Goal: Task Accomplishment & Management: Complete application form

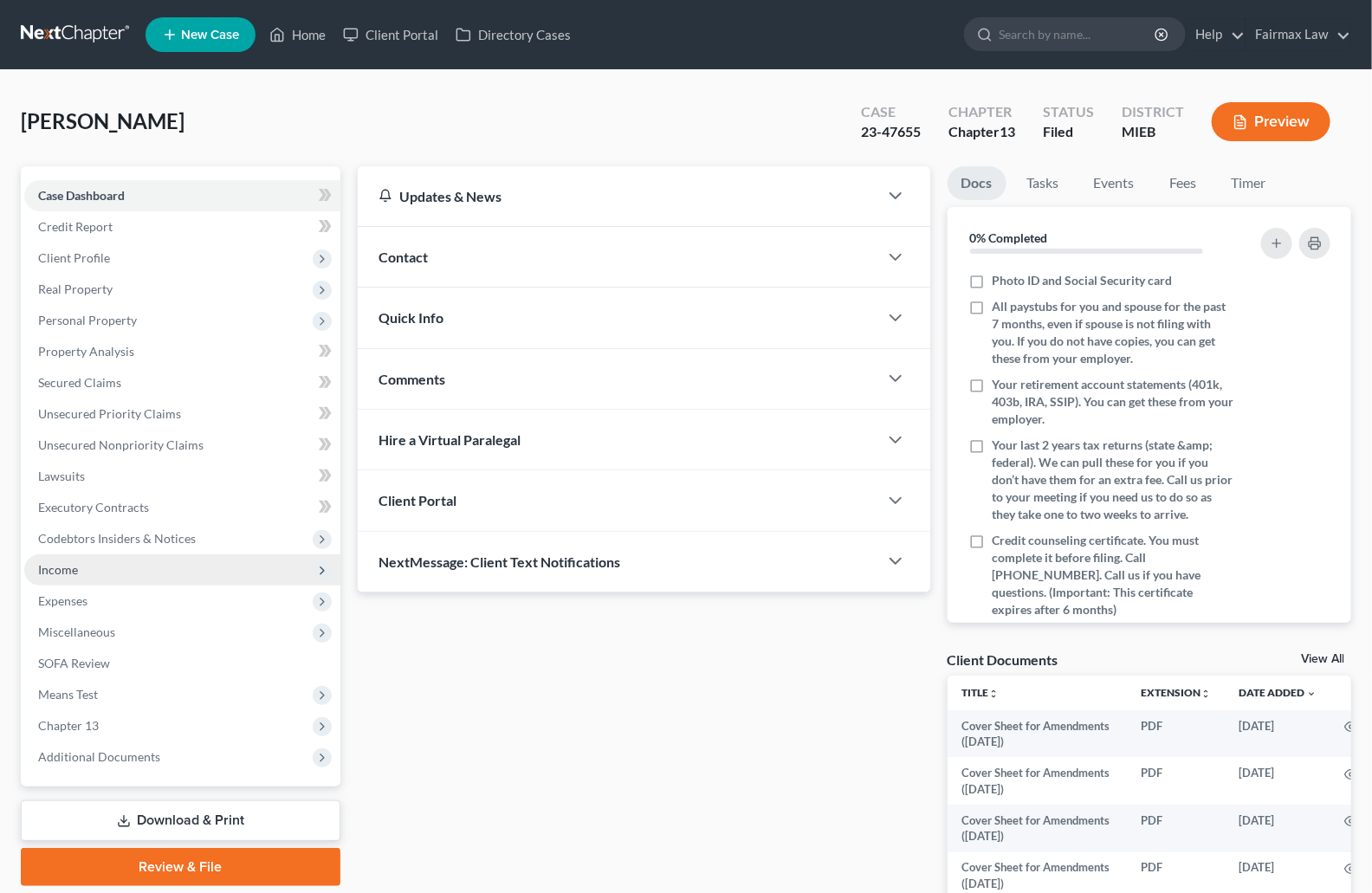
click at [72, 564] on span "Income" at bounding box center [57, 569] width 40 height 15
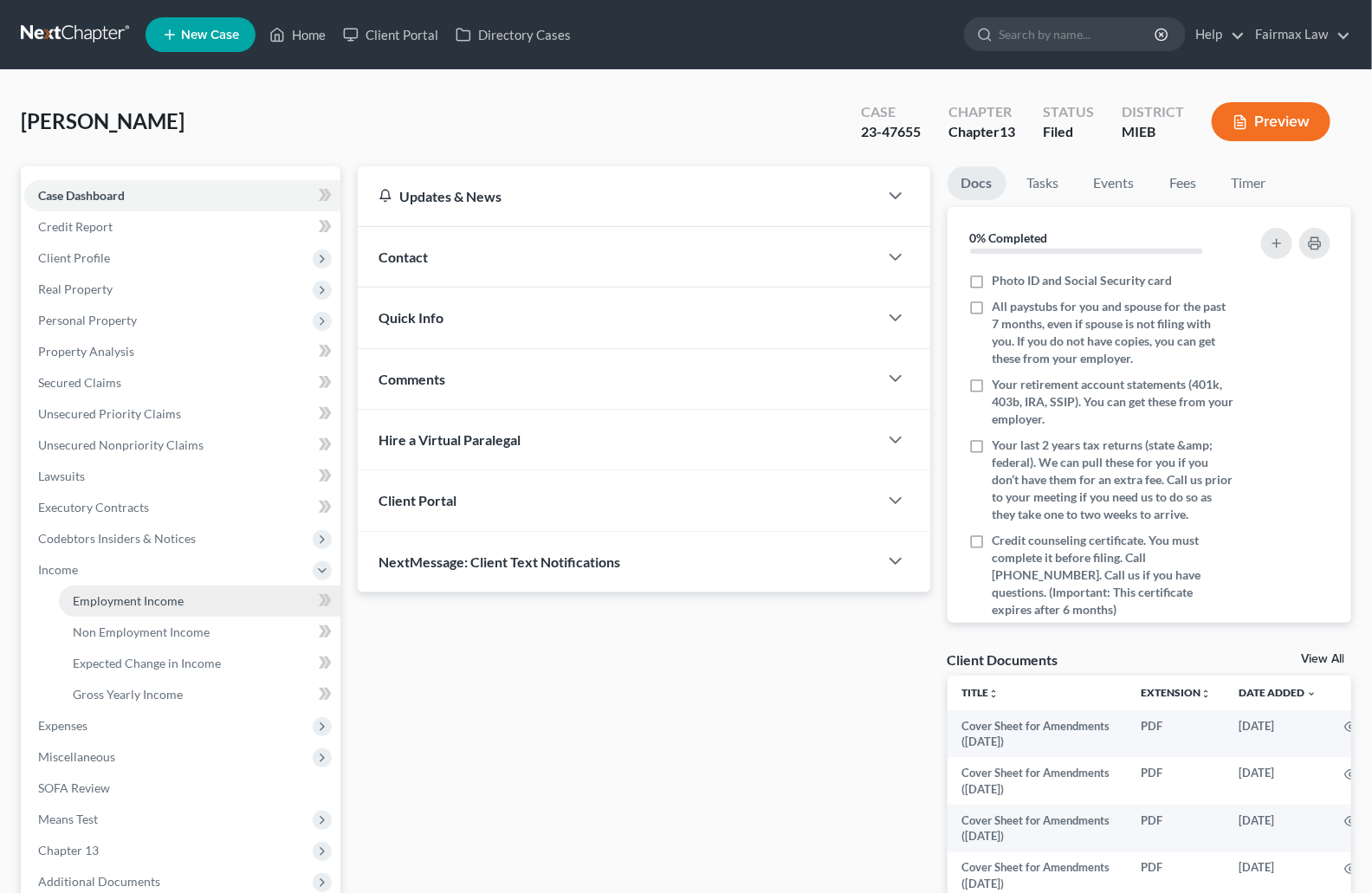
click at [149, 605] on span "Employment Income" at bounding box center [128, 601] width 111 height 15
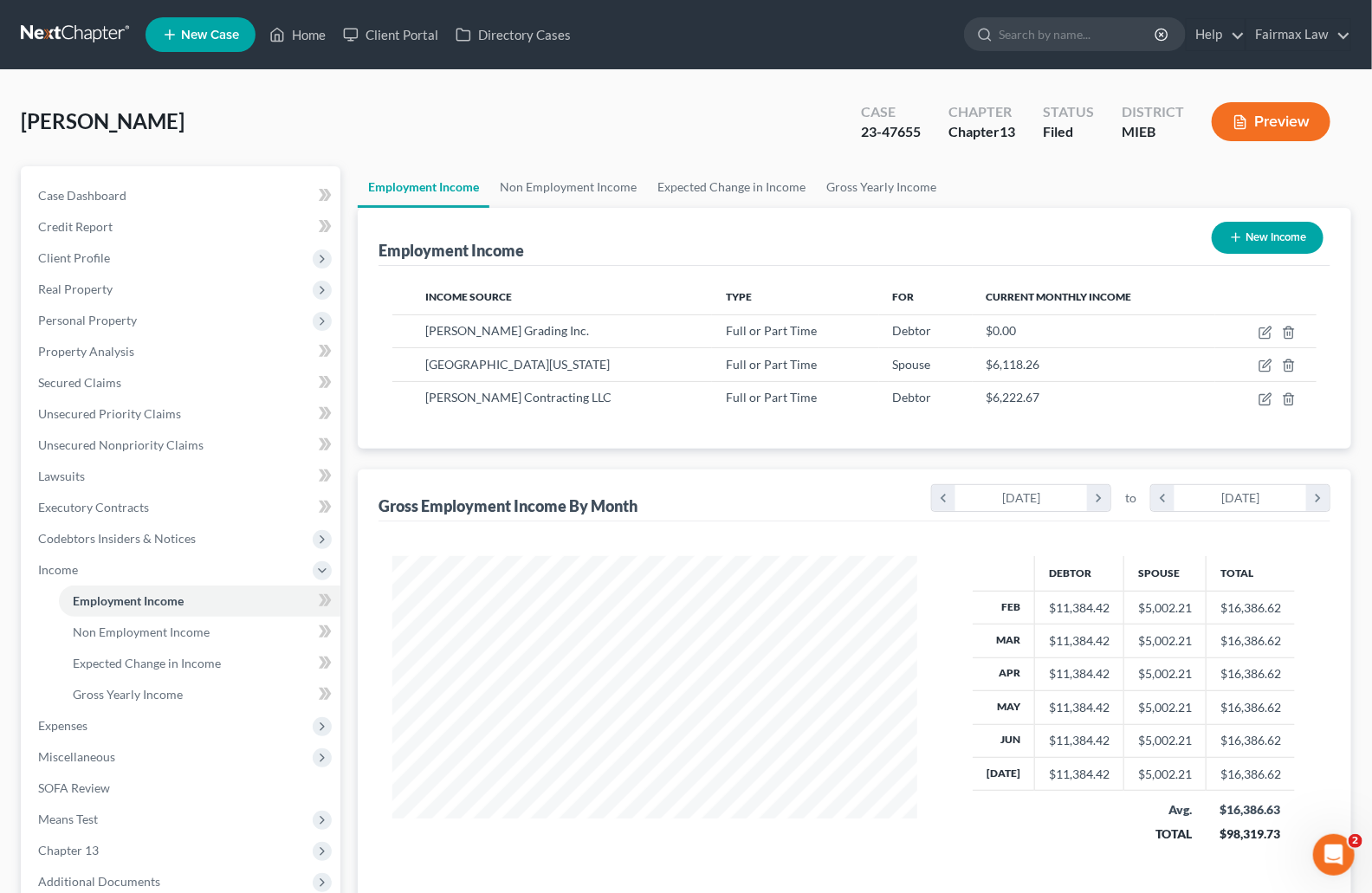
click at [901, 132] on div "23-47655" at bounding box center [891, 132] width 60 height 20
copy div "47655"
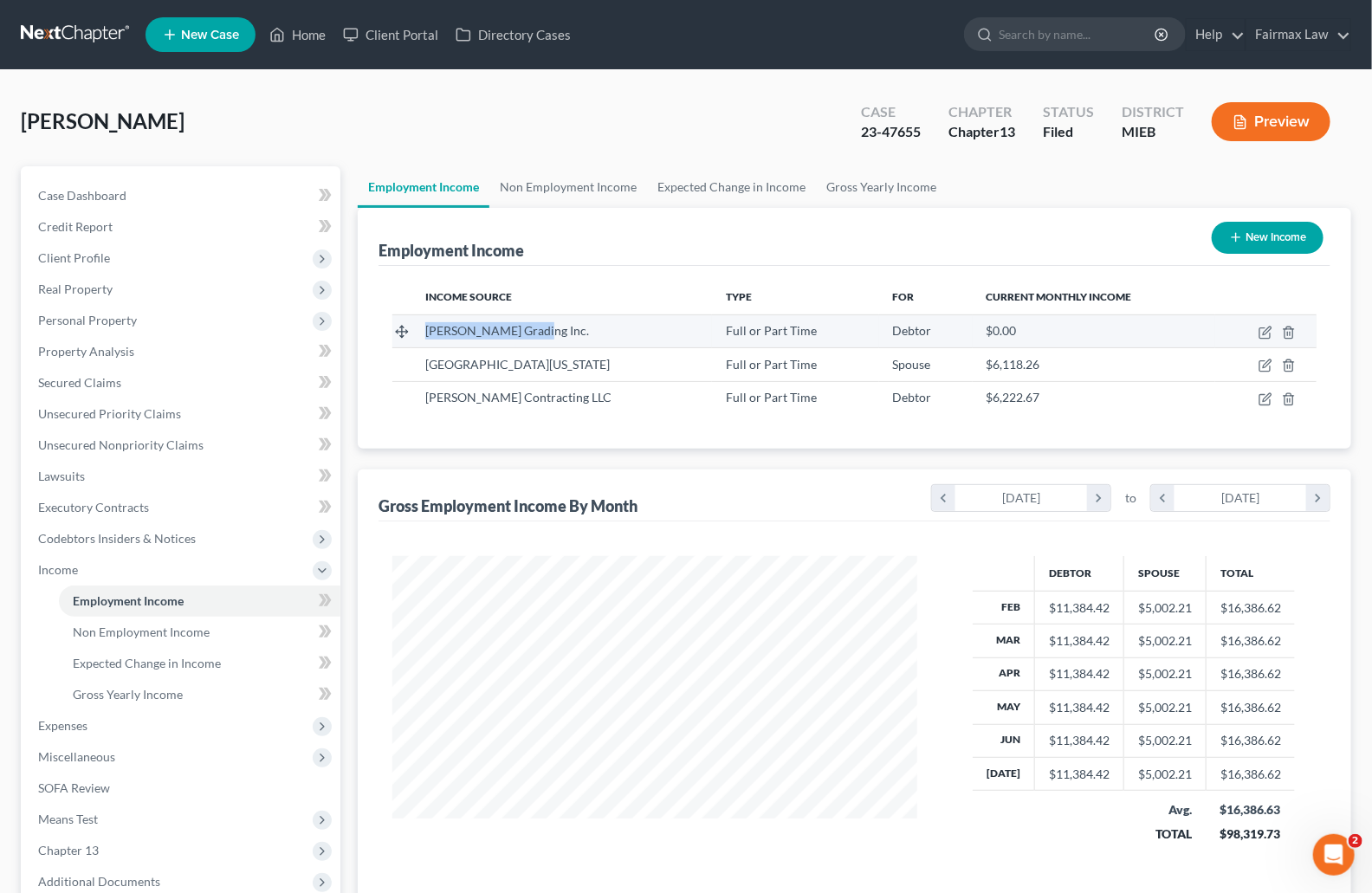
drag, startPoint x: 506, startPoint y: 328, endPoint x: 427, endPoint y: 333, distance: 79.2
click at [427, 333] on div "Reeves Grading Inc." at bounding box center [562, 331] width 273 height 18
copy span "Reeves Grading Inc."
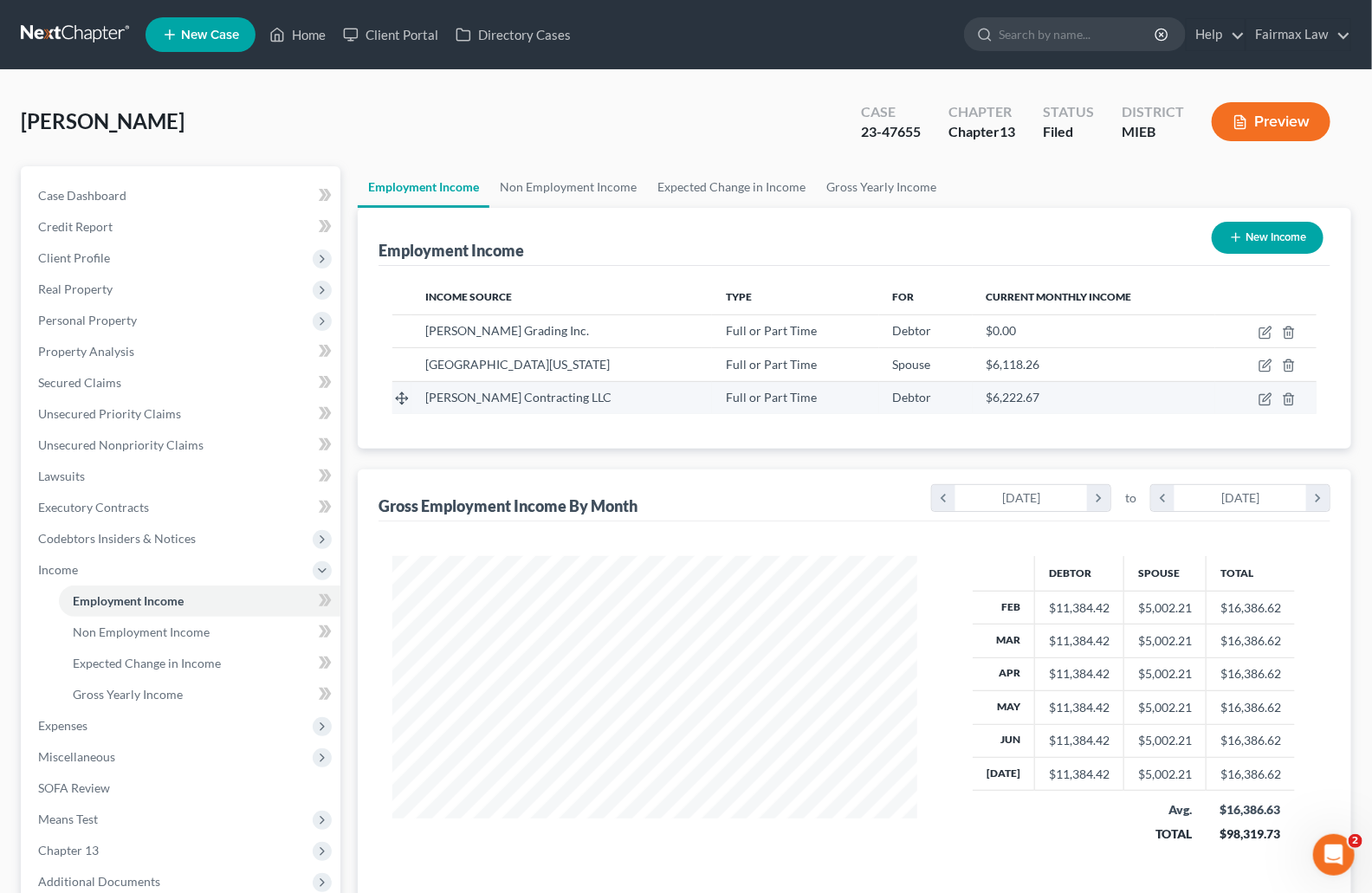
click at [557, 402] on span "Mccomb Contracting LLC" at bounding box center [519, 397] width 186 height 15
drag, startPoint x: 571, startPoint y: 394, endPoint x: 429, endPoint y: 393, distance: 142.0
click at [429, 393] on div "Mccomb Contracting LLC" at bounding box center [562, 398] width 273 height 18
copy span "Mccomb Contracting LLC"
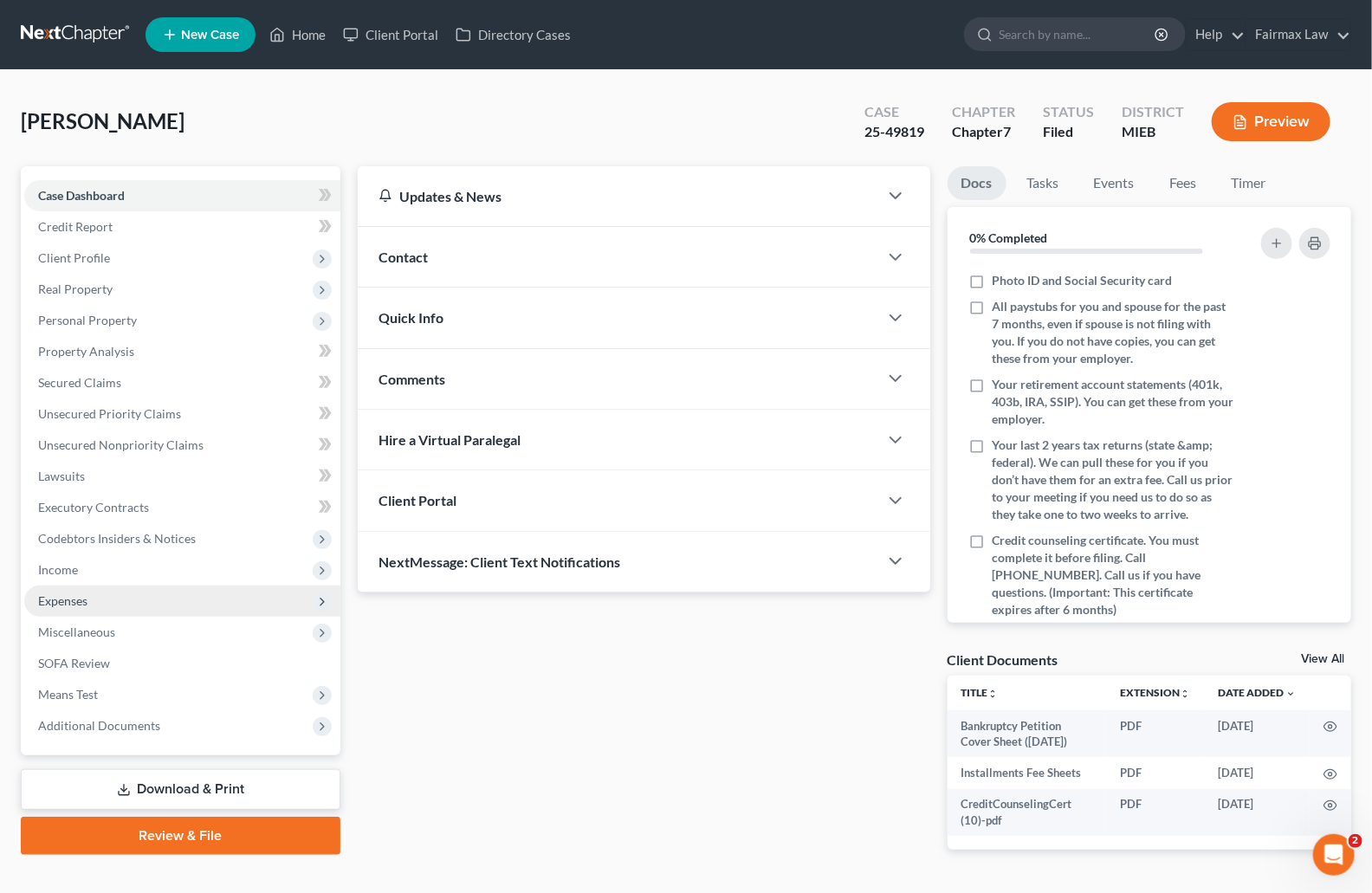
click at [74, 597] on span "Expenses" at bounding box center [62, 601] width 49 height 15
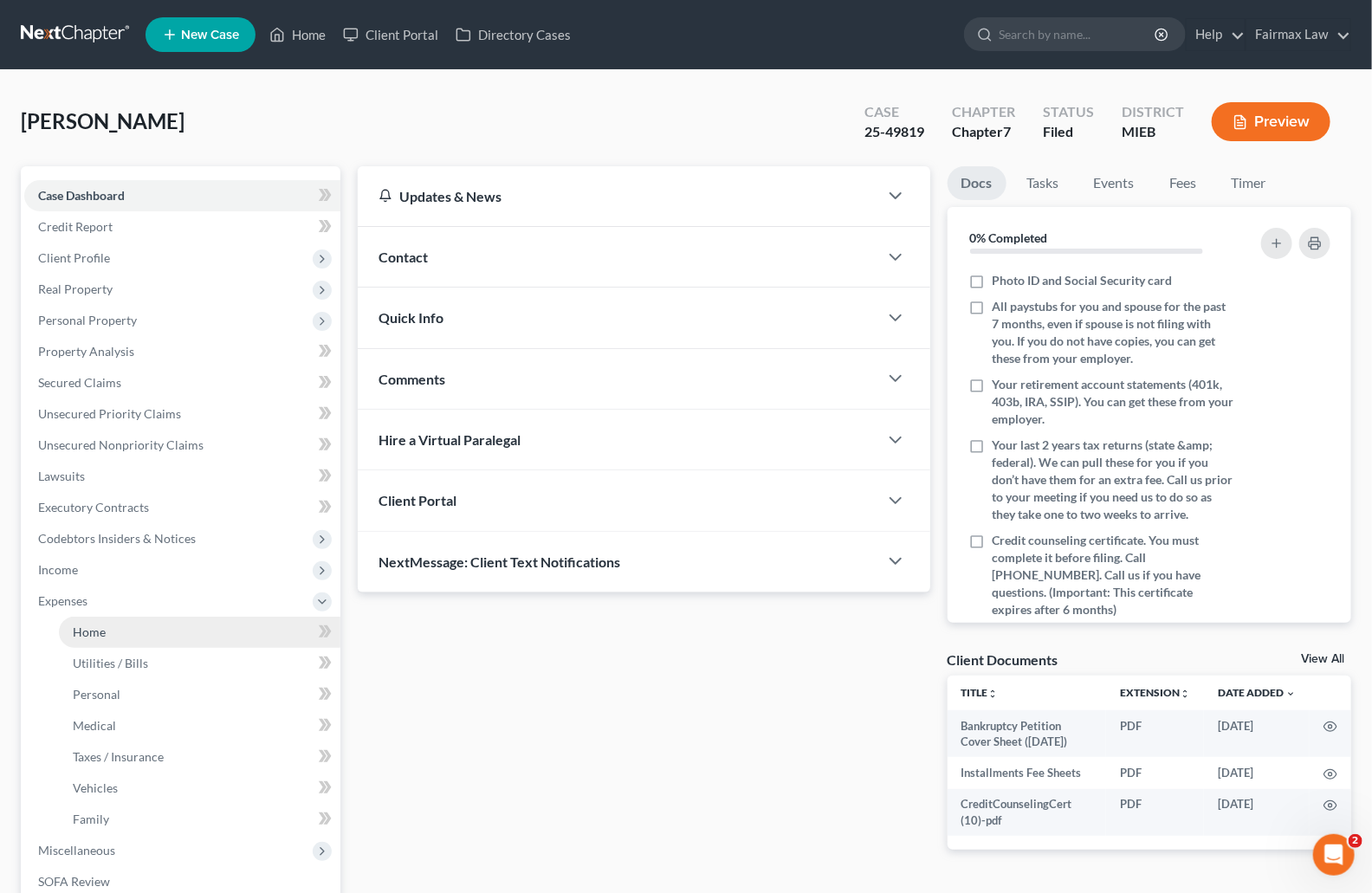
click at [118, 627] on link "Home" at bounding box center [200, 632] width 281 height 31
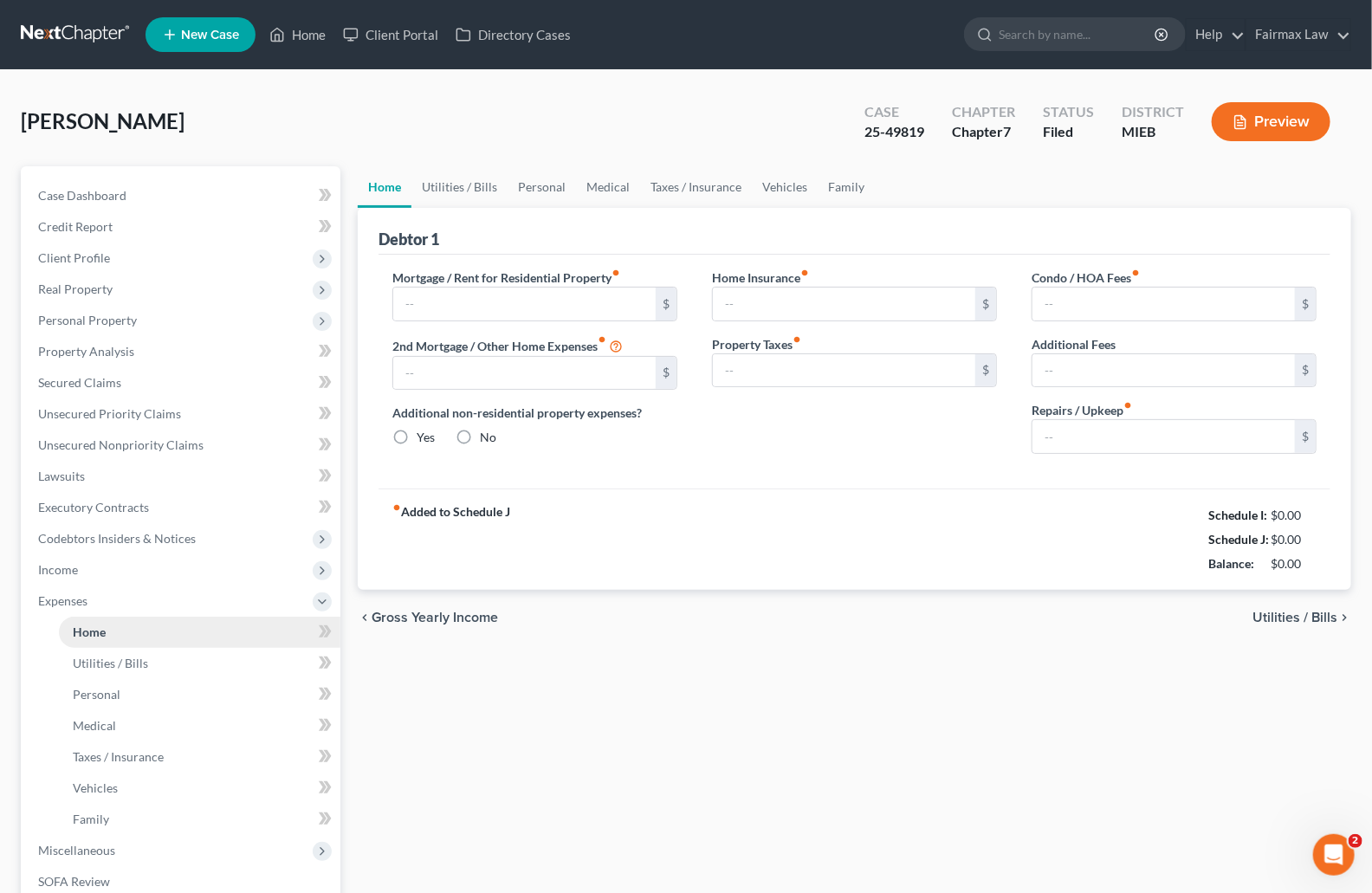
type input "0.00"
radio input "true"
type input "0.00"
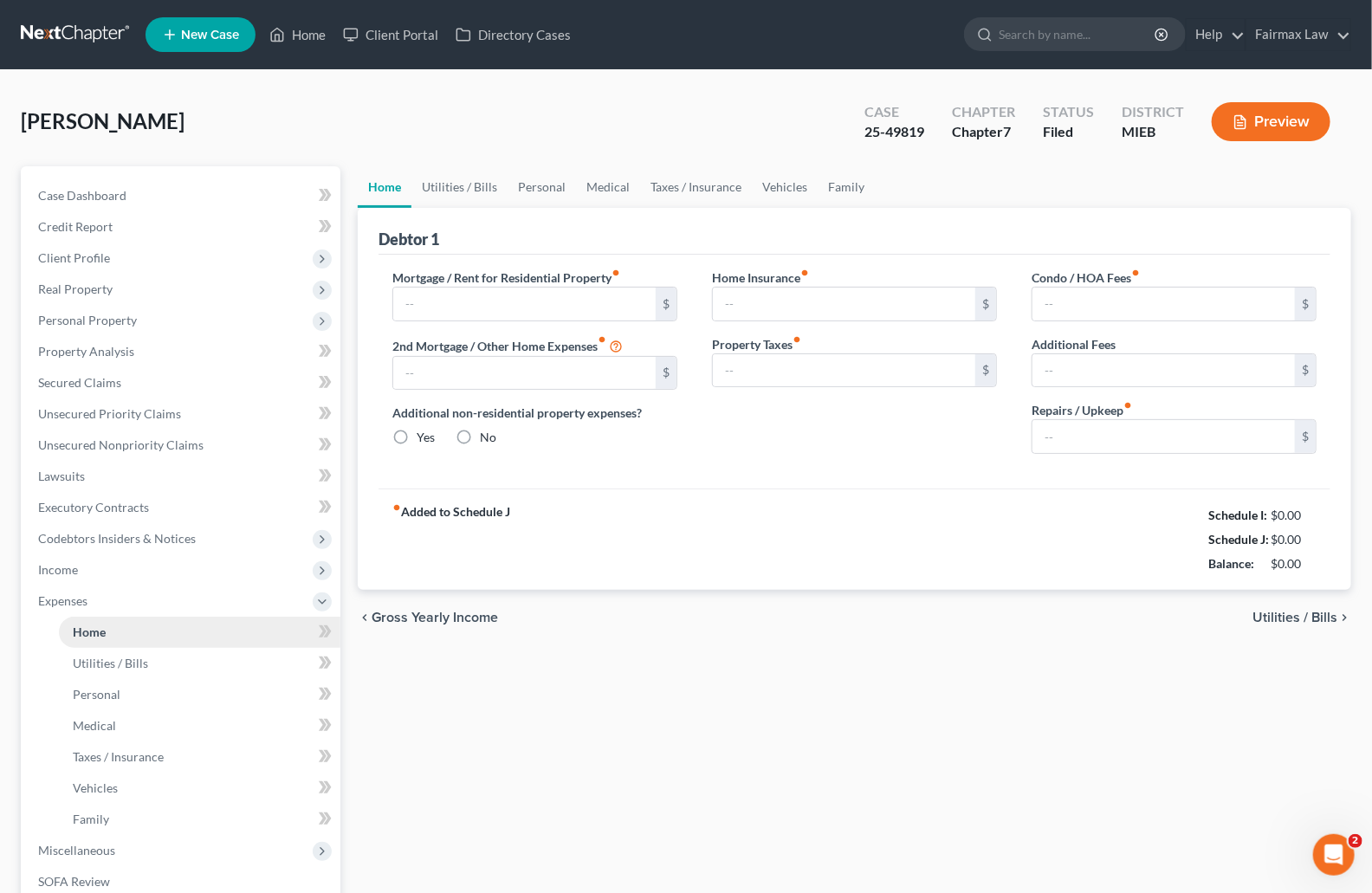
type input "0.00"
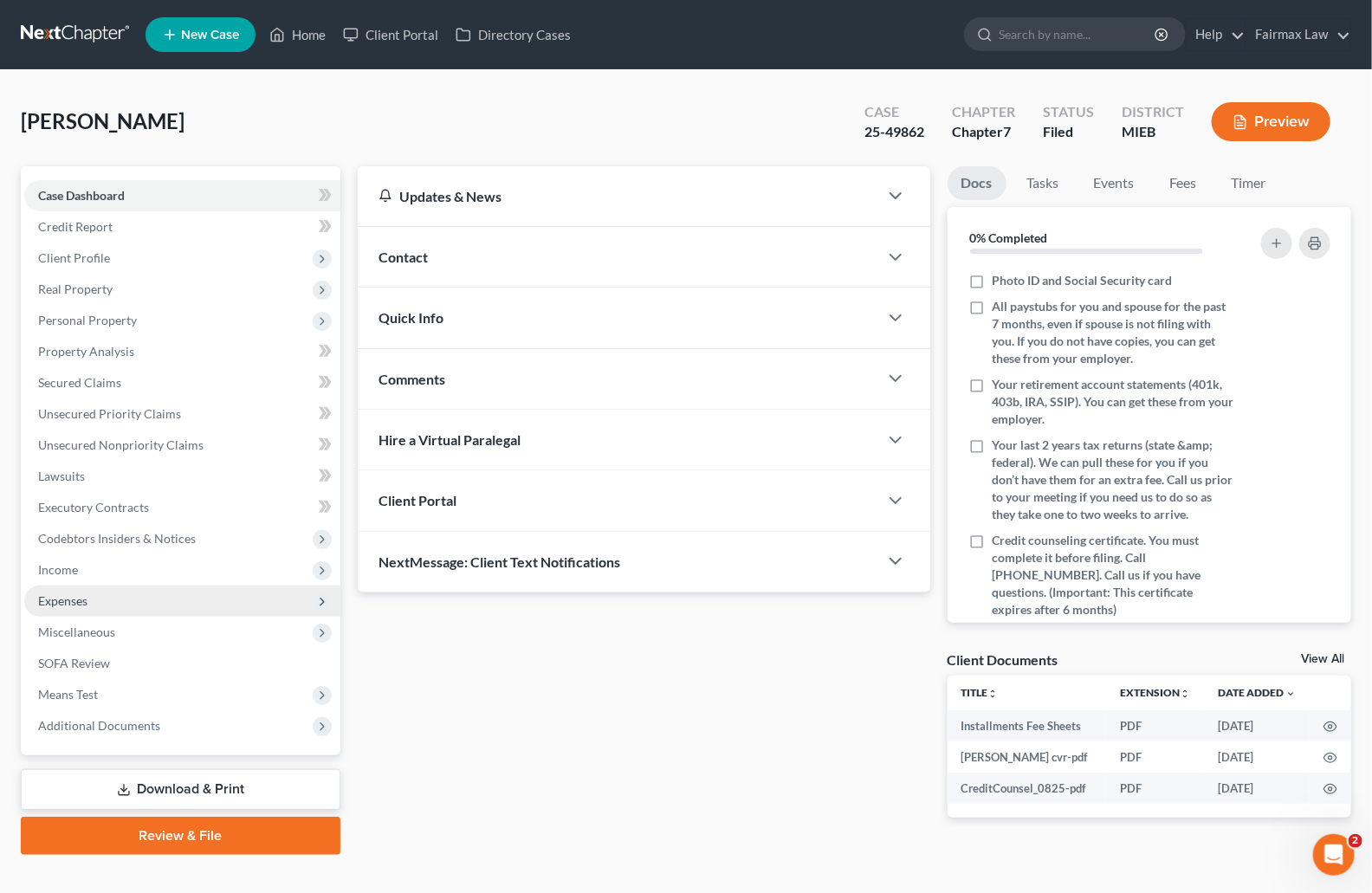
click at [67, 595] on span "Expenses" at bounding box center [62, 601] width 49 height 15
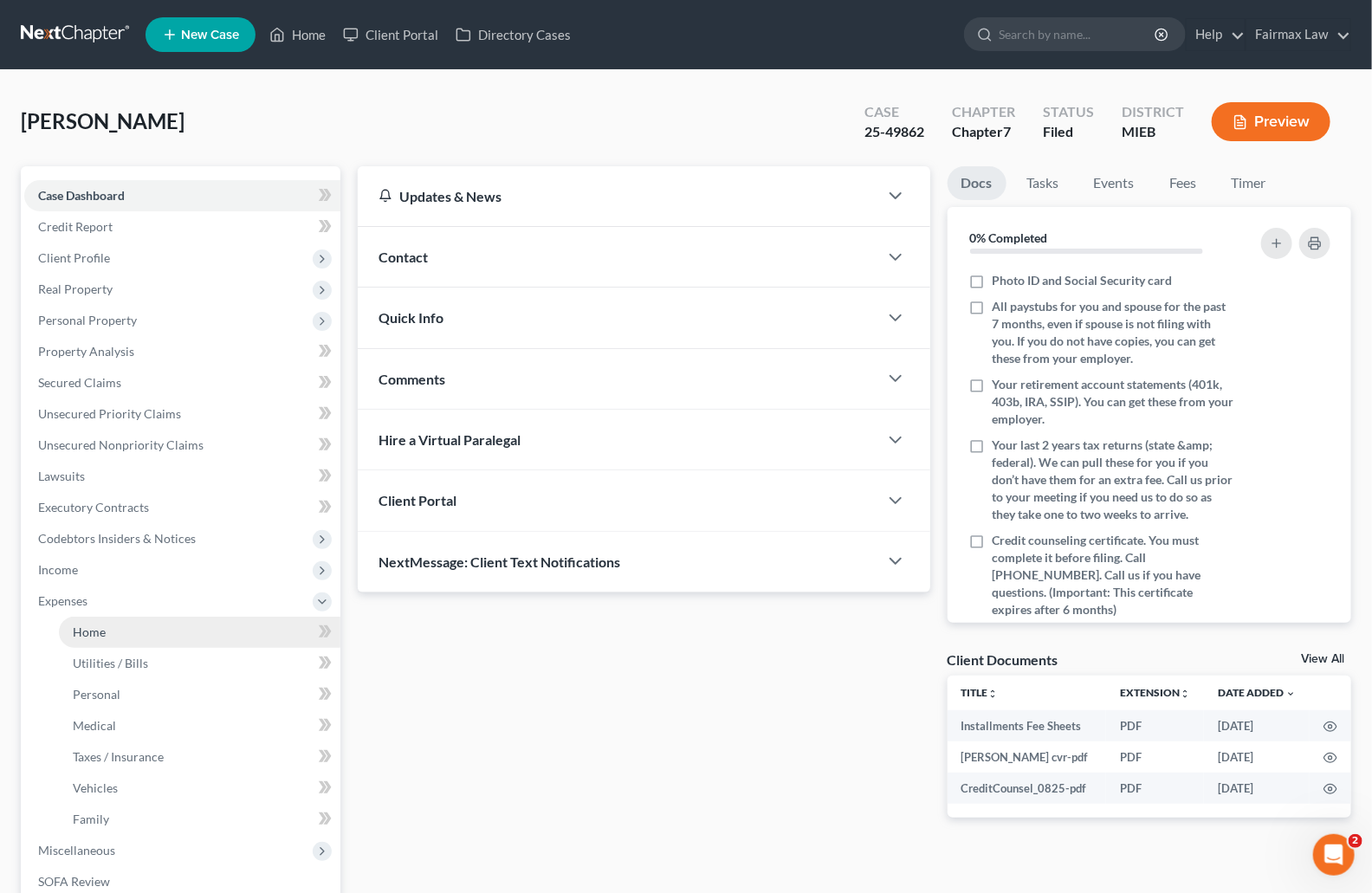
click at [104, 632] on span "Home" at bounding box center [89, 632] width 33 height 15
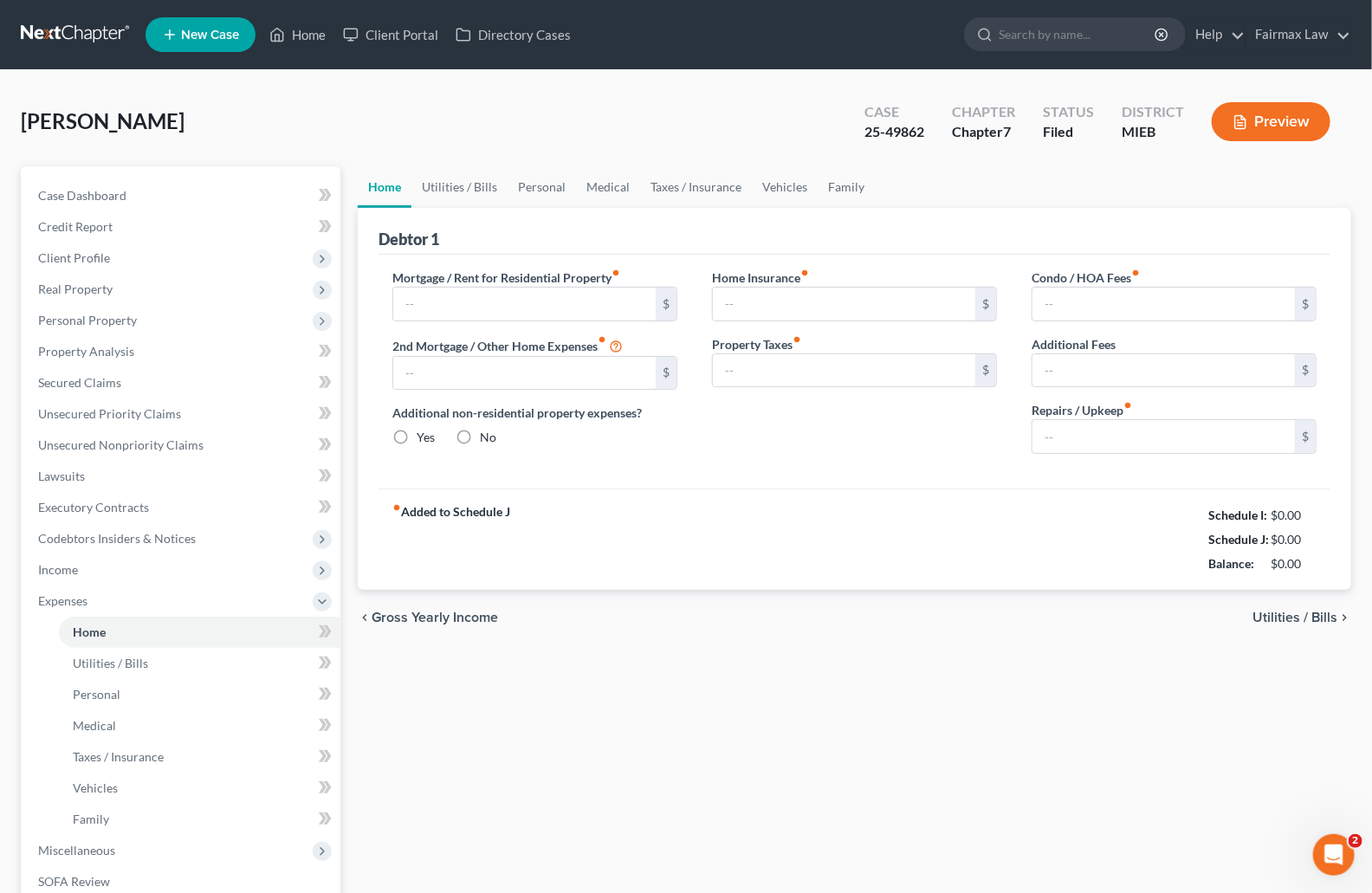
type input "0.00"
radio input "true"
type input "0.00"
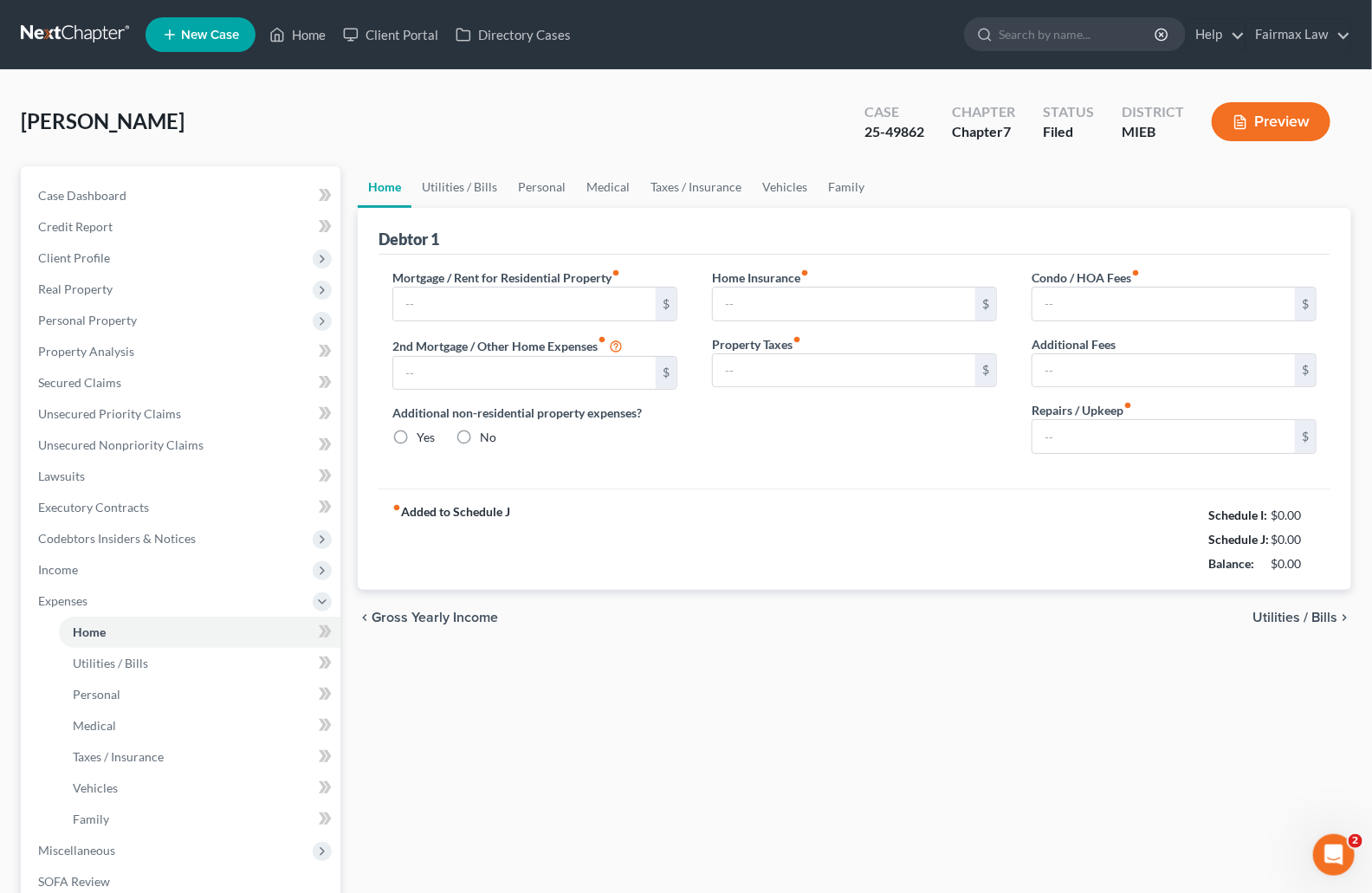
type input "0.00"
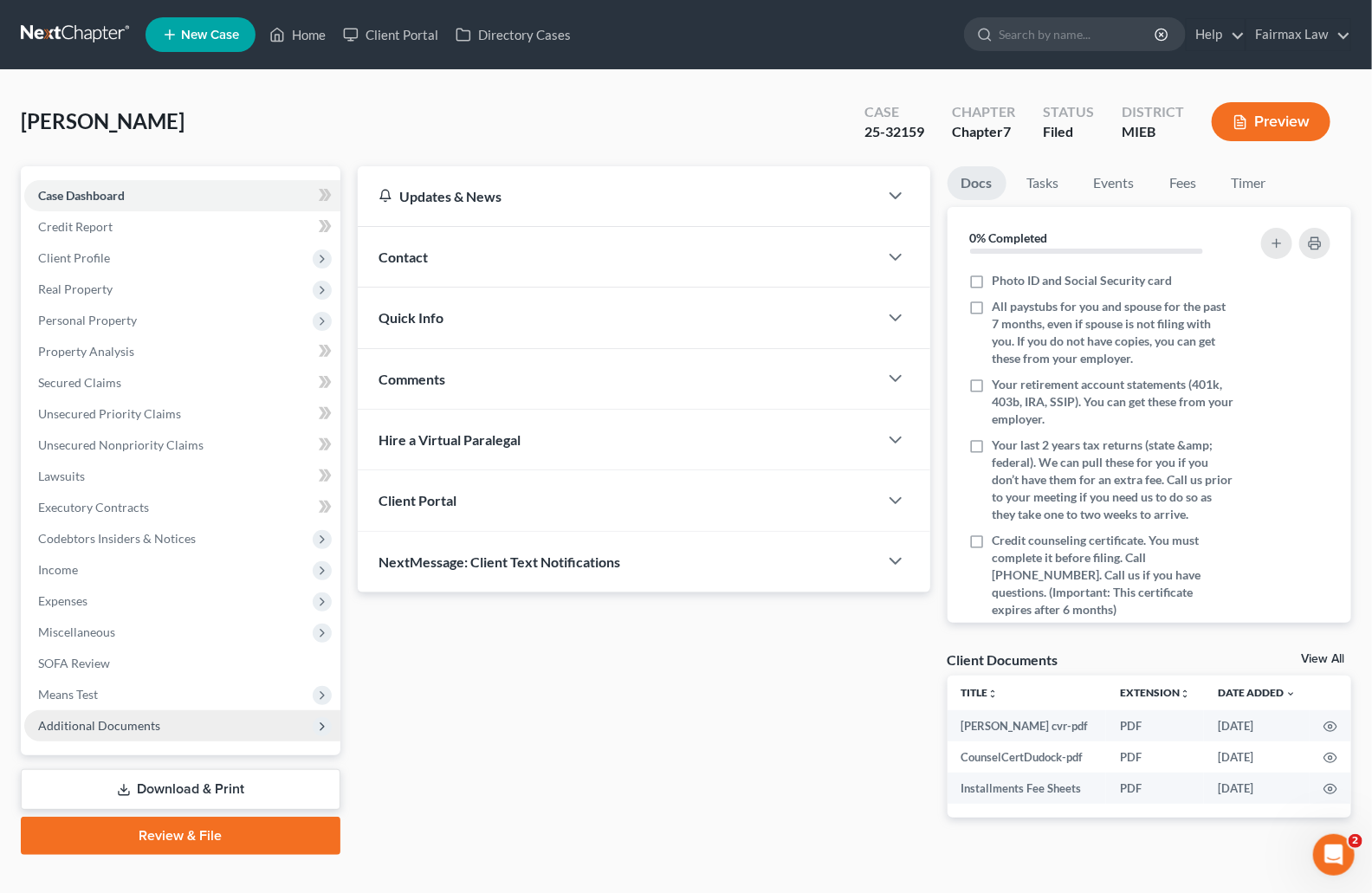
drag, startPoint x: 152, startPoint y: 720, endPoint x: 147, endPoint y: 736, distance: 16.8
click at [152, 720] on span "Additional Documents" at bounding box center [99, 725] width 122 height 15
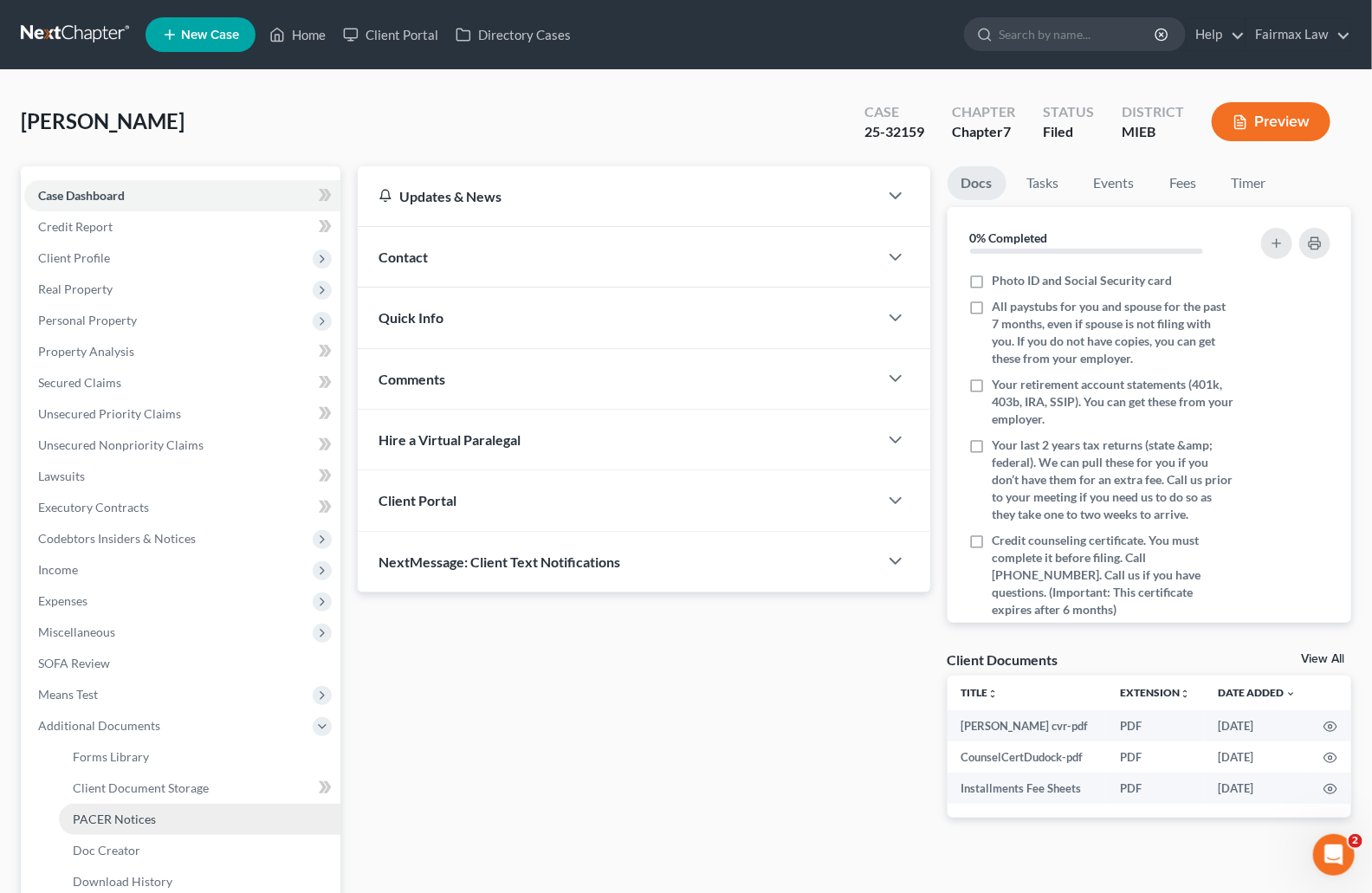
click at [102, 825] on link "PACER Notices" at bounding box center [200, 819] width 281 height 31
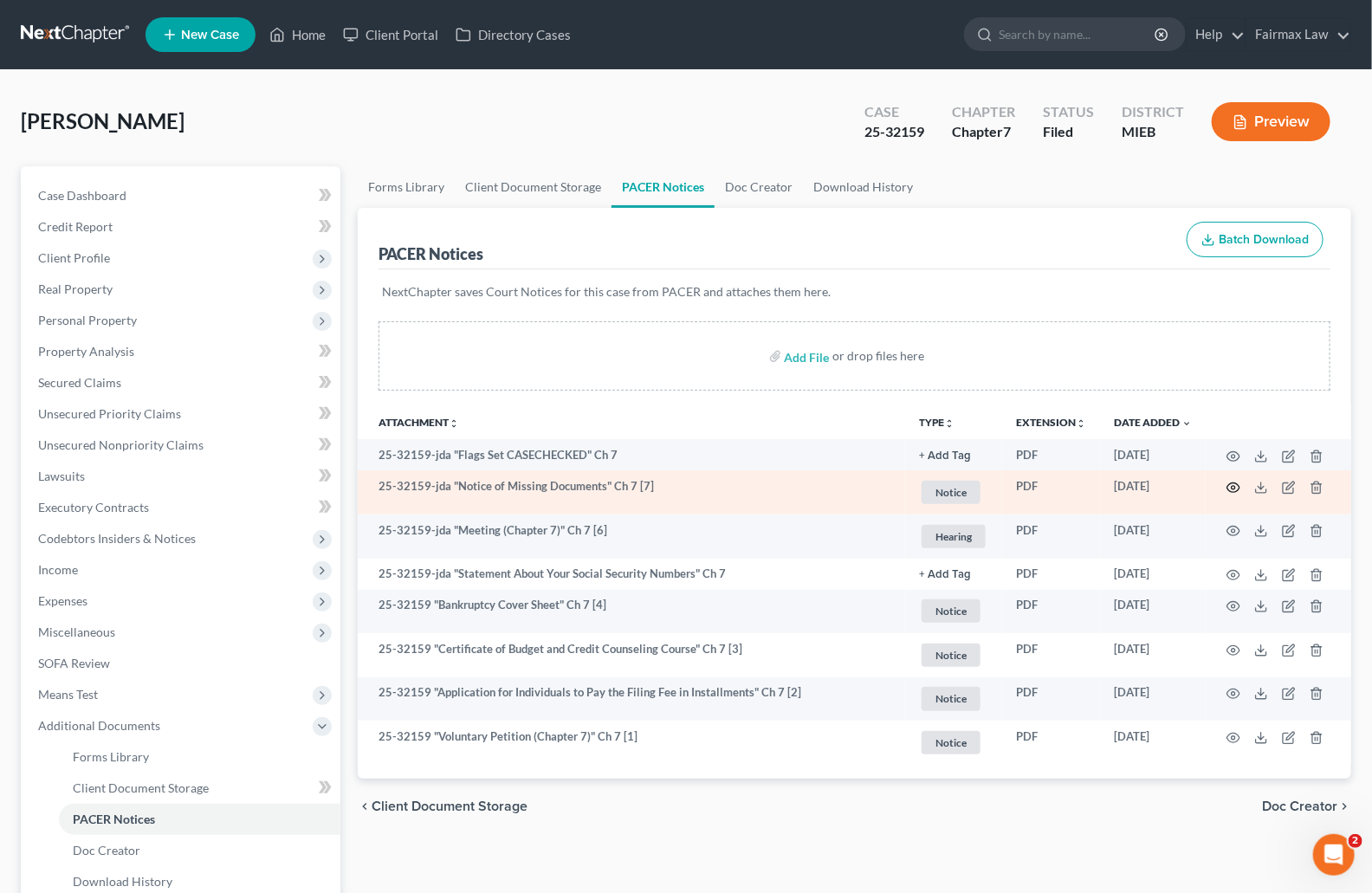
click at [1230, 491] on icon "button" at bounding box center [1234, 487] width 13 height 10
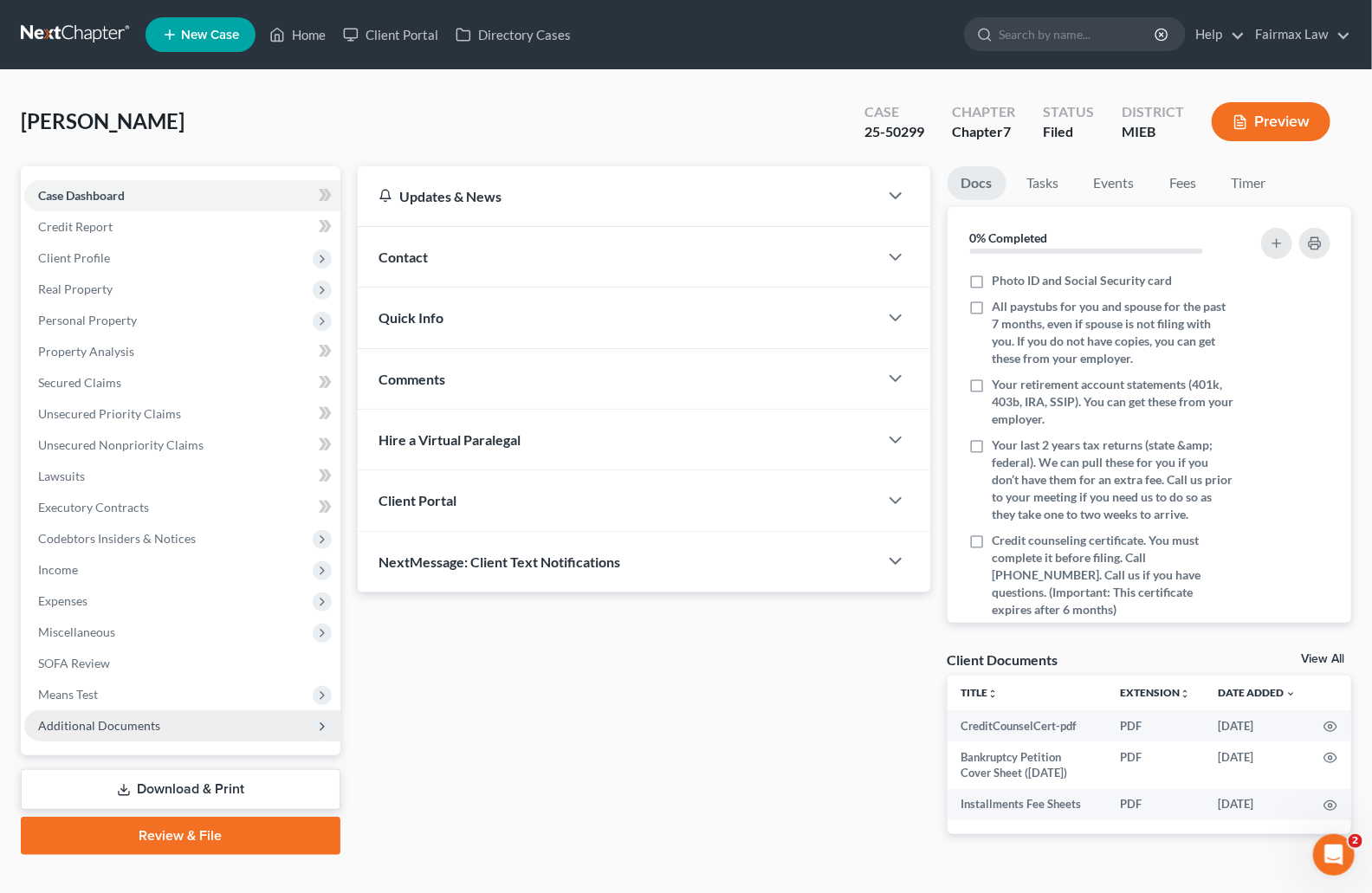
click at [87, 724] on span "Additional Documents" at bounding box center [99, 725] width 122 height 15
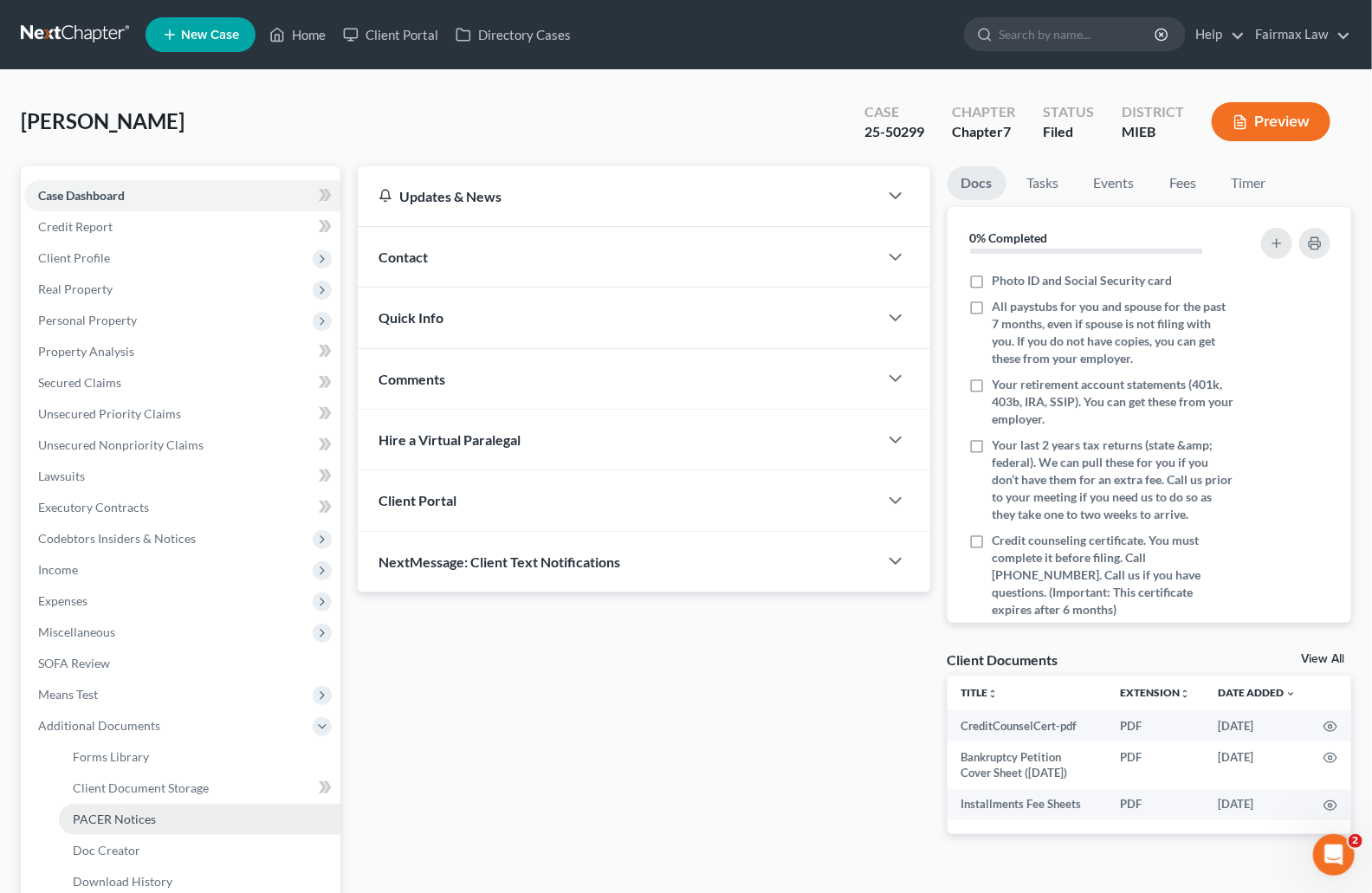
click at [99, 820] on span "PACER Notices" at bounding box center [114, 819] width 84 height 15
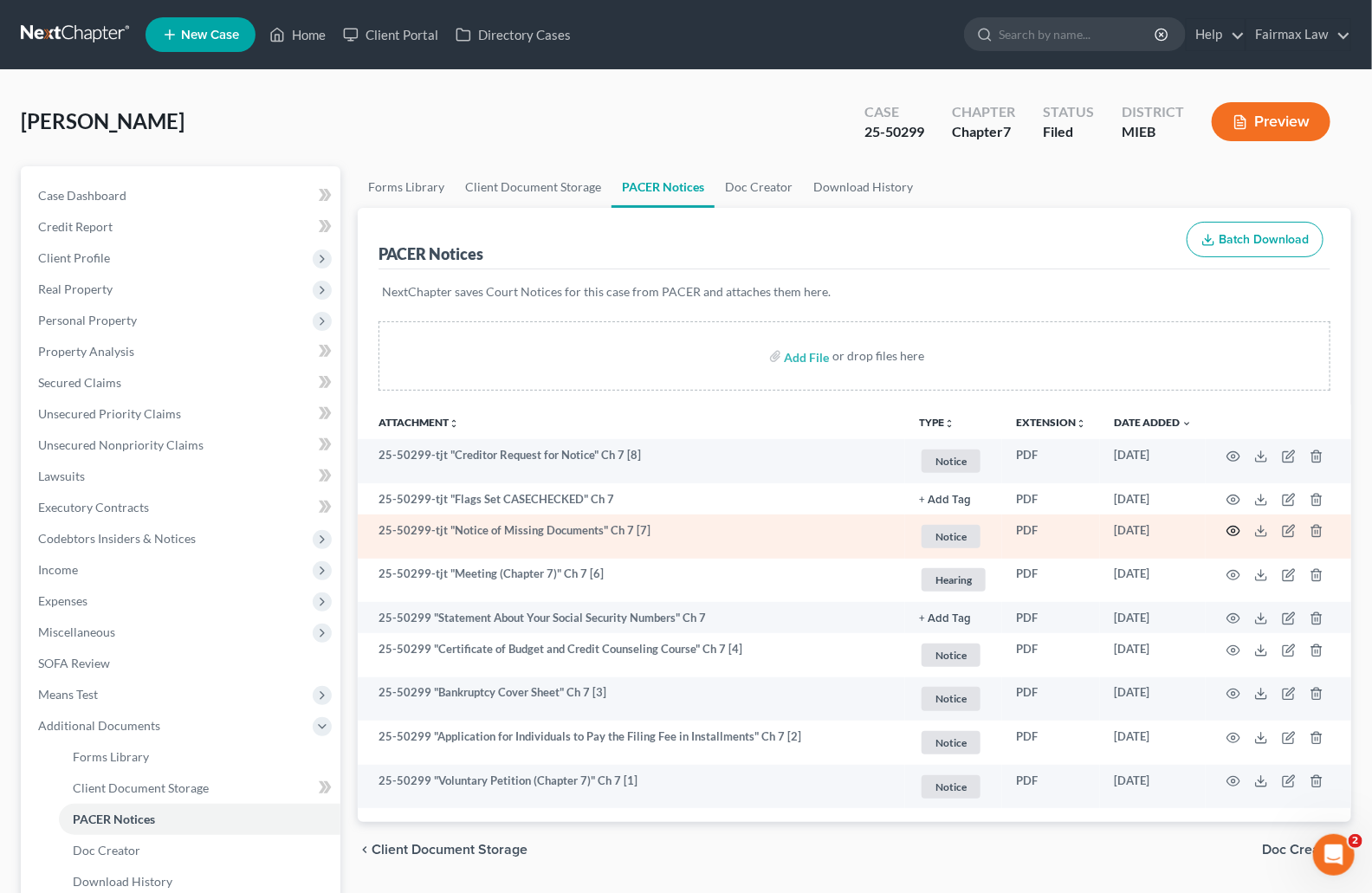
click at [1236, 530] on icon "button" at bounding box center [1234, 531] width 14 height 14
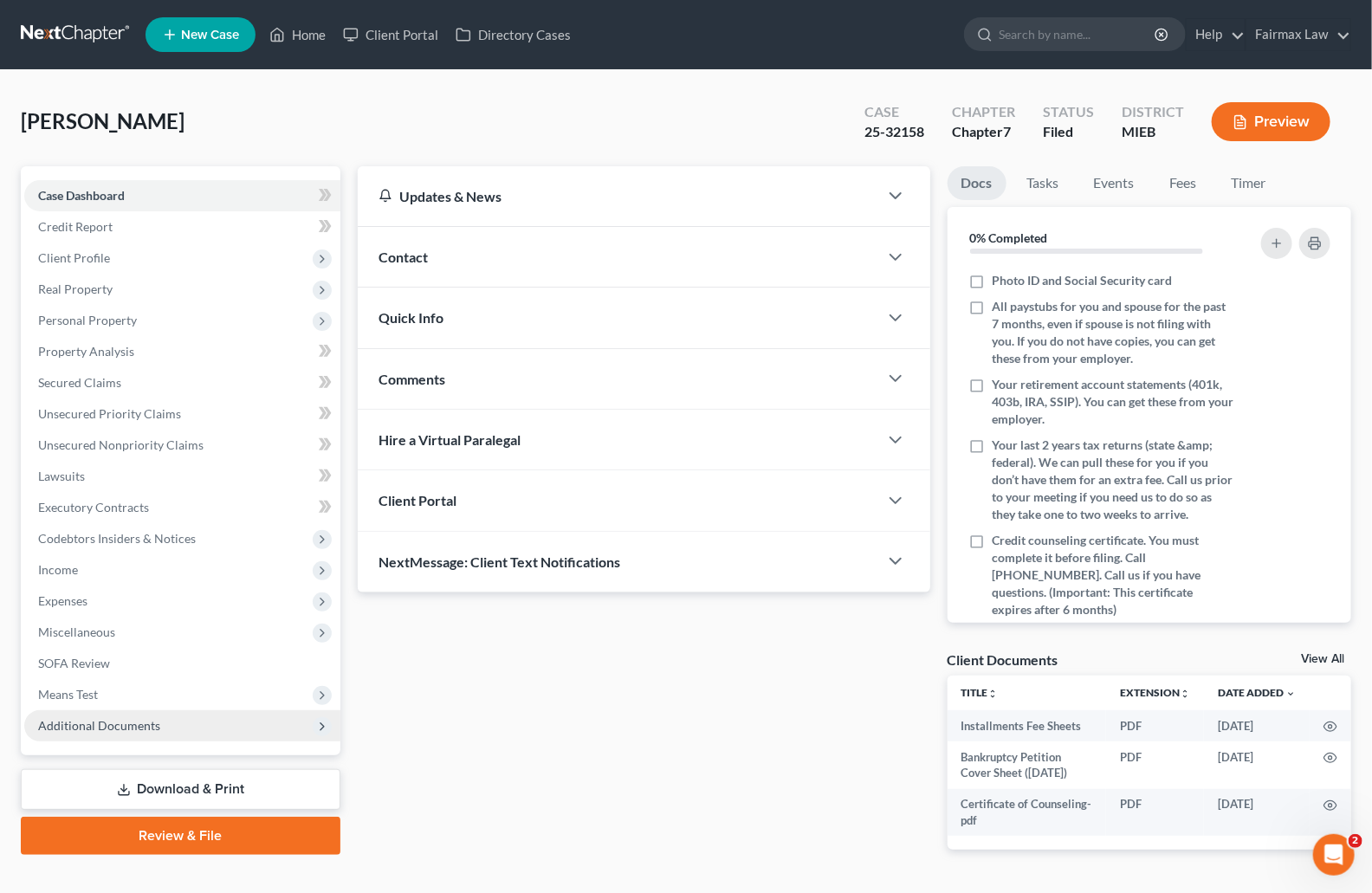
click at [156, 728] on span "Additional Documents" at bounding box center [99, 725] width 122 height 15
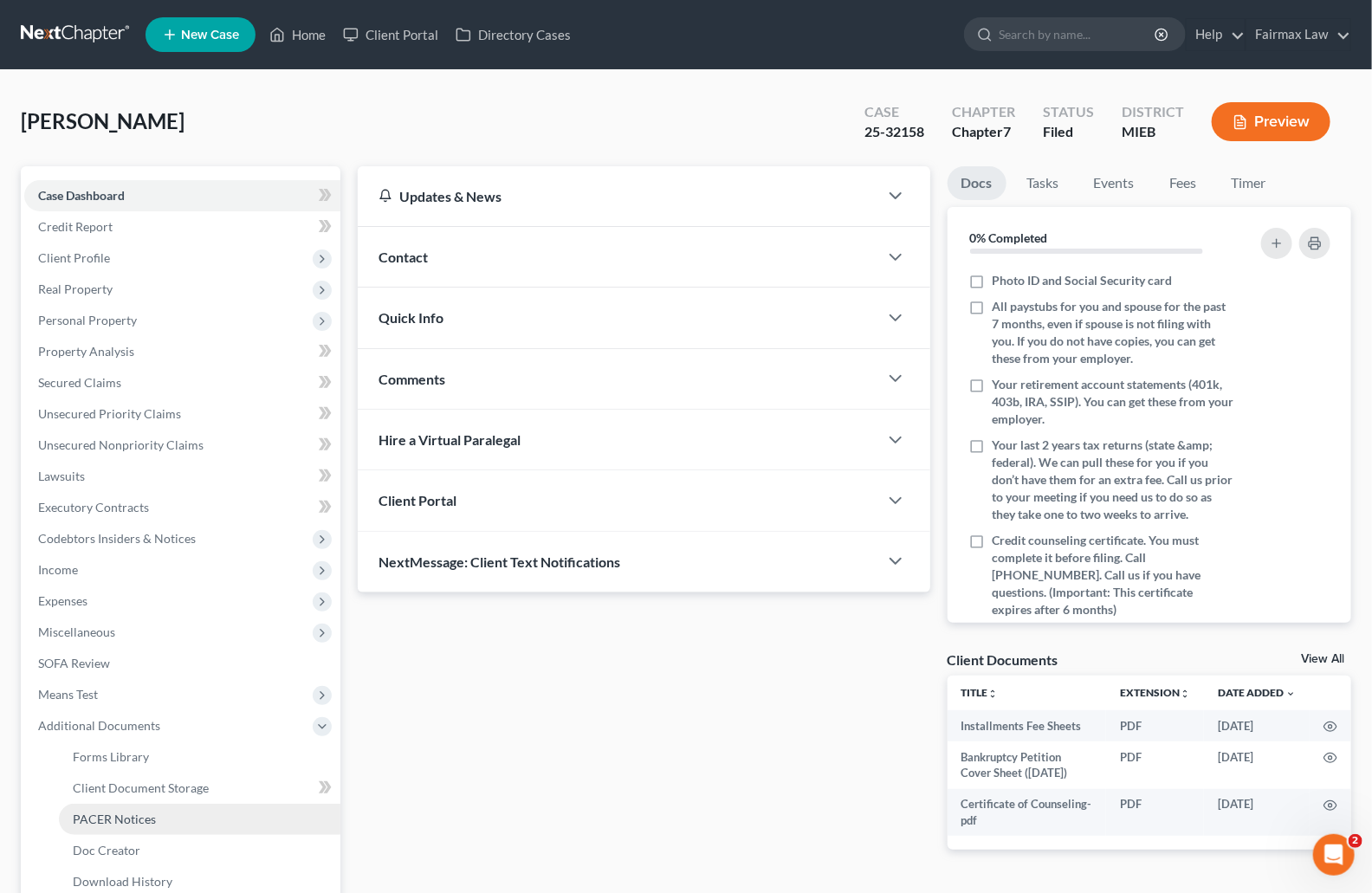
click at [142, 806] on link "PACER Notices" at bounding box center [200, 819] width 281 height 31
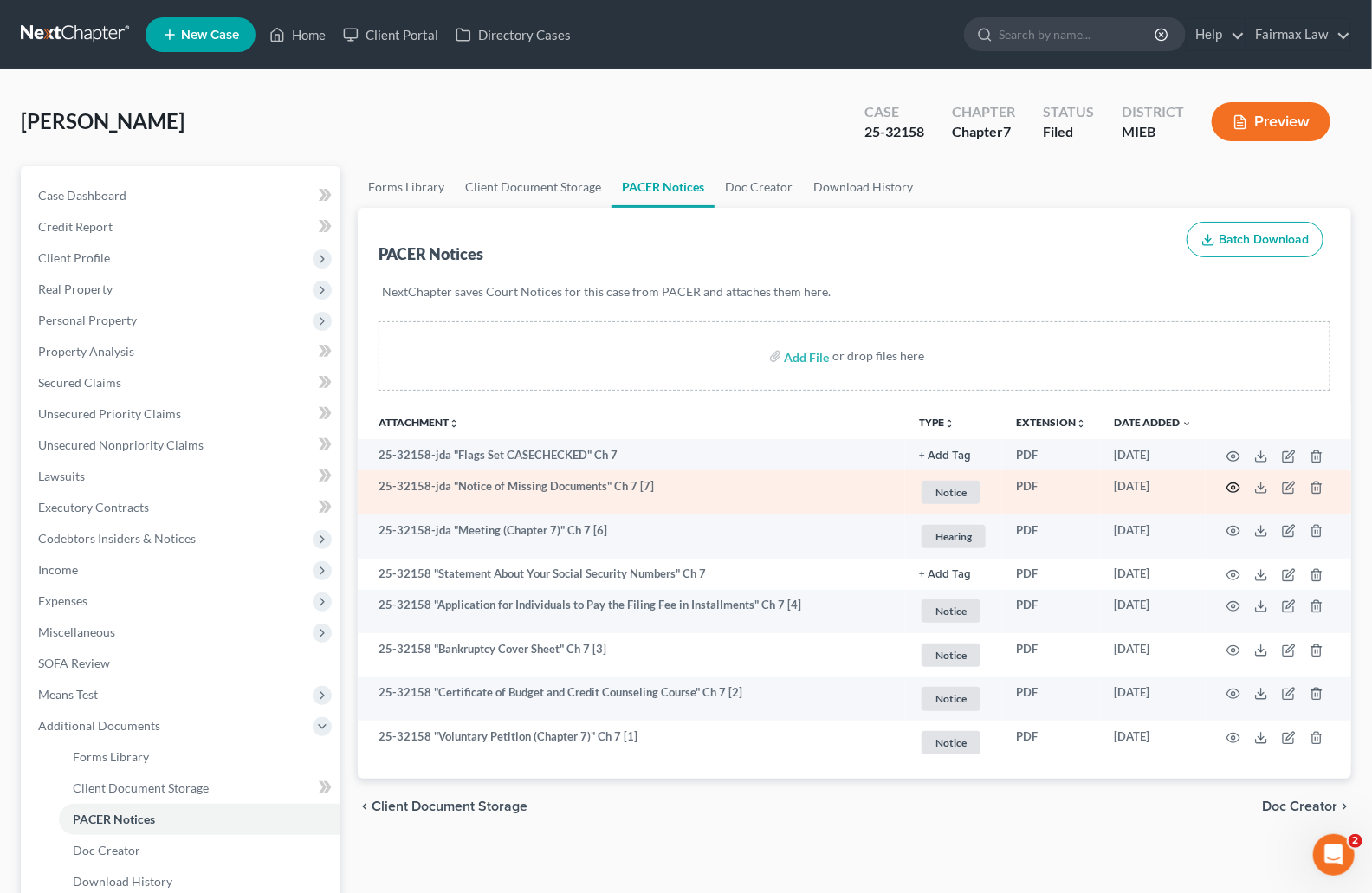
click at [1236, 486] on icon "button" at bounding box center [1234, 488] width 14 height 14
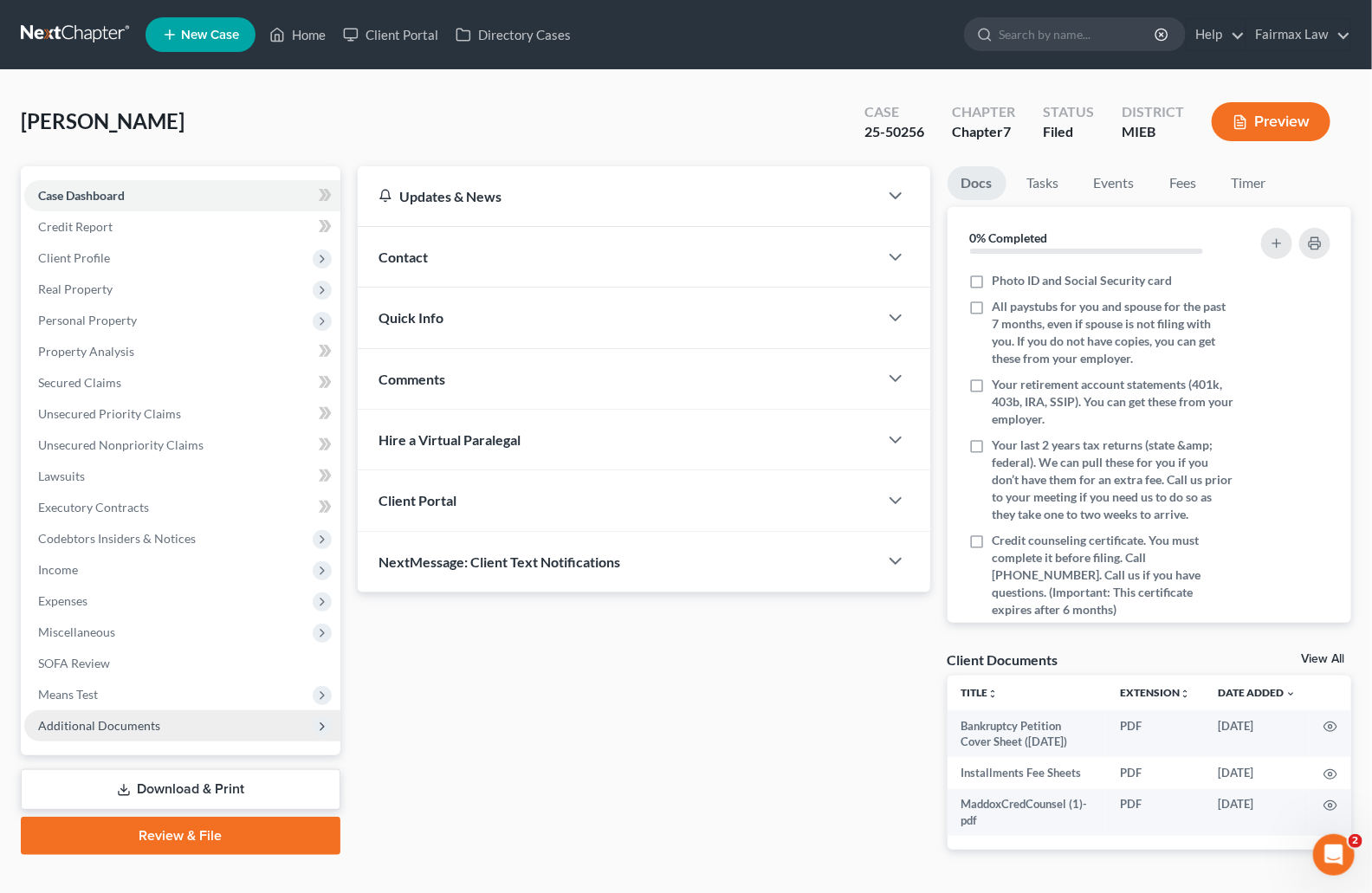
click at [148, 721] on span "Additional Documents" at bounding box center [99, 725] width 122 height 15
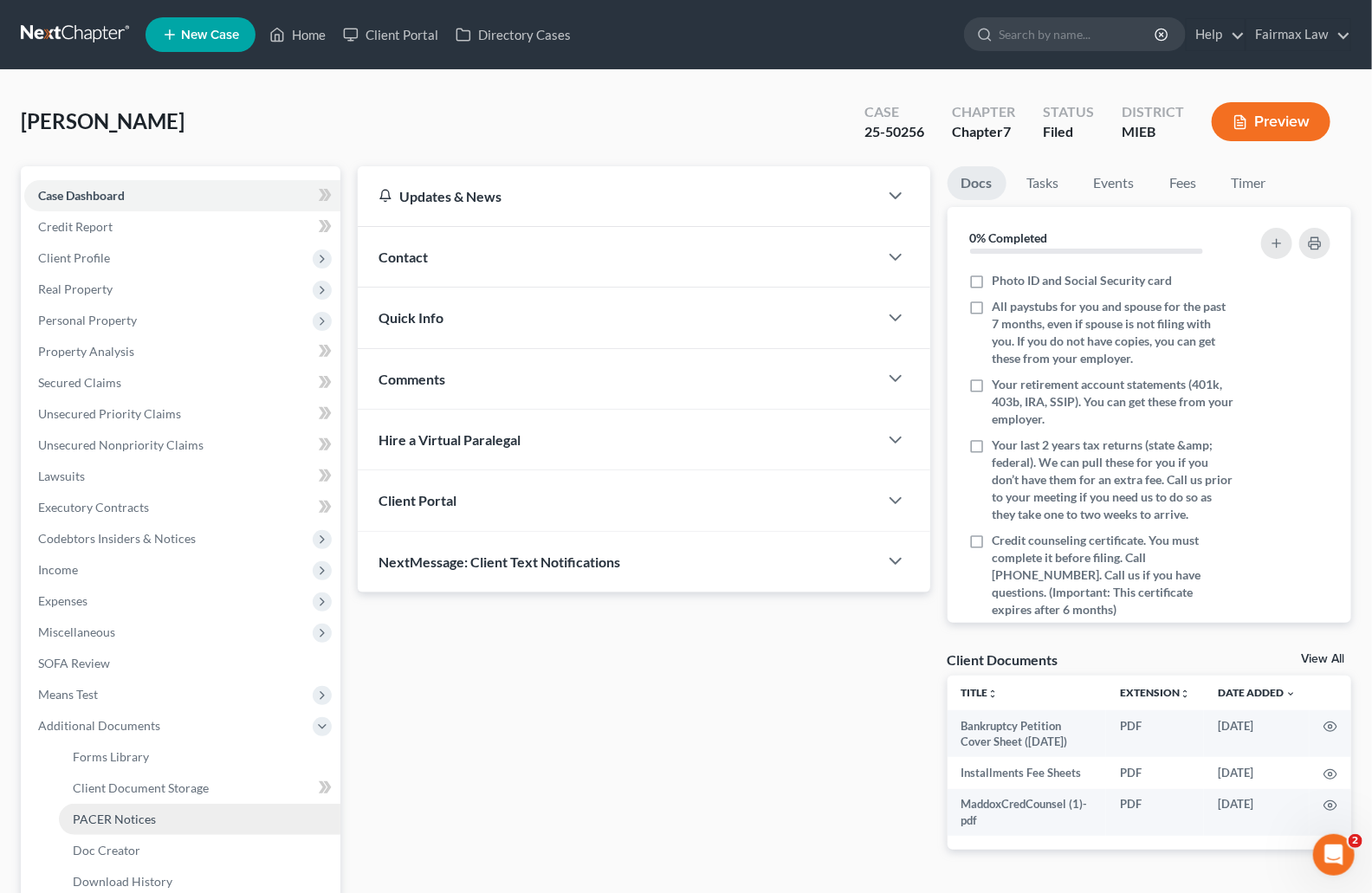
click at [128, 814] on span "PACER Notices" at bounding box center [114, 819] width 84 height 15
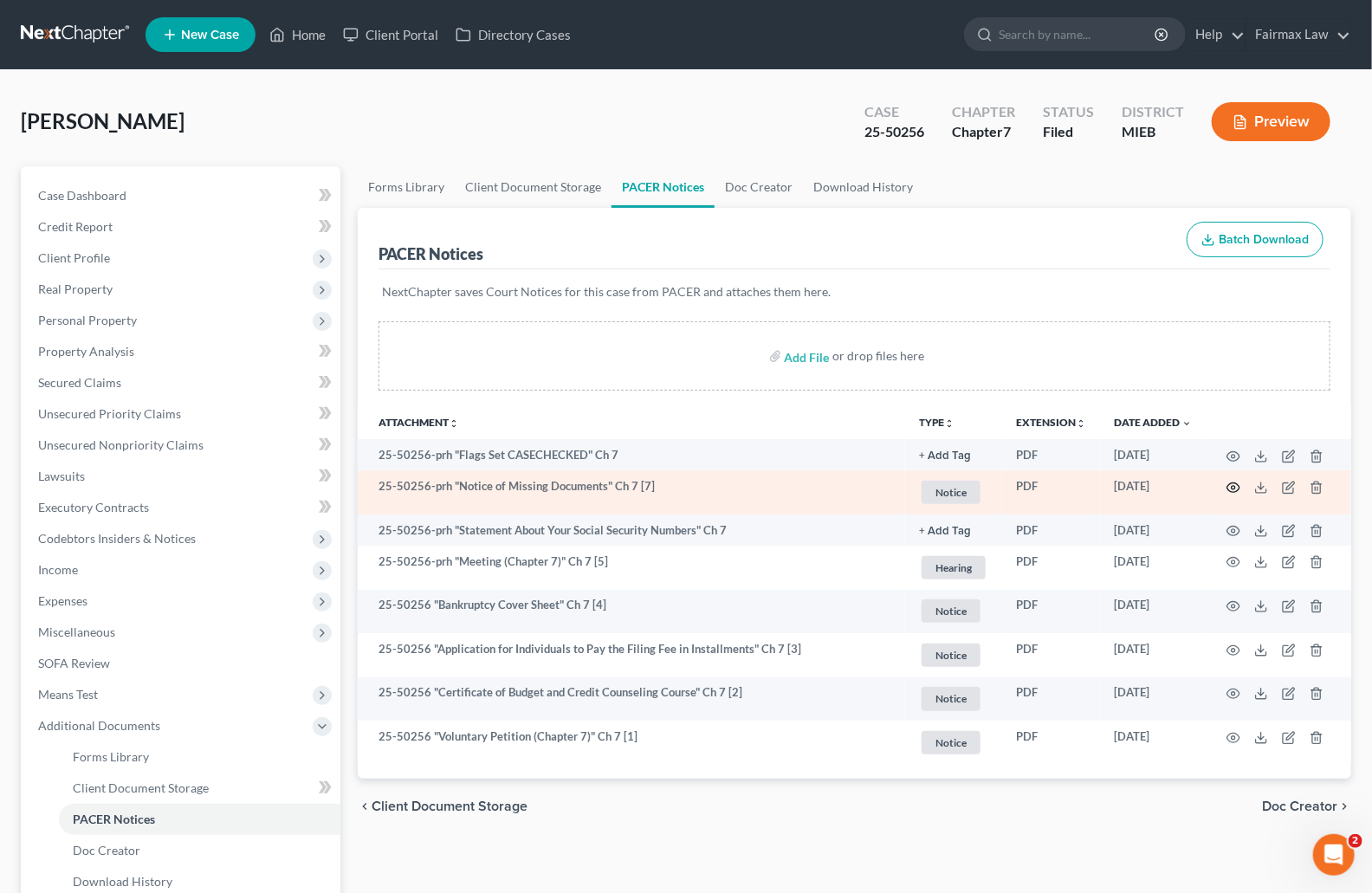
click at [1230, 488] on icon "button" at bounding box center [1234, 488] width 14 height 14
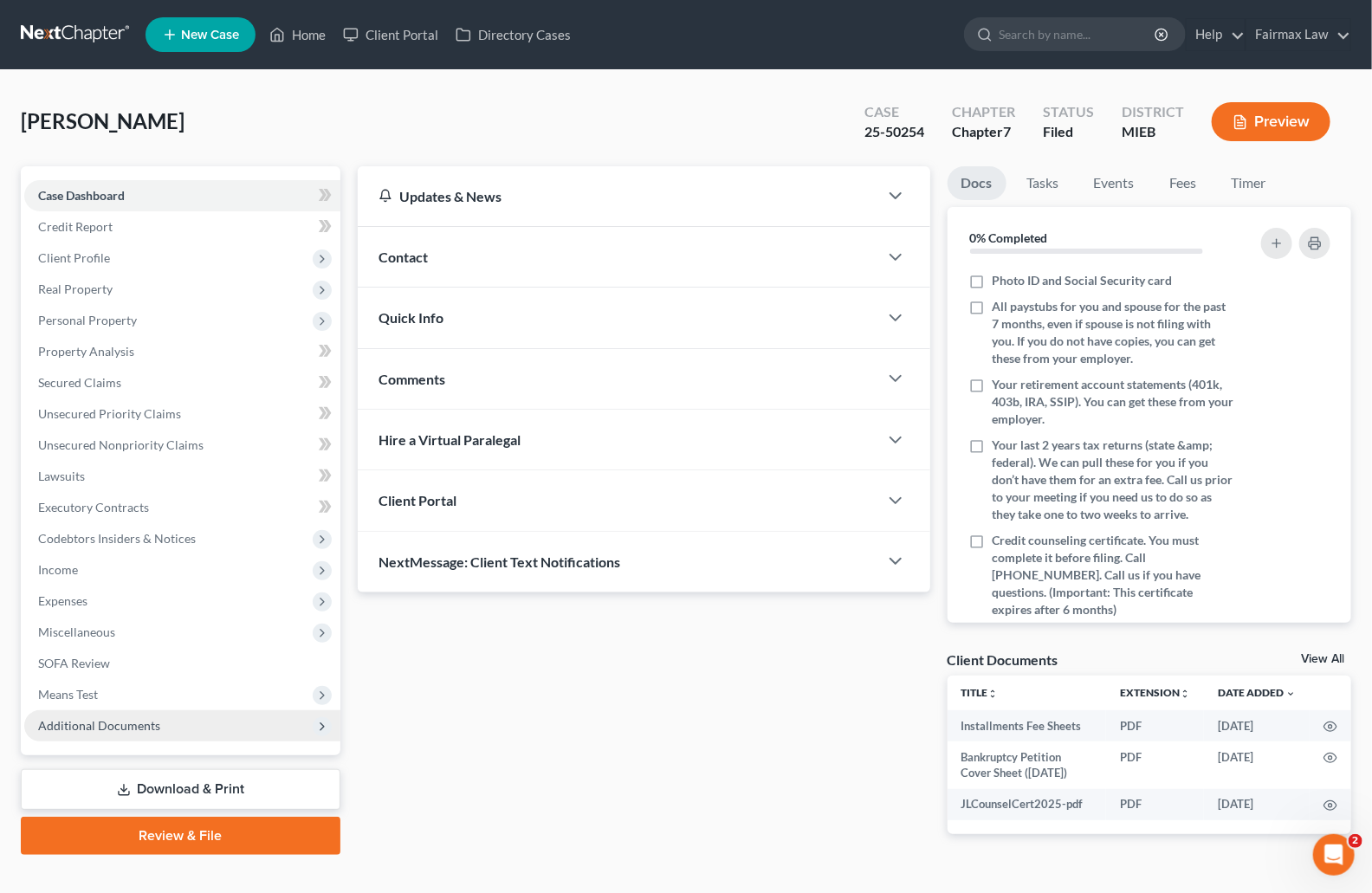
drag, startPoint x: 107, startPoint y: 726, endPoint x: 108, endPoint y: 739, distance: 13.0
click at [107, 727] on span "Additional Documents" at bounding box center [99, 725] width 122 height 15
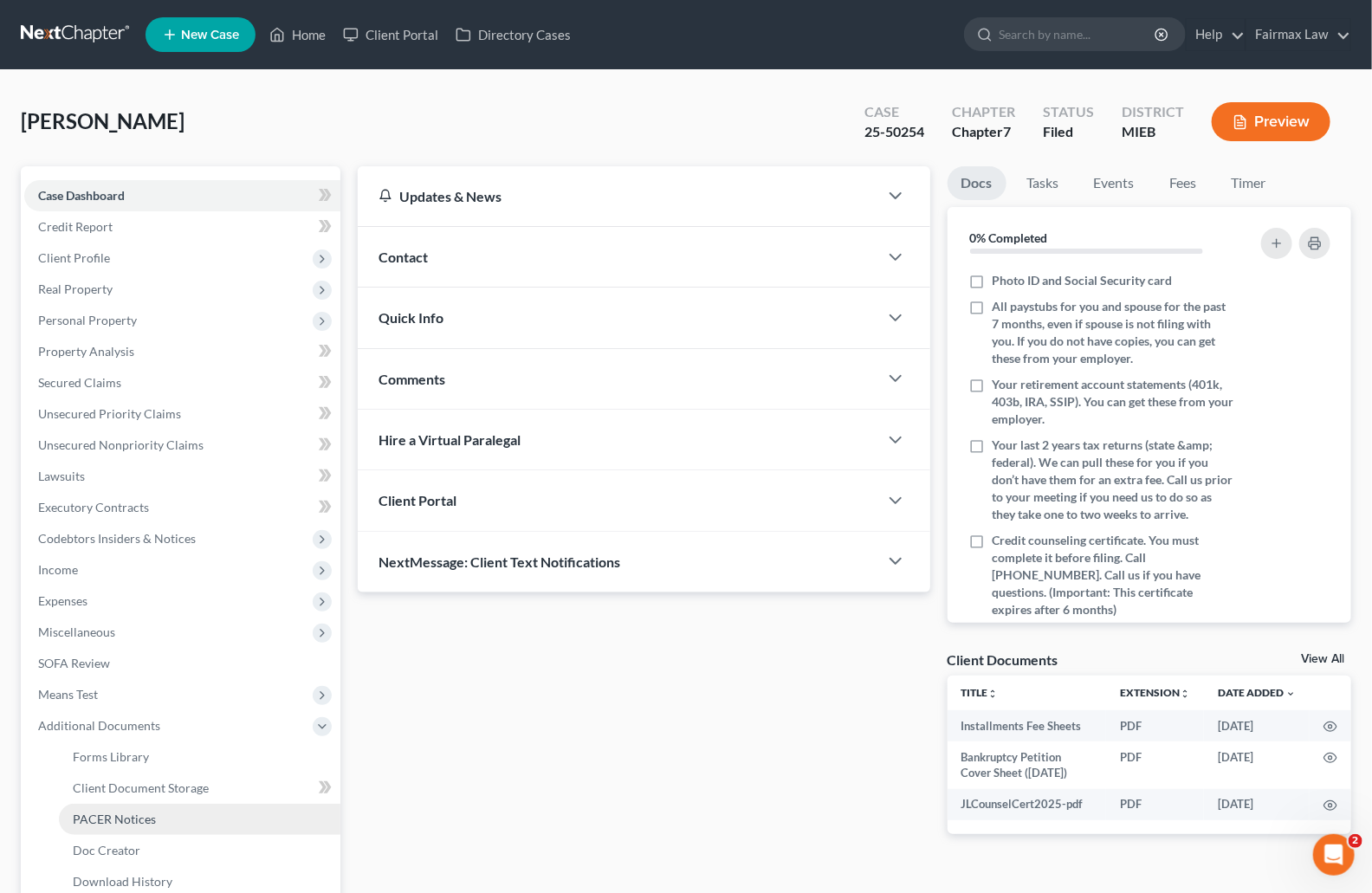
click at [106, 808] on link "PACER Notices" at bounding box center [200, 819] width 281 height 31
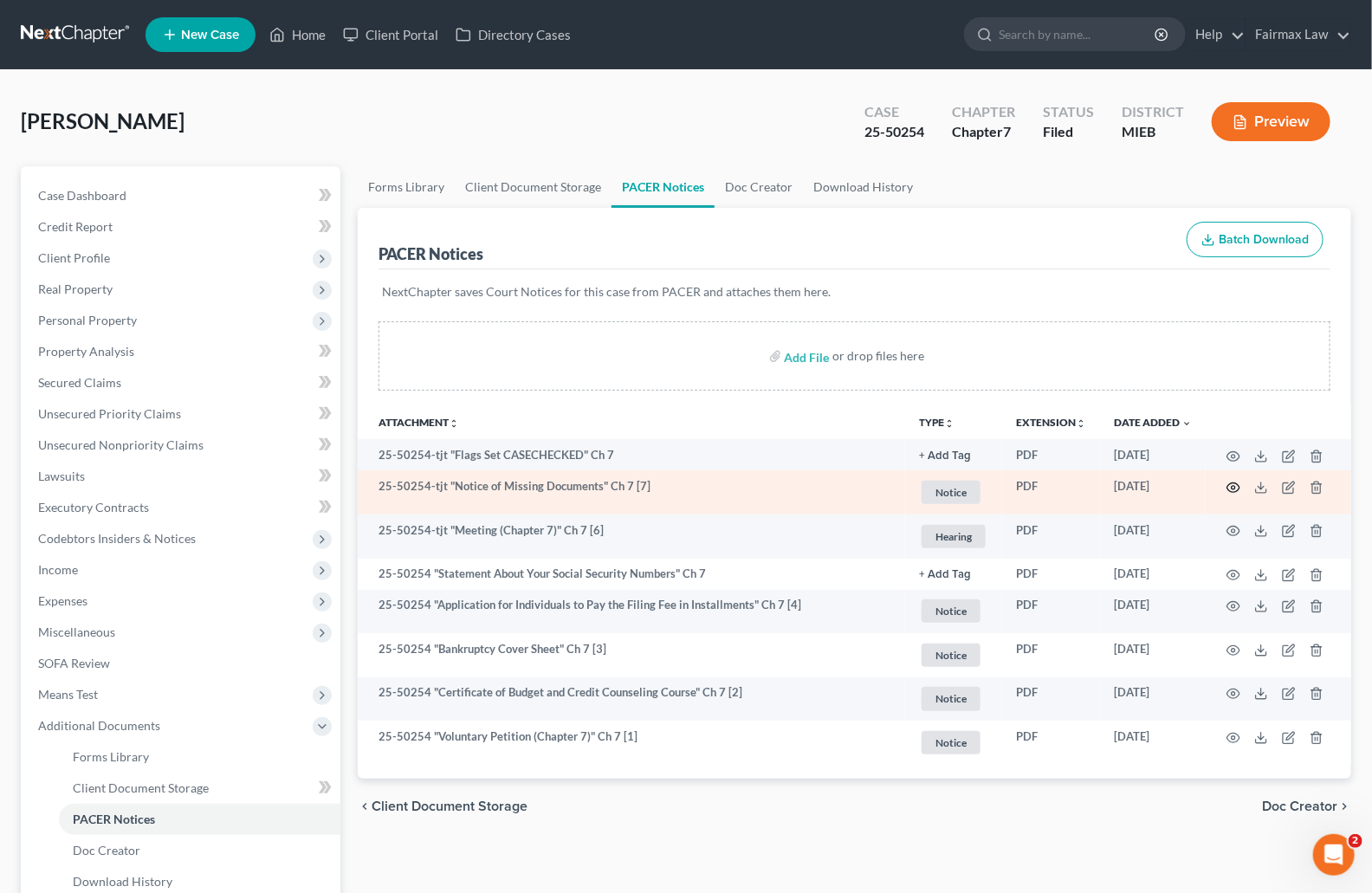
click at [1231, 487] on circle "button" at bounding box center [1233, 488] width 4 height 4
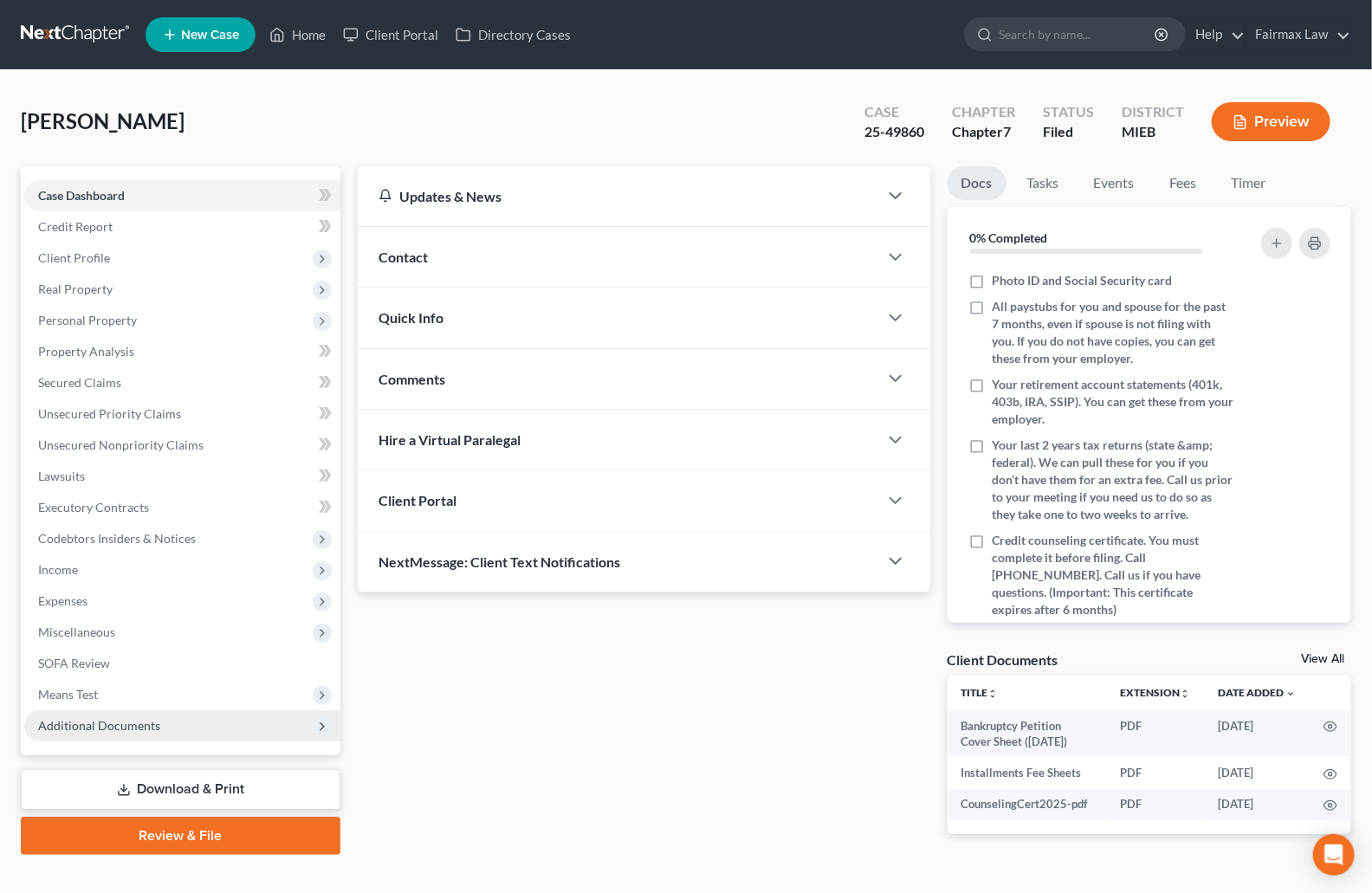
click at [141, 736] on span "Additional Documents" at bounding box center [182, 726] width 316 height 31
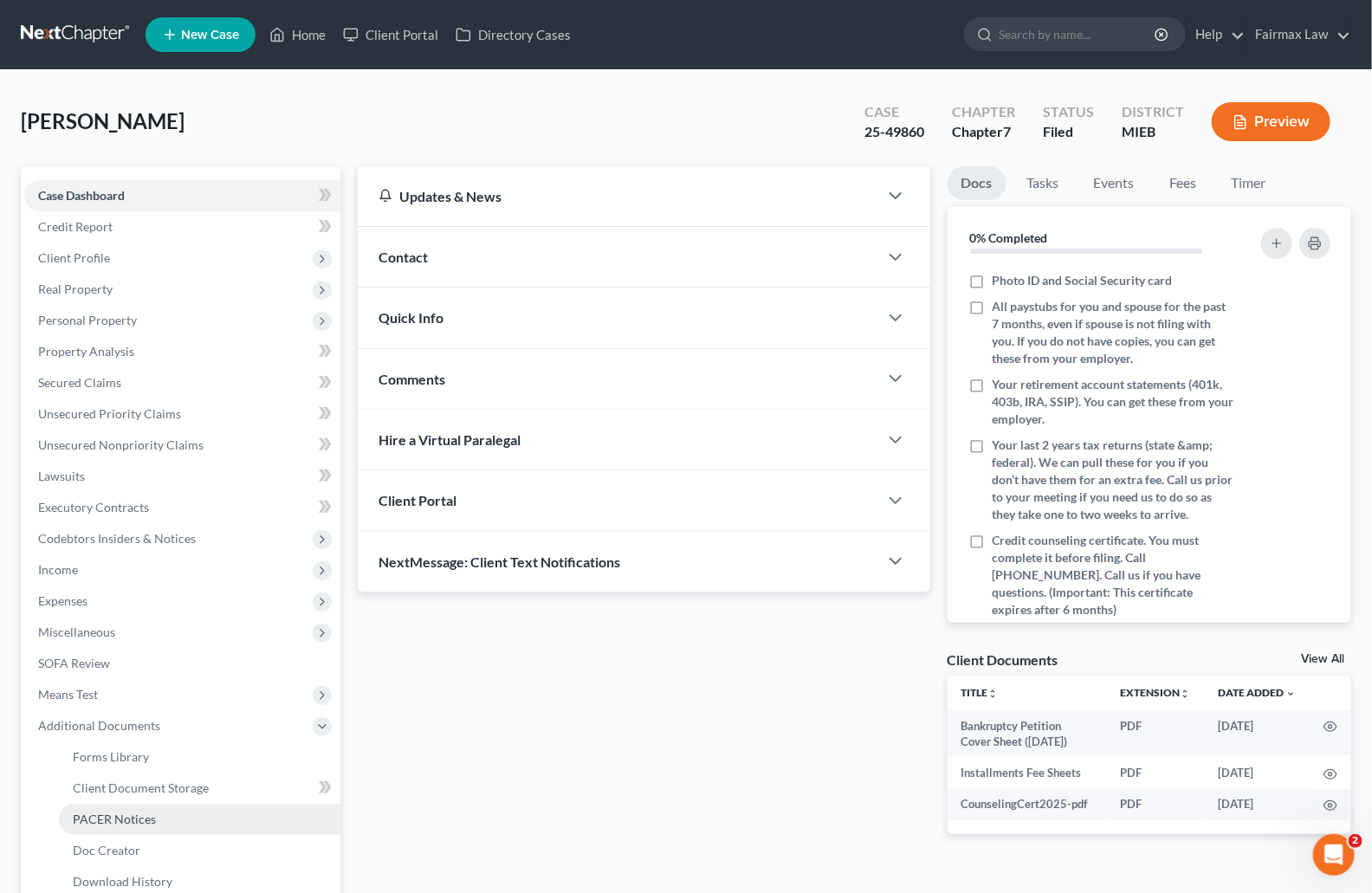
click at [150, 812] on span "PACER Notices" at bounding box center [114, 819] width 84 height 15
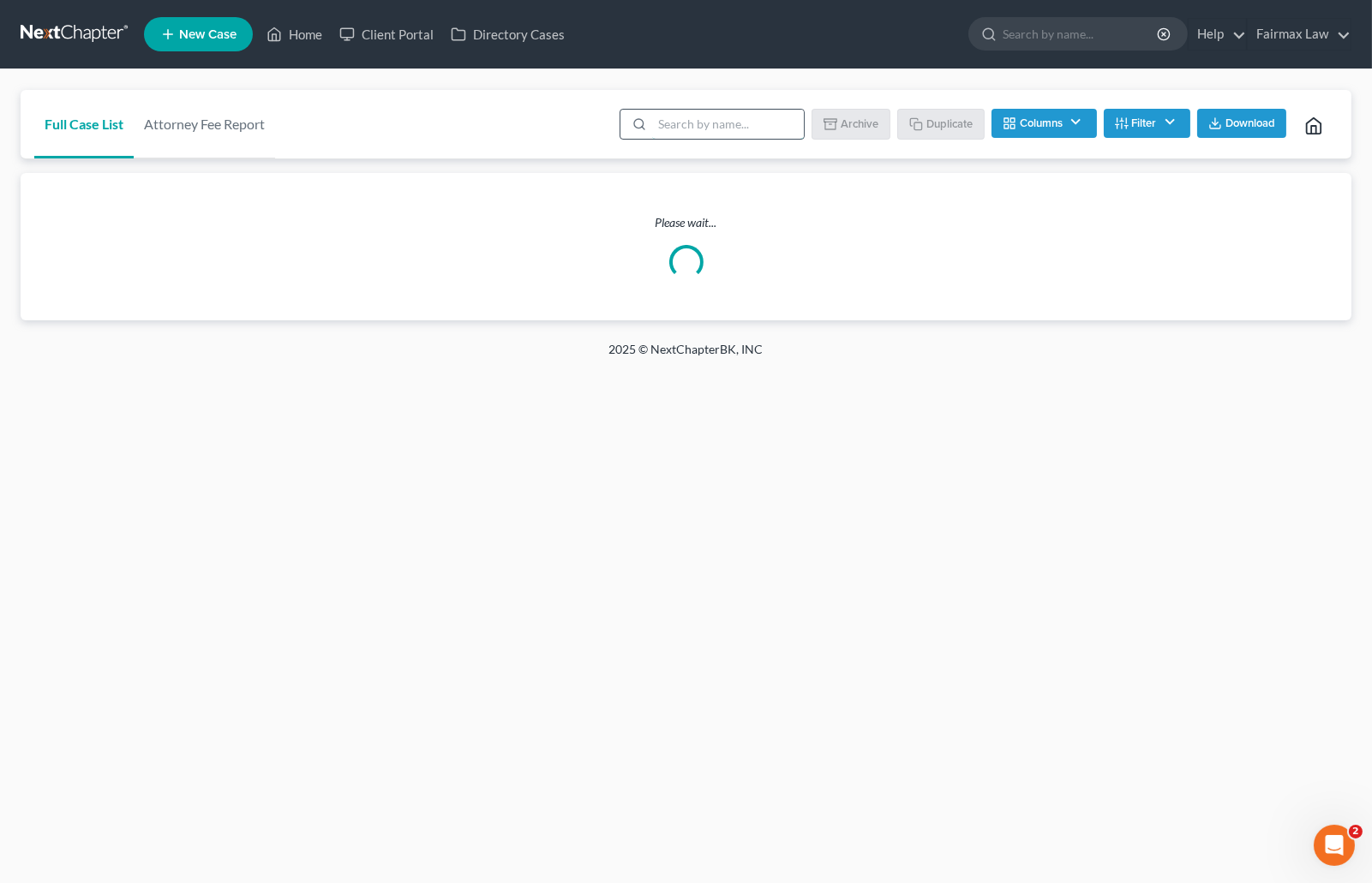
click at [738, 119] on input "search" at bounding box center [727, 124] width 151 height 29
paste input "19-57904"
type input "19-57904"
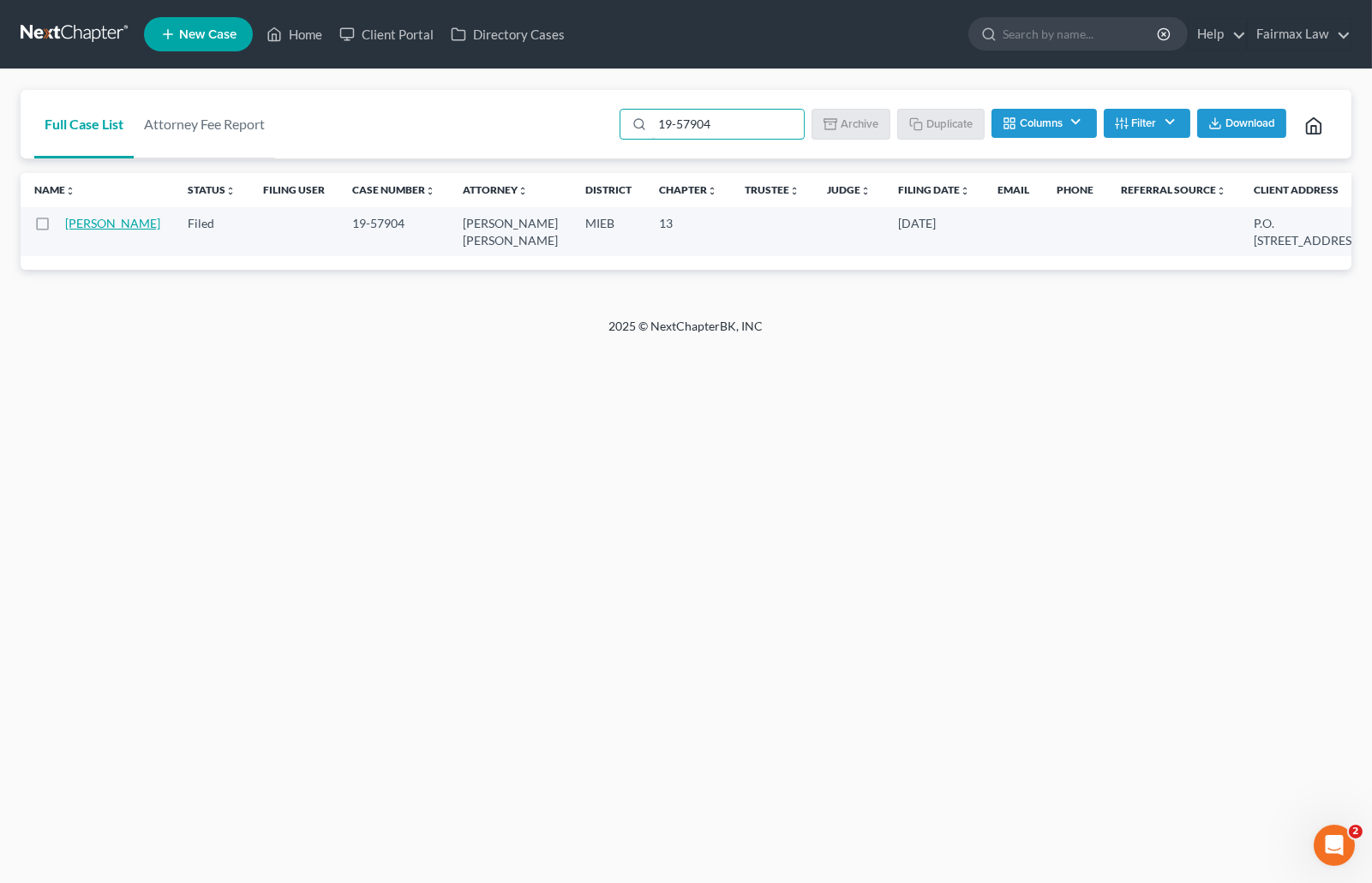
click at [85, 227] on link "Hartfield, Marvin" at bounding box center [112, 223] width 95 height 15
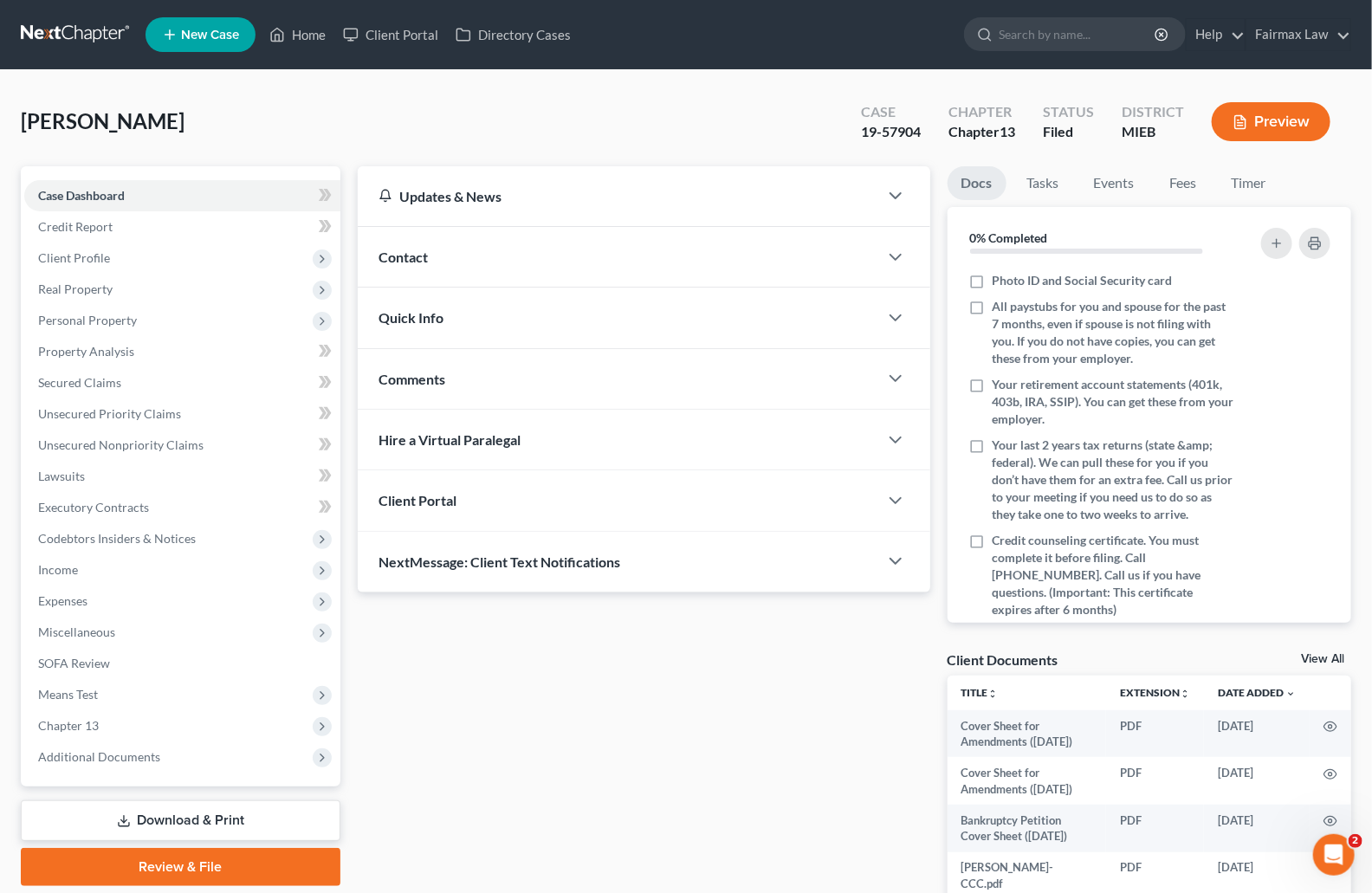
click at [903, 130] on div "19-57904" at bounding box center [891, 132] width 60 height 20
click at [135, 758] on span "Additional Documents" at bounding box center [99, 757] width 122 height 15
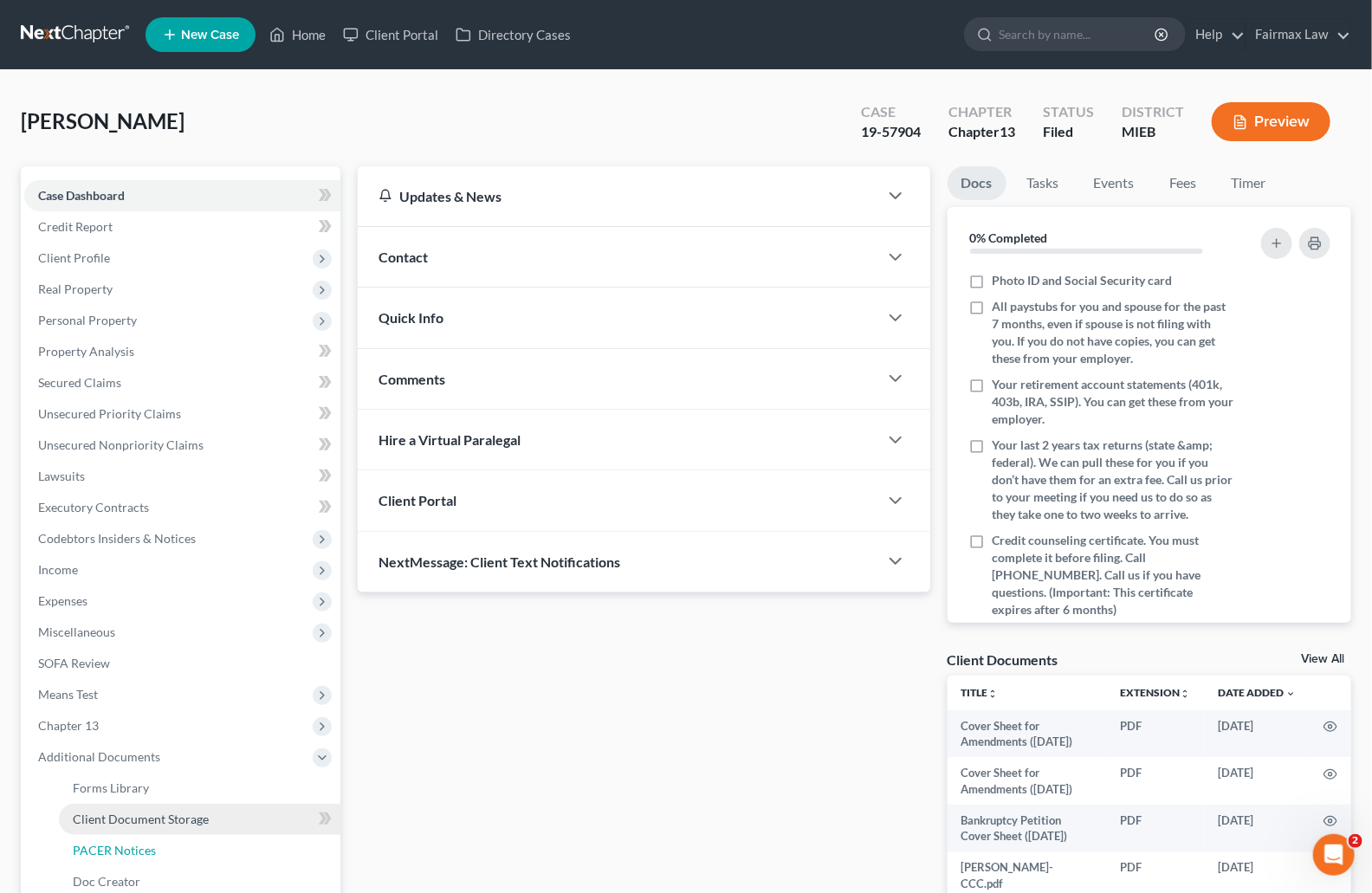
click at [133, 843] on span "PACER Notices" at bounding box center [114, 850] width 84 height 15
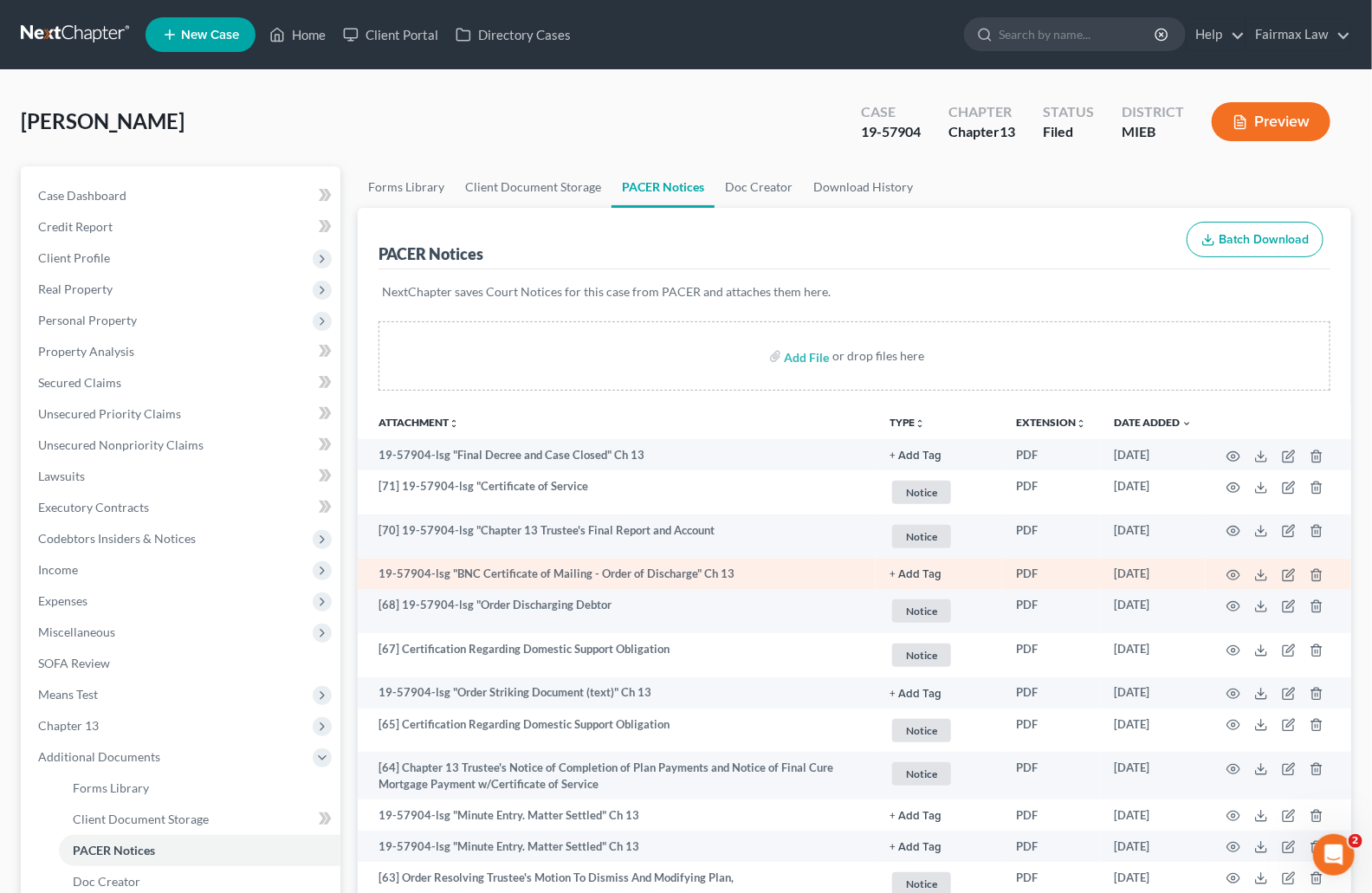
click at [807, 560] on td "19-57904-lsg "BNC Certificate of Mailing - Order of Discharge" Ch 13" at bounding box center [617, 574] width 518 height 31
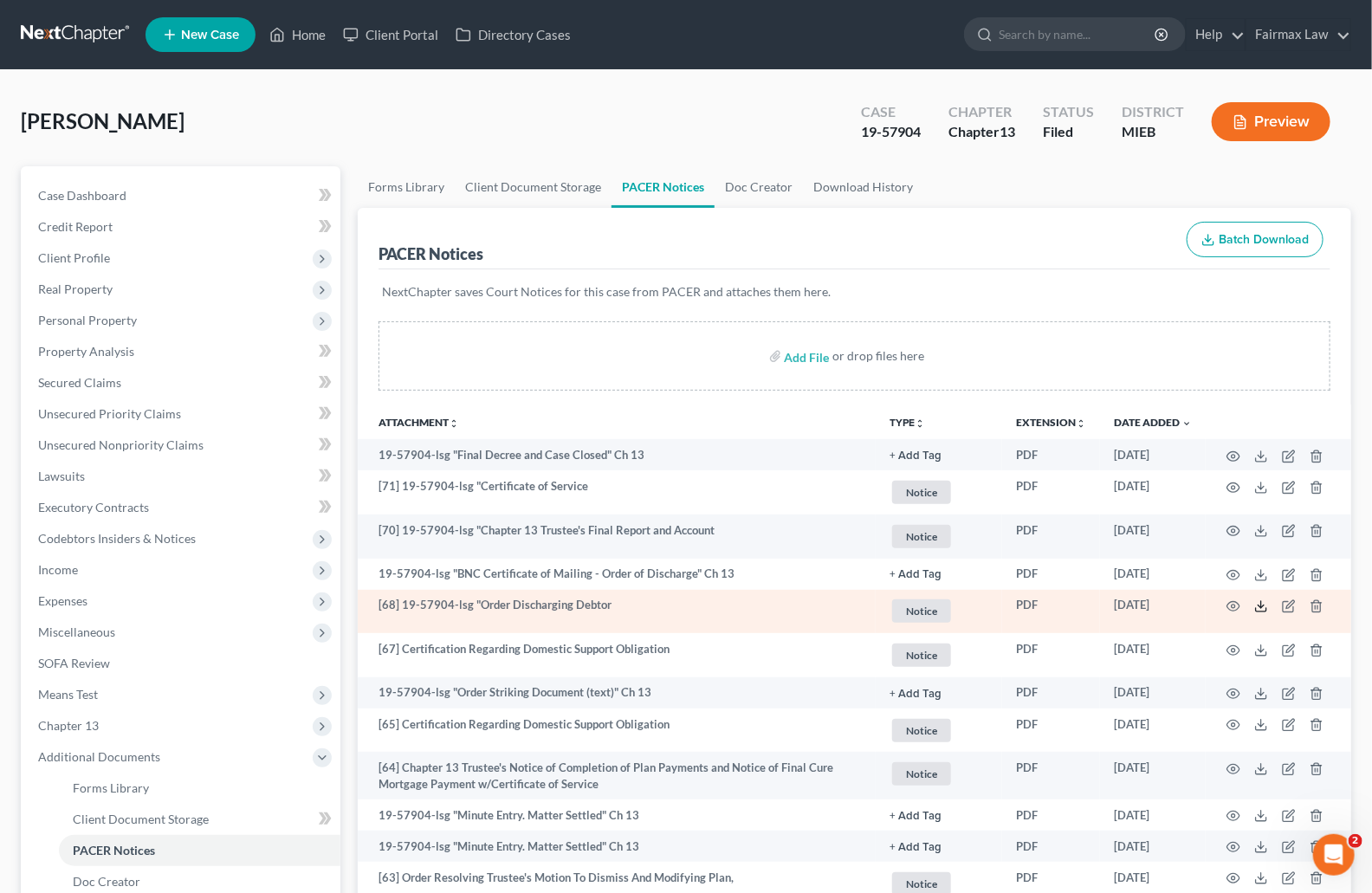
click at [1258, 608] on icon at bounding box center [1261, 607] width 14 height 14
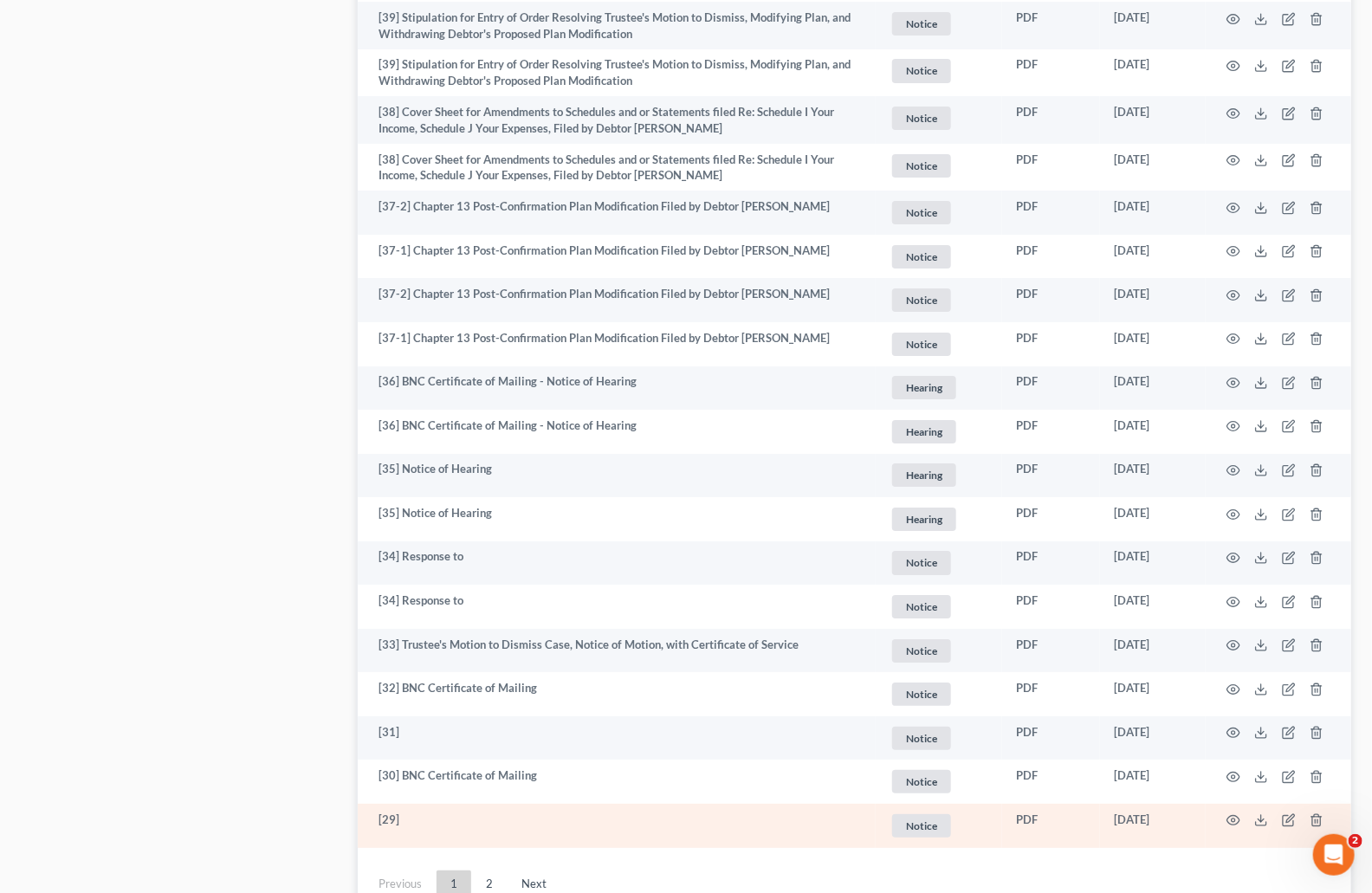
scroll to position [2922, 0]
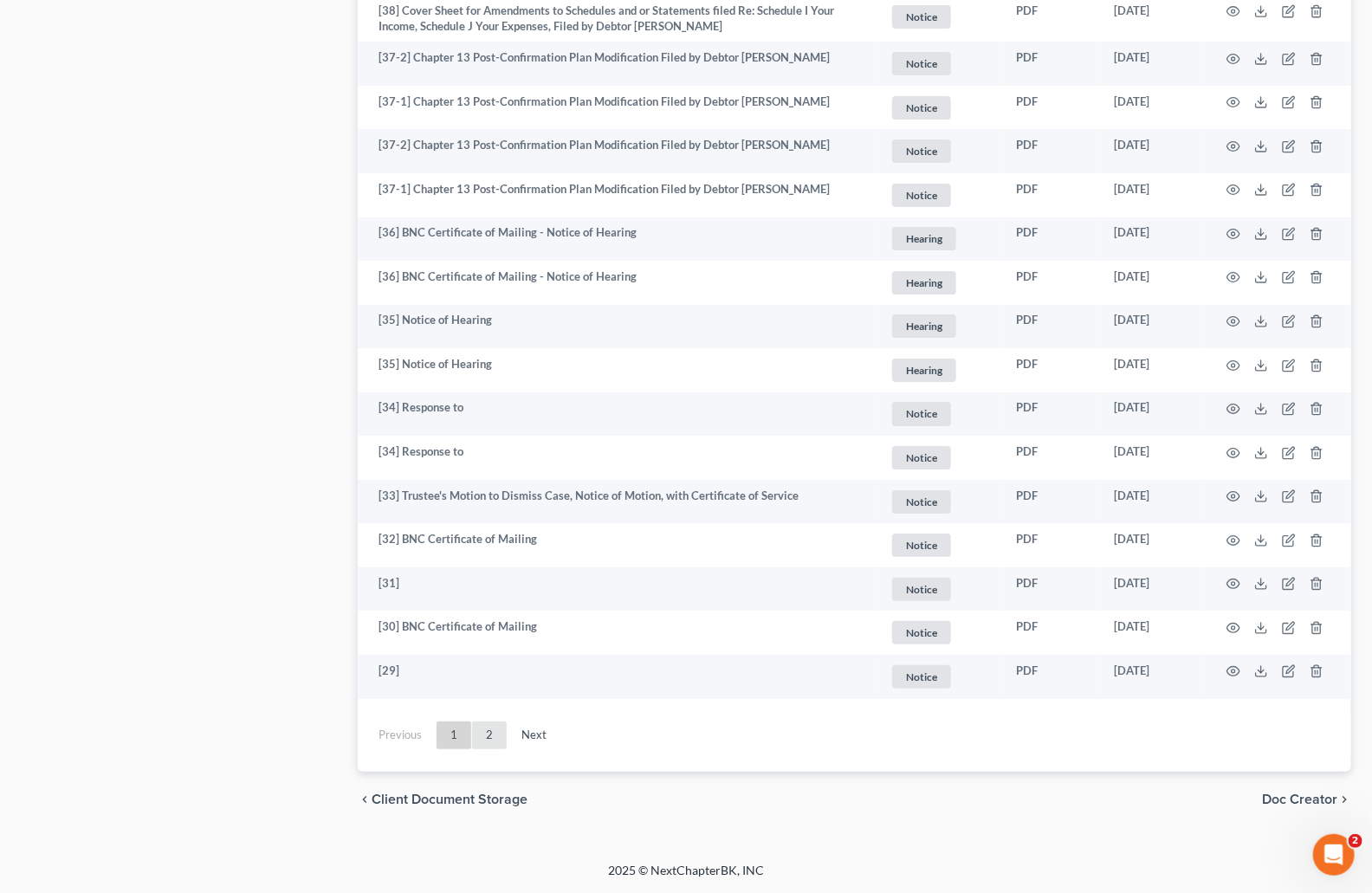
click at [490, 743] on link "2" at bounding box center [489, 736] width 34 height 28
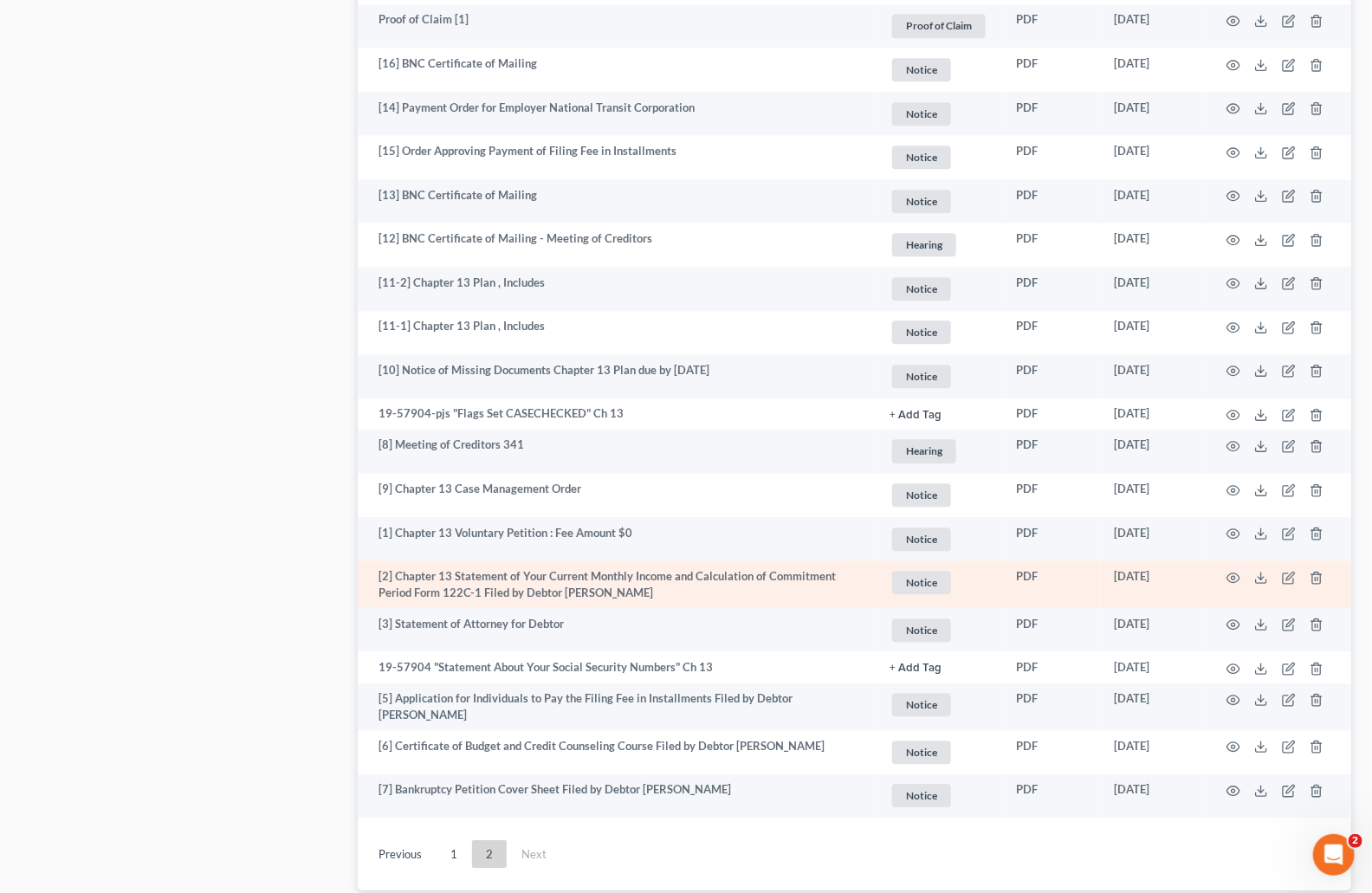
scroll to position [1929, 0]
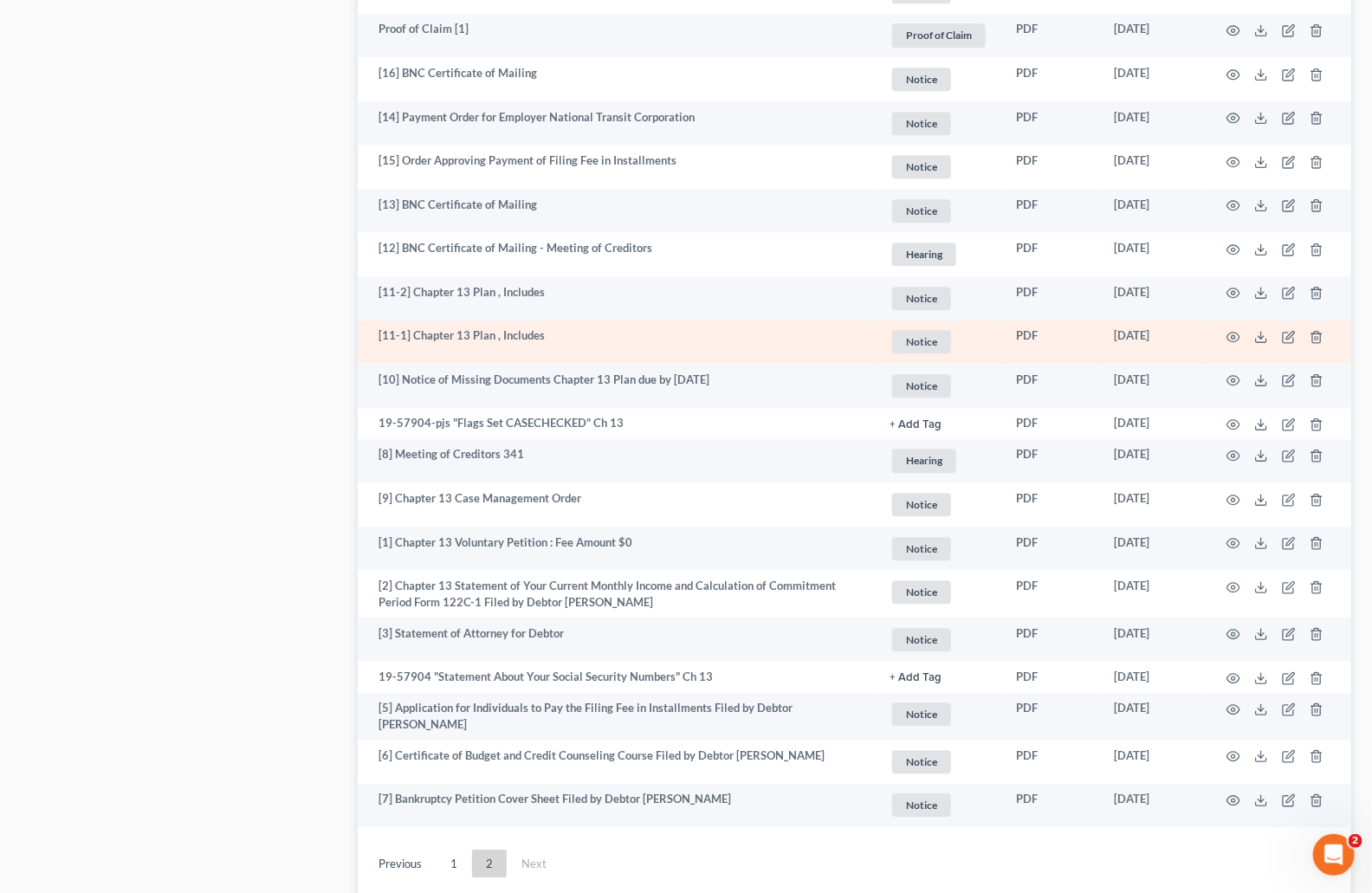
click at [791, 348] on td "[11-1] Chapter 13 Plan , Includes" at bounding box center [617, 342] width 518 height 44
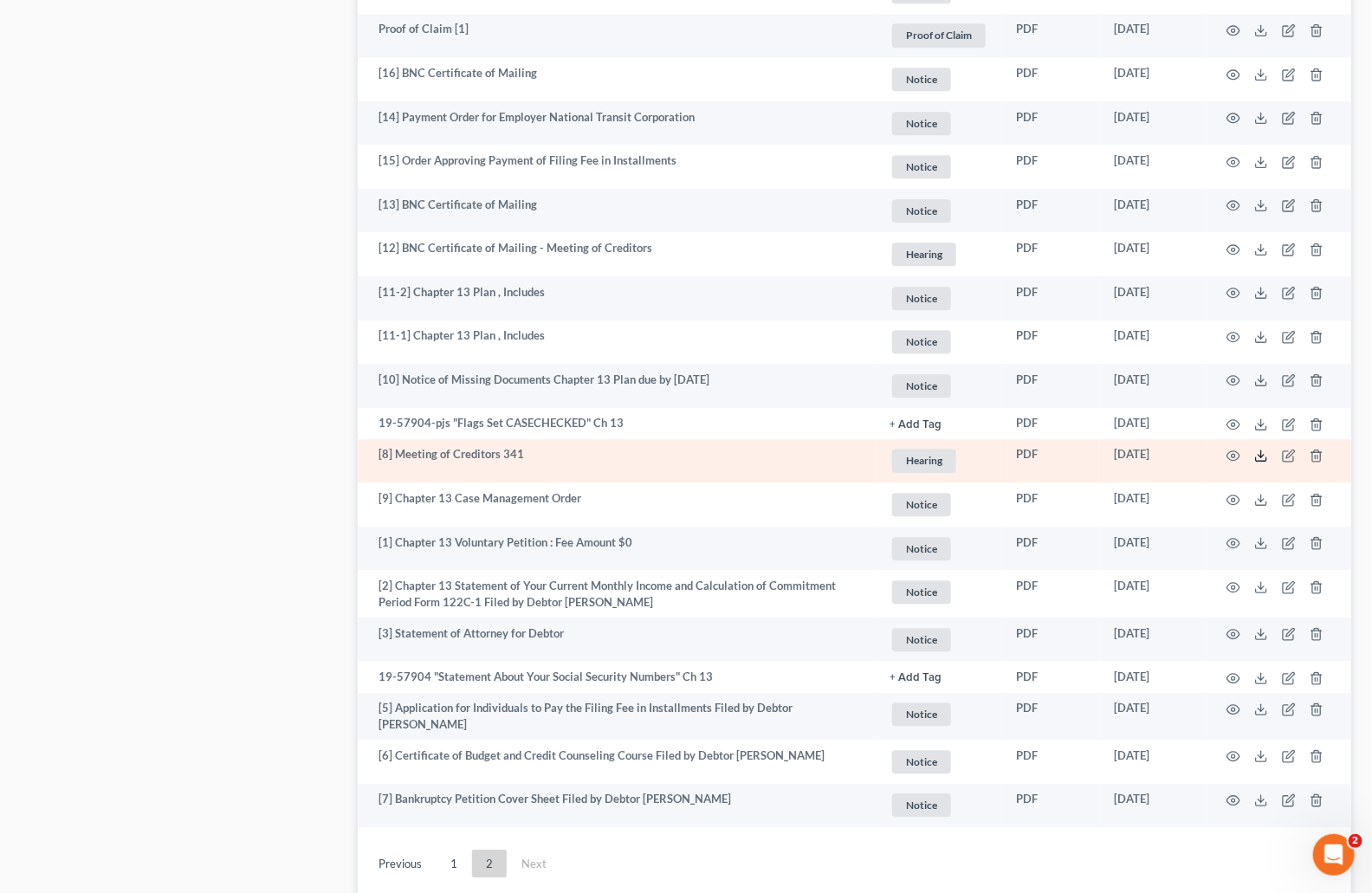
click at [1264, 449] on icon at bounding box center [1261, 456] width 14 height 14
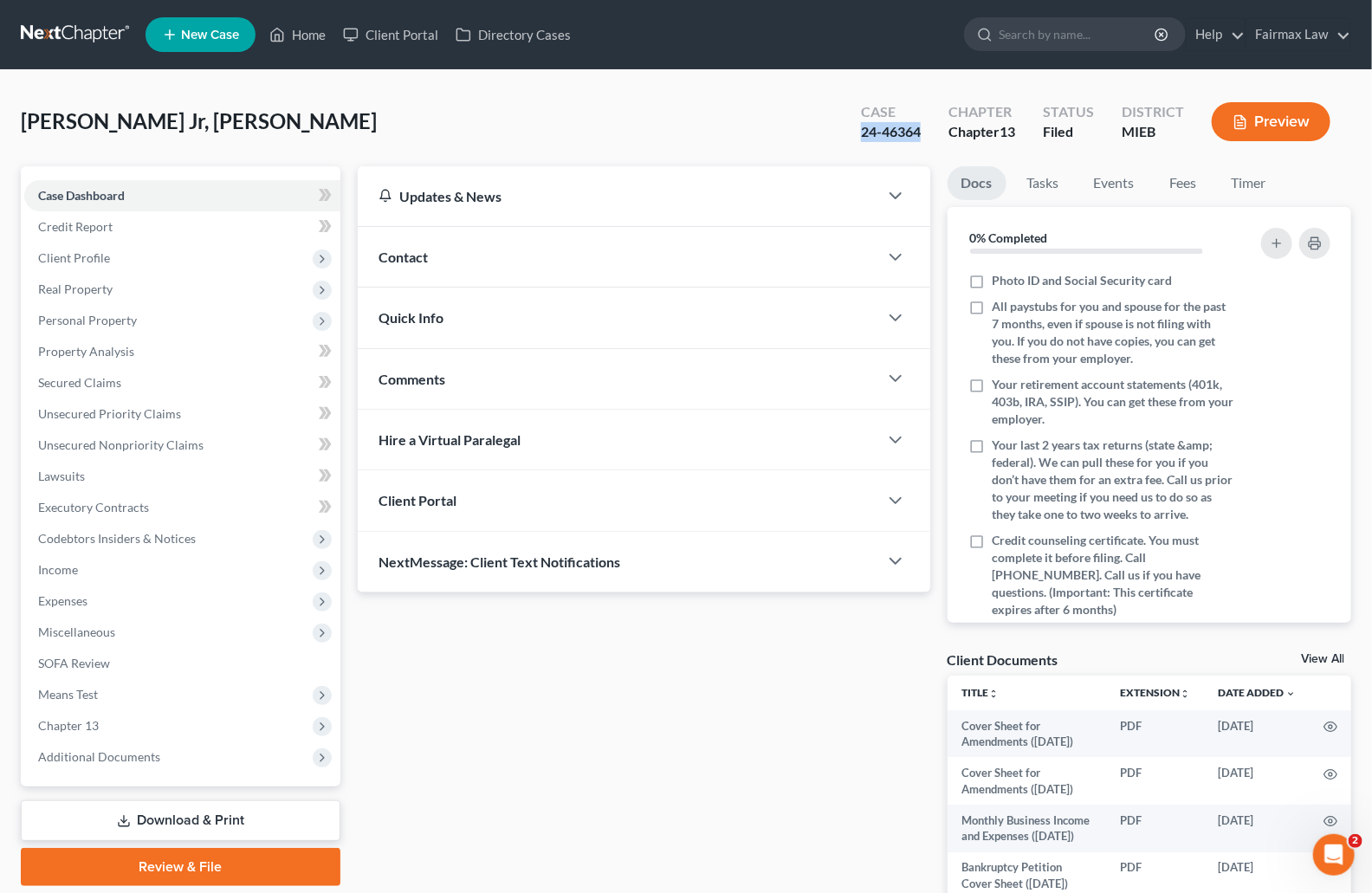
drag, startPoint x: 920, startPoint y: 134, endPoint x: 866, endPoint y: 135, distance: 54.0
click at [848, 134] on div "Case 24-46364" at bounding box center [890, 123] width 87 height 51
copy div "24-46364"
click at [103, 760] on span "Additional Documents" at bounding box center [99, 757] width 122 height 15
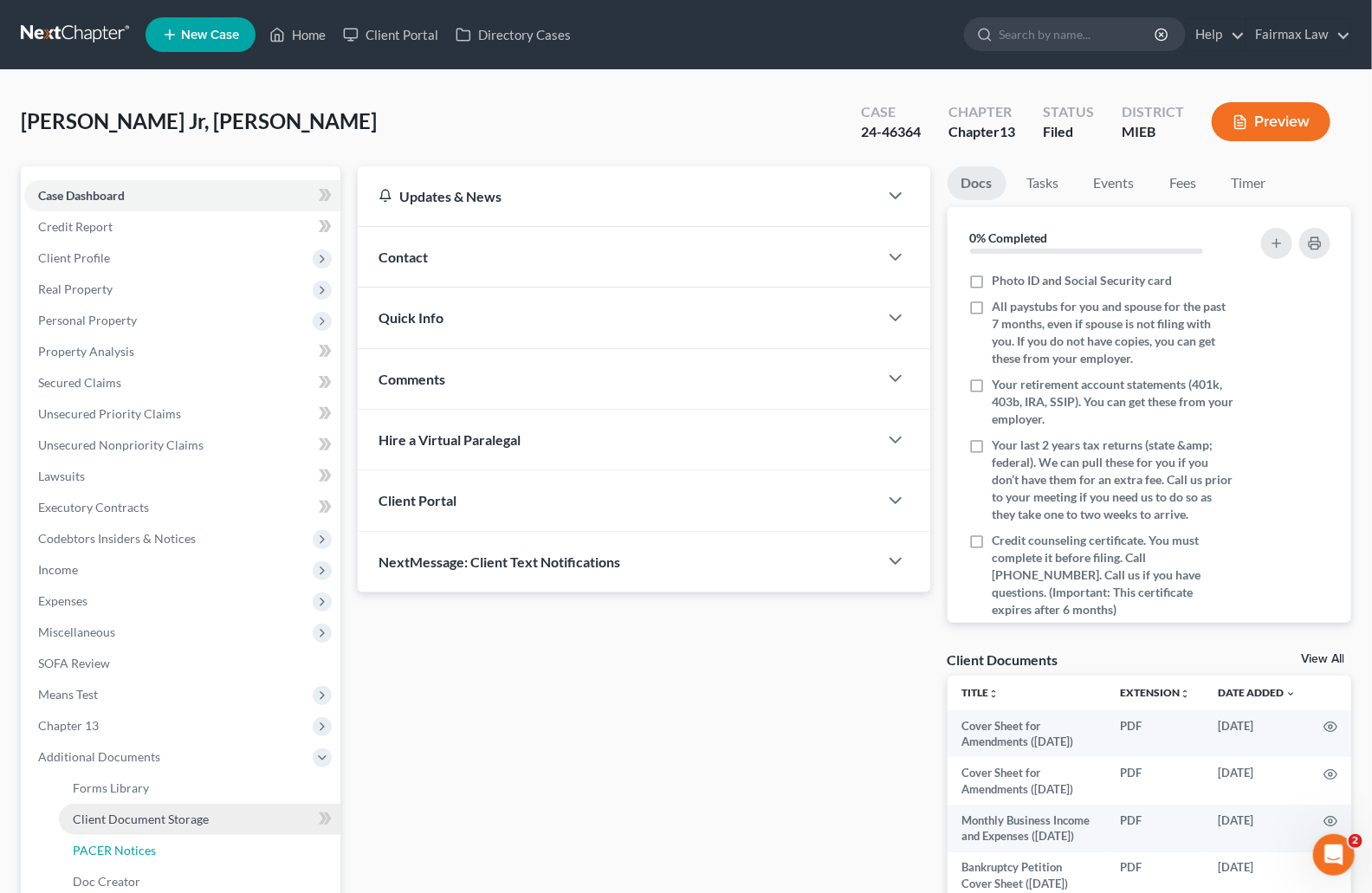
drag, startPoint x: 122, startPoint y: 845, endPoint x: 178, endPoint y: 824, distance: 59.8
click at [122, 845] on span "PACER Notices" at bounding box center [114, 850] width 84 height 15
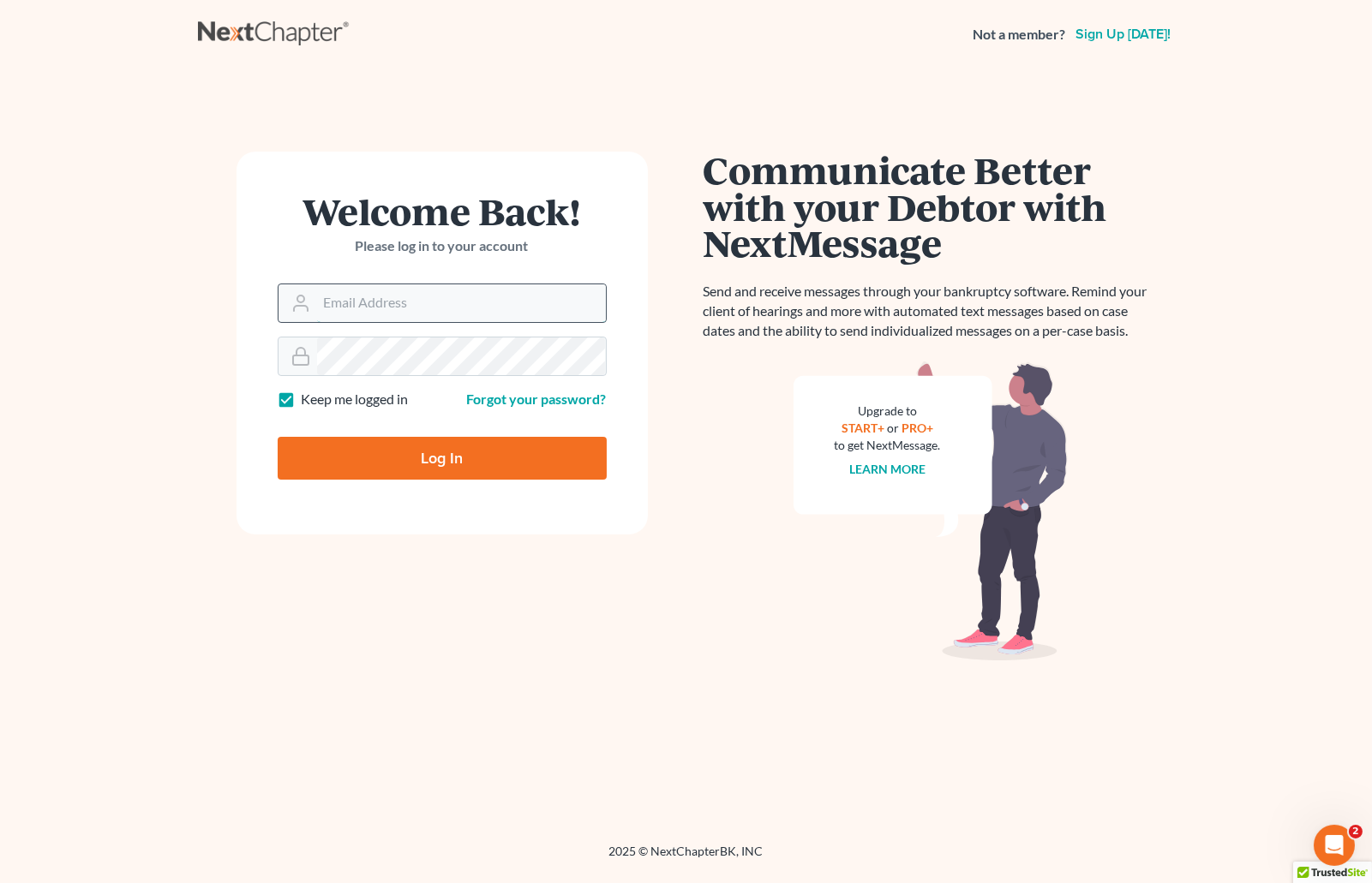
click at [428, 298] on input "Email Address" at bounding box center [461, 303] width 289 height 37
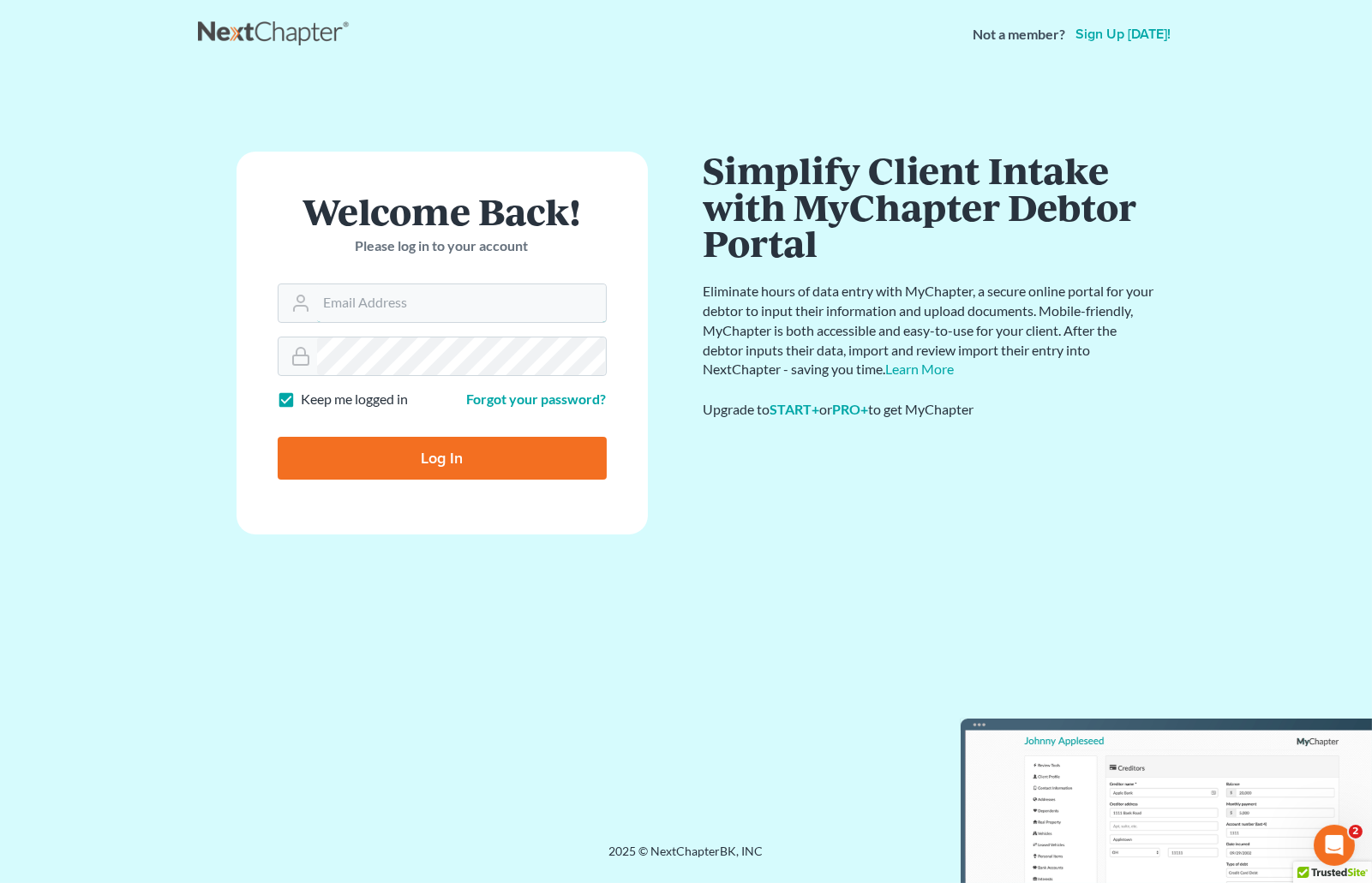
type input "johnmark@fairmaxlaw.com"
click at [278, 437] on input "Log In" at bounding box center [442, 458] width 329 height 43
type input "Thinking..."
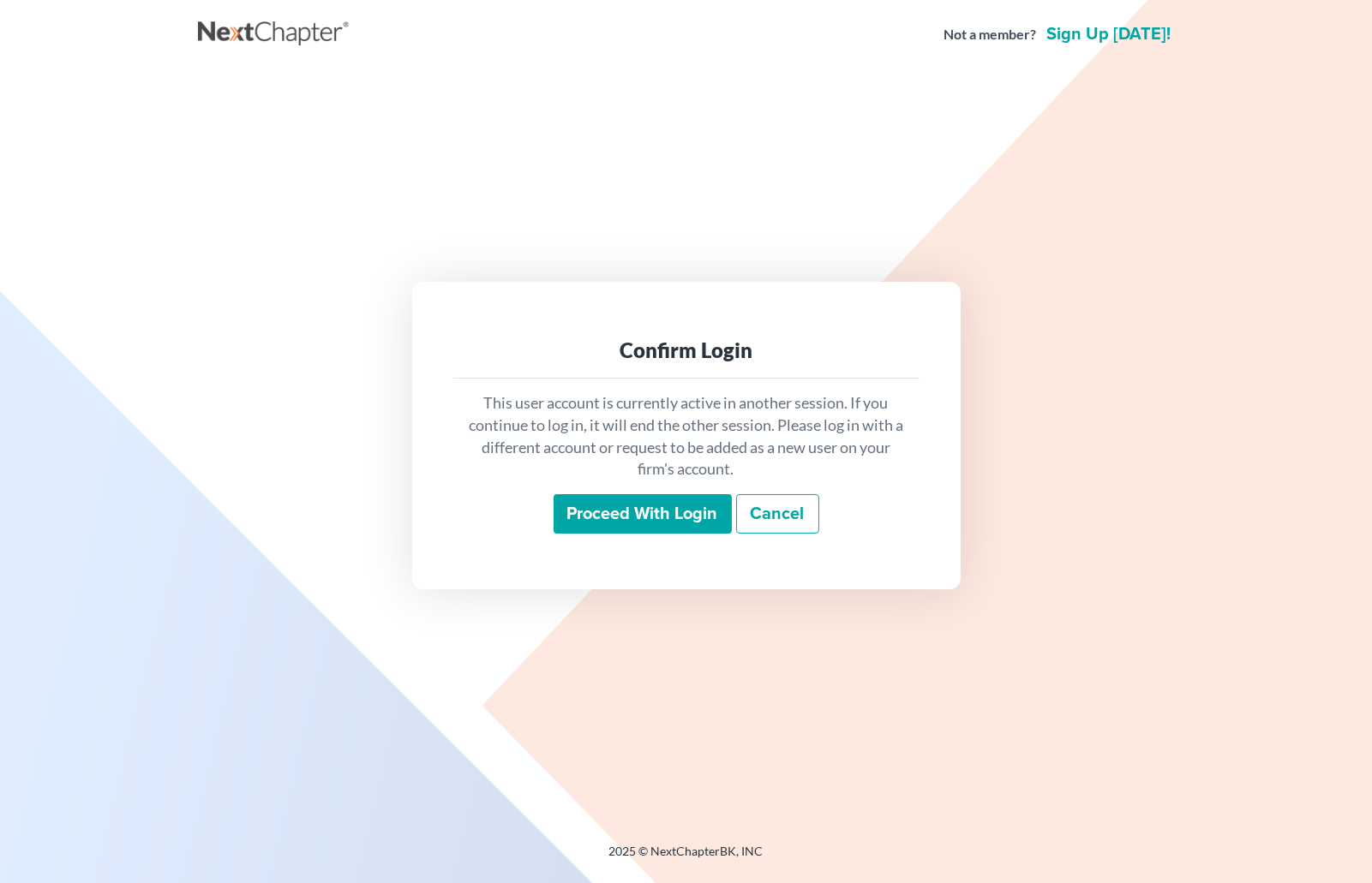
click at [619, 508] on input "Proceed with login" at bounding box center [642, 513] width 178 height 39
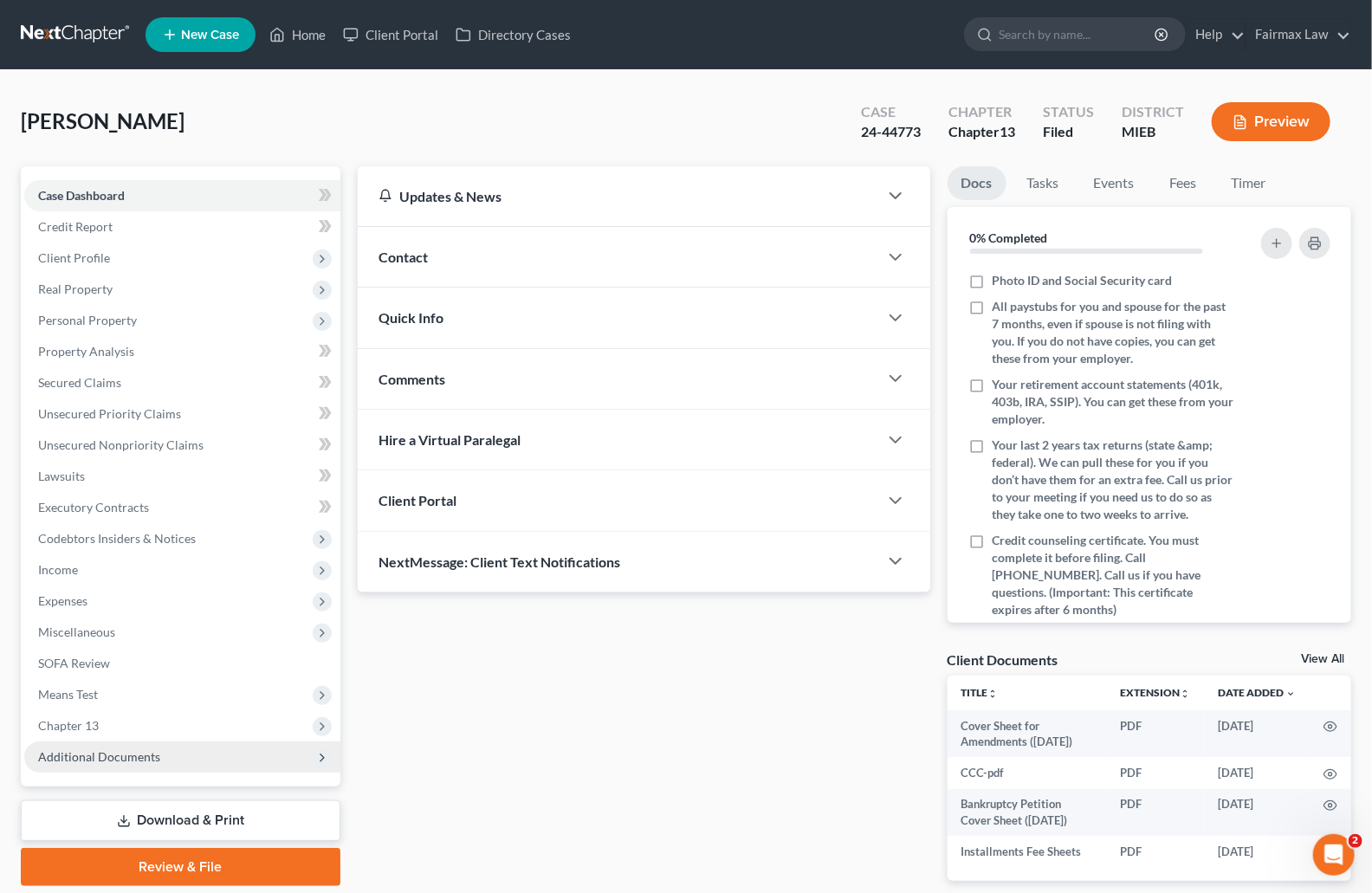
click at [126, 759] on span "Additional Documents" at bounding box center [99, 757] width 122 height 15
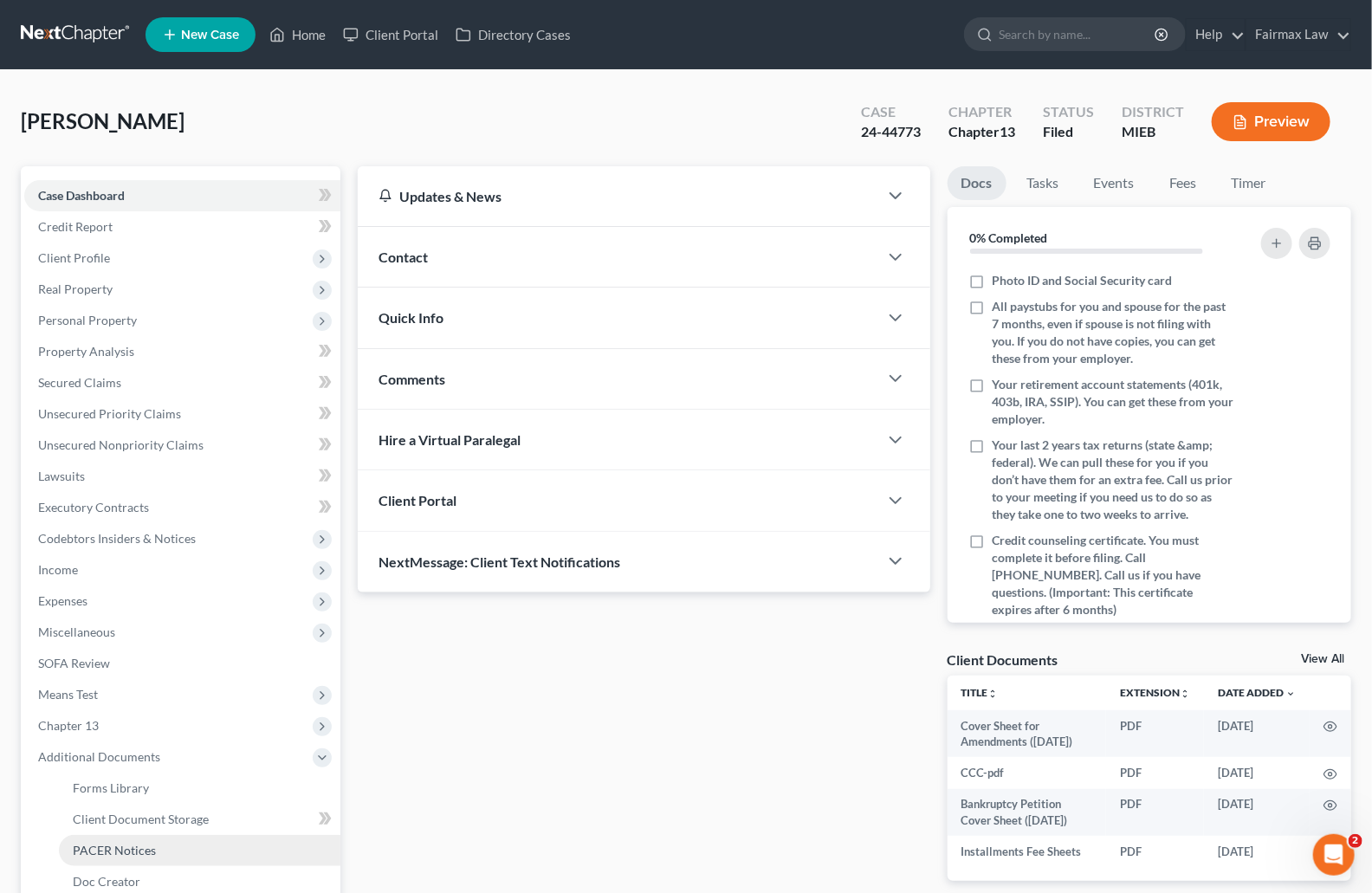
click at [129, 849] on span "PACER Notices" at bounding box center [114, 850] width 84 height 15
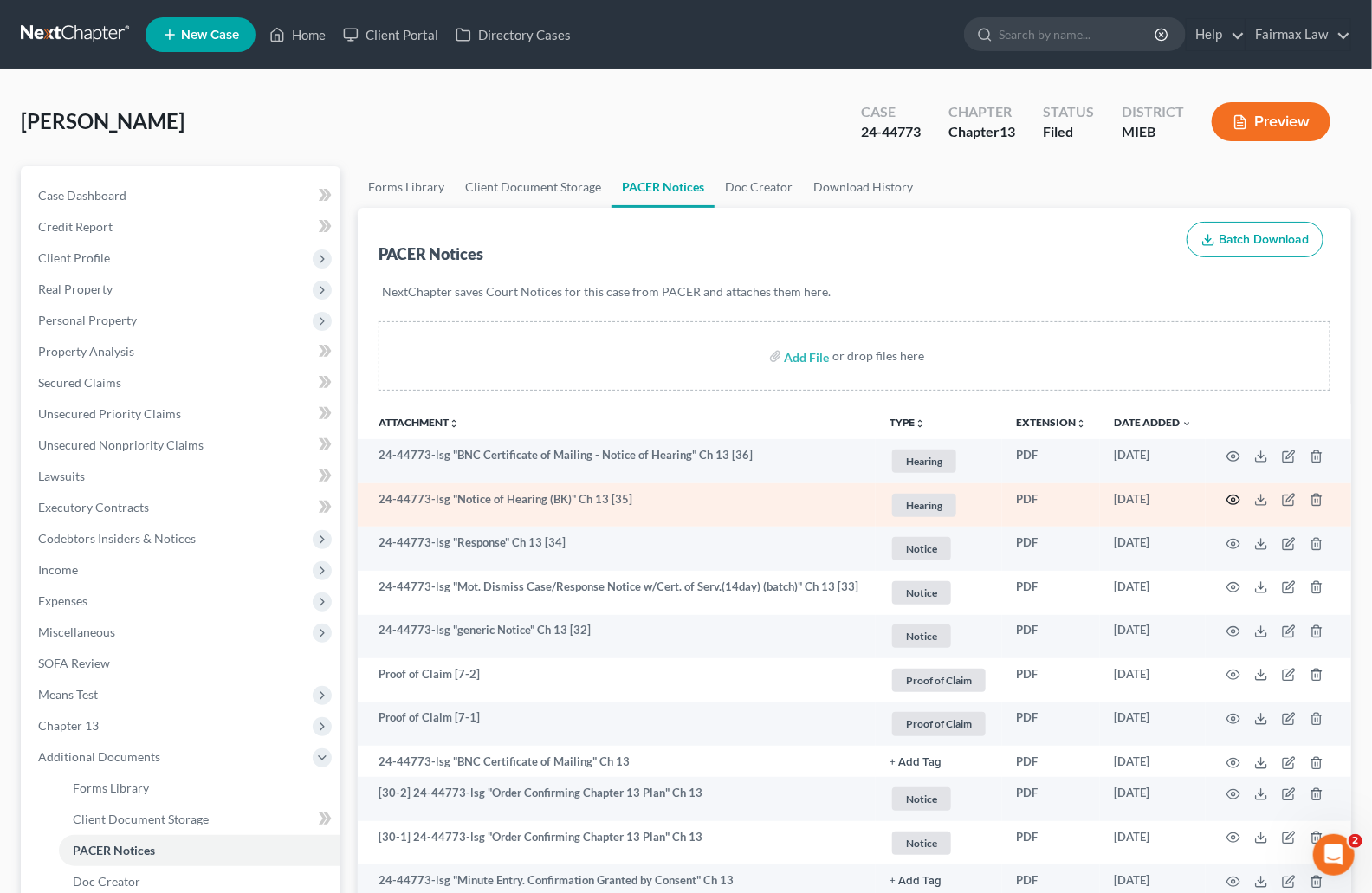
click at [1237, 499] on icon "button" at bounding box center [1234, 500] width 14 height 14
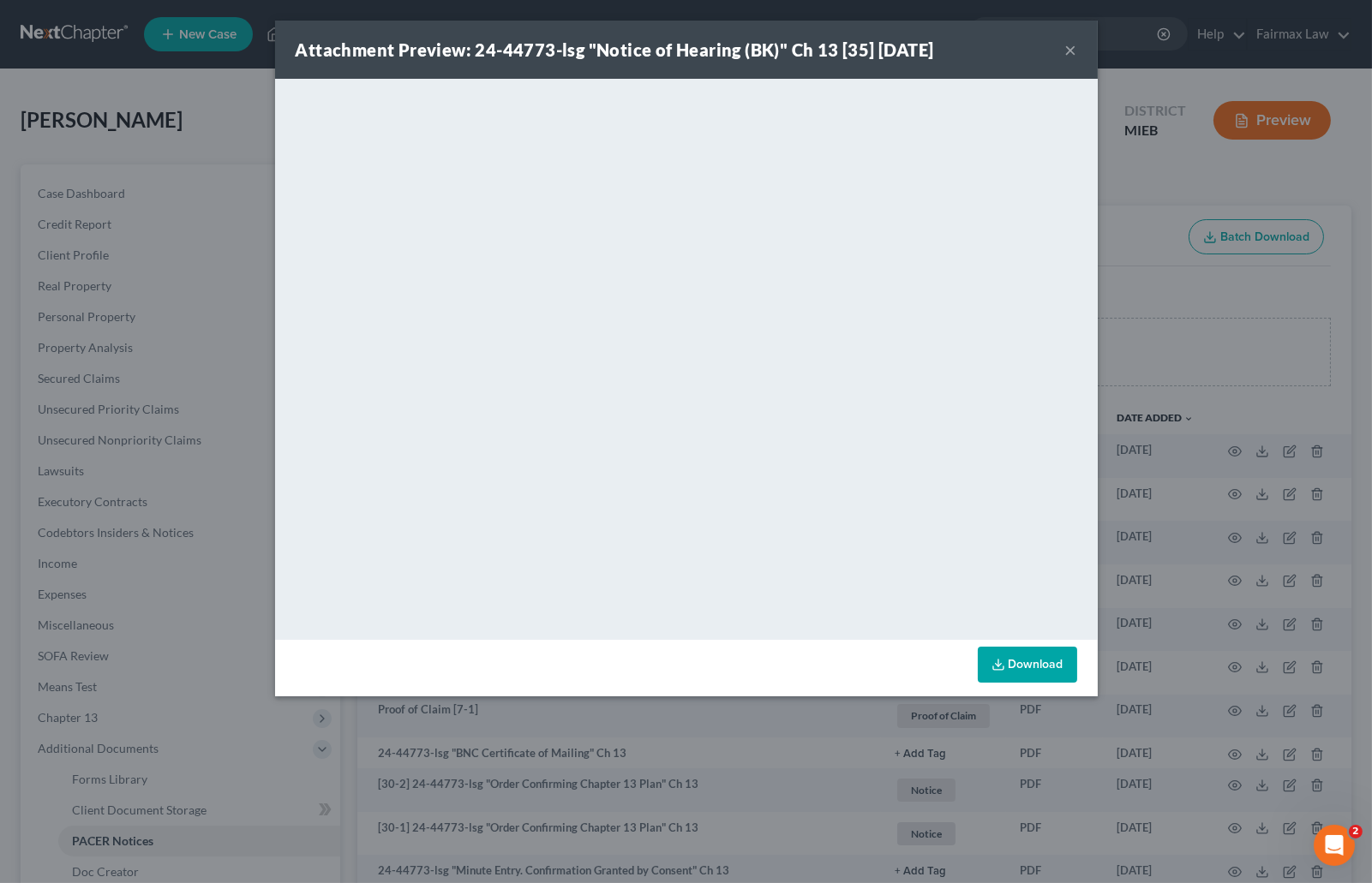
click at [1127, 251] on div "Attachment Preview: 24-44773-lsg "Notice of Hearing (BK)" Ch 13 [35] 10/10/2025…" at bounding box center [686, 441] width 1372 height 883
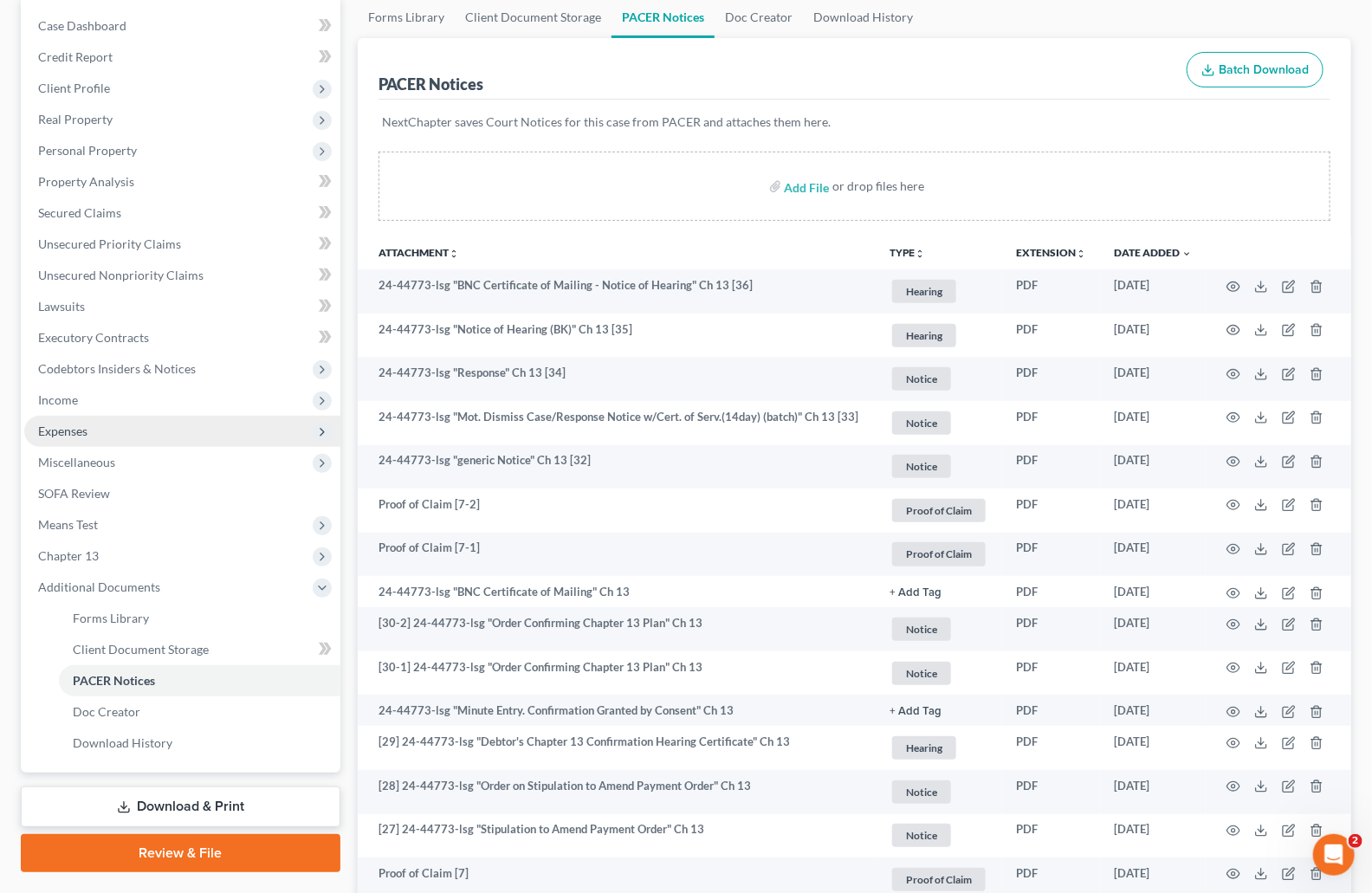
scroll to position [208, 0]
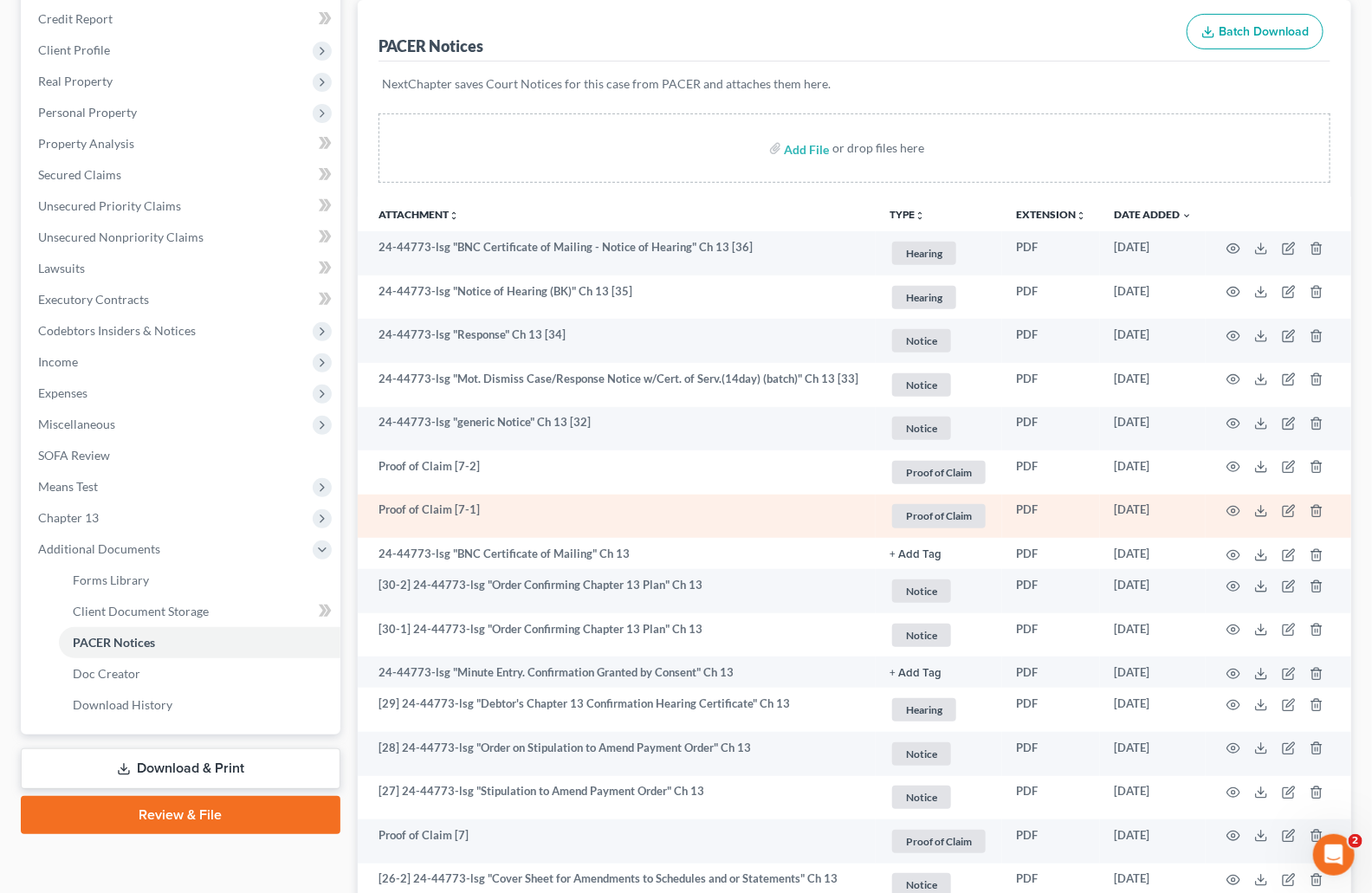
click at [536, 509] on td "Proof of Claim [7-1]" at bounding box center [617, 516] width 518 height 44
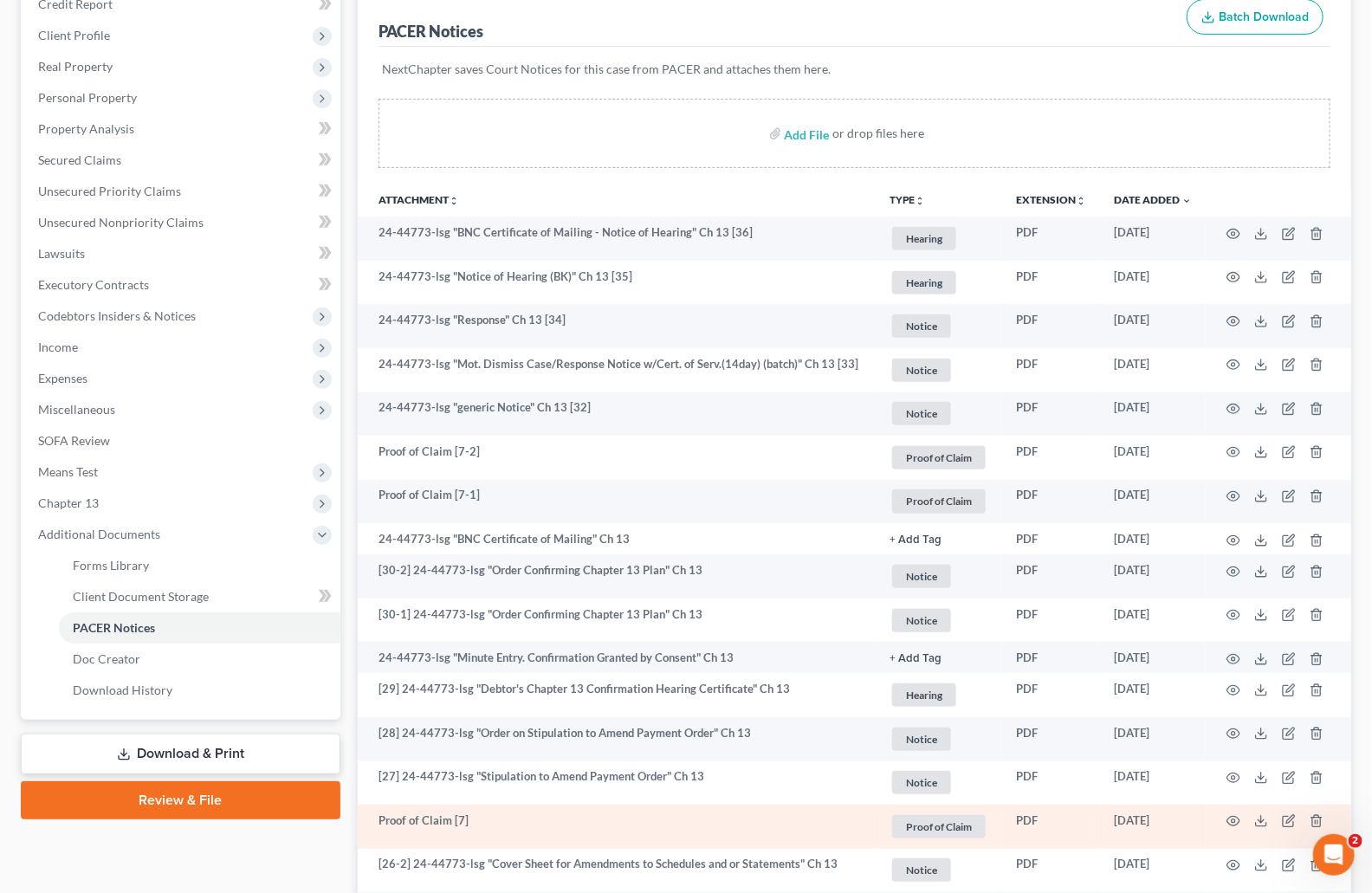
scroll to position [365, 0]
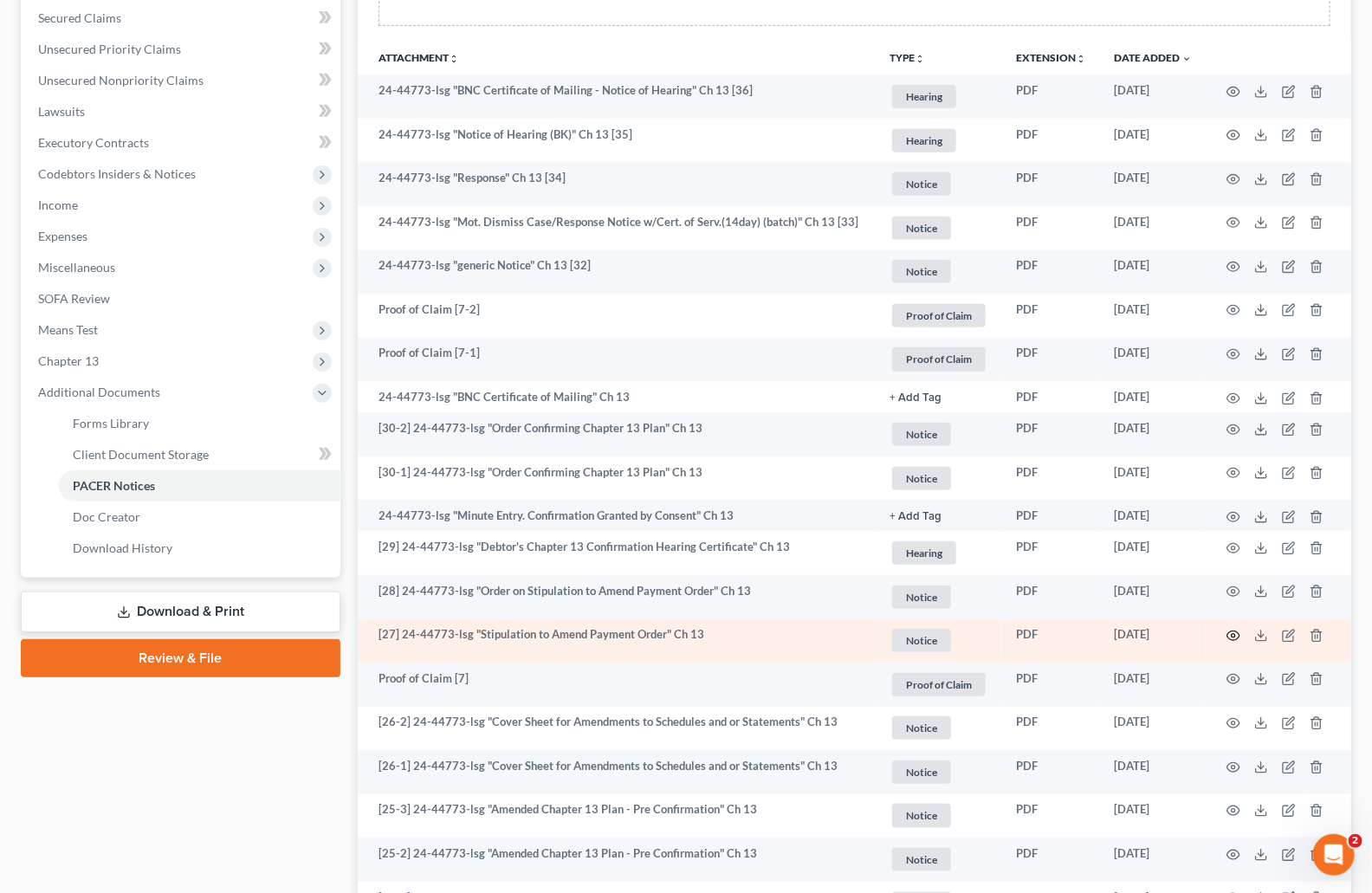
click at [1230, 634] on icon "button" at bounding box center [1234, 636] width 14 height 14
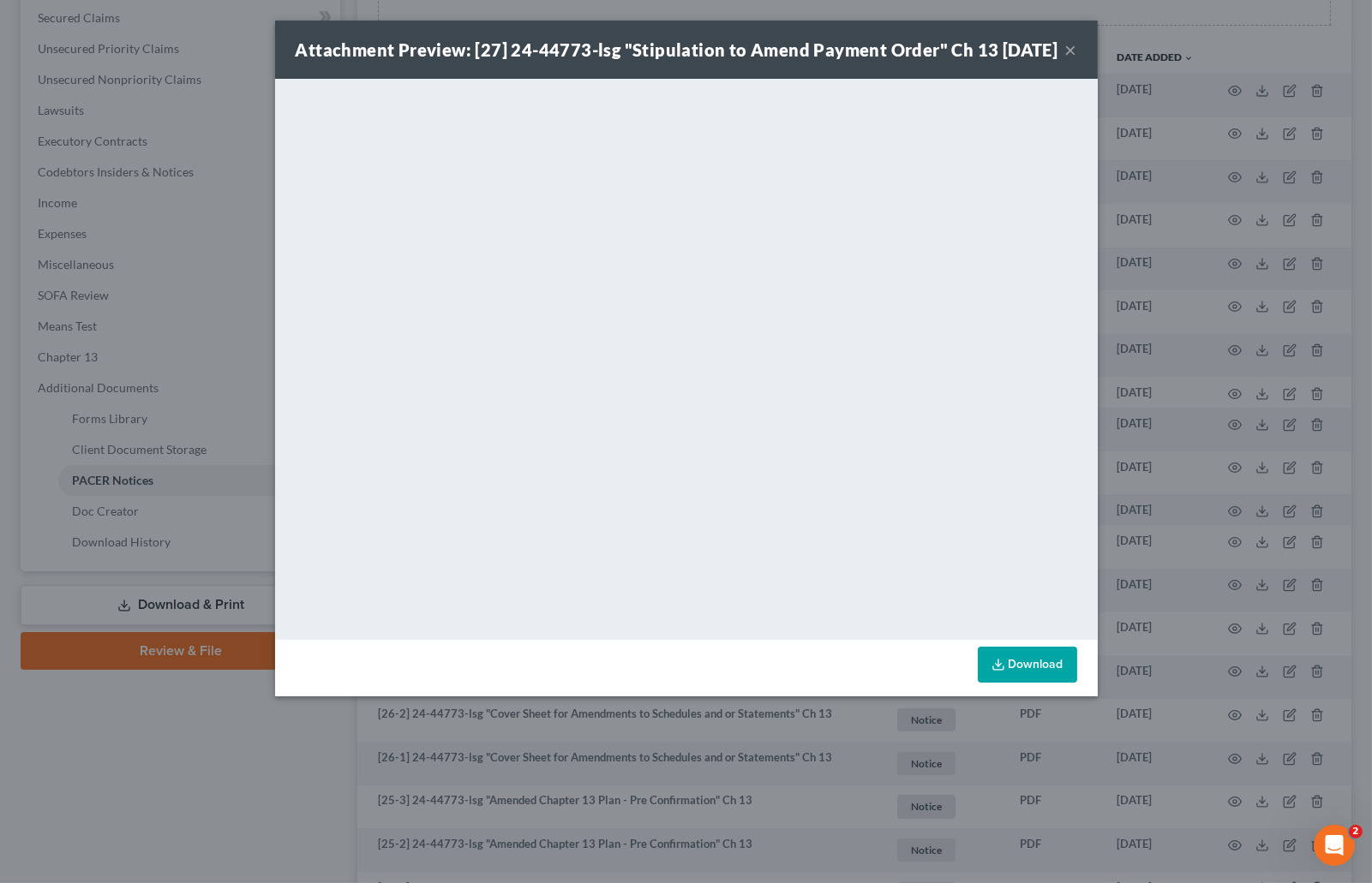
click at [1164, 178] on div "Attachment Preview: [27] 24-44773-lsg "Stipulation to Amend Payment Order" Ch 1…" at bounding box center [686, 441] width 1372 height 883
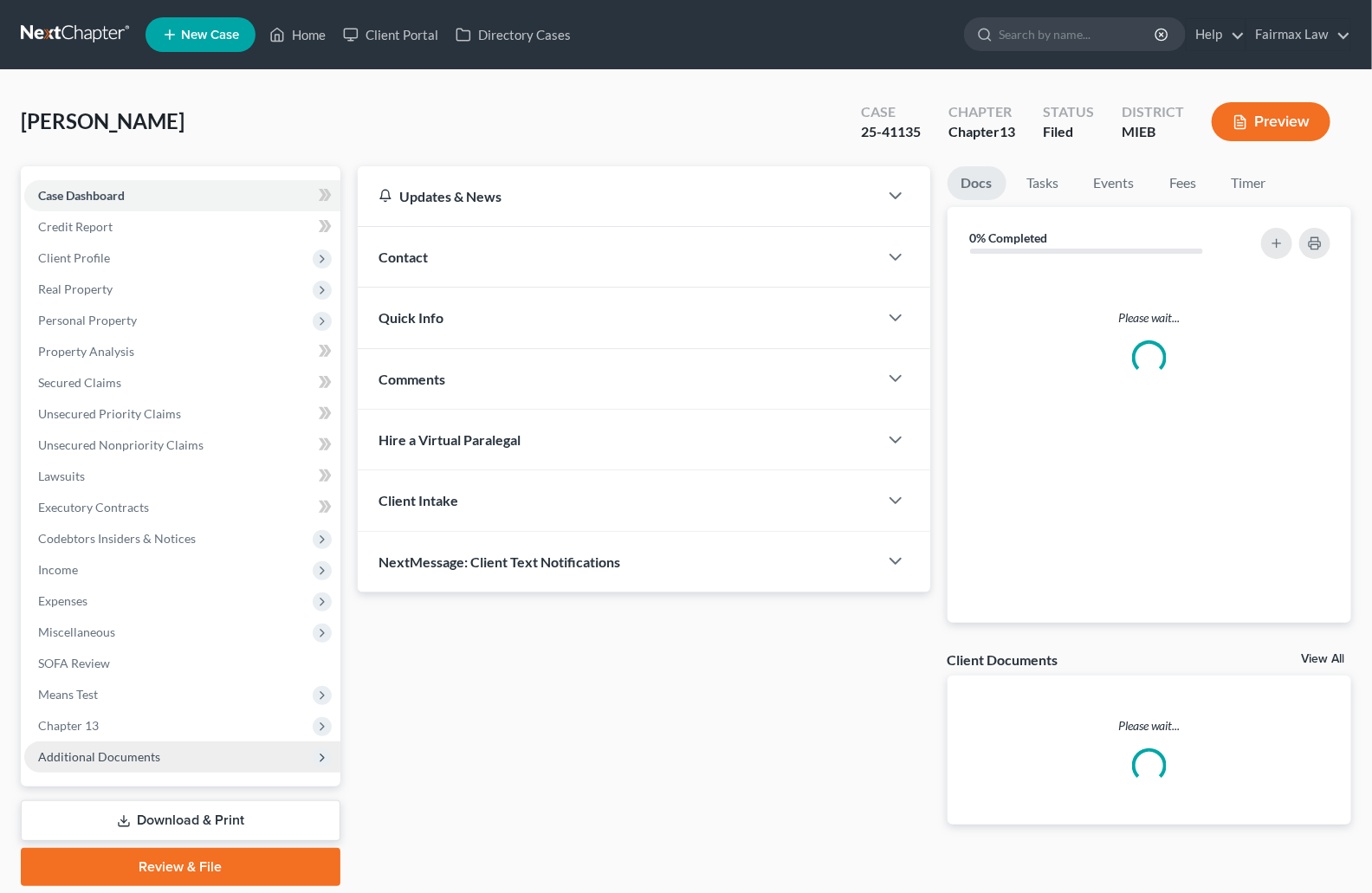
click at [64, 754] on span "Additional Documents" at bounding box center [99, 757] width 122 height 15
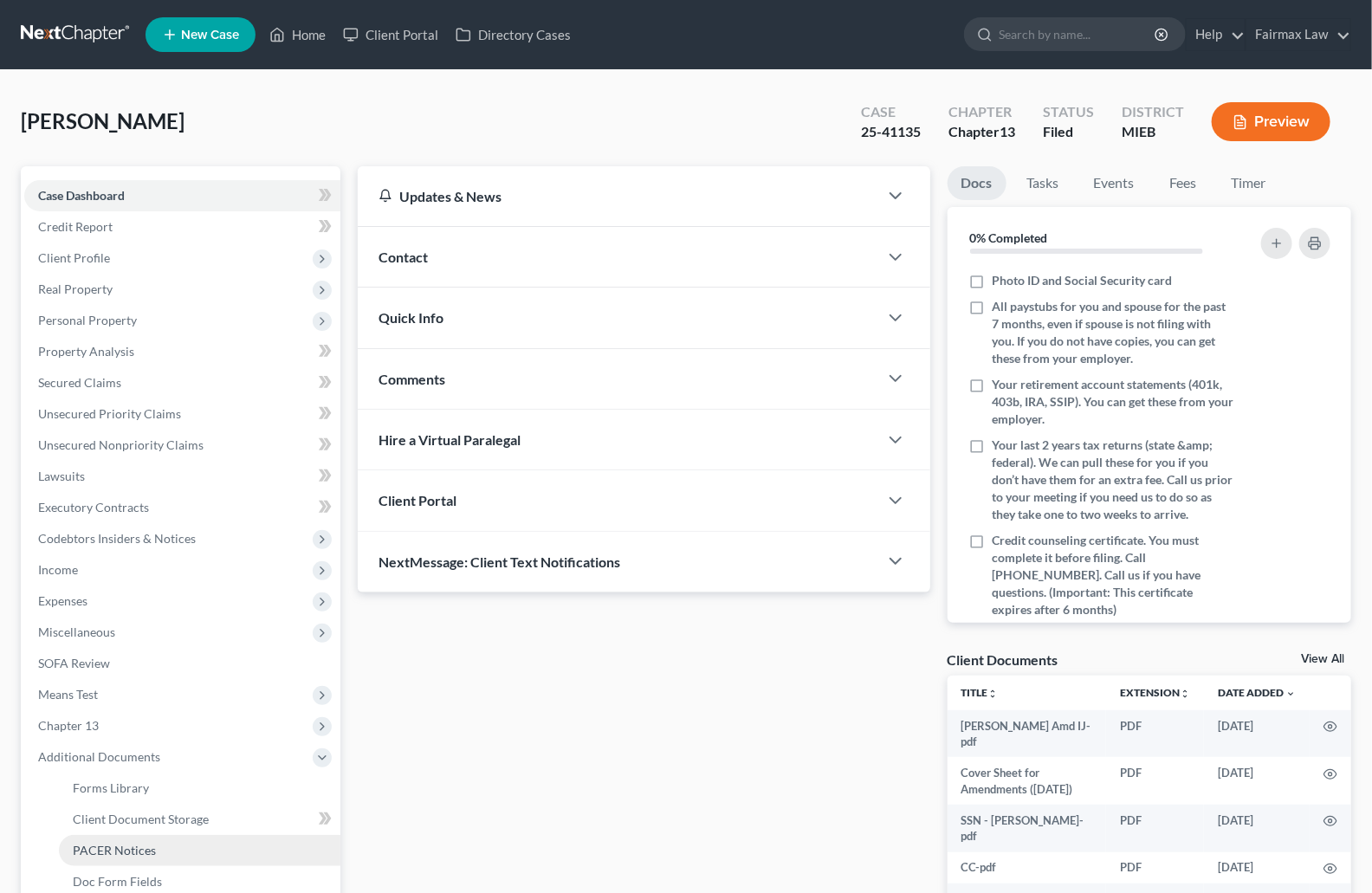
click at [128, 848] on span "PACER Notices" at bounding box center [114, 850] width 84 height 15
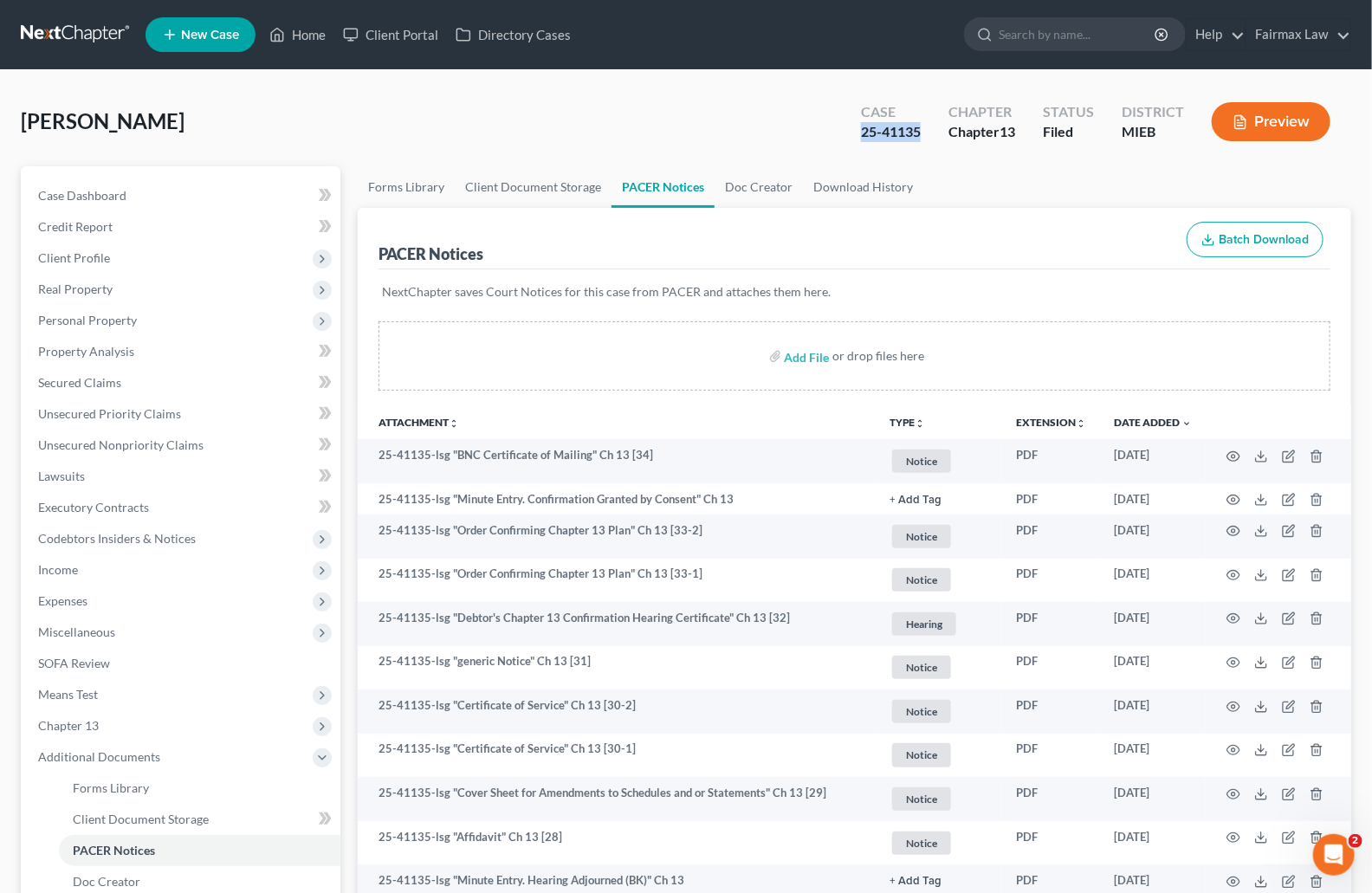
drag, startPoint x: 923, startPoint y: 130, endPoint x: 853, endPoint y: 135, distance: 70.2
click at [853, 135] on div "Case 25-41135" at bounding box center [890, 123] width 87 height 51
copy div "25-41135"
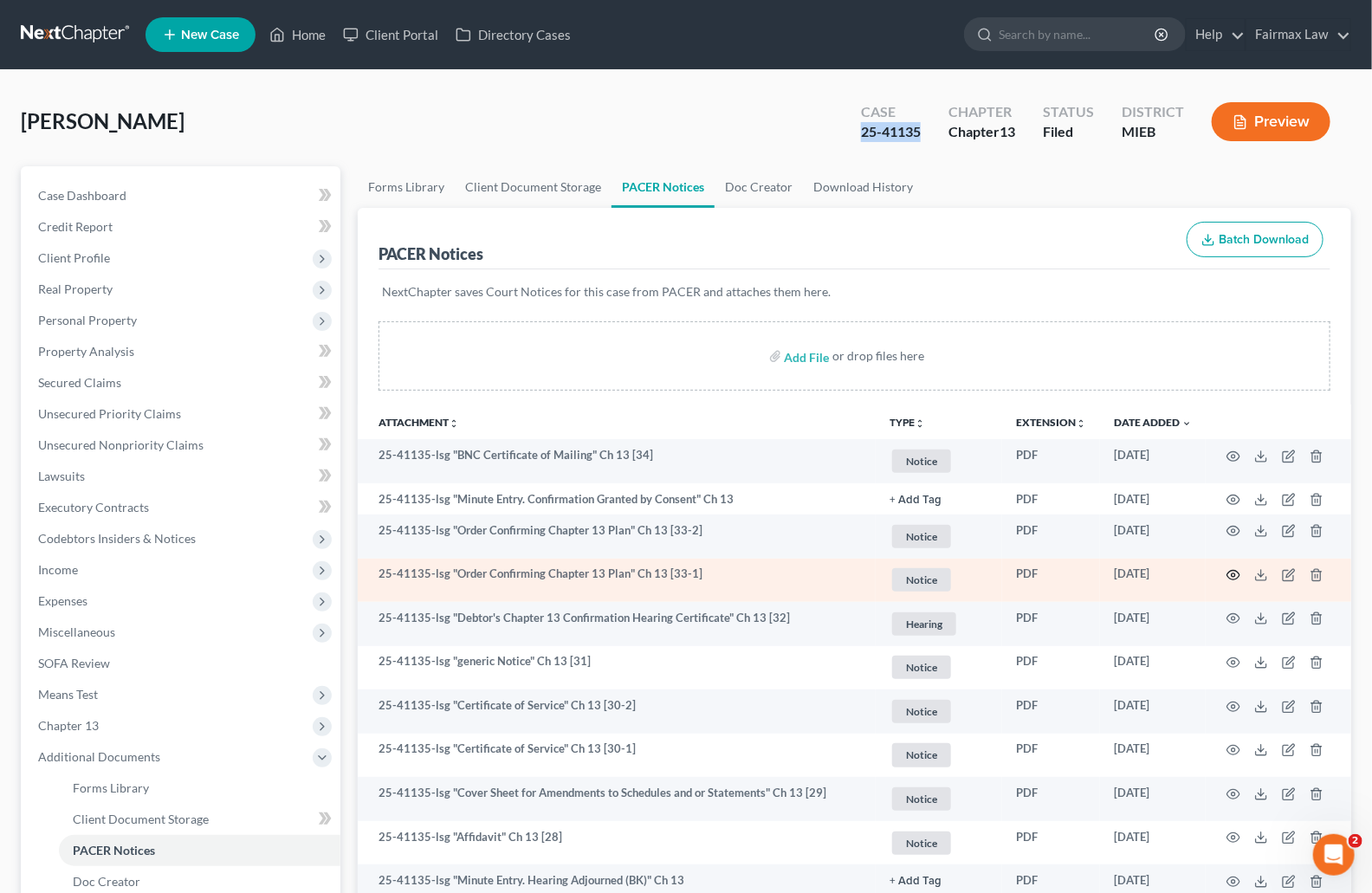
click at [1229, 576] on icon "button" at bounding box center [1234, 575] width 13 height 10
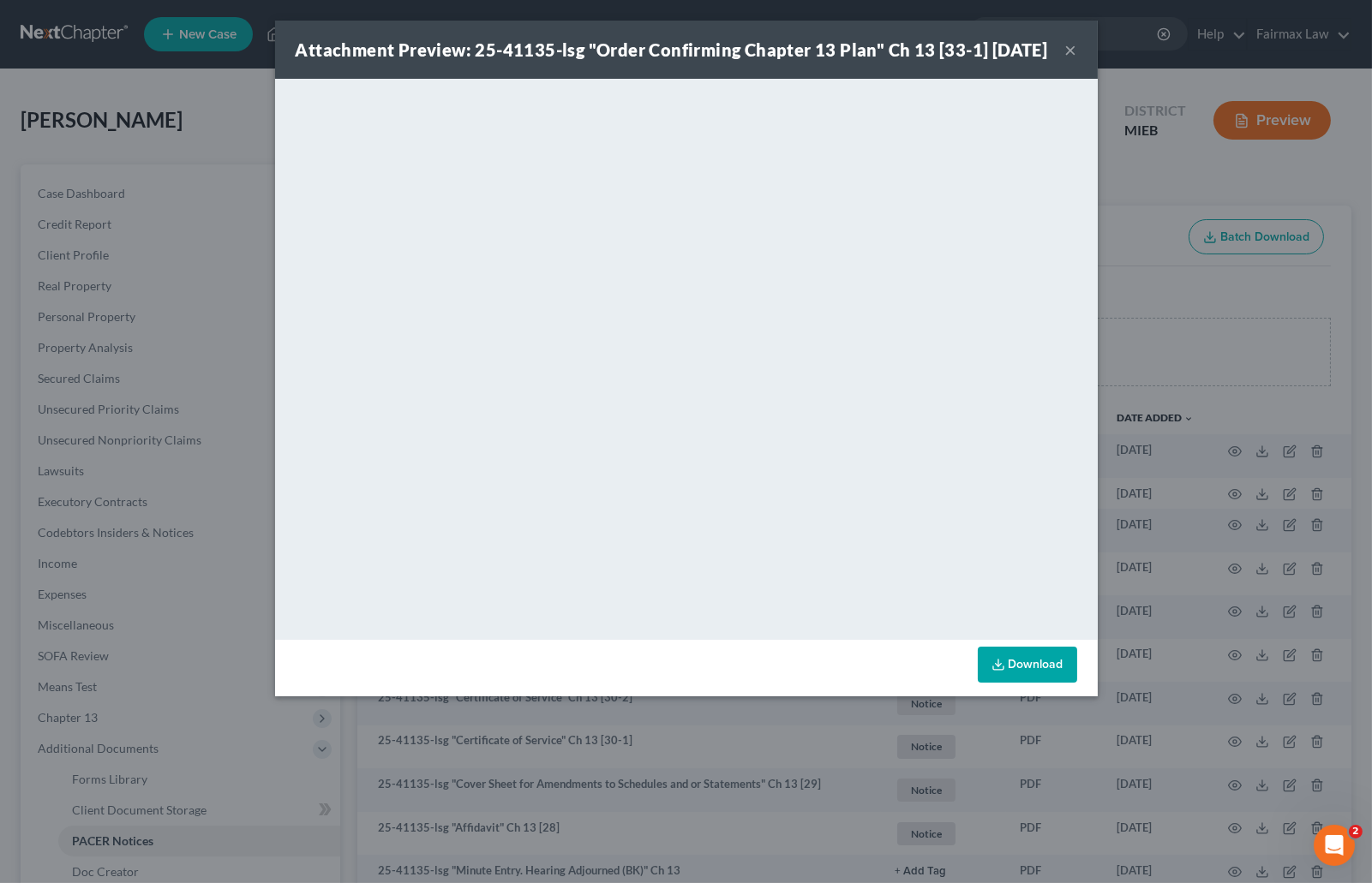
click at [1147, 379] on div "Attachment Preview: 25-41135-lsg "Order Confirming Chapter 13 Plan" Ch 13 [33-1…" at bounding box center [686, 441] width 1372 height 883
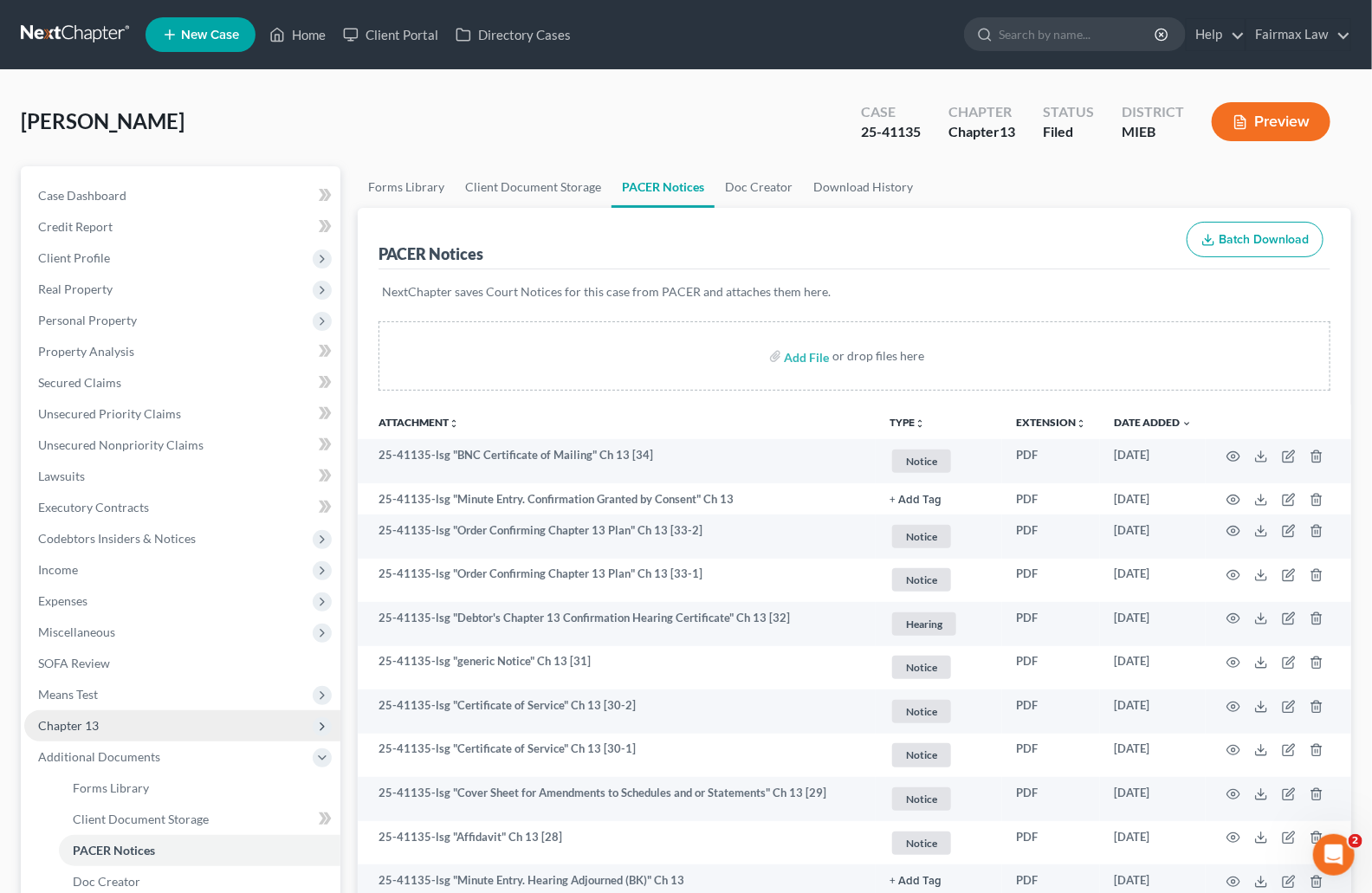
click at [69, 724] on span "Chapter 13" at bounding box center [68, 725] width 61 height 15
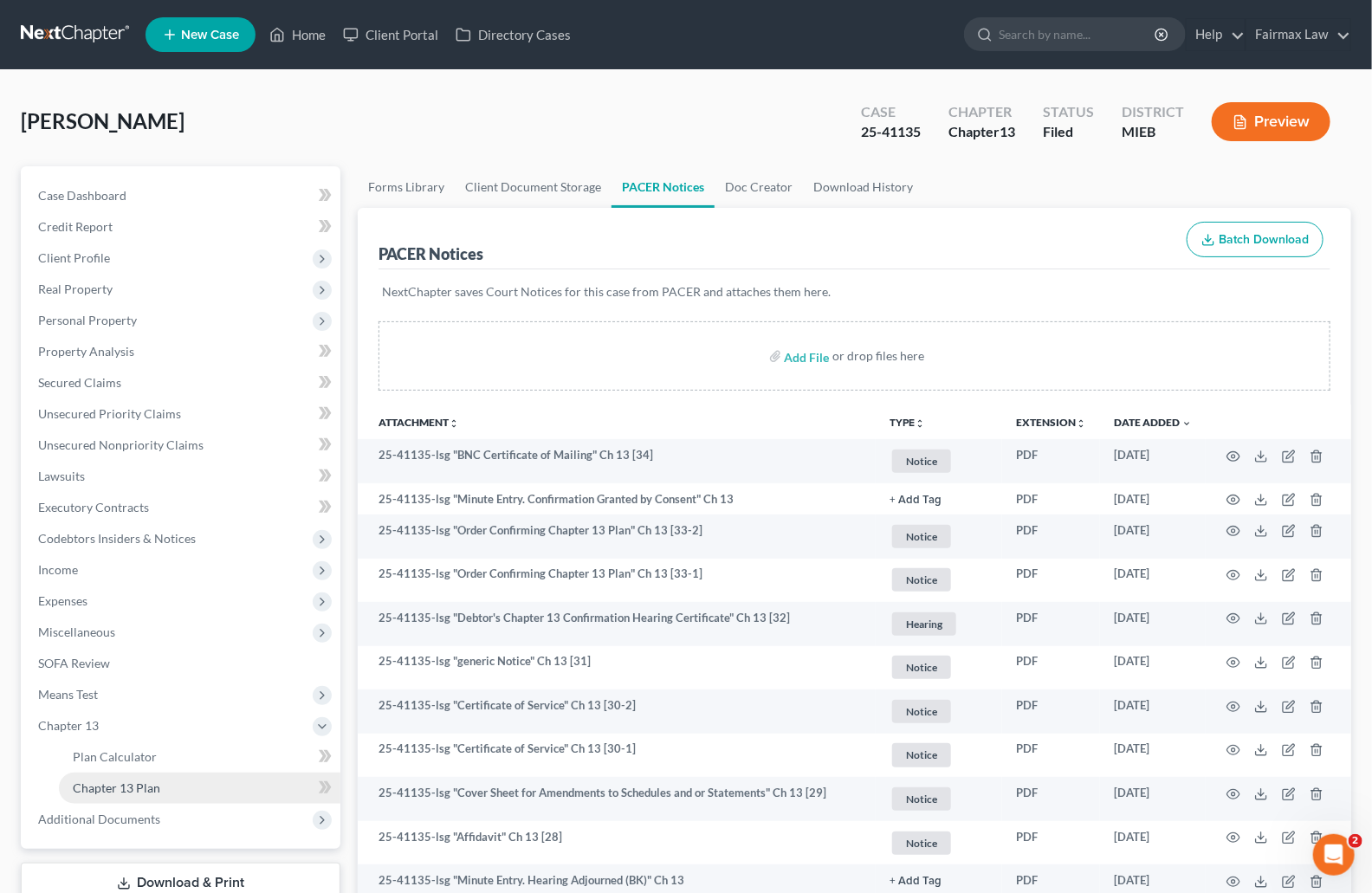
click at [153, 777] on link "Chapter 13 Plan" at bounding box center [200, 787] width 281 height 31
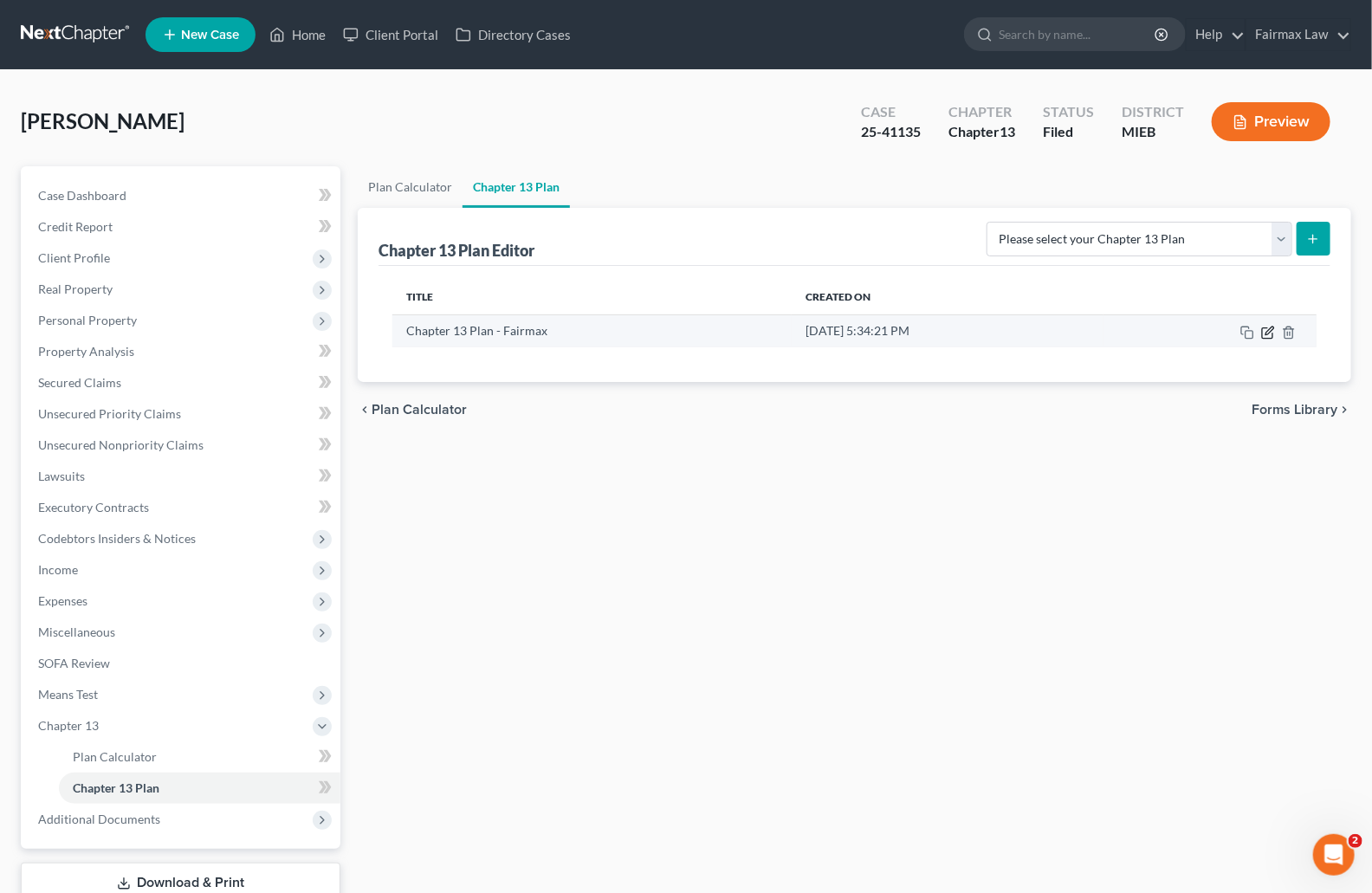
click at [1267, 333] on icon "button" at bounding box center [1268, 333] width 14 height 14
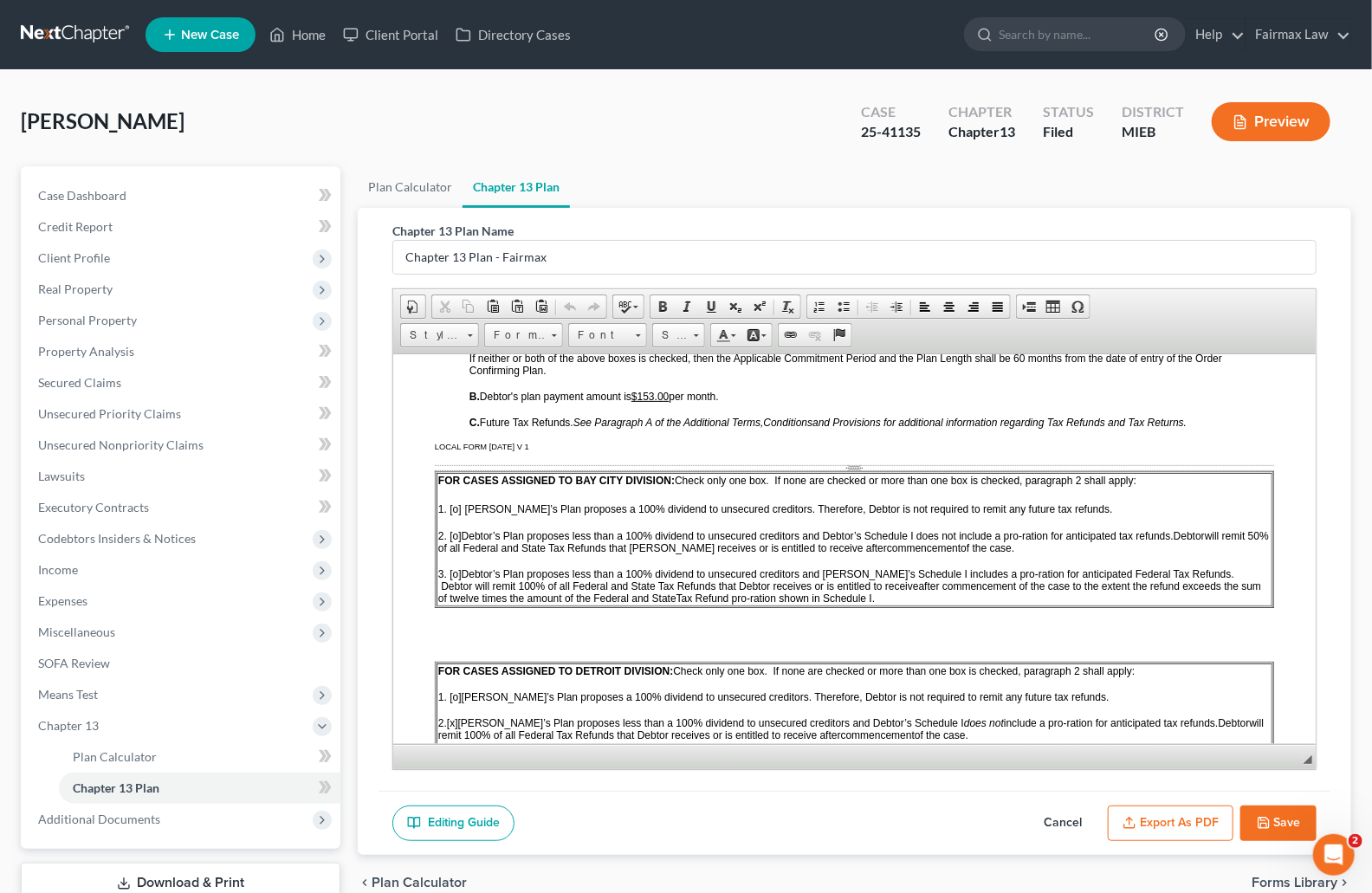
scroll to position [1086, 0]
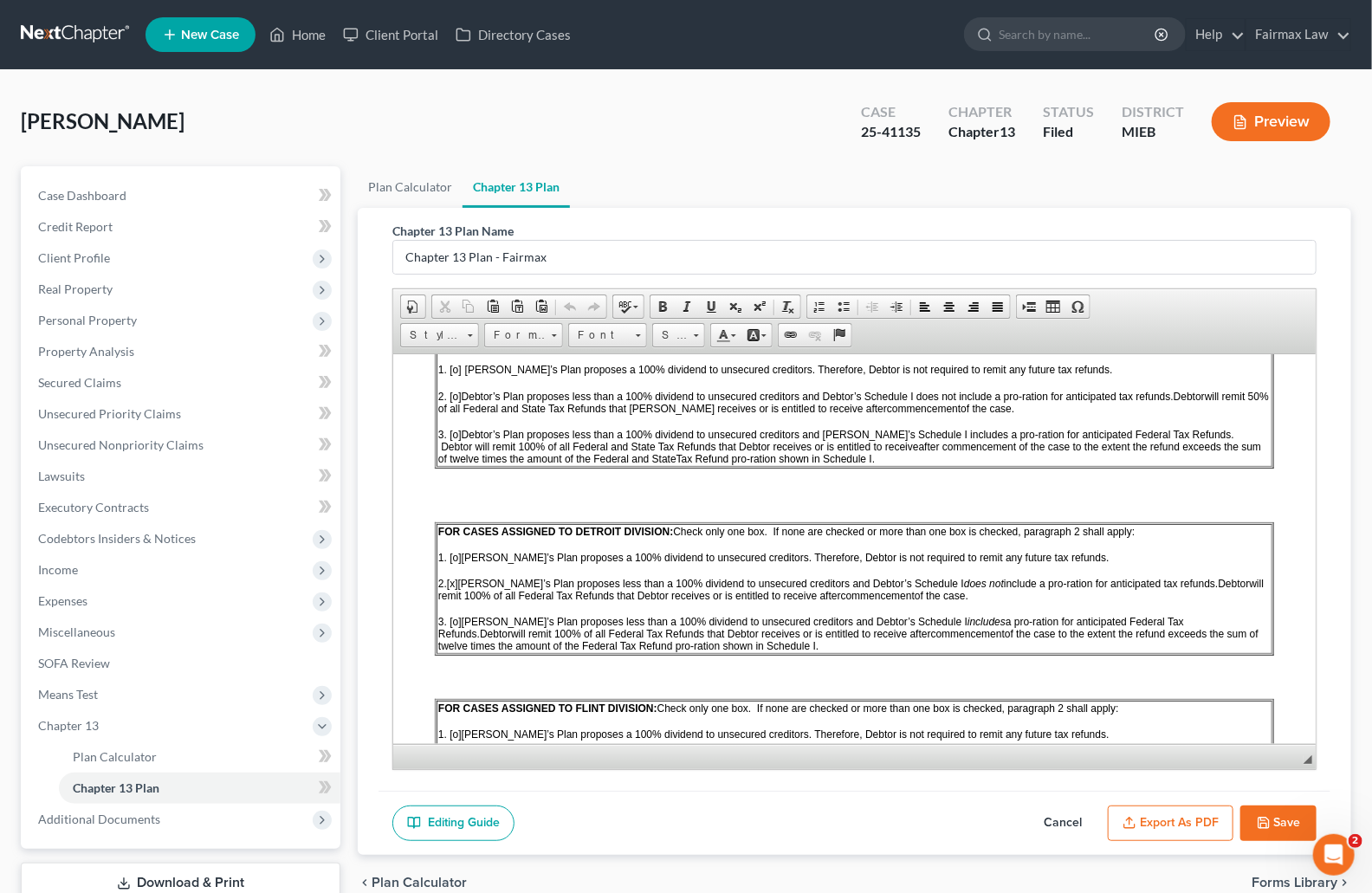
click at [86, 130] on span "Cornelius, Jessica" at bounding box center [103, 121] width 164 height 26
copy div "Cornelius, Jessica Upgraded"
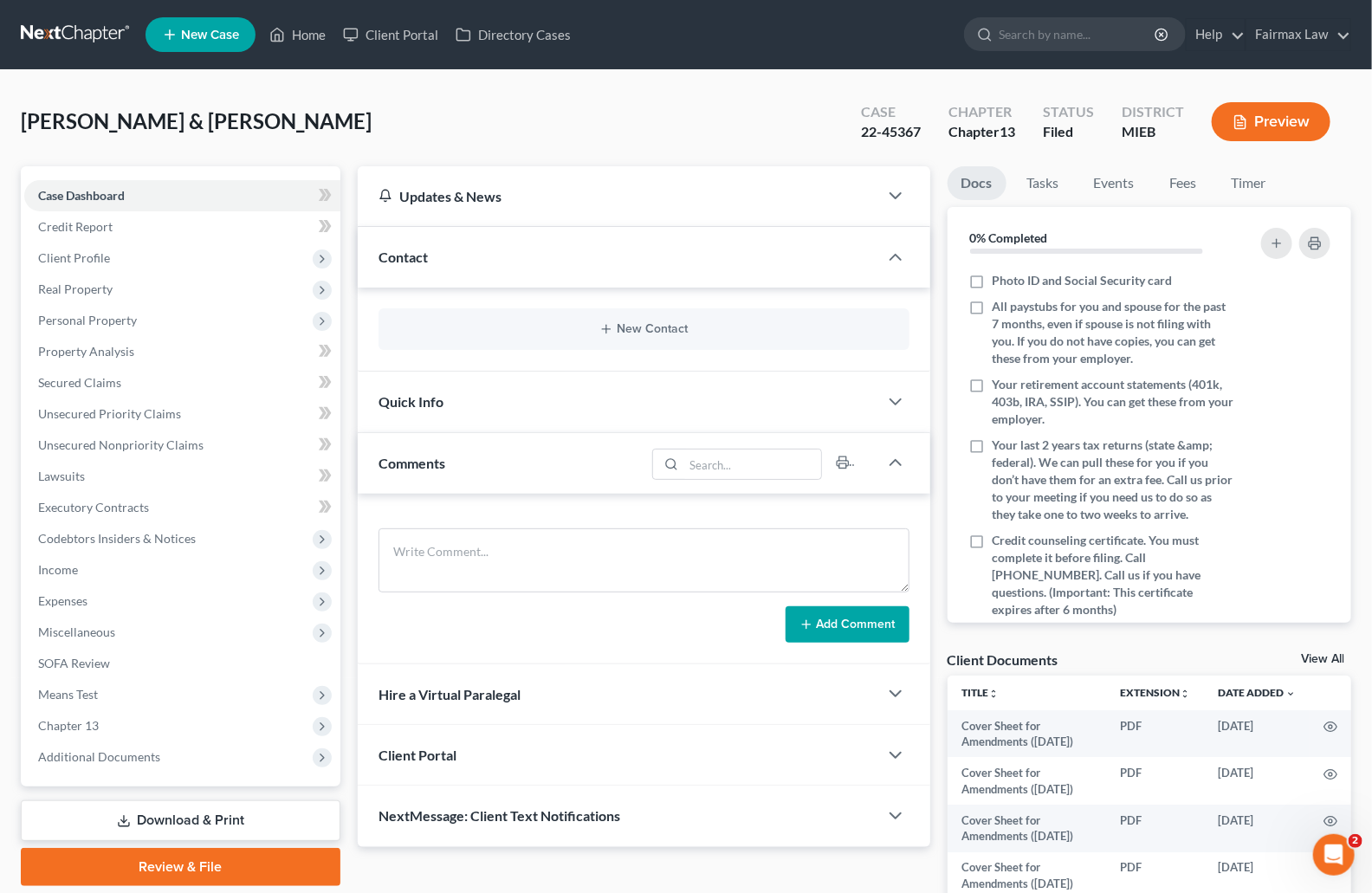
click at [907, 130] on div "22-45367" at bounding box center [891, 132] width 60 height 20
copy div "45367"
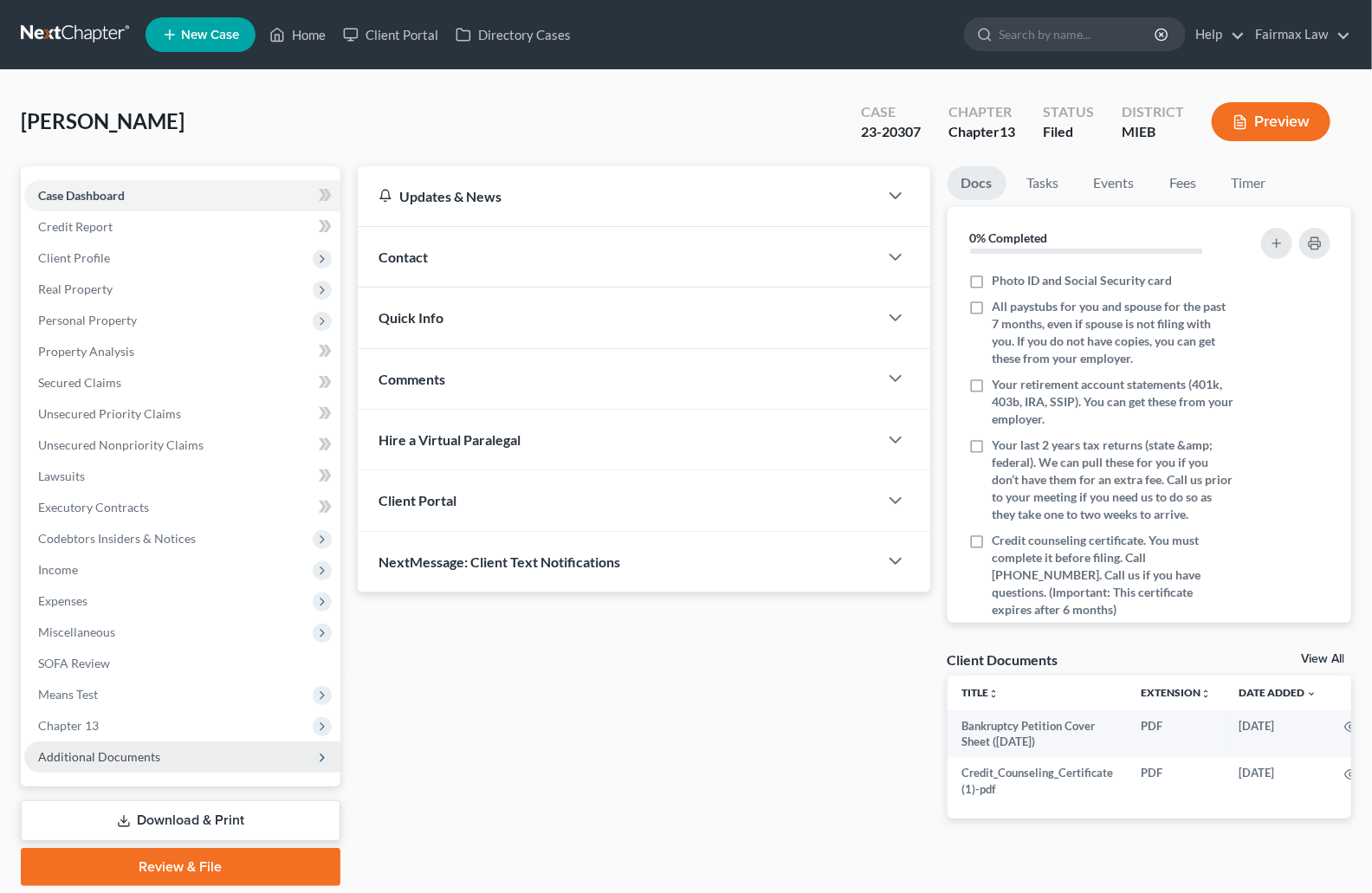
click at [83, 753] on span "Additional Documents" at bounding box center [99, 757] width 122 height 15
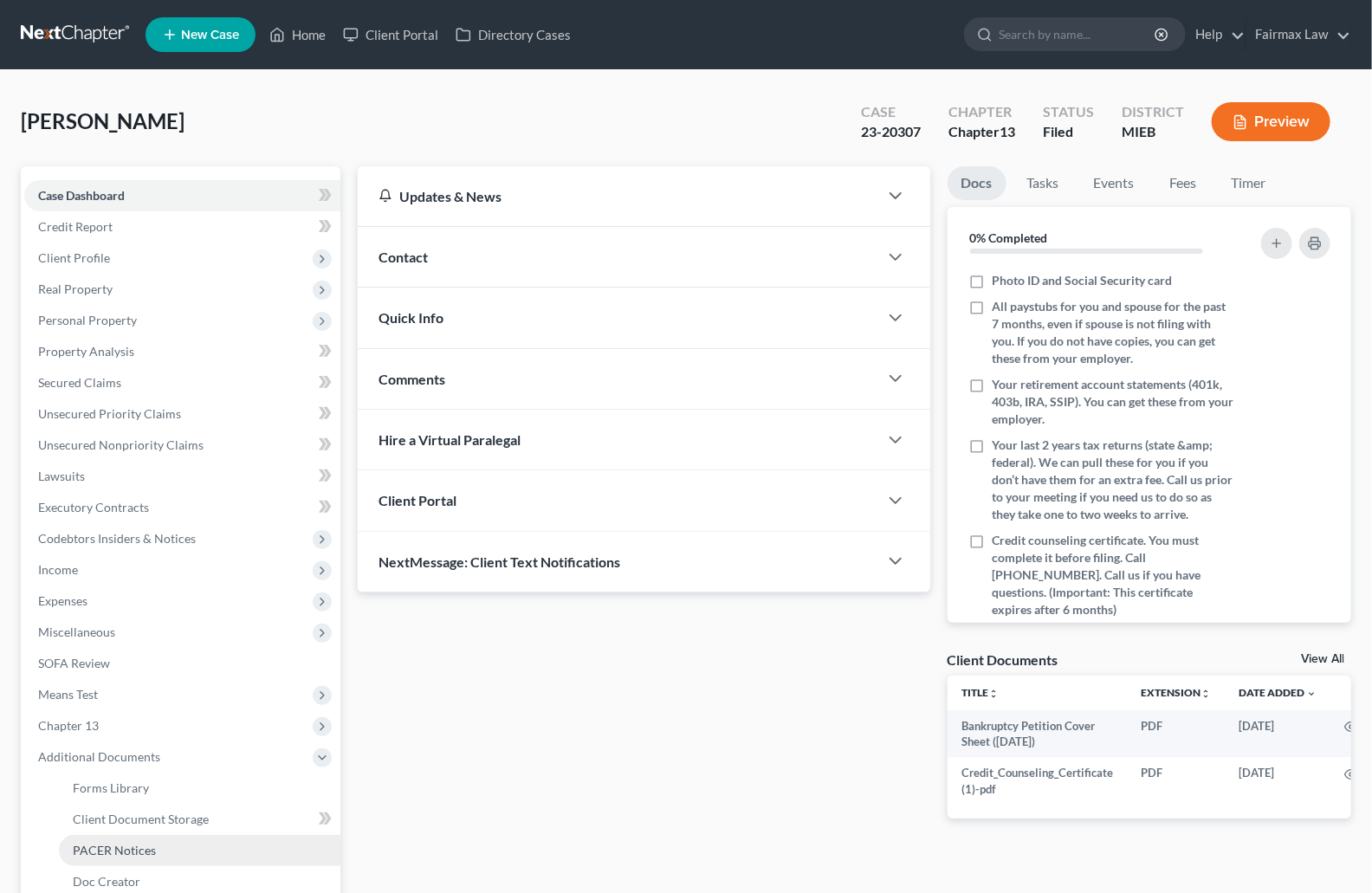
click at [125, 843] on span "PACER Notices" at bounding box center [114, 850] width 84 height 15
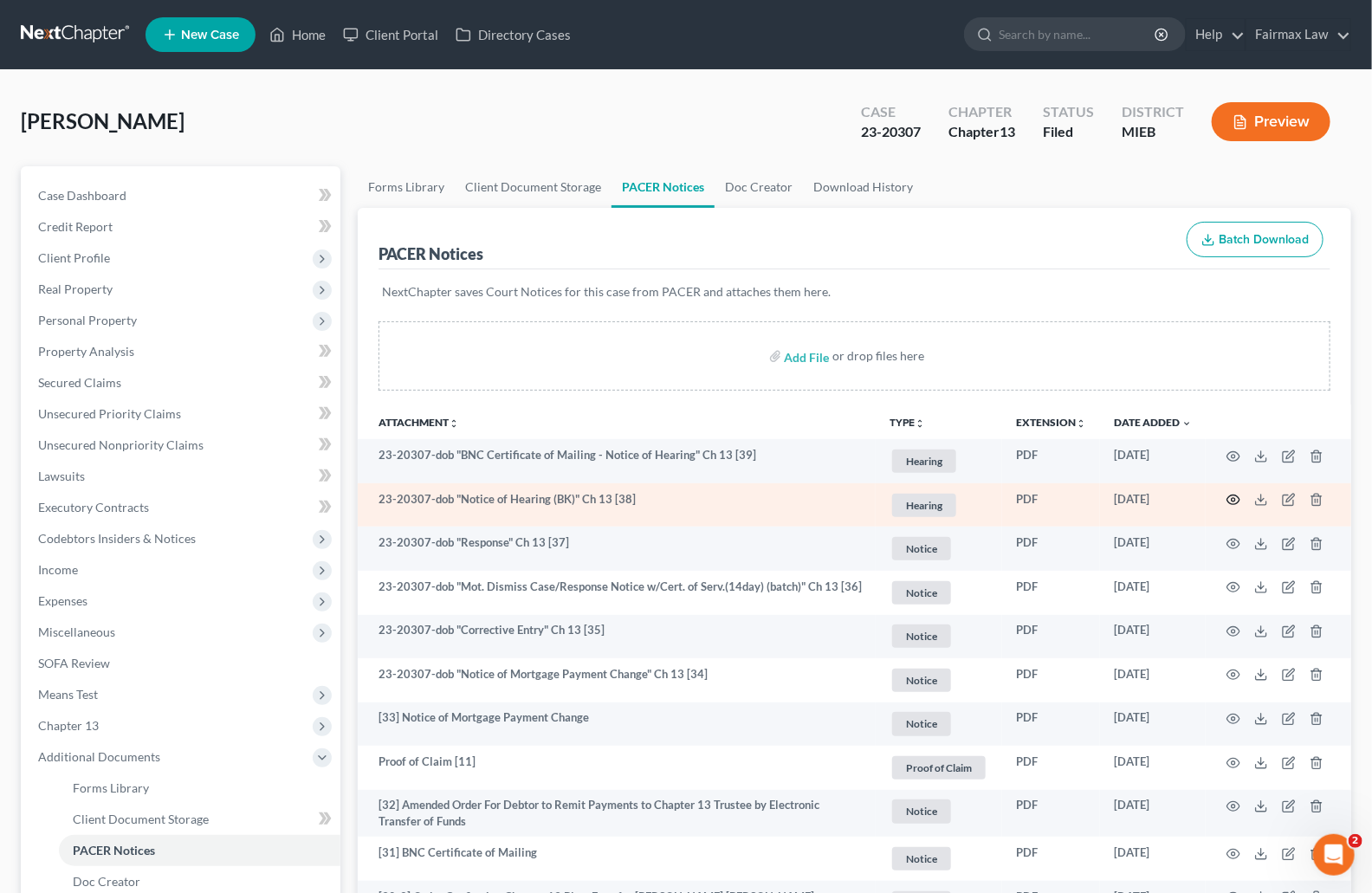
click at [1237, 497] on icon "button" at bounding box center [1234, 500] width 13 height 10
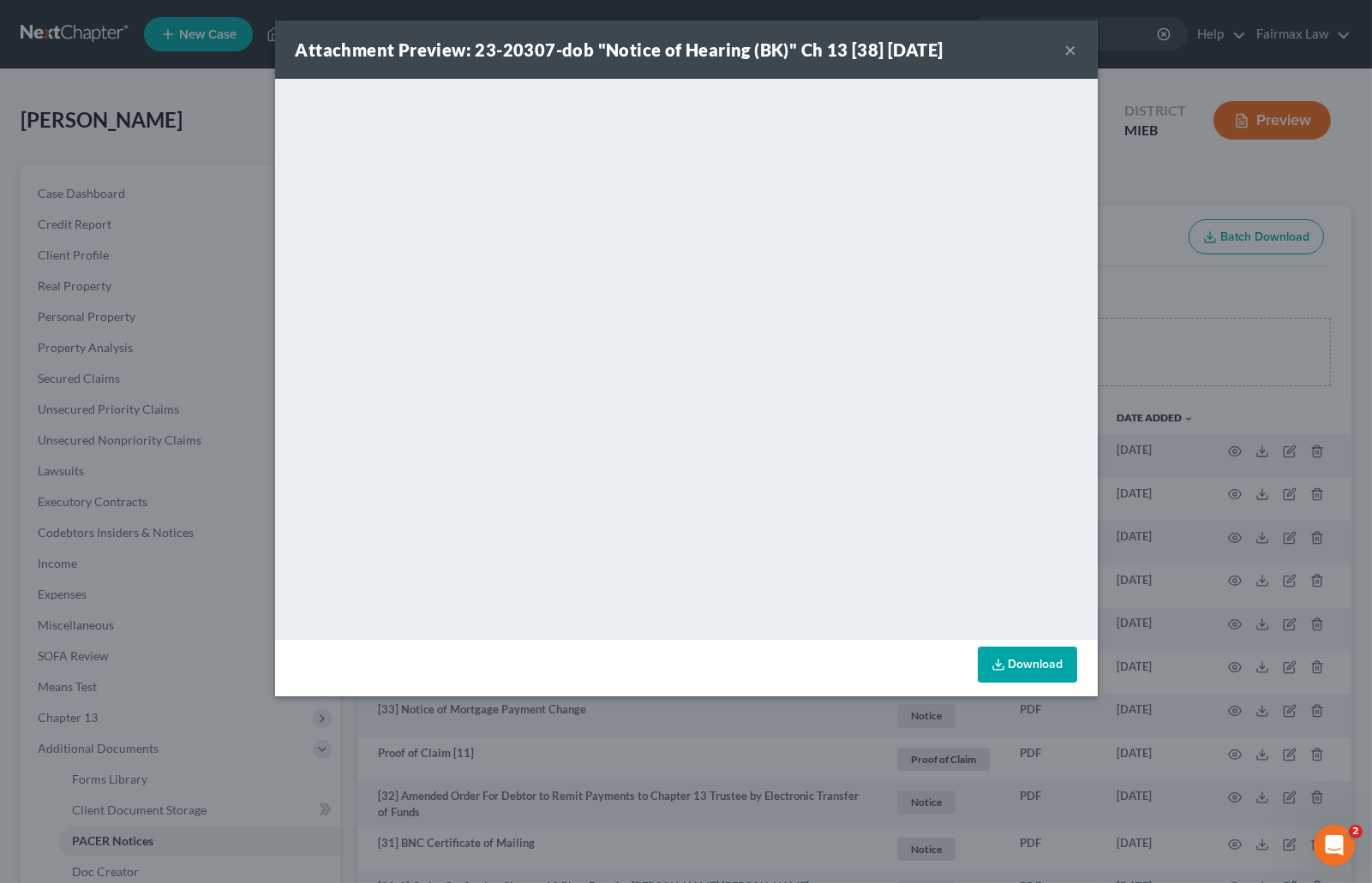
click at [1172, 412] on div "Attachment Preview: 23-20307-dob "Notice of Hearing (BK)" Ch 13 [38] 10/02/2025…" at bounding box center [686, 441] width 1372 height 883
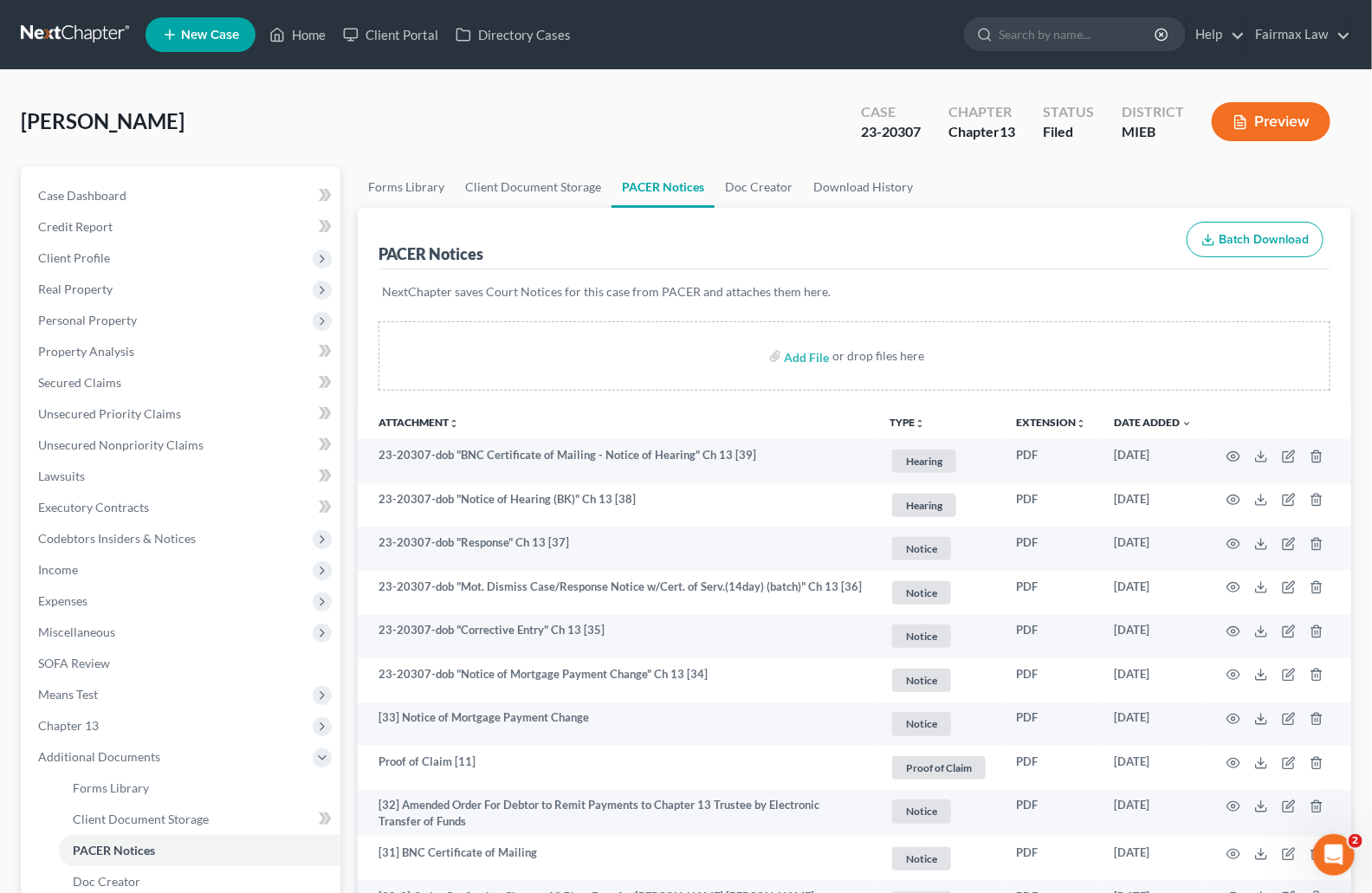
click at [814, 113] on div "Lacey, Kathleen Upgraded Case 23-20307 Chapter Chapter 13 Status Filed District…" at bounding box center [686, 128] width 1331 height 76
drag, startPoint x: 861, startPoint y: 133, endPoint x: 925, endPoint y: 131, distance: 64.0
click at [925, 131] on div "Case 23-20307" at bounding box center [890, 123] width 87 height 51
copy div "23-20307"
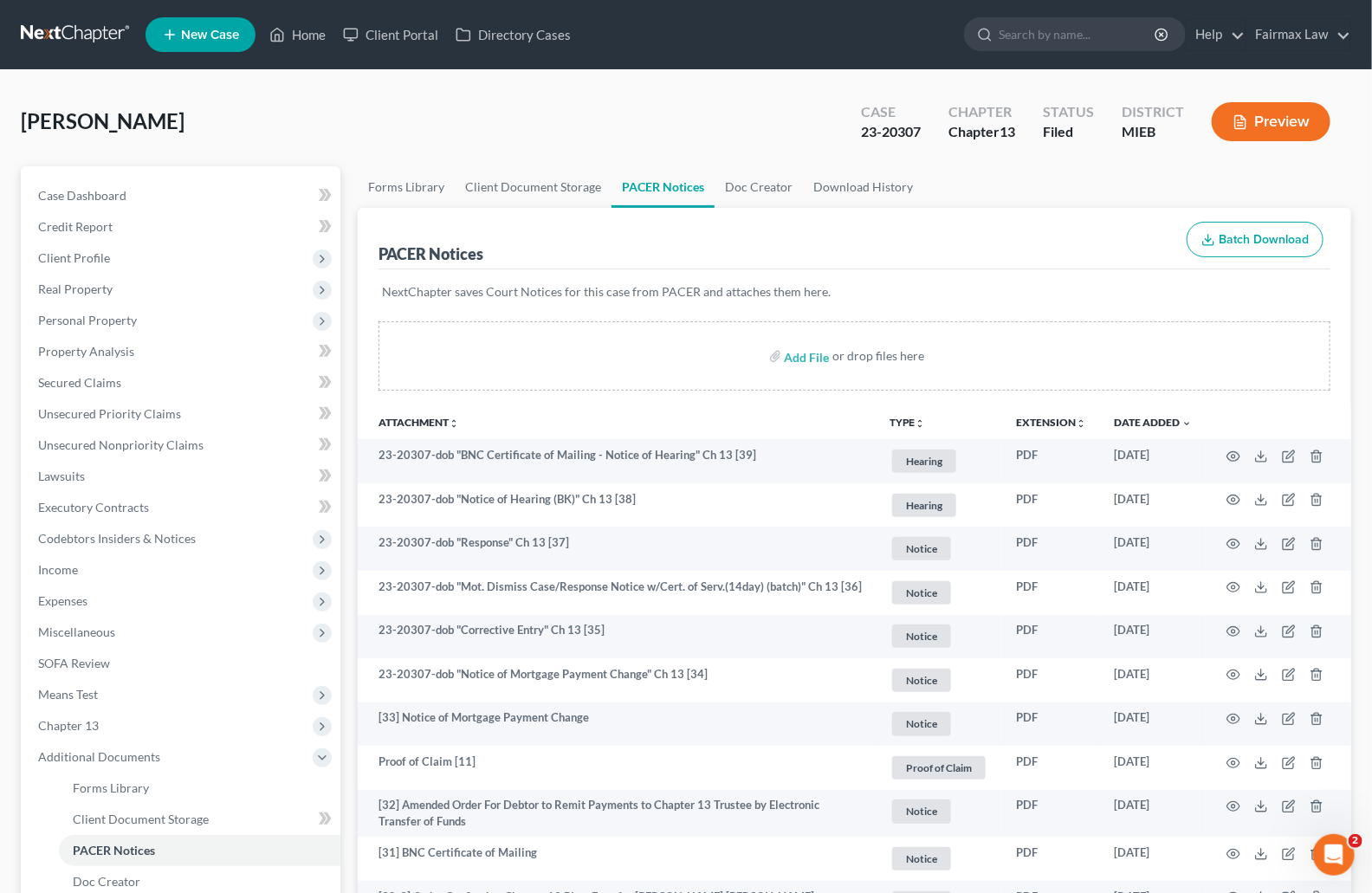
click at [895, 137] on div "23-20307" at bounding box center [891, 132] width 60 height 20
click at [901, 135] on div "23-20307" at bounding box center [891, 132] width 60 height 20
click at [901, 134] on div "23-20307" at bounding box center [891, 132] width 60 height 20
copy div "20307"
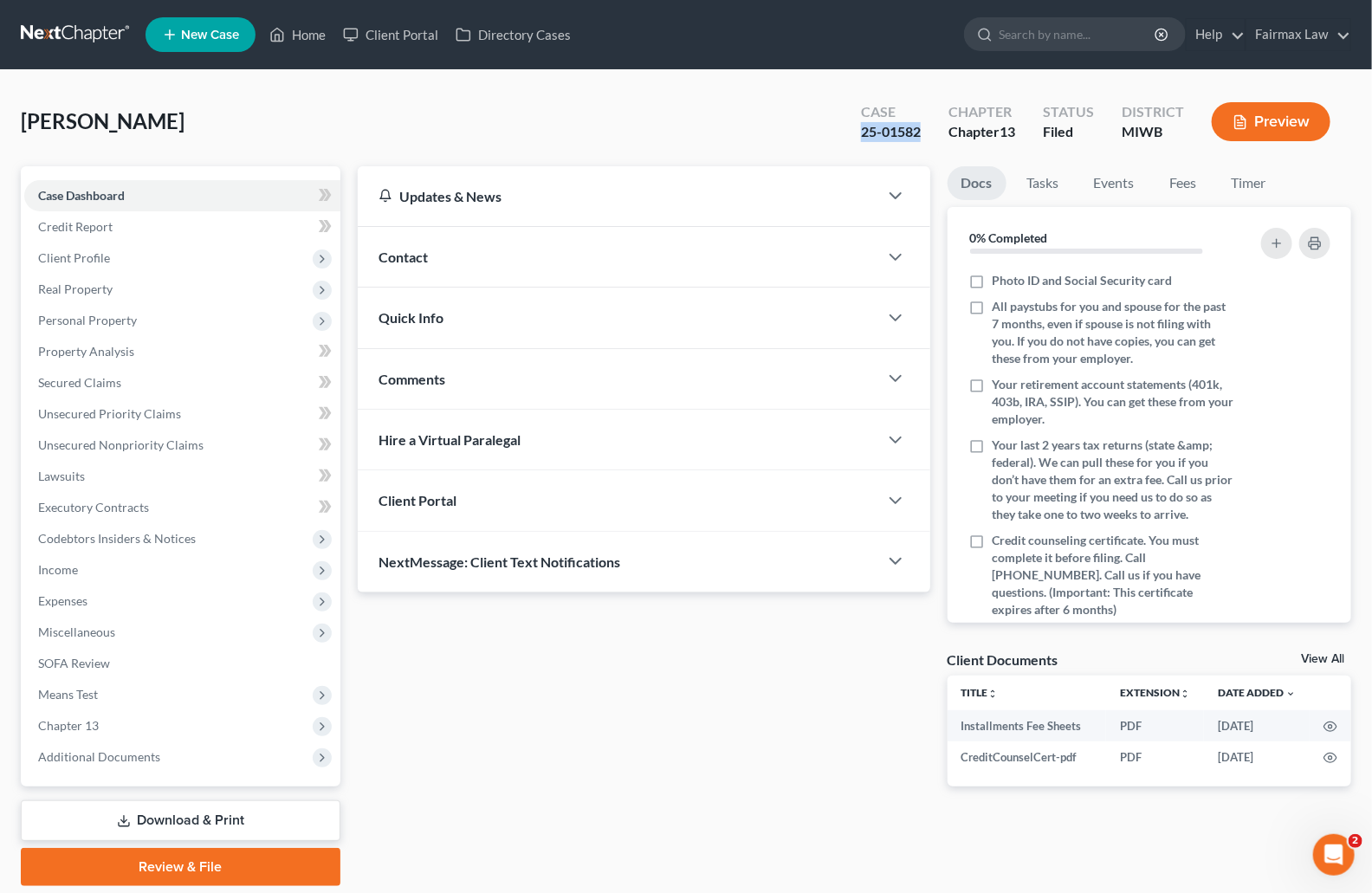
drag, startPoint x: 911, startPoint y: 131, endPoint x: 858, endPoint y: 132, distance: 53.0
click at [859, 133] on div "Case 25-01582" at bounding box center [890, 123] width 87 height 51
copy div "25-01582"
click at [131, 756] on span "Additional Documents" at bounding box center [99, 757] width 122 height 15
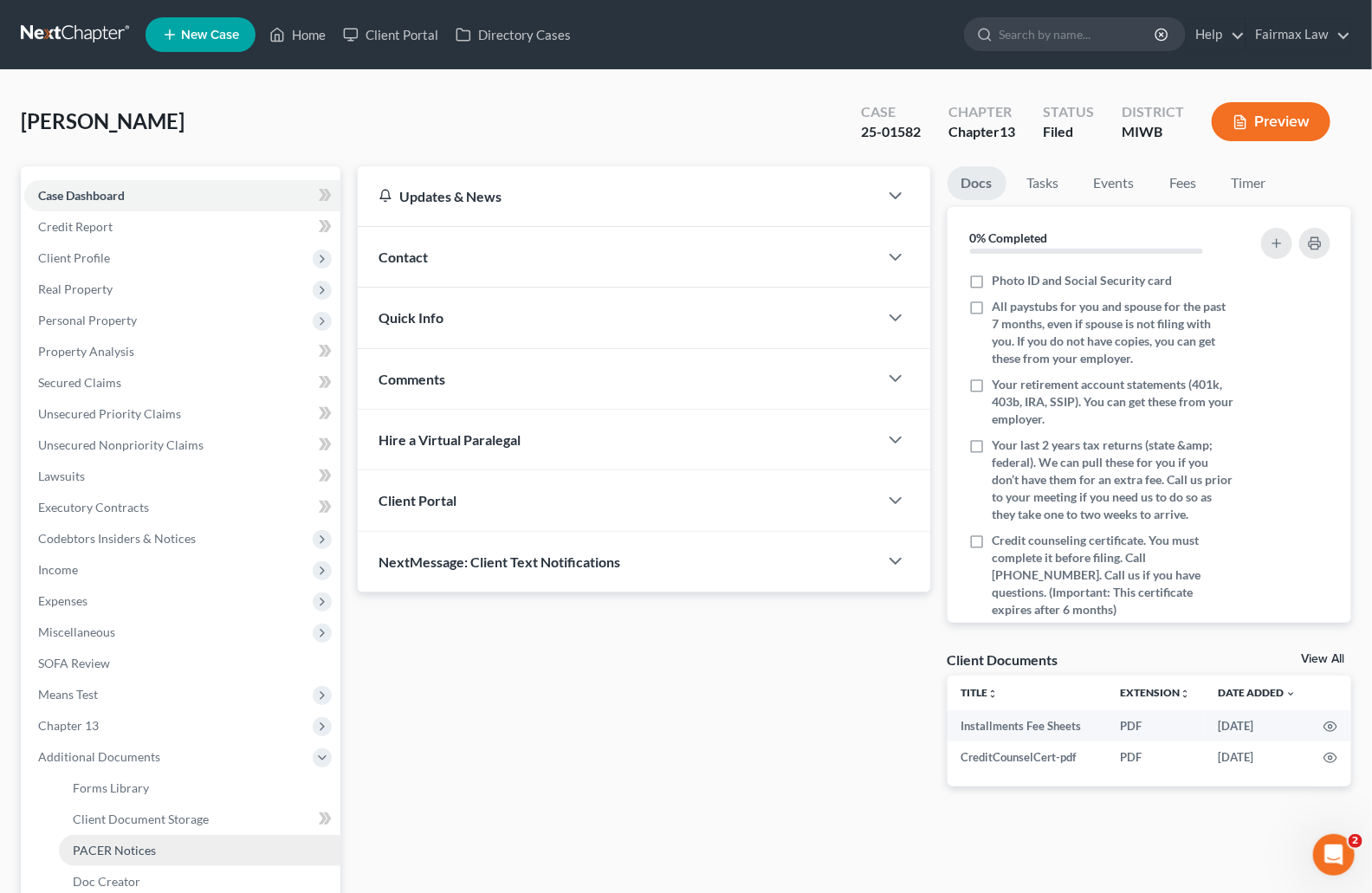
click at [103, 845] on span "PACER Notices" at bounding box center [114, 850] width 84 height 15
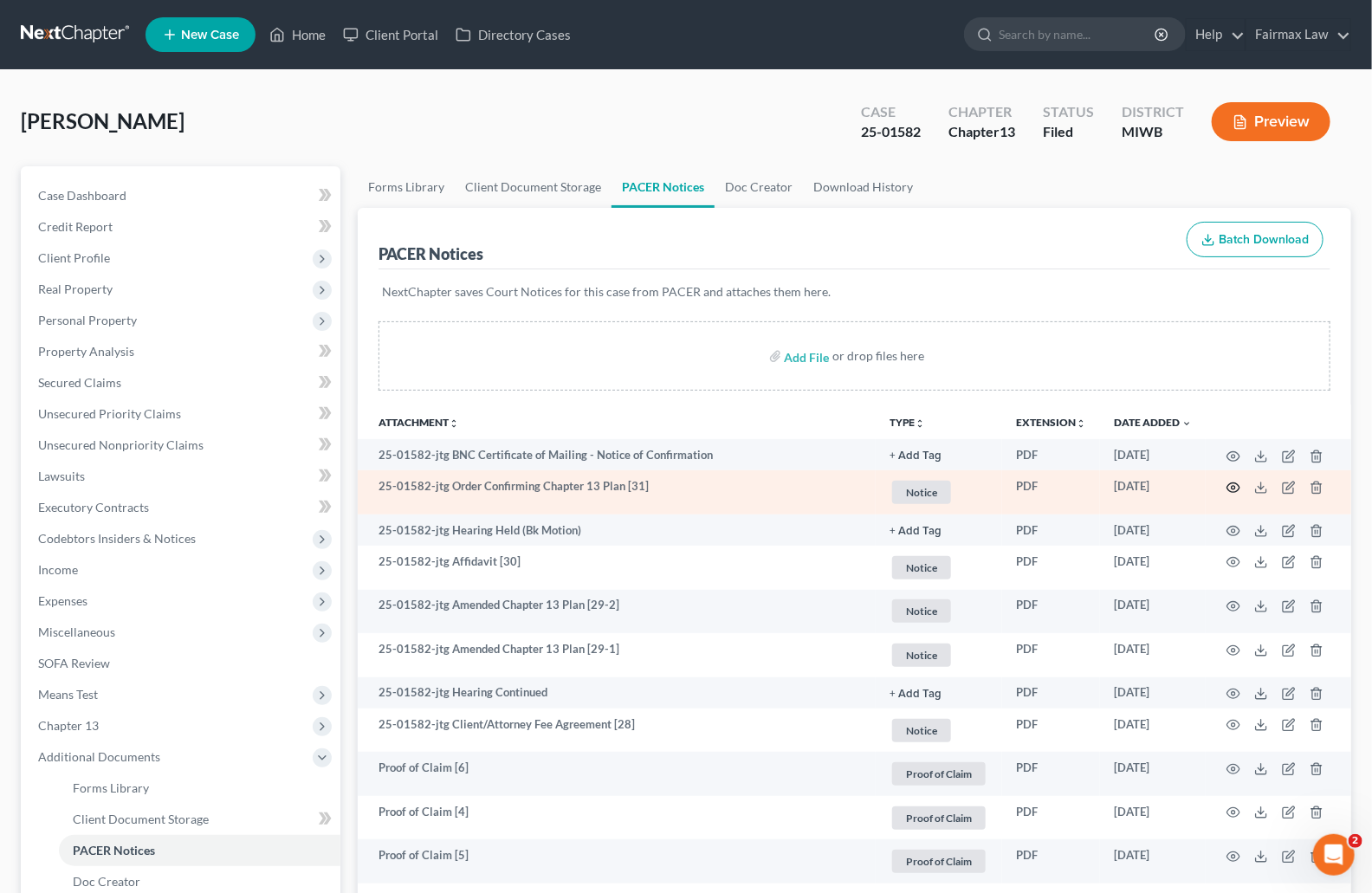
click at [1235, 488] on circle "button" at bounding box center [1233, 488] width 4 height 4
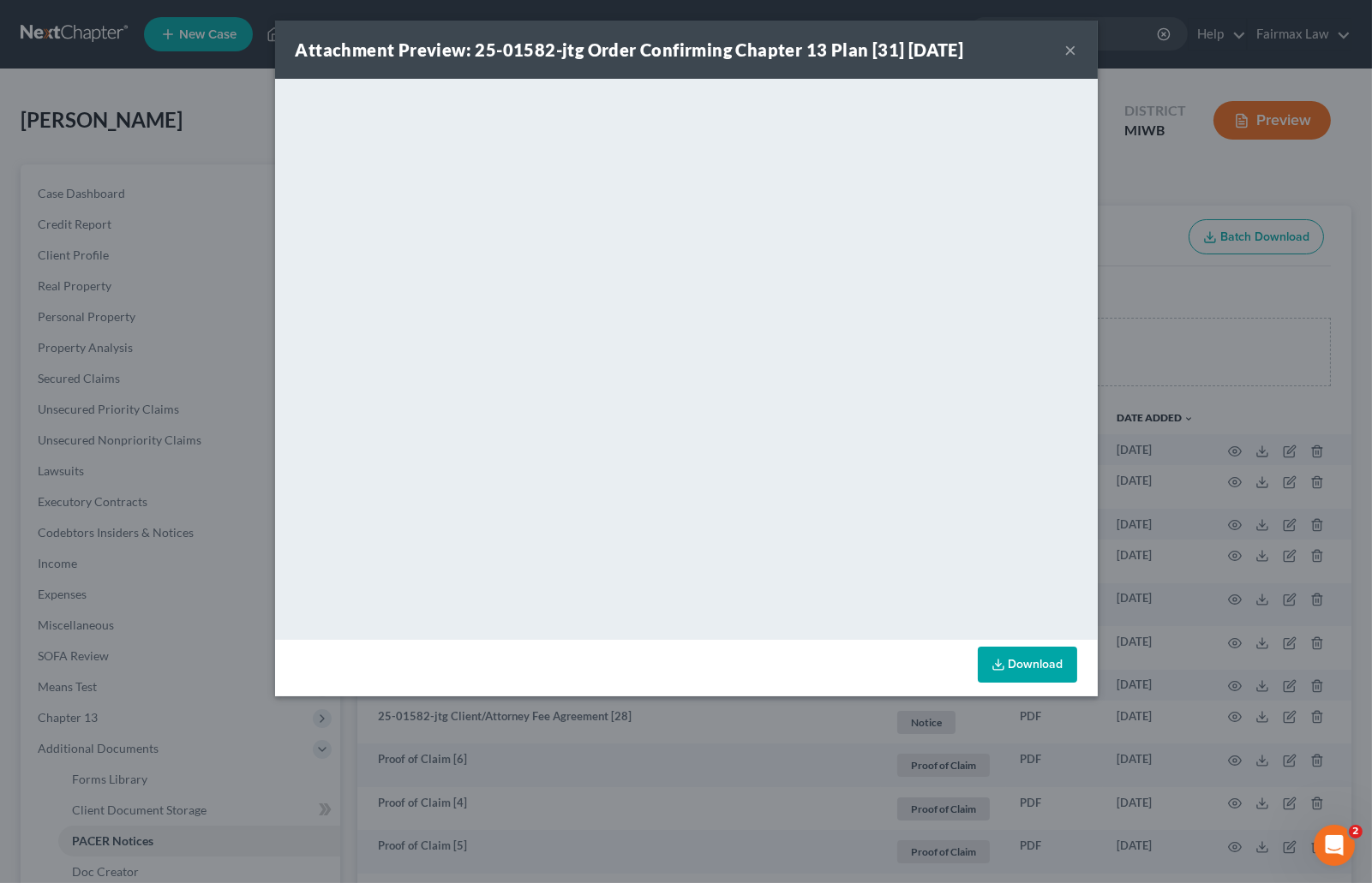
click at [1159, 324] on div "Attachment Preview: 25-01582-jtg Order Confirming Chapter 13 Plan [31] 09/29/20…" at bounding box center [686, 441] width 1372 height 883
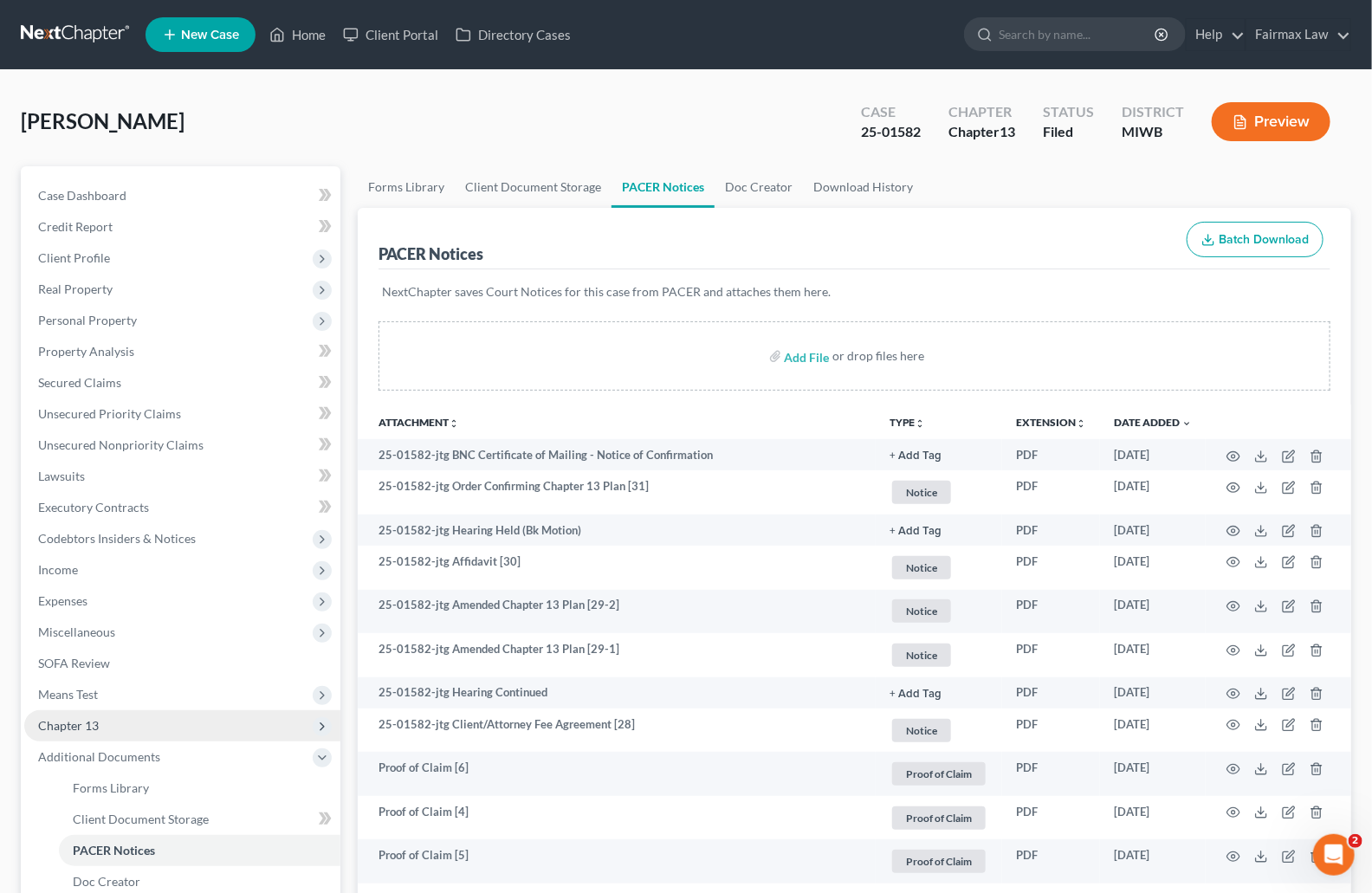
click at [103, 715] on span "Chapter 13" at bounding box center [182, 726] width 316 height 31
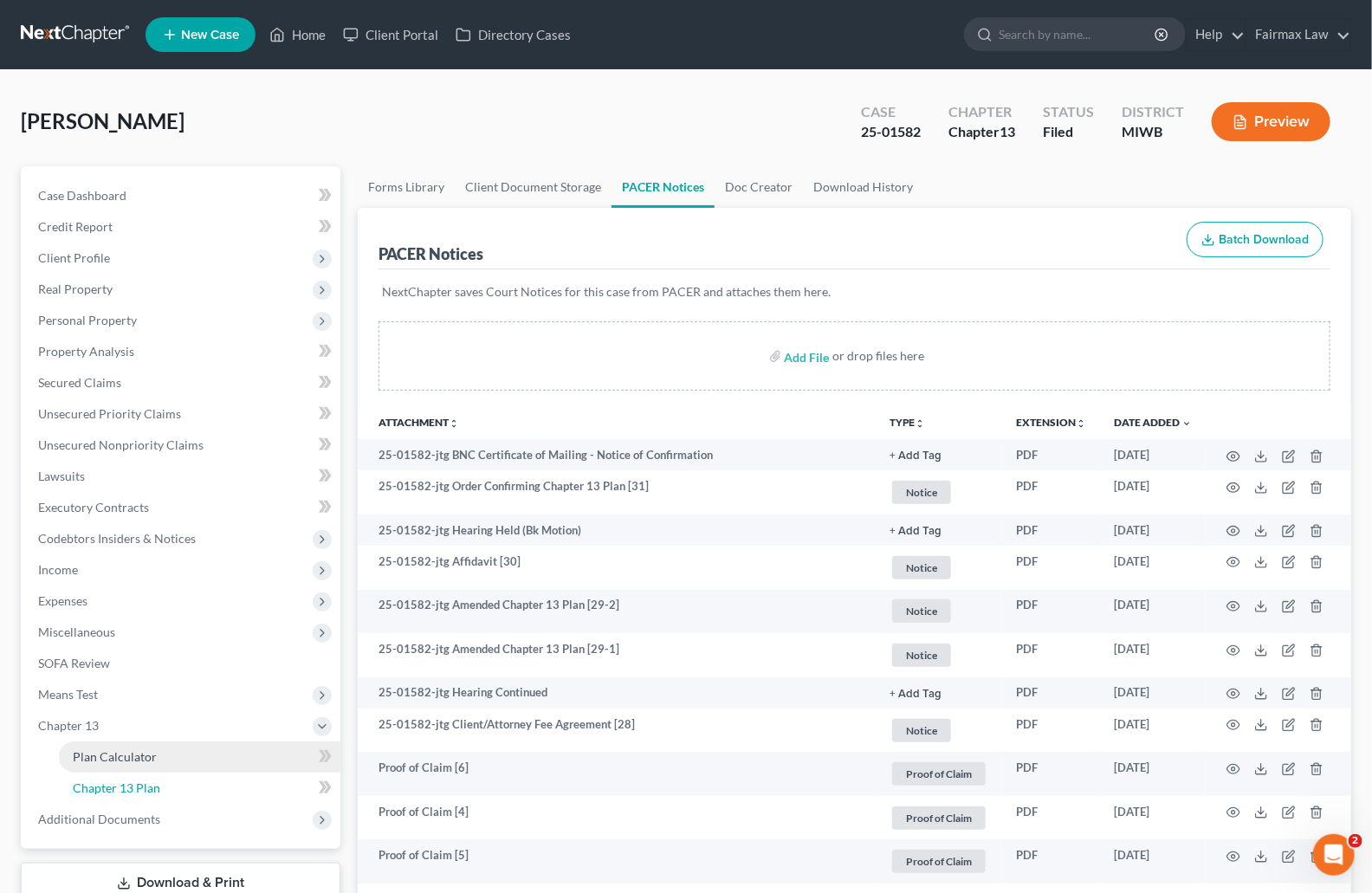
drag, startPoint x: 116, startPoint y: 780, endPoint x: 127, endPoint y: 769, distance: 15.6
click at [116, 780] on span "Chapter 13 Plan" at bounding box center [116, 787] width 87 height 15
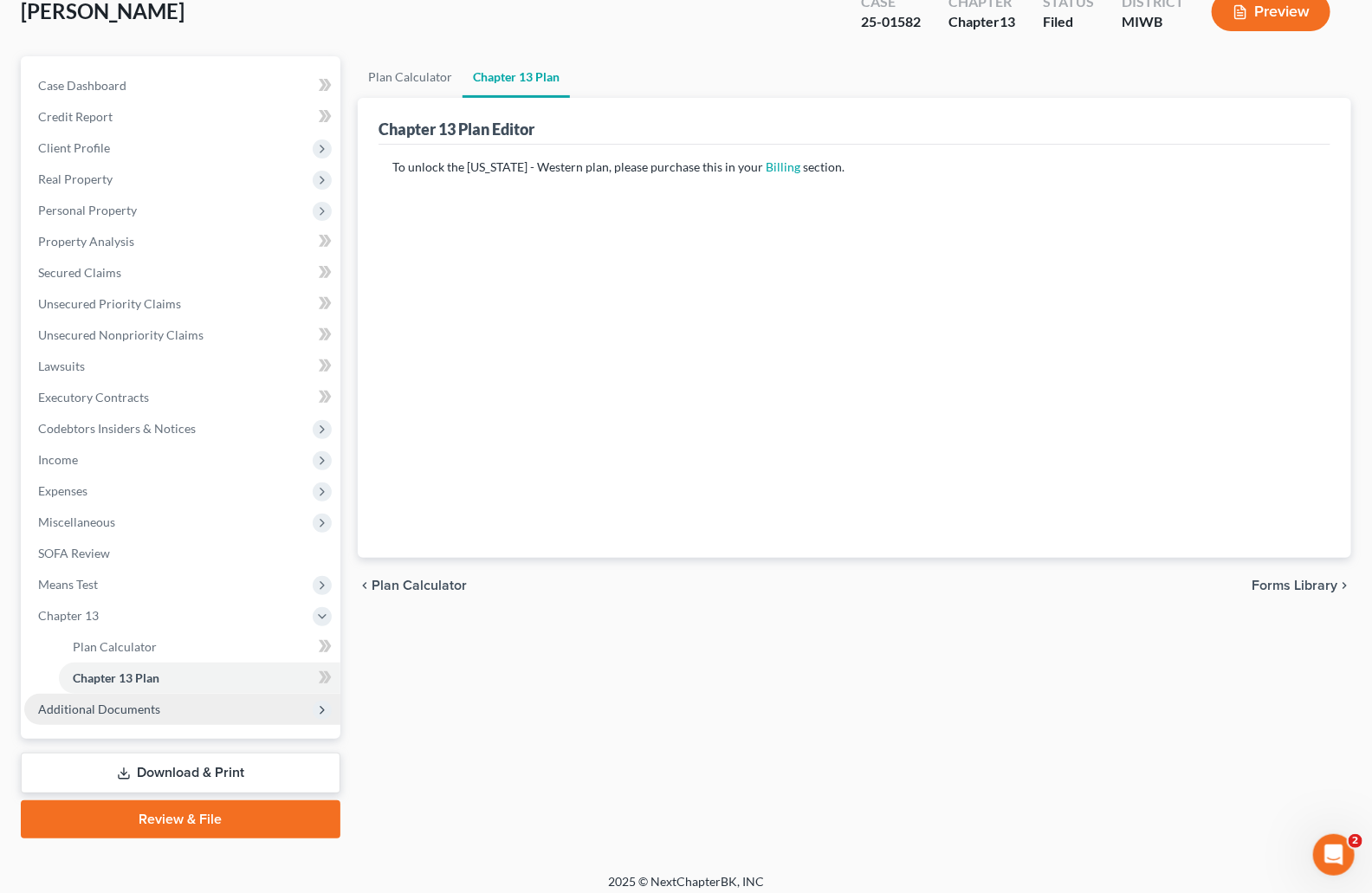
scroll to position [119, 0]
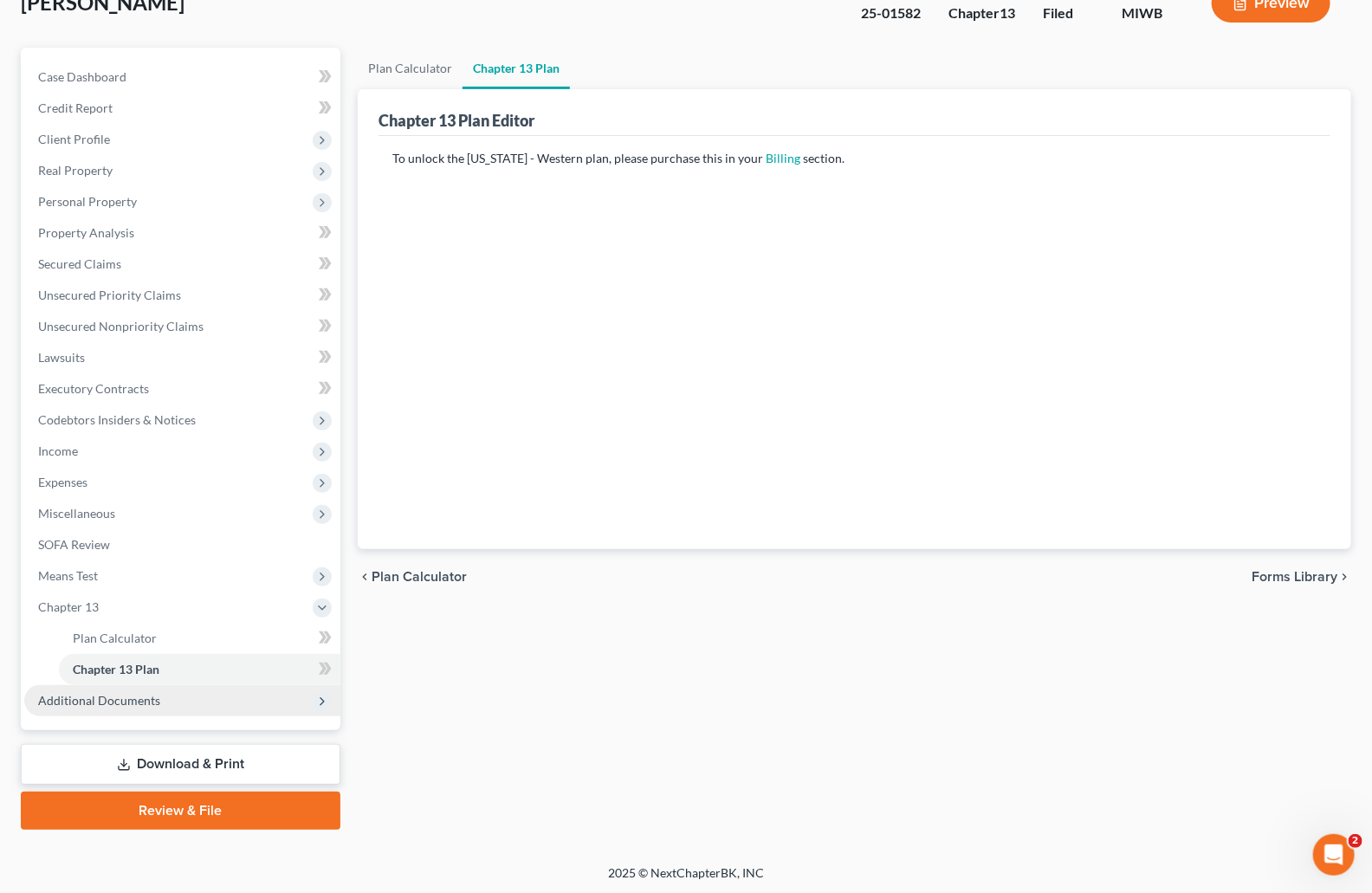
click at [102, 702] on span "Additional Documents" at bounding box center [99, 700] width 122 height 15
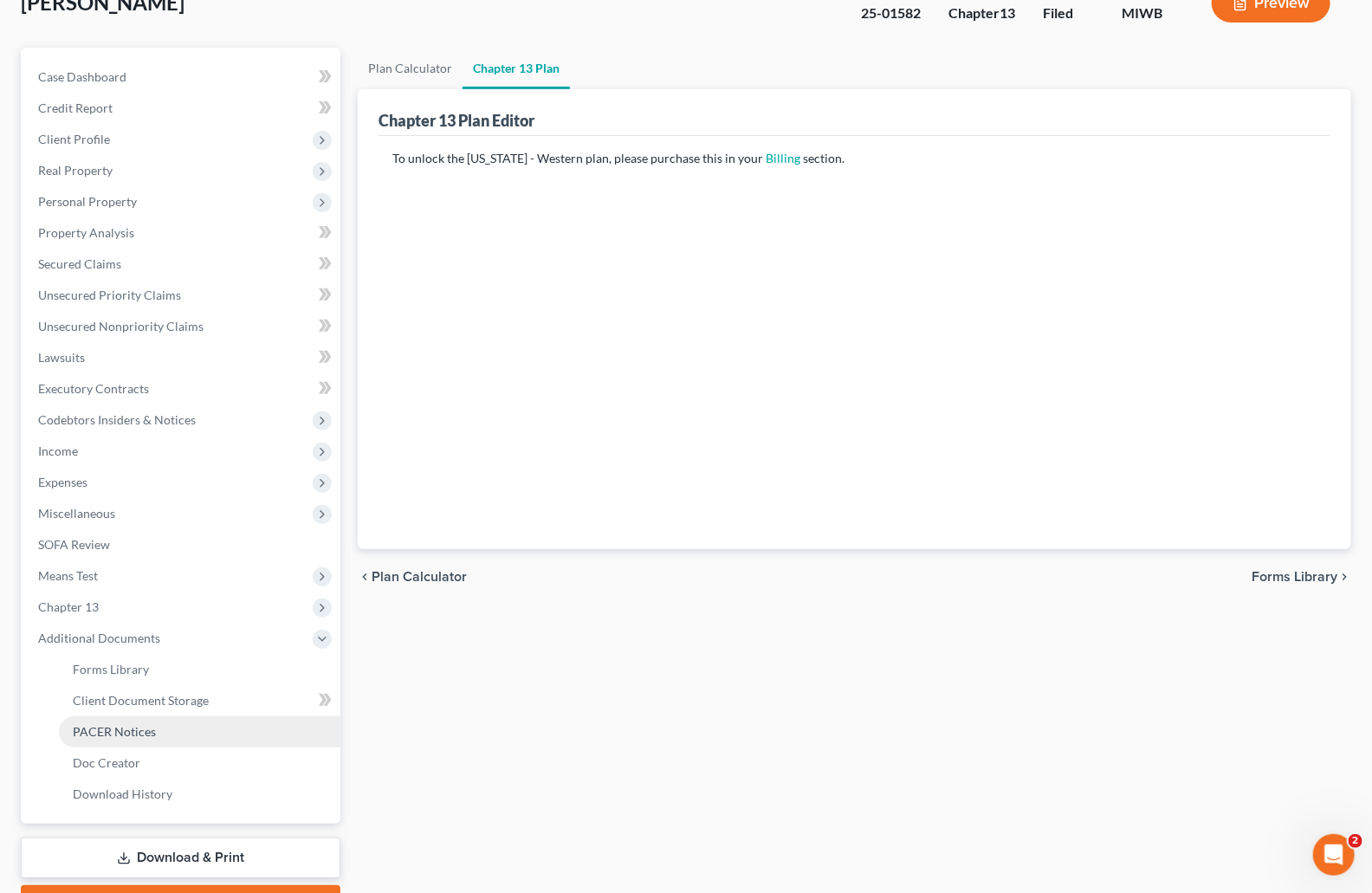
click at [139, 737] on link "PACER Notices" at bounding box center [200, 731] width 281 height 31
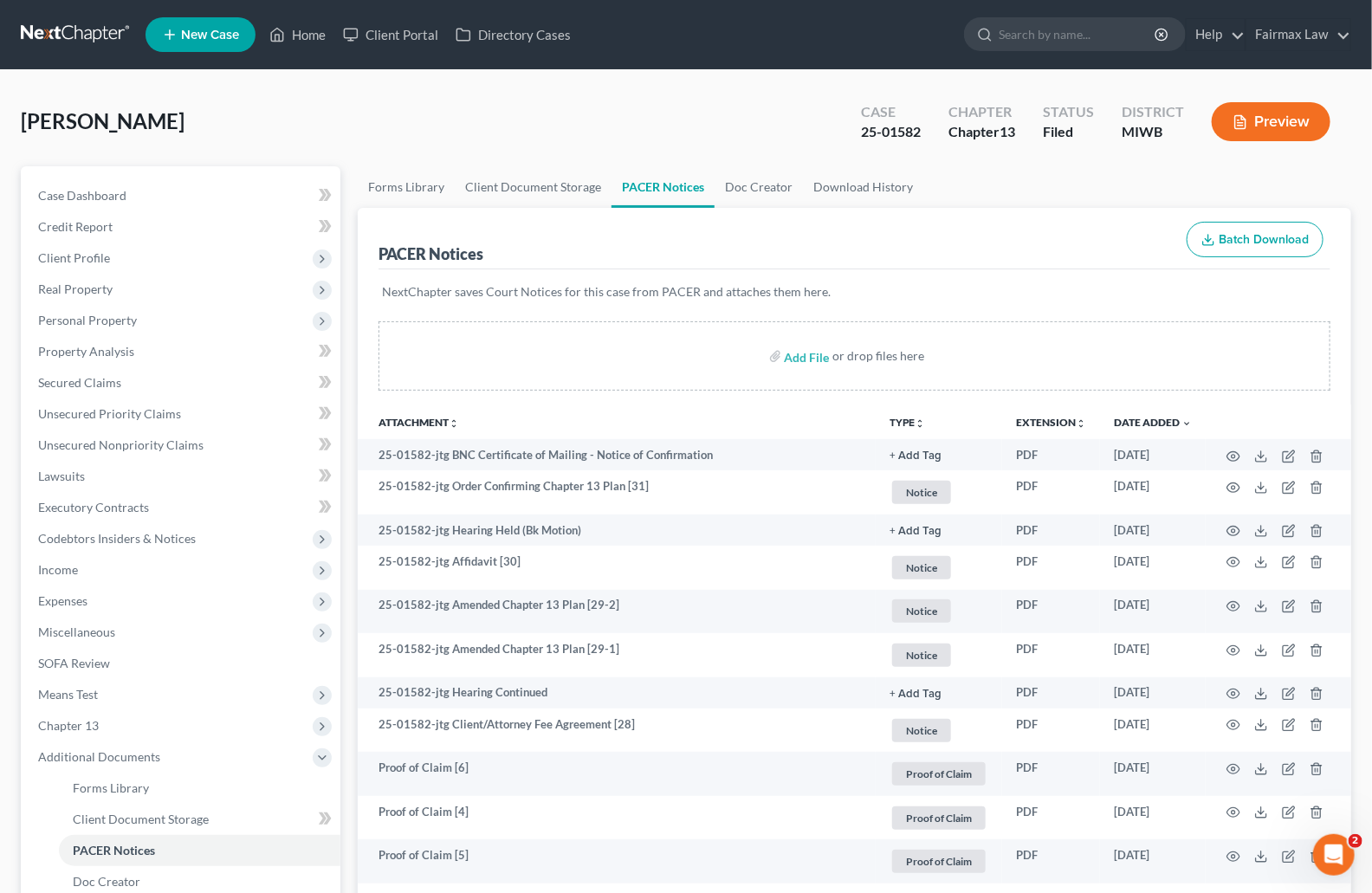
click at [722, 128] on div "Ruiz, Juan Upgraded Case 25-01582 Chapter Chapter 13 Status Filed District MIWB…" at bounding box center [686, 128] width 1331 height 76
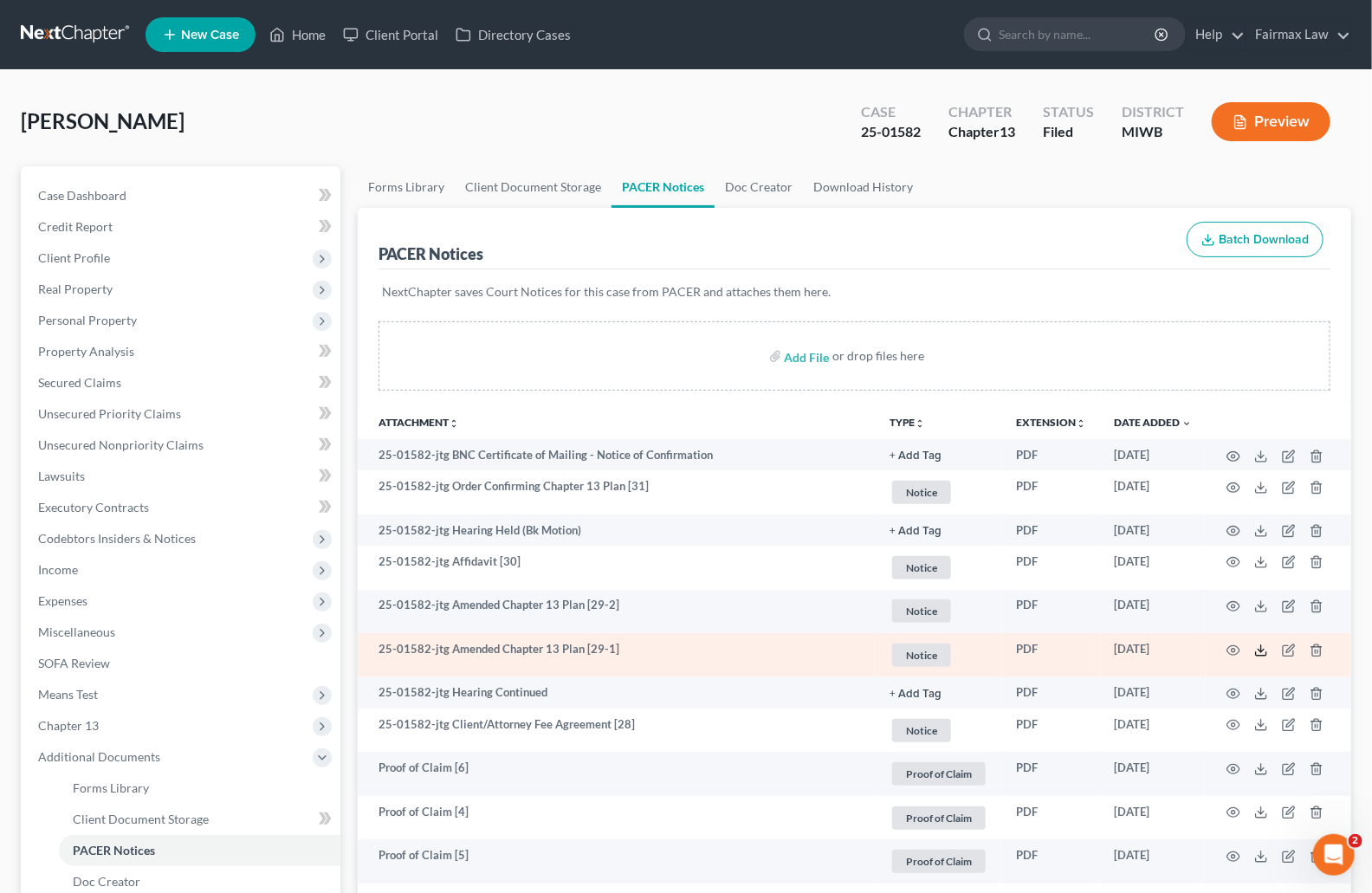
click at [1259, 651] on polyline at bounding box center [1261, 650] width 6 height 3
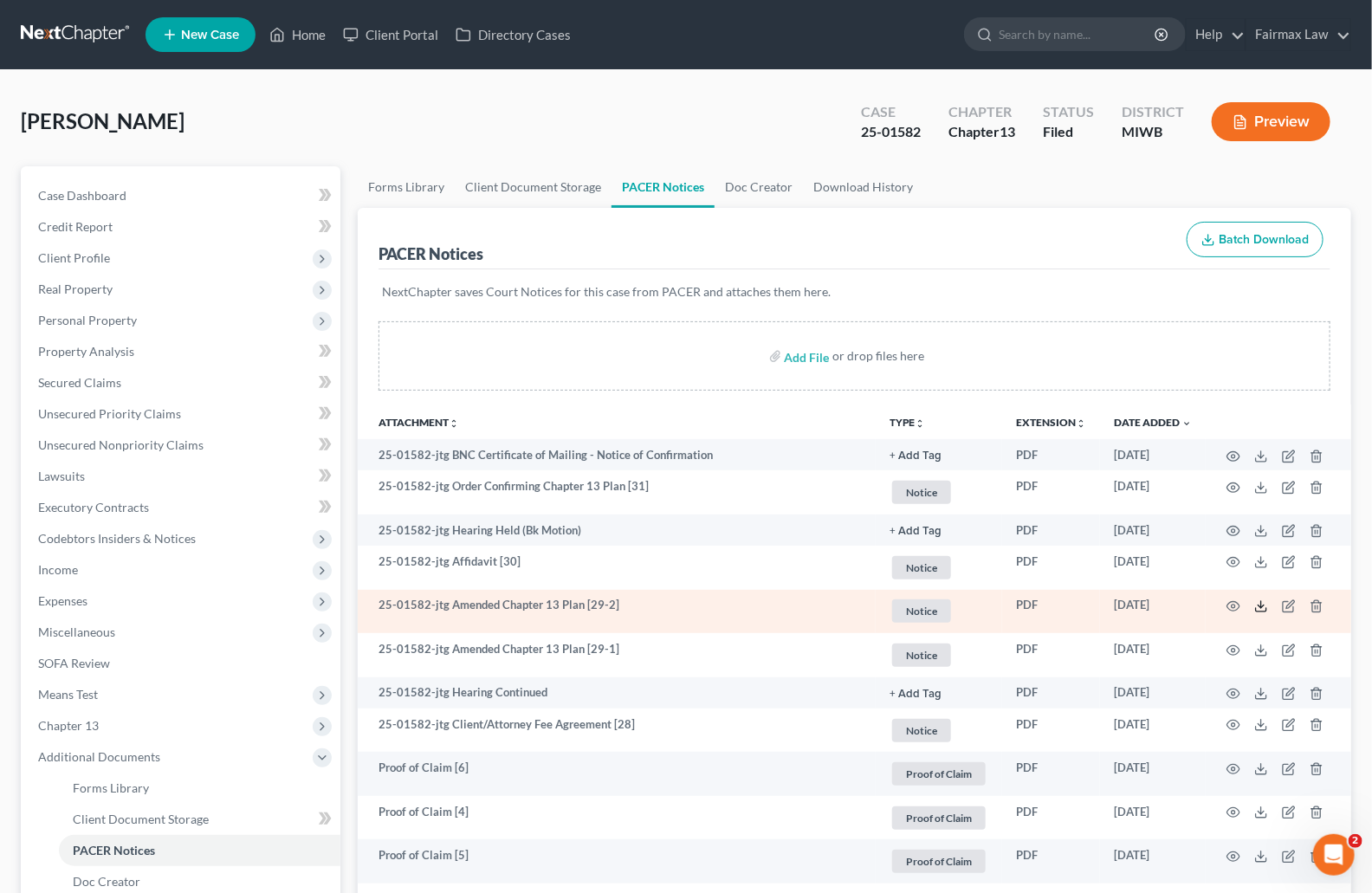
click at [1260, 606] on icon at bounding box center [1261, 607] width 14 height 14
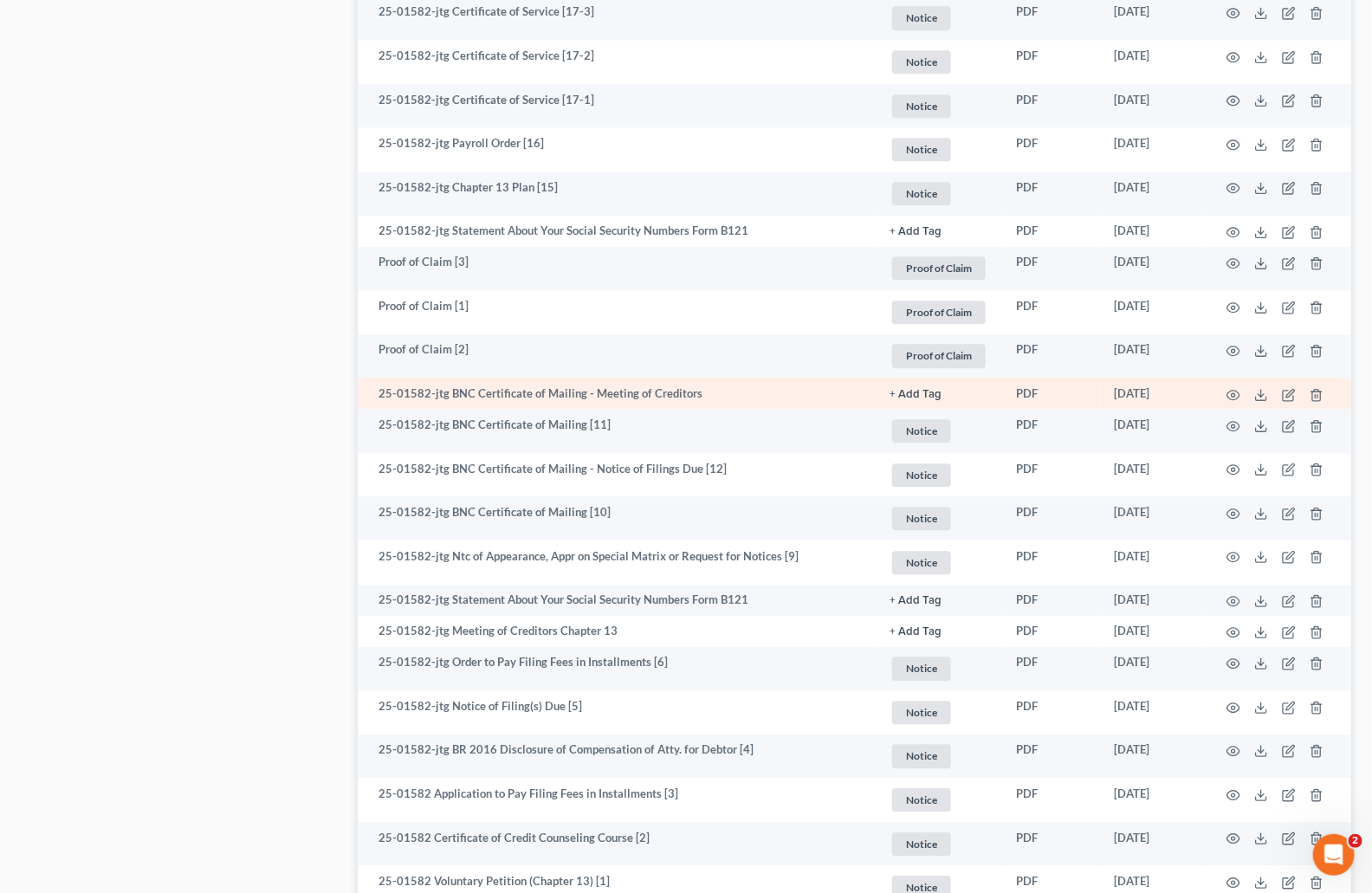
scroll to position [1738, 0]
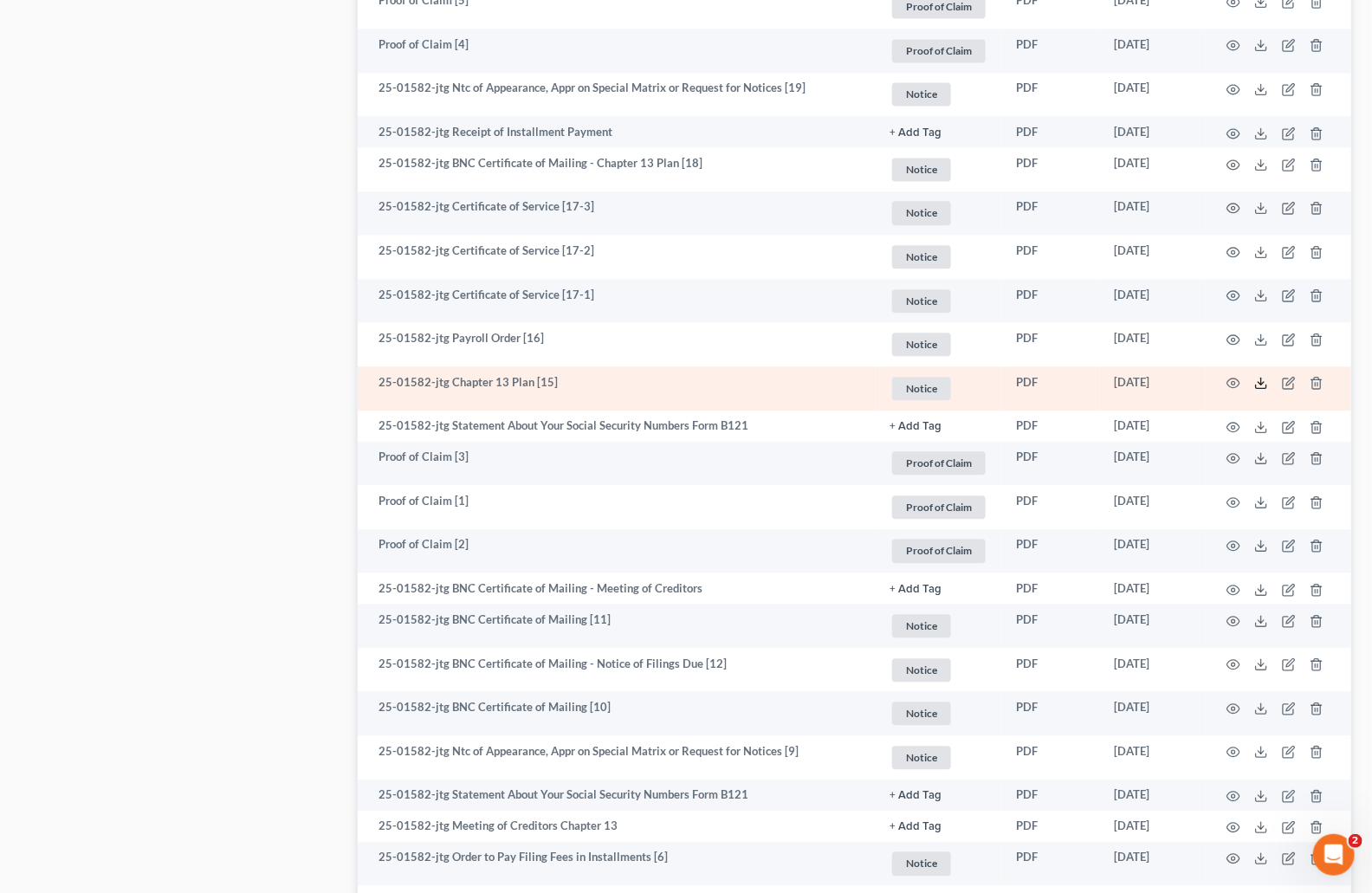
click at [1264, 385] on icon at bounding box center [1261, 383] width 14 height 14
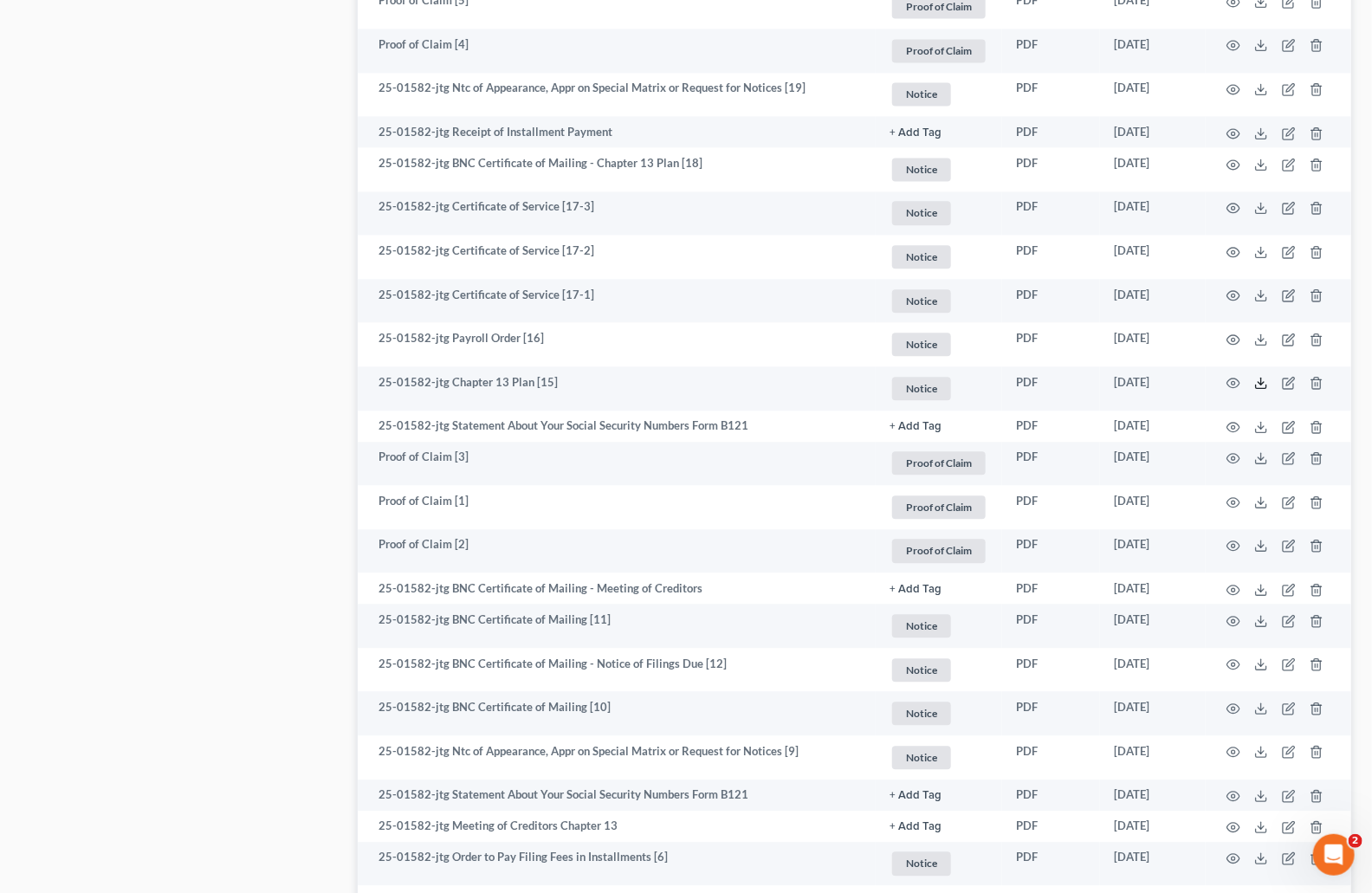
scroll to position [0, 0]
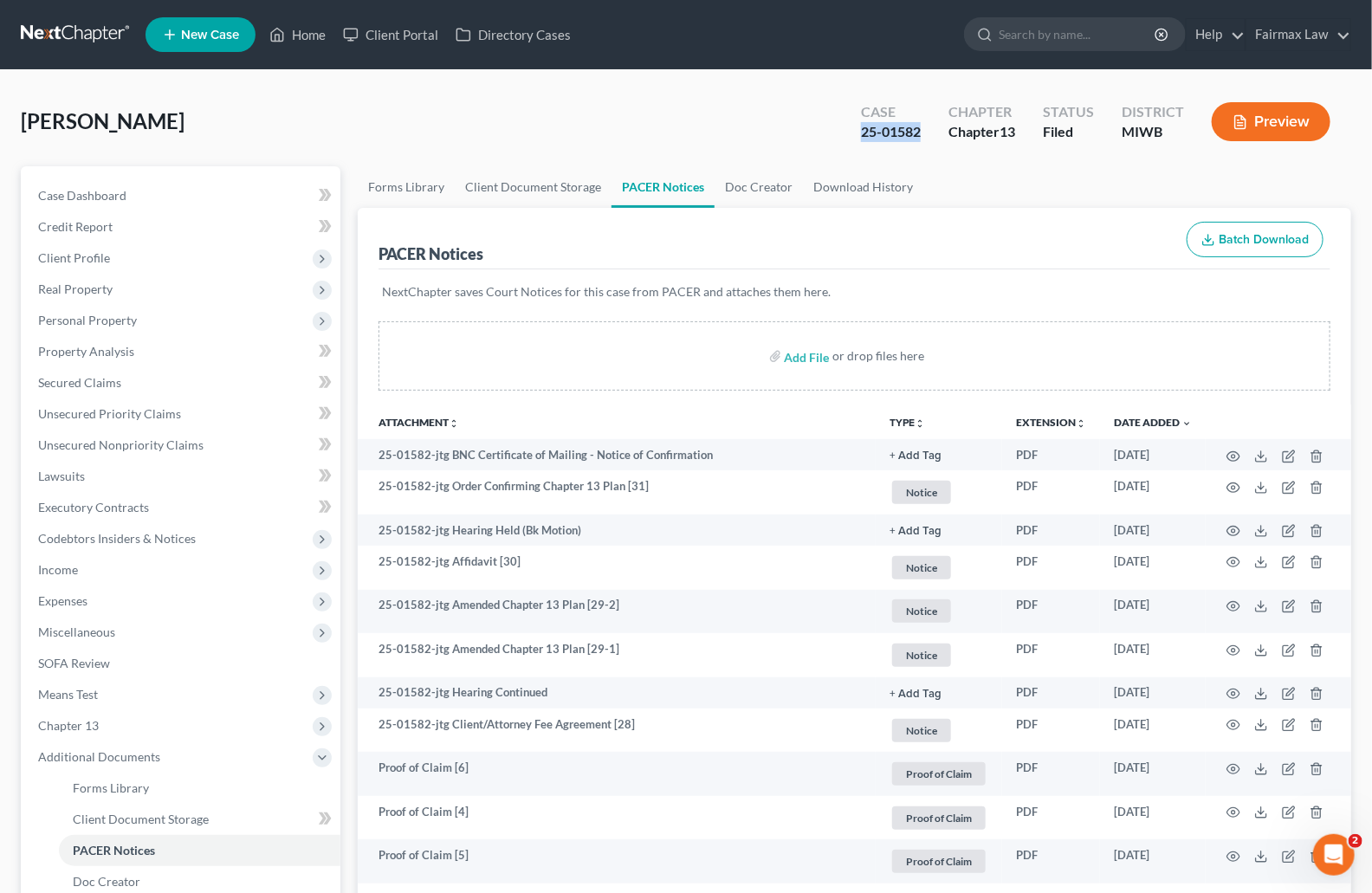
drag, startPoint x: 858, startPoint y: 134, endPoint x: 988, endPoint y: 170, distance: 134.9
click at [920, 138] on div "Case 25-01582" at bounding box center [890, 123] width 87 height 51
copy div "25-01582"
click at [31, 118] on span "Ruiz, Juan" at bounding box center [103, 121] width 164 height 26
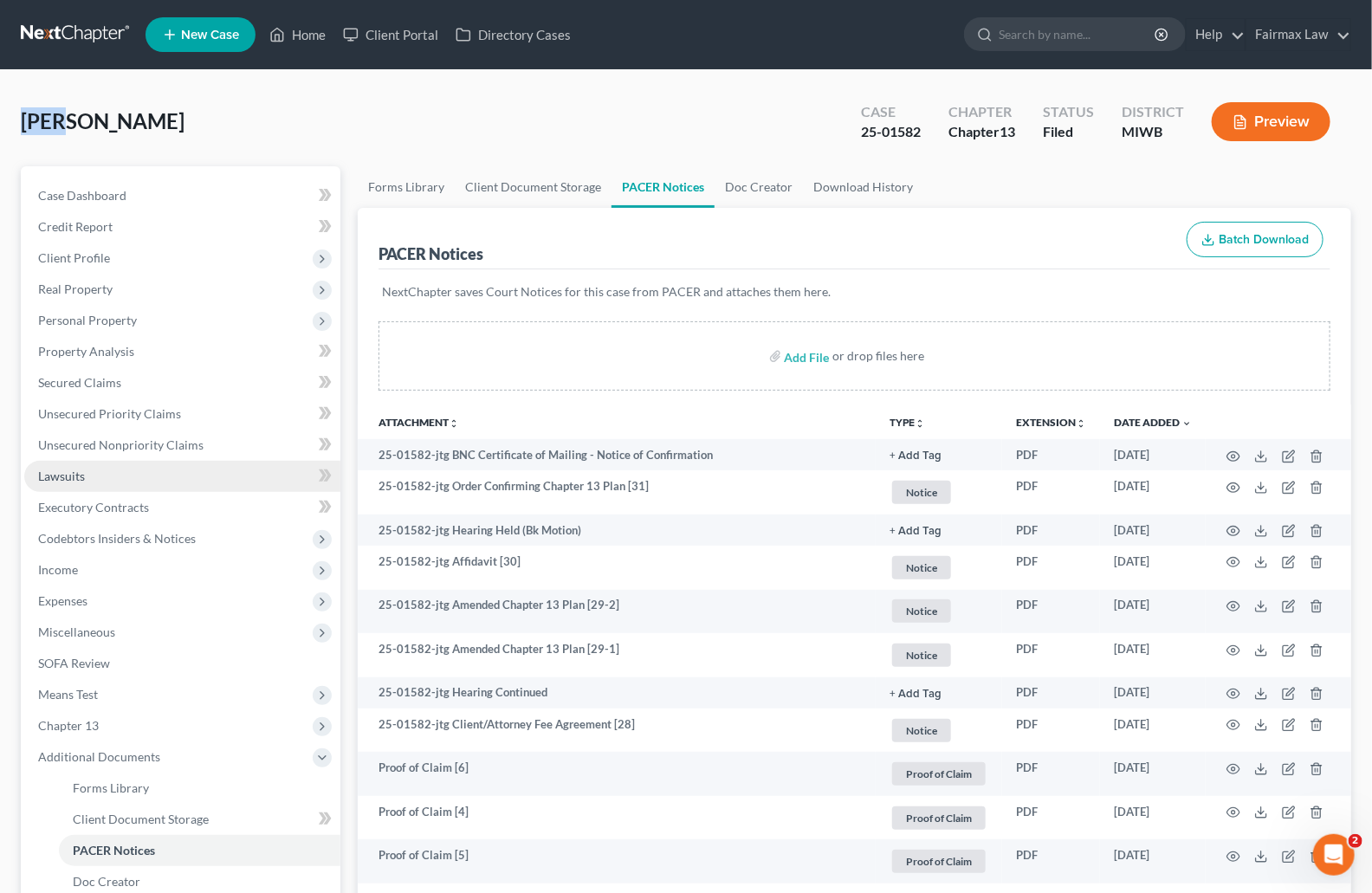
copy span "Ruiz"
click at [136, 127] on div "Ruiz, Juan Upgraded Case 25-01582 Chapter Chapter 13 Status Filed District MIWB…" at bounding box center [686, 128] width 1331 height 76
drag, startPoint x: 100, startPoint y: 123, endPoint x: 20, endPoint y: 119, distance: 80.1
click at [21, 119] on div "Ruiz, Juan Upgraded Case 25-01582 Chapter Chapter 13 Status Filed District MIWB…" at bounding box center [686, 128] width 1331 height 76
copy span "Ruiz, Juan"
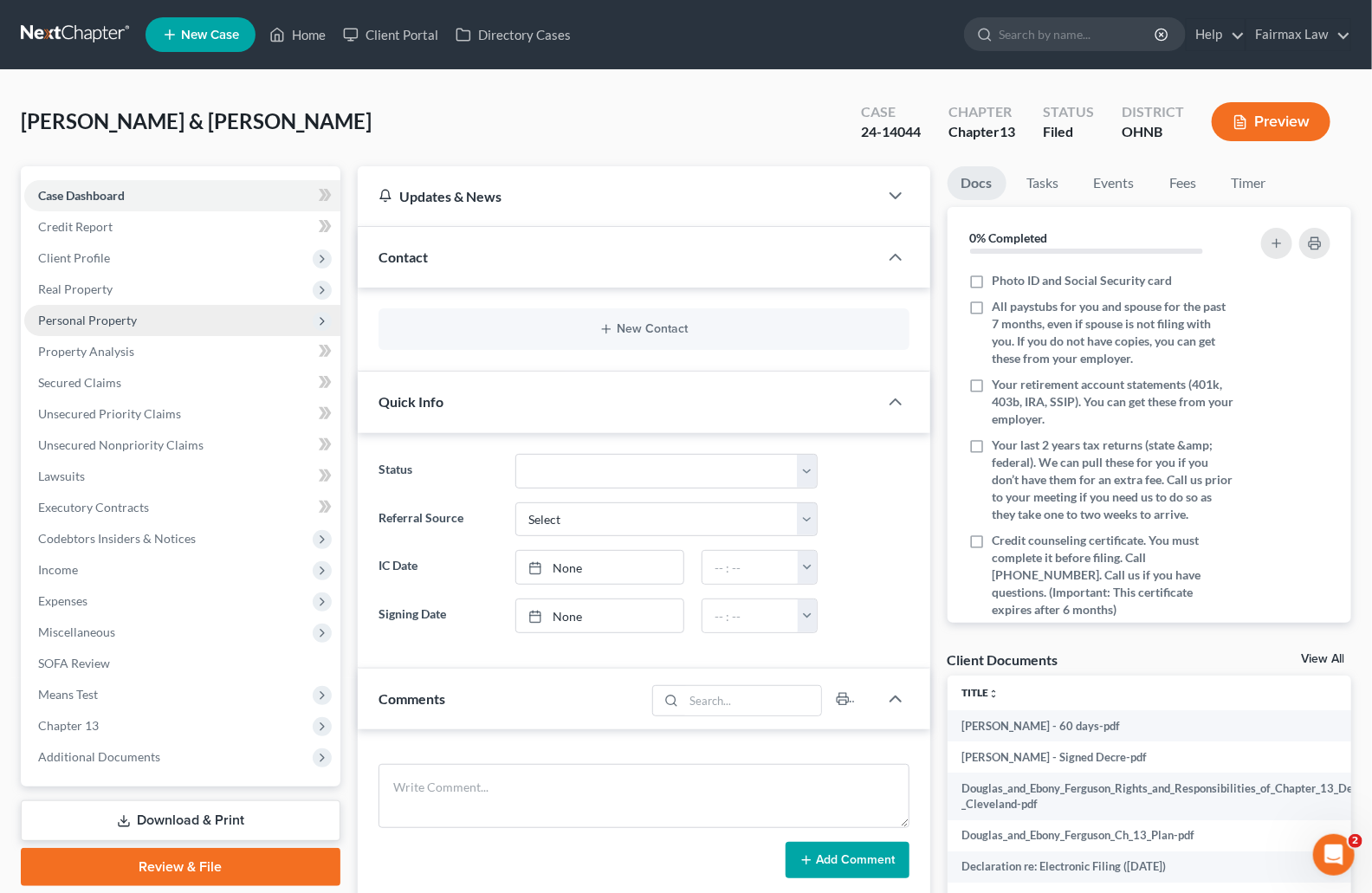
click at [118, 315] on span "Personal Property" at bounding box center [87, 320] width 99 height 15
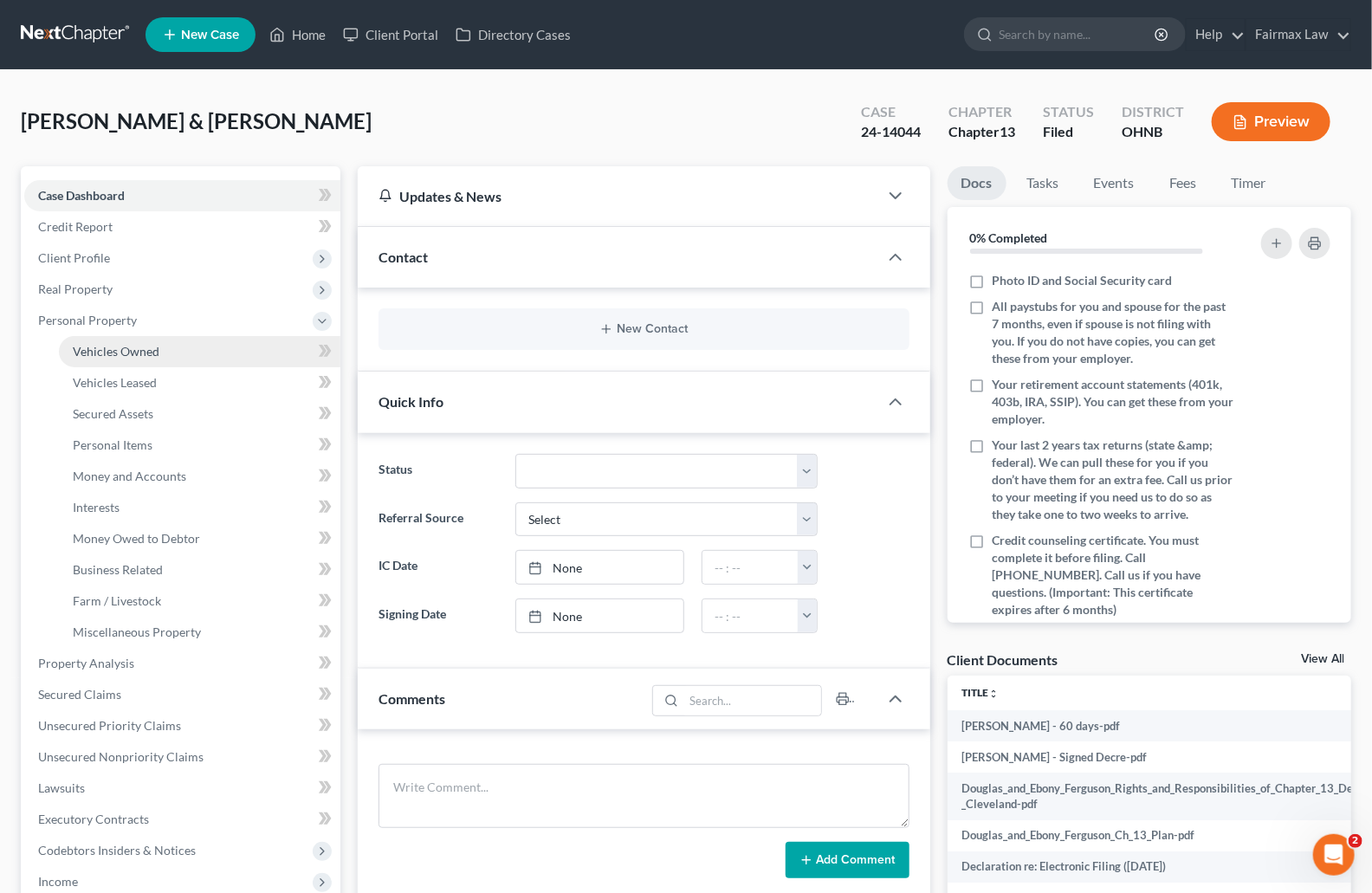
click at [172, 337] on link "Vehicles Owned" at bounding box center [200, 351] width 281 height 31
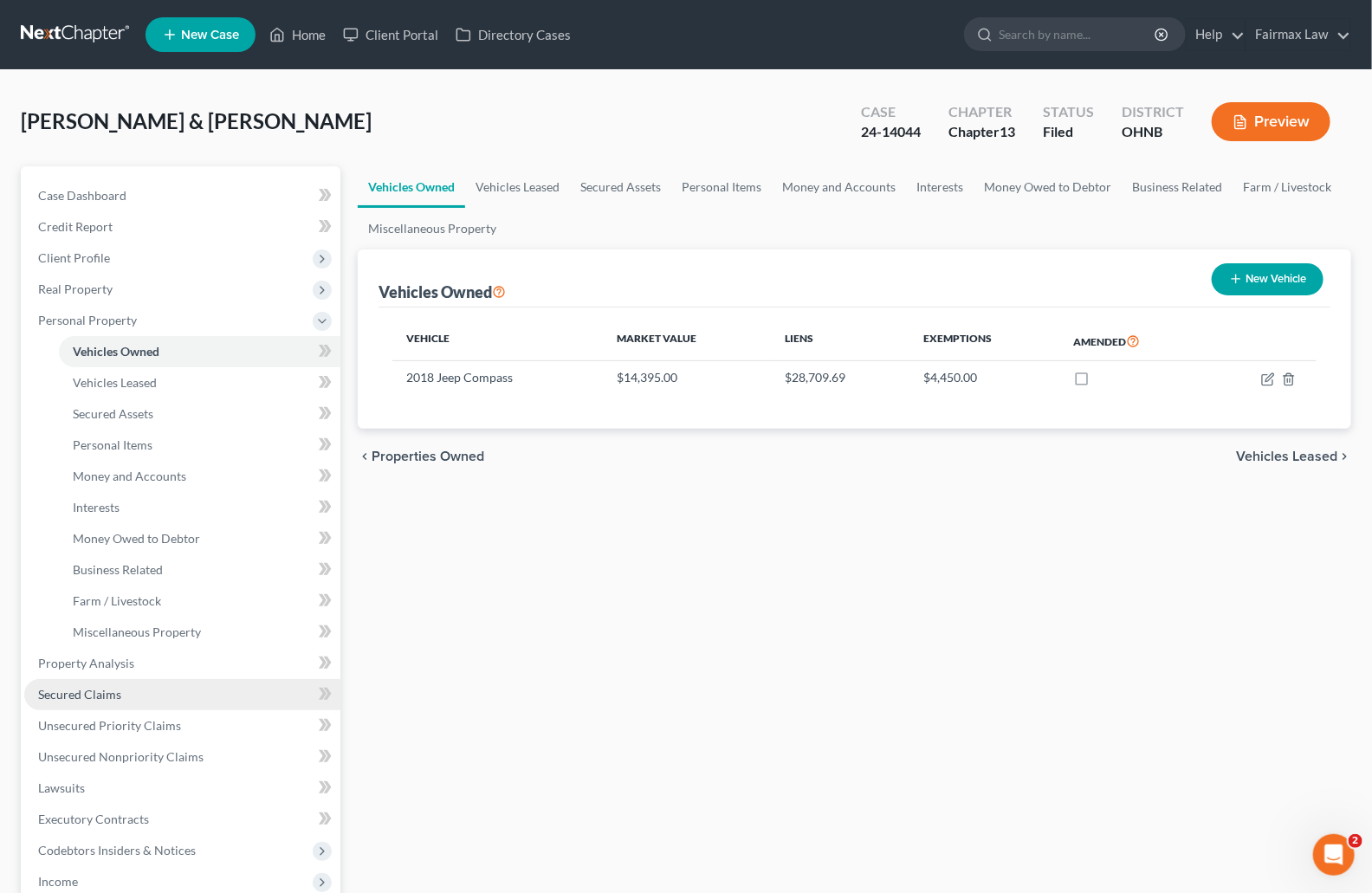
click at [121, 685] on link "Secured Claims" at bounding box center [182, 694] width 316 height 31
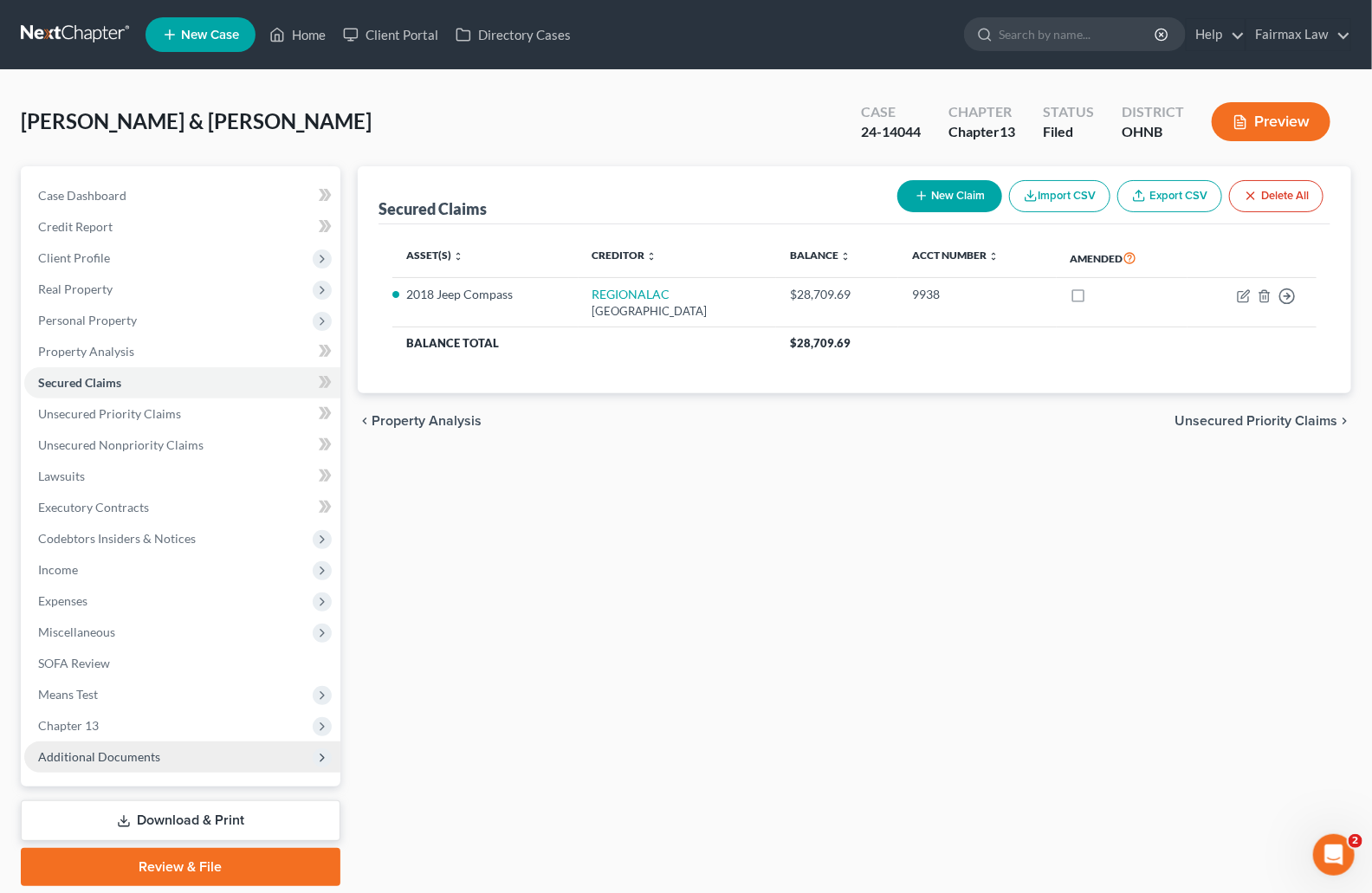
click at [116, 755] on span "Additional Documents" at bounding box center [99, 757] width 122 height 15
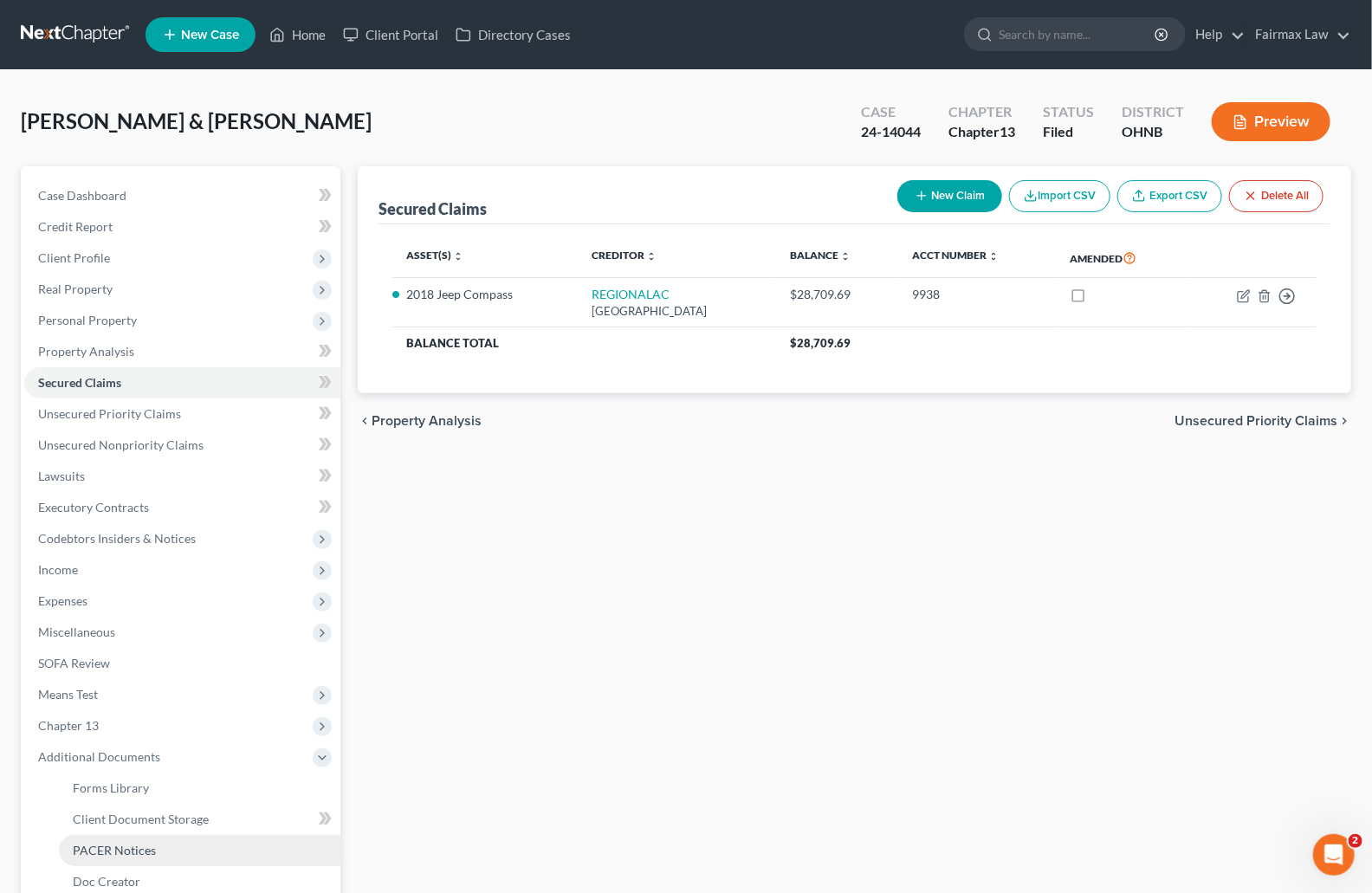
click at [143, 845] on span "PACER Notices" at bounding box center [114, 850] width 84 height 15
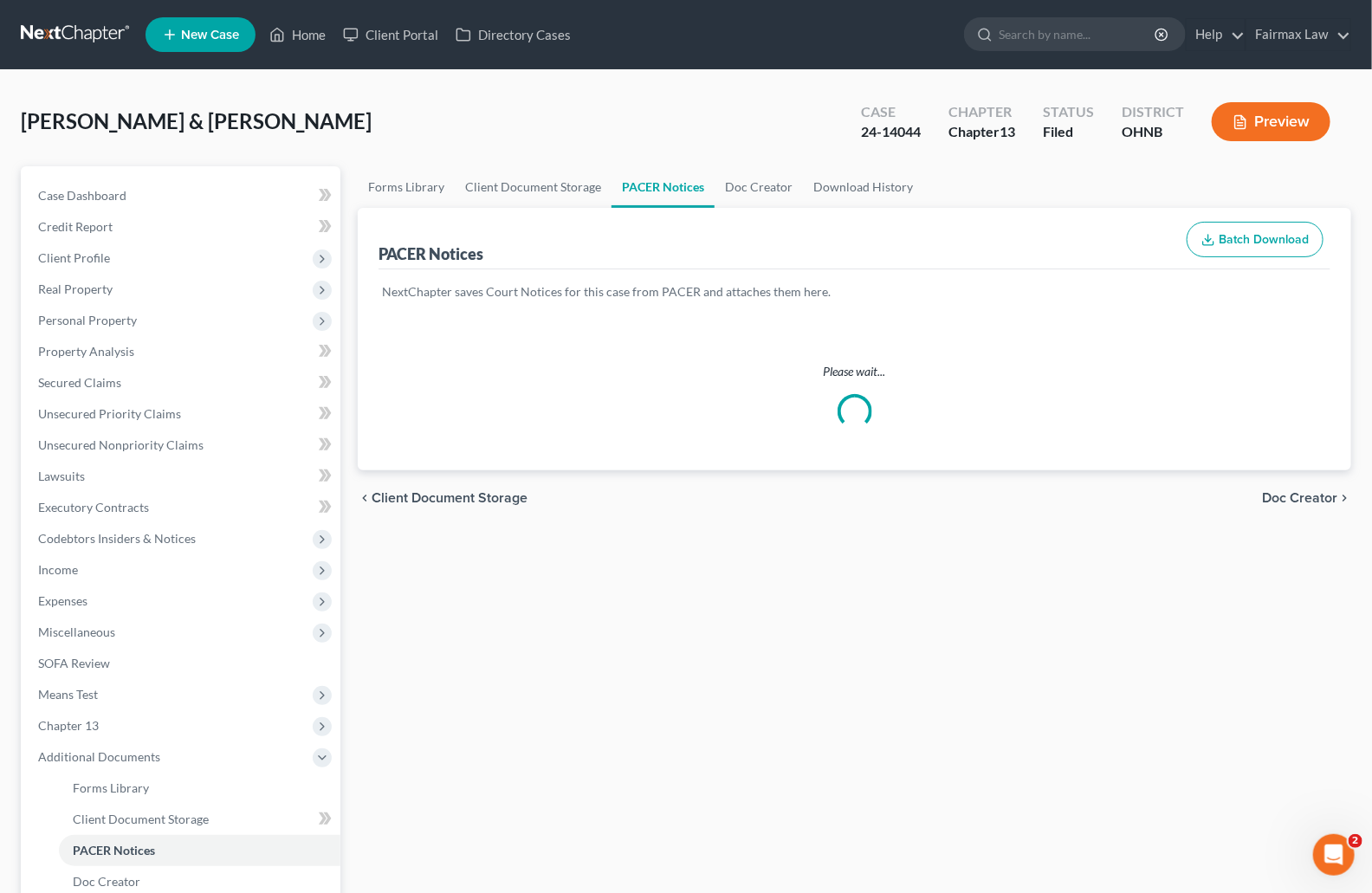
click at [642, 121] on div "[PERSON_NAME] & Ebony Upgraded Case 24-14044 Chapter Chapter 13 Status [GEOGRAP…" at bounding box center [686, 128] width 1331 height 76
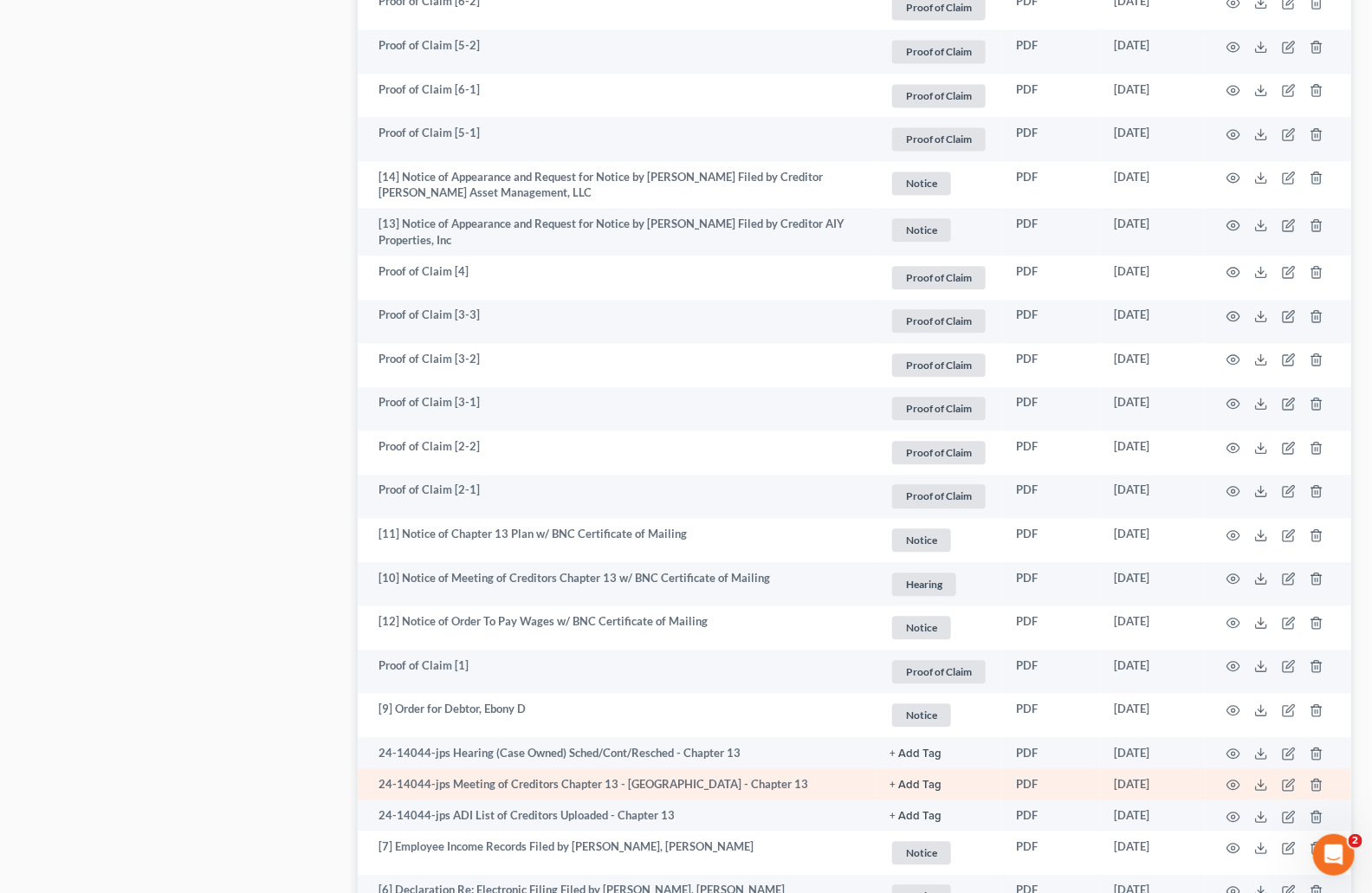
scroll to position [2104, 0]
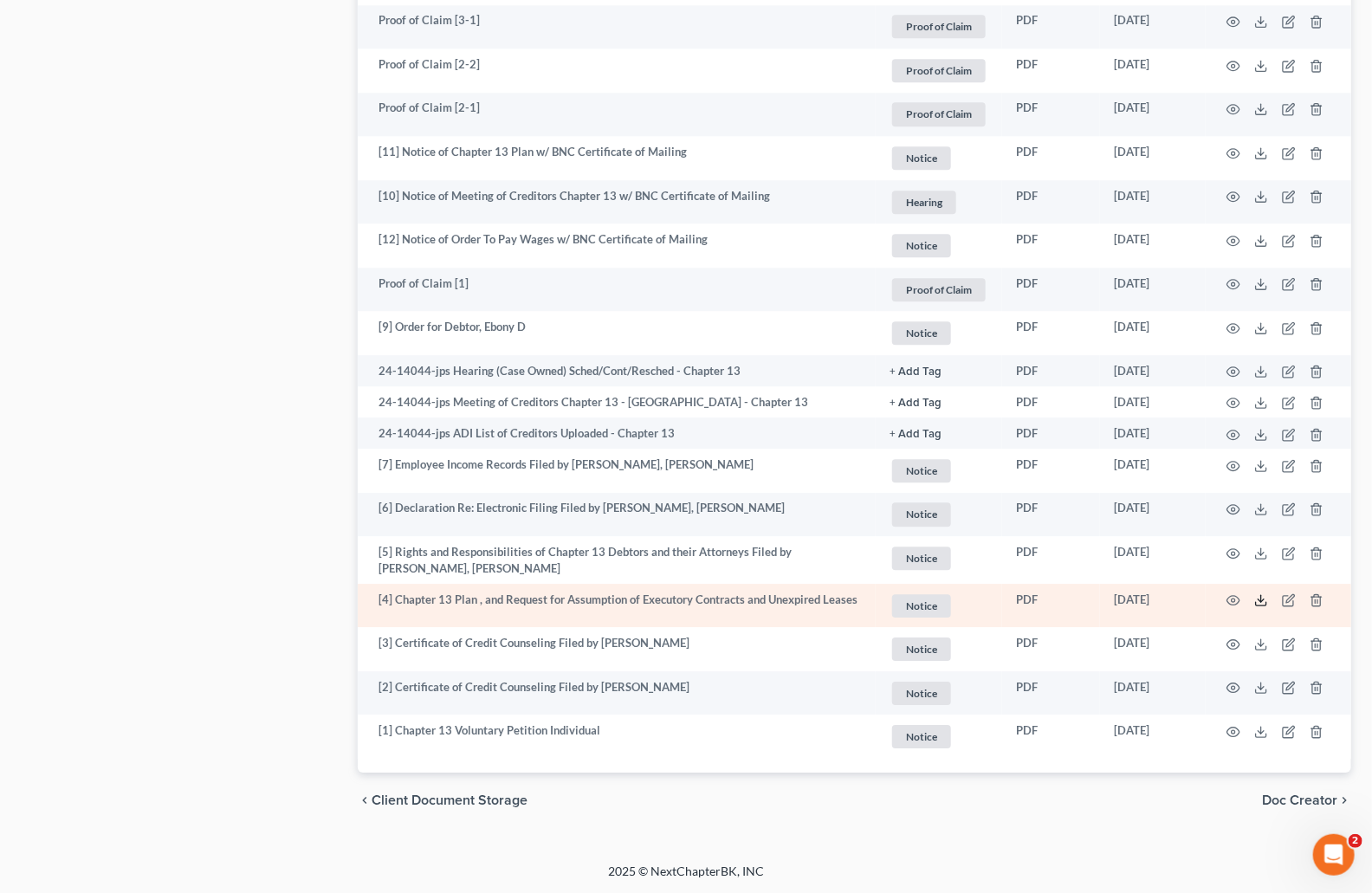
click at [1259, 602] on icon at bounding box center [1261, 601] width 14 height 14
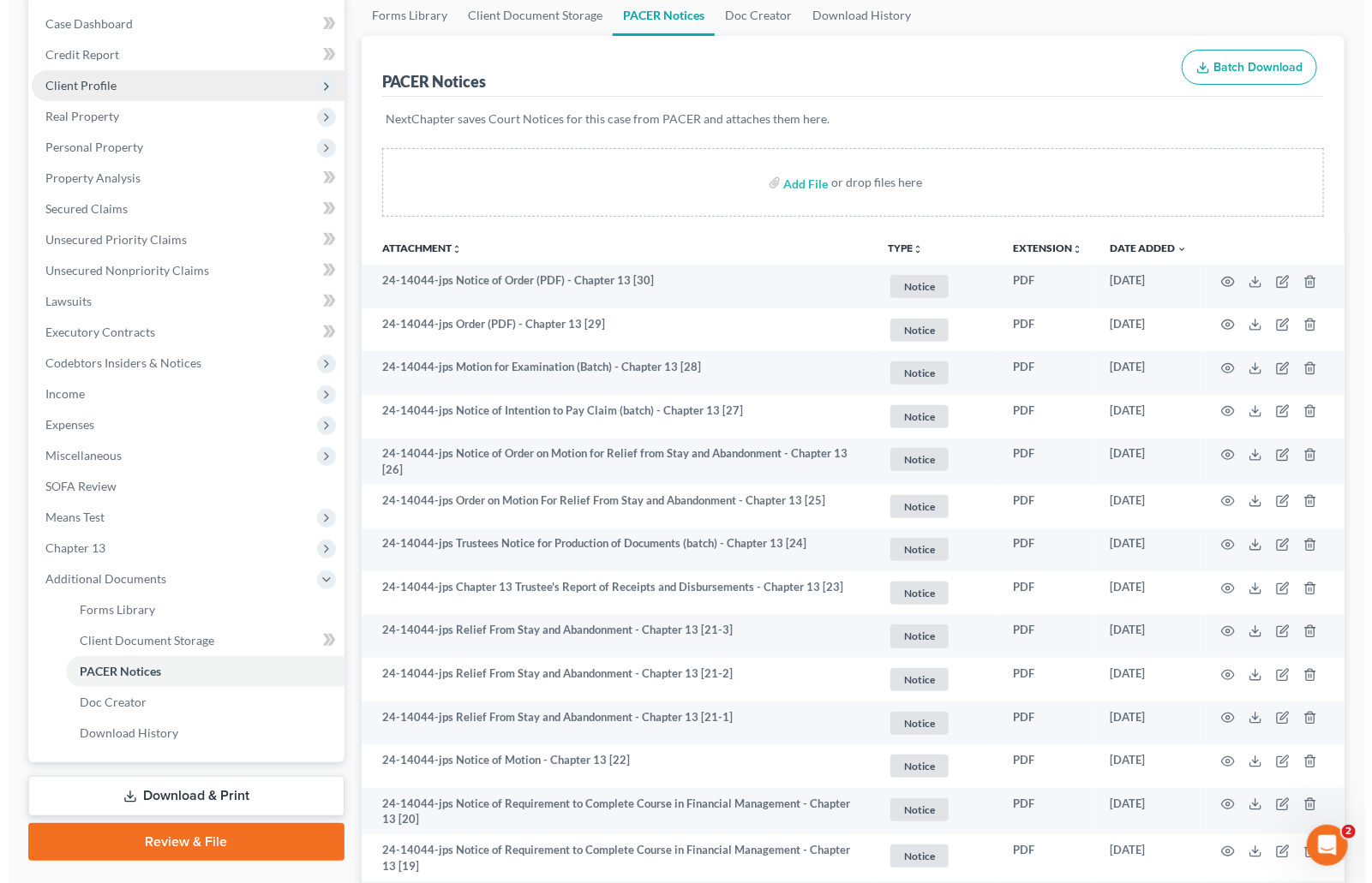
scroll to position [0, 0]
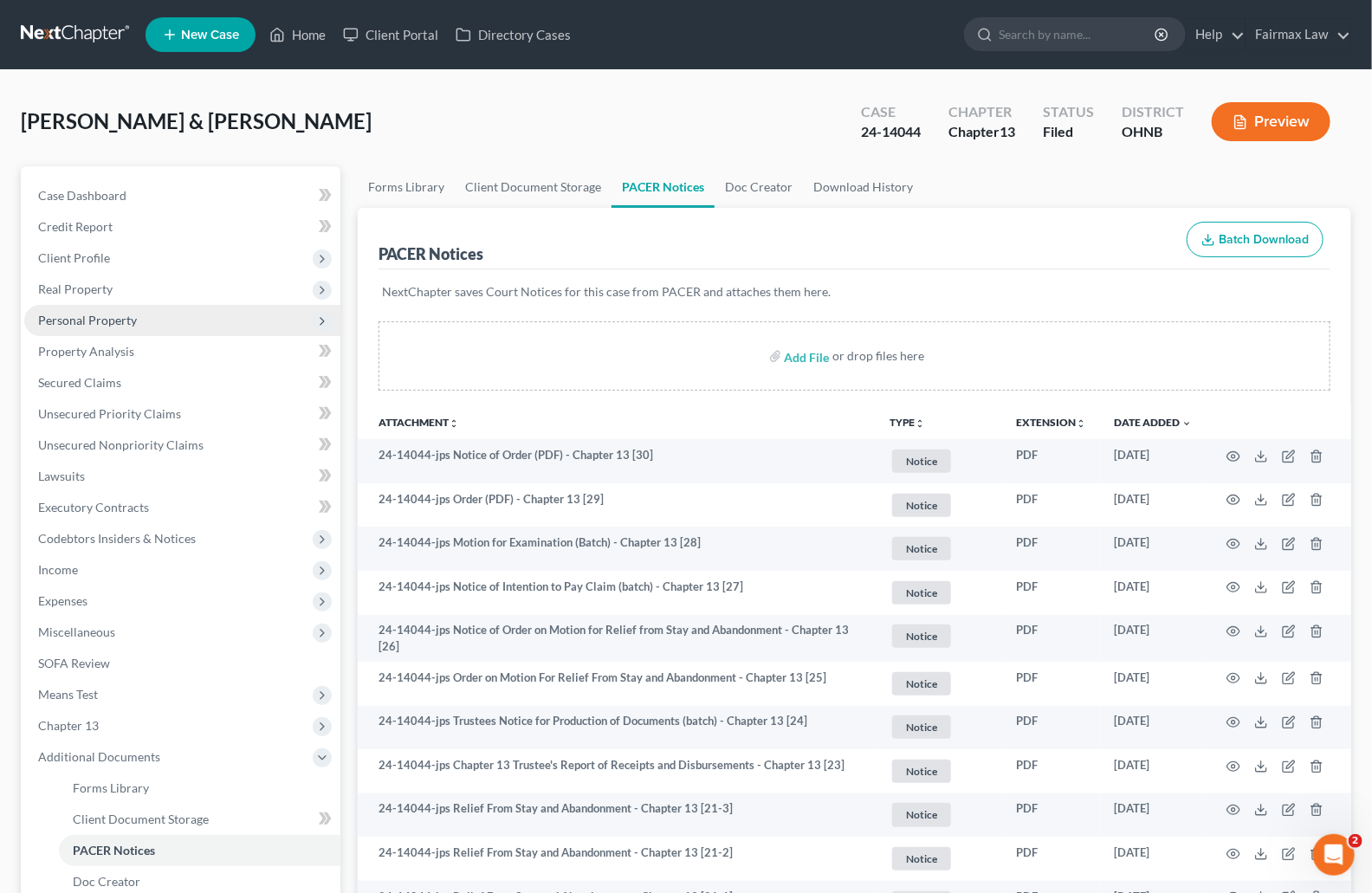
click at [136, 321] on span "Personal Property" at bounding box center [182, 320] width 316 height 31
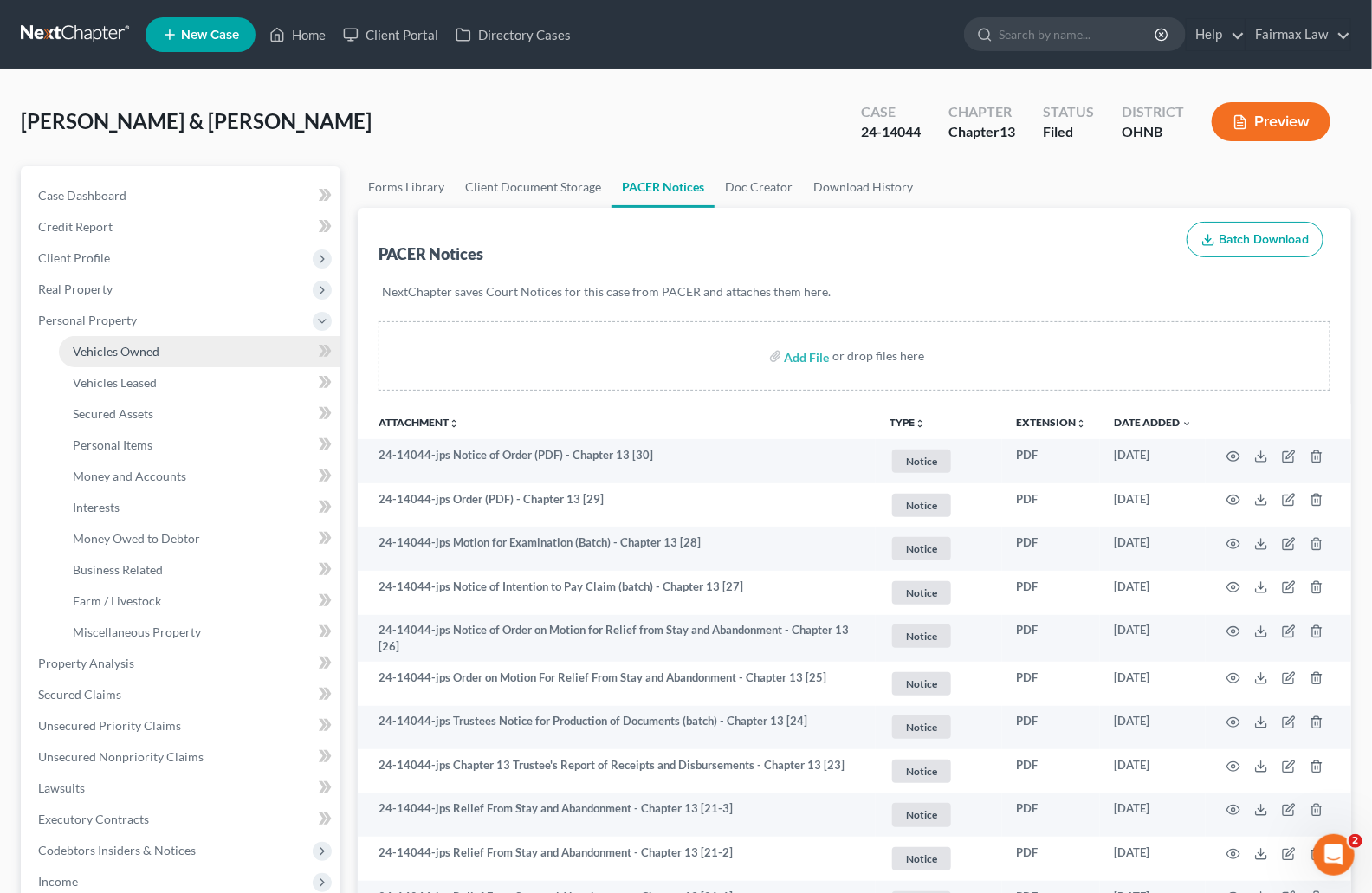
click at [162, 346] on link "Vehicles Owned" at bounding box center [200, 351] width 281 height 31
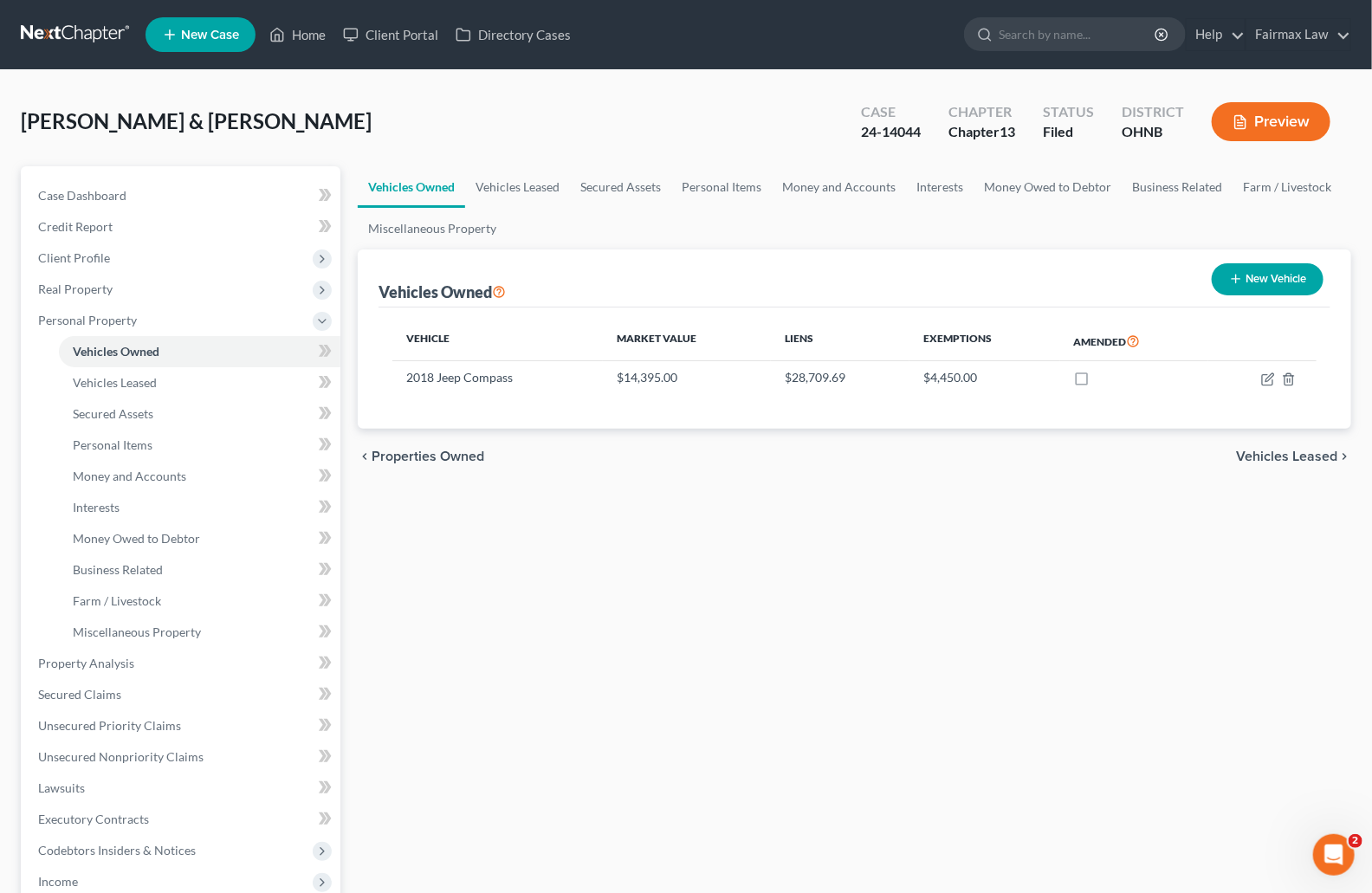
click at [1321, 125] on button "Preview" at bounding box center [1271, 121] width 119 height 39
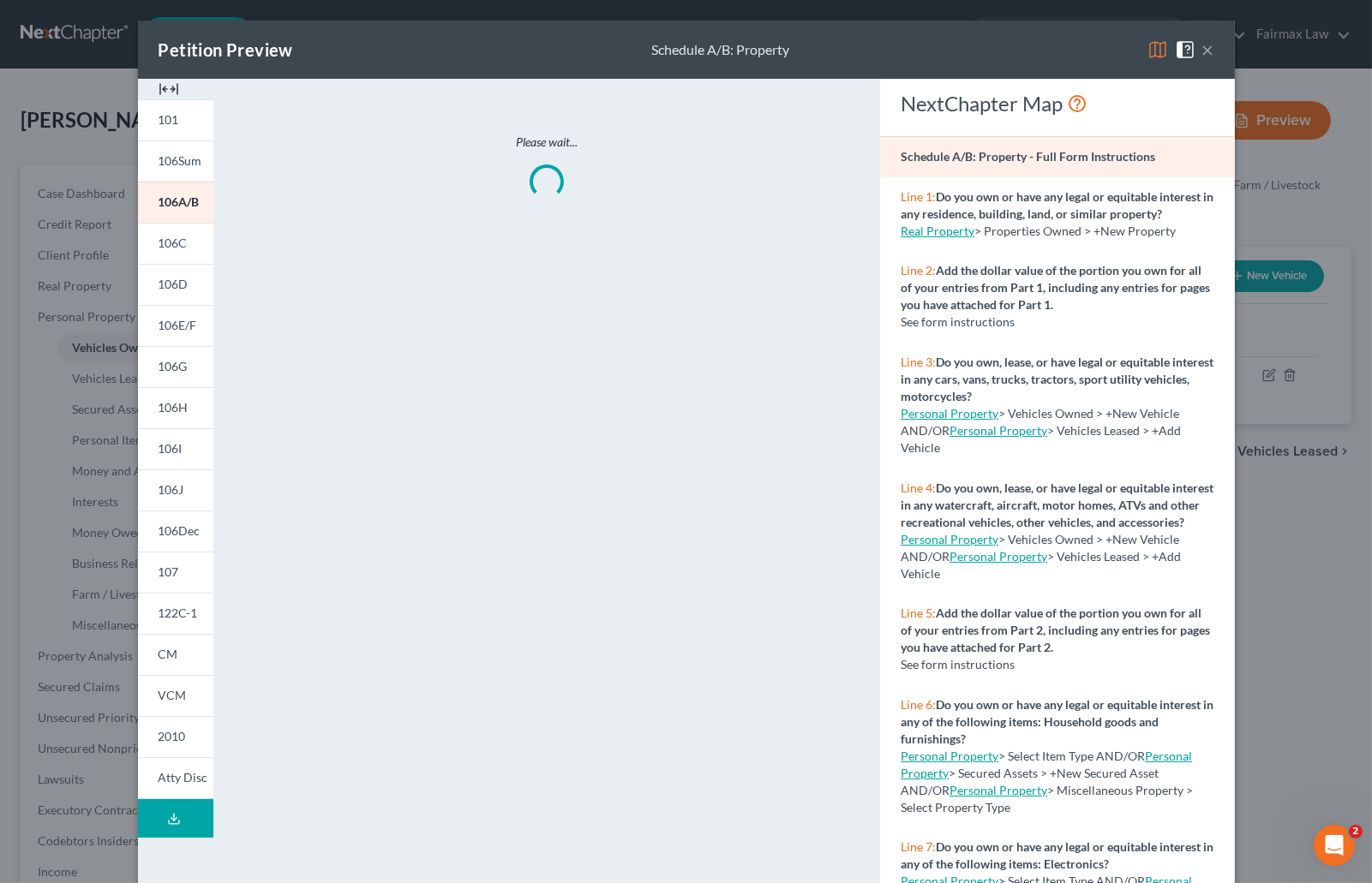
click at [159, 86] on img at bounding box center [169, 90] width 21 height 21
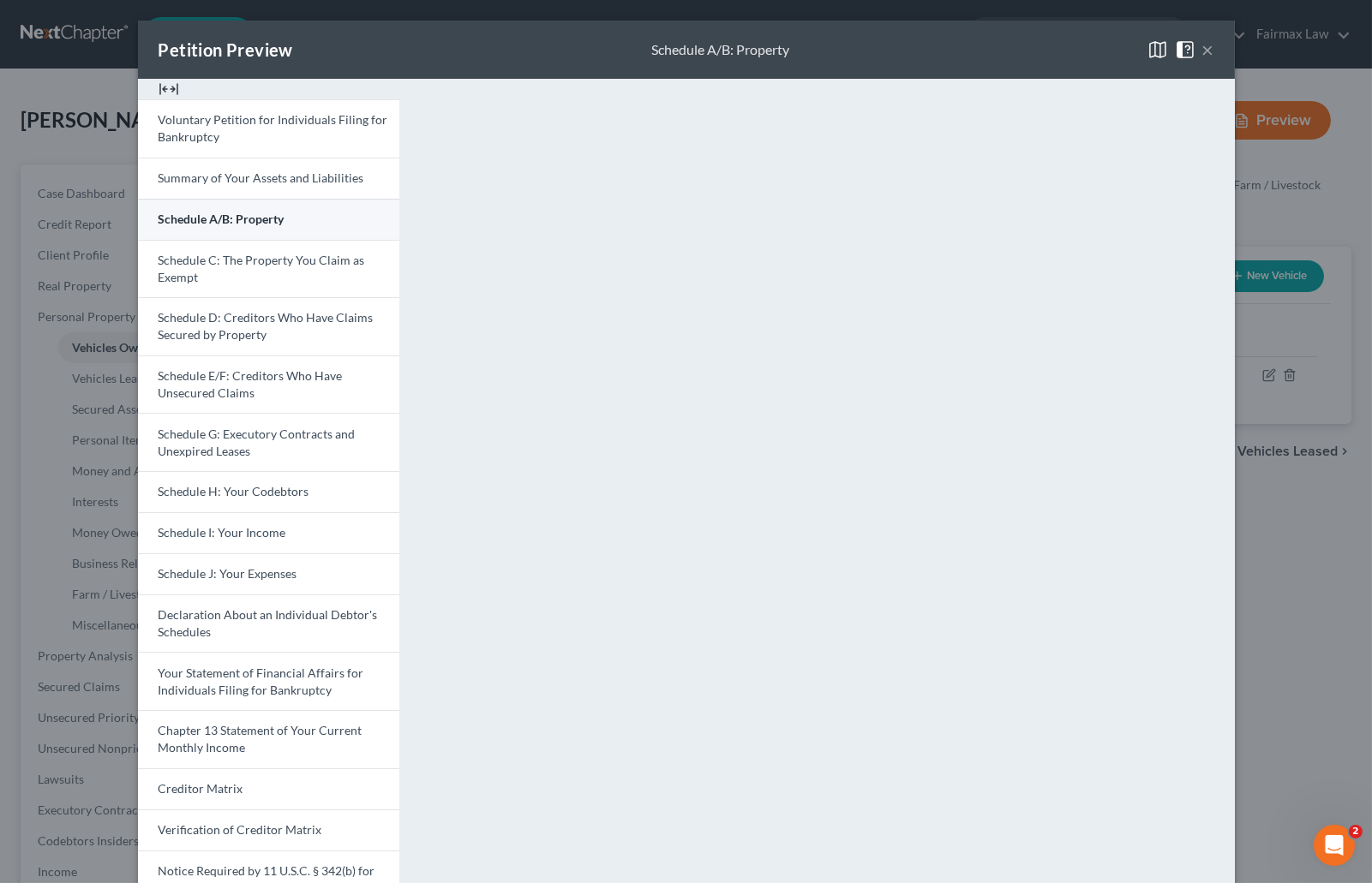
click at [305, 224] on link "Schedule A/B: Property" at bounding box center [269, 218] width 261 height 41
click at [1206, 47] on button "×" at bounding box center [1208, 50] width 12 height 21
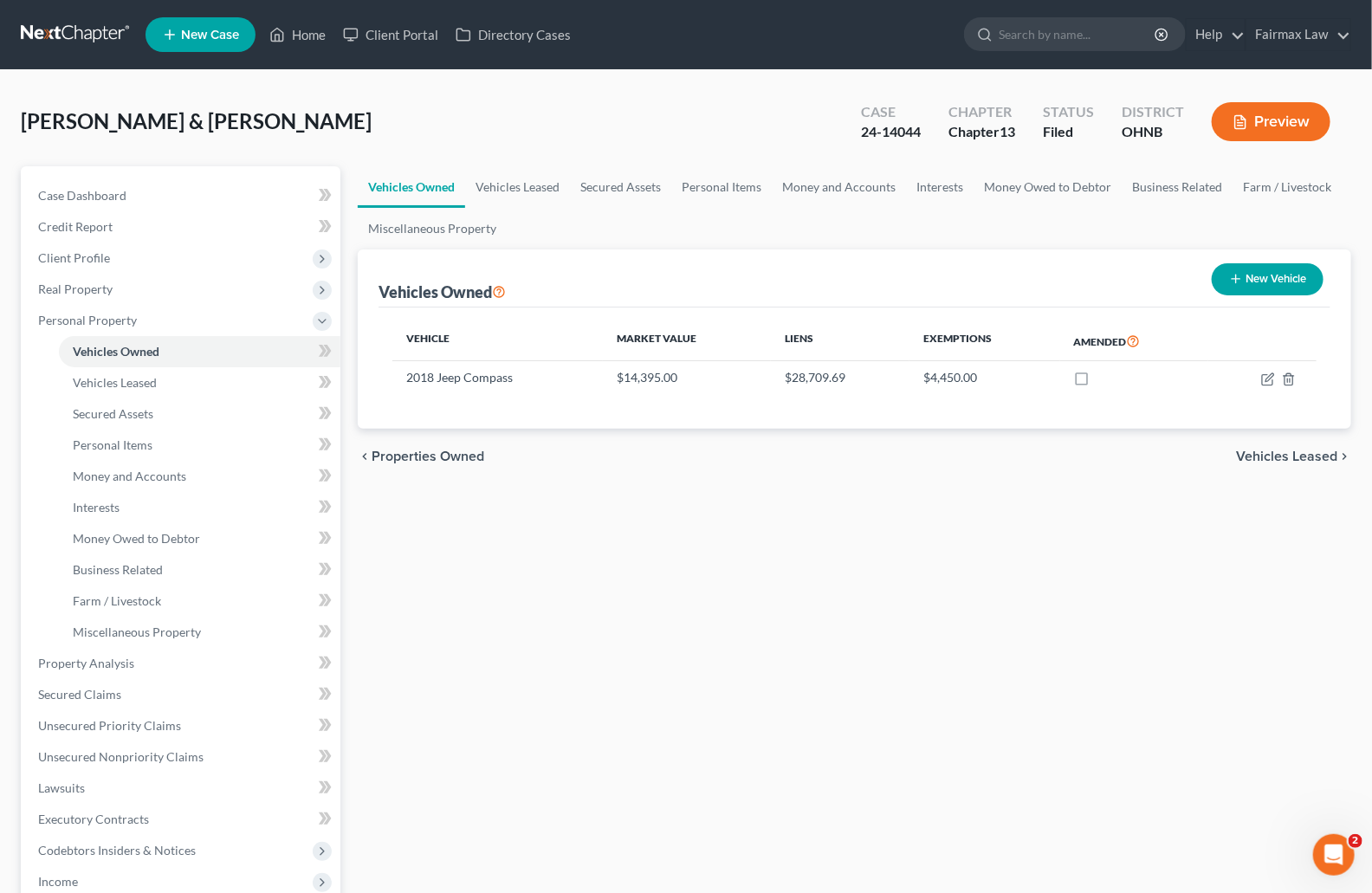
click at [1245, 114] on icon "button" at bounding box center [1240, 122] width 16 height 16
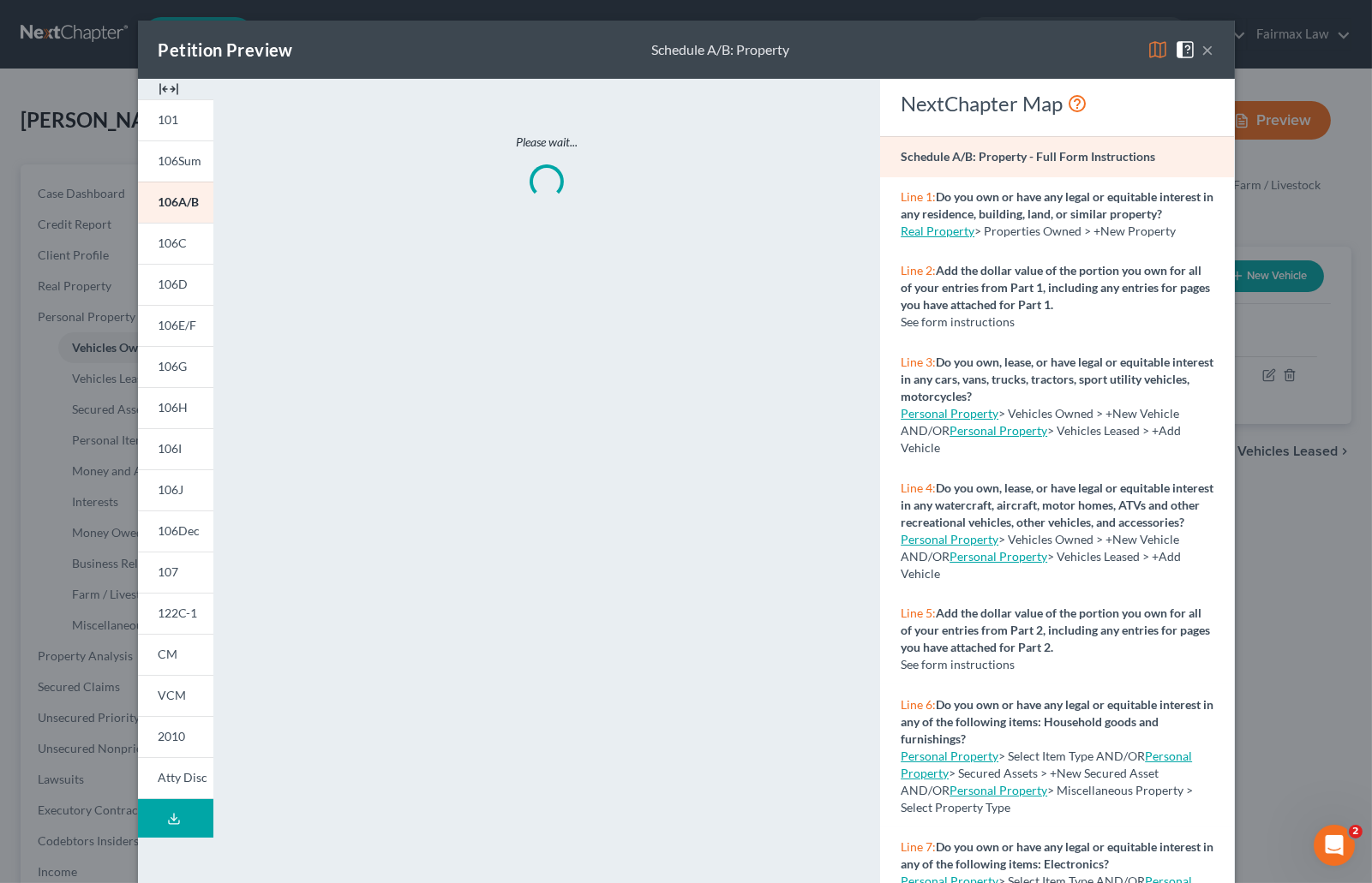
click at [165, 93] on img at bounding box center [169, 90] width 21 height 21
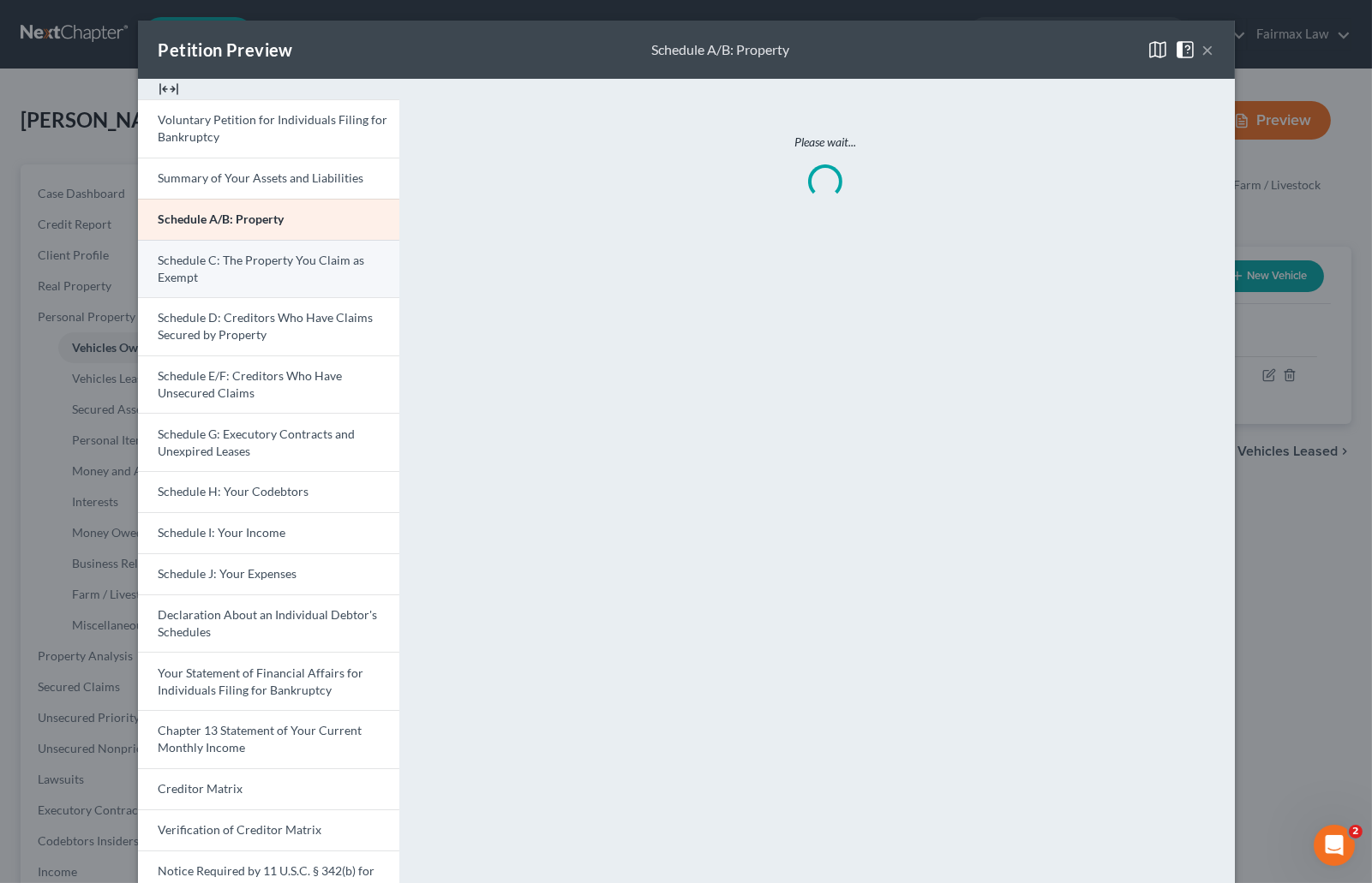
click at [308, 267] on link "Schedule C: The Property You Claim as Exempt" at bounding box center [269, 269] width 261 height 58
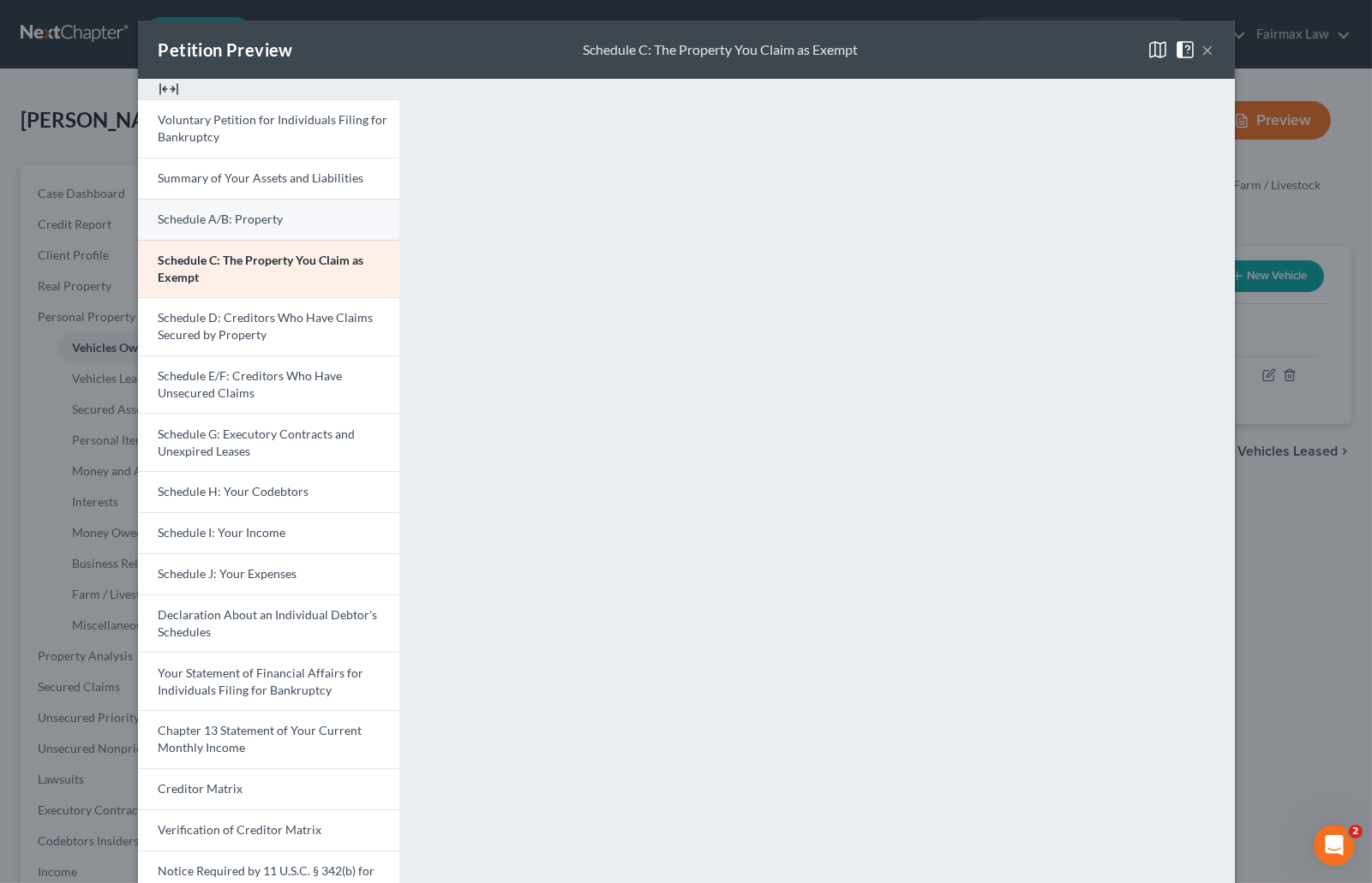
click at [252, 214] on span "Schedule A/B: Property" at bounding box center [221, 218] width 125 height 15
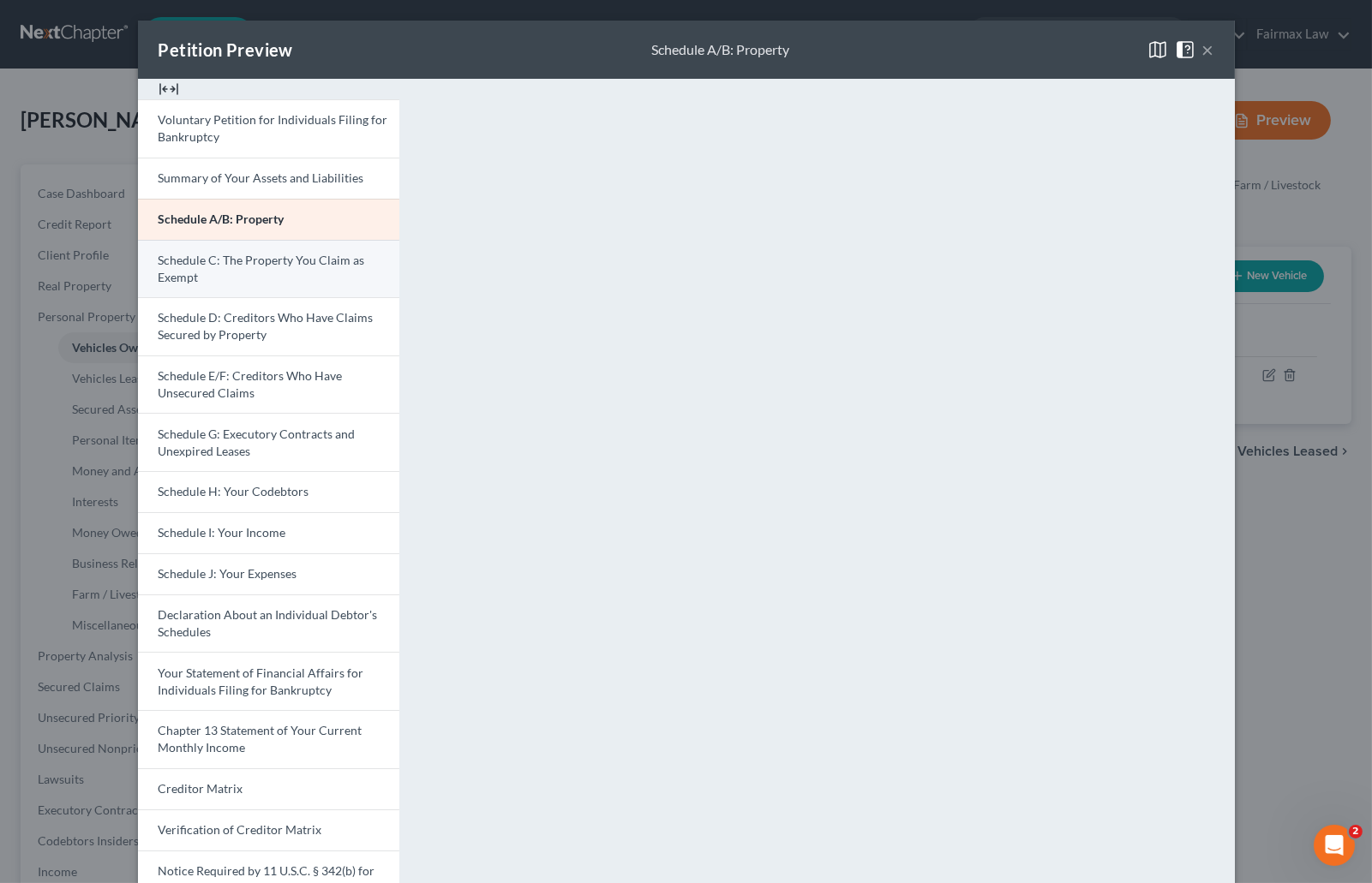
click at [264, 271] on link "Schedule C: The Property You Claim as Exempt" at bounding box center [269, 269] width 261 height 58
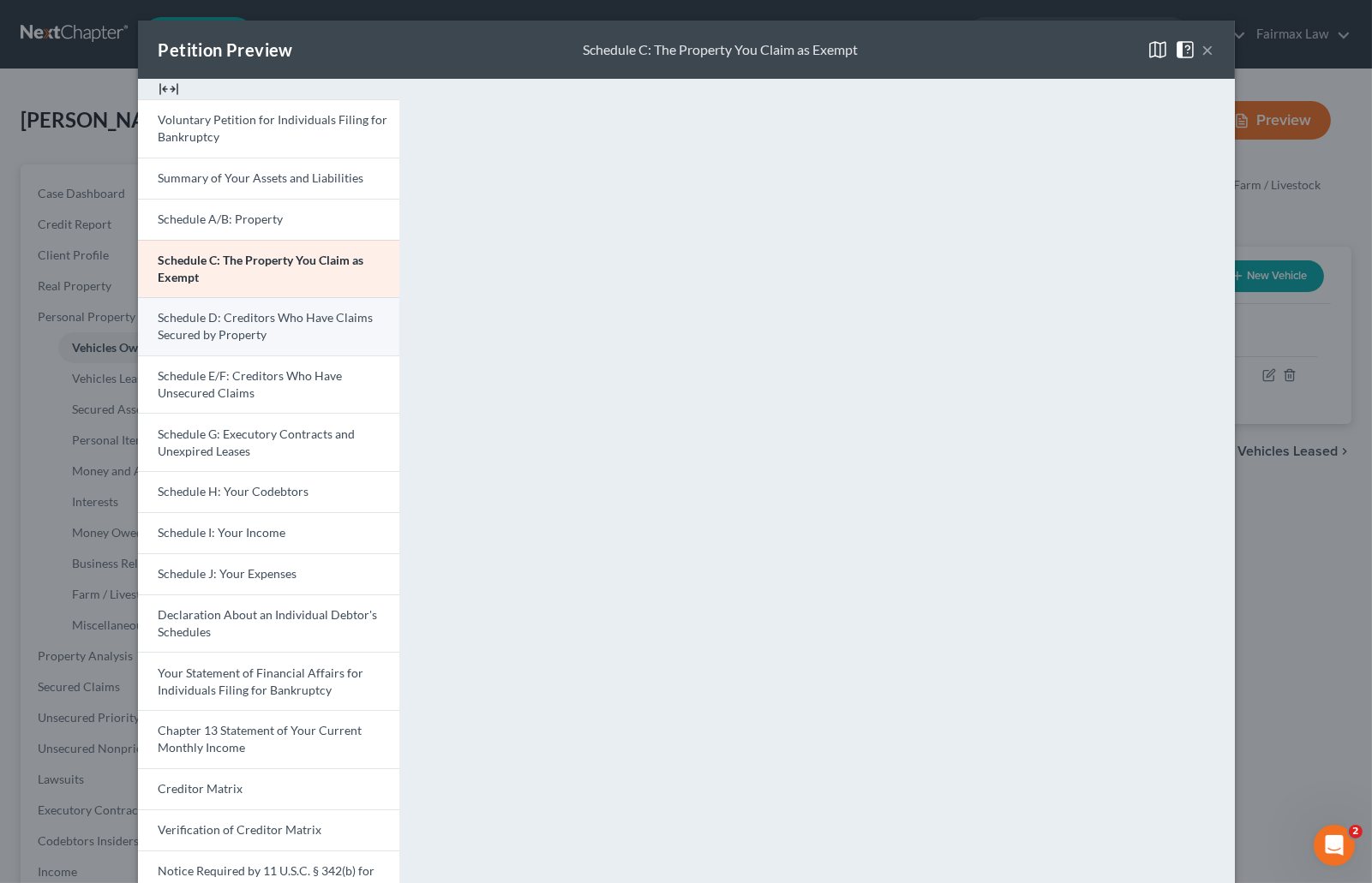
click at [234, 326] on span "Schedule D: Creditors Who Have Claims Secured by Property" at bounding box center [265, 326] width 215 height 31
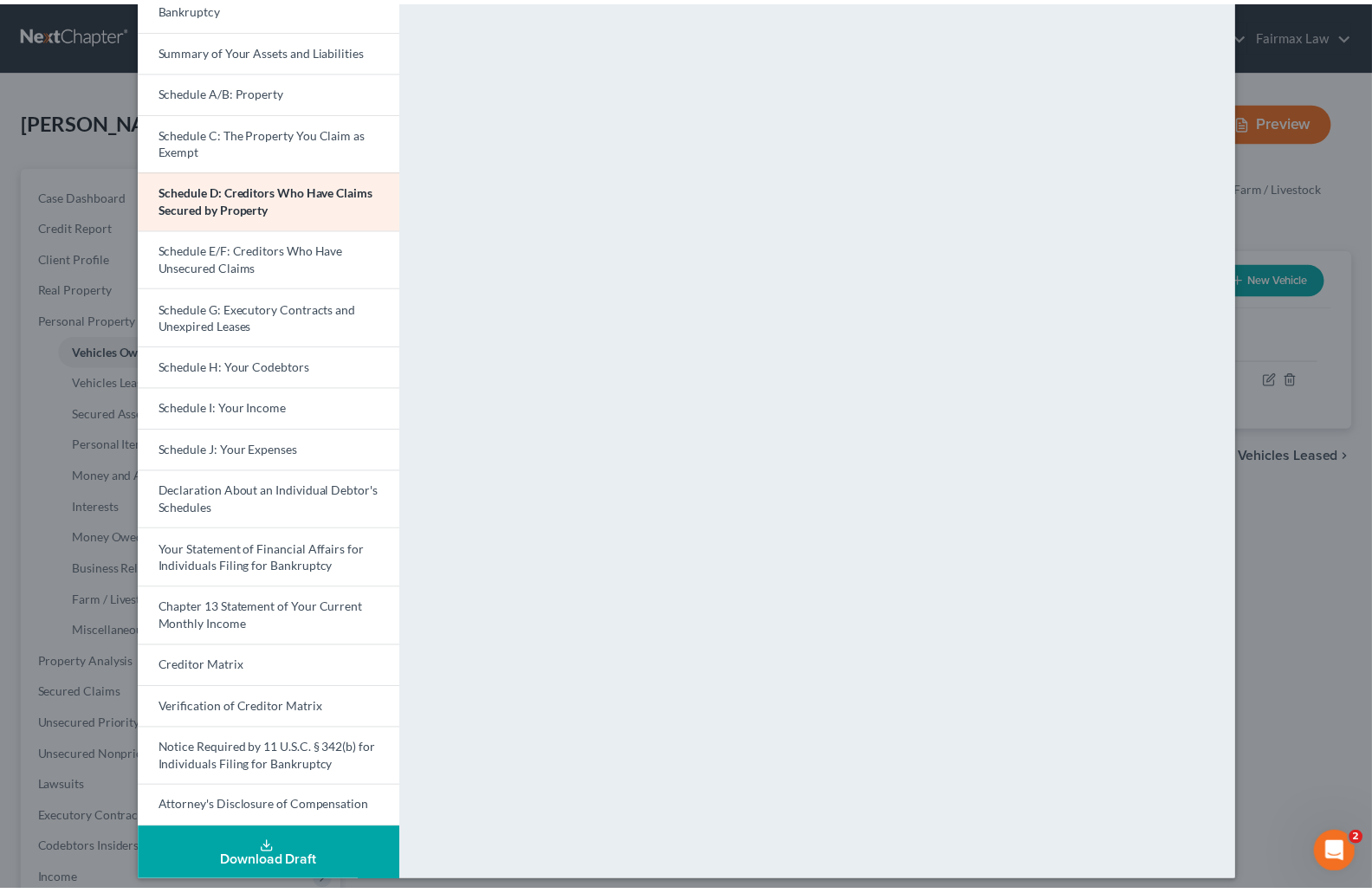
scroll to position [142, 0]
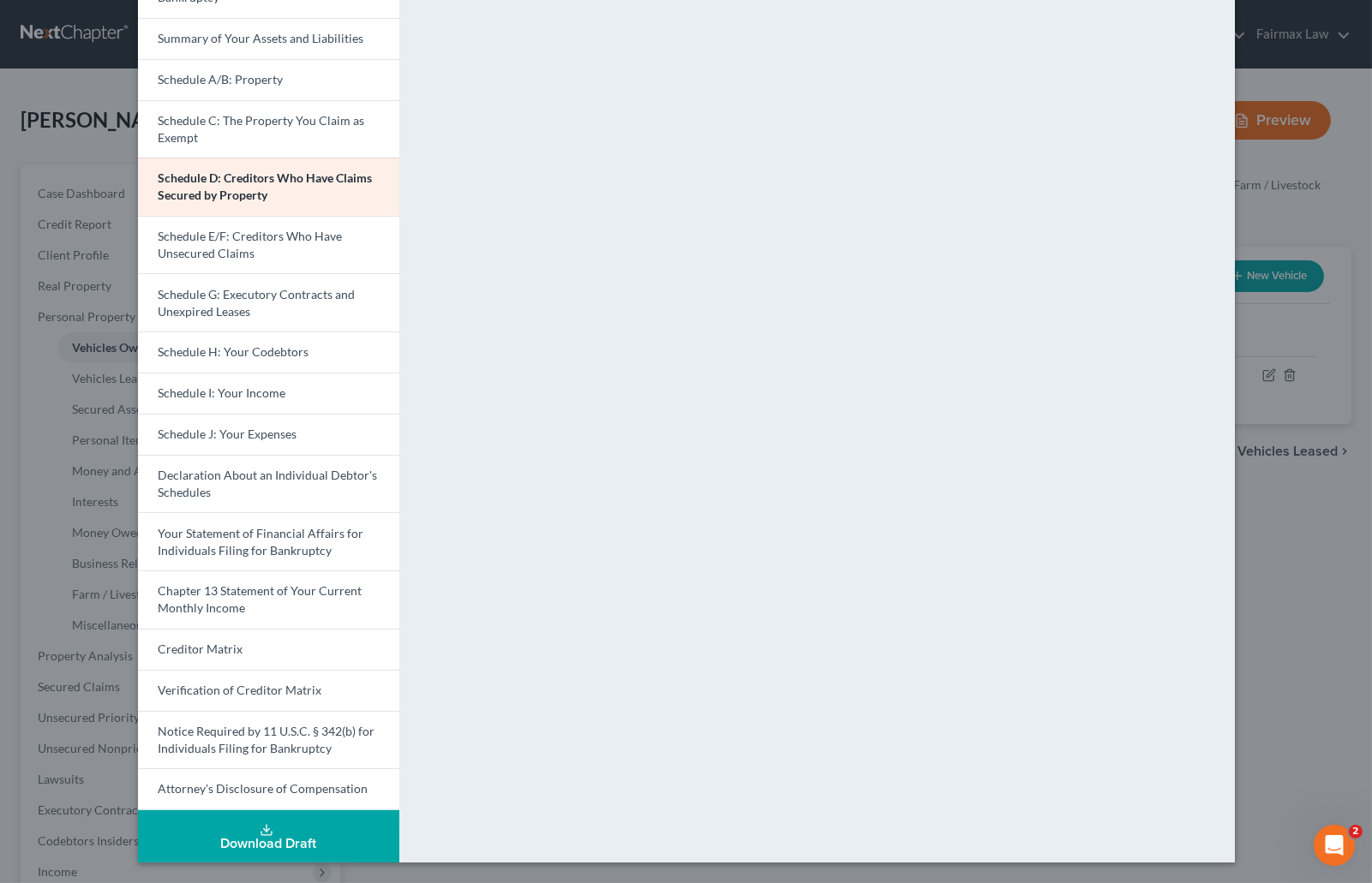
click at [1273, 302] on div "Petition Preview Schedule D: Creditors Who Have Claims Secured by Property × Vo…" at bounding box center [686, 441] width 1372 height 883
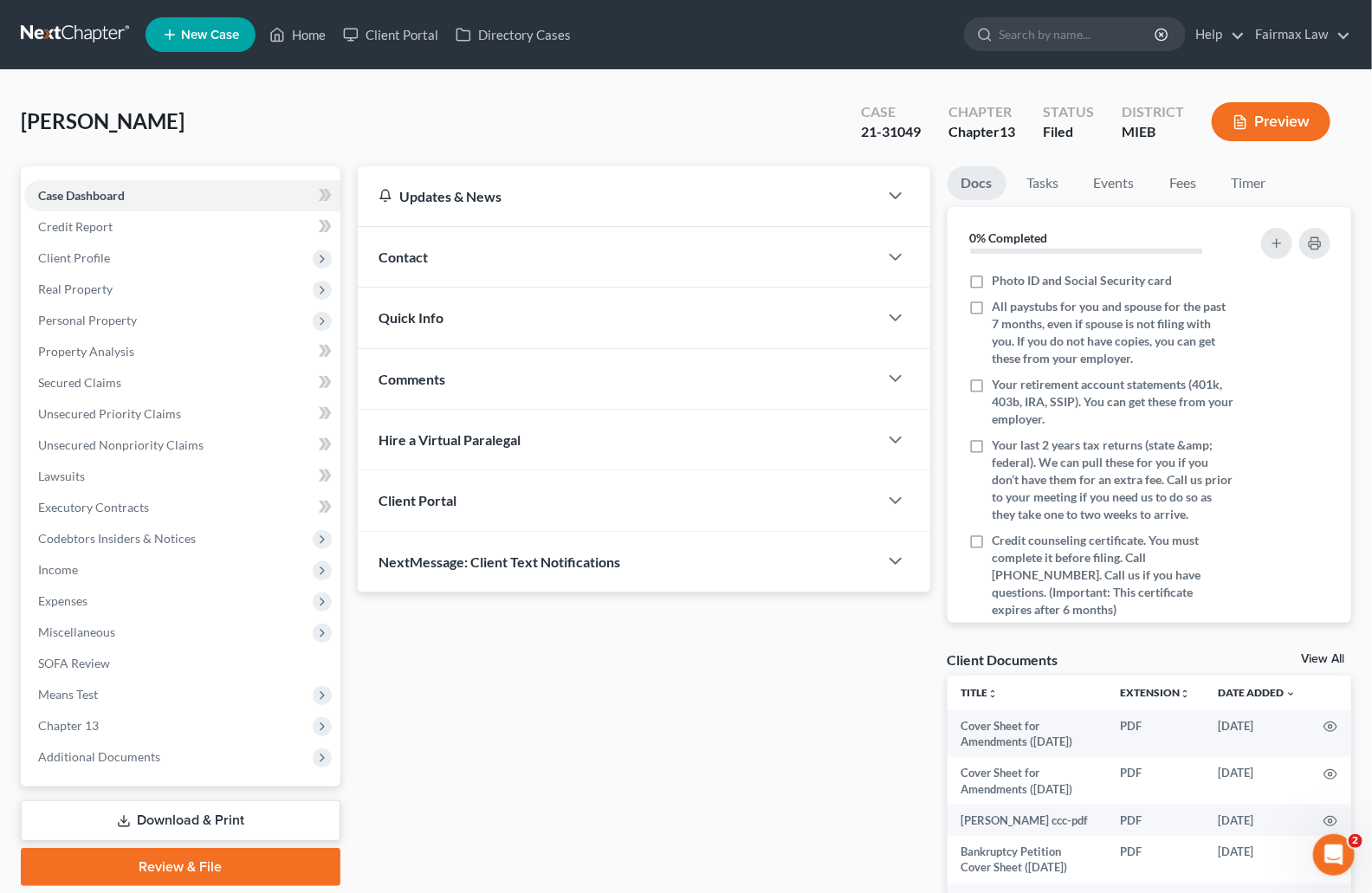
drag, startPoint x: 899, startPoint y: 28, endPoint x: 702, endPoint y: 265, distance: 308.2
click at [899, 28] on ul "New Case Home Client Portal Directory Cases - No Result - See all results Or Pr…" at bounding box center [748, 34] width 1206 height 45
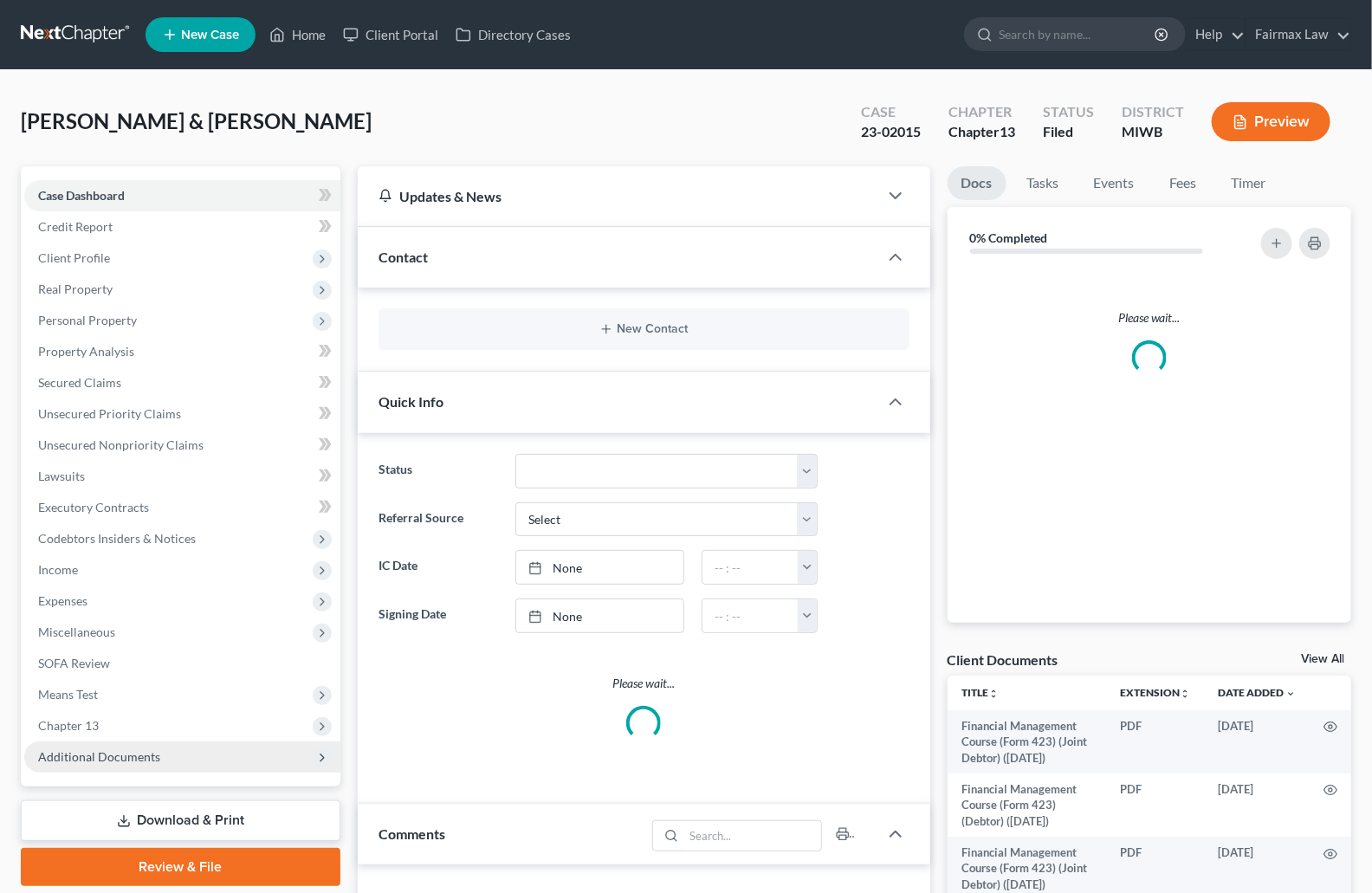
click at [111, 758] on span "Additional Documents" at bounding box center [99, 757] width 122 height 15
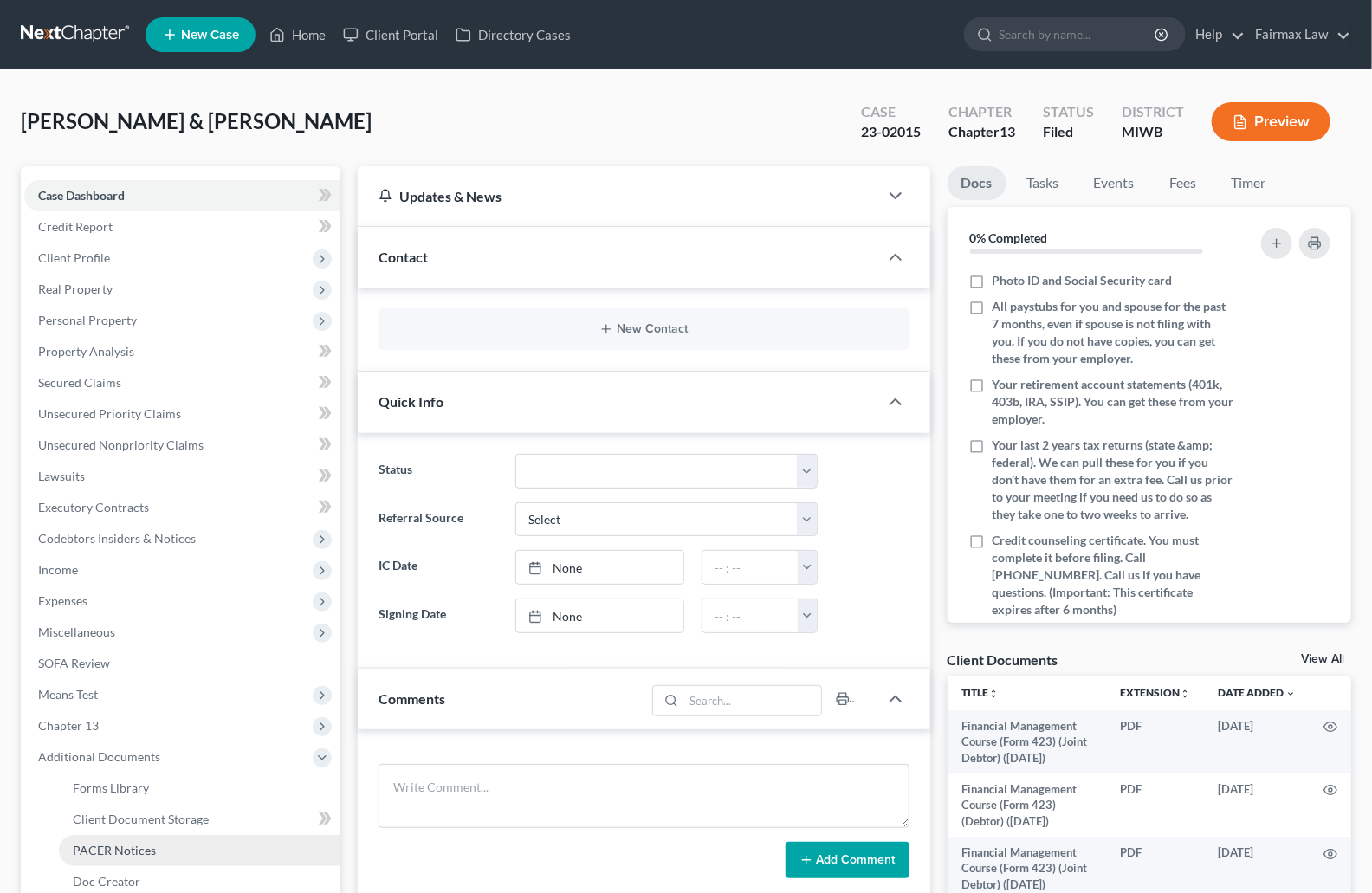
click at [126, 846] on span "PACER Notices" at bounding box center [114, 850] width 84 height 15
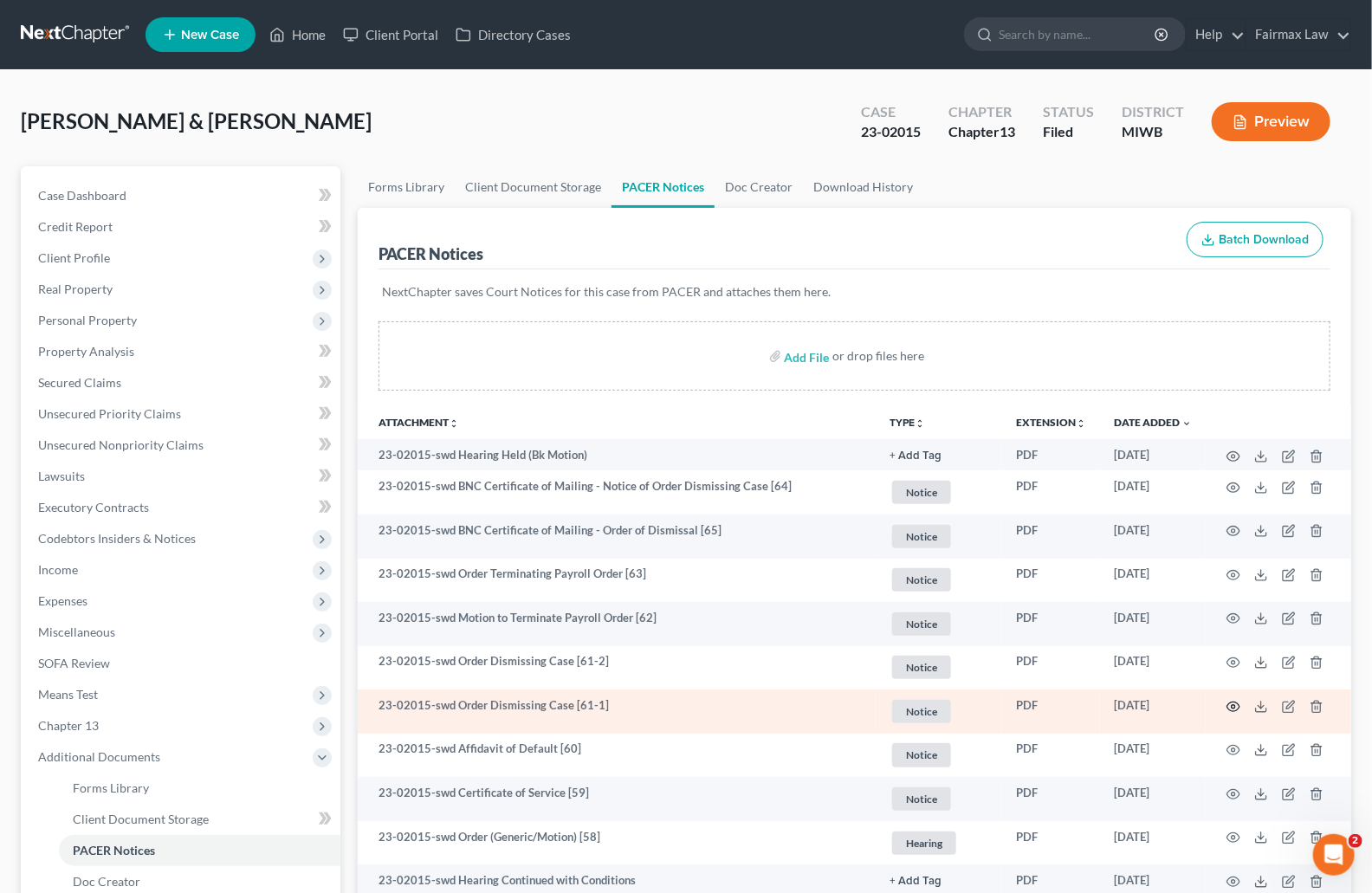
click at [1232, 708] on circle "button" at bounding box center [1233, 707] width 4 height 4
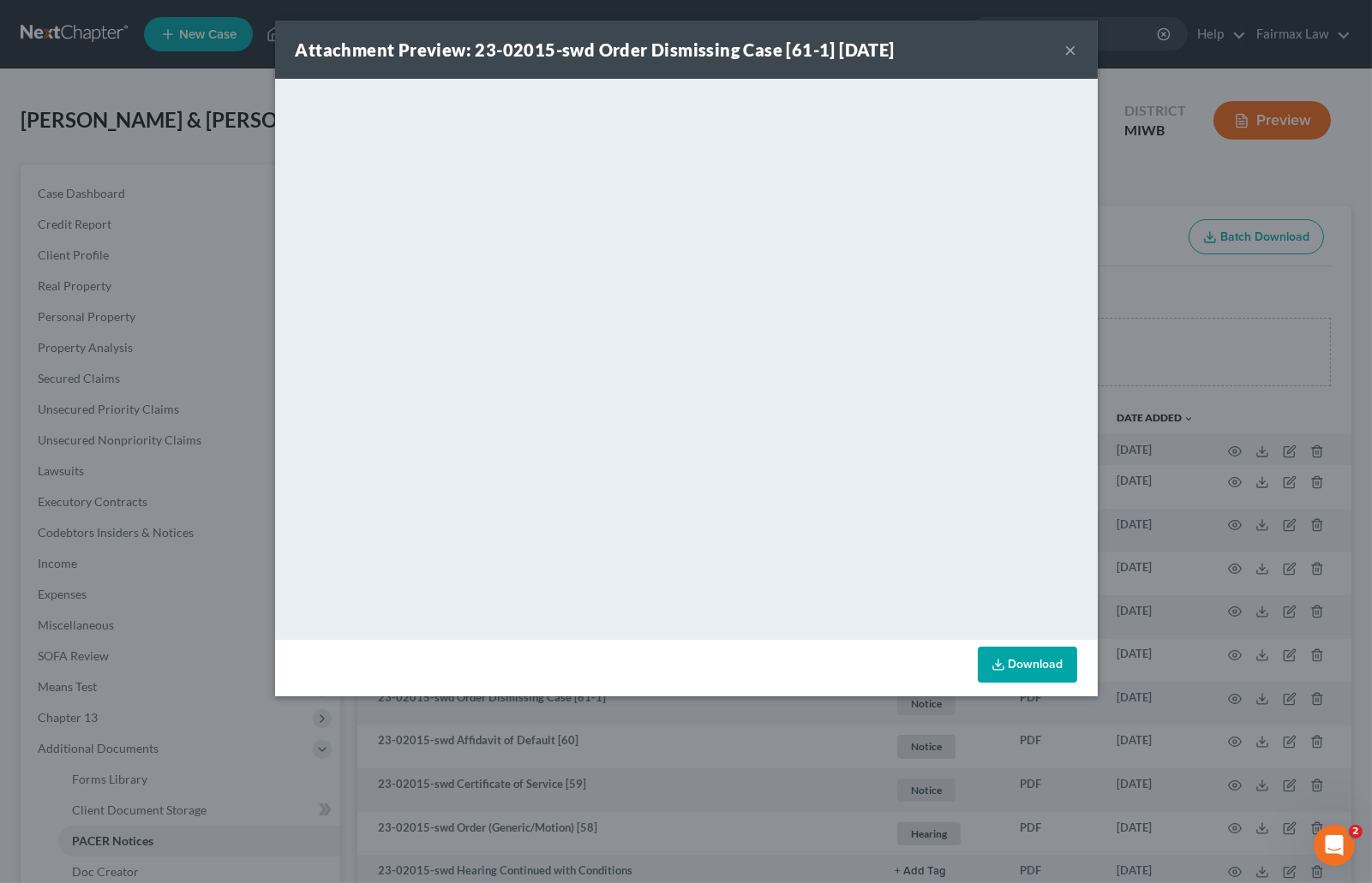
click at [1169, 327] on div "Attachment Preview: 23-02015-swd Order Dismissing Case [61-1] 10/07/2025 × <obj…" at bounding box center [686, 441] width 1372 height 883
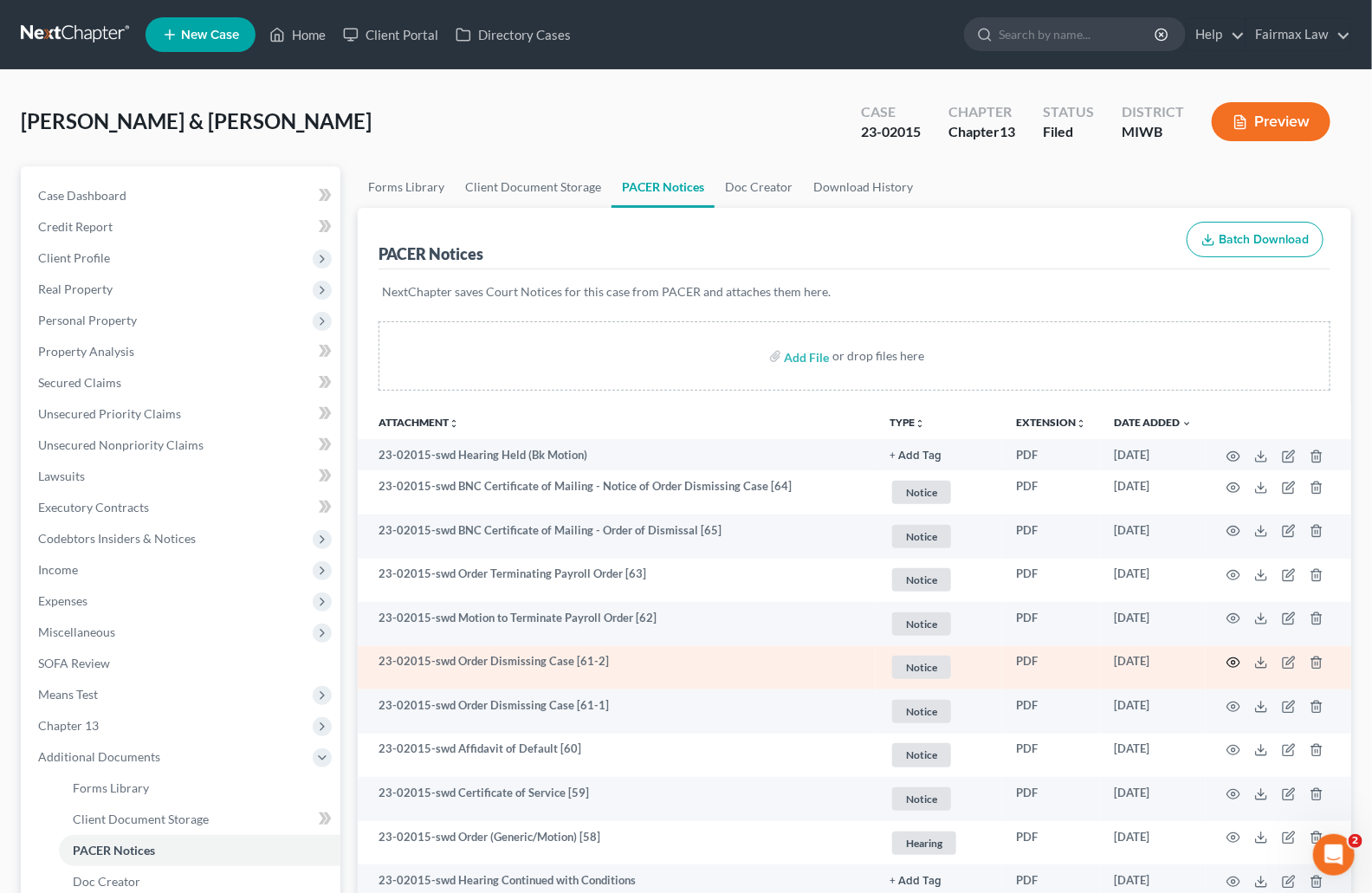
click at [1233, 660] on icon "button" at bounding box center [1234, 663] width 14 height 14
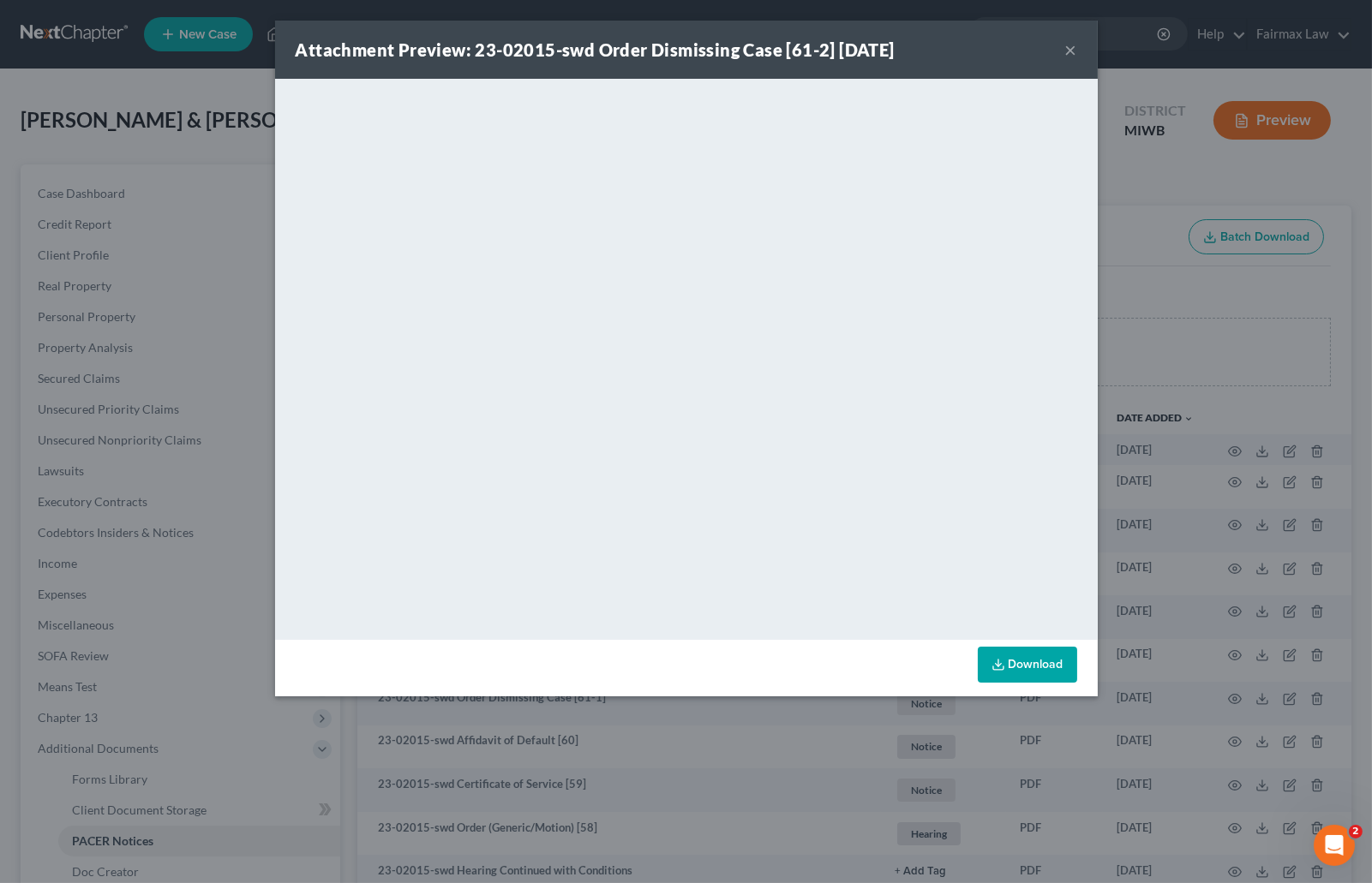
click at [1166, 454] on div "Attachment Preview: 23-02015-swd Order Dismissing Case [61-2] 10/07/2025 × <obj…" at bounding box center [686, 441] width 1372 height 883
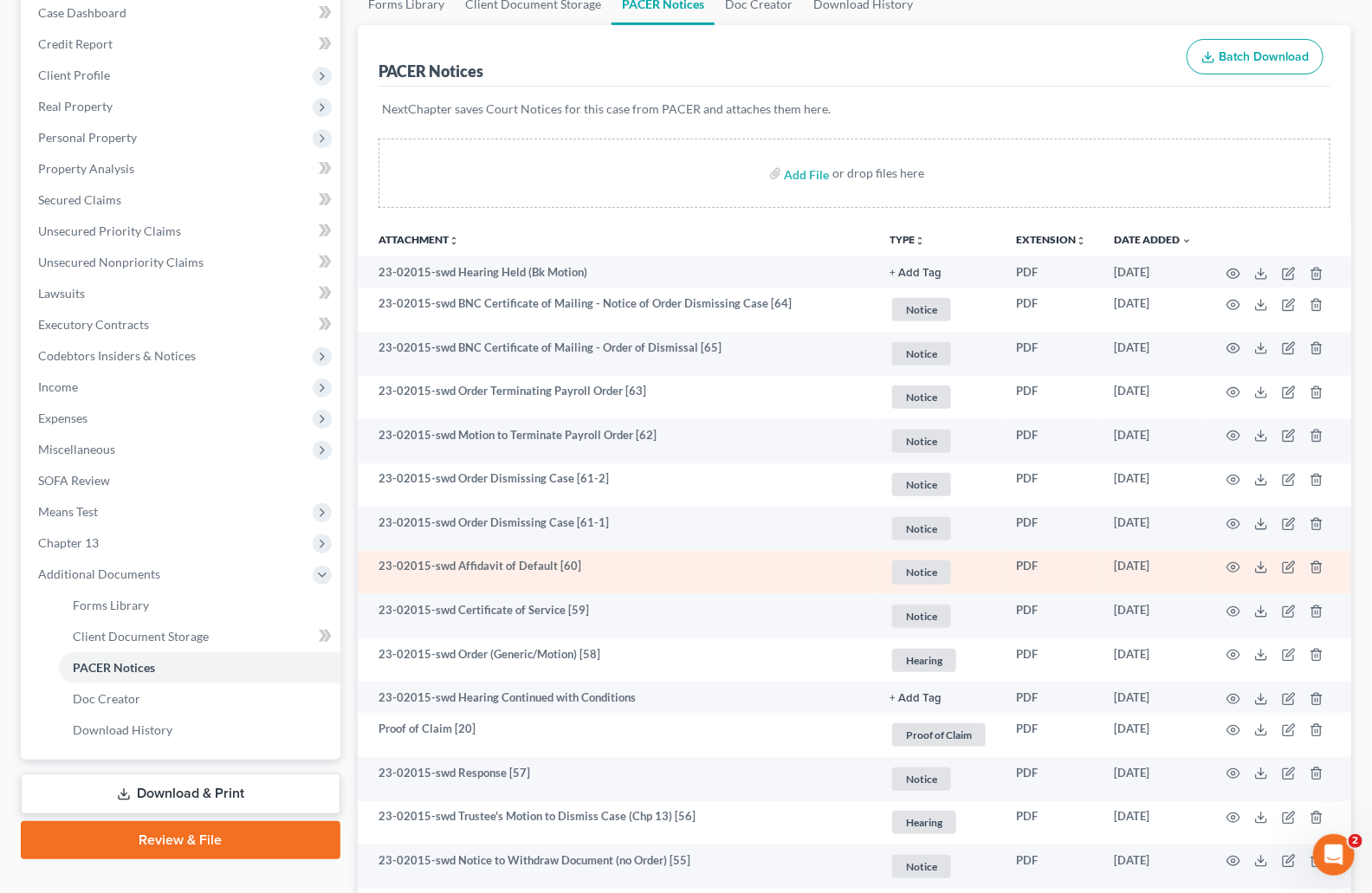
scroll to position [211, 0]
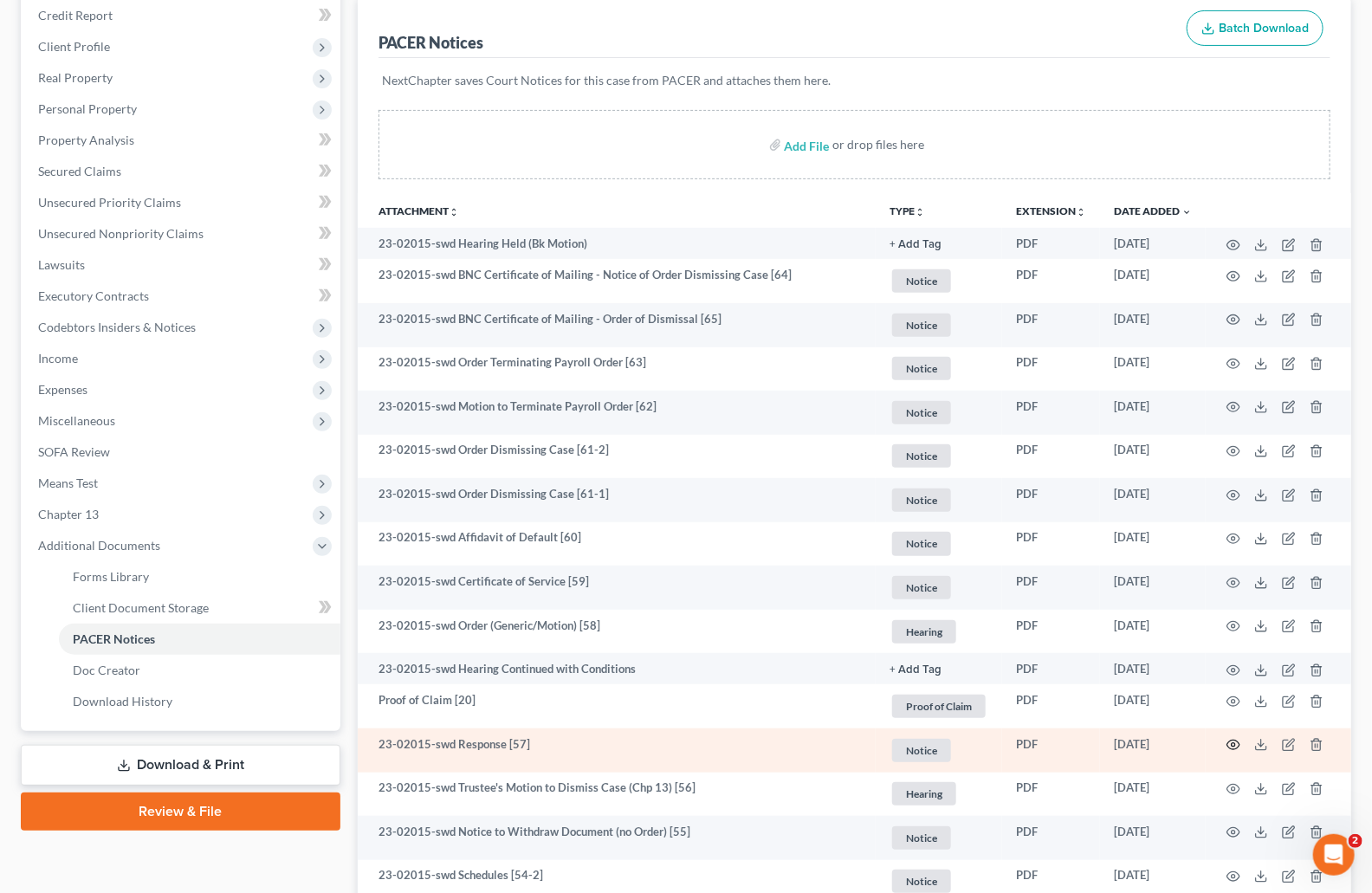
click at [1230, 744] on icon "button" at bounding box center [1234, 745] width 14 height 14
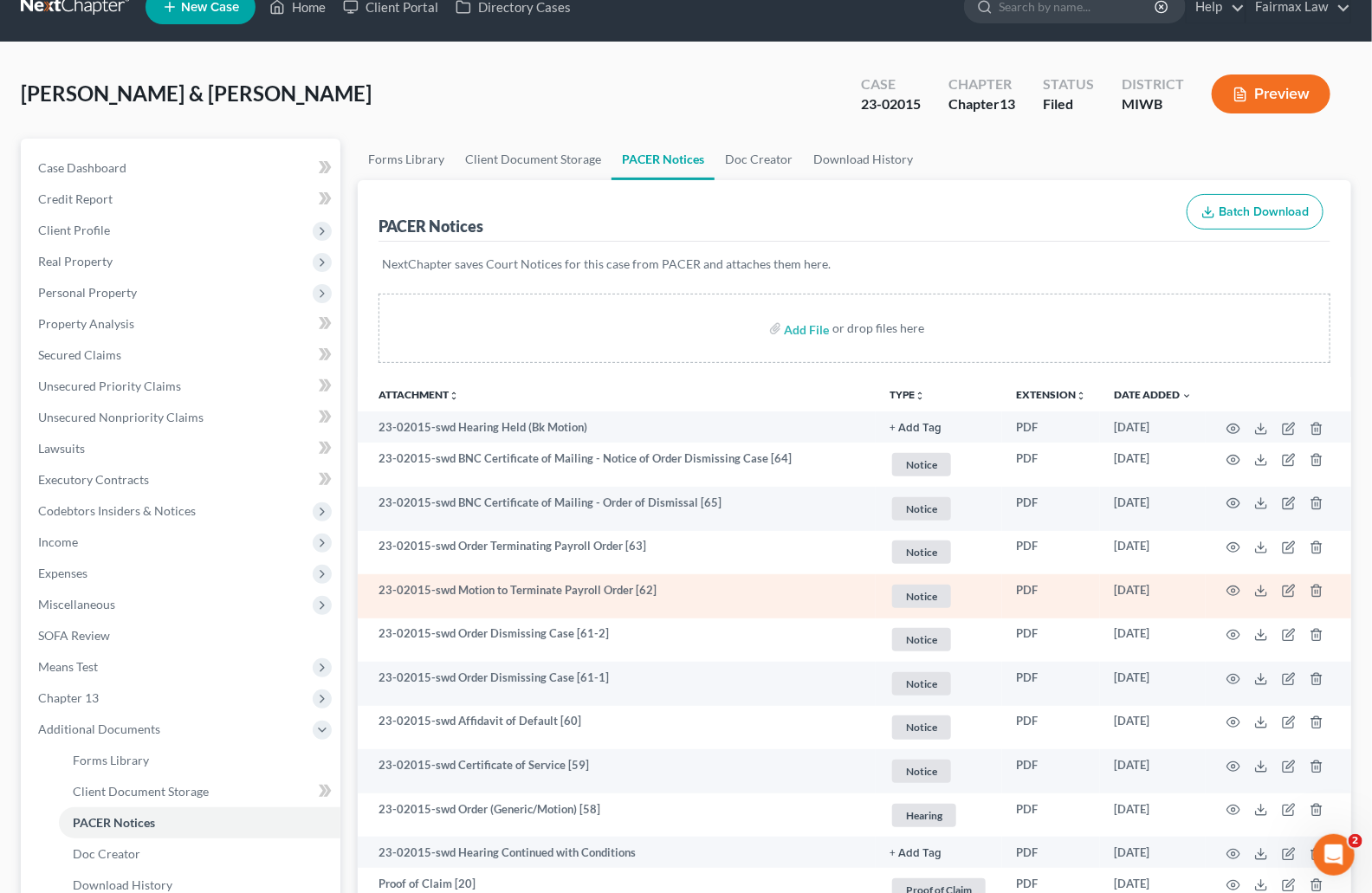
scroll to position [38, 0]
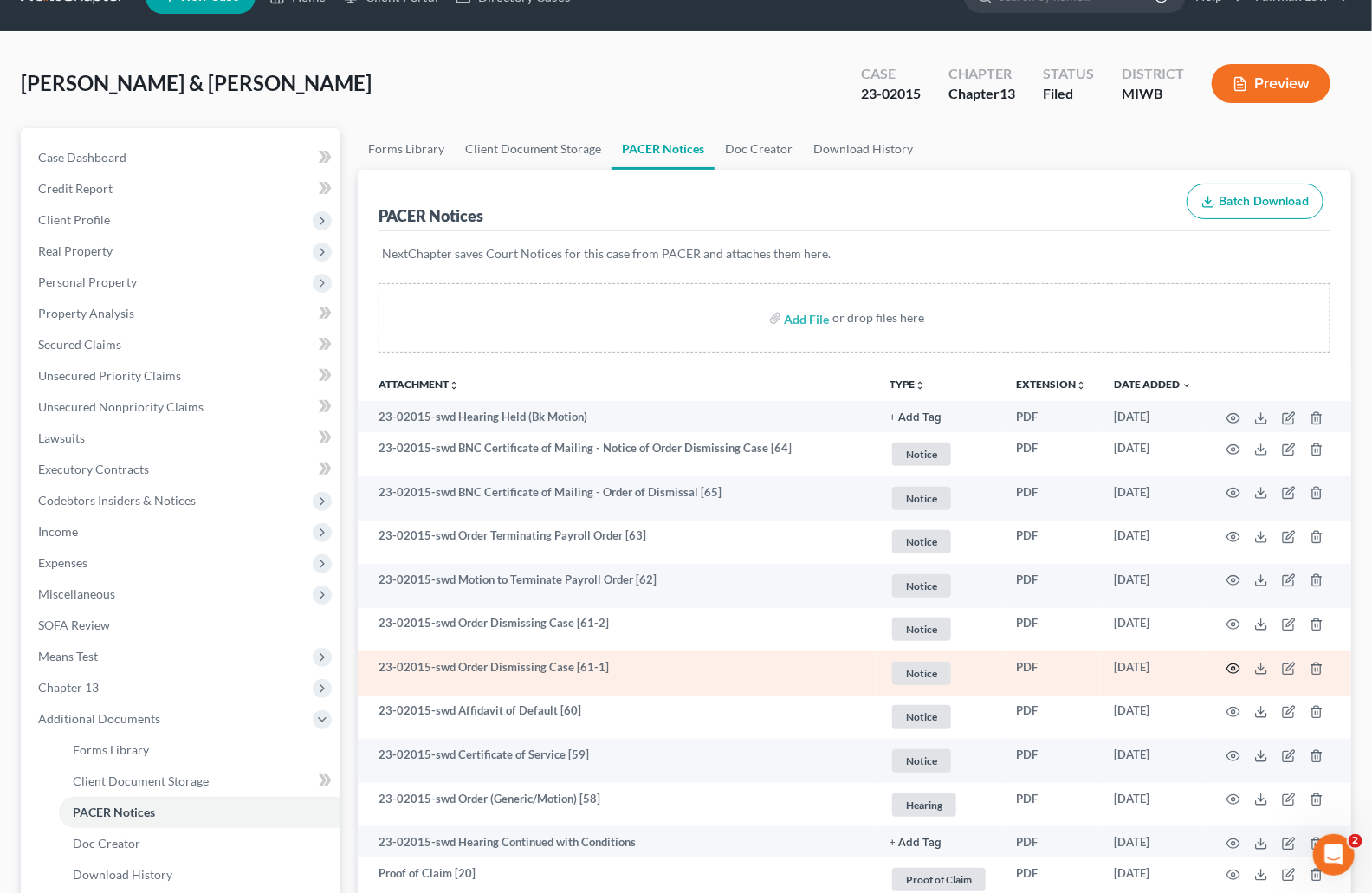
click at [1234, 664] on icon "button" at bounding box center [1234, 669] width 14 height 14
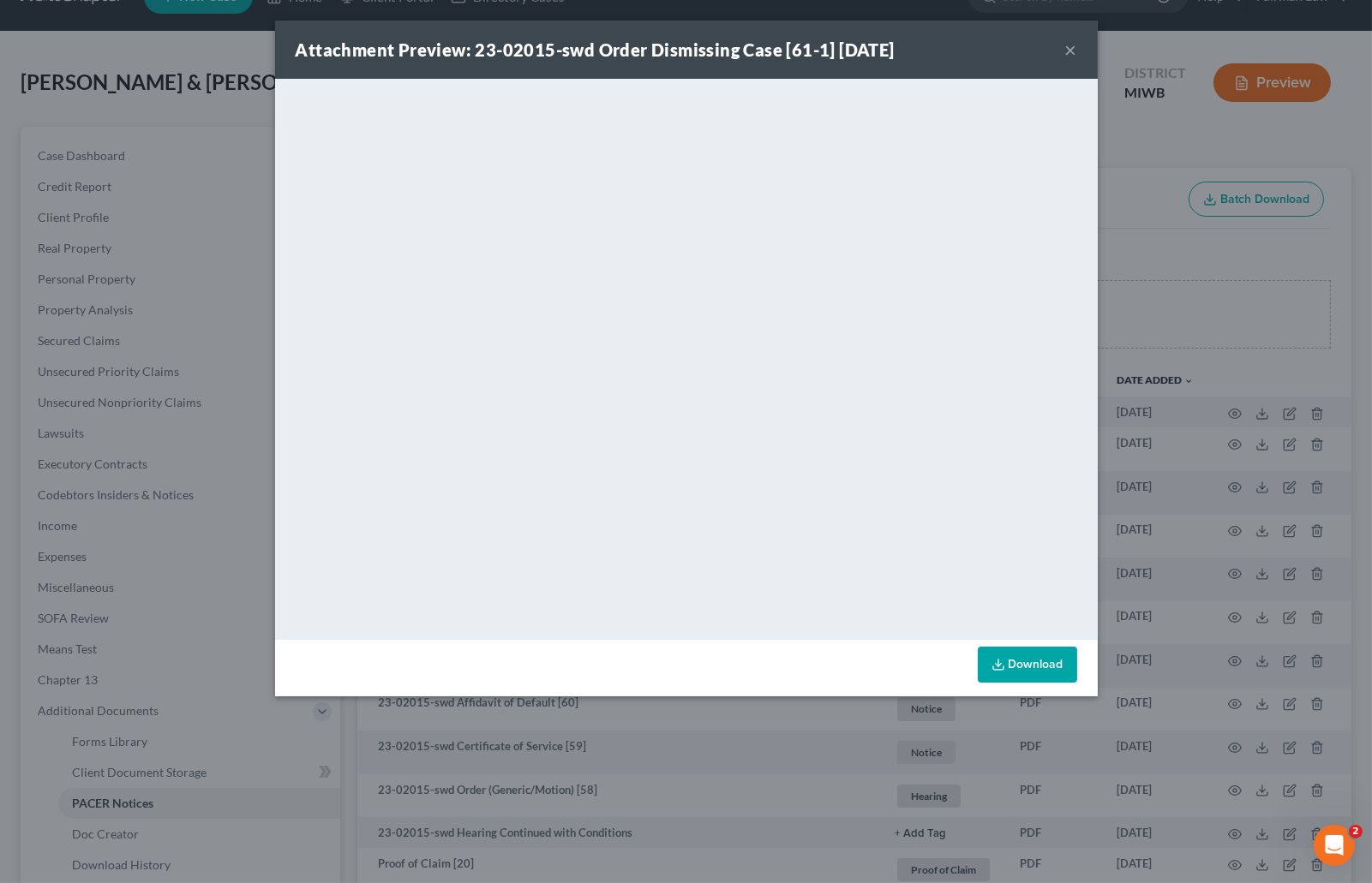
click at [1208, 509] on div "Attachment Preview: 23-02015-swd Order Dismissing Case [61-1] 10/07/2025 × <obj…" at bounding box center [686, 441] width 1372 height 883
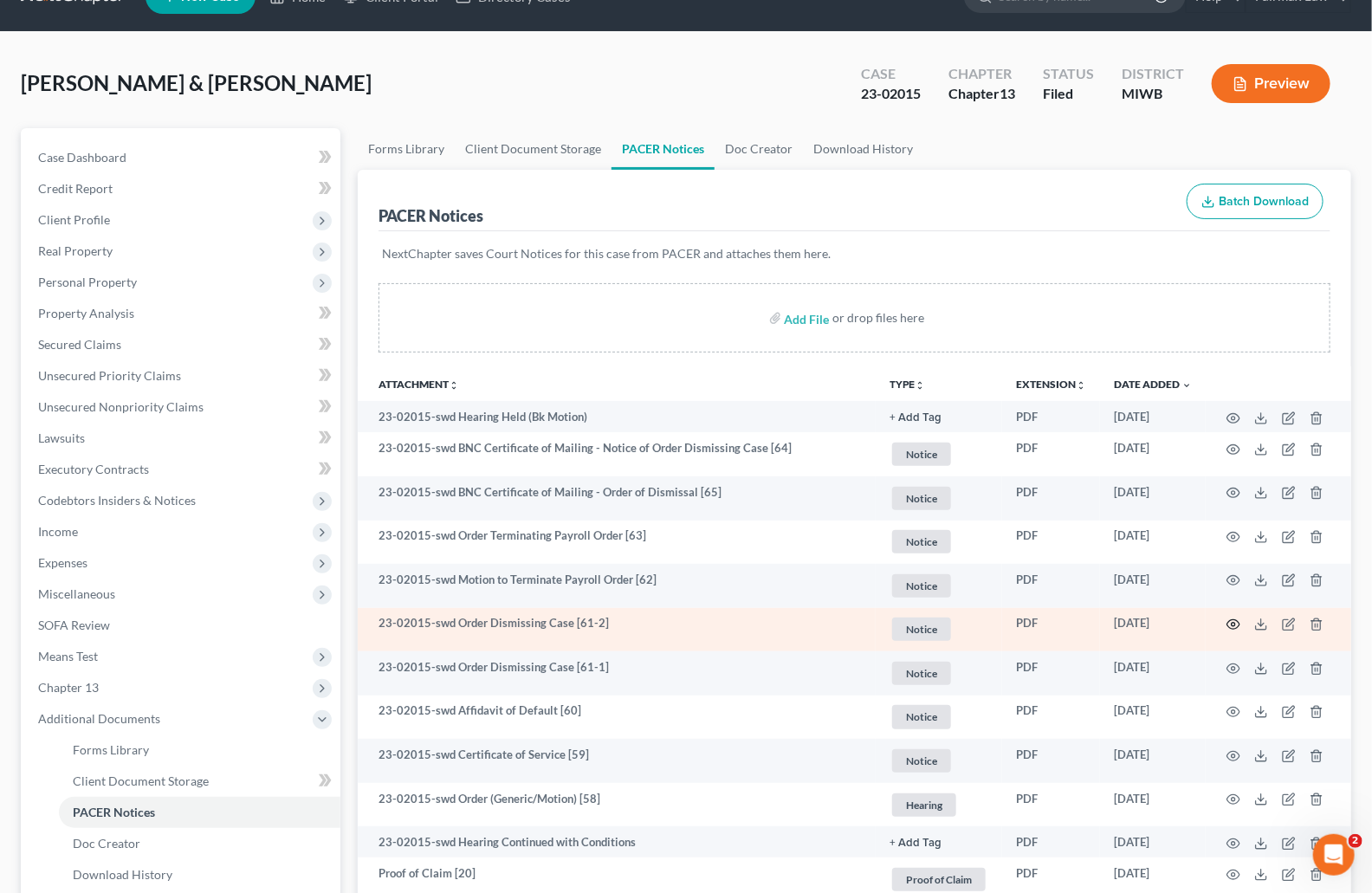
click at [1235, 627] on icon "button" at bounding box center [1234, 625] width 14 height 14
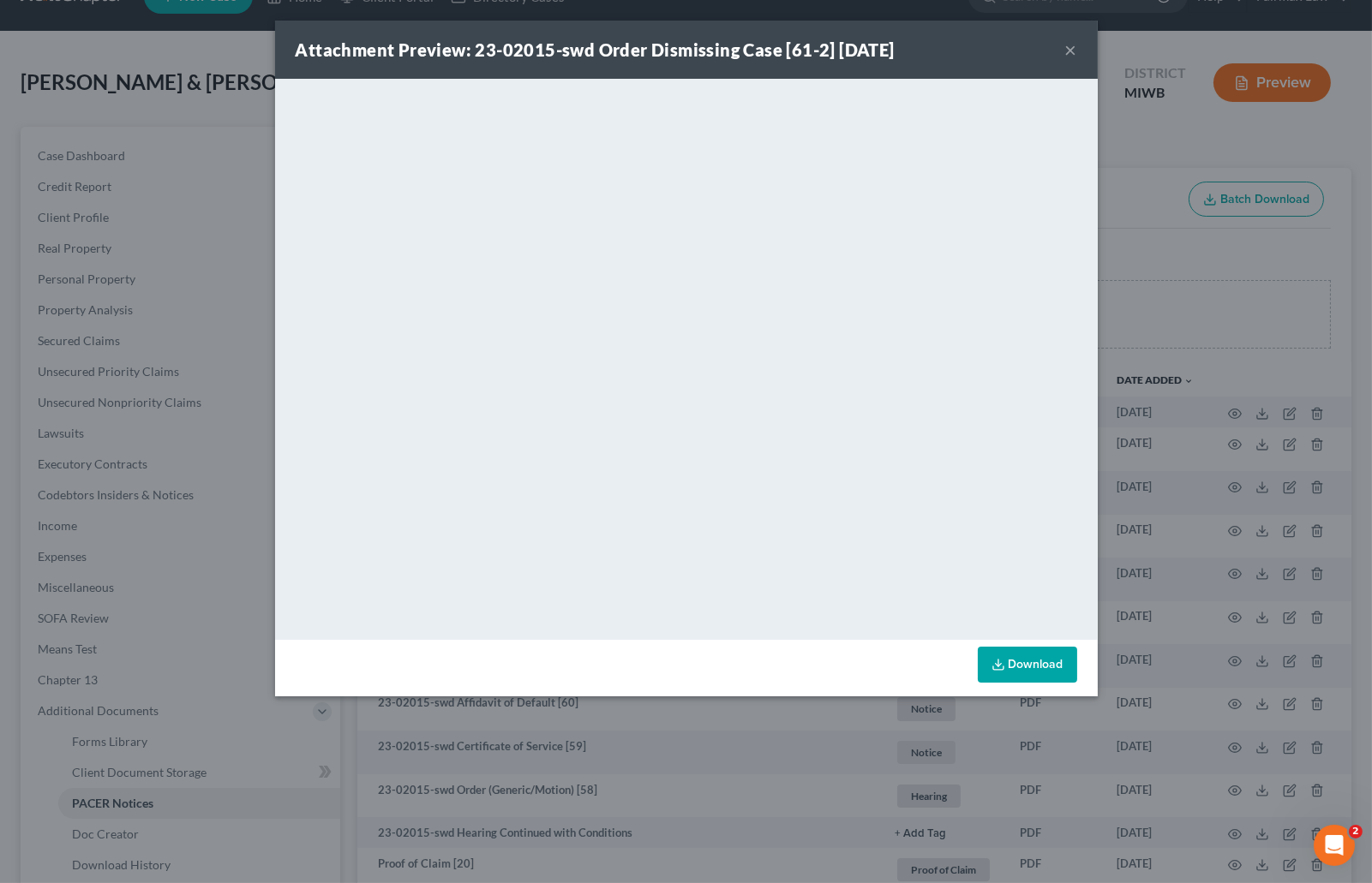
click at [1244, 473] on div "Attachment Preview: 23-02015-swd Order Dismissing Case [61-2] 10/07/2025 × <obj…" at bounding box center [686, 441] width 1372 height 883
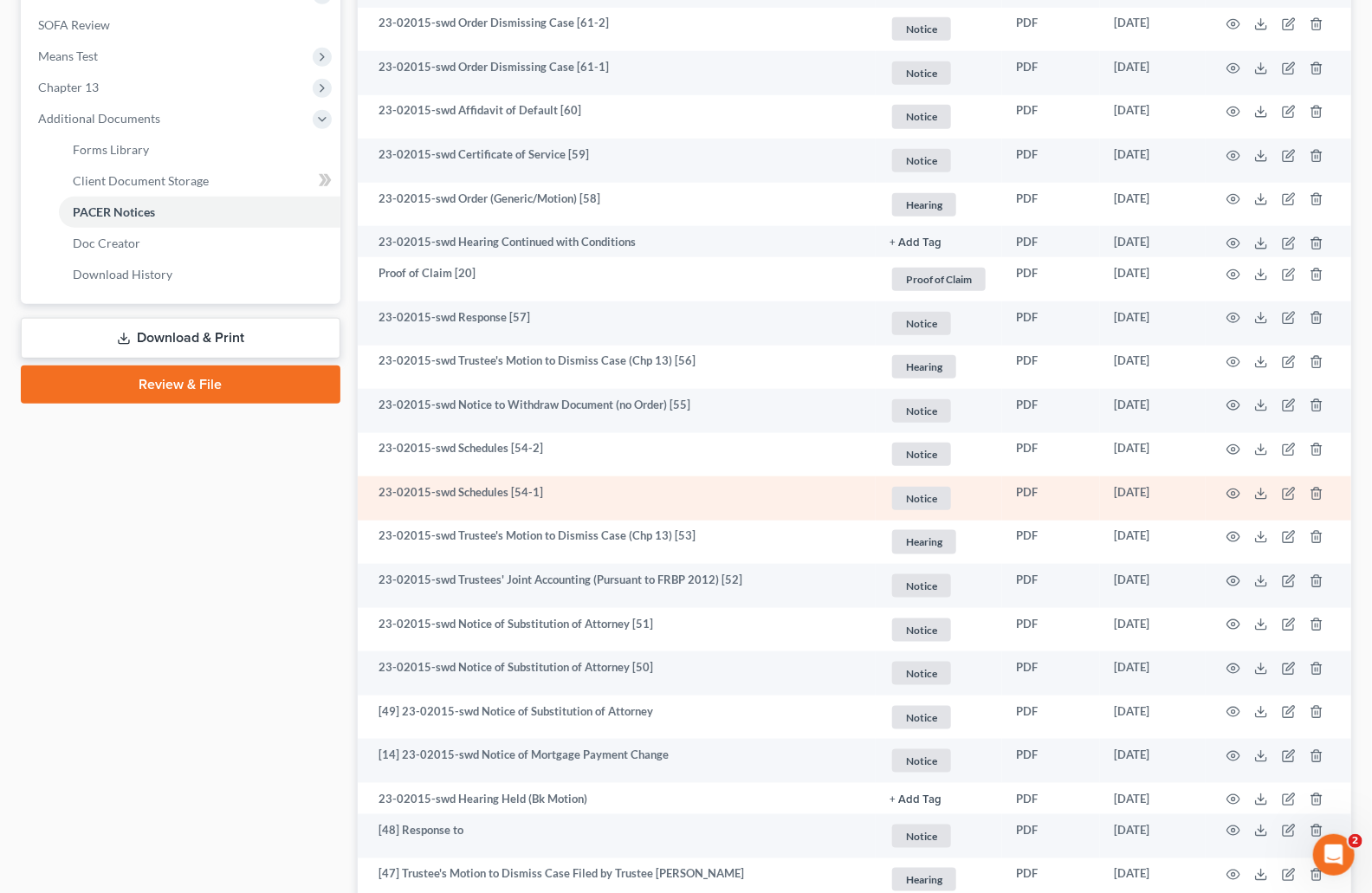
scroll to position [0, 0]
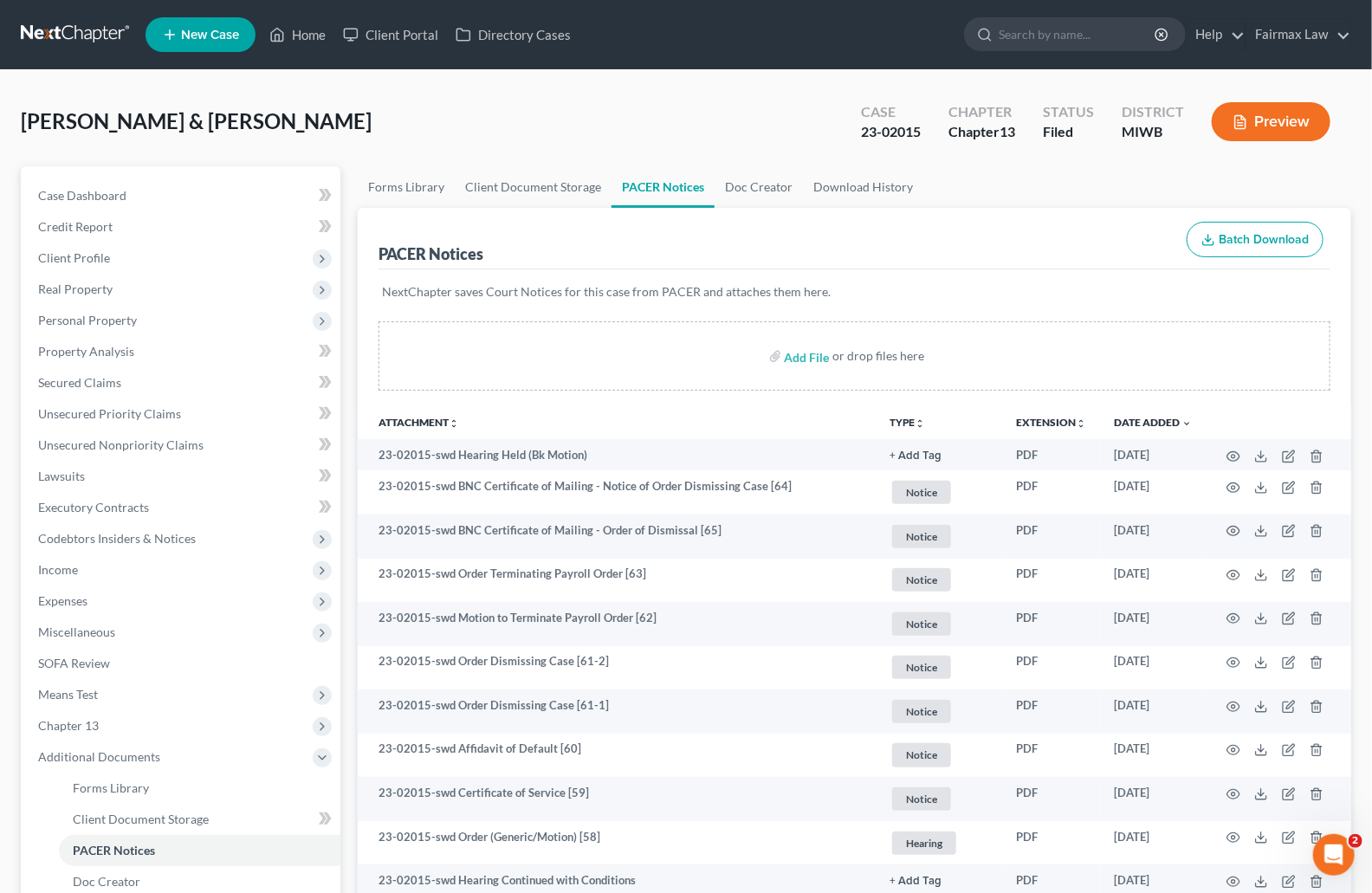
click at [902, 100] on div "Case 23-02015" at bounding box center [890, 123] width 87 height 51
drag, startPoint x: 922, startPoint y: 135, endPoint x: 873, endPoint y: 132, distance: 49.1
click at [873, 132] on div "Case 23-02015" at bounding box center [890, 123] width 87 height 51
click at [870, 132] on div "23-02015" at bounding box center [891, 132] width 60 height 20
drag, startPoint x: 856, startPoint y: 131, endPoint x: 919, endPoint y: 132, distance: 63.0
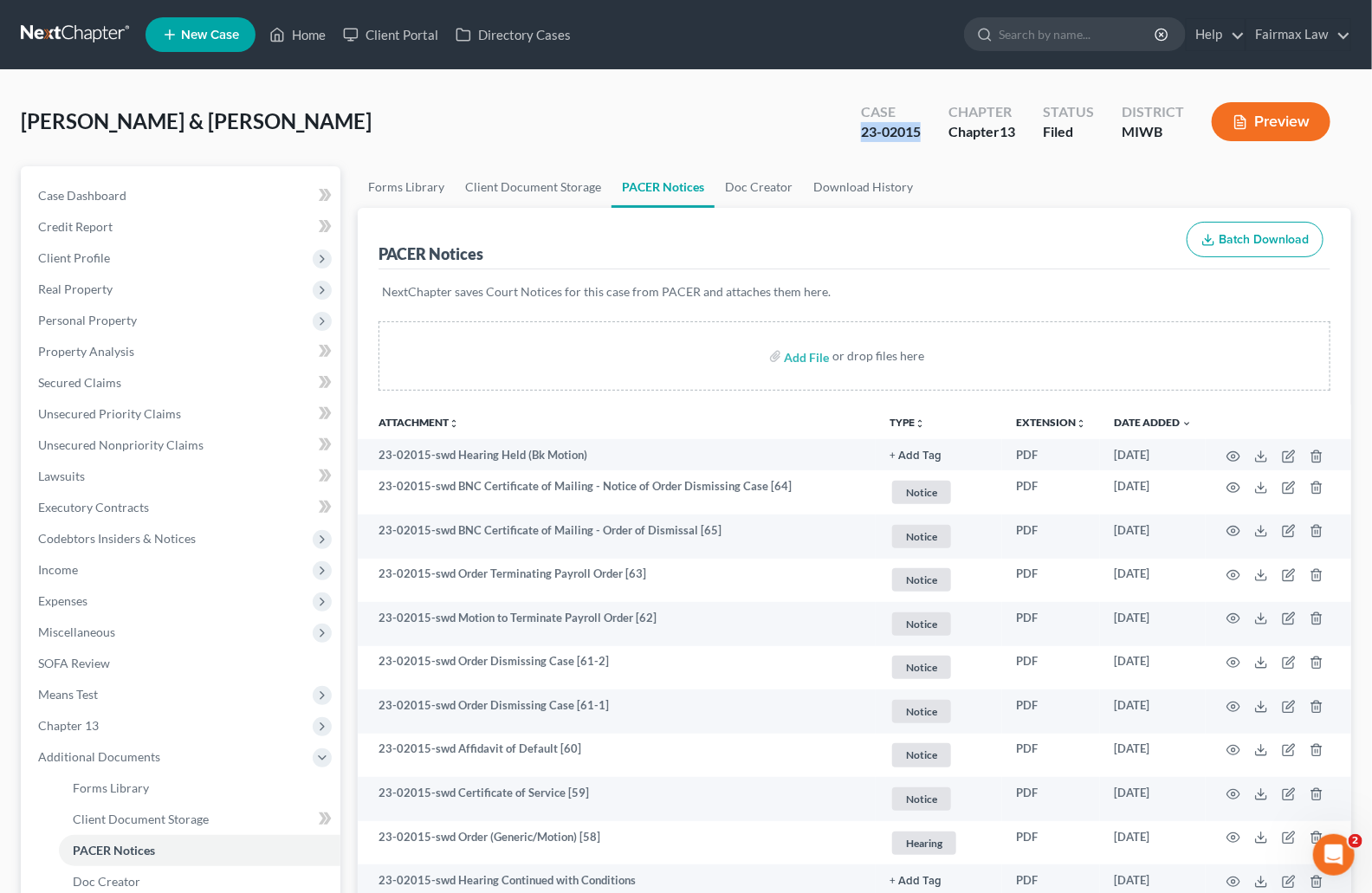
click at [919, 132] on div "Case 23-02015" at bounding box center [890, 123] width 87 height 51
click at [923, 130] on div "Case 23-02015" at bounding box center [890, 123] width 87 height 51
drag, startPoint x: 923, startPoint y: 129, endPoint x: 872, endPoint y: 128, distance: 51.0
click at [872, 128] on div "Case 23-02015" at bounding box center [890, 123] width 87 height 51
click at [865, 136] on div "23-02015" at bounding box center [891, 132] width 60 height 20
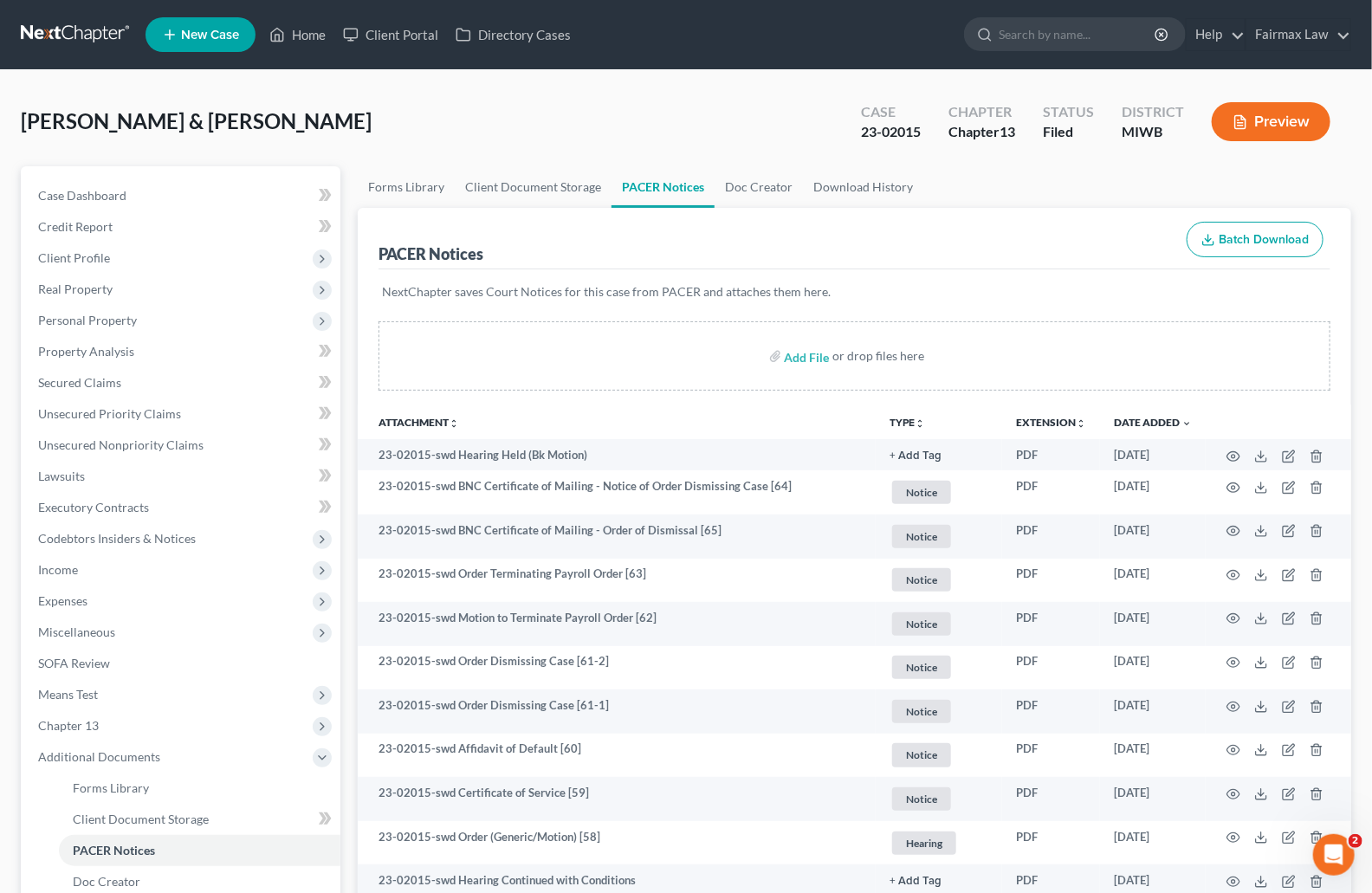
drag, startPoint x: 865, startPoint y: 133, endPoint x: 926, endPoint y: 133, distance: 61.0
click at [926, 133] on div "Case 23-02015" at bounding box center [890, 123] width 87 height 51
drag, startPoint x: 921, startPoint y: 129, endPoint x: 847, endPoint y: 133, distance: 74.1
click at [847, 133] on div "Case 23-02015" at bounding box center [890, 123] width 87 height 51
drag, startPoint x: 642, startPoint y: 133, endPoint x: 628, endPoint y: 138, distance: 14.9
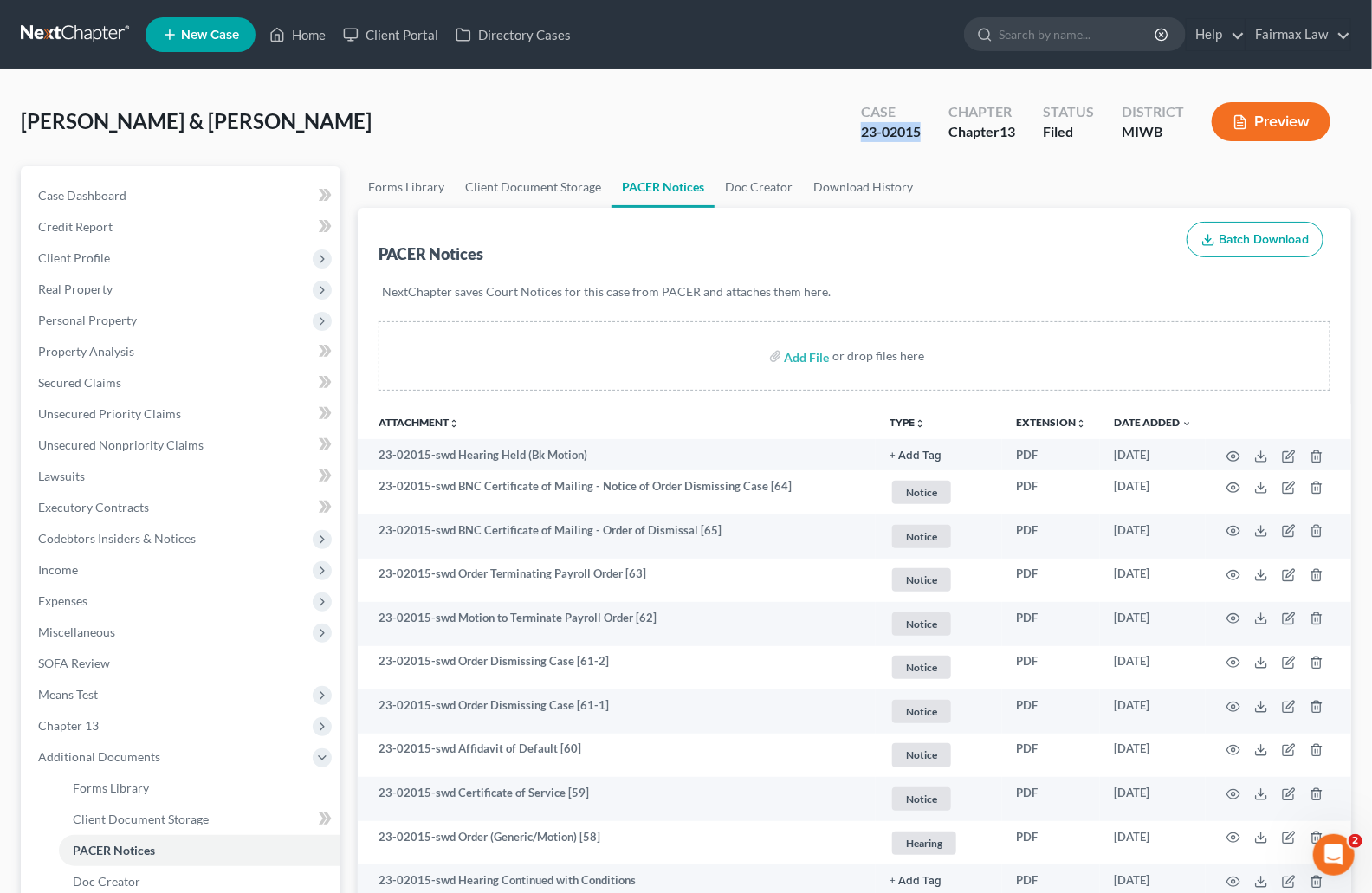
click at [641, 133] on div "Naka, Kathy & Hency Upgraded Case 23-02015 Chapter Chapter 13 Status Filed Dist…" at bounding box center [686, 128] width 1331 height 76
drag, startPoint x: 859, startPoint y: 134, endPoint x: 920, endPoint y: 135, distance: 61.0
click at [920, 135] on div "23-02015" at bounding box center [891, 132] width 60 height 20
click at [939, 129] on div "Chapter Chapter 13" at bounding box center [982, 123] width 94 height 51
click at [988, 59] on nav "Home New Case Client Portal Directory Cases Fairmax Law johnmark@fairmaxlaw.com…" at bounding box center [686, 34] width 1372 height 70
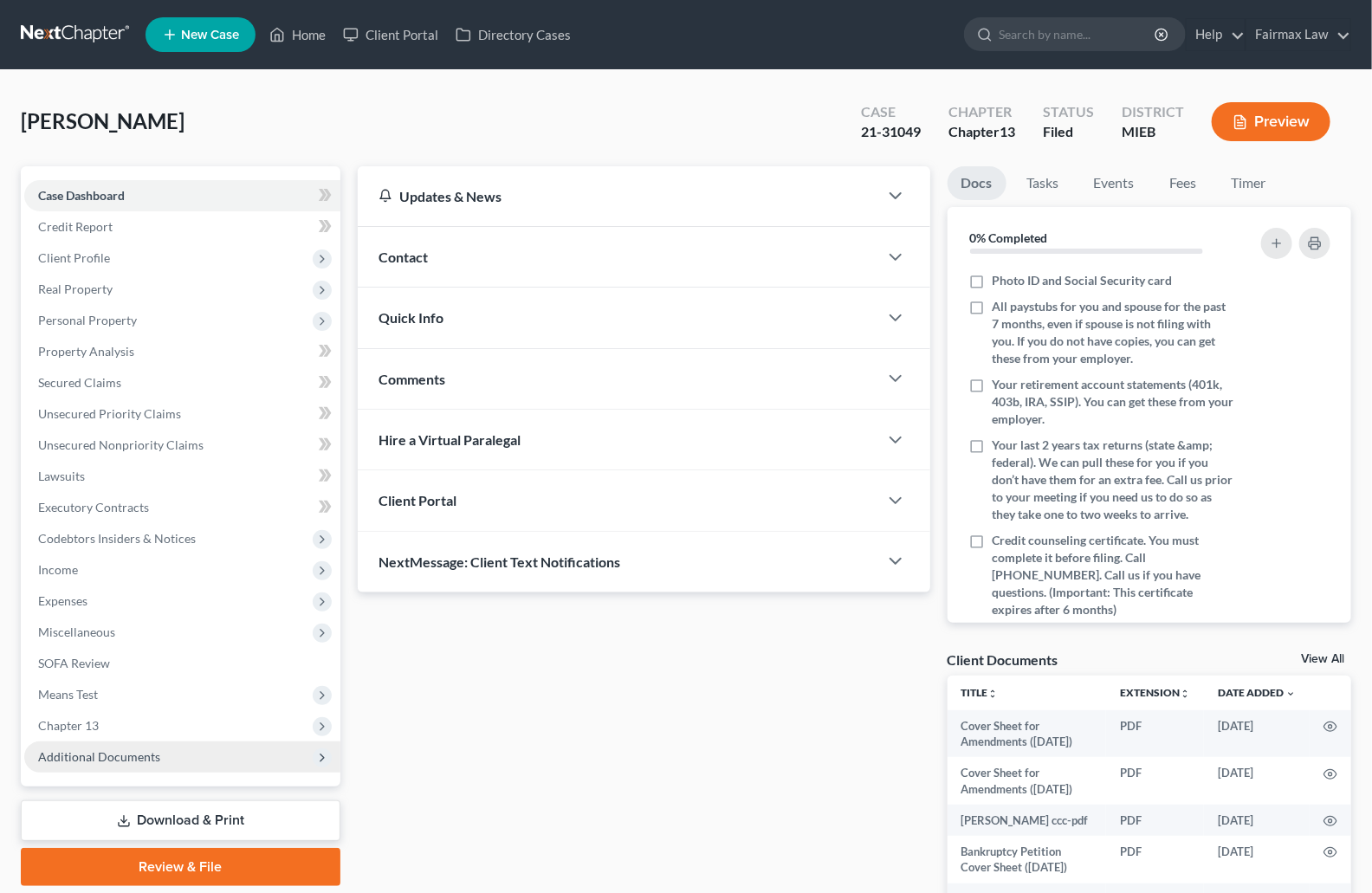
click at [87, 750] on span "Additional Documents" at bounding box center [99, 757] width 122 height 15
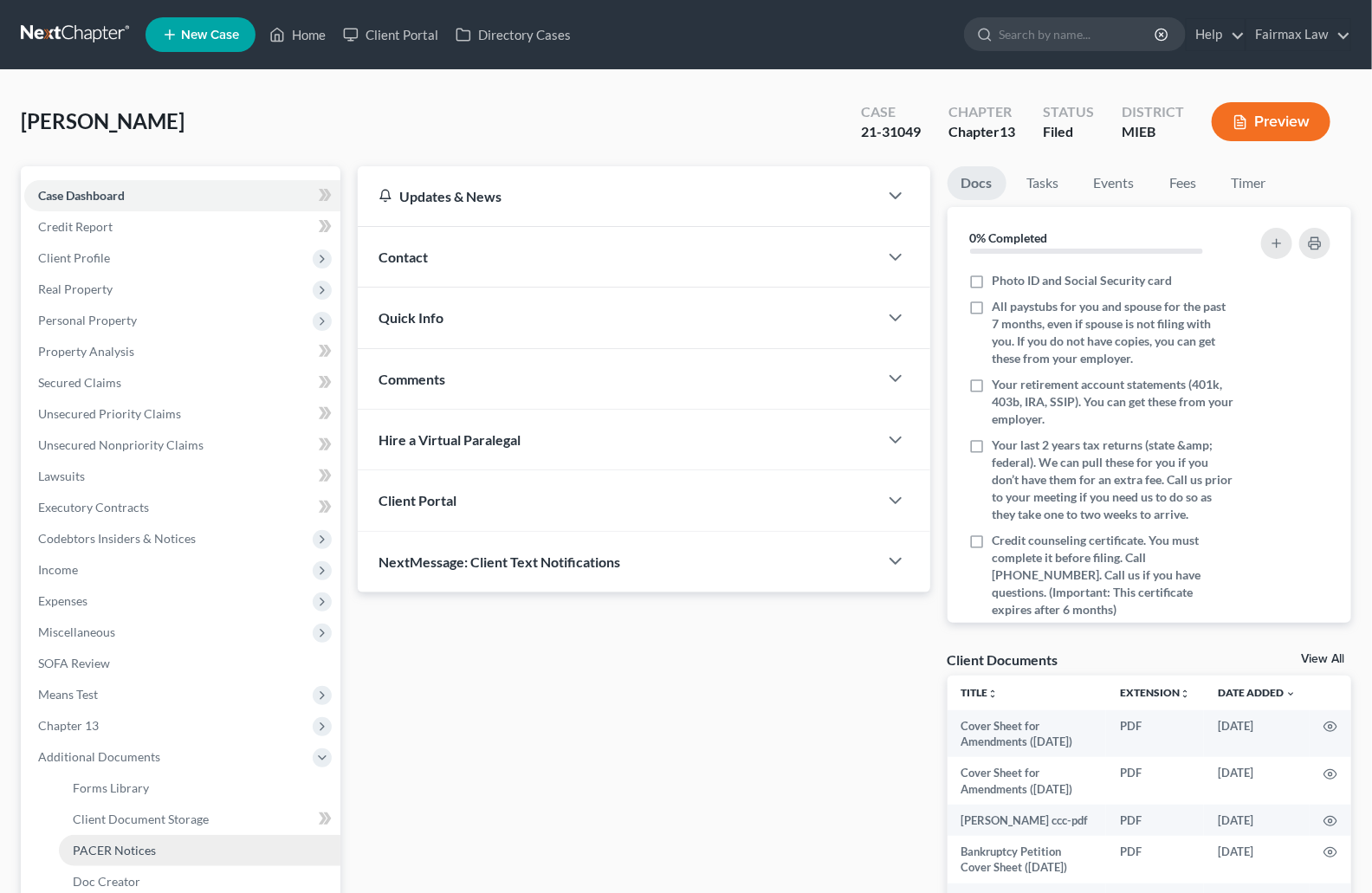
click at [109, 847] on span "PACER Notices" at bounding box center [114, 850] width 84 height 15
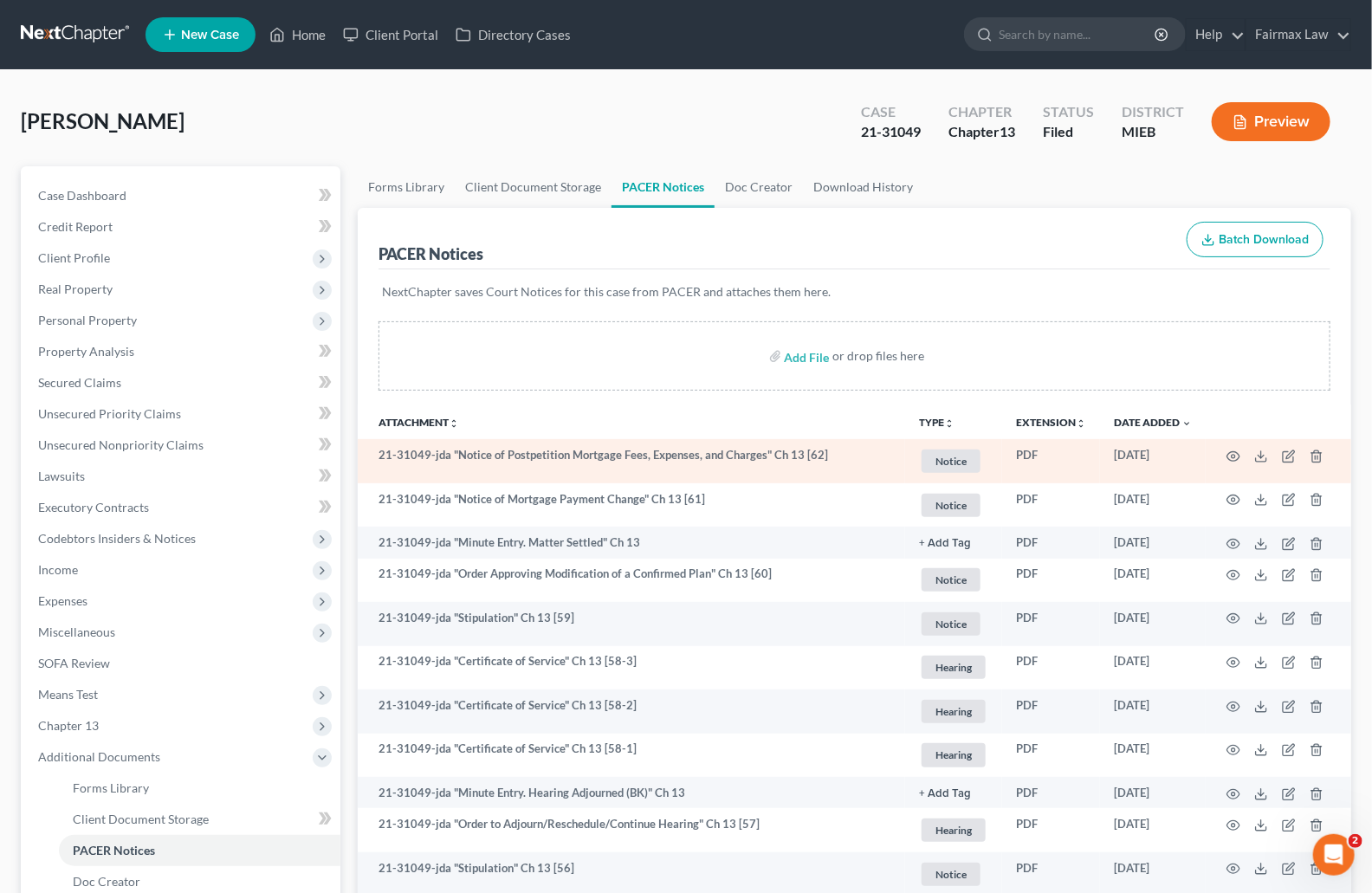
click at [686, 458] on td "21-31049-jda "Notice of Postpetition Mortgage Fees, Expenses, and Charges" Ch 1…" at bounding box center [631, 461] width 547 height 44
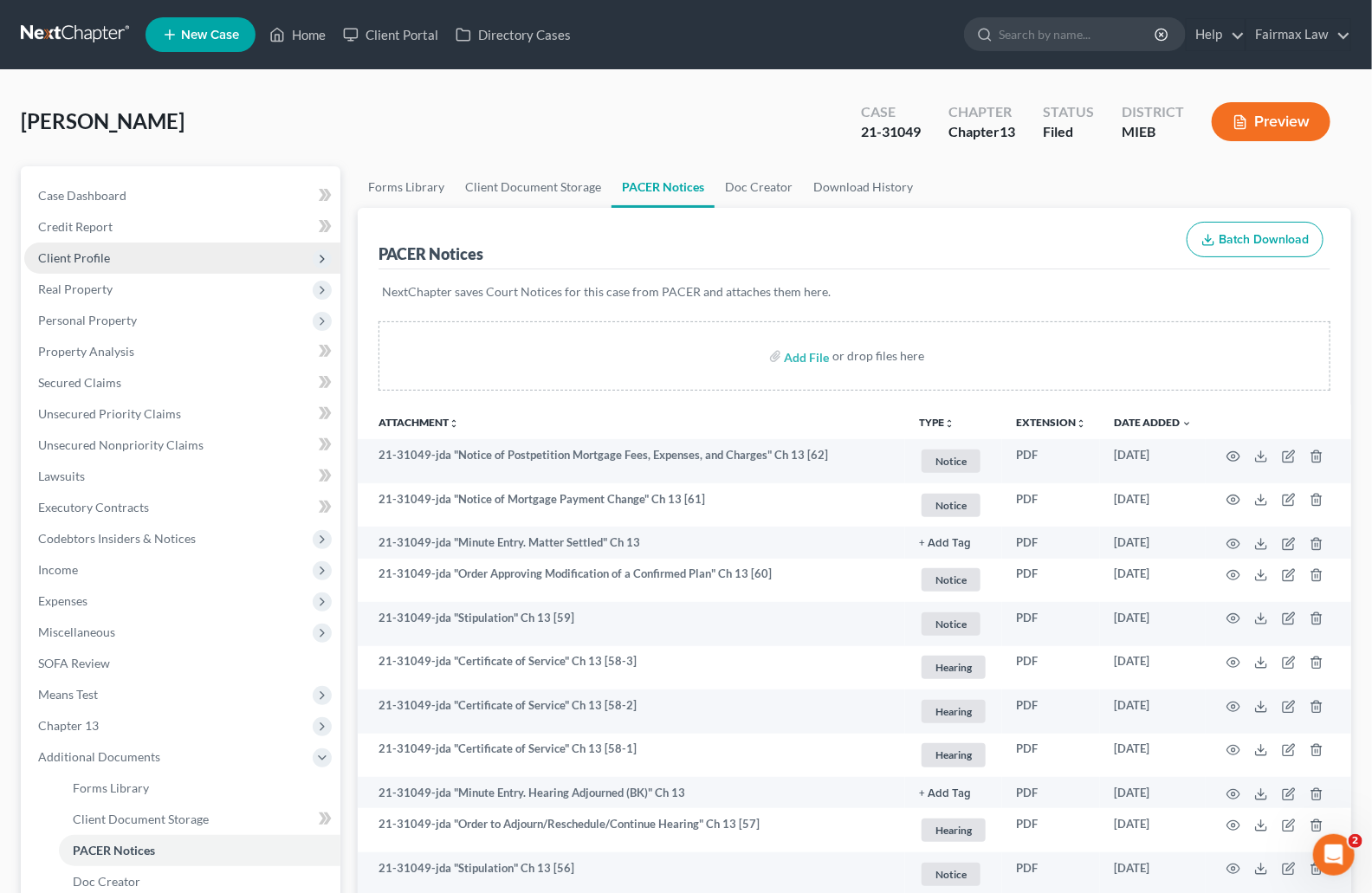
click at [84, 252] on span "Client Profile" at bounding box center [74, 258] width 72 height 15
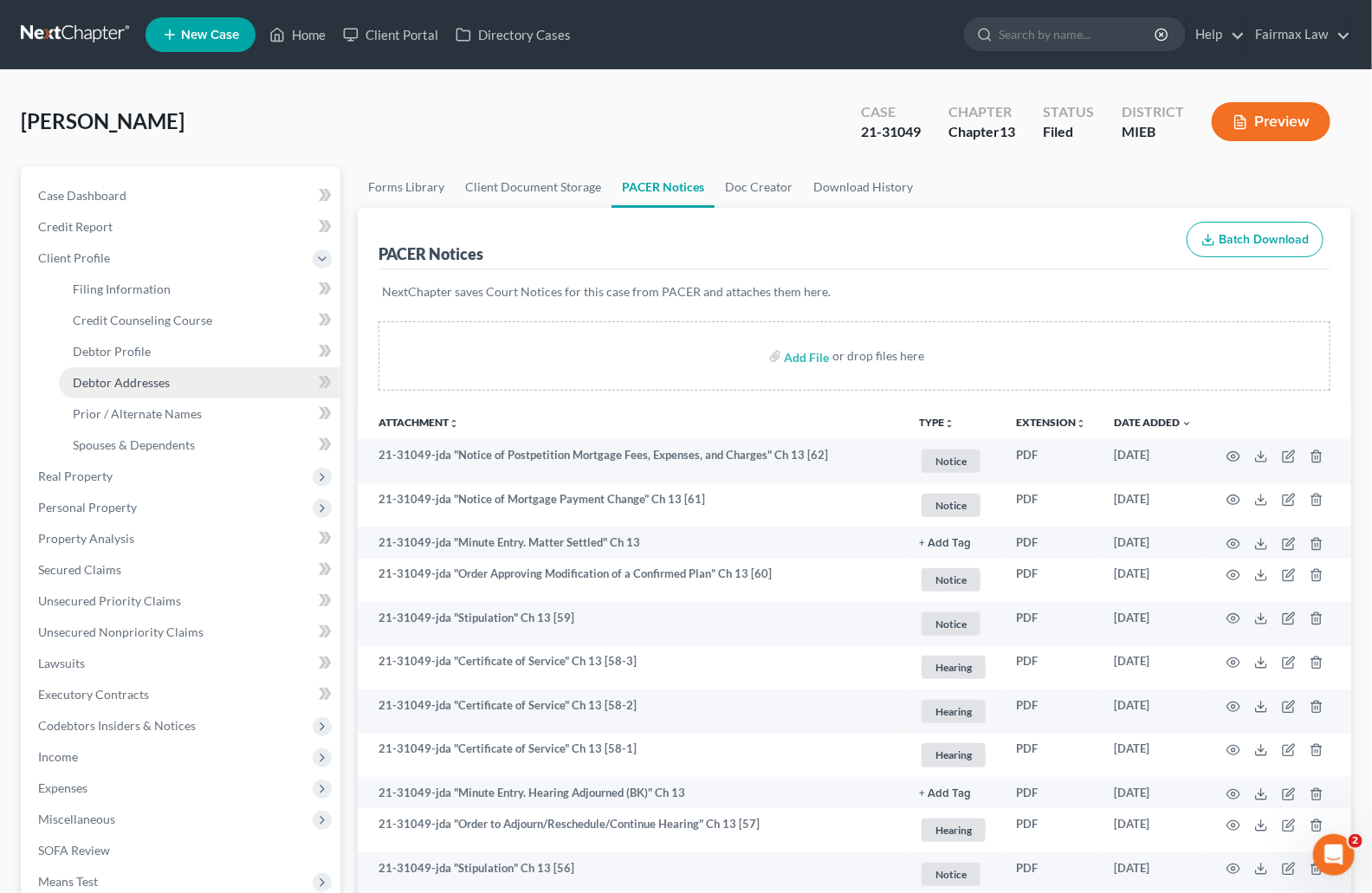
click at [105, 384] on span "Debtor Addresses" at bounding box center [121, 382] width 97 height 15
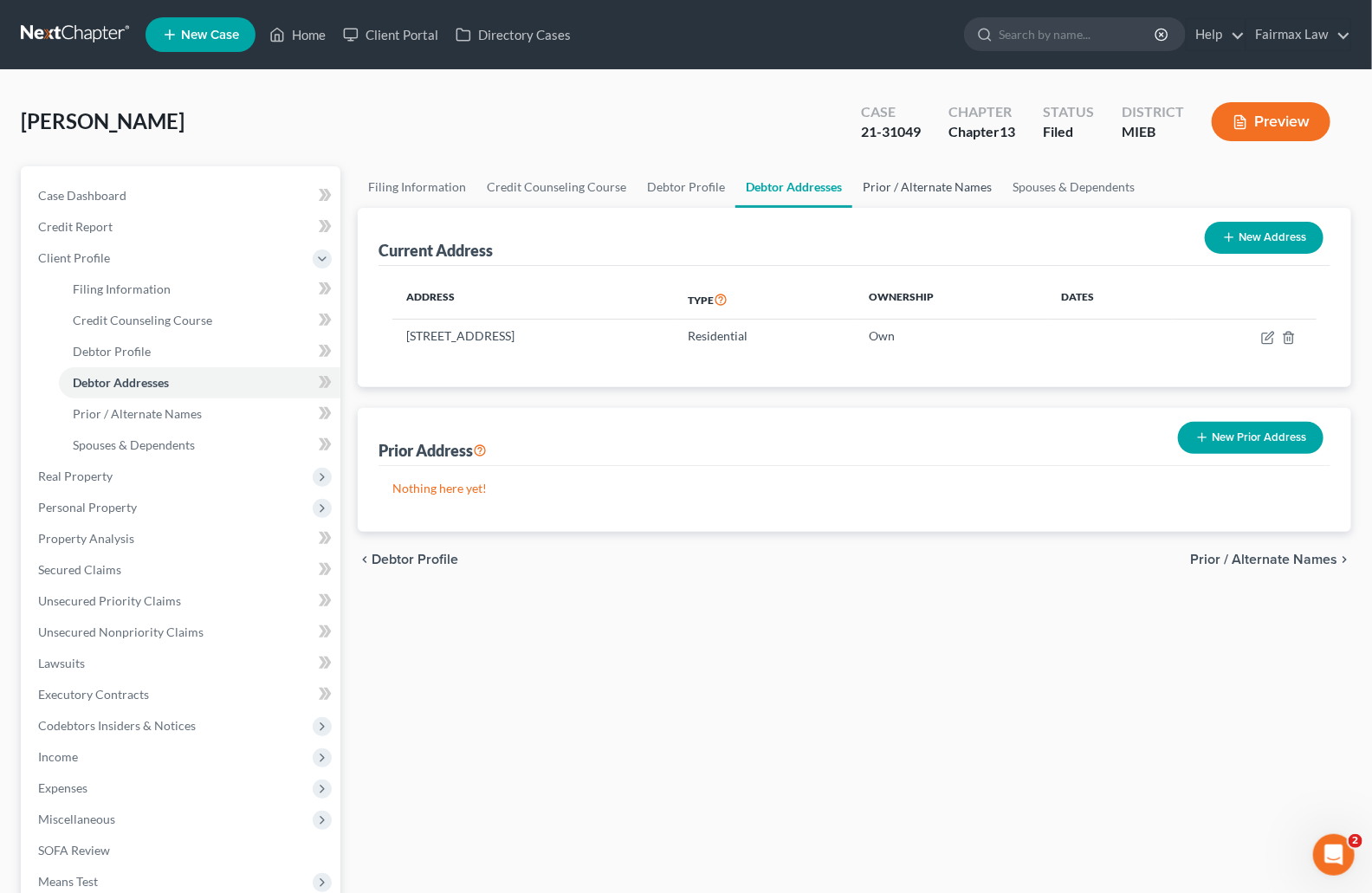
click at [955, 183] on link "Prior / Alternate Names" at bounding box center [927, 187] width 150 height 41
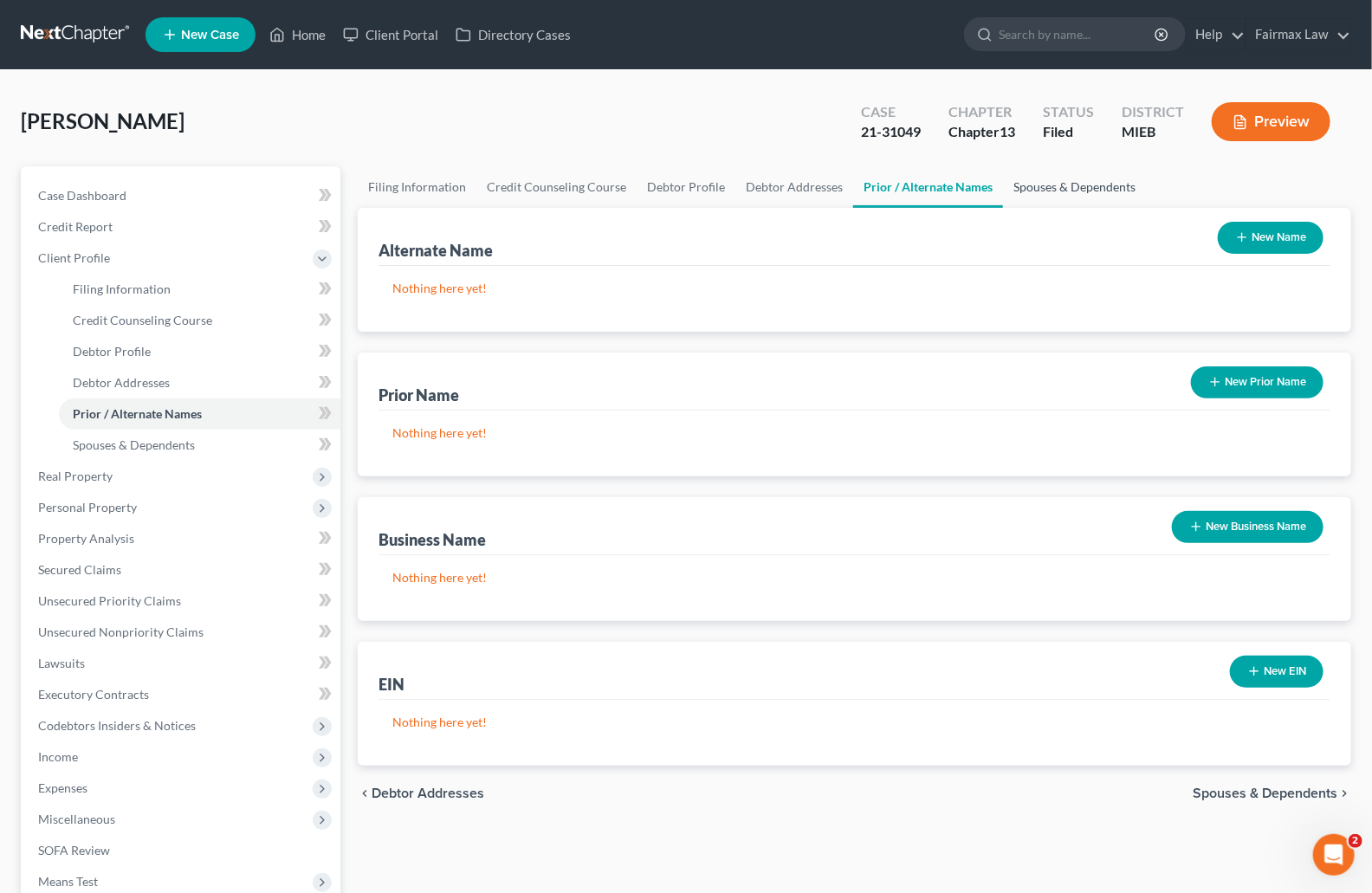
click at [1036, 185] on link "Spouses & Dependents" at bounding box center [1074, 187] width 143 height 41
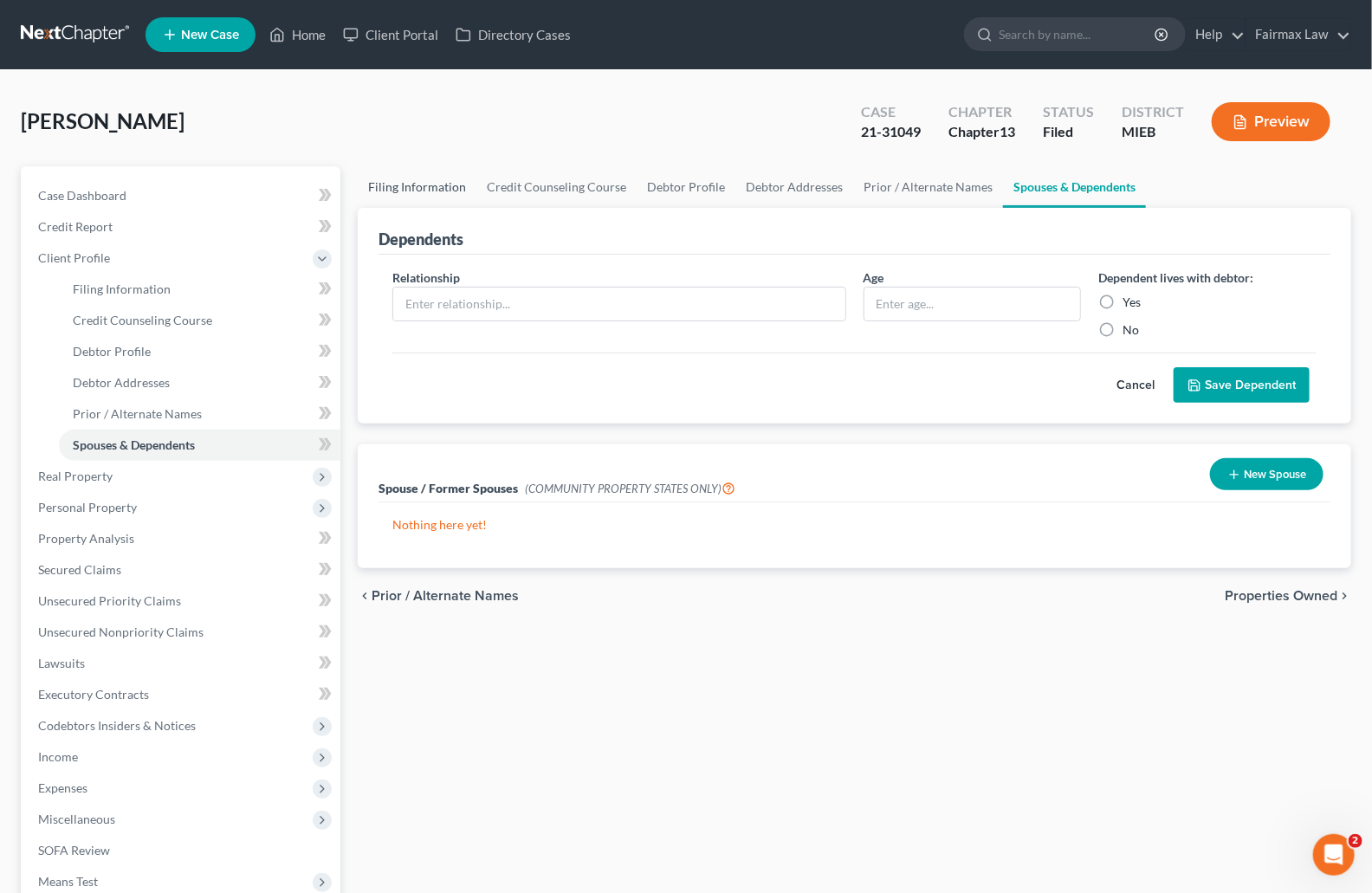
click at [418, 193] on link "Filing Information" at bounding box center [417, 187] width 119 height 41
select select "1"
select select "0"
select select "3"
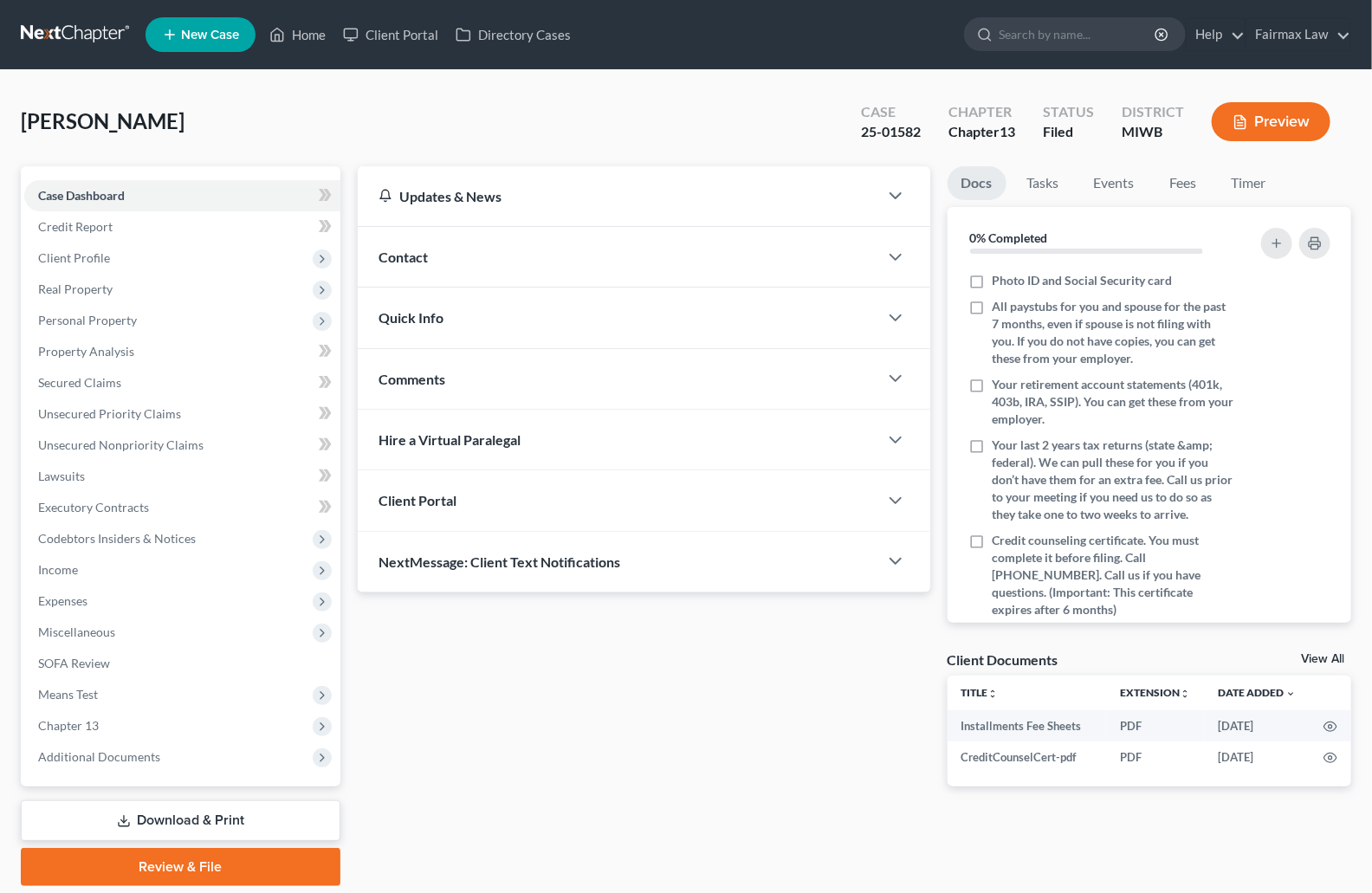
drag, startPoint x: 97, startPoint y: 265, endPoint x: 106, endPoint y: 273, distance: 12.0
click at [97, 264] on span "Client Profile" at bounding box center [182, 258] width 316 height 31
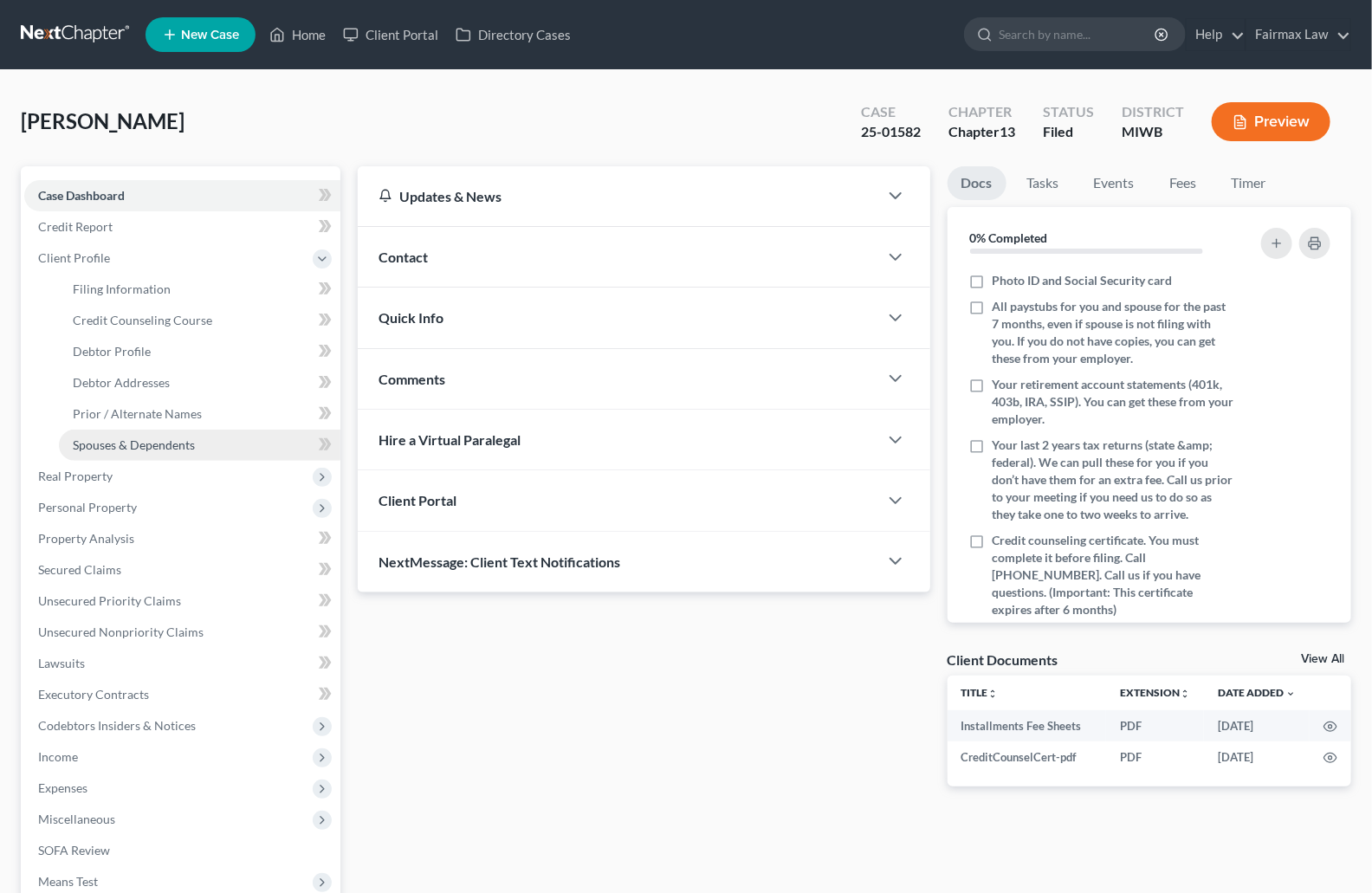
drag, startPoint x: 160, startPoint y: 443, endPoint x: 168, endPoint y: 436, distance: 10.6
click at [160, 443] on span "Spouses & Dependents" at bounding box center [134, 444] width 122 height 15
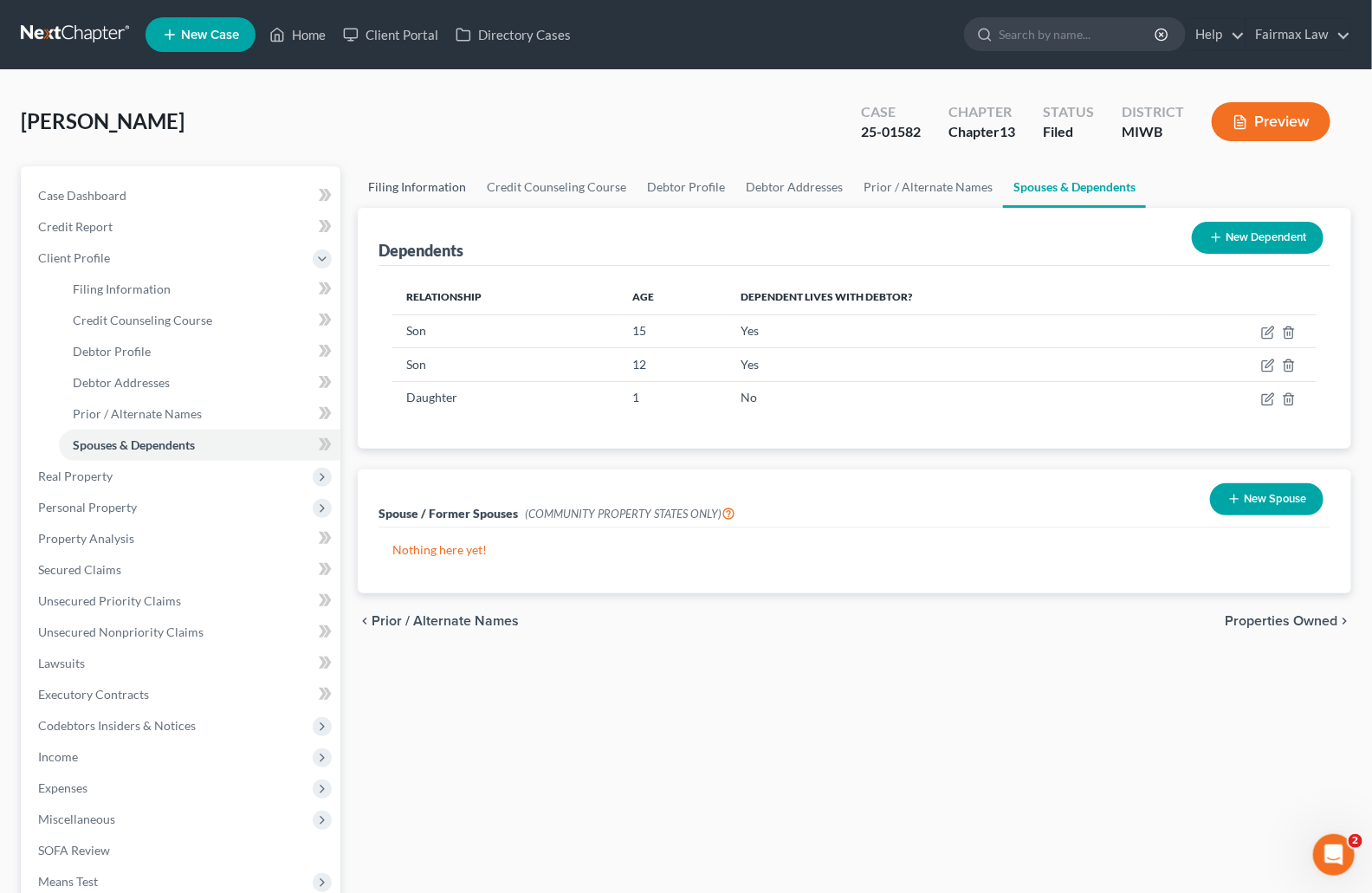
click at [412, 192] on link "Filing Information" at bounding box center [417, 187] width 119 height 41
select select "1"
select select "0"
select select "3"
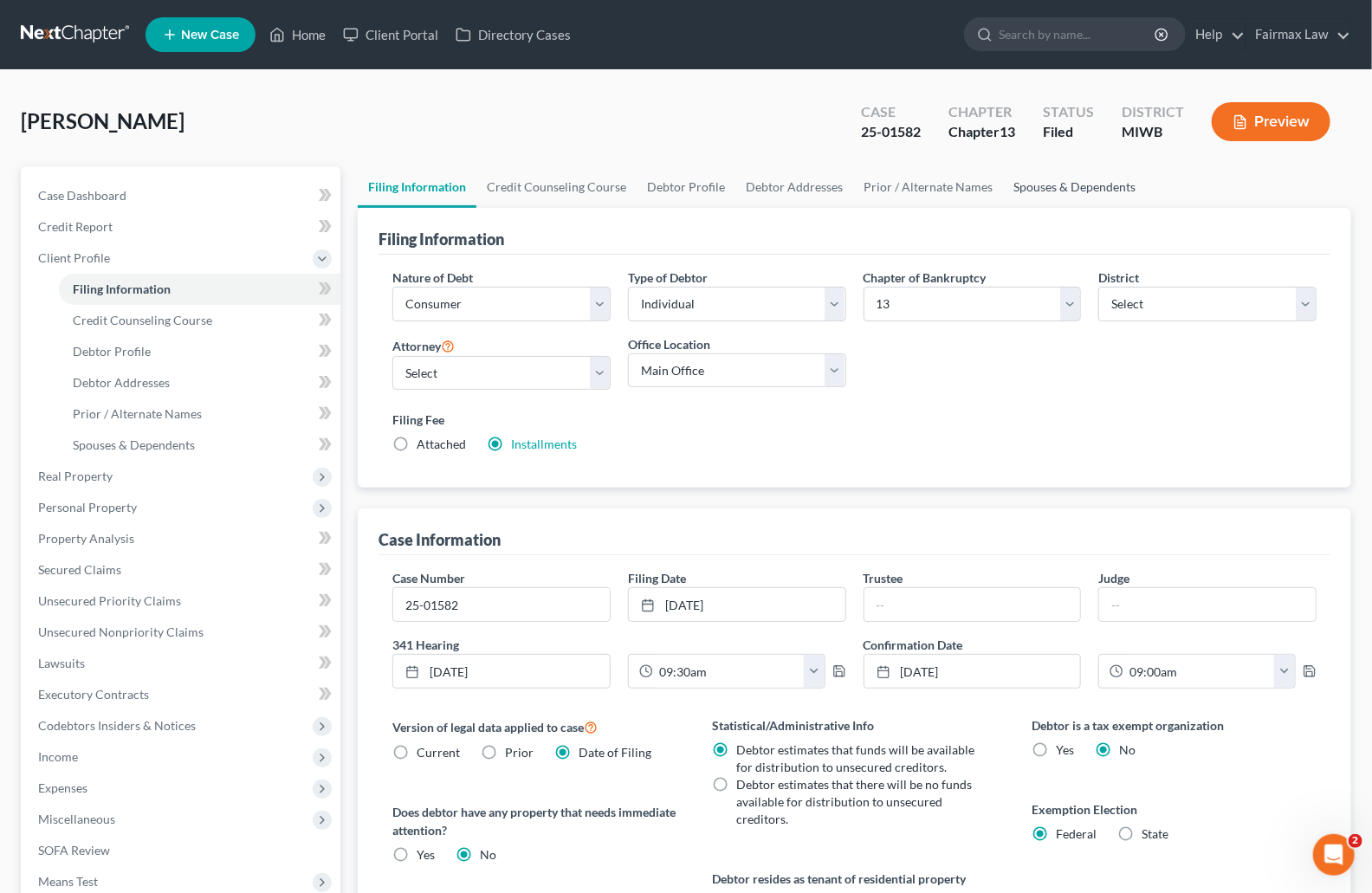
click at [1103, 192] on link "Spouses & Dependents" at bounding box center [1074, 187] width 143 height 41
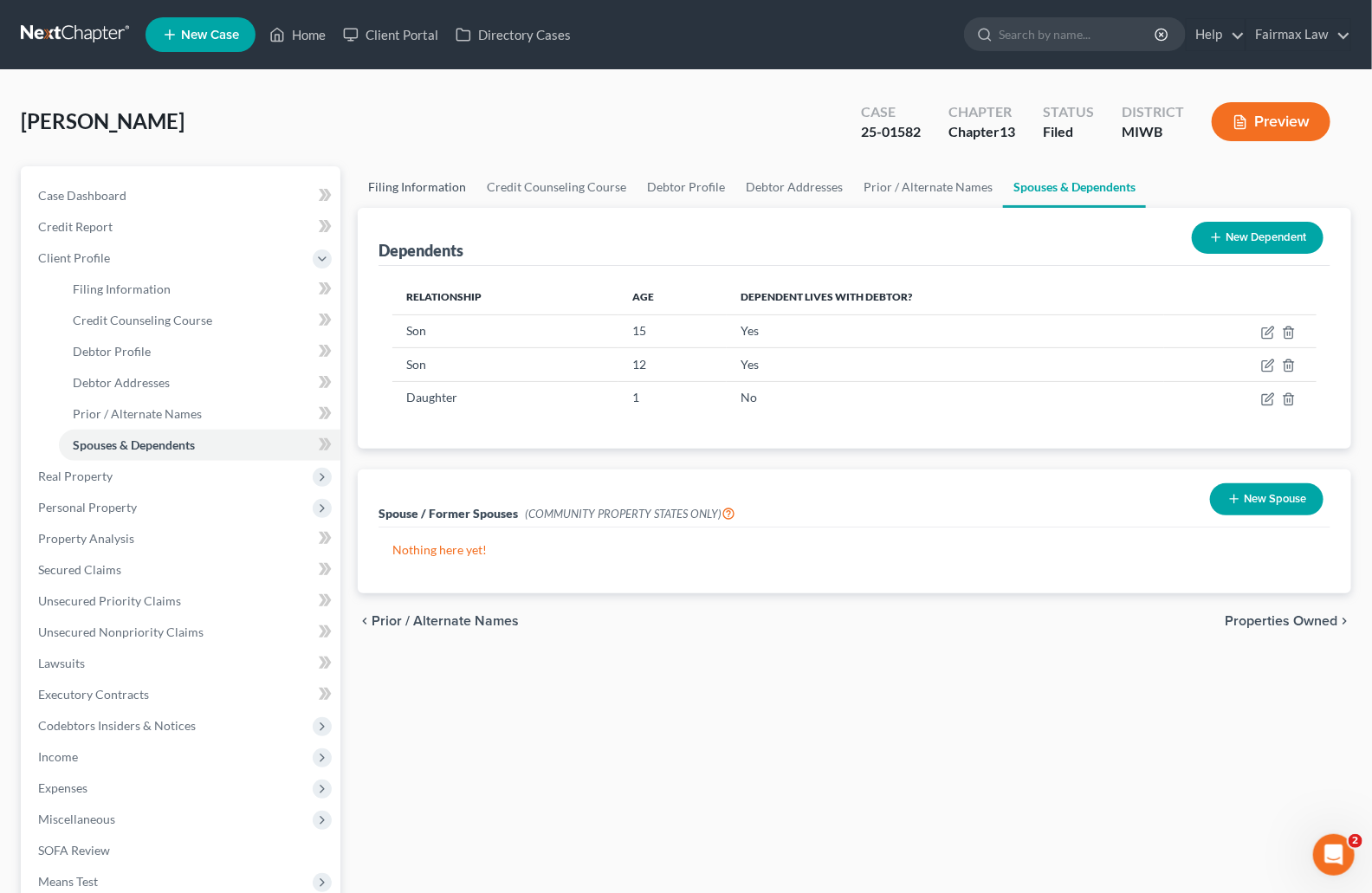
click at [405, 184] on link "Filing Information" at bounding box center [417, 187] width 119 height 41
select select "1"
select select "0"
select select "3"
select select "41"
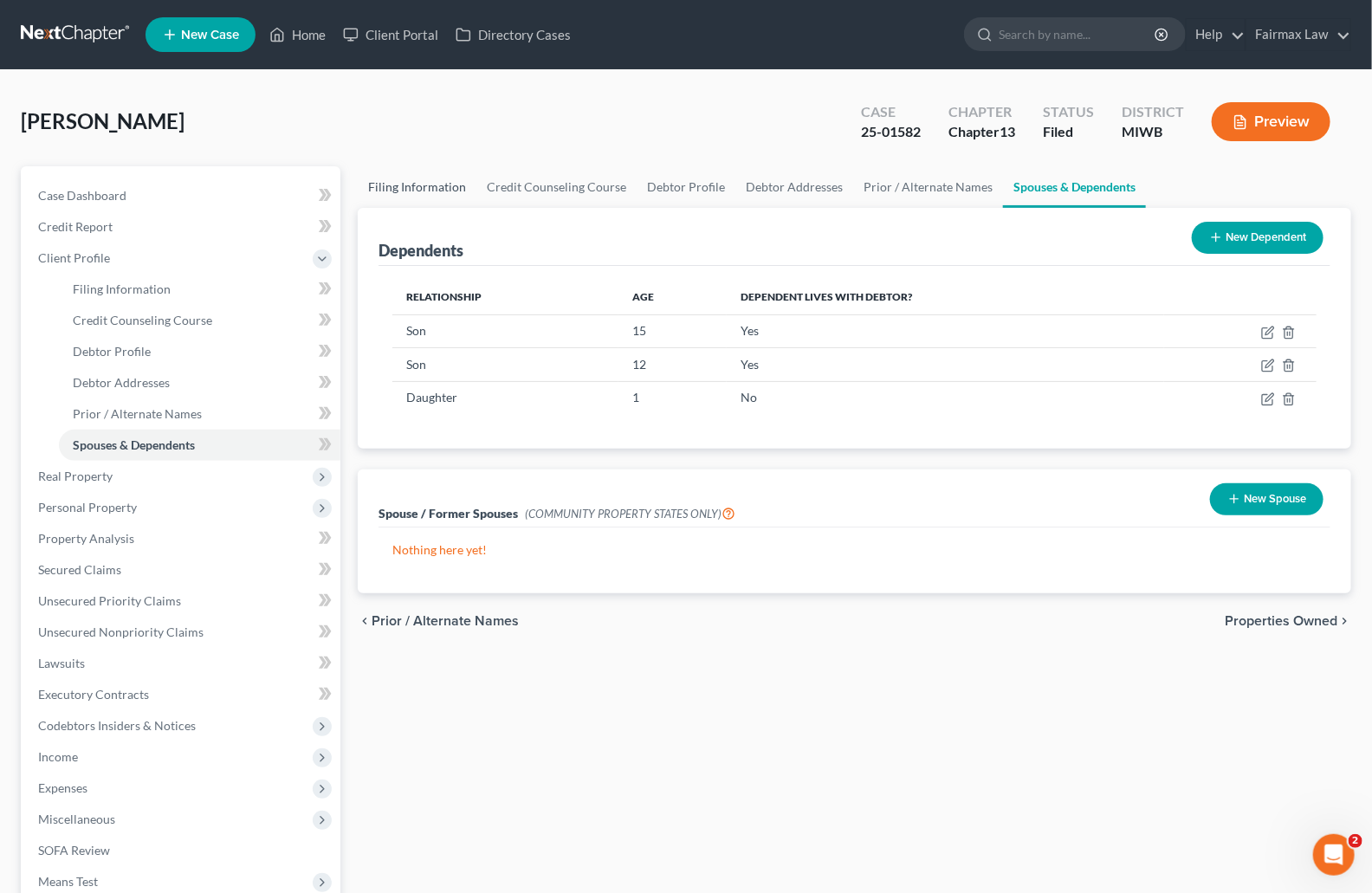
select select "2"
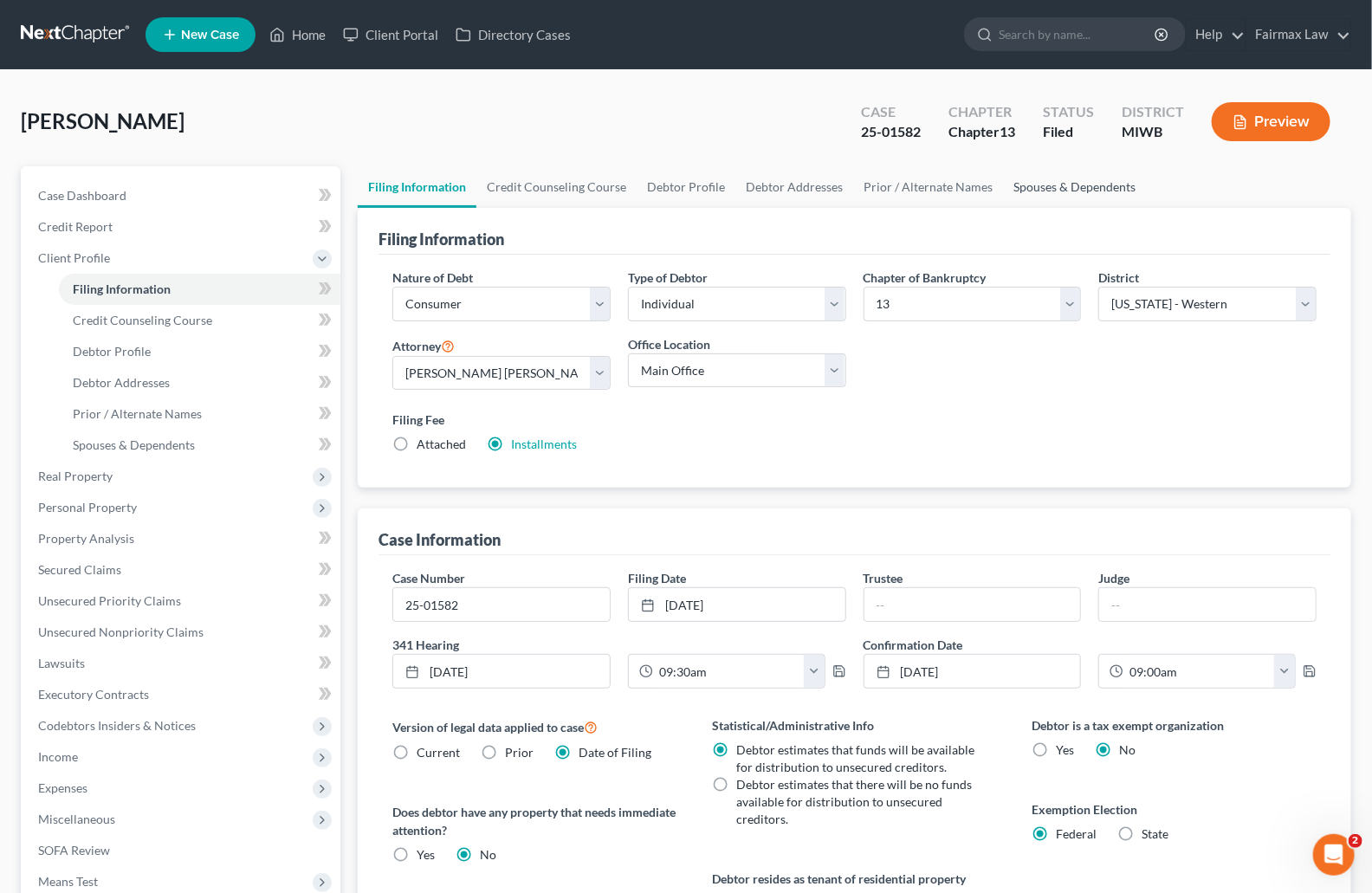
click at [1047, 178] on link "Spouses & Dependents" at bounding box center [1074, 187] width 143 height 41
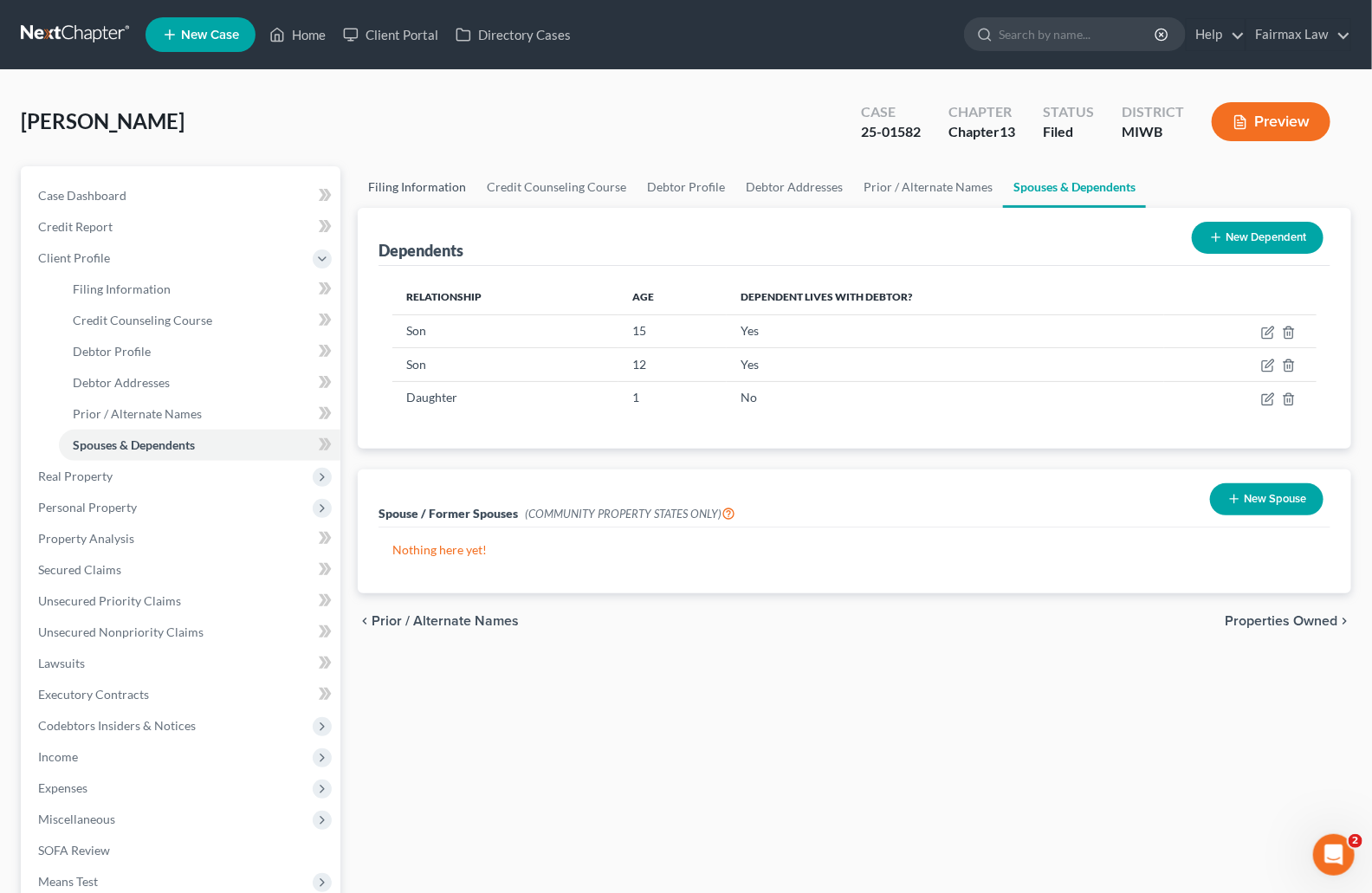
click at [392, 192] on link "Filing Information" at bounding box center [417, 187] width 119 height 41
select select "1"
select select "0"
select select "3"
select select "41"
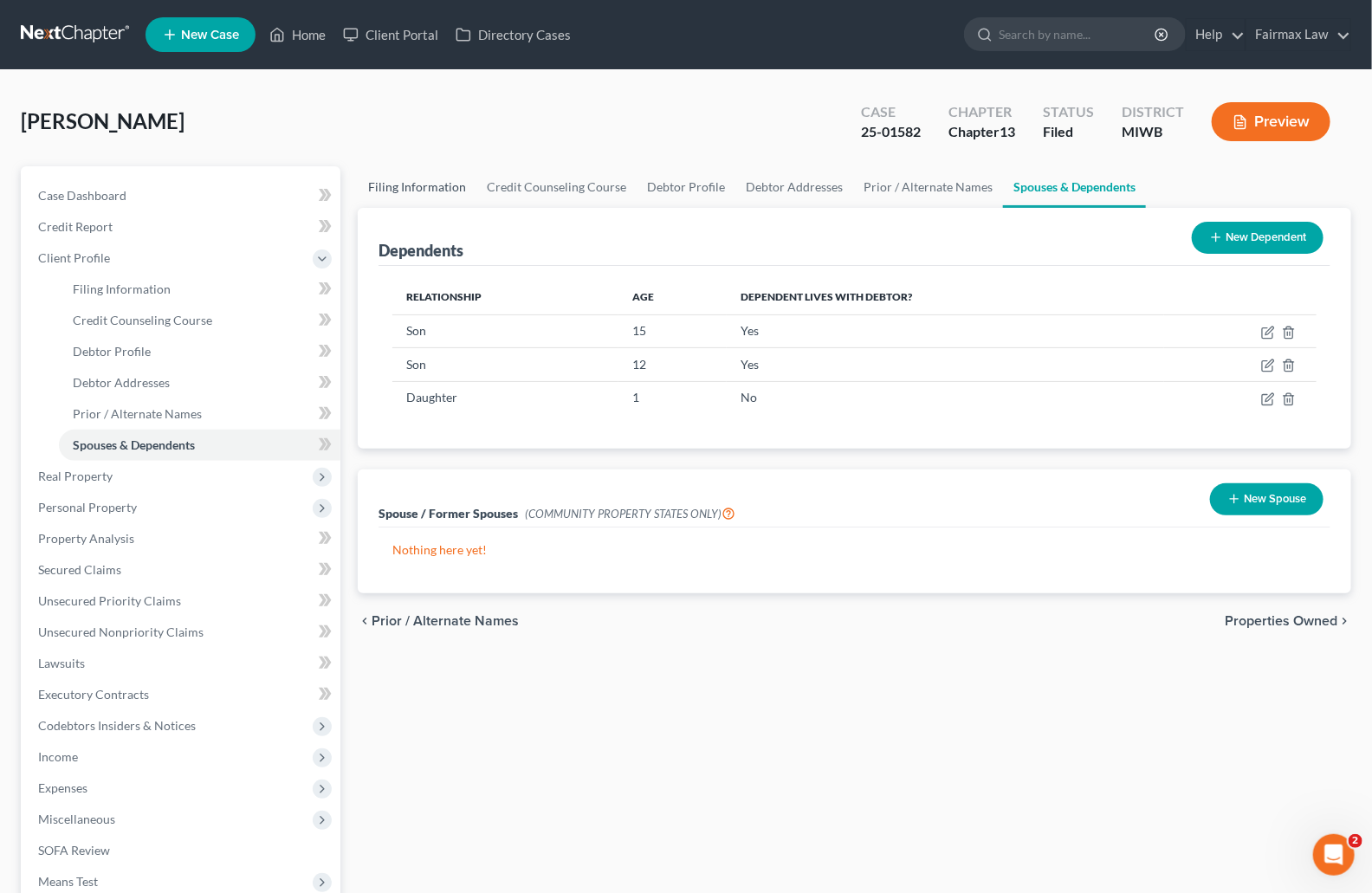
select select "2"
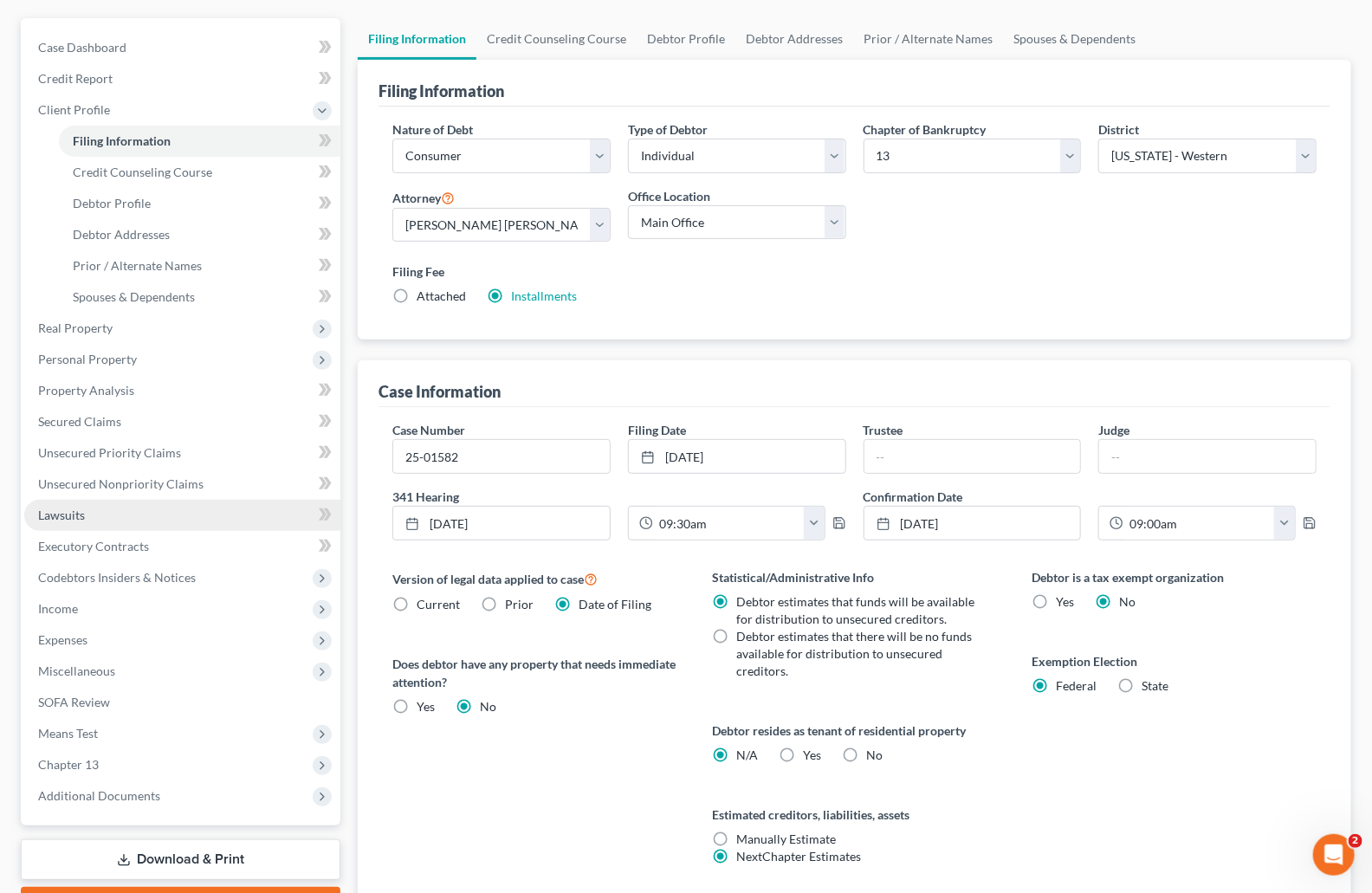
scroll to position [282, 0]
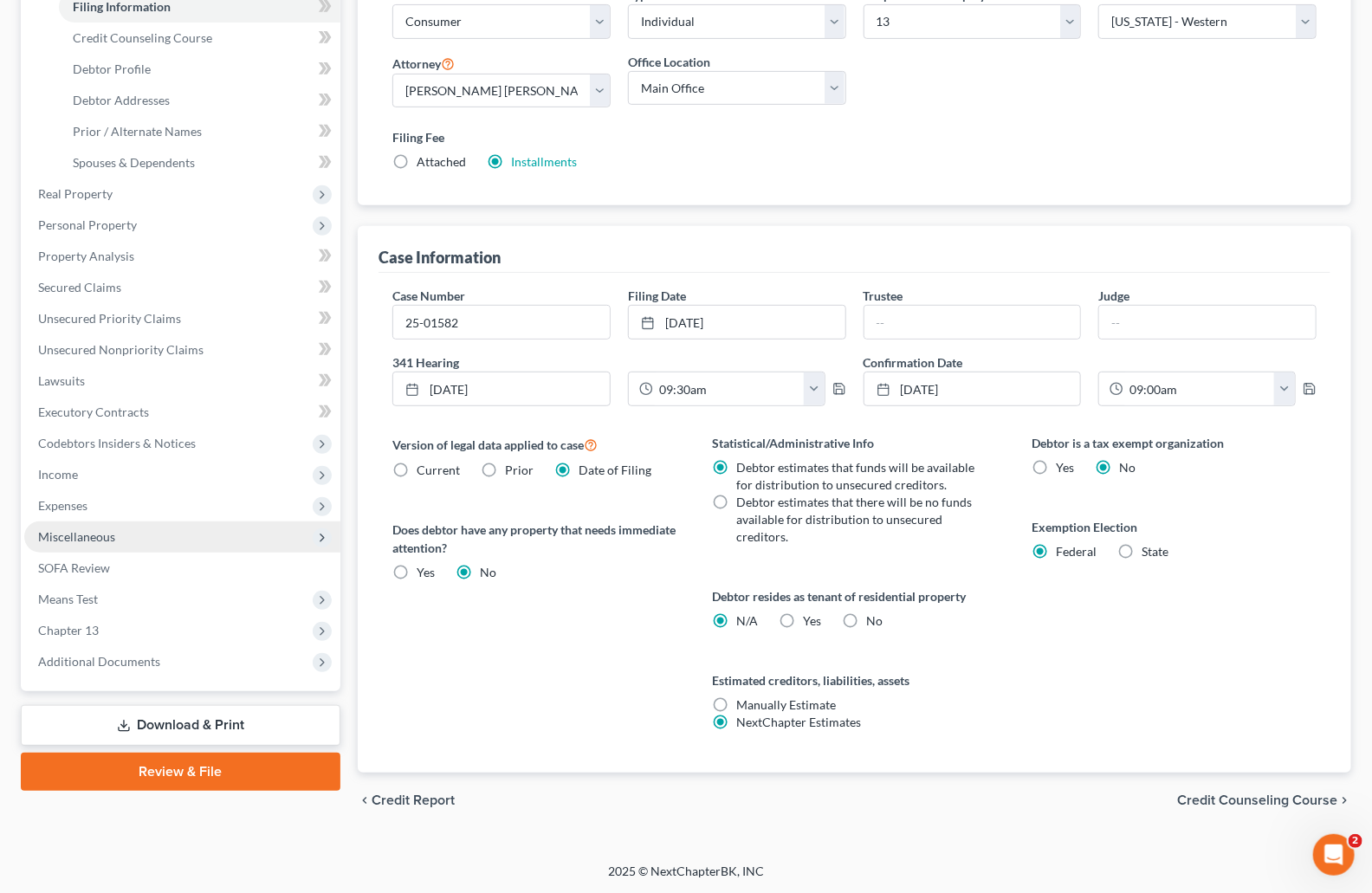
click at [94, 535] on span "Miscellaneous" at bounding box center [77, 537] width 77 height 15
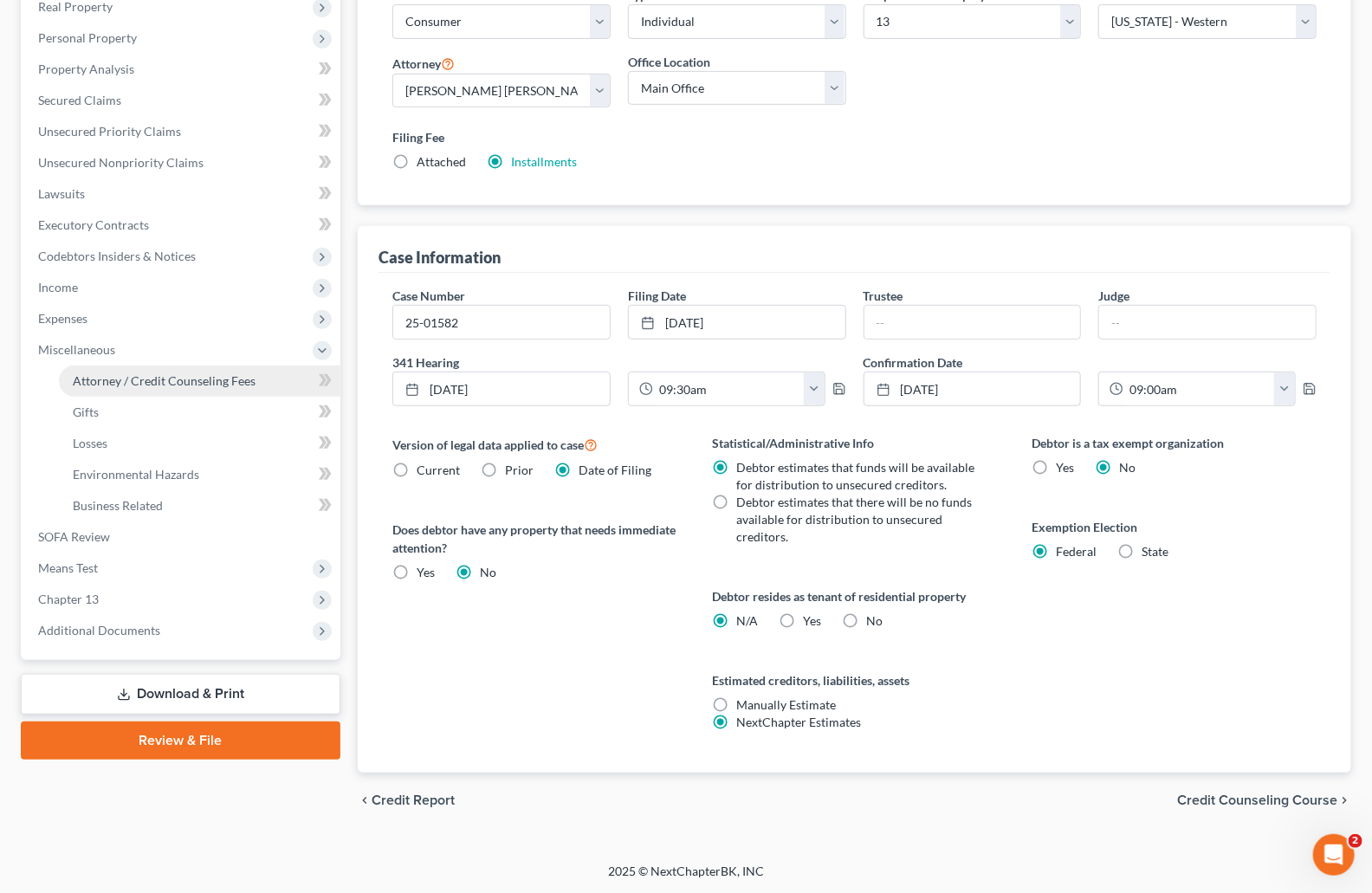
click at [136, 375] on span "Attorney / Credit Counseling Fees" at bounding box center [164, 380] width 183 height 15
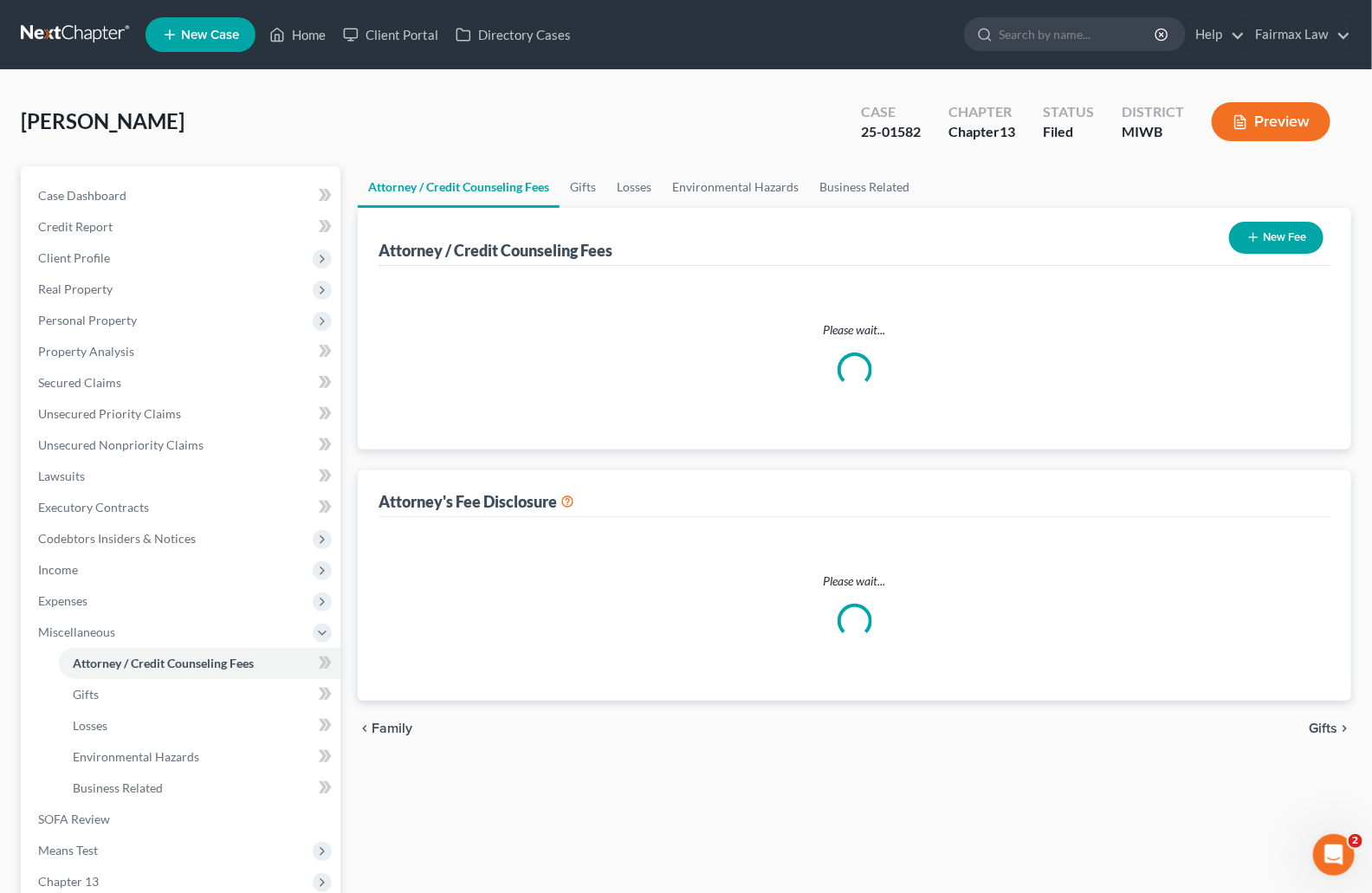
select select "0"
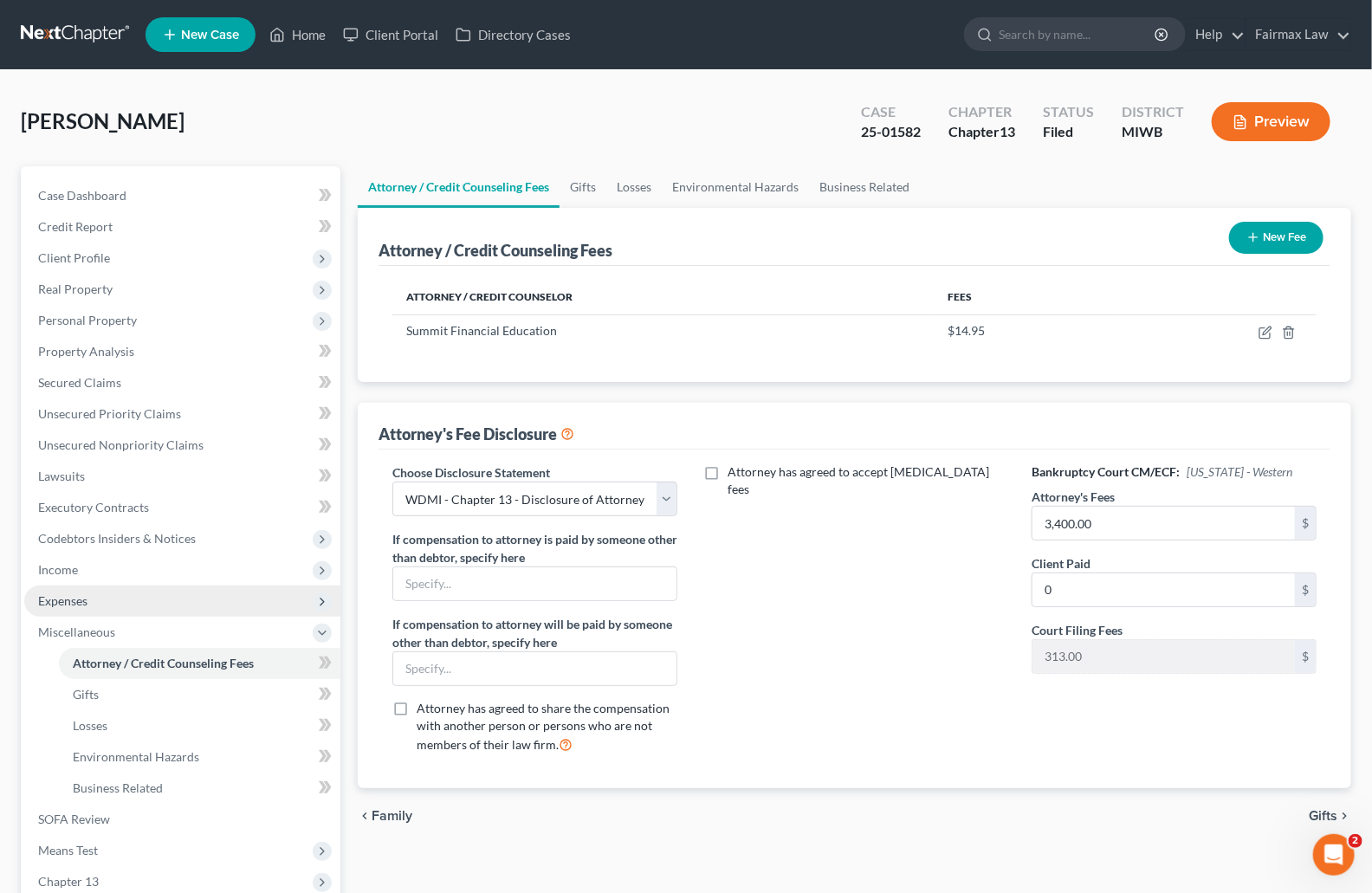
click at [80, 597] on span "Expenses" at bounding box center [62, 601] width 49 height 15
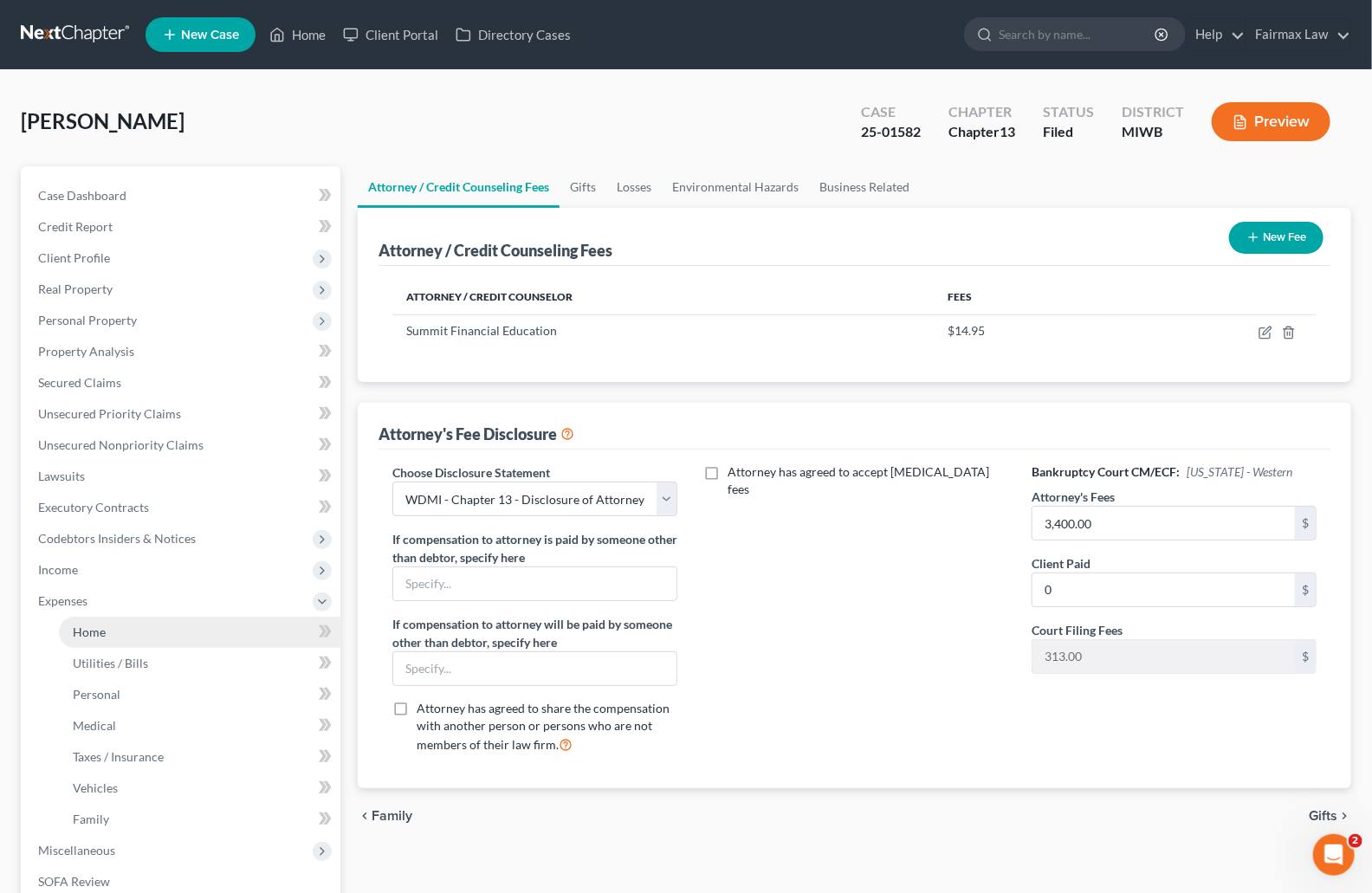
click at [126, 620] on link "Home" at bounding box center [200, 632] width 281 height 31
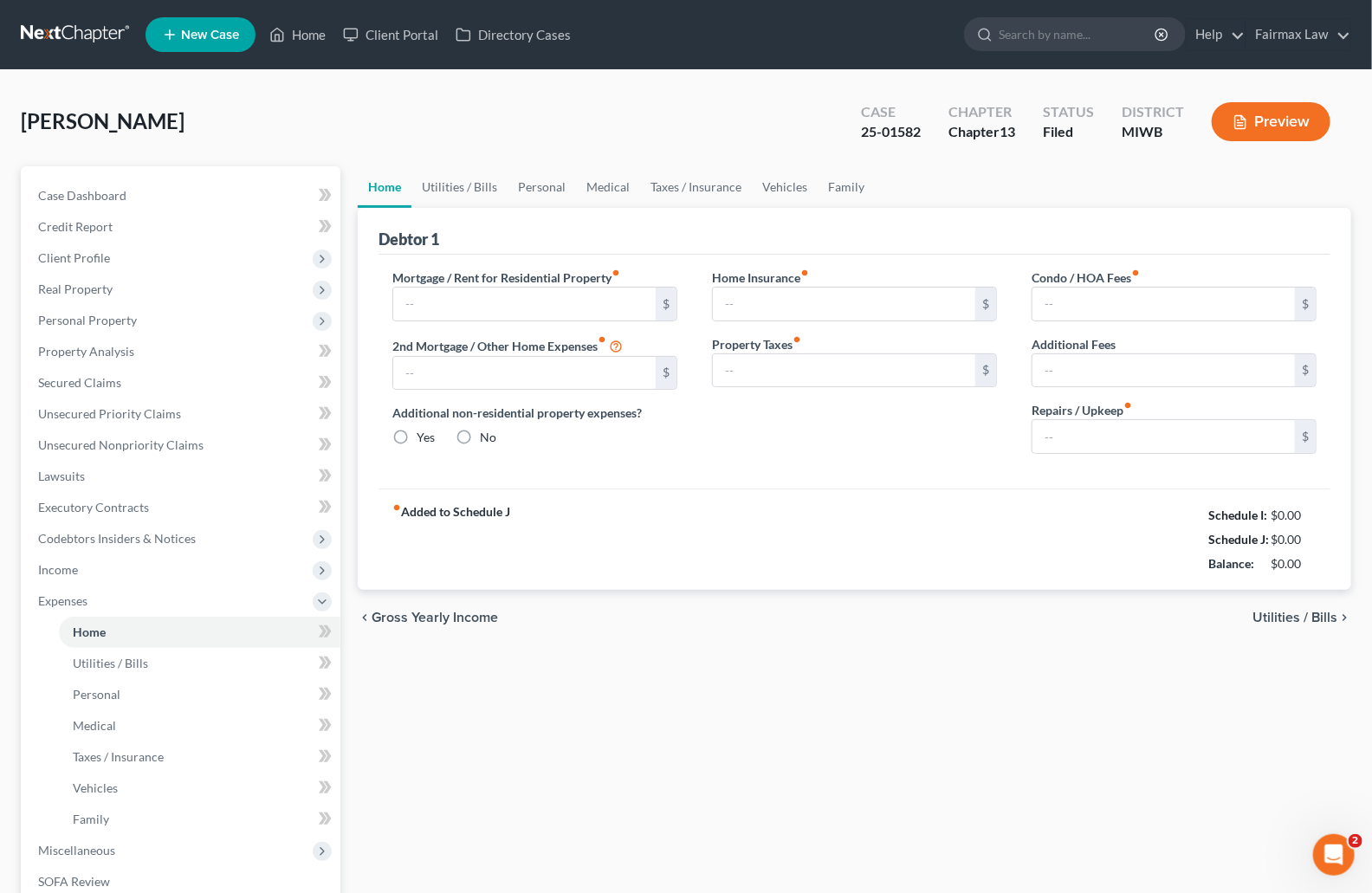
type input "1,100.00"
type input "0.00"
radio input "true"
type input "17.00"
type input "0.00"
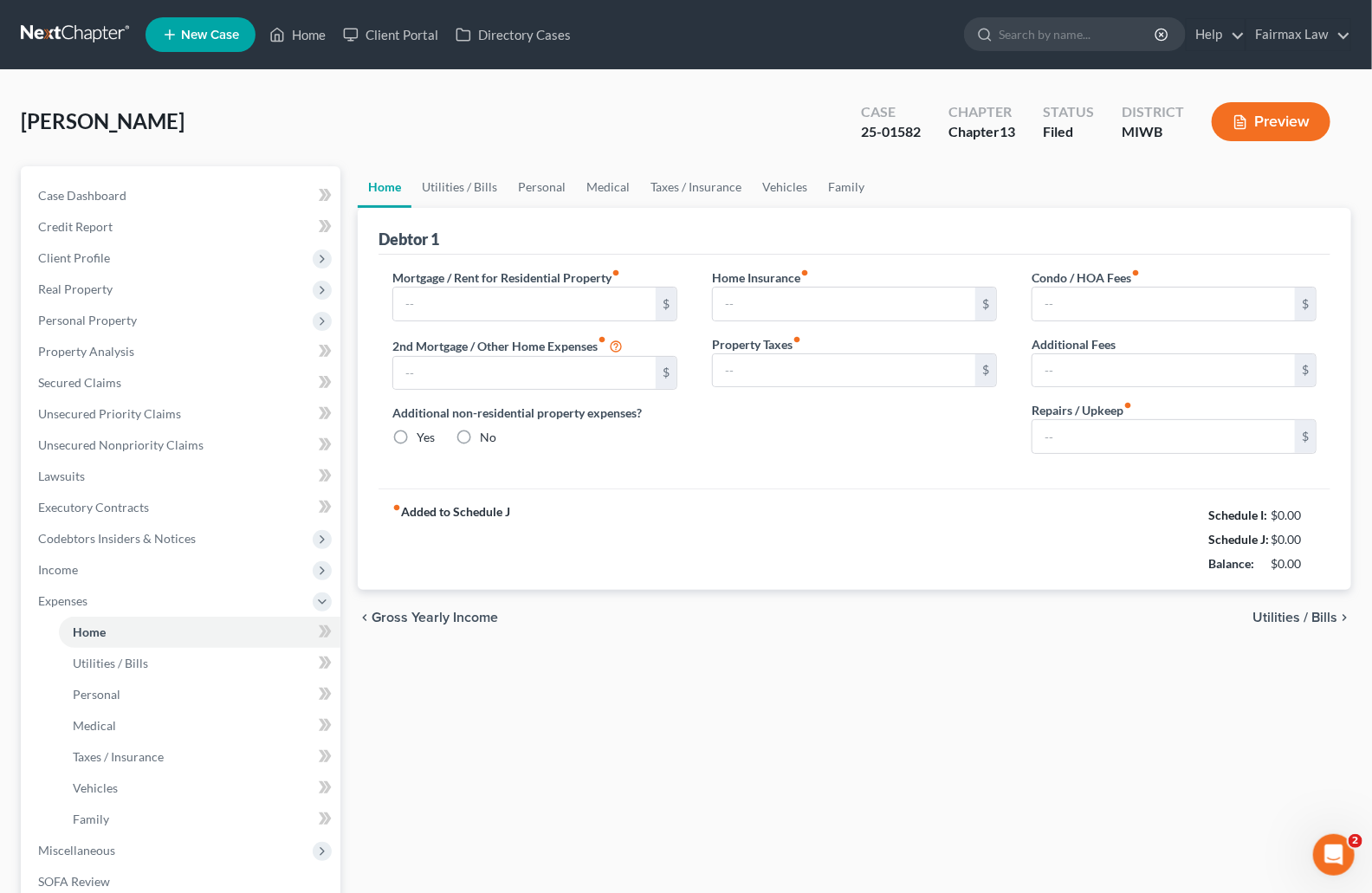
type input "0.00"
type input "50.00"
click at [784, 109] on div "Ruiz, Juan Upgraded Case 25-01582 Chapter Chapter 13 Status Filed District MIWB…" at bounding box center [686, 128] width 1331 height 76
click at [841, 179] on link "Family" at bounding box center [846, 187] width 57 height 41
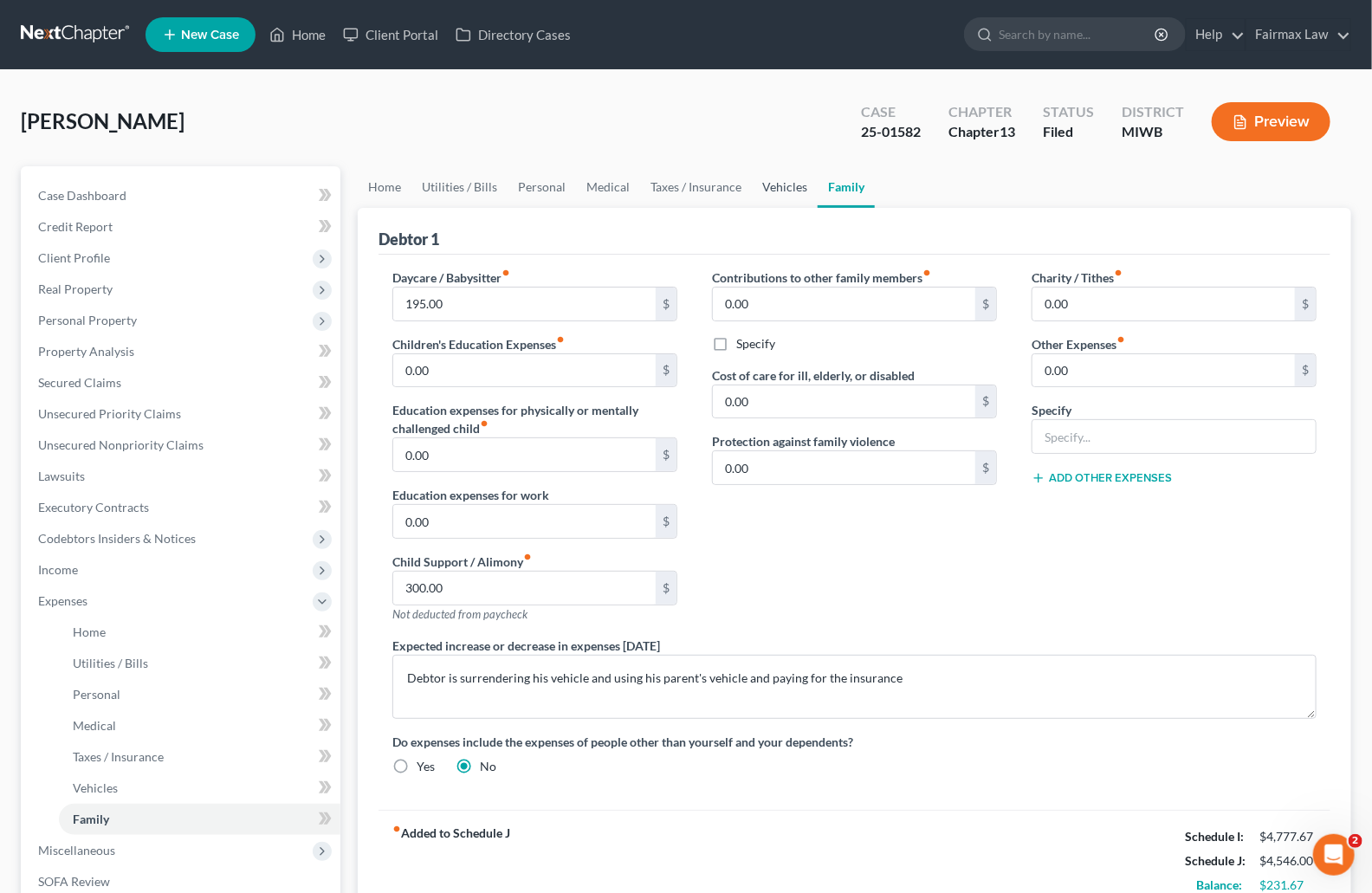
click at [779, 188] on link "Vehicles" at bounding box center [785, 187] width 66 height 41
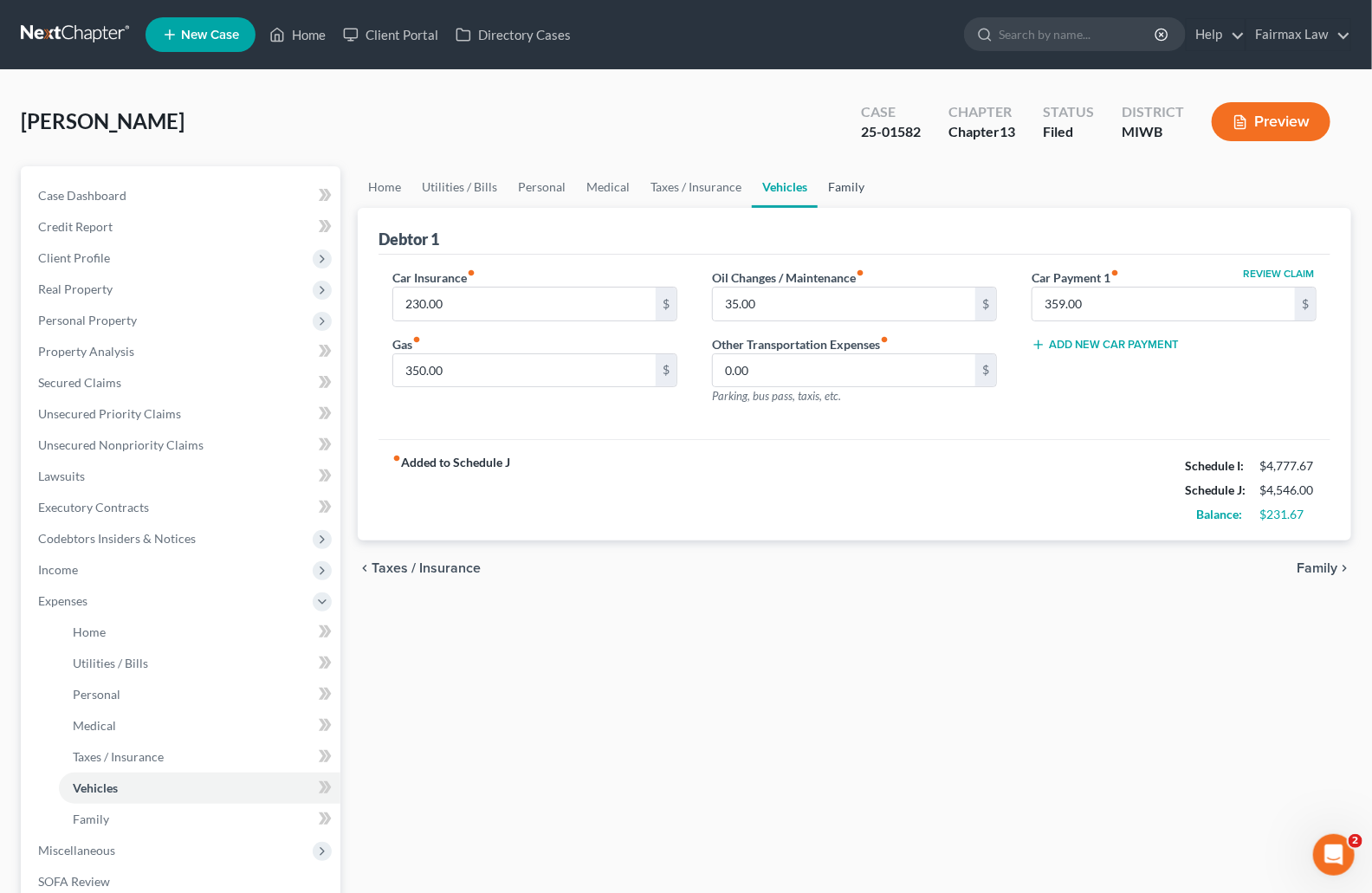
click at [838, 187] on link "Family" at bounding box center [846, 187] width 57 height 41
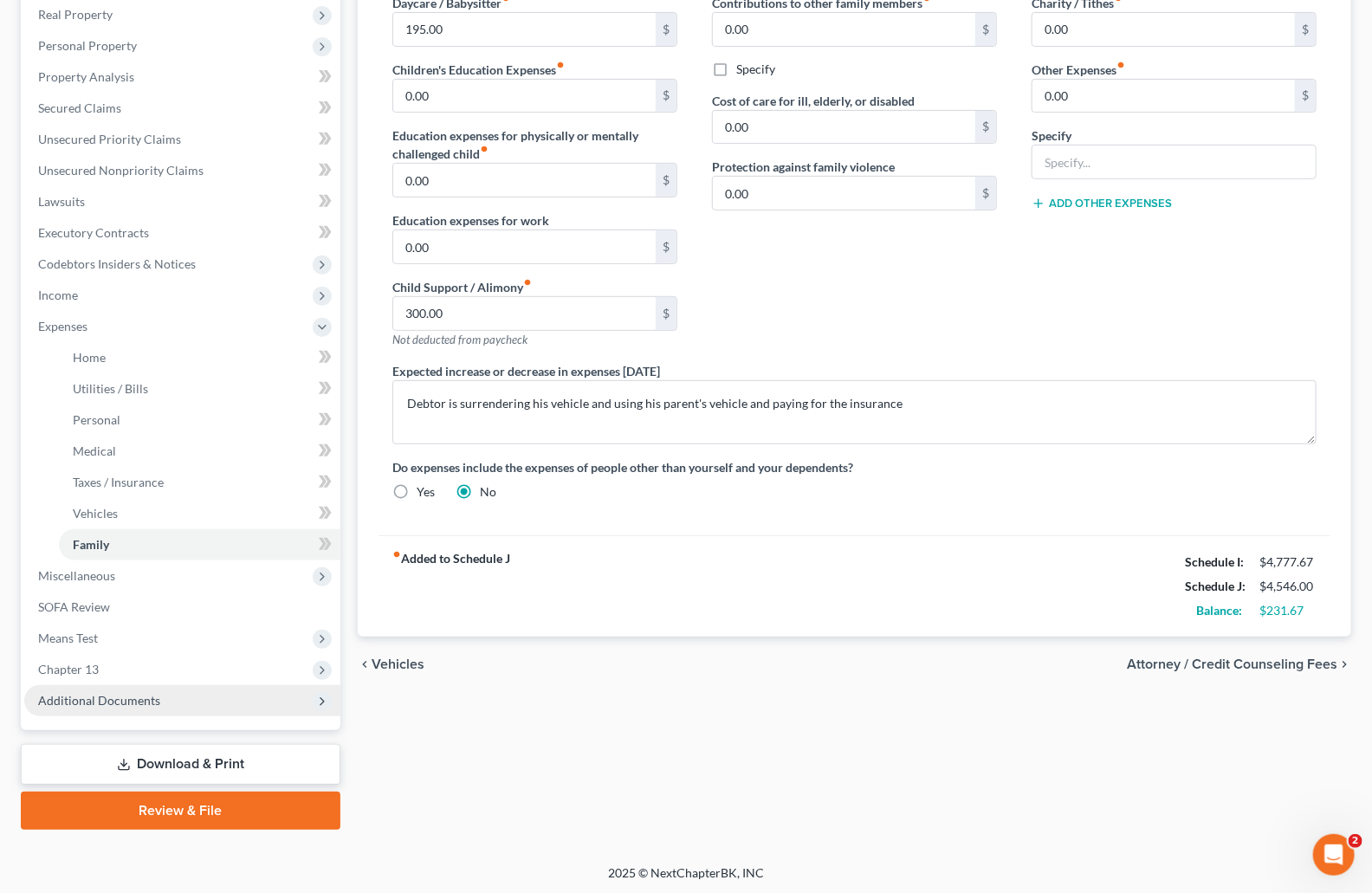
click at [113, 703] on span "Additional Documents" at bounding box center [99, 700] width 122 height 15
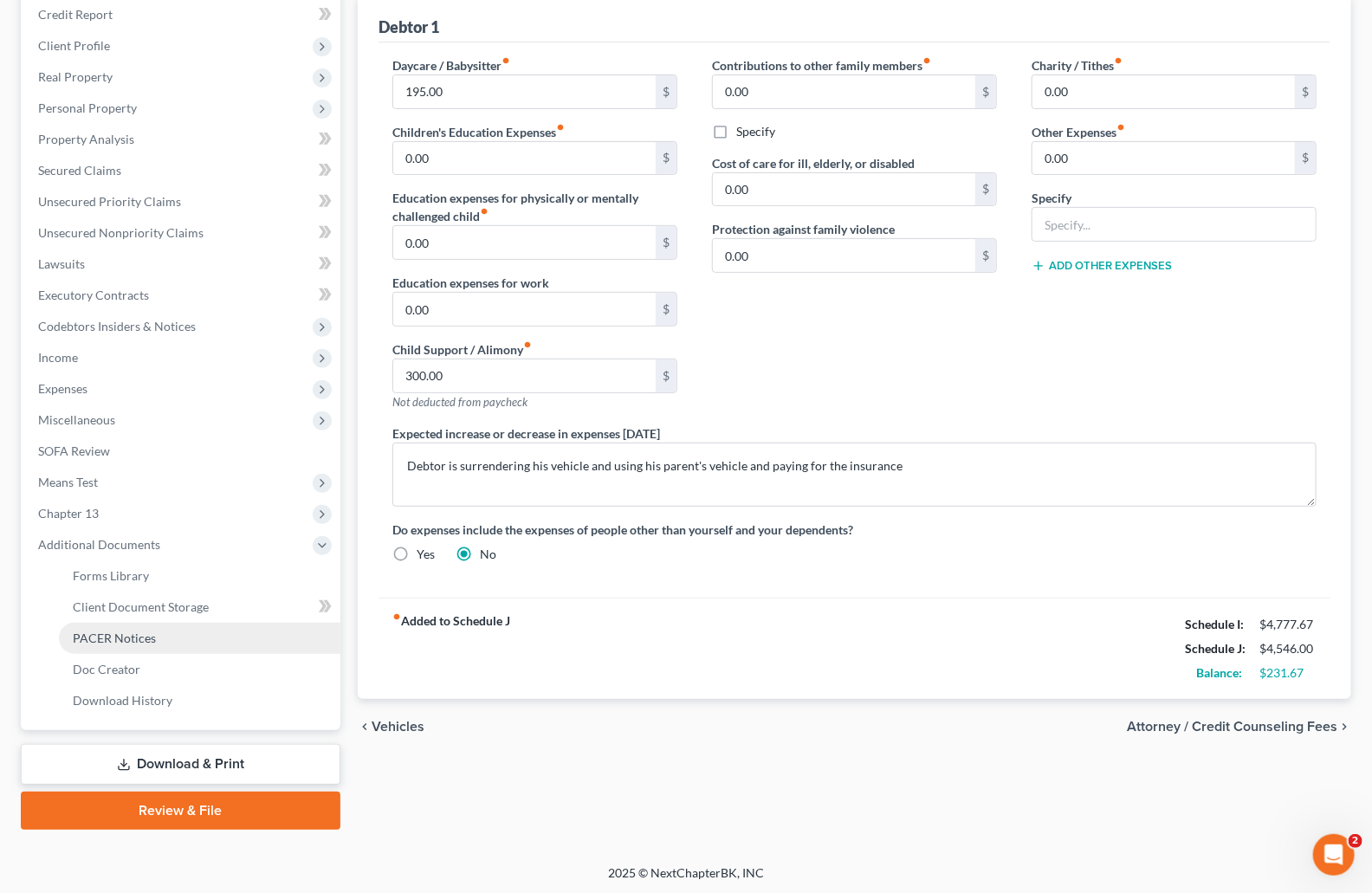
click at [120, 640] on span "PACER Notices" at bounding box center [114, 638] width 84 height 15
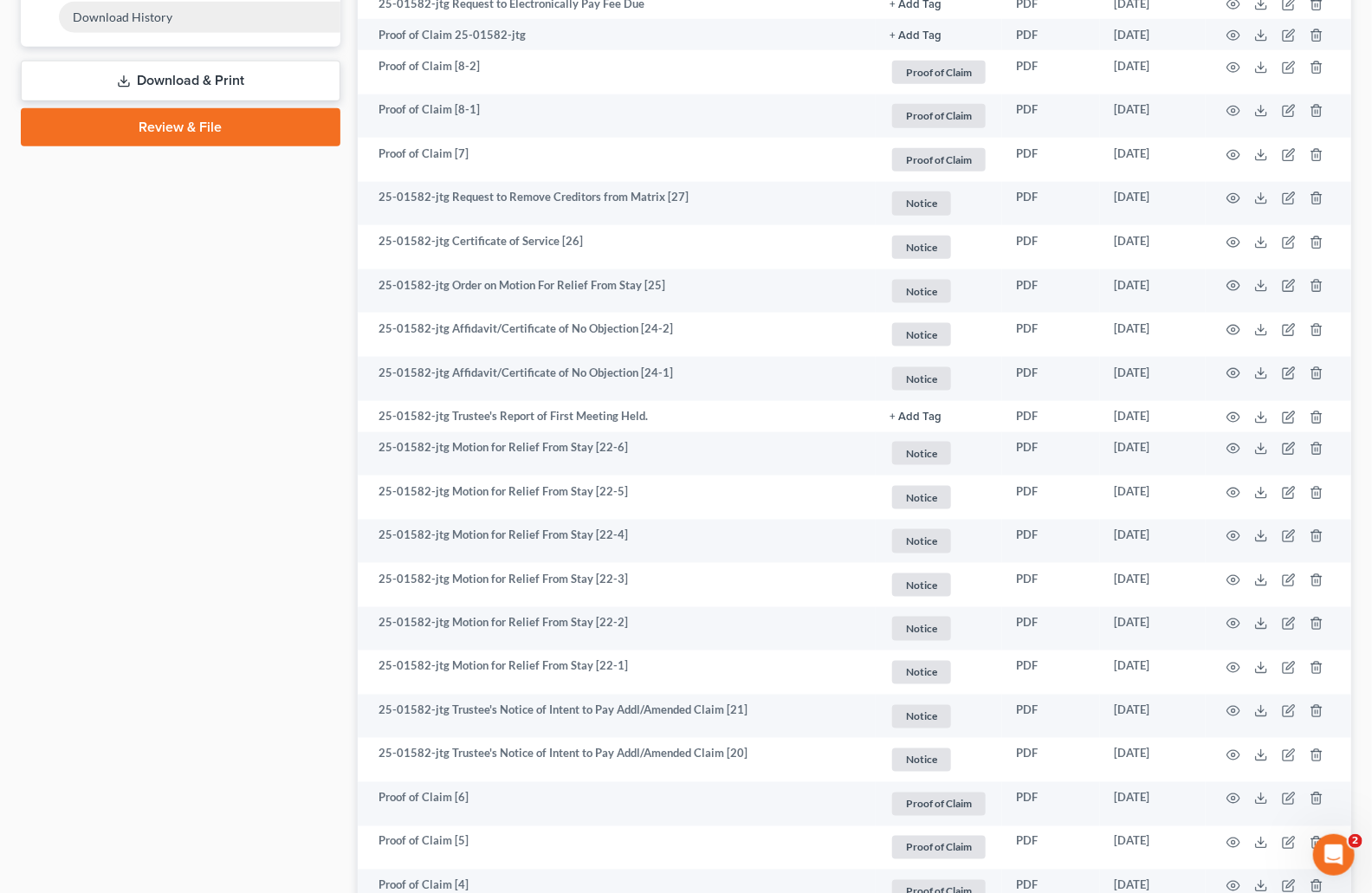
scroll to position [558, 0]
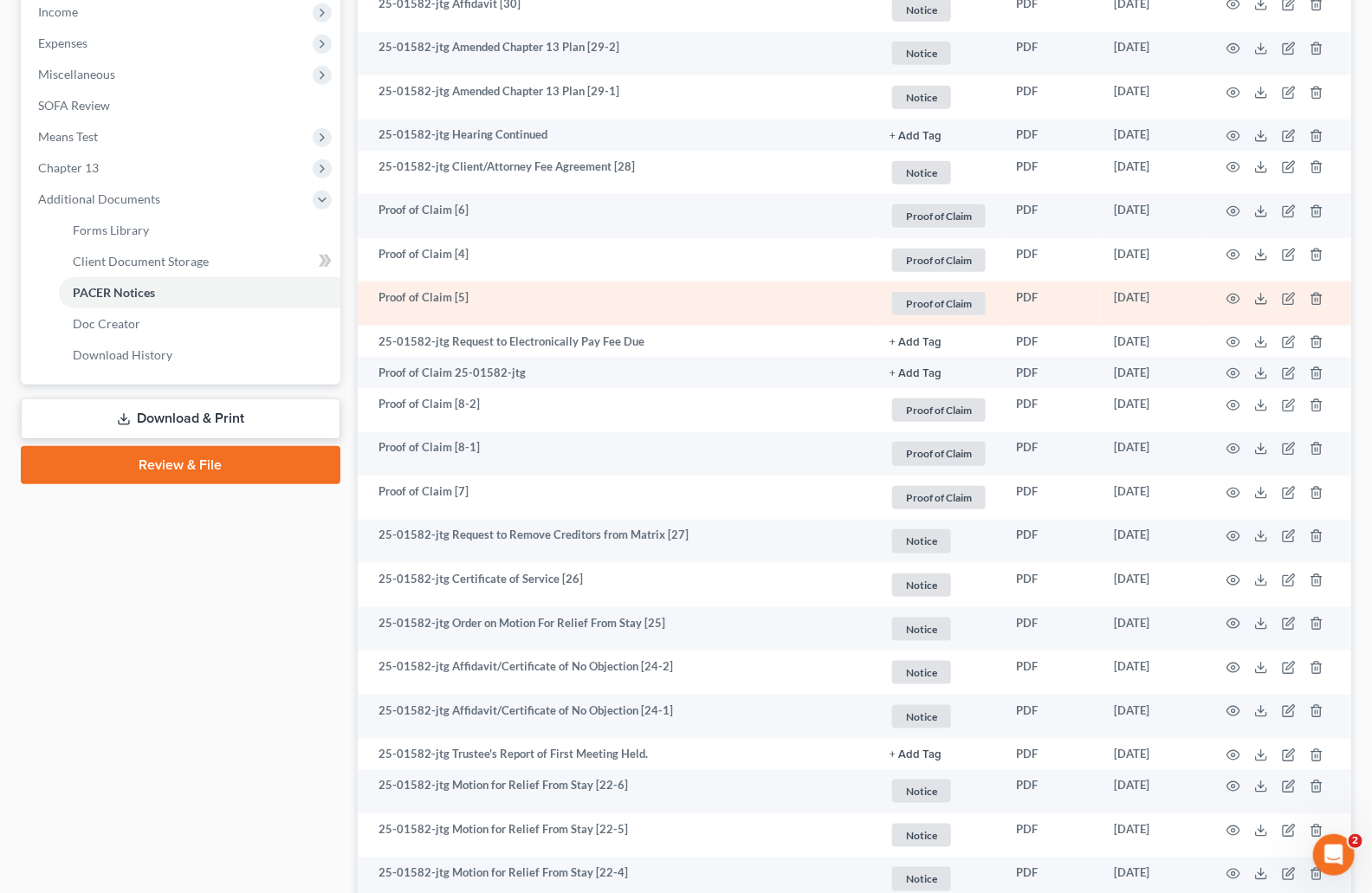
drag, startPoint x: 523, startPoint y: 312, endPoint x: 532, endPoint y: 311, distance: 9.1
click at [524, 312] on td "Proof of Claim [5]" at bounding box center [617, 304] width 518 height 44
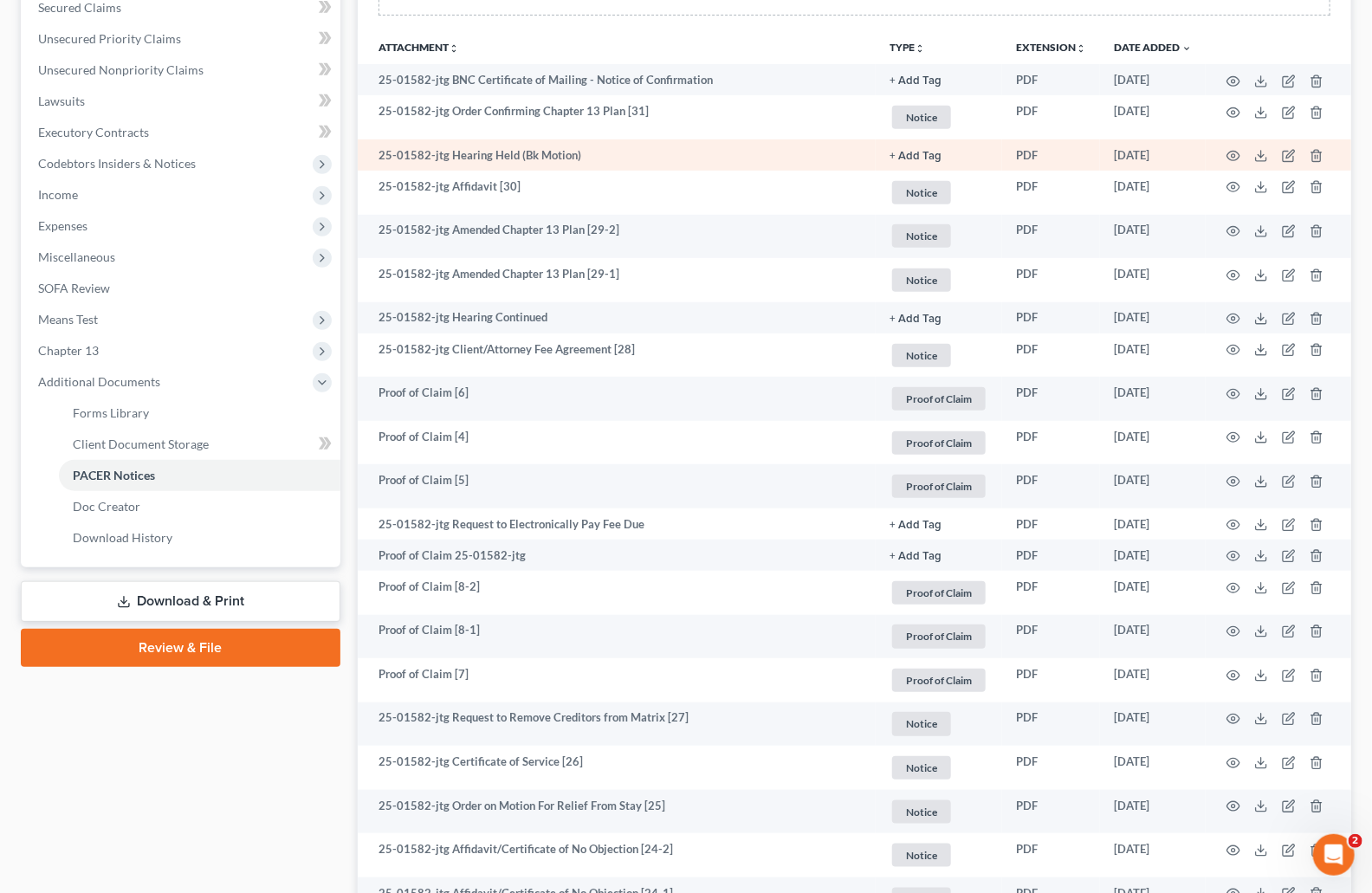
scroll to position [373, 0]
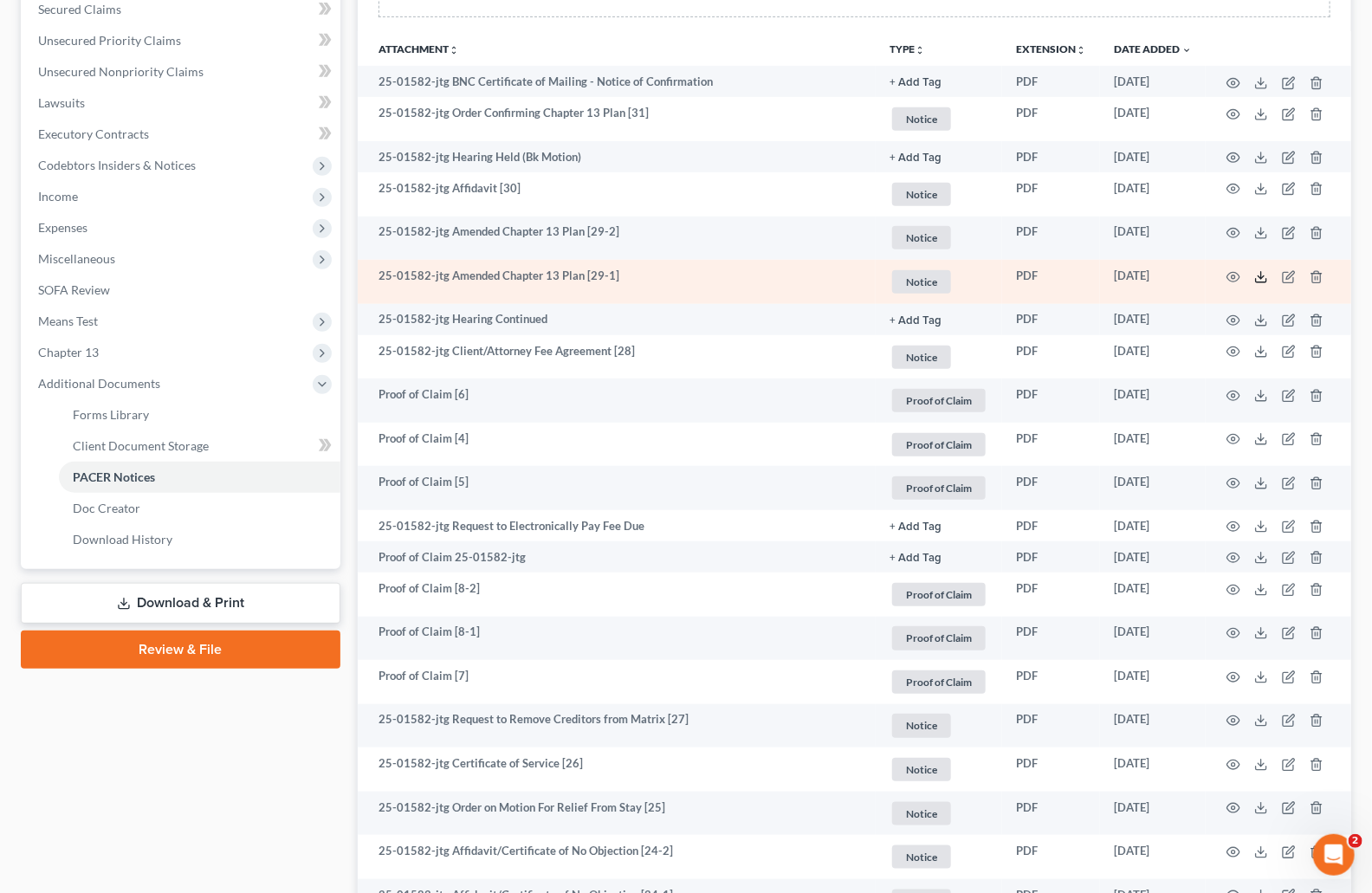
click at [1261, 275] on line at bounding box center [1261, 275] width 0 height 7
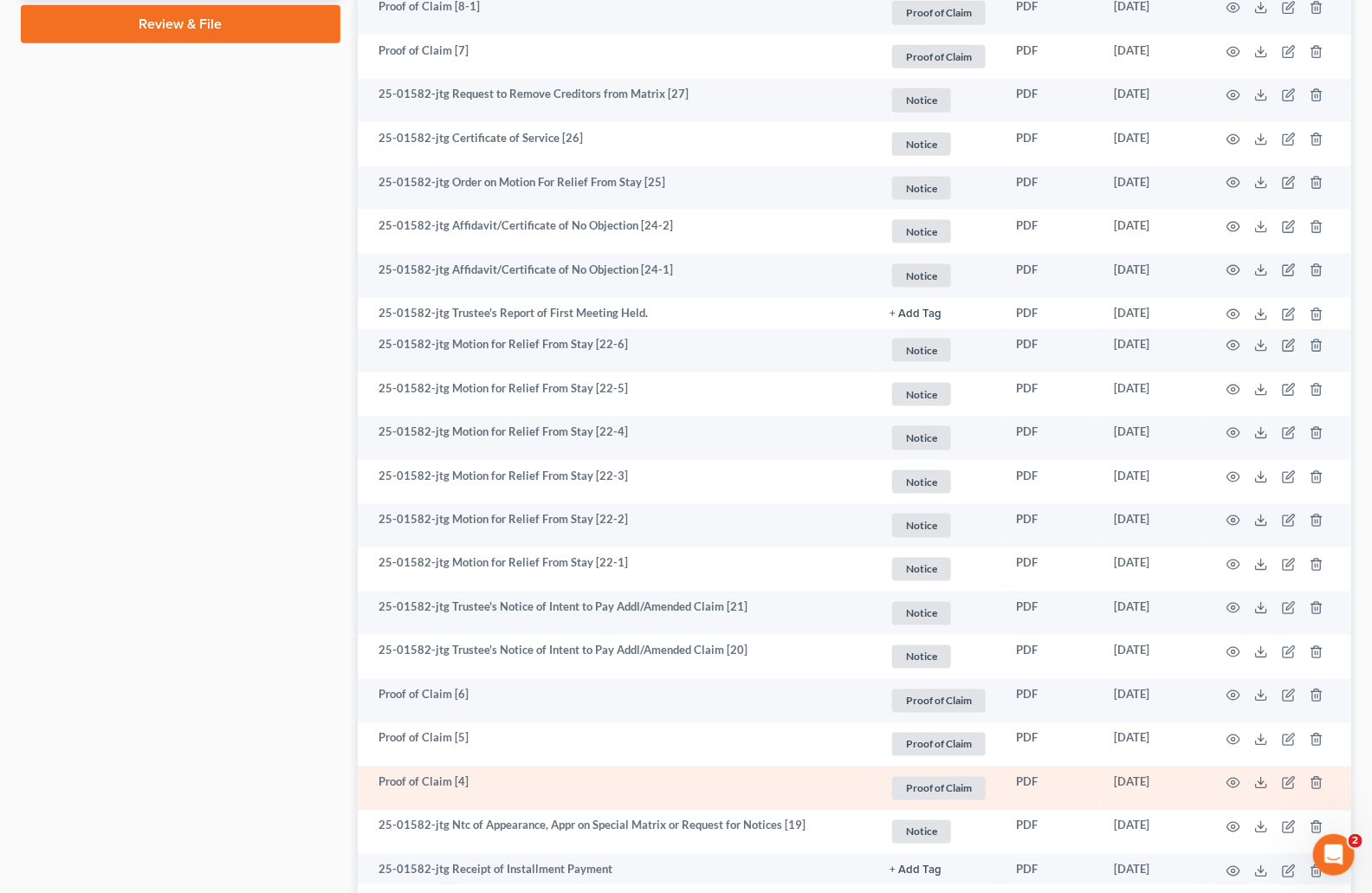
scroll to position [1381, 0]
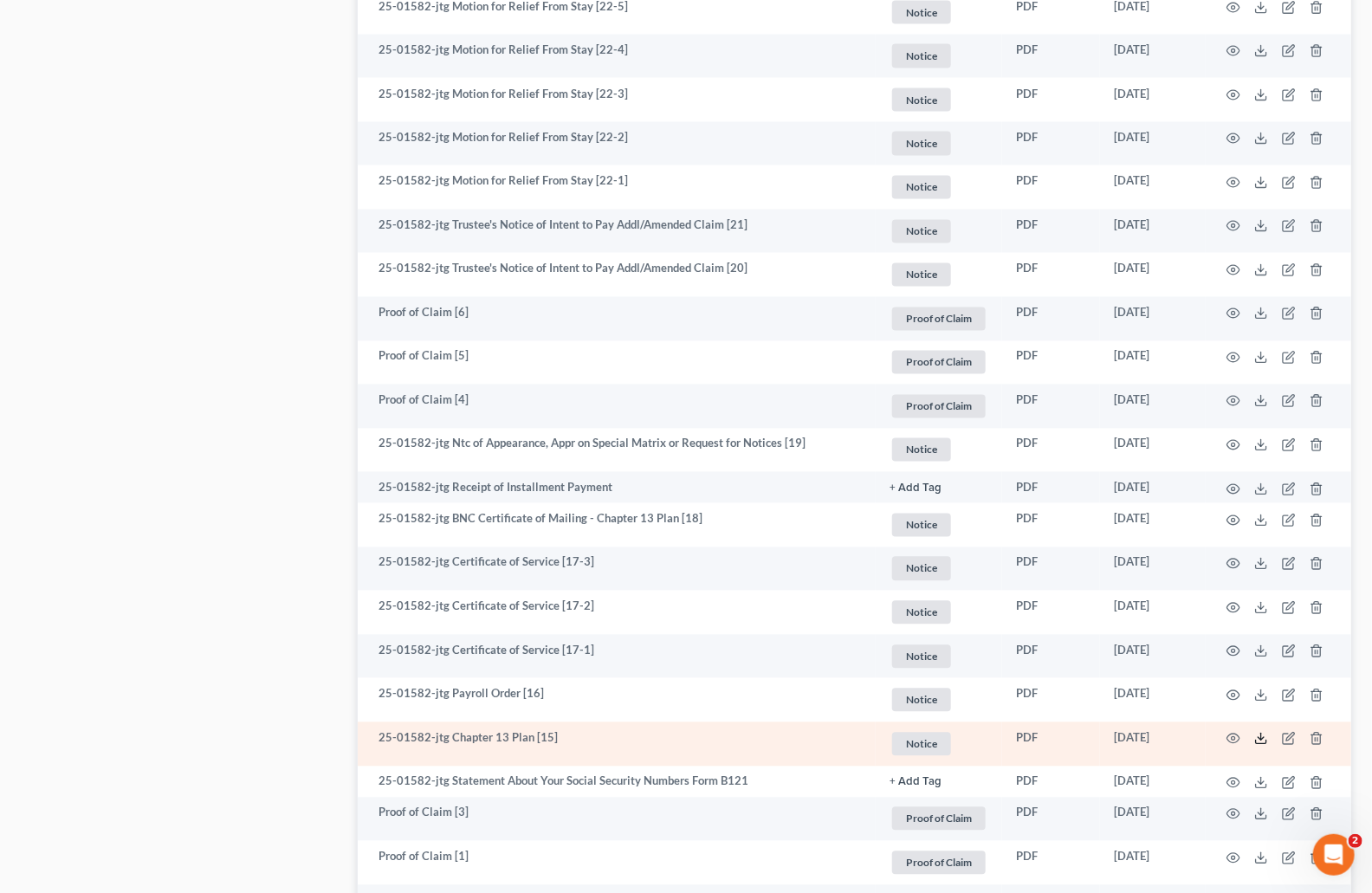
click at [1265, 740] on icon at bounding box center [1261, 739] width 14 height 14
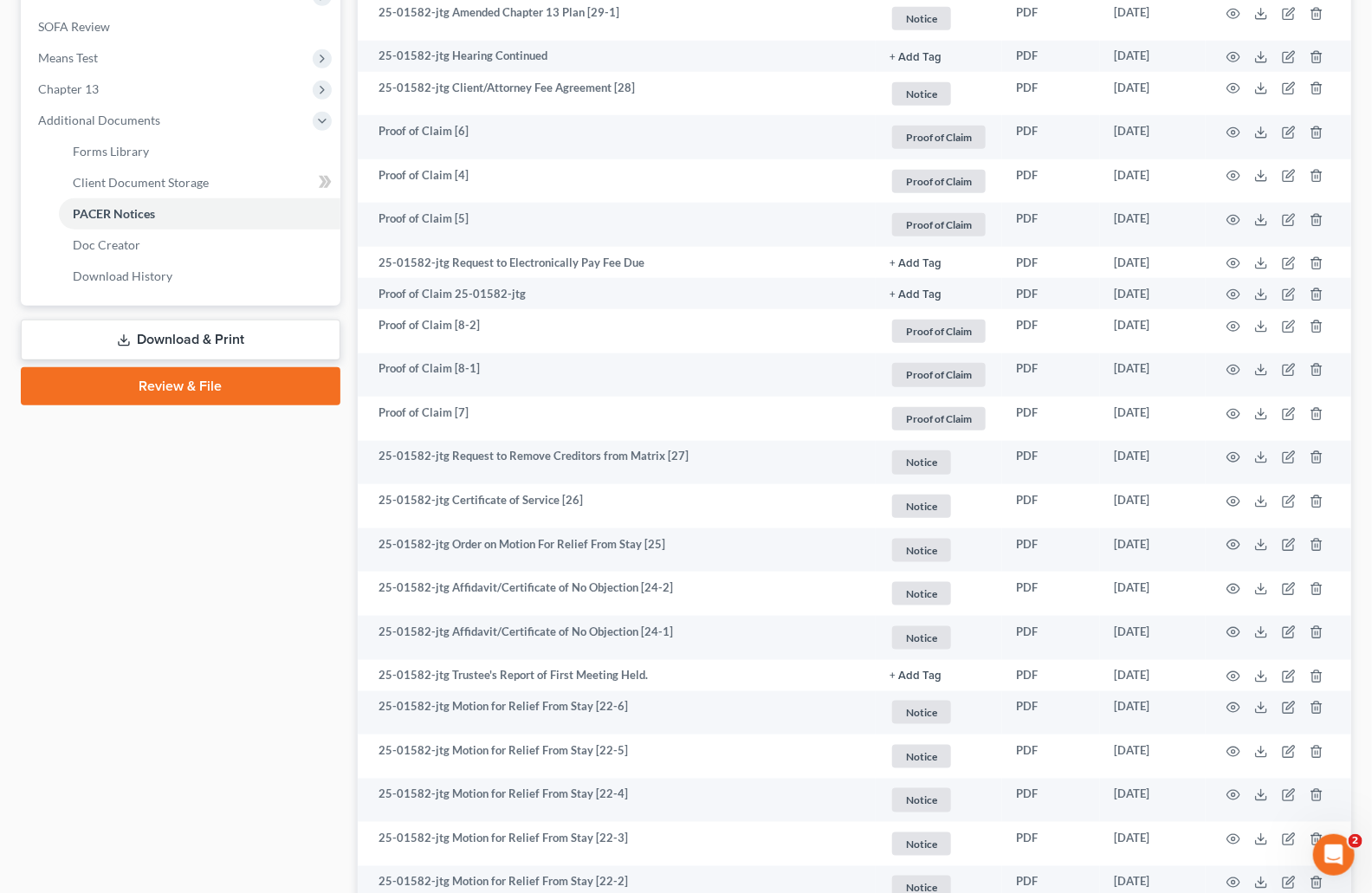
scroll to position [0, 0]
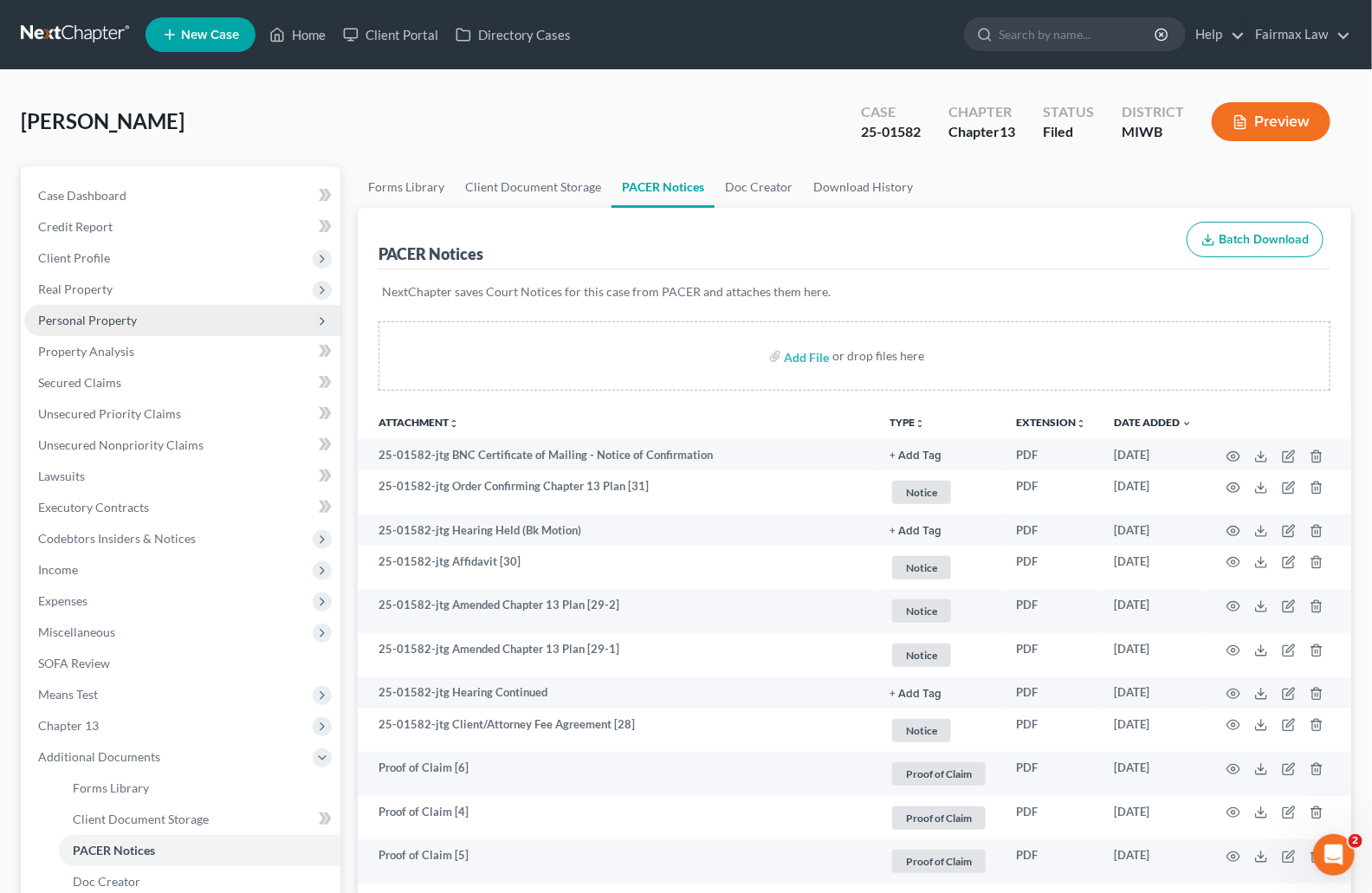
click at [120, 320] on span "Personal Property" at bounding box center [87, 320] width 99 height 15
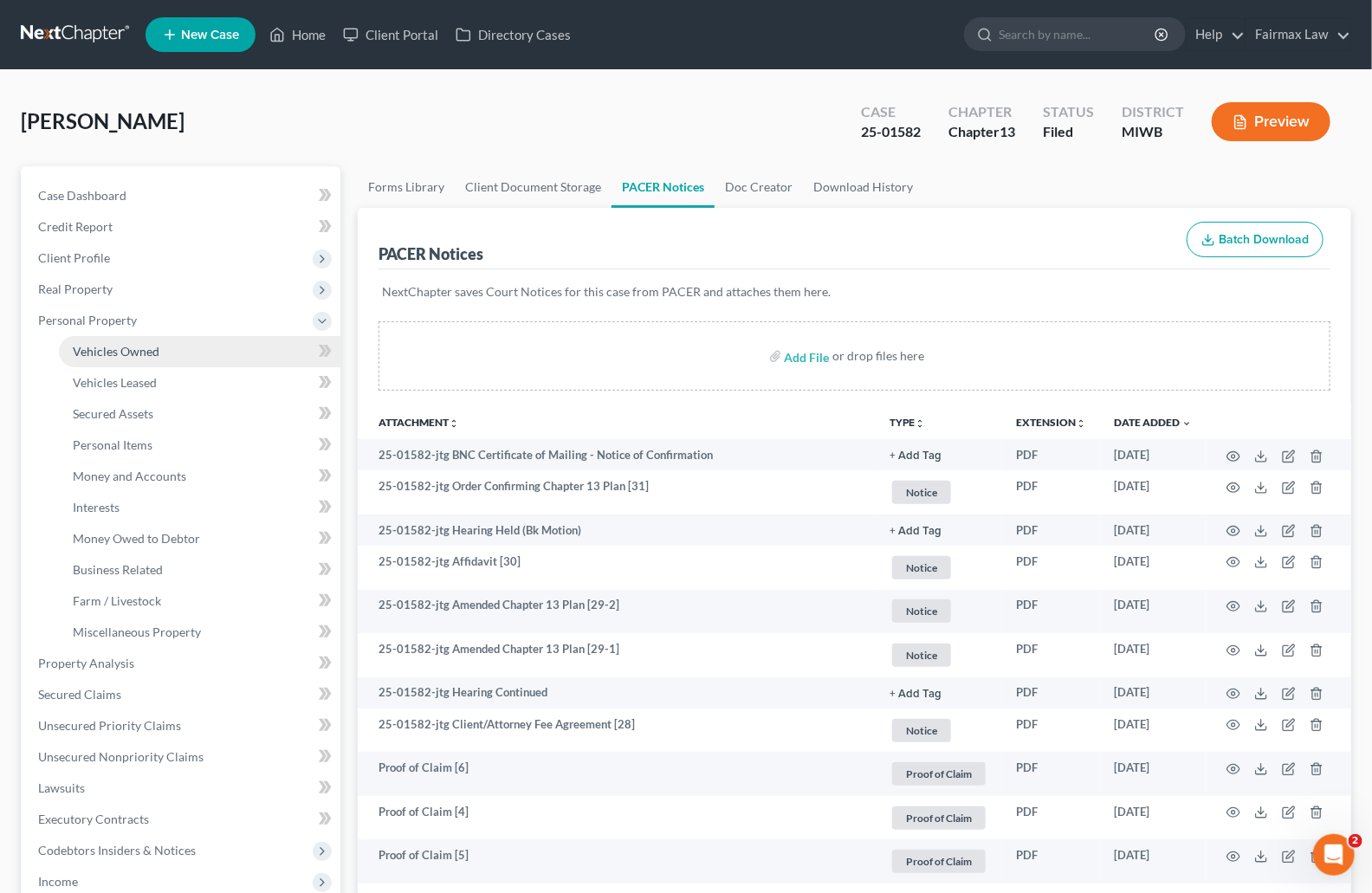
click at [160, 341] on link "Vehicles Owned" at bounding box center [200, 351] width 281 height 31
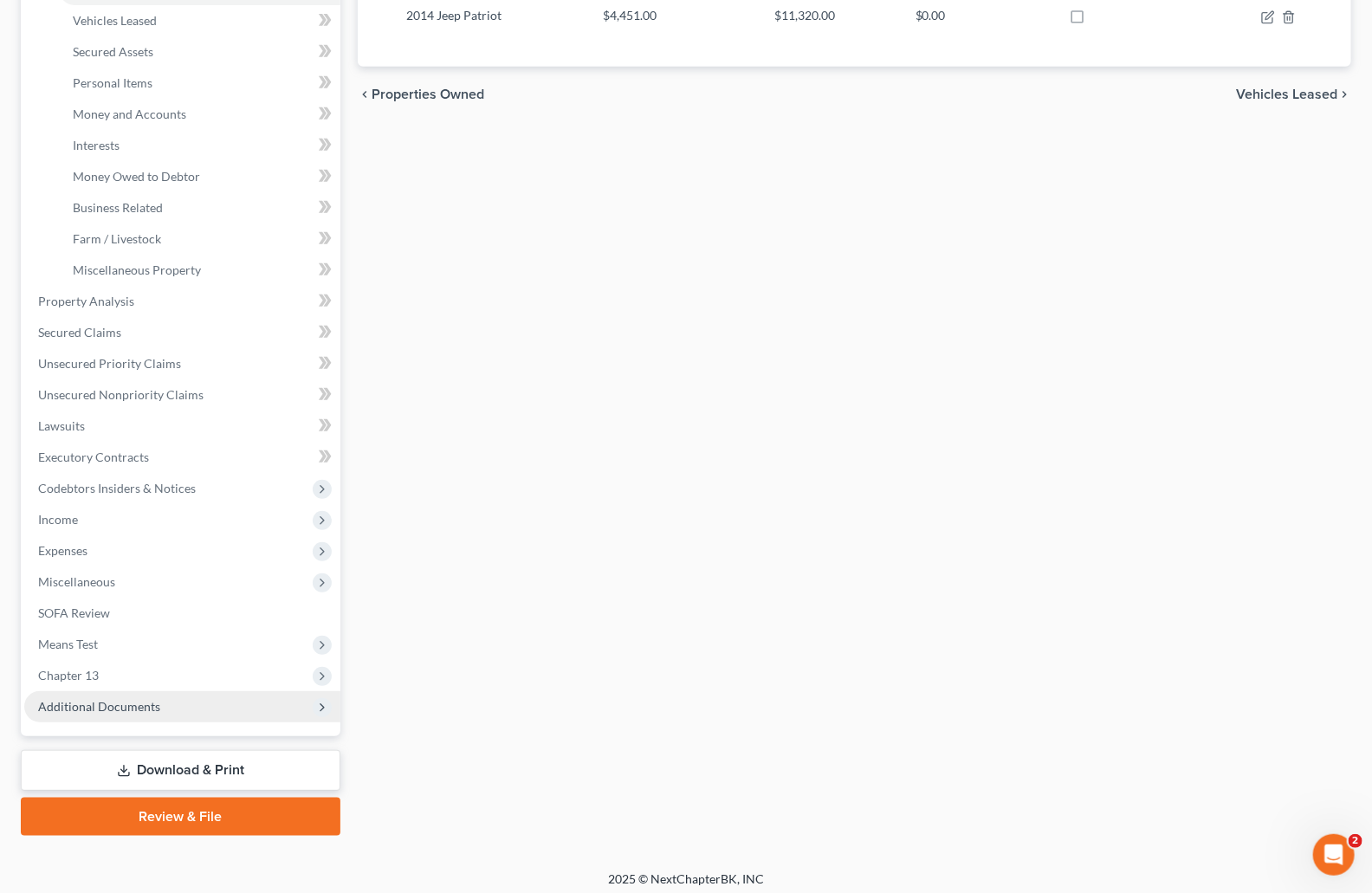
click at [71, 714] on span "Additional Documents" at bounding box center [182, 706] width 316 height 31
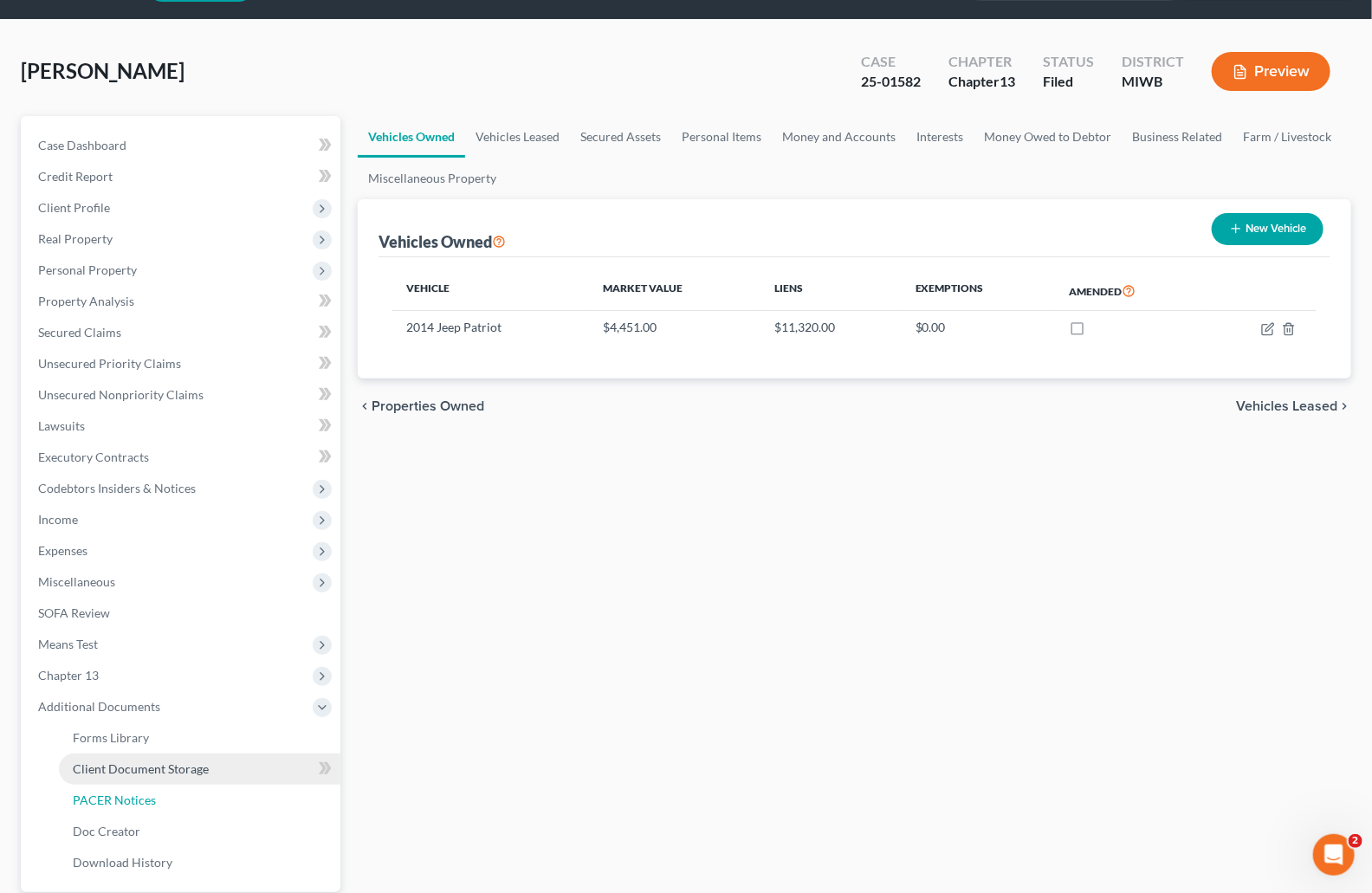
click at [101, 794] on span "PACER Notices" at bounding box center [114, 800] width 84 height 15
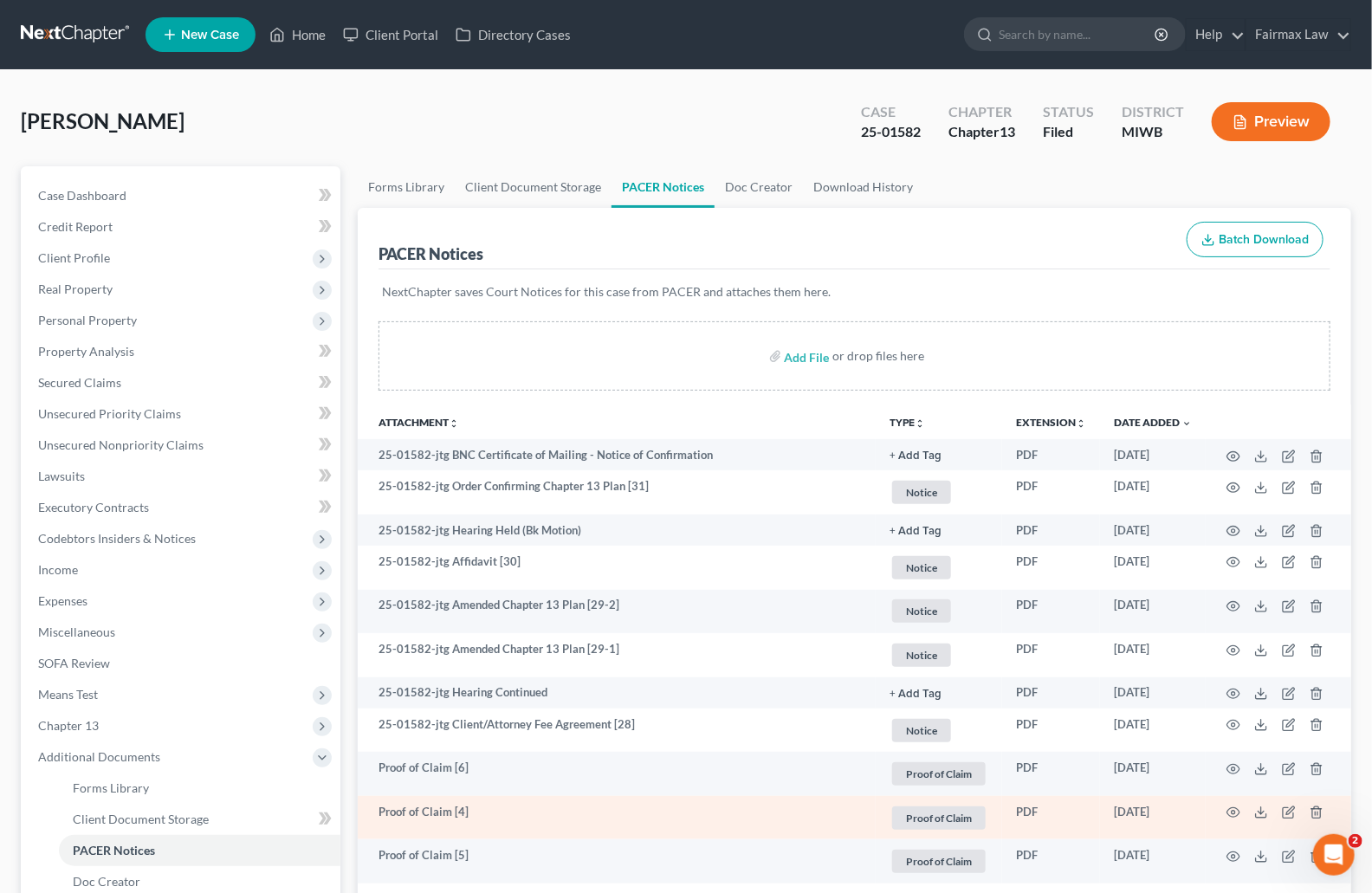
scroll to position [313, 0]
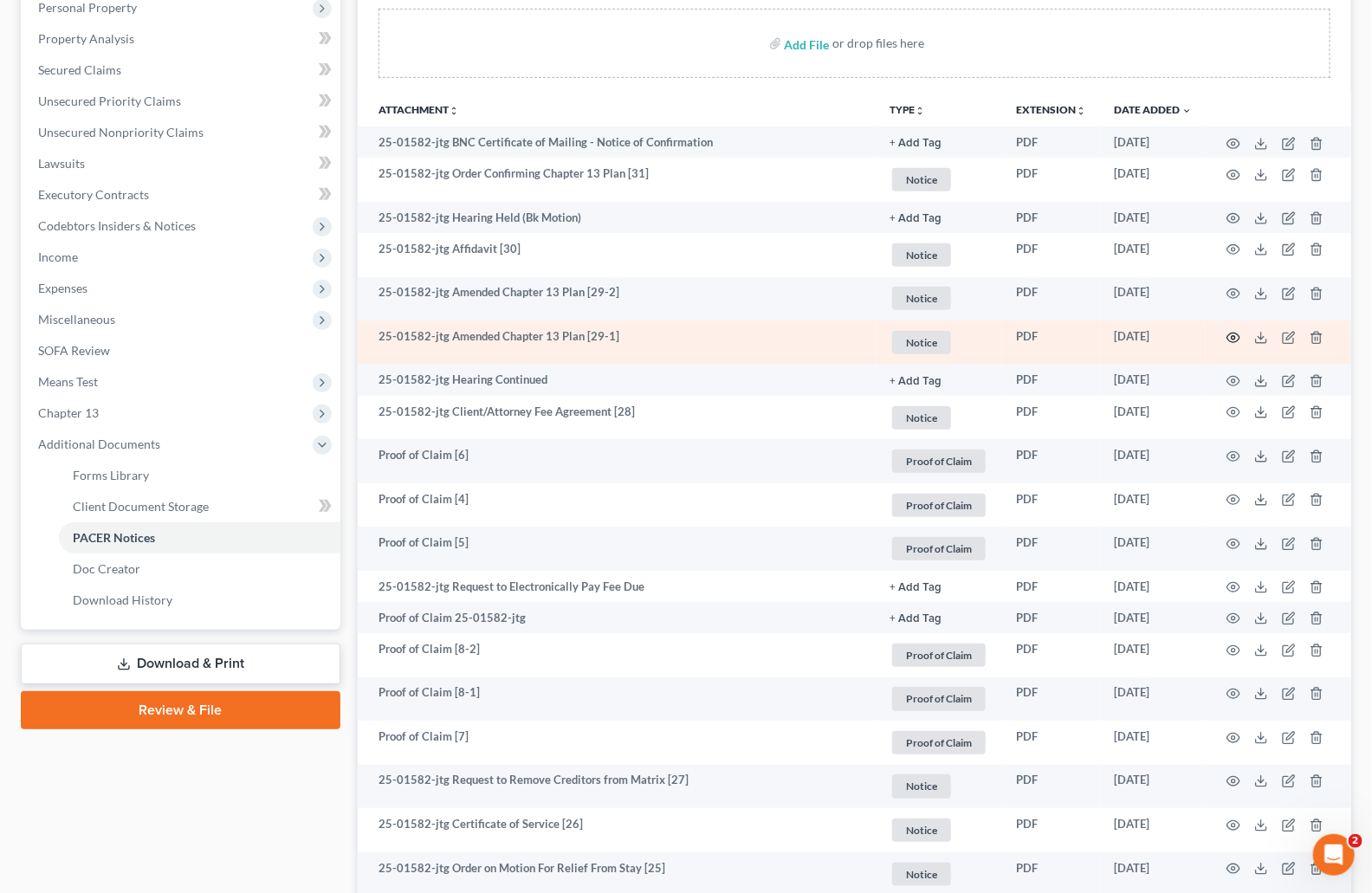
click at [1236, 337] on icon "button" at bounding box center [1234, 338] width 14 height 14
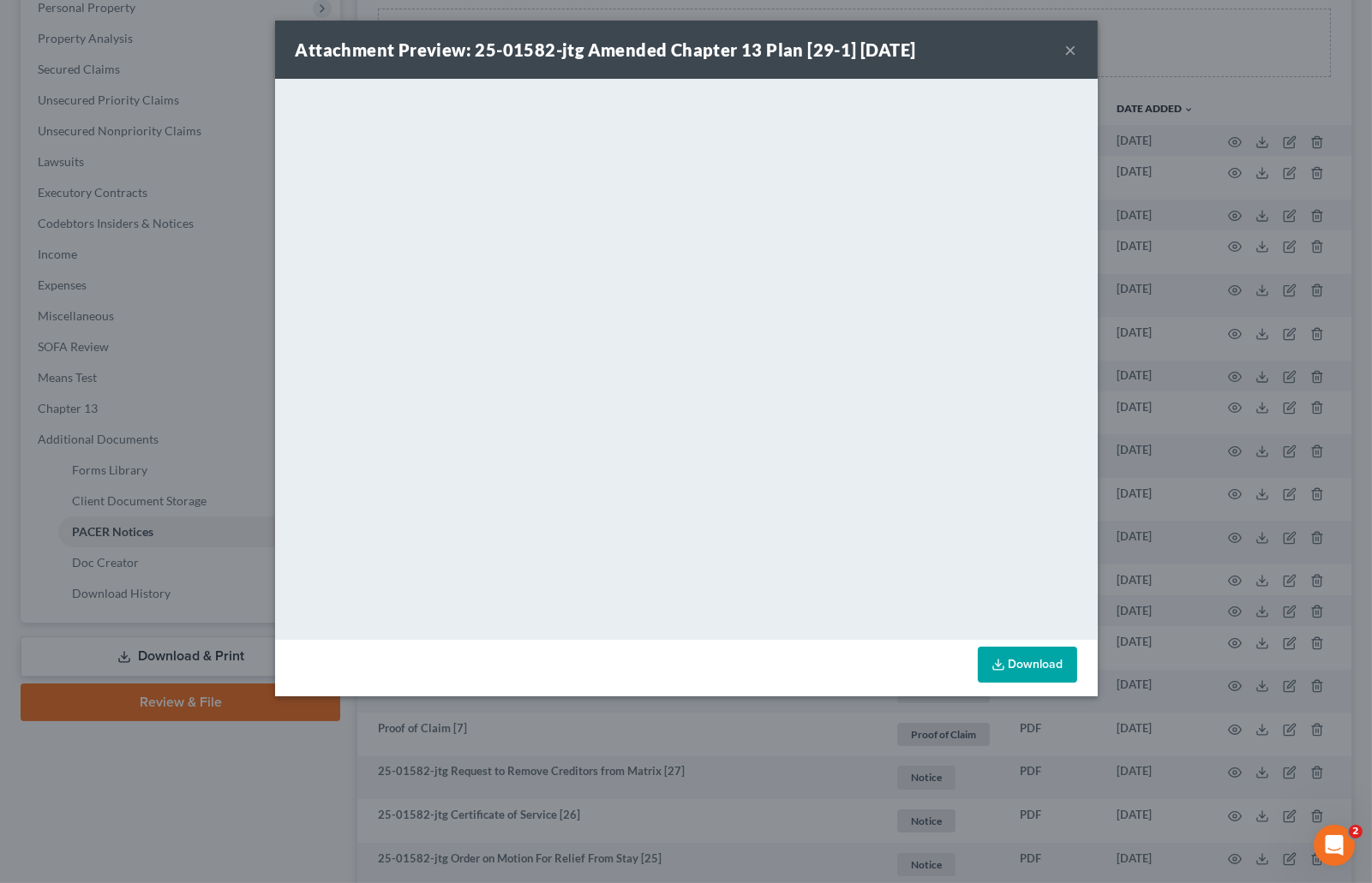
click at [1159, 295] on div "Attachment Preview: 25-01582-jtg Amended Chapter 13 Plan [29-1] 09/24/2025 × <o…" at bounding box center [686, 441] width 1372 height 883
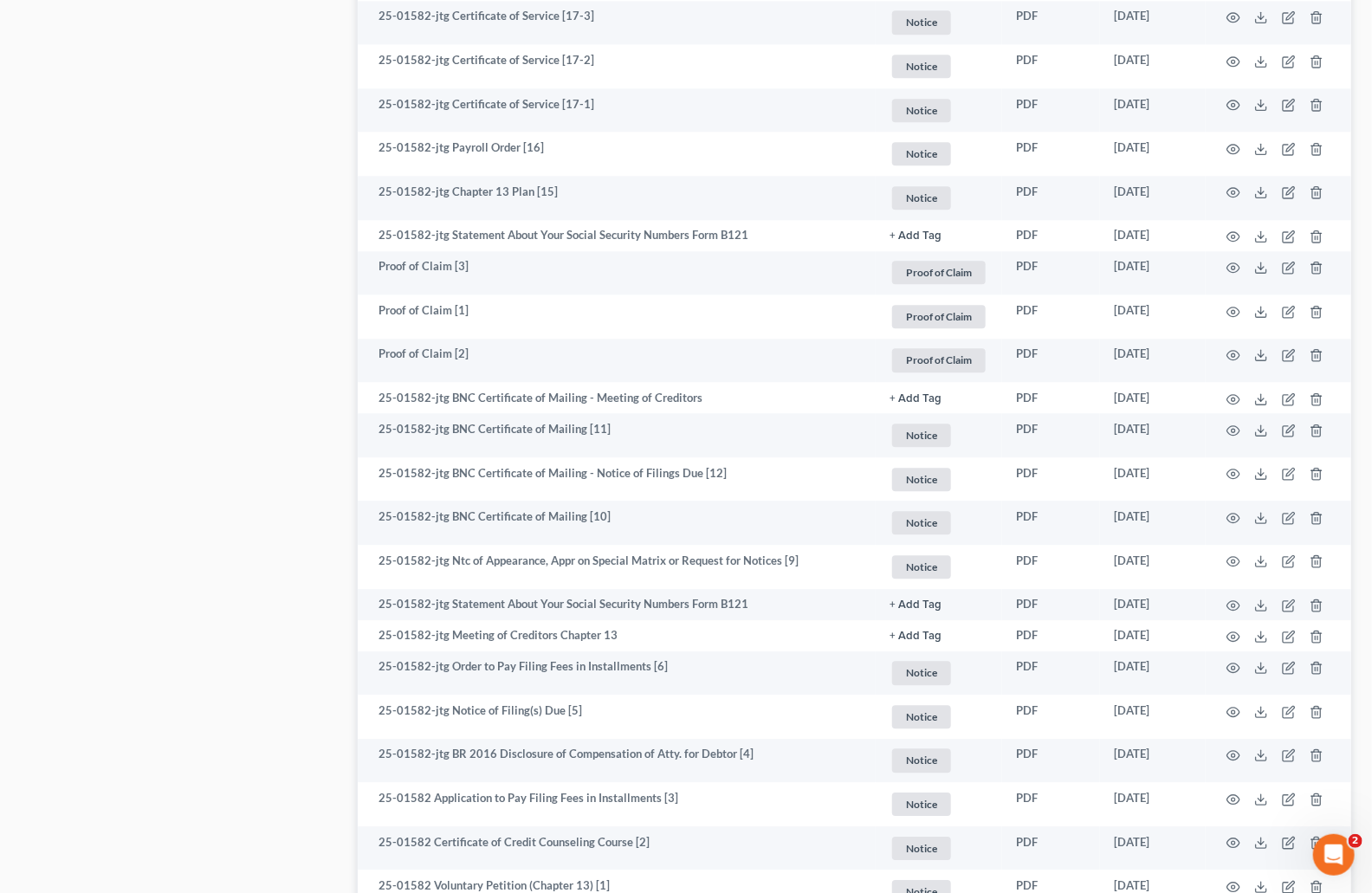
scroll to position [1346, 0]
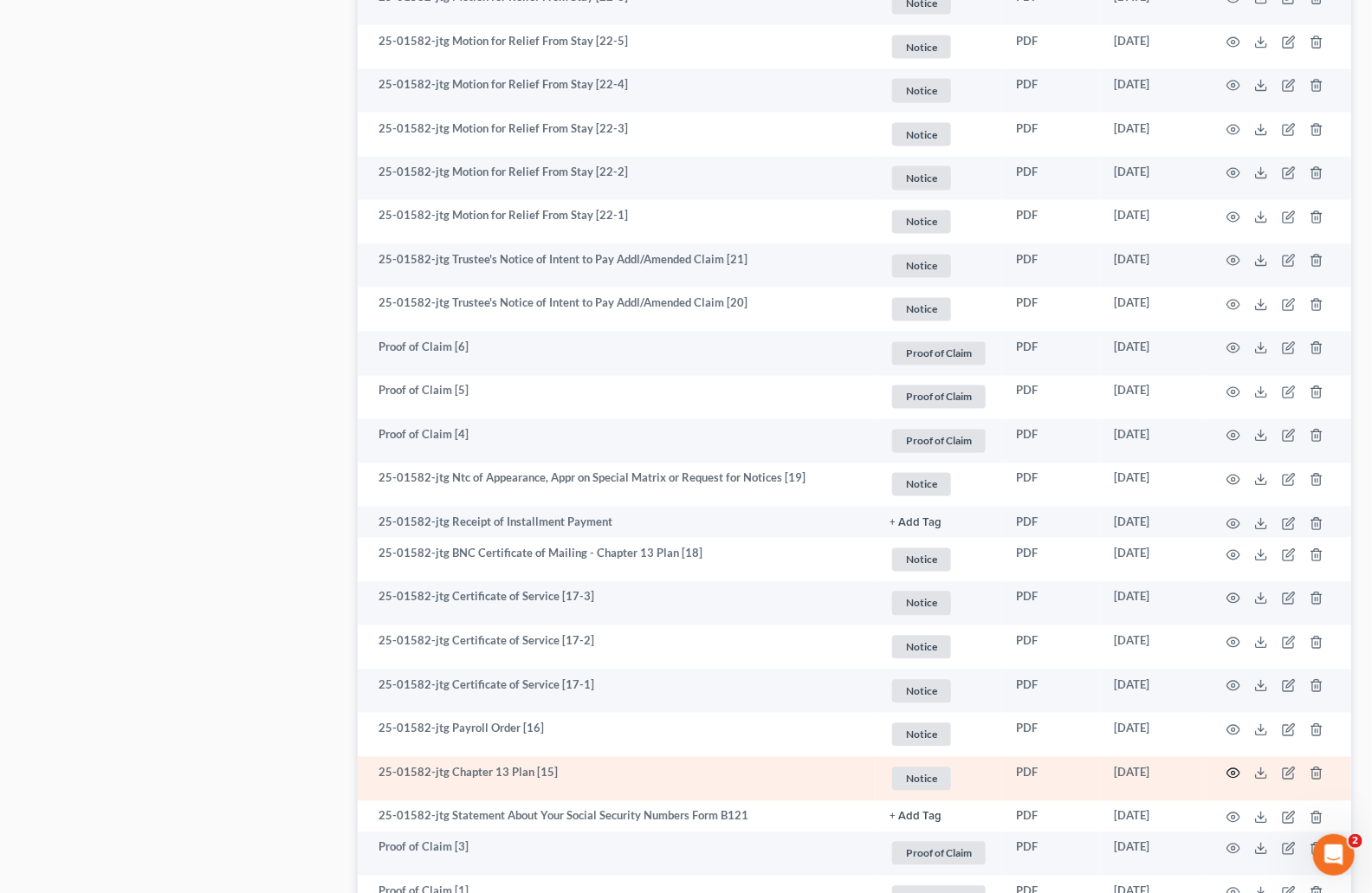
click at [1230, 773] on icon "button" at bounding box center [1234, 774] width 14 height 14
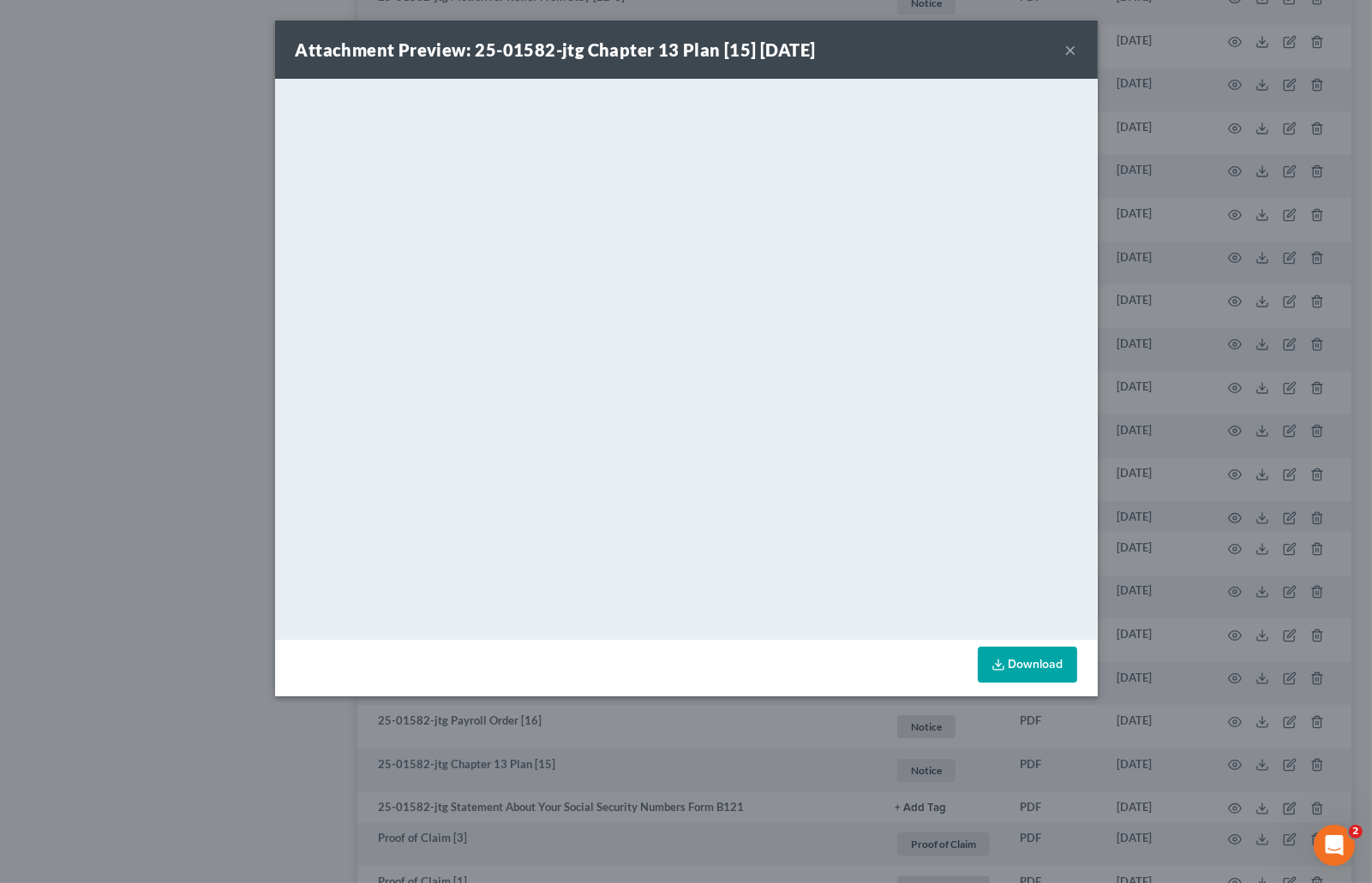
click at [1115, 70] on div "Attachment Preview: 25-01582-jtg Chapter 13 Plan [15] 06/13/2025 × <object ng-a…" at bounding box center [686, 441] width 1372 height 883
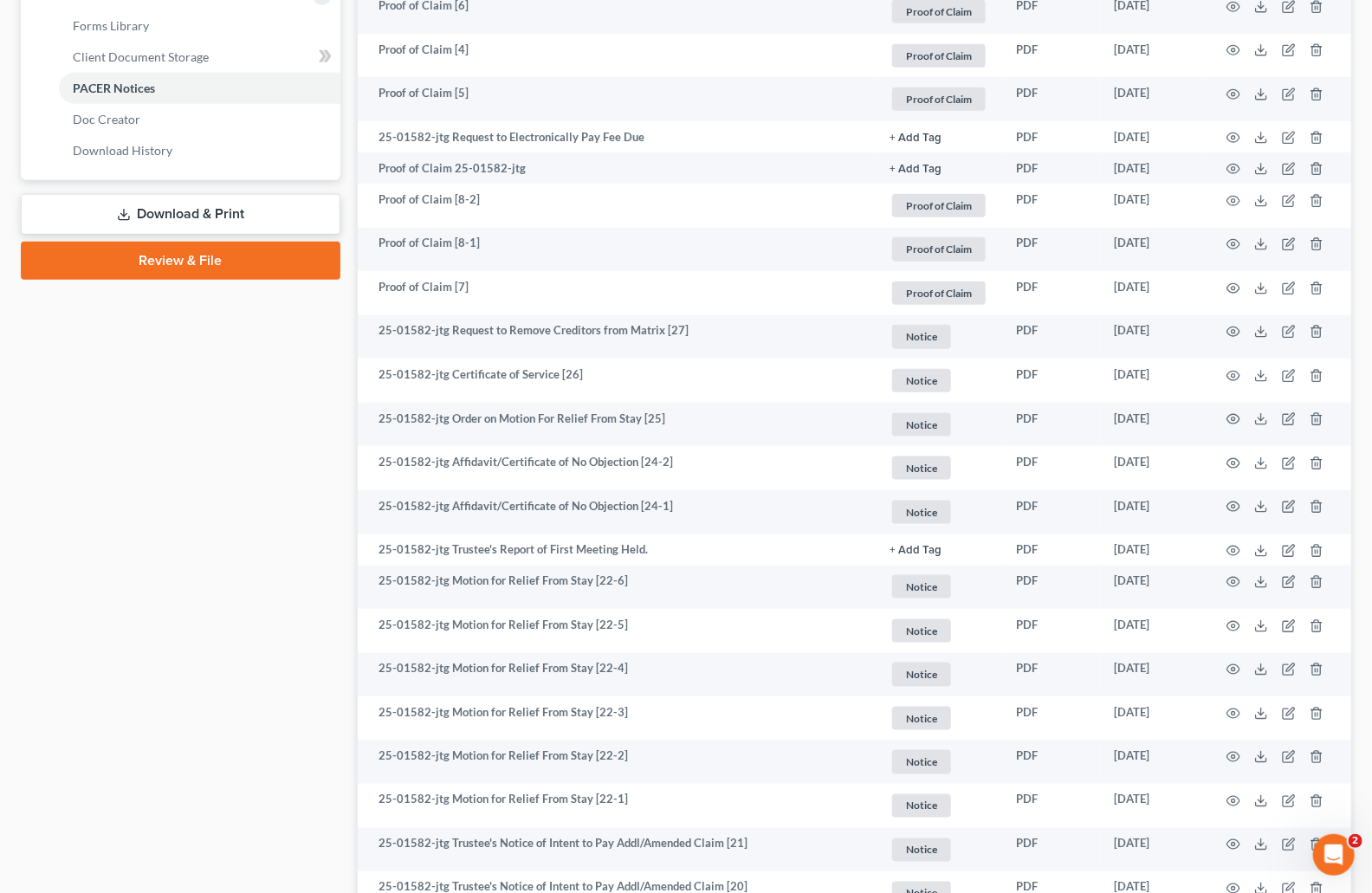
scroll to position [0, 0]
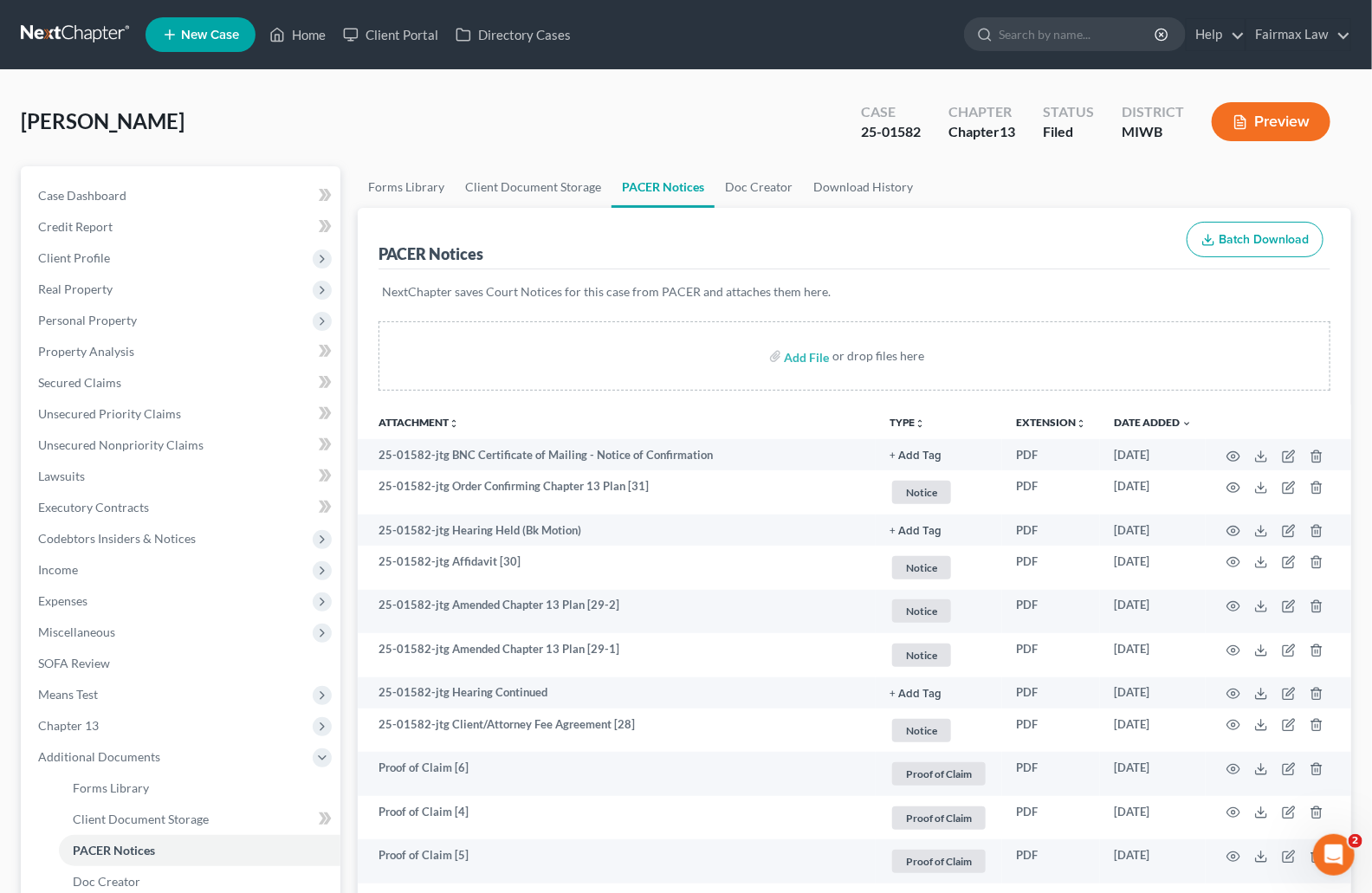
click at [804, 114] on div "Ruiz, Juan Upgraded Case 25-01582 Chapter Chapter 13 Status Filed District MIWB…" at bounding box center [686, 128] width 1331 height 76
click at [725, 289] on p "NextChapter saves Court Notices for this case from PACER and attaches them here." at bounding box center [854, 292] width 945 height 18
click at [928, 113] on div "Case 25-01582" at bounding box center [890, 123] width 87 height 51
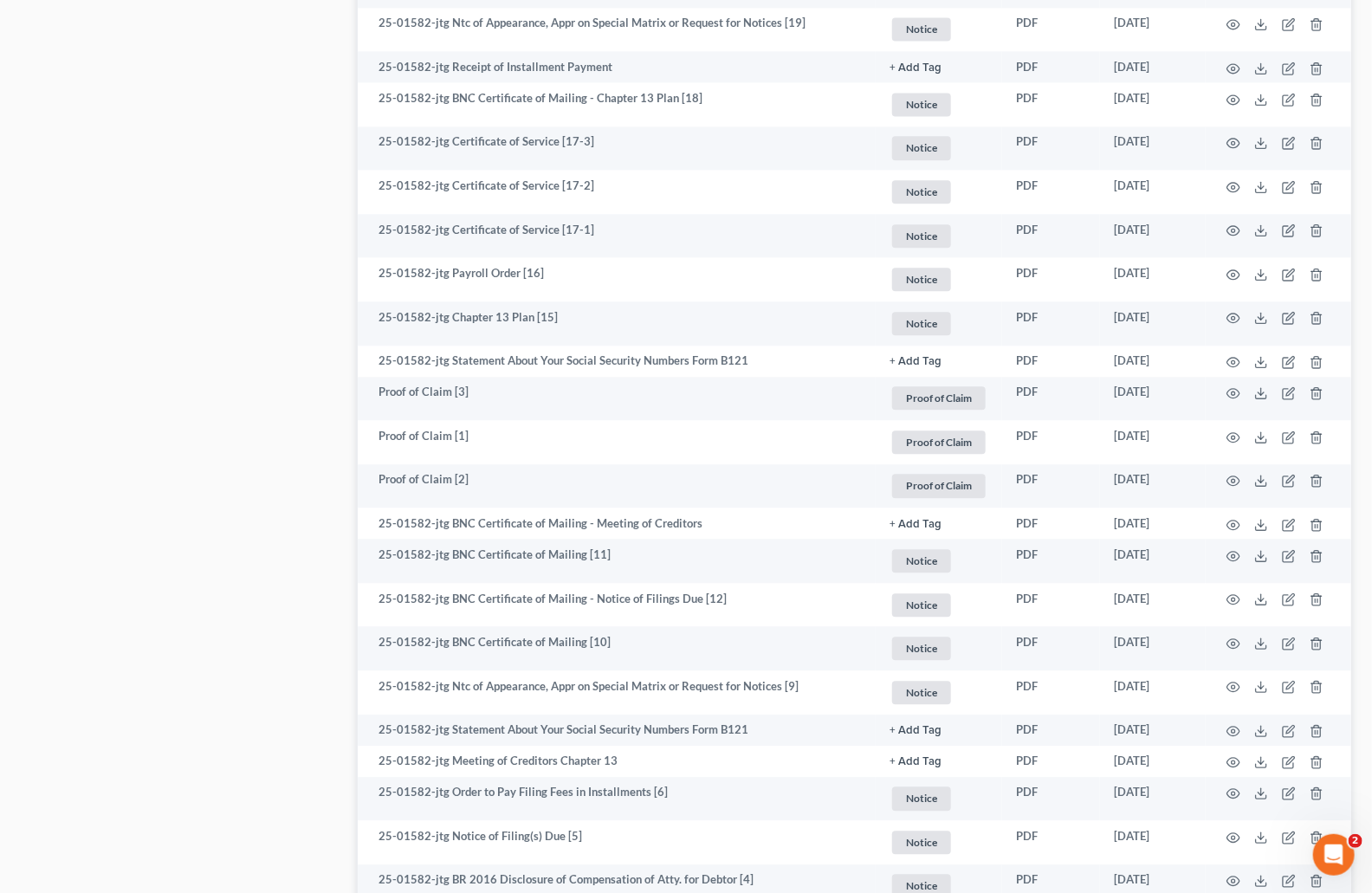
scroll to position [1353, 0]
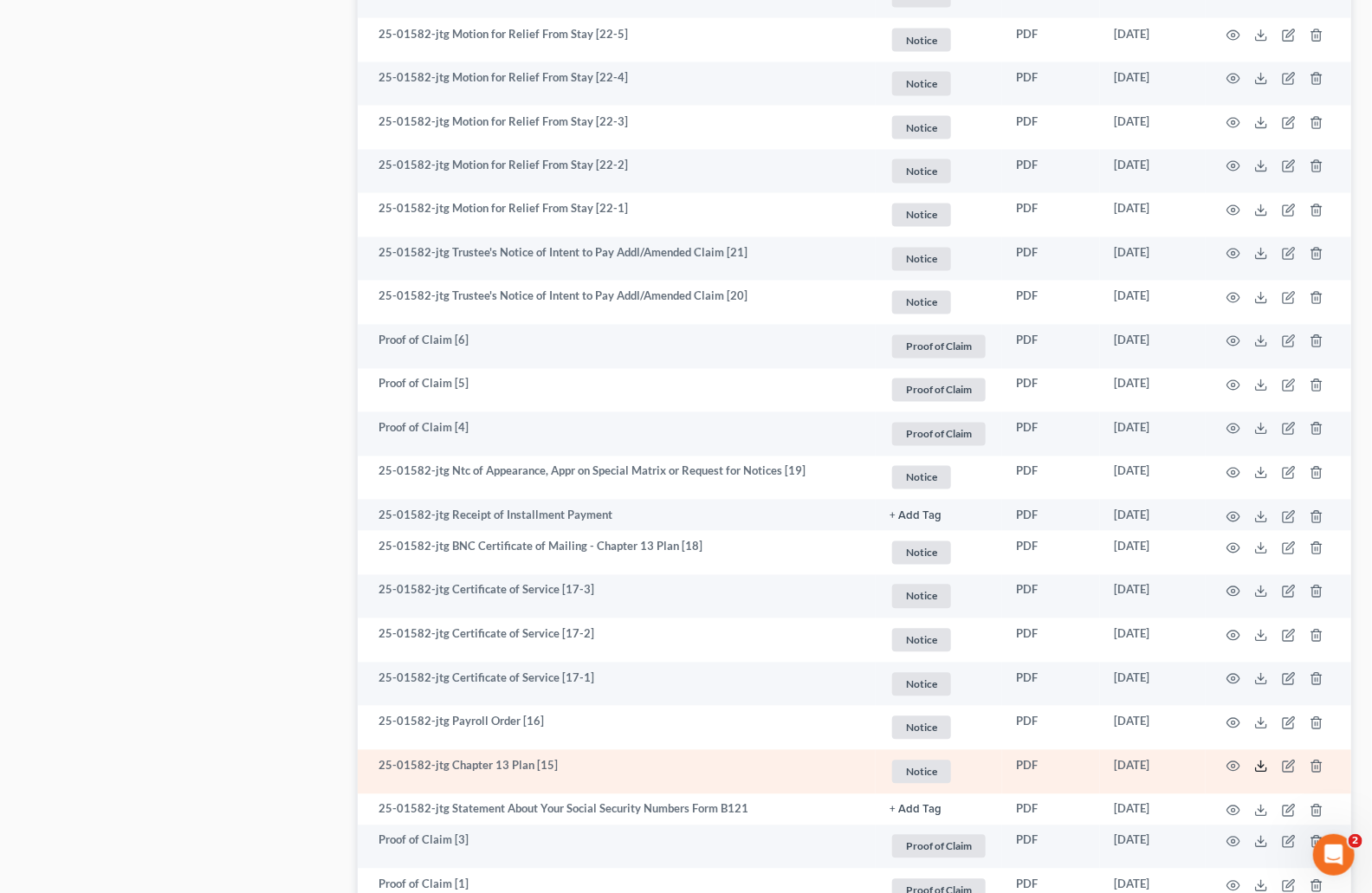
click at [1261, 769] on line at bounding box center [1261, 765] width 0 height 7
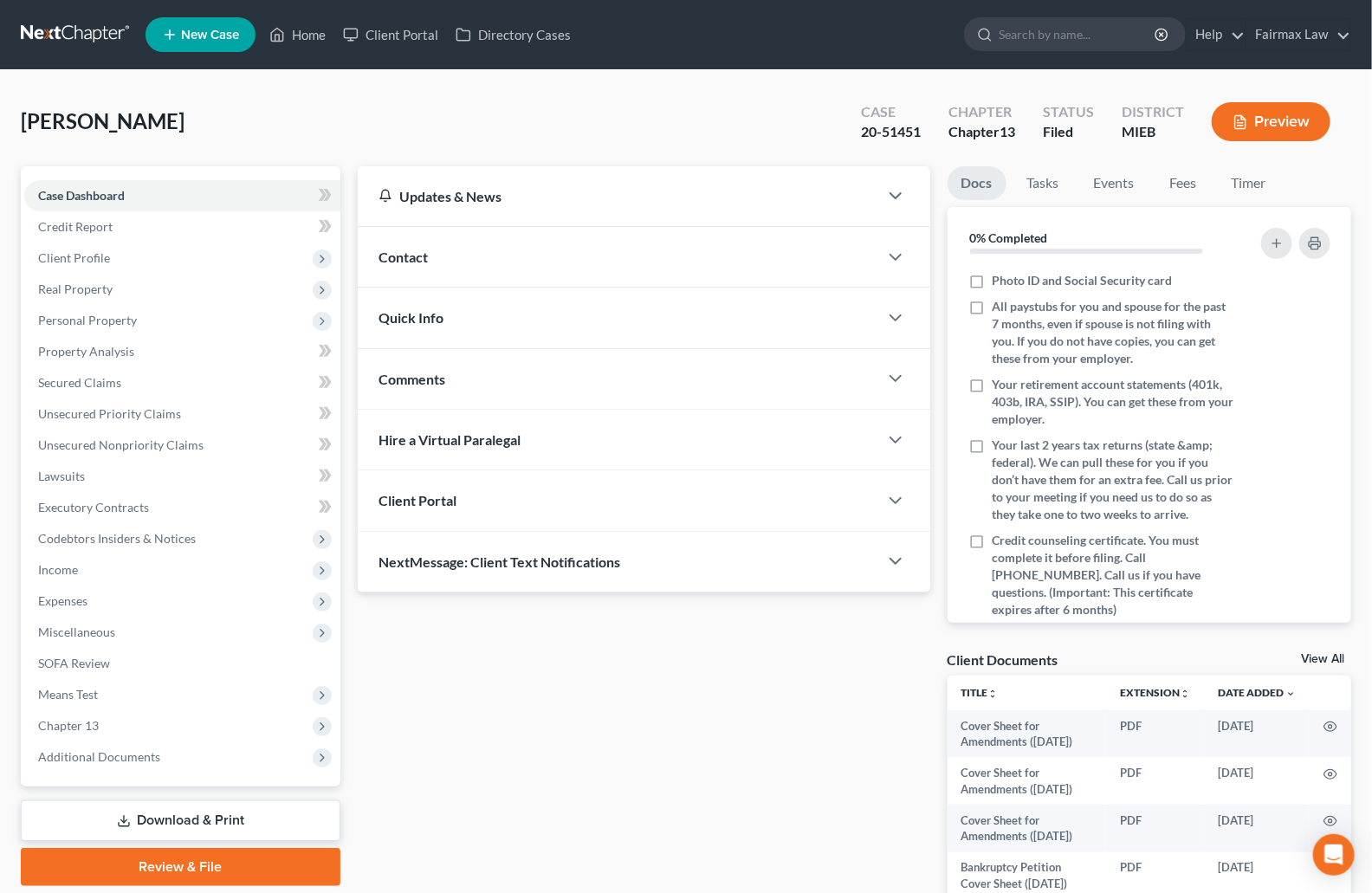
click at [635, 84] on div "[PERSON_NAME] Upgraded Case 20-51451 Chapter Chapter 13 Status Filed District M…" at bounding box center [686, 570] width 1372 height 1000
click at [114, 765] on span "Additional Documents" at bounding box center [182, 757] width 316 height 31
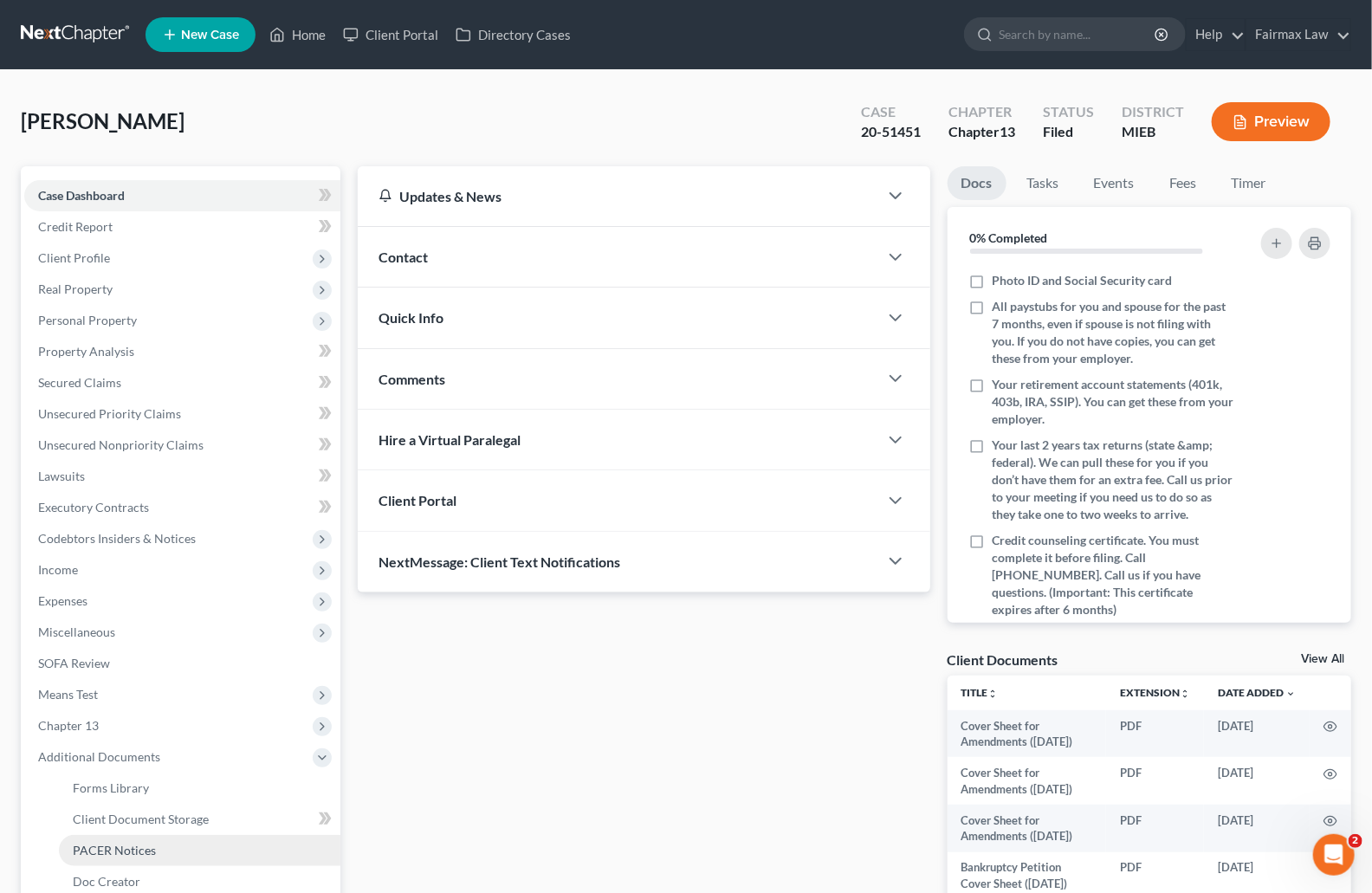
click at [120, 848] on span "PACER Notices" at bounding box center [114, 850] width 84 height 15
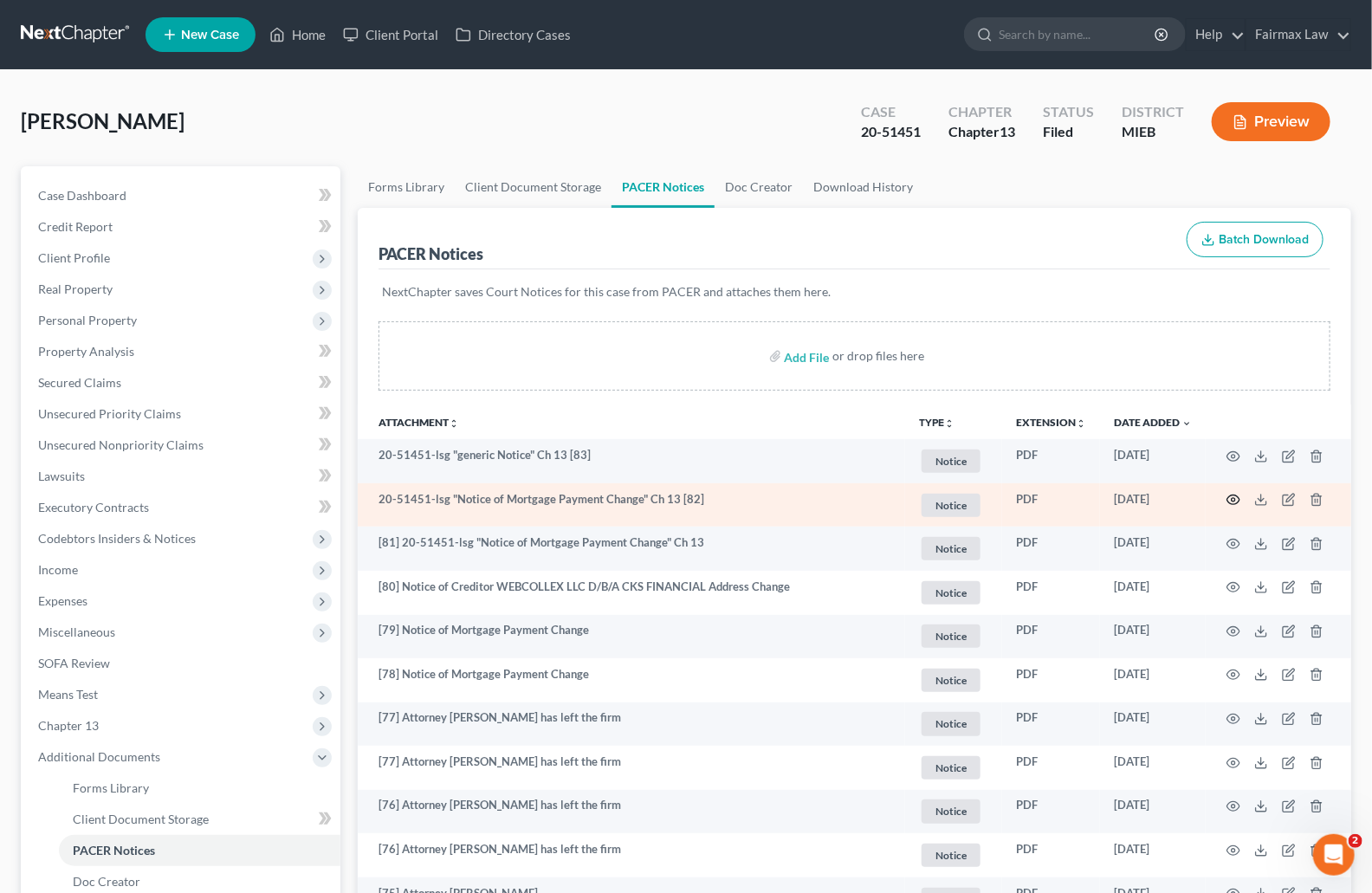
click at [1233, 503] on icon "button" at bounding box center [1234, 500] width 14 height 14
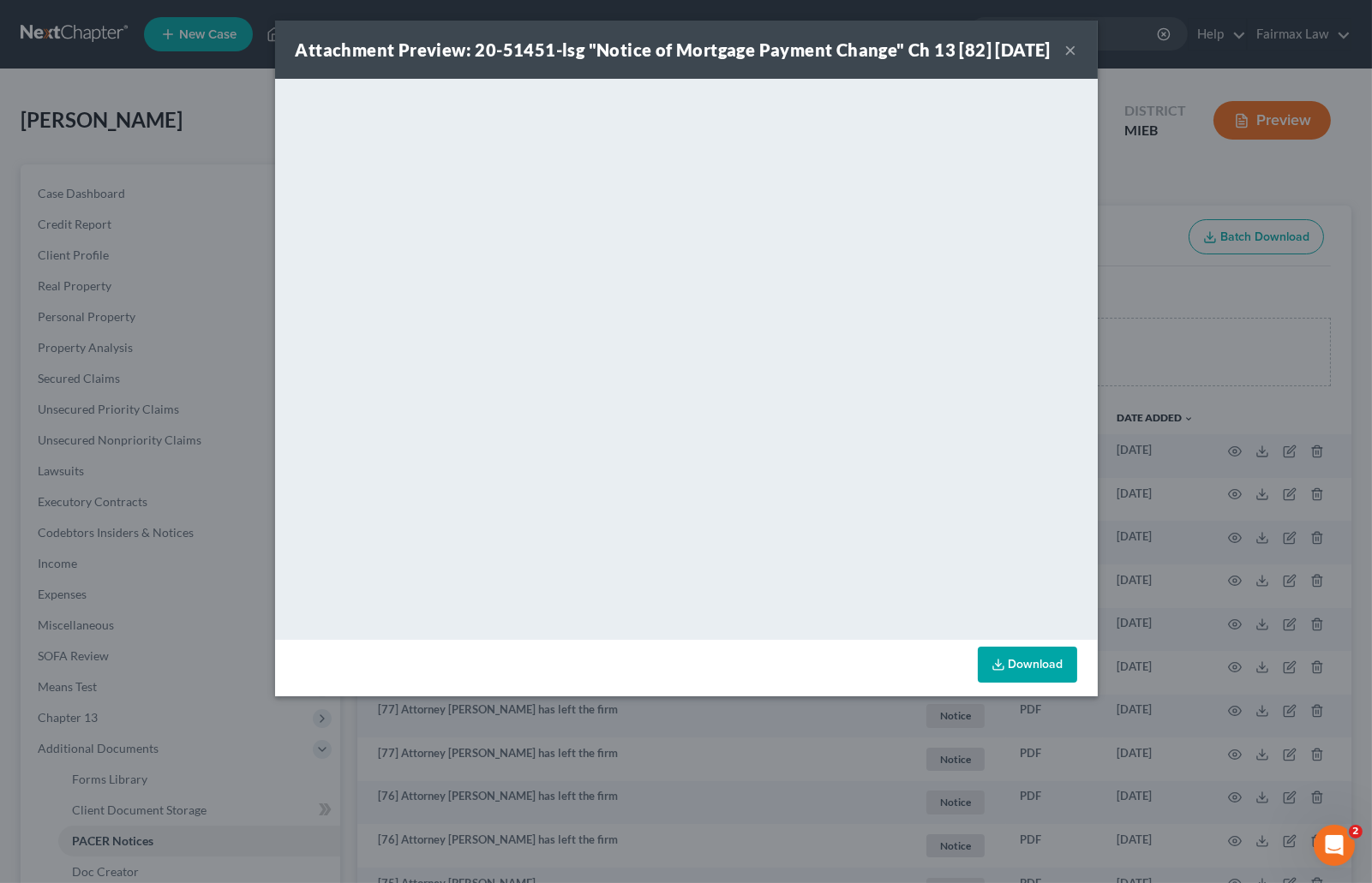
click at [1170, 197] on div "Attachment Preview: 20-51451-lsg "Notice of Mortgage Payment Change" Ch 13 [82]…" at bounding box center [686, 441] width 1372 height 883
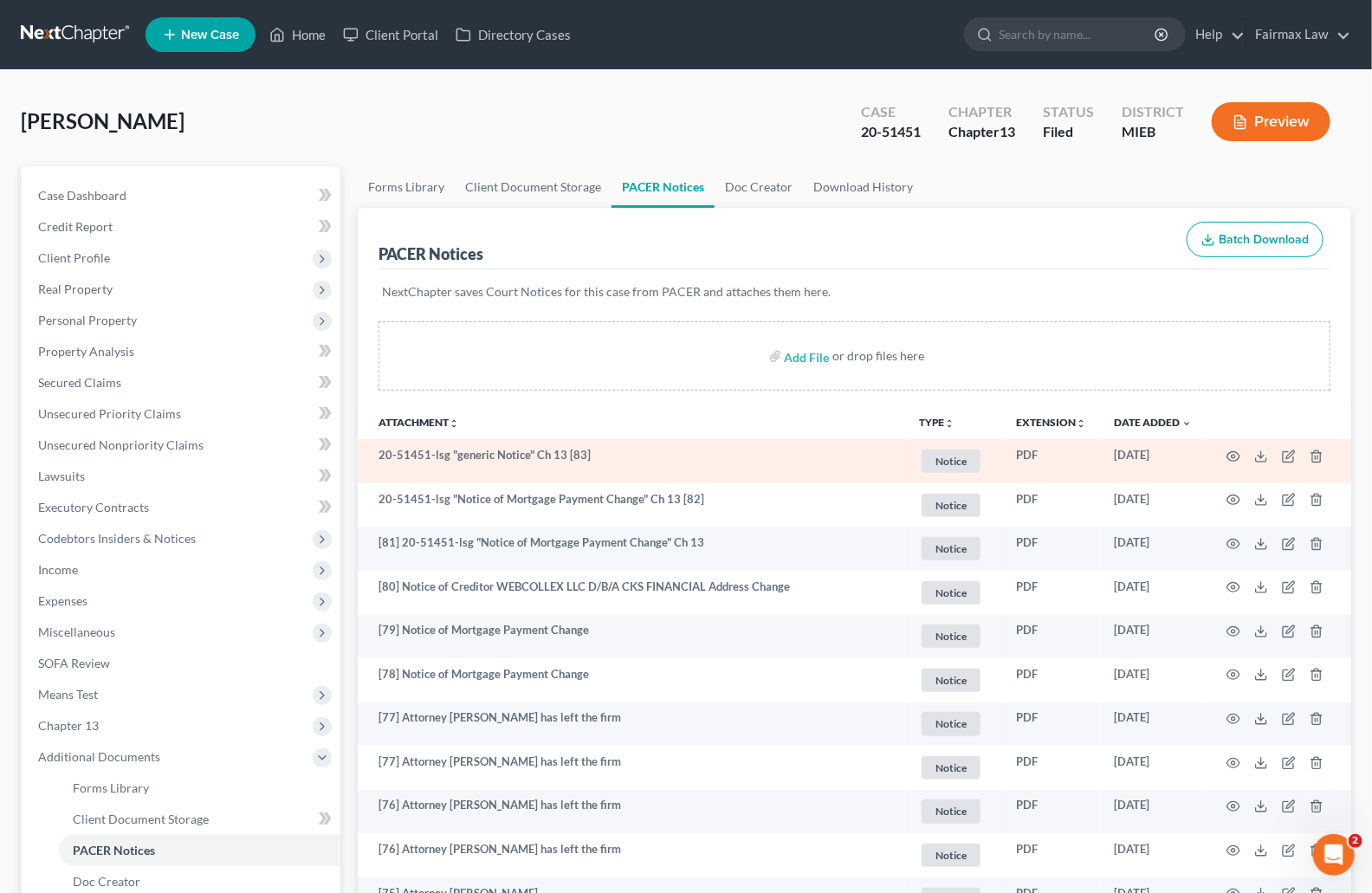
click at [570, 460] on td "20-51451-lsg "generic Notice" Ch 13 [83]" at bounding box center [631, 461] width 547 height 44
click at [584, 439] on td "20-51451-lsg "generic Notice" Ch 13 [83]" at bounding box center [631, 461] width 547 height 44
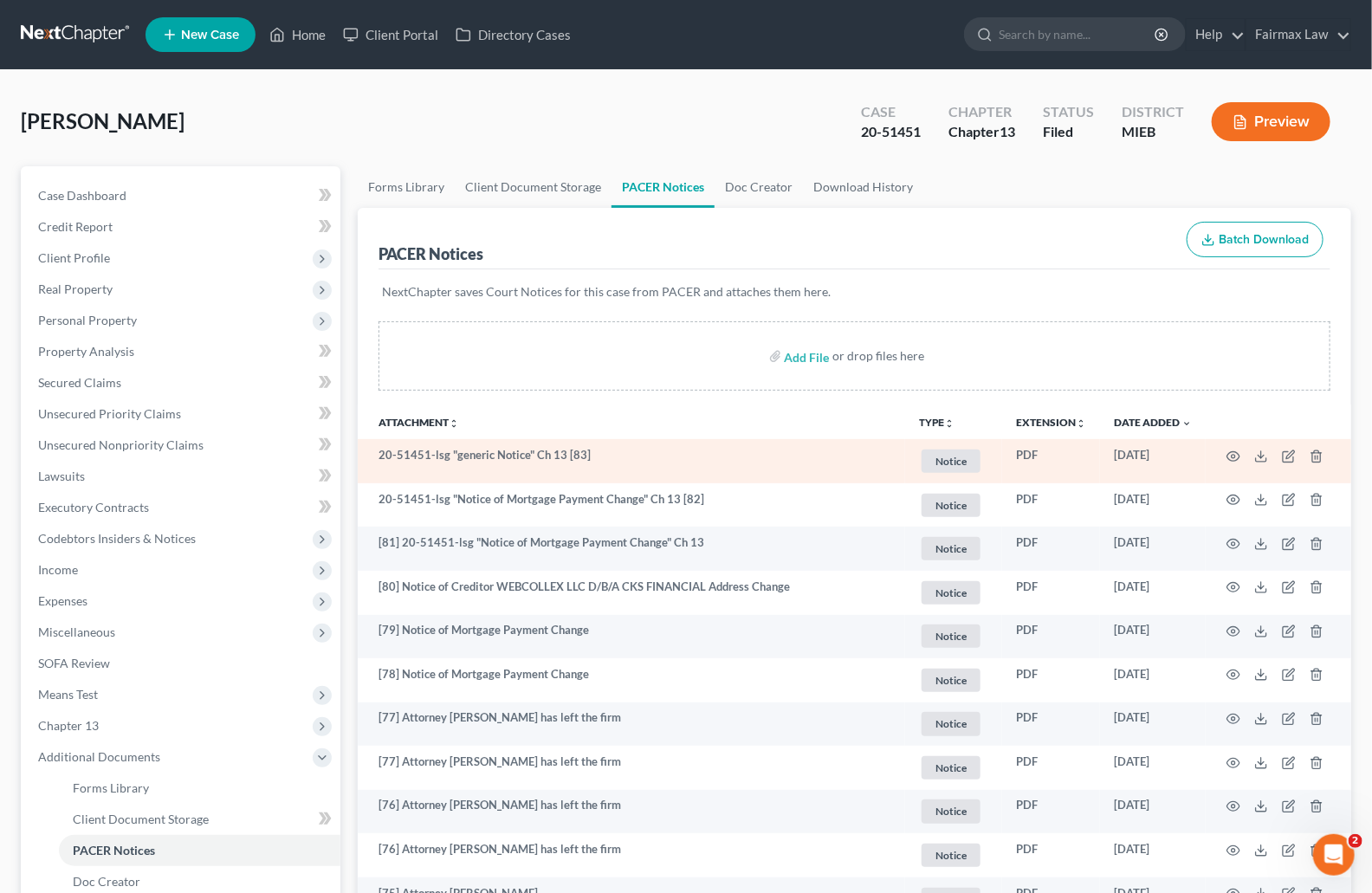
click at [575, 458] on td "20-51451-lsg "generic Notice" Ch 13 [83]" at bounding box center [631, 461] width 547 height 44
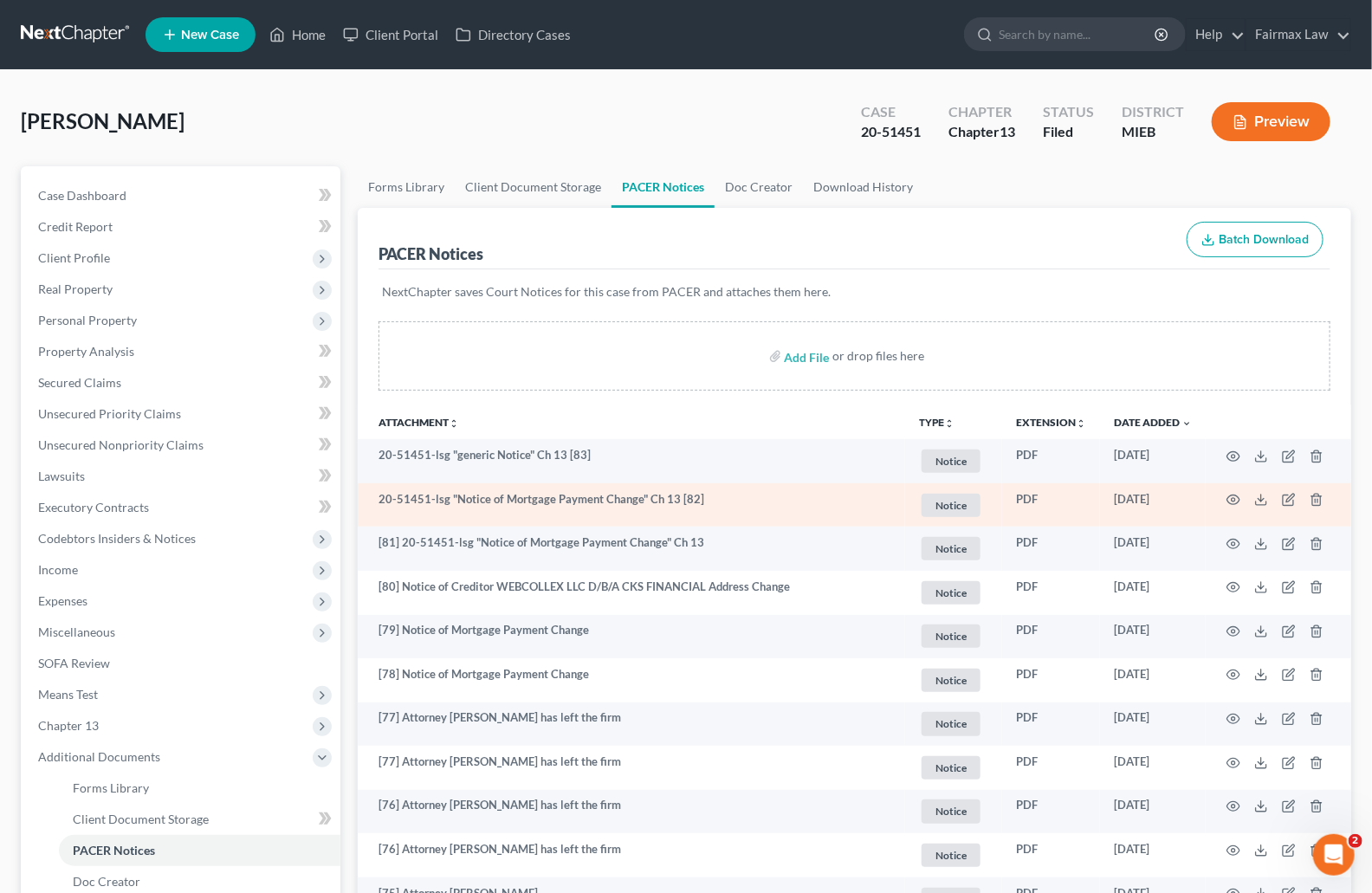
click at [573, 498] on td "20-51451-lsg "Notice of Mortgage Payment Change" Ch 13 [82]" at bounding box center [631, 506] width 547 height 44
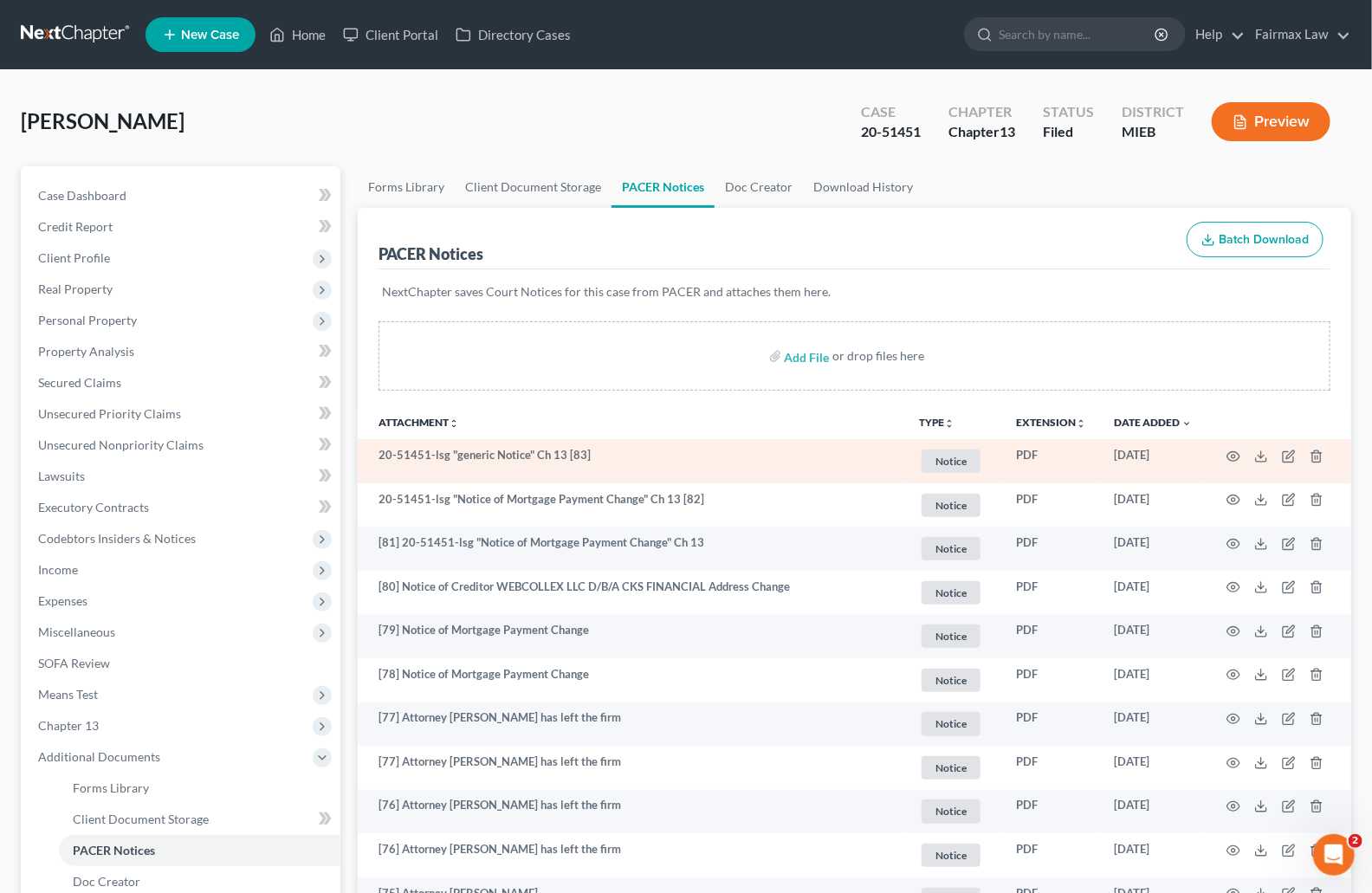
click at [553, 453] on td "20-51451-lsg "generic Notice" Ch 13 [83]" at bounding box center [631, 461] width 547 height 44
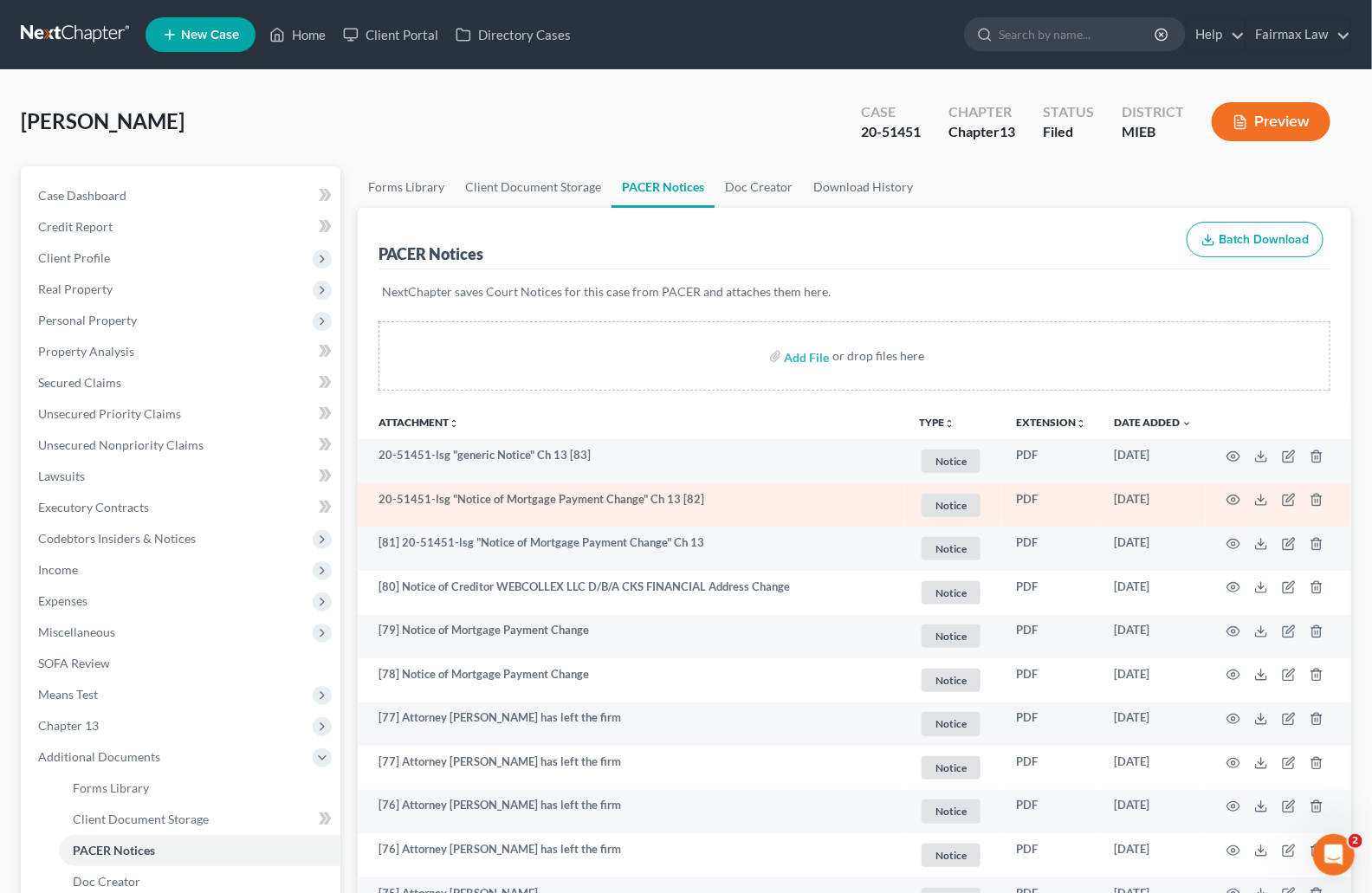
click at [558, 498] on td "20-51451-lsg "Notice of Mortgage Payment Change" Ch 13 [82]" at bounding box center [631, 506] width 547 height 44
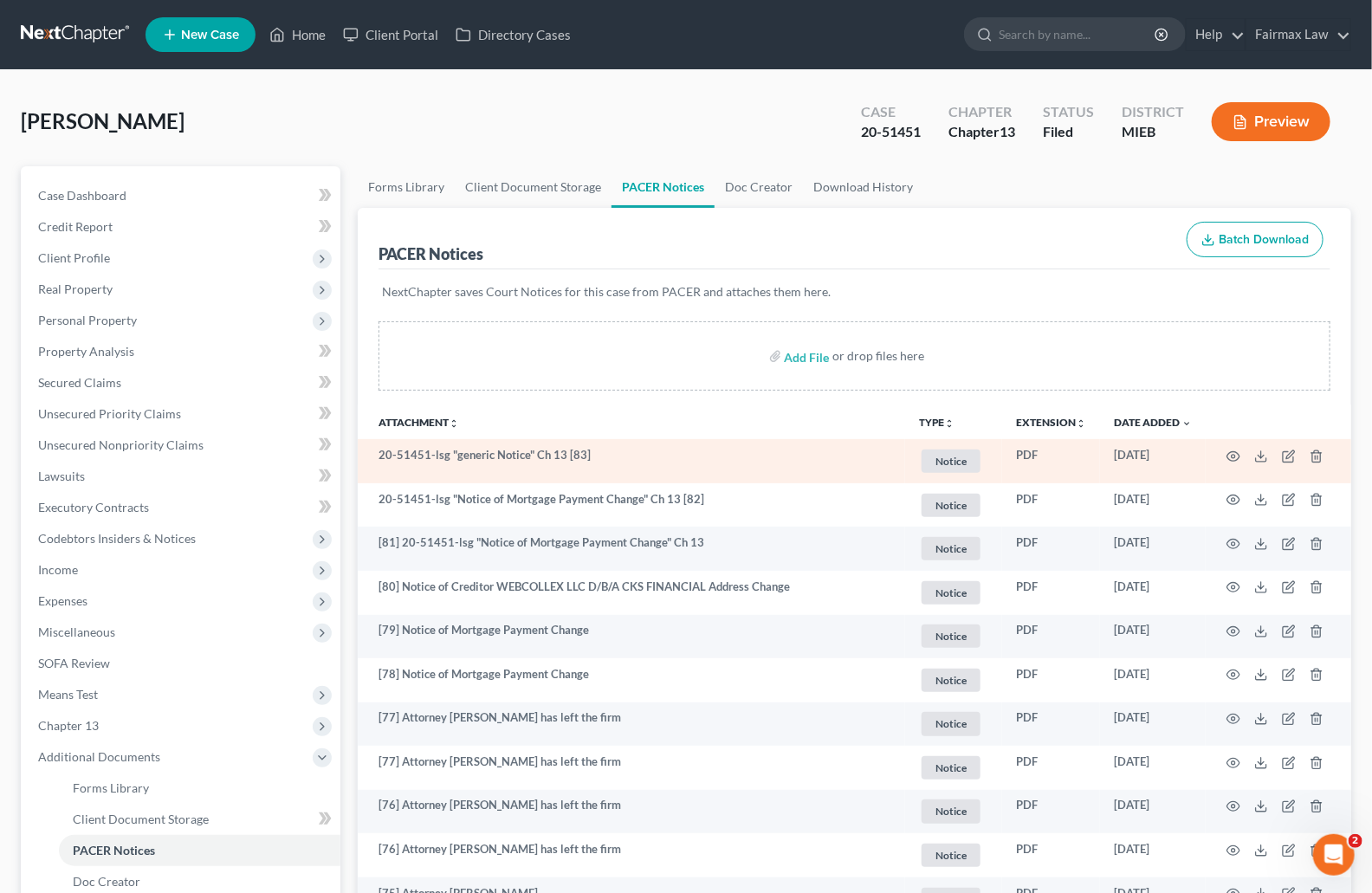
click at [549, 448] on td "20-51451-lsg "generic Notice" Ch 13 [83]" at bounding box center [631, 461] width 547 height 44
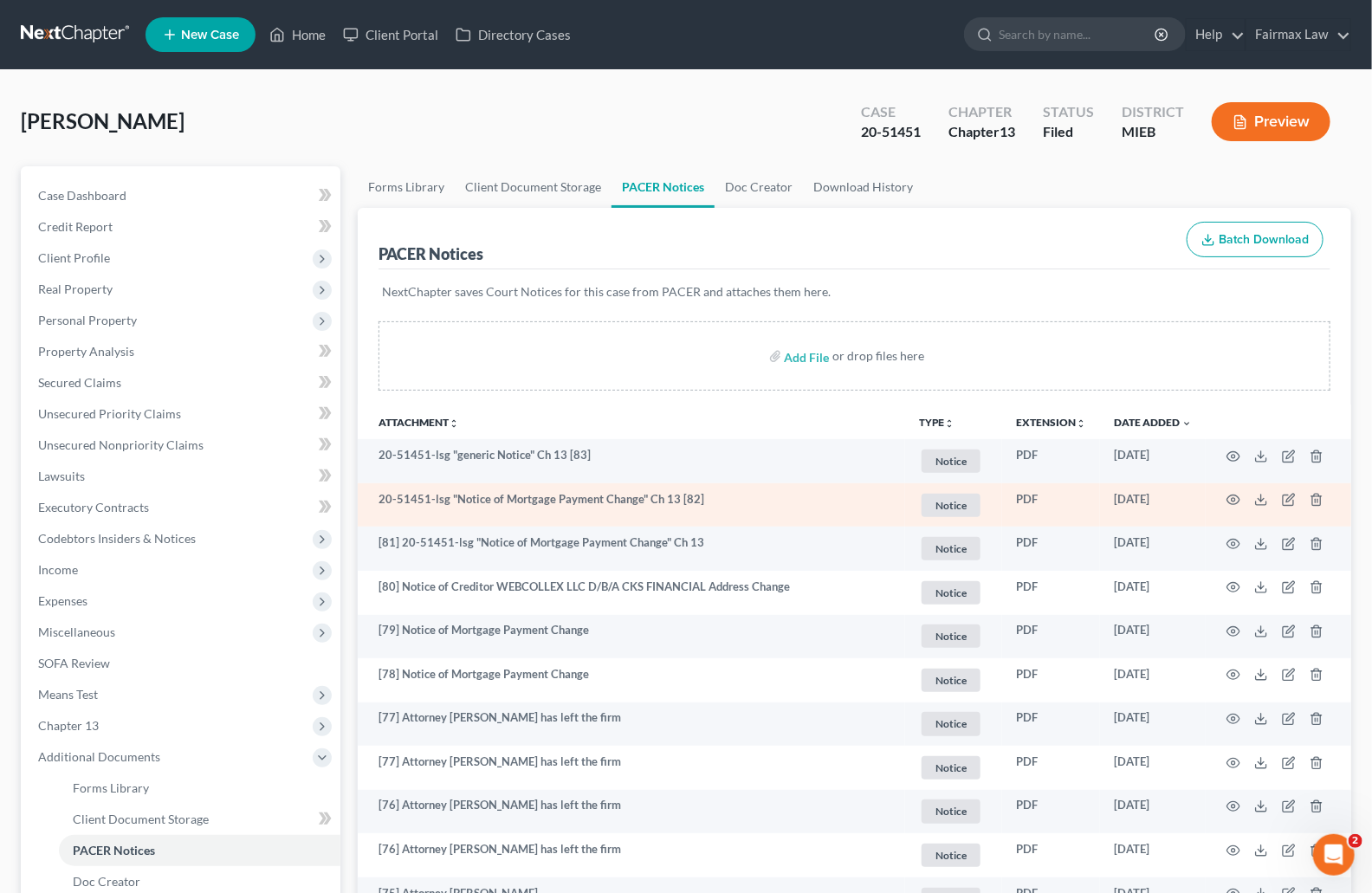
click at [563, 496] on td "20-51451-lsg "Notice of Mortgage Payment Change" Ch 13 [82]" at bounding box center [631, 506] width 547 height 44
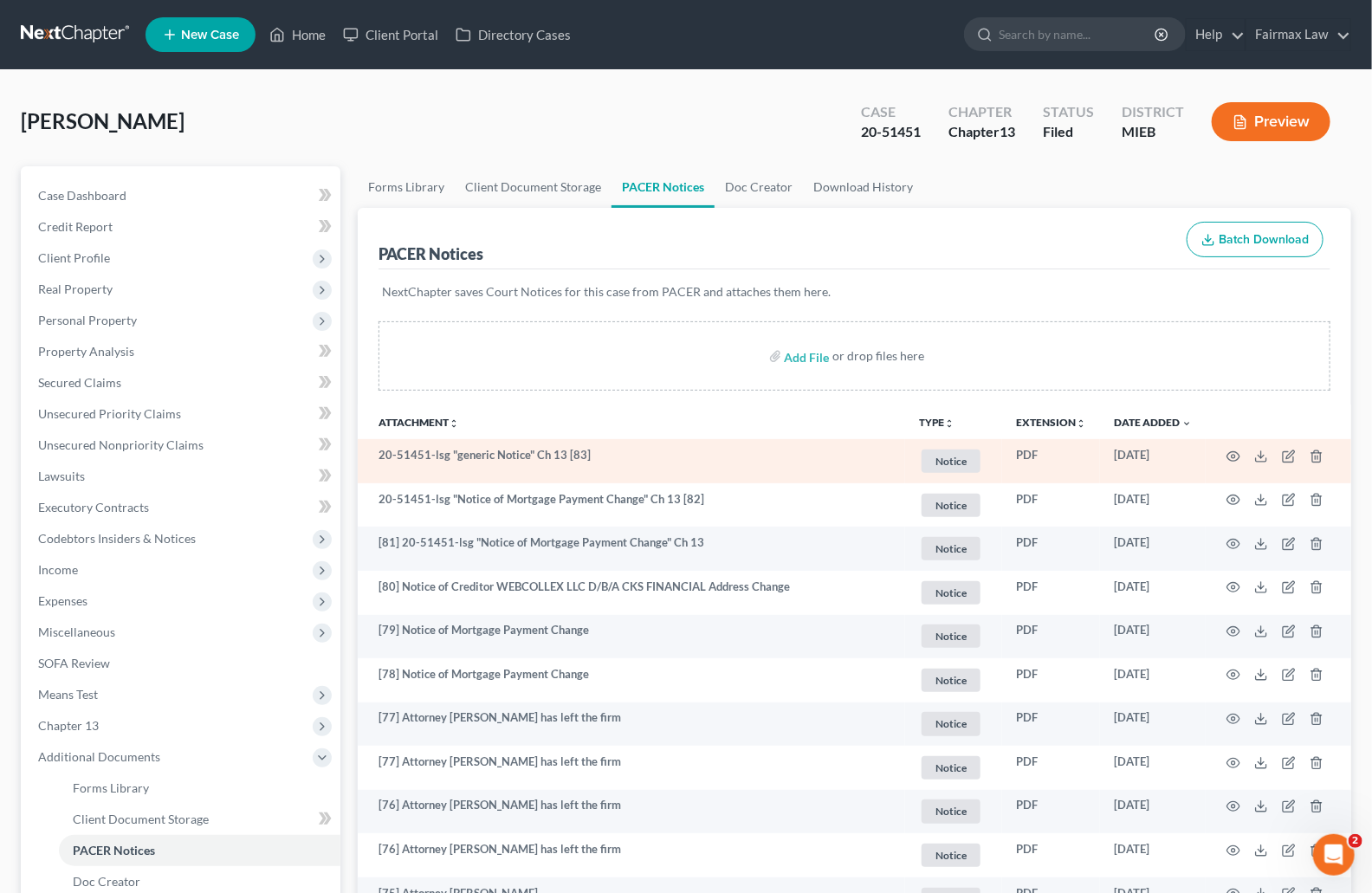
click at [550, 459] on td "20-51451-lsg "generic Notice" Ch 13 [83]" at bounding box center [631, 461] width 547 height 44
click at [550, 458] on td "20-51451-lsg "generic Notice" Ch 13 [83]" at bounding box center [631, 461] width 547 height 44
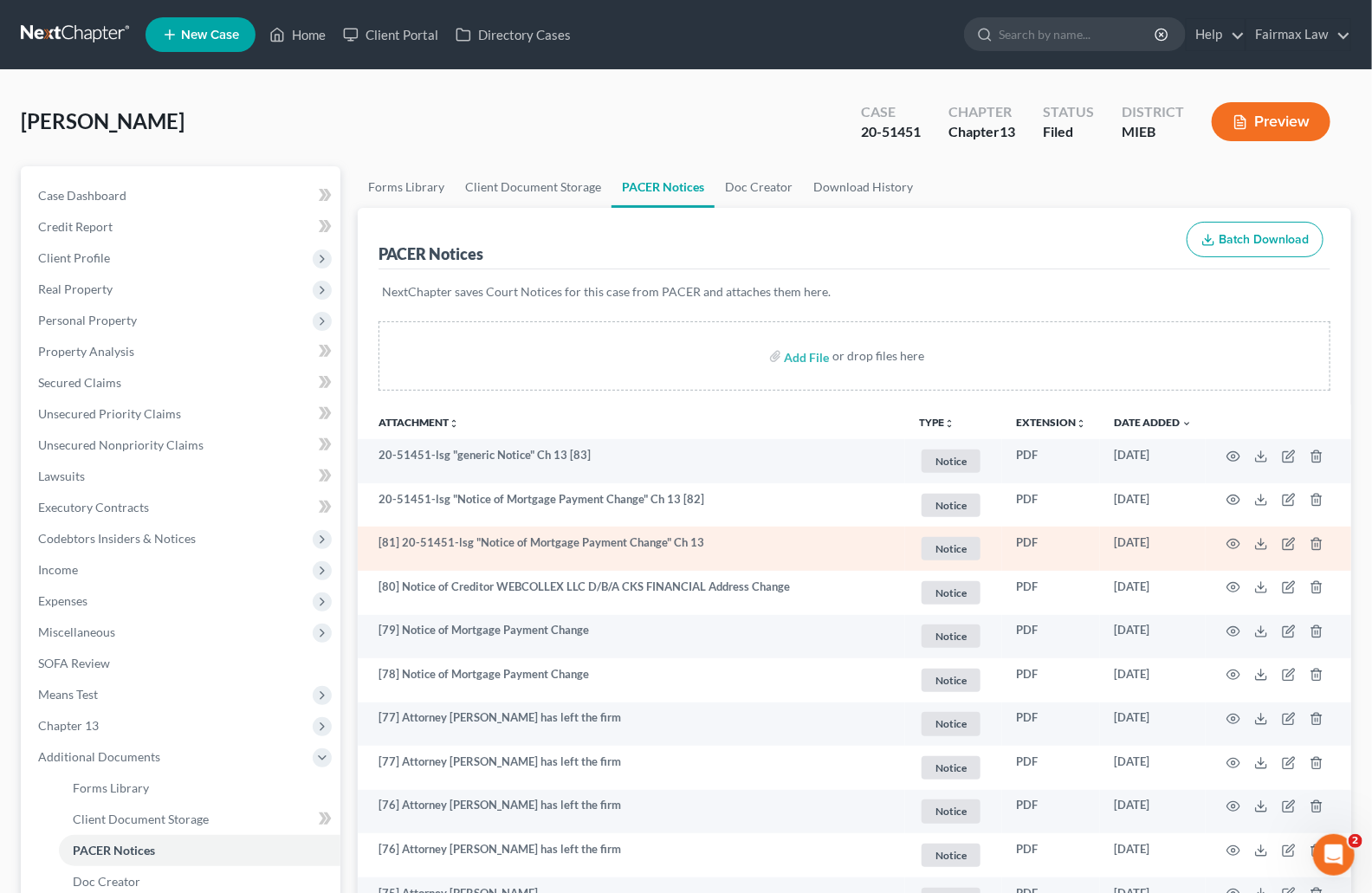
click at [543, 544] on td "[81] 20-51451-lsg "Notice of Mortgage Payment Change" Ch 13" at bounding box center [631, 549] width 547 height 44
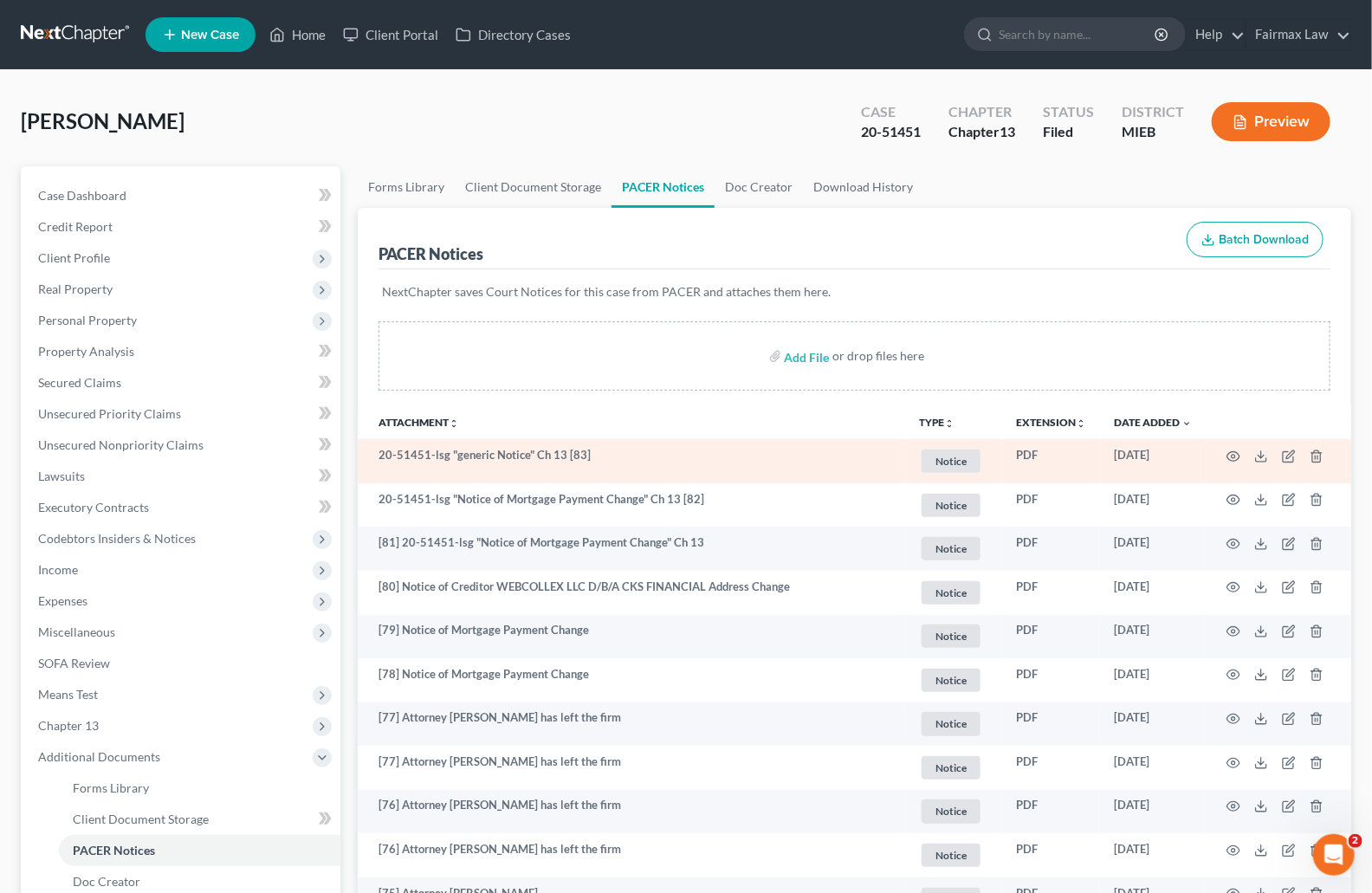
click at [548, 457] on td "20-51451-lsg "generic Notice" Ch 13 [83]" at bounding box center [631, 461] width 547 height 44
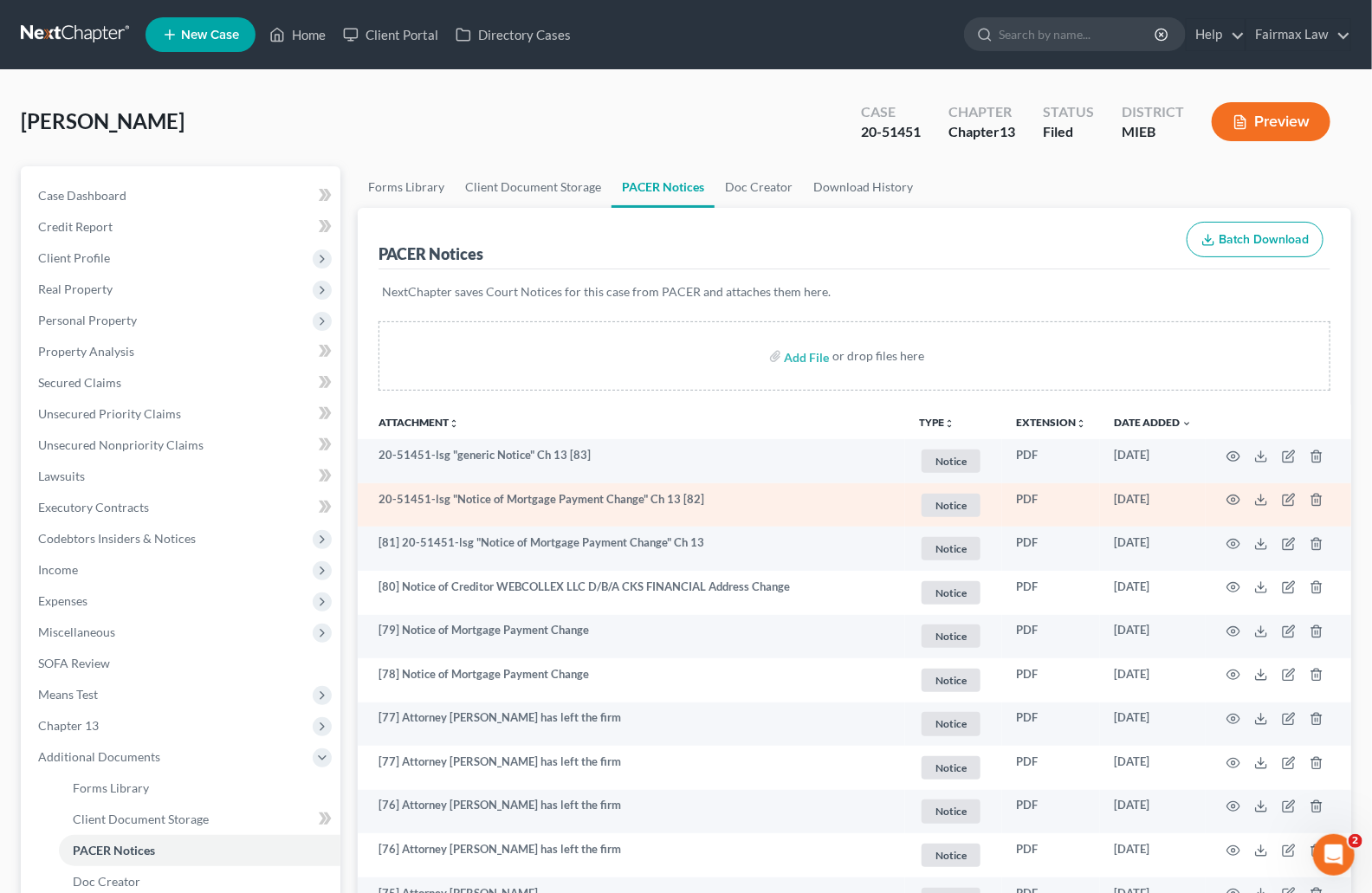
click at [591, 500] on td "20-51451-lsg "Notice of Mortgage Payment Change" Ch 13 [82]" at bounding box center [631, 506] width 547 height 44
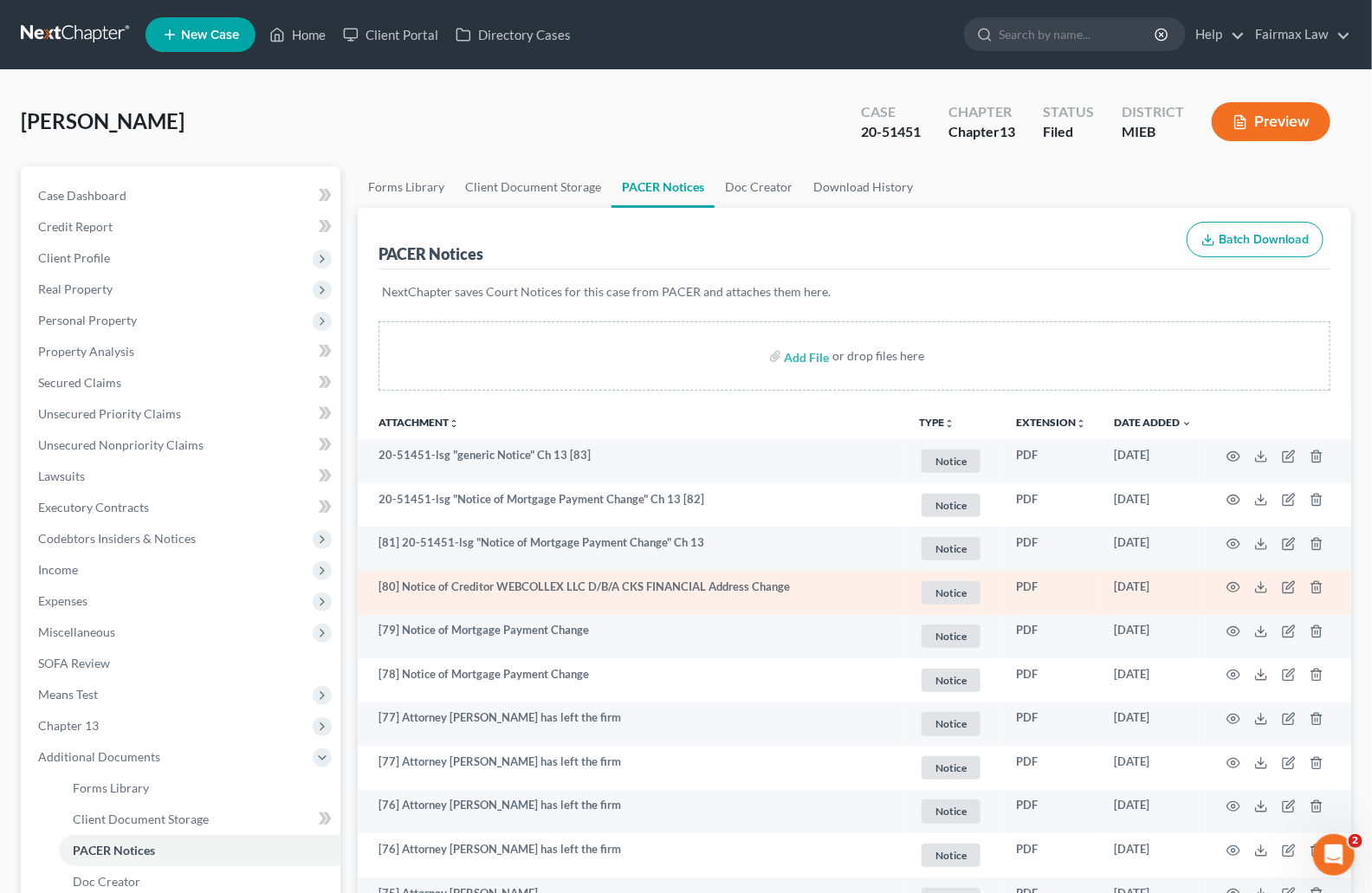
click at [615, 589] on td "[80] Notice of Creditor WEBCOLLEX LLC D/B/A CKS FINANCIAL Address Change" at bounding box center [631, 593] width 547 height 44
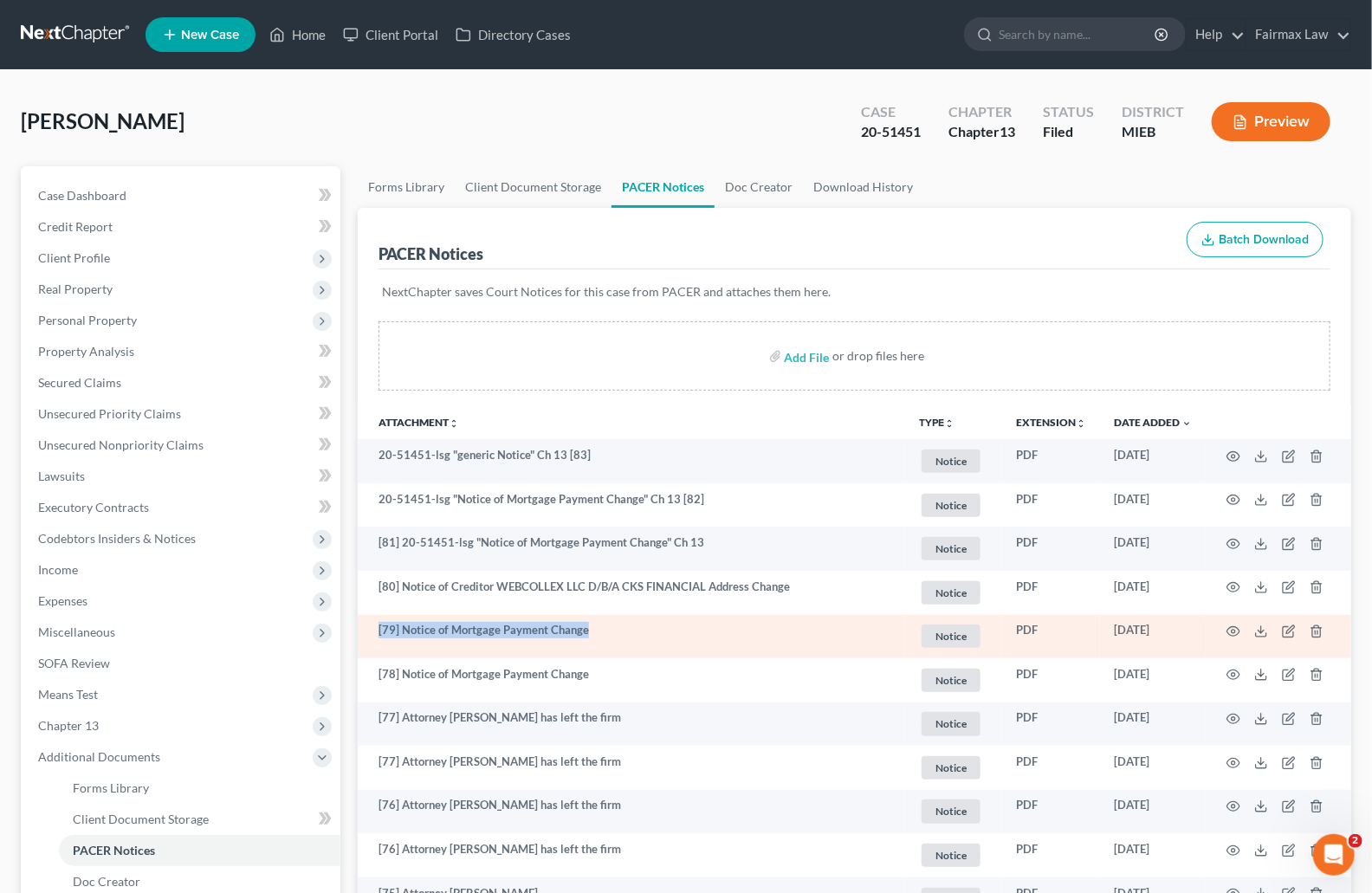
drag, startPoint x: 592, startPoint y: 633, endPoint x: 377, endPoint y: 632, distance: 215.0
click at [377, 631] on td "[79] Notice of Mortgage Payment Change" at bounding box center [631, 637] width 547 height 44
click at [377, 632] on td "[79] Notice of Mortgage Payment Change" at bounding box center [631, 637] width 547 height 44
drag, startPoint x: 376, startPoint y: 632, endPoint x: 594, endPoint y: 633, distance: 218.0
click at [592, 633] on td "[79] Notice of Mortgage Payment Change" at bounding box center [631, 637] width 547 height 44
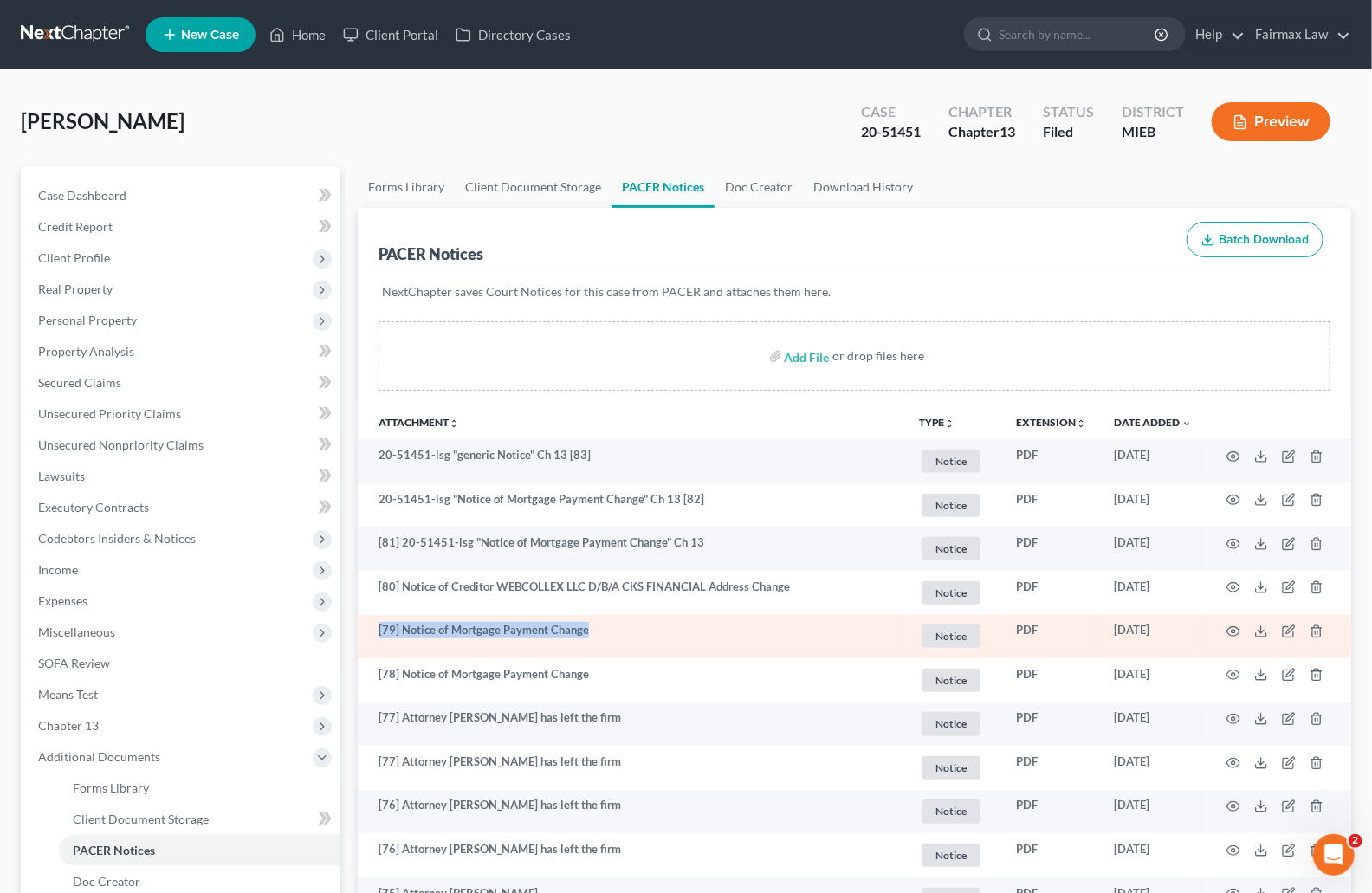
click at [593, 633] on td "[79] Notice of Mortgage Payment Change" at bounding box center [631, 637] width 547 height 44
drag, startPoint x: 578, startPoint y: 634, endPoint x: 372, endPoint y: 628, distance: 206.1
click at [372, 628] on td "[79] Notice of Mortgage Payment Change" at bounding box center [631, 637] width 547 height 44
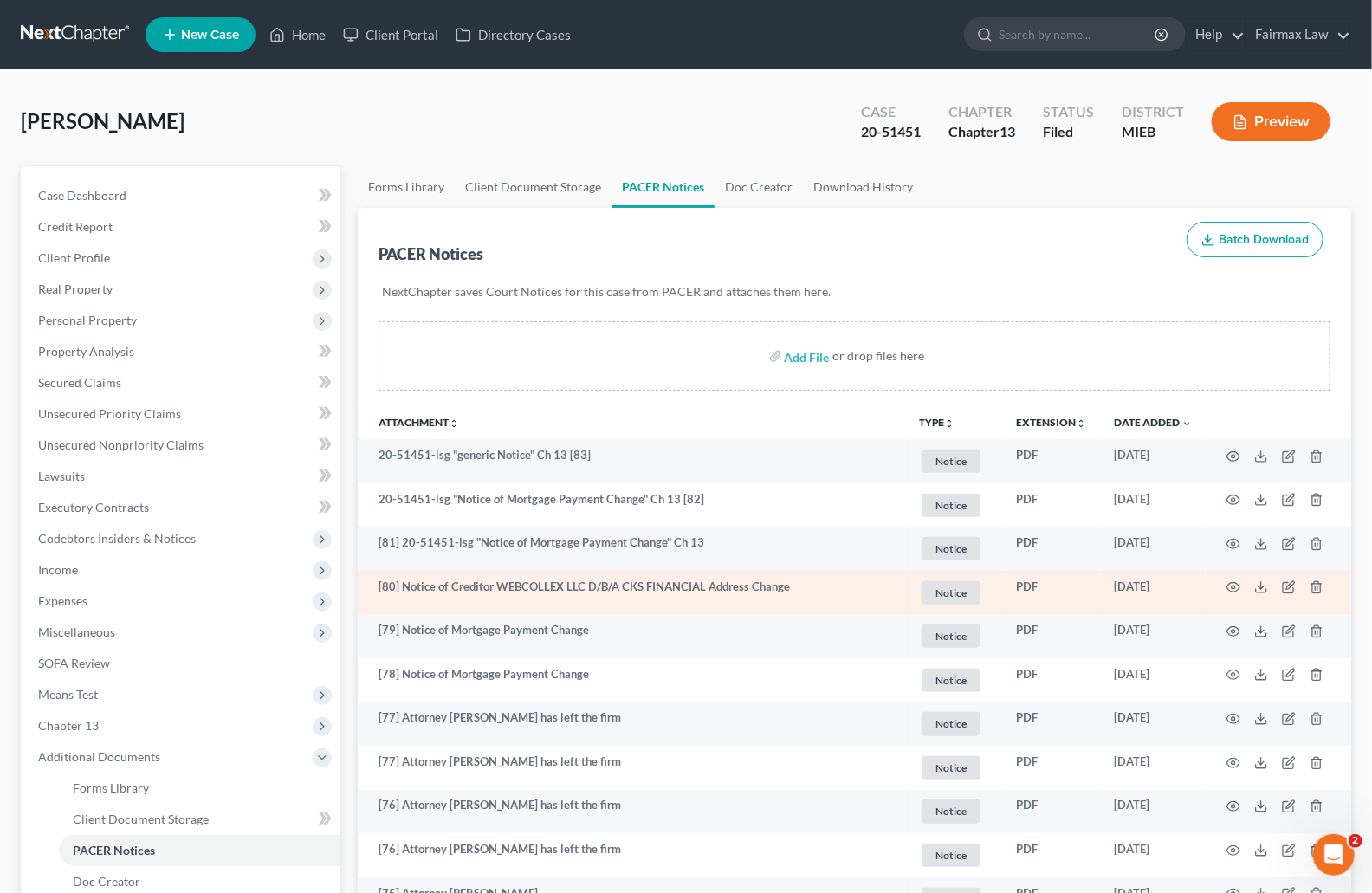
click at [481, 585] on td "[80] Notice of Creditor WEBCOLLEX LLC D/B/A CKS FINANCIAL Address Change" at bounding box center [631, 593] width 547 height 44
drag, startPoint x: 792, startPoint y: 588, endPoint x: 372, endPoint y: 588, distance: 420.0
click at [372, 588] on td "[80] Notice of Creditor WEBCOLLEX LLC D/B/A CKS FINANCIAL Address Change" at bounding box center [631, 593] width 547 height 44
drag, startPoint x: 375, startPoint y: 586, endPoint x: 795, endPoint y: 584, distance: 420.0
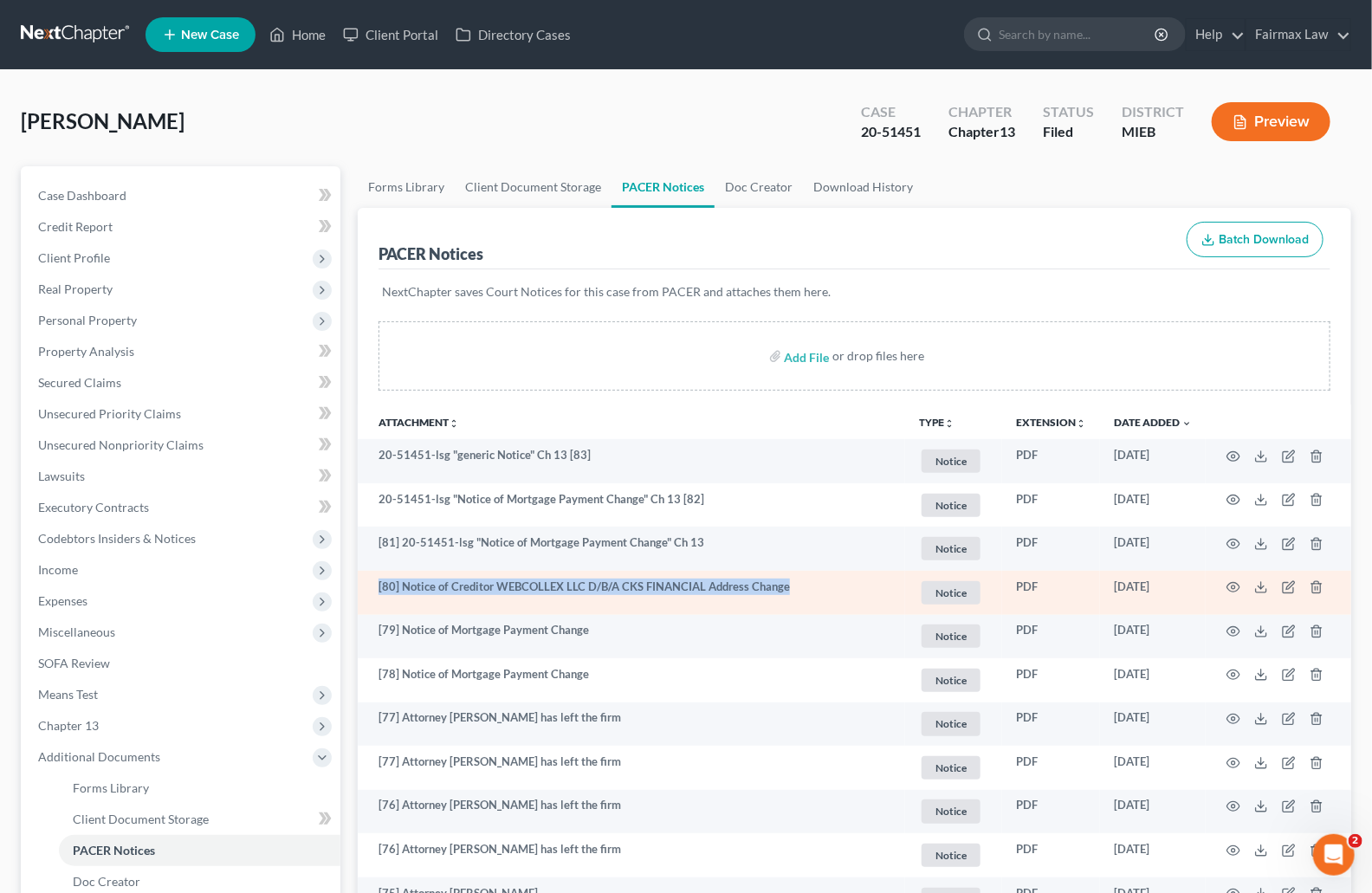
click at [795, 584] on td "[80] Notice of Creditor WEBCOLLEX LLC D/B/A CKS FINANCIAL Address Change" at bounding box center [631, 593] width 547 height 44
click at [798, 583] on td "[80] Notice of Creditor WEBCOLLEX LLC D/B/A CKS FINANCIAL Address Change" at bounding box center [631, 593] width 547 height 44
drag, startPoint x: 782, startPoint y: 589, endPoint x: 370, endPoint y: 590, distance: 412.0
click at [370, 590] on td "[80] Notice of Creditor WEBCOLLEX LLC D/B/A CKS FINANCIAL Address Change" at bounding box center [631, 593] width 547 height 44
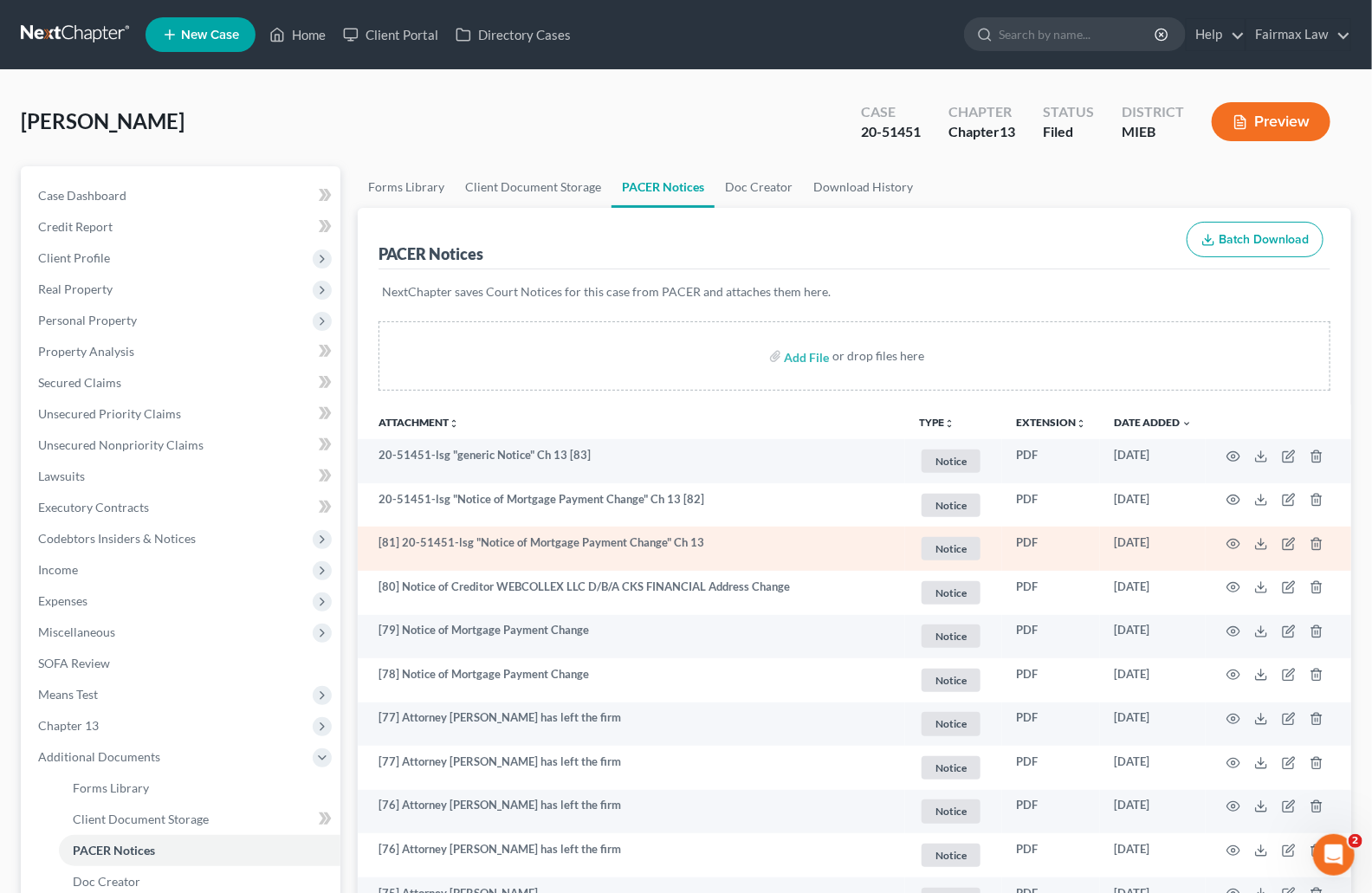
click at [716, 536] on td "[81] 20-51451-lsg "Notice of Mortgage Payment Change" Ch 13" at bounding box center [631, 549] width 547 height 44
drag, startPoint x: 639, startPoint y: 542, endPoint x: 441, endPoint y: 527, distance: 198.6
click at [373, 542] on td "[81] 20-51451-lsg "Notice of Mortgage Payment Change" Ch 13" at bounding box center [631, 549] width 547 height 44
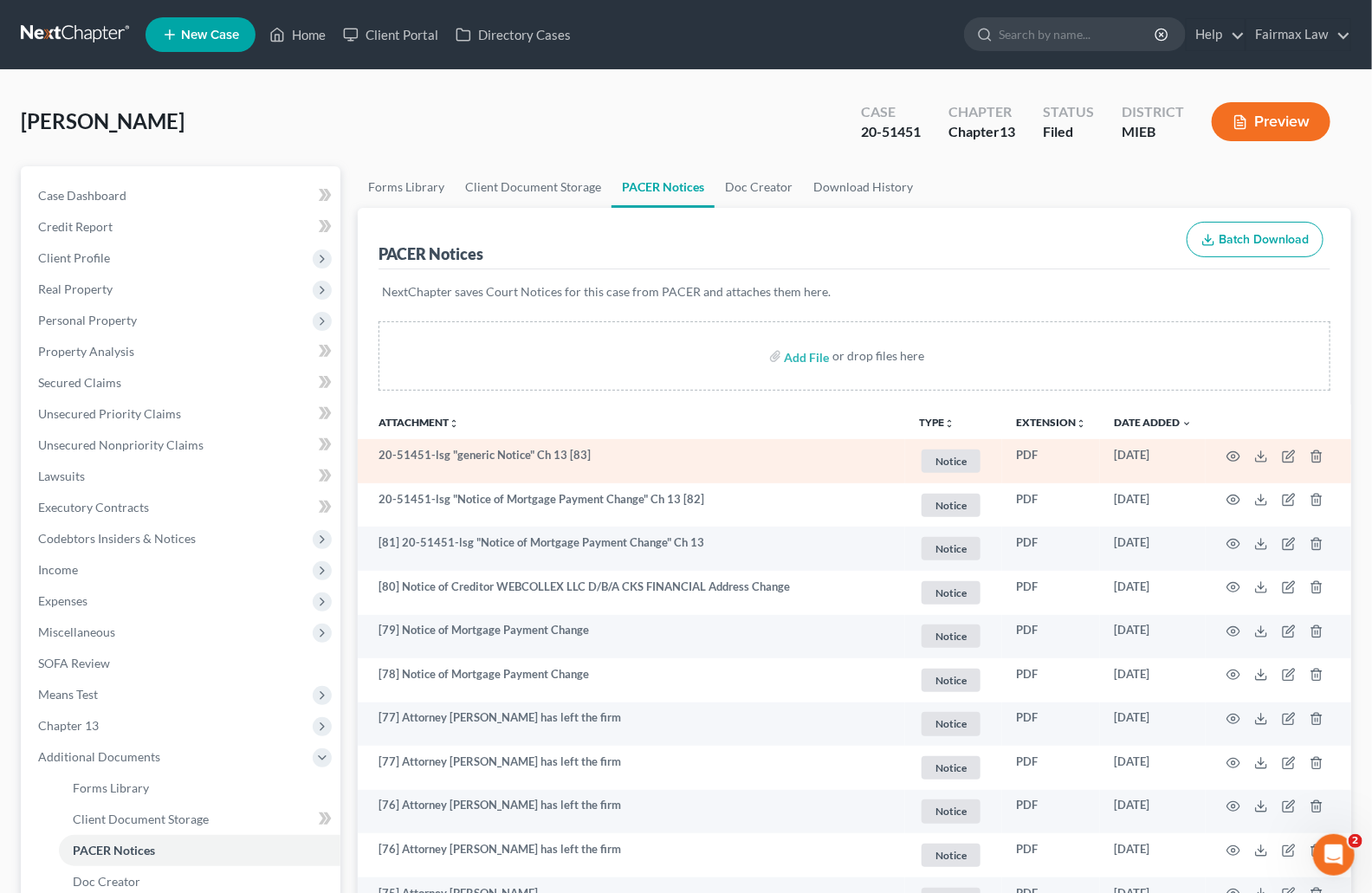
click at [741, 475] on td "20-51451-lsg "generic Notice" Ch 13 [83]" at bounding box center [631, 461] width 547 height 44
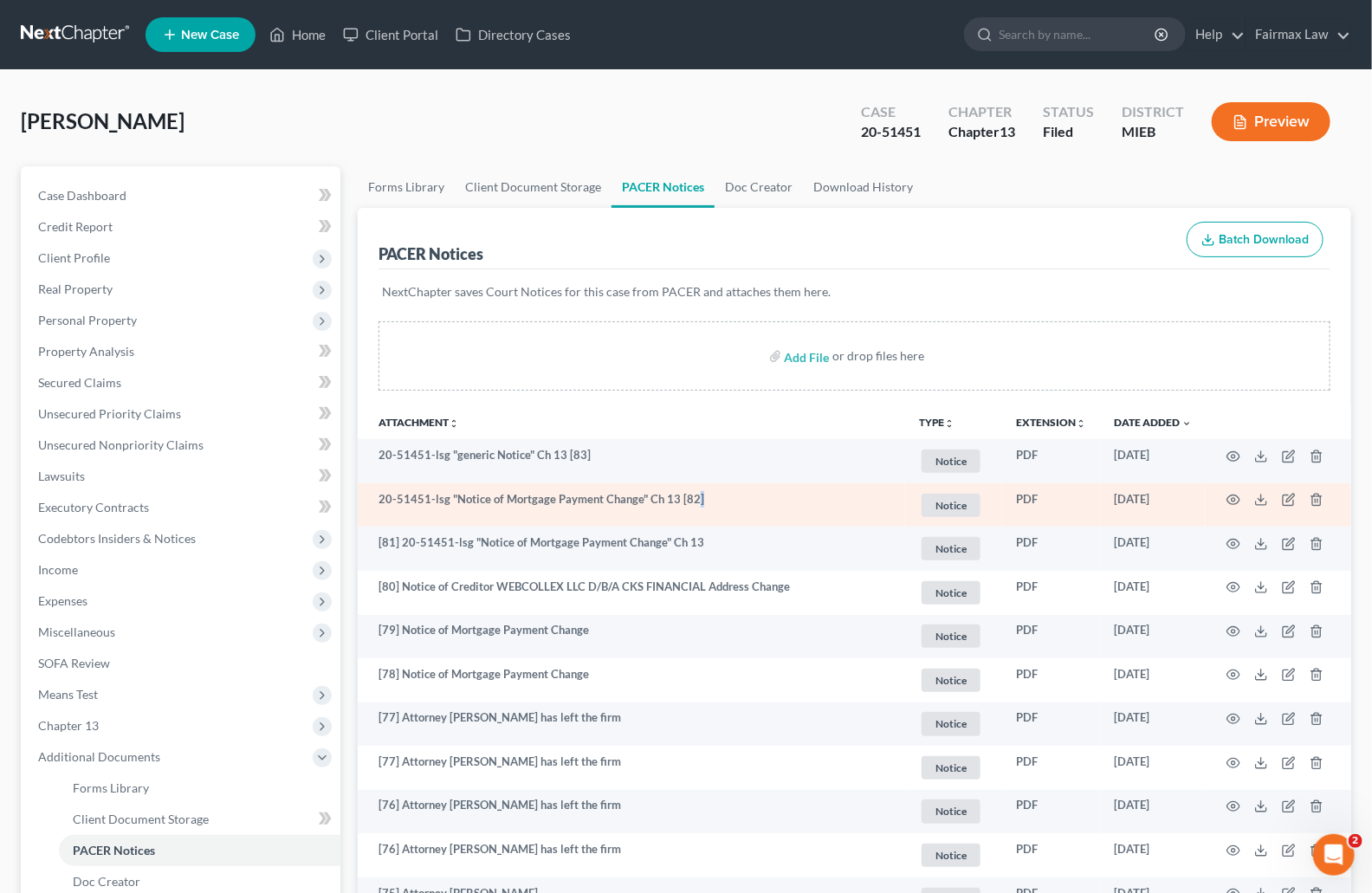
drag, startPoint x: 693, startPoint y: 499, endPoint x: 384, endPoint y: 507, distance: 309.1
click at [384, 507] on td "20-51451-lsg "Notice of Mortgage Payment Change" Ch 13 [82]" at bounding box center [631, 506] width 547 height 44
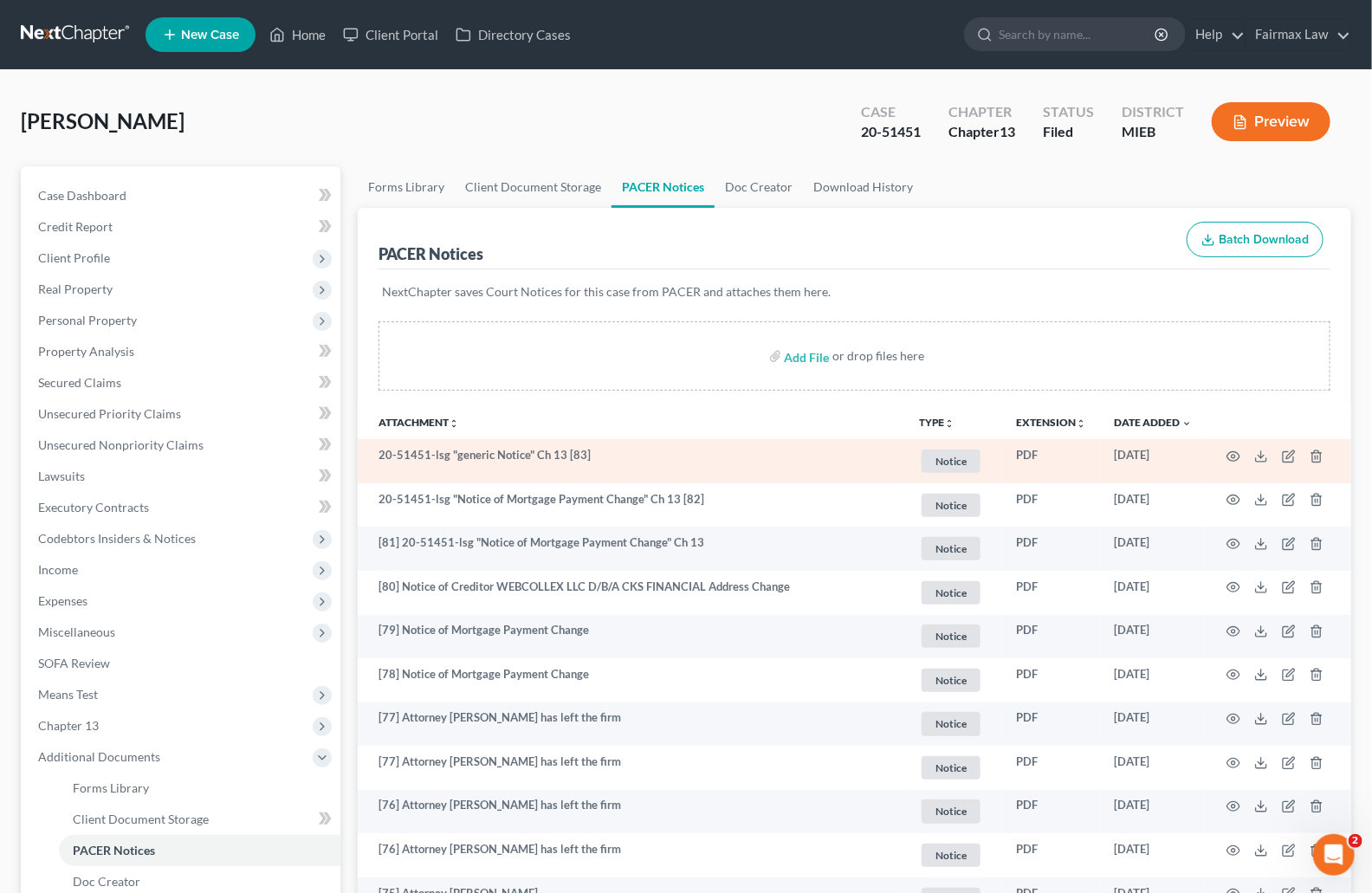
click at [442, 449] on td "20-51451-lsg "generic Notice" Ch 13 [83]" at bounding box center [631, 461] width 547 height 44
drag, startPoint x: 617, startPoint y: 456, endPoint x: 376, endPoint y: 460, distance: 241.0
click at [376, 460] on td "20-51451-lsg "generic Notice" Ch 13 [83]" at bounding box center [631, 461] width 547 height 44
click at [378, 460] on td "20-51451-lsg "generic Notice" Ch 13 [83]" at bounding box center [631, 461] width 547 height 44
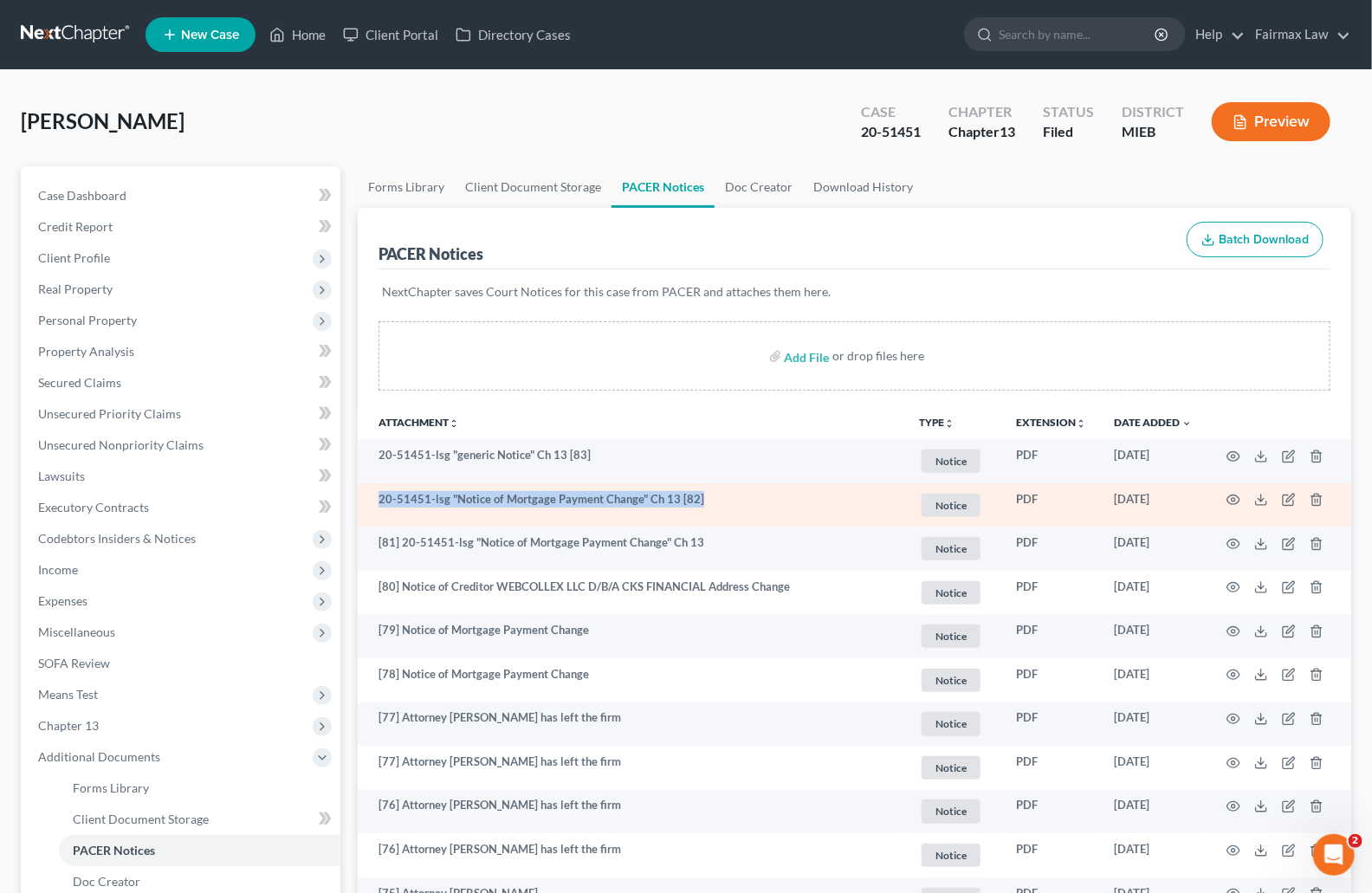
drag, startPoint x: 375, startPoint y: 497, endPoint x: 718, endPoint y: 509, distance: 343.2
click at [676, 508] on td "20-51451-lsg "Notice of Mortgage Payment Change" Ch 13 [82]" at bounding box center [631, 506] width 547 height 44
click at [717, 512] on td "20-51451-lsg "Notice of Mortgage Payment Change" Ch 13 [82]" at bounding box center [631, 506] width 547 height 44
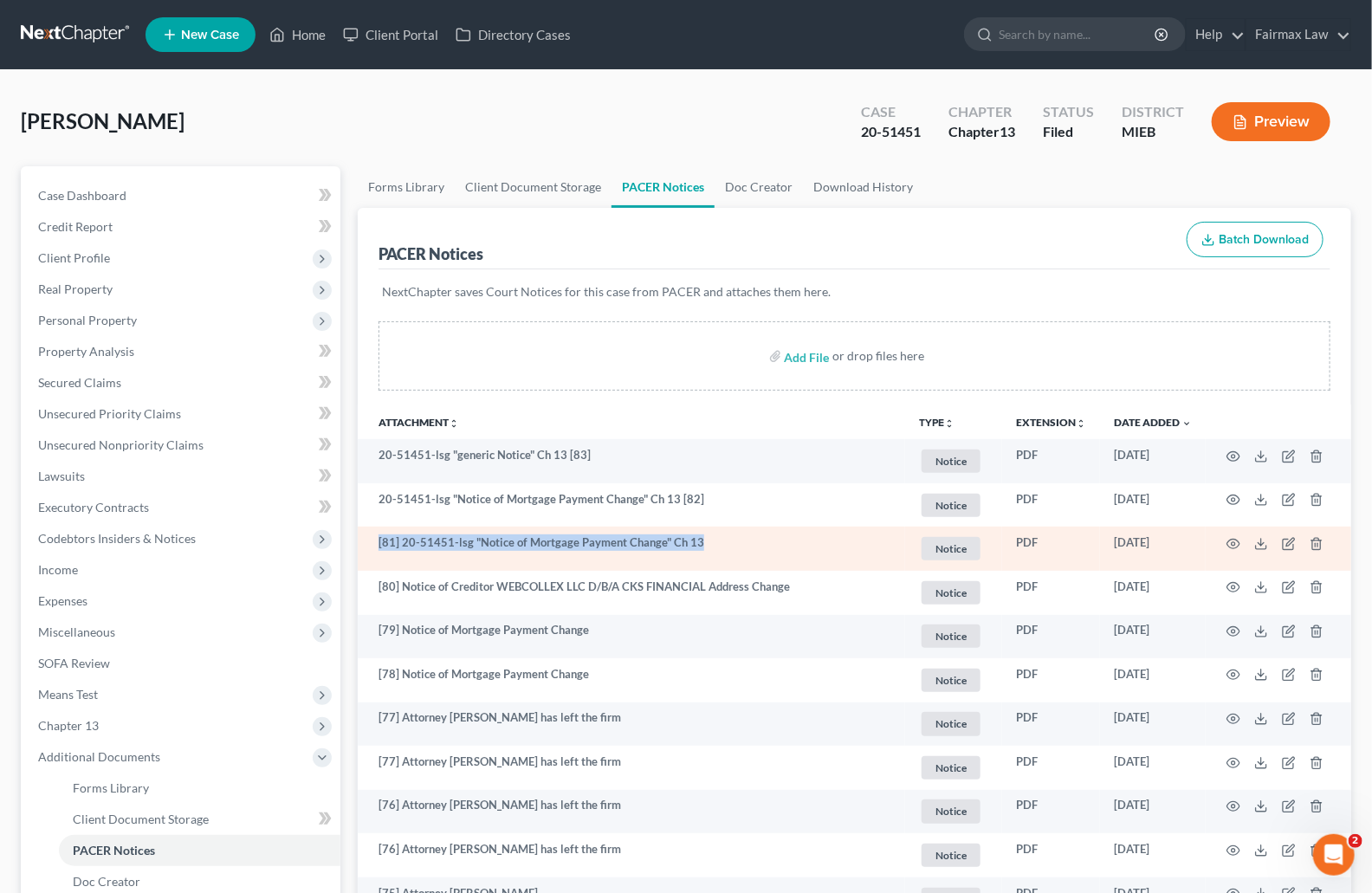
drag, startPoint x: 697, startPoint y: 544, endPoint x: 376, endPoint y: 545, distance: 321.0
click at [376, 545] on td "[81] 20-51451-lsg "Notice of Mortgage Payment Change" Ch 13" at bounding box center [631, 549] width 547 height 44
click at [378, 560] on td "[81] 20-51451-lsg "Notice of Mortgage Payment Change" Ch 13" at bounding box center [631, 549] width 547 height 44
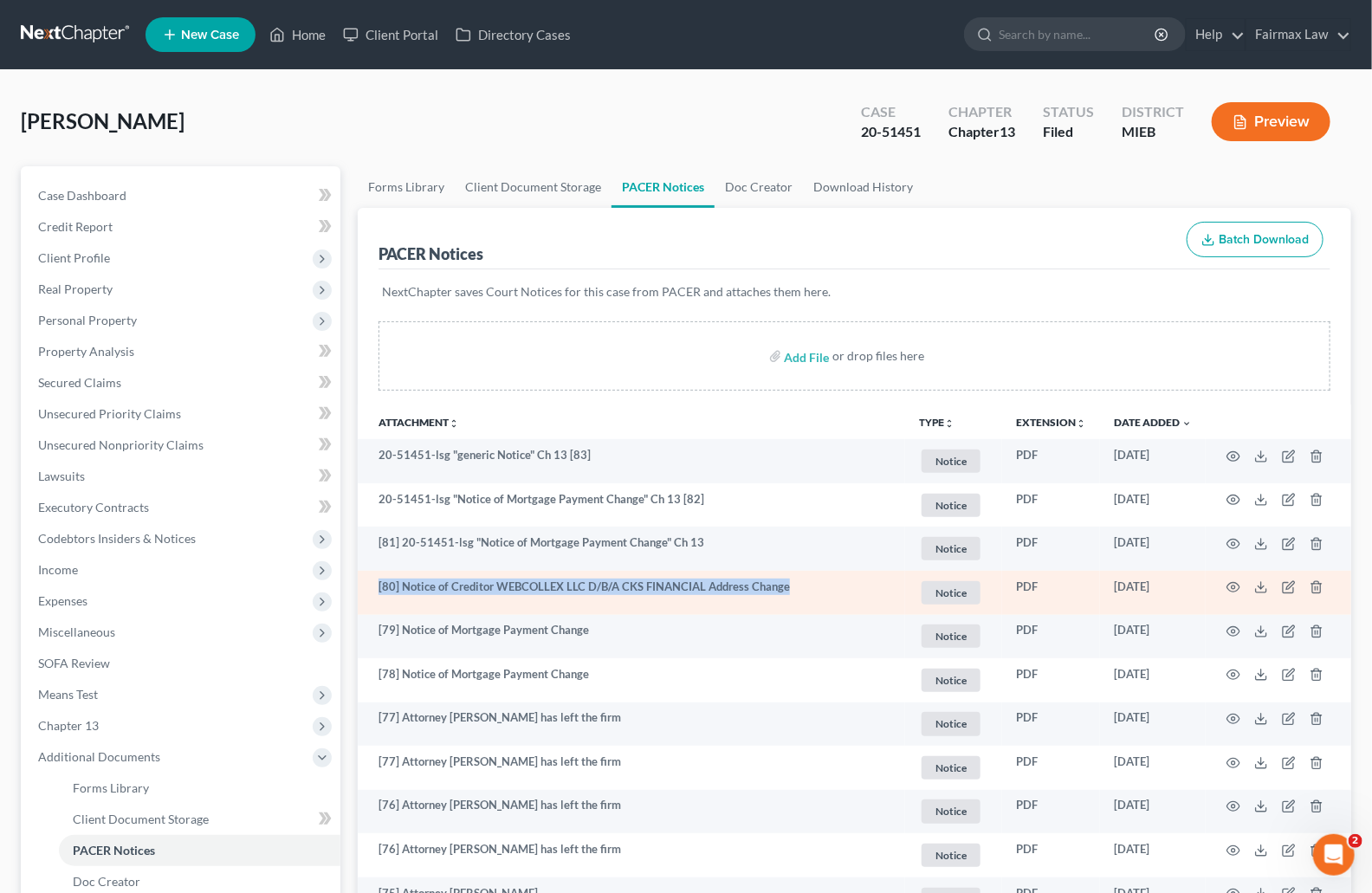
drag, startPoint x: 371, startPoint y: 588, endPoint x: 799, endPoint y: 593, distance: 428.0
click at [799, 593] on td "[80] Notice of Creditor WEBCOLLEX LLC D/B/A CKS FINANCIAL Address Change" at bounding box center [631, 593] width 547 height 44
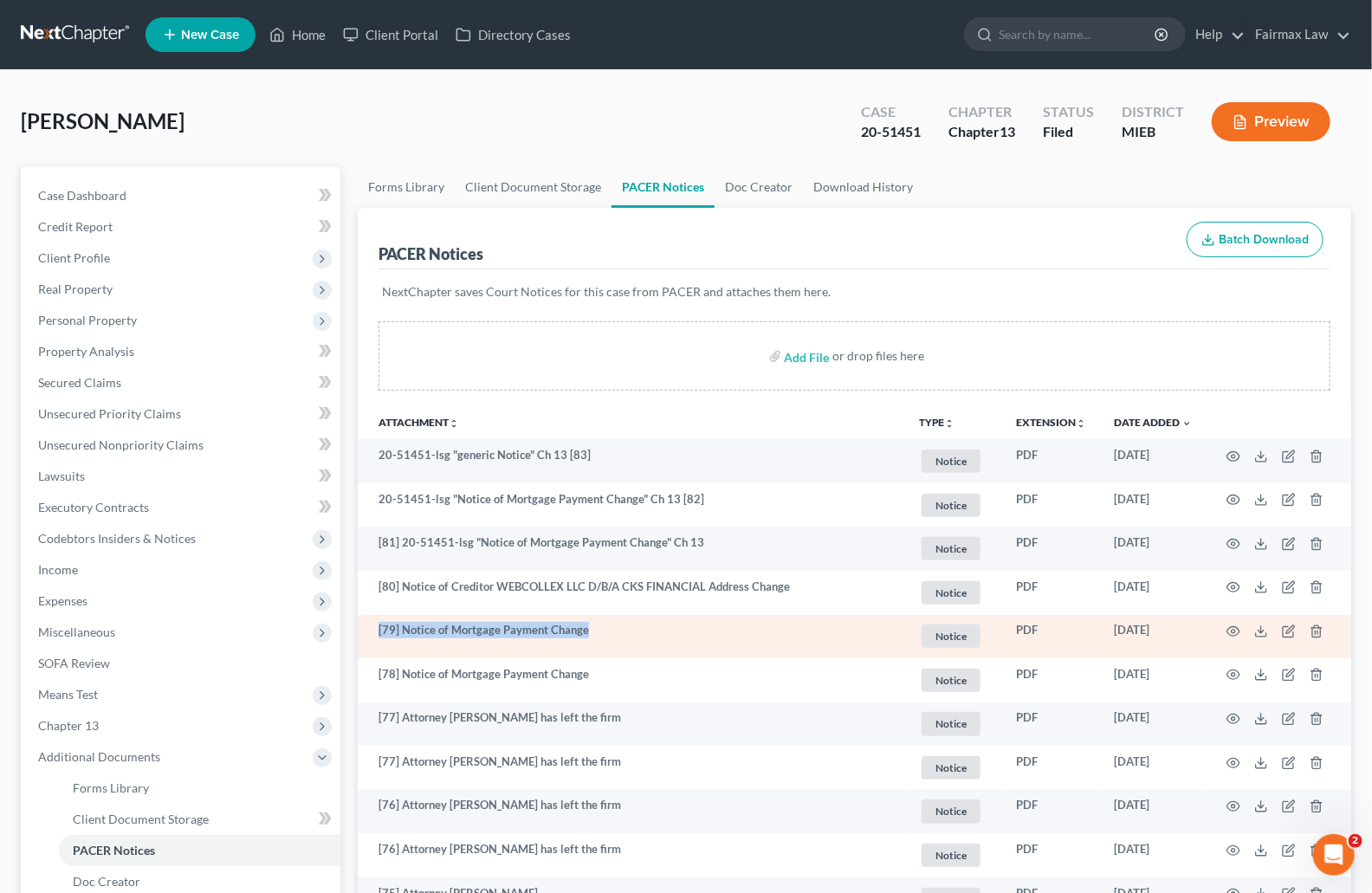
drag, startPoint x: 601, startPoint y: 630, endPoint x: 379, endPoint y: 631, distance: 222.0
click at [379, 631] on td "[79] Notice of Mortgage Payment Change" at bounding box center [631, 637] width 547 height 44
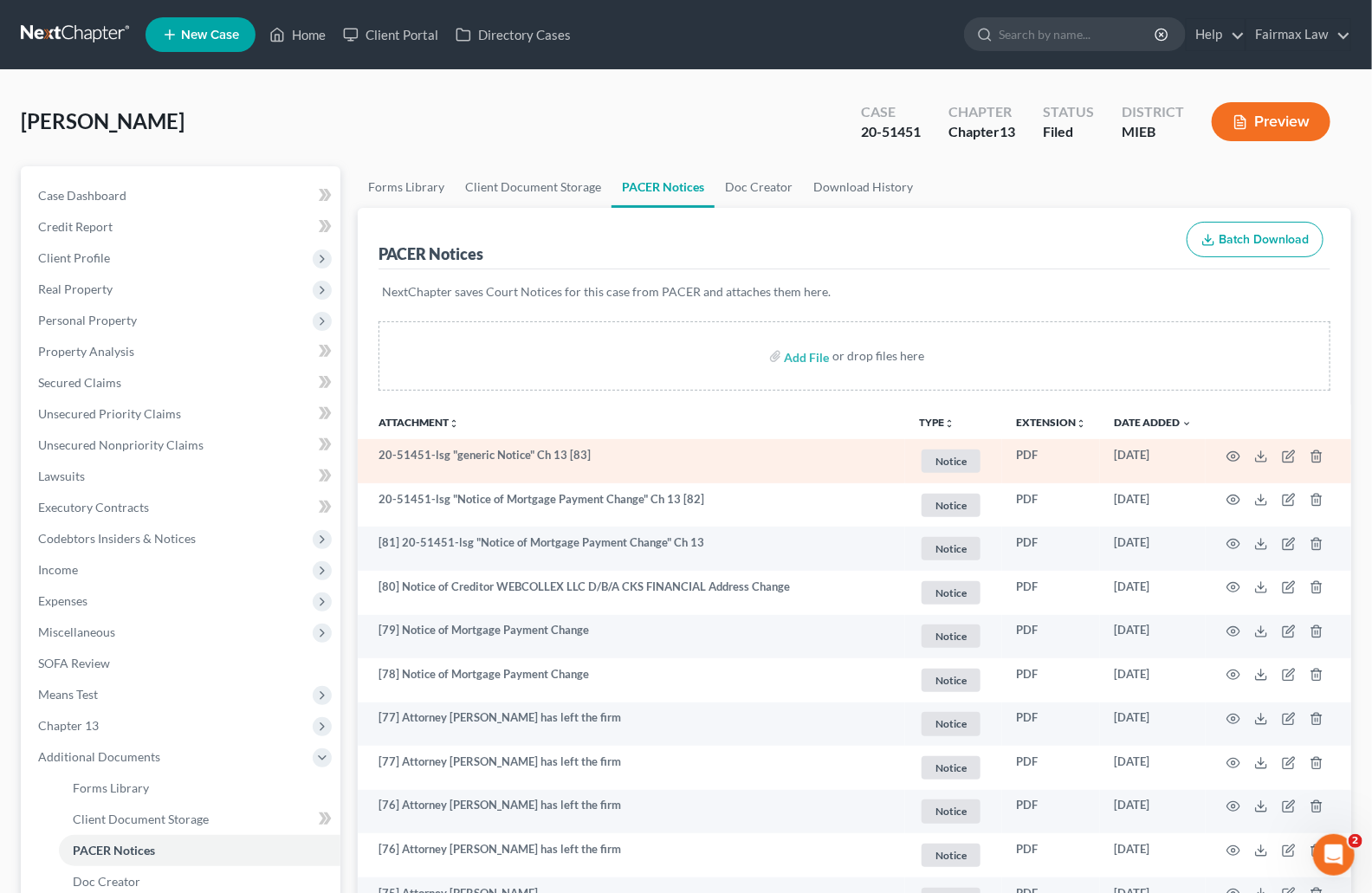
click at [580, 464] on td "20-51451-lsg "generic Notice" Ch 13 [83]" at bounding box center [631, 461] width 547 height 44
drag, startPoint x: 595, startPoint y: 455, endPoint x: 372, endPoint y: 458, distance: 223.0
click at [372, 458] on td "20-51451-lsg "generic Notice" Ch 13 [83]" at bounding box center [631, 461] width 547 height 44
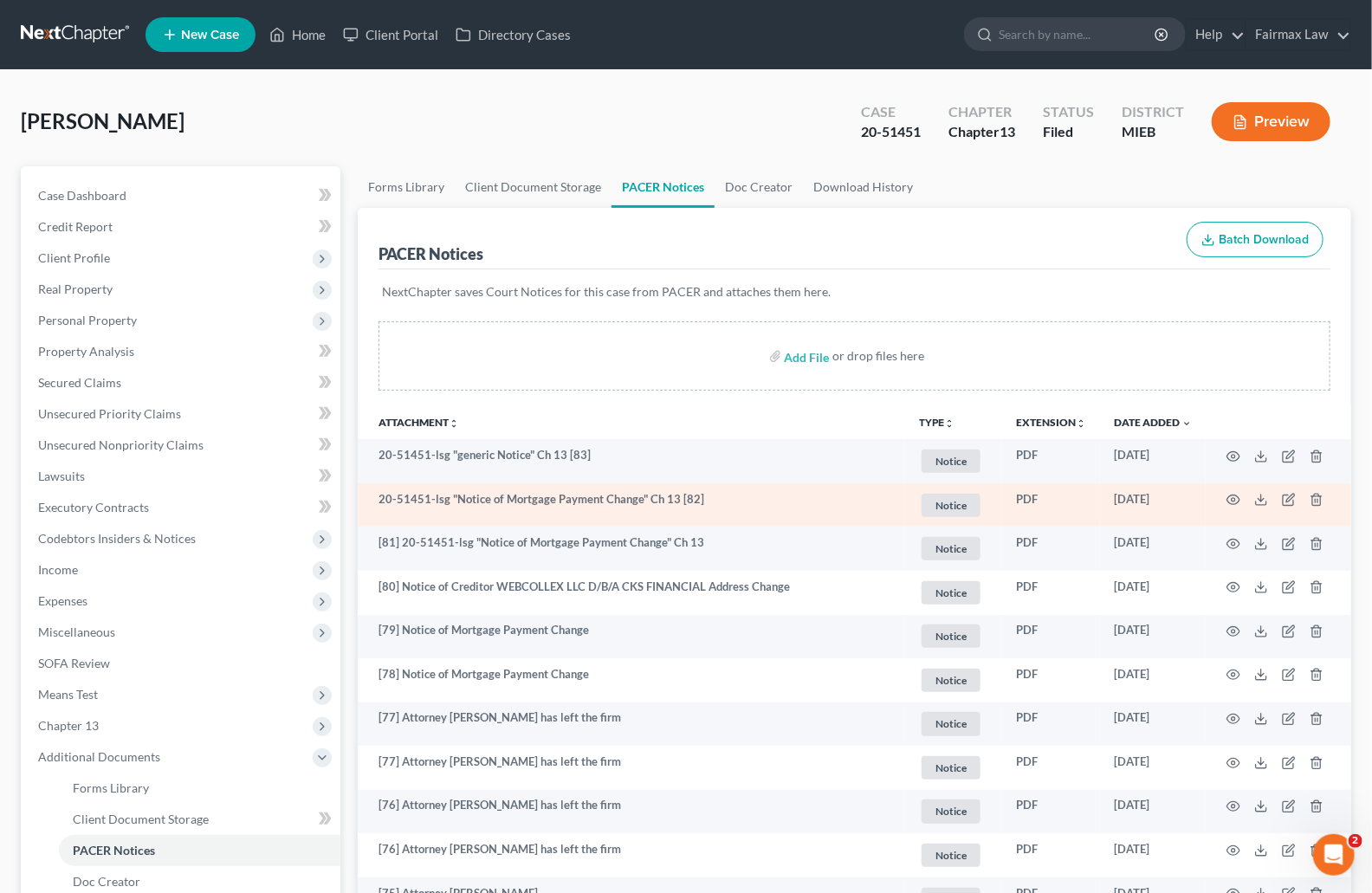
drag, startPoint x: 720, startPoint y: 499, endPoint x: 700, endPoint y: 502, distance: 20.2
click at [720, 499] on td "20-51451-lsg "Notice of Mortgage Payment Change" Ch 13 [82]" at bounding box center [631, 506] width 547 height 44
drag, startPoint x: 705, startPoint y: 501, endPoint x: 376, endPoint y: 503, distance: 329.0
click at [376, 503] on td "20-51451-lsg "Notice of Mortgage Payment Change" Ch 13 [82]" at bounding box center [631, 506] width 547 height 44
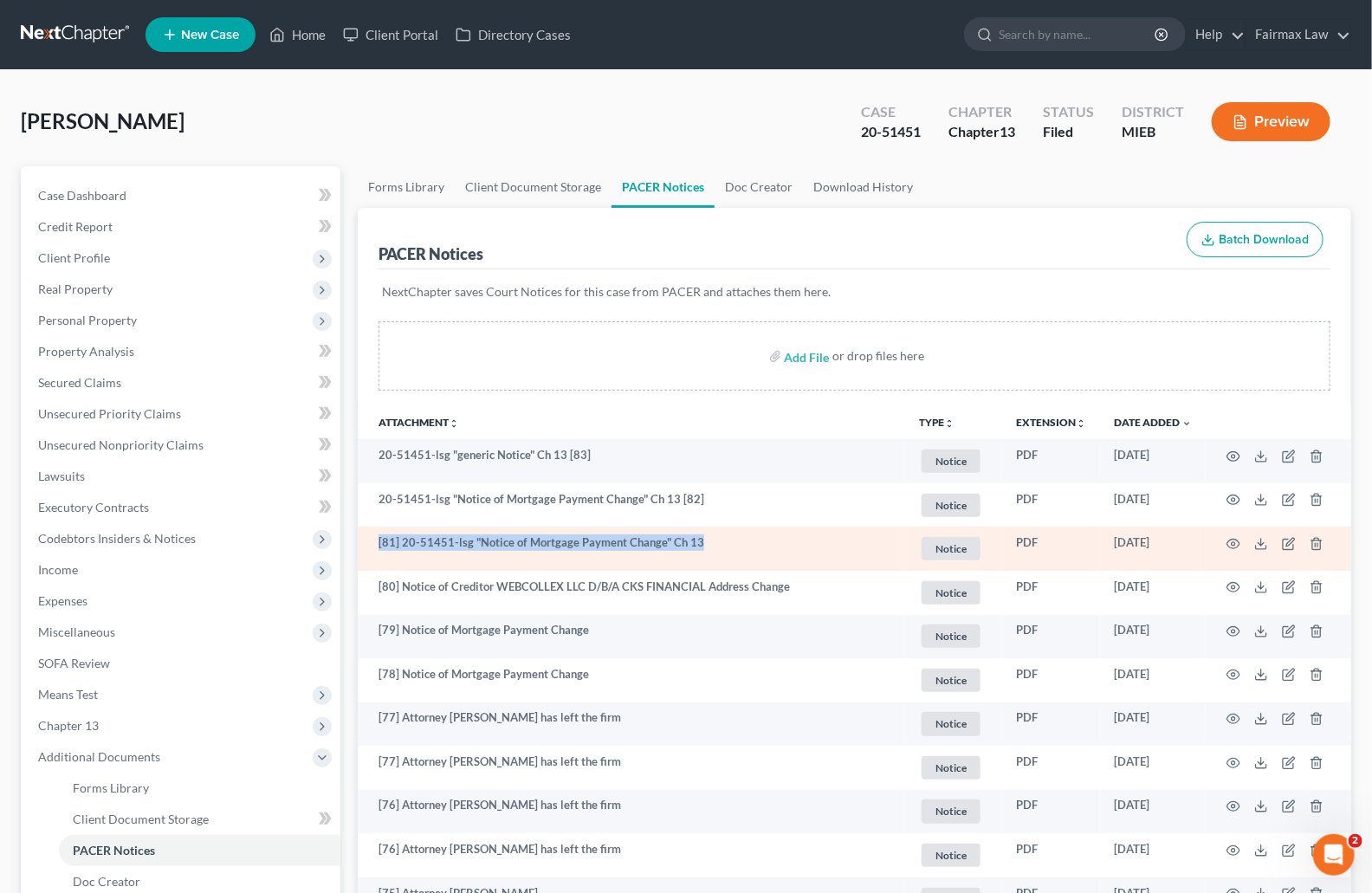
drag, startPoint x: 373, startPoint y: 544, endPoint x: 726, endPoint y: 552, distance: 353.1
click at [722, 553] on td "[81] 20-51451-lsg "Notice of Mortgage Payment Change" Ch 13" at bounding box center [631, 549] width 547 height 44
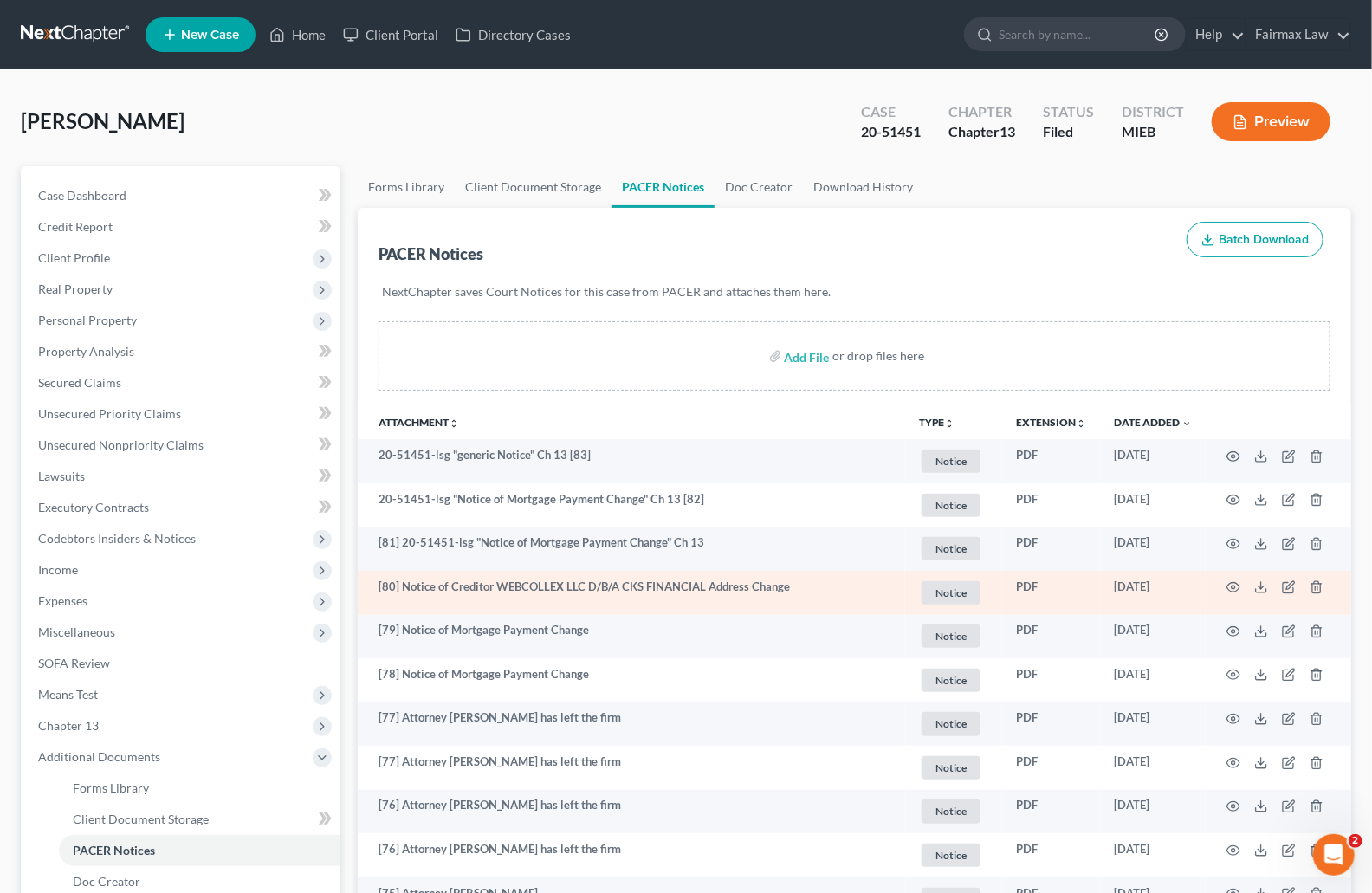
click at [780, 590] on td "[80] Notice of Creditor WEBCOLLEX LLC D/B/A CKS FINANCIAL Address Change" at bounding box center [631, 593] width 547 height 44
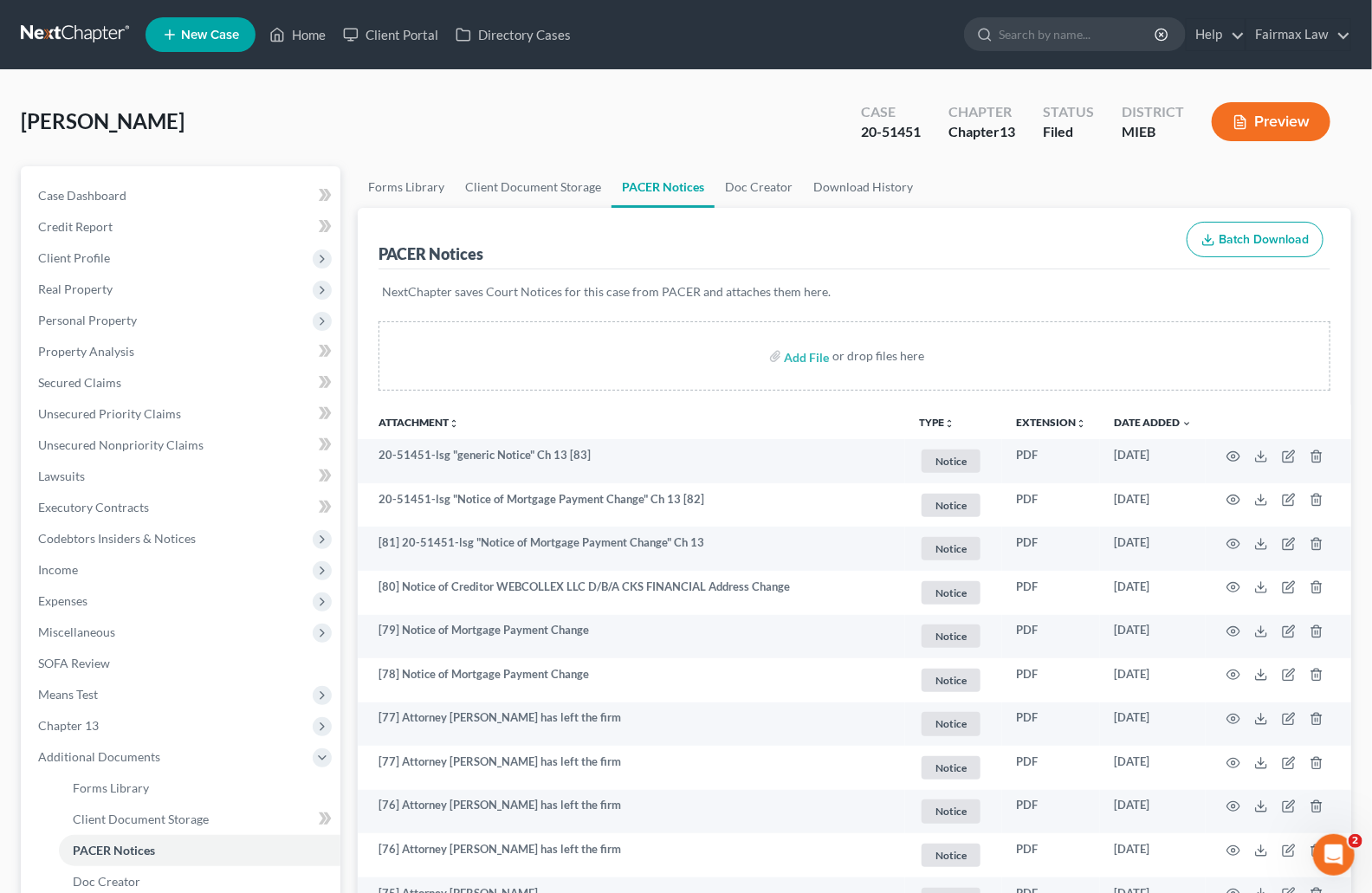
click at [785, 296] on p "NextChapter saves Court Notices for this case from PACER and attaches them here." at bounding box center [854, 292] width 945 height 18
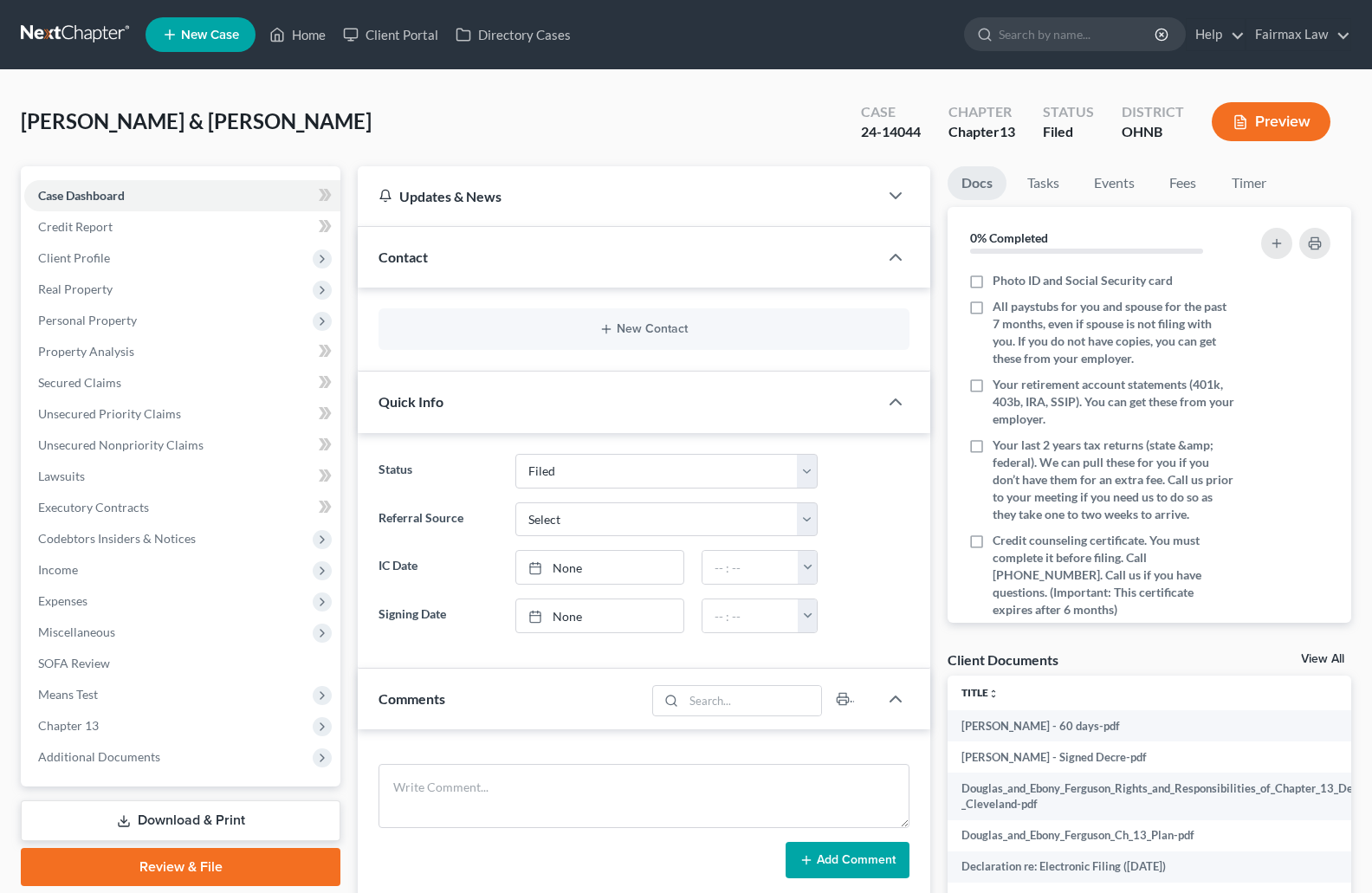
select select "2"
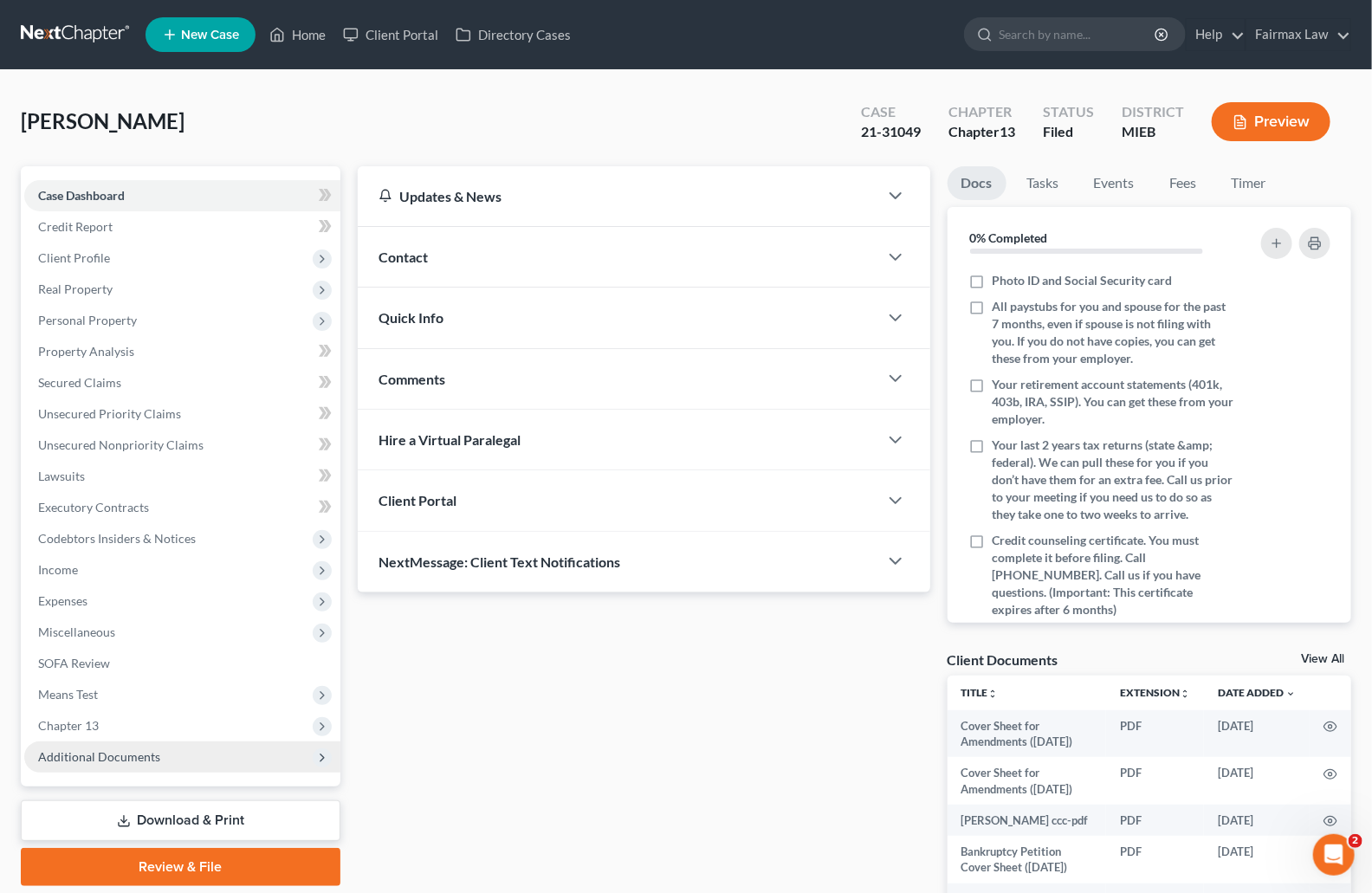
click at [141, 752] on span "Additional Documents" at bounding box center [99, 757] width 122 height 15
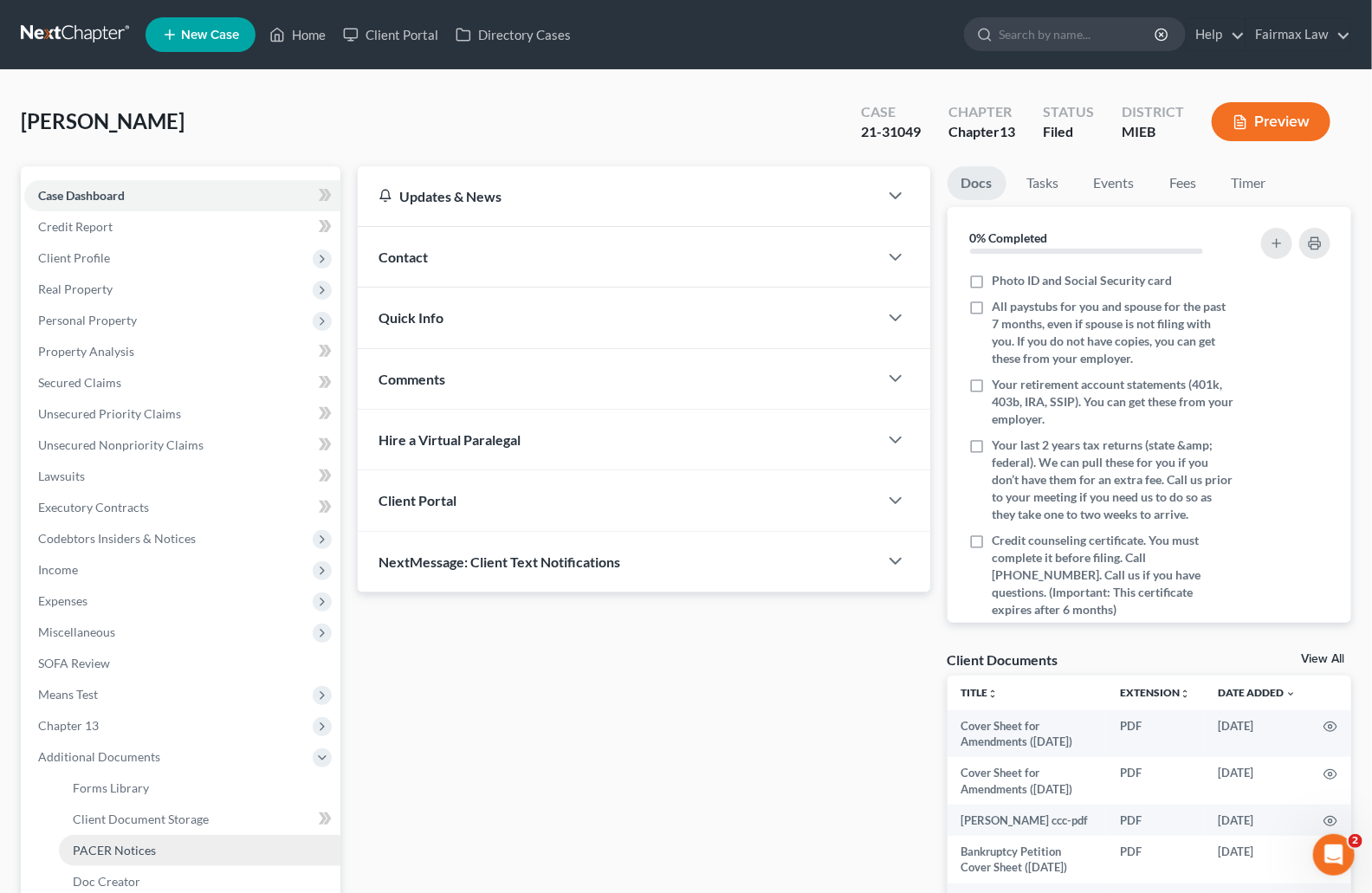
click at [139, 846] on span "PACER Notices" at bounding box center [114, 850] width 84 height 15
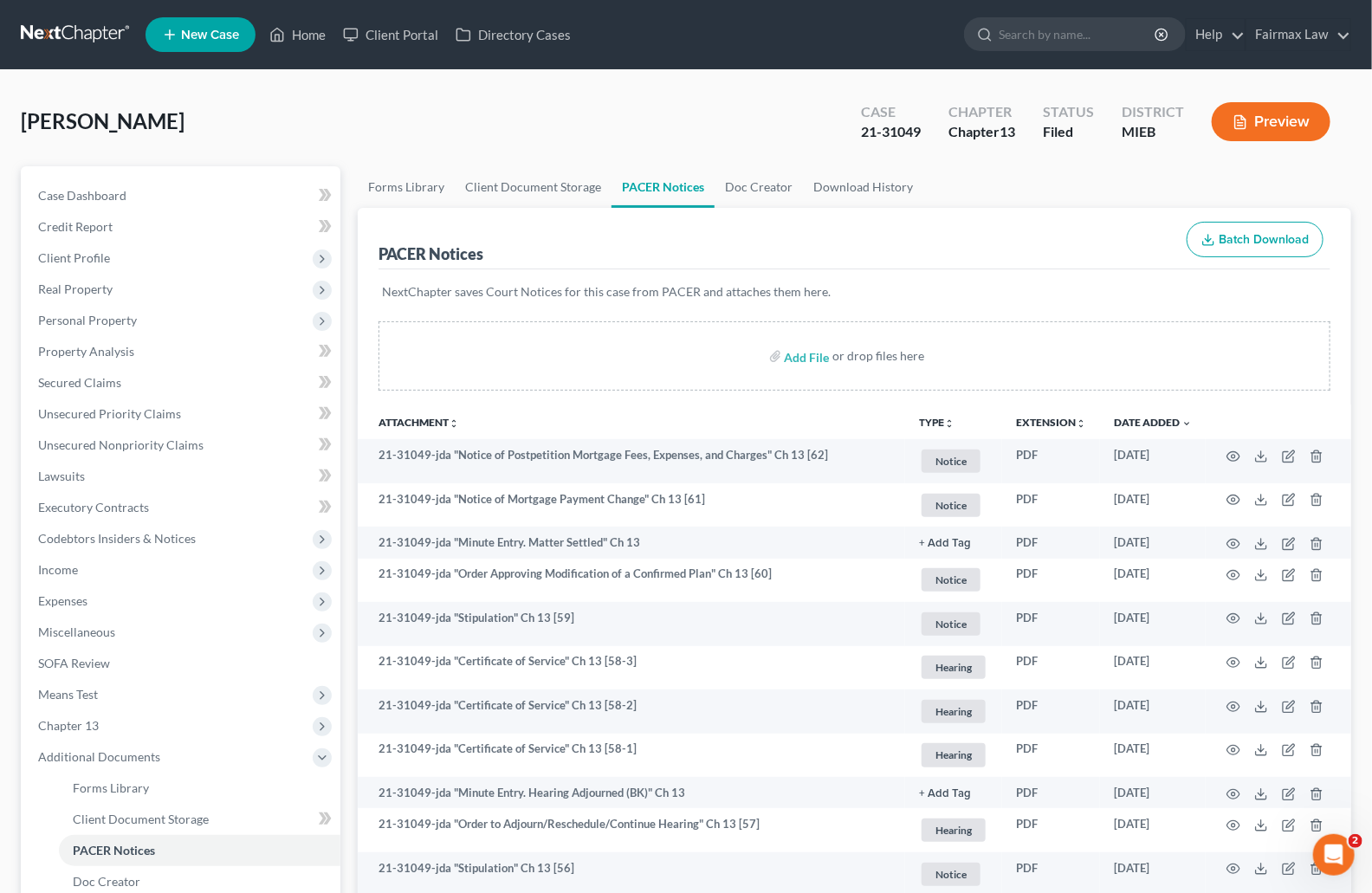
click at [982, 94] on div "Case 21-31049 Chapter Chapter 13 Status Filed District MIEB Preview" at bounding box center [1095, 121] width 511 height 62
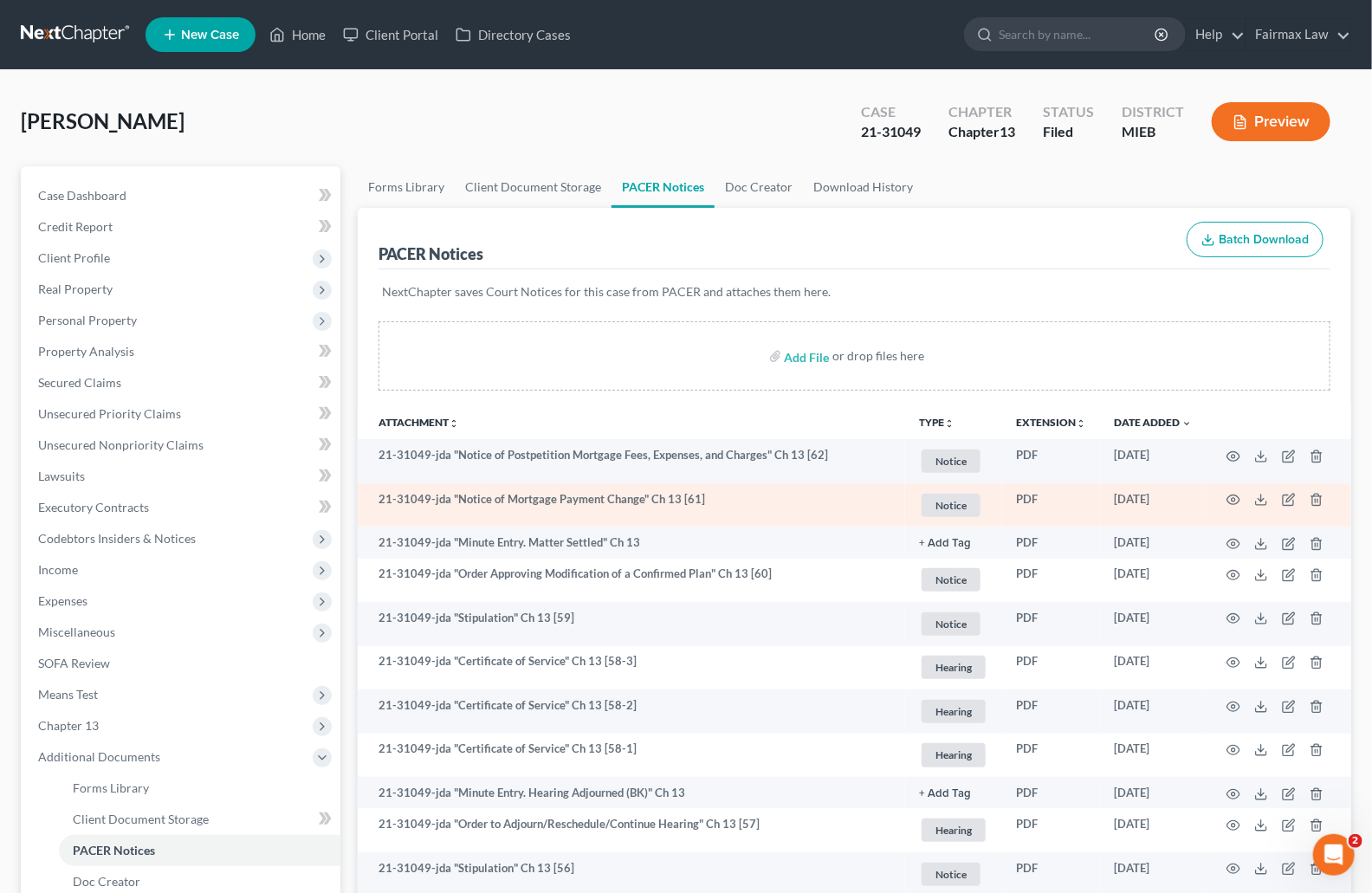
click at [1200, 525] on td "06/23/2025" at bounding box center [1153, 506] width 106 height 44
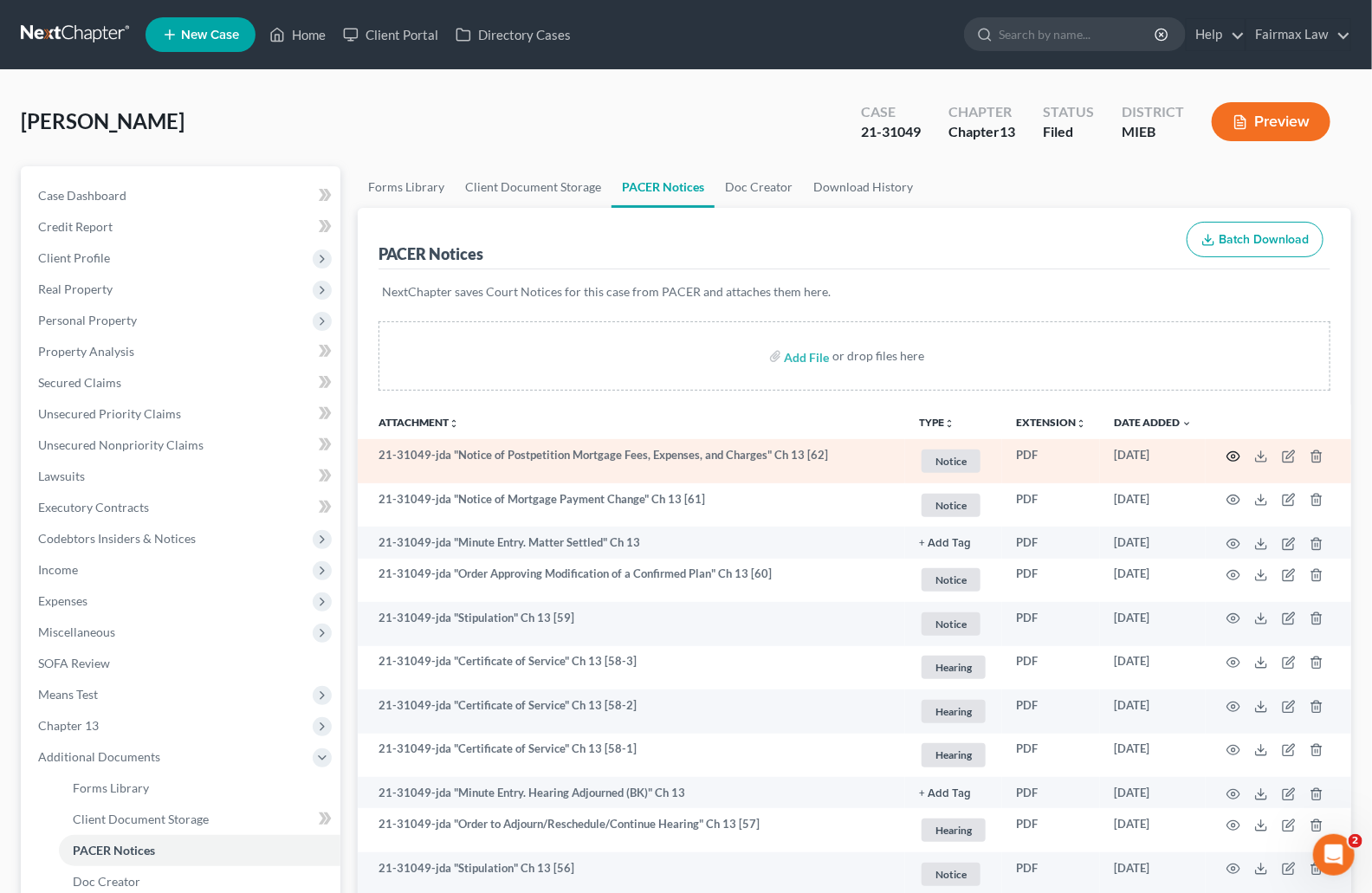
click at [1237, 453] on icon "button" at bounding box center [1234, 456] width 13 height 10
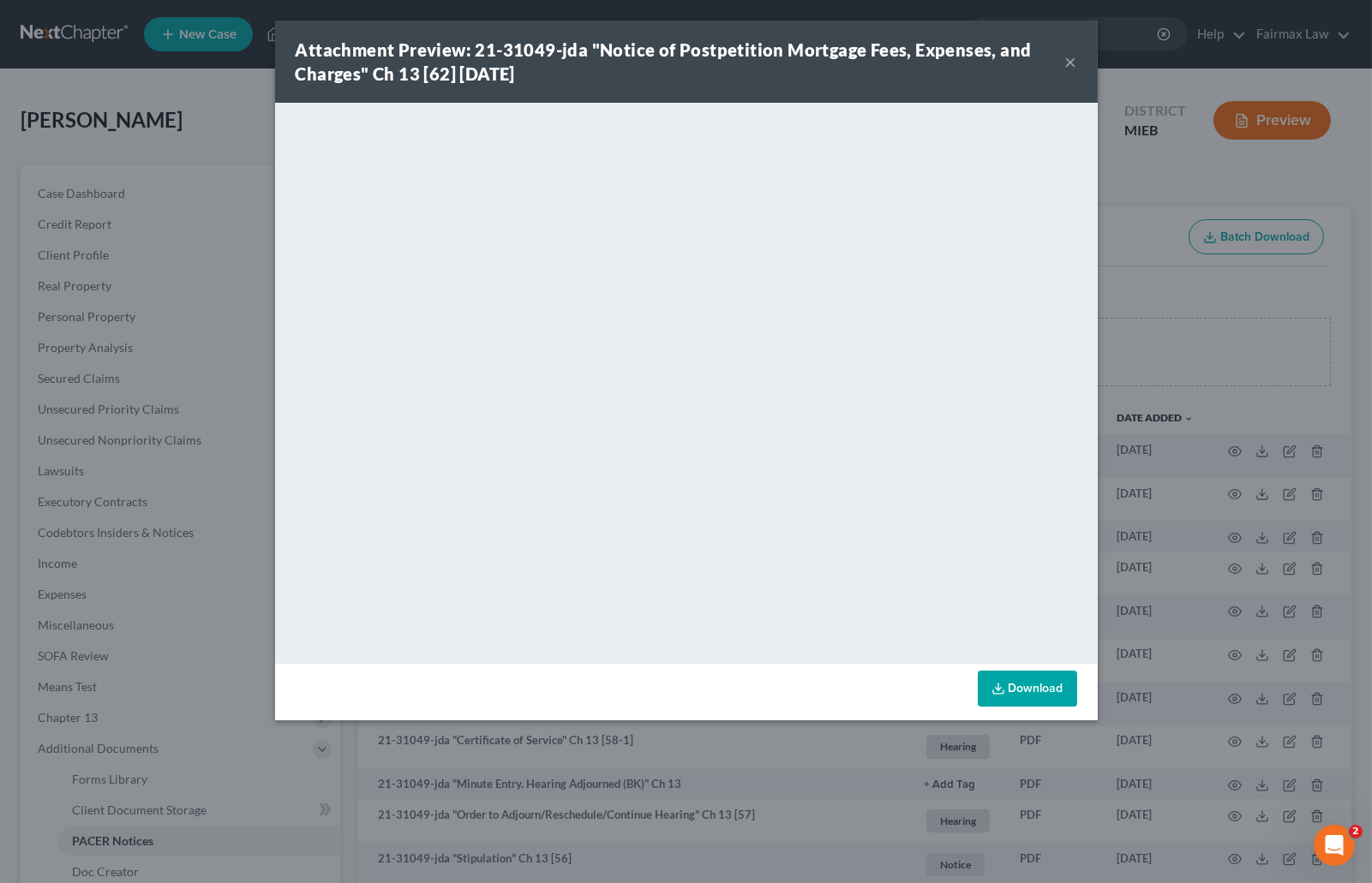
click at [1188, 258] on div "Attachment Preview: 21-31049-jda "Notice of Postpetition Mortgage Fees, Expense…" at bounding box center [686, 441] width 1372 height 883
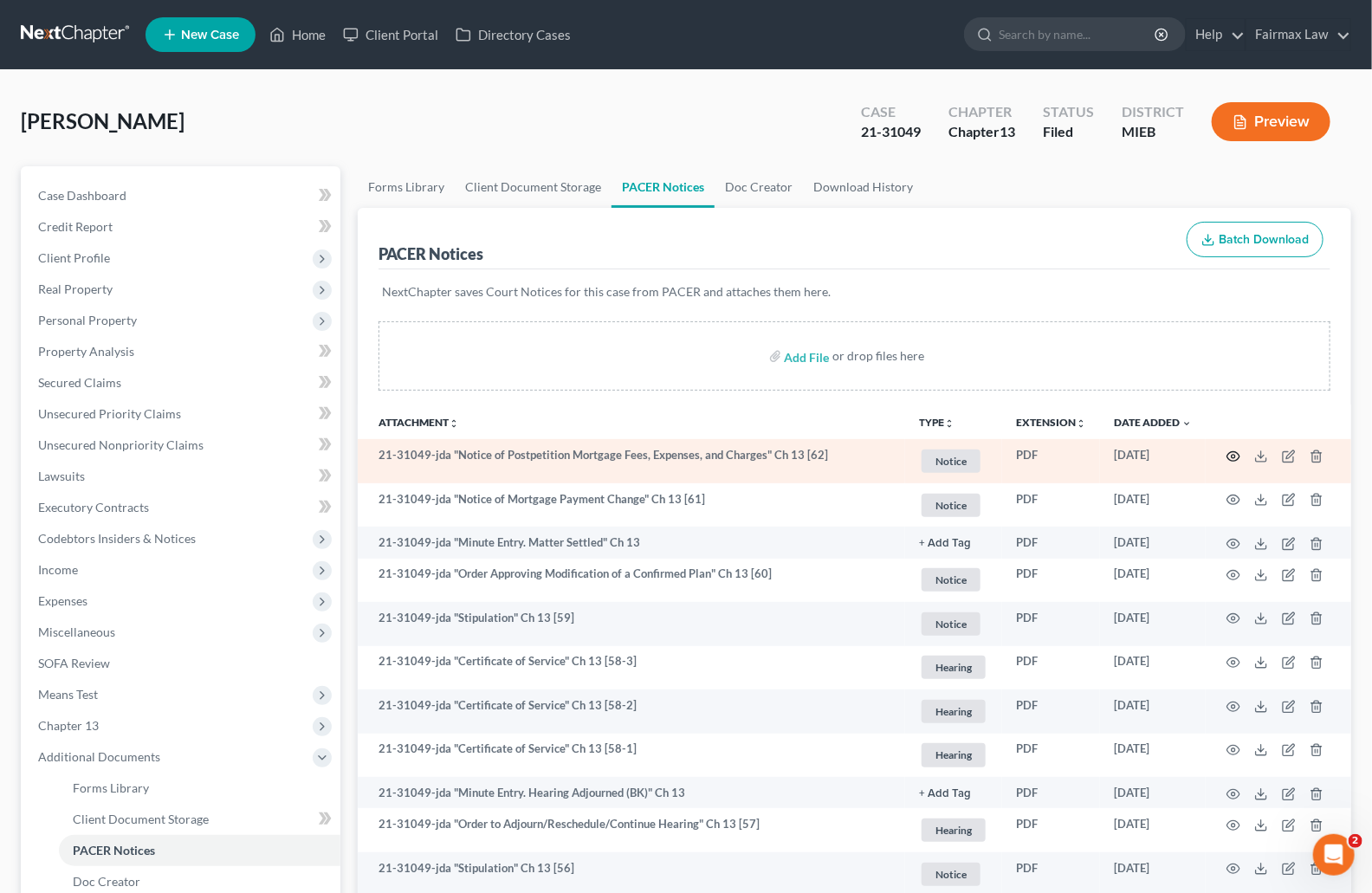
click at [1236, 454] on icon "button" at bounding box center [1234, 457] width 14 height 14
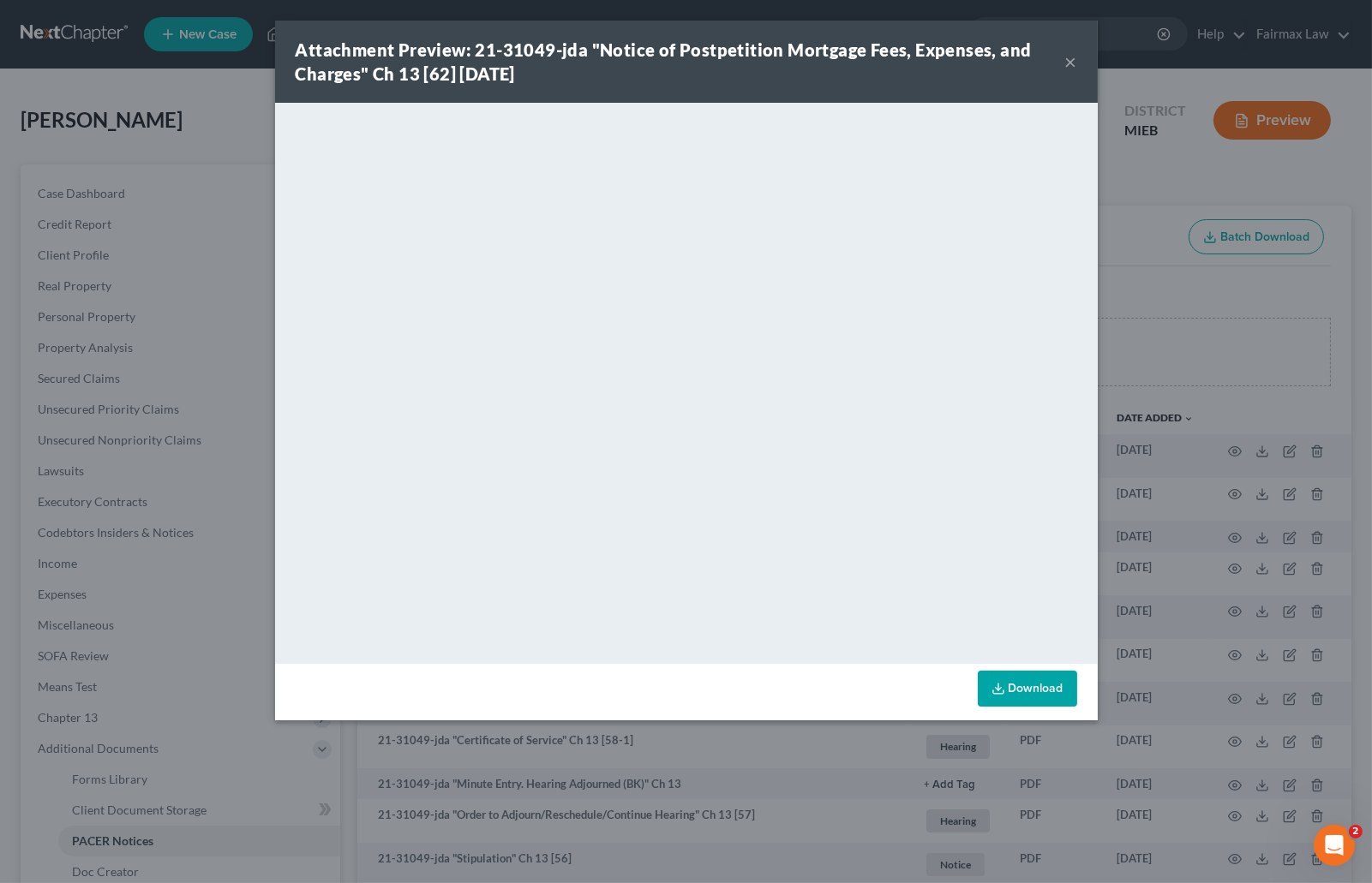
click at [1291, 307] on div "Attachment Preview: 21-31049-jda "Notice of Postpetition Mortgage Fees, Expense…" at bounding box center [686, 441] width 1372 height 883
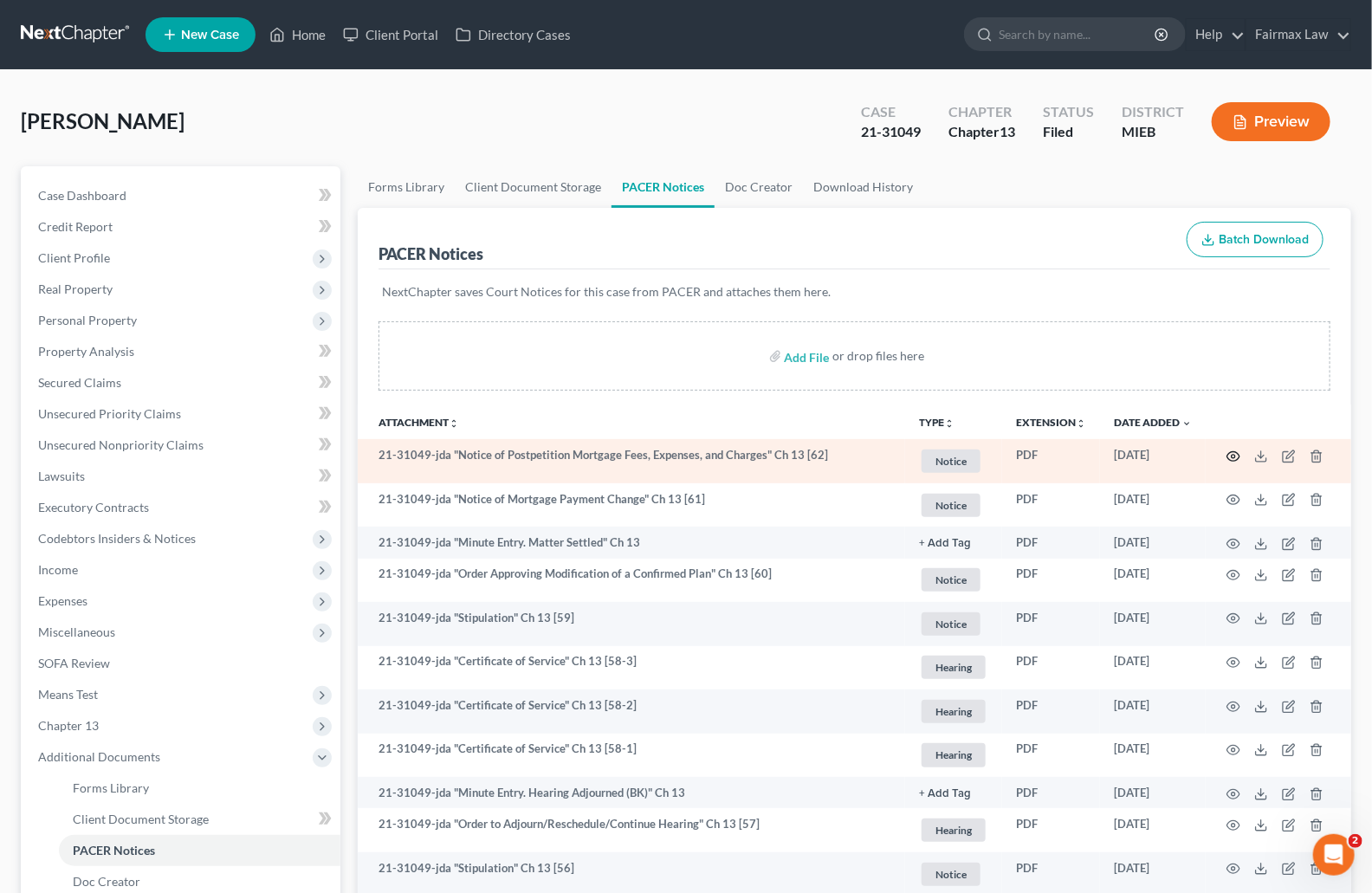
click at [1236, 452] on icon "button" at bounding box center [1234, 456] width 13 height 10
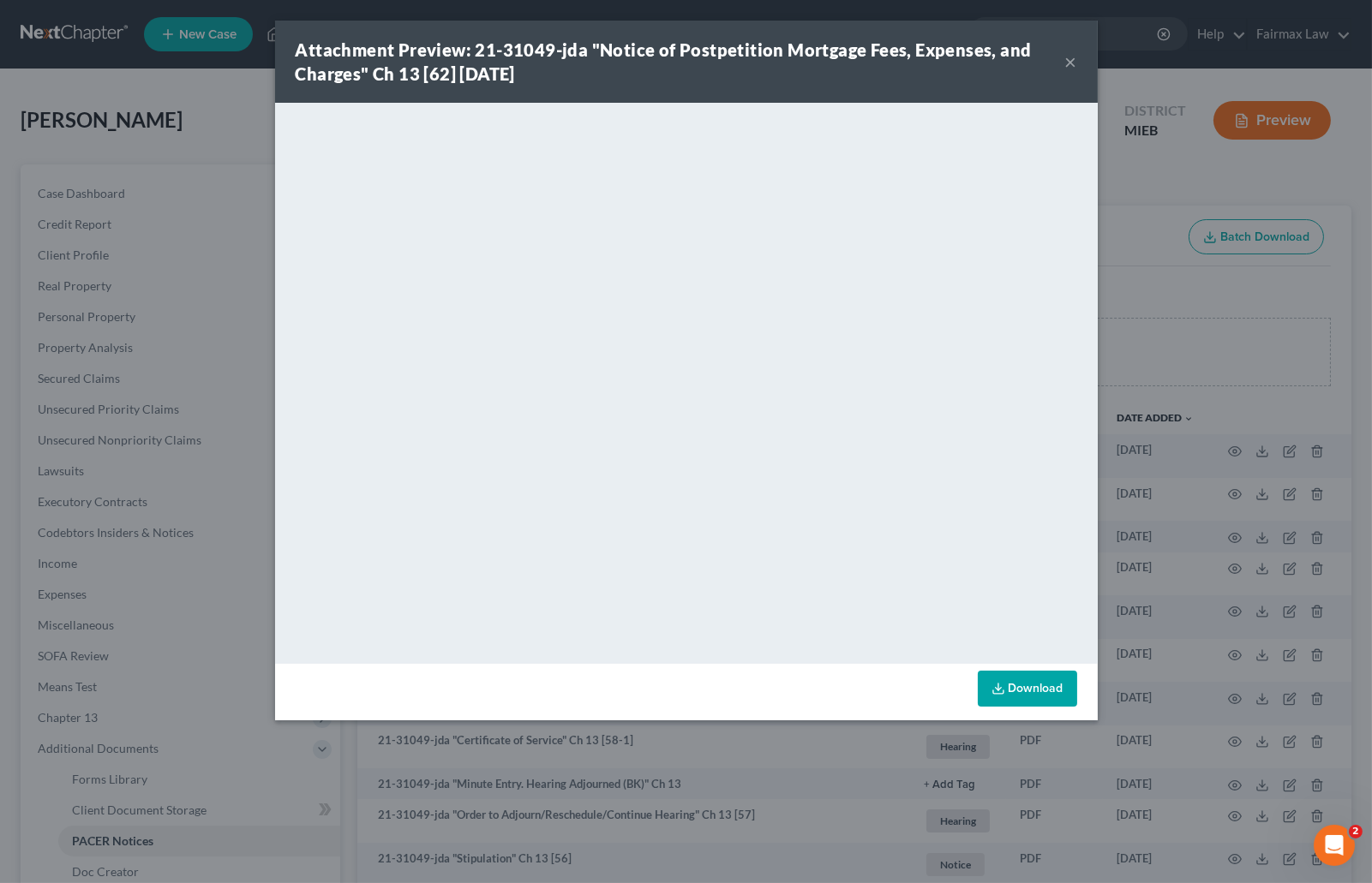
click at [1174, 311] on div "Attachment Preview: 21-31049-jda "Notice of Postpetition Mortgage Fees, Expense…" at bounding box center [686, 441] width 1372 height 883
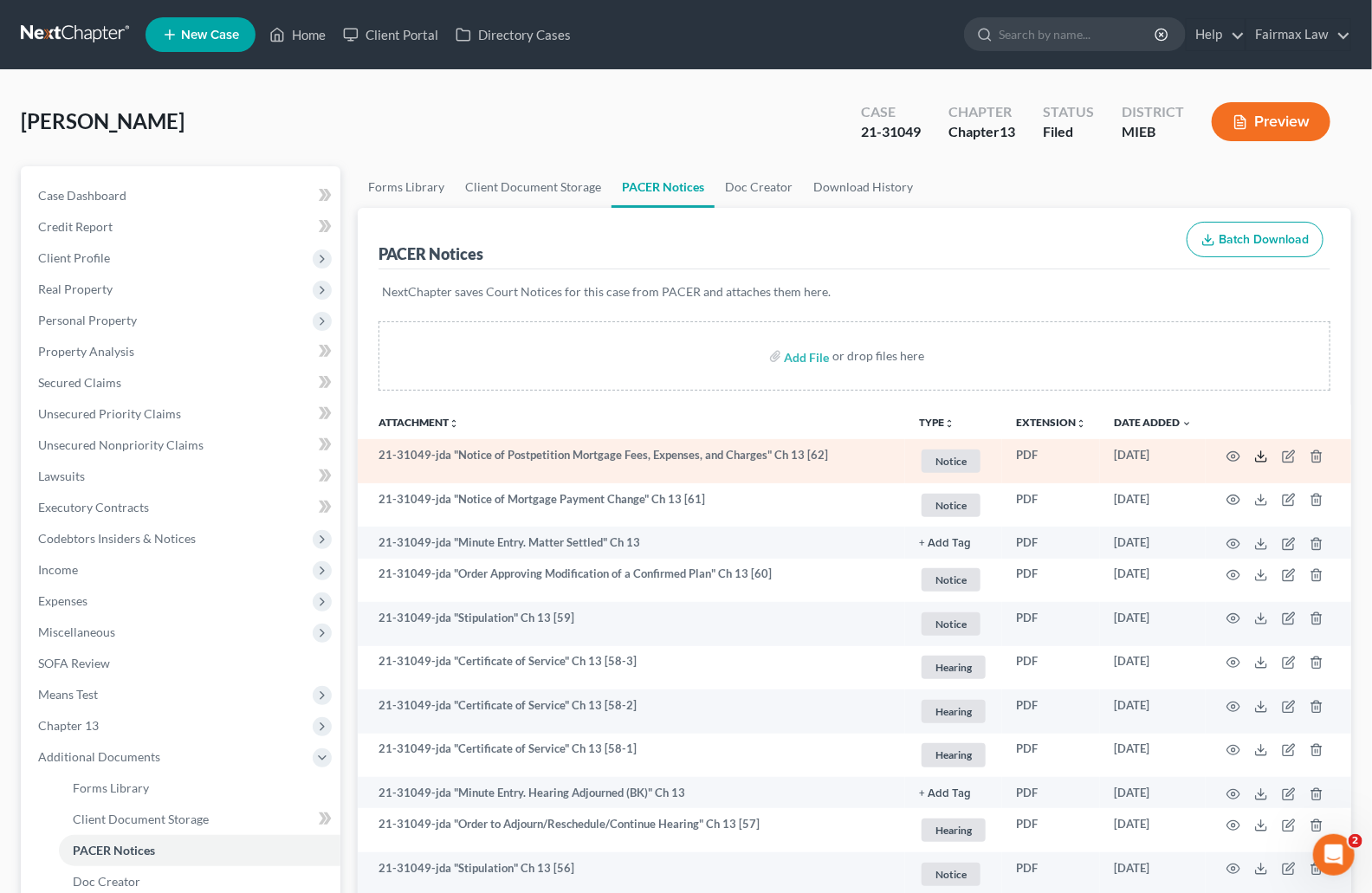
click at [1262, 452] on icon at bounding box center [1261, 457] width 14 height 14
click at [1262, 460] on icon at bounding box center [1261, 457] width 14 height 14
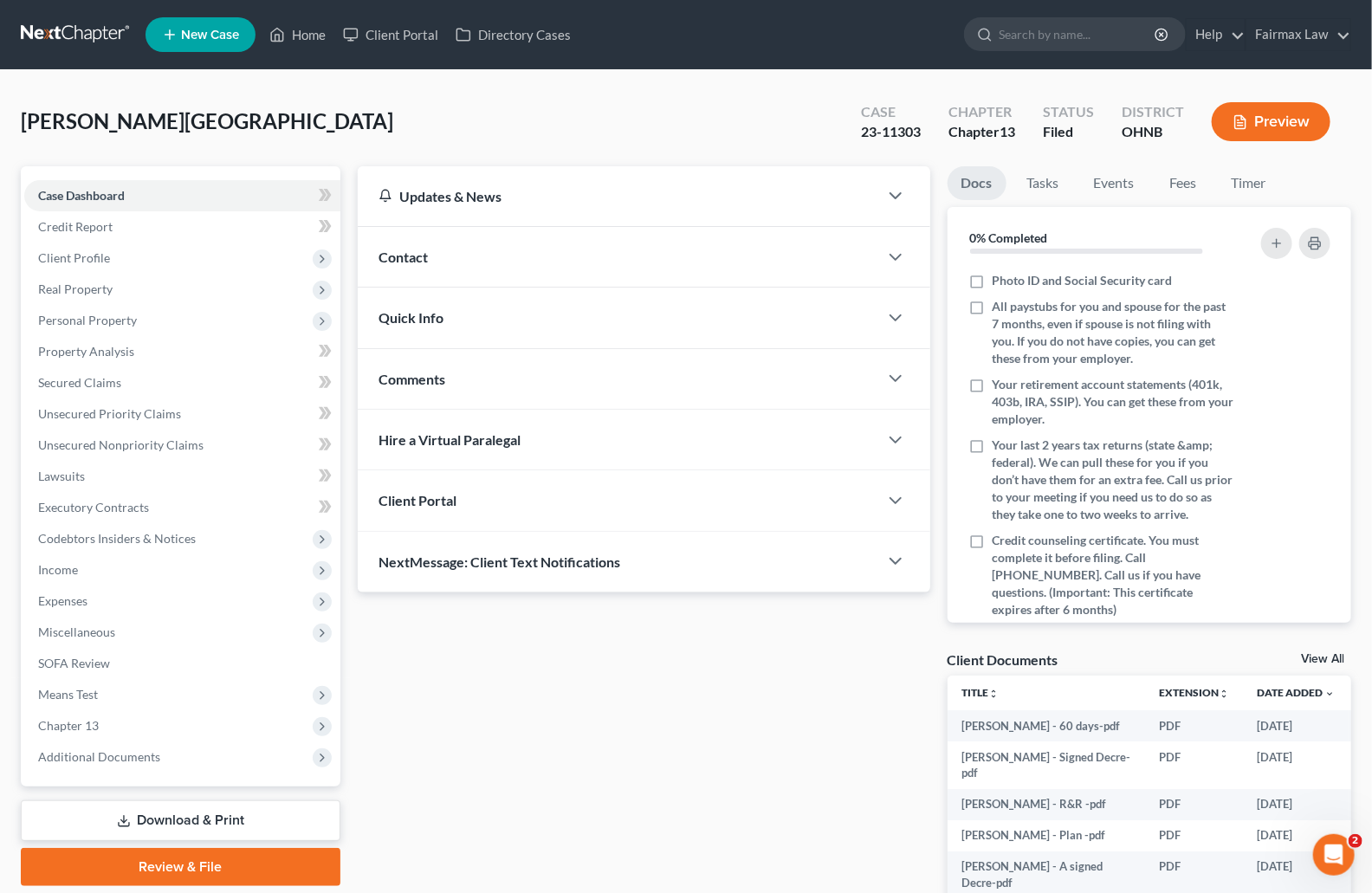
drag, startPoint x: 240, startPoint y: 128, endPoint x: 157, endPoint y: 130, distance: 83.0
click at [239, 128] on div "[PERSON_NAME] Upgraded Case 23-11303 Chapter Chapter 13 Status [GEOGRAPHIC_DATA…" at bounding box center [686, 128] width 1331 height 76
drag, startPoint x: 178, startPoint y: 119, endPoint x: 27, endPoint y: 135, distance: 151.8
click at [16, 128] on div "[PERSON_NAME] Upgraded Case 23-11303 Chapter Chapter 13 Status [GEOGRAPHIC_DATA…" at bounding box center [686, 562] width 1372 height 984
copy span "[PERSON_NAME][GEOGRAPHIC_DATA]"
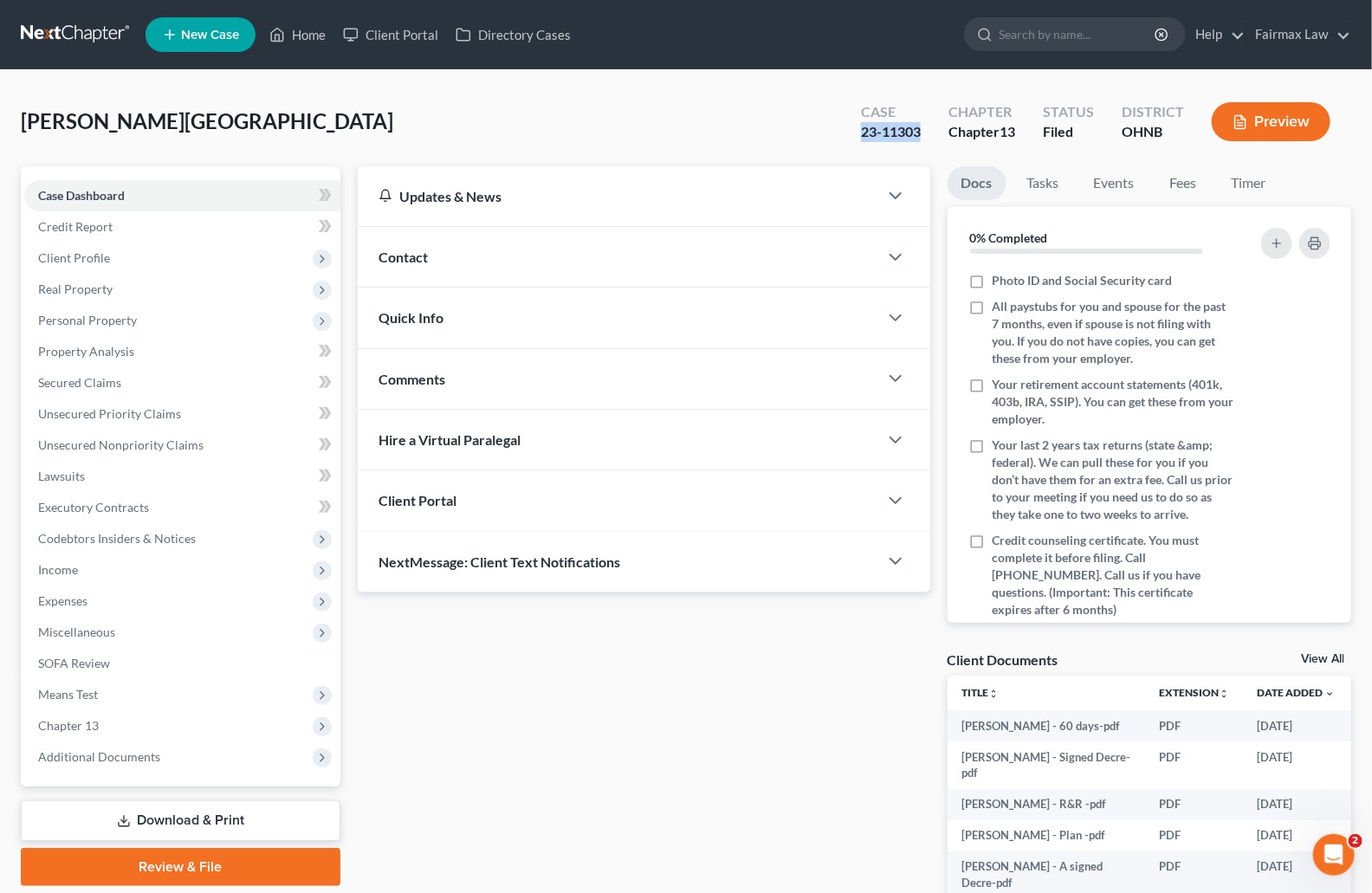
drag, startPoint x: 922, startPoint y: 134, endPoint x: 850, endPoint y: 135, distance: 72.0
click at [850, 135] on div "Case 23-11303" at bounding box center [890, 123] width 87 height 51
copy div "23-11303"
click at [103, 321] on span "Personal Property" at bounding box center [87, 320] width 99 height 15
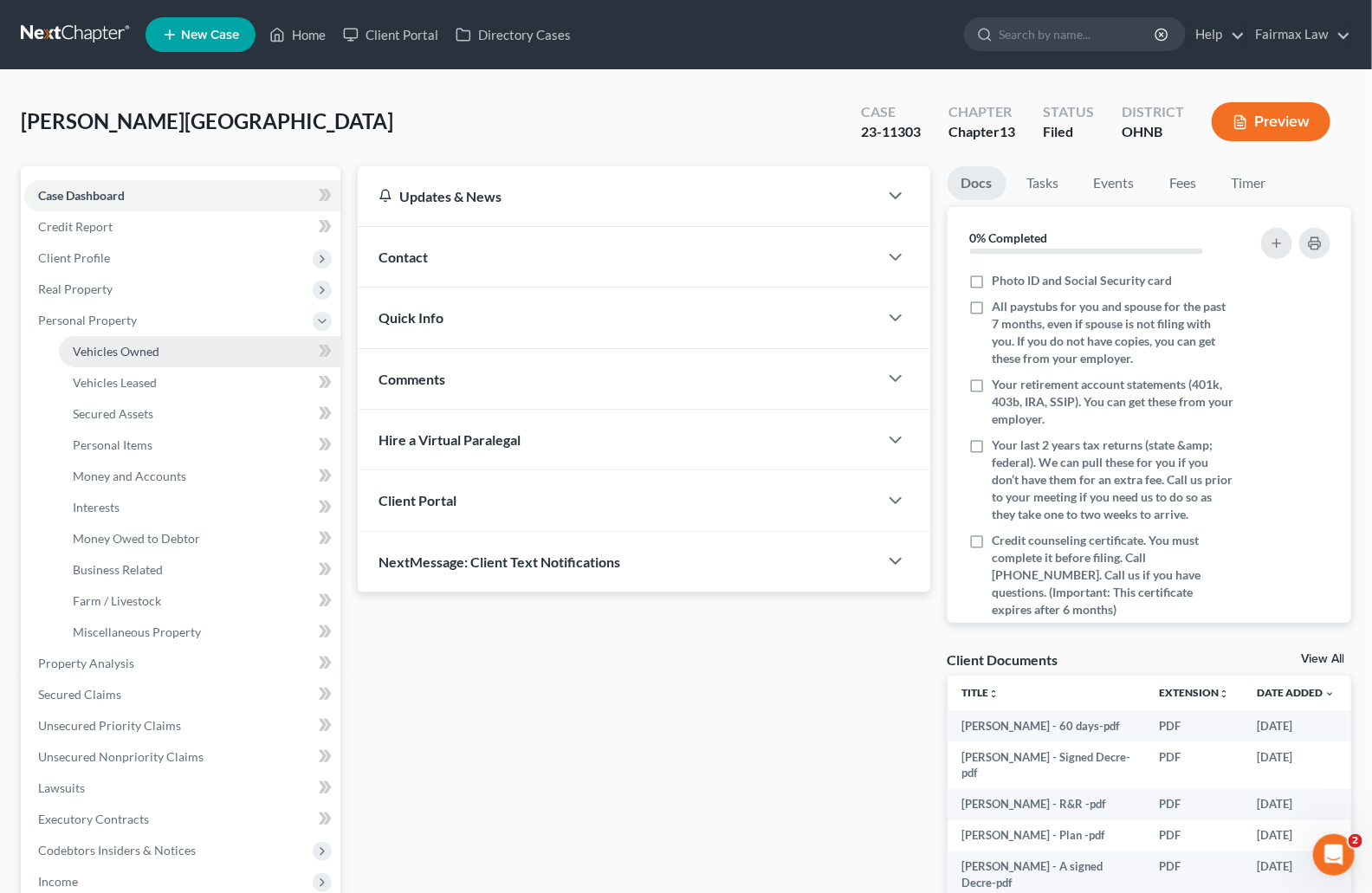
click at [147, 344] on span "Vehicles Owned" at bounding box center [116, 351] width 86 height 15
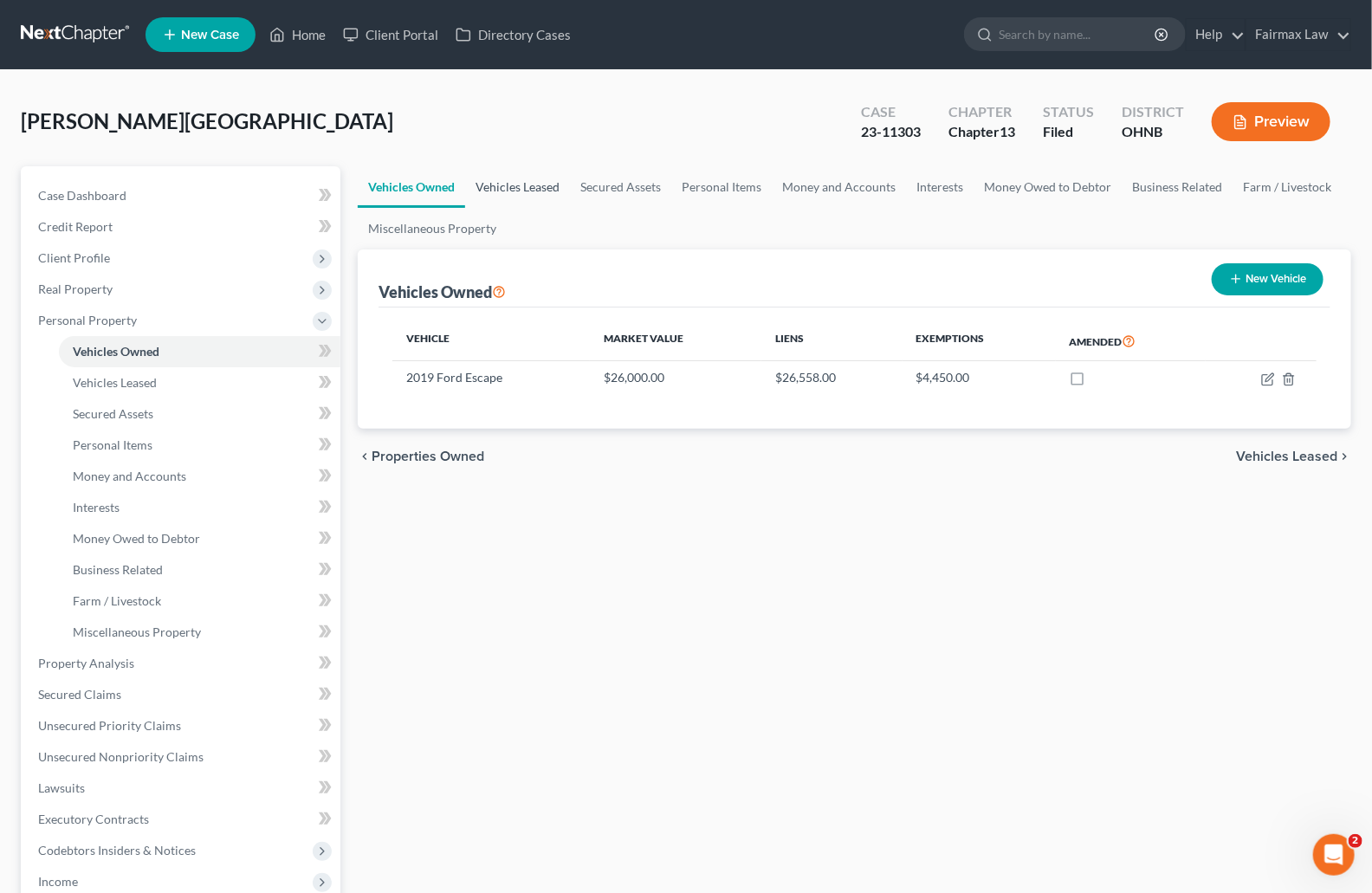
click at [512, 184] on link "Vehicles Leased" at bounding box center [517, 187] width 105 height 41
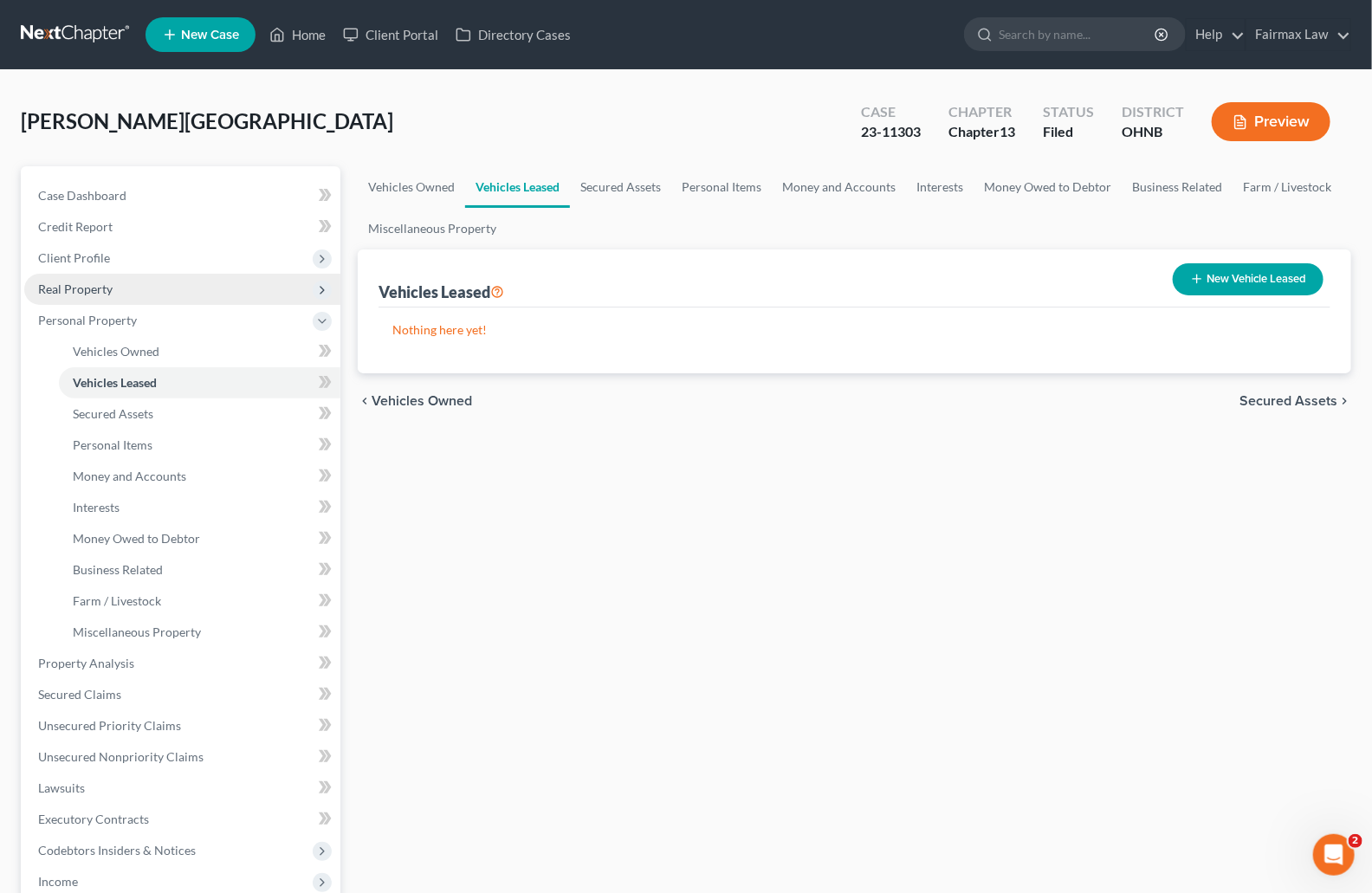
click at [55, 290] on span "Real Property" at bounding box center [75, 289] width 75 height 15
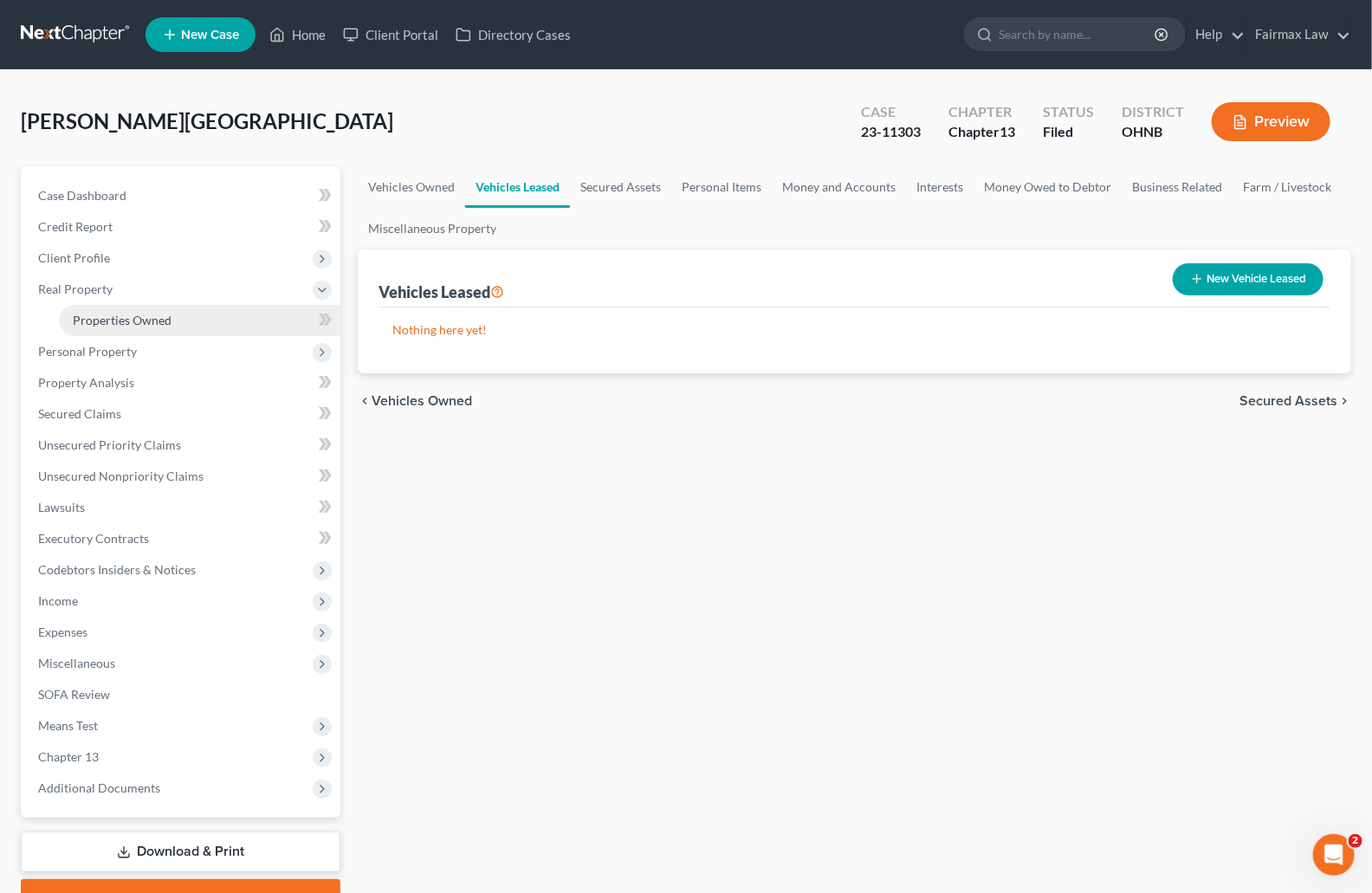
click at [103, 315] on span "Properties Owned" at bounding box center [122, 320] width 99 height 15
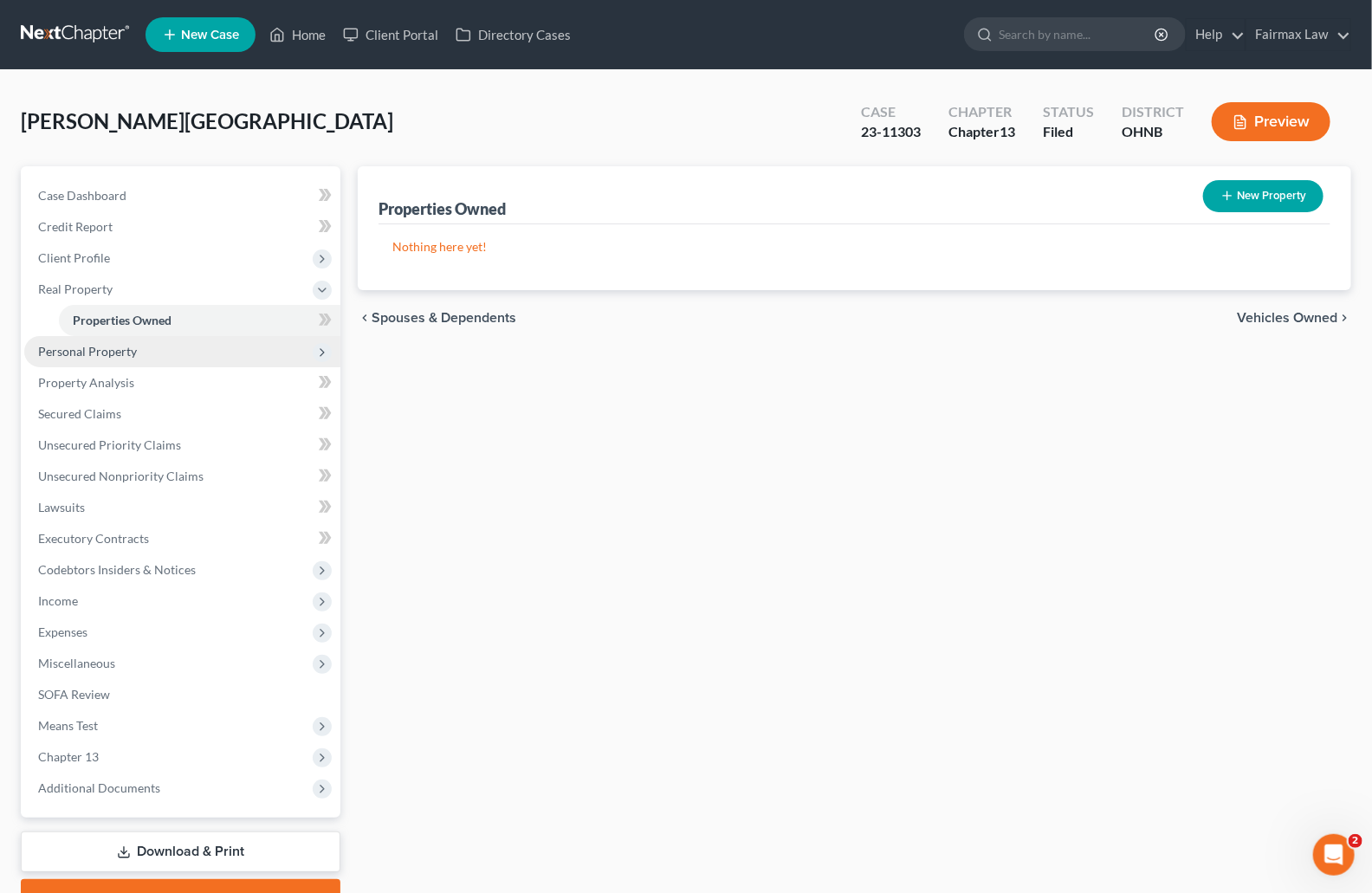
click at [86, 352] on span "Personal Property" at bounding box center [87, 351] width 99 height 15
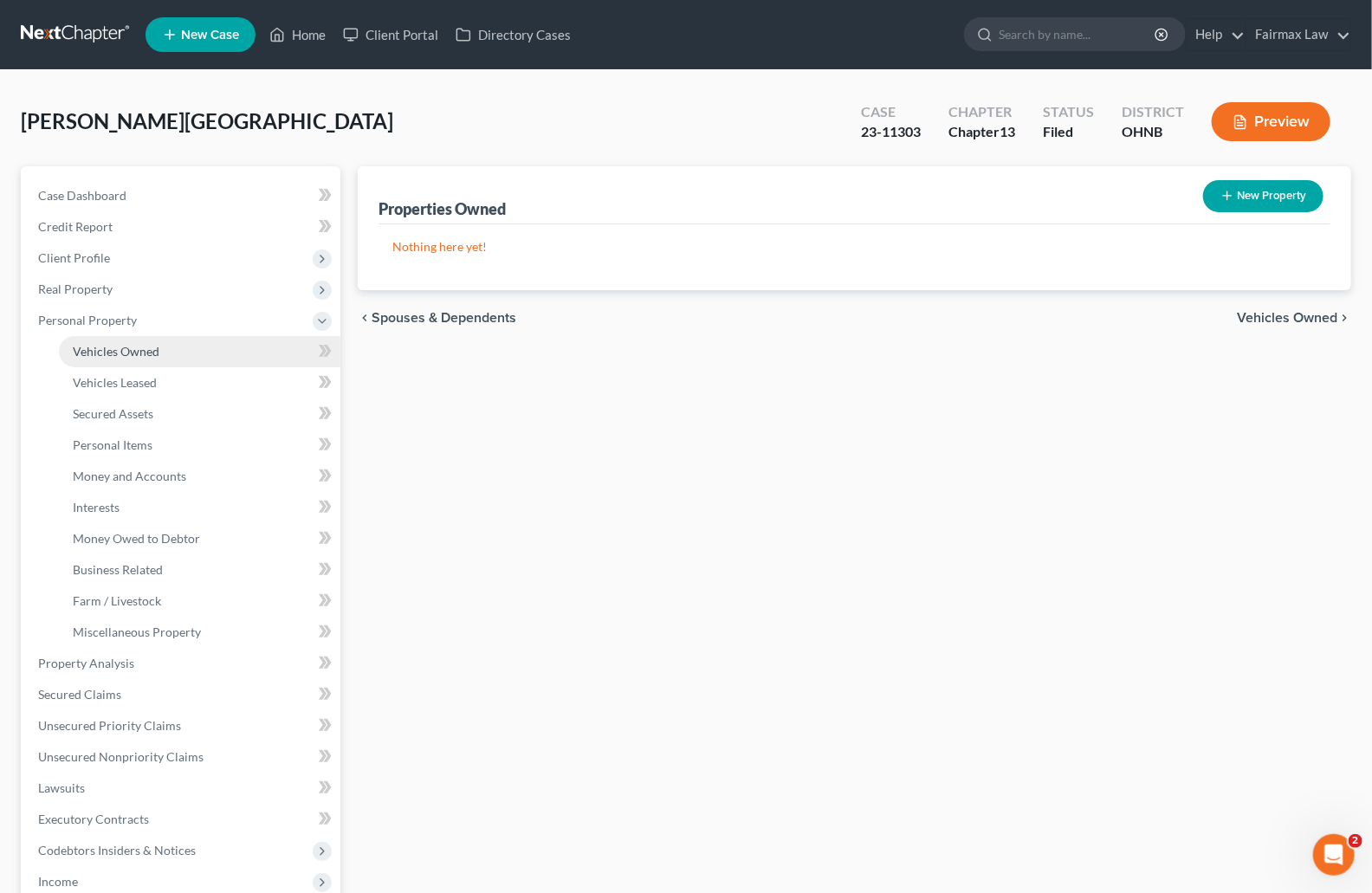
click at [178, 353] on link "Vehicles Owned" at bounding box center [200, 351] width 281 height 31
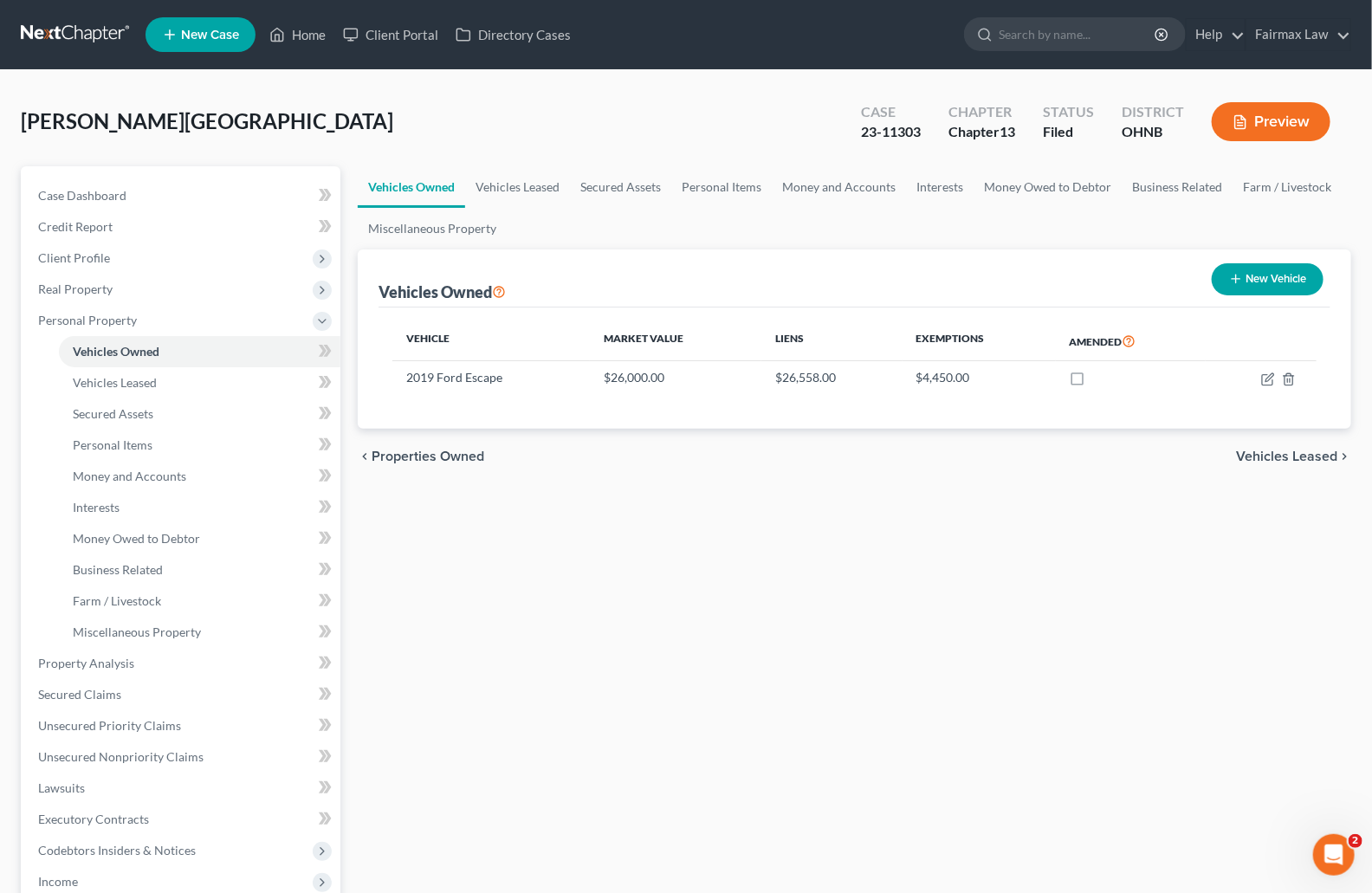
scroll to position [4, 0]
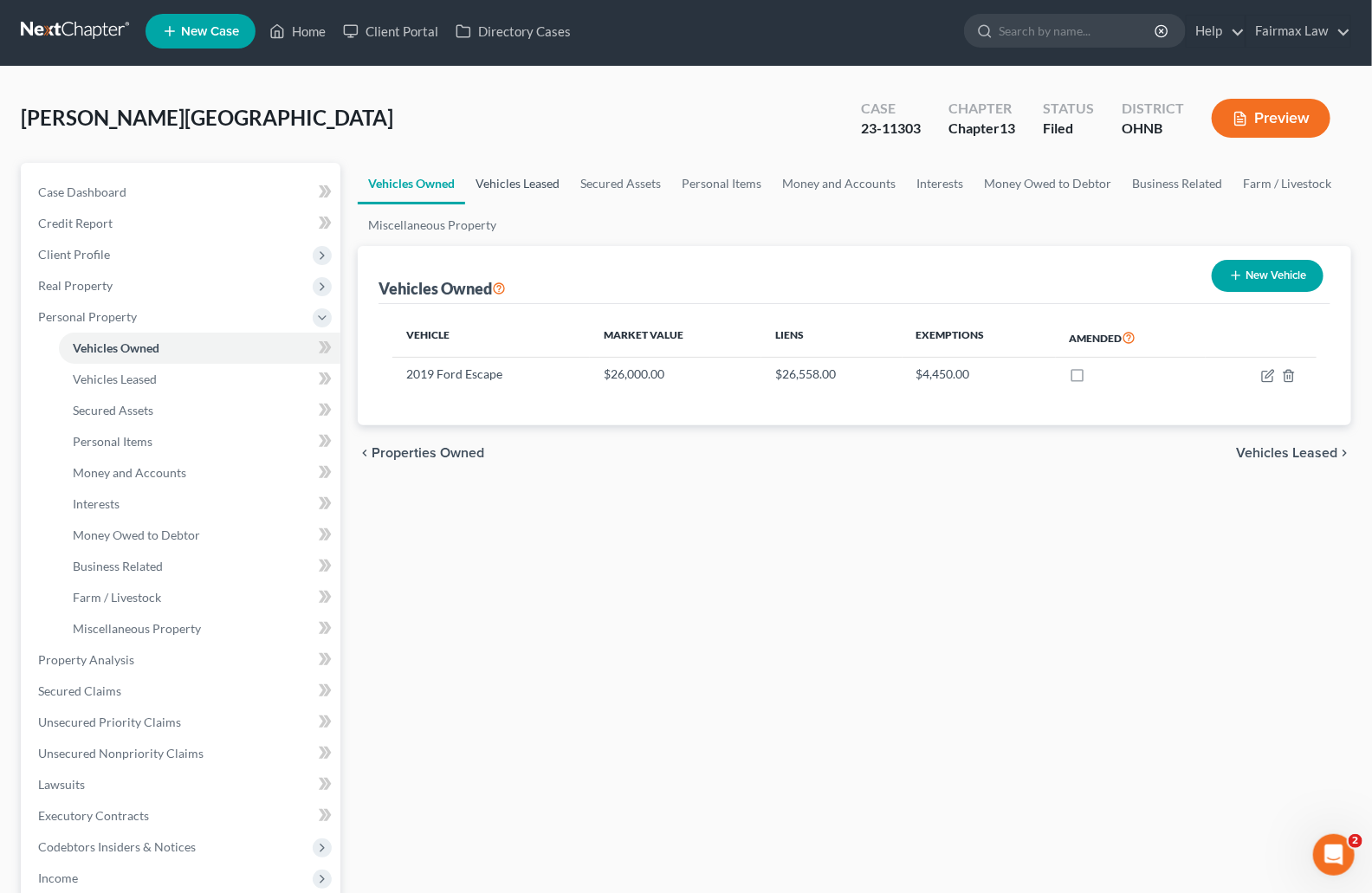
click at [514, 189] on link "Vehicles Leased" at bounding box center [517, 183] width 105 height 41
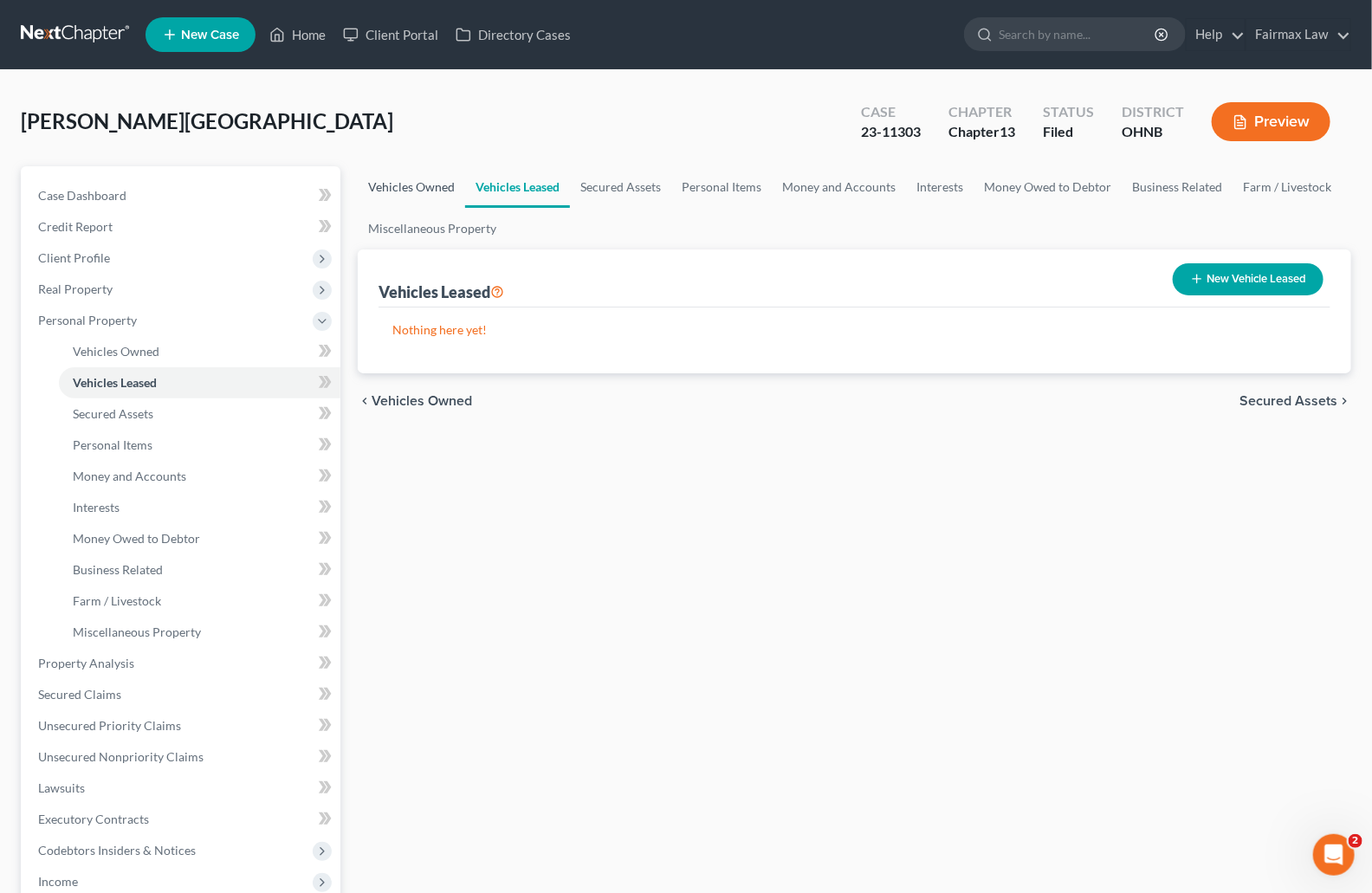
click at [423, 189] on link "Vehicles Owned" at bounding box center [412, 187] width 107 height 41
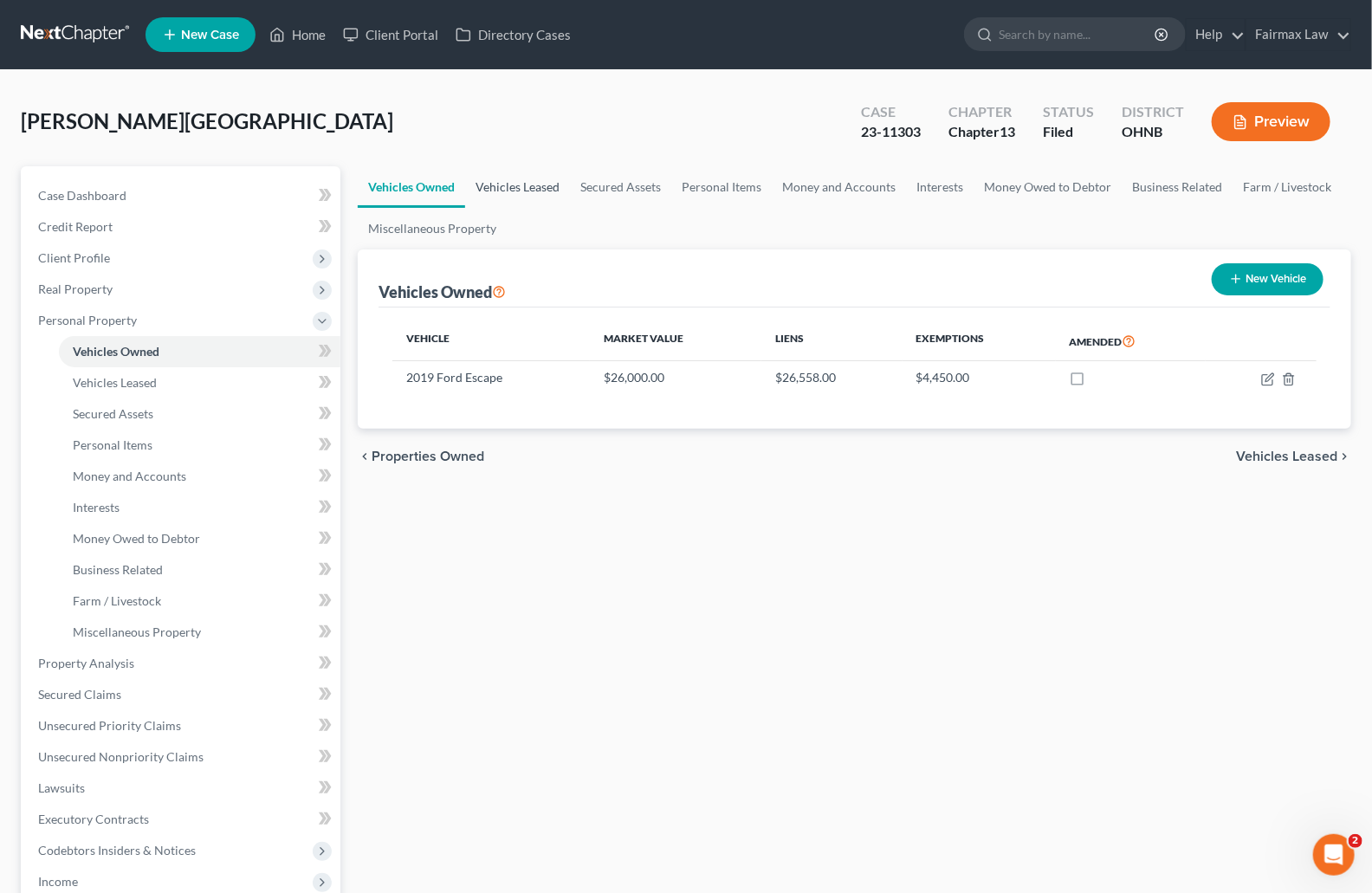
click at [514, 182] on link "Vehicles Leased" at bounding box center [517, 187] width 105 height 41
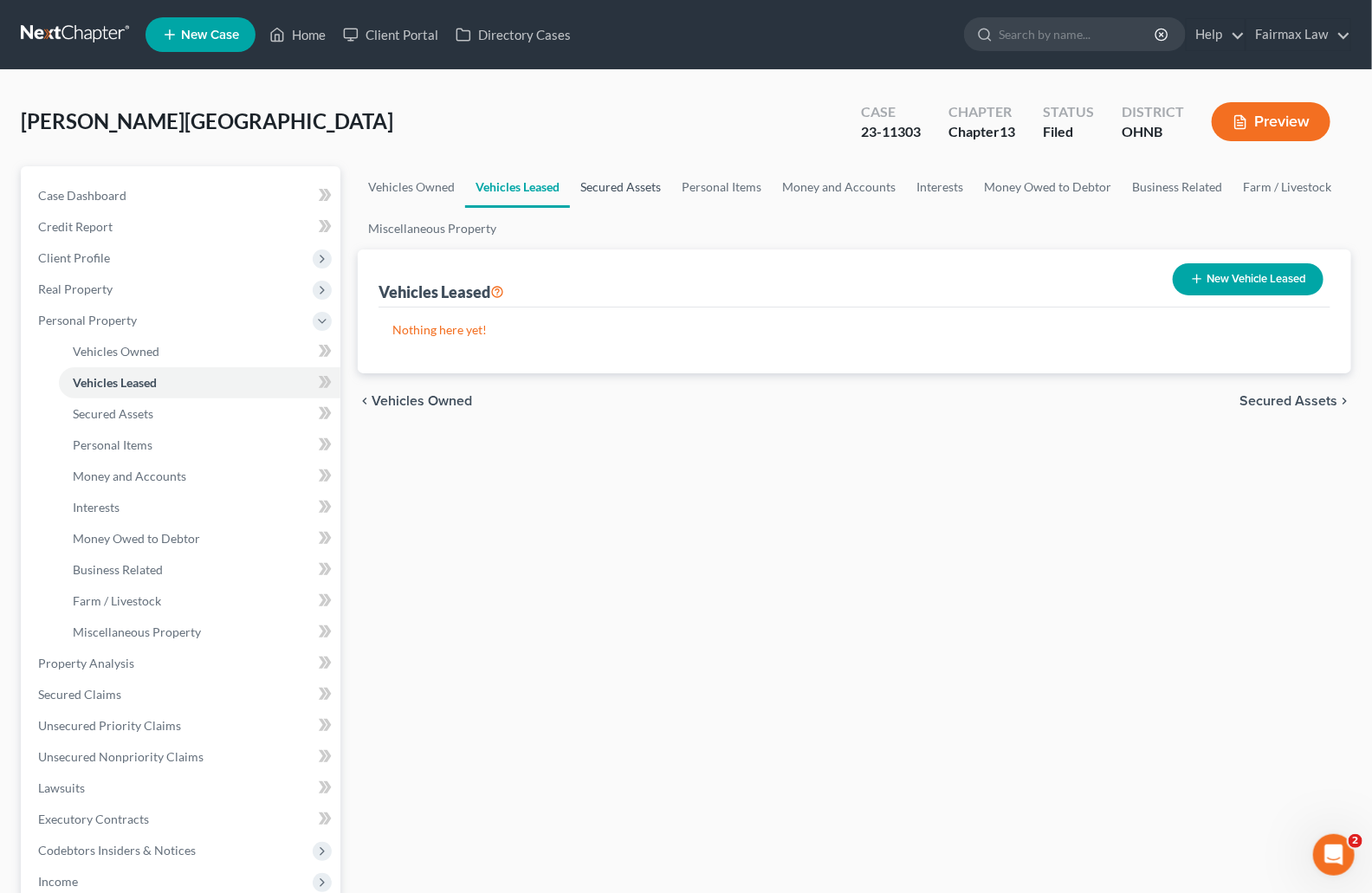
click at [626, 185] on link "Secured Assets" at bounding box center [620, 187] width 101 height 41
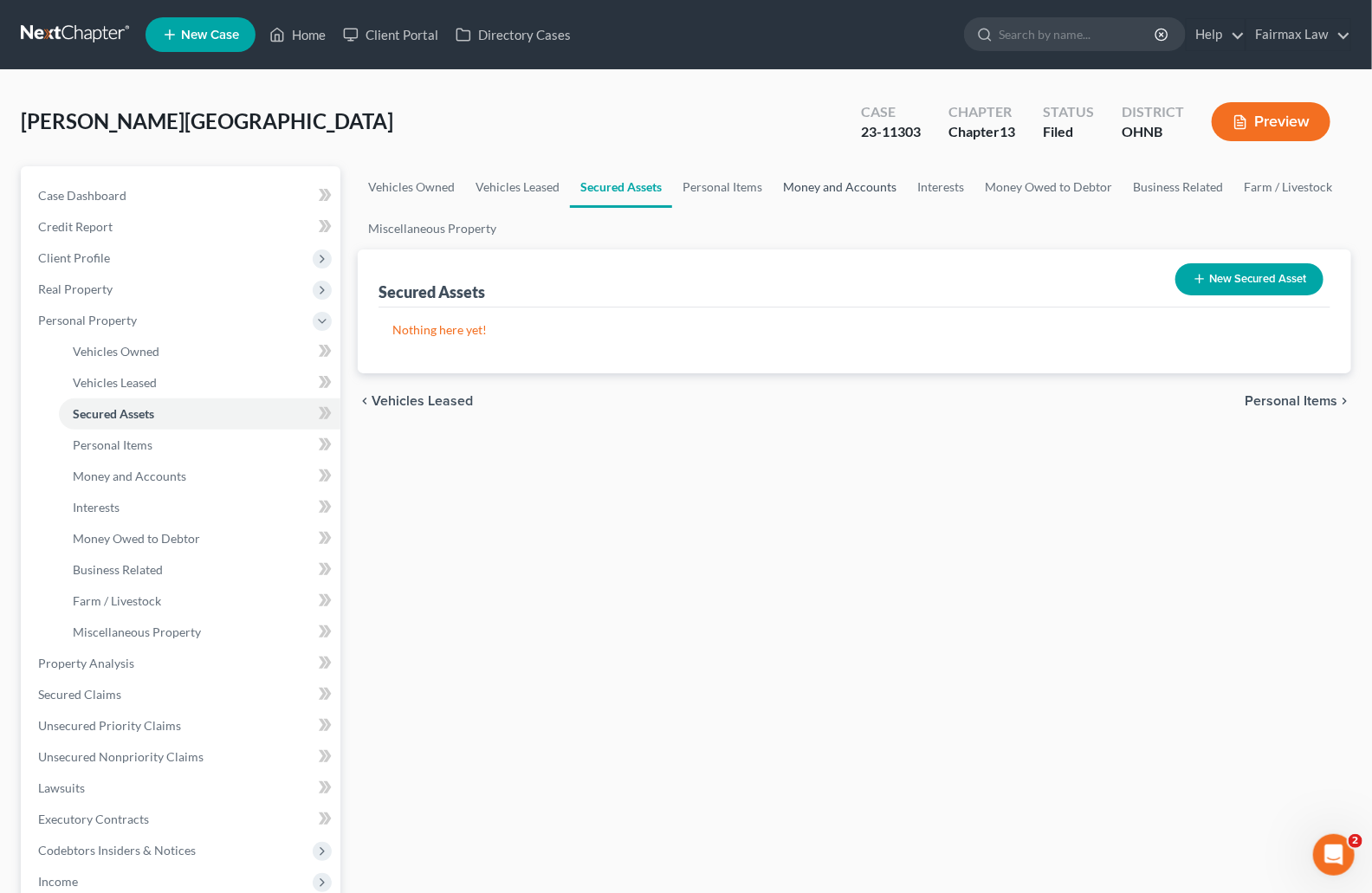
click at [785, 183] on link "Money and Accounts" at bounding box center [839, 187] width 135 height 41
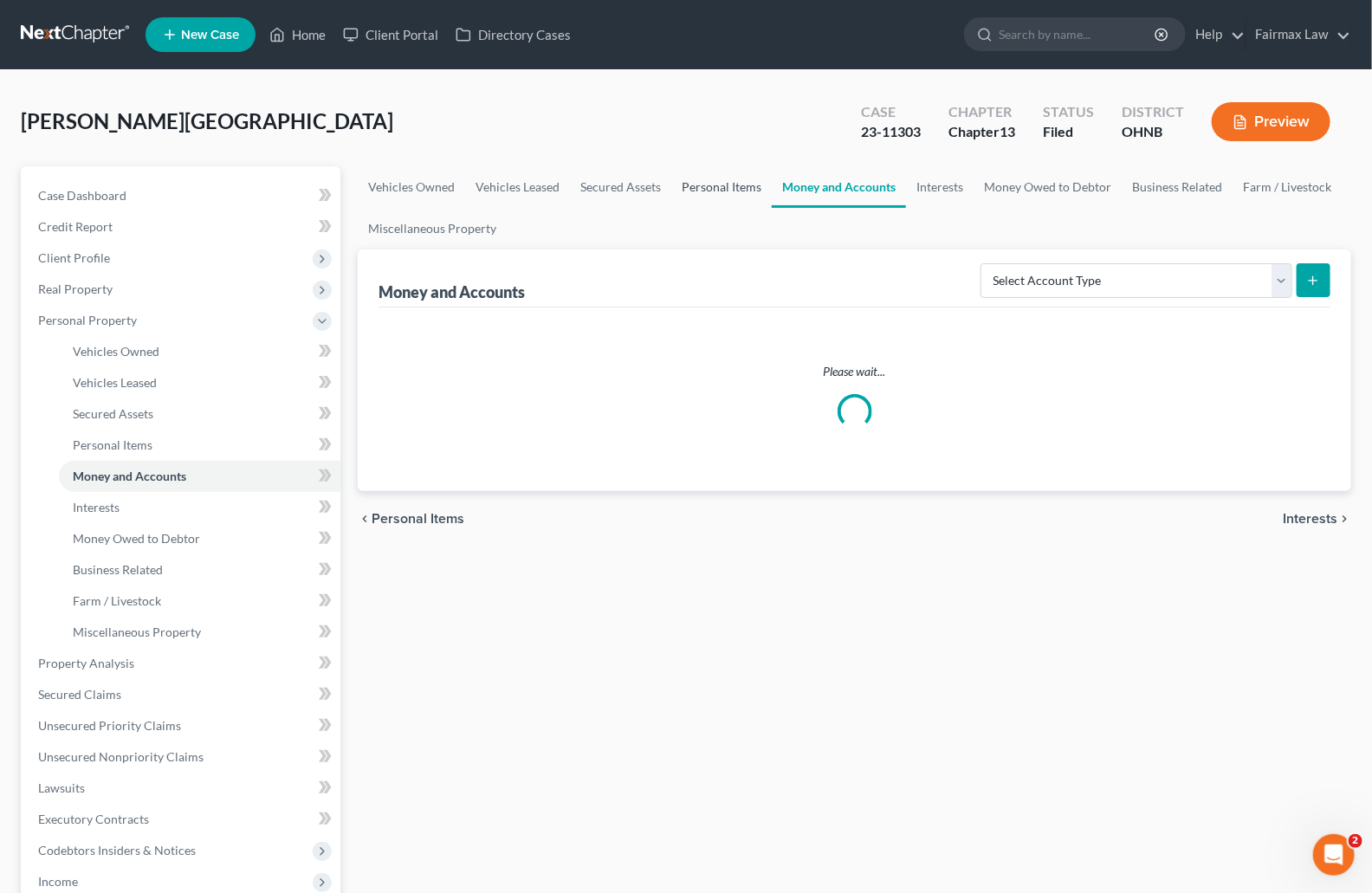
click at [719, 189] on link "Personal Items" at bounding box center [721, 187] width 100 height 41
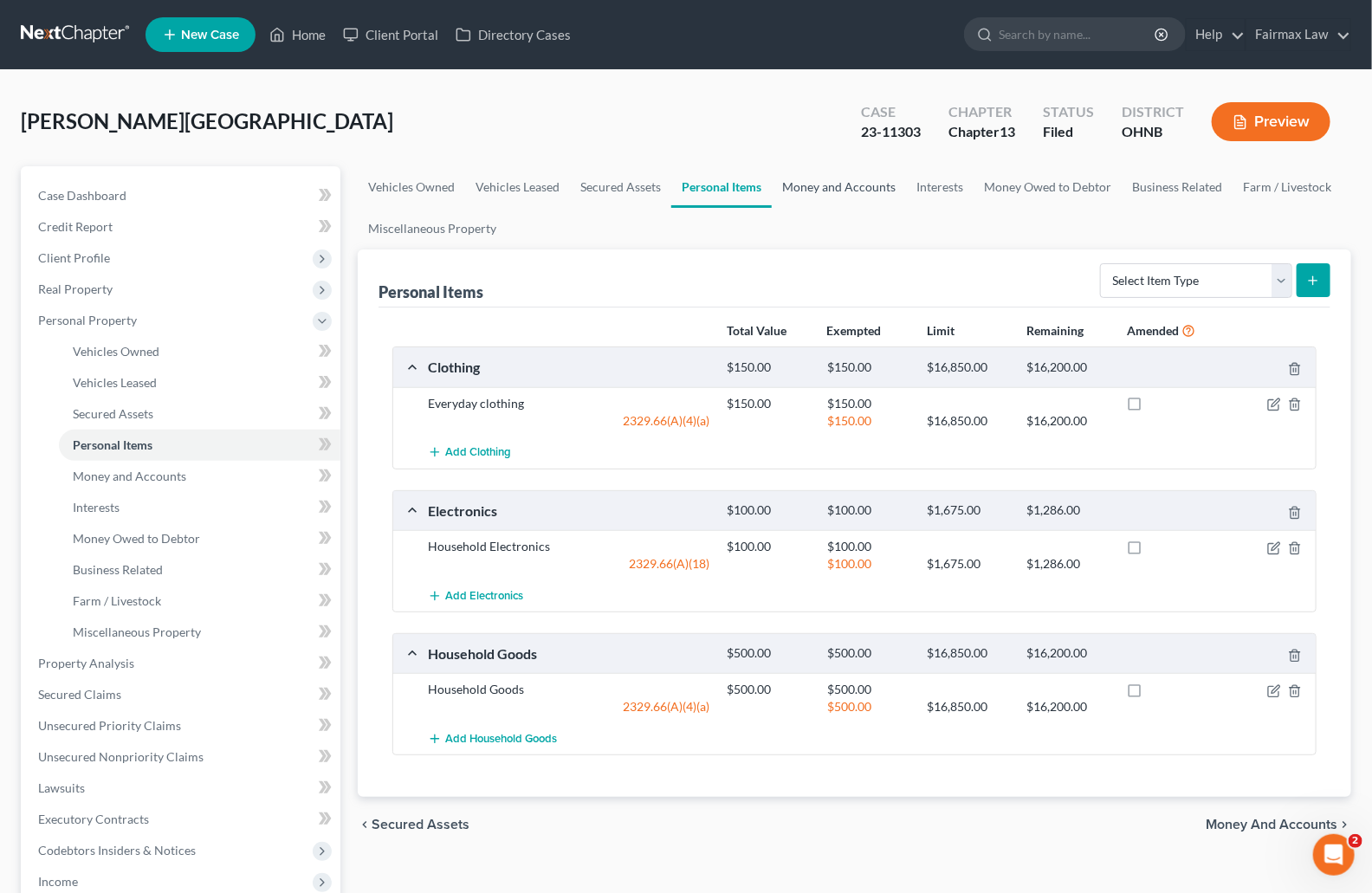
click at [814, 193] on link "Money and Accounts" at bounding box center [839, 187] width 135 height 41
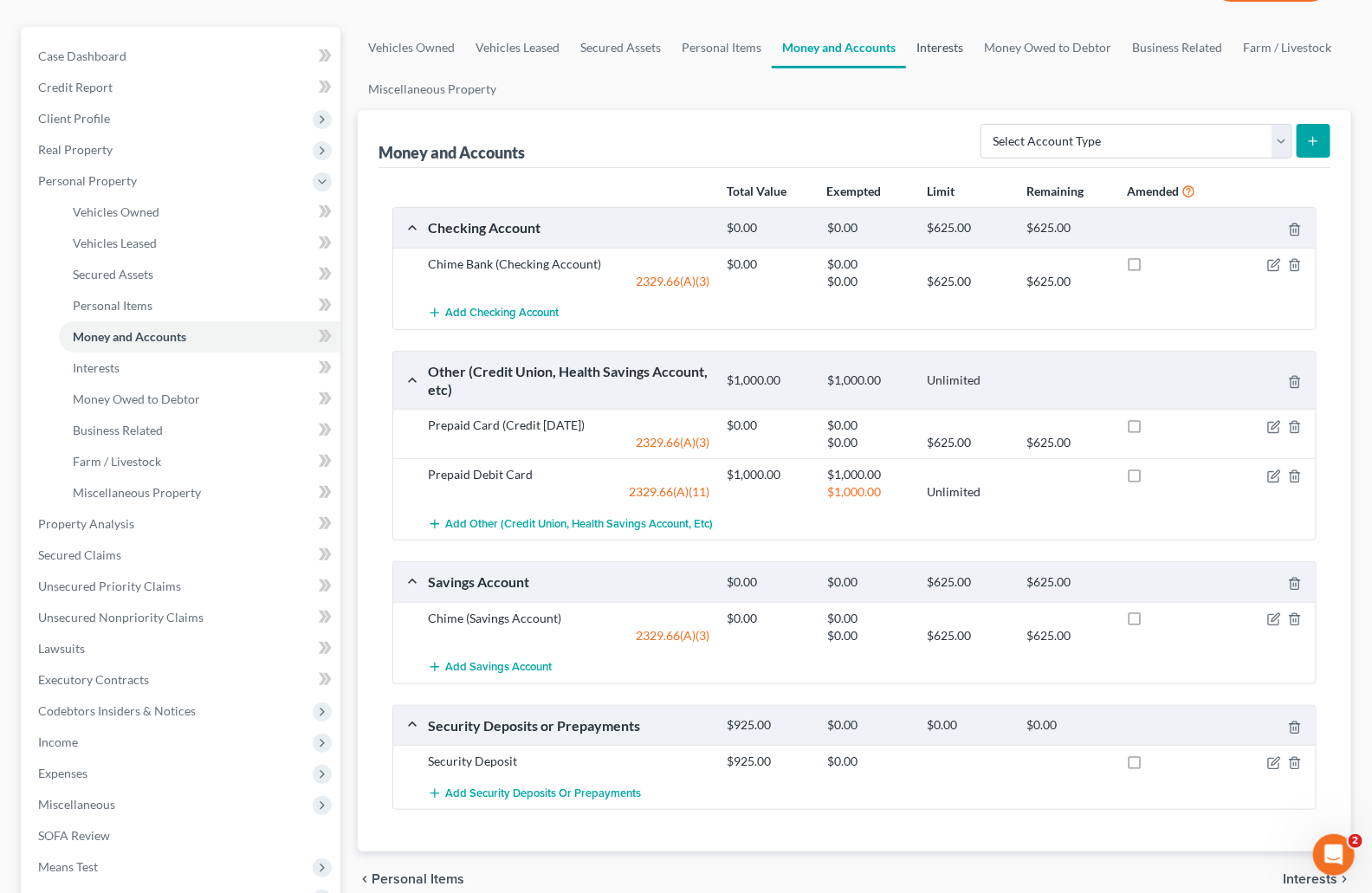
click at [941, 53] on link "Interests" at bounding box center [939, 48] width 68 height 41
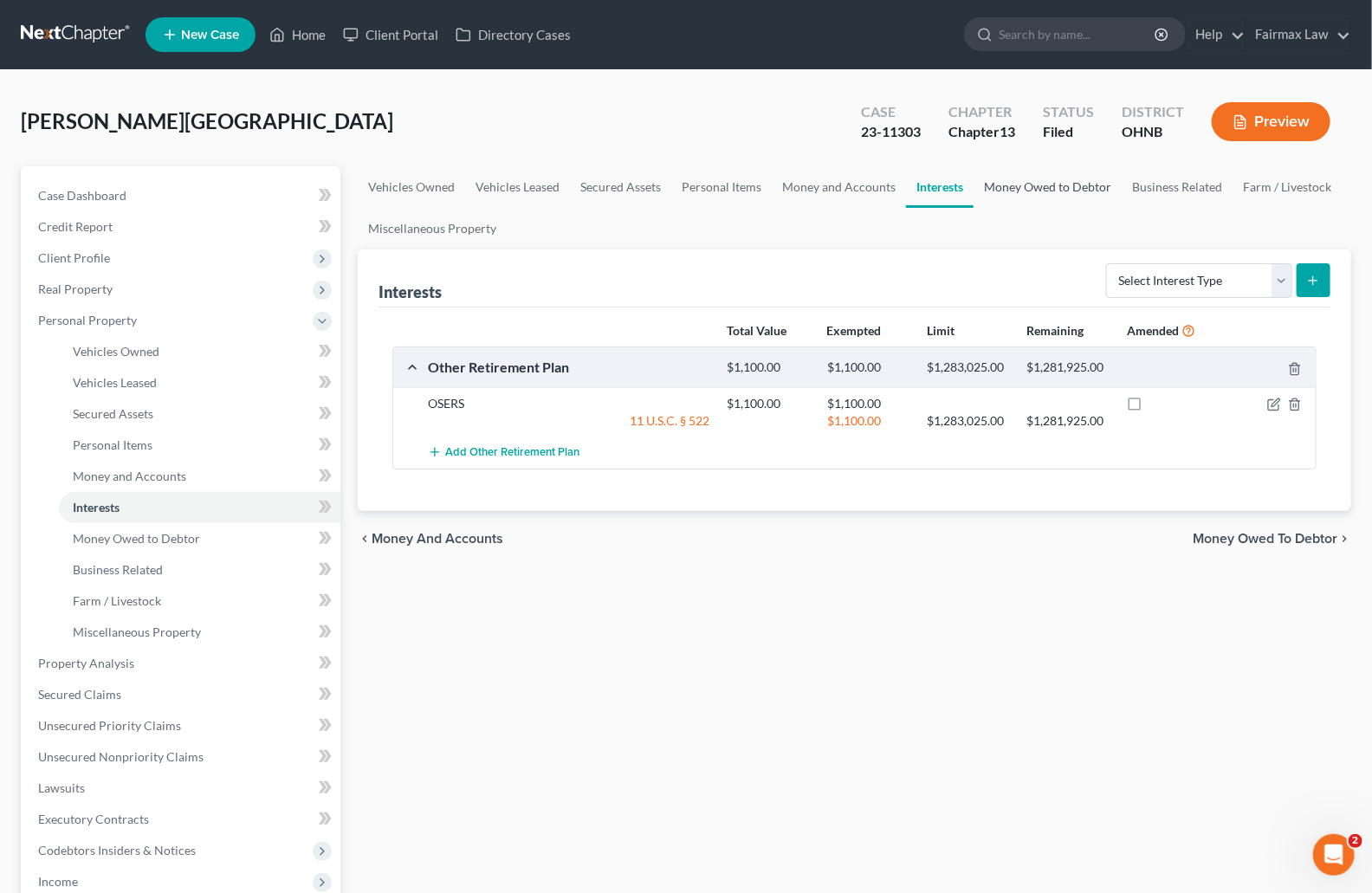
click at [1032, 188] on link "Money Owed to Debtor" at bounding box center [1047, 187] width 148 height 41
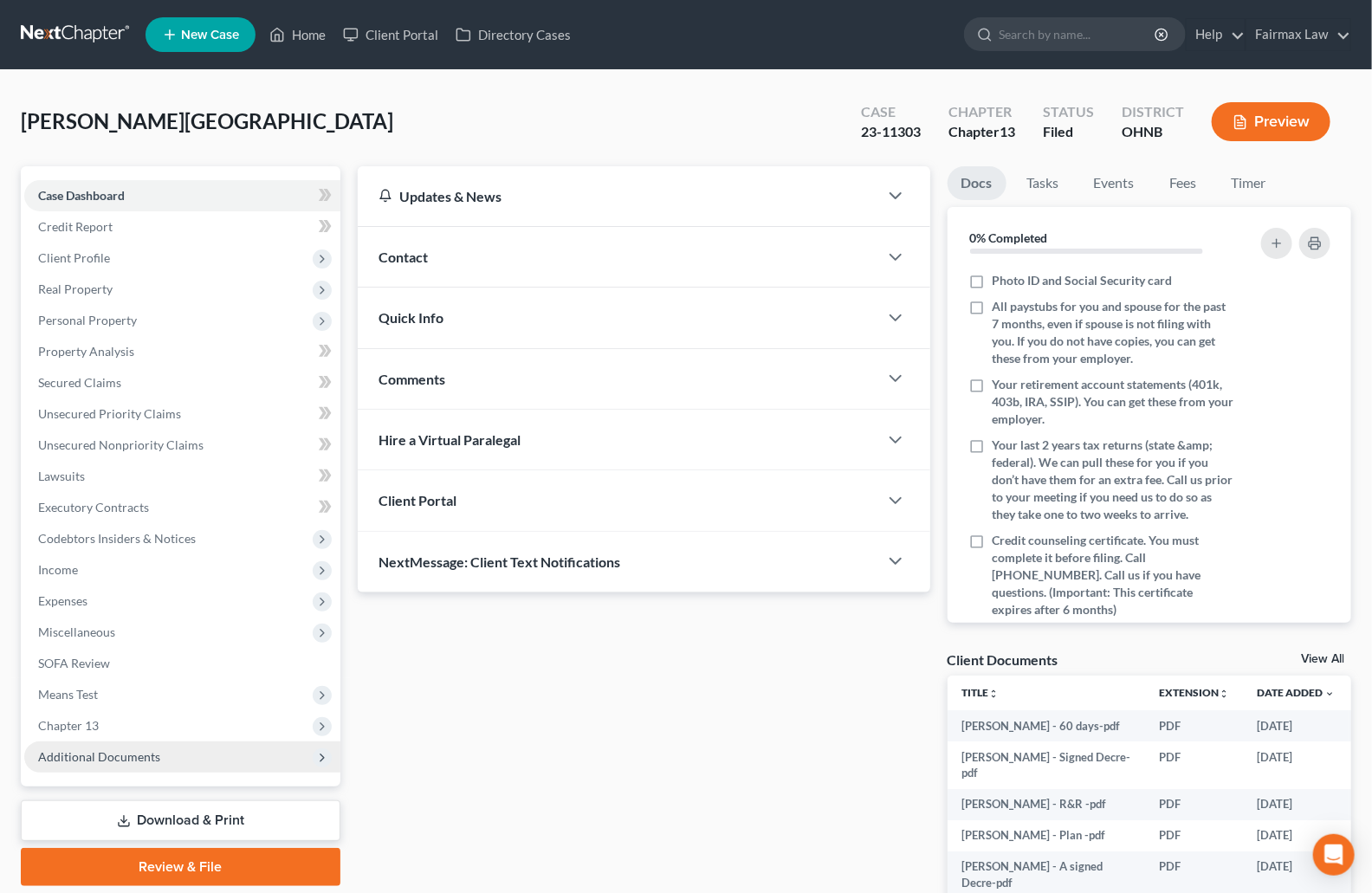
click at [90, 750] on span "Additional Documents" at bounding box center [99, 757] width 122 height 15
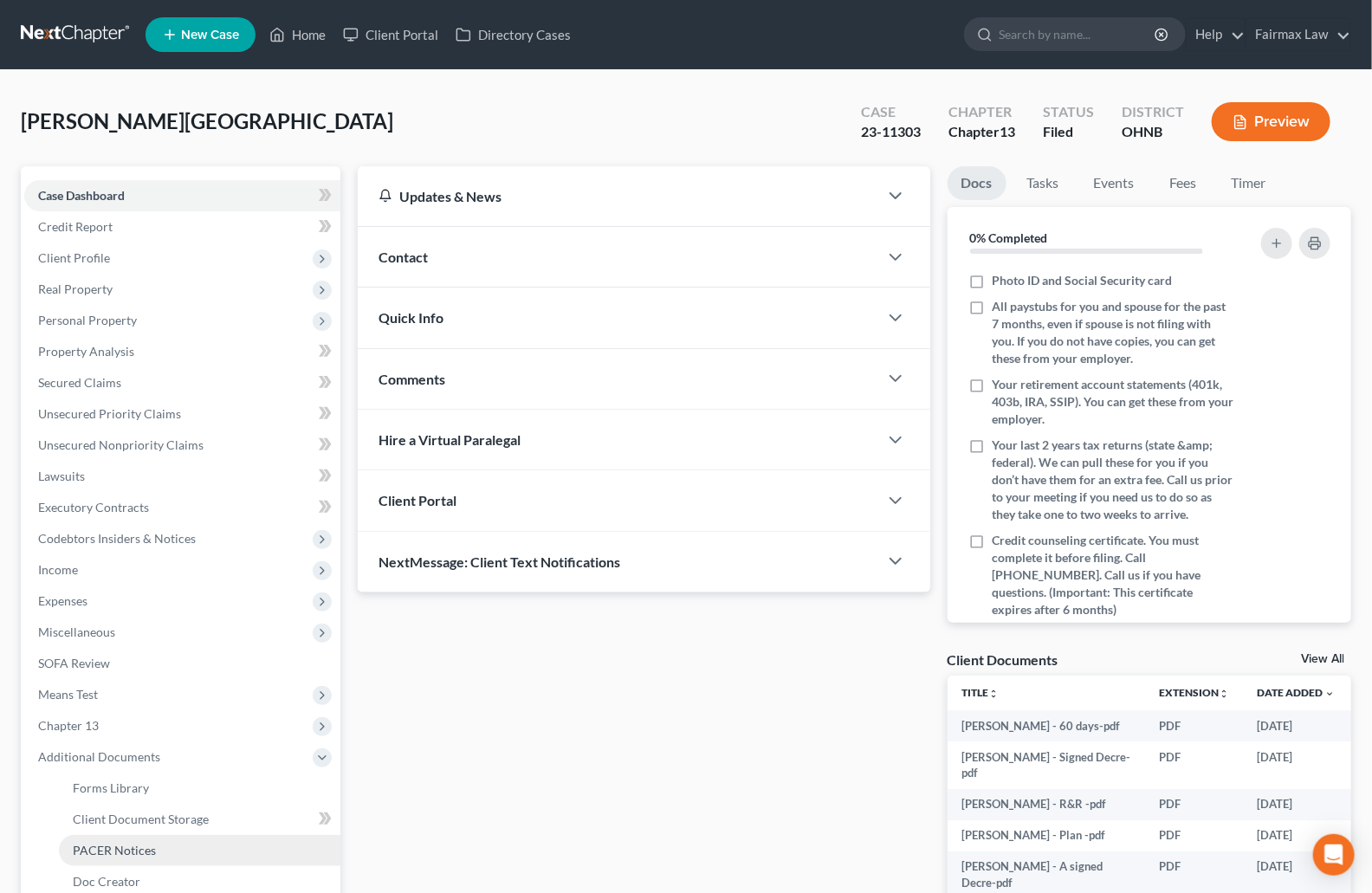
click at [96, 846] on span "PACER Notices" at bounding box center [114, 850] width 84 height 15
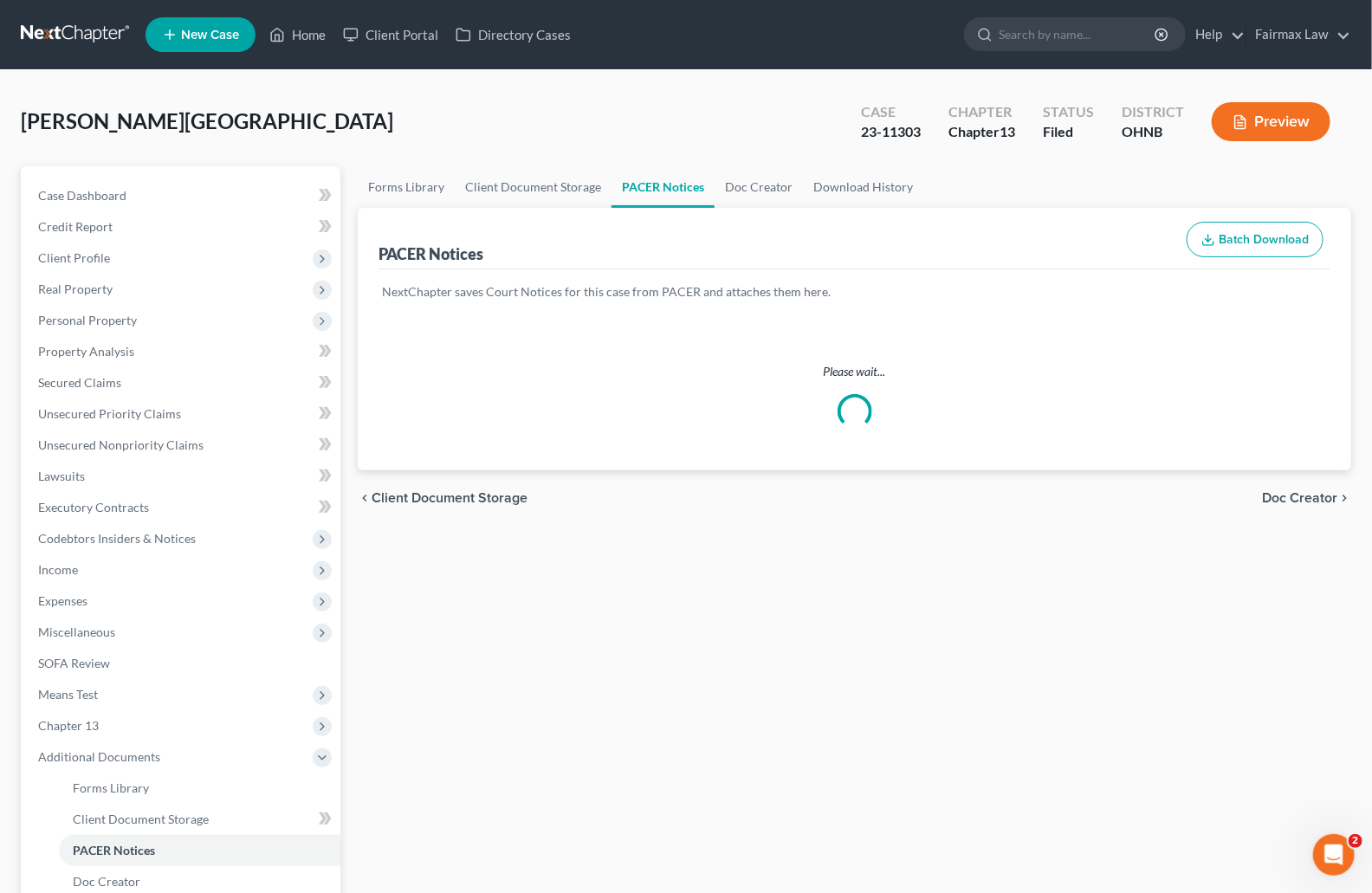
click at [790, 128] on div "Bowser, Rochelle Upgraded Case 23-11303 Chapter Chapter 13 Status Filed Distric…" at bounding box center [686, 128] width 1331 height 76
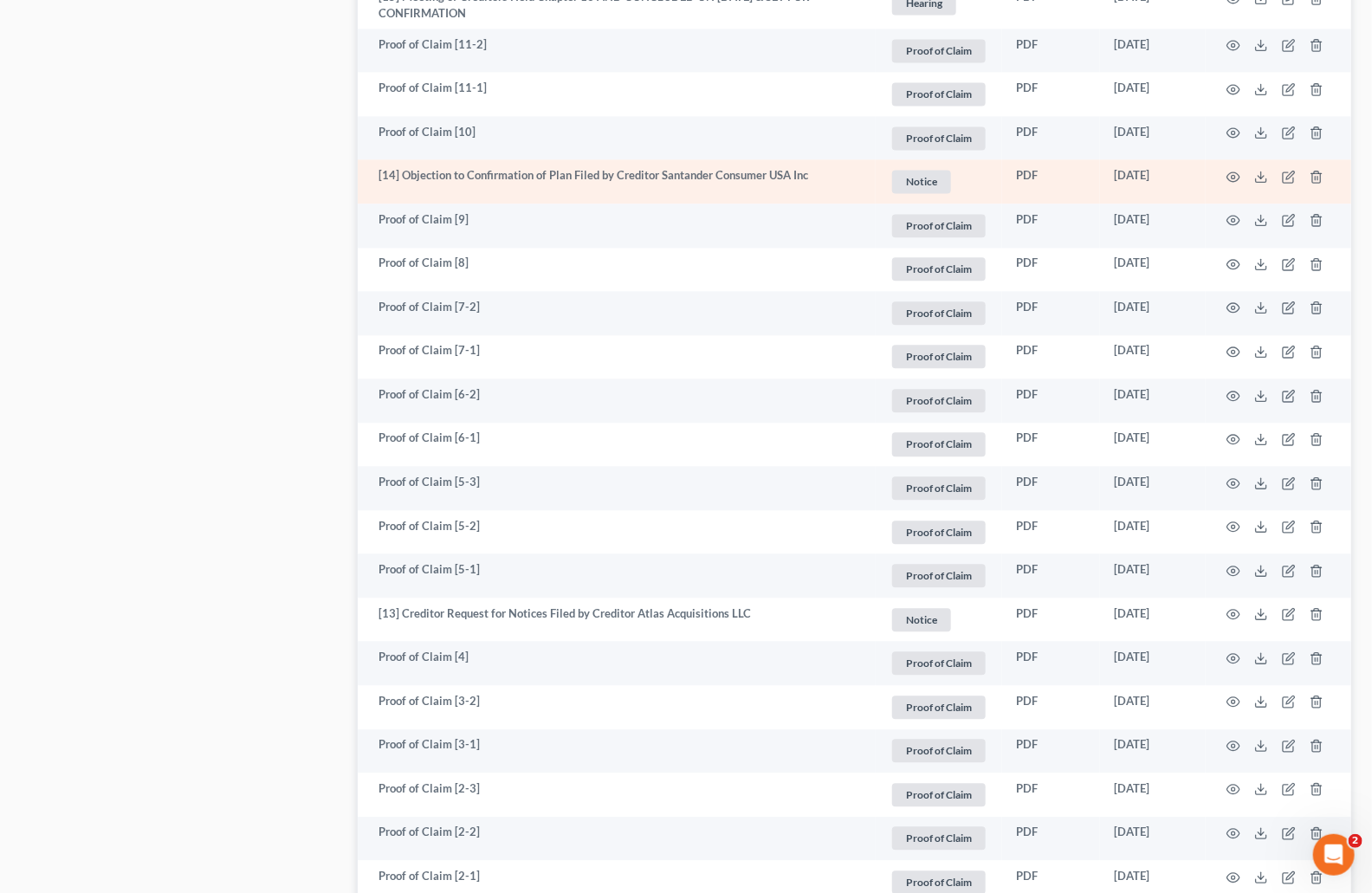
scroll to position [1670, 0]
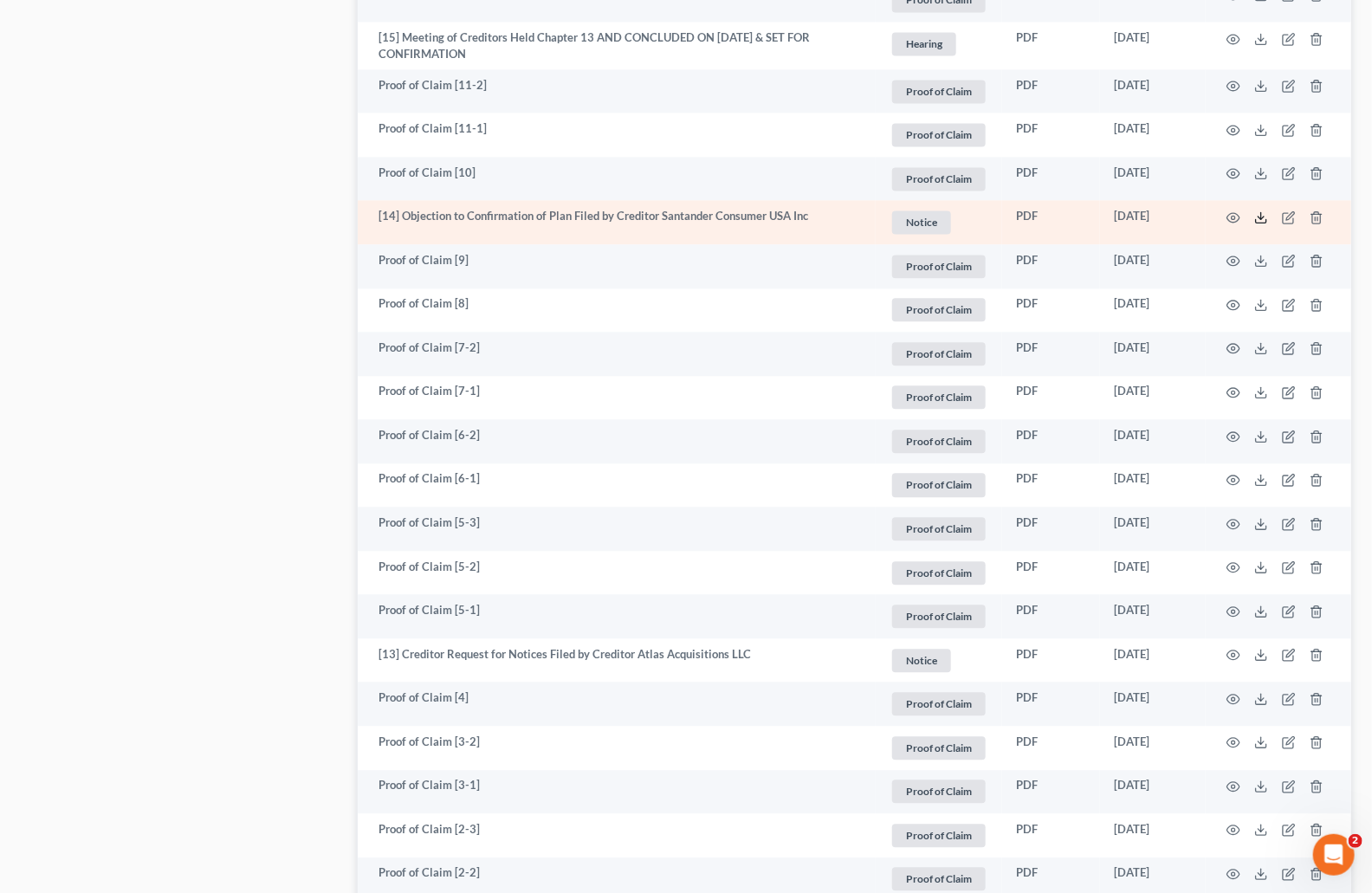
click at [1259, 216] on polyline at bounding box center [1261, 216] width 6 height 3
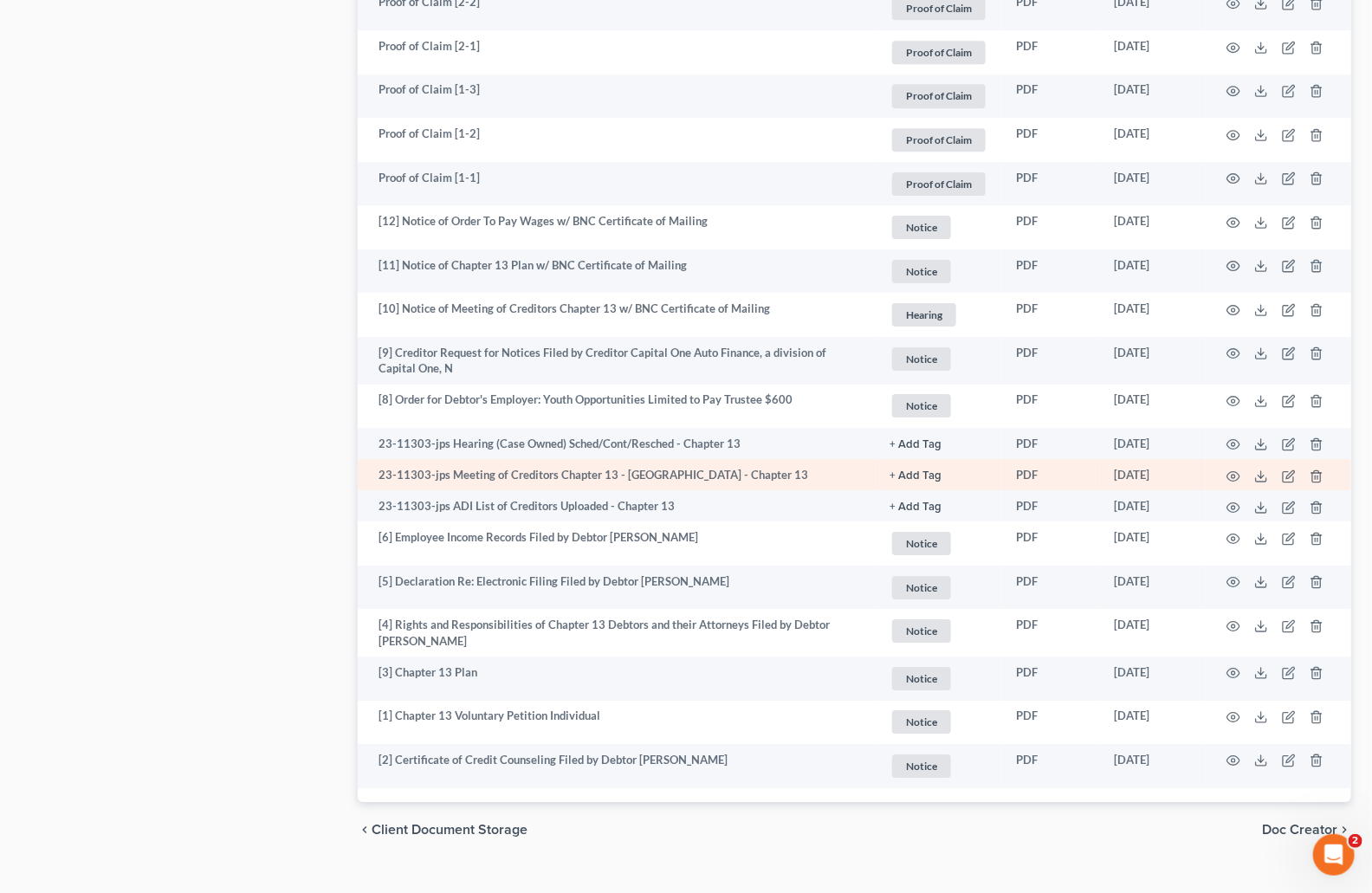
scroll to position [2569, 0]
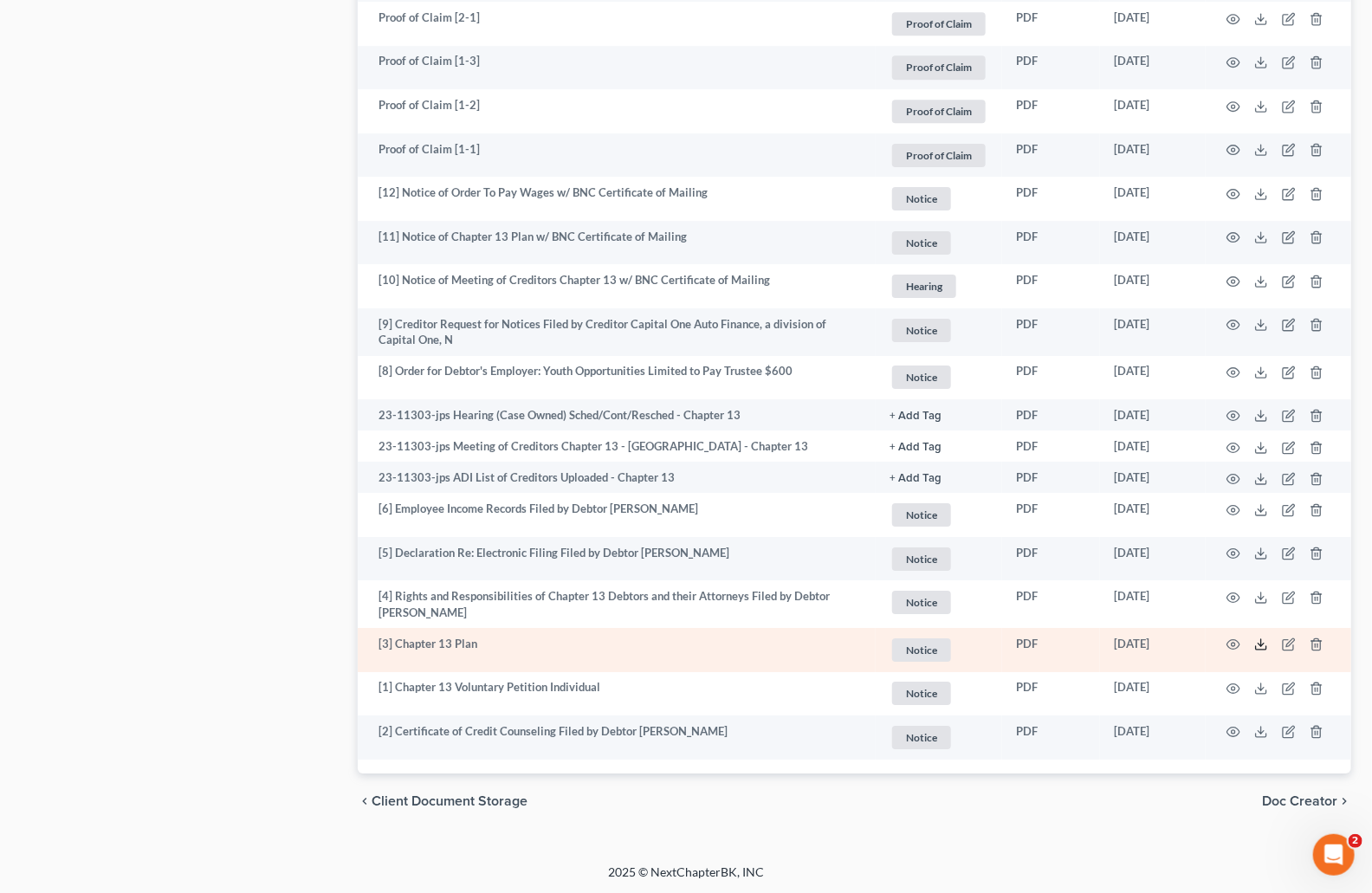
click at [1265, 647] on icon at bounding box center [1261, 645] width 14 height 14
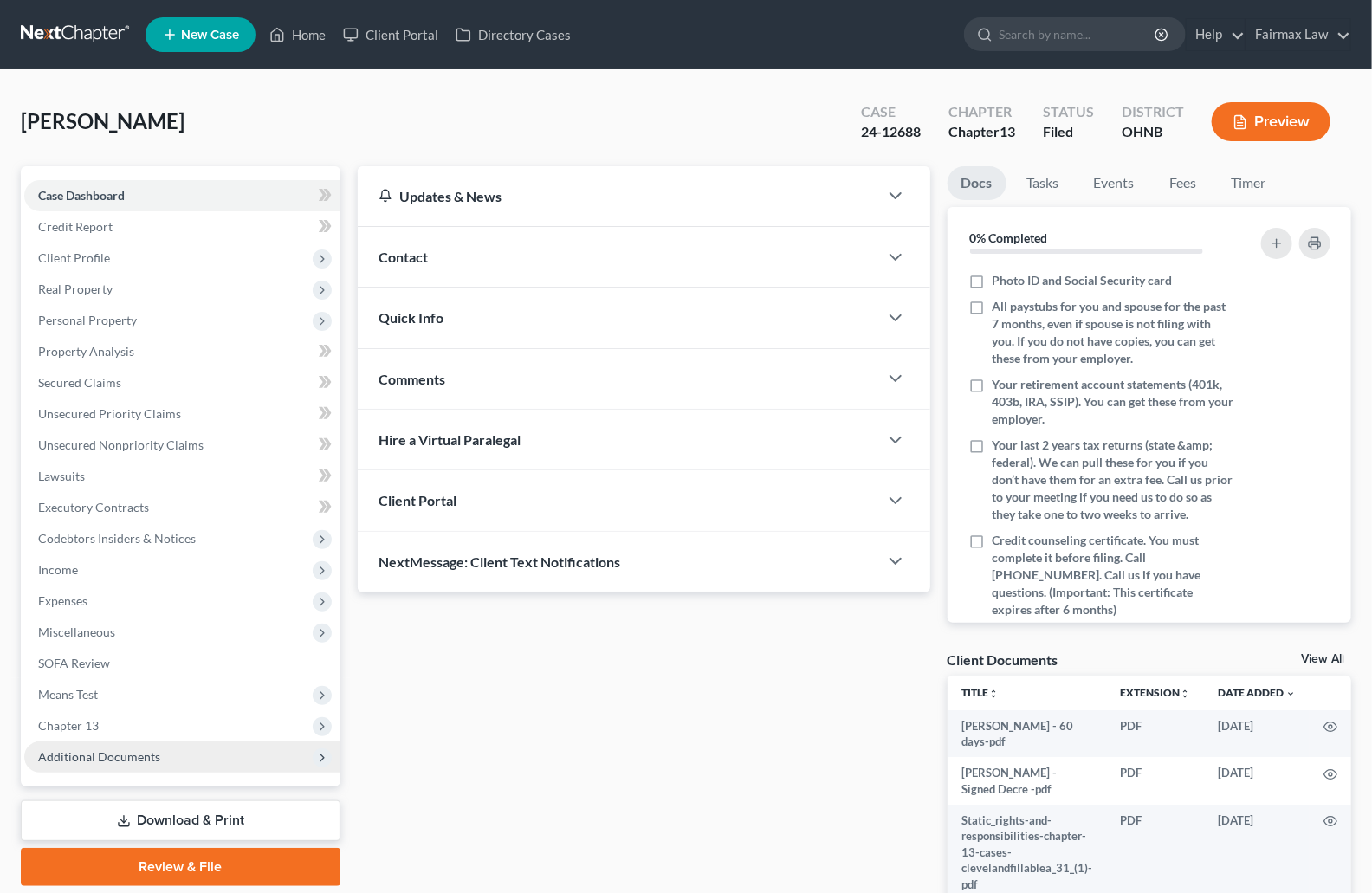
click at [75, 769] on span "Additional Documents" at bounding box center [182, 757] width 316 height 31
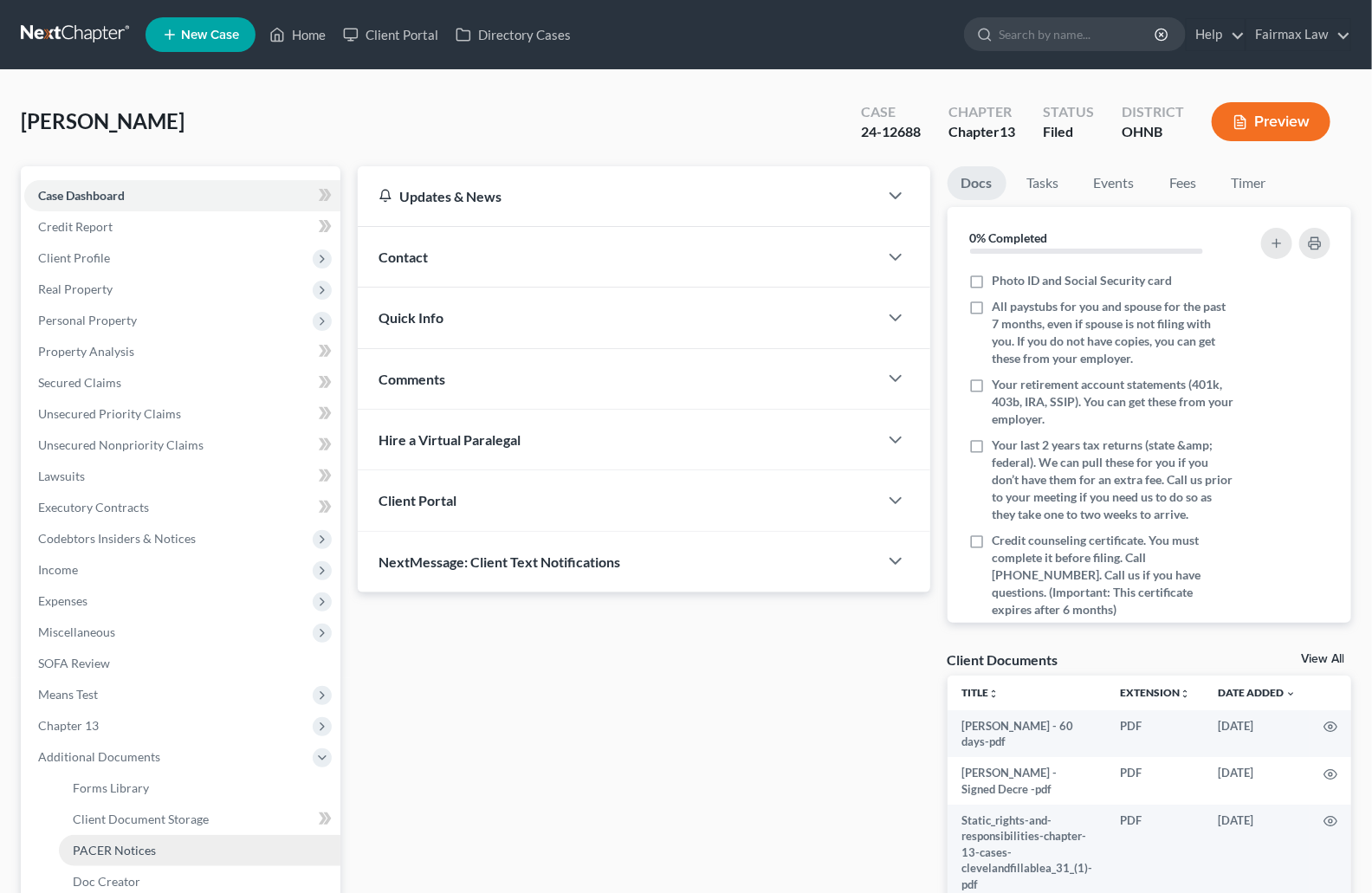
click at [131, 838] on link "PACER Notices" at bounding box center [200, 850] width 281 height 31
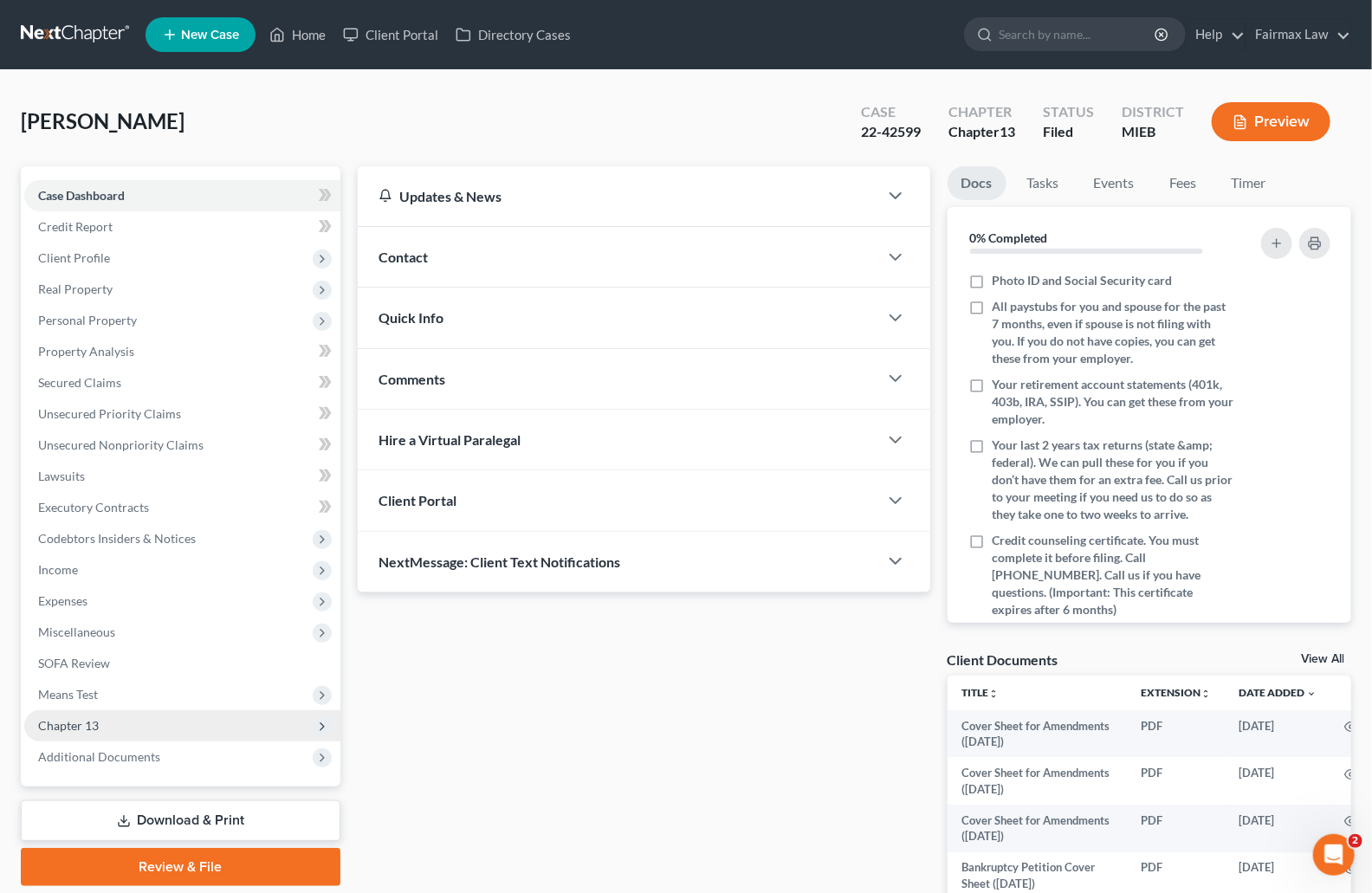
click at [118, 723] on span "Chapter 13" at bounding box center [182, 726] width 316 height 31
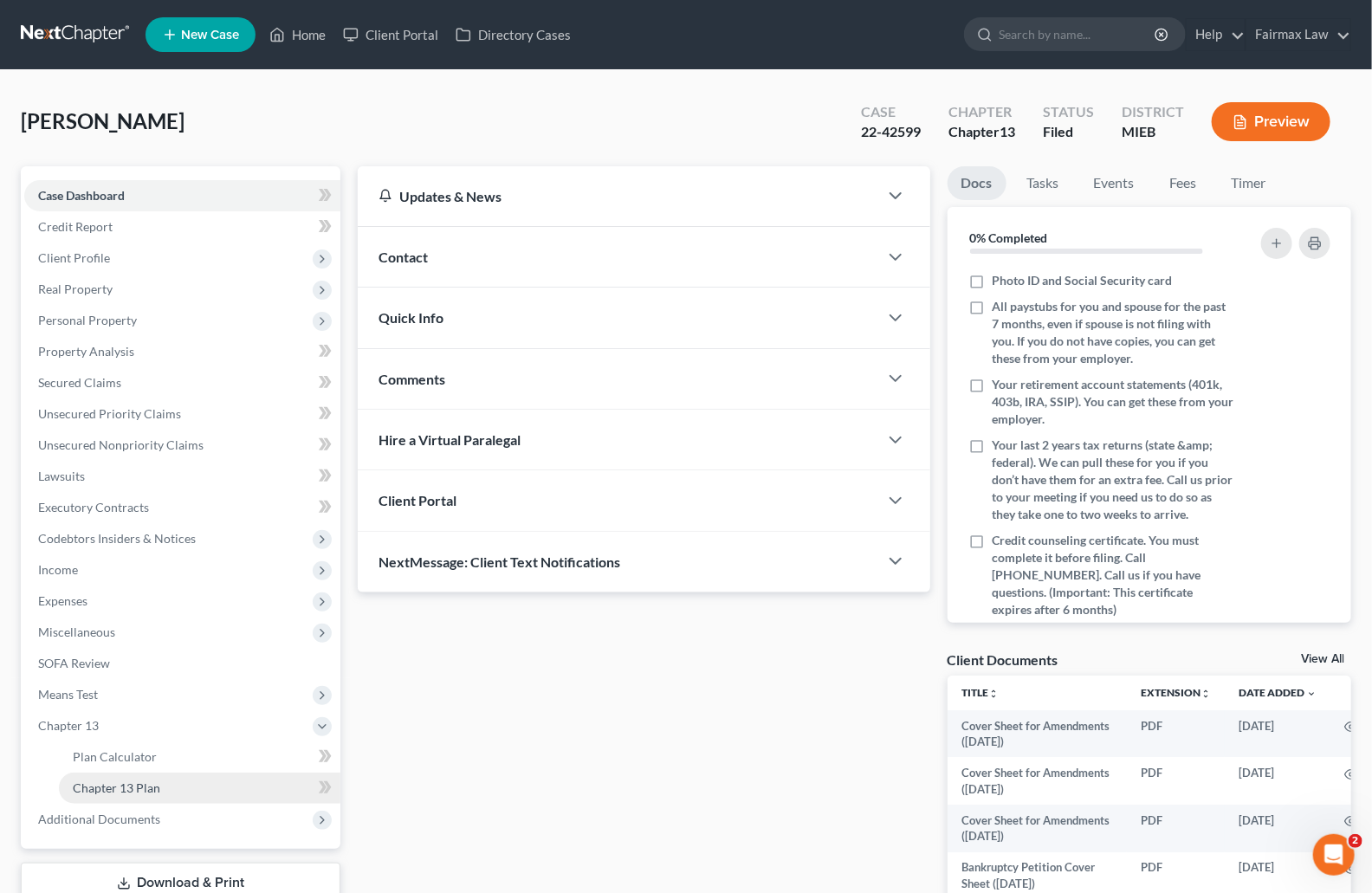
click at [116, 790] on span "Chapter 13 Plan" at bounding box center [116, 787] width 87 height 15
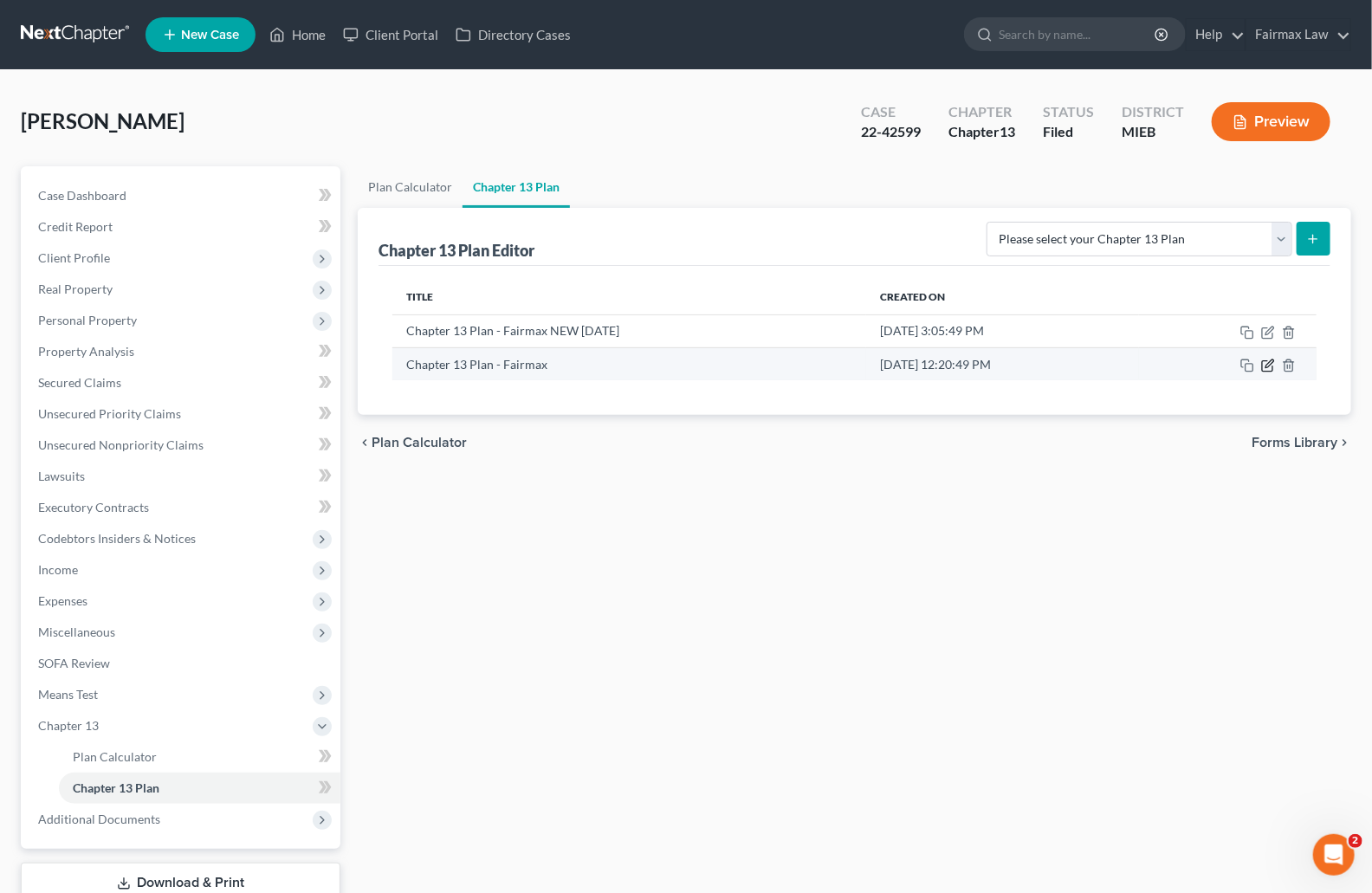
click at [1266, 366] on icon "button" at bounding box center [1269, 363] width 8 height 8
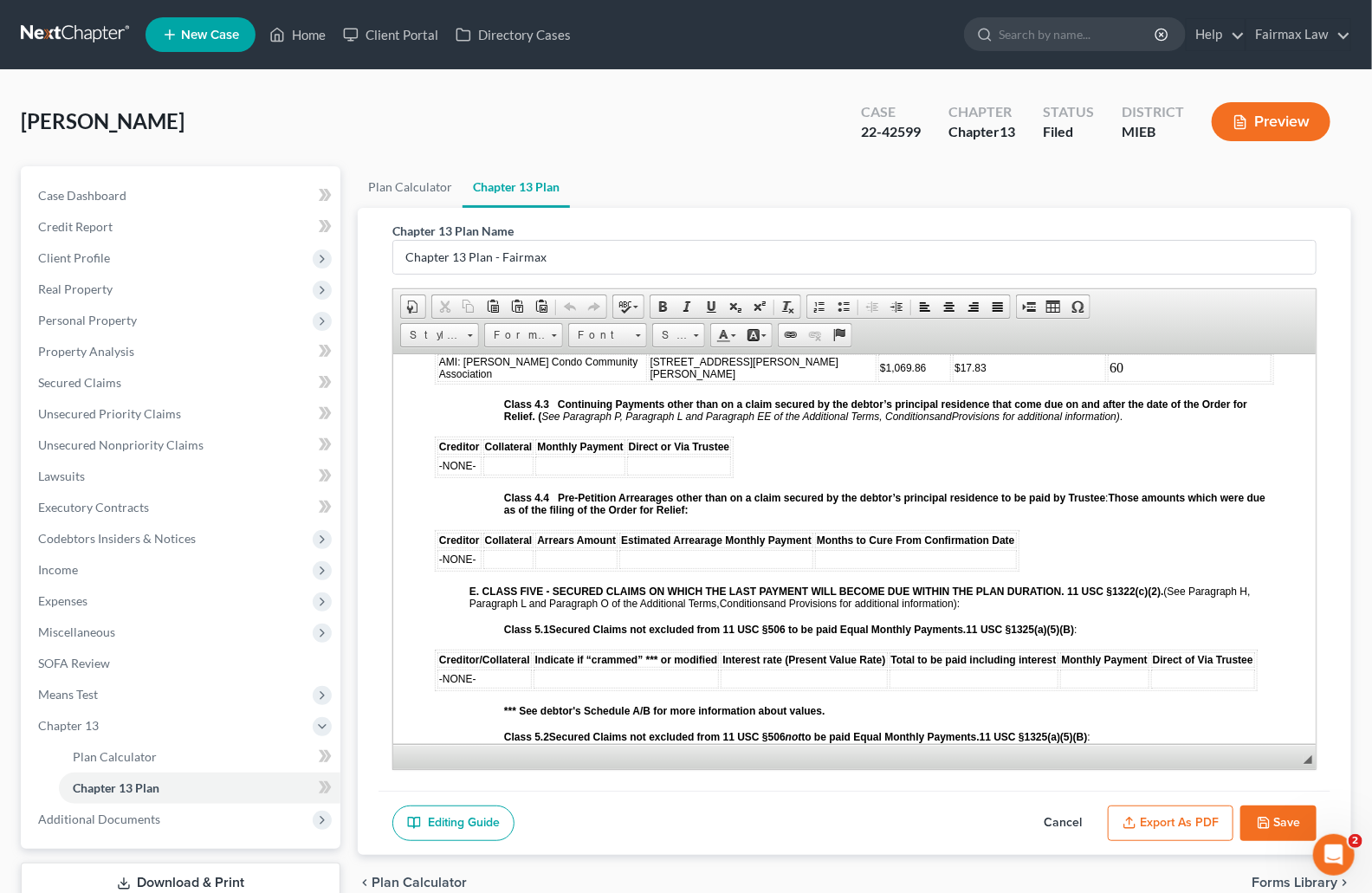
scroll to position [3319, 0]
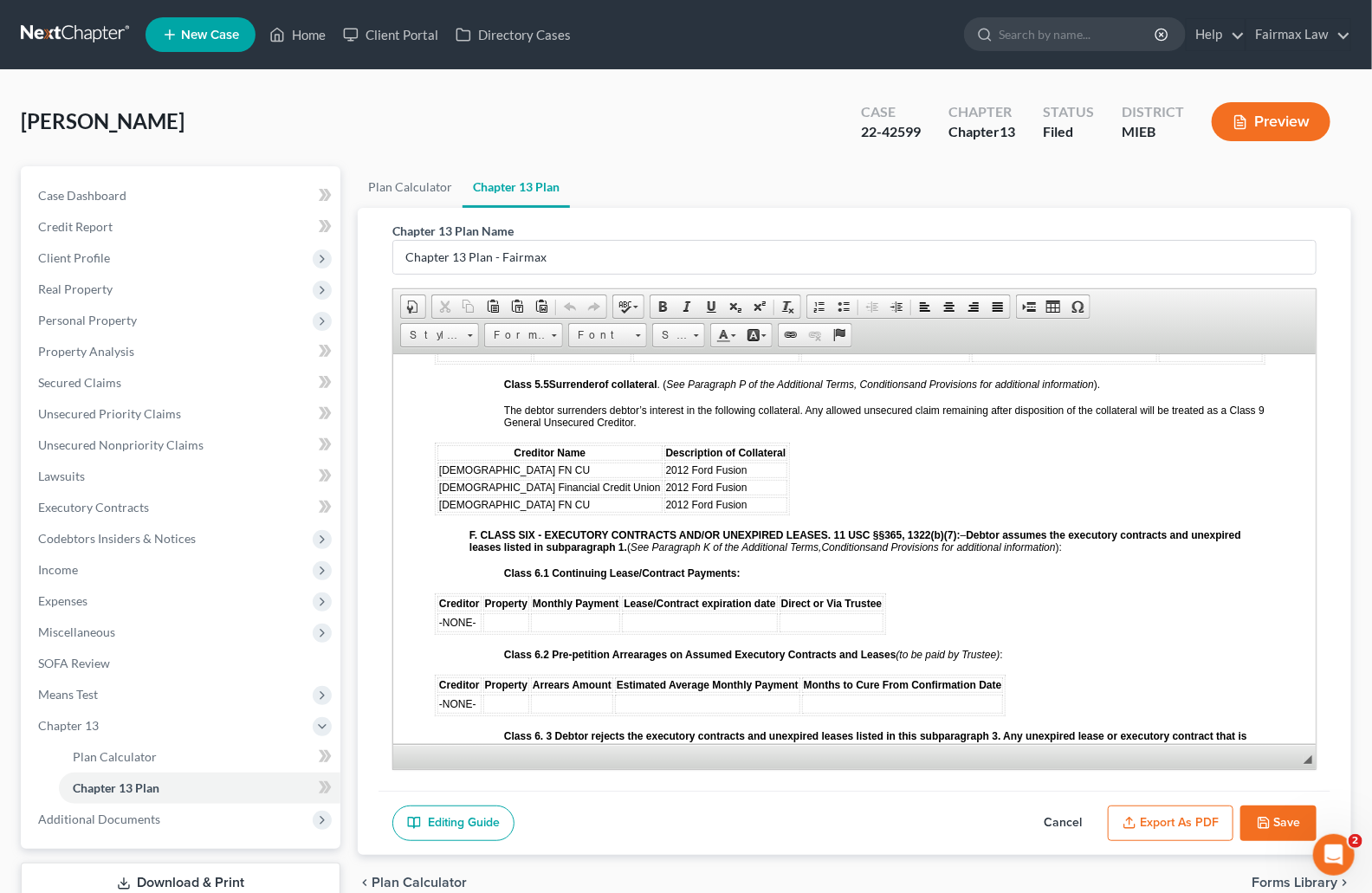
click at [1064, 814] on button "Cancel" at bounding box center [1062, 823] width 77 height 36
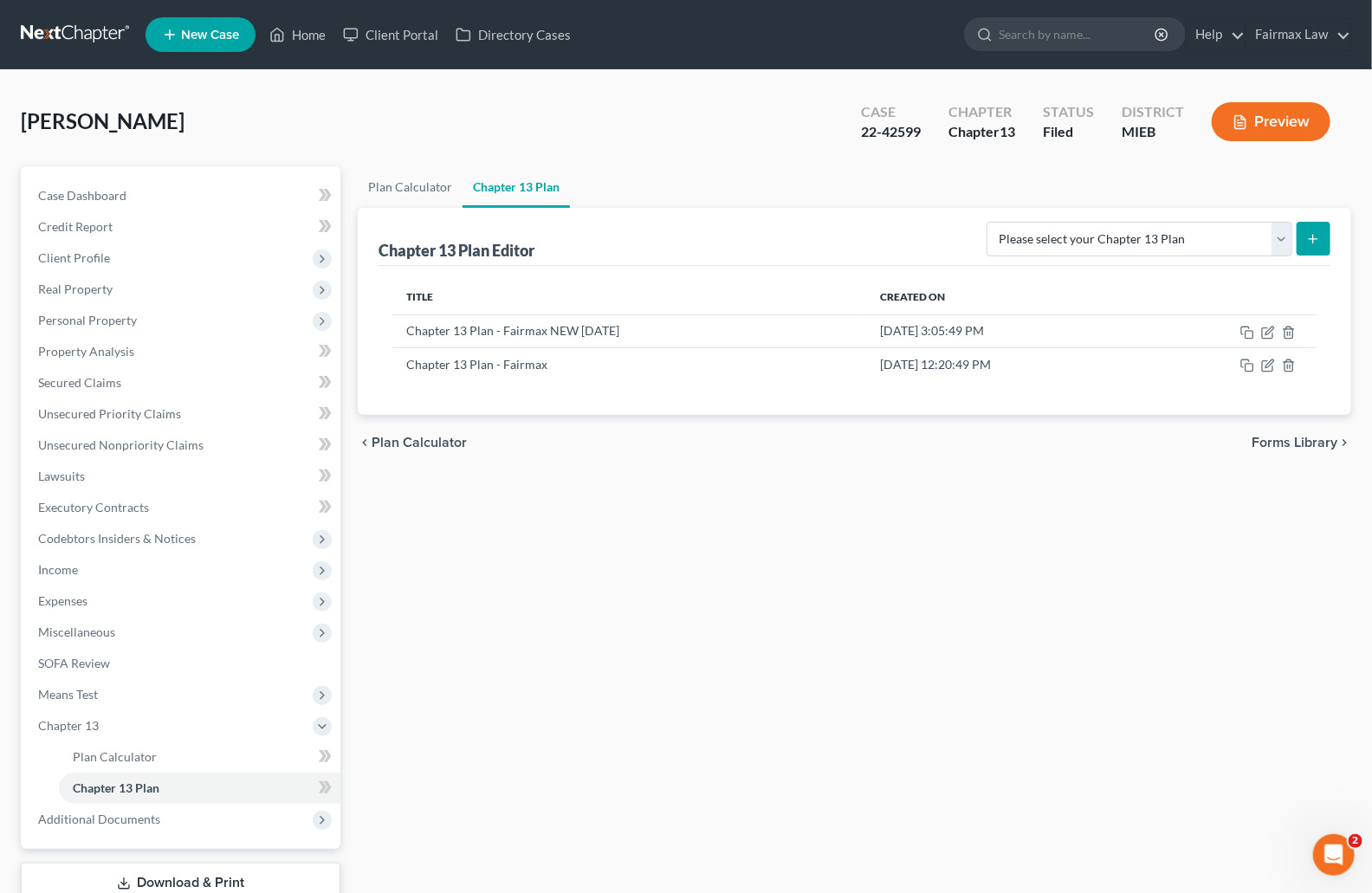
click at [614, 131] on div "Wauters, Wendy Upgraded Case 22-42599 Chapter Chapter 13 Status Filed District …" at bounding box center [686, 128] width 1331 height 76
click at [124, 194] on span "Case Dashboard" at bounding box center [82, 195] width 88 height 15
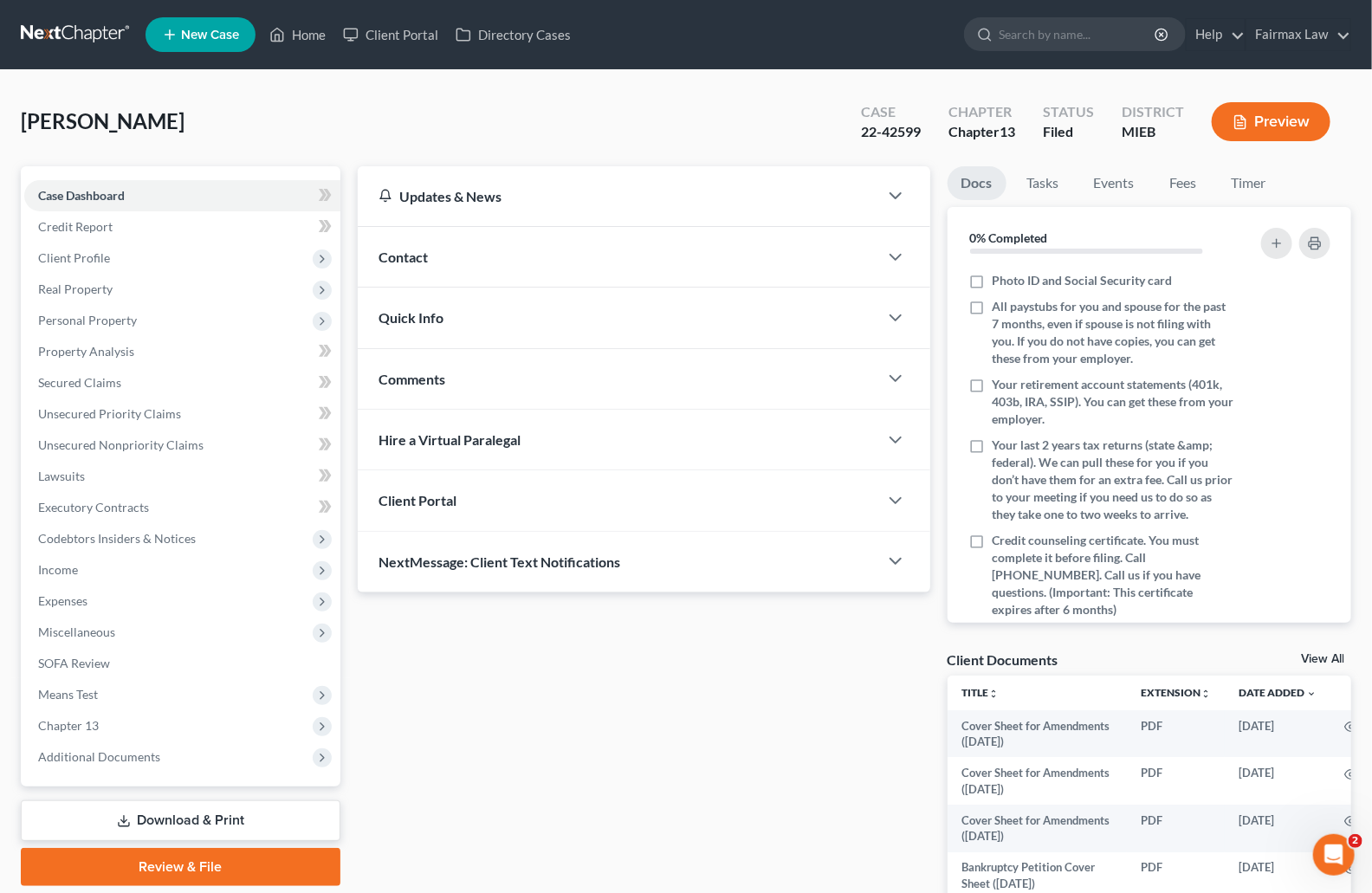
click at [72, 116] on span "[PERSON_NAME]" at bounding box center [103, 121] width 164 height 26
click at [72, 116] on span "Wauters, Wendy" at bounding box center [103, 121] width 164 height 26
click at [191, 750] on span "Additional Documents" at bounding box center [182, 757] width 316 height 31
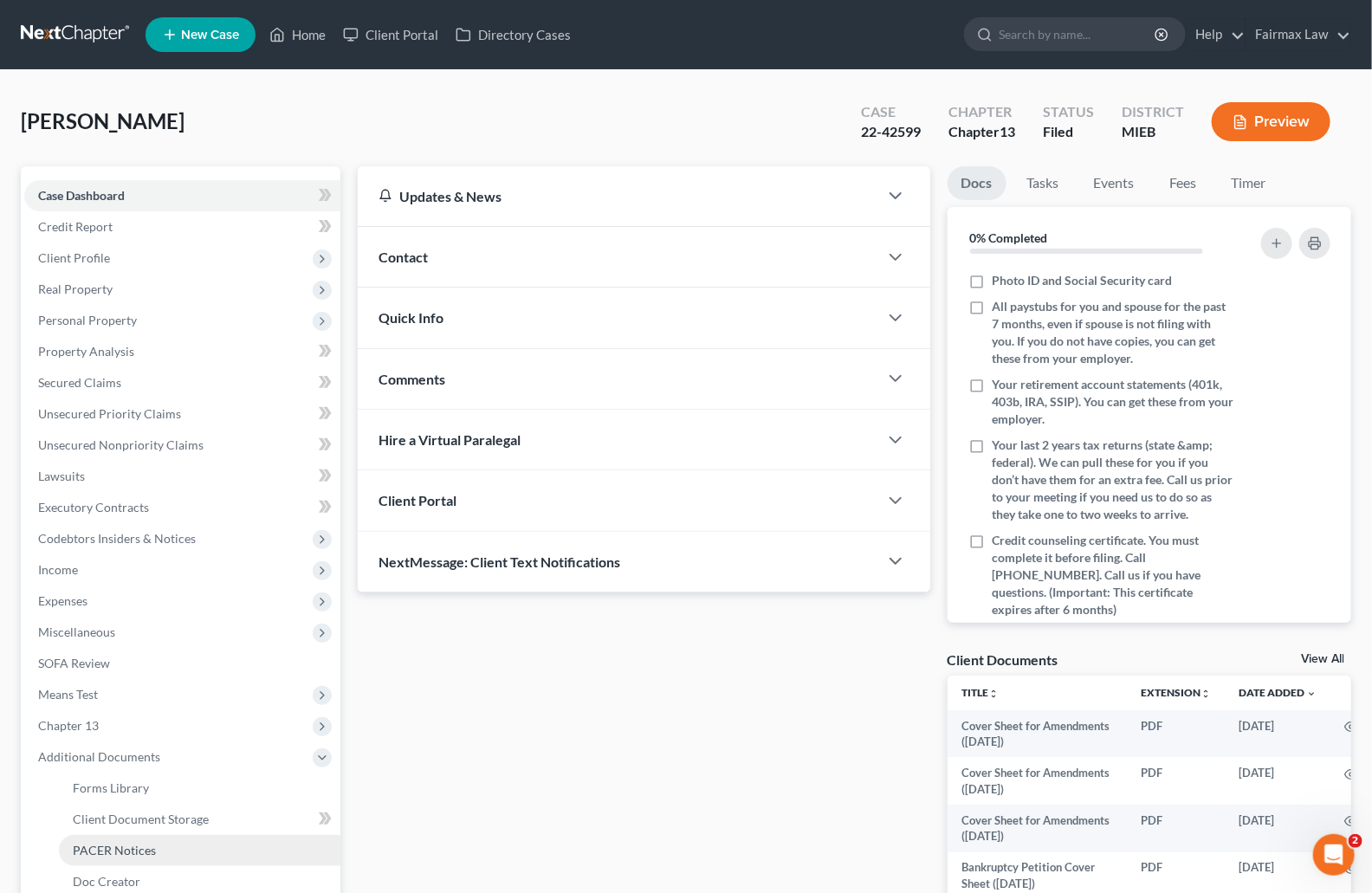
click at [113, 836] on link "PACER Notices" at bounding box center [200, 850] width 281 height 31
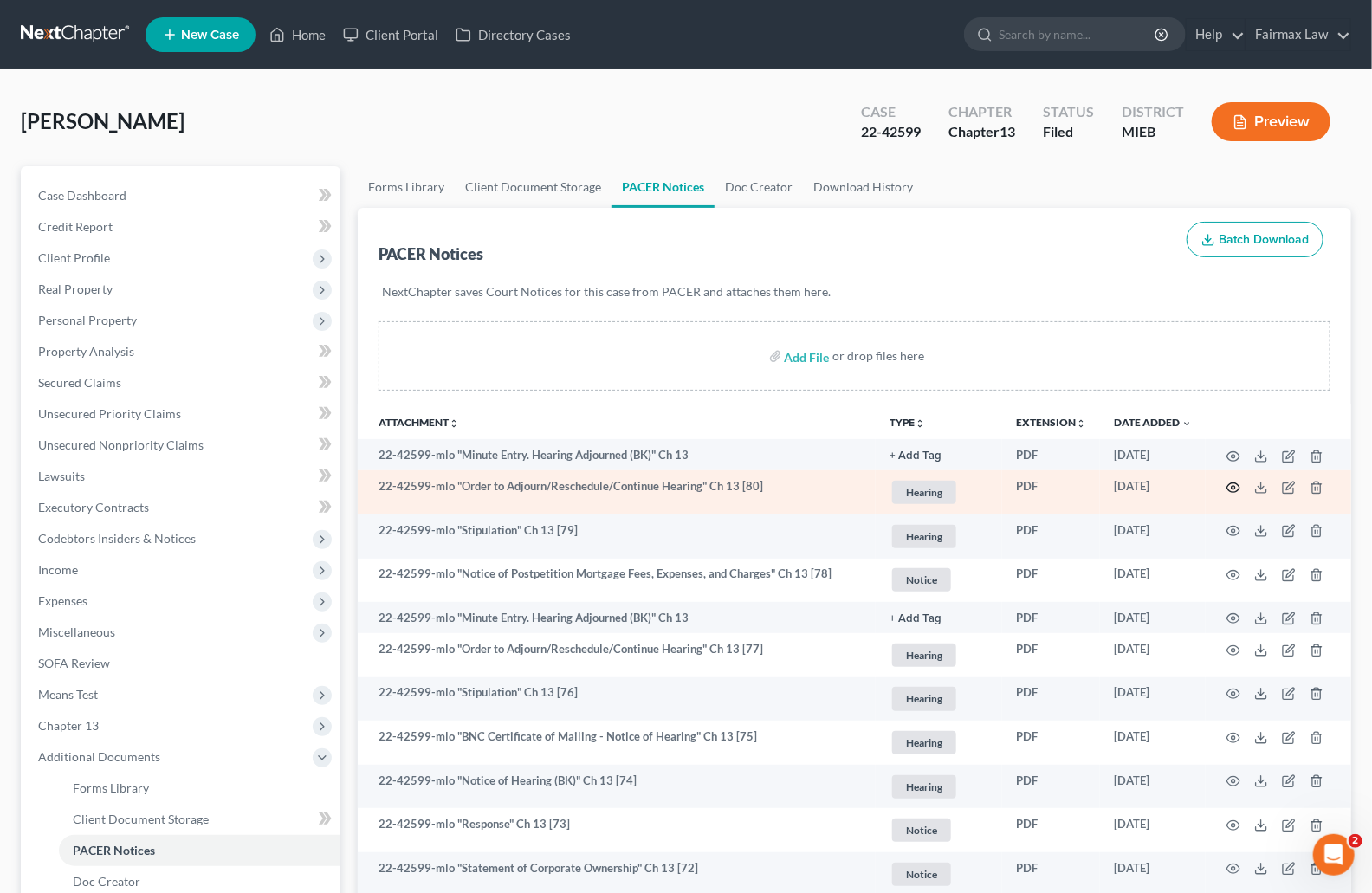
click at [1236, 485] on icon "button" at bounding box center [1234, 487] width 13 height 10
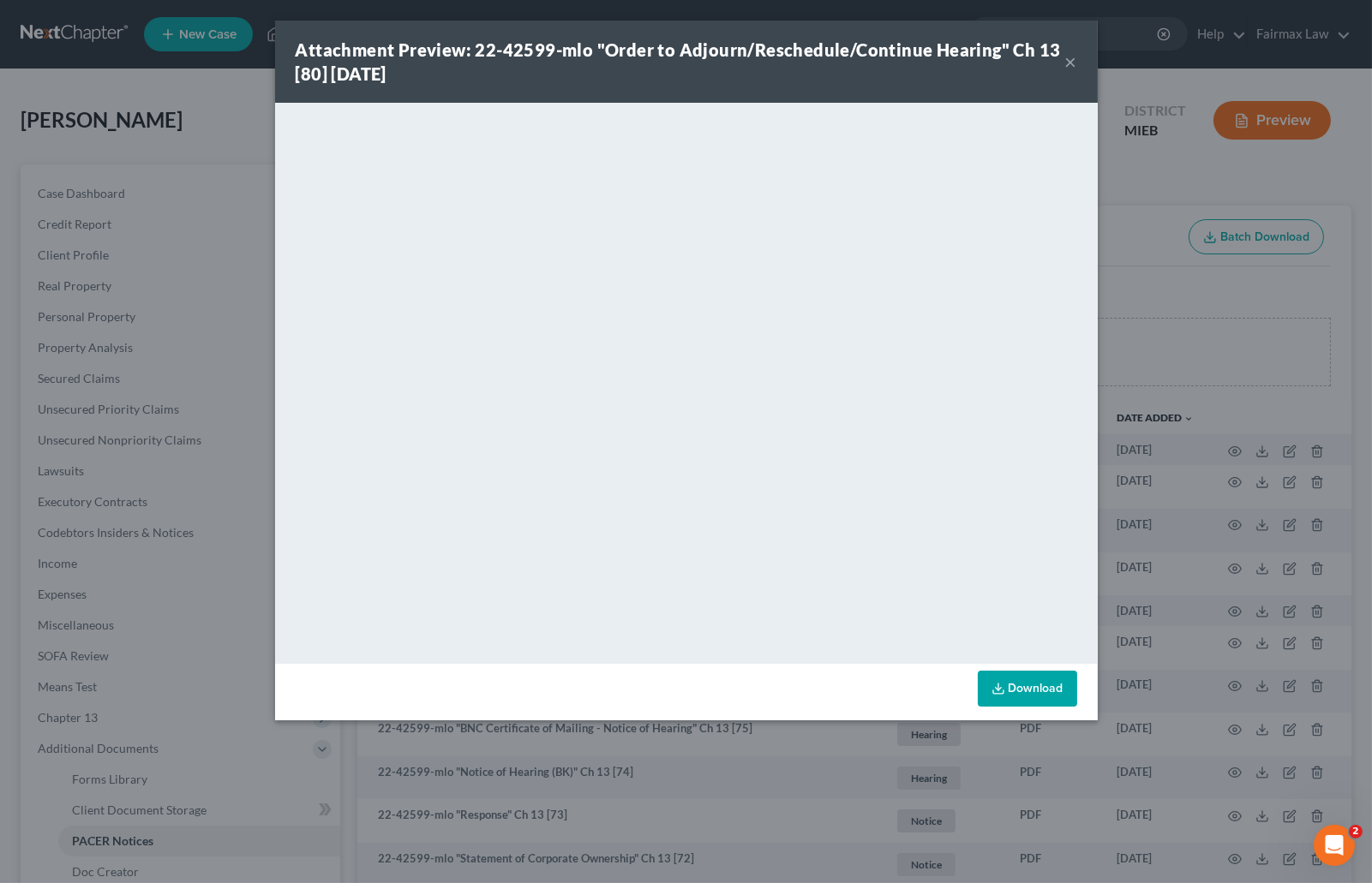
click at [1167, 426] on div "Attachment Preview: 22-42599-mlo "Order to Adjourn/Reschedule/Continue Hearing"…" at bounding box center [686, 441] width 1372 height 883
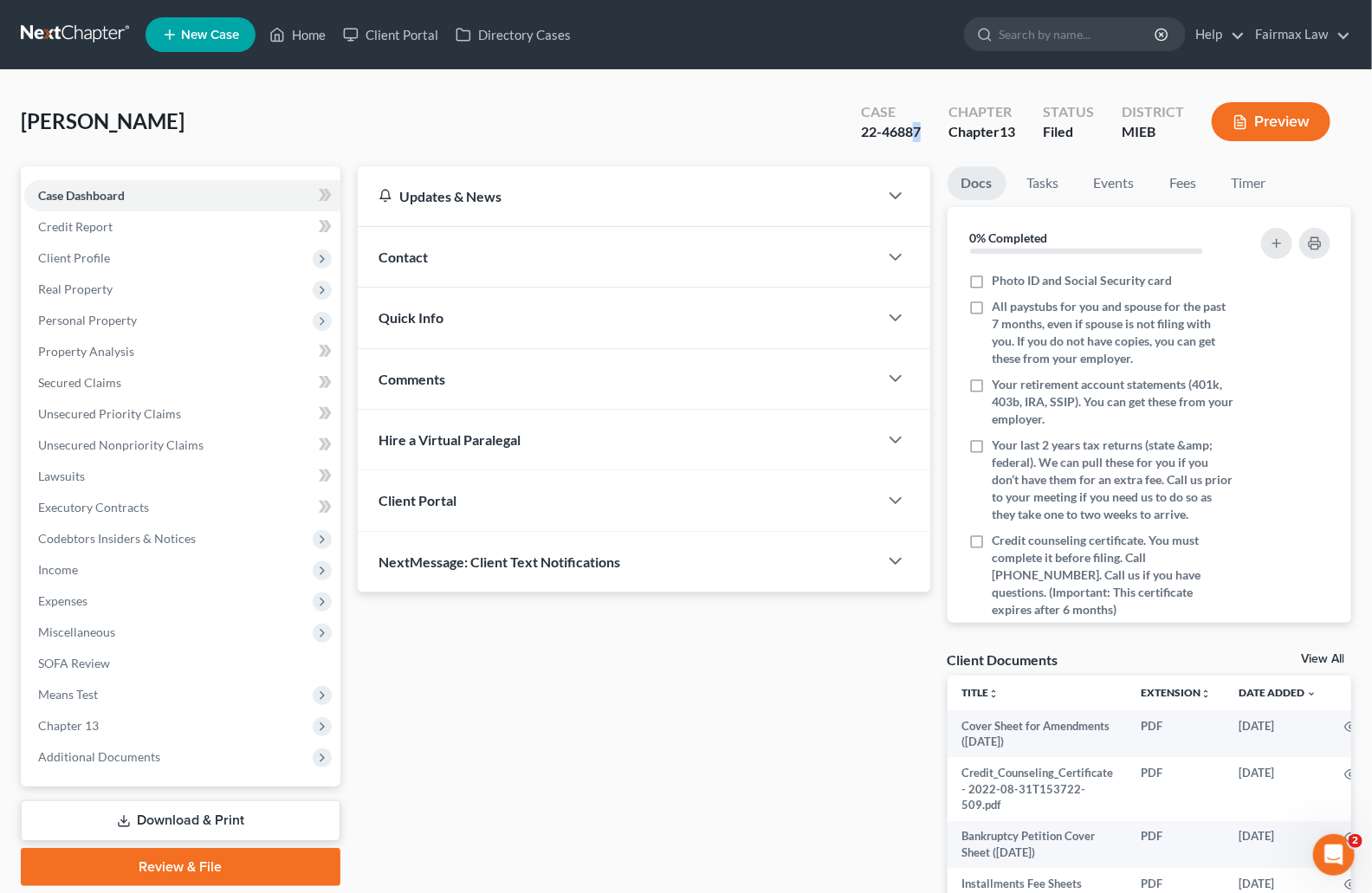
drag, startPoint x: 916, startPoint y: 128, endPoint x: 928, endPoint y: 129, distance: 12.0
click at [919, 127] on div "22-46887" at bounding box center [891, 132] width 60 height 20
drag, startPoint x: 923, startPoint y: 130, endPoint x: 855, endPoint y: 131, distance: 68.0
click at [858, 130] on div "Case 22-46887" at bounding box center [890, 123] width 87 height 51
copy div "22-46887"
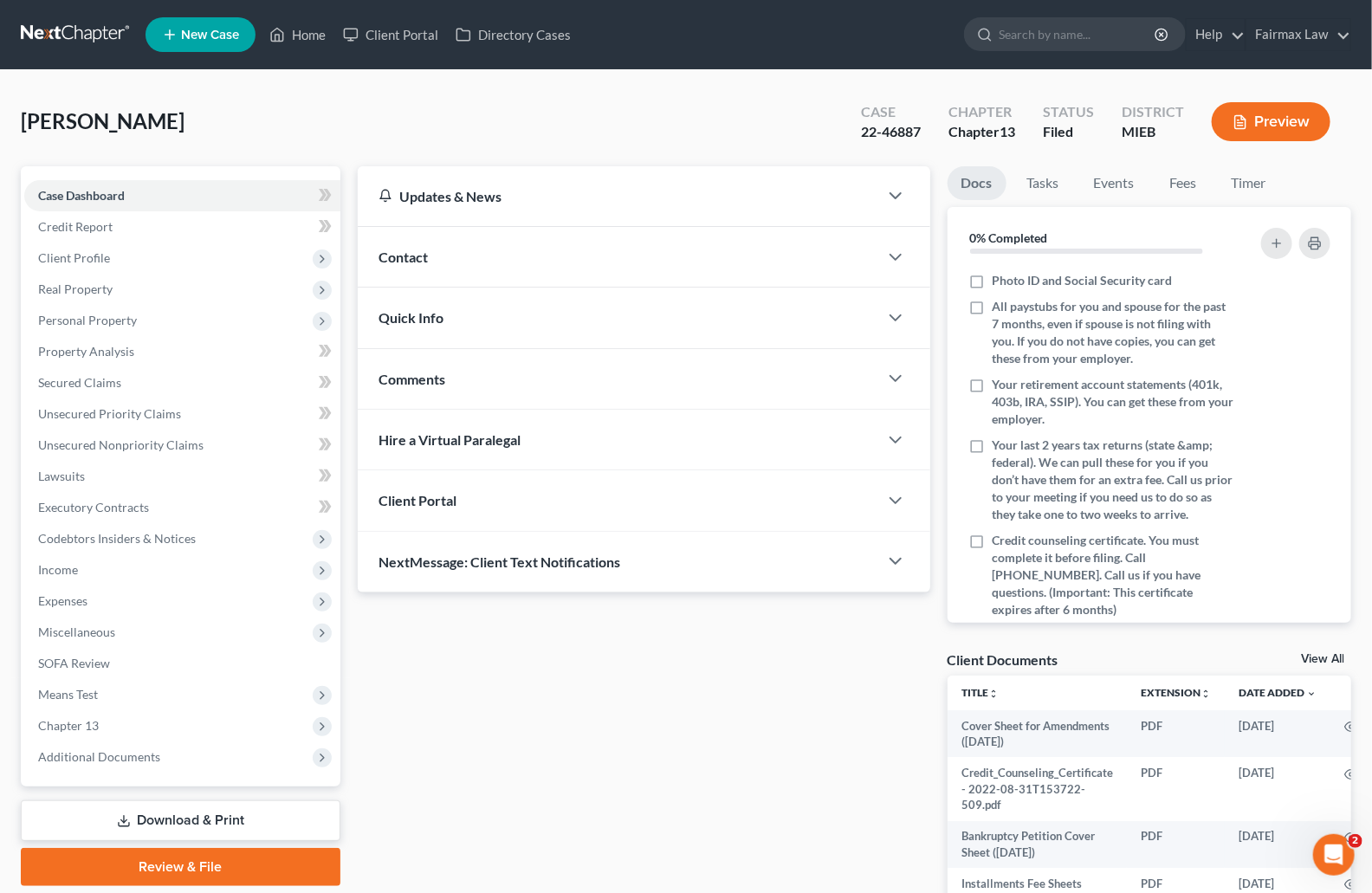
drag, startPoint x: 127, startPoint y: 750, endPoint x: 128, endPoint y: 771, distance: 21.0
click at [128, 750] on span "Additional Documents" at bounding box center [99, 757] width 122 height 15
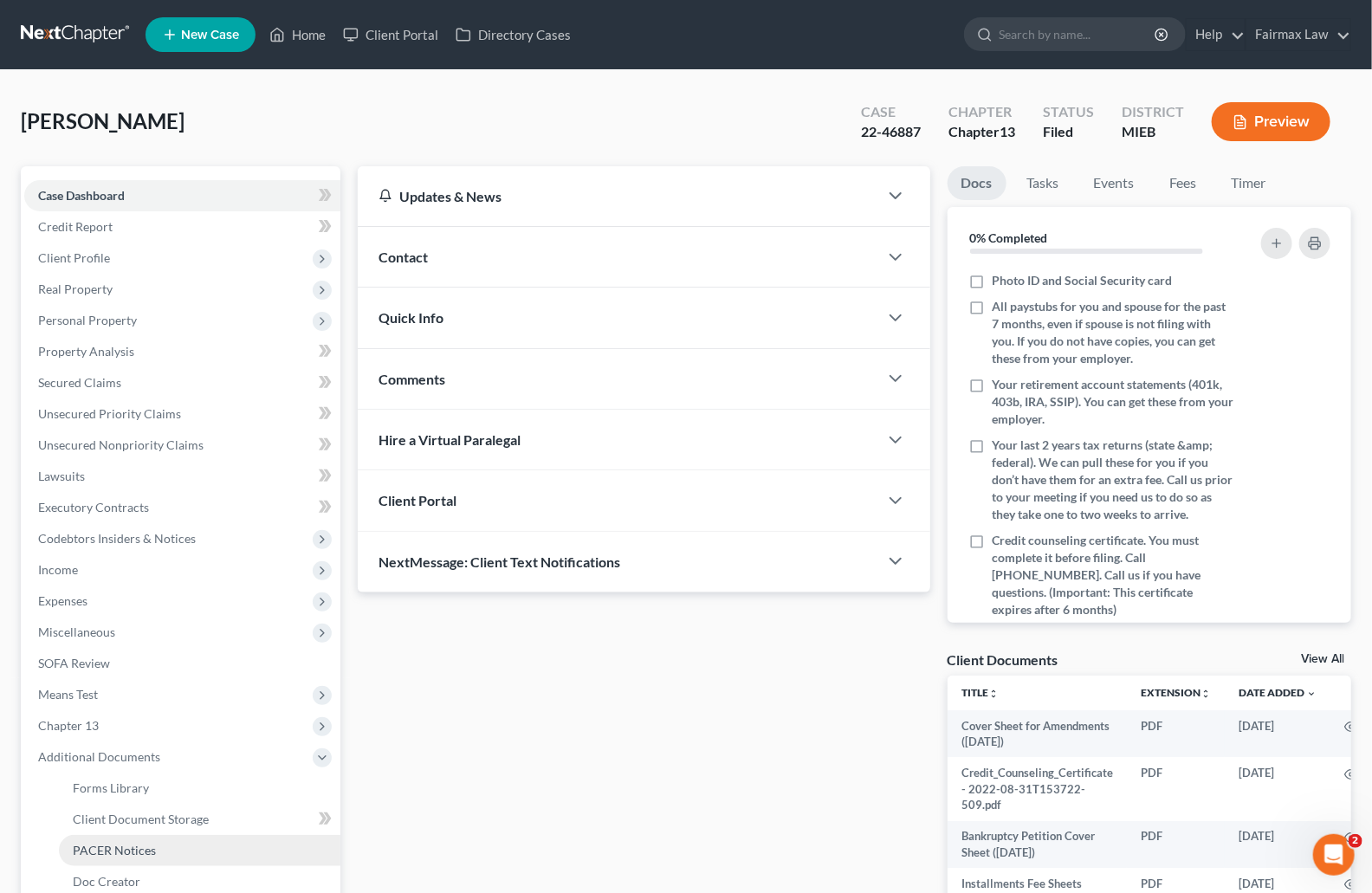
click at [122, 855] on span "PACER Notices" at bounding box center [114, 850] width 84 height 15
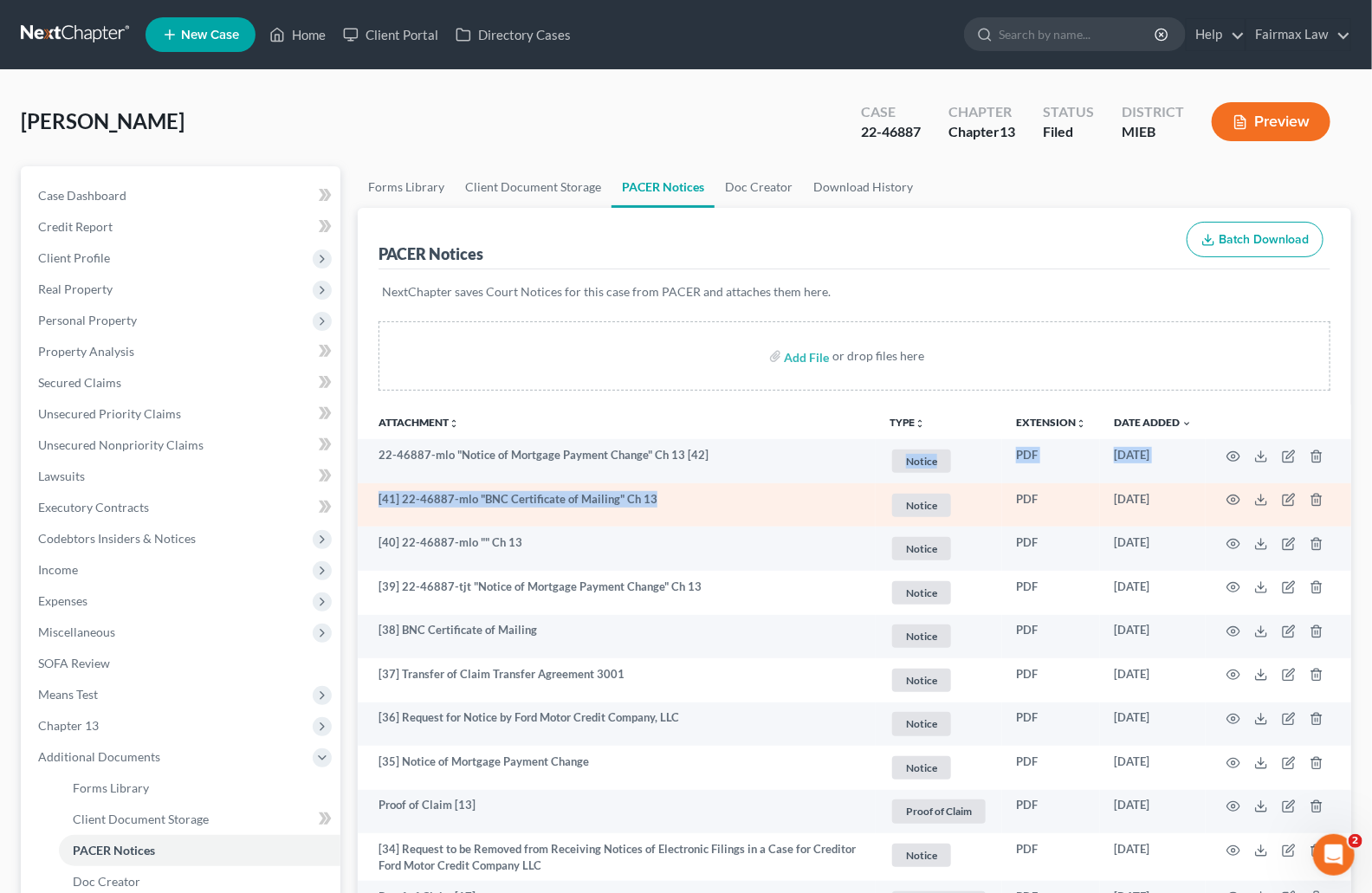
drag, startPoint x: 772, startPoint y: 494, endPoint x: 772, endPoint y: 504, distance: 10.0
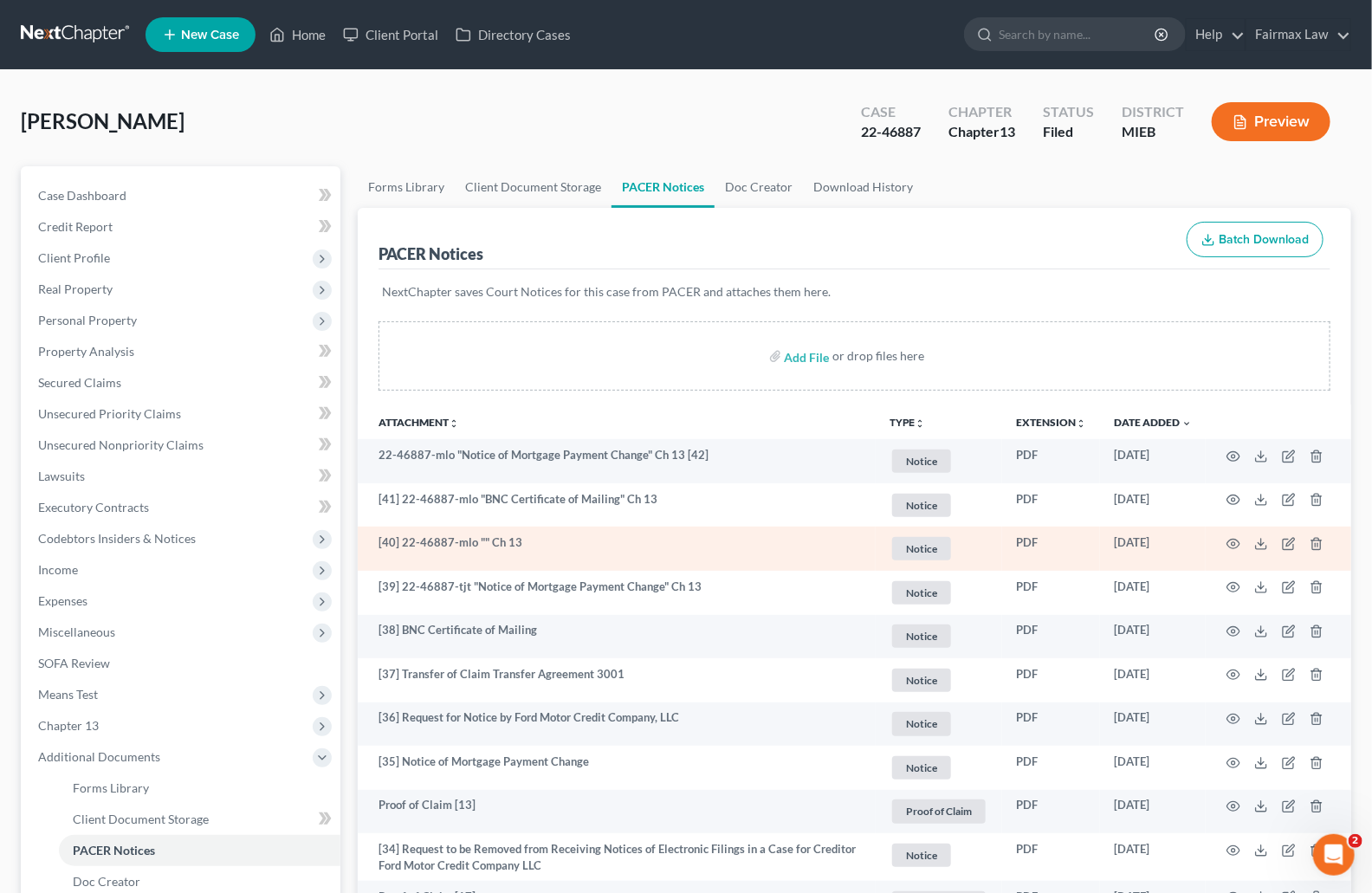
scroll to position [538, 0]
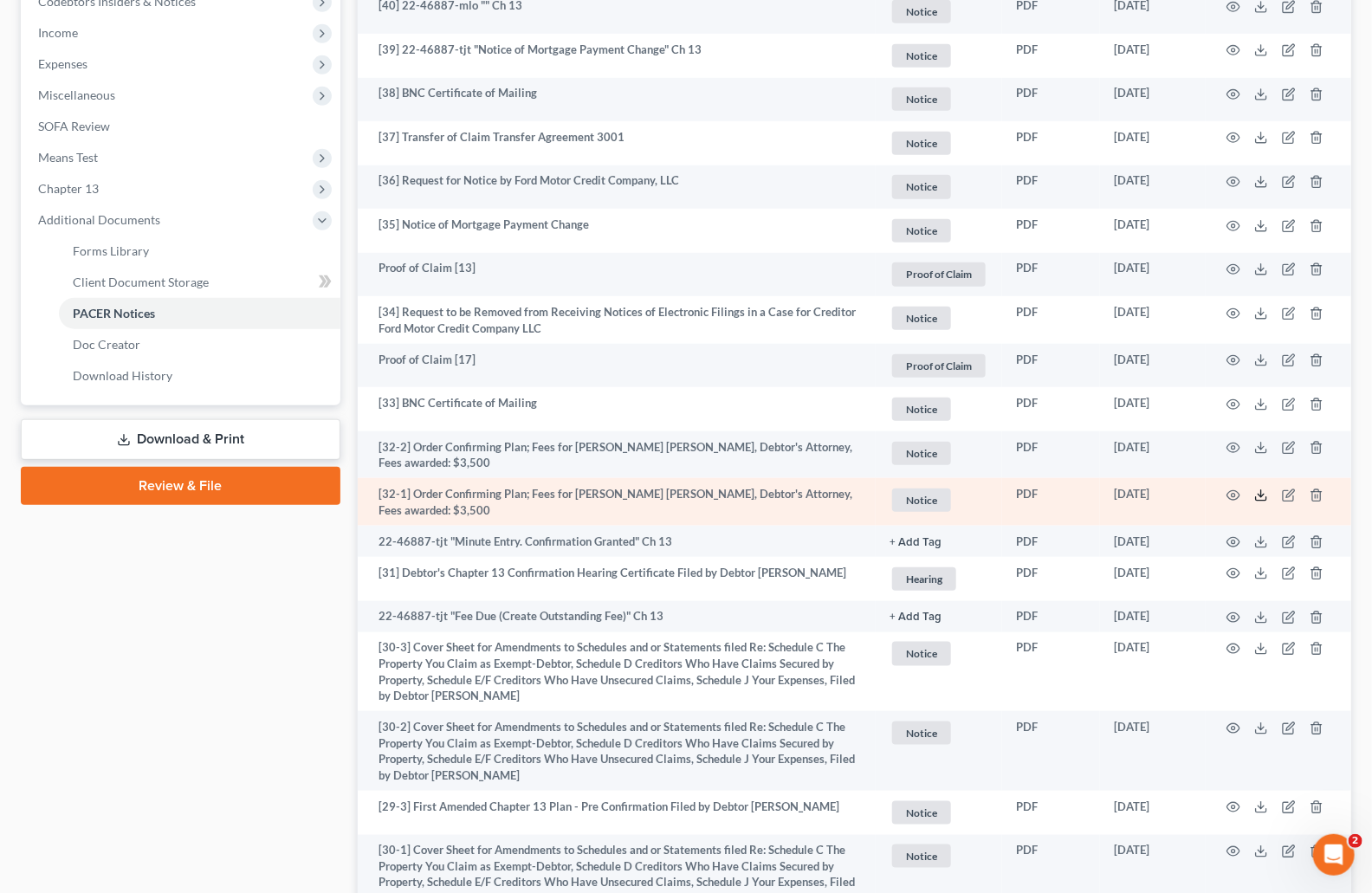
click at [1258, 500] on icon at bounding box center [1261, 499] width 11 height 4
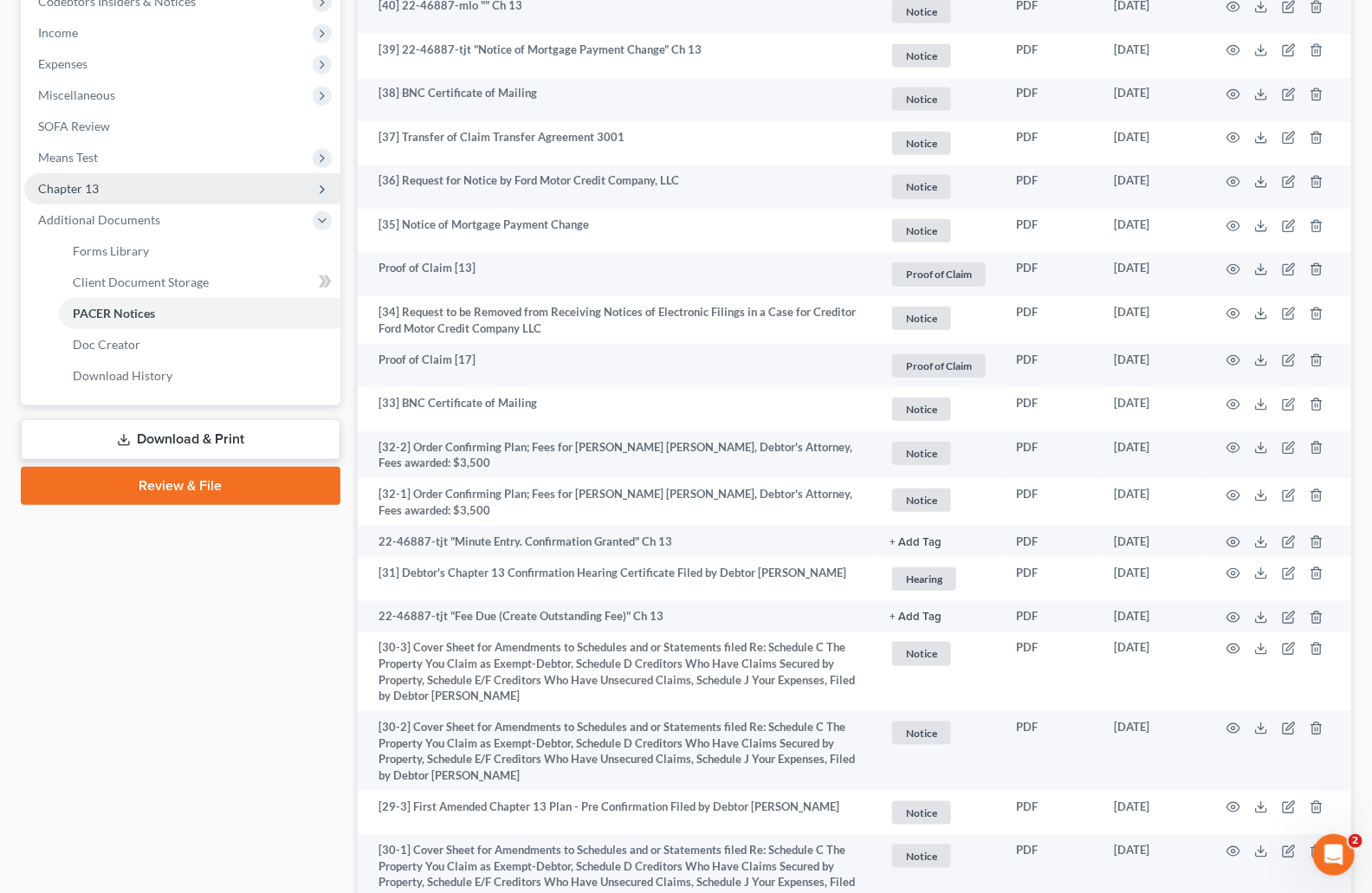
click at [123, 187] on span "Chapter 13" at bounding box center [182, 188] width 316 height 31
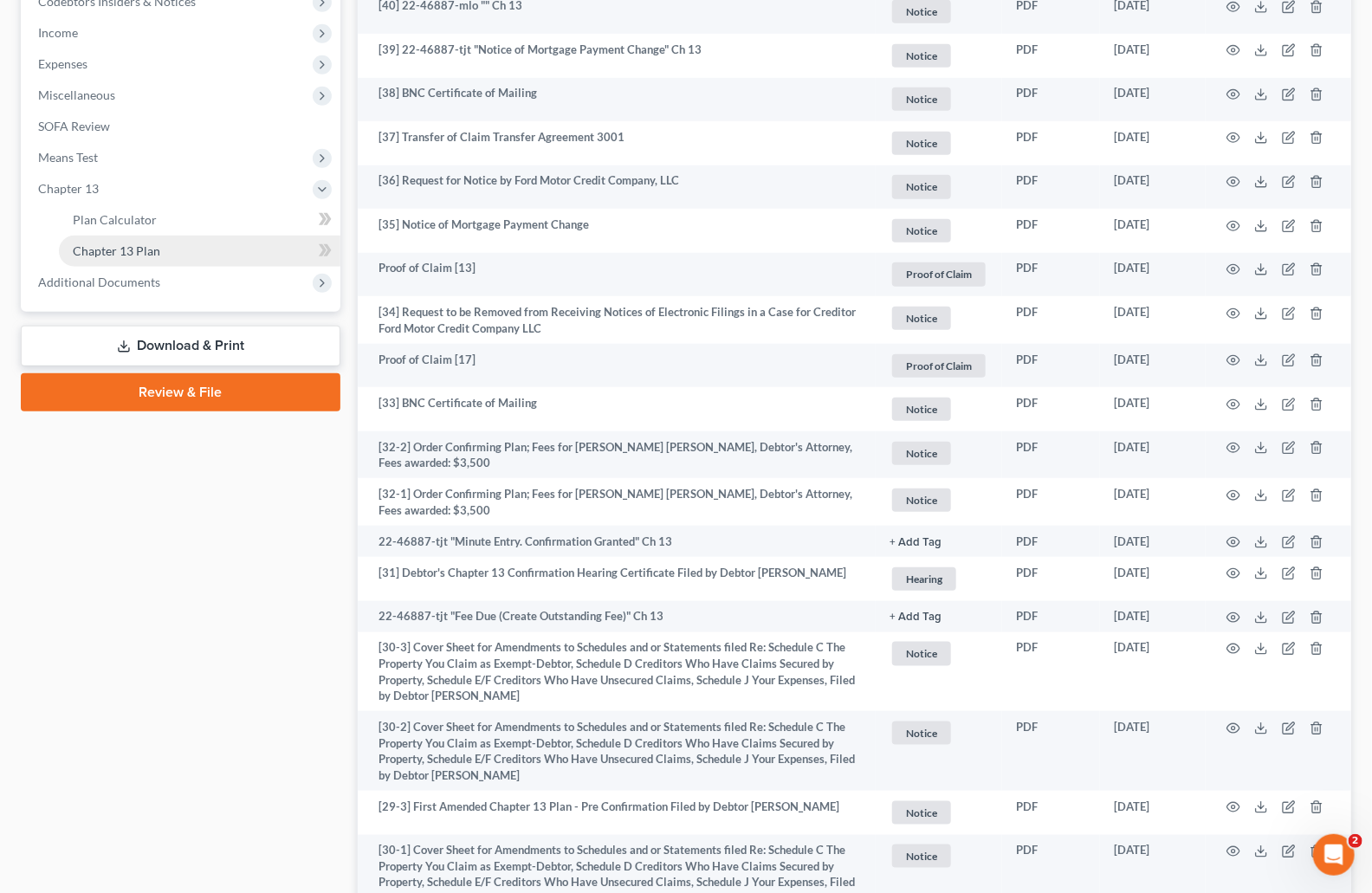
click at [127, 247] on span "Chapter 13 Plan" at bounding box center [116, 251] width 87 height 15
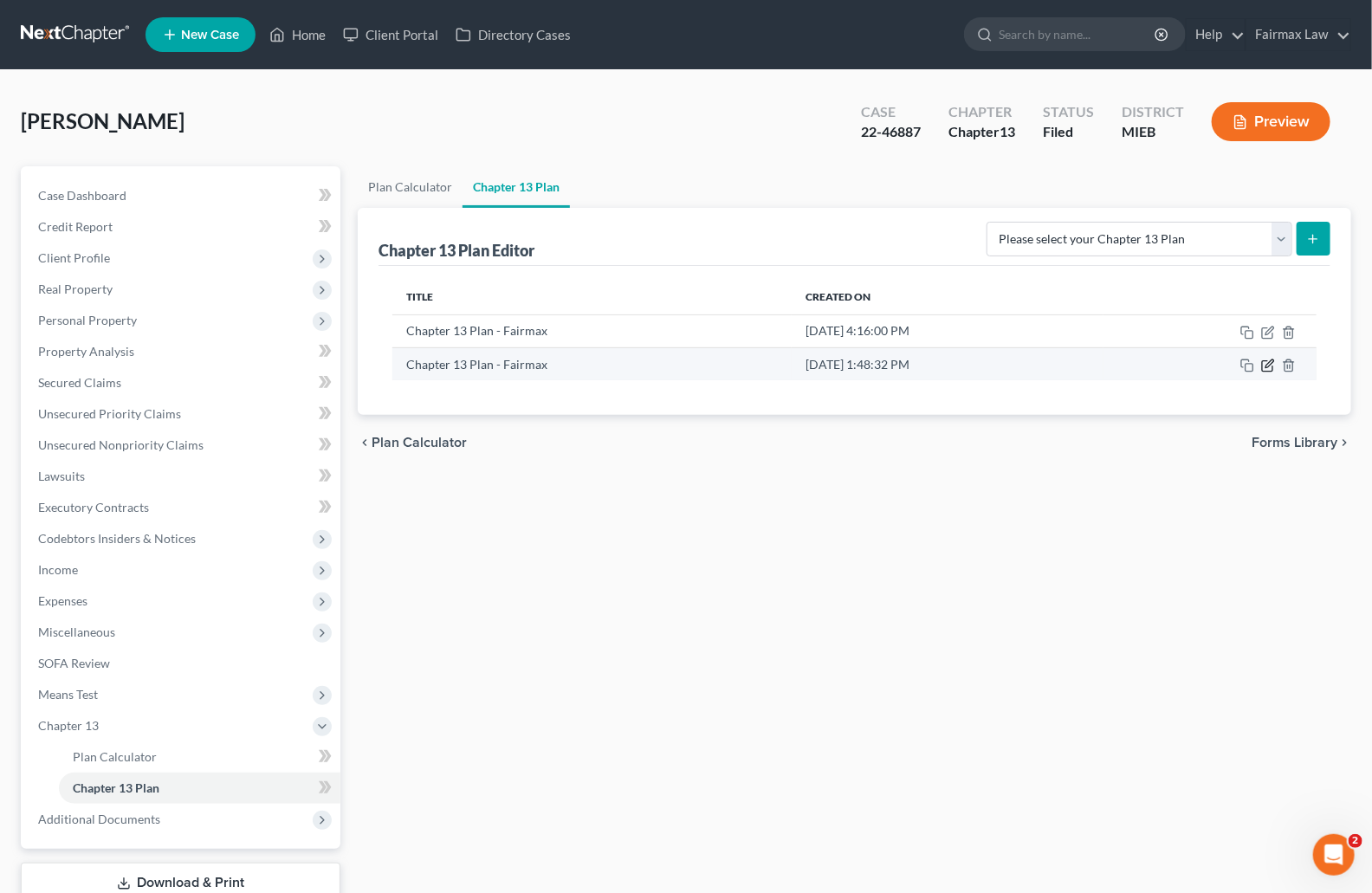
click at [1271, 367] on icon "button" at bounding box center [1268, 366] width 14 height 14
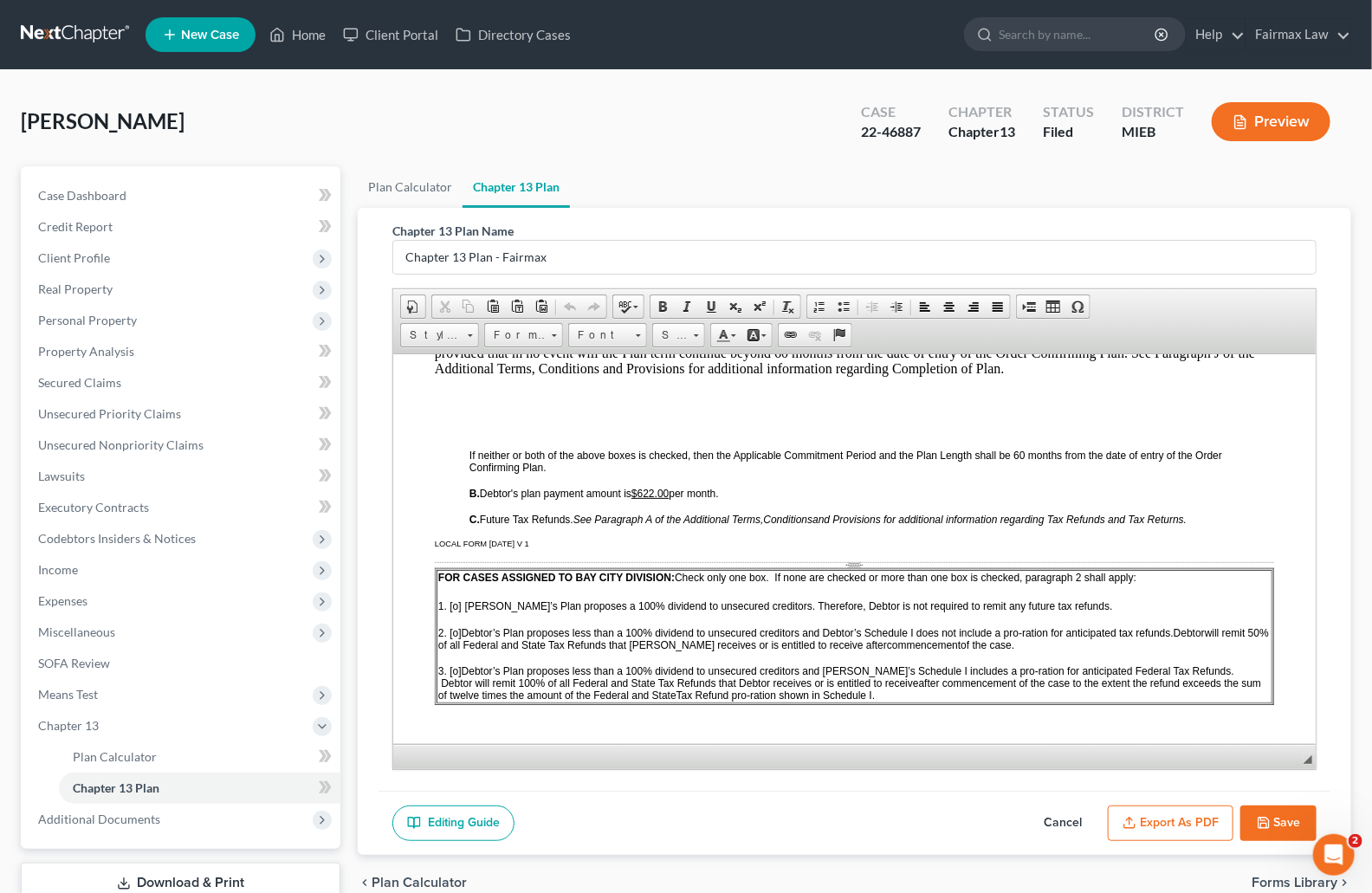
scroll to position [1116, 0]
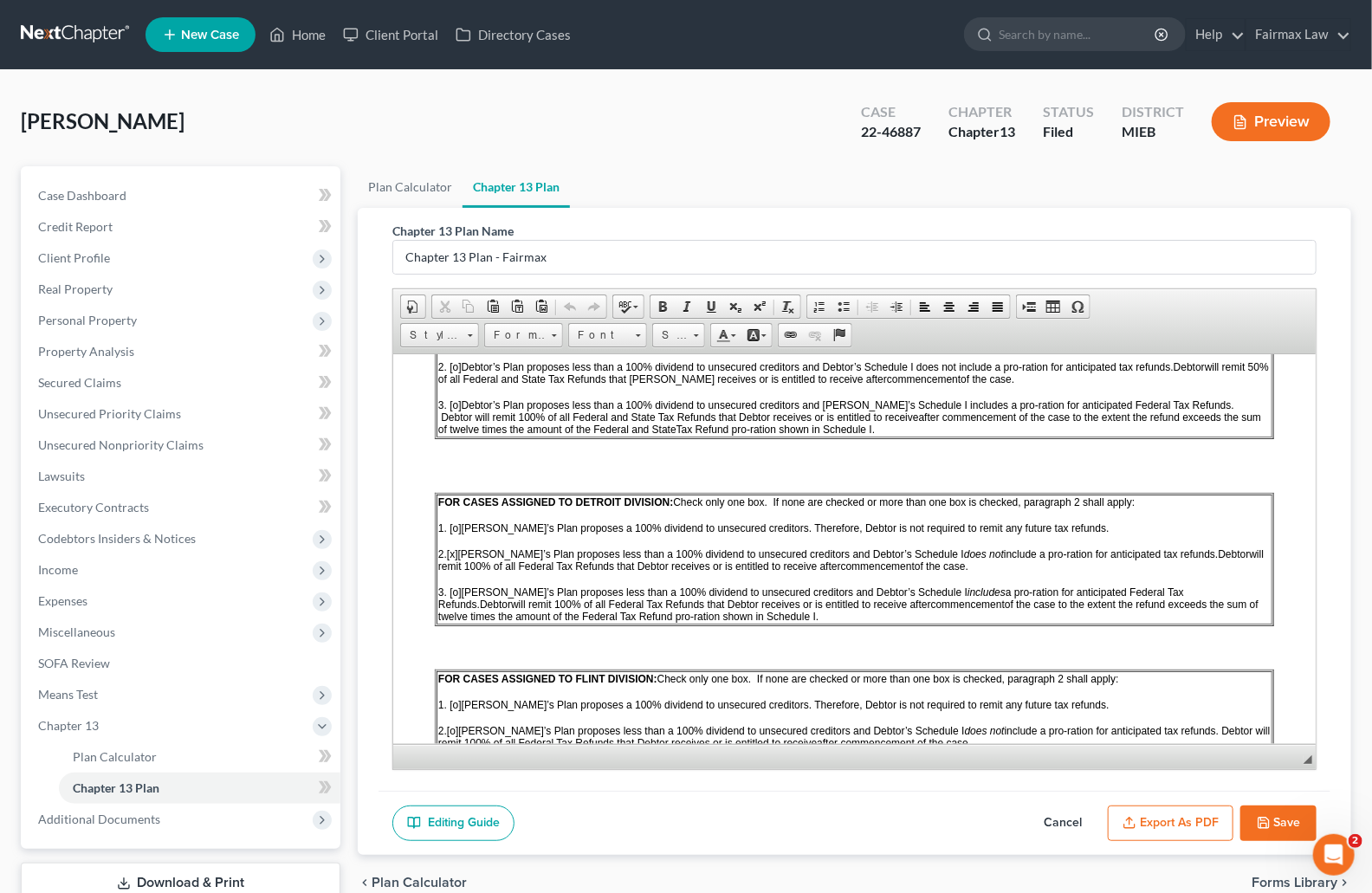
click at [1036, 140] on div "Status Filed" at bounding box center [1069, 123] width 79 height 51
click at [120, 832] on span "Additional Documents" at bounding box center [182, 819] width 316 height 31
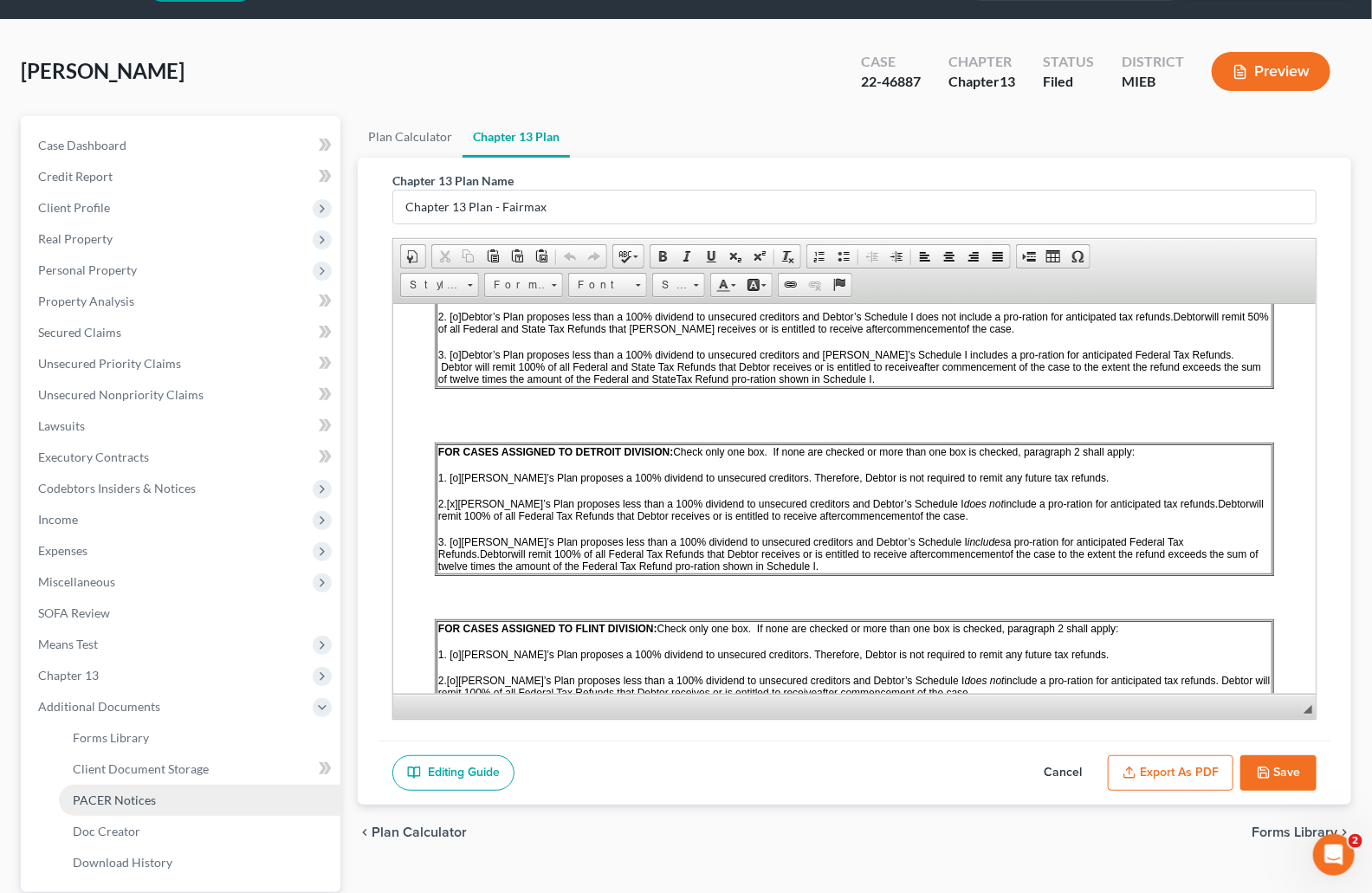
click at [128, 800] on span "PACER Notices" at bounding box center [114, 800] width 84 height 15
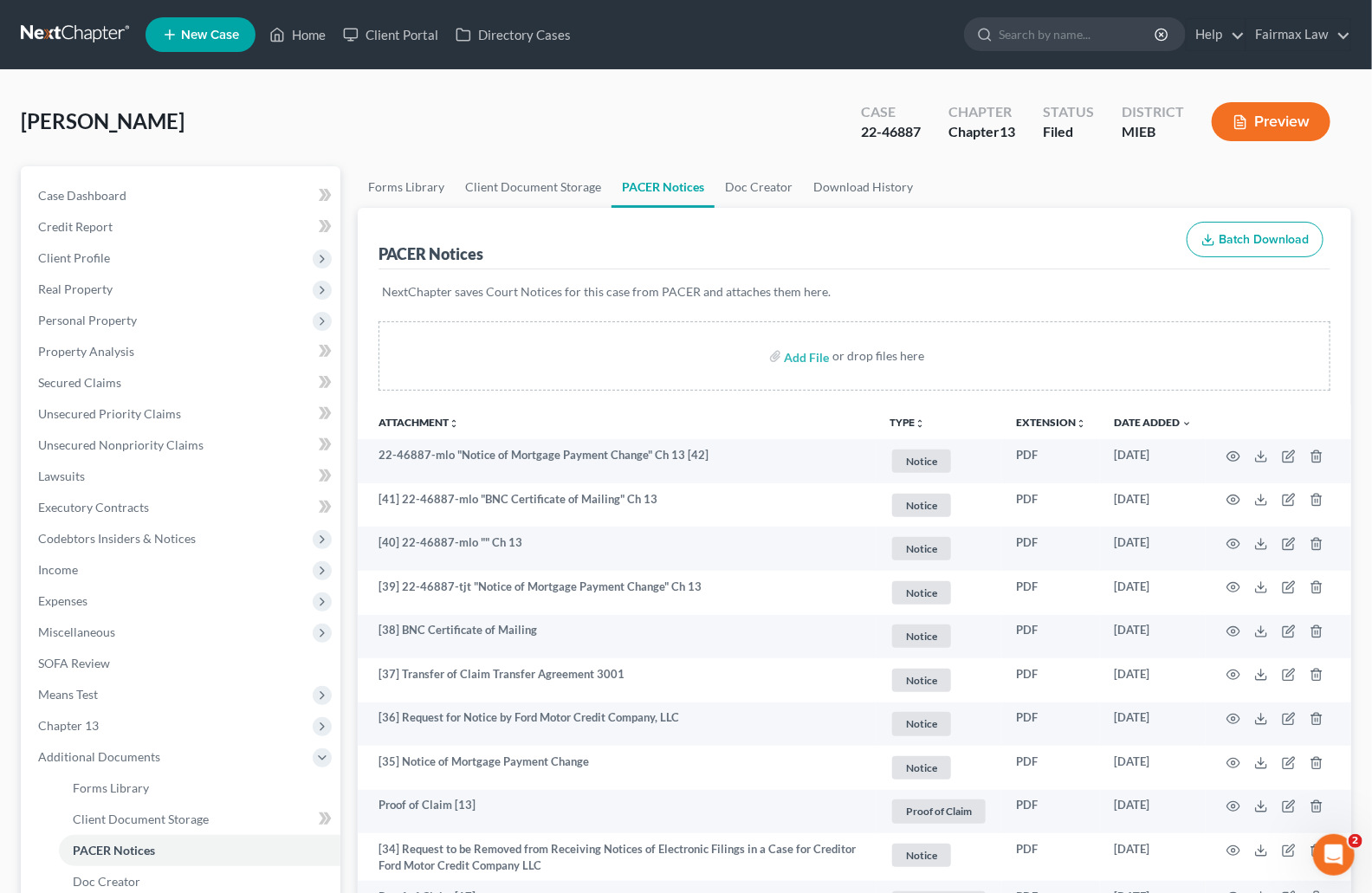
click at [775, 102] on div "Beaudrie, Paul Upgraded Case 22-46887 Chapter Chapter 13 Status Filed District …" at bounding box center [686, 128] width 1331 height 76
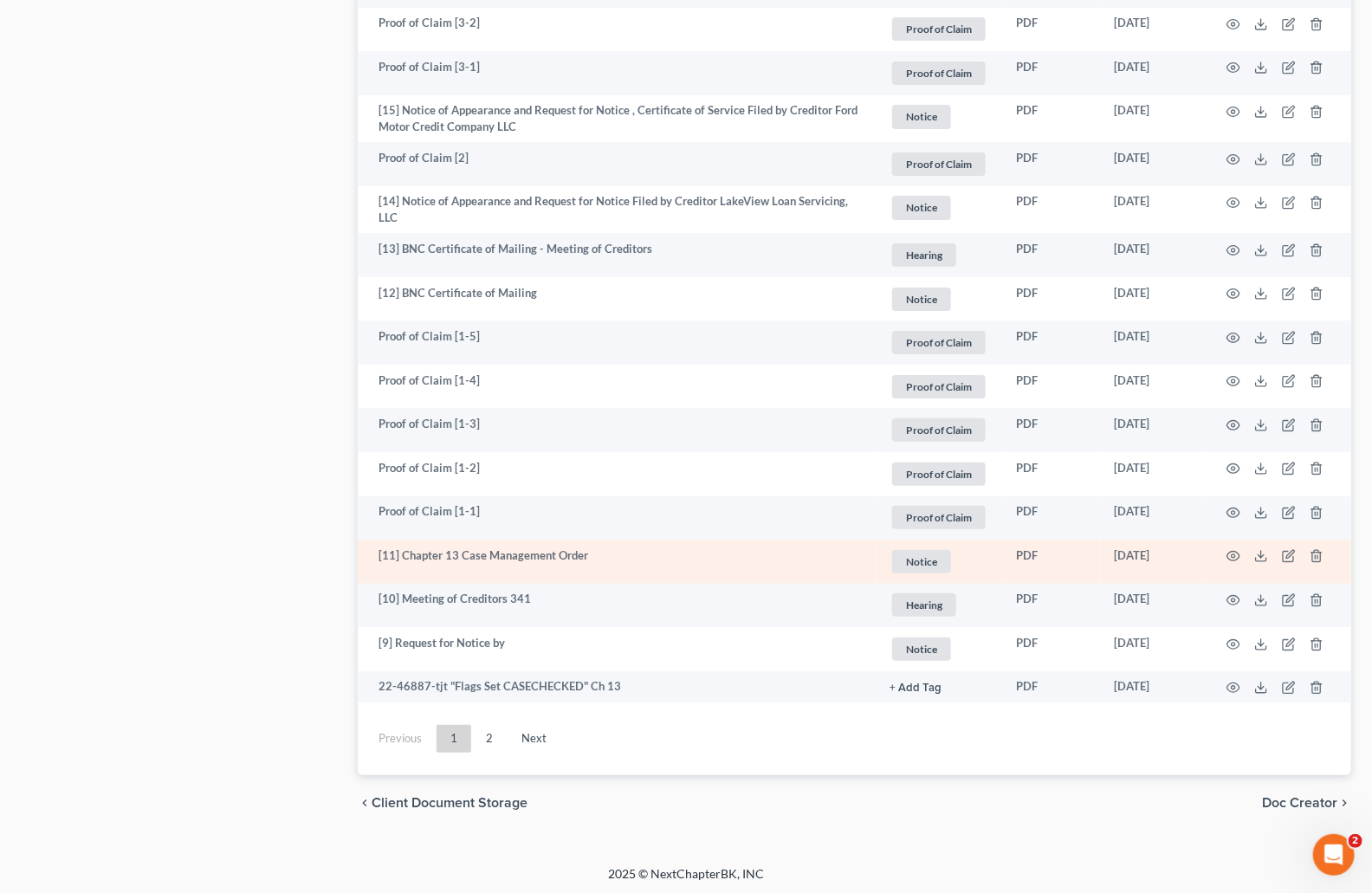
scroll to position [3079, 0]
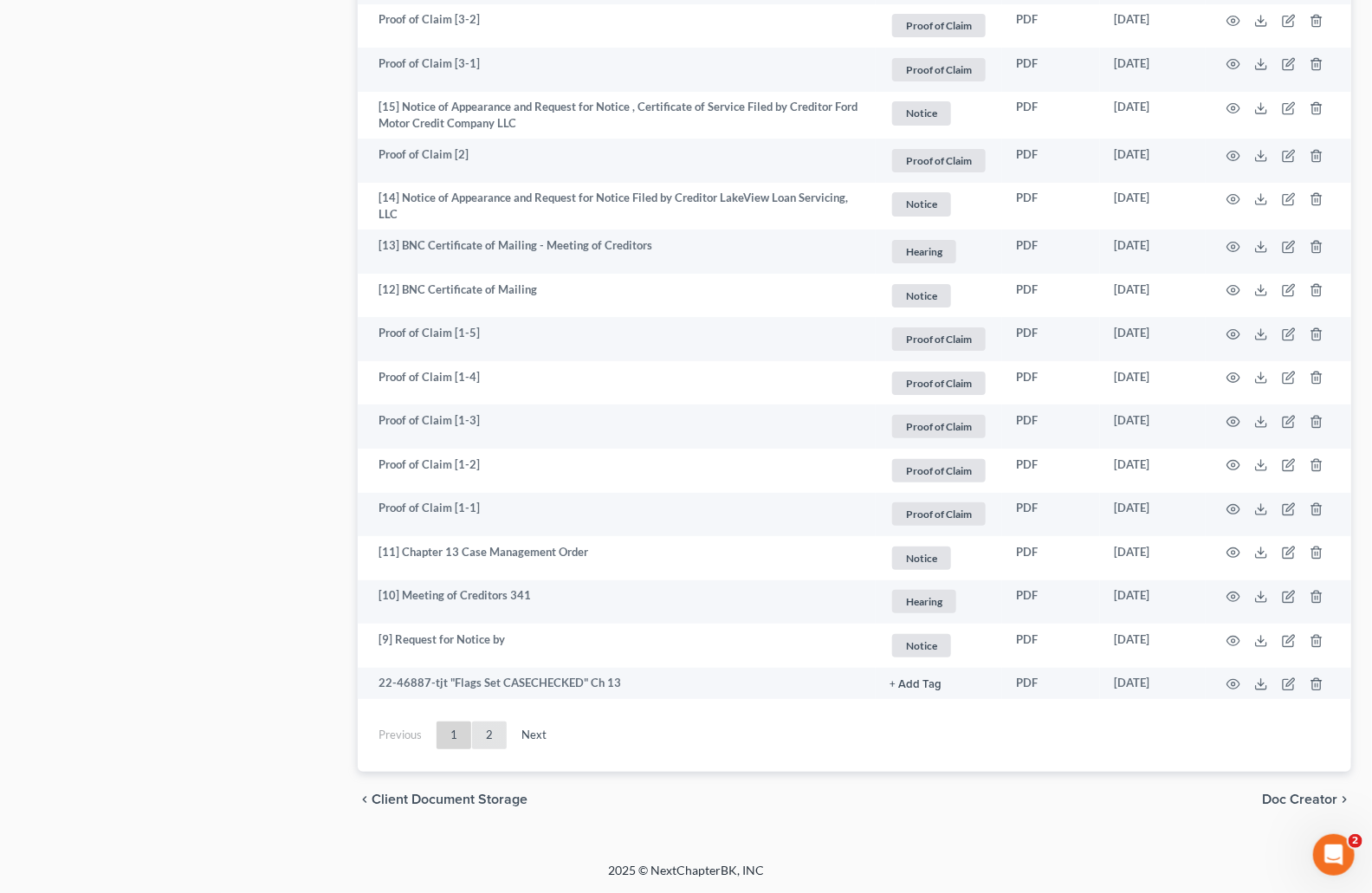
click at [488, 738] on link "2" at bounding box center [489, 736] width 34 height 28
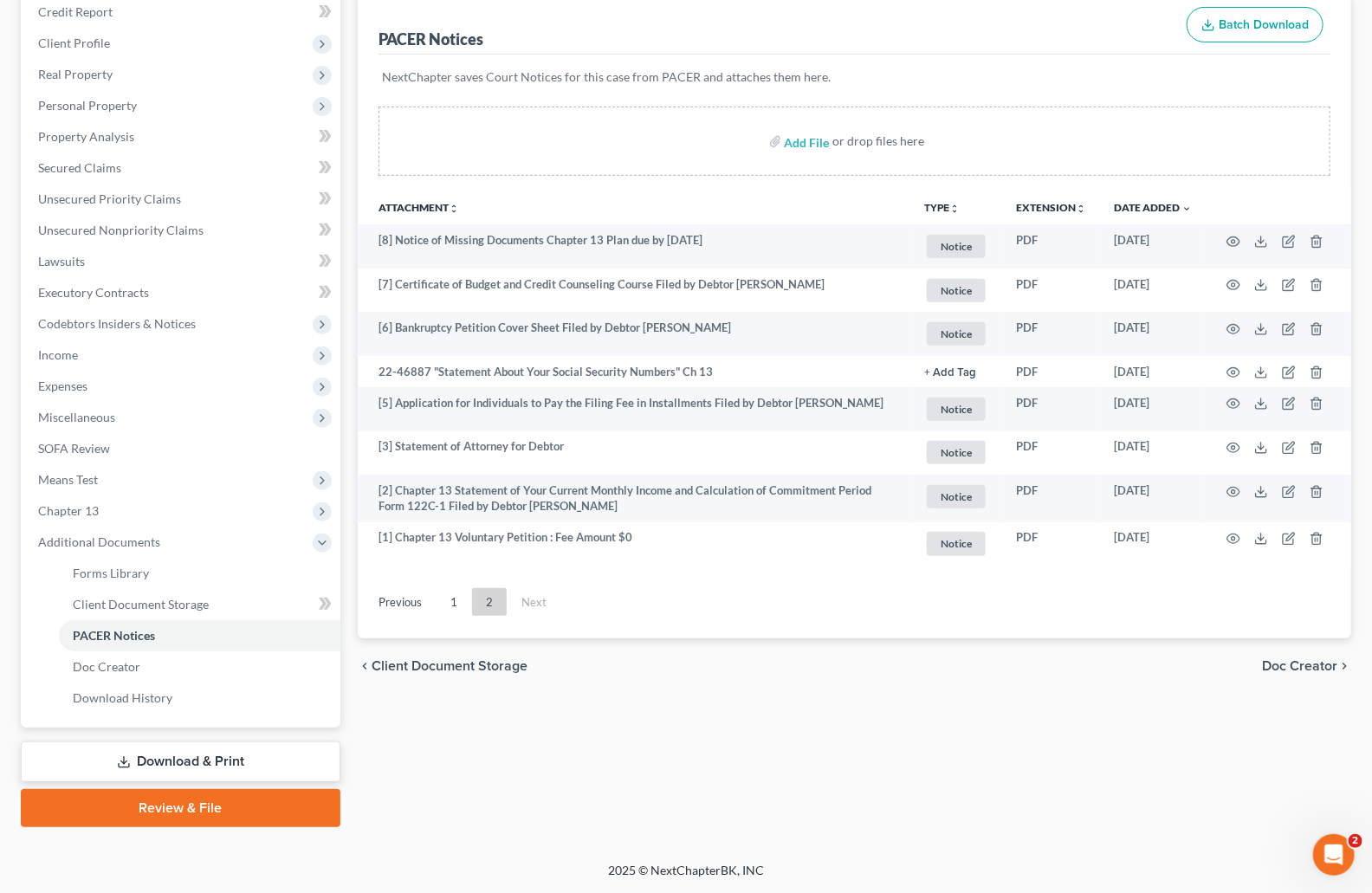
scroll to position [212, 0]
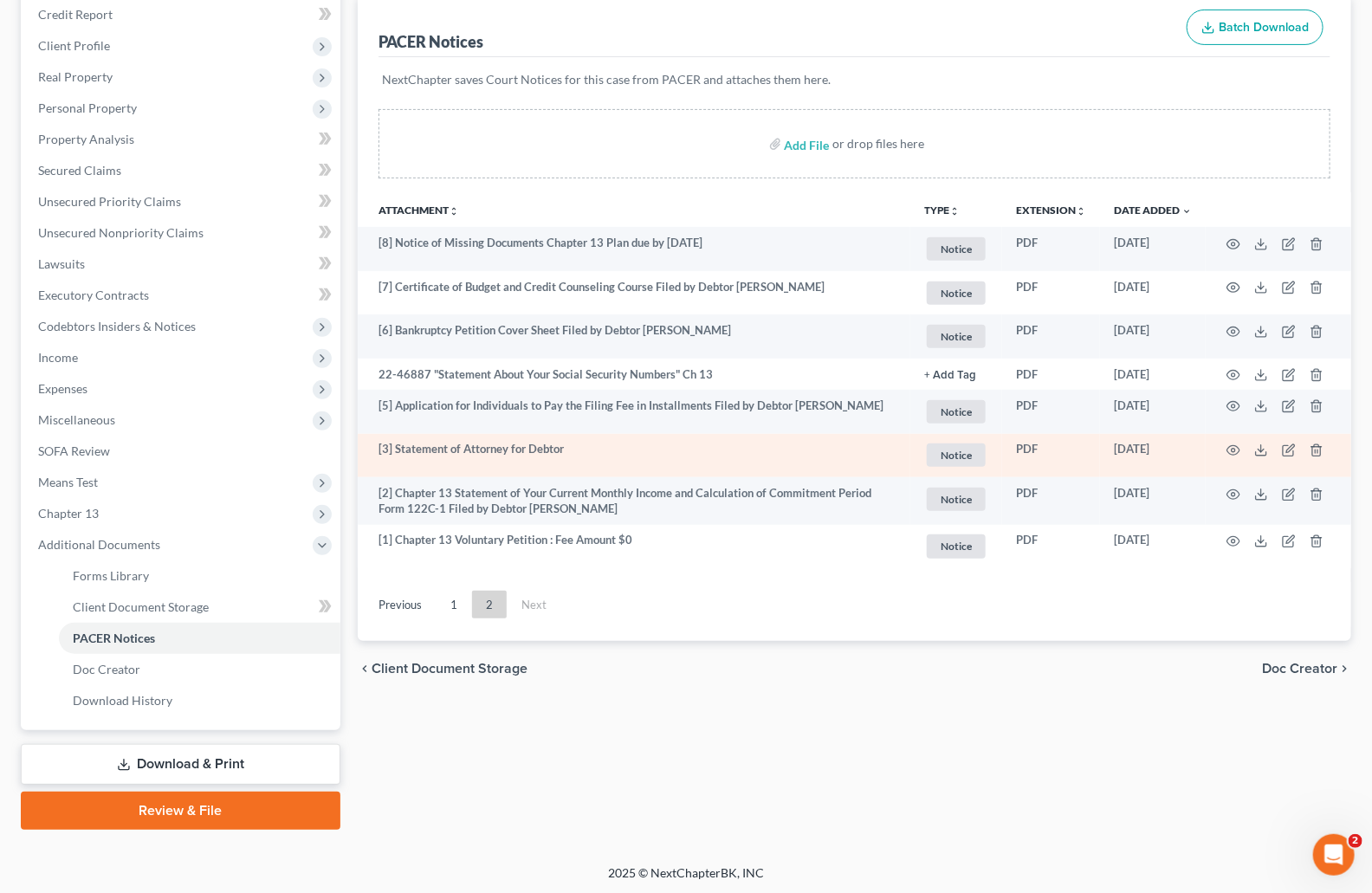
click at [742, 469] on td "[3] Statement of Attorney for Debtor" at bounding box center [634, 456] width 552 height 44
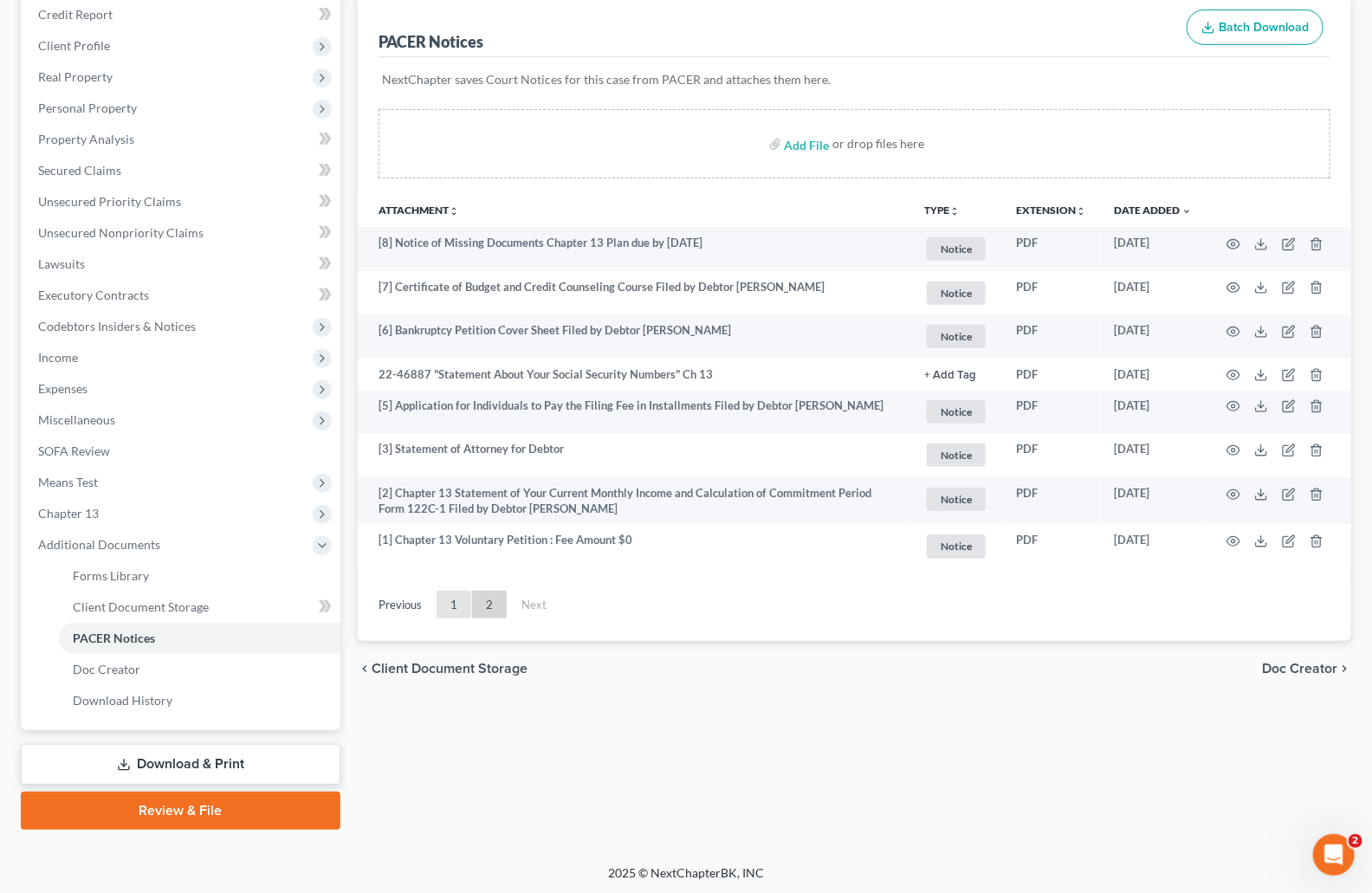
click at [459, 604] on link "1" at bounding box center [453, 605] width 34 height 28
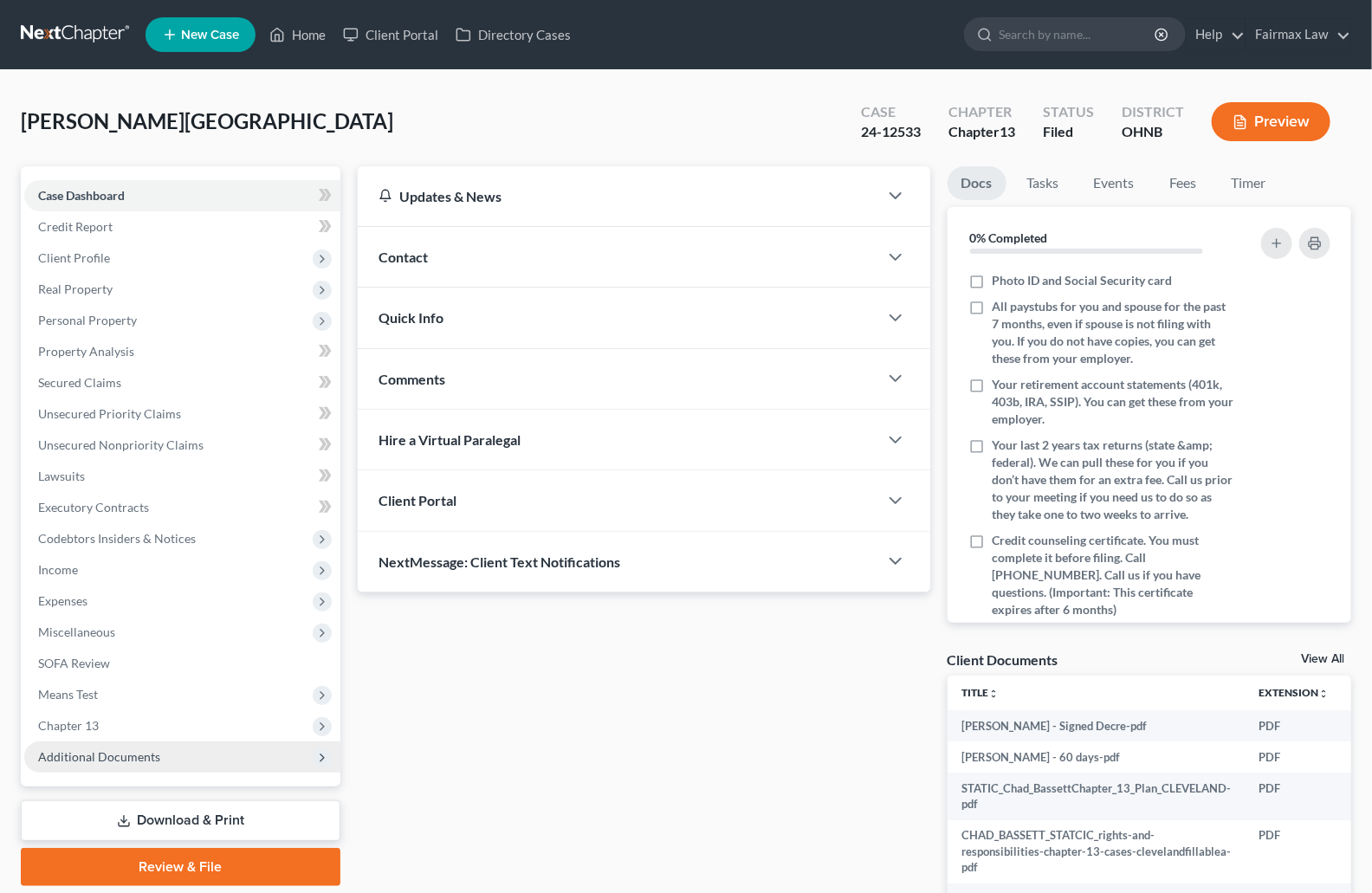
click at [102, 754] on span "Additional Documents" at bounding box center [99, 757] width 122 height 15
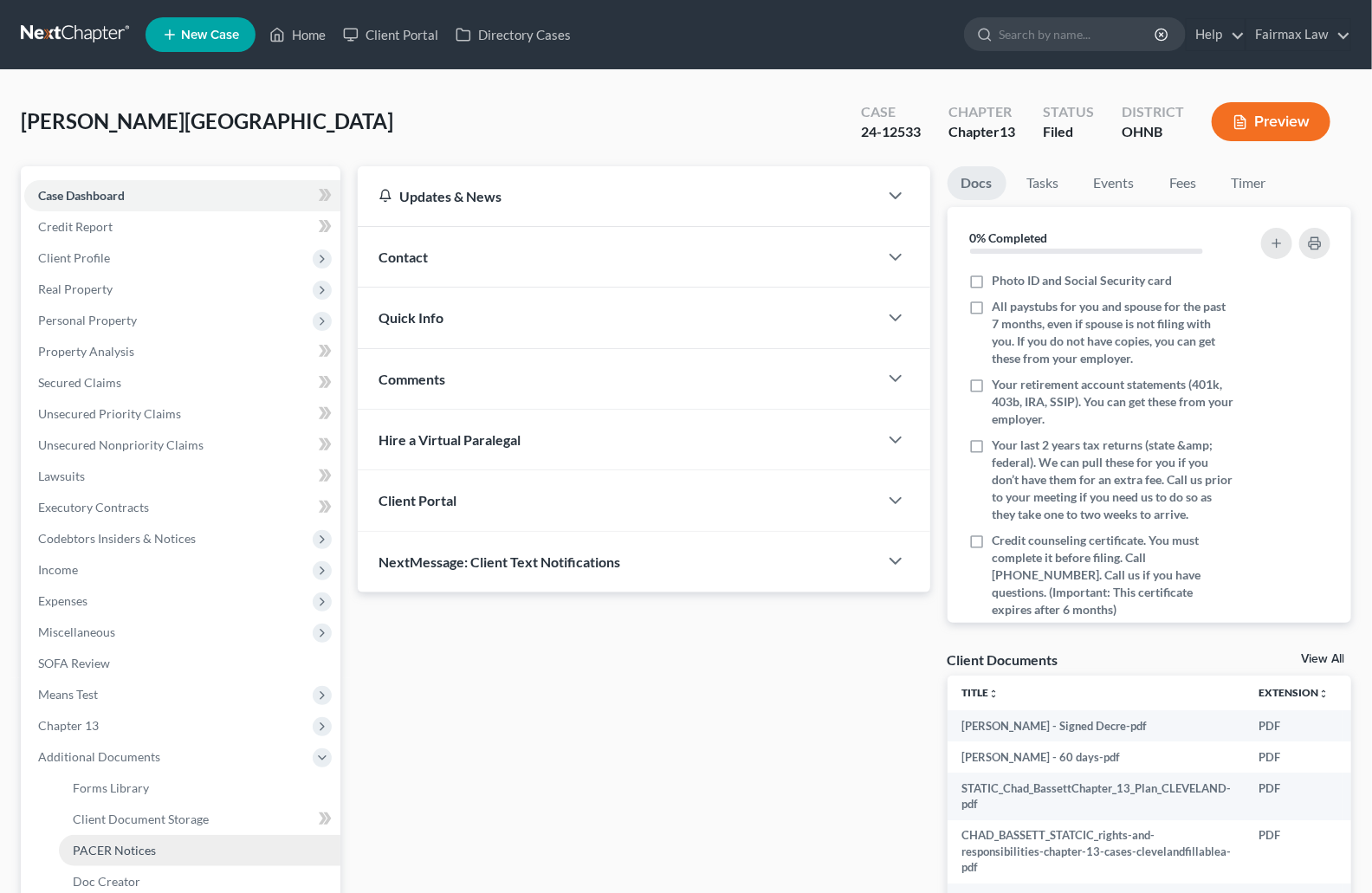
click at [114, 844] on span "PACER Notices" at bounding box center [114, 850] width 84 height 15
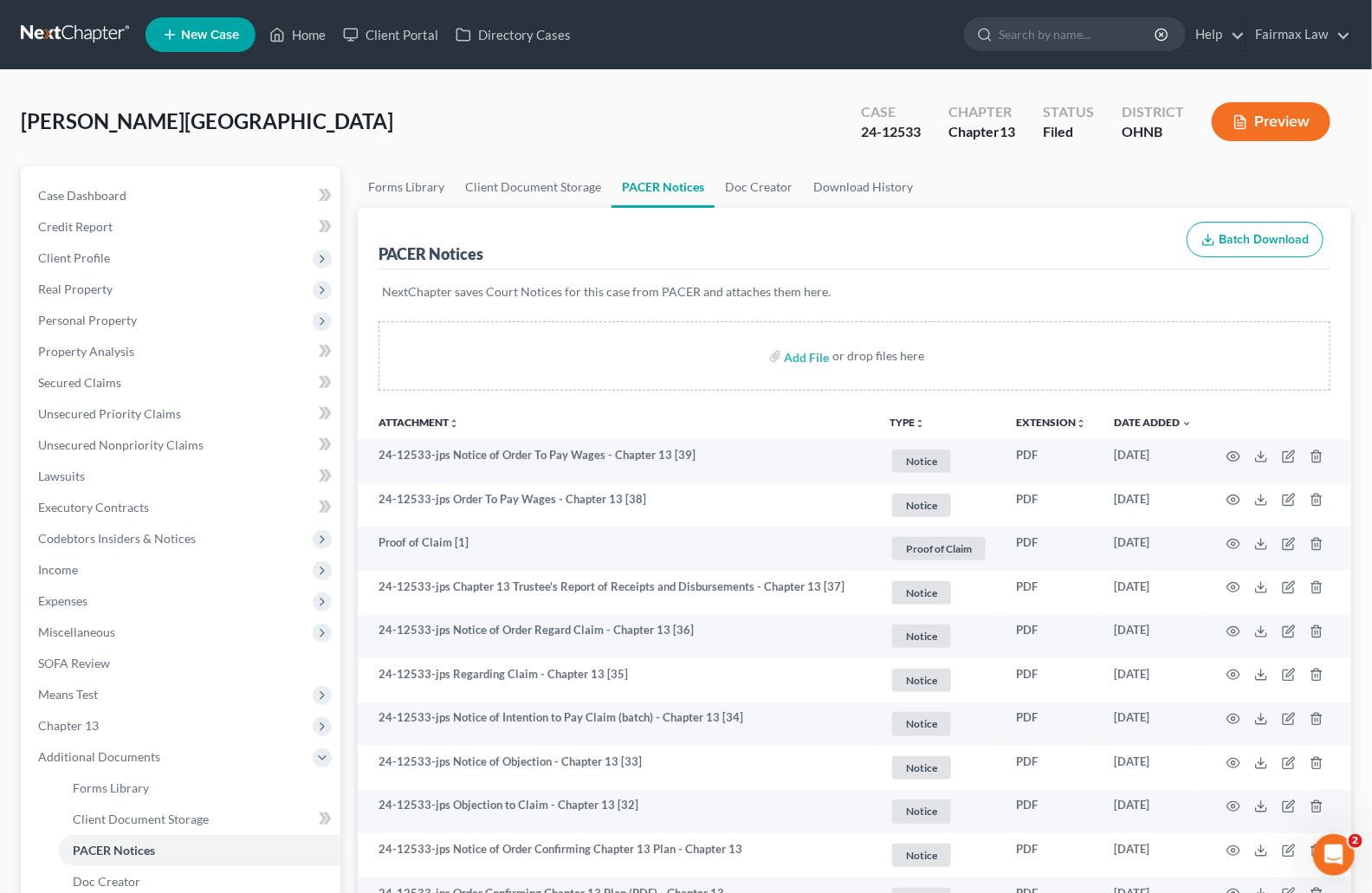
click at [748, 113] on div "Bassett, Chad Upgraded Case 24-12533 Chapter Chapter 13 Status Filed District O…" at bounding box center [686, 128] width 1331 height 76
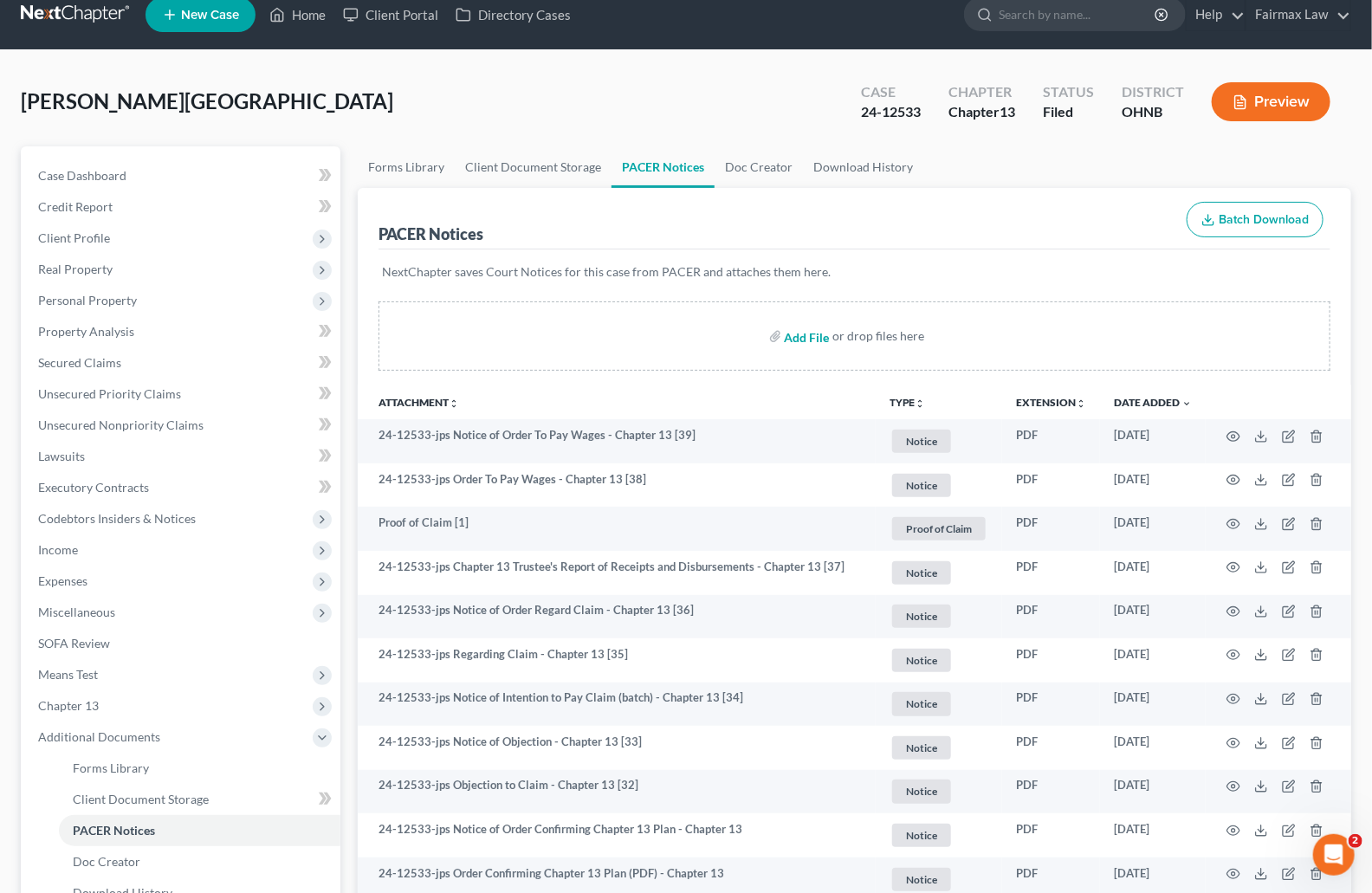
scroll to position [165, 0]
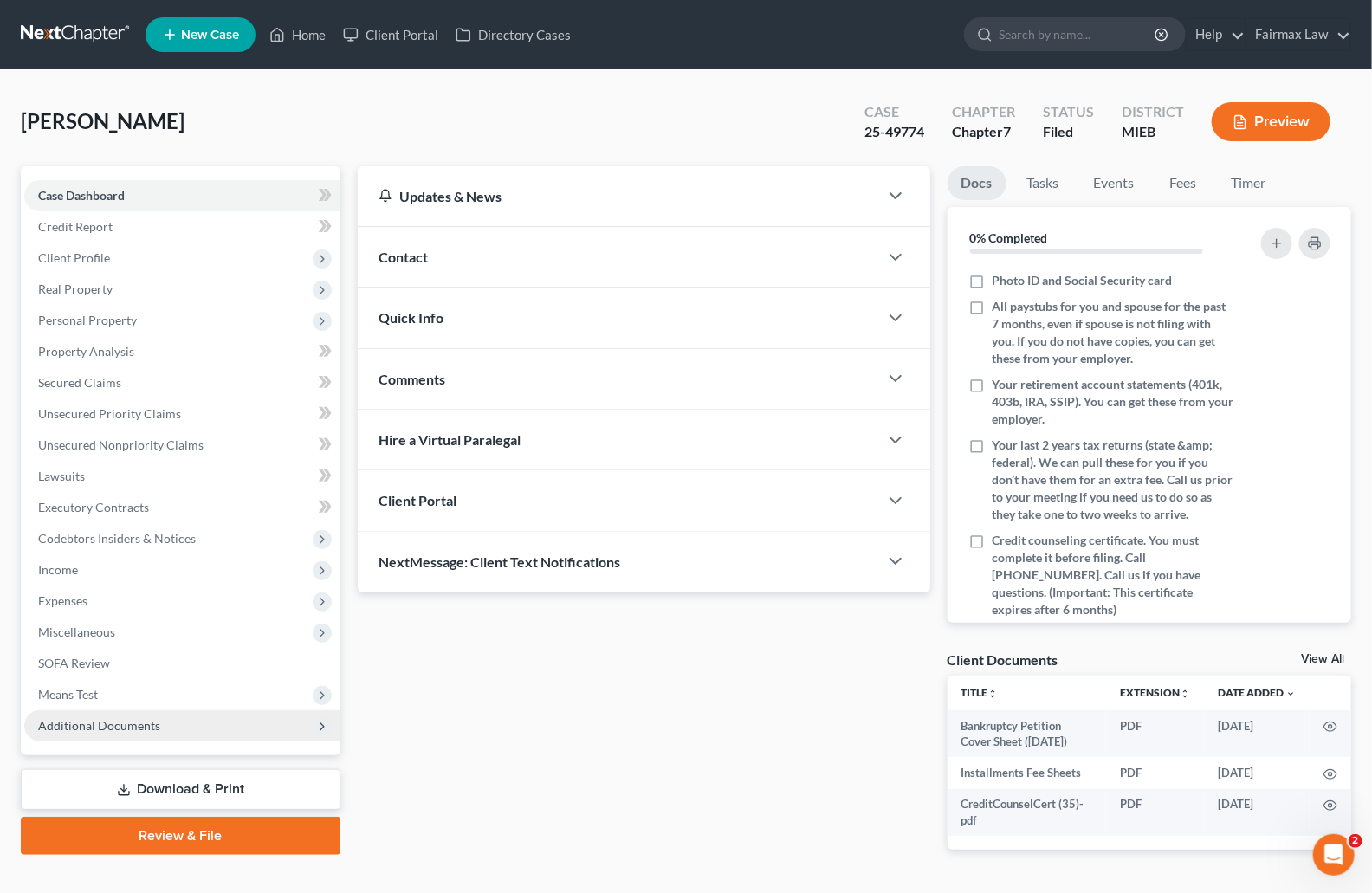
click at [171, 720] on span "Additional Documents" at bounding box center [182, 726] width 316 height 31
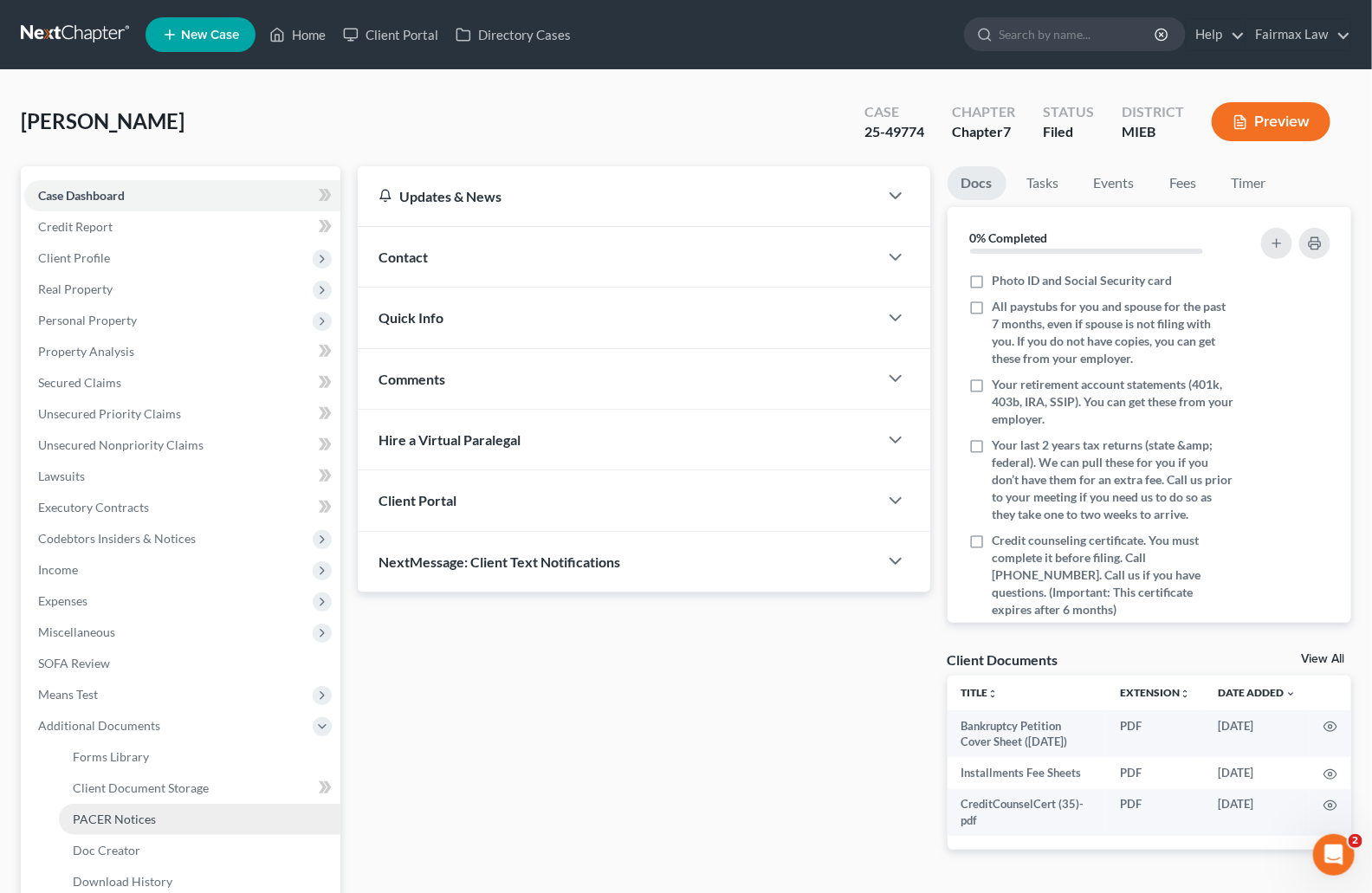
click at [154, 819] on link "PACER Notices" at bounding box center [200, 819] width 281 height 31
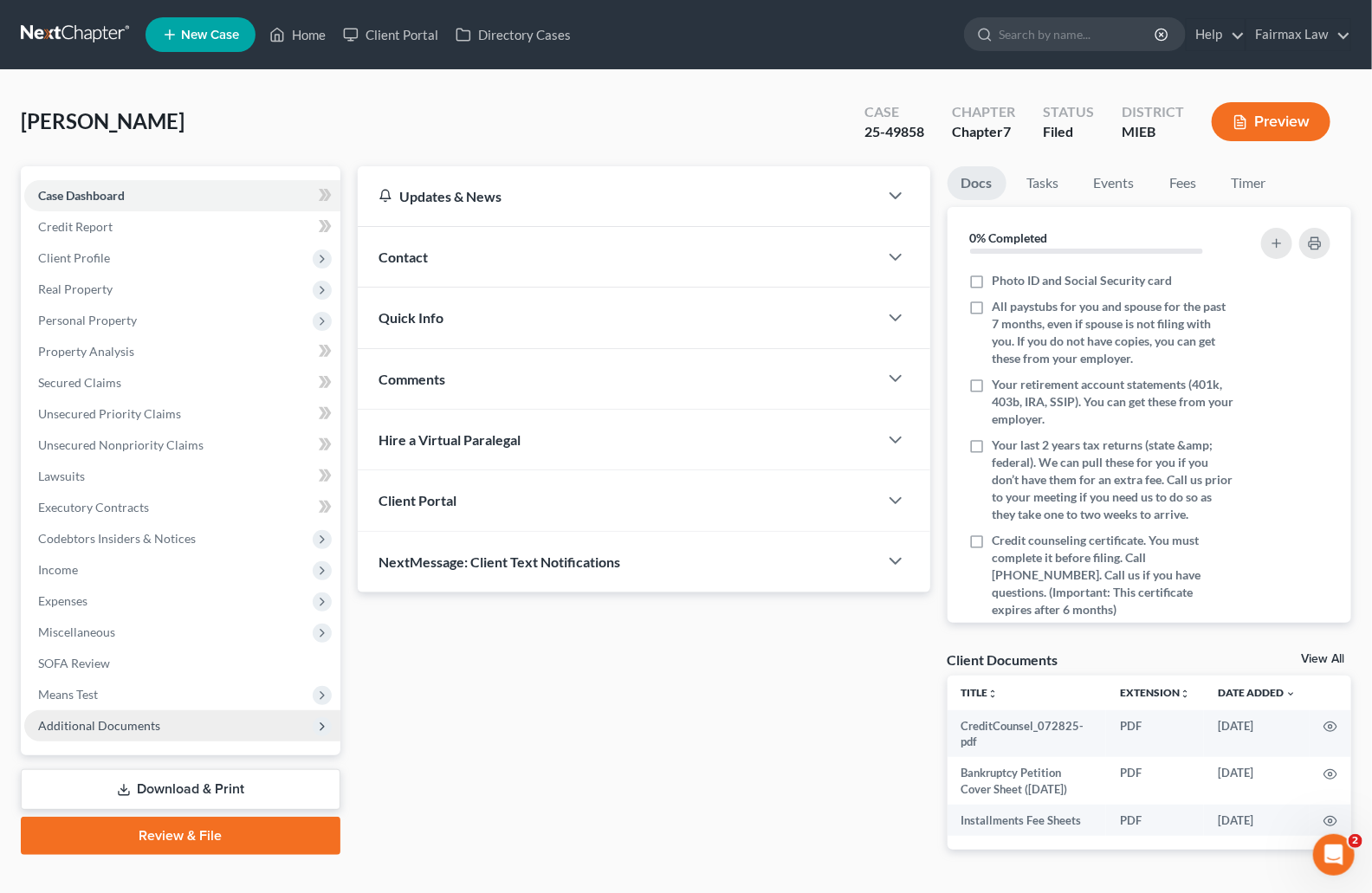
click at [143, 719] on span "Additional Documents" at bounding box center [99, 725] width 122 height 15
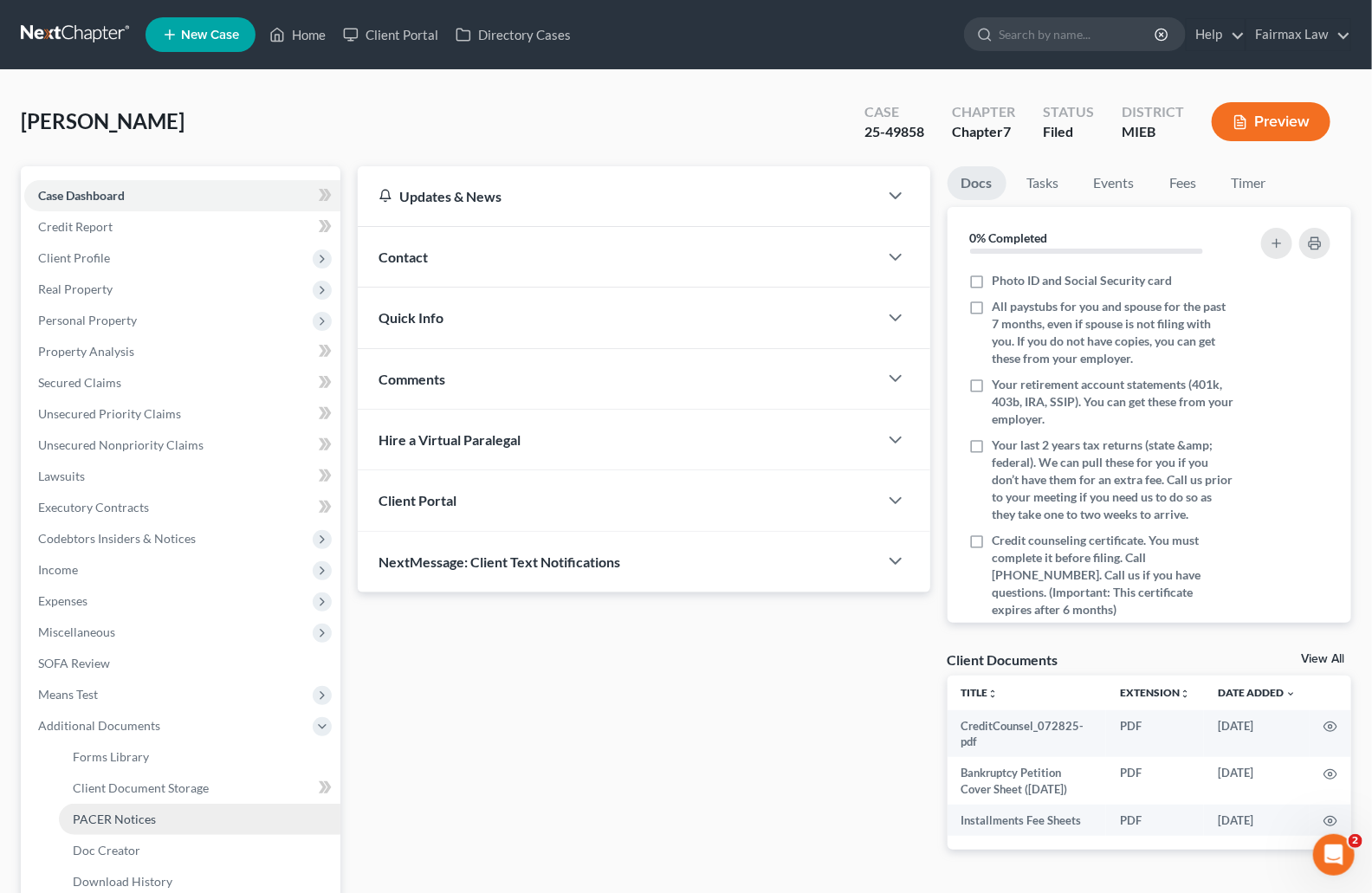
click at [150, 825] on link "PACER Notices" at bounding box center [200, 819] width 281 height 31
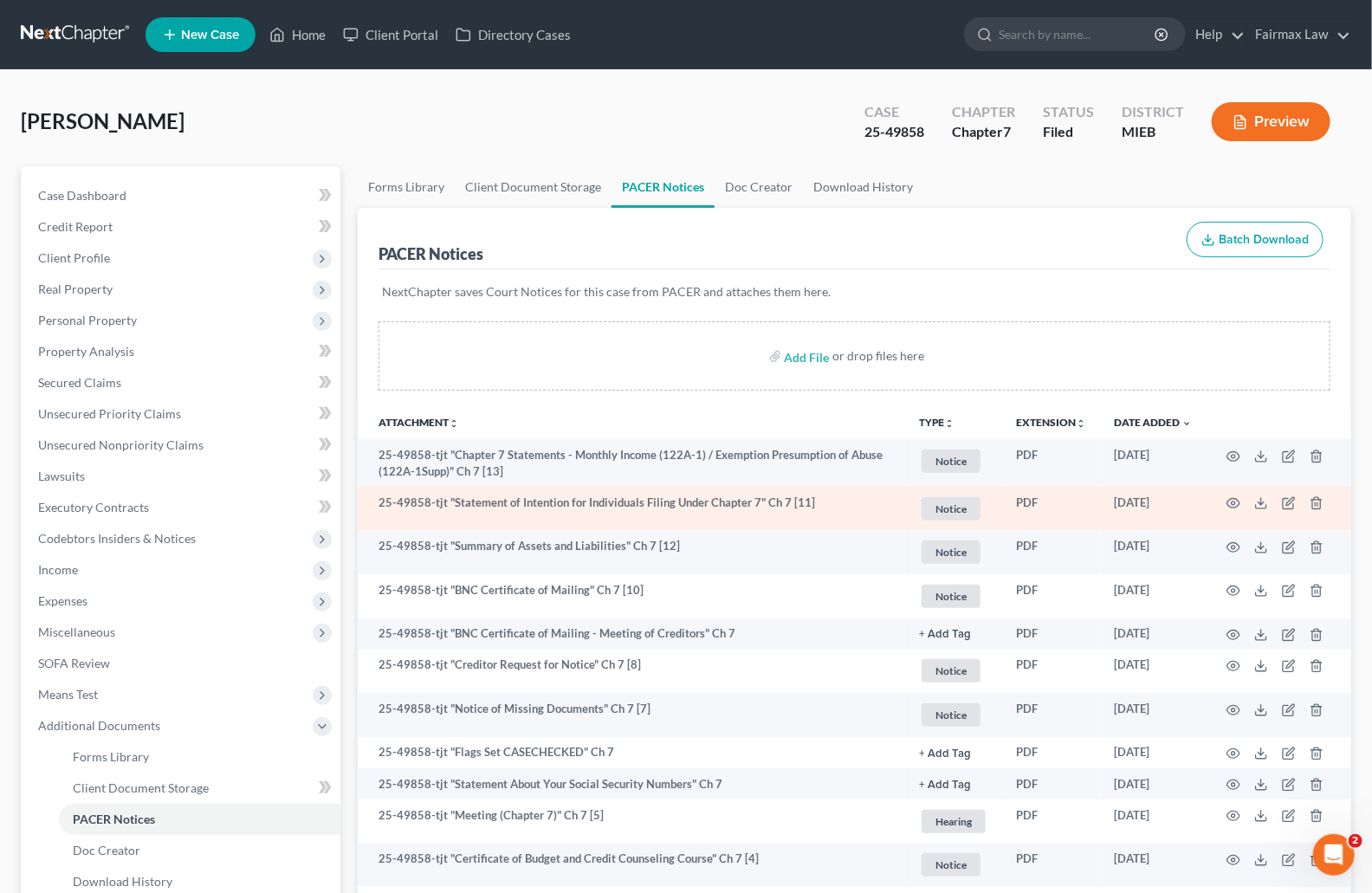
click at [766, 497] on td "25-49858-tjt "Statement of Intention for Individuals Filing Under Chapter 7" Ch…" at bounding box center [631, 509] width 547 height 44
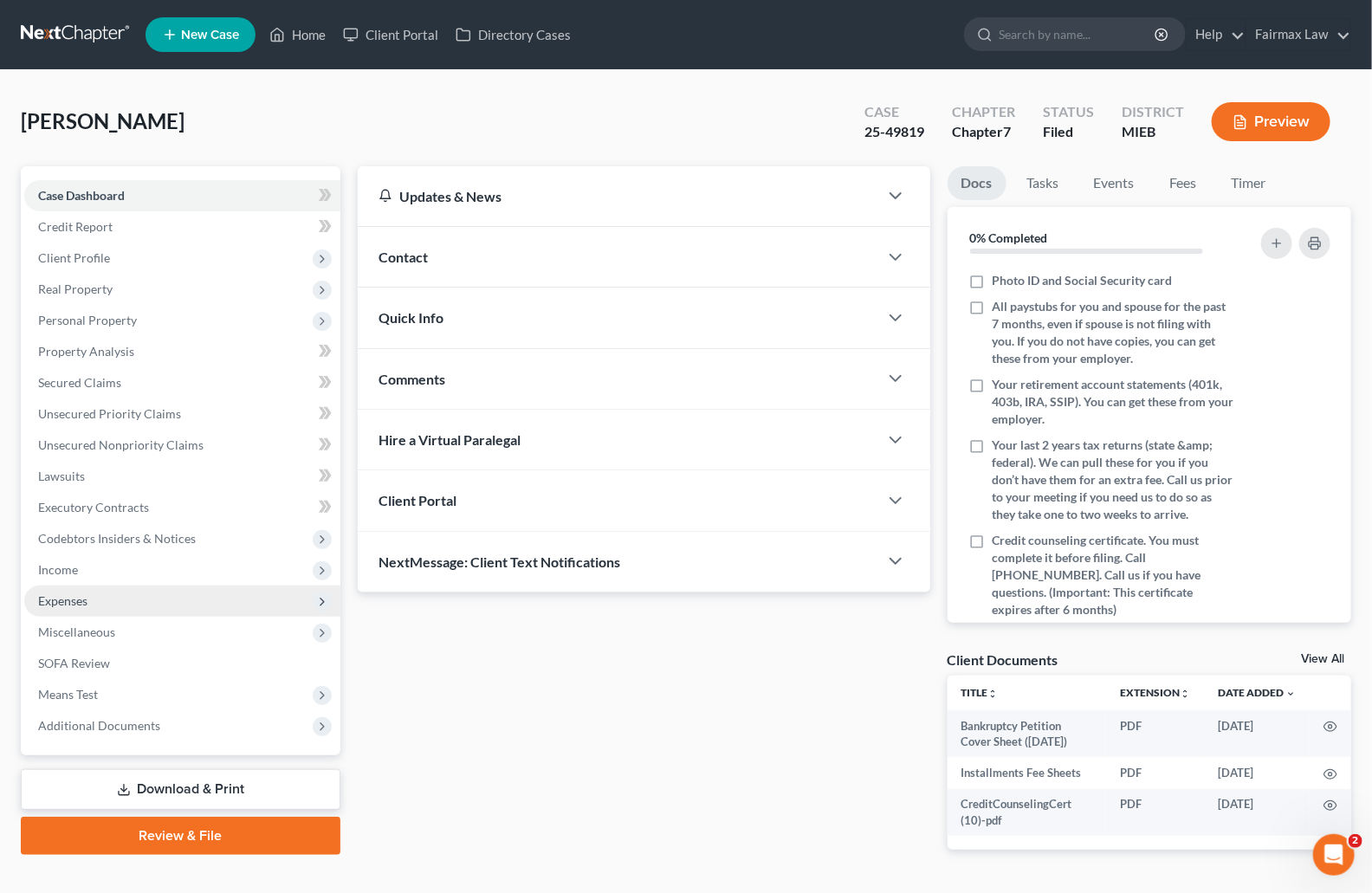
click at [83, 611] on span "Expenses" at bounding box center [182, 601] width 316 height 31
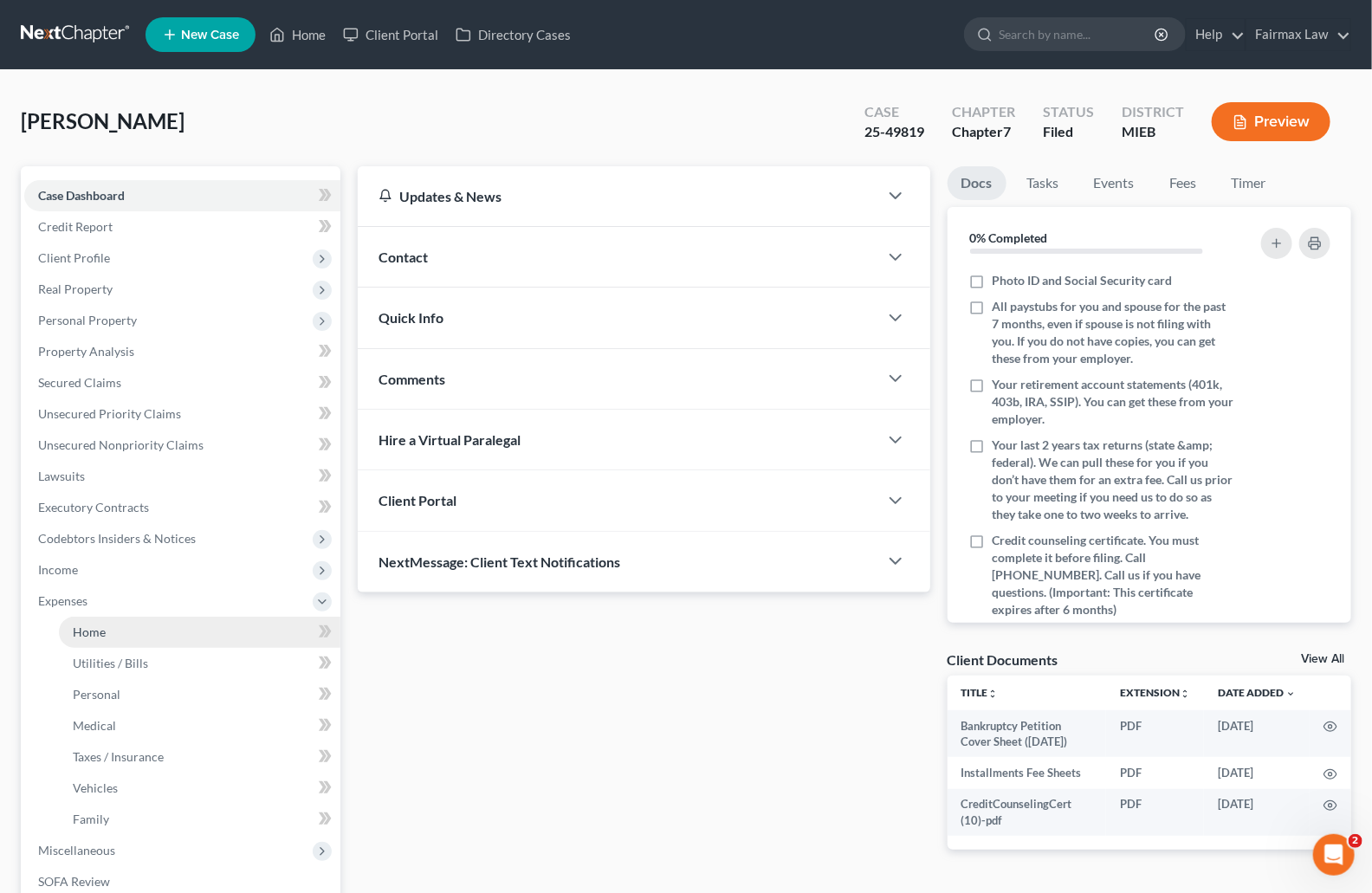
click at [115, 630] on link "Home" at bounding box center [200, 632] width 281 height 31
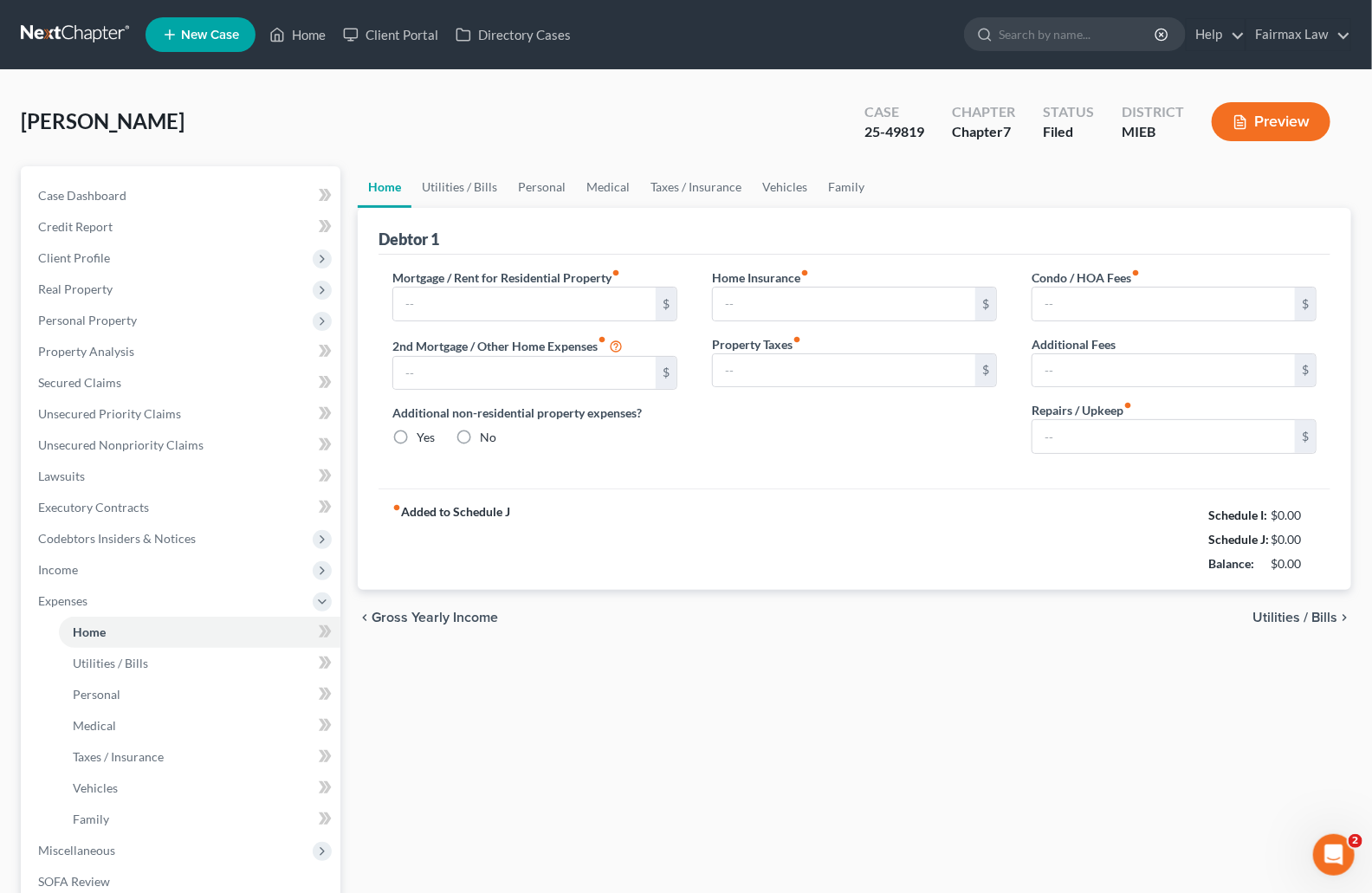
type input "0.00"
radio input "true"
type input "0.00"
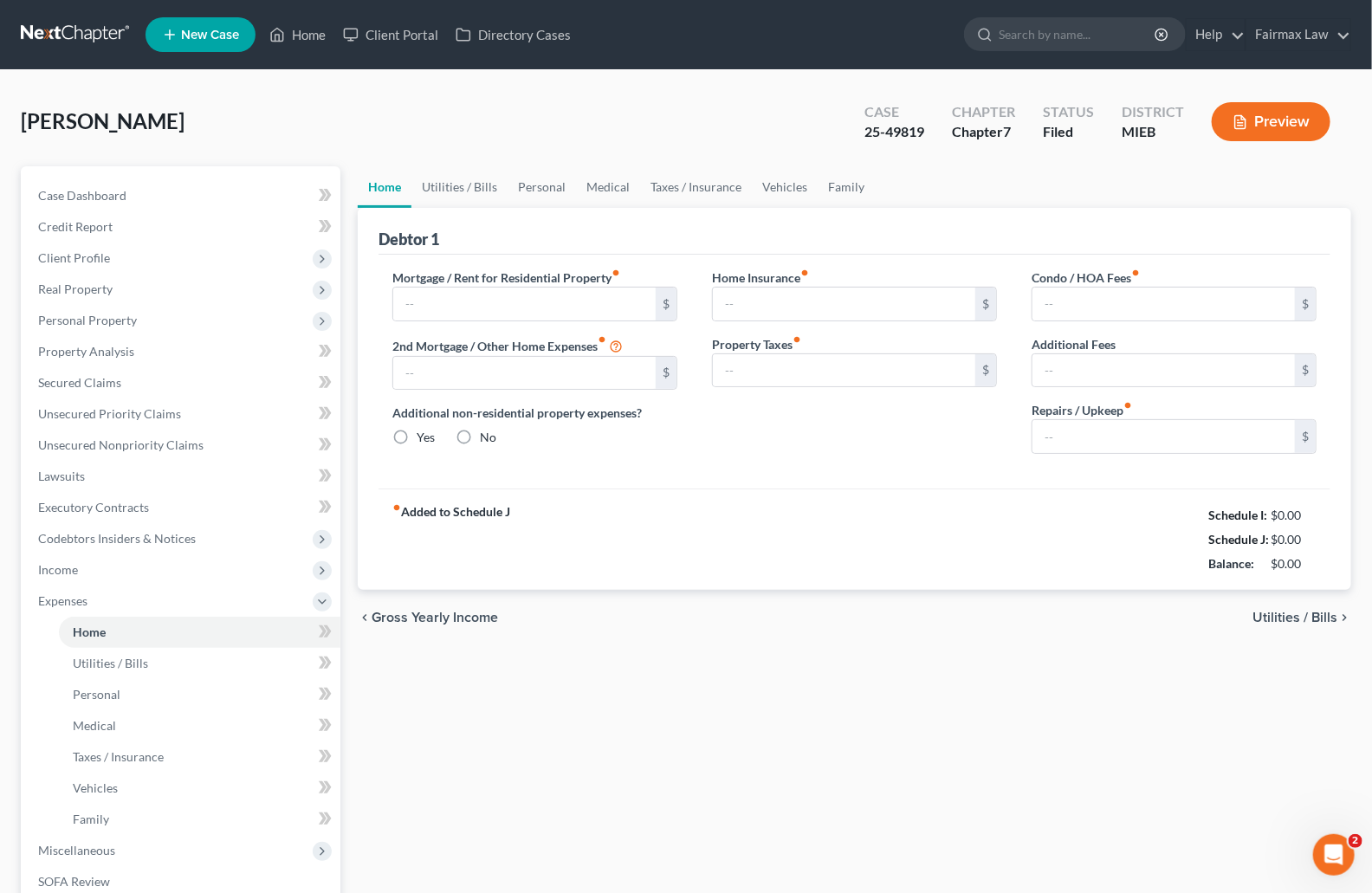
type input "0.00"
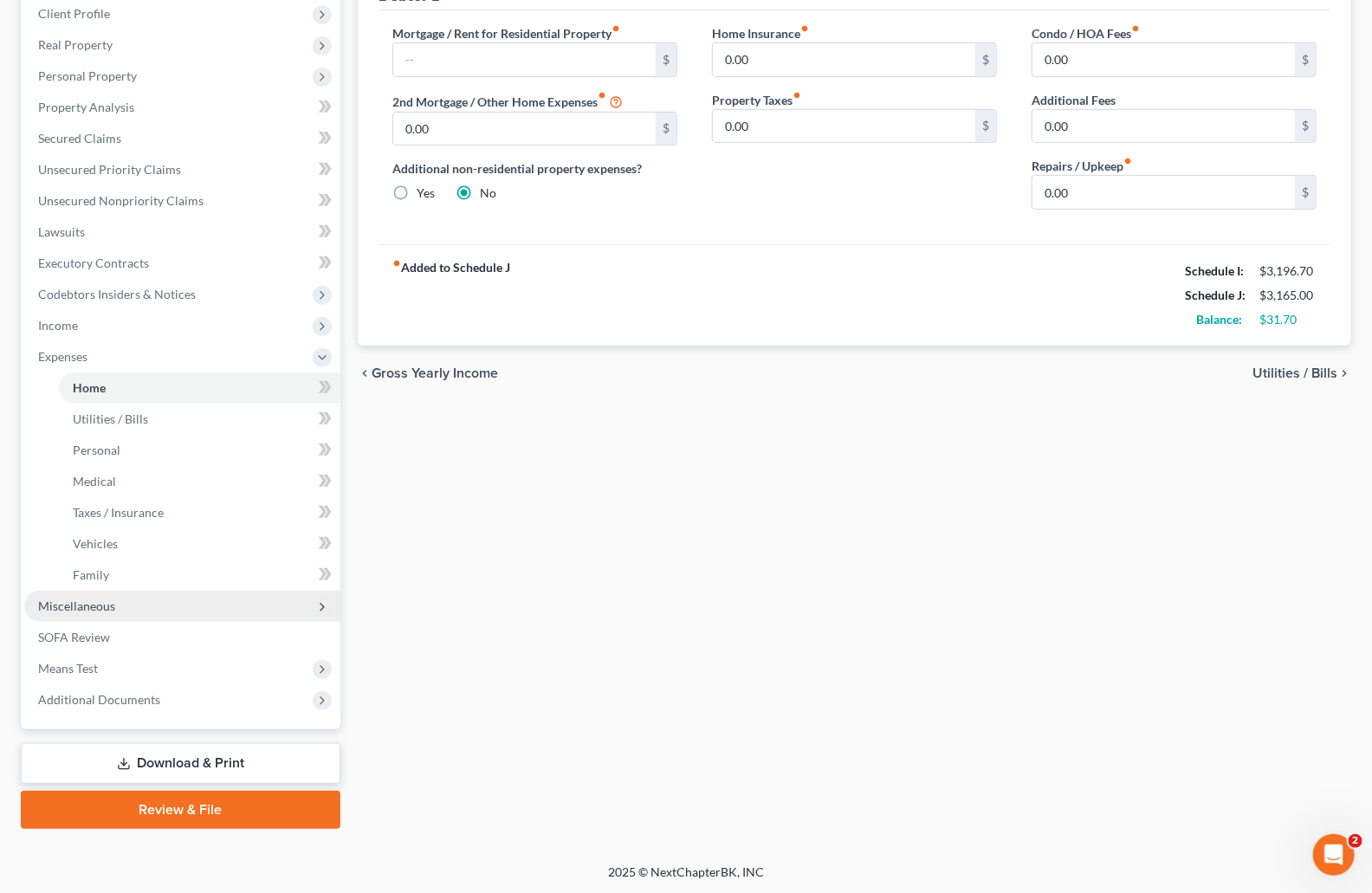
click at [100, 605] on span "Miscellaneous" at bounding box center [77, 606] width 77 height 15
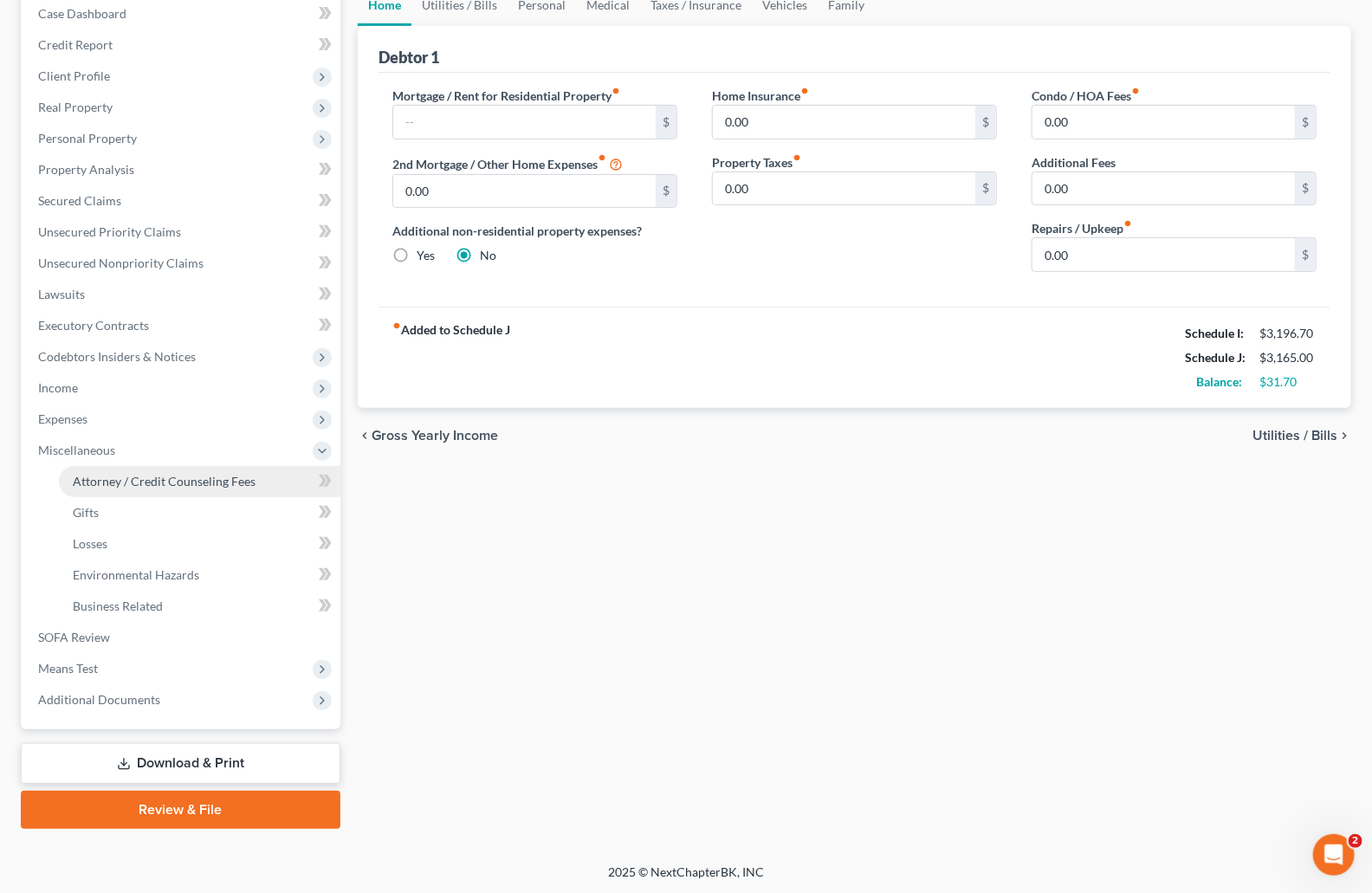
click at [167, 489] on link "Attorney / Credit Counseling Fees" at bounding box center [200, 481] width 281 height 31
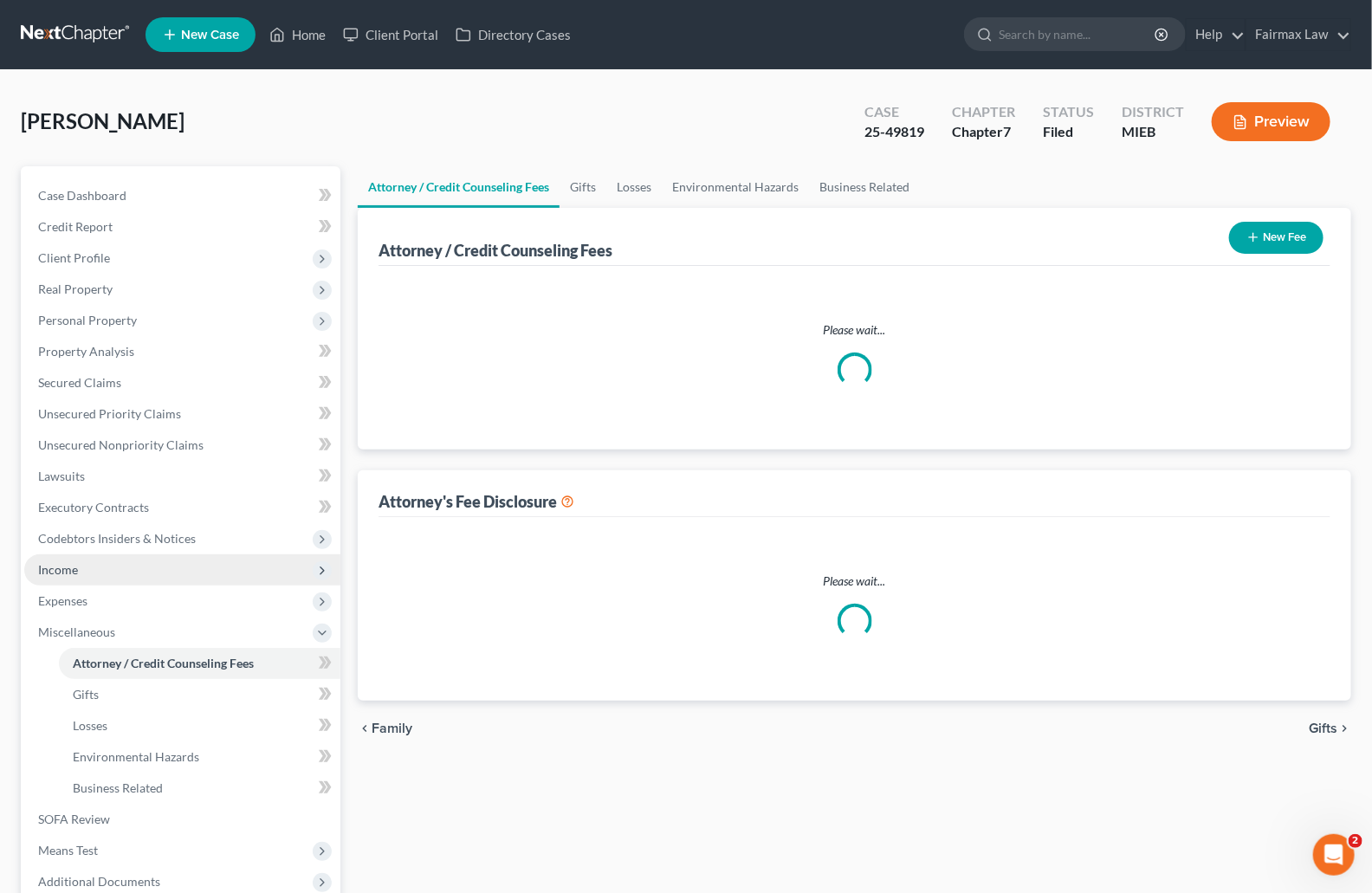
select select "2"
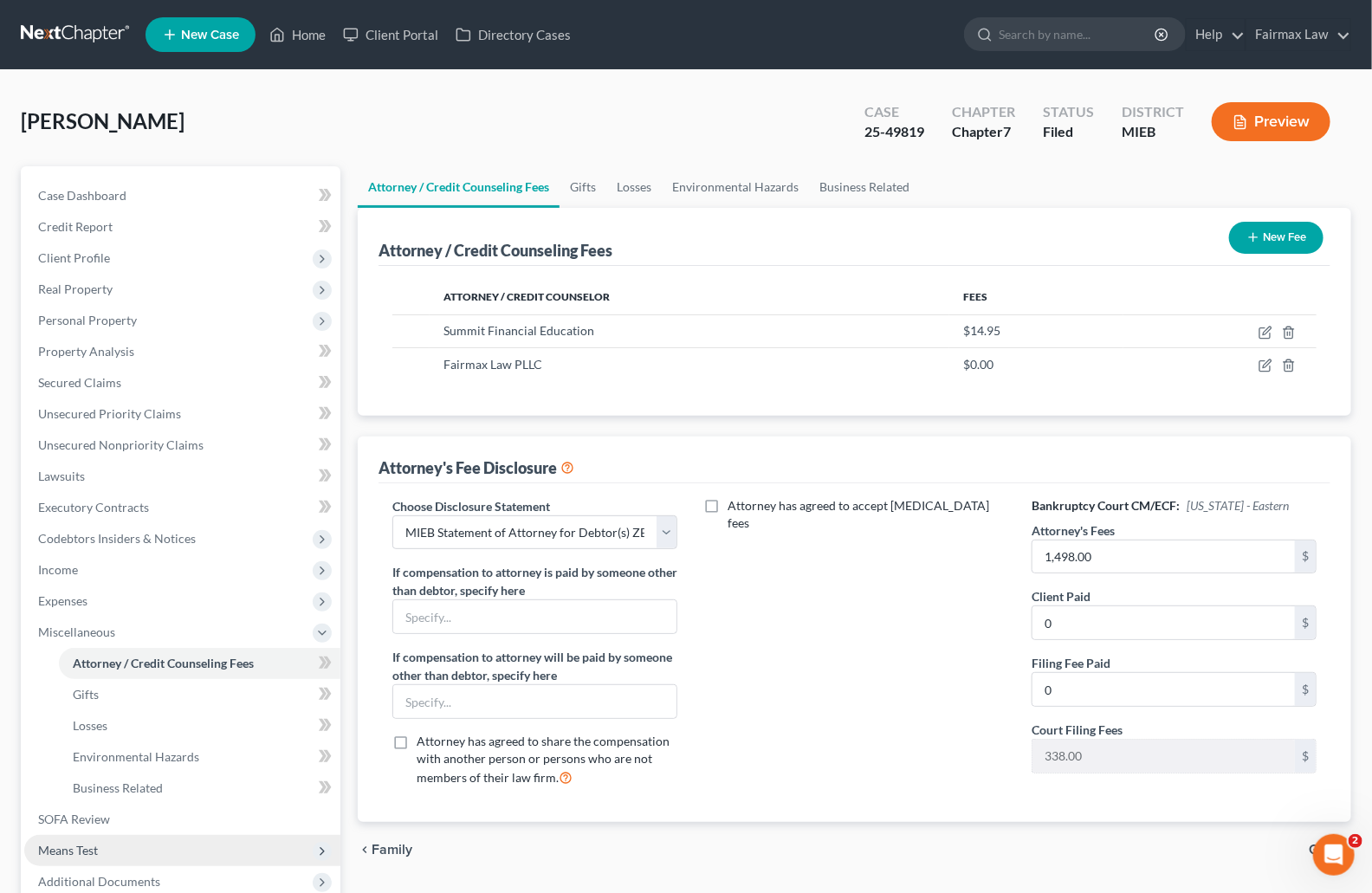
click at [110, 841] on span "Means Test" at bounding box center [182, 850] width 316 height 31
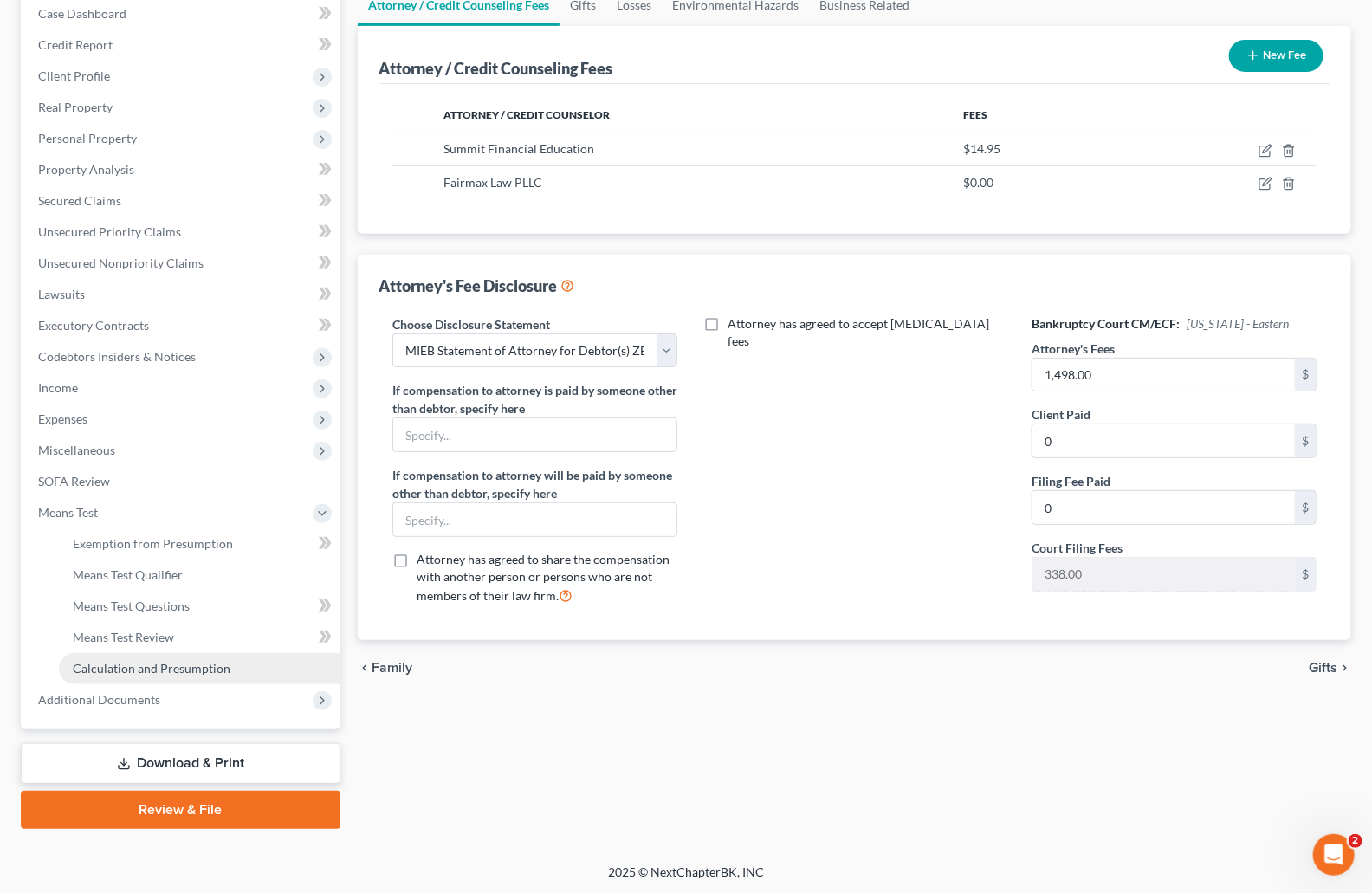
click at [128, 661] on span "Calculation and Presumption" at bounding box center [151, 668] width 157 height 15
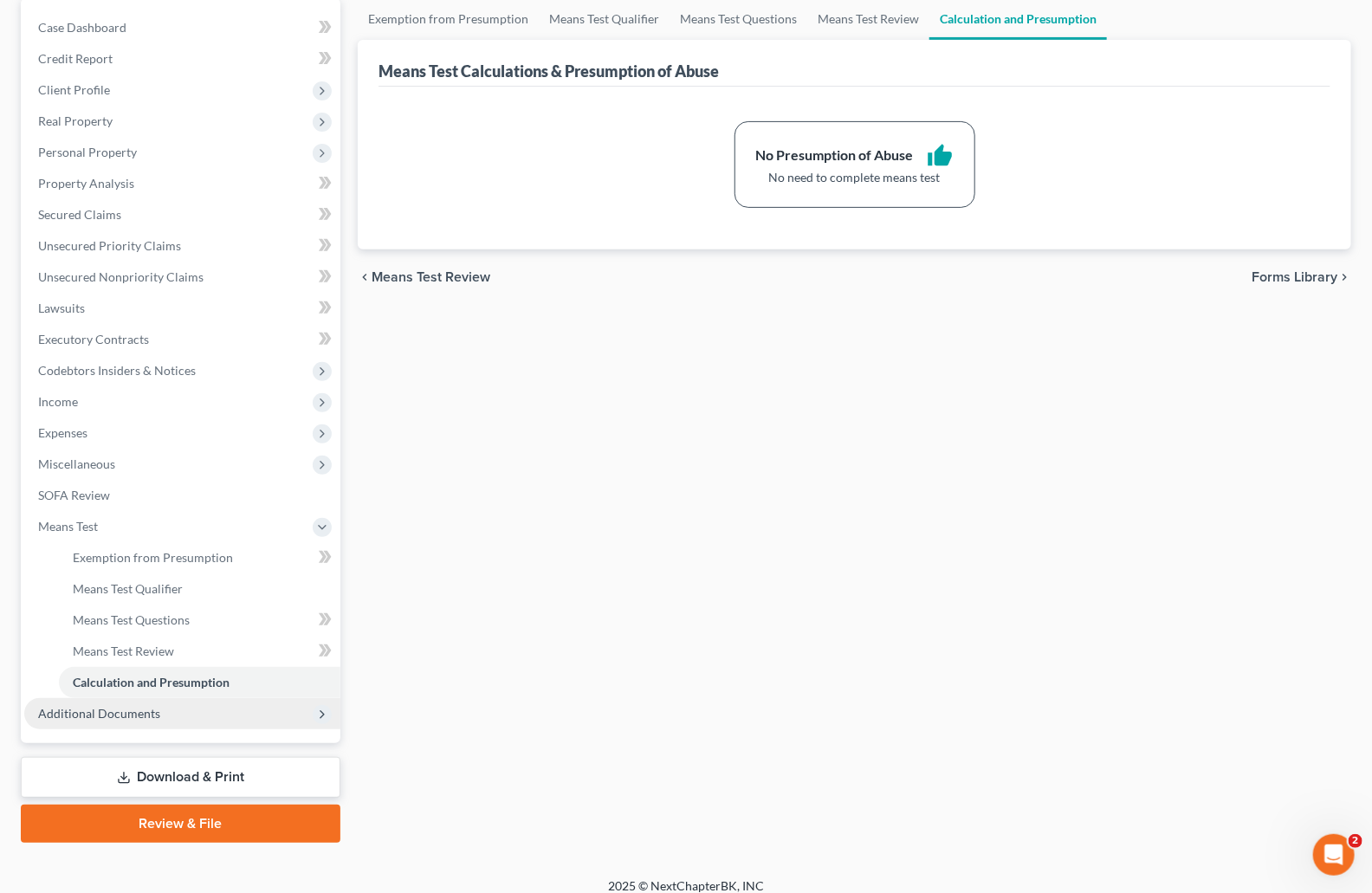
scroll to position [182, 0]
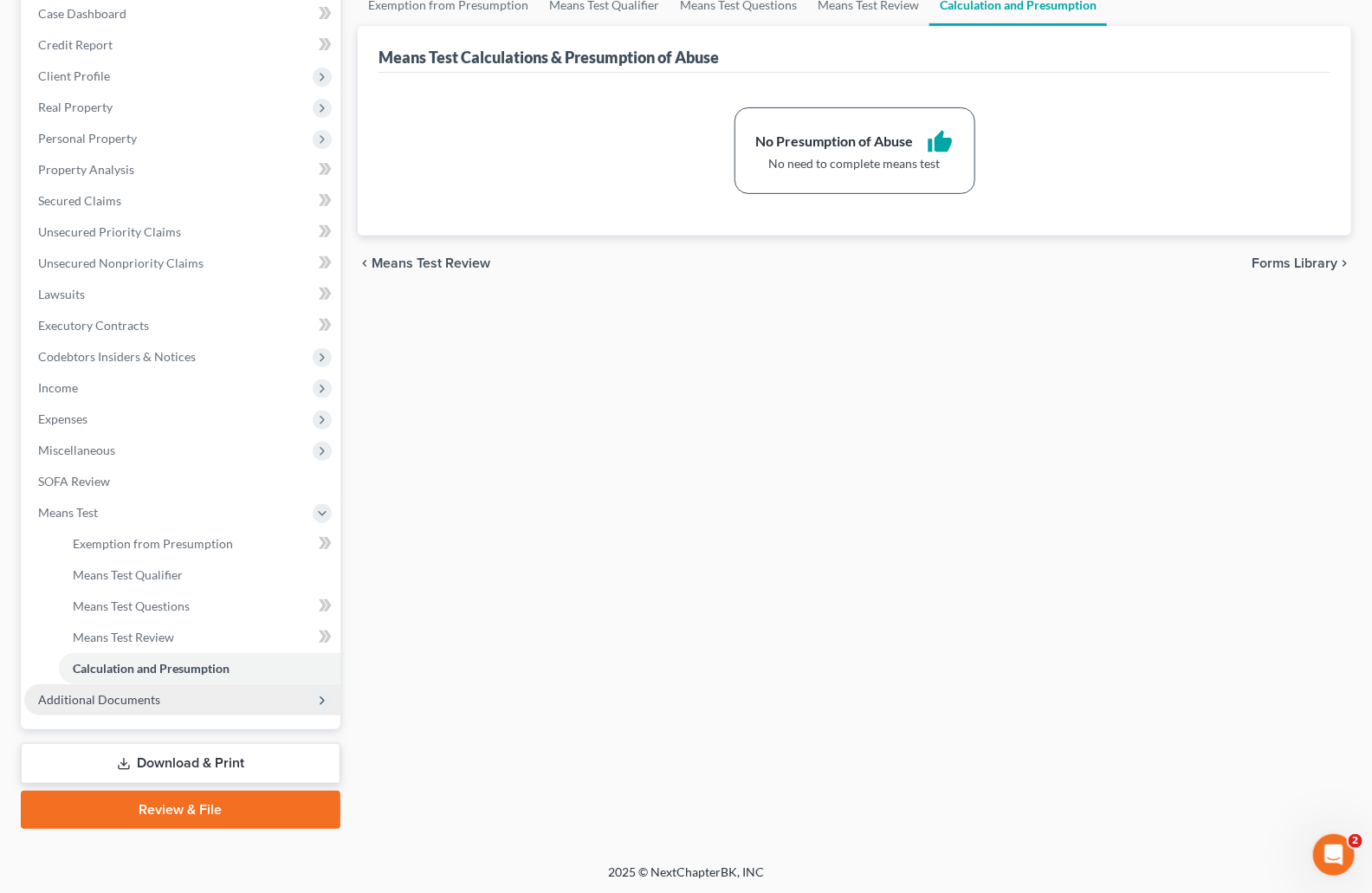
click at [172, 706] on span "Additional Documents" at bounding box center [182, 699] width 316 height 31
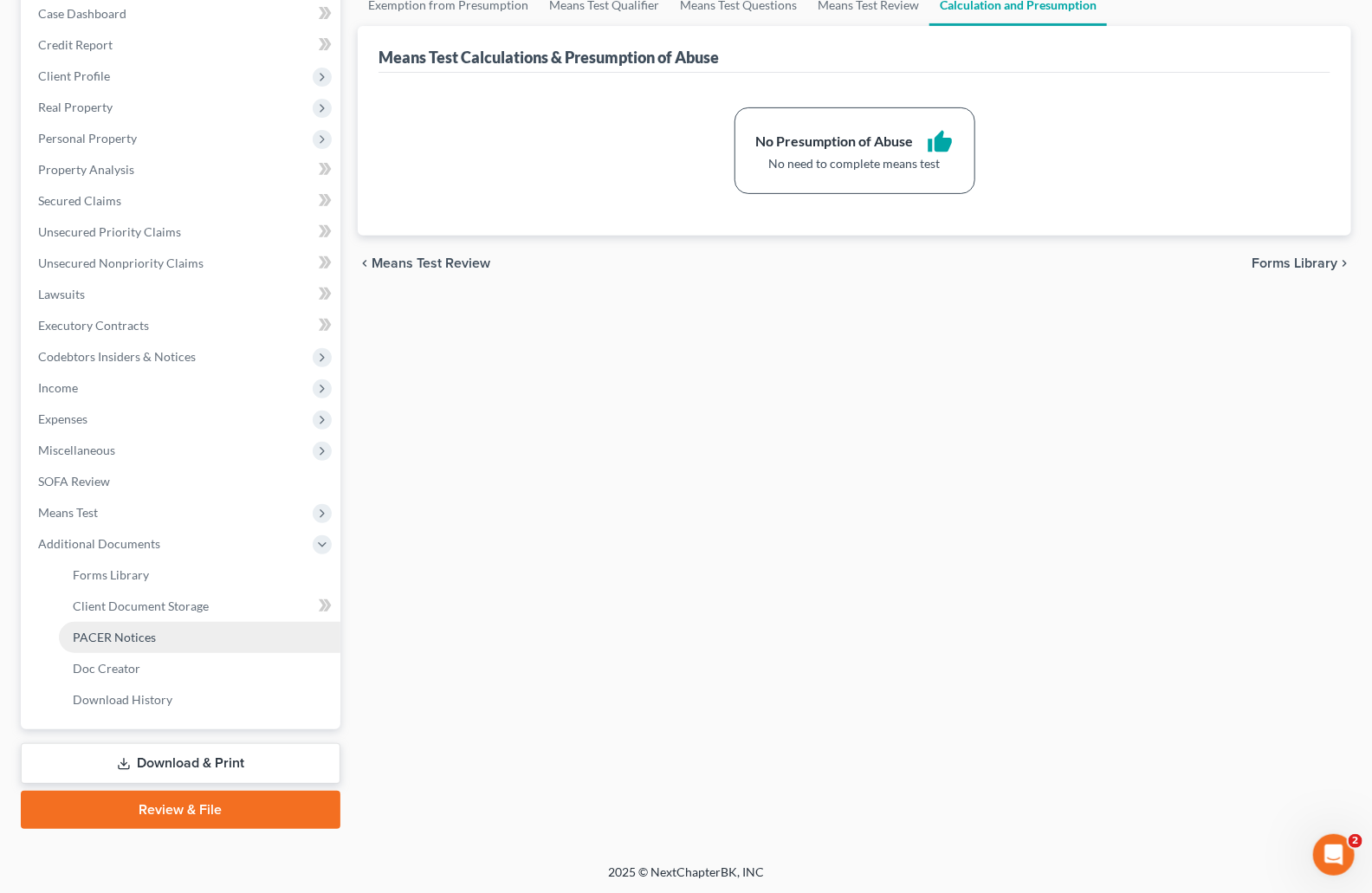
click at [119, 633] on span "PACER Notices" at bounding box center [114, 637] width 84 height 15
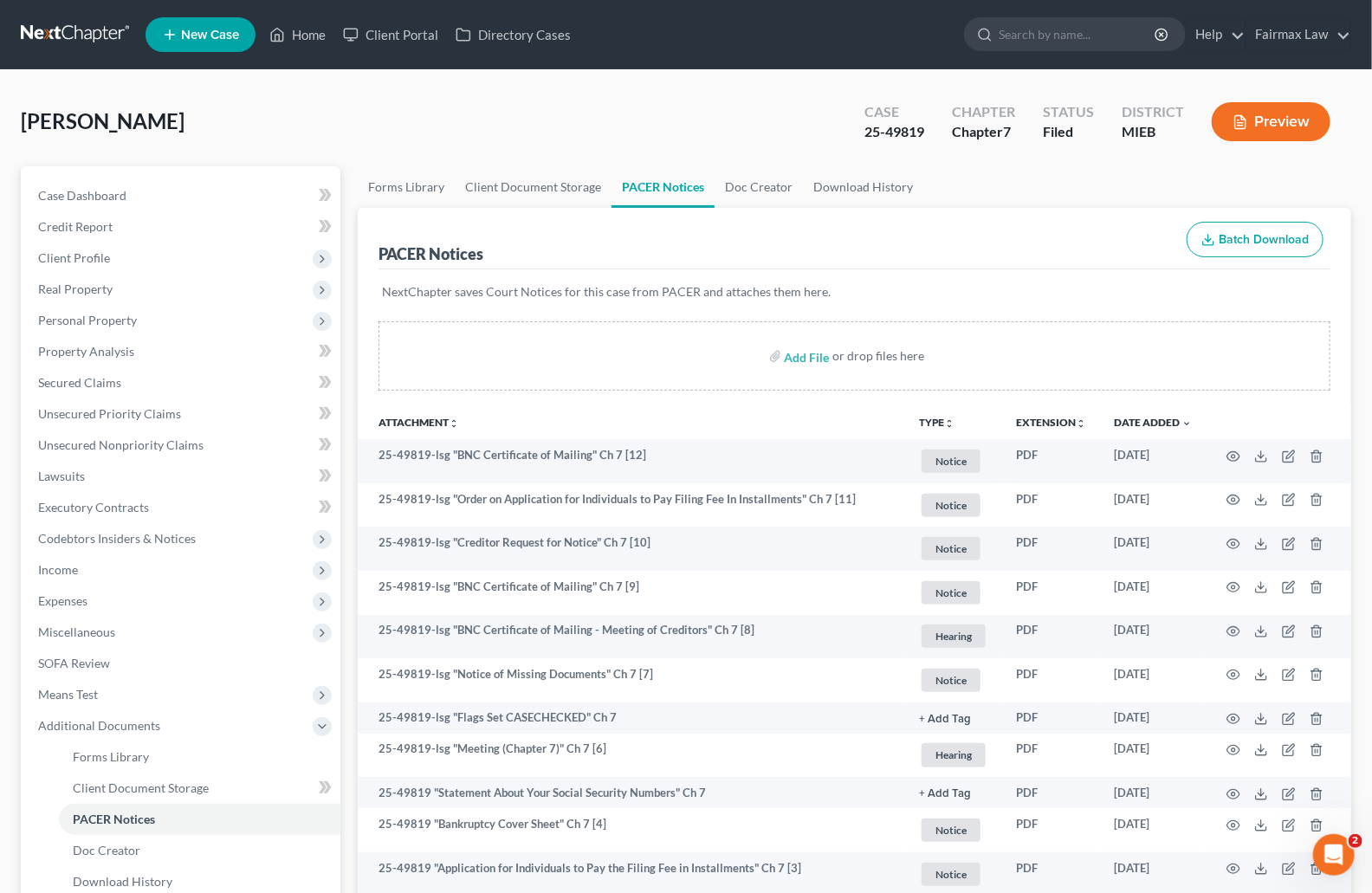
click at [646, 108] on div "[PERSON_NAME] Upgraded Case 25-49819 Chapter Chapter 7 Status Filed District MI…" at bounding box center [686, 128] width 1331 height 76
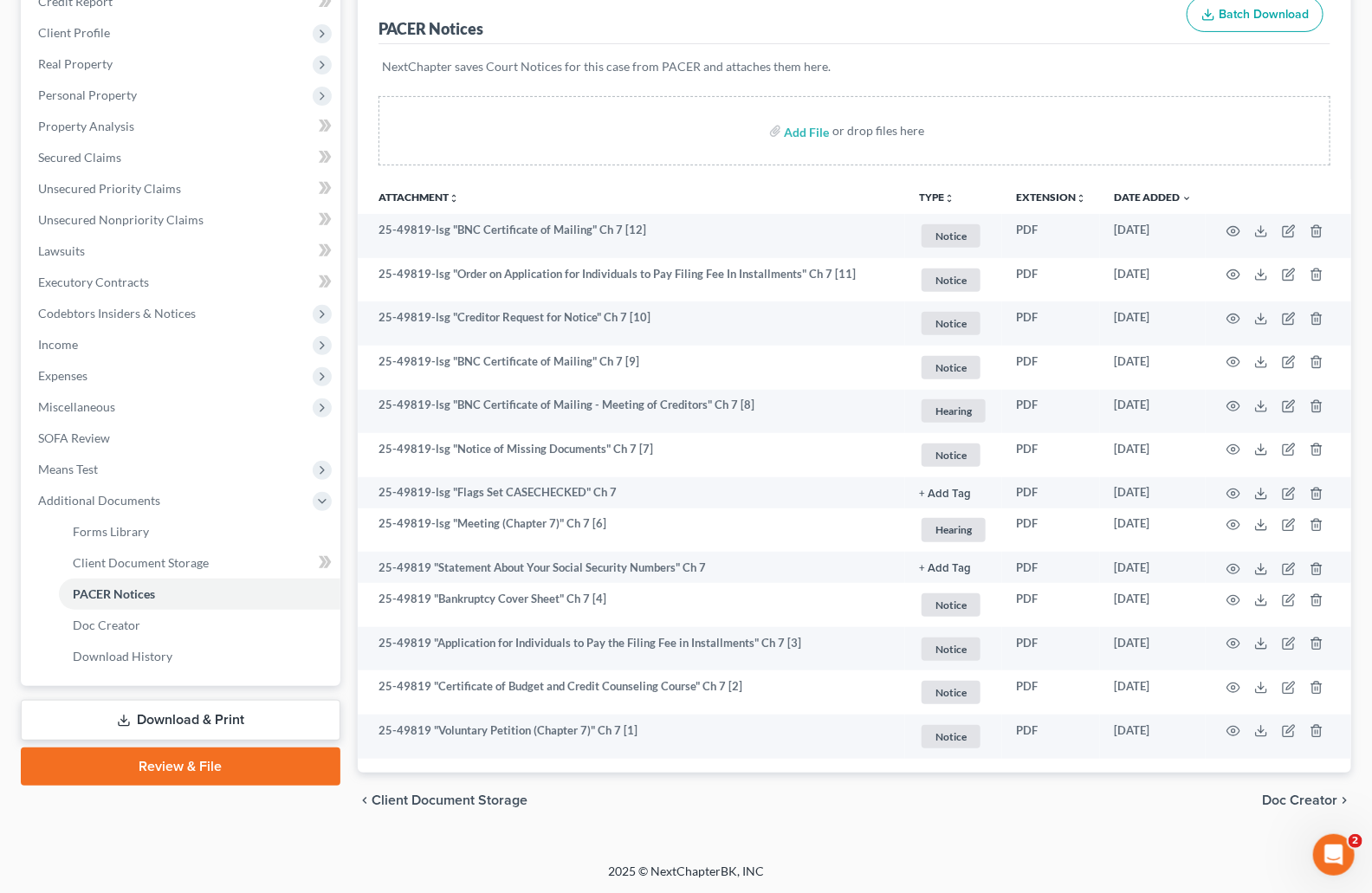
click at [196, 727] on link "Download & Print" at bounding box center [180, 721] width 319 height 40
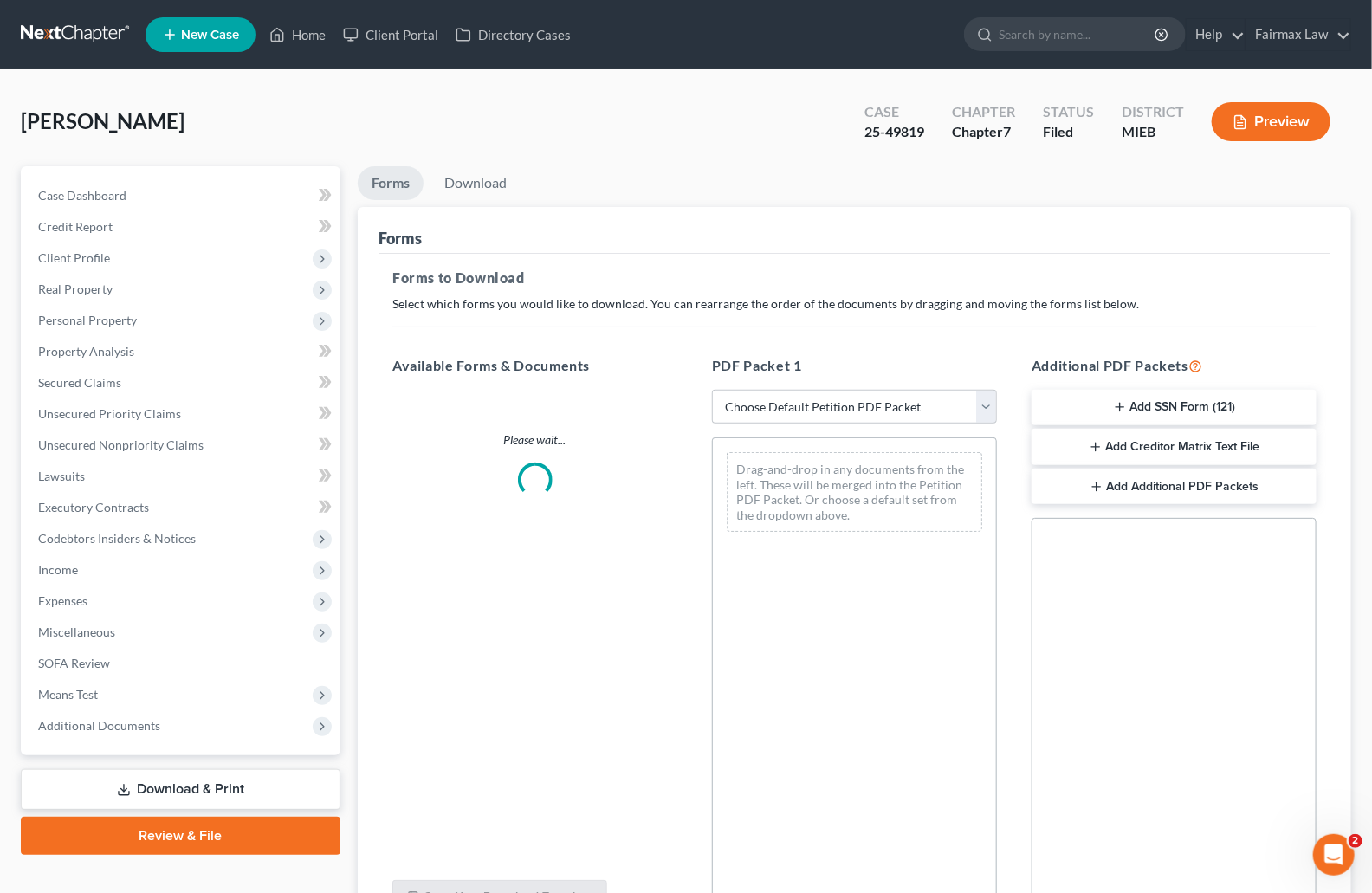
click at [858, 168] on ul "Forms Download" at bounding box center [855, 187] width 994 height 40
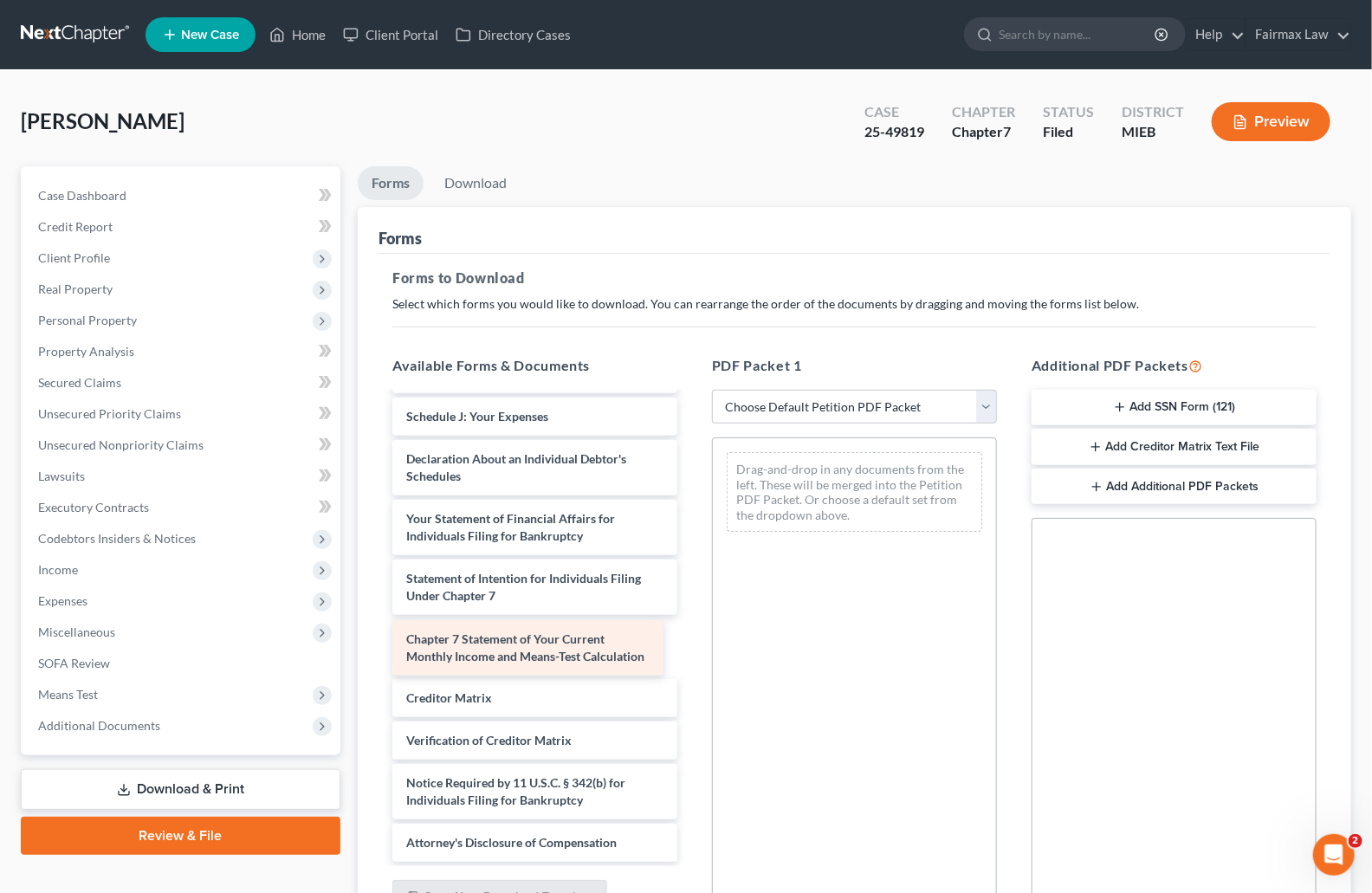
scroll to position [549, 0]
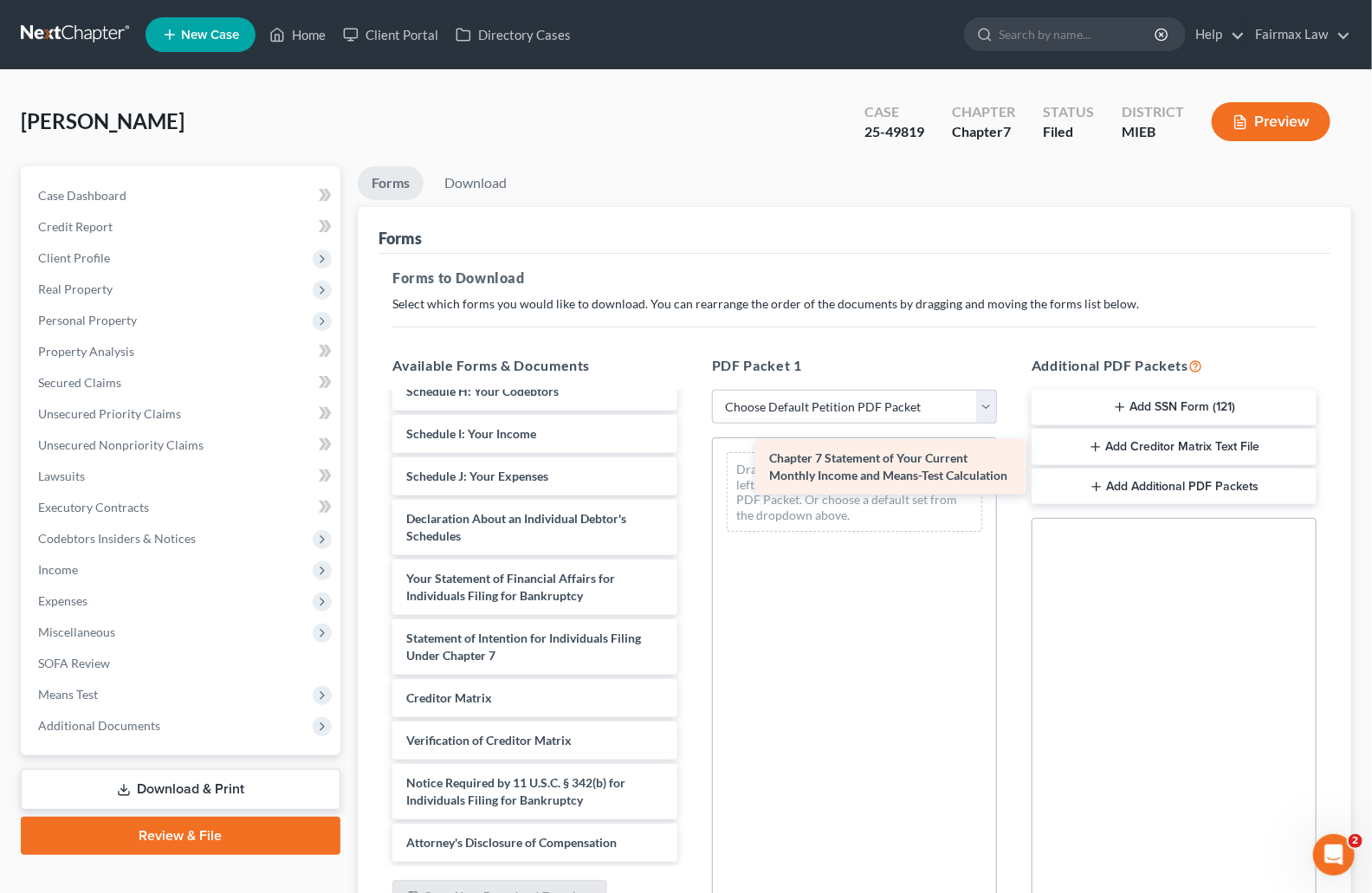
drag, startPoint x: 602, startPoint y: 638, endPoint x: 966, endPoint y: 458, distance: 406.1
click at [691, 458] on div "Chapter 7 Statement of Your Current Monthly Income and Means-Test Calculation B…" at bounding box center [535, 370] width 313 height 984
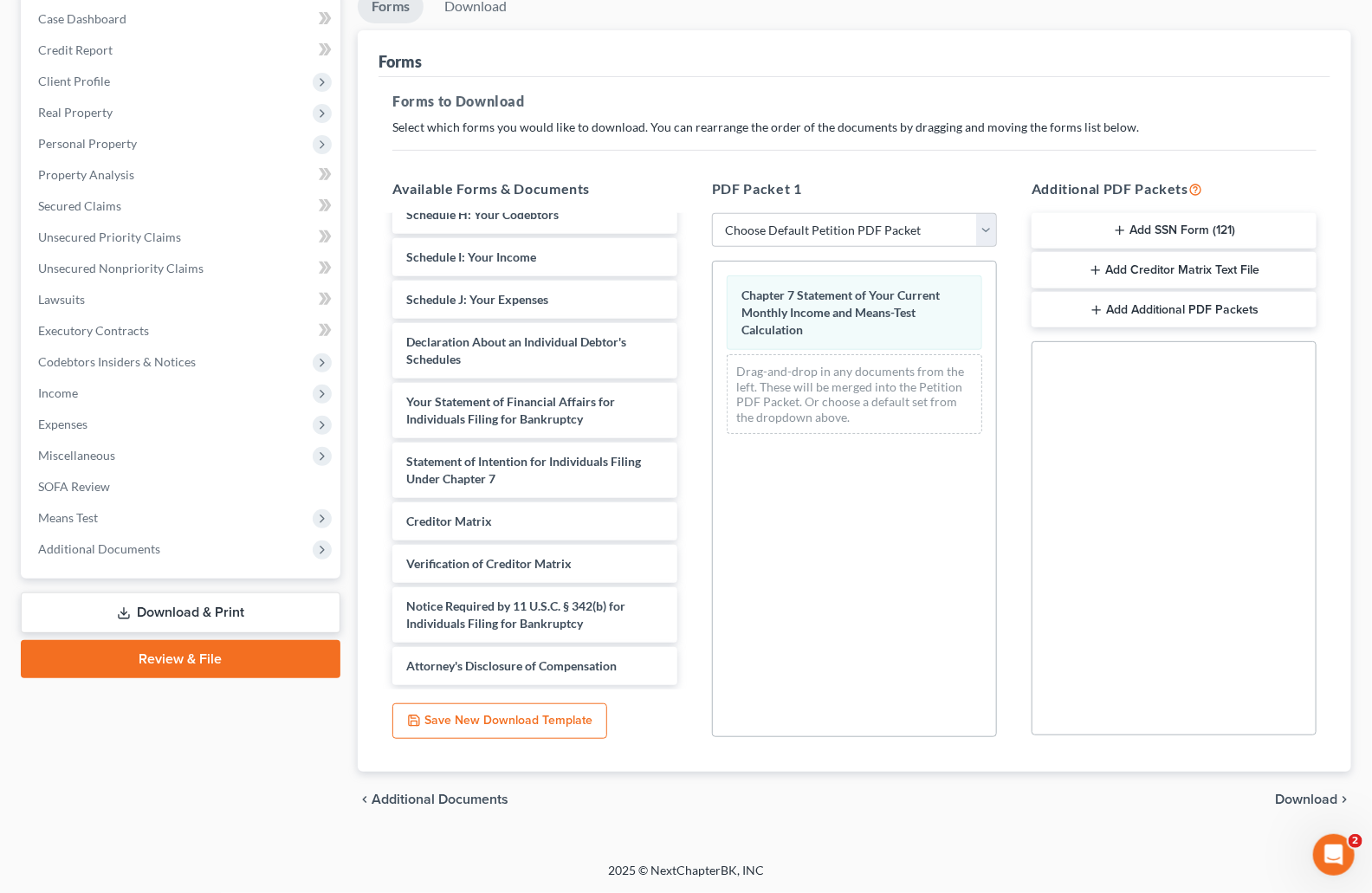
click at [1309, 795] on span "Download" at bounding box center [1306, 800] width 62 height 14
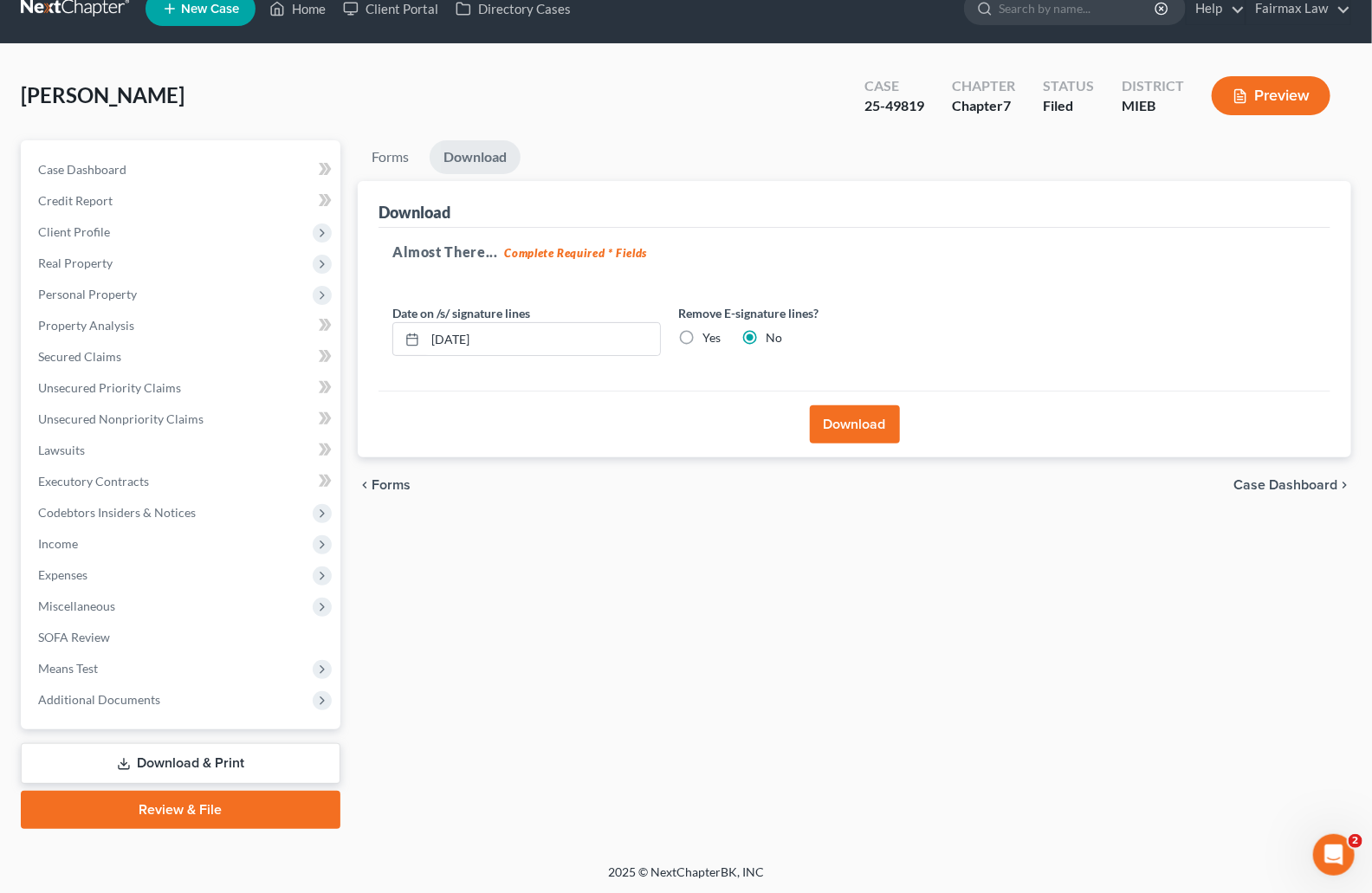
click at [874, 423] on button "Download" at bounding box center [855, 424] width 90 height 38
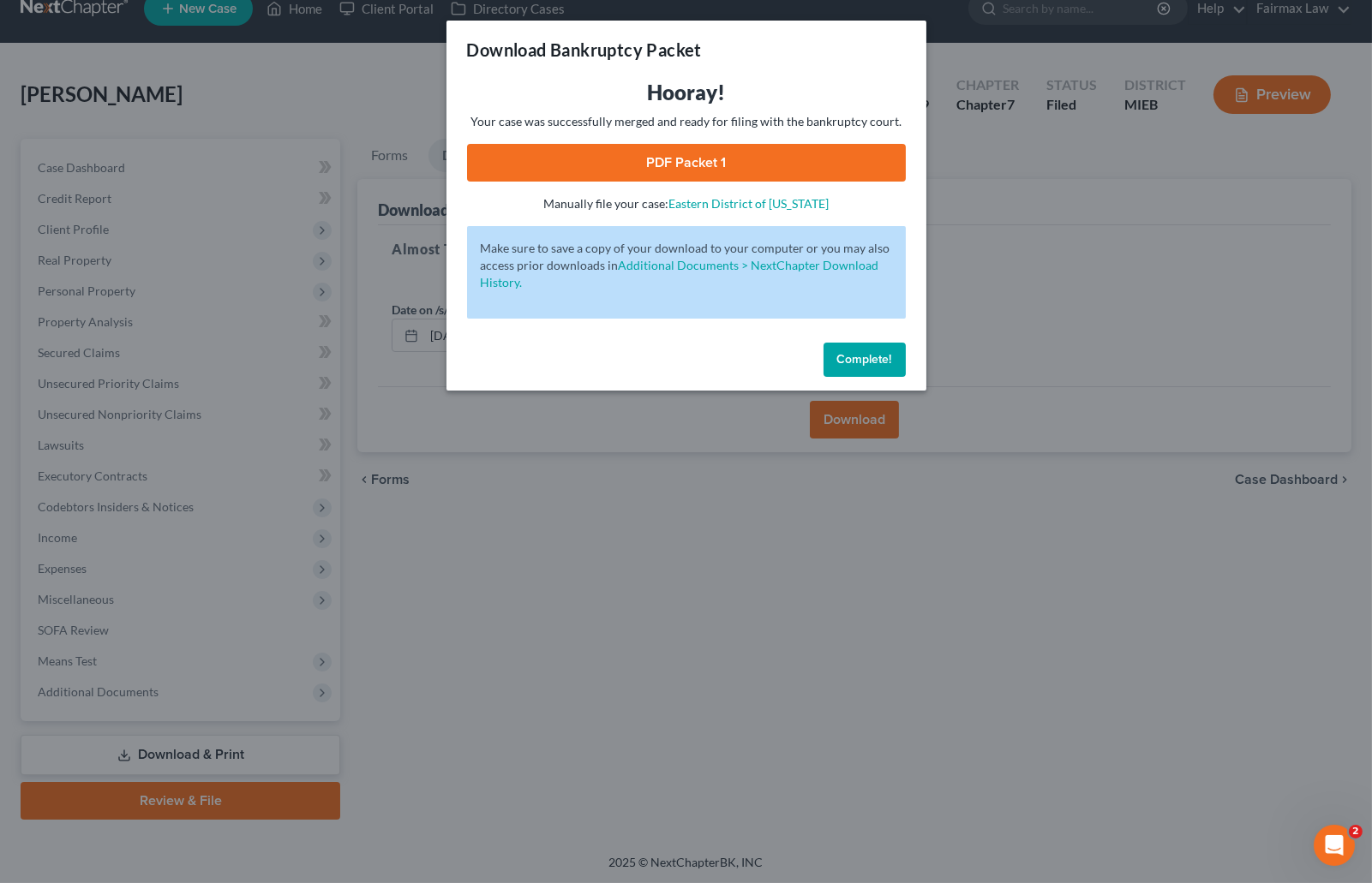
click at [690, 160] on link "PDF Packet 1" at bounding box center [686, 162] width 438 height 37
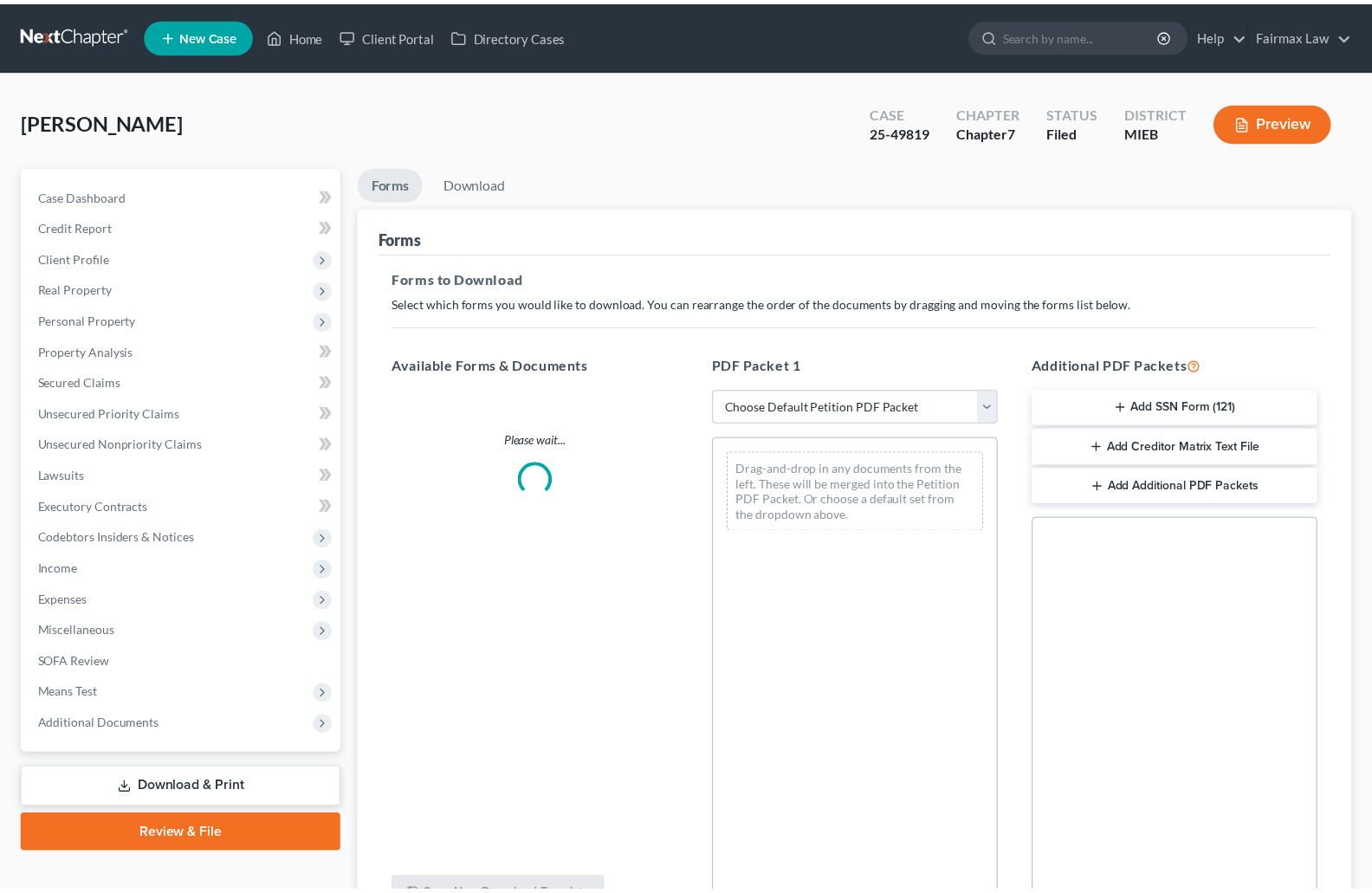
scroll to position [26, 0]
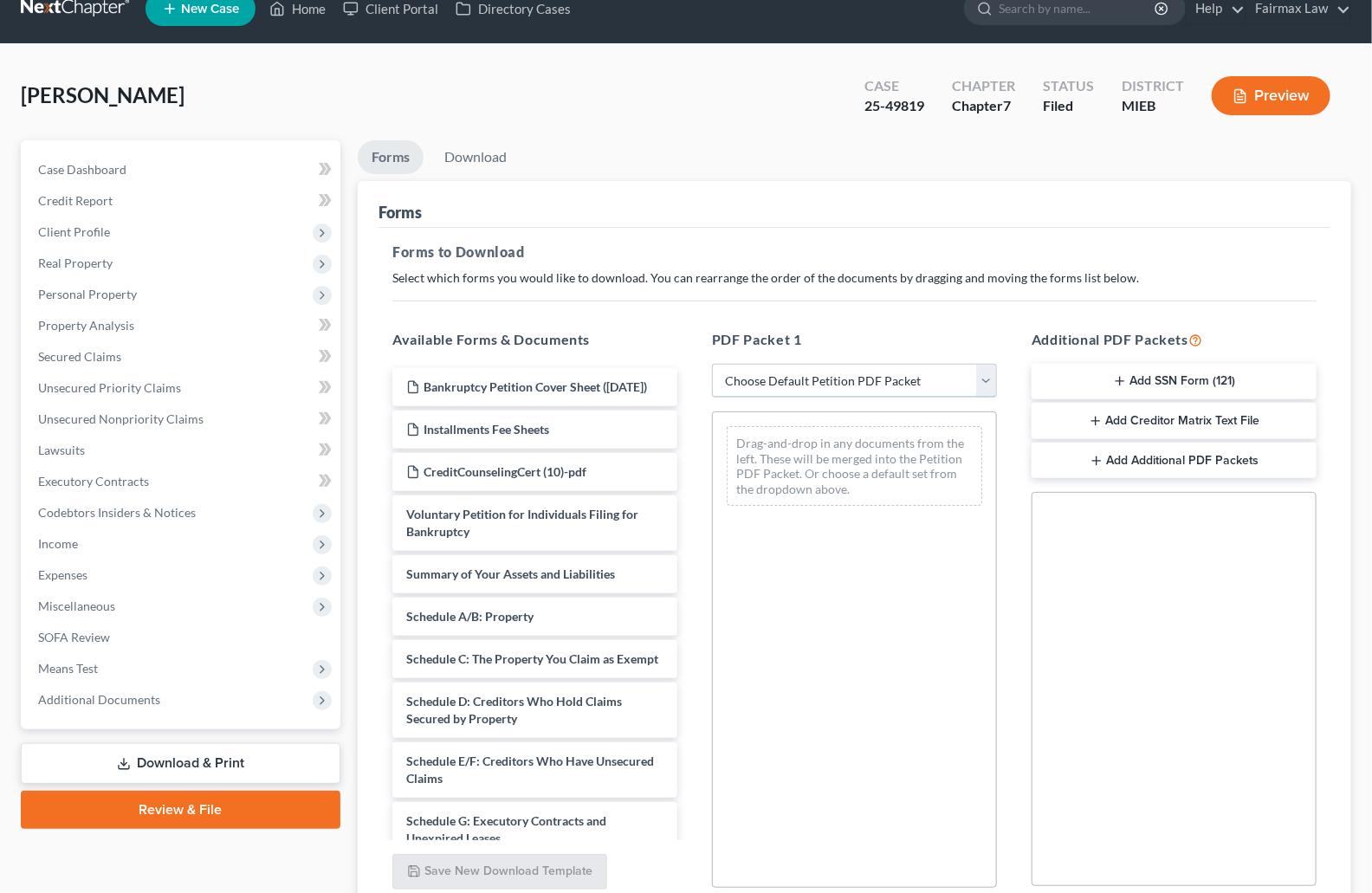
click at [805, 378] on select "Choose Default Petition PDF Packet Complete Bankruptcy Petition (all forms and …" at bounding box center [855, 381] width 285 height 34
select select "8"
click at [712, 364] on select "Choose Default Petition PDF Packet Complete Bankruptcy Petition (all forms and …" at bounding box center [855, 381] width 285 height 34
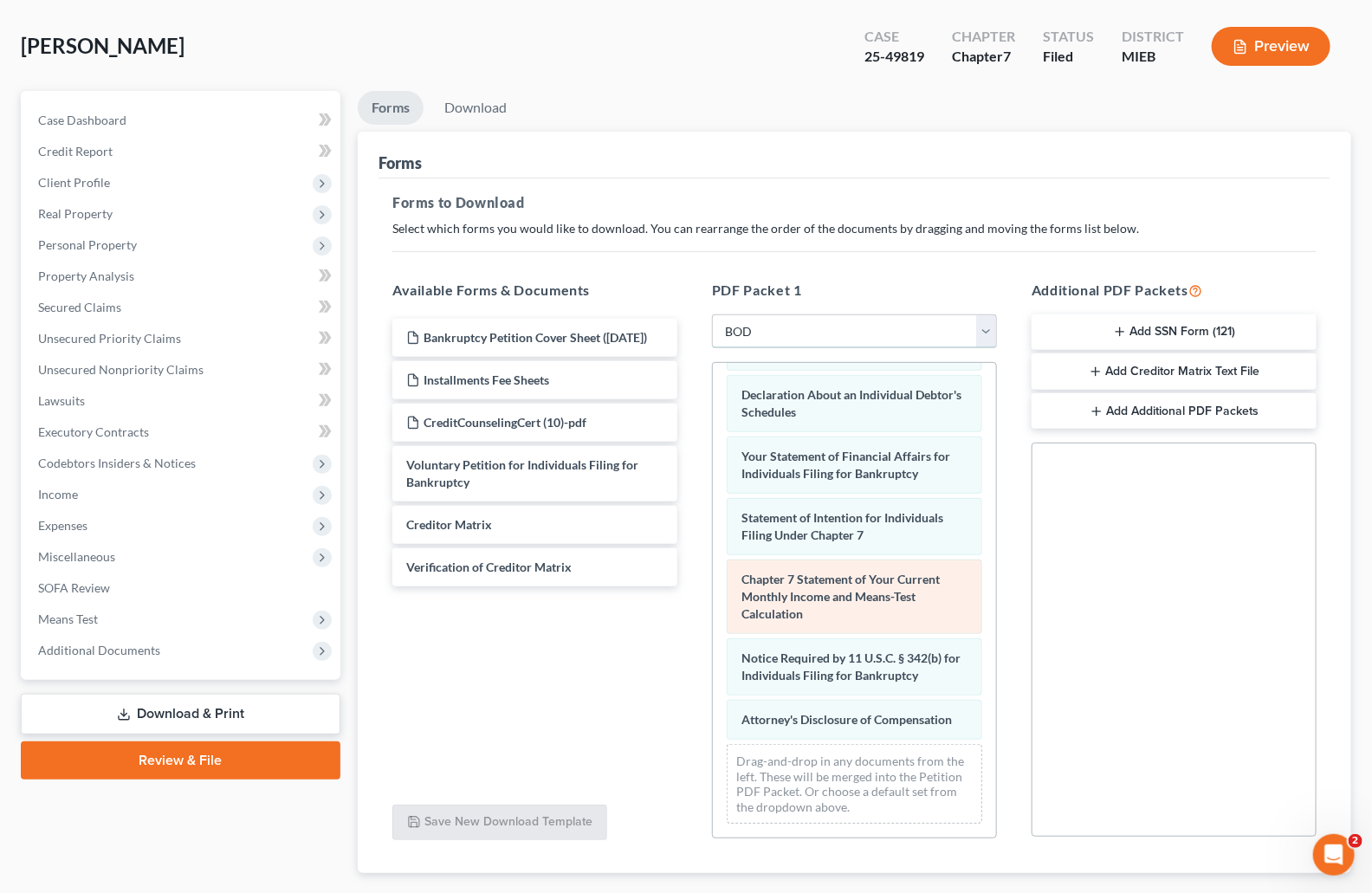
scroll to position [177, 0]
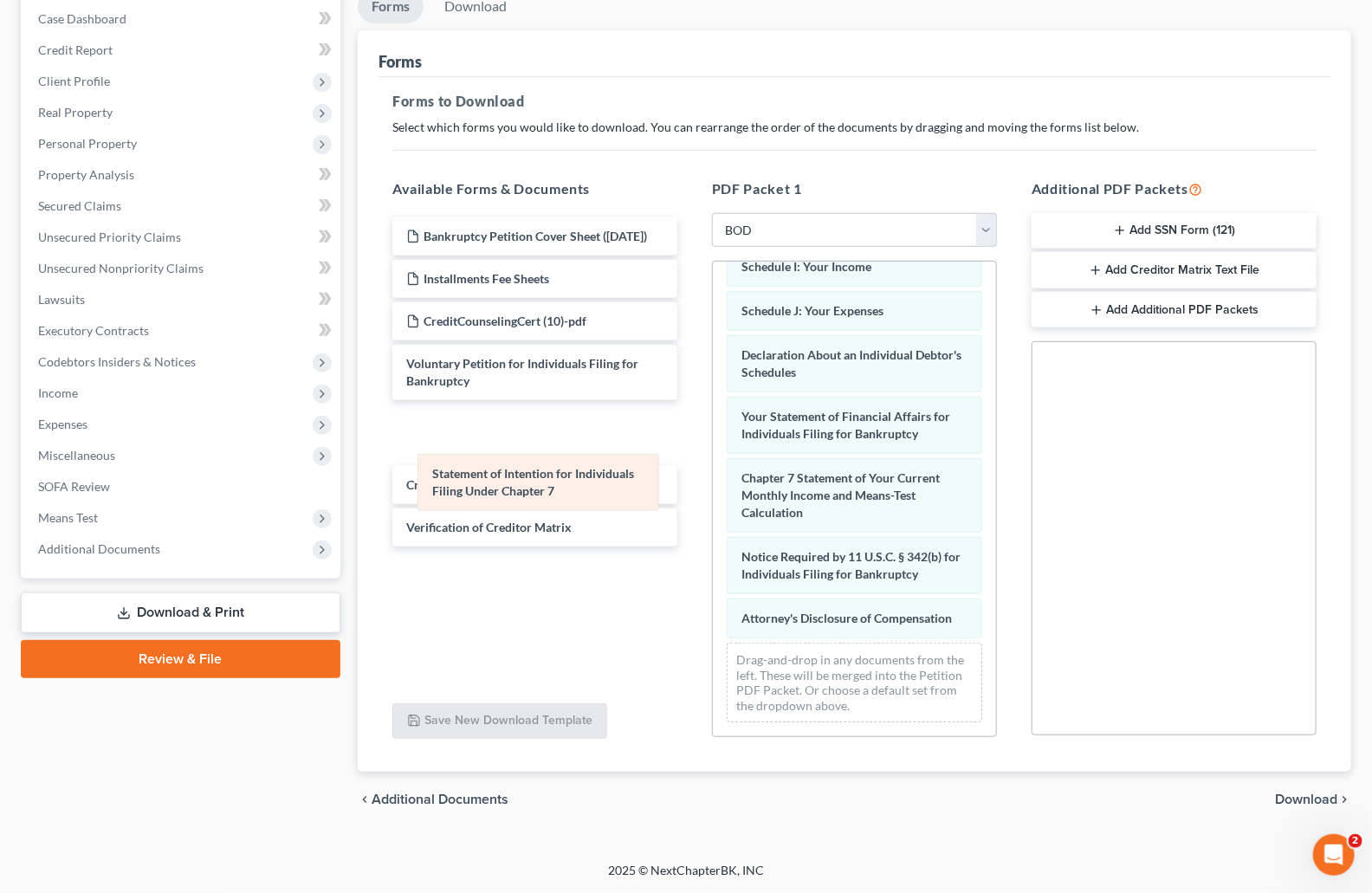
drag, startPoint x: 817, startPoint y: 396, endPoint x: 521, endPoint y: 476, distance: 306.6
click at [713, 472] on div "Statement of Intention for Individuals Filing Under Chapter 7 Summary of Your A…" at bounding box center [855, 296] width 283 height 882
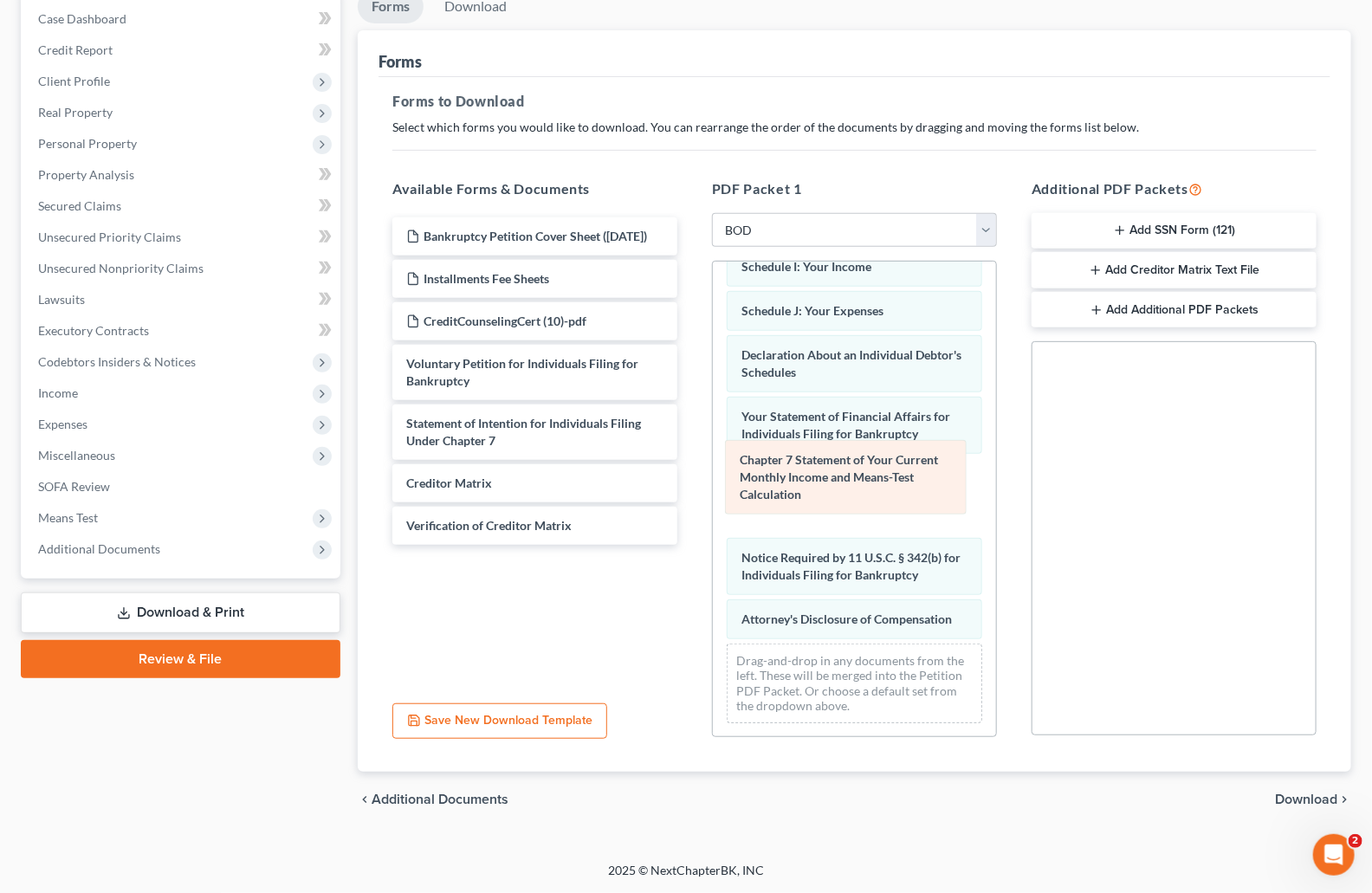
scroll to position [348, 0]
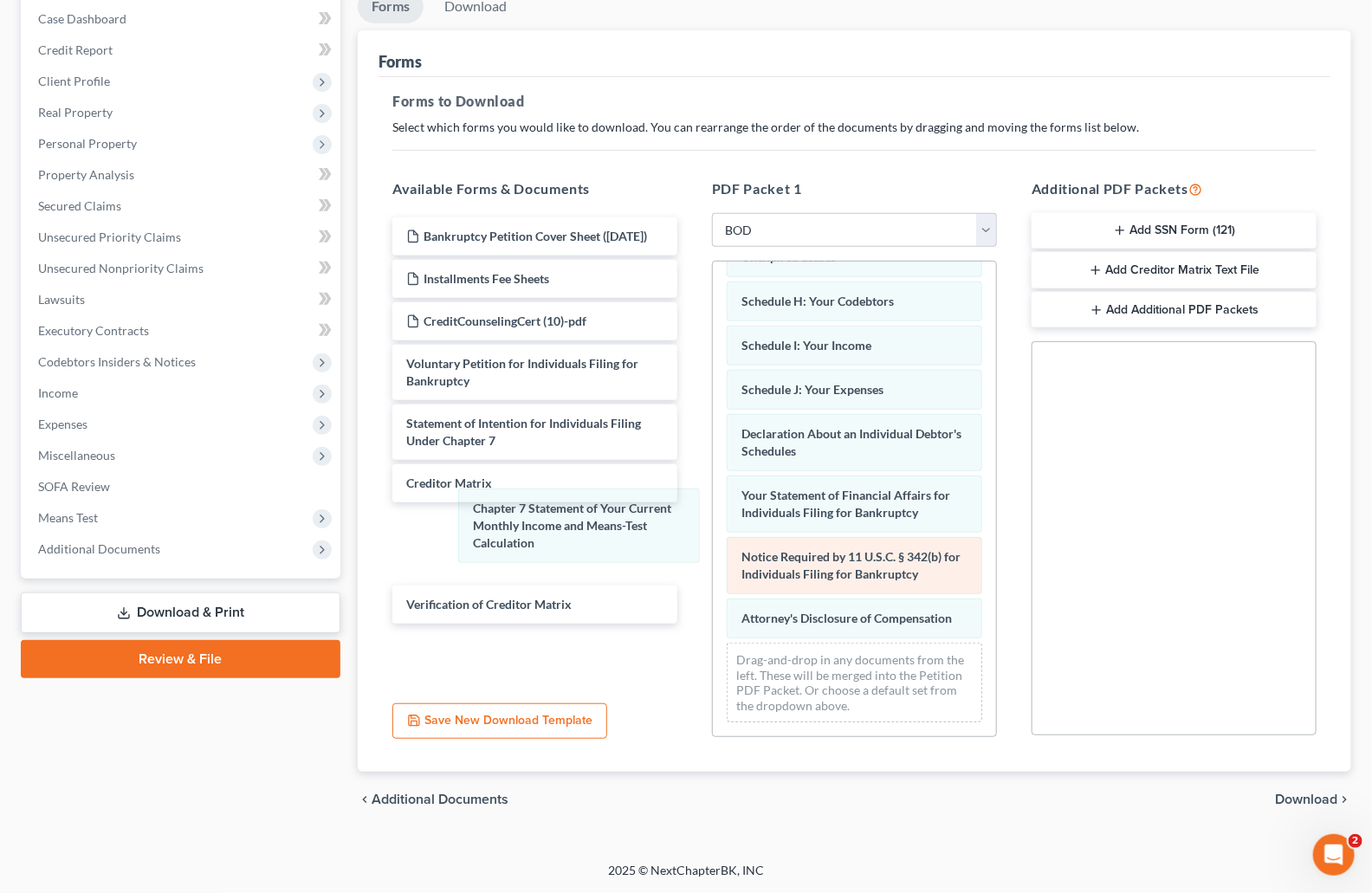
drag, startPoint x: 804, startPoint y: 487, endPoint x: 798, endPoint y: 564, distance: 77.2
click at [713, 537] on div "Chapter 7 Statement of Your Current Monthly Income and Means-Test Calculation S…" at bounding box center [855, 334] width 283 height 803
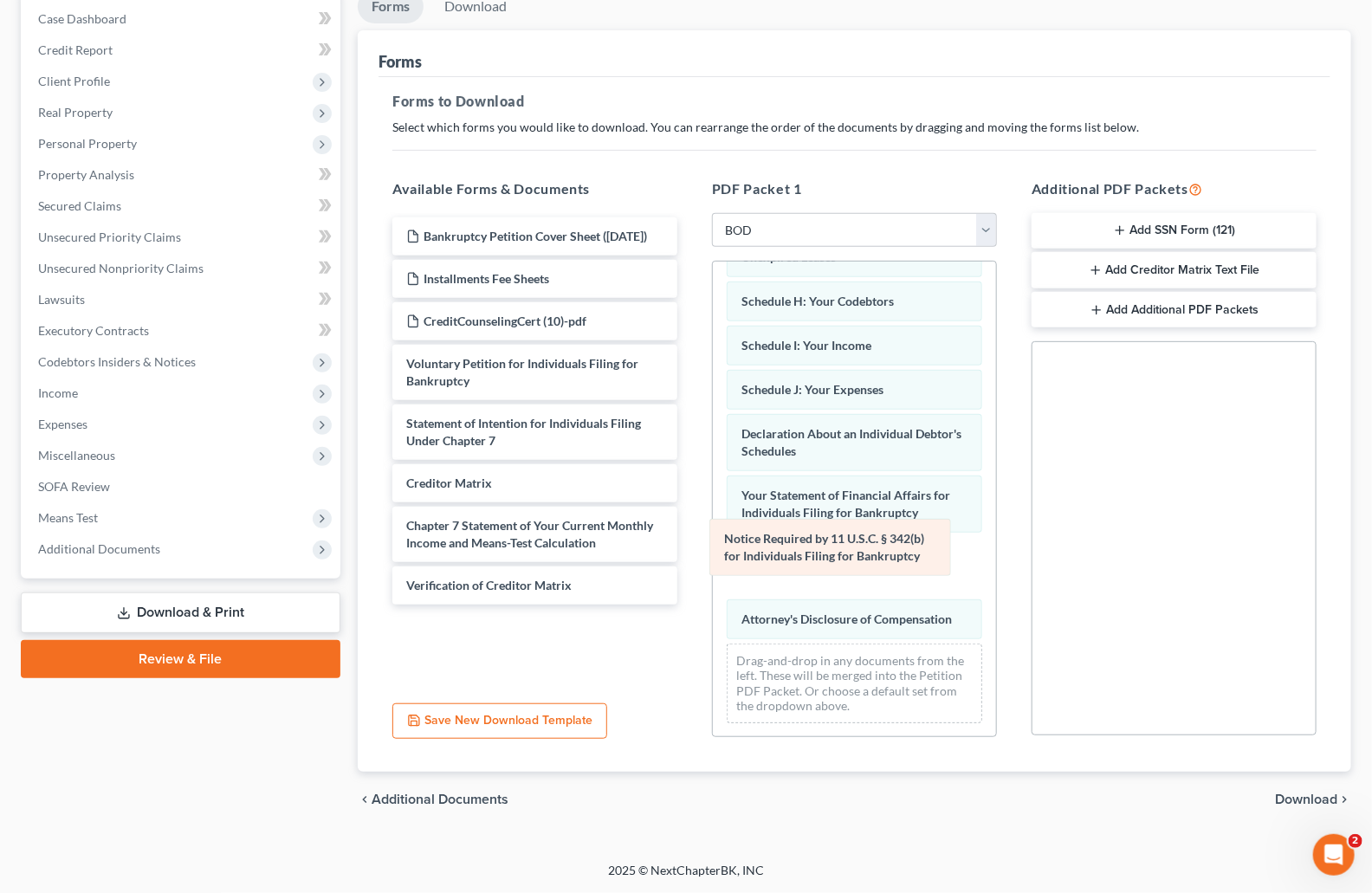
scroll to position [287, 0]
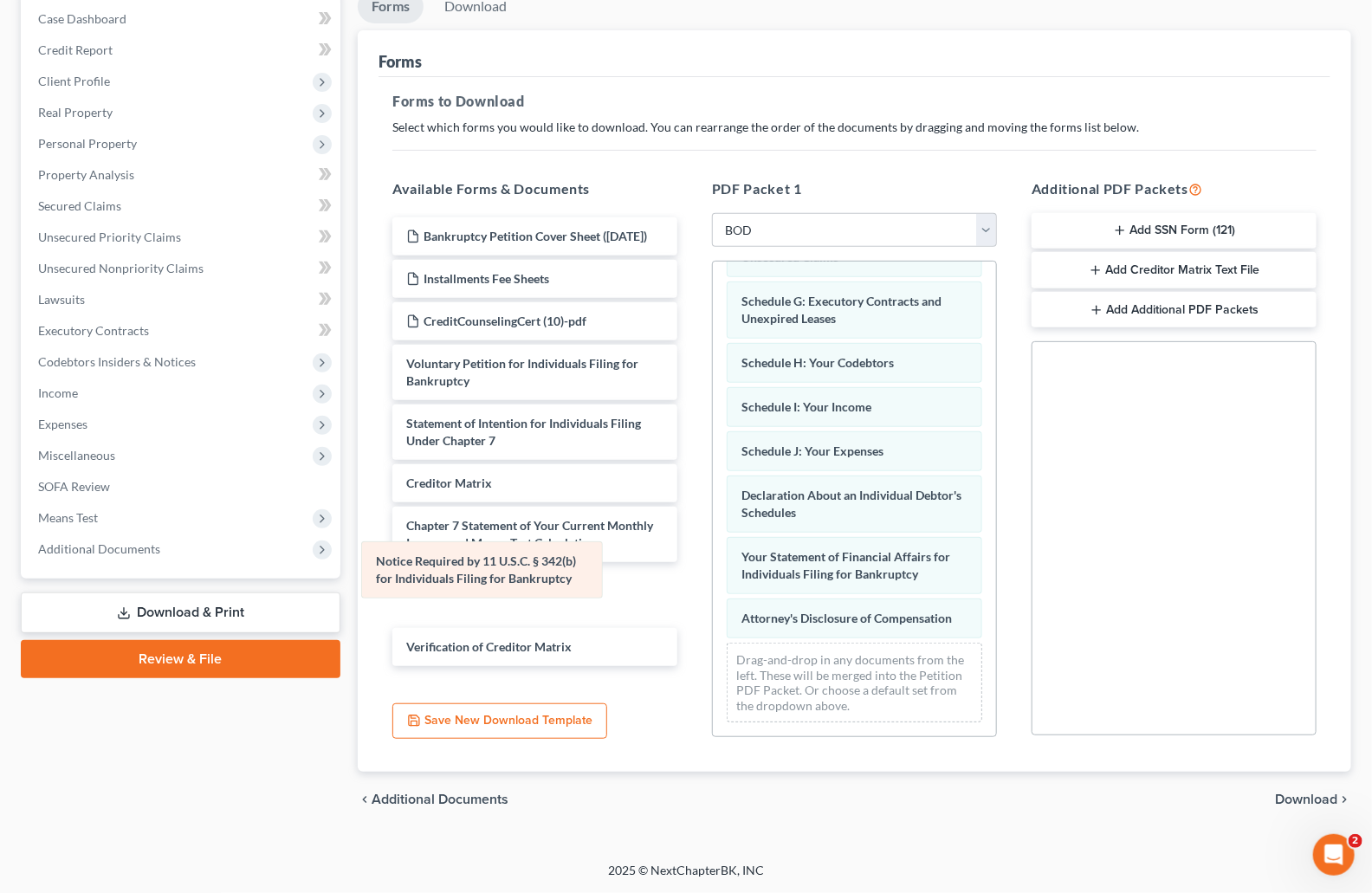
drag, startPoint x: 827, startPoint y: 545, endPoint x: 463, endPoint y: 567, distance: 364.7
click at [713, 567] on div "Notice Required by 11 U.S.C. § 342(b) for Individuals Filing for Bankruptcy Sum…" at bounding box center [855, 365] width 283 height 742
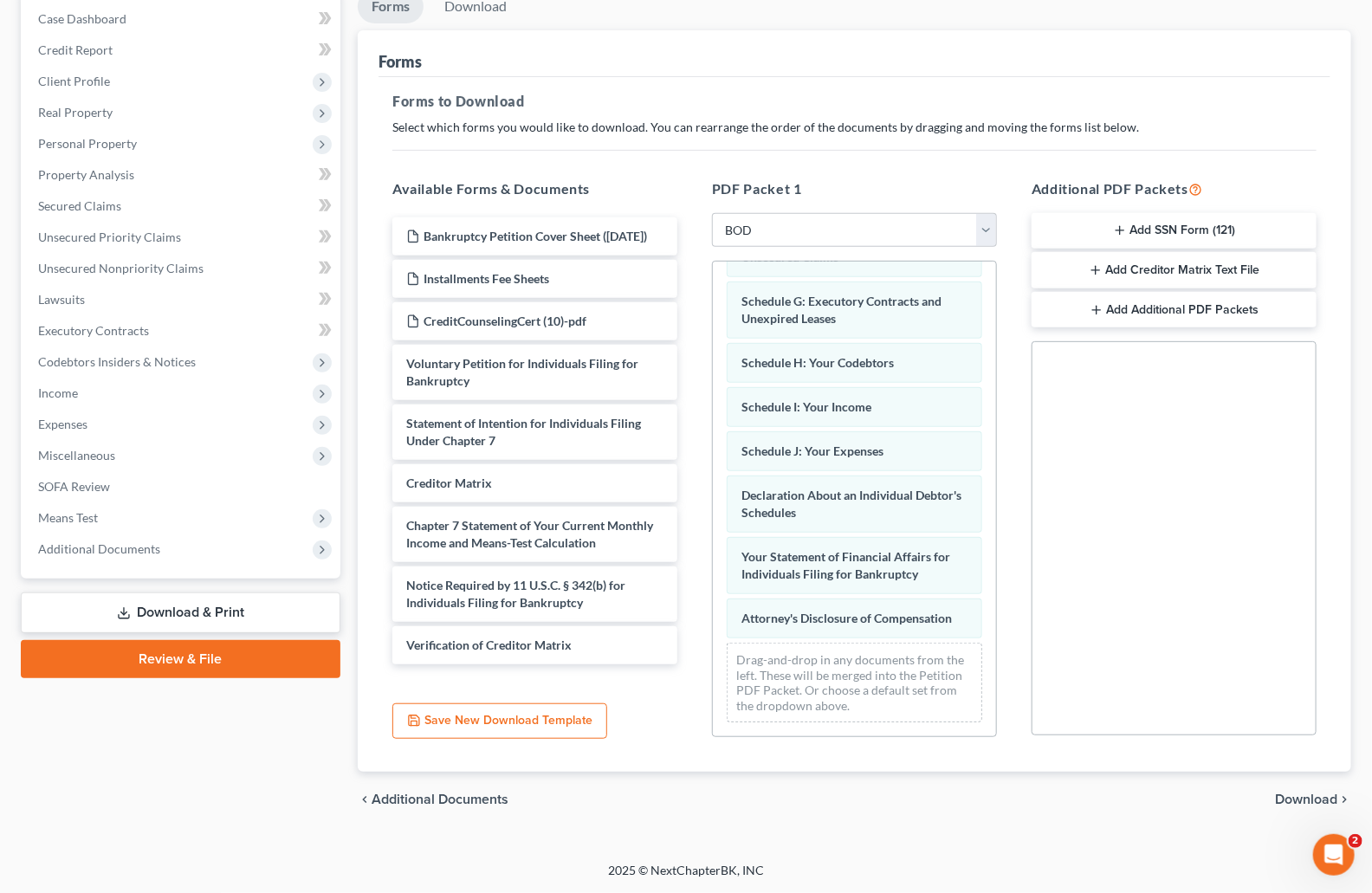
click at [1306, 802] on span "Download" at bounding box center [1306, 800] width 62 height 14
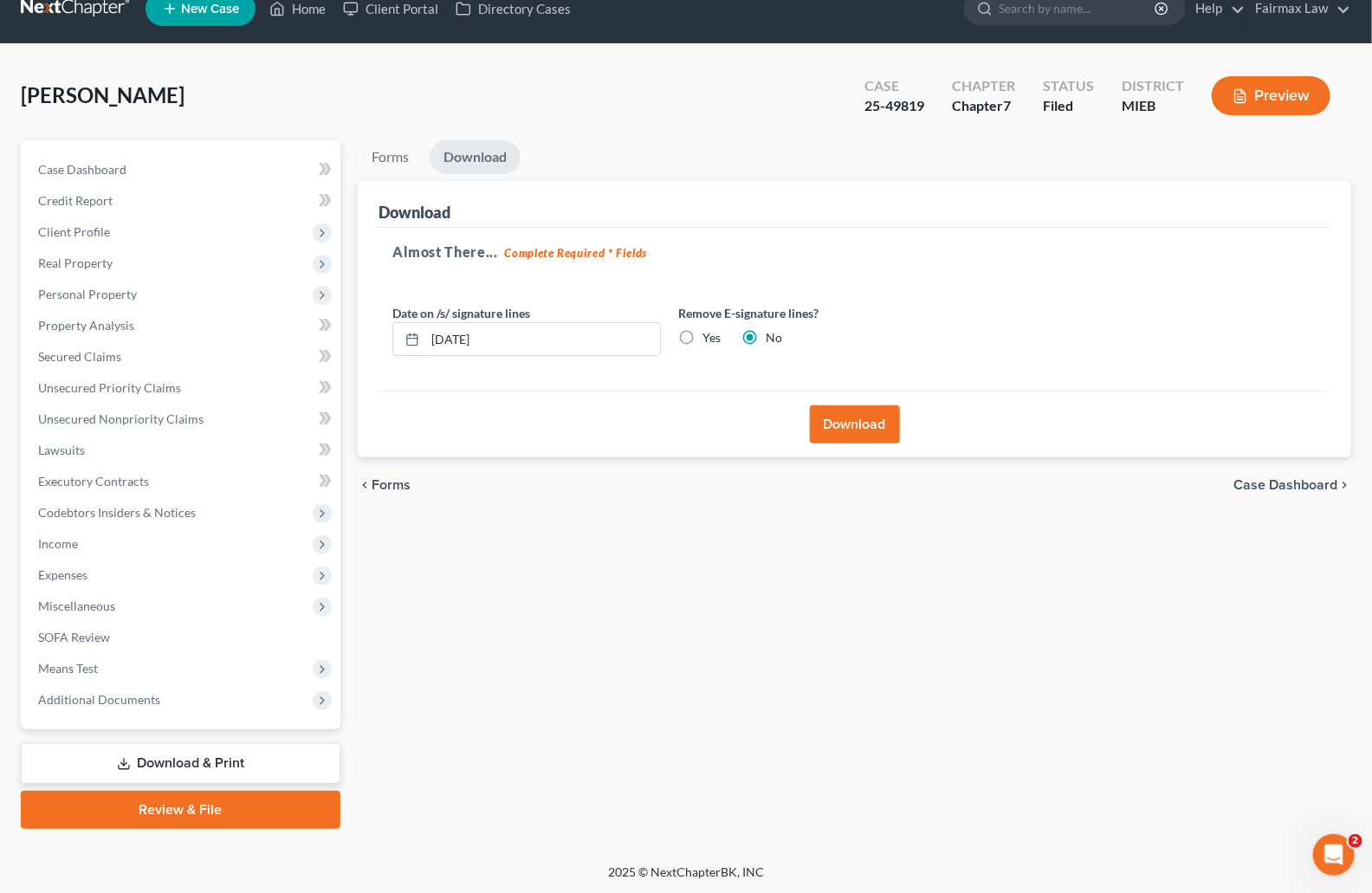
click at [858, 424] on button "Download" at bounding box center [855, 424] width 90 height 38
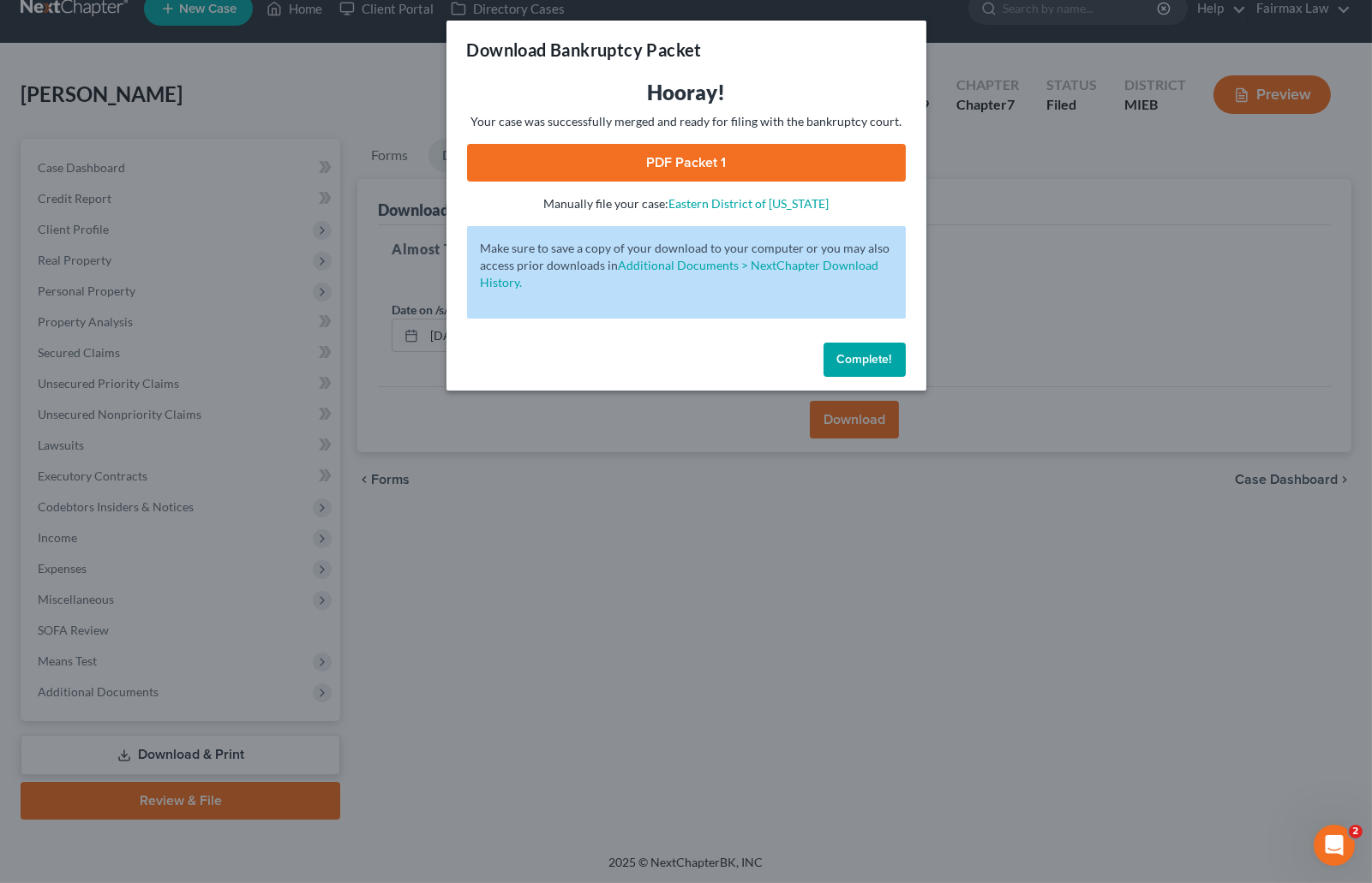
click at [651, 158] on link "PDF Packet 1" at bounding box center [686, 162] width 438 height 37
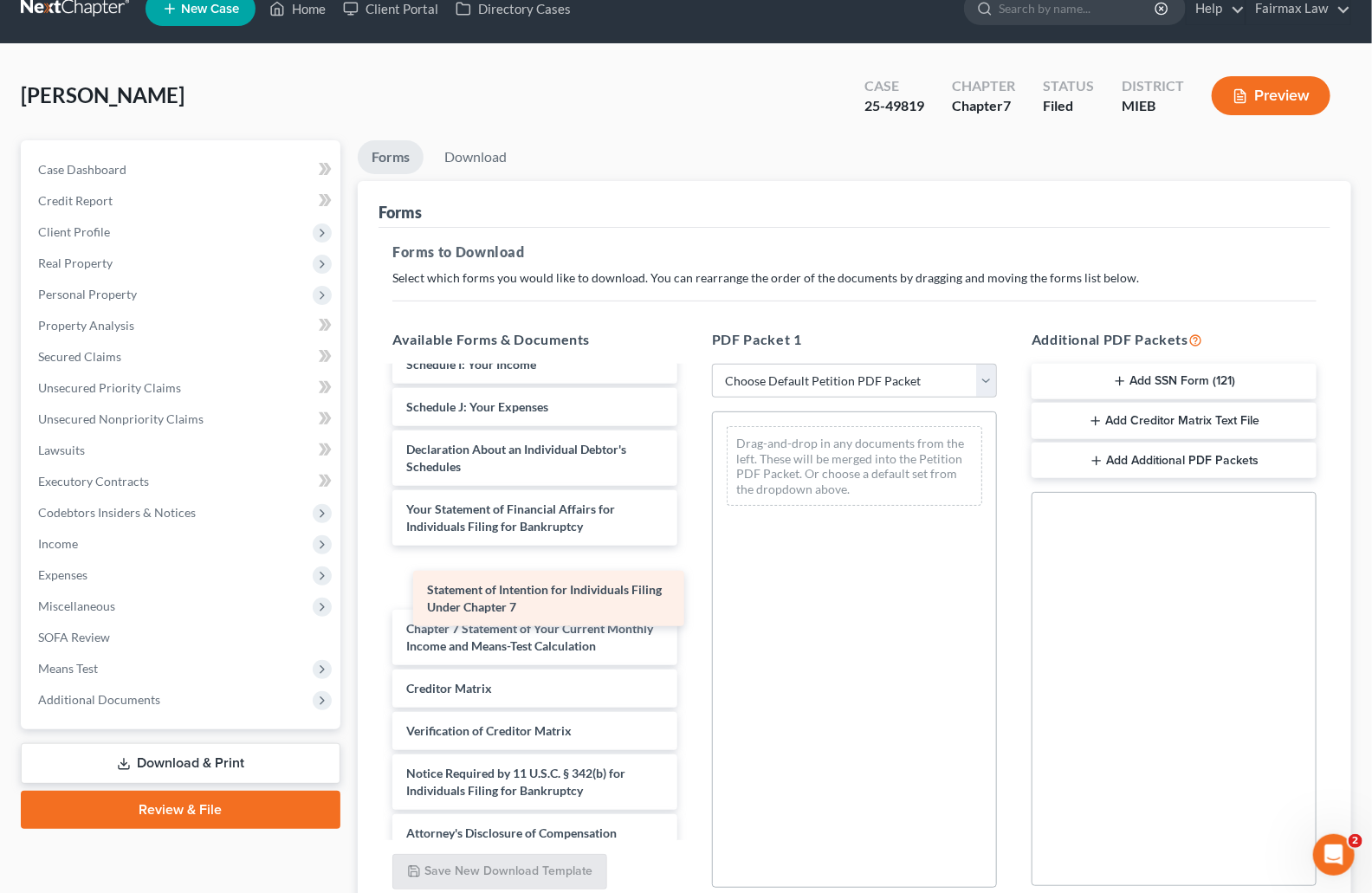
scroll to position [549, 0]
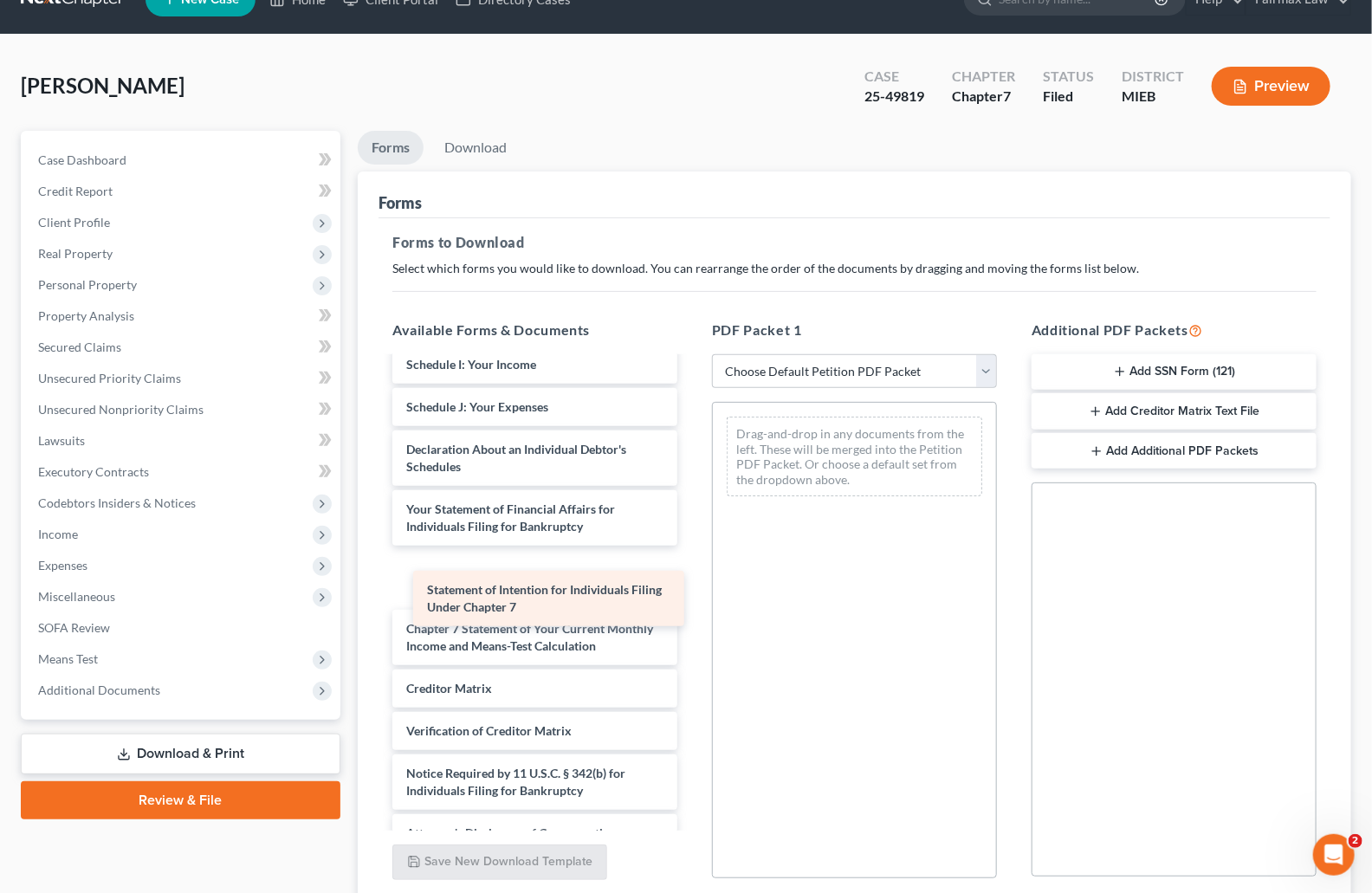
drag, startPoint x: 559, startPoint y: 600, endPoint x: 859, endPoint y: 466, distance: 328.6
click at [691, 466] on div "Statement of Intention for Individuals Filing Under Chapter 7 Bankruptcy Petiti…" at bounding box center [535, 331] width 313 height 1043
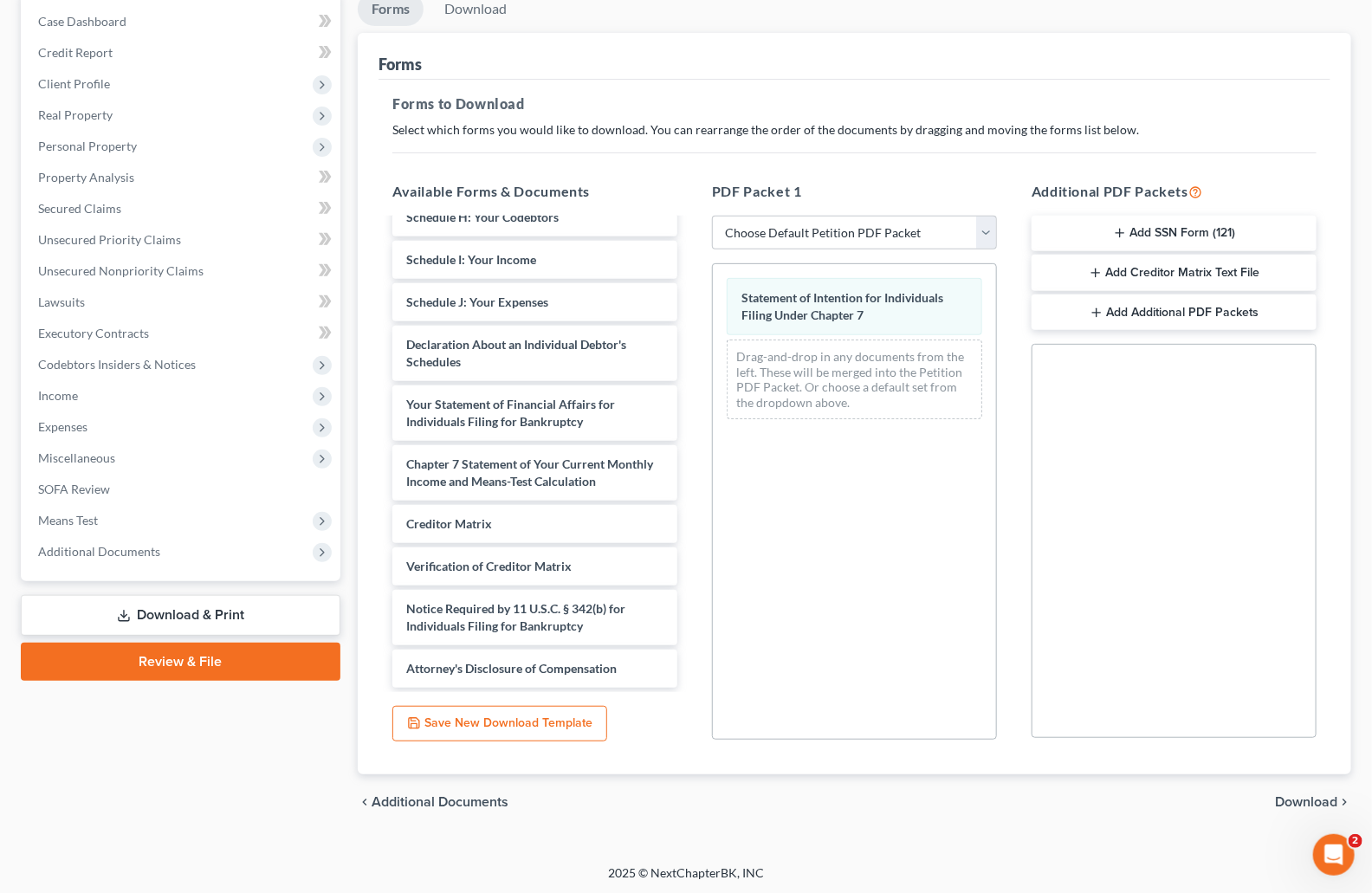
scroll to position [177, 0]
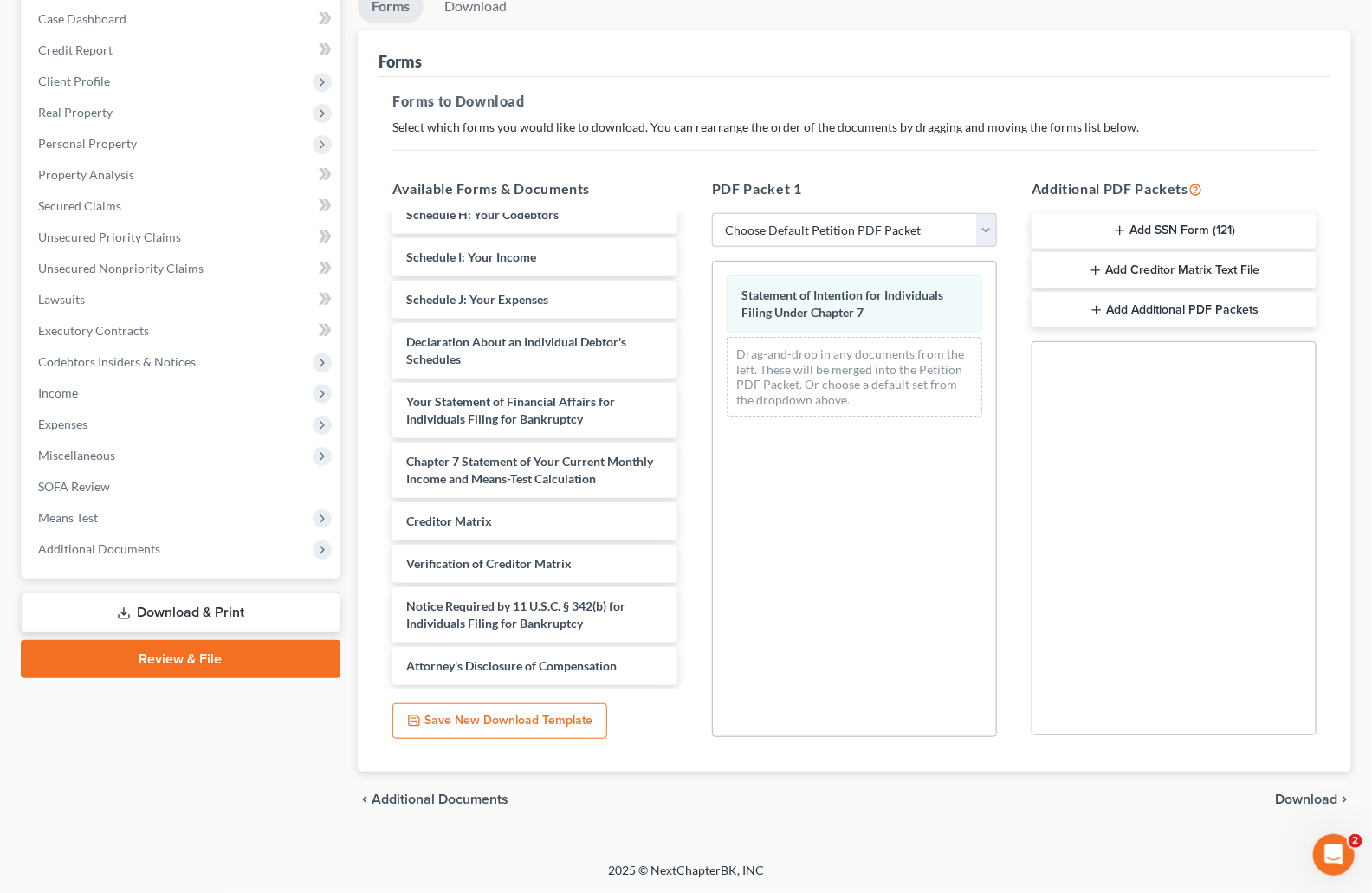
click at [1302, 788] on div "chevron_left Additional Documents Download chevron_right" at bounding box center [855, 800] width 994 height 55
drag, startPoint x: 1304, startPoint y: 793, endPoint x: 1244, endPoint y: 752, distance: 72.7
click at [1303, 793] on span "Download" at bounding box center [1306, 800] width 62 height 14
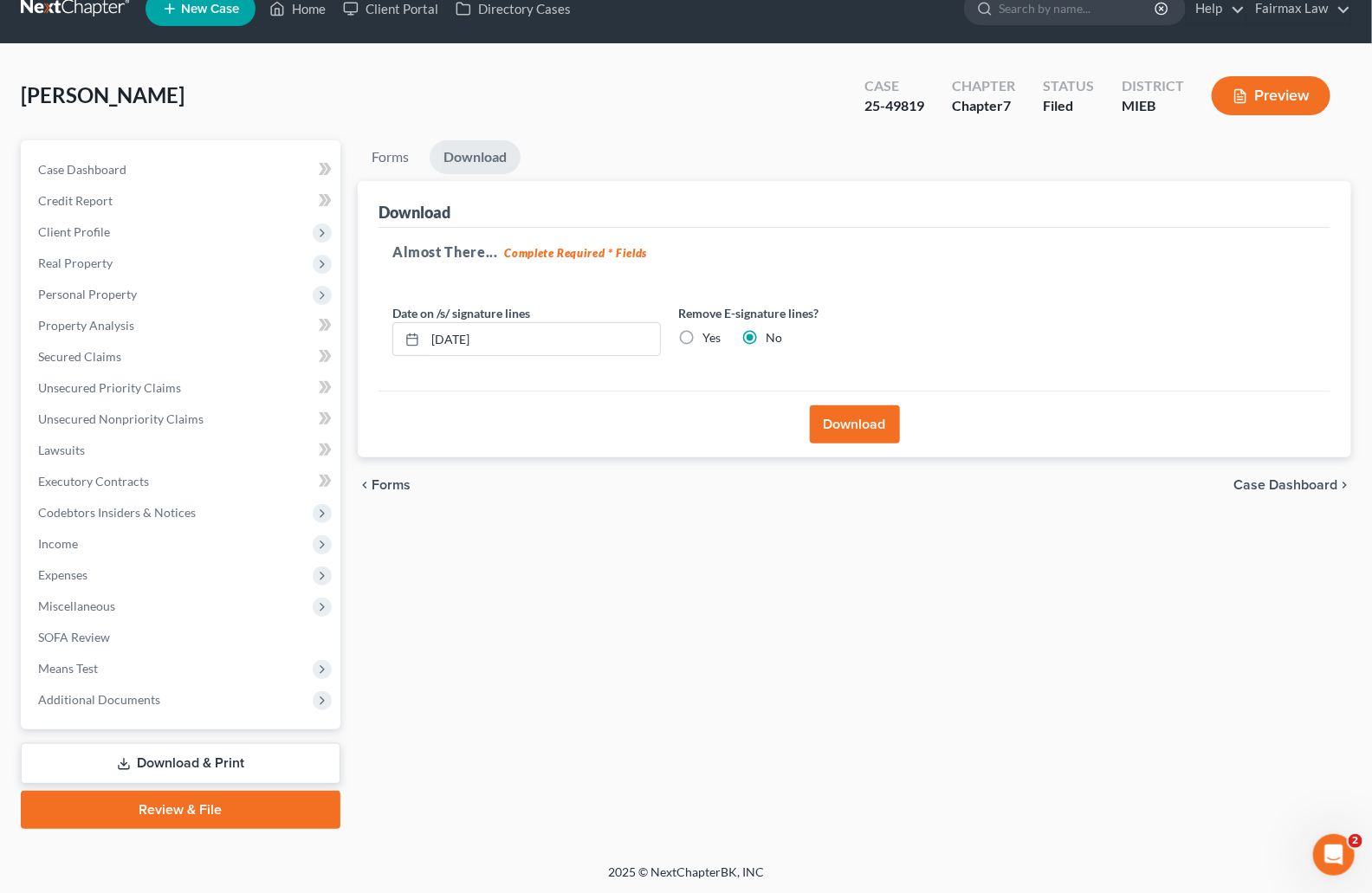
click at [839, 424] on button "Download" at bounding box center [855, 424] width 90 height 38
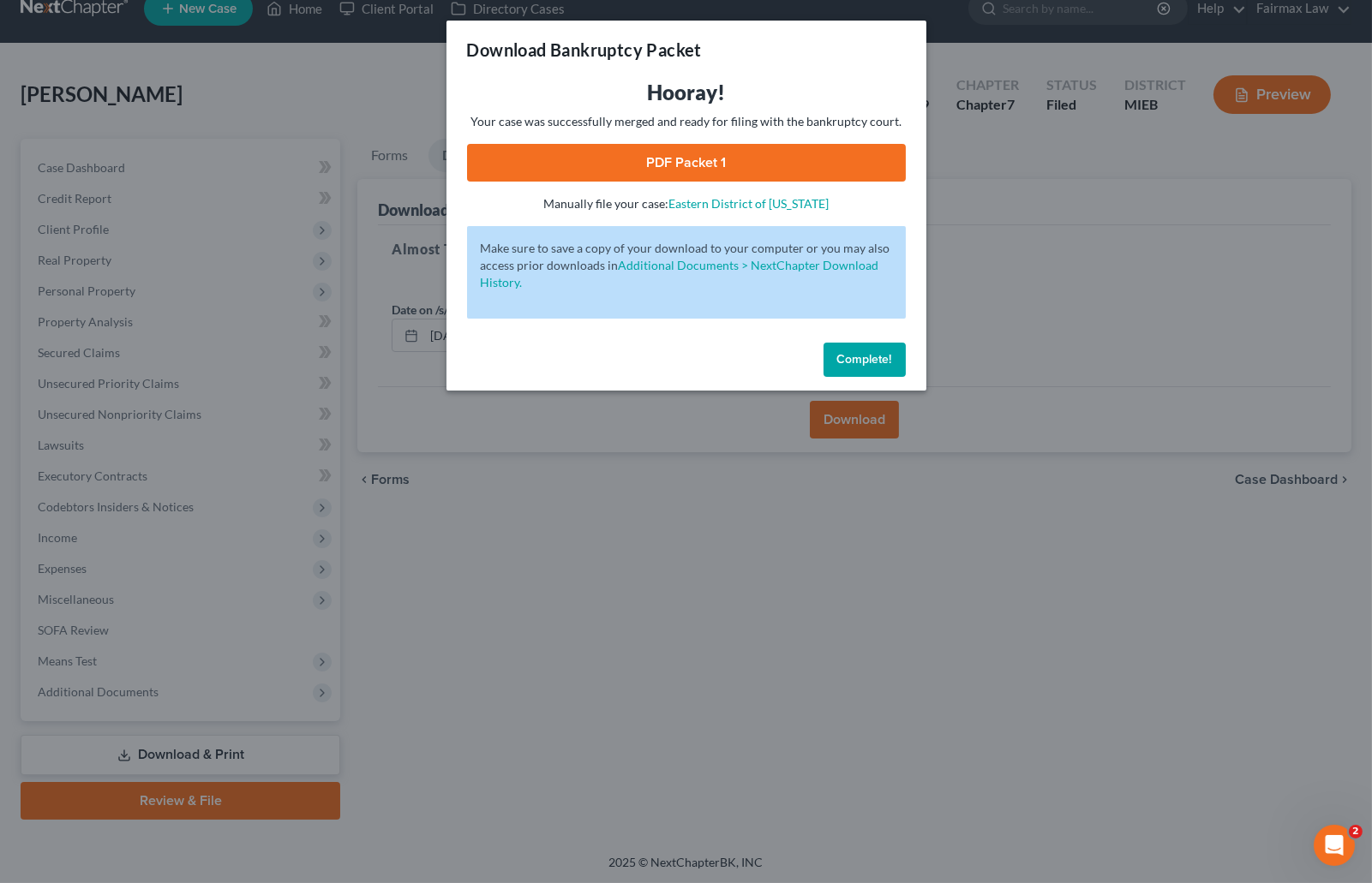
click at [762, 164] on link "PDF Packet 1" at bounding box center [686, 162] width 438 height 37
click at [1067, 187] on div "Download Bankruptcy Packet Hooray! Your case was successfully merged and ready …" at bounding box center [686, 441] width 1372 height 883
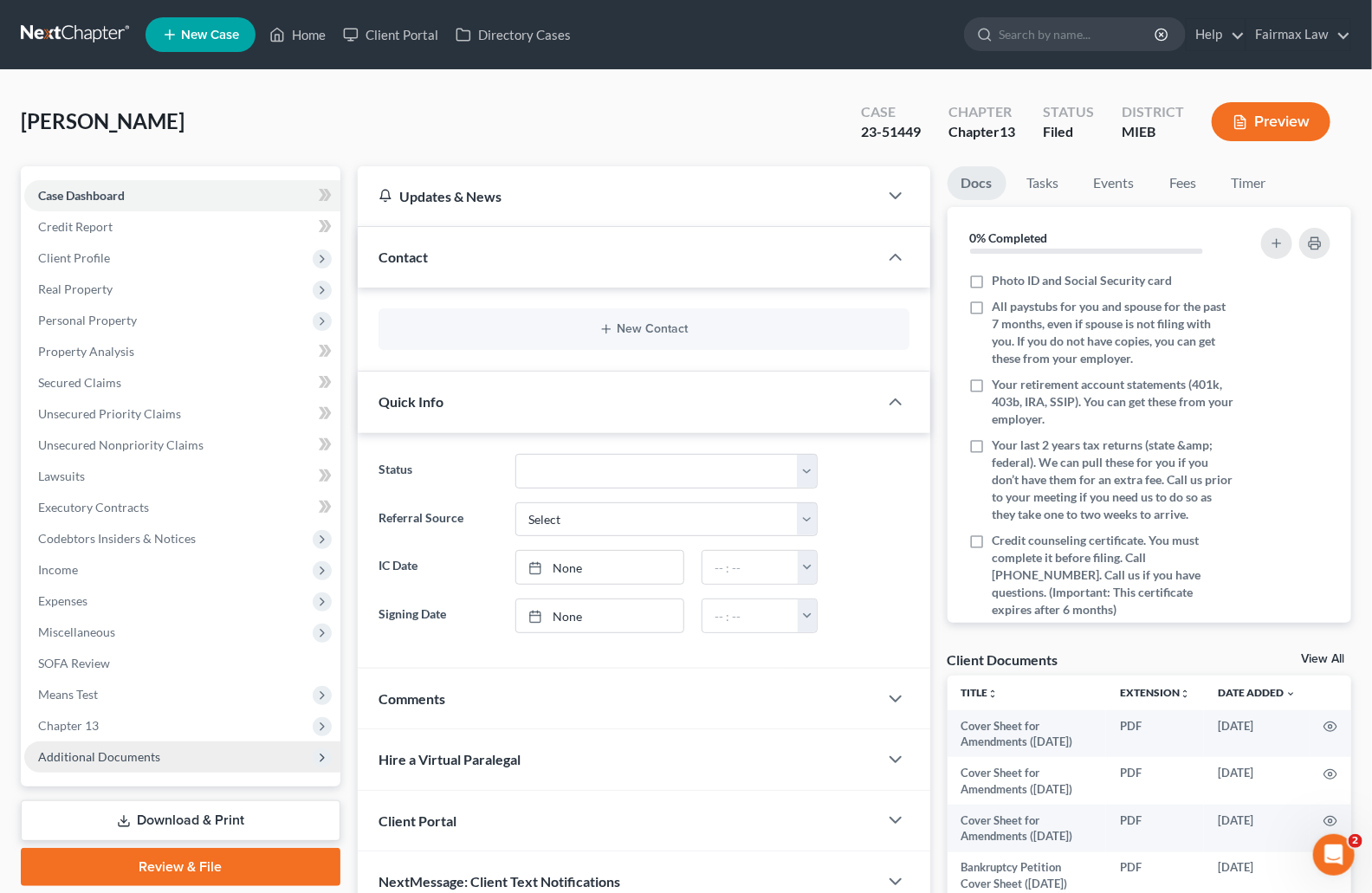
click at [68, 750] on span "Additional Documents" at bounding box center [99, 757] width 122 height 15
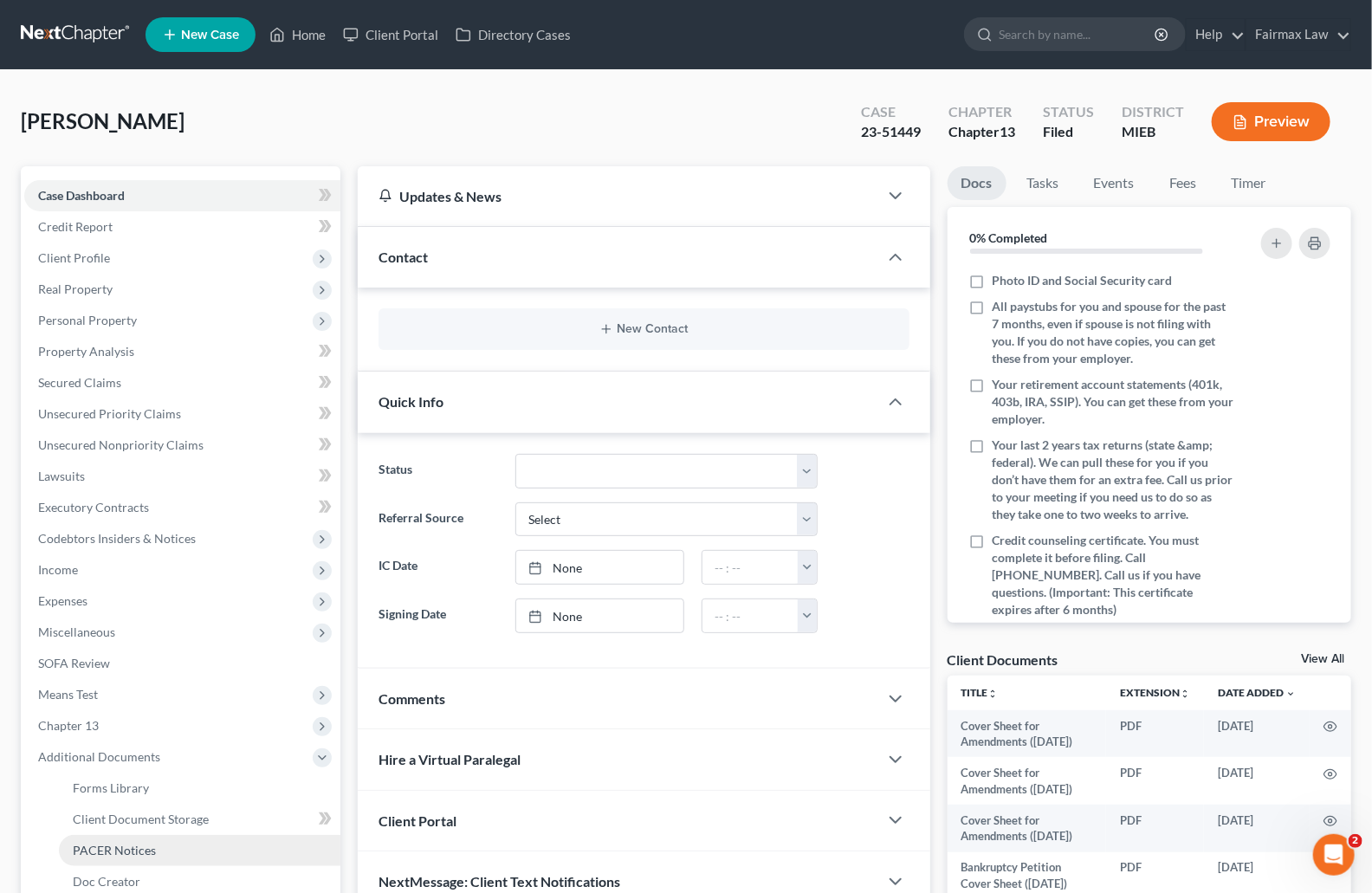
click at [131, 854] on span "PACER Notices" at bounding box center [114, 850] width 84 height 15
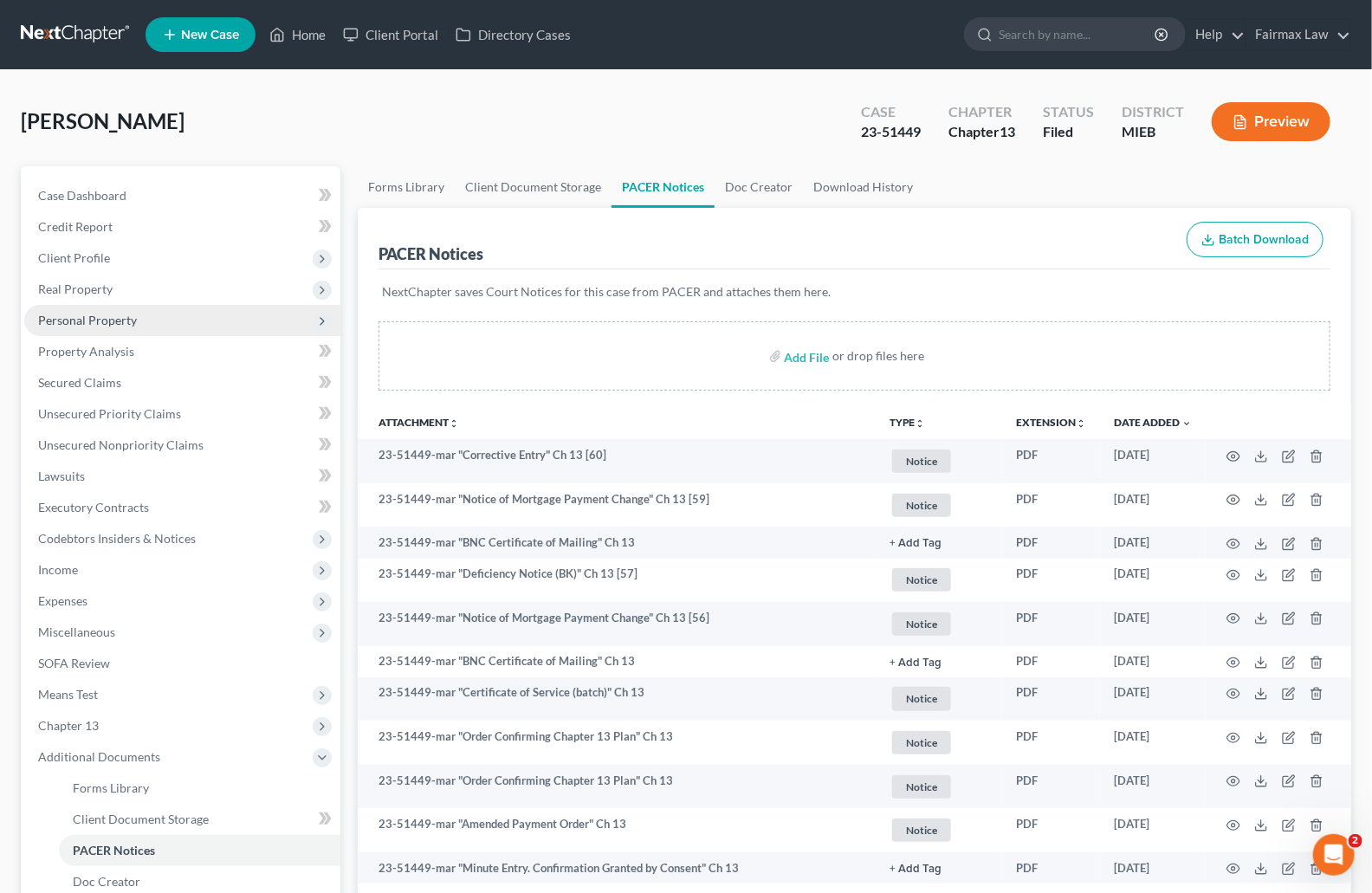
click at [128, 319] on span "Personal Property" at bounding box center [87, 320] width 99 height 15
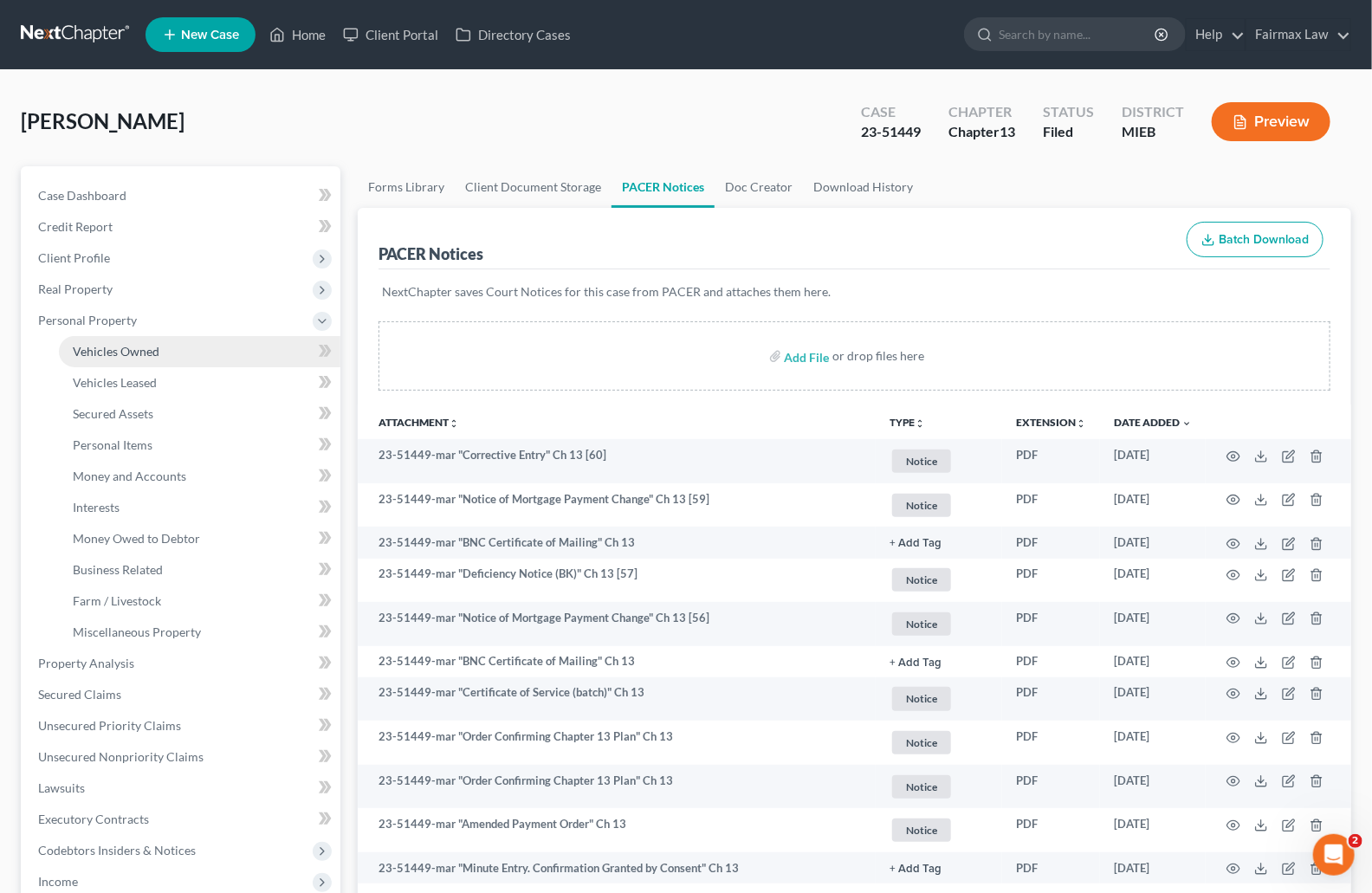
click at [156, 348] on span "Vehicles Owned" at bounding box center [116, 351] width 86 height 15
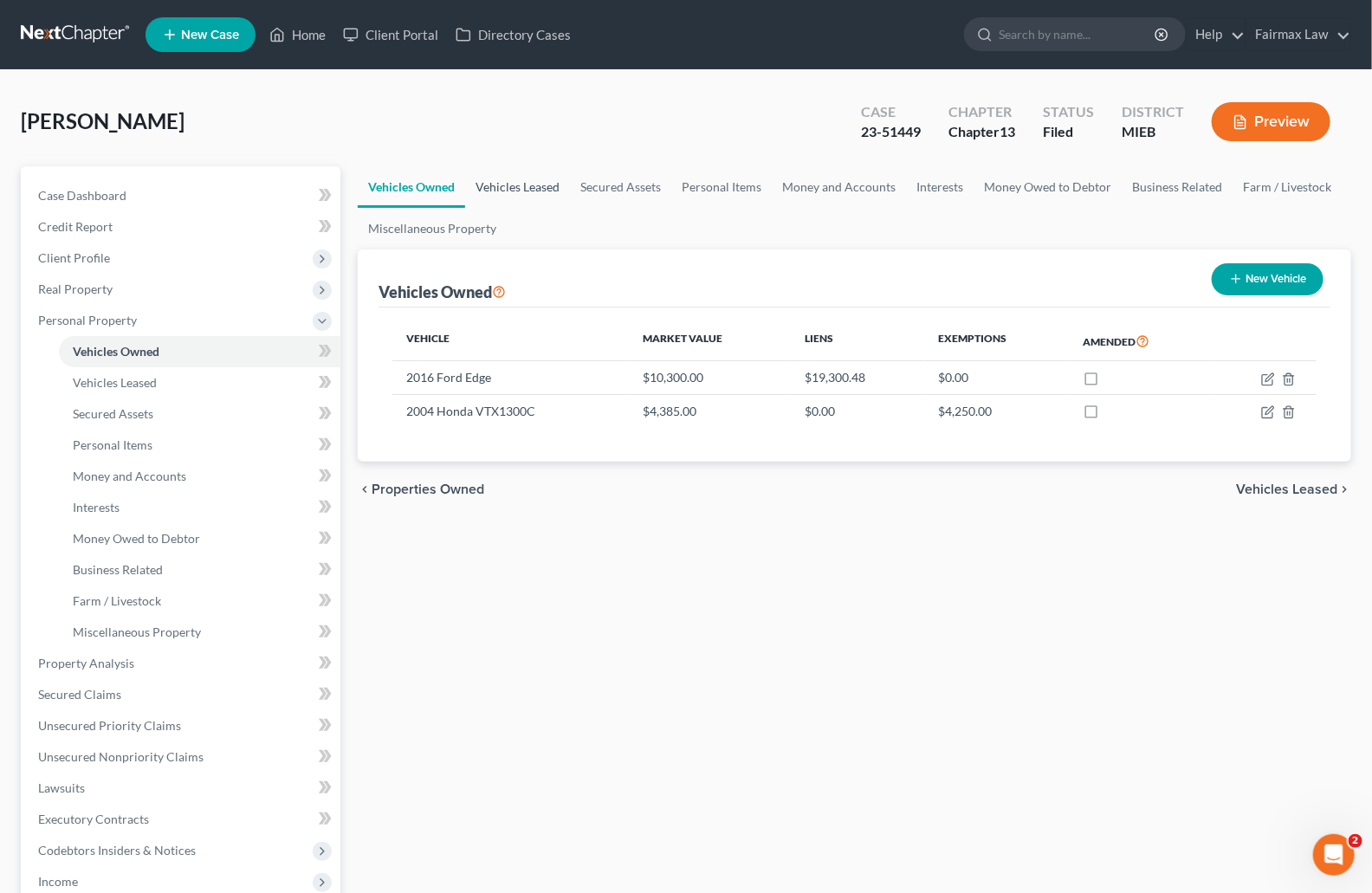
click at [544, 187] on link "Vehicles Leased" at bounding box center [517, 187] width 105 height 41
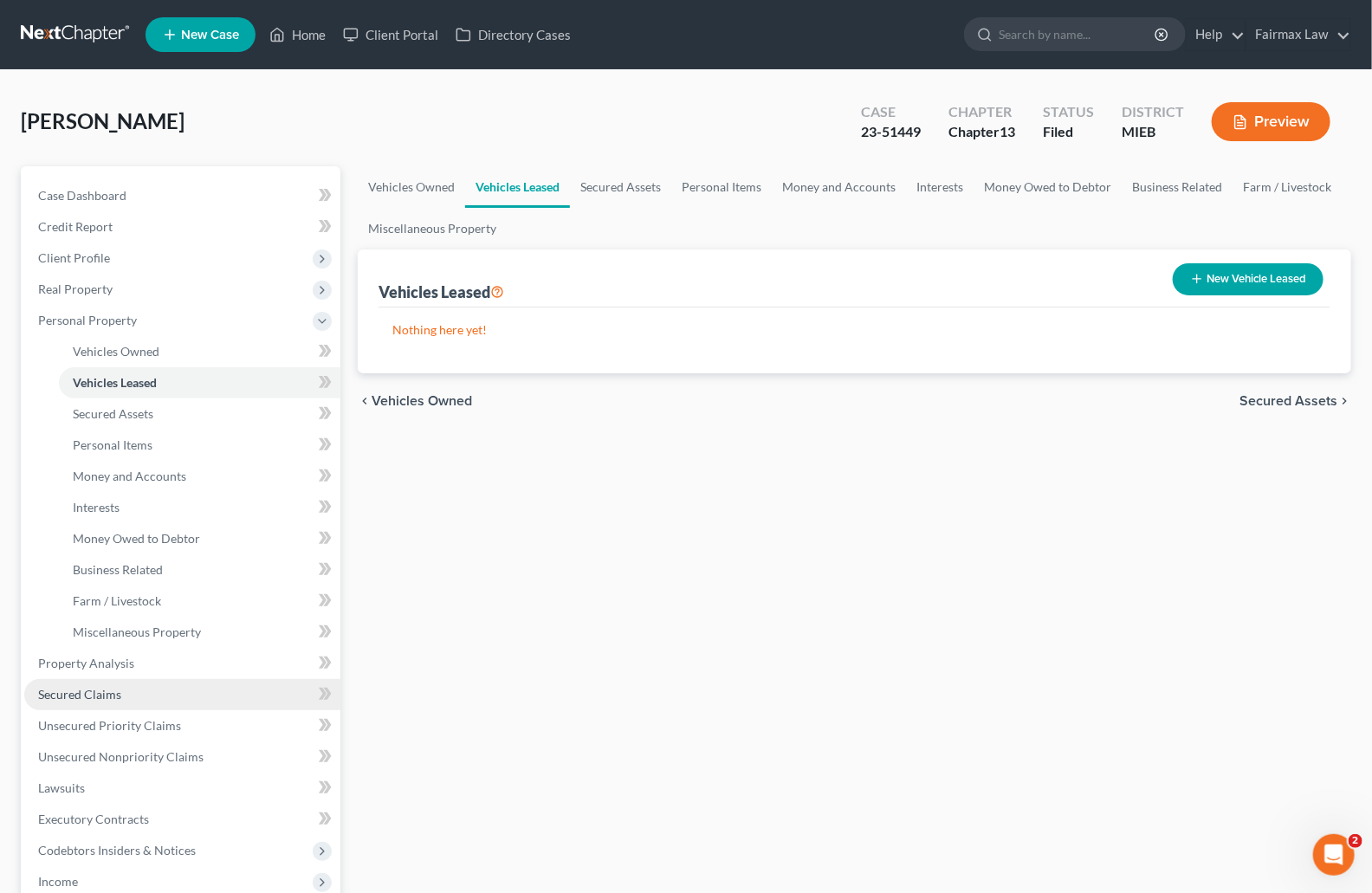
click at [144, 689] on link "Secured Claims" at bounding box center [182, 694] width 316 height 31
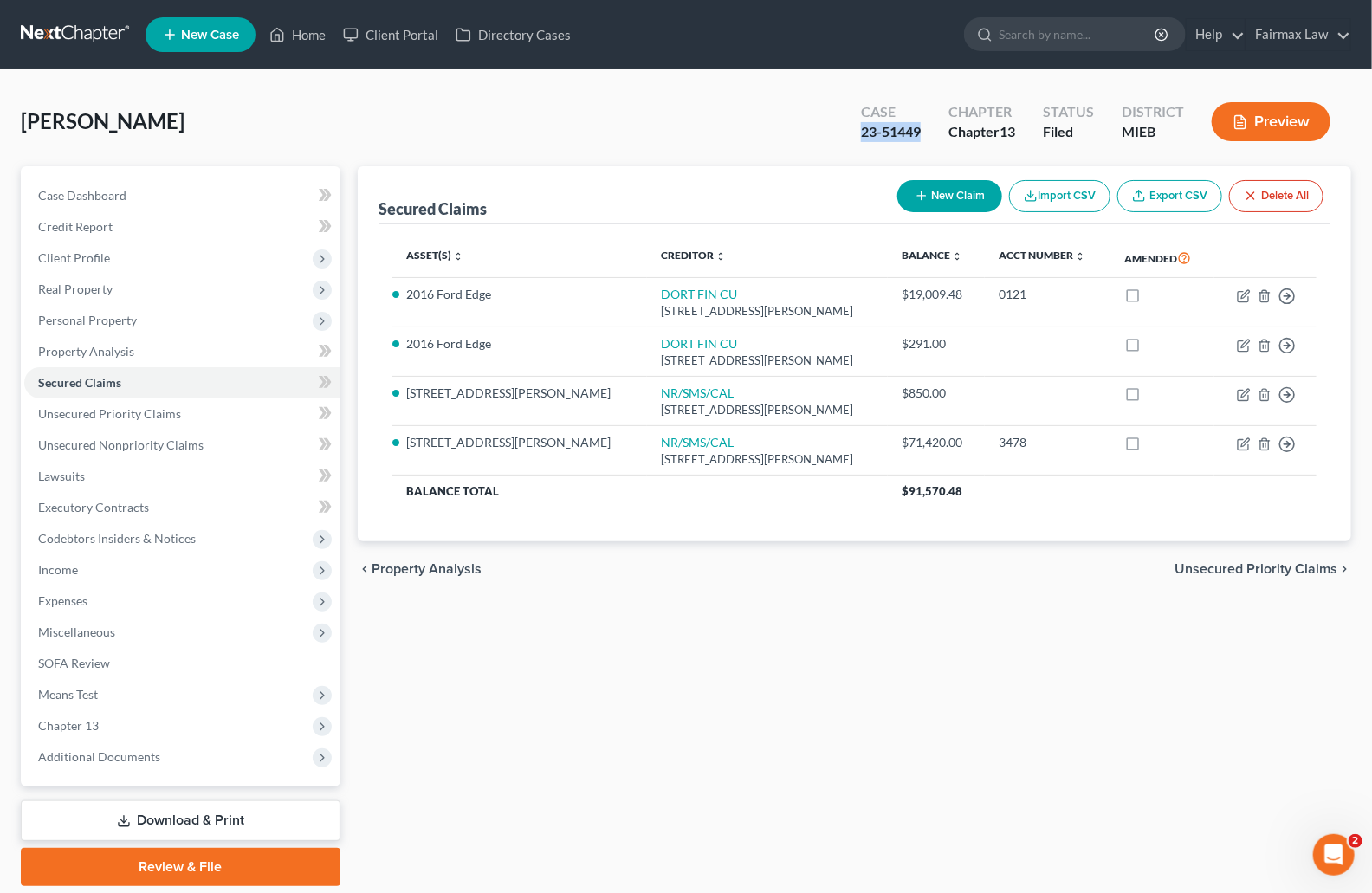
drag, startPoint x: 860, startPoint y: 133, endPoint x: 920, endPoint y: 131, distance: 60.0
click at [920, 131] on div "23-51449" at bounding box center [891, 132] width 60 height 20
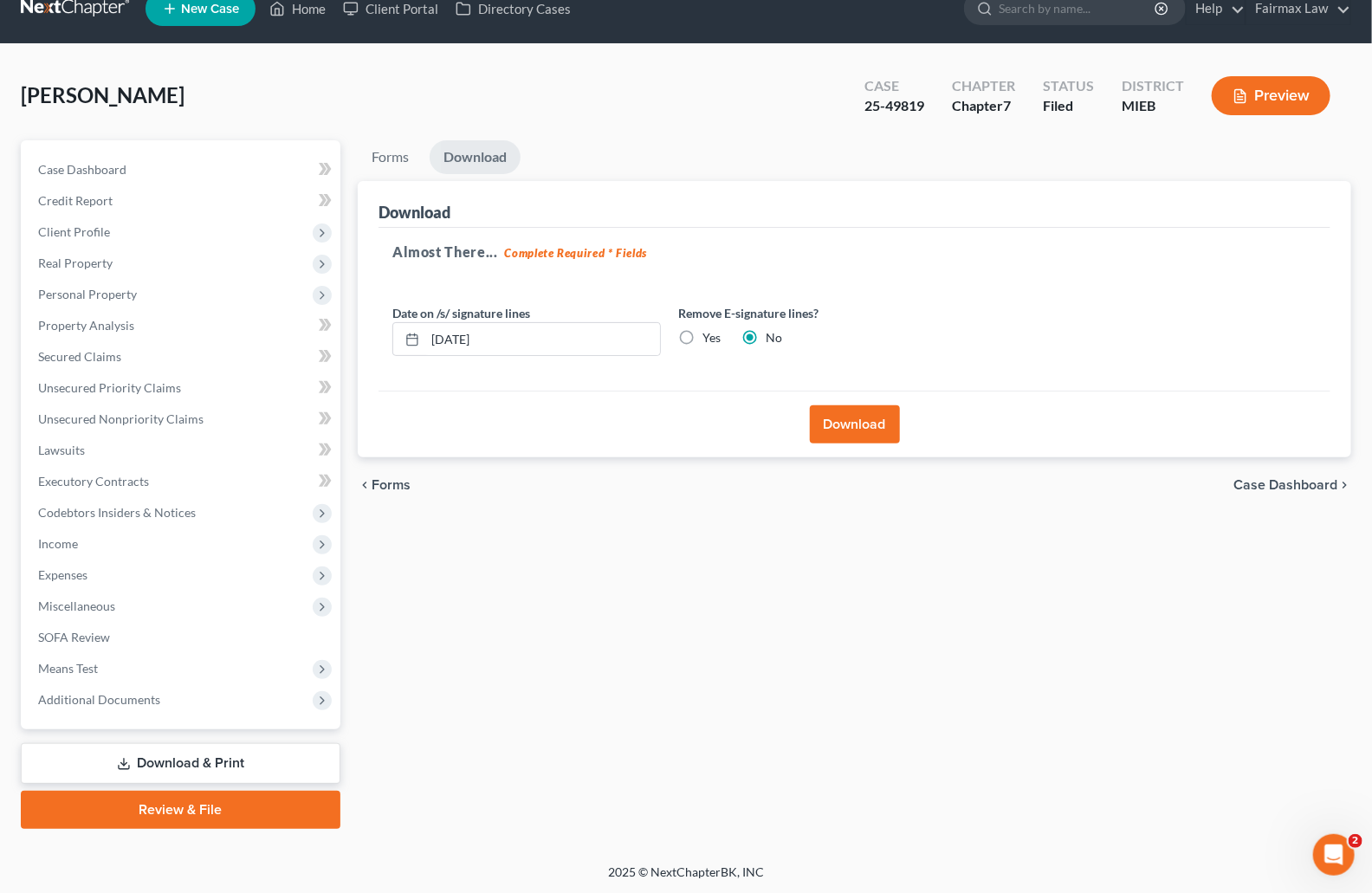
click at [898, 107] on div "25-49819" at bounding box center [894, 106] width 60 height 20
copy div "25-49819"
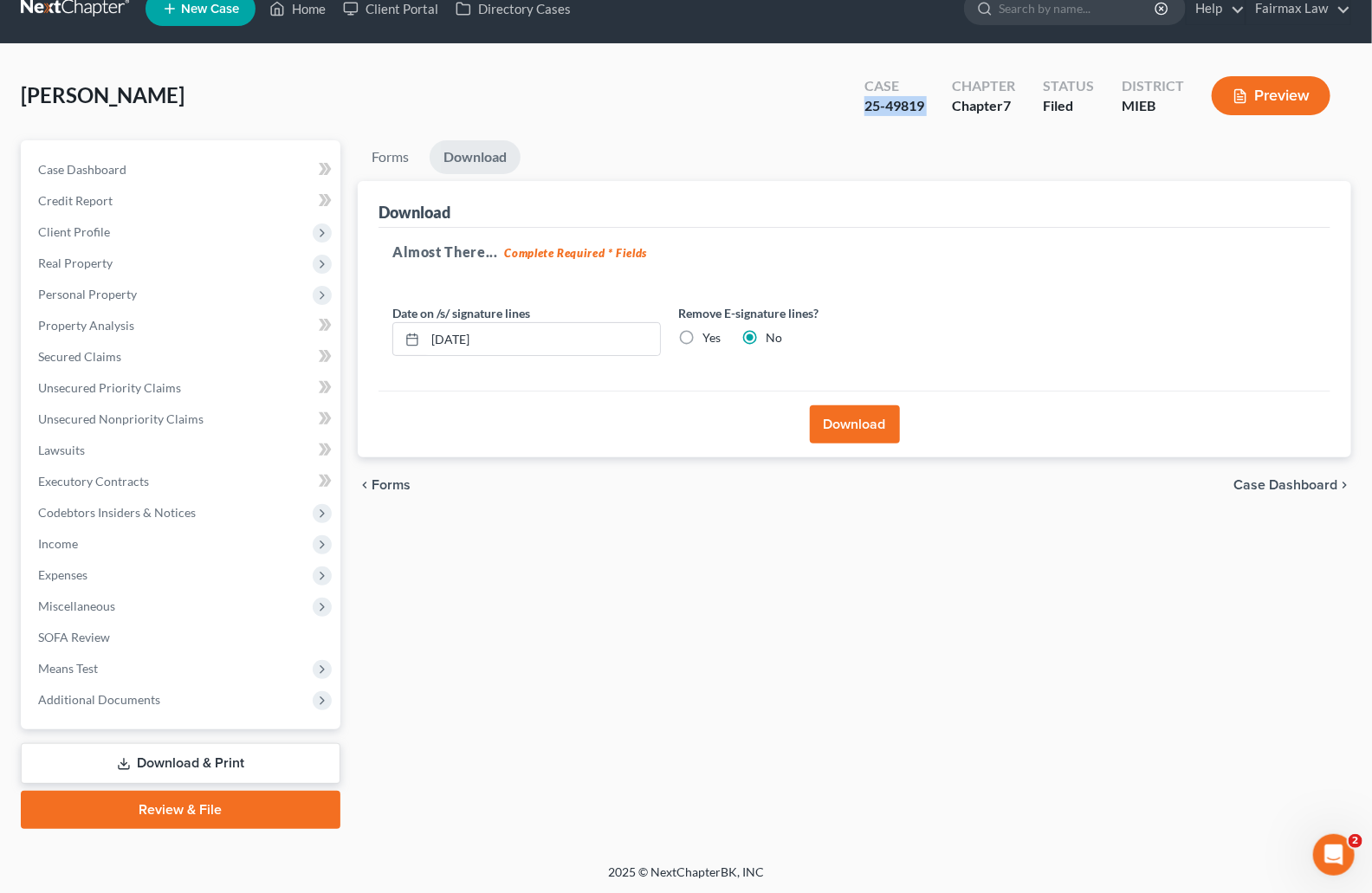
copy div "25-49819"
drag, startPoint x: 923, startPoint y: 93, endPoint x: 902, endPoint y: 105, distance: 24.2
click at [923, 94] on div "Case" at bounding box center [894, 86] width 60 height 20
click at [902, 105] on div "25-49819" at bounding box center [894, 106] width 60 height 20
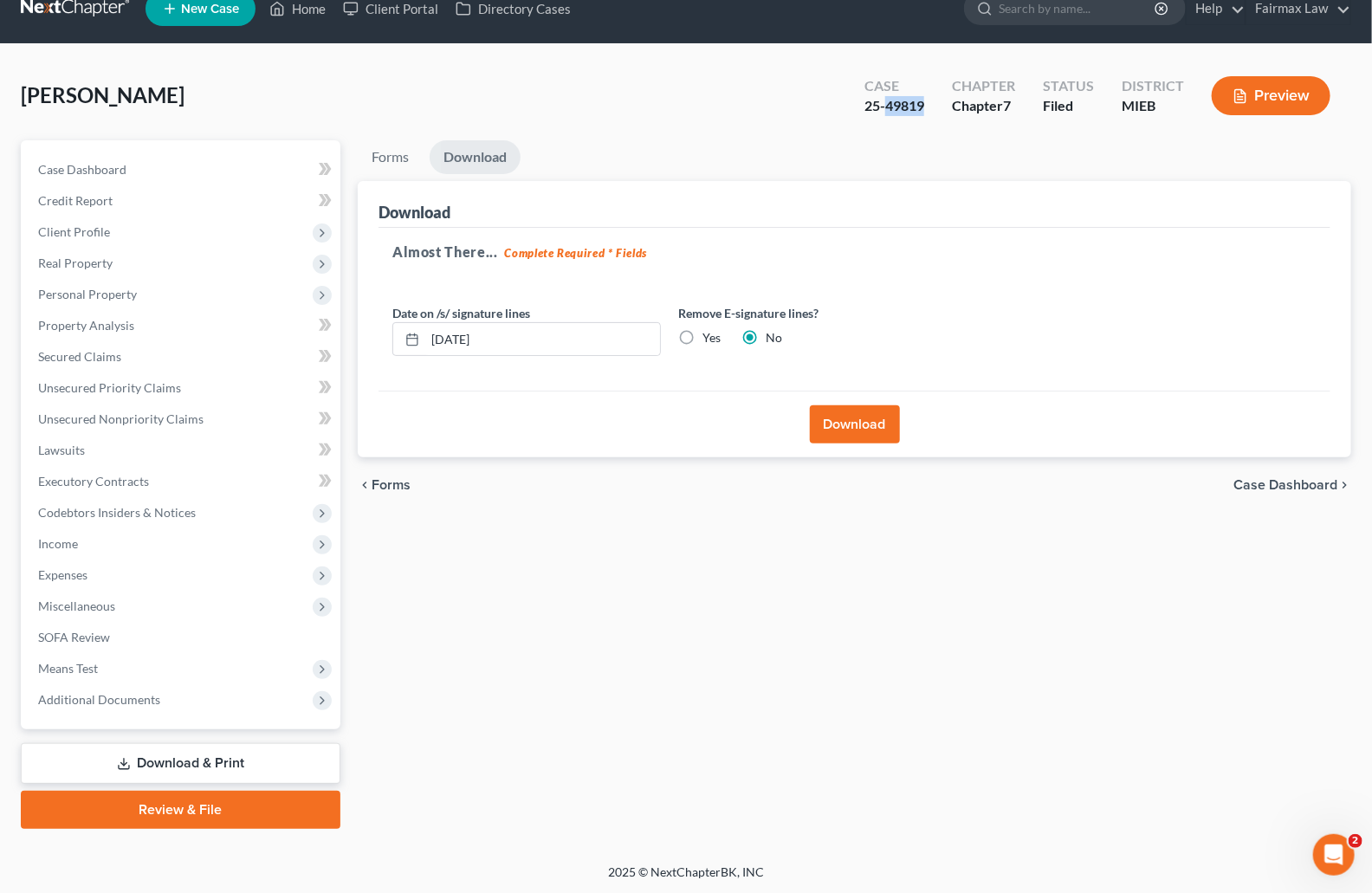
copy div "49819"
click at [637, 84] on div "Locher, Celia Upgraded Case 25-49819 Chapter Chapter 7 Status Filed District MI…" at bounding box center [686, 103] width 1331 height 76
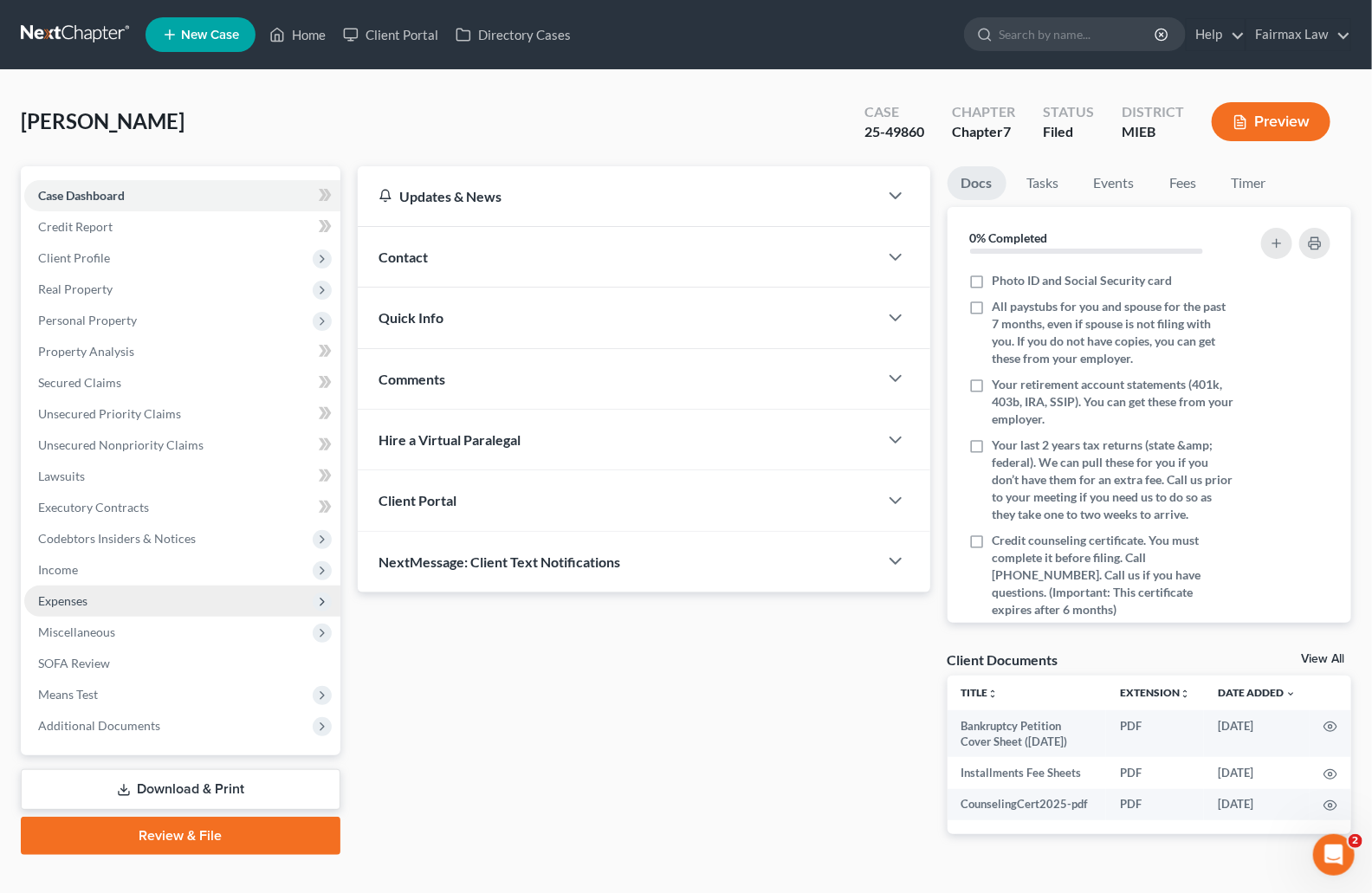
click at [85, 599] on span "Expenses" at bounding box center [62, 601] width 49 height 15
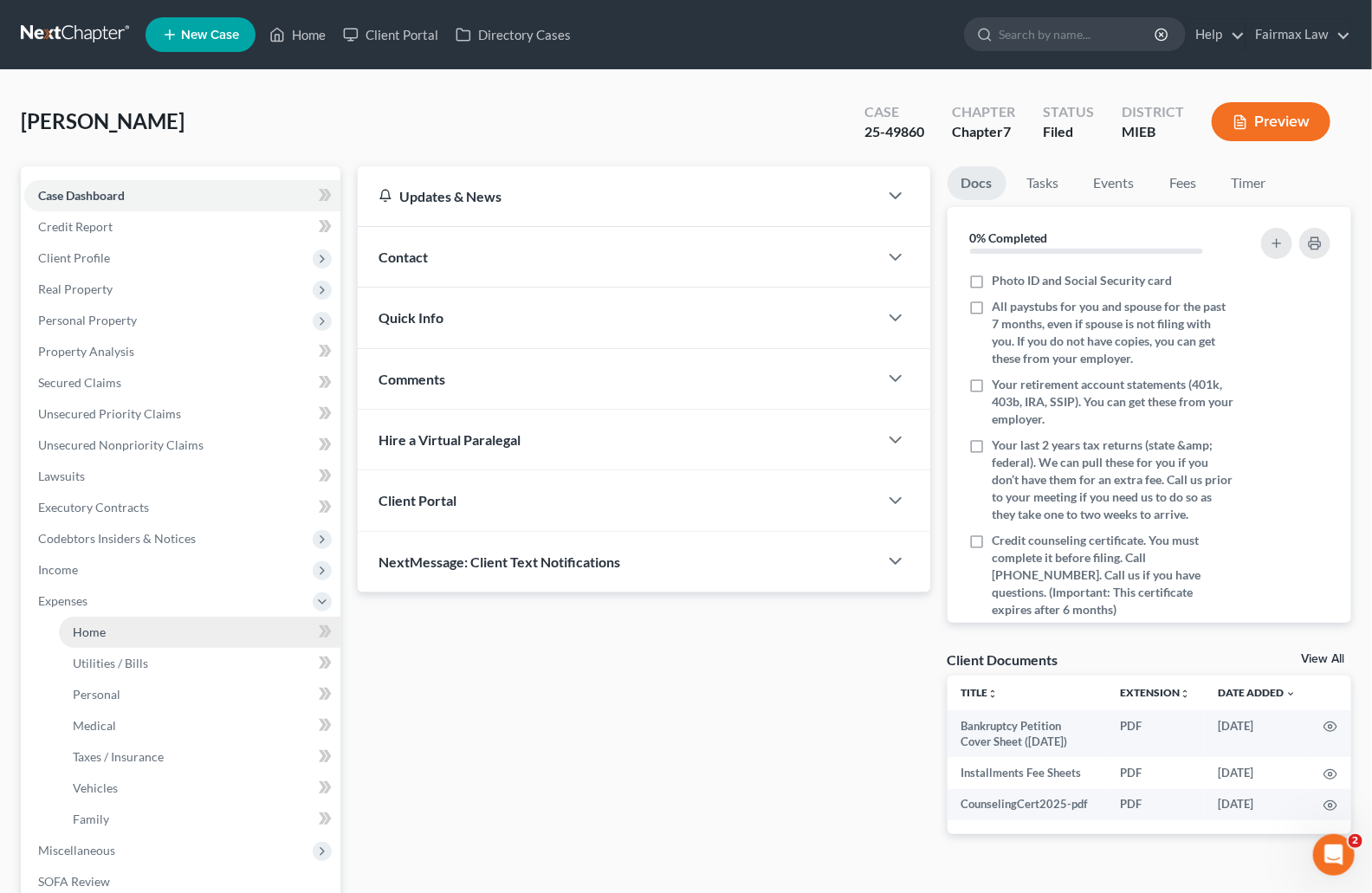
click at [99, 625] on span "Home" at bounding box center [89, 632] width 33 height 15
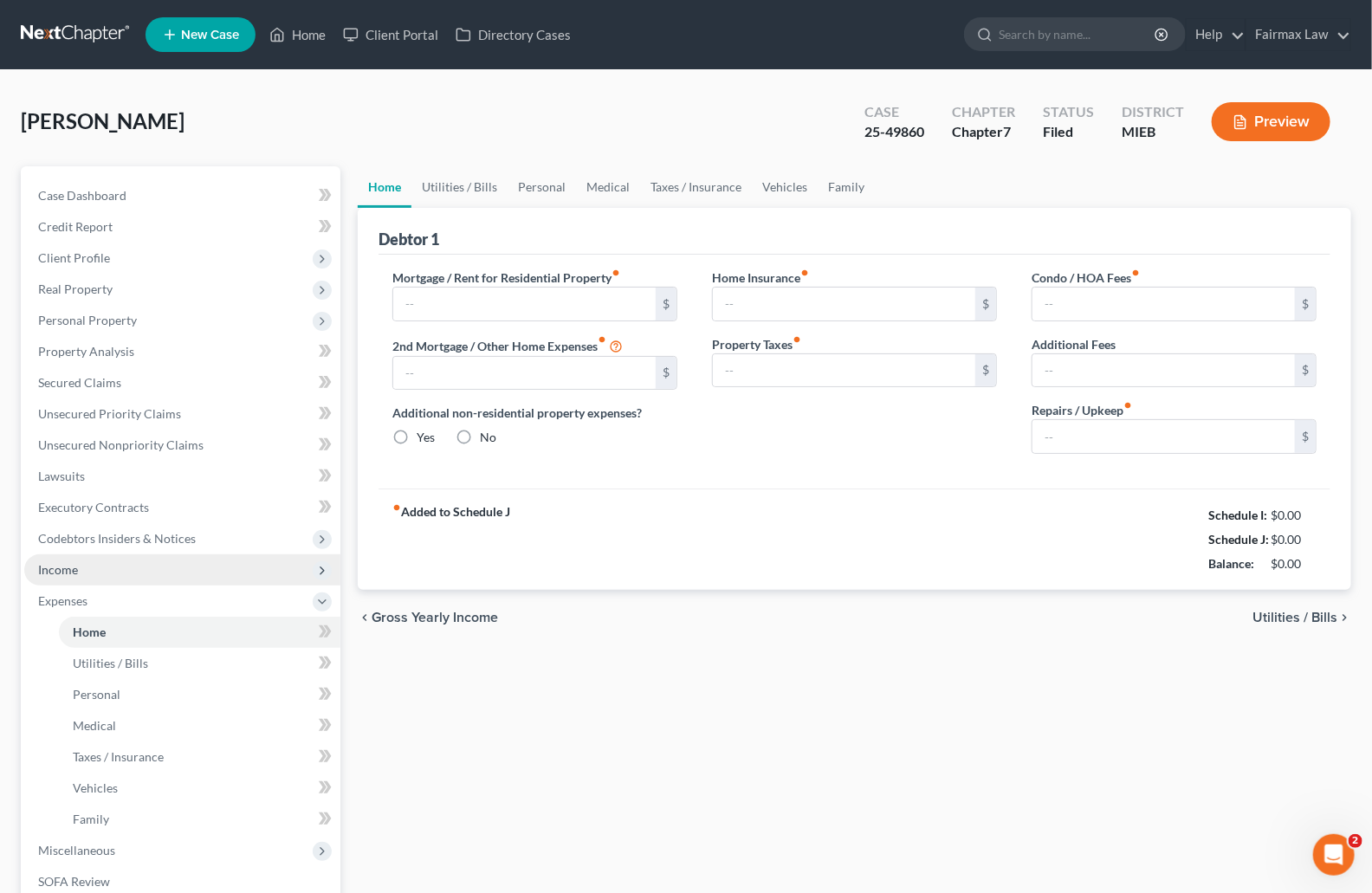
type input "1,050.00"
type input "0.00"
radio input "true"
type input "0.00"
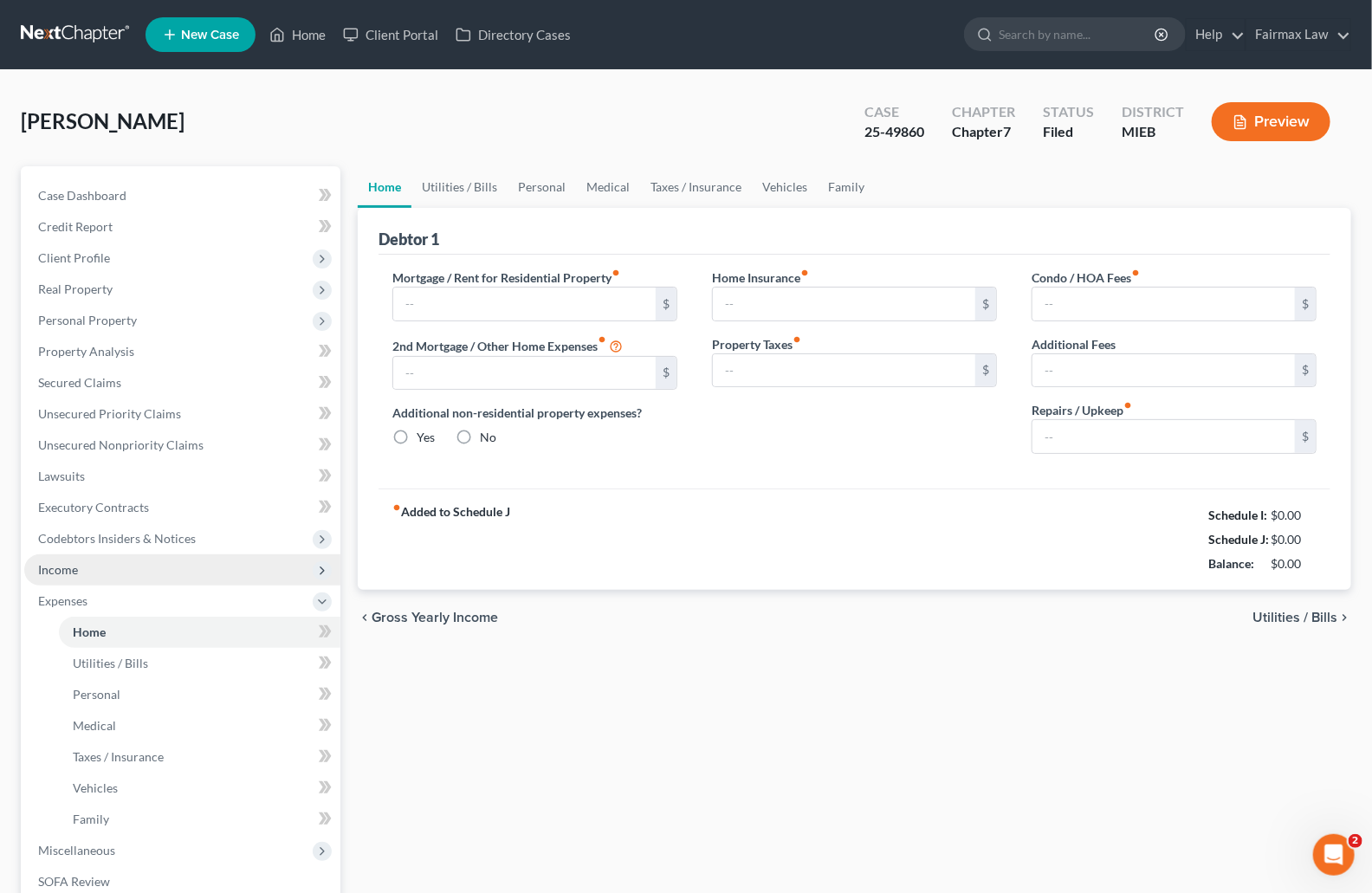
type input "0.00"
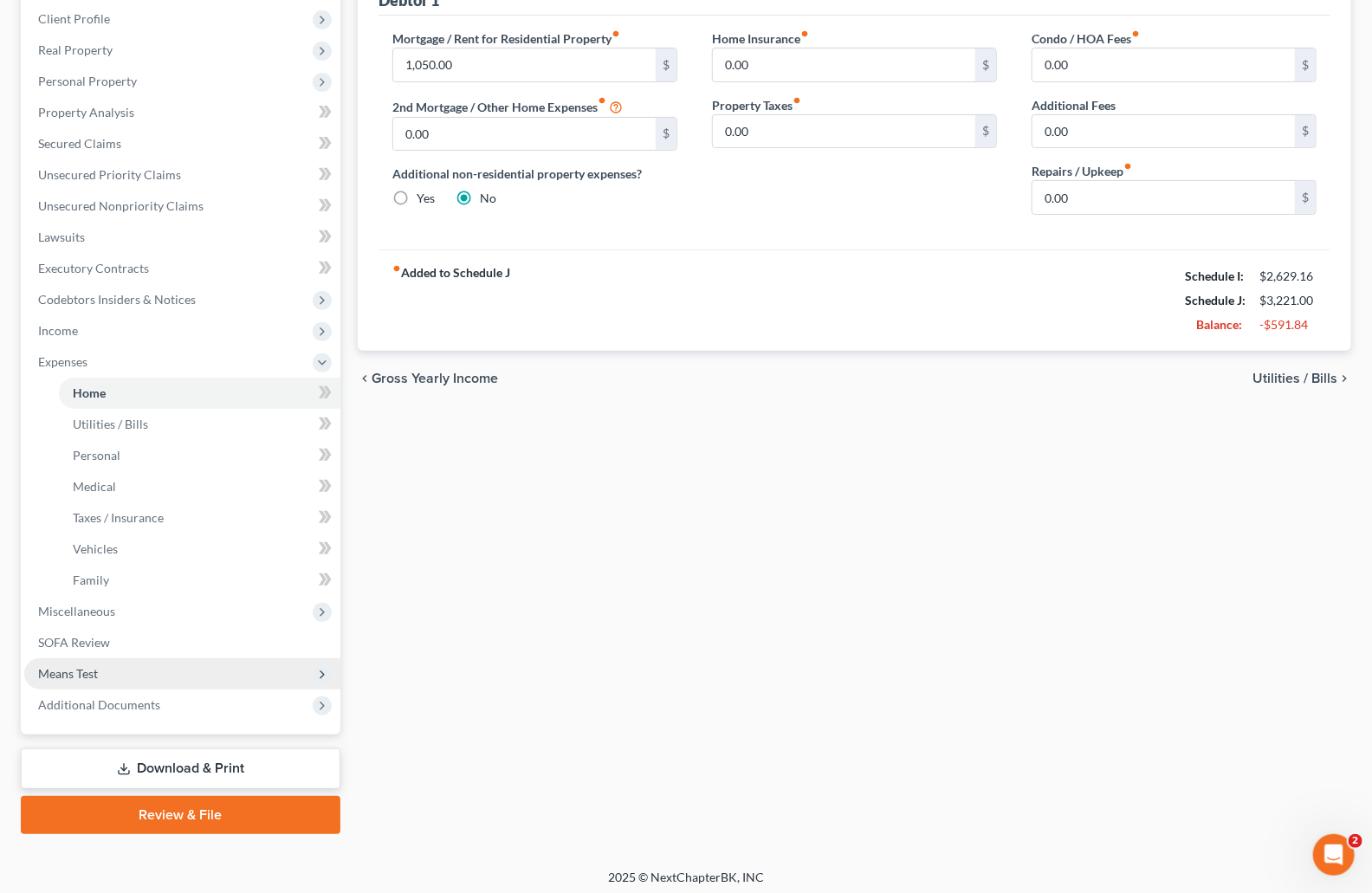
scroll to position [245, 0]
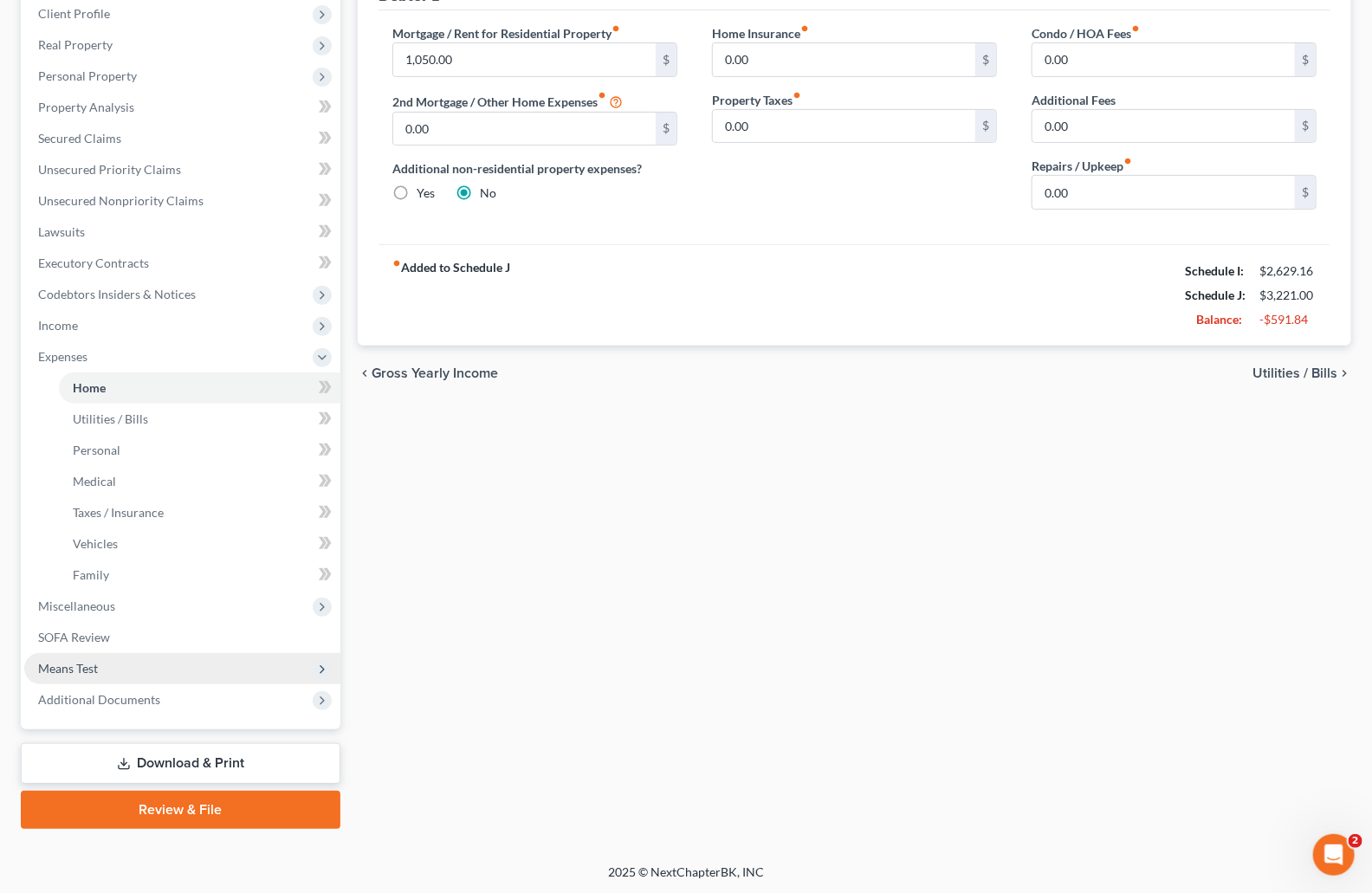
click at [78, 674] on span "Means Test" at bounding box center [182, 669] width 316 height 31
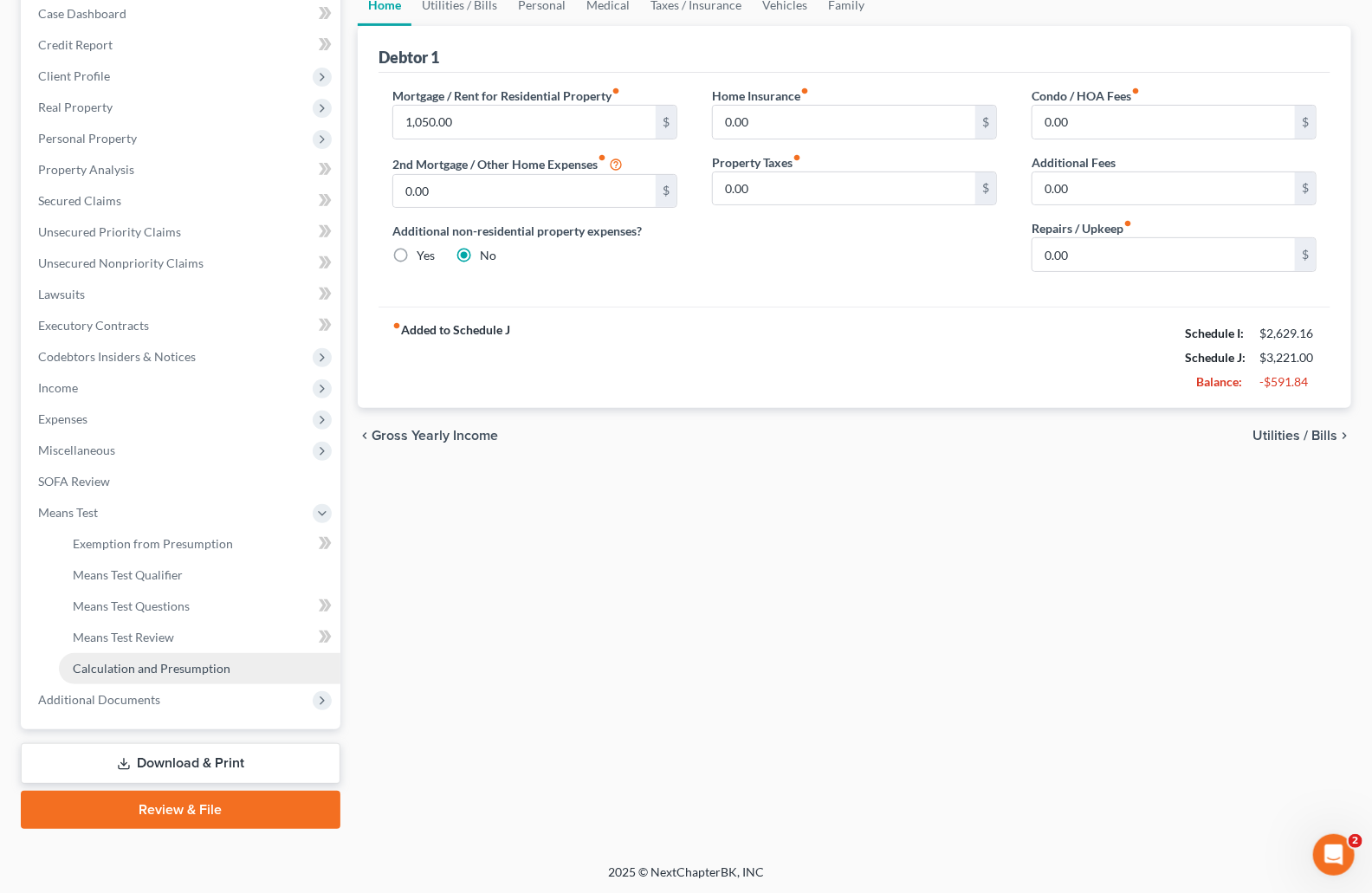
click at [120, 663] on span "Calculation and Presumption" at bounding box center [151, 668] width 157 height 15
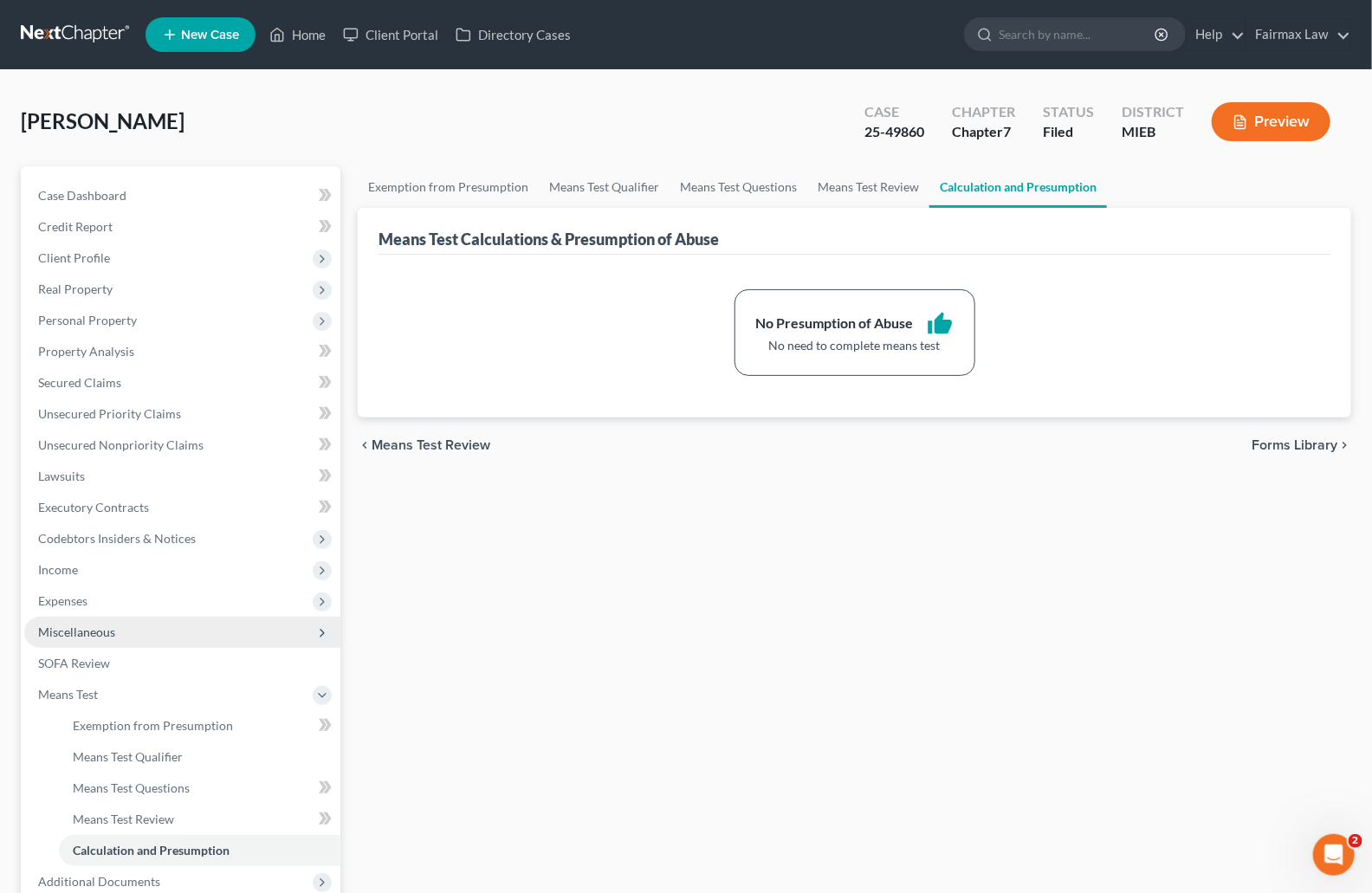
click at [100, 632] on span "Miscellaneous" at bounding box center [77, 632] width 77 height 15
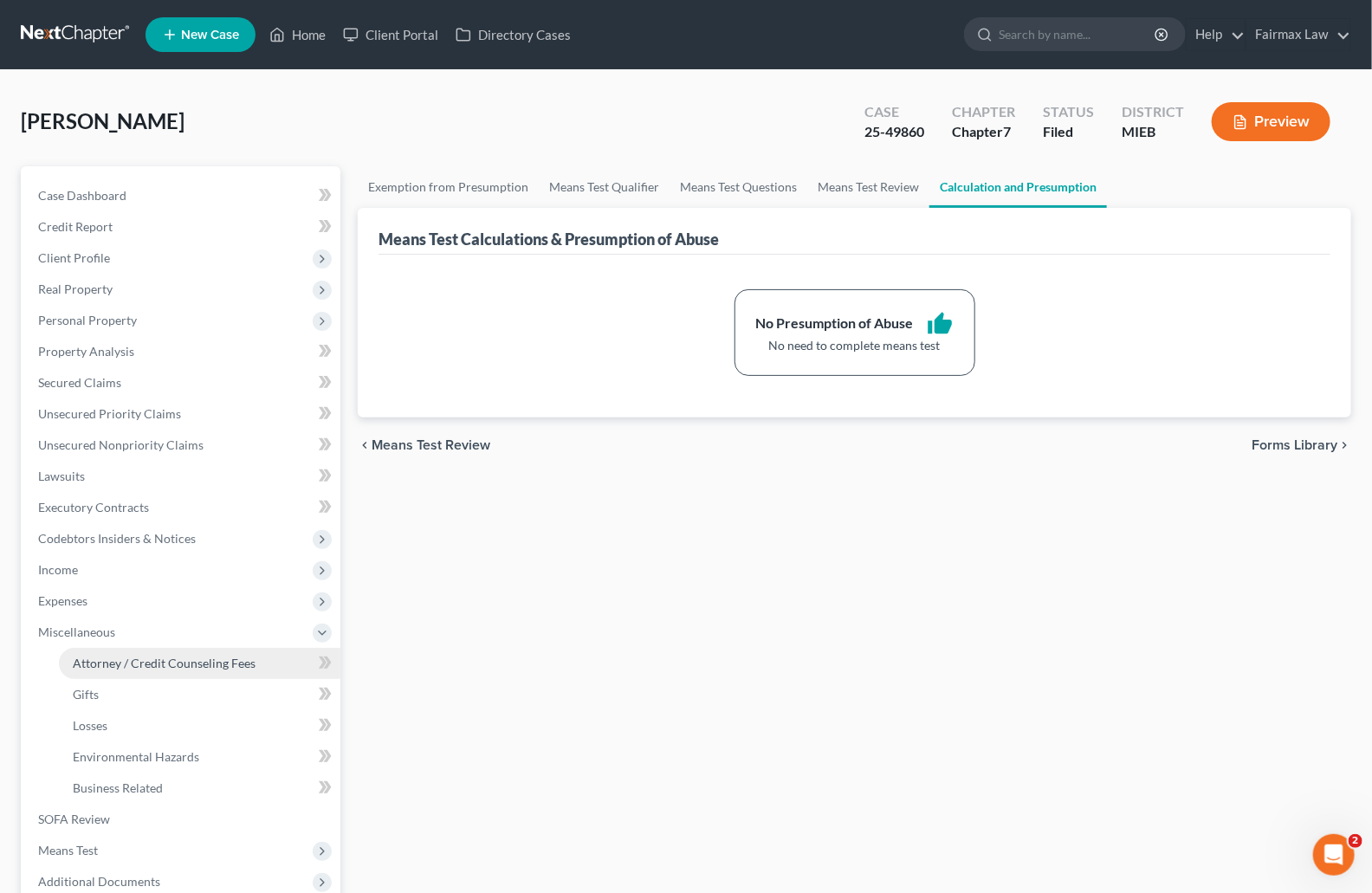
click at [136, 649] on link "Attorney / Credit Counseling Fees" at bounding box center [200, 663] width 281 height 31
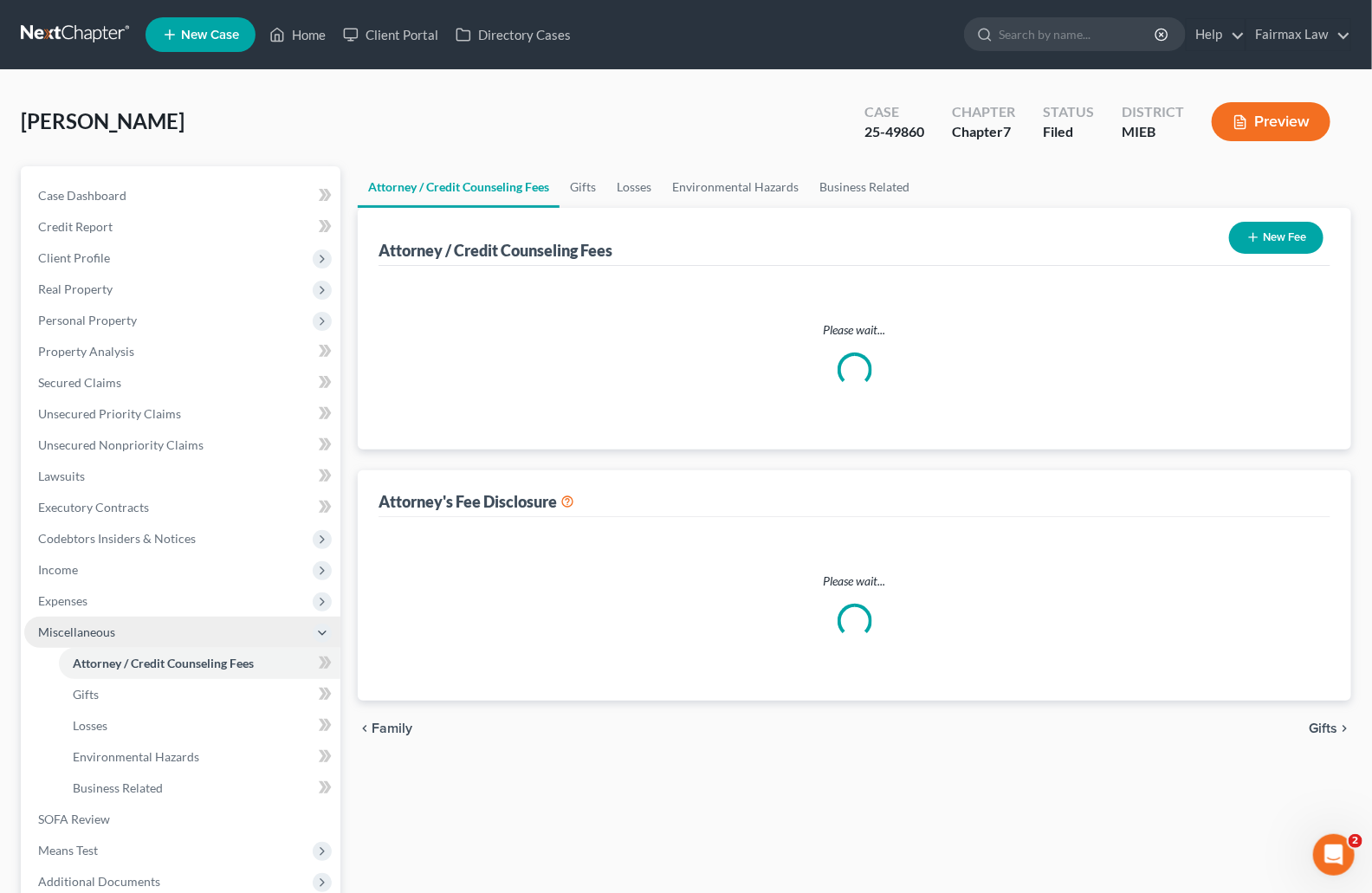
select select "2"
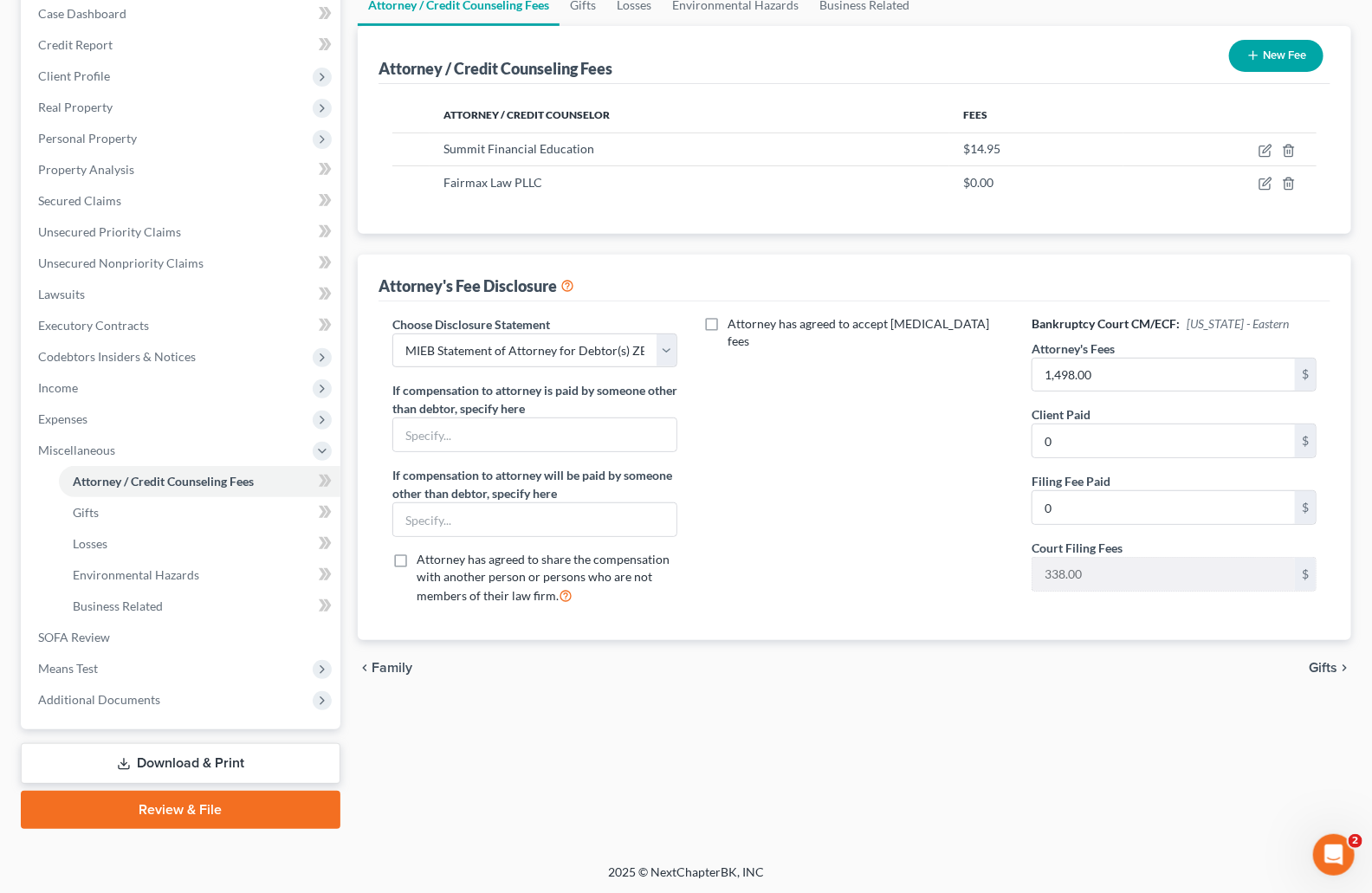
click at [124, 759] on icon at bounding box center [124, 765] width 14 height 14
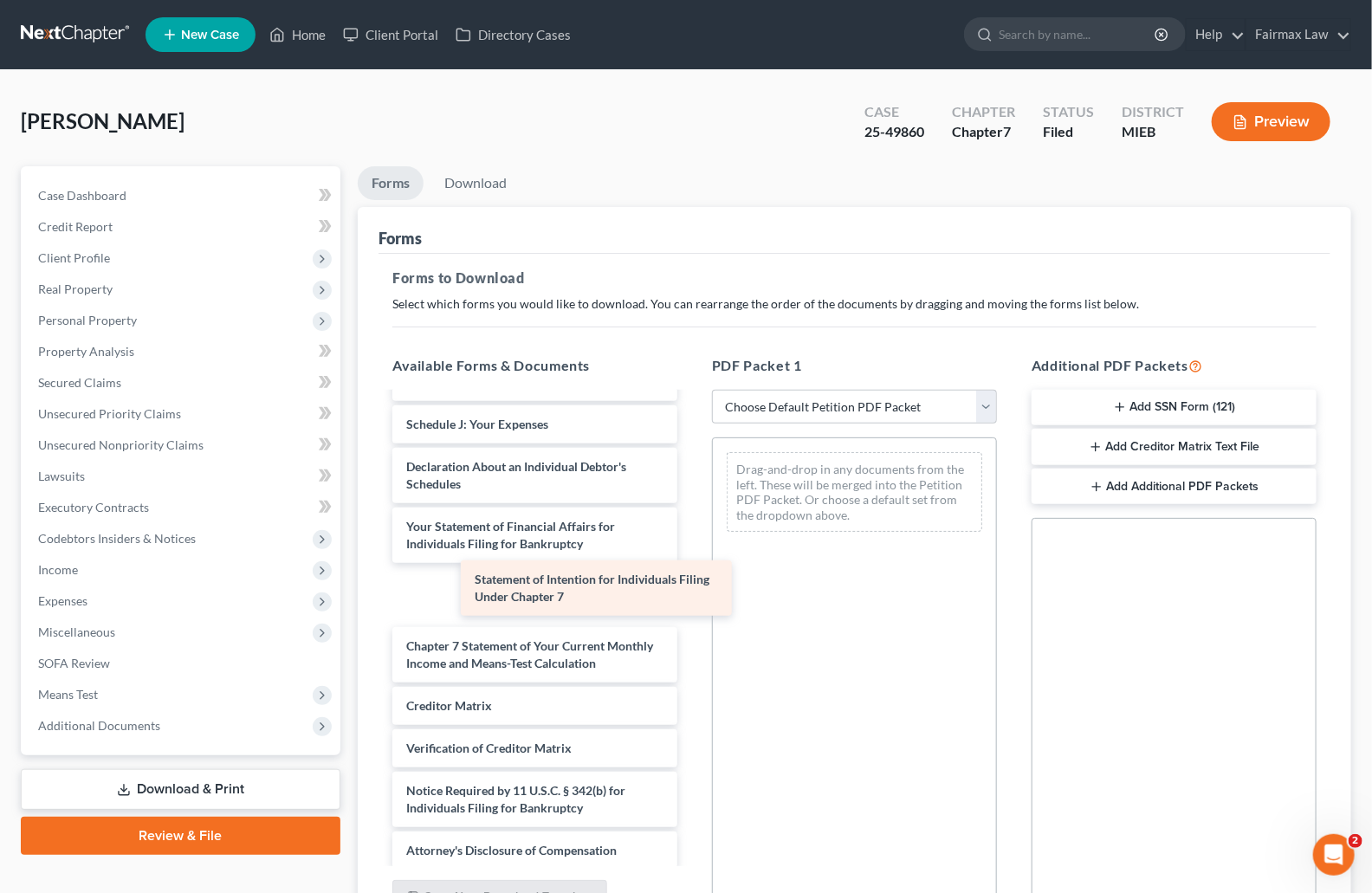
scroll to position [549, 0]
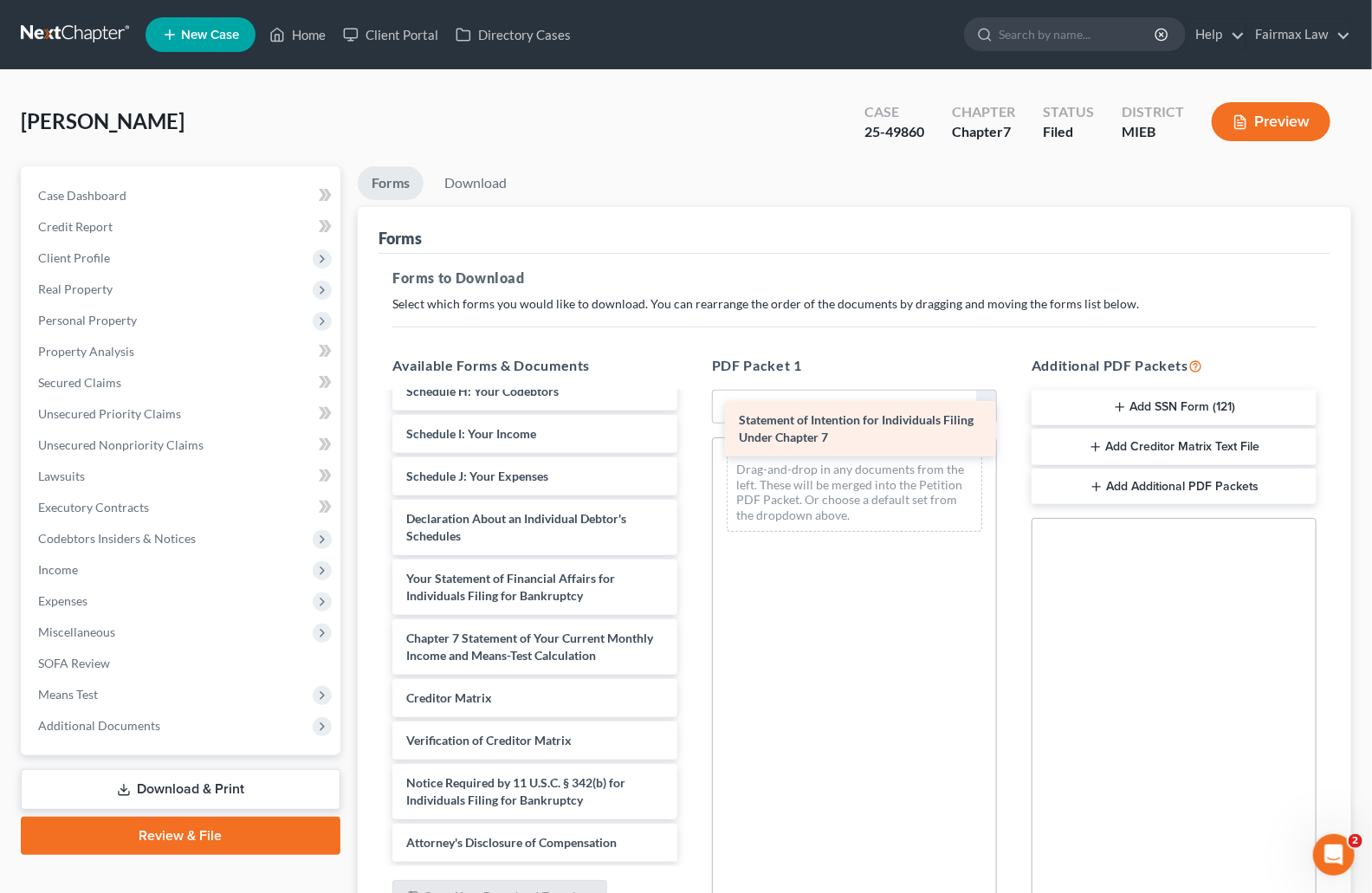
drag, startPoint x: 581, startPoint y: 616, endPoint x: 914, endPoint y: 416, distance: 388.4
click at [691, 416] on div "Statement of Intention for Individuals Filing Under Chapter 7 Bankruptcy Petiti…" at bounding box center [535, 370] width 313 height 984
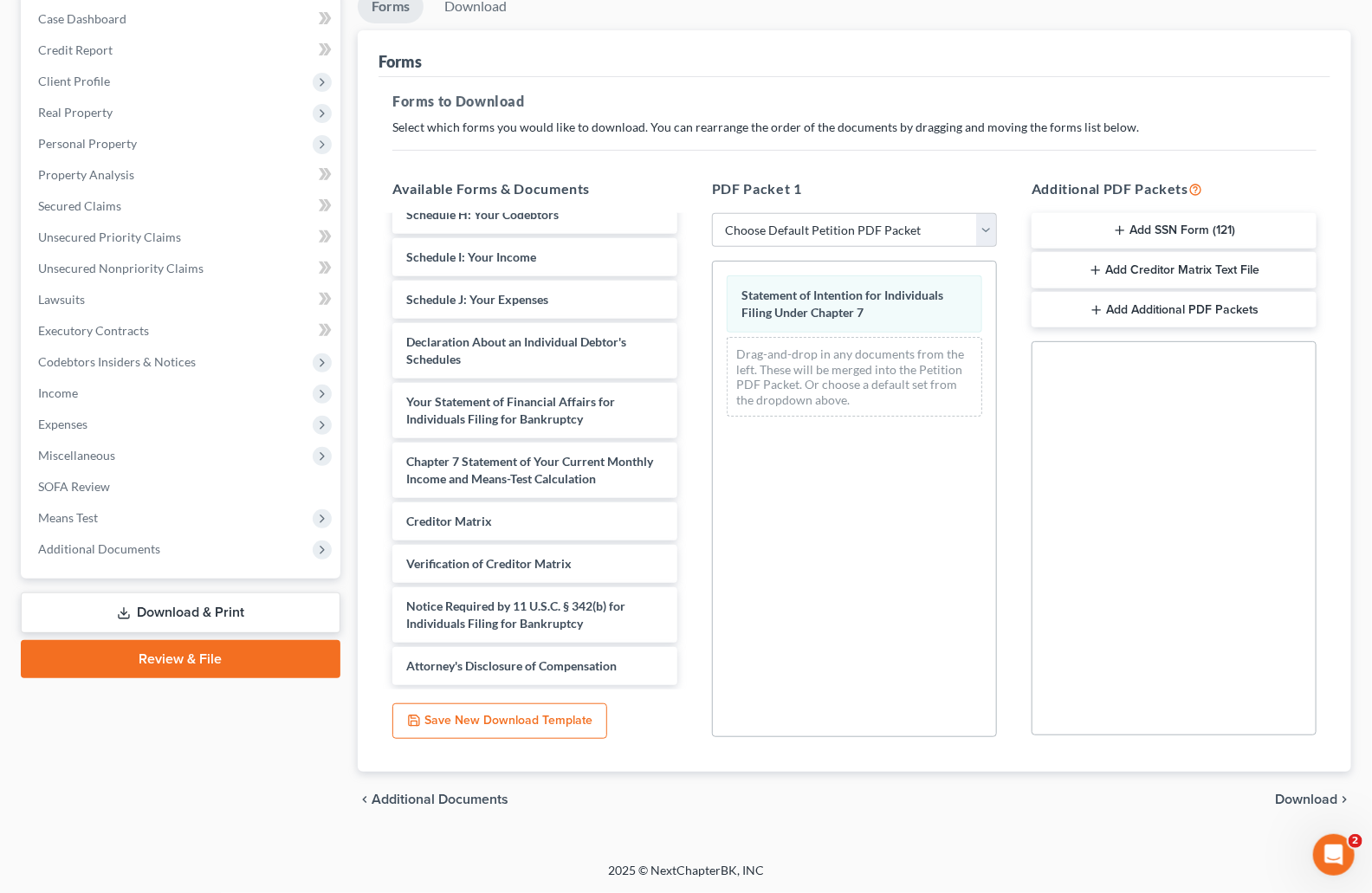
click at [1296, 793] on span "Download" at bounding box center [1306, 800] width 62 height 14
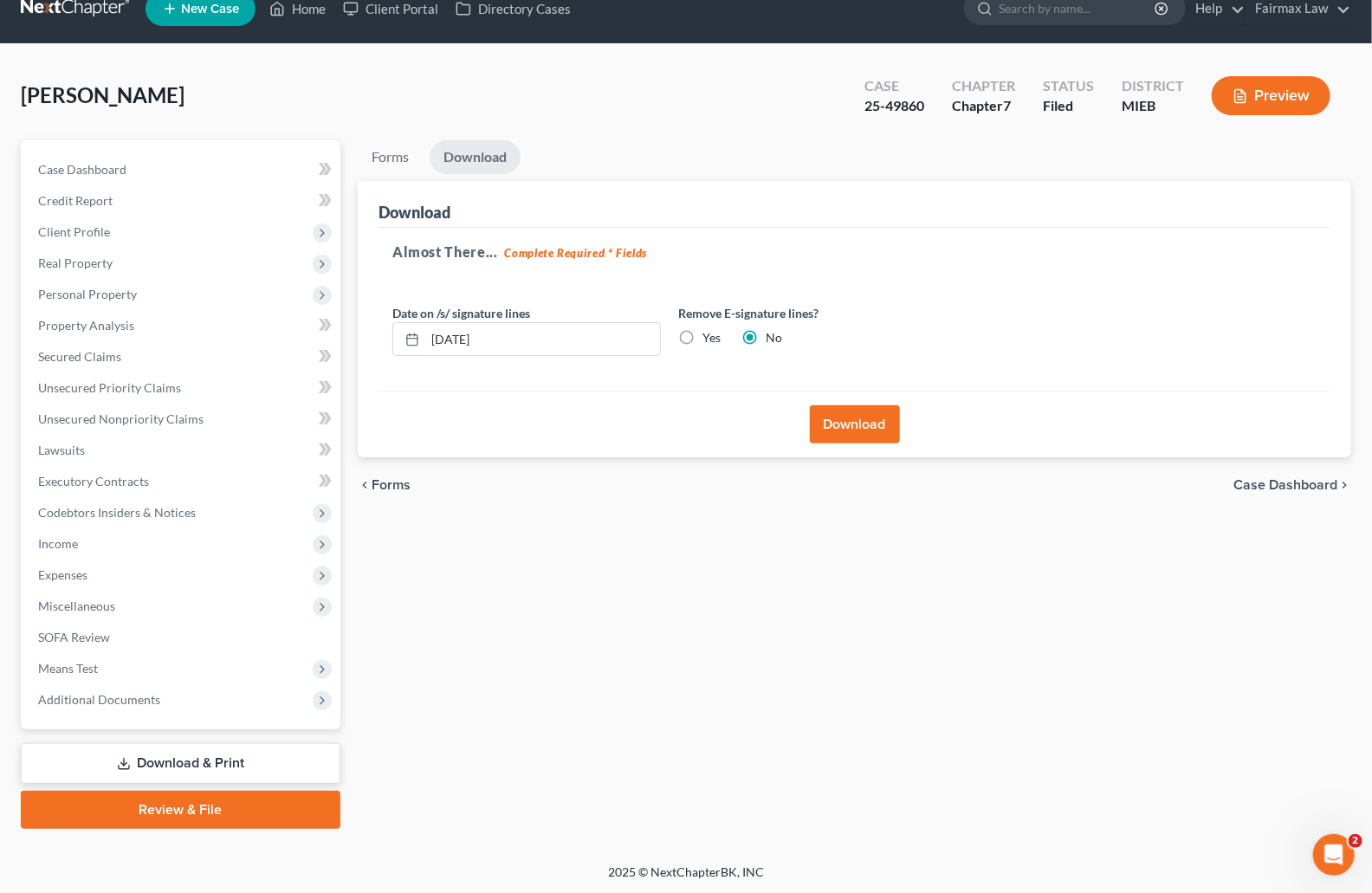
click at [819, 434] on button "Download" at bounding box center [855, 424] width 90 height 38
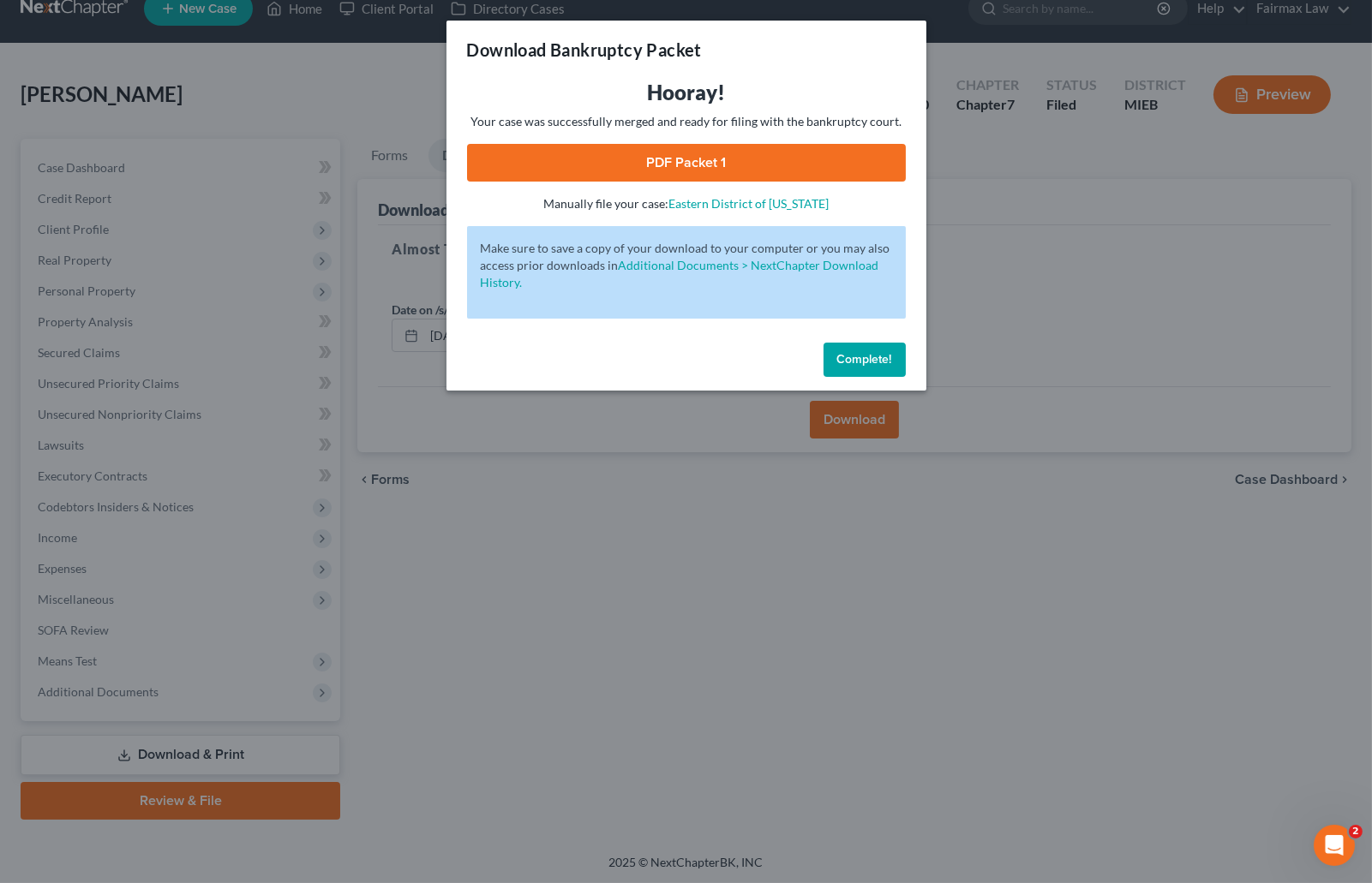
click at [1004, 159] on div "Download Bankruptcy Packet Hooray! Your case was successfully merged and ready …" at bounding box center [686, 441] width 1372 height 883
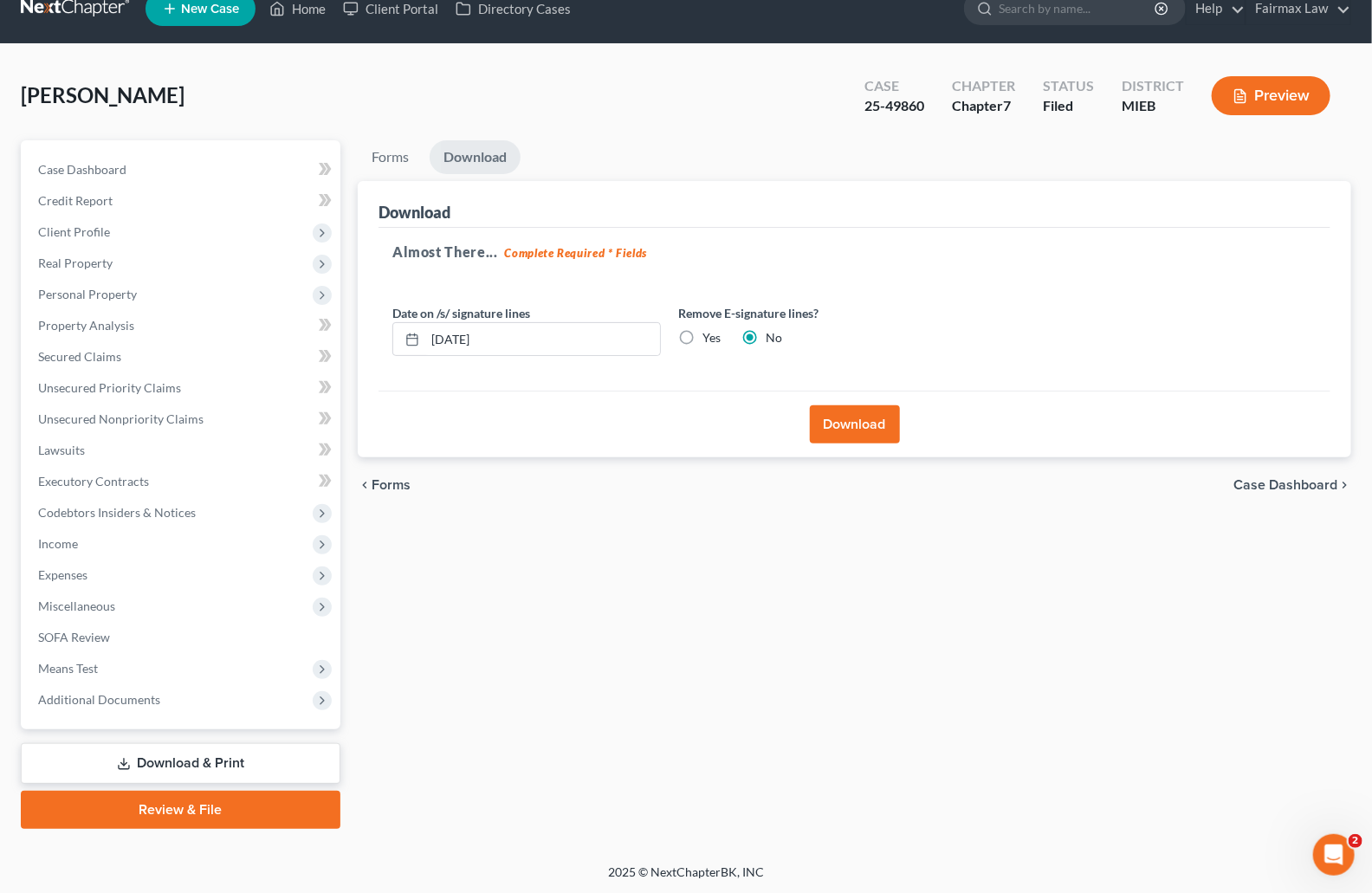
click at [968, 321] on div "Almost There... Complete Required * Fields Date on /s/ signature lines 10/15/20…" at bounding box center [854, 310] width 952 height 164
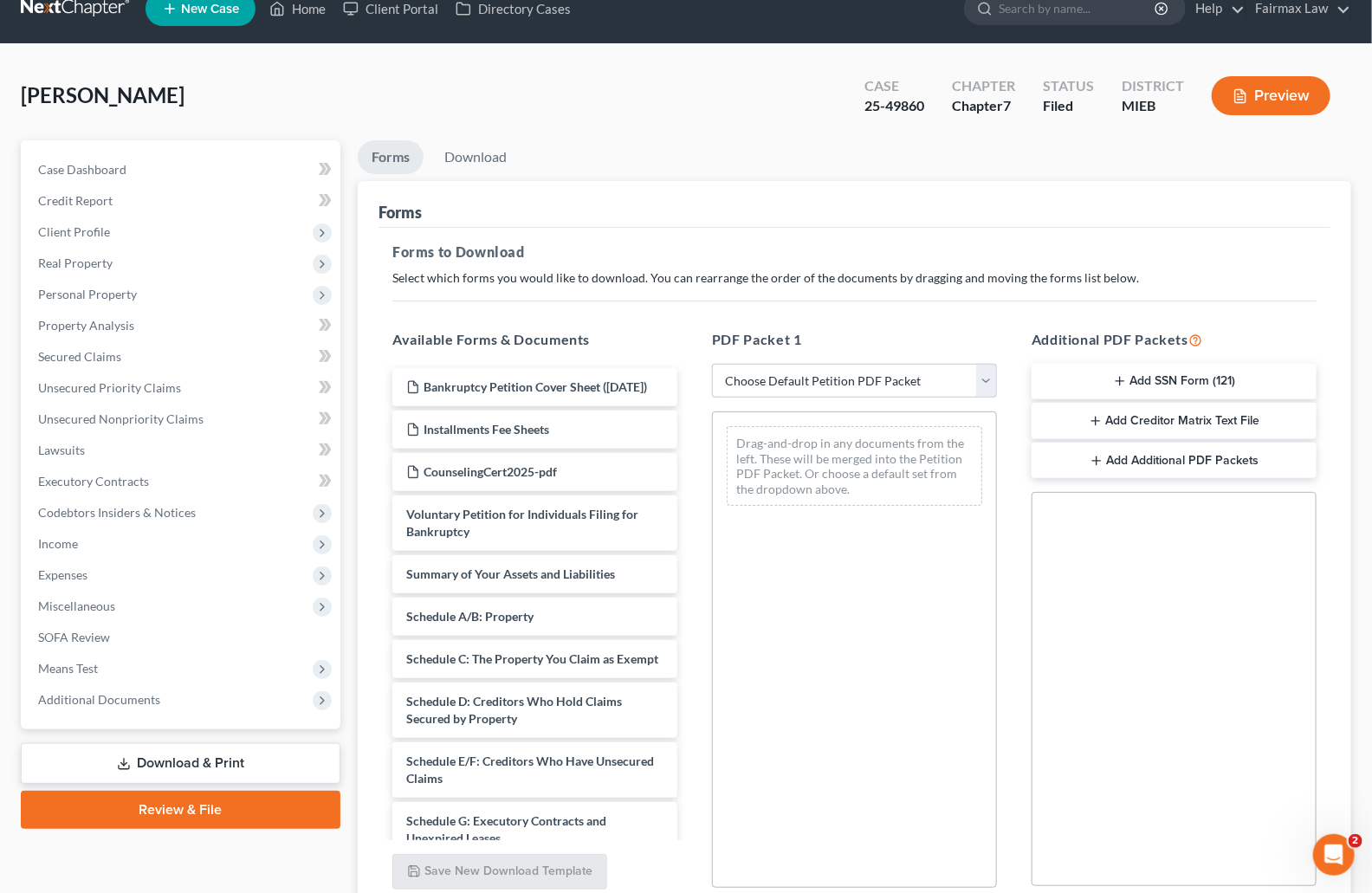
drag, startPoint x: 887, startPoint y: 261, endPoint x: 876, endPoint y: 259, distance: 11.2
click at [887, 263] on div "Forms to Download Select which forms you would like to download. You can rearra…" at bounding box center [854, 575] width 952 height 696
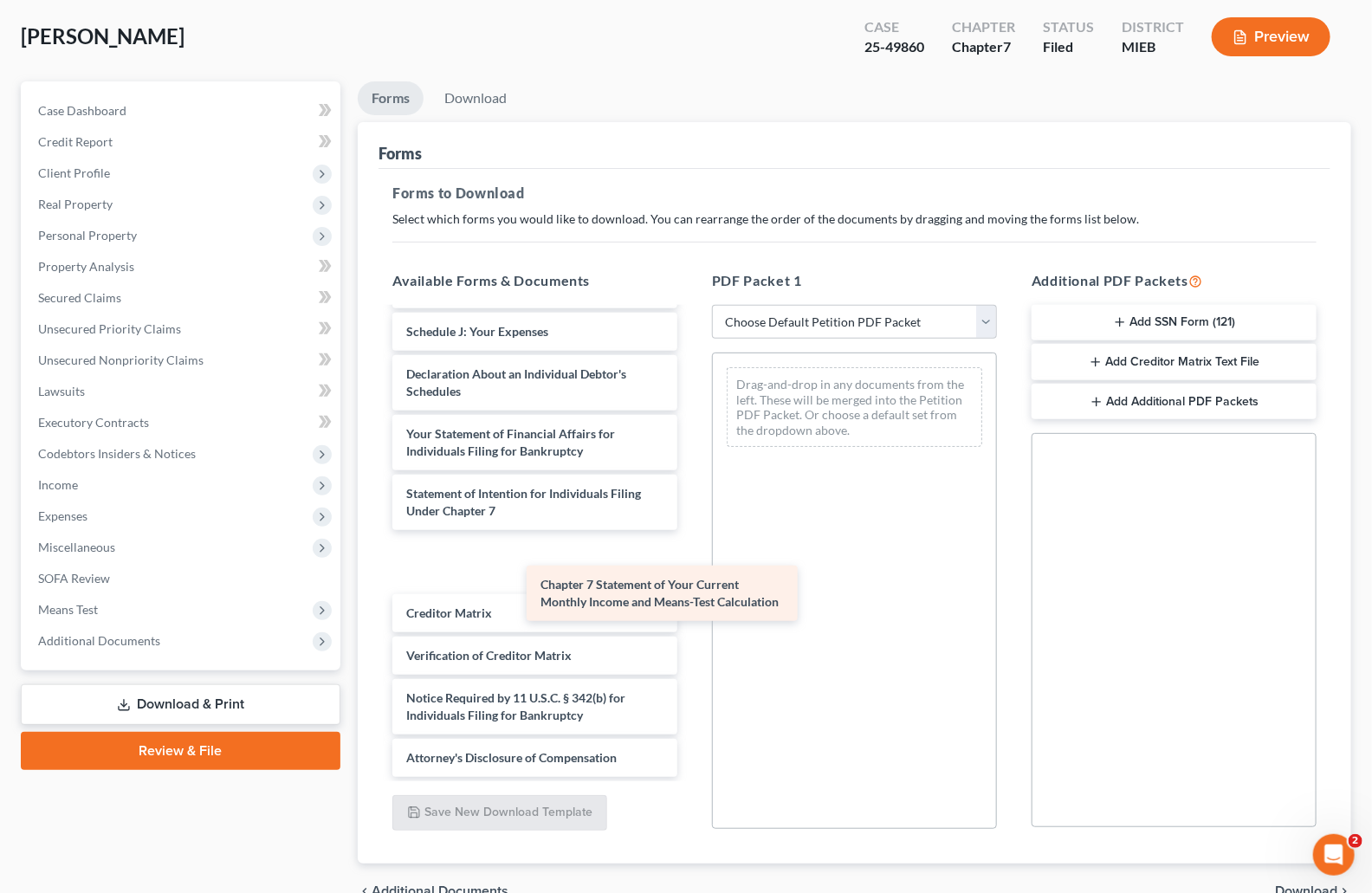
scroll to position [549, 0]
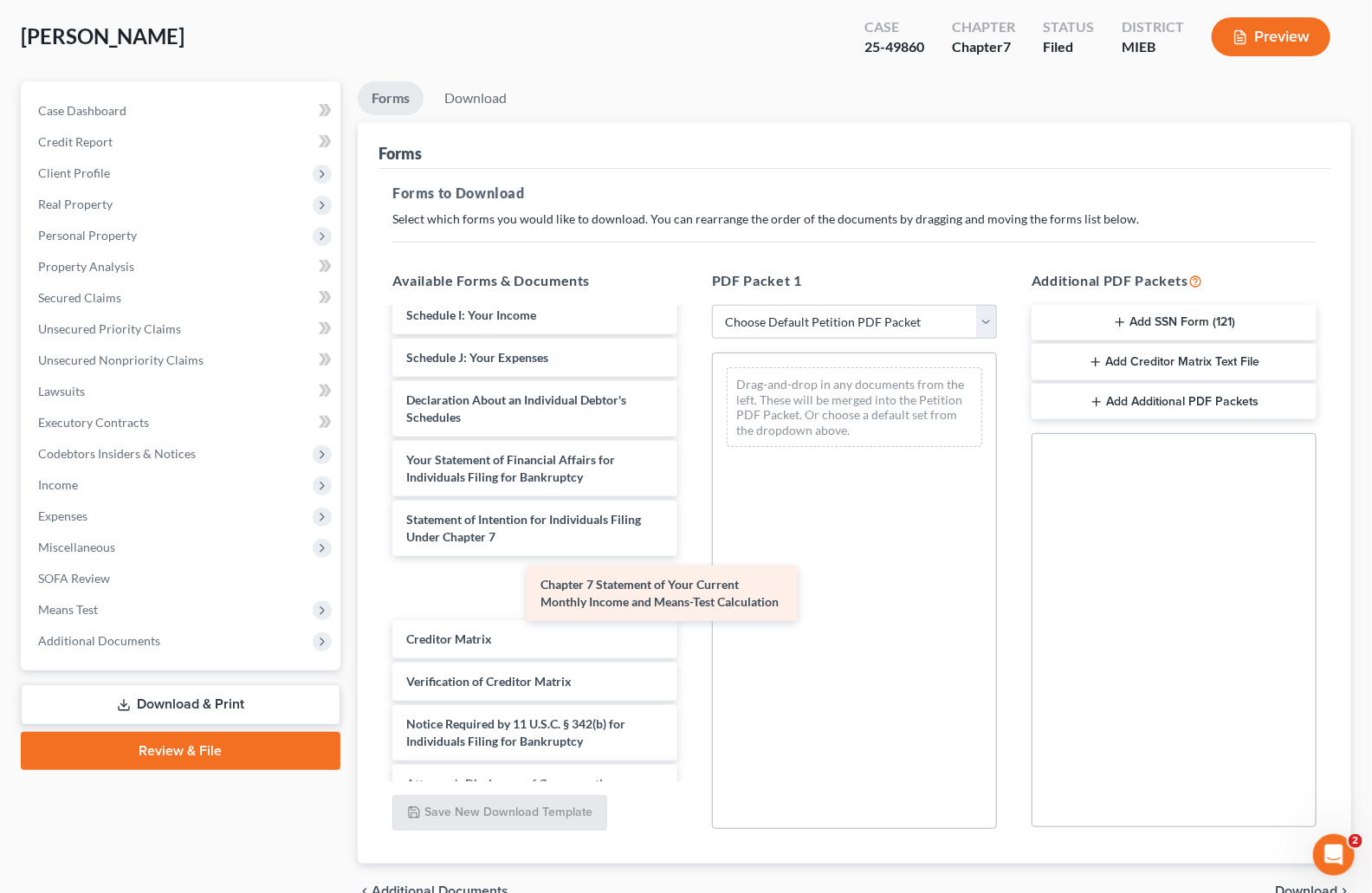
drag, startPoint x: 531, startPoint y: 602, endPoint x: 826, endPoint y: 489, distance: 315.9
click at [691, 488] on div "Chapter 7 Statement of Your Current Monthly Income and Means-Test Calculation B…" at bounding box center [535, 282] width 313 height 1043
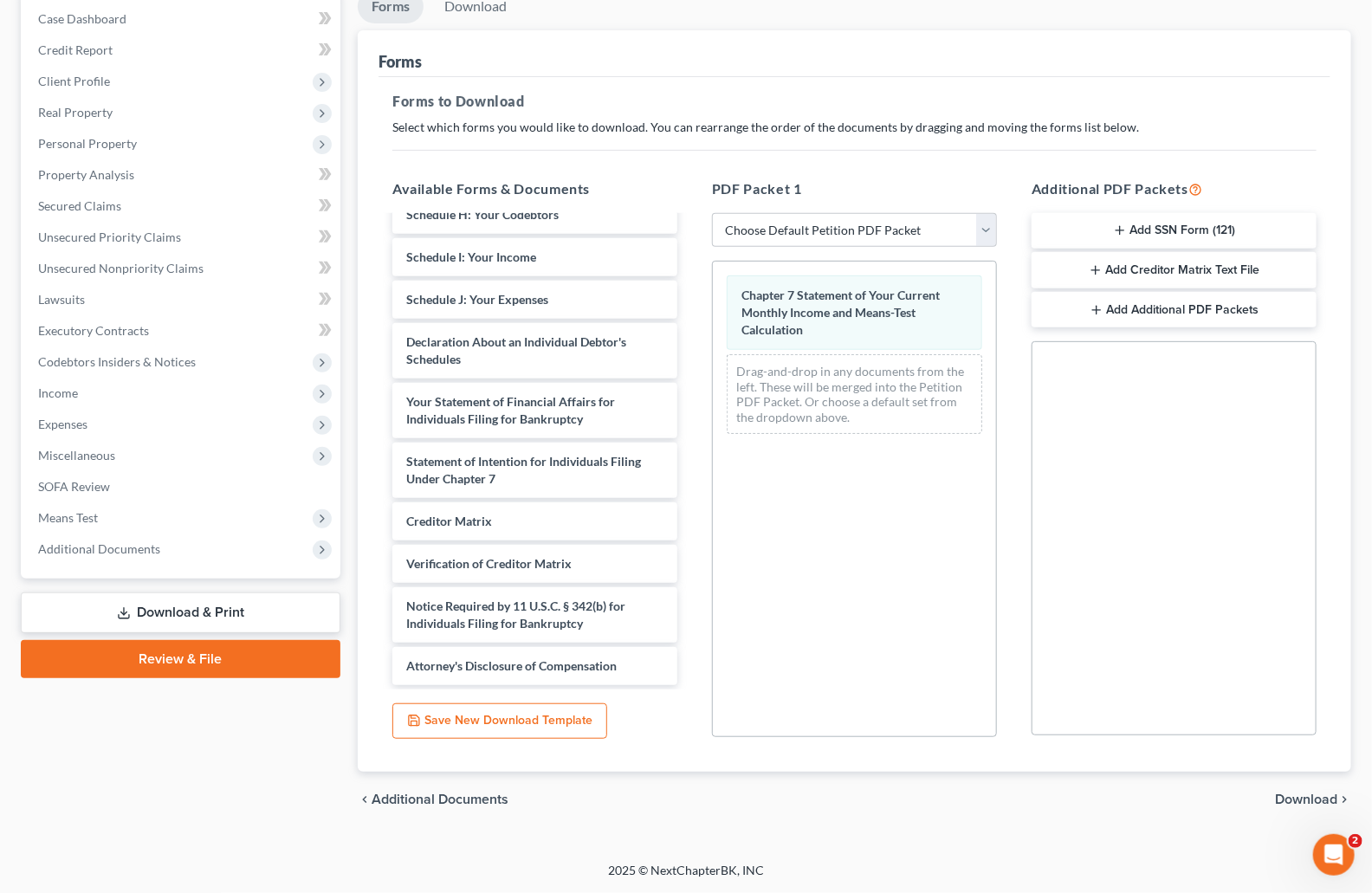
click at [1308, 794] on span "Download" at bounding box center [1306, 800] width 62 height 14
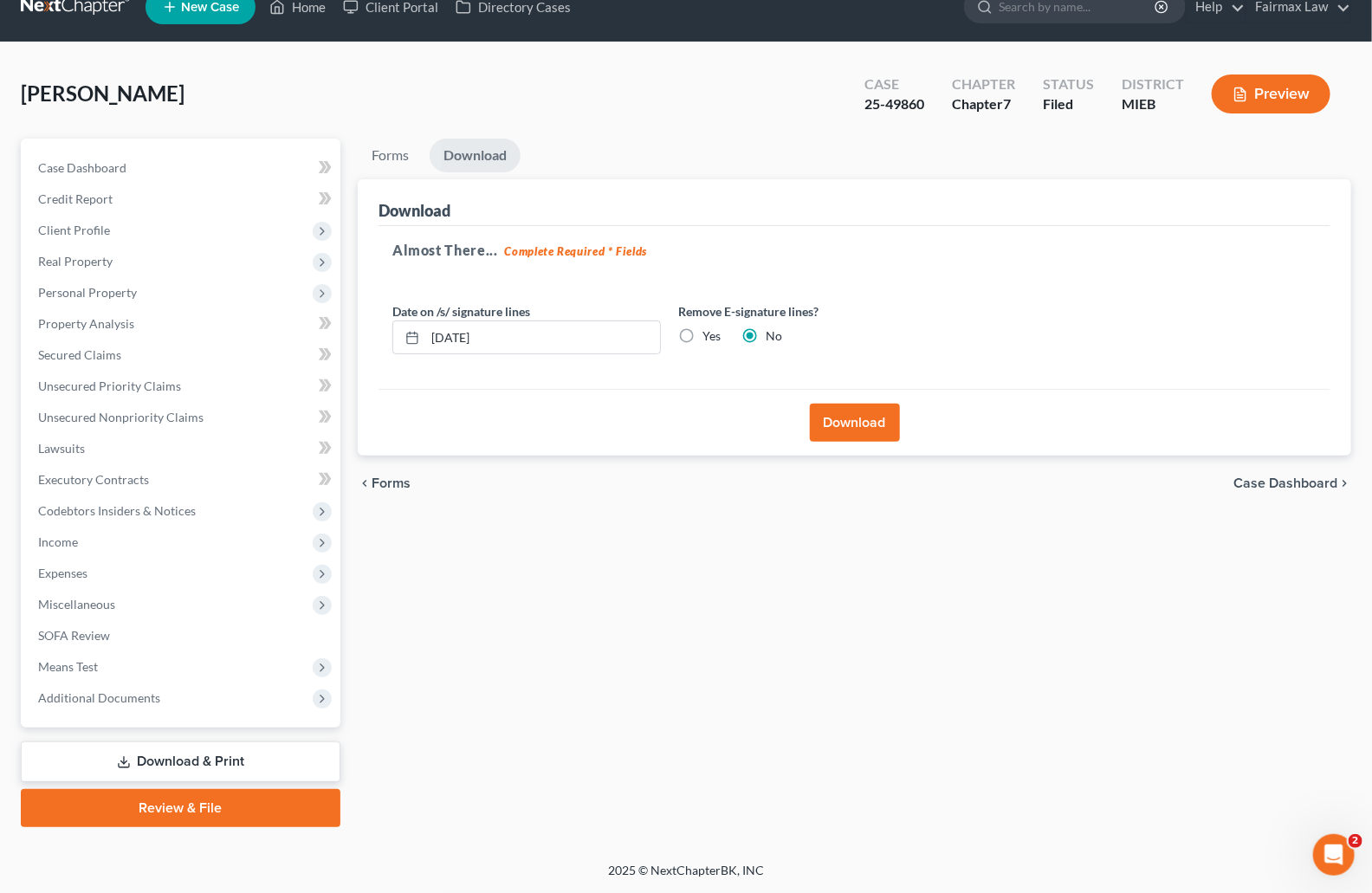
scroll to position [26, 0]
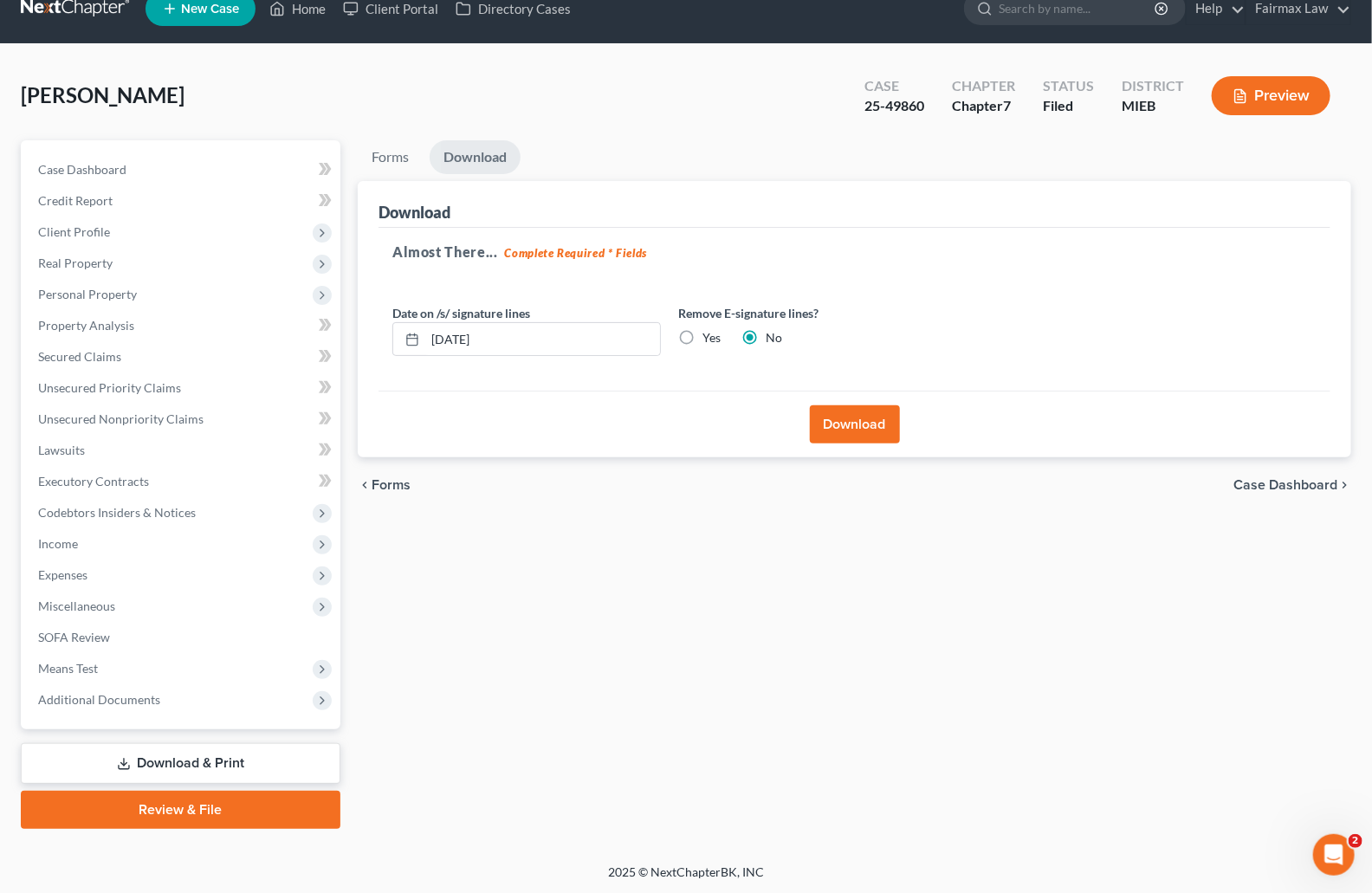
click at [892, 428] on button "Download" at bounding box center [855, 424] width 90 height 38
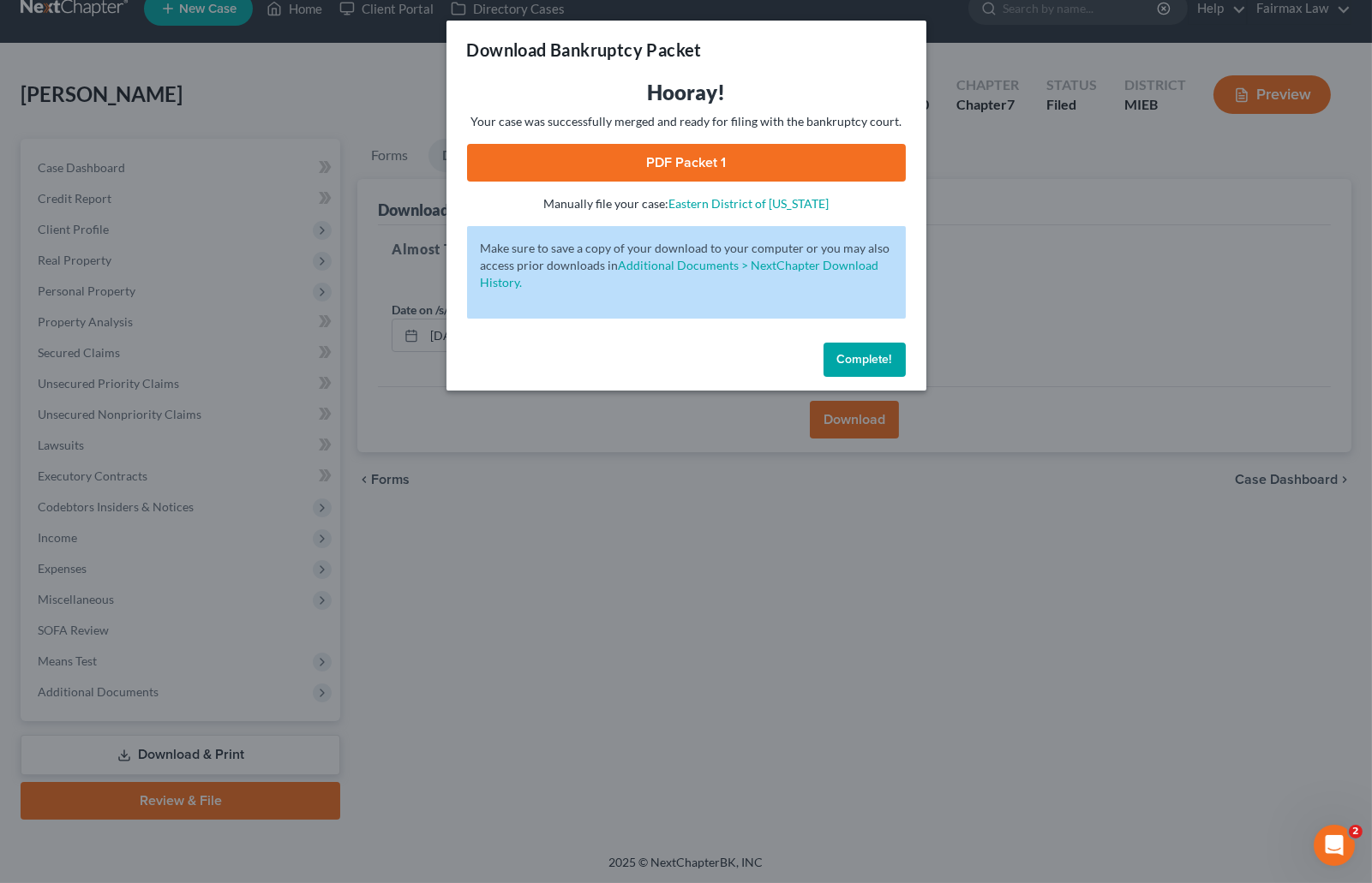
click at [652, 155] on link "PDF Packet 1" at bounding box center [686, 162] width 438 height 37
click at [864, 352] on span "Complete!" at bounding box center [864, 359] width 55 height 15
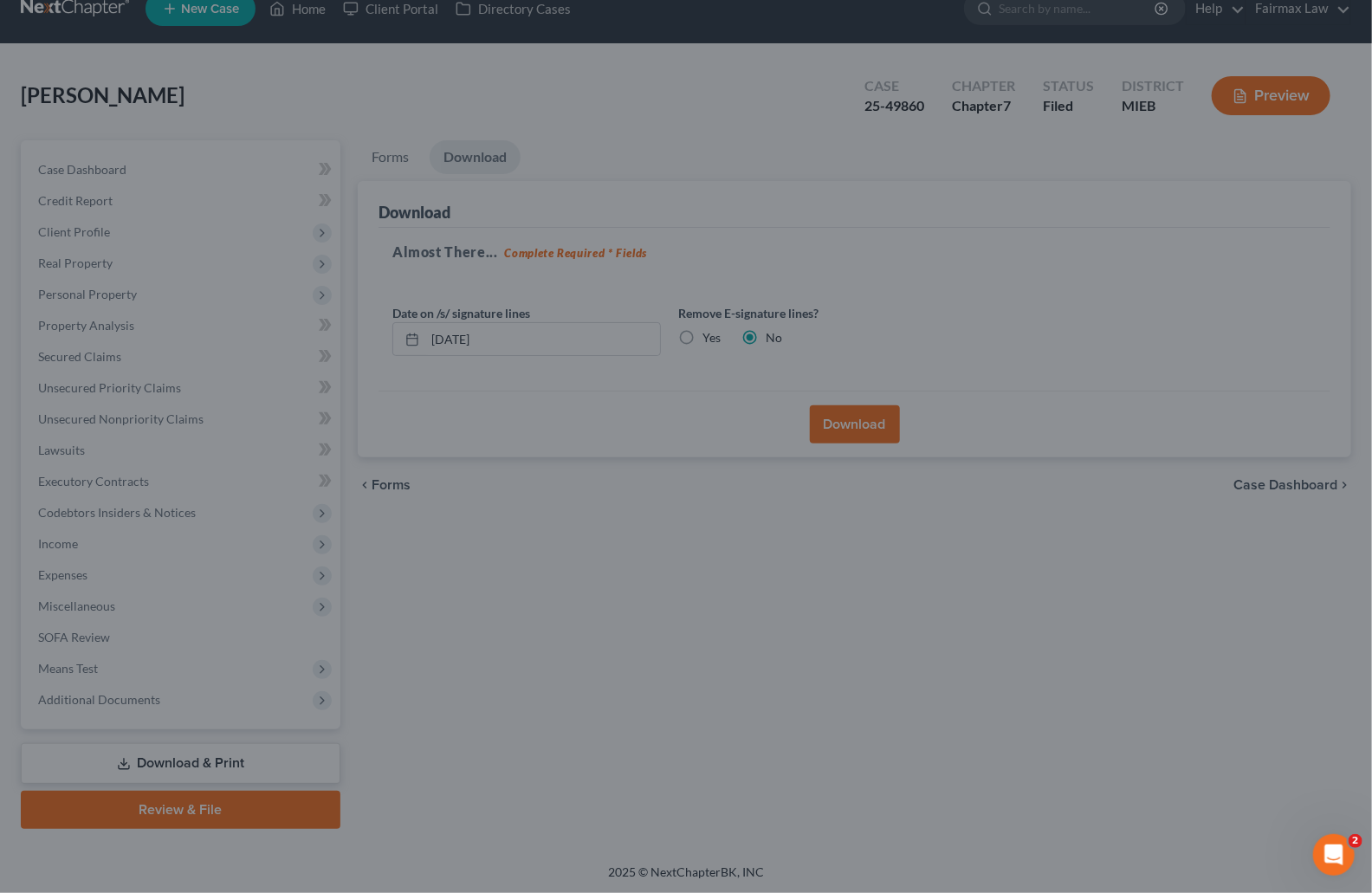
click at [1013, 251] on div at bounding box center [686, 446] width 1372 height 893
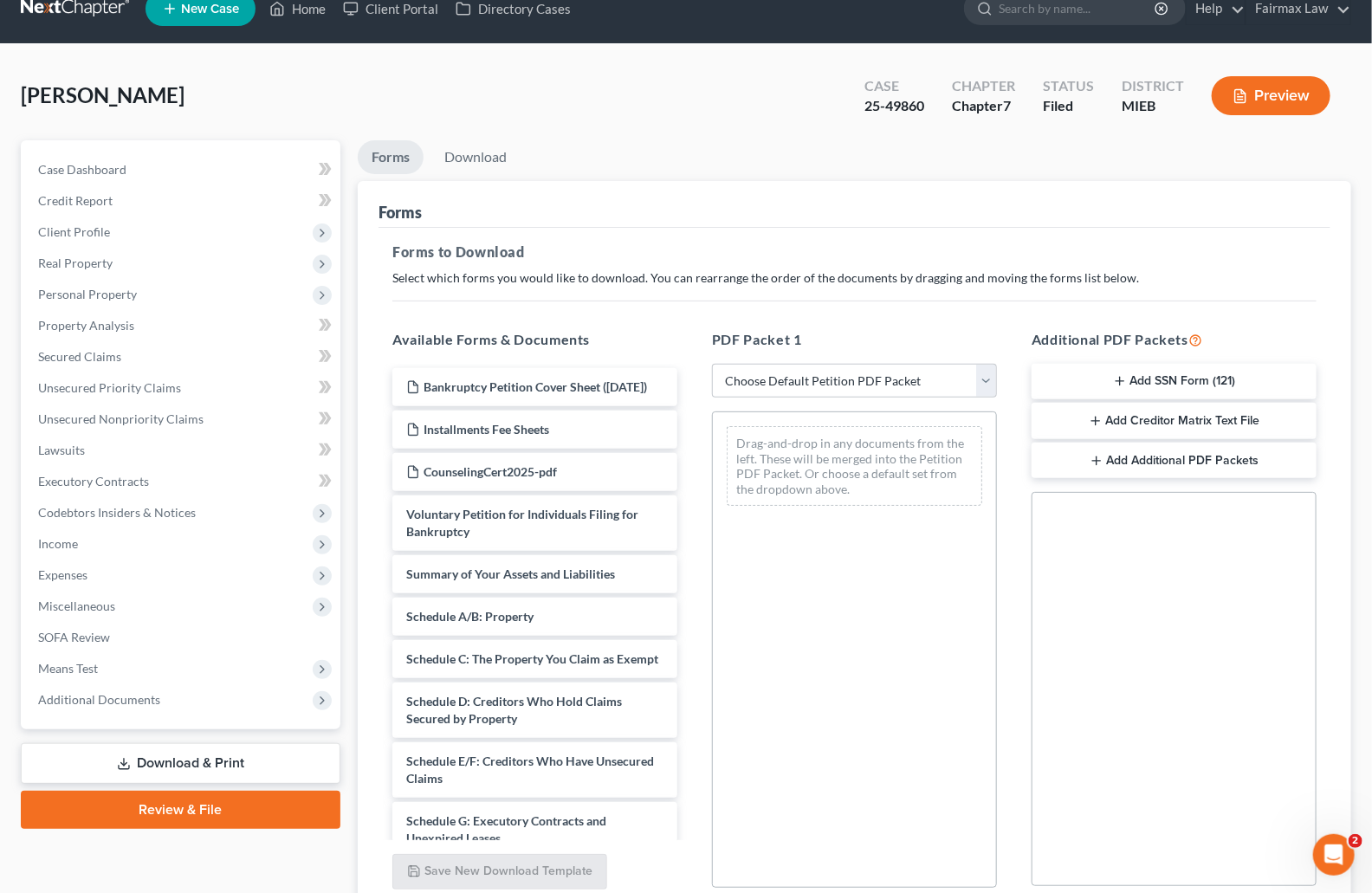
click at [790, 118] on div "[PERSON_NAME] Upgraded Case 25-49860 Chapter Chapter 7 Status Filed District MI…" at bounding box center [686, 103] width 1331 height 76
click at [849, 381] on select "Choose Default Petition PDF Packet Complete Bankruptcy Petition (all forms and …" at bounding box center [855, 381] width 285 height 34
select select "8"
click at [712, 364] on select "Choose Default Petition PDF Packet Complete Bankruptcy Petition (all forms and …" at bounding box center [855, 381] width 285 height 34
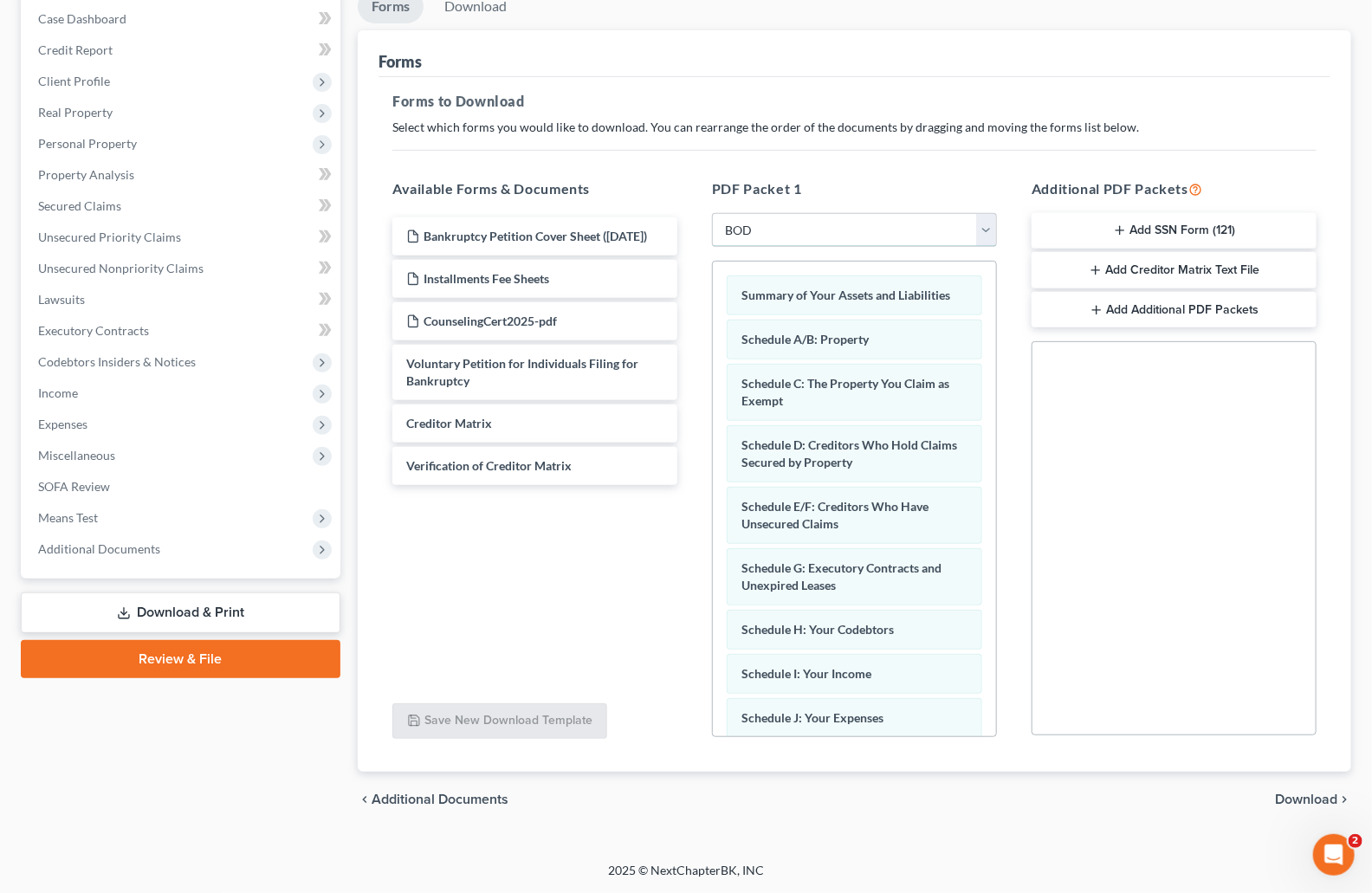
scroll to position [487, 0]
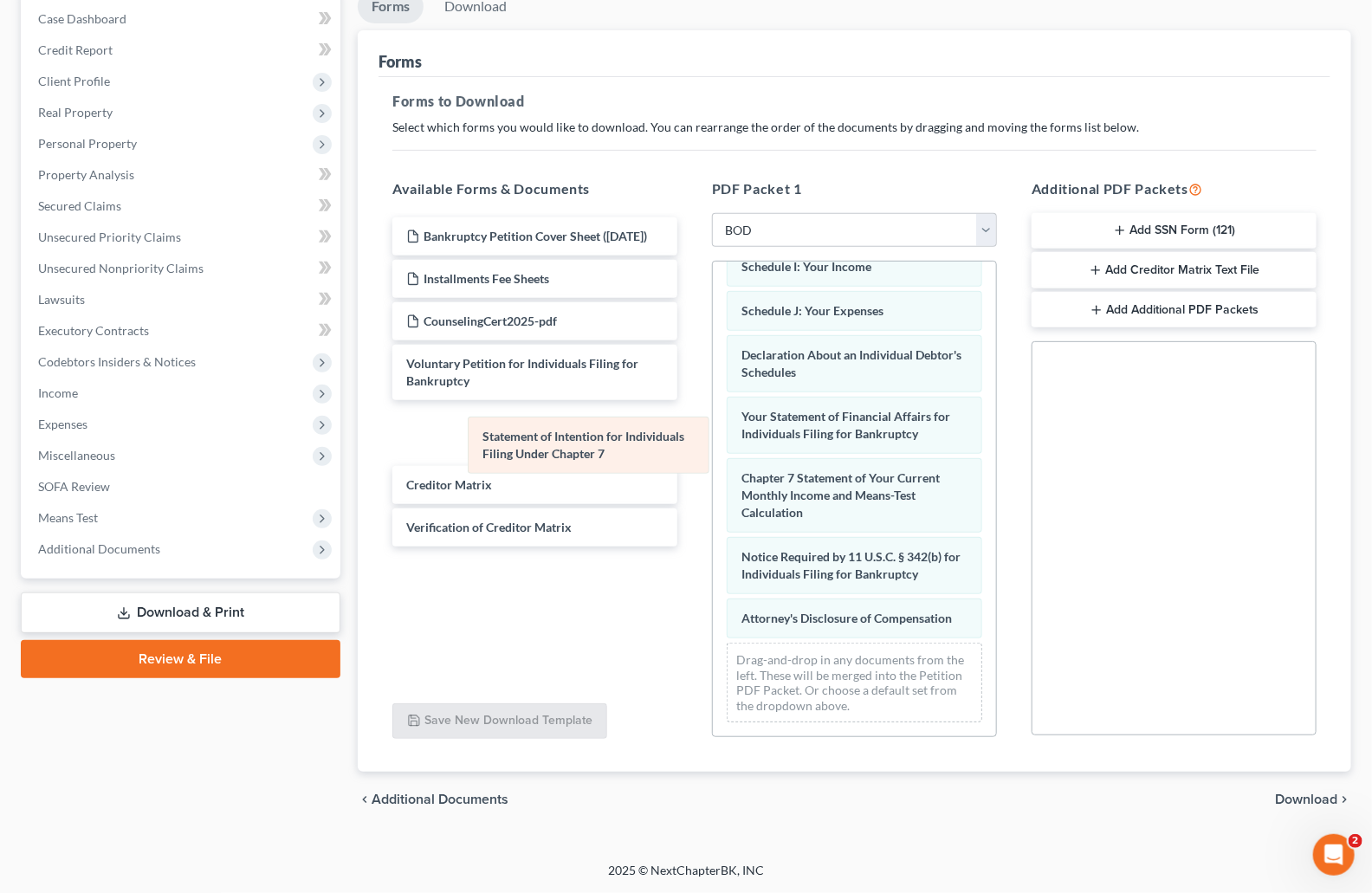
drag, startPoint x: 858, startPoint y: 402, endPoint x: 570, endPoint y: 450, distance: 292.0
click at [713, 448] on div "Statement of Intention for Individuals Filing Under Chapter 7 Summary of Your A…" at bounding box center [855, 296] width 283 height 882
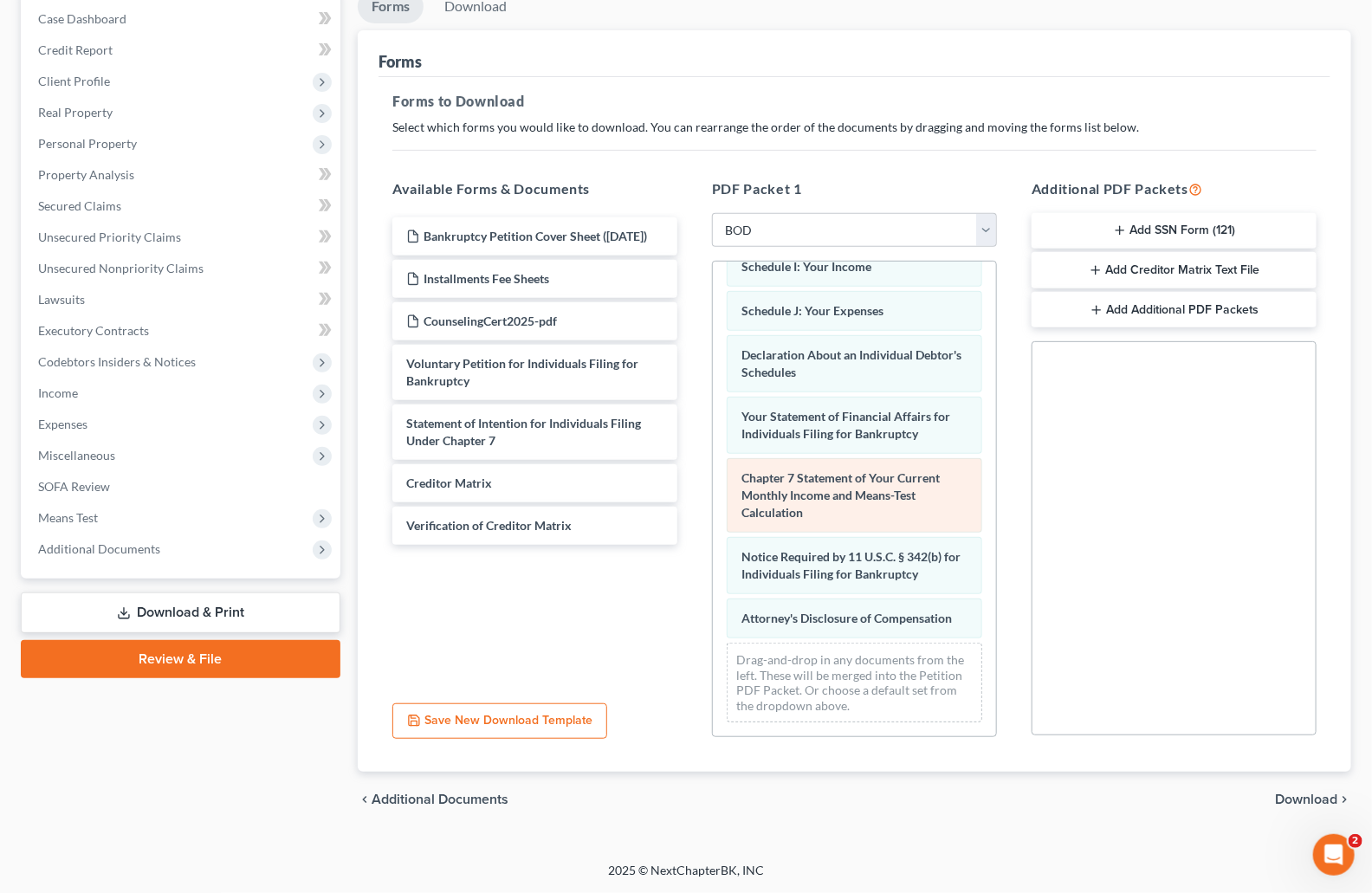
scroll to position [348, 0]
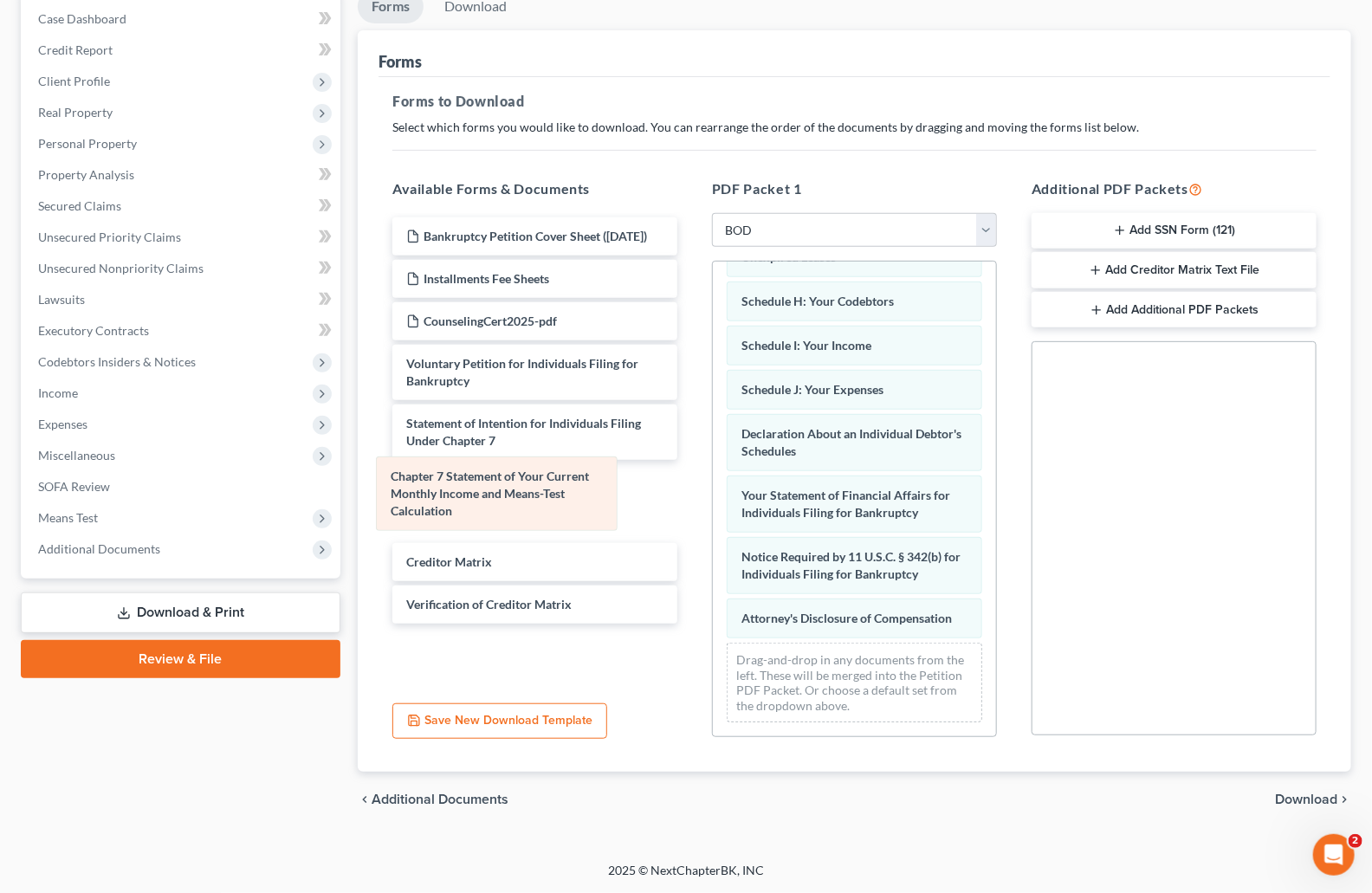
drag, startPoint x: 792, startPoint y: 471, endPoint x: 480, endPoint y: 487, distance: 312.4
click at [713, 486] on div "Chapter 7 Statement of Your Current Monthly Income and Means-Test Calculation S…" at bounding box center [855, 334] width 283 height 803
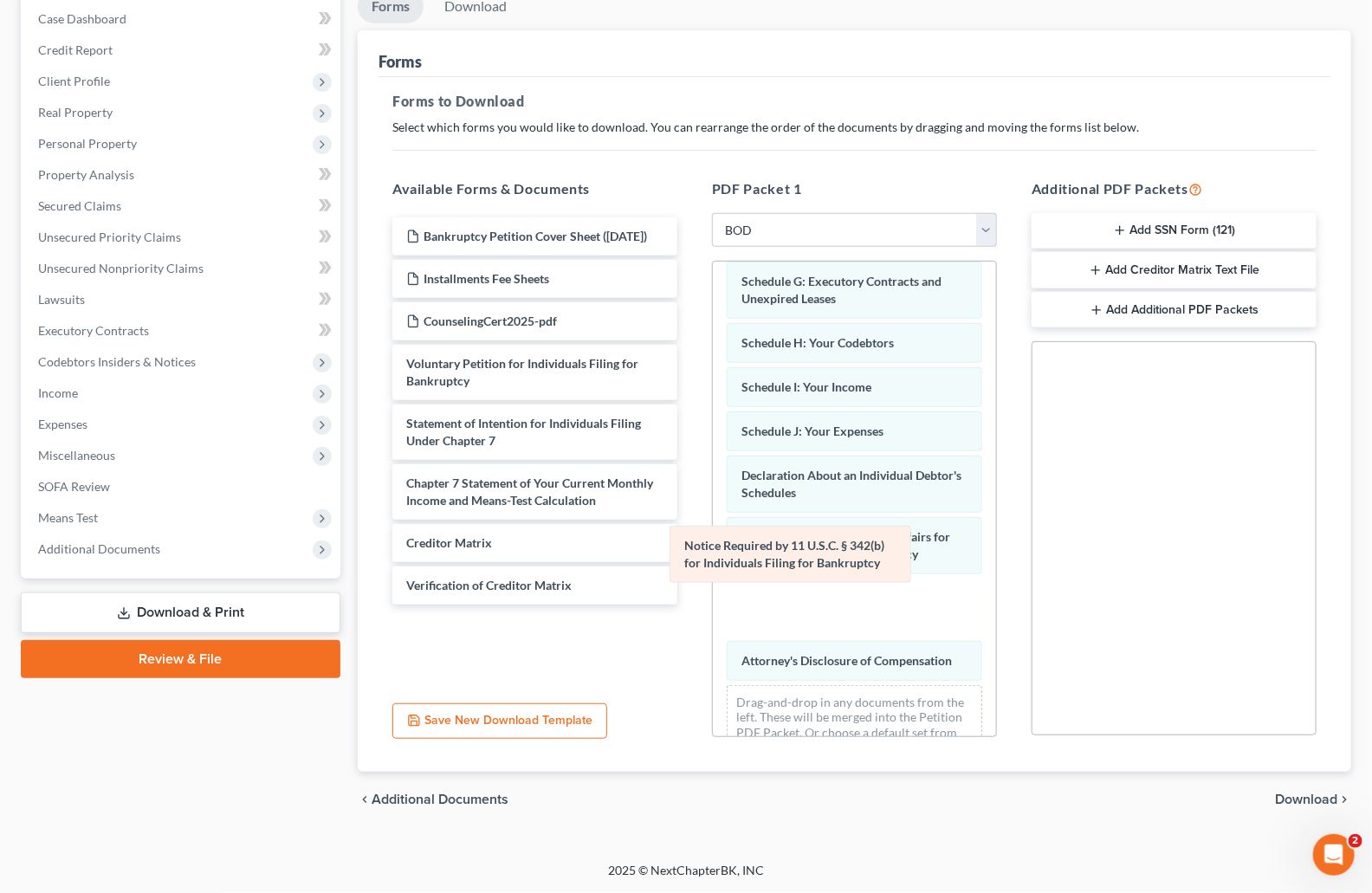
drag, startPoint x: 789, startPoint y: 535, endPoint x: 474, endPoint y: 571, distance: 317.1
click at [713, 571] on div "Notice Required by 11 U.S.C. § 342(b) for Individuals Filing for Bankruptcy Sum…" at bounding box center [855, 376] width 283 height 803
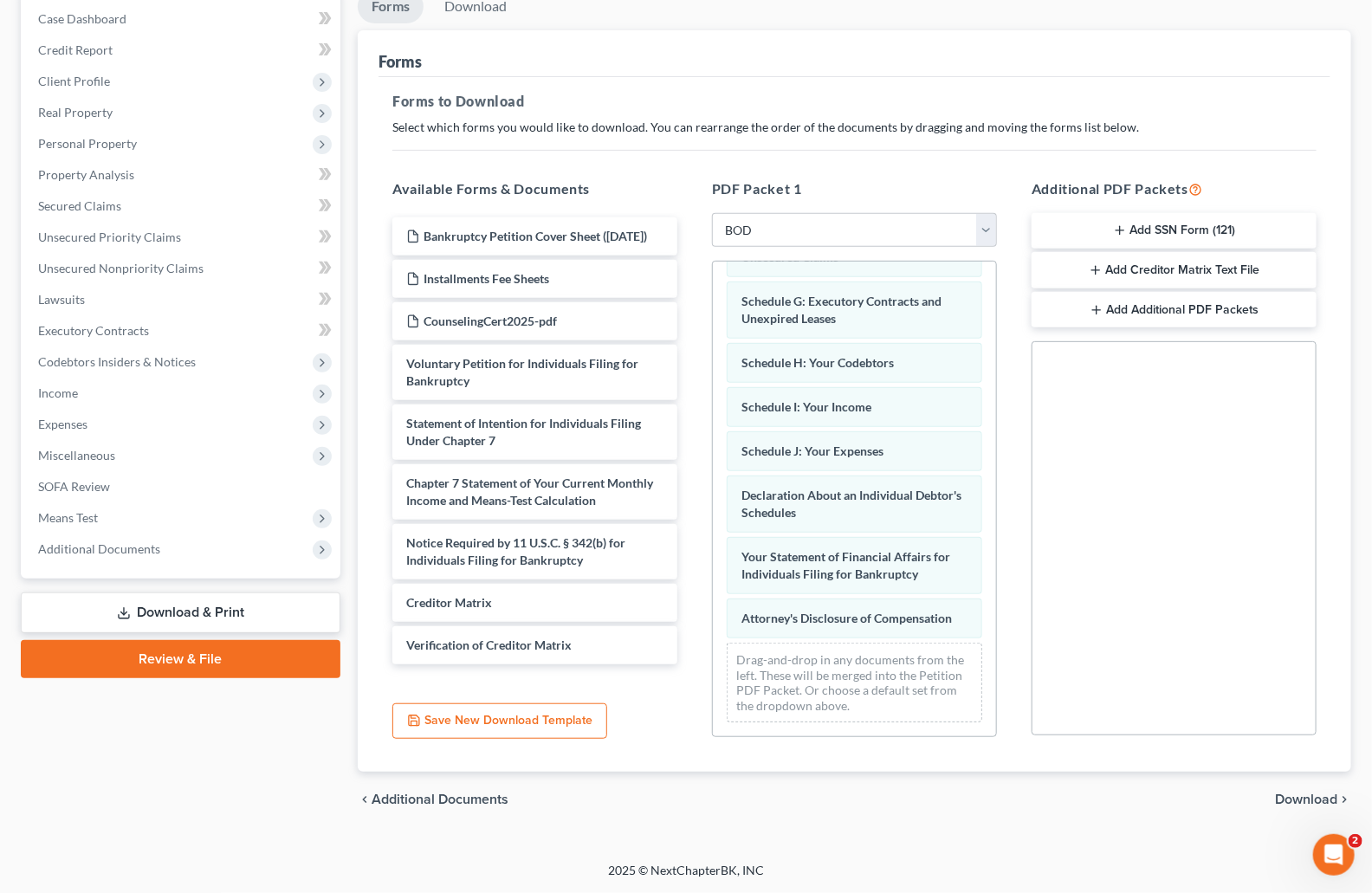
scroll to position [286, 0]
click at [1295, 797] on span "Download" at bounding box center [1306, 800] width 62 height 14
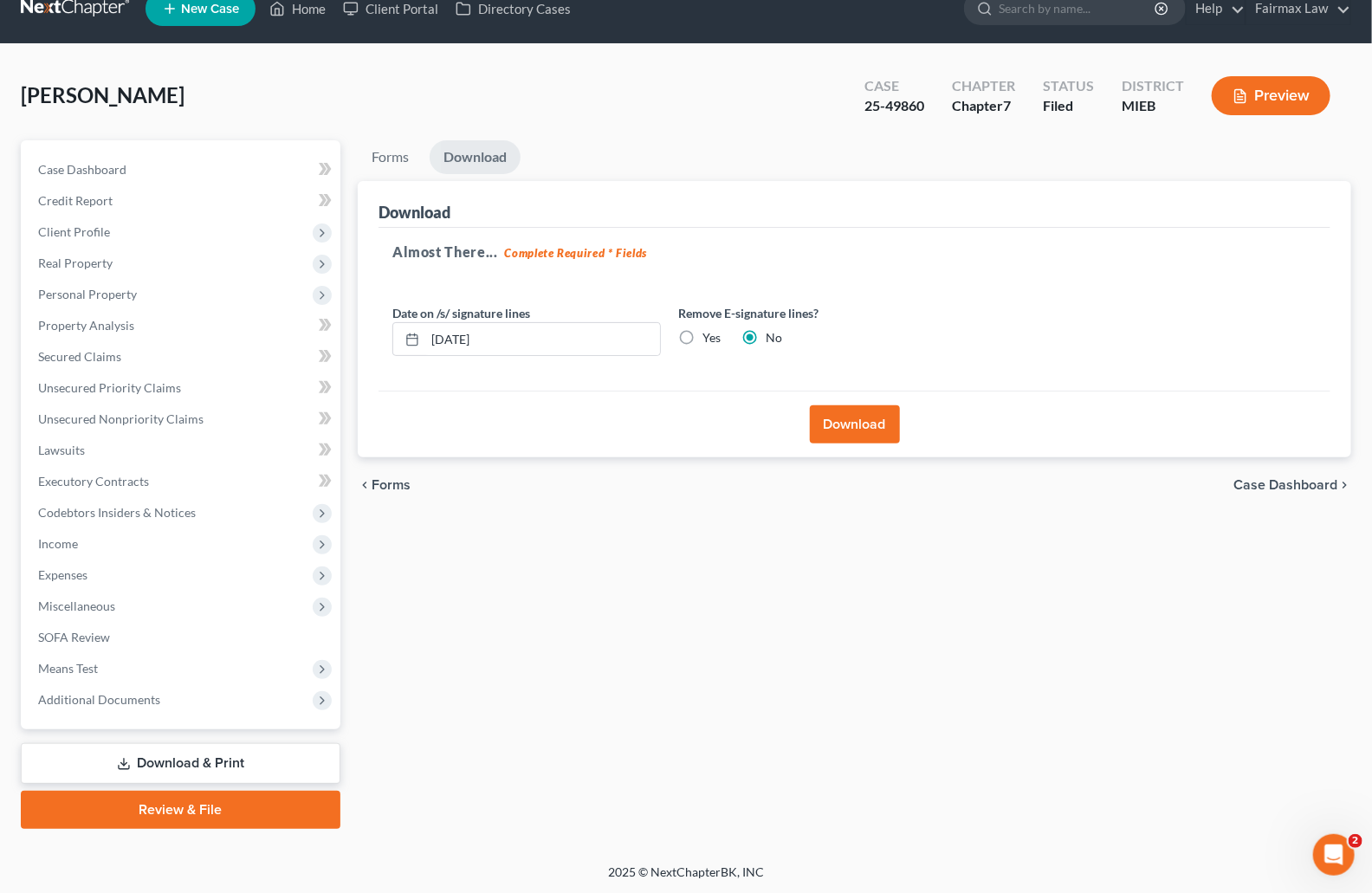
click at [877, 433] on button "Download" at bounding box center [855, 424] width 90 height 38
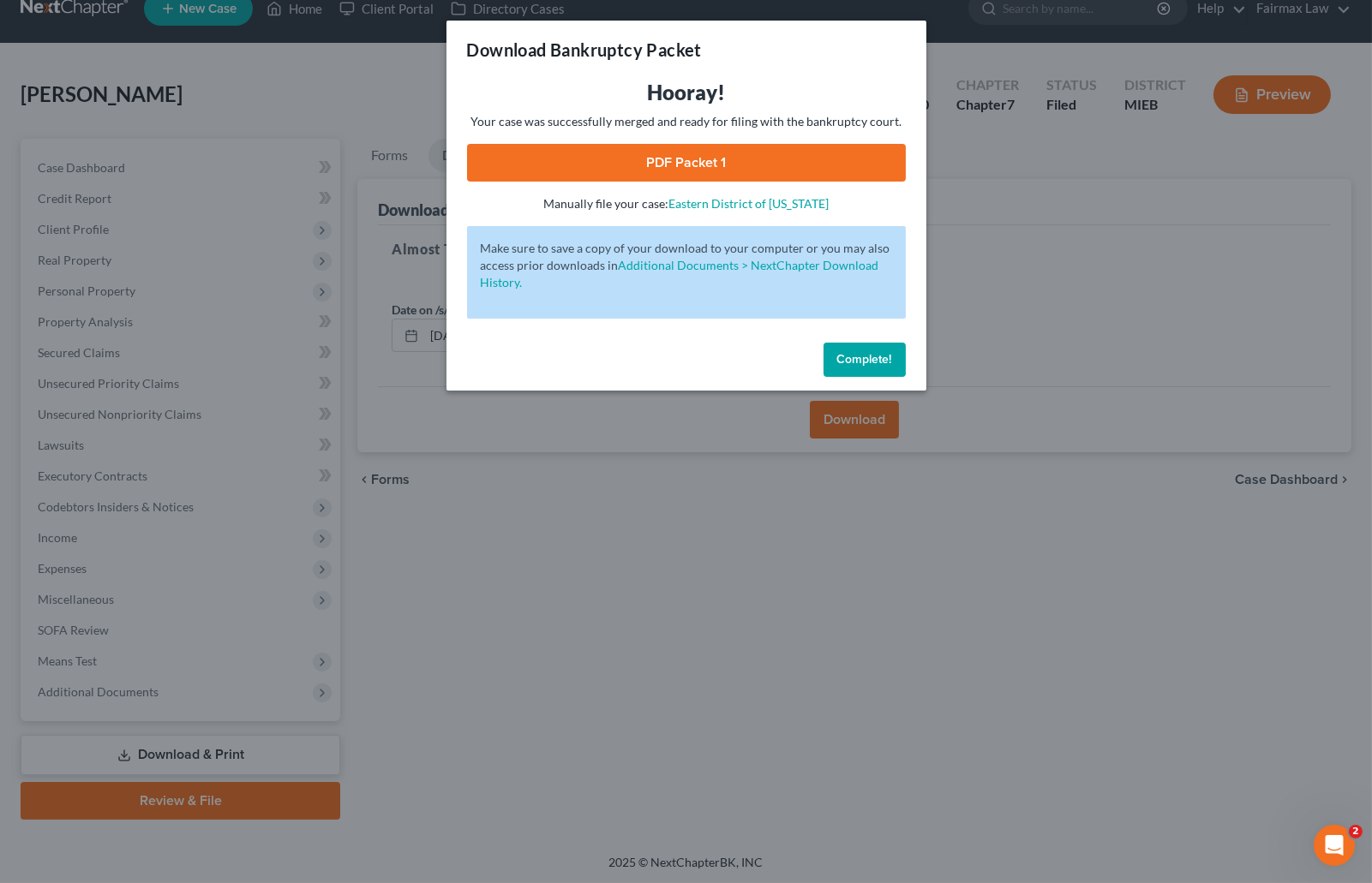
click at [672, 160] on link "PDF Packet 1" at bounding box center [686, 162] width 438 height 37
click at [873, 357] on span "Complete!" at bounding box center [864, 359] width 55 height 15
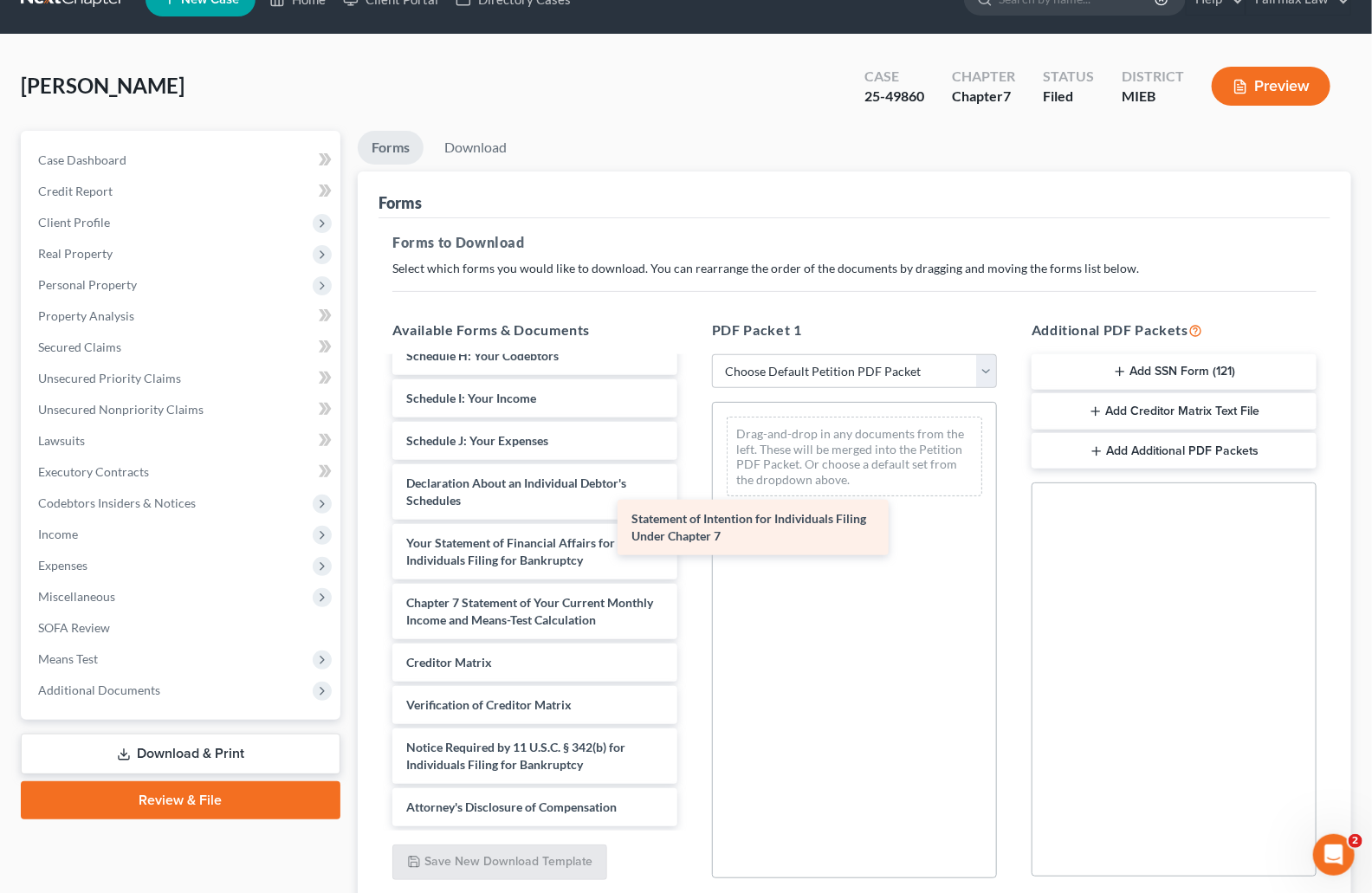
scroll to position [549, 0]
drag, startPoint x: 538, startPoint y: 604, endPoint x: 864, endPoint y: 462, distance: 355.6
click at [691, 462] on div "Statement of Intention for Individuals Filing Under Chapter 7 Bankruptcy Petiti…" at bounding box center [535, 335] width 313 height 984
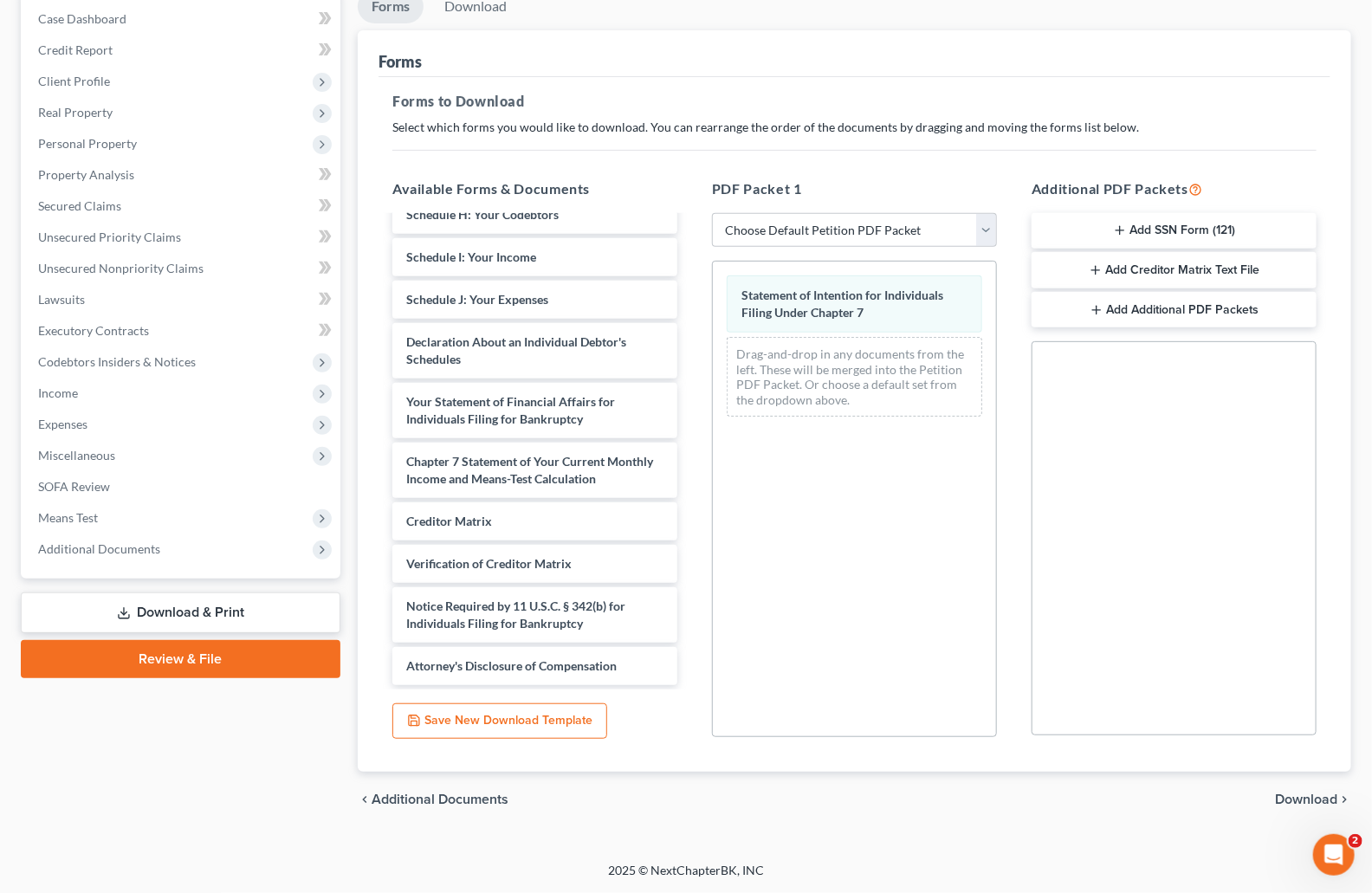
click at [1312, 800] on span "Download" at bounding box center [1306, 800] width 62 height 14
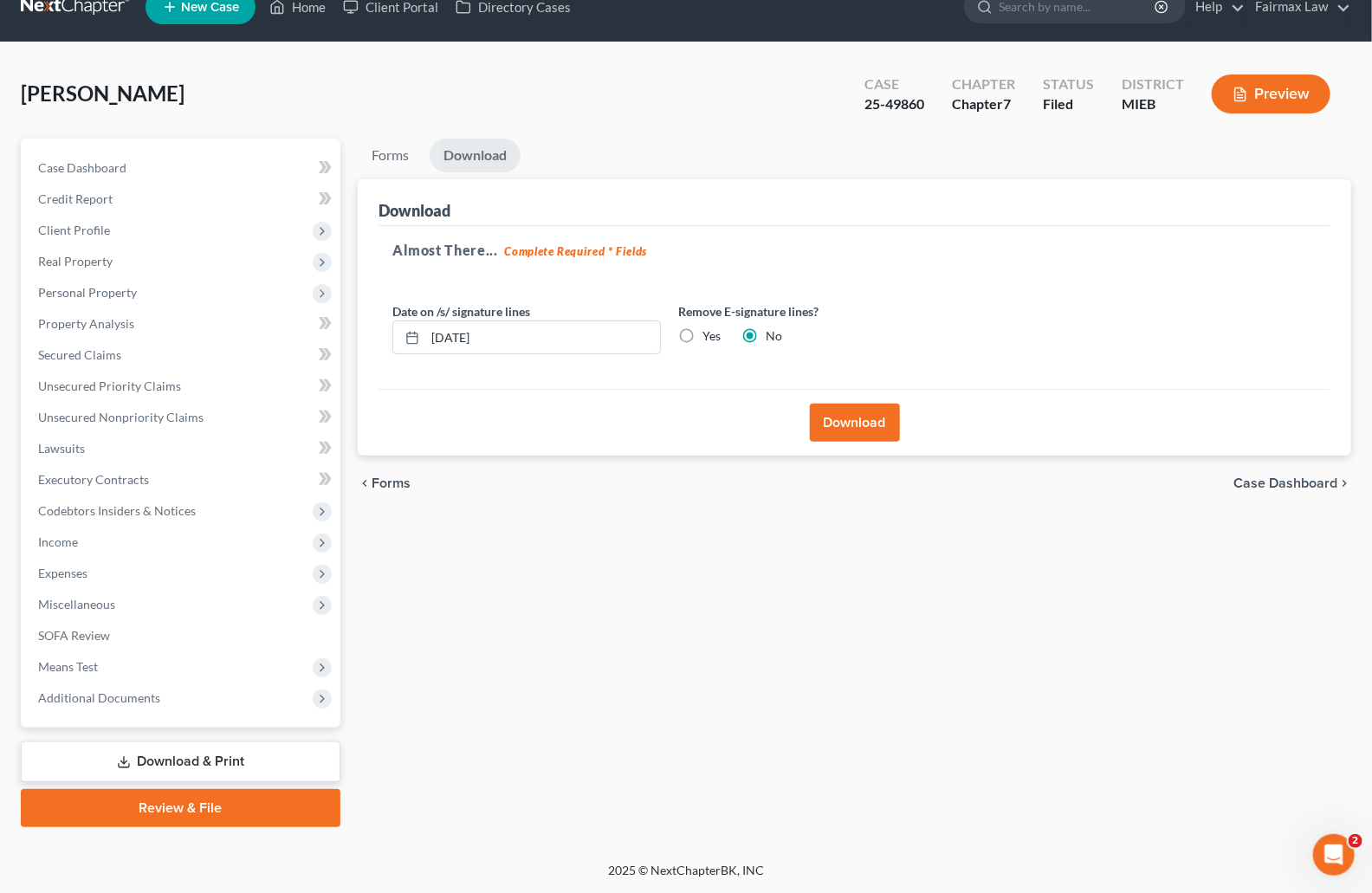
scroll to position [26, 0]
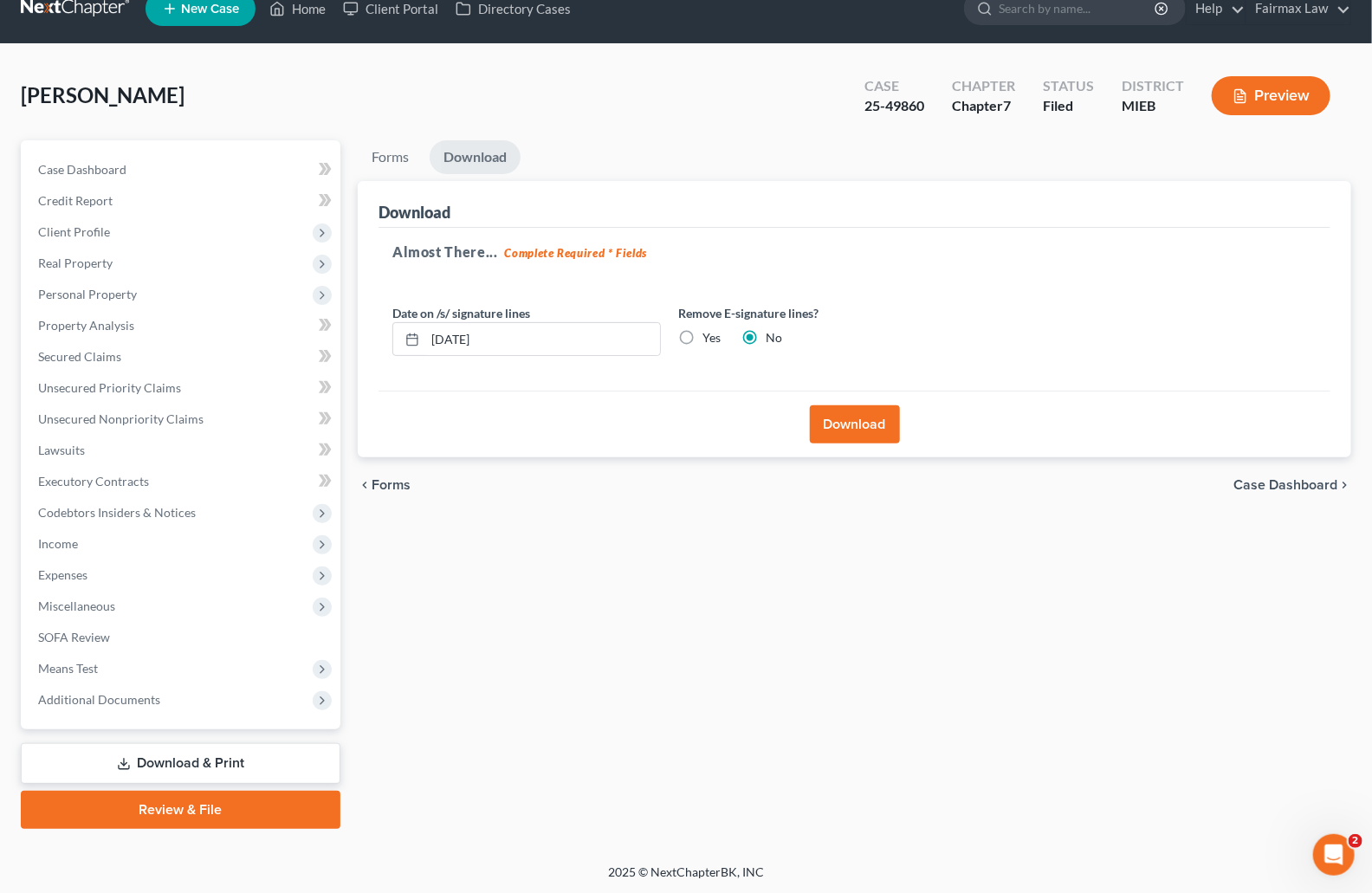
click at [843, 432] on button "Download" at bounding box center [855, 424] width 90 height 38
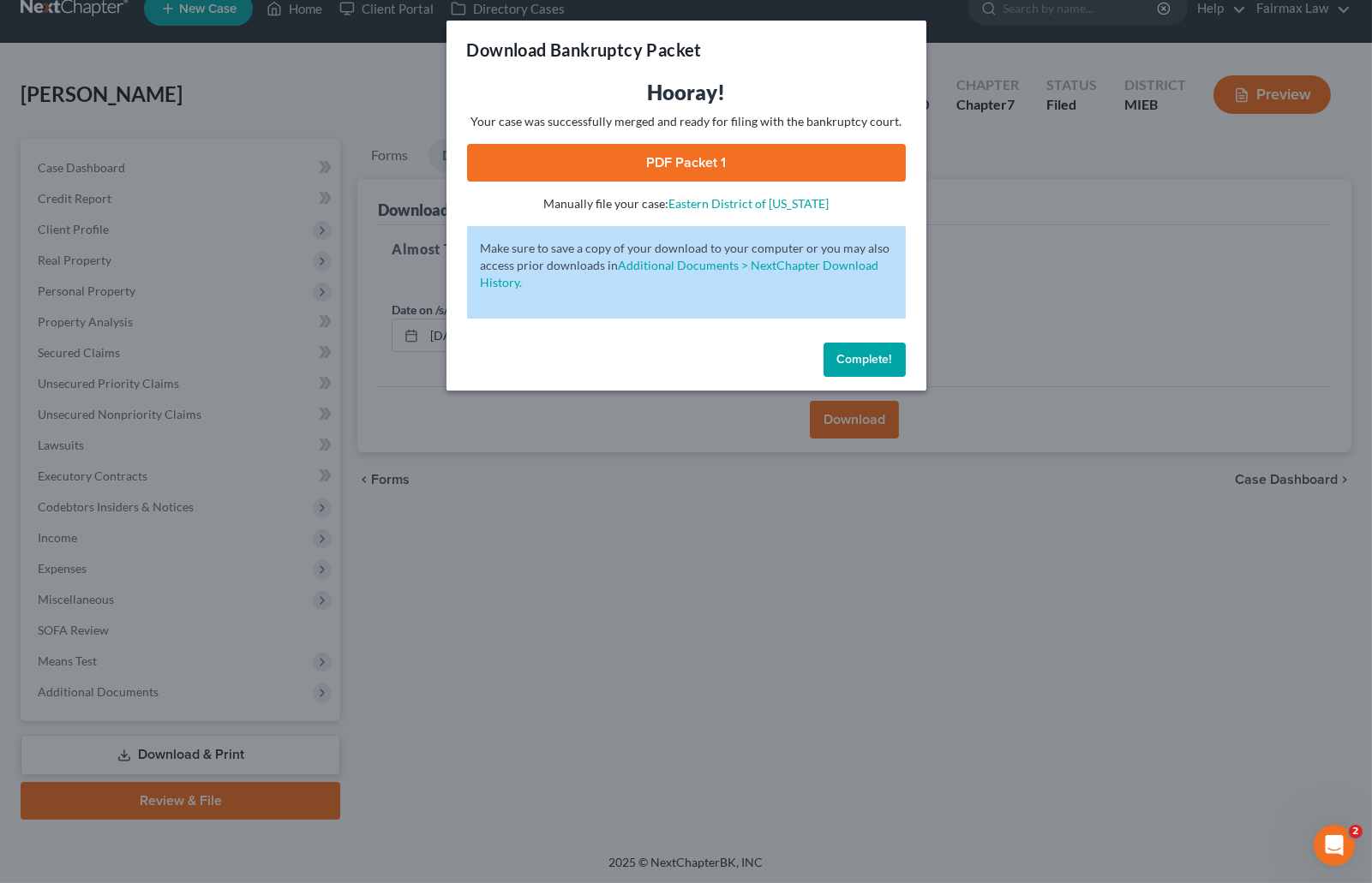
click at [694, 161] on link "PDF Packet 1" at bounding box center [686, 162] width 438 height 37
click at [865, 355] on span "Complete!" at bounding box center [864, 359] width 55 height 15
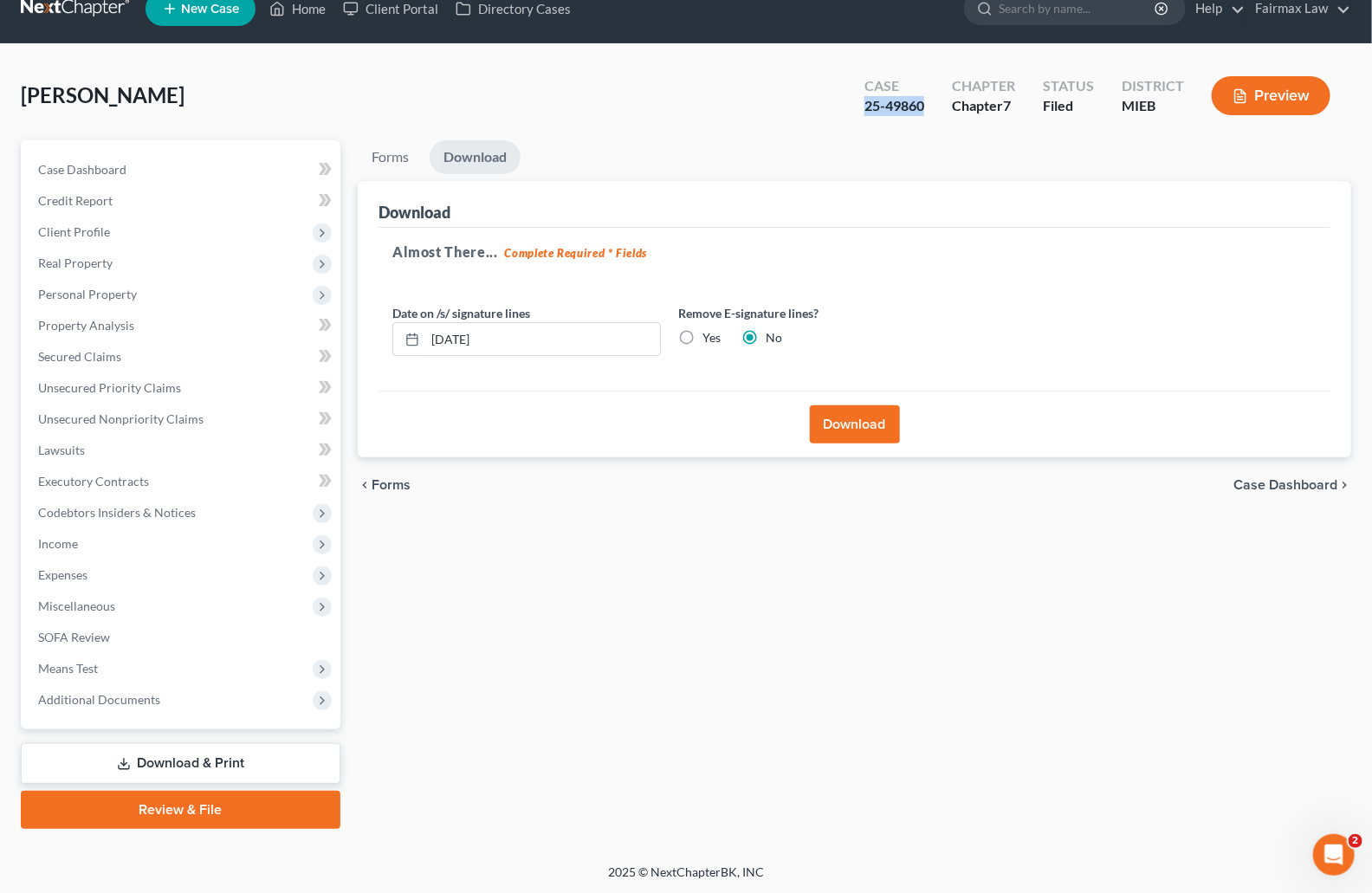
drag, startPoint x: 870, startPoint y: 109, endPoint x: 930, endPoint y: 112, distance: 60.1
click at [930, 112] on div "Case 25-49860" at bounding box center [894, 98] width 87 height 51
copy div "25-49860"
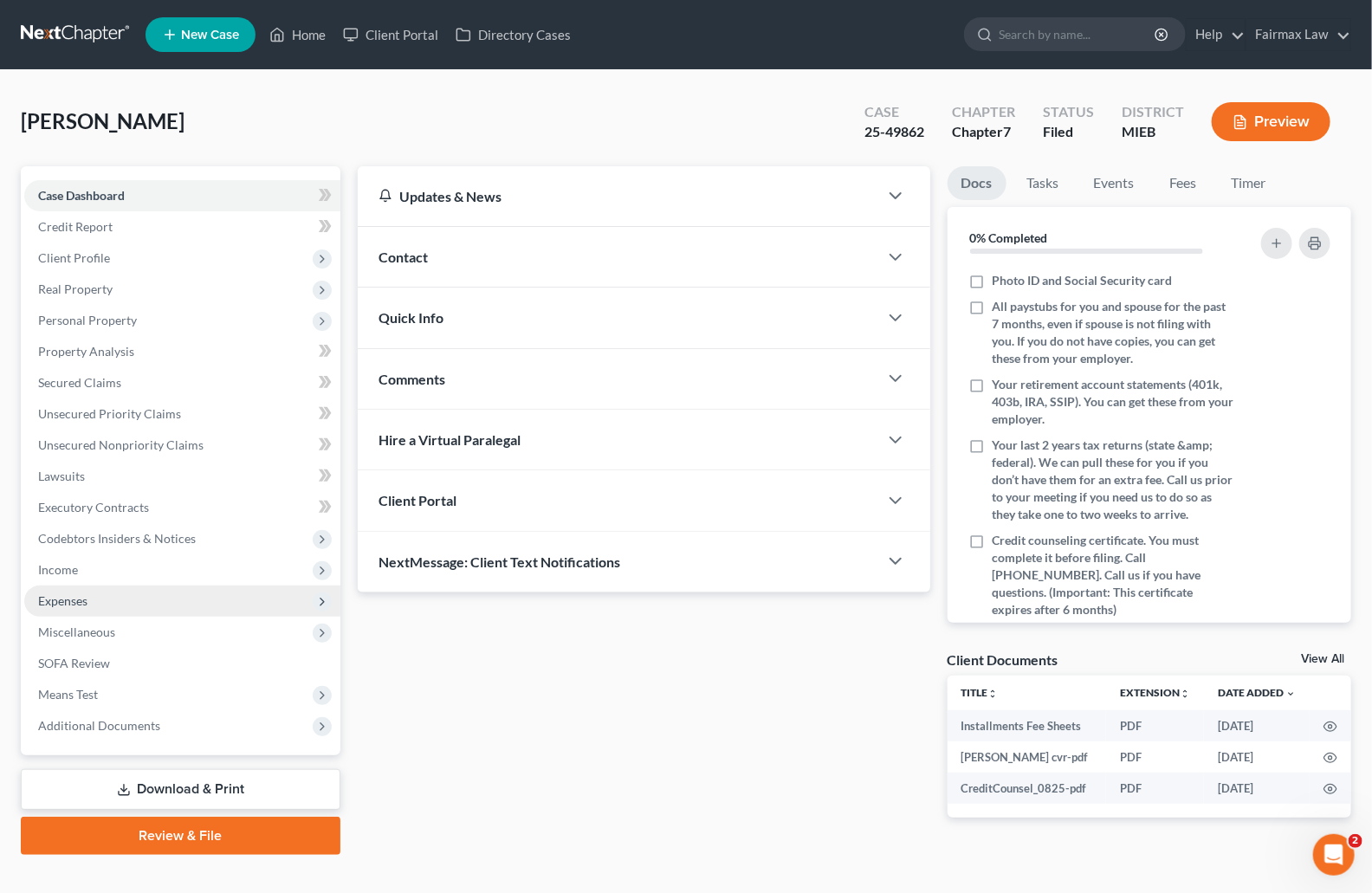
click at [89, 597] on span "Expenses" at bounding box center [182, 601] width 316 height 31
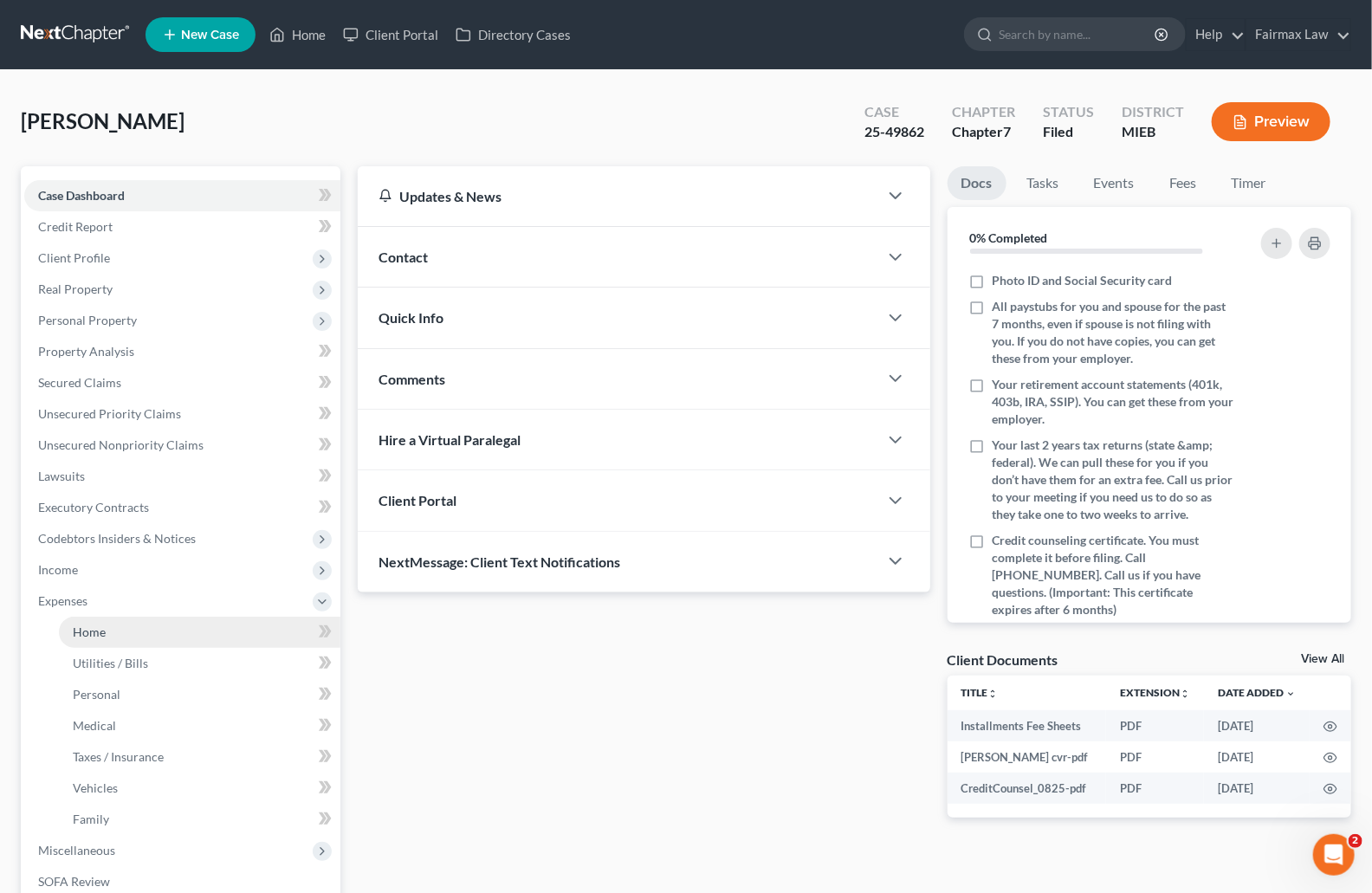
click at [113, 624] on link "Home" at bounding box center [200, 632] width 281 height 31
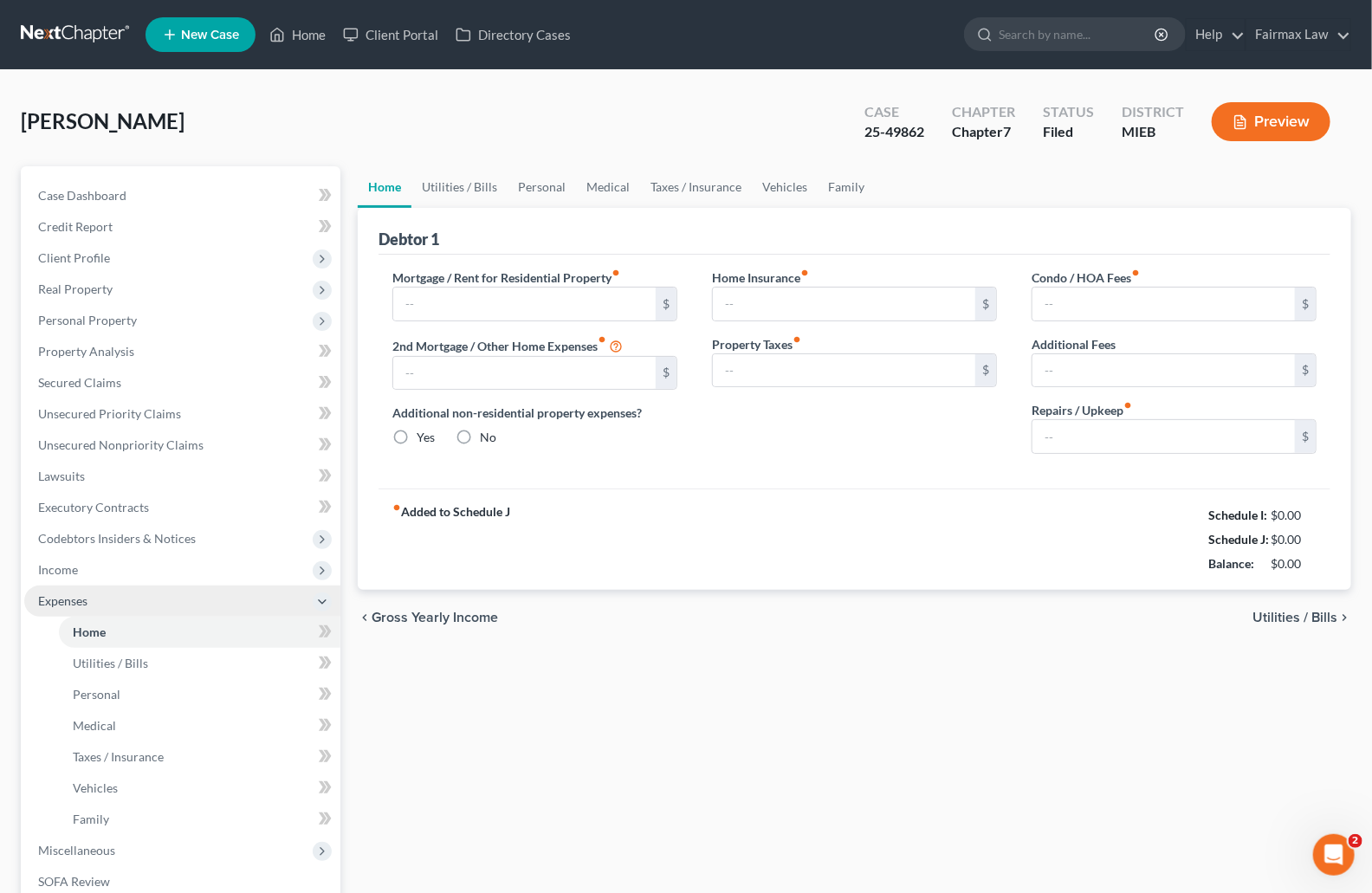
type input "0.00"
radio input "true"
type input "0.00"
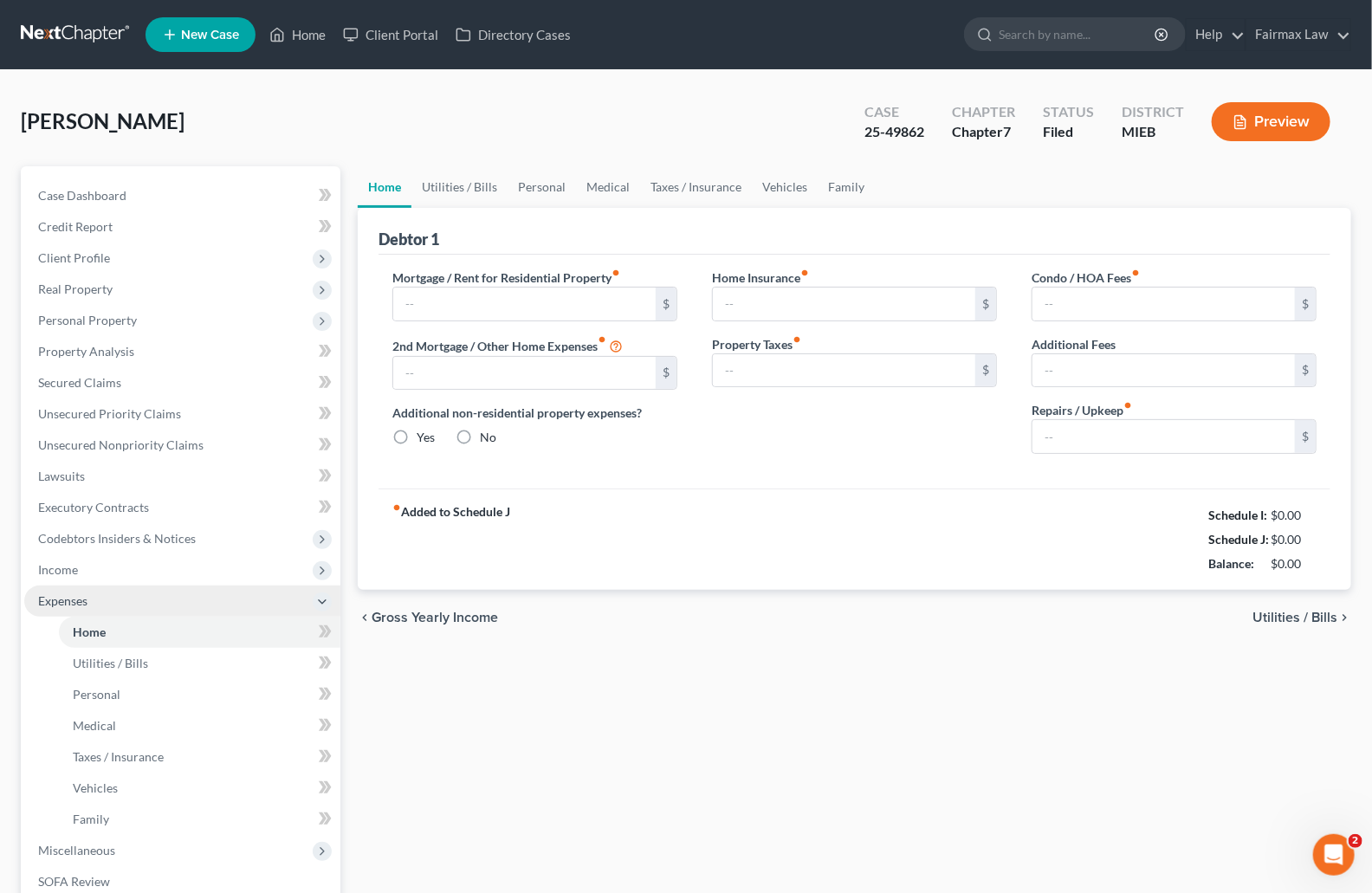
type input "0.00"
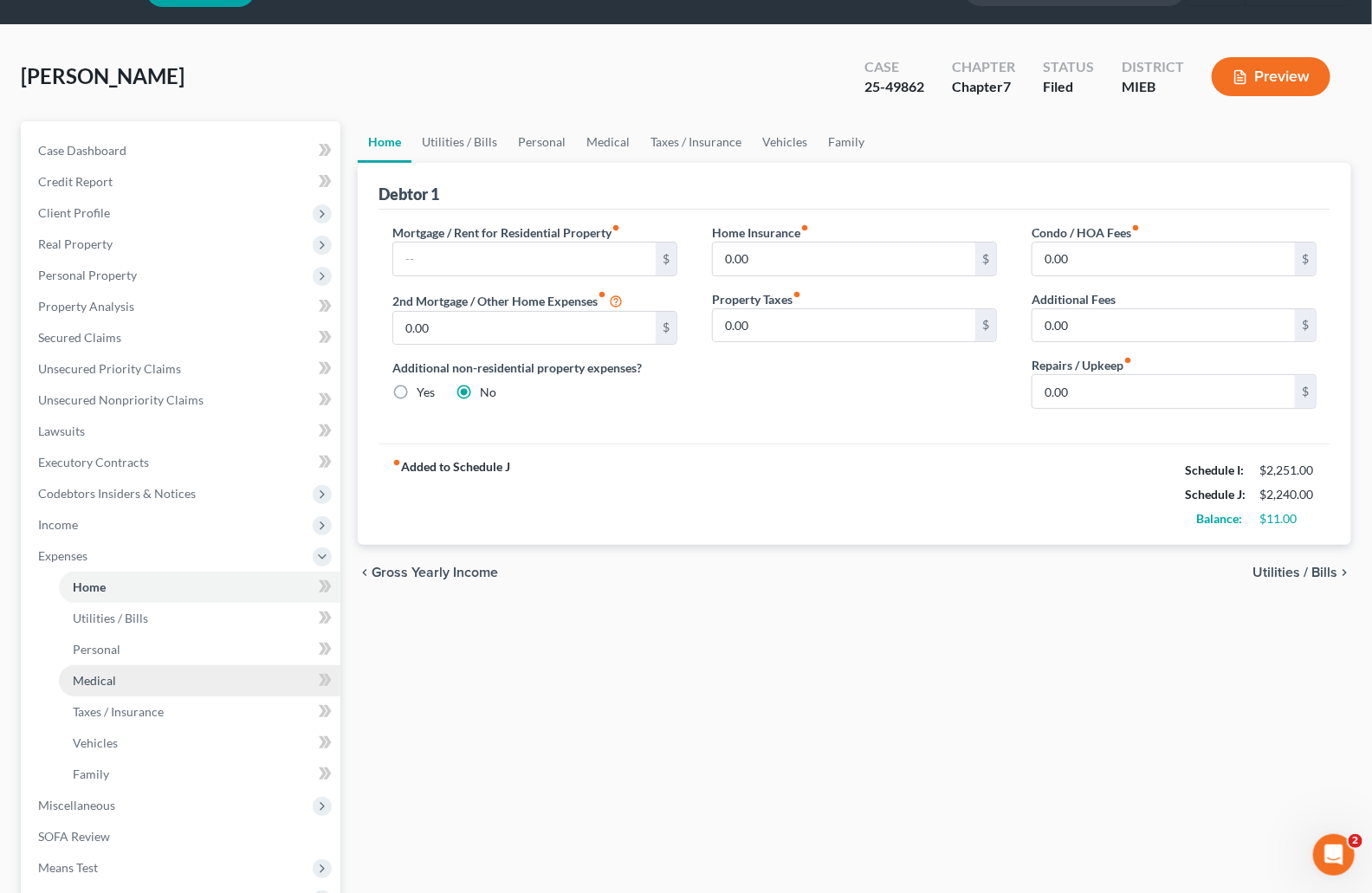
scroll to position [245, 0]
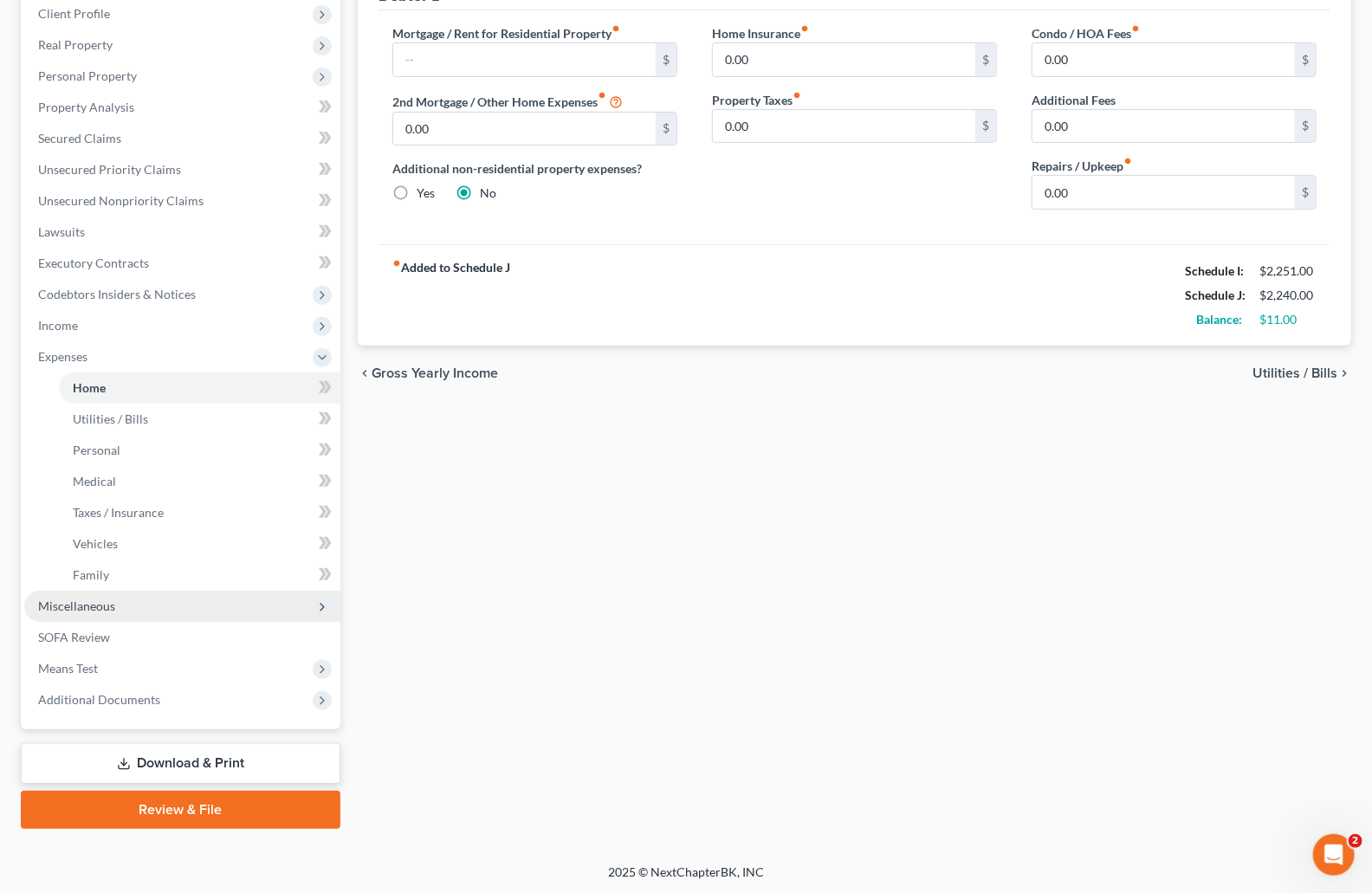
click at [90, 605] on span "Miscellaneous" at bounding box center [77, 606] width 77 height 15
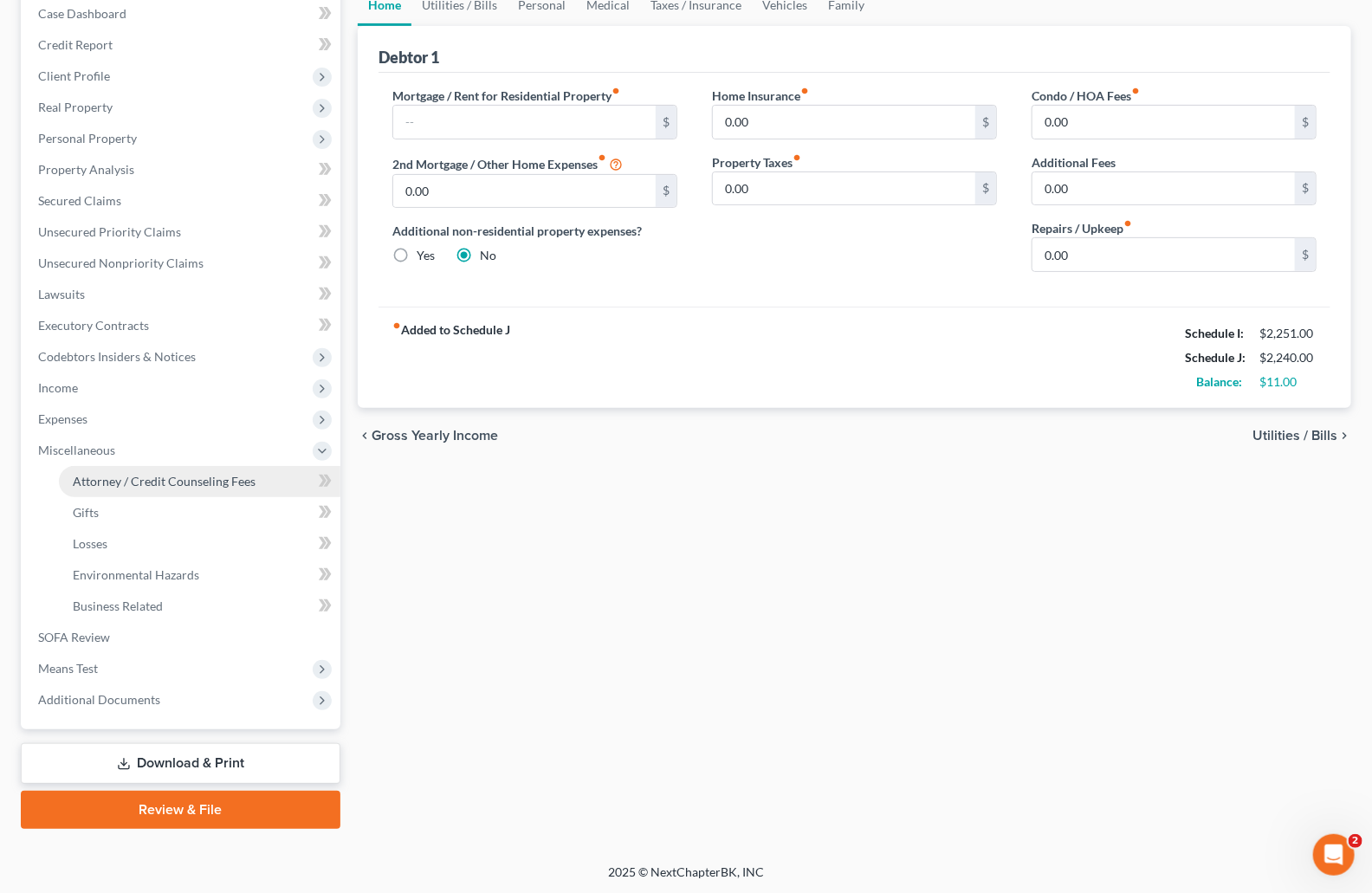
click at [135, 483] on span "Attorney / Credit Counseling Fees" at bounding box center [164, 481] width 183 height 15
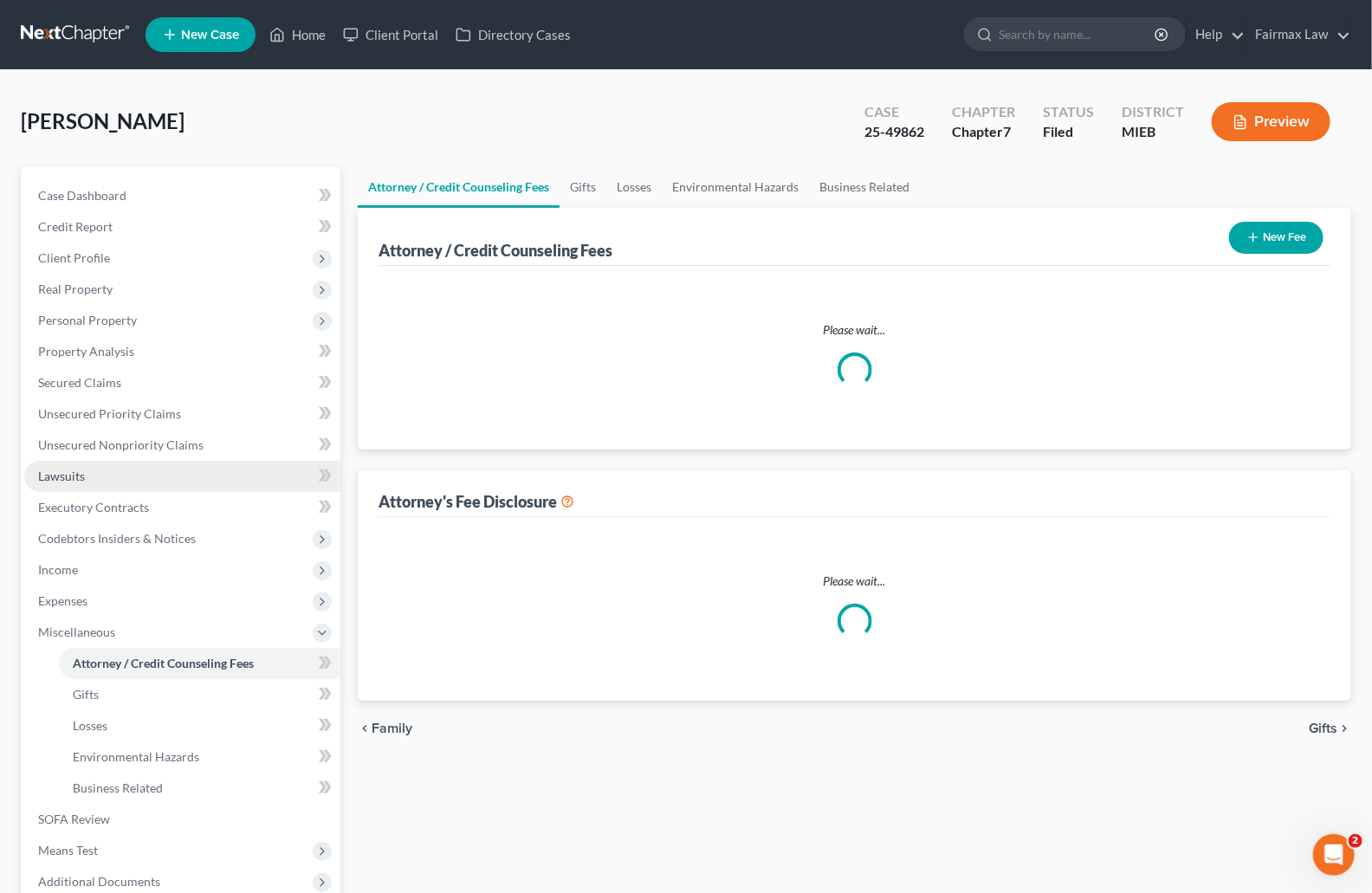
select select "2"
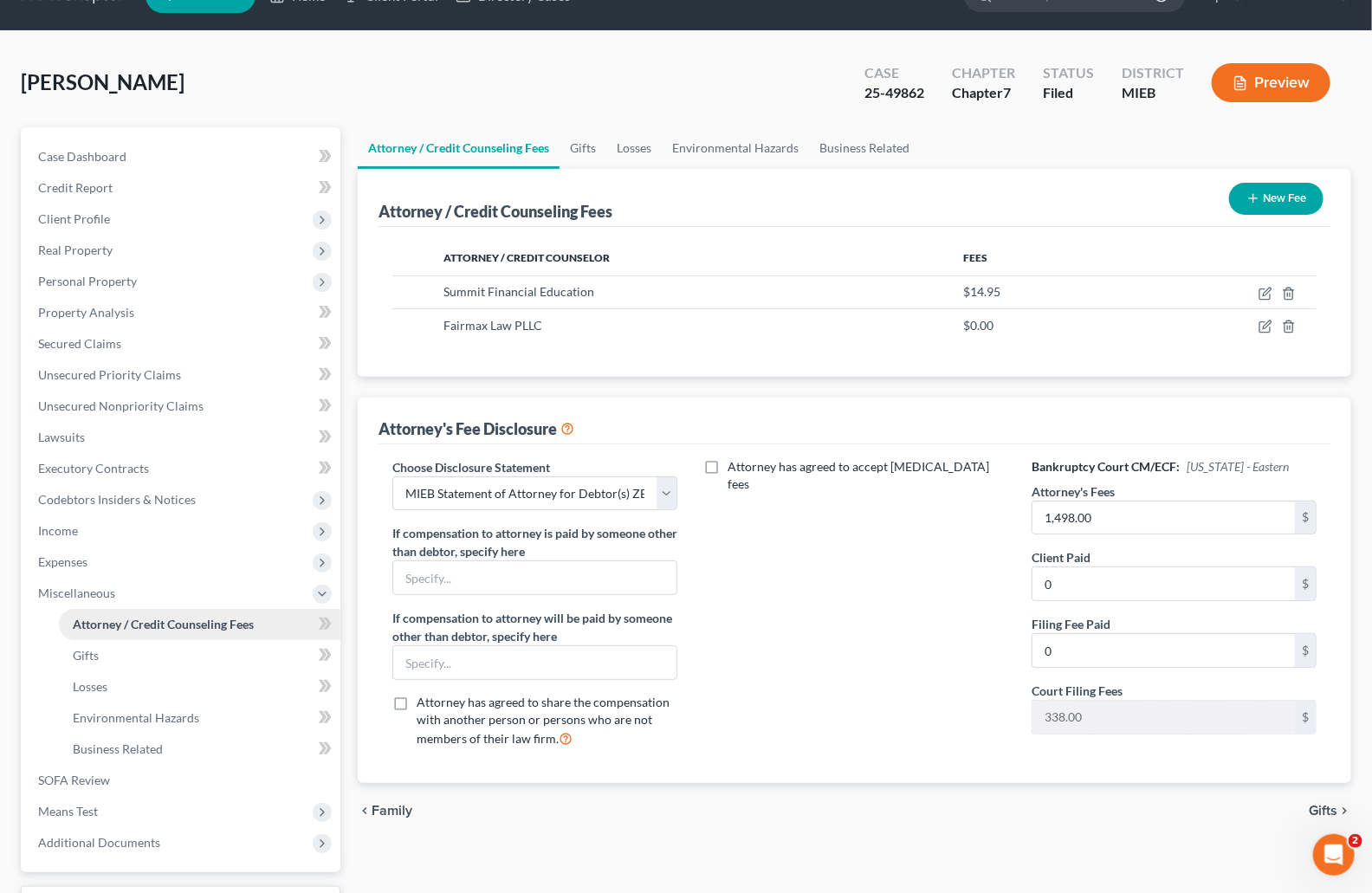
scroll to position [182, 0]
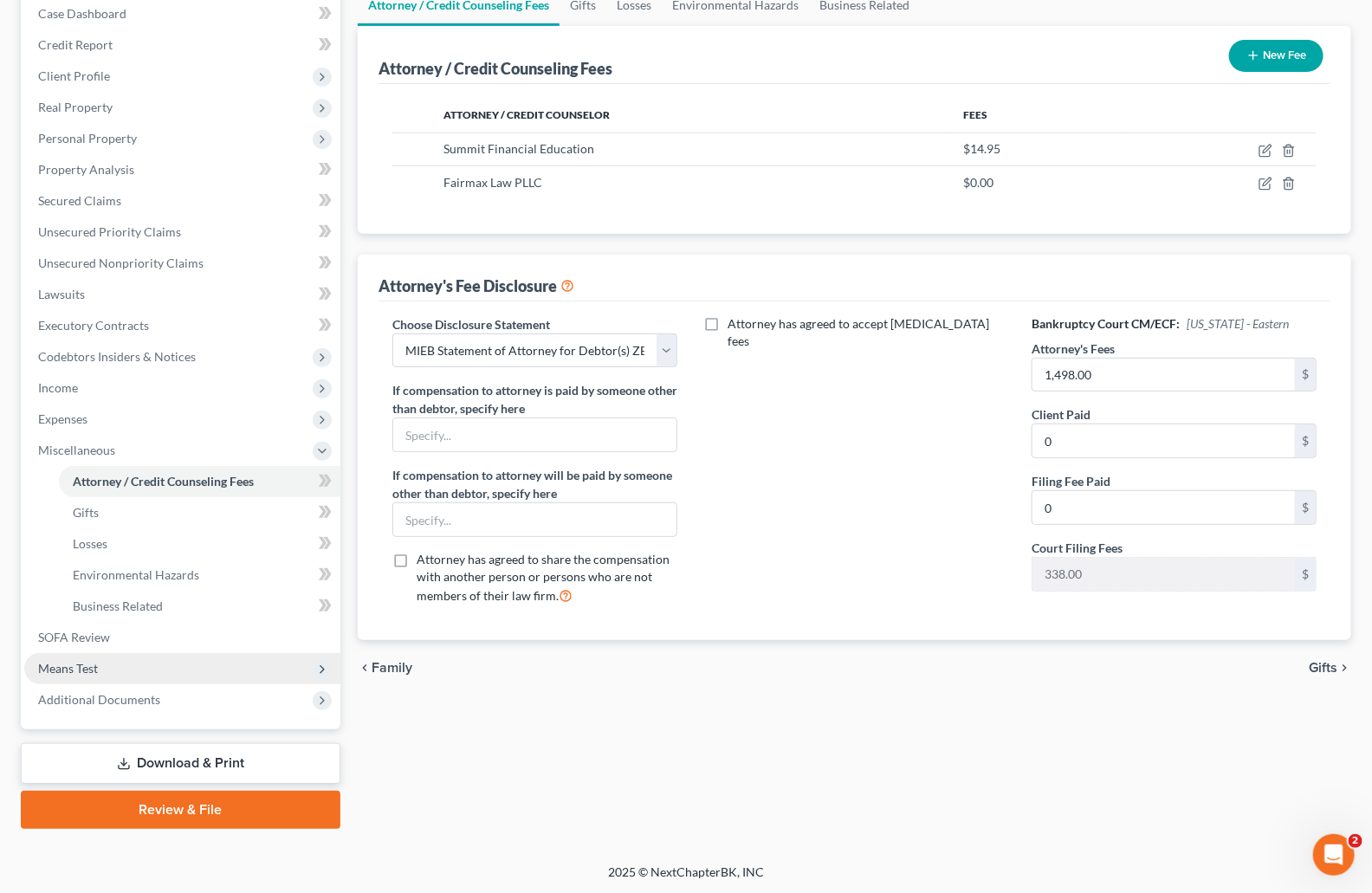
click at [84, 662] on span "Means Test" at bounding box center [68, 668] width 60 height 15
click at [123, 668] on span "Calculation and Presumption" at bounding box center [151, 668] width 157 height 15
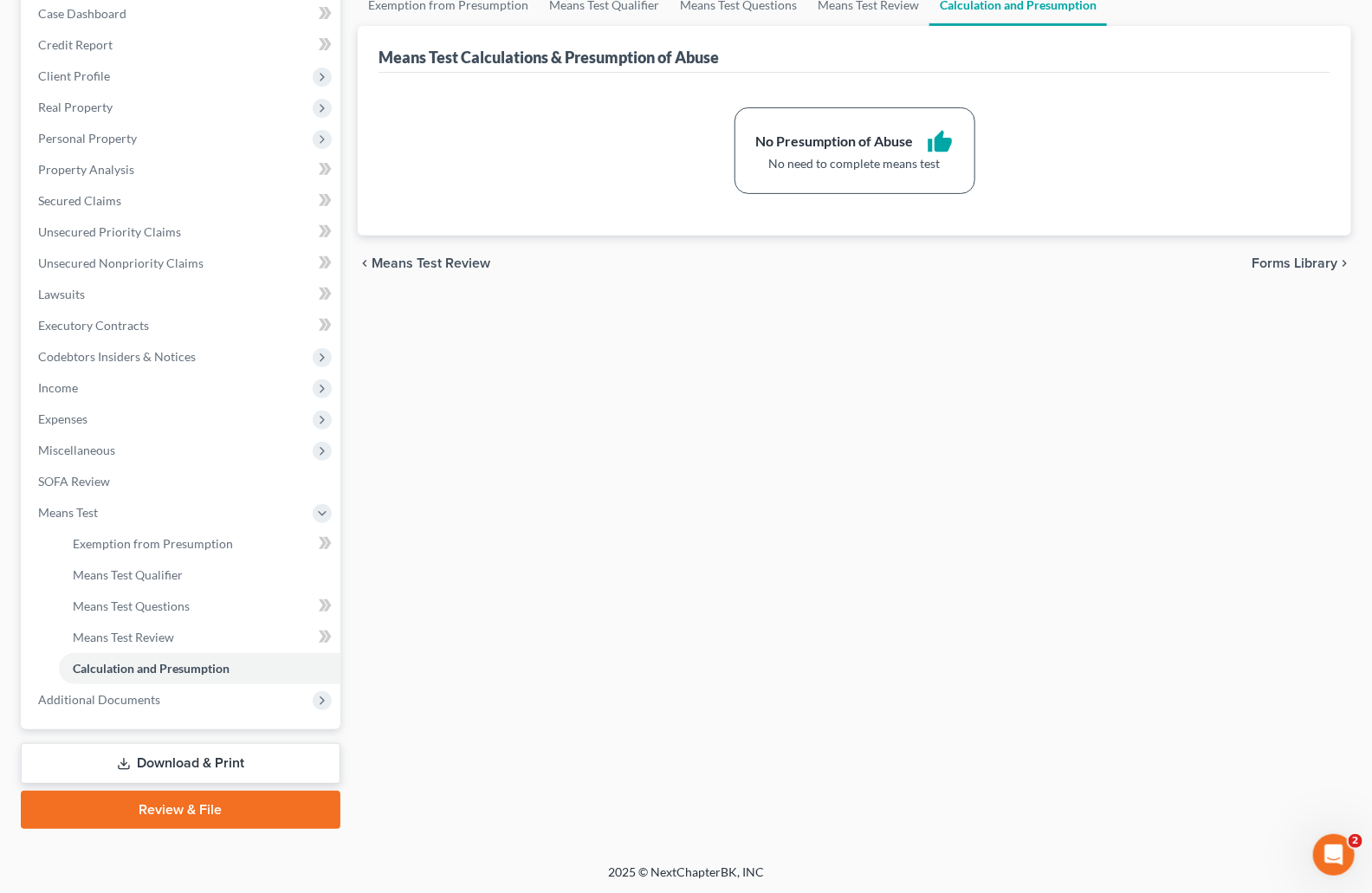
click at [164, 763] on link "Download & Print" at bounding box center [180, 764] width 319 height 40
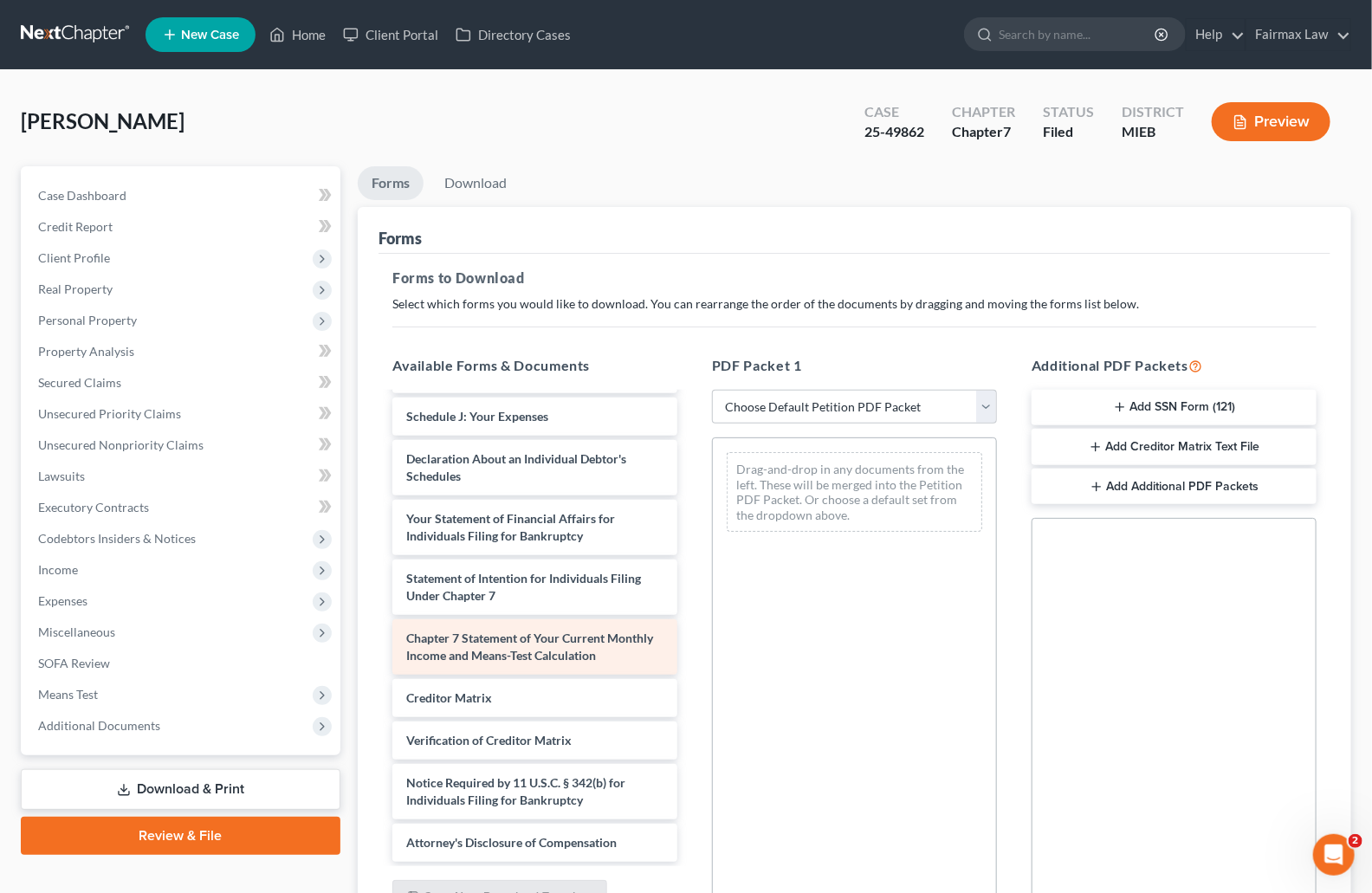
scroll to position [532, 0]
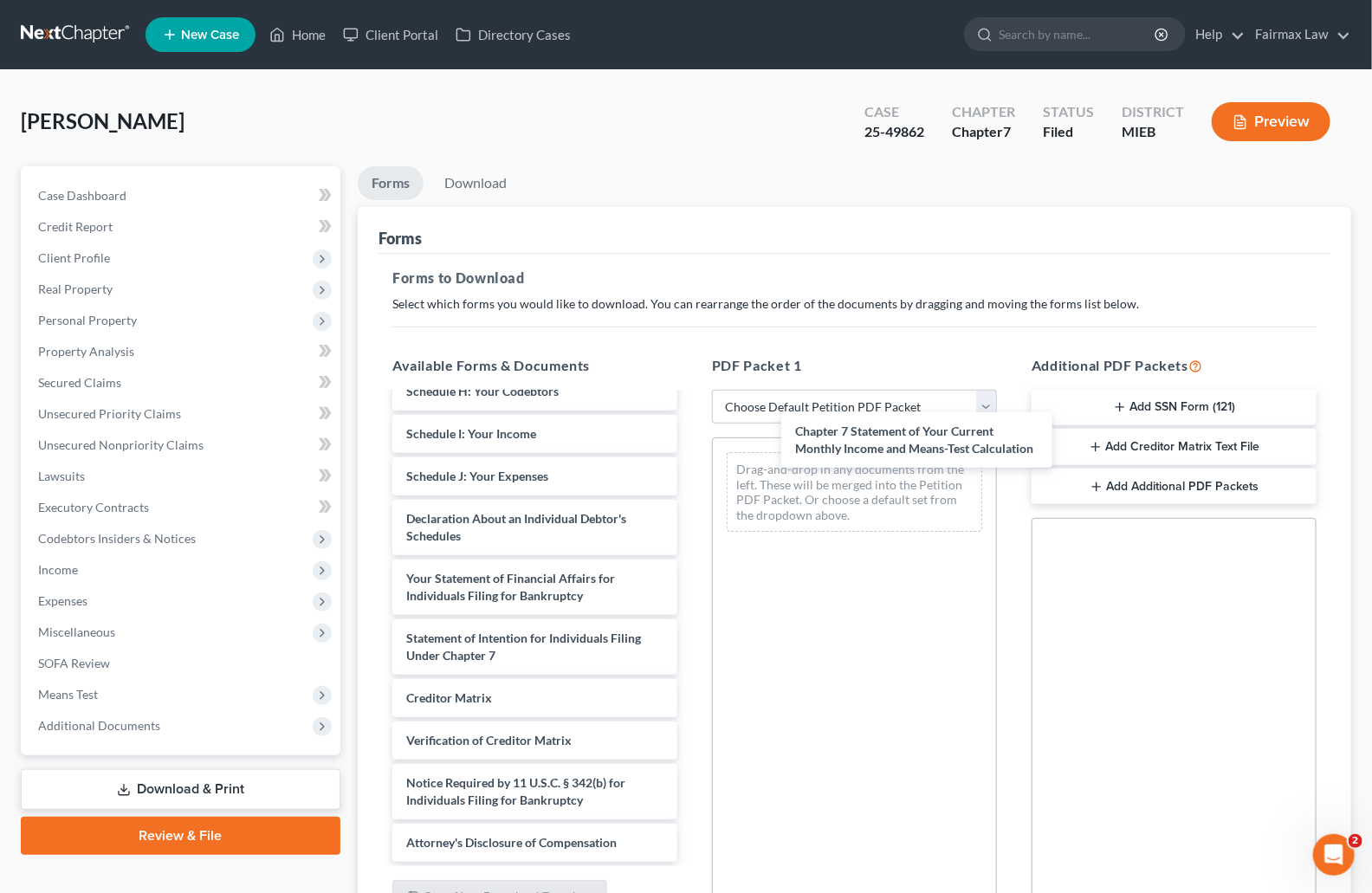
drag, startPoint x: 523, startPoint y: 651, endPoint x: 872, endPoint y: 464, distance: 395.9
click at [691, 445] on div "Chapter 7 Statement of Your Current Monthly Income and Means-Test Calculation I…" at bounding box center [535, 370] width 313 height 984
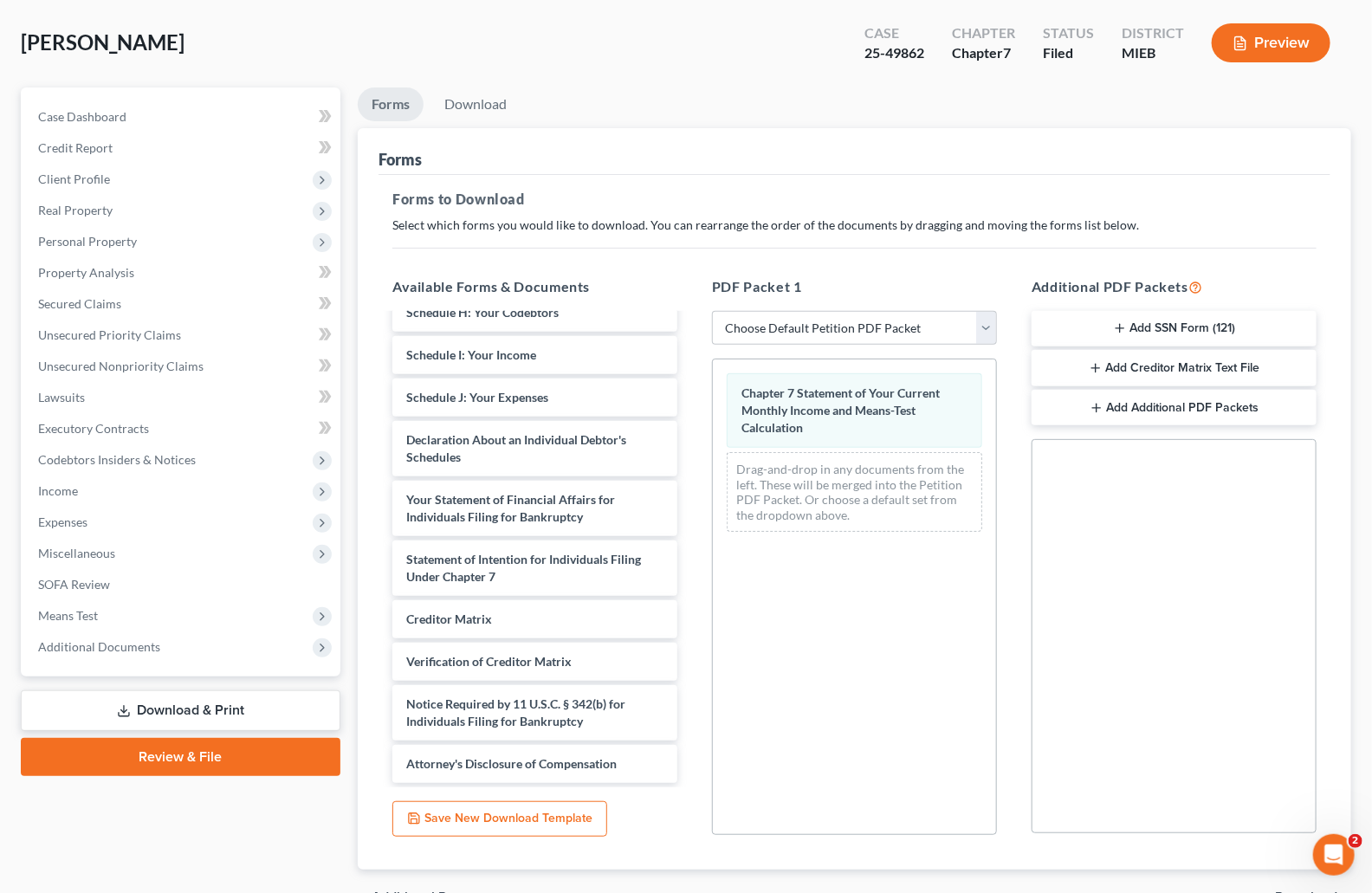
scroll to position [177, 0]
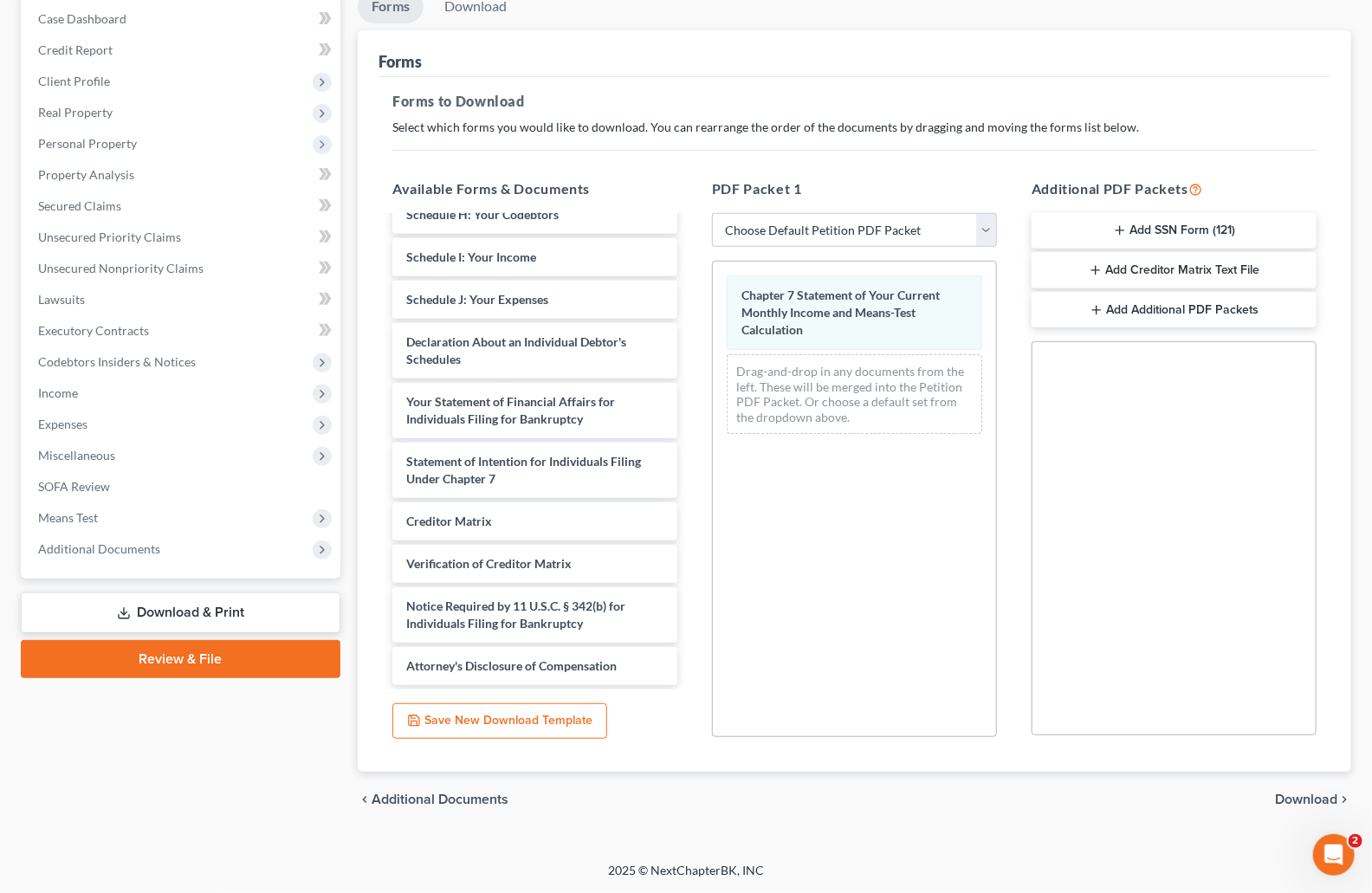
click at [1324, 801] on span "Download" at bounding box center [1306, 800] width 62 height 14
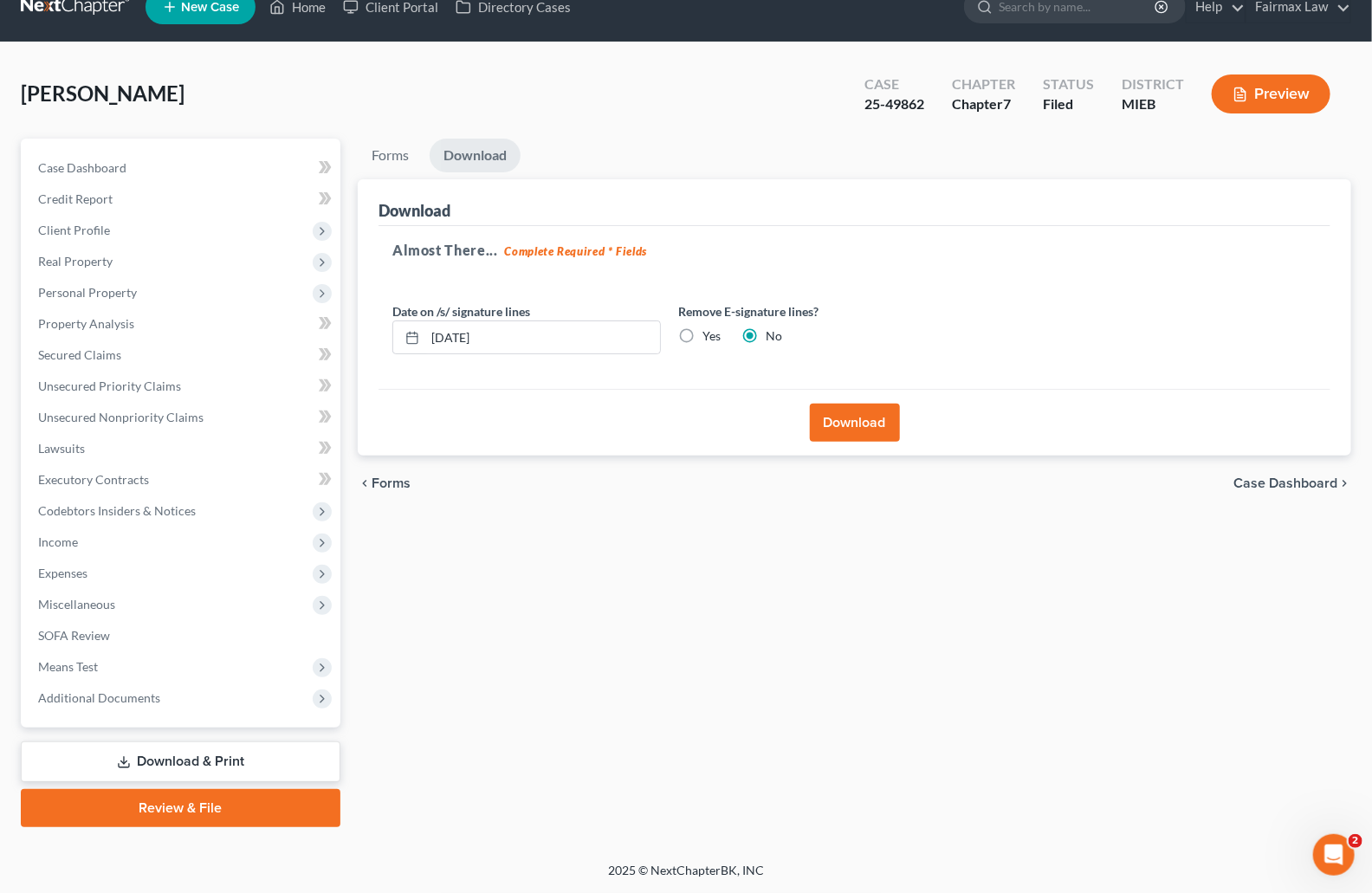
scroll to position [26, 0]
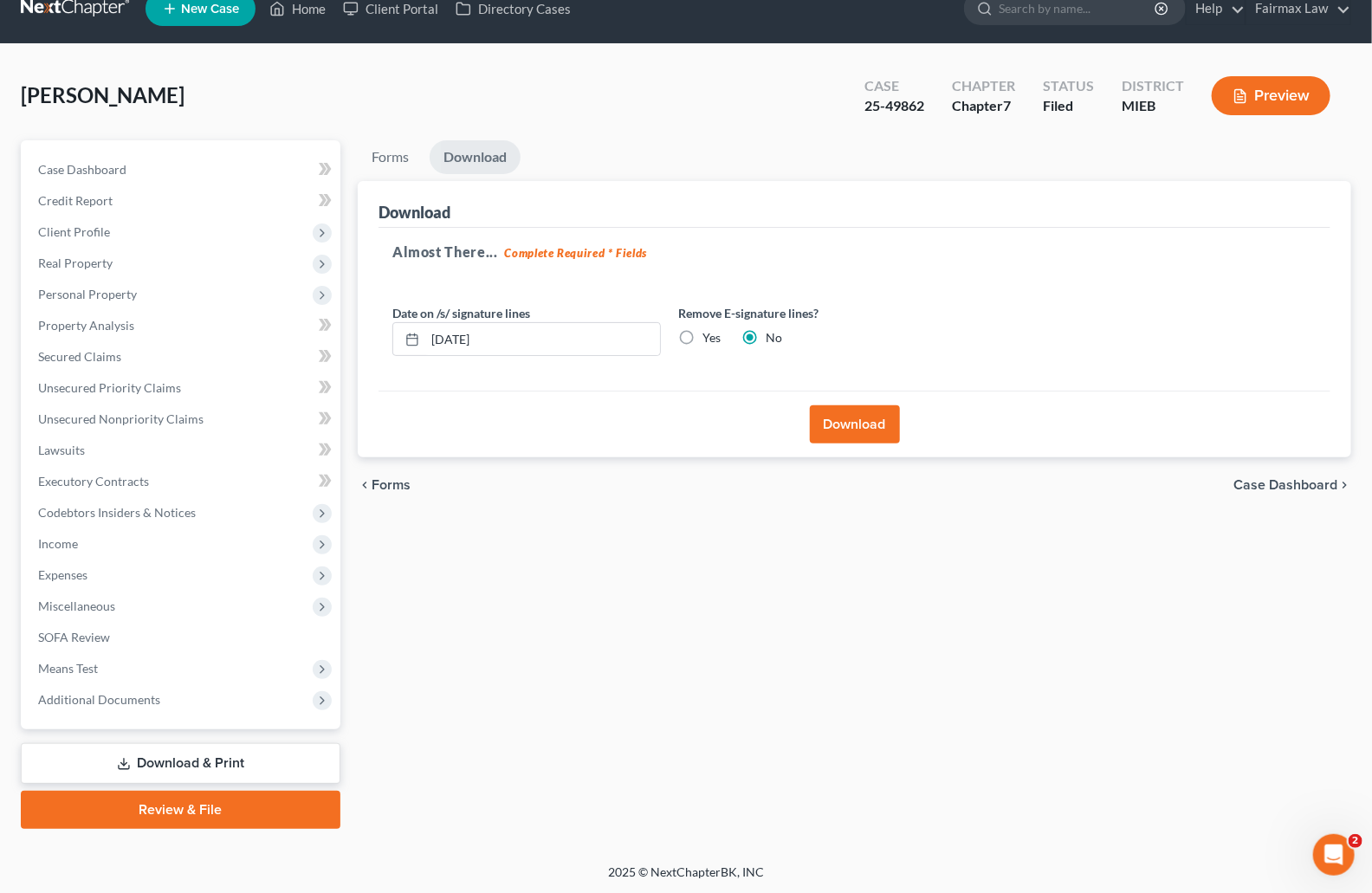
click at [885, 426] on button "Download" at bounding box center [855, 424] width 90 height 38
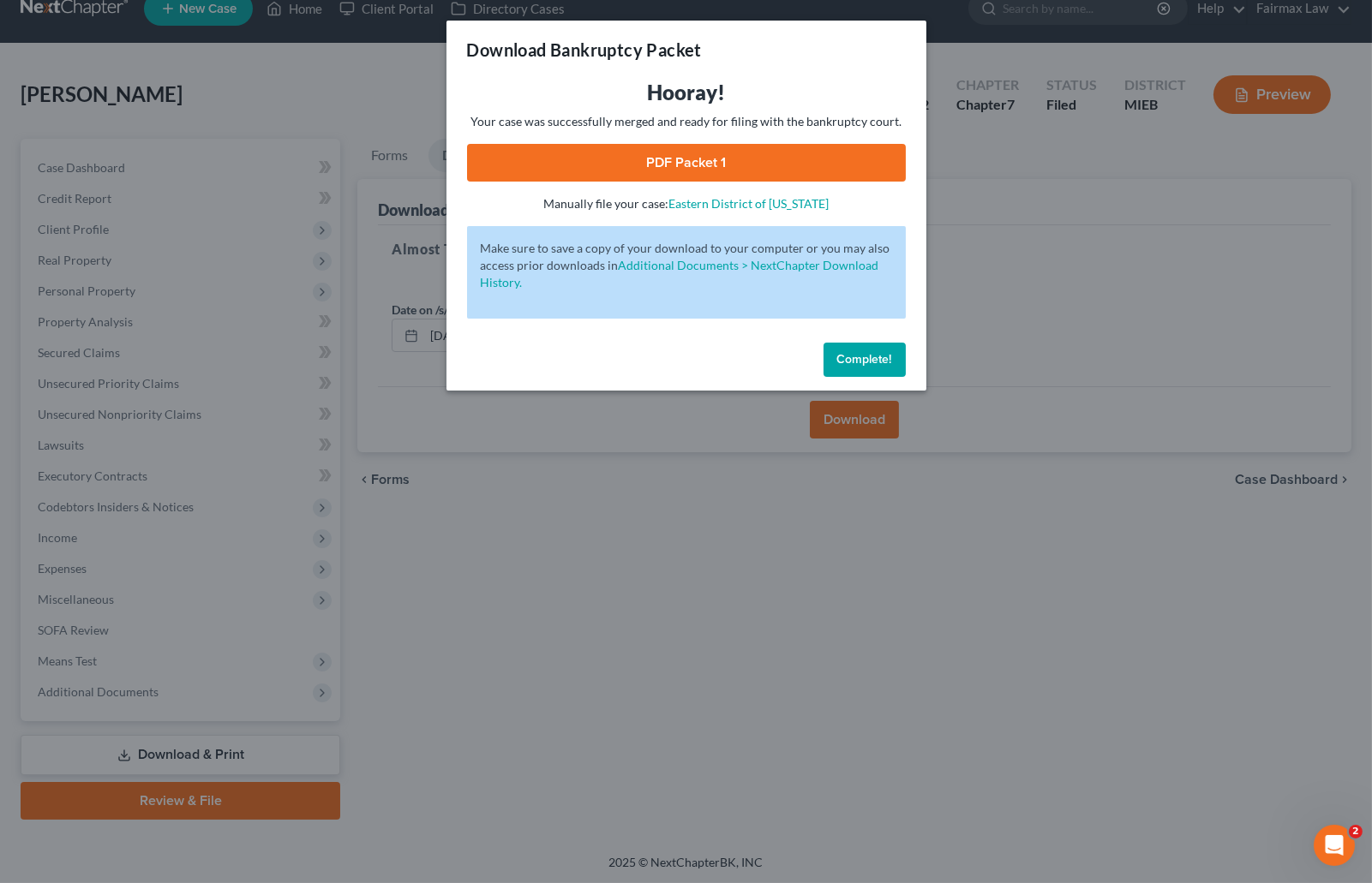
click at [732, 167] on link "PDF Packet 1" at bounding box center [686, 162] width 438 height 37
click at [883, 356] on span "Complete!" at bounding box center [864, 359] width 55 height 15
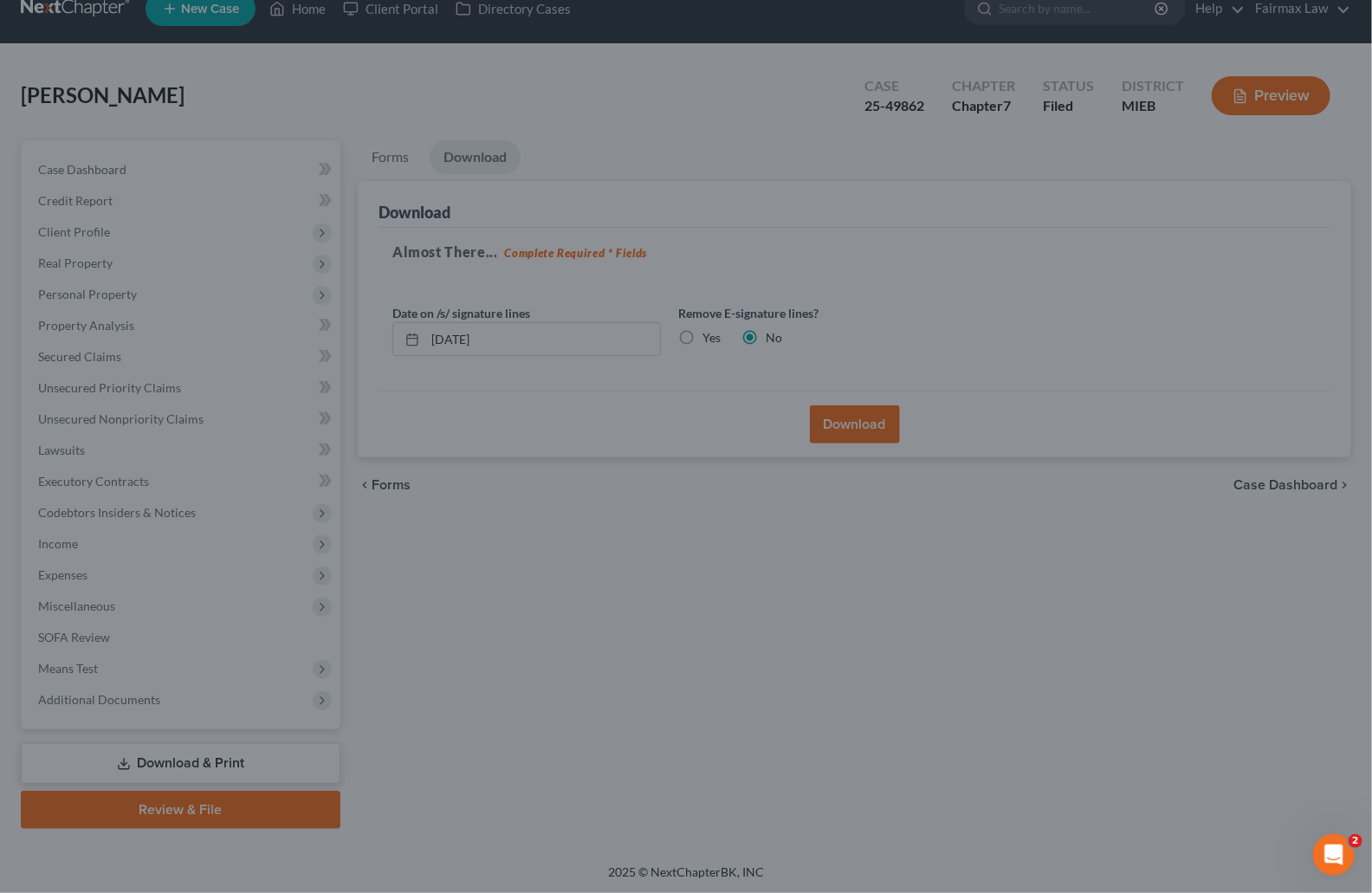
click at [1095, 285] on div at bounding box center [686, 446] width 1372 height 893
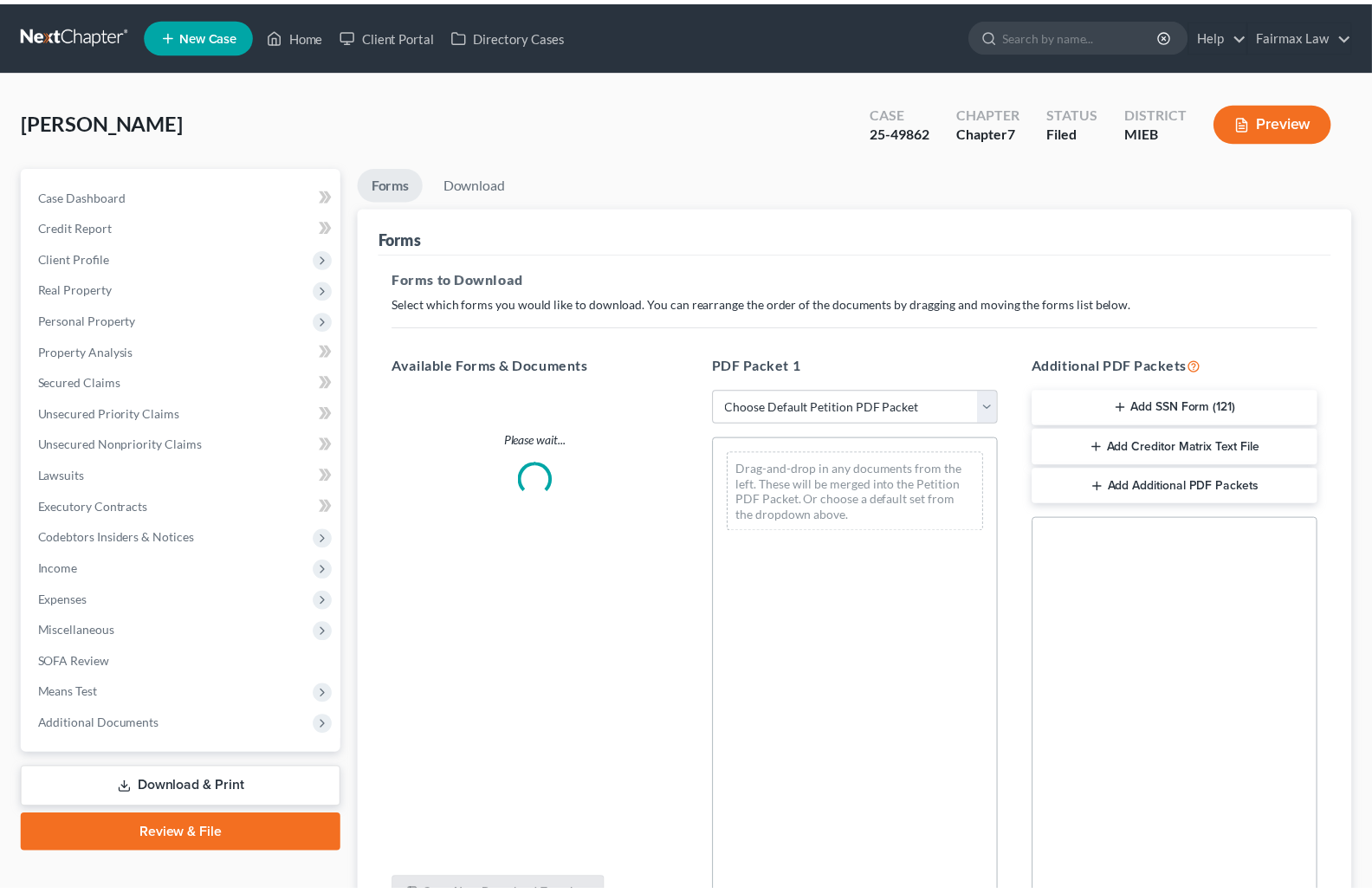
scroll to position [26, 0]
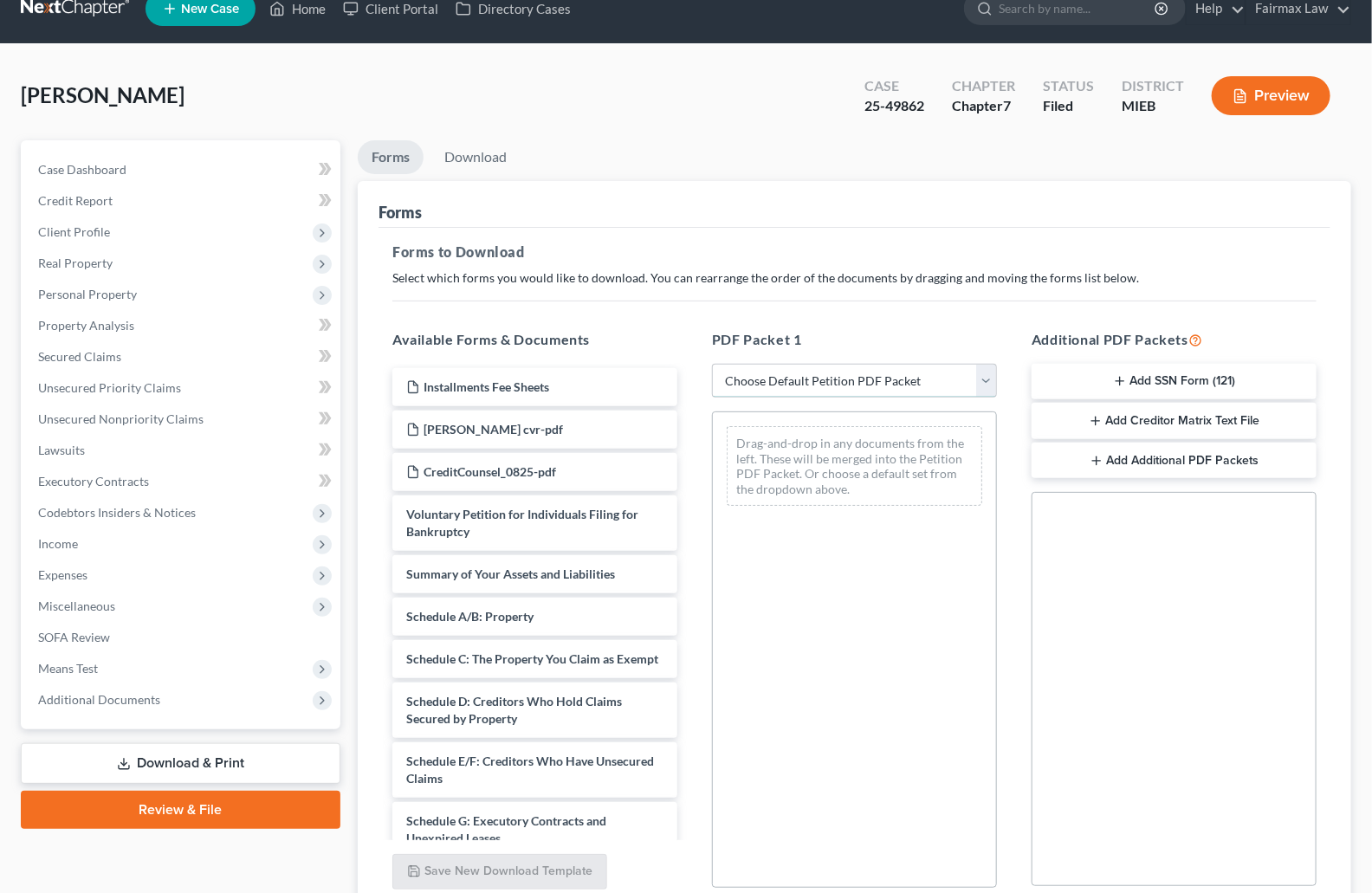
click at [789, 378] on select "Choose Default Petition PDF Packet Complete Bankruptcy Petition (all forms and …" at bounding box center [855, 381] width 285 height 34
select select "8"
click at [712, 364] on select "Choose Default Petition PDF Packet Complete Bankruptcy Petition (all forms and …" at bounding box center [855, 381] width 285 height 34
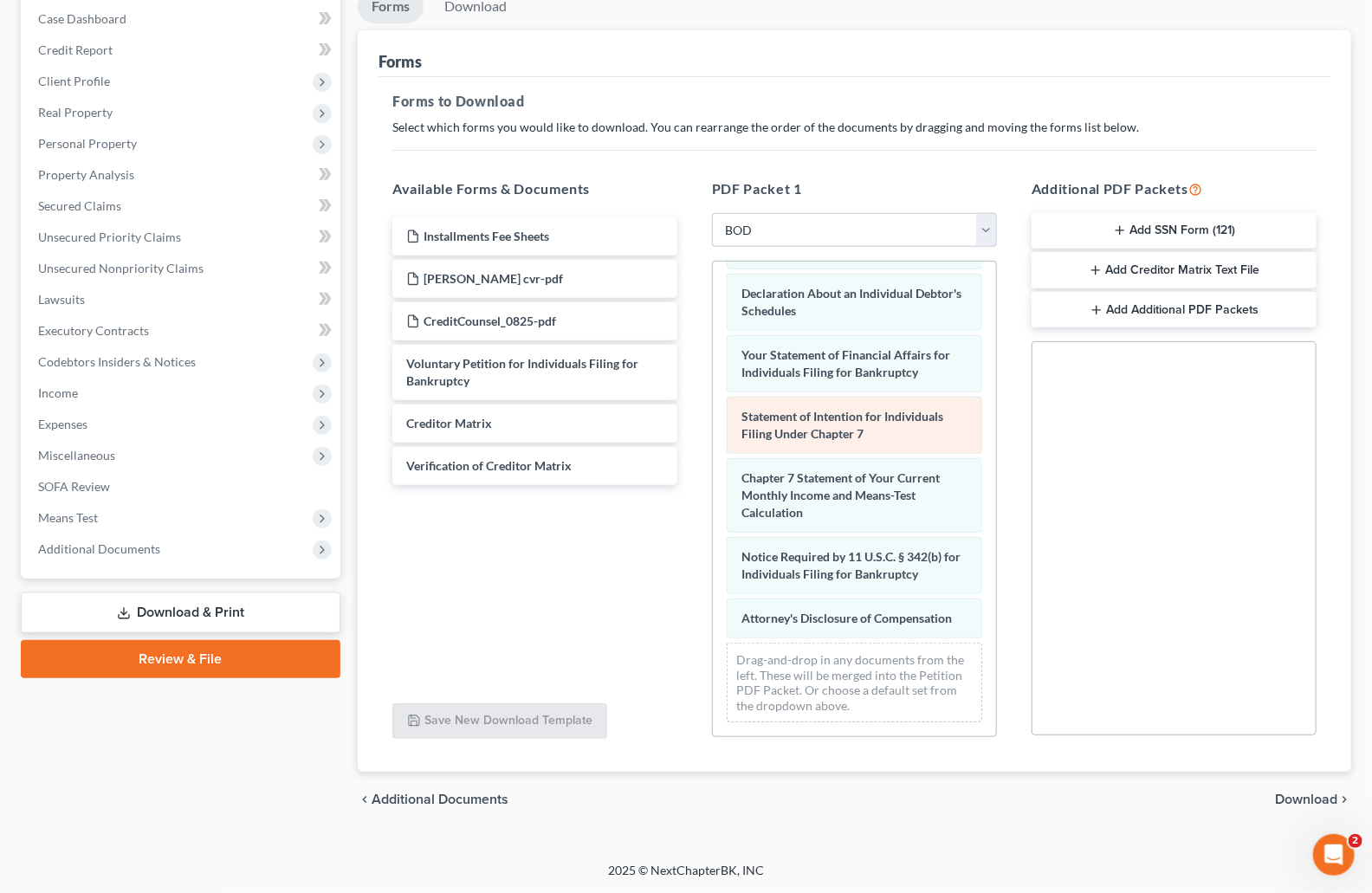
scroll to position [428, 0]
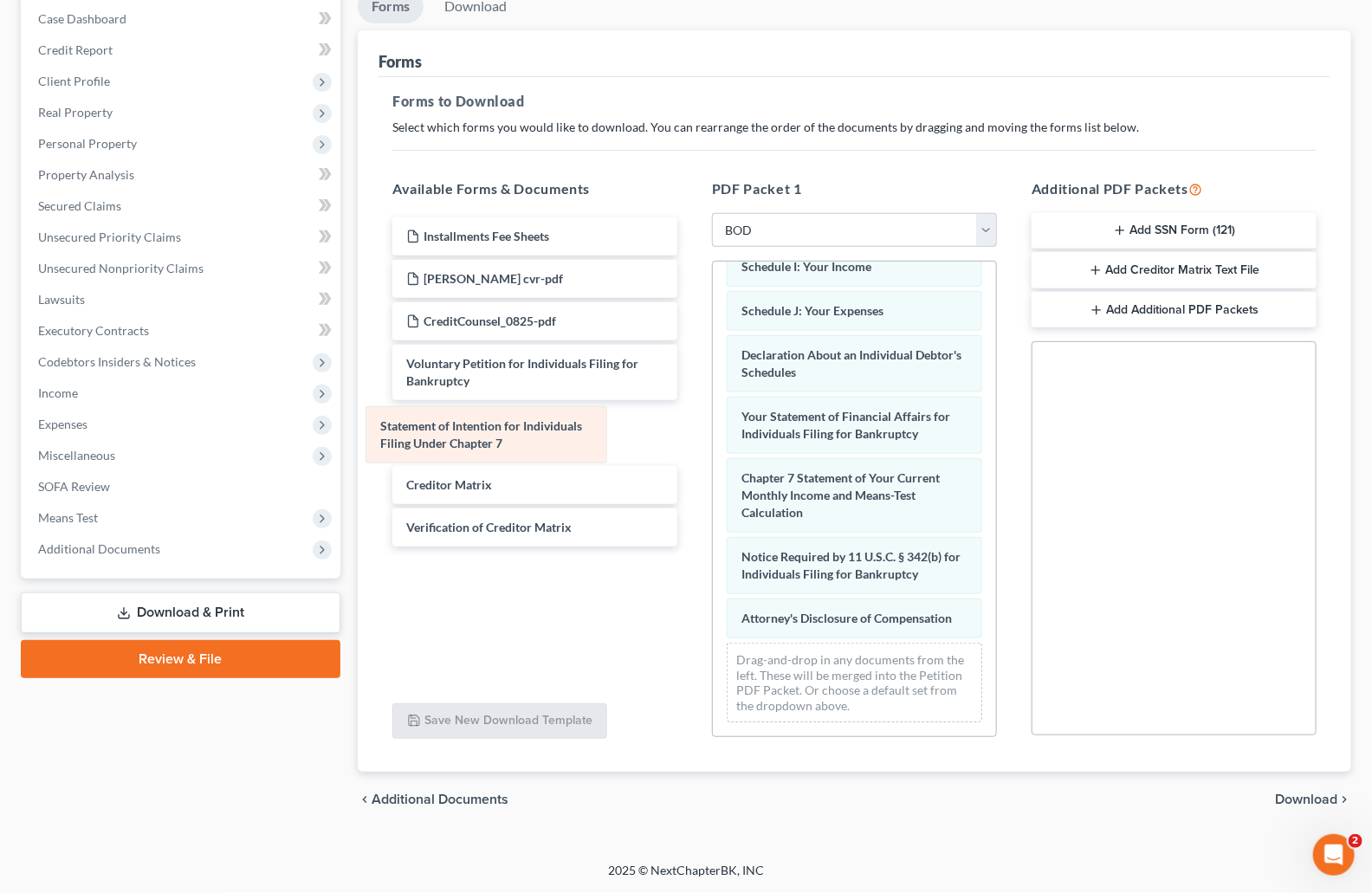
drag, startPoint x: 851, startPoint y: 395, endPoint x: 490, endPoint y: 422, distance: 362.0
click at [713, 422] on div "Statement of Intention for Individuals Filing Under Chapter 7 Summary of Your A…" at bounding box center [855, 296] width 283 height 882
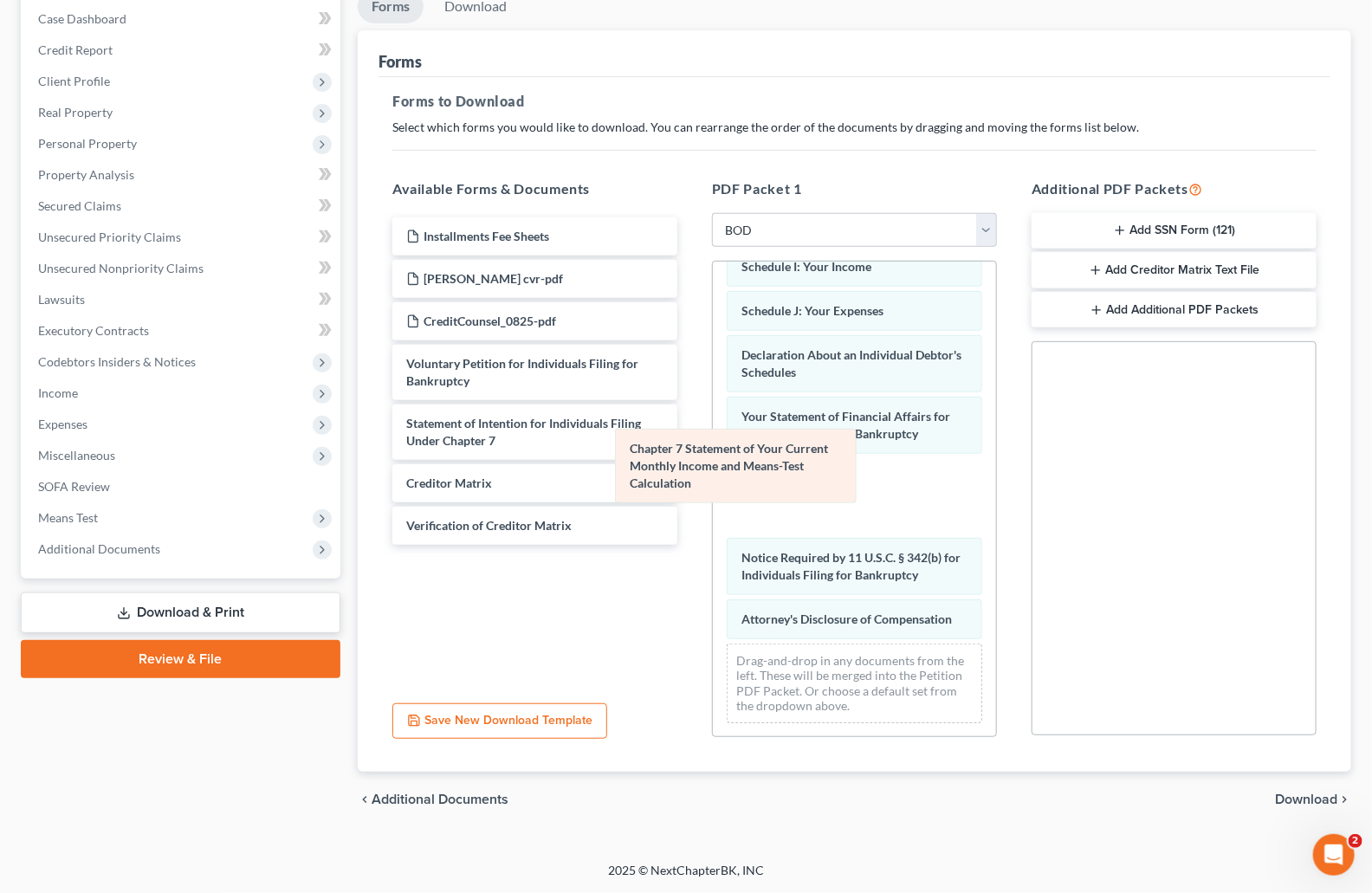
scroll to position [348, 0]
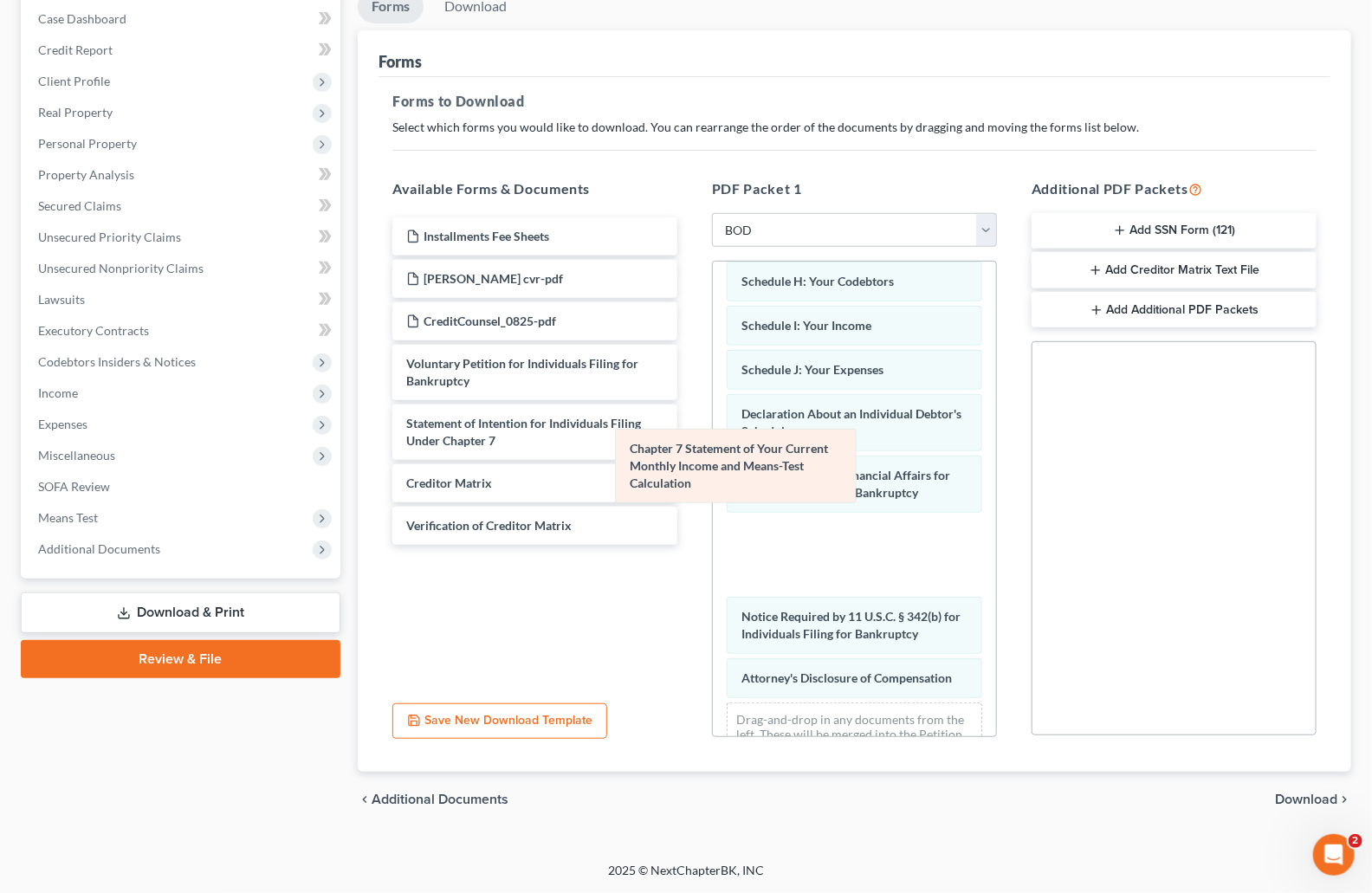
drag, startPoint x: 876, startPoint y: 478, endPoint x: 585, endPoint y: 465, distance: 291.3
click at [713, 465] on div "Chapter 7 Statement of Your Current Monthly Income and Means-Test Calculation S…" at bounding box center [855, 355] width 283 height 882
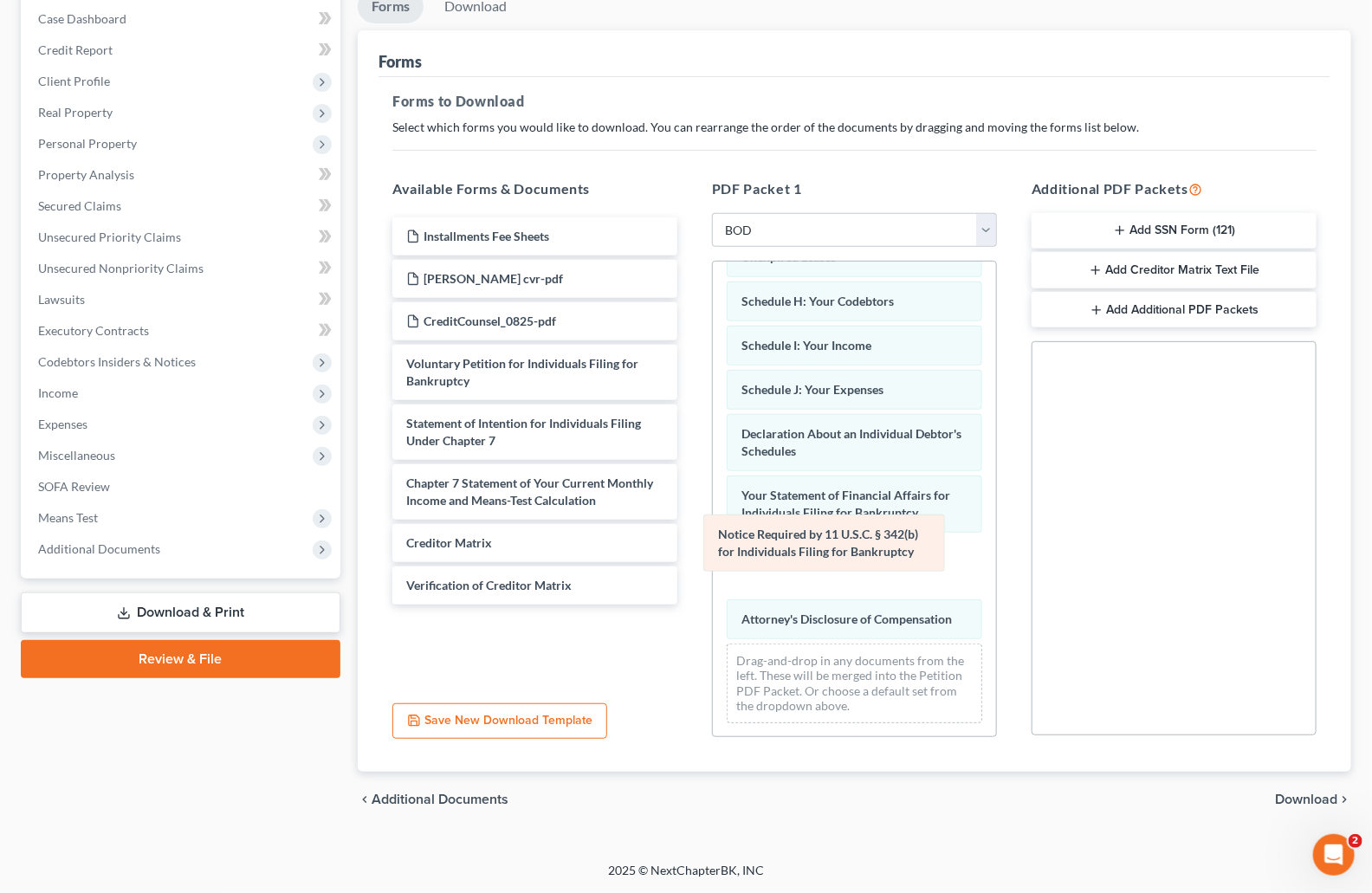
scroll to position [287, 0]
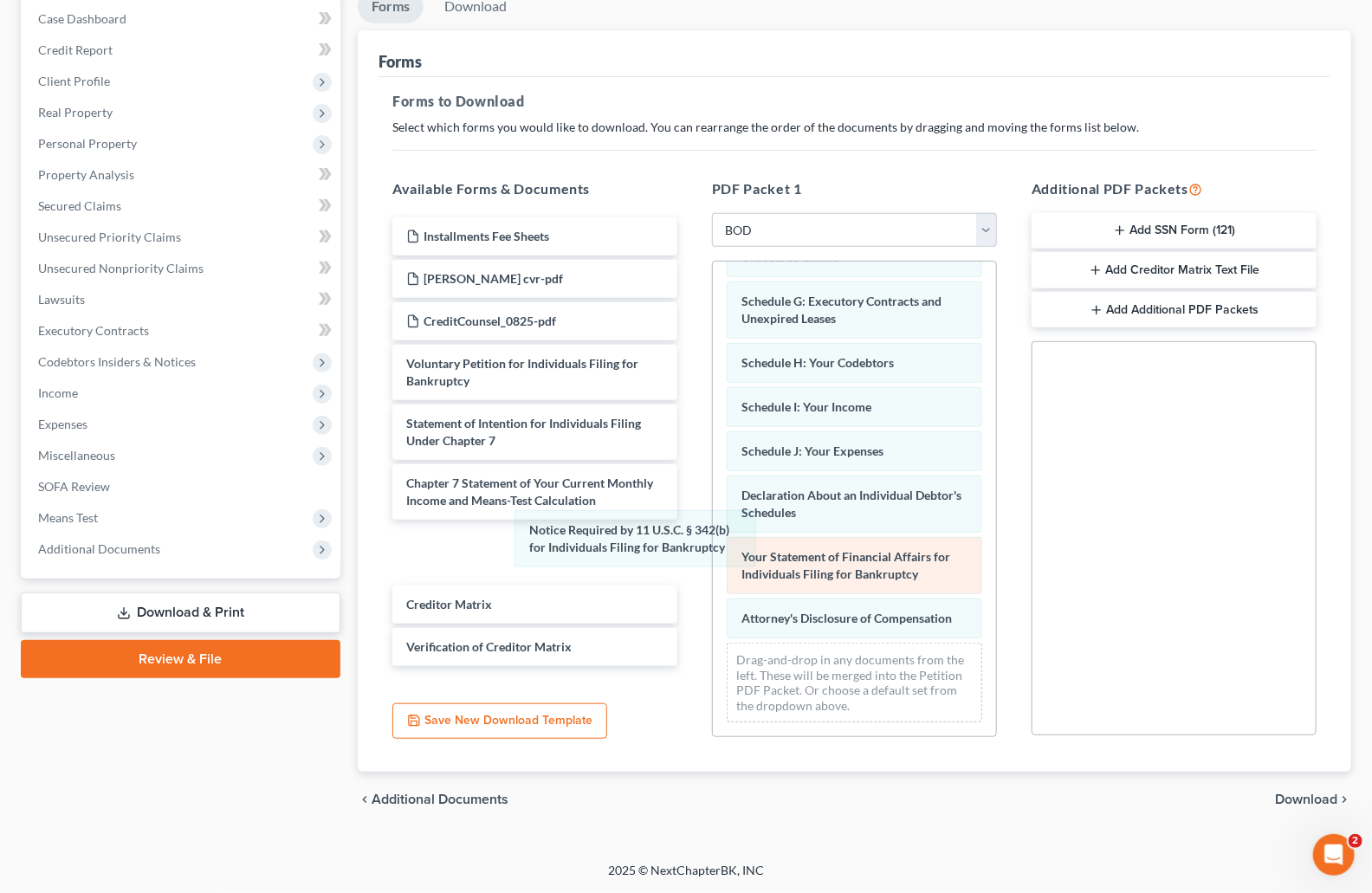
drag, startPoint x: 884, startPoint y: 550, endPoint x: 734, endPoint y: 572, distance: 151.6
click at [713, 543] on div "Notice Required by 11 U.S.C. § 342(b) for Individuals Filing for Bankruptcy Sum…" at bounding box center [855, 365] width 283 height 742
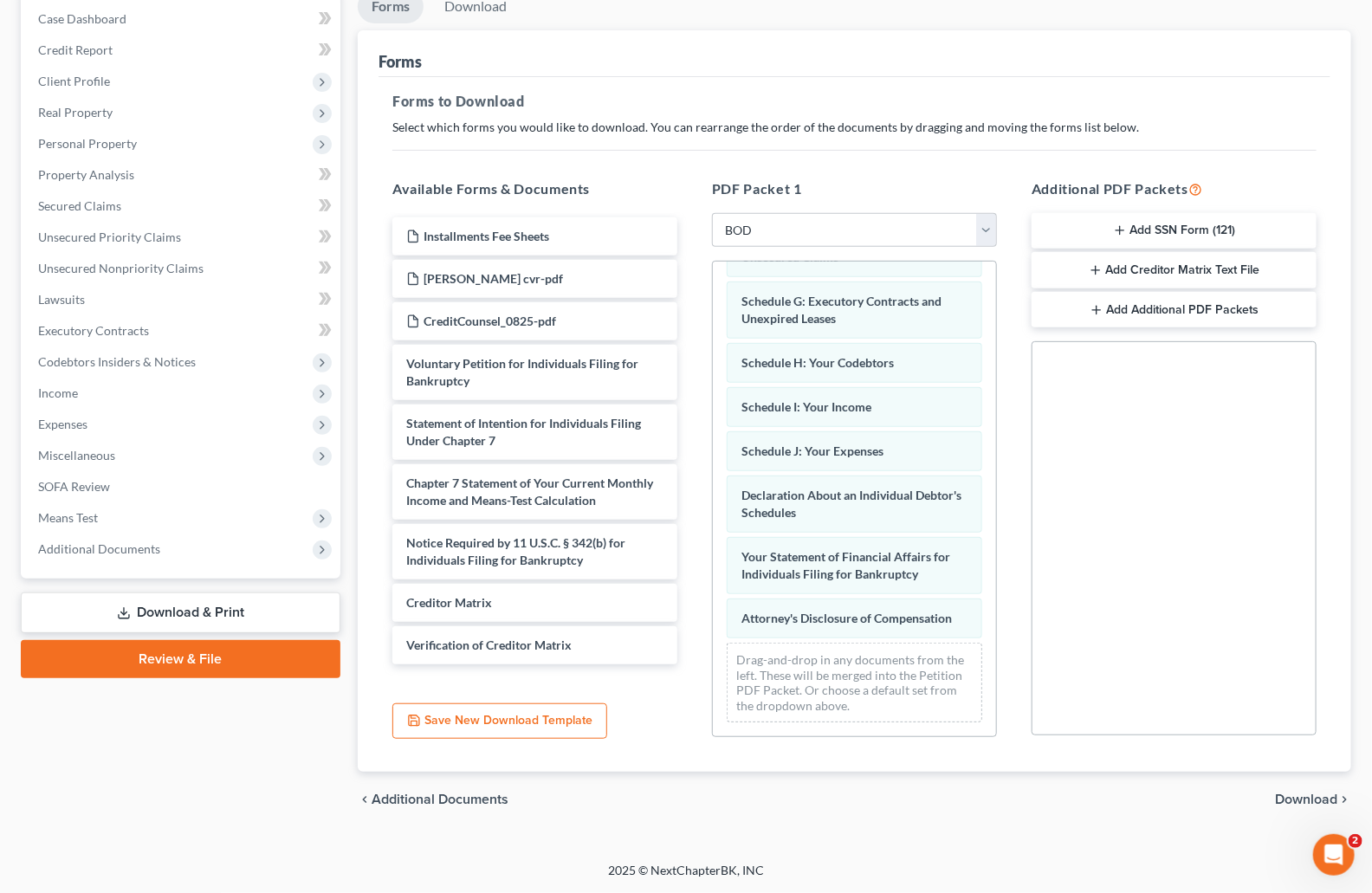
click at [1312, 794] on span "Download" at bounding box center [1306, 800] width 62 height 14
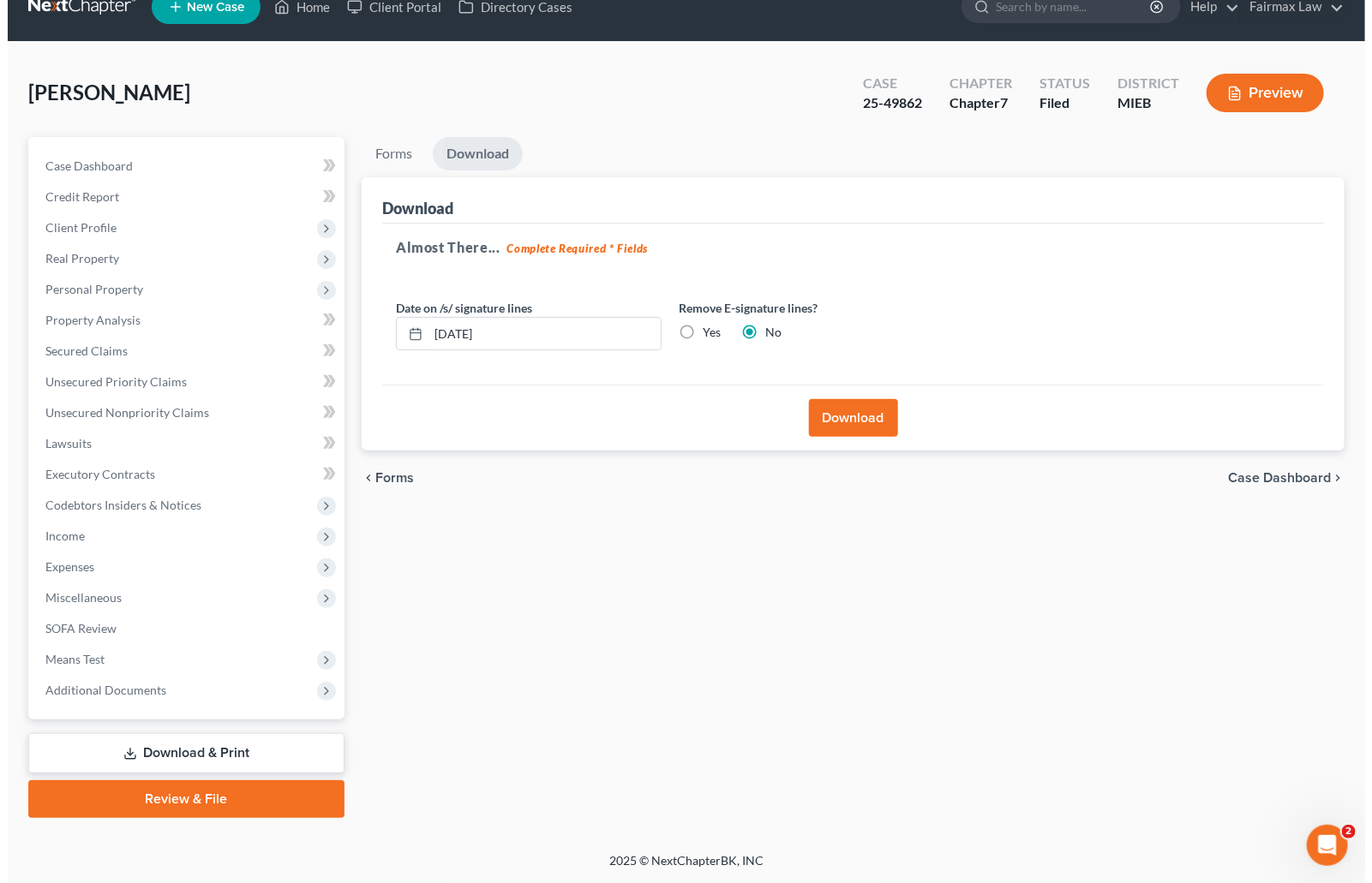
scroll to position [26, 0]
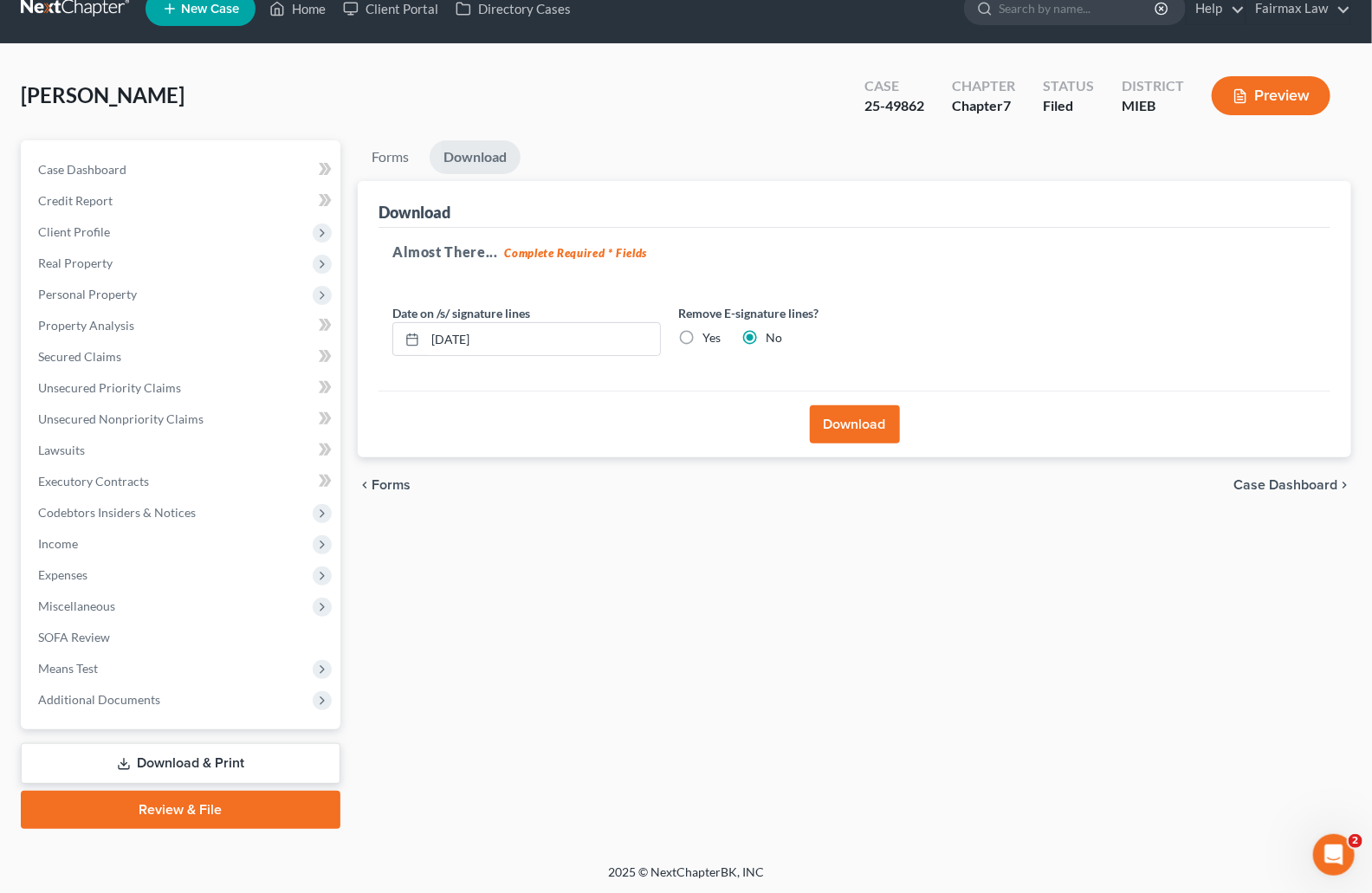
click at [855, 417] on button "Download" at bounding box center [855, 424] width 90 height 38
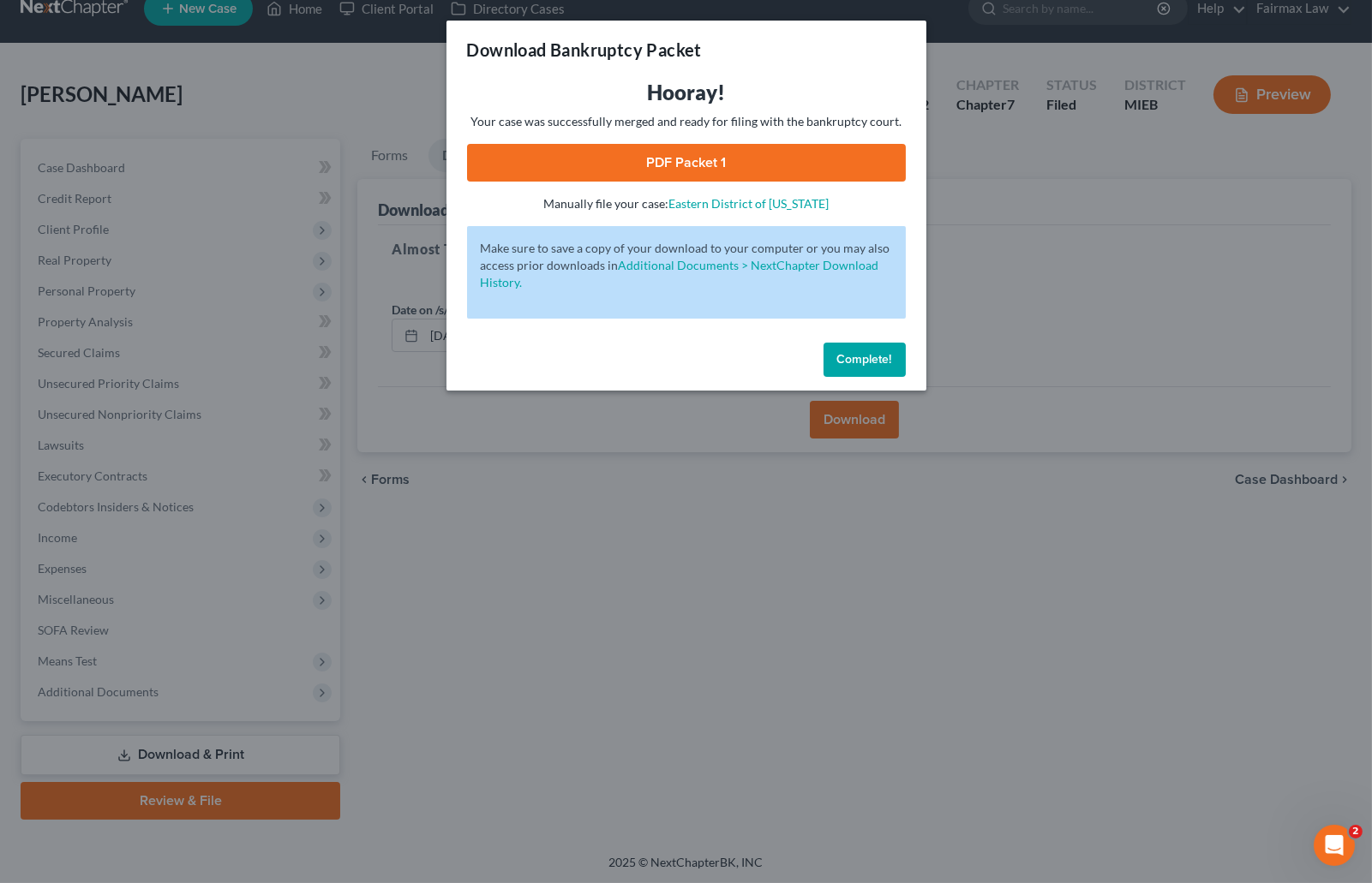
click at [592, 167] on link "PDF Packet 1" at bounding box center [686, 162] width 438 height 37
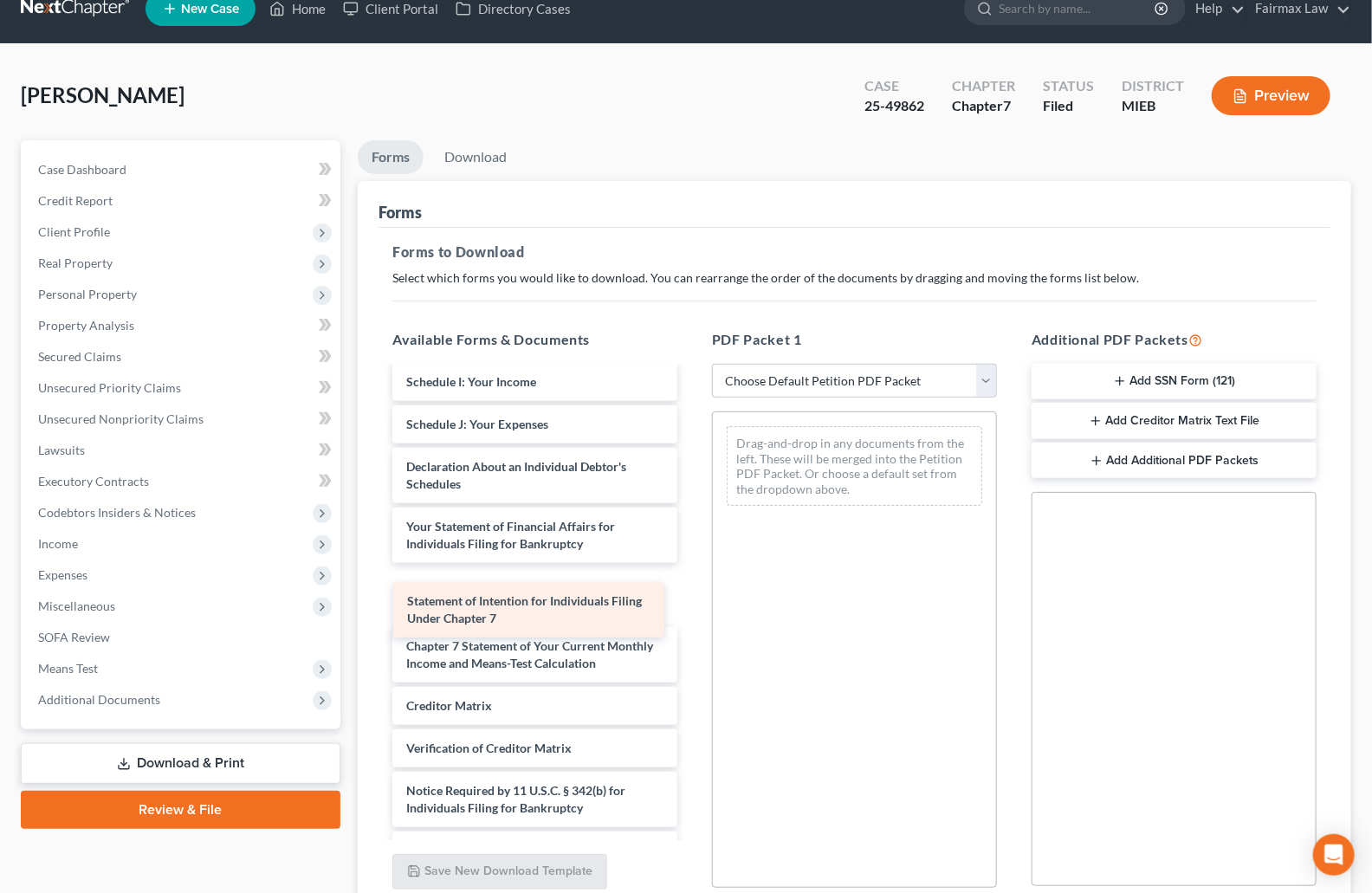
scroll to position [35, 0]
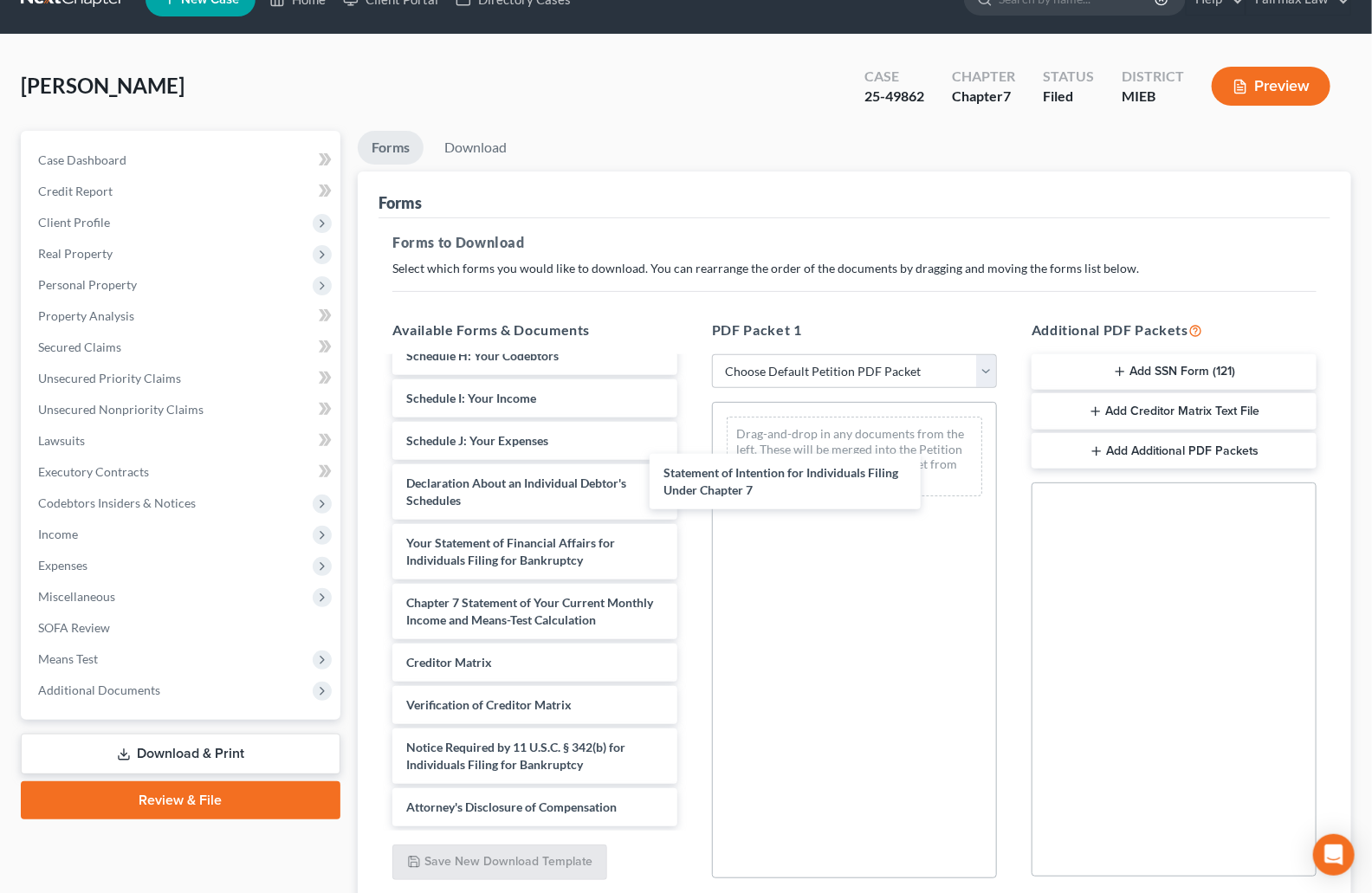
drag, startPoint x: 601, startPoint y: 602, endPoint x: 1041, endPoint y: 471, distance: 459.1
click at [691, 472] on div "Statement of Intention for Individuals Filing Under Chapter 7 Installments Fee …" at bounding box center [535, 335] width 313 height 984
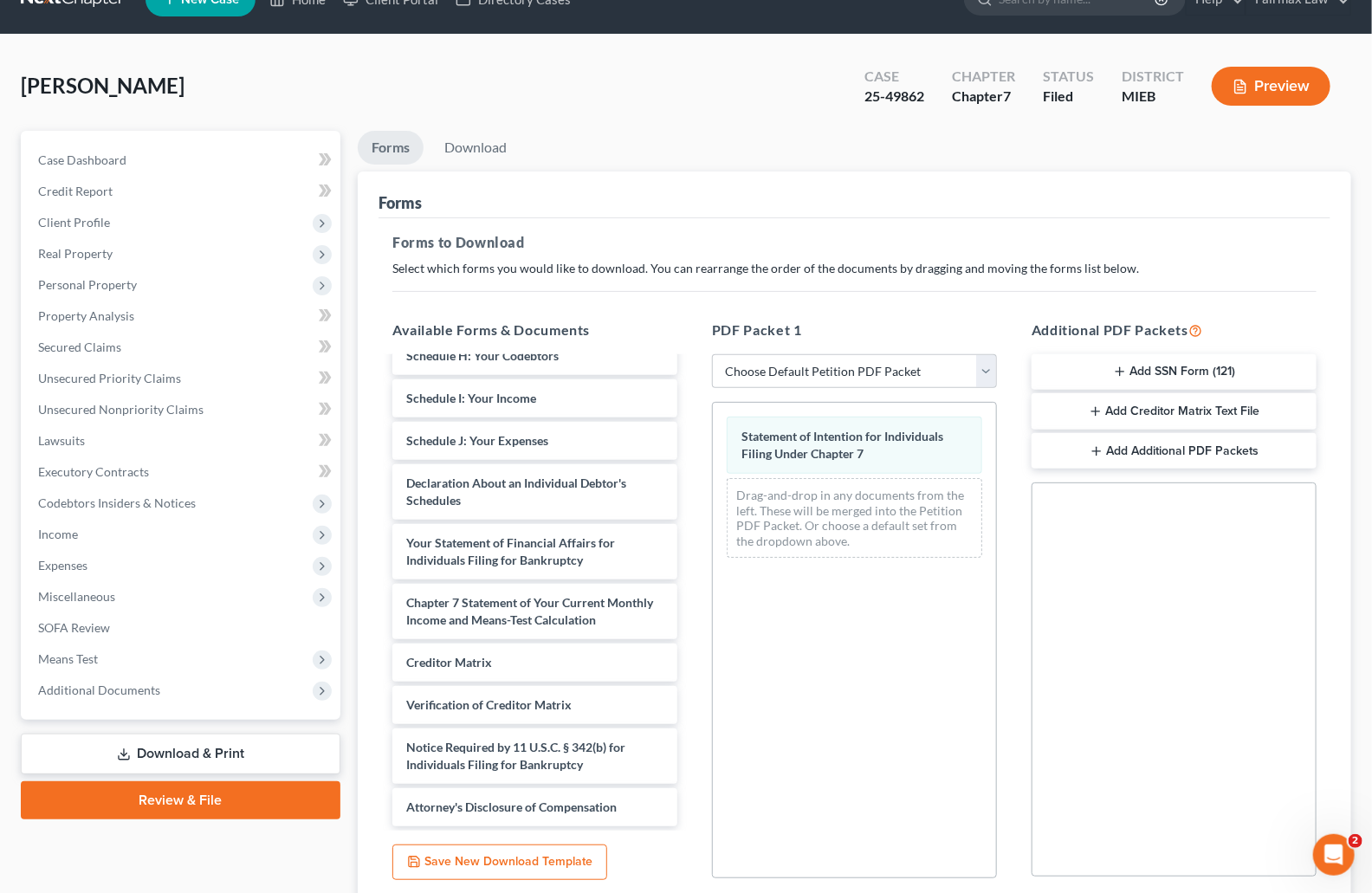
scroll to position [0, 0]
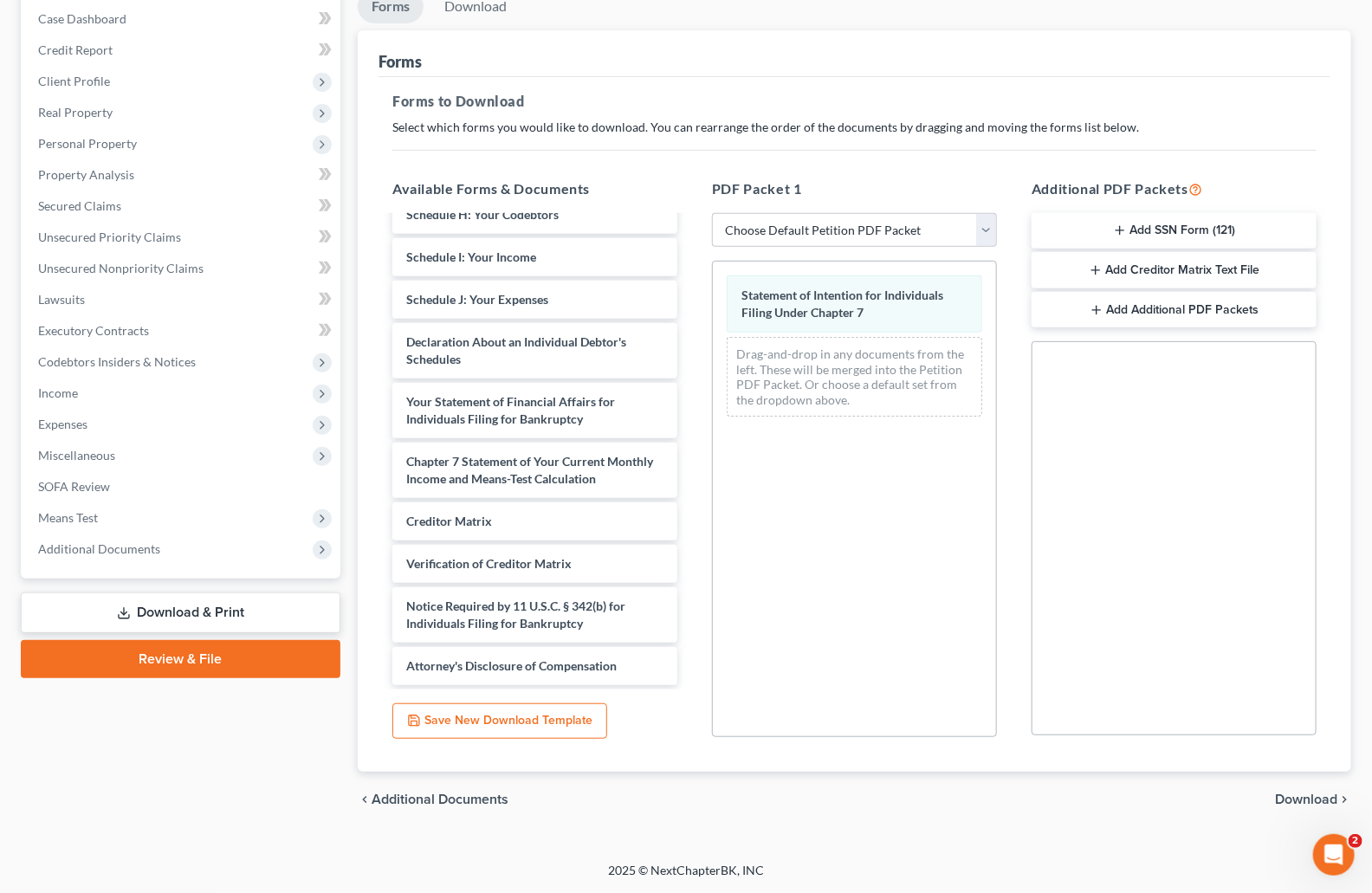
click at [1290, 801] on span "Download" at bounding box center [1306, 800] width 62 height 14
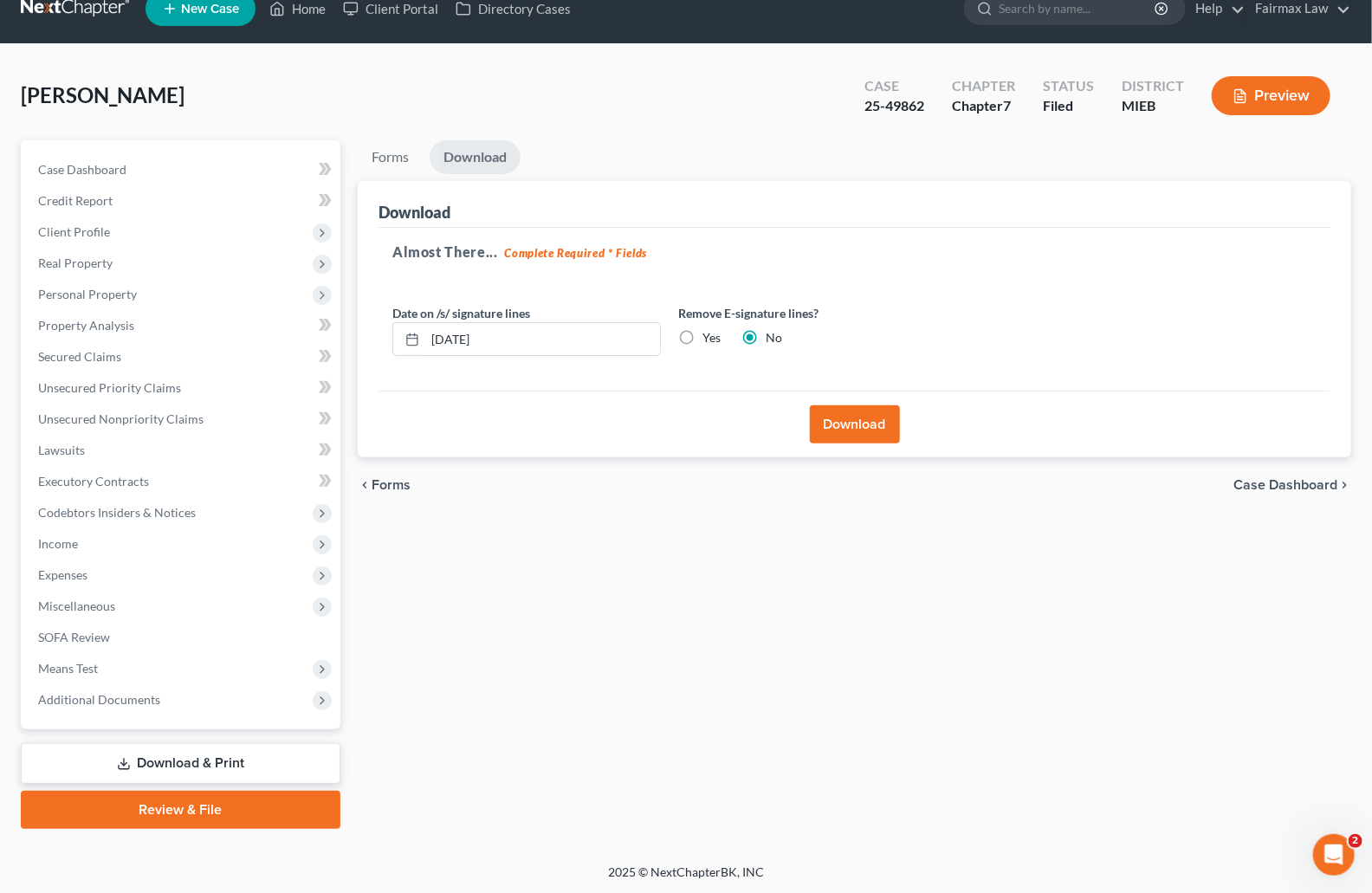
click at [862, 428] on button "Download" at bounding box center [855, 424] width 90 height 38
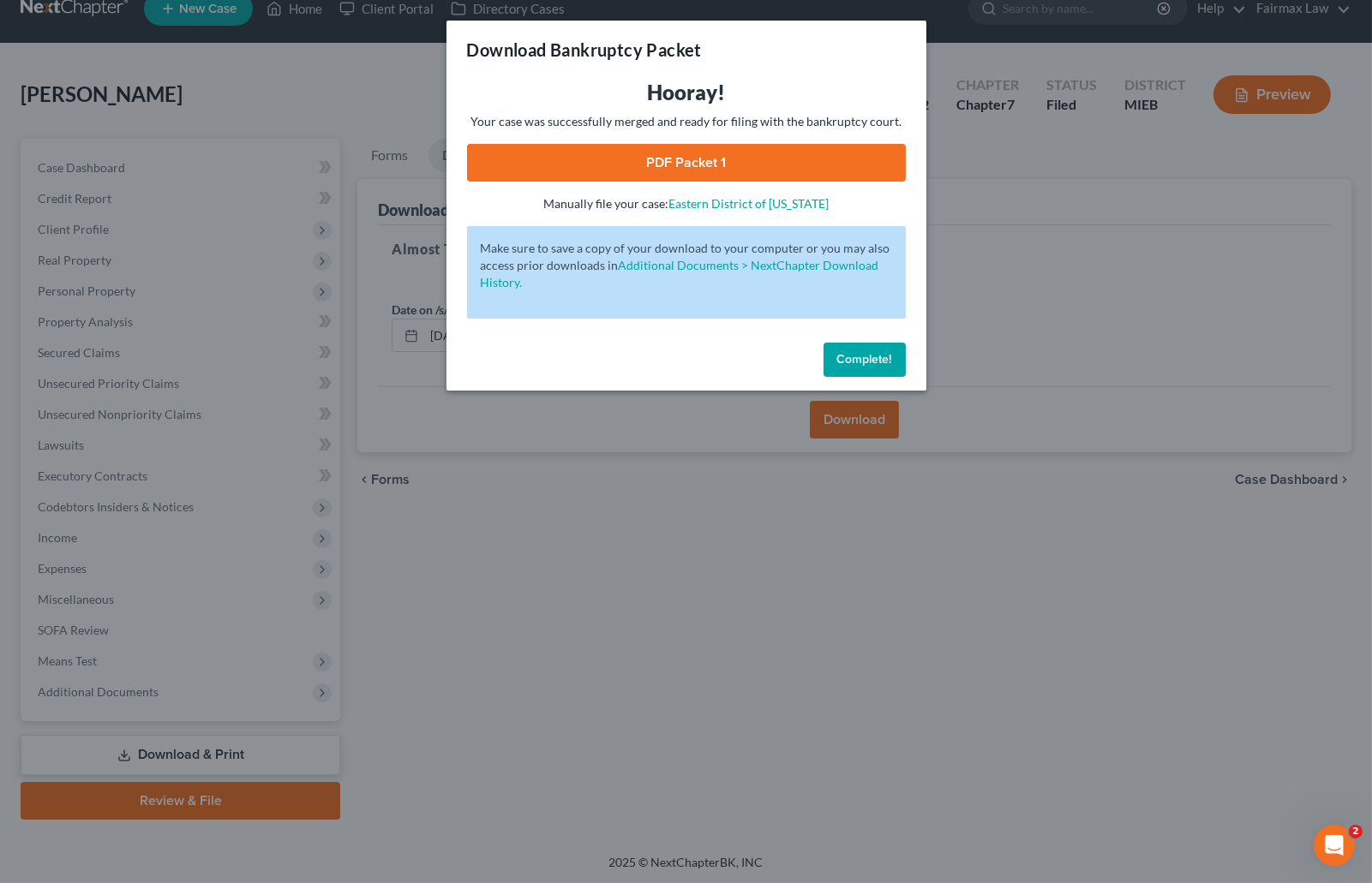
click at [639, 157] on link "PDF Packet 1" at bounding box center [686, 162] width 438 height 37
click at [1014, 111] on div "Download Bankruptcy Packet Hooray! Your case was successfully merged and ready …" at bounding box center [686, 441] width 1372 height 883
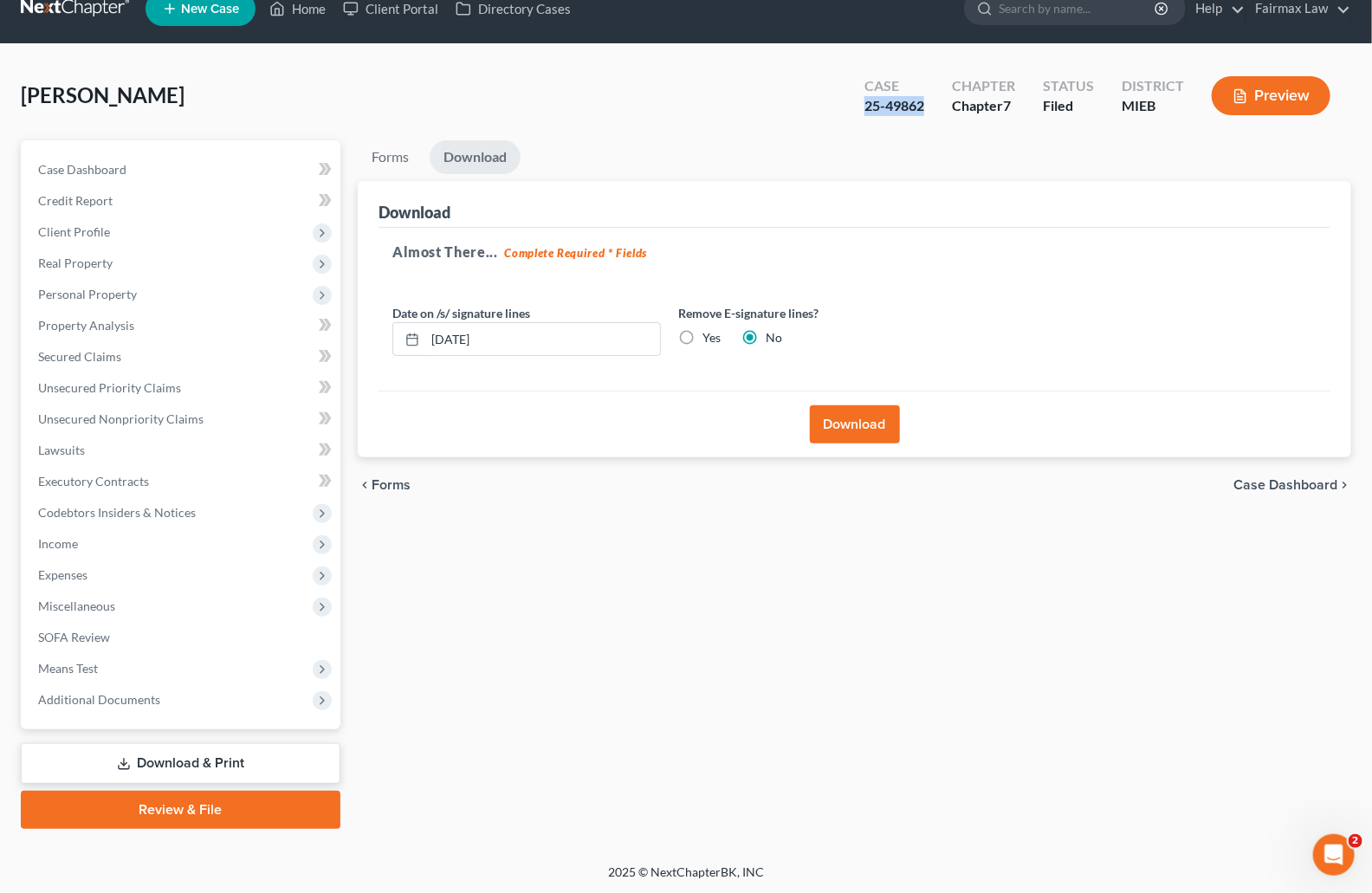
drag, startPoint x: 926, startPoint y: 101, endPoint x: 794, endPoint y: 39, distance: 145.8
click at [862, 98] on div "Case 25-49862" at bounding box center [894, 98] width 87 height 51
copy div "25-49862"
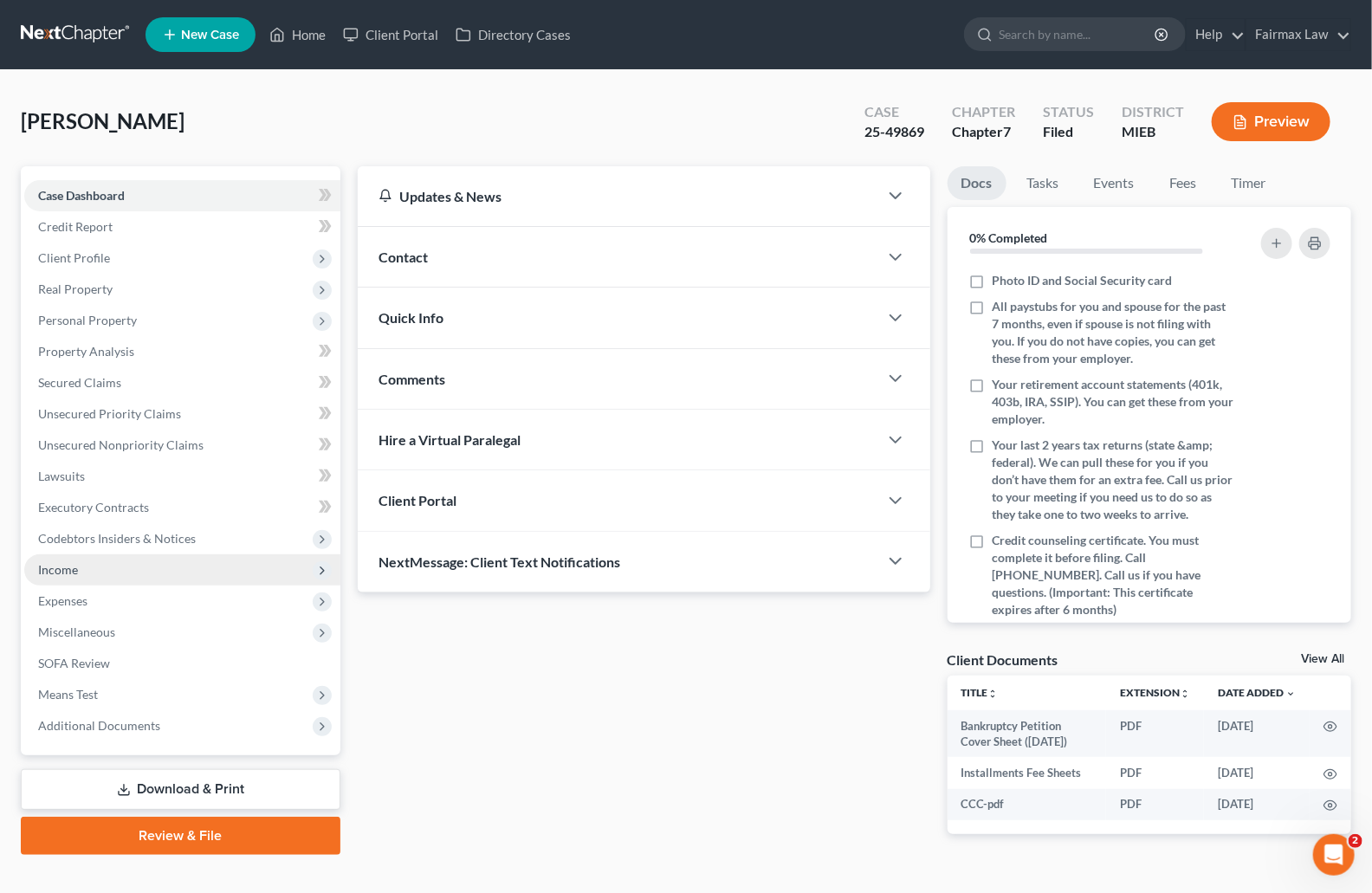
click at [71, 567] on span "Income" at bounding box center [57, 569] width 40 height 15
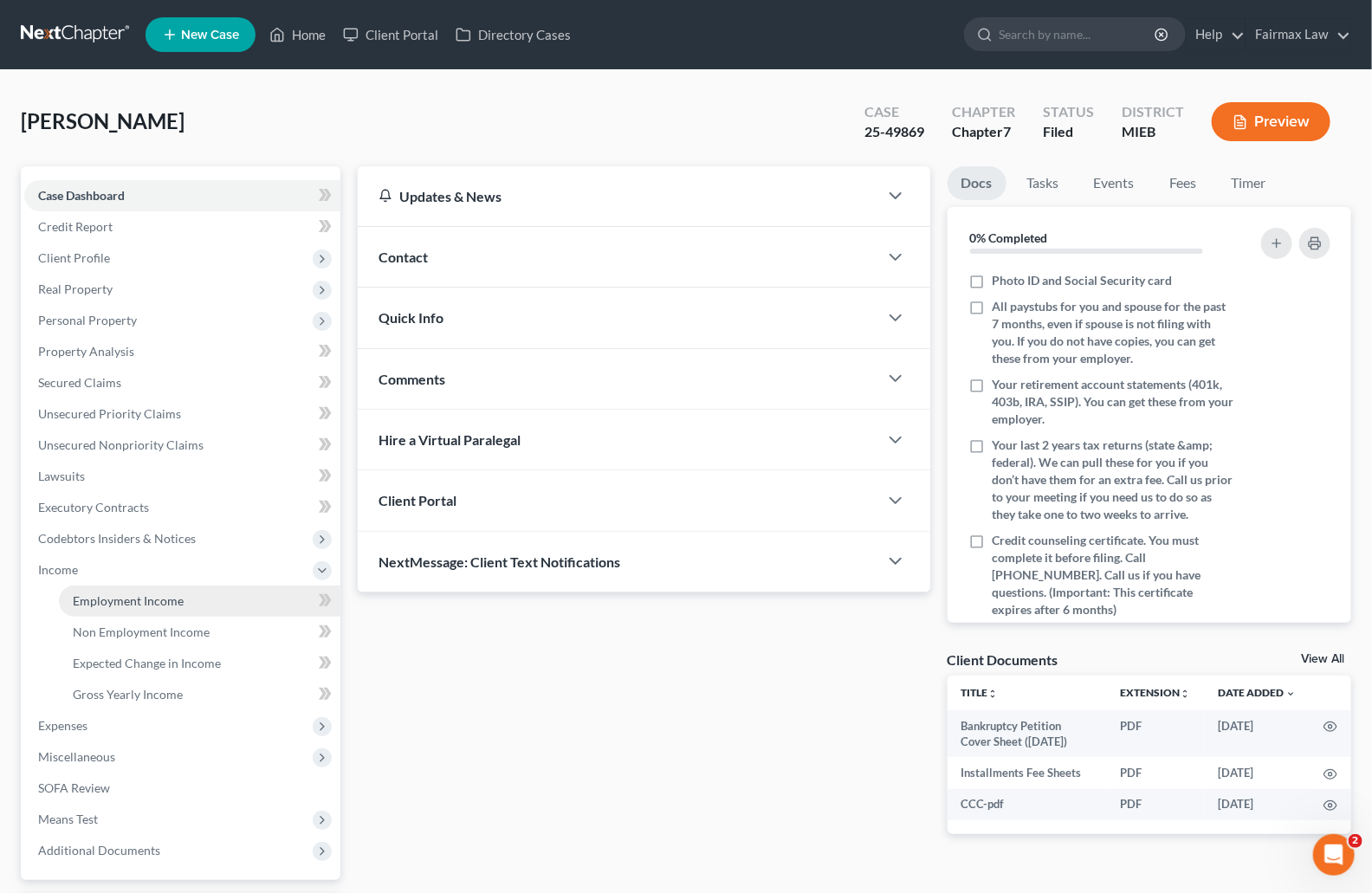
click at [95, 590] on link "Employment Income" at bounding box center [200, 601] width 281 height 31
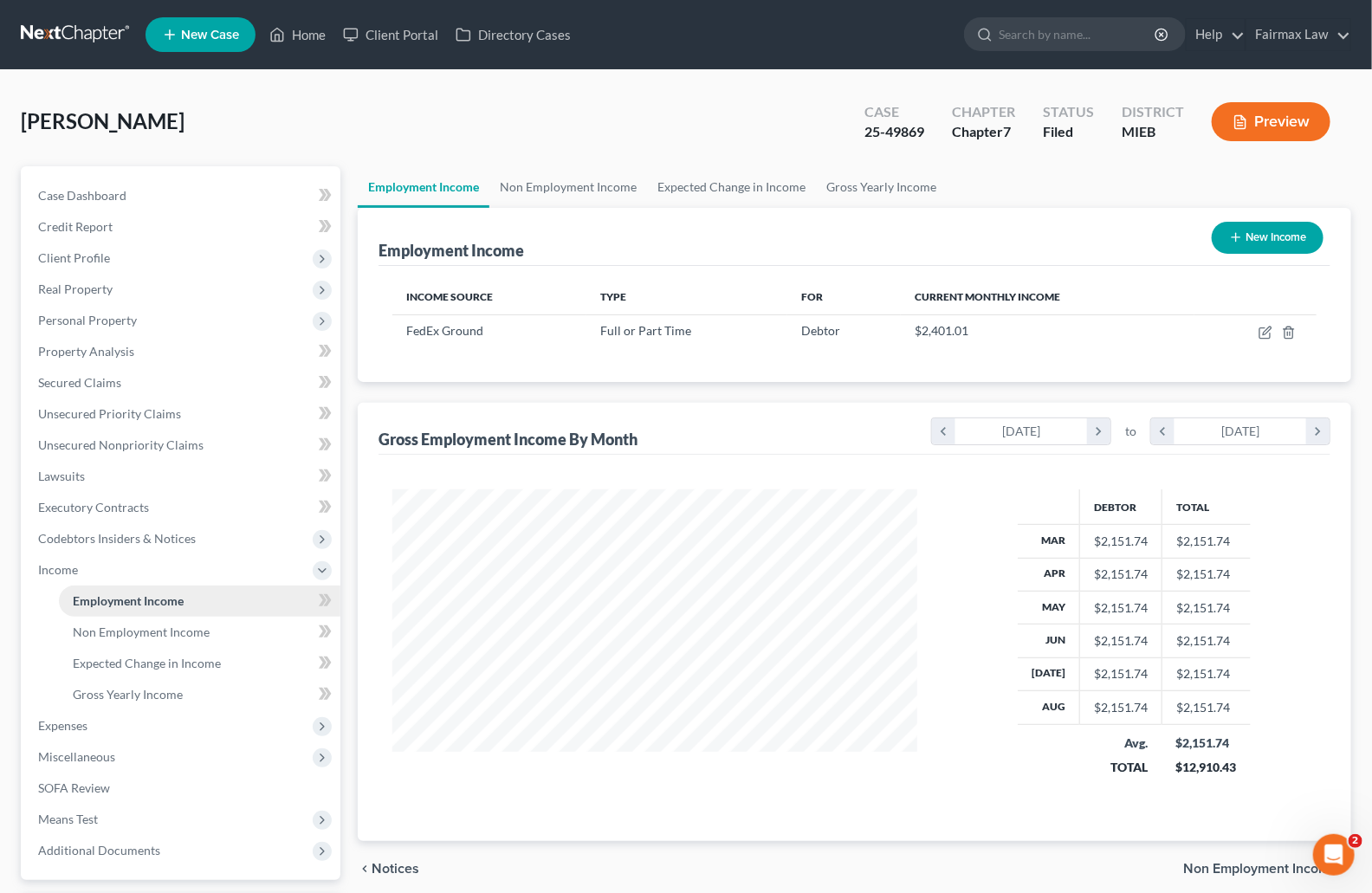
scroll to position [311, 559]
click at [83, 723] on span "Expenses" at bounding box center [62, 725] width 49 height 15
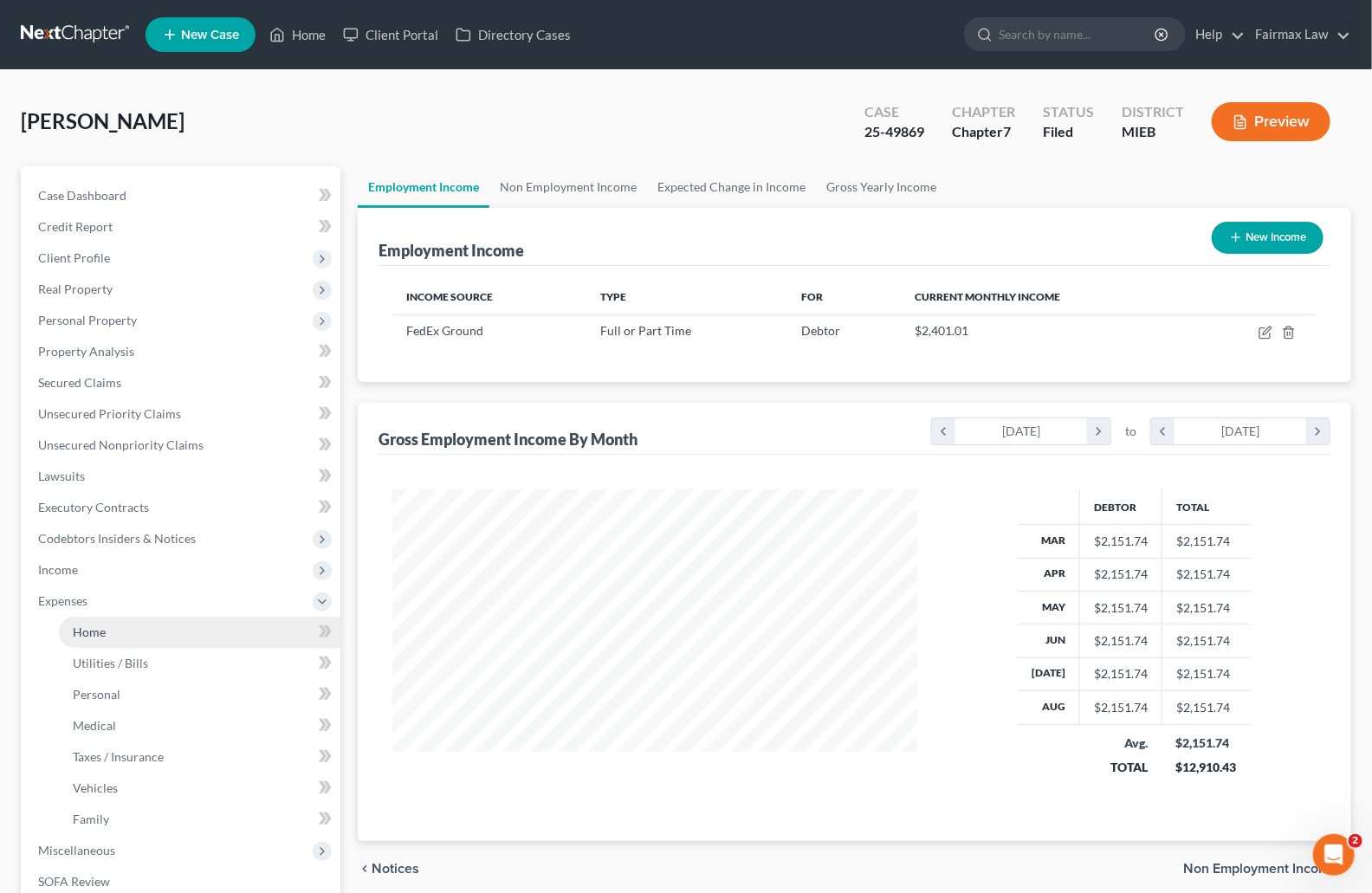
click at [93, 629] on span "Home" at bounding box center [89, 632] width 33 height 15
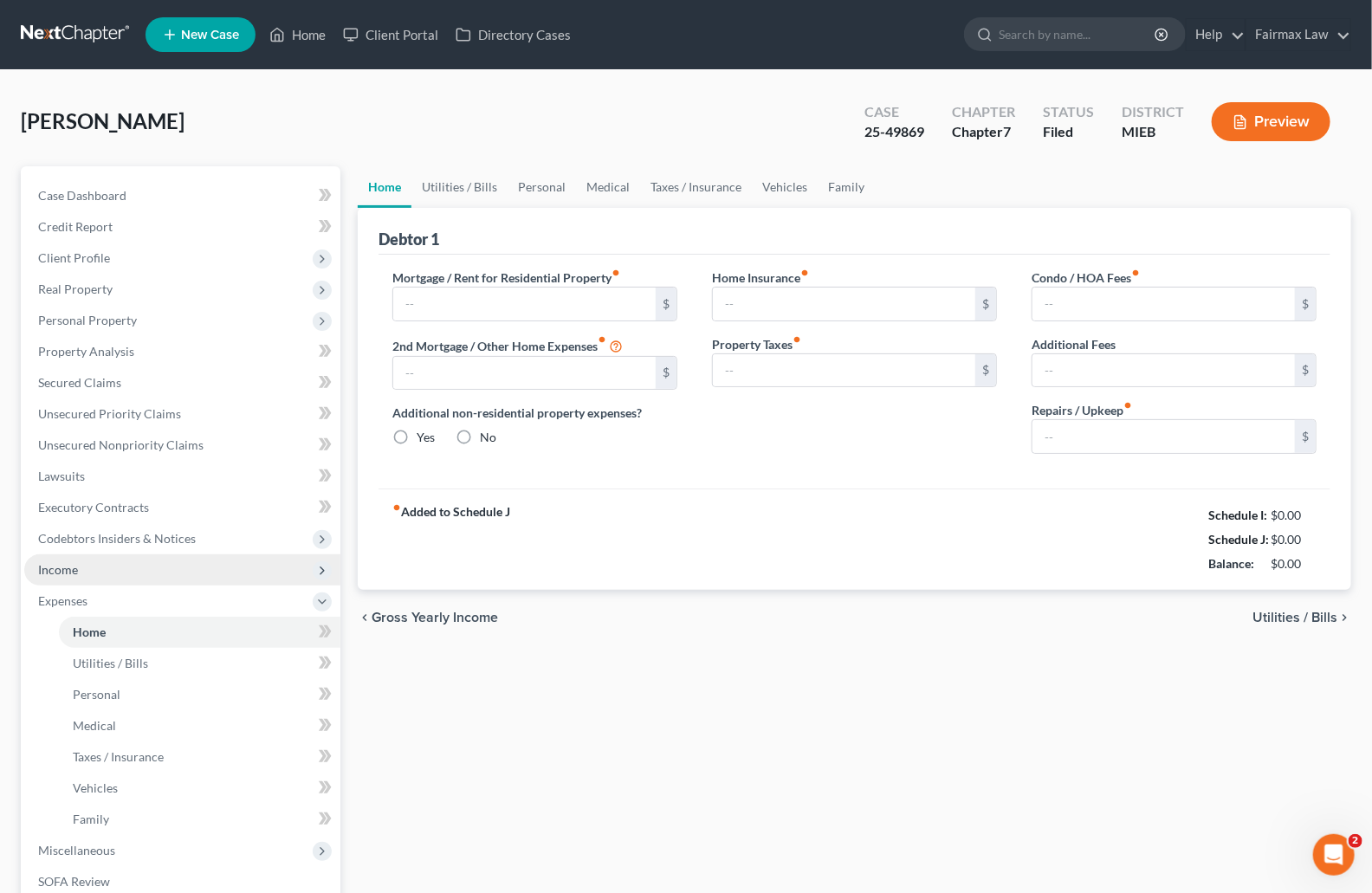
type input "1,000.00"
type input "0.00"
radio input "true"
type input "0.00"
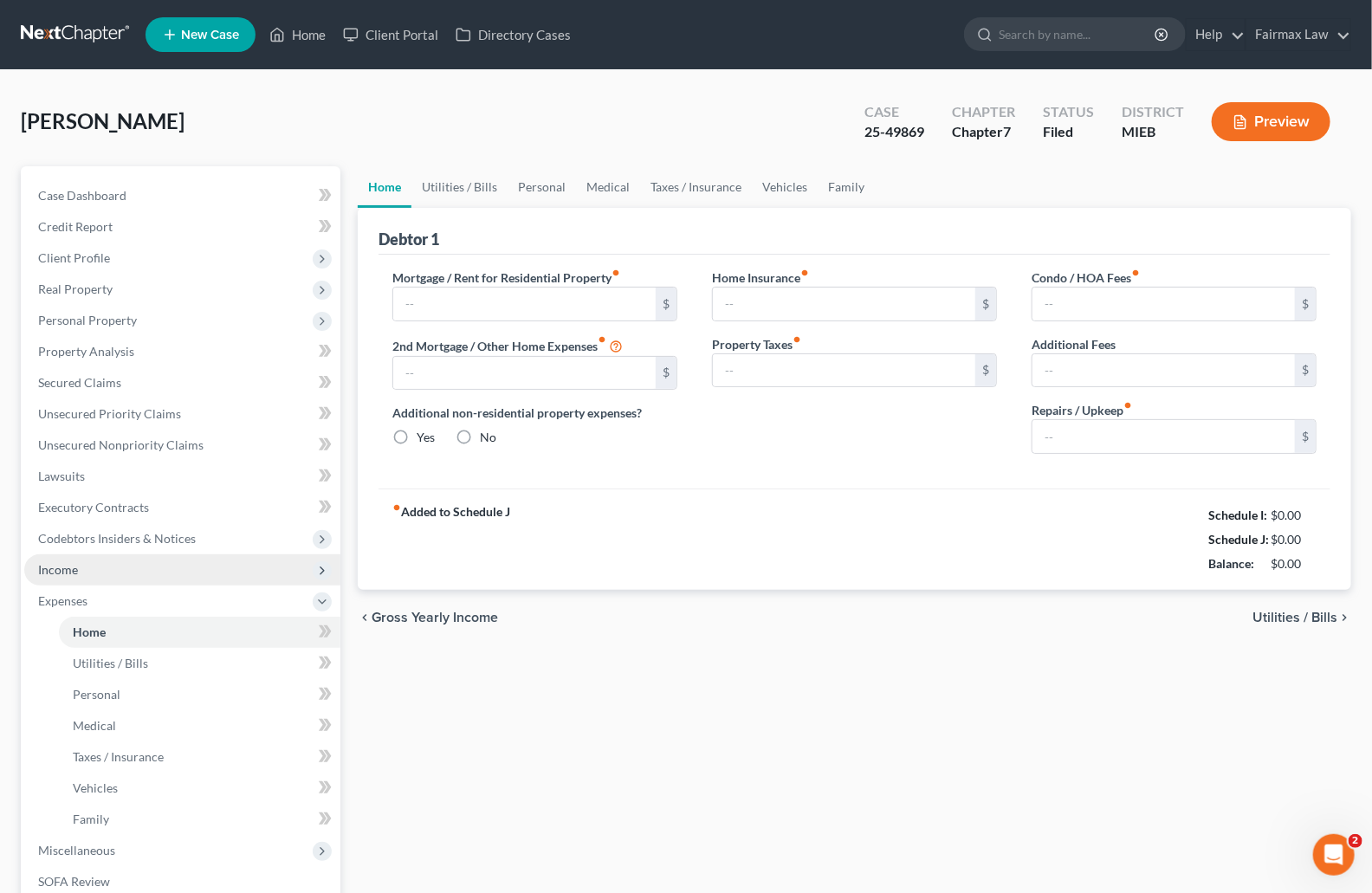
type input "0.00"
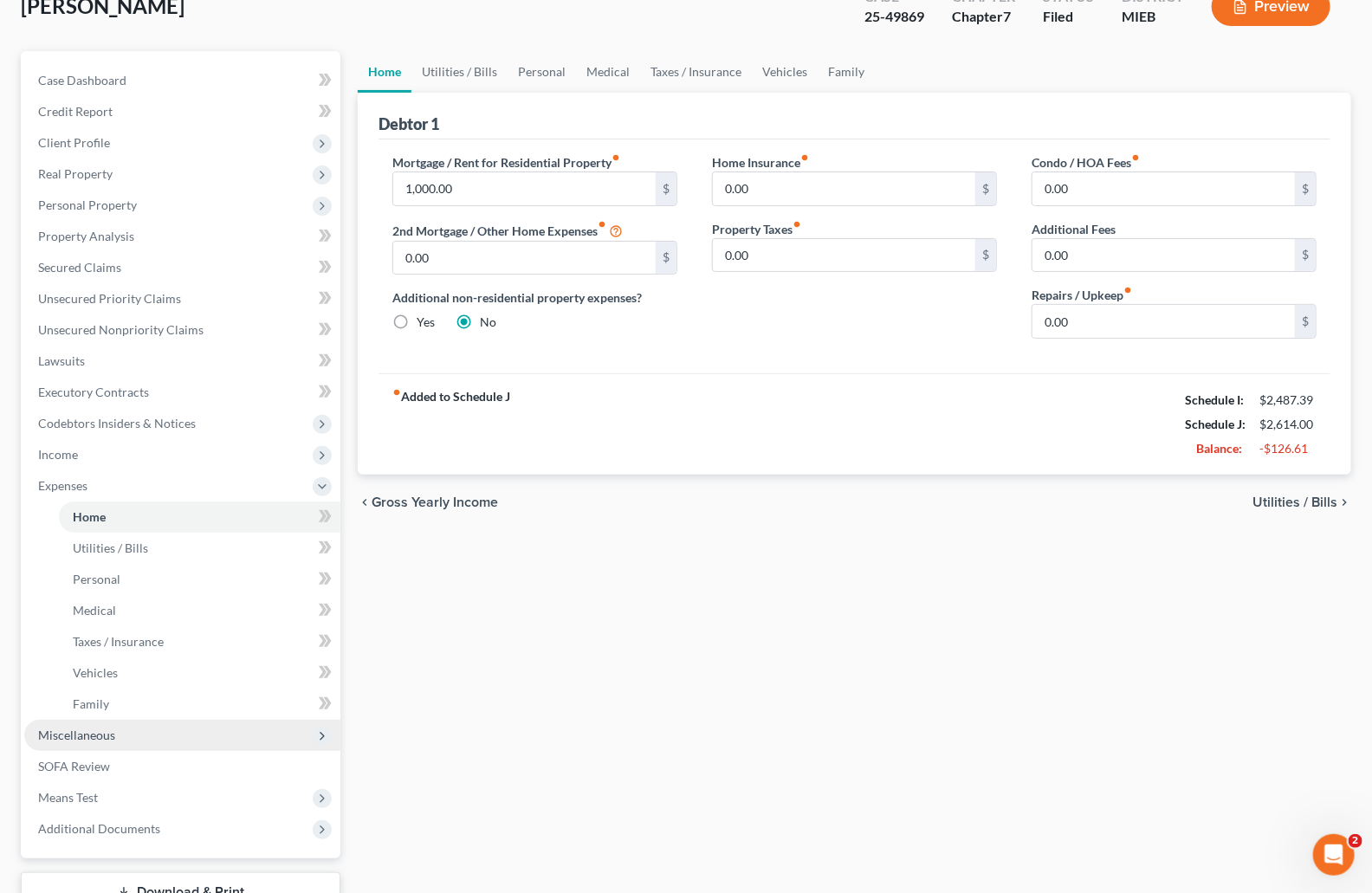
scroll to position [245, 0]
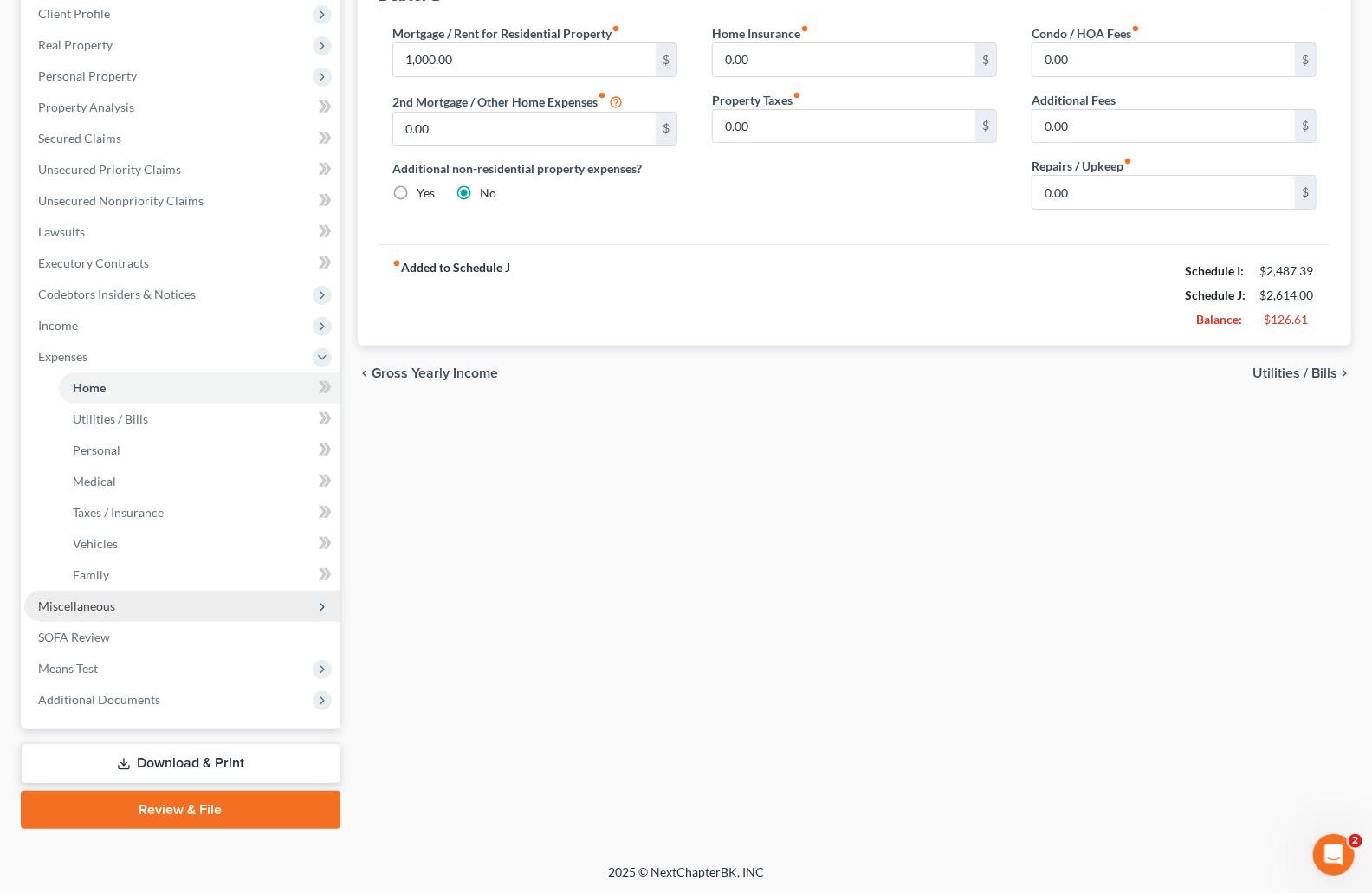
click at [94, 607] on span "Miscellaneous" at bounding box center [77, 606] width 77 height 15
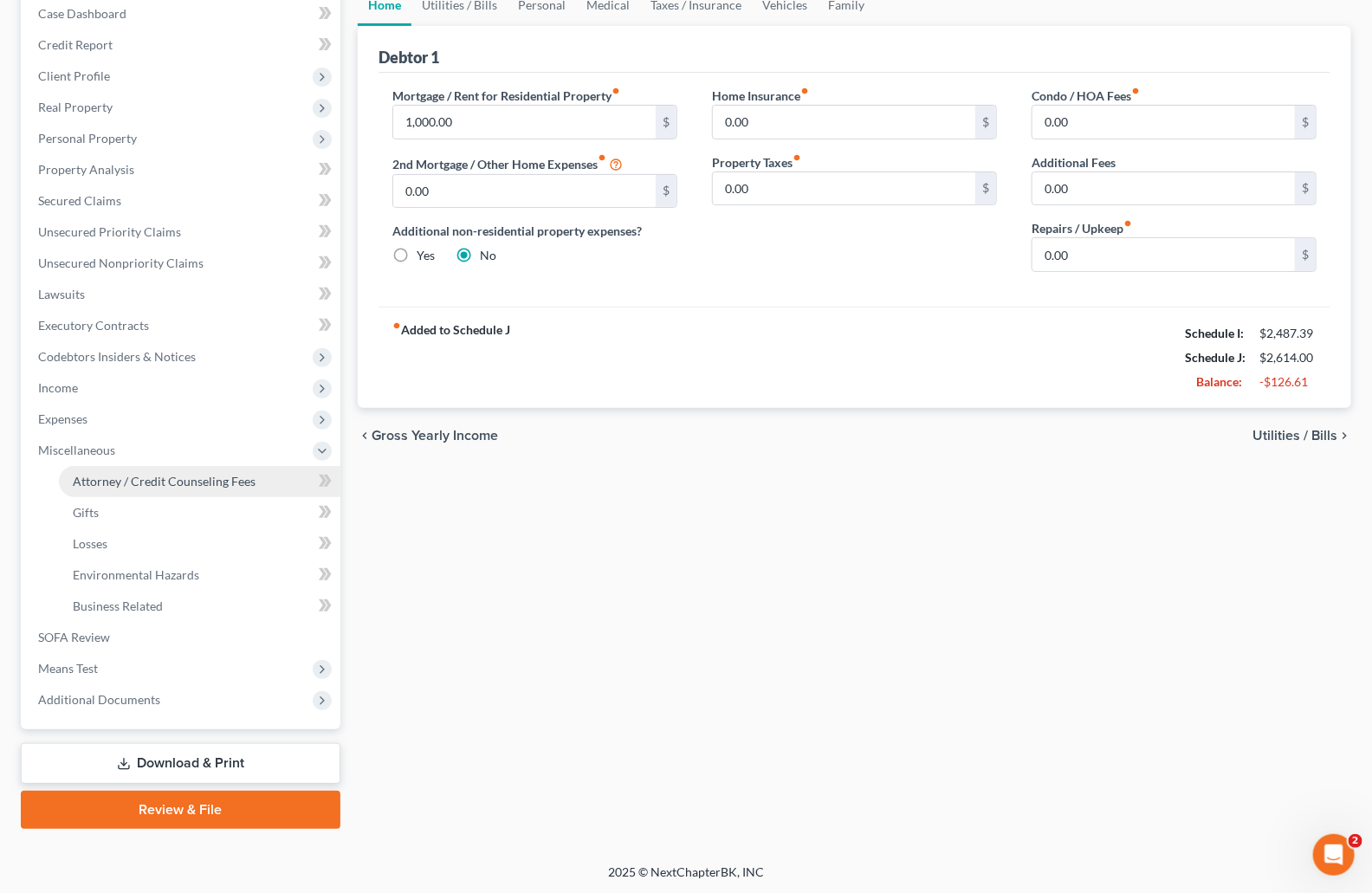
click at [149, 487] on link "Attorney / Credit Counseling Fees" at bounding box center [200, 481] width 281 height 31
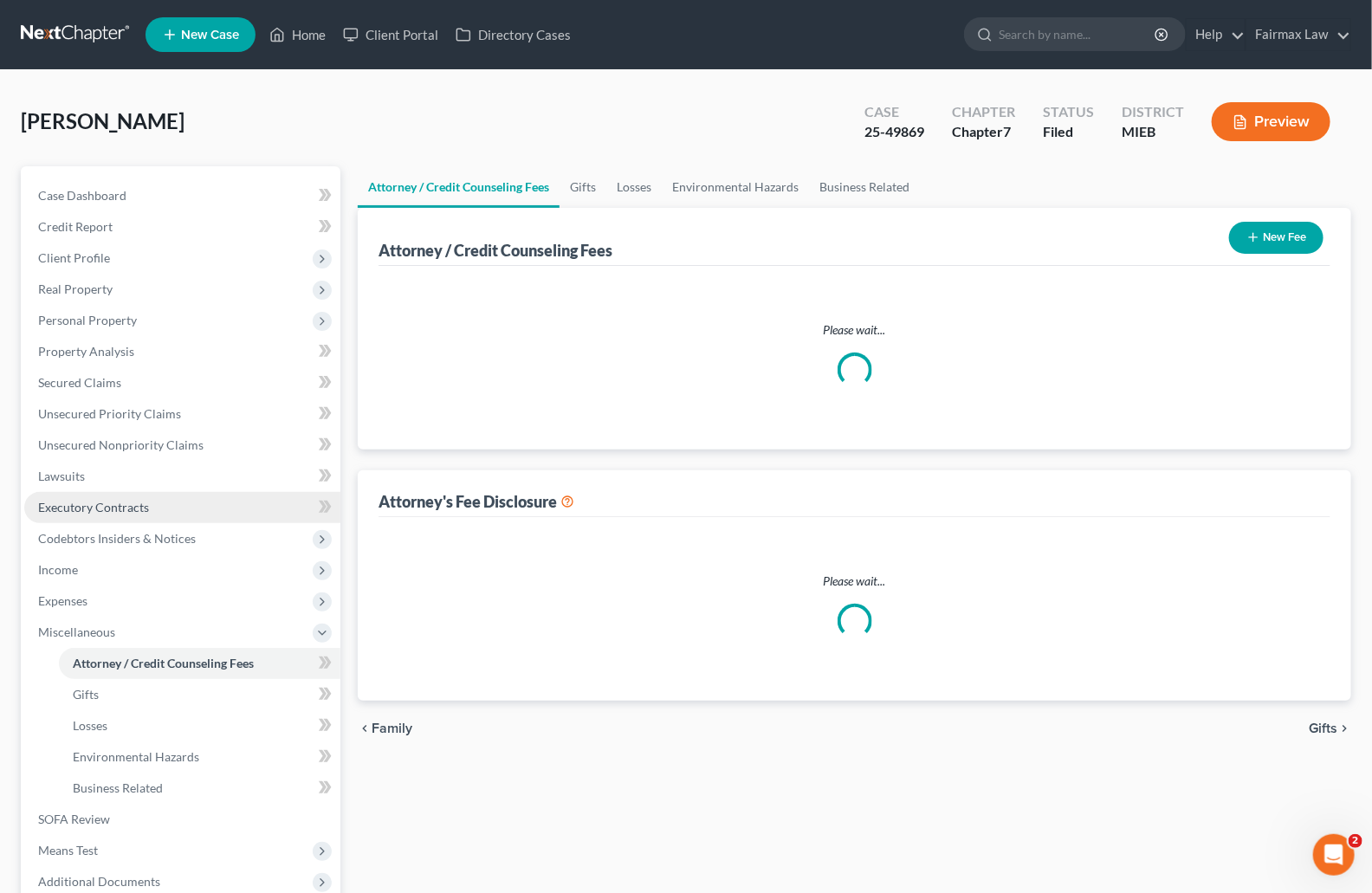
select select "2"
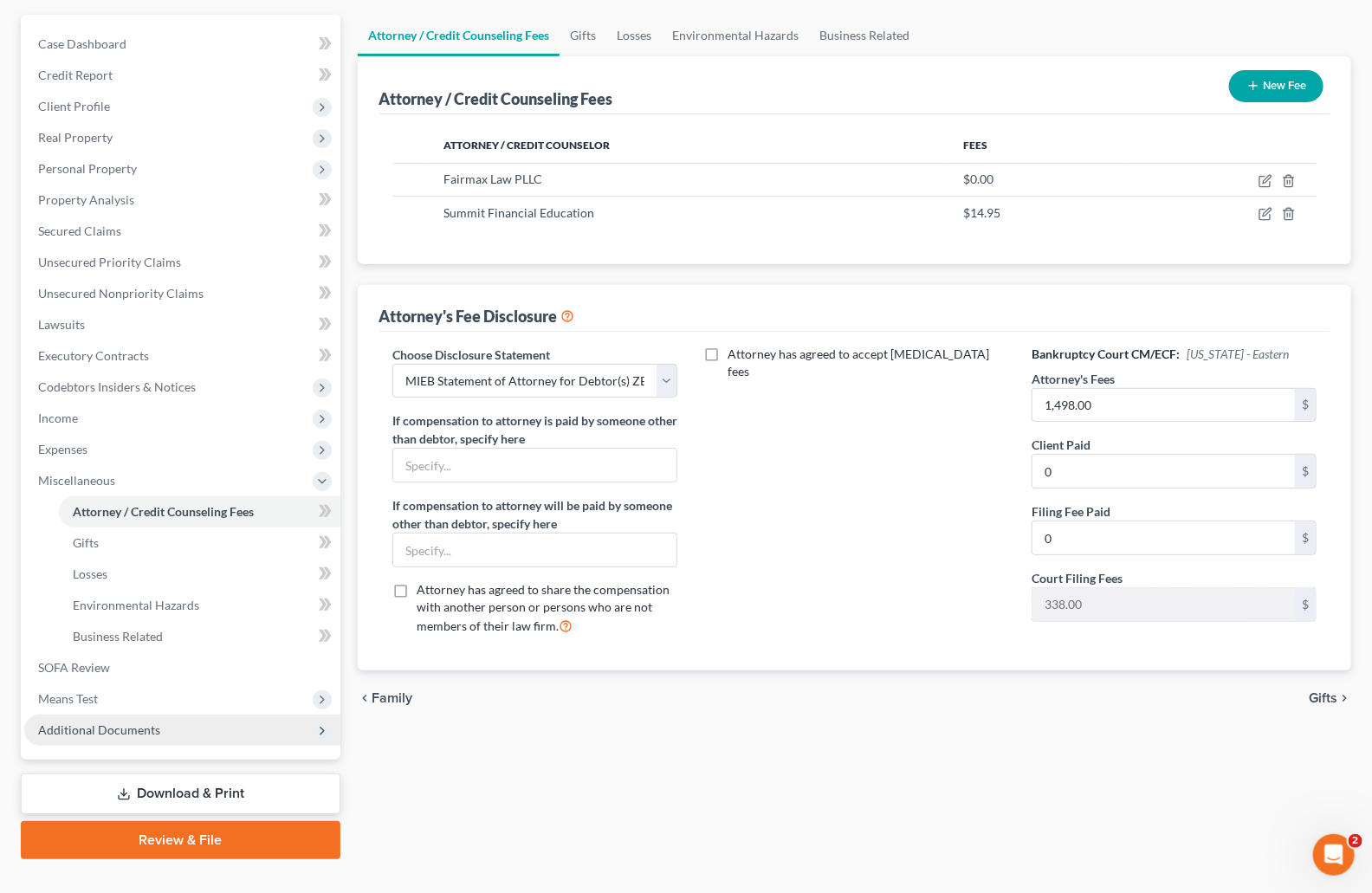
scroll to position [182, 0]
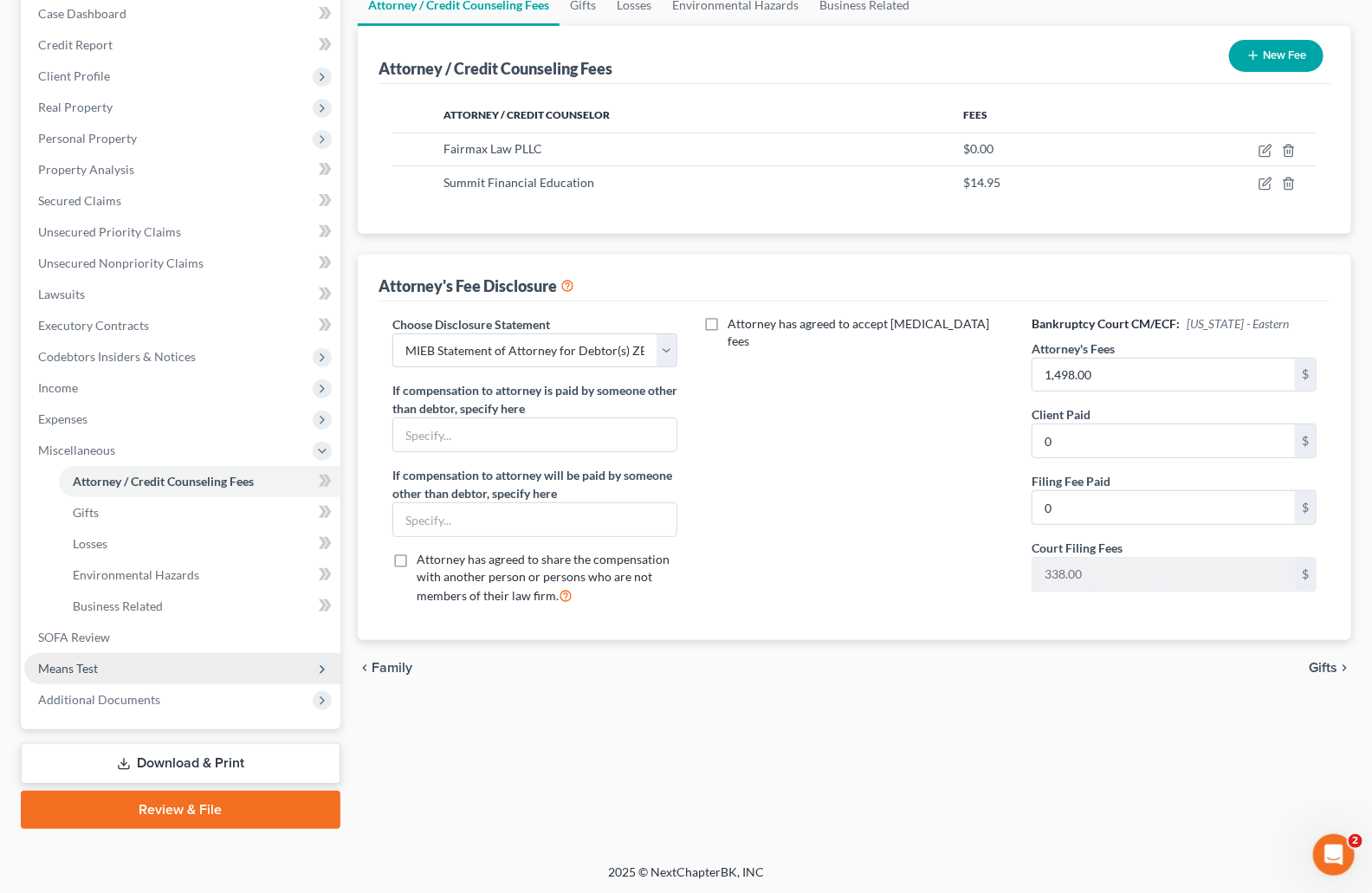
click at [84, 666] on span "Means Test" at bounding box center [68, 668] width 60 height 15
click at [120, 666] on span "Calculation and Presumption" at bounding box center [151, 668] width 157 height 15
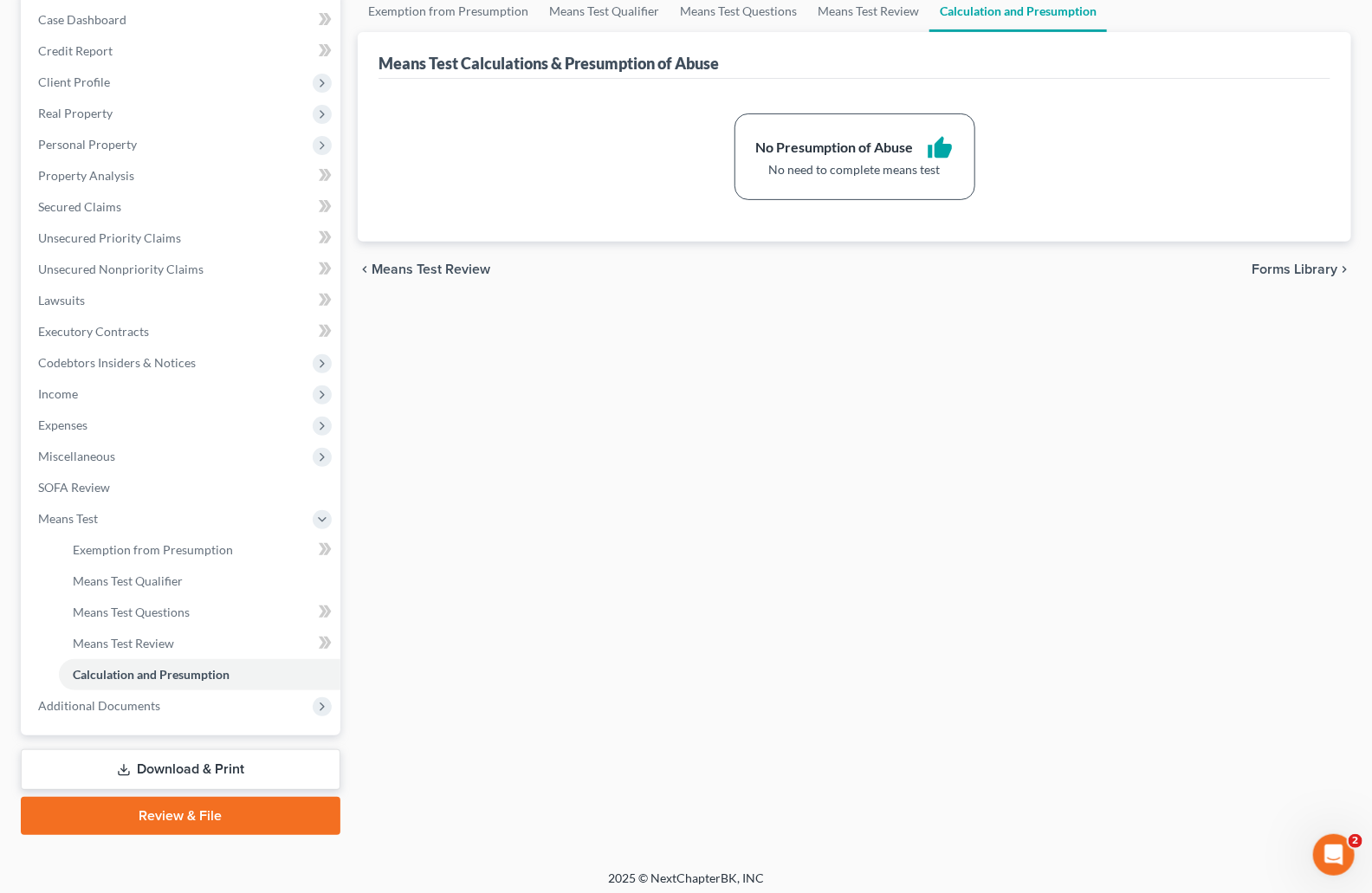
scroll to position [182, 0]
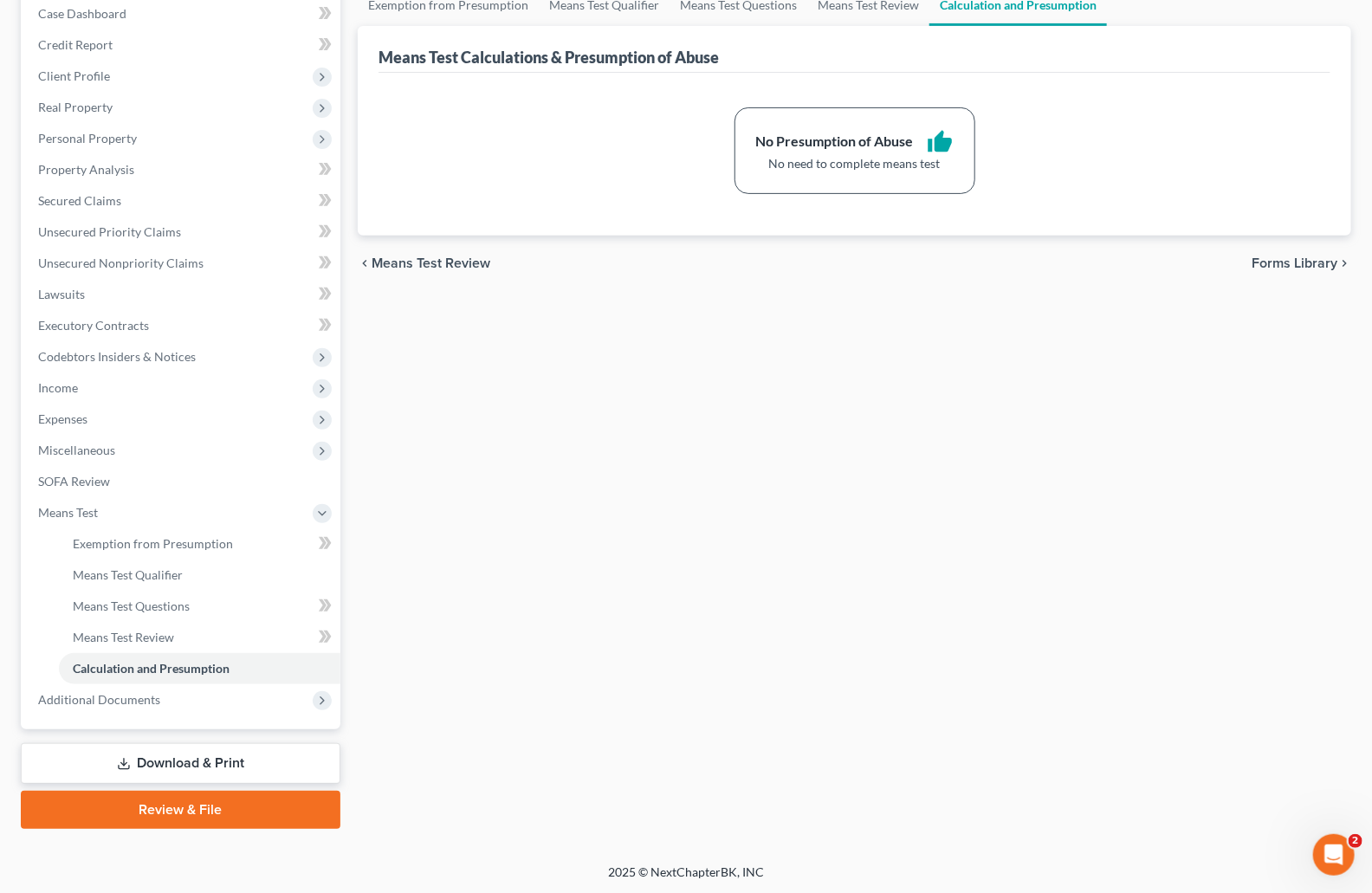
click at [173, 763] on link "Download & Print" at bounding box center [180, 764] width 319 height 40
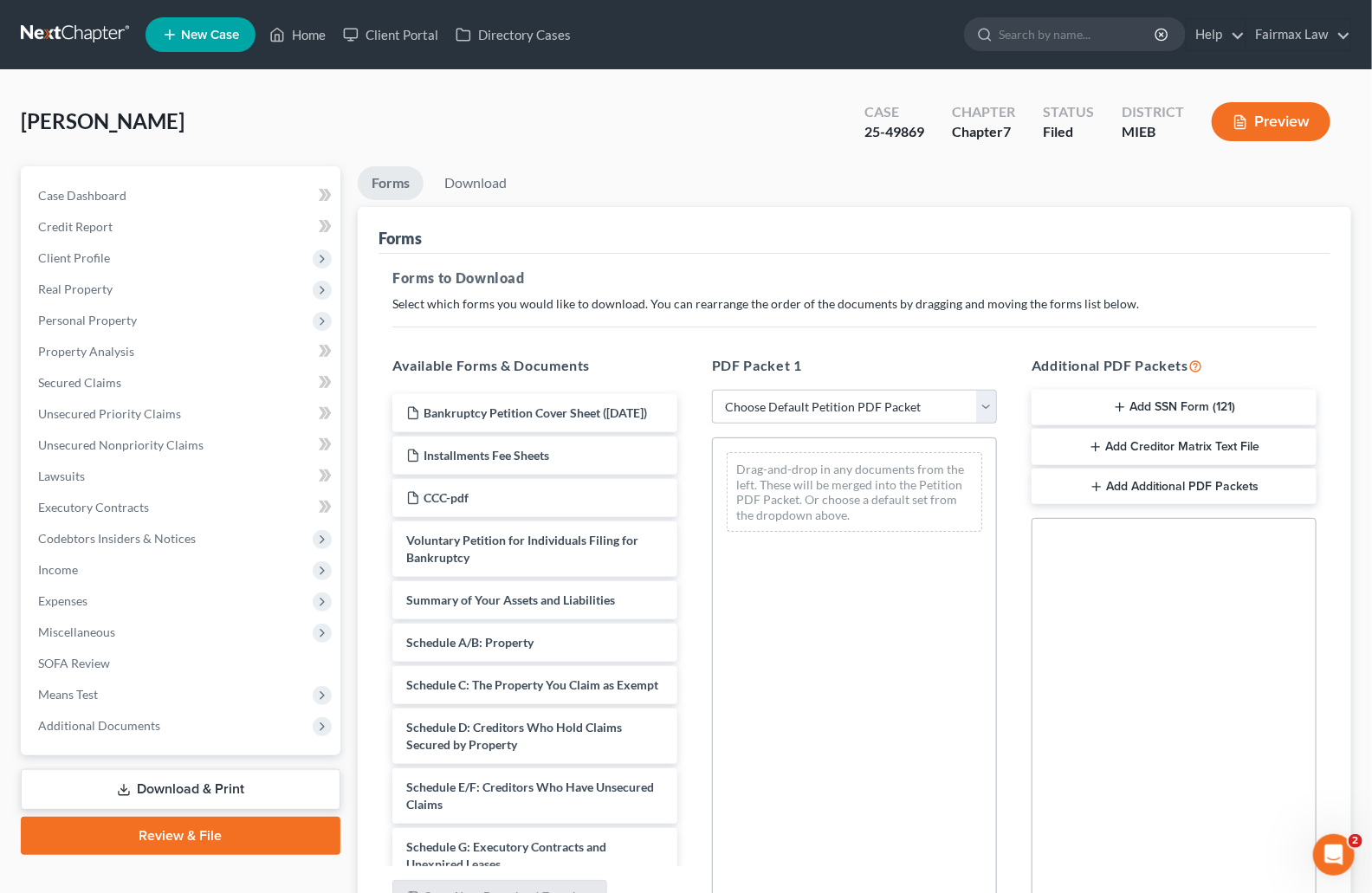
drag, startPoint x: 791, startPoint y: 99, endPoint x: 857, endPoint y: 55, distance: 79.3
click at [792, 98] on div "Simmons, Dannisha Upgraded Case 25-49869 Chapter Chapter 7 Status Filed Distric…" at bounding box center [686, 128] width 1331 height 76
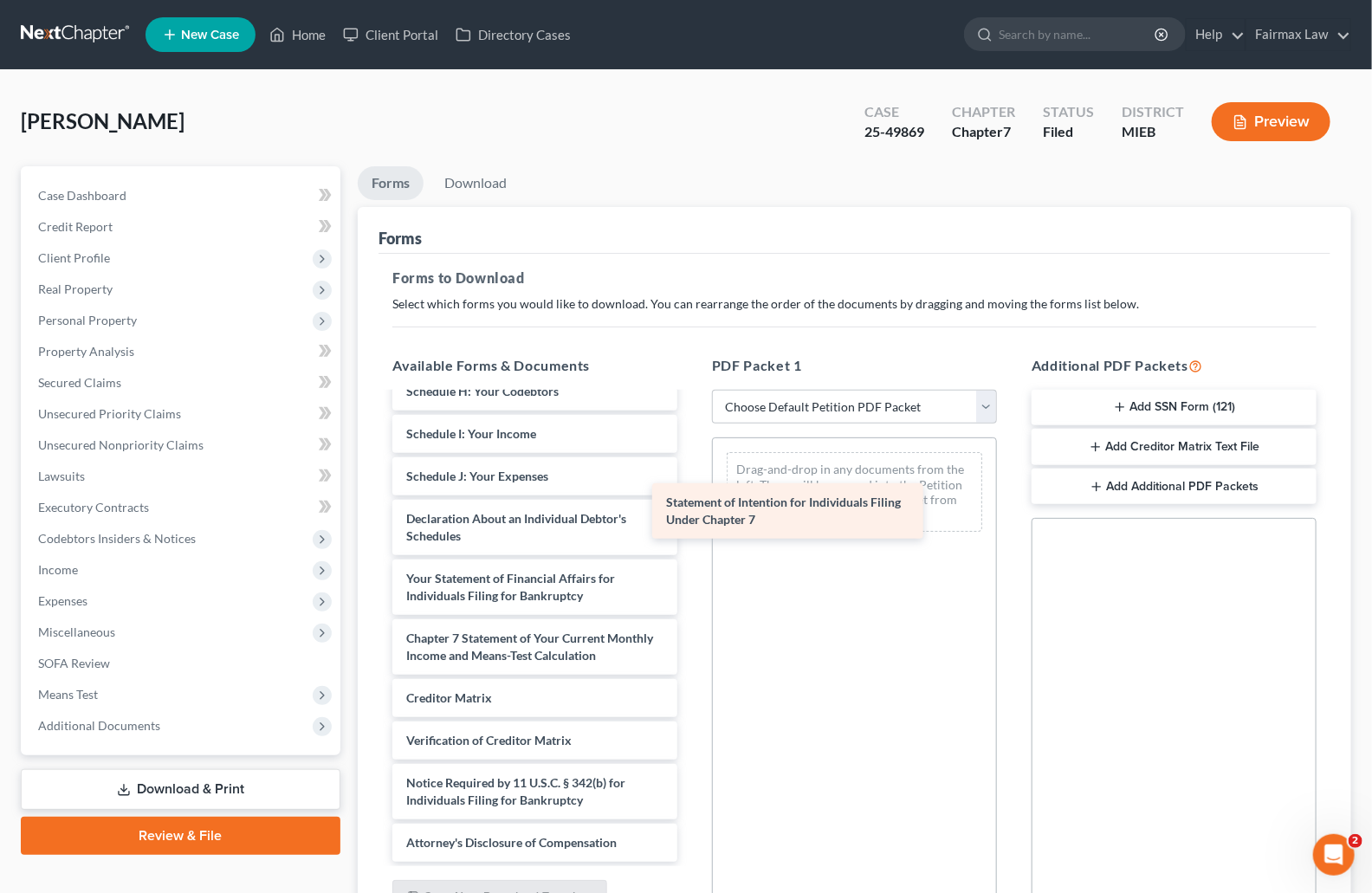
scroll to position [549, 0]
drag, startPoint x: 568, startPoint y: 630, endPoint x: 876, endPoint y: 479, distance: 343.0
click at [691, 479] on div "Statement of Intention for Individuals Filing Under Chapter 7 Bankruptcy Petiti…" at bounding box center [535, 370] width 313 height 984
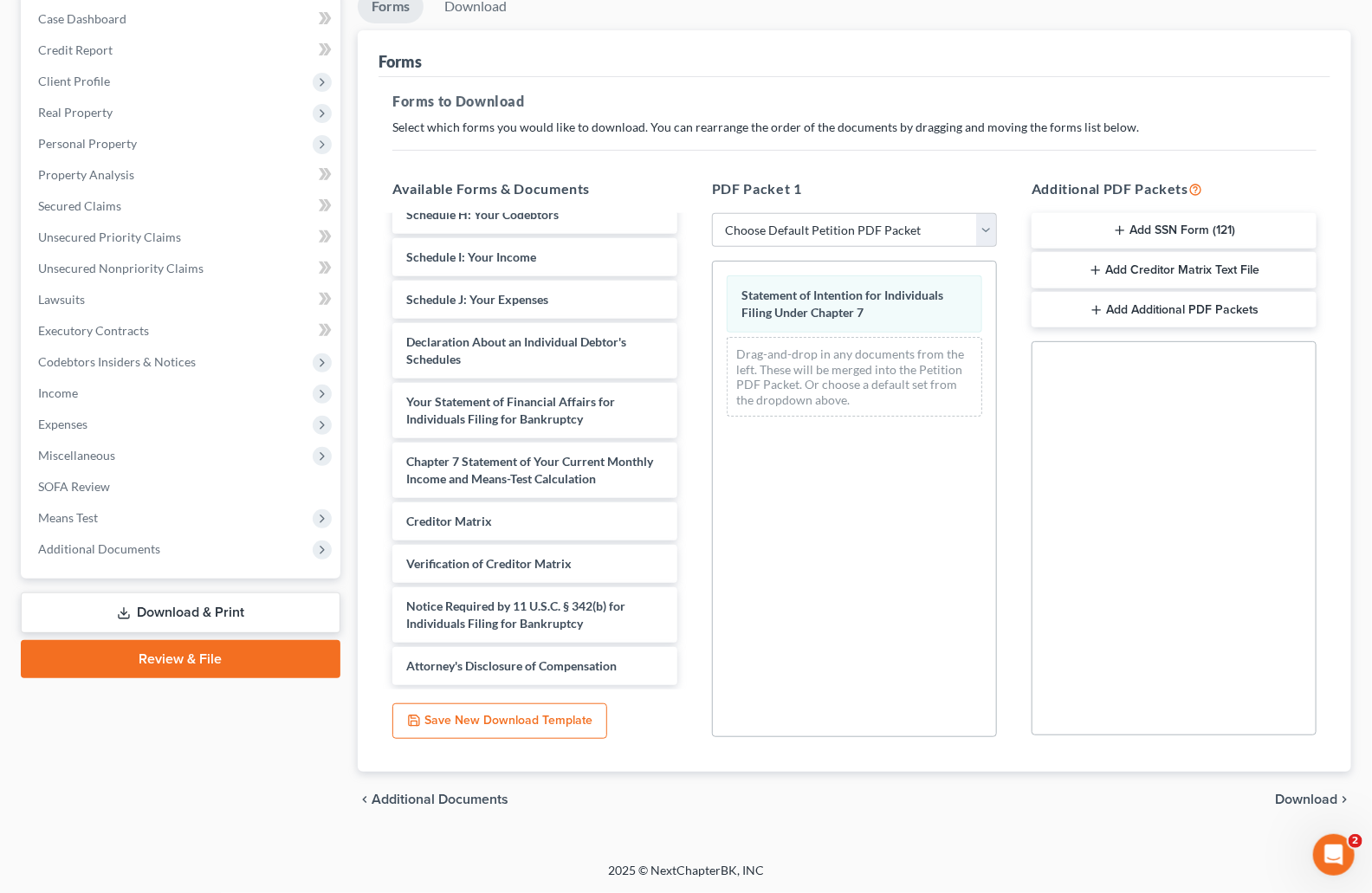
click at [1311, 803] on span "Download" at bounding box center [1306, 800] width 62 height 14
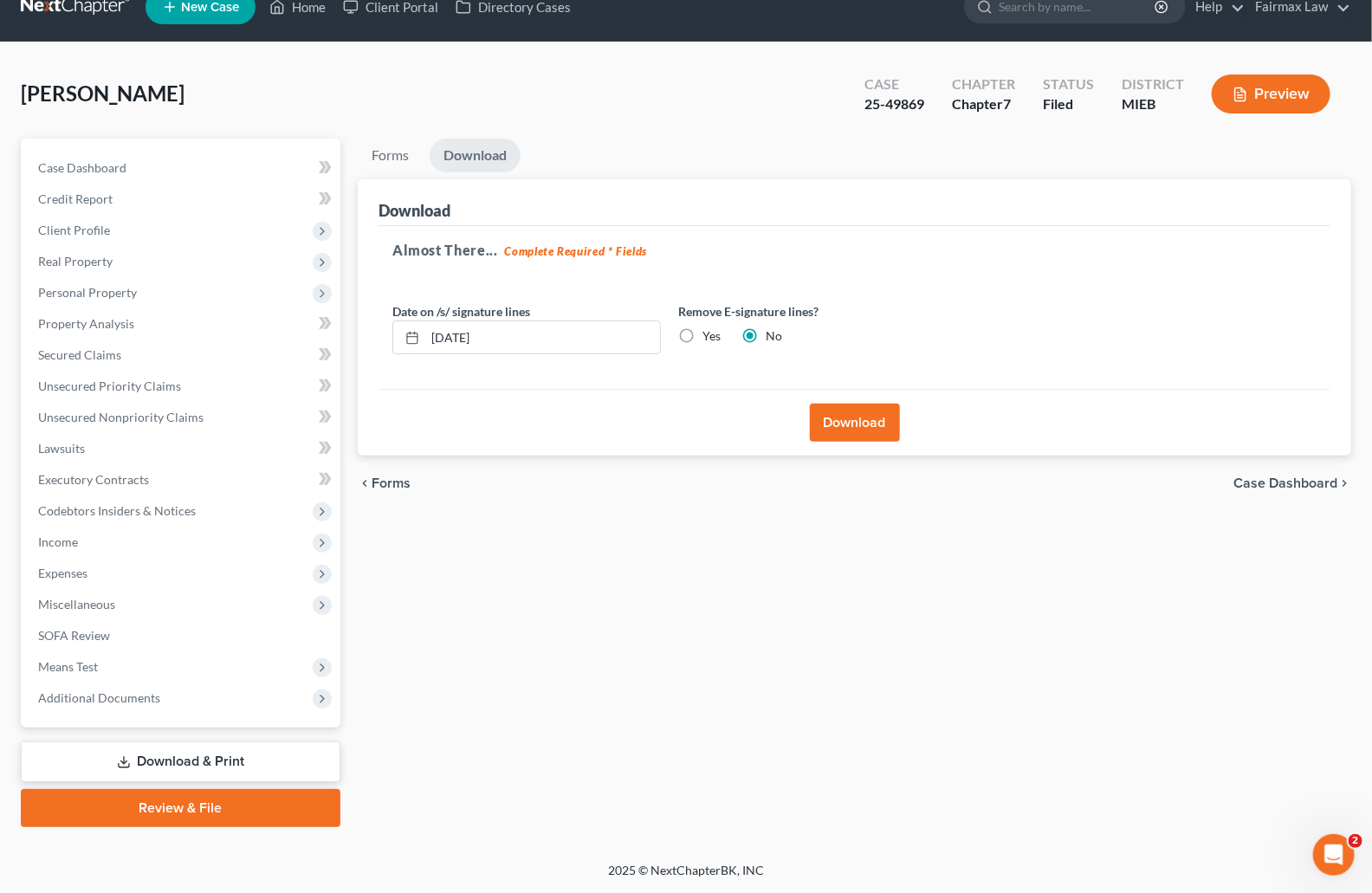
scroll to position [26, 0]
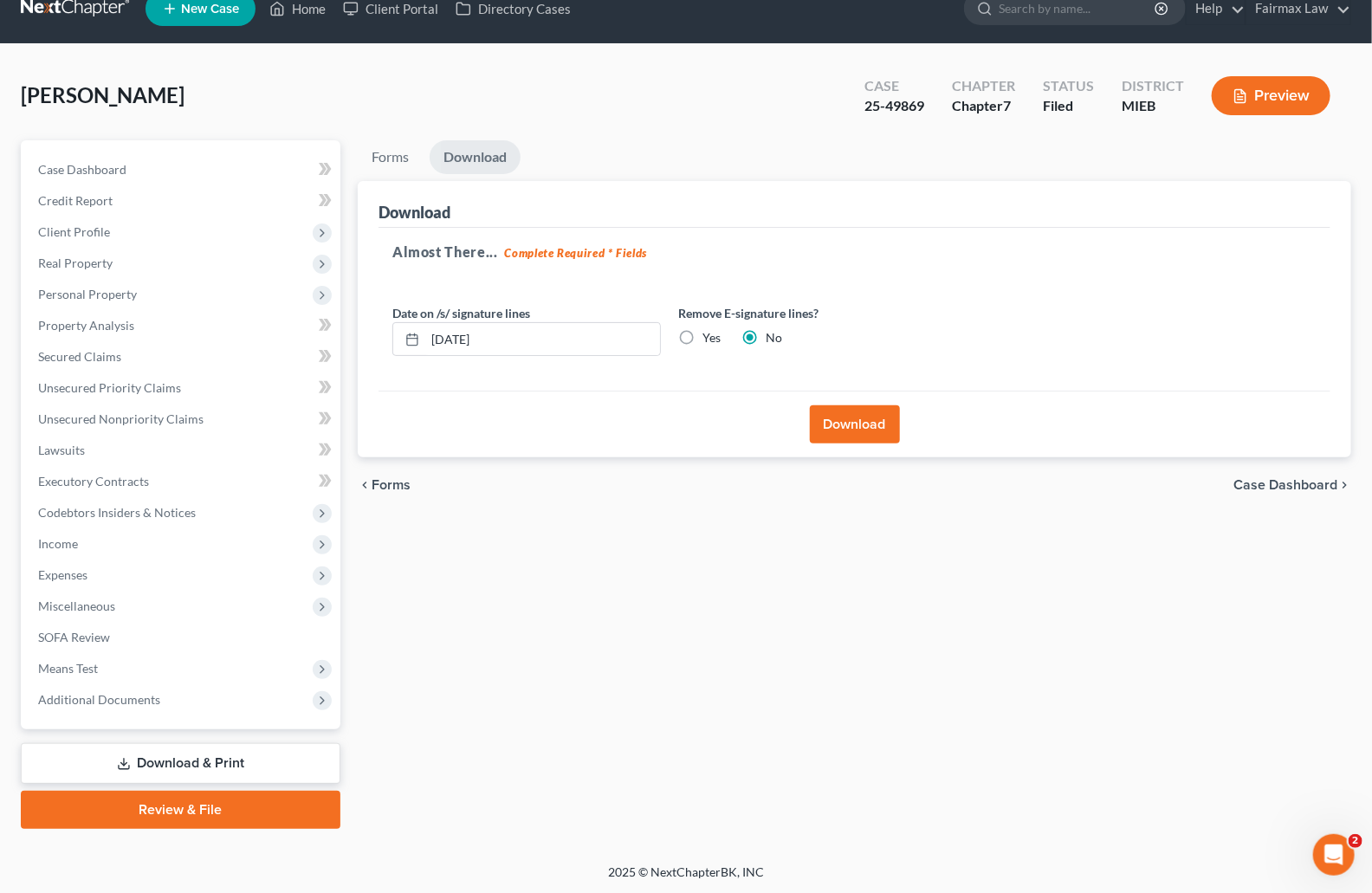
click at [862, 436] on button "Download" at bounding box center [855, 424] width 90 height 38
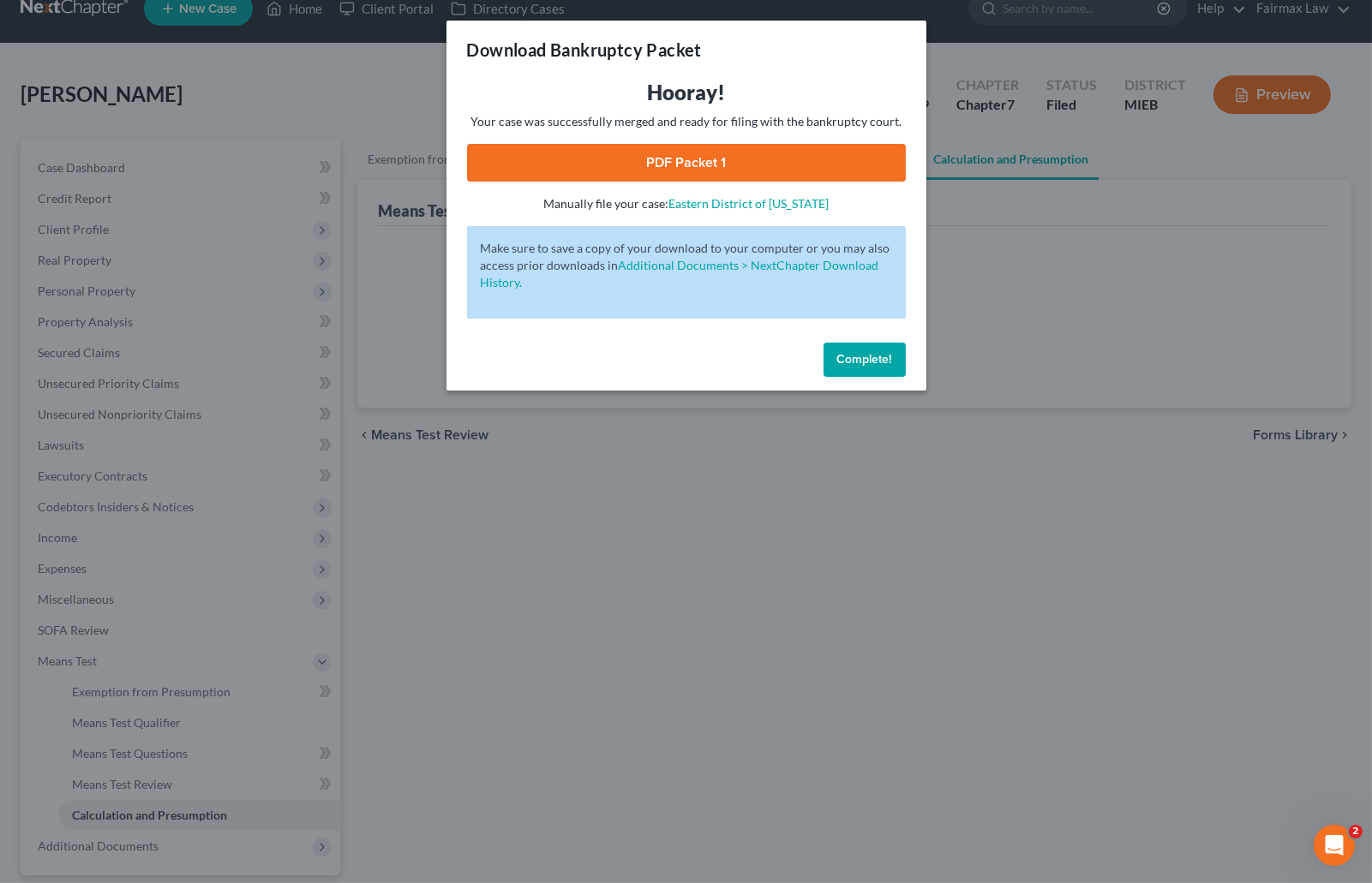
click at [612, 167] on link "PDF Packet 1" at bounding box center [686, 162] width 438 height 37
click at [1064, 168] on div "Download Bankruptcy Packet Hooray! Your case was successfully merged and ready …" at bounding box center [686, 441] width 1372 height 883
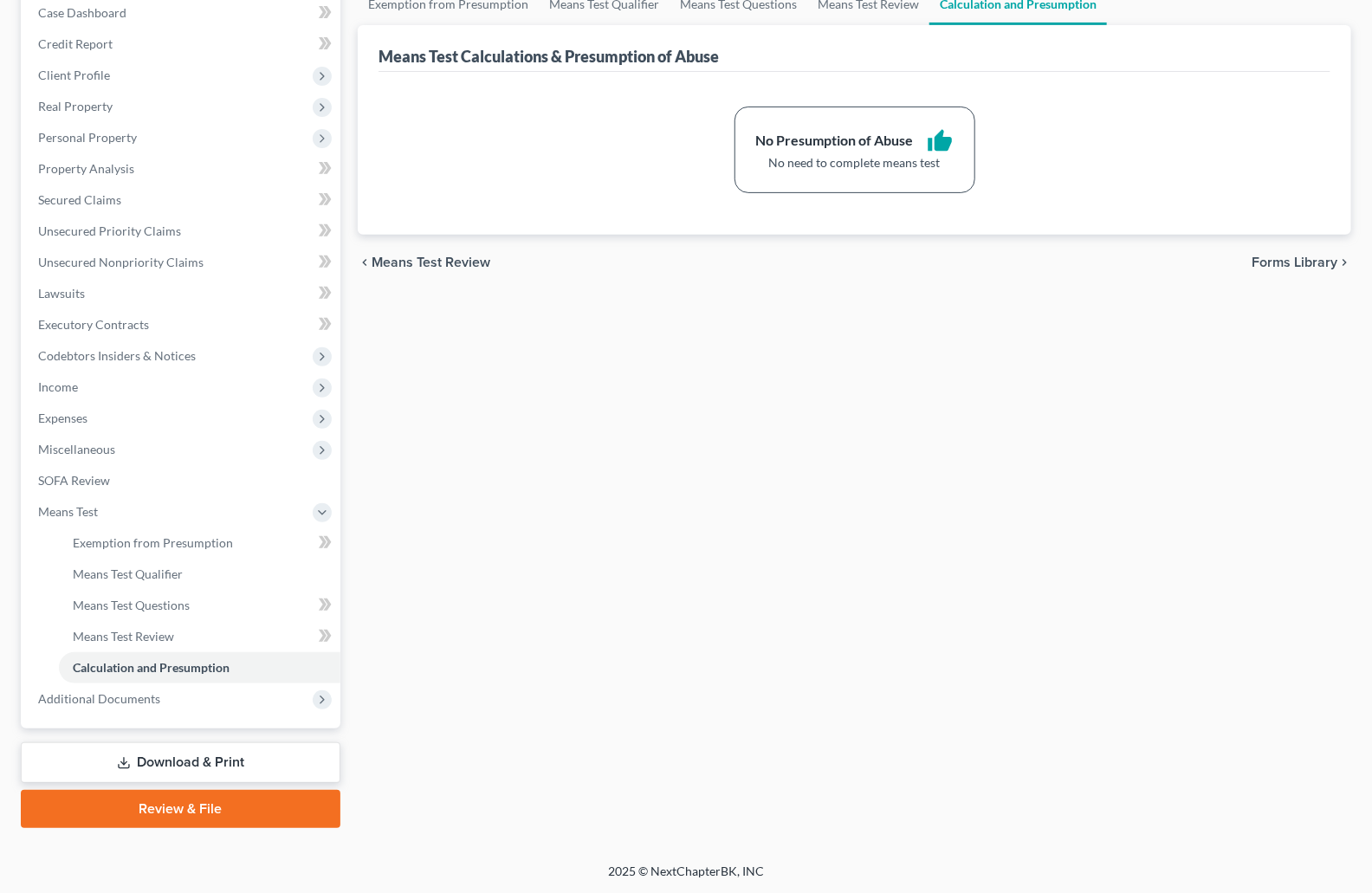
click at [165, 757] on link "Download & Print" at bounding box center [180, 763] width 319 height 40
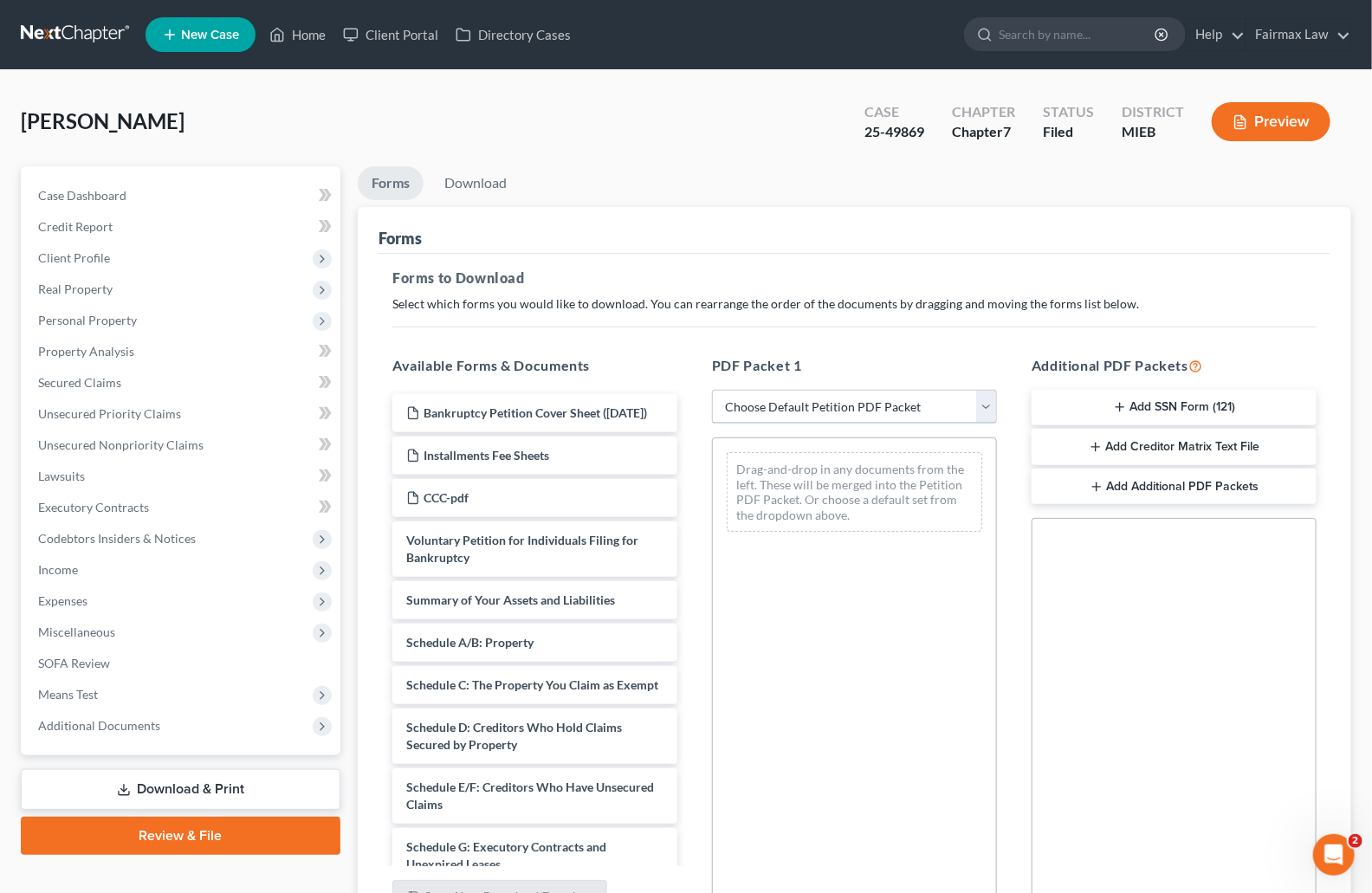
click at [809, 405] on select "Choose Default Petition PDF Packet Complete Bankruptcy Petition (all forms and …" at bounding box center [855, 406] width 285 height 34
select select "8"
click at [712, 390] on select "Choose Default Petition PDF Packet Complete Bankruptcy Petition (all forms and …" at bounding box center [855, 406] width 285 height 34
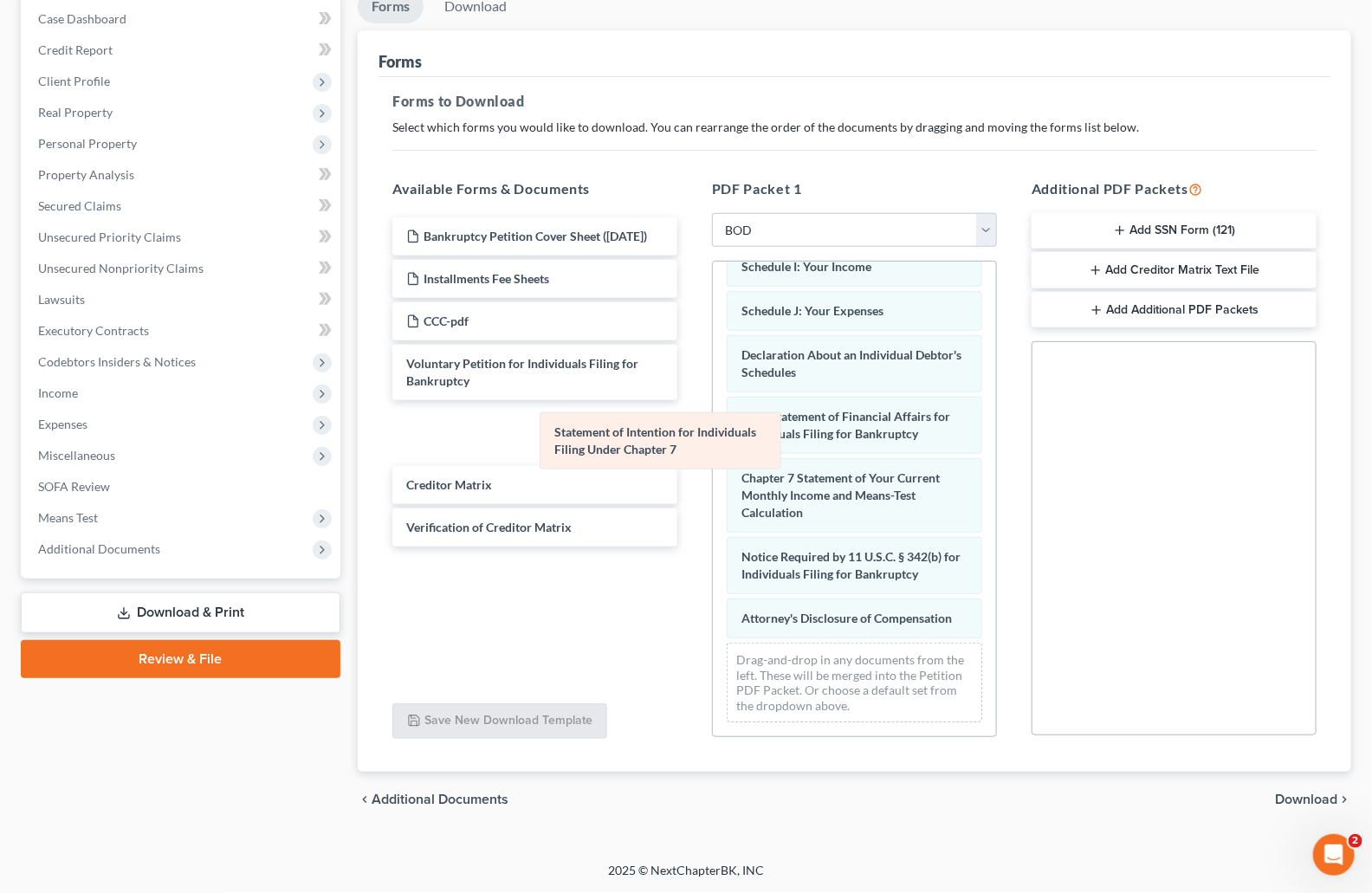
scroll to position [428, 0]
drag, startPoint x: 814, startPoint y: 406, endPoint x: 595, endPoint y: 443, distance: 222.1
click at [713, 443] on div "Statement of Intention for Individuals Filing Under Chapter 7 Summary of Your A…" at bounding box center [855, 296] width 283 height 882
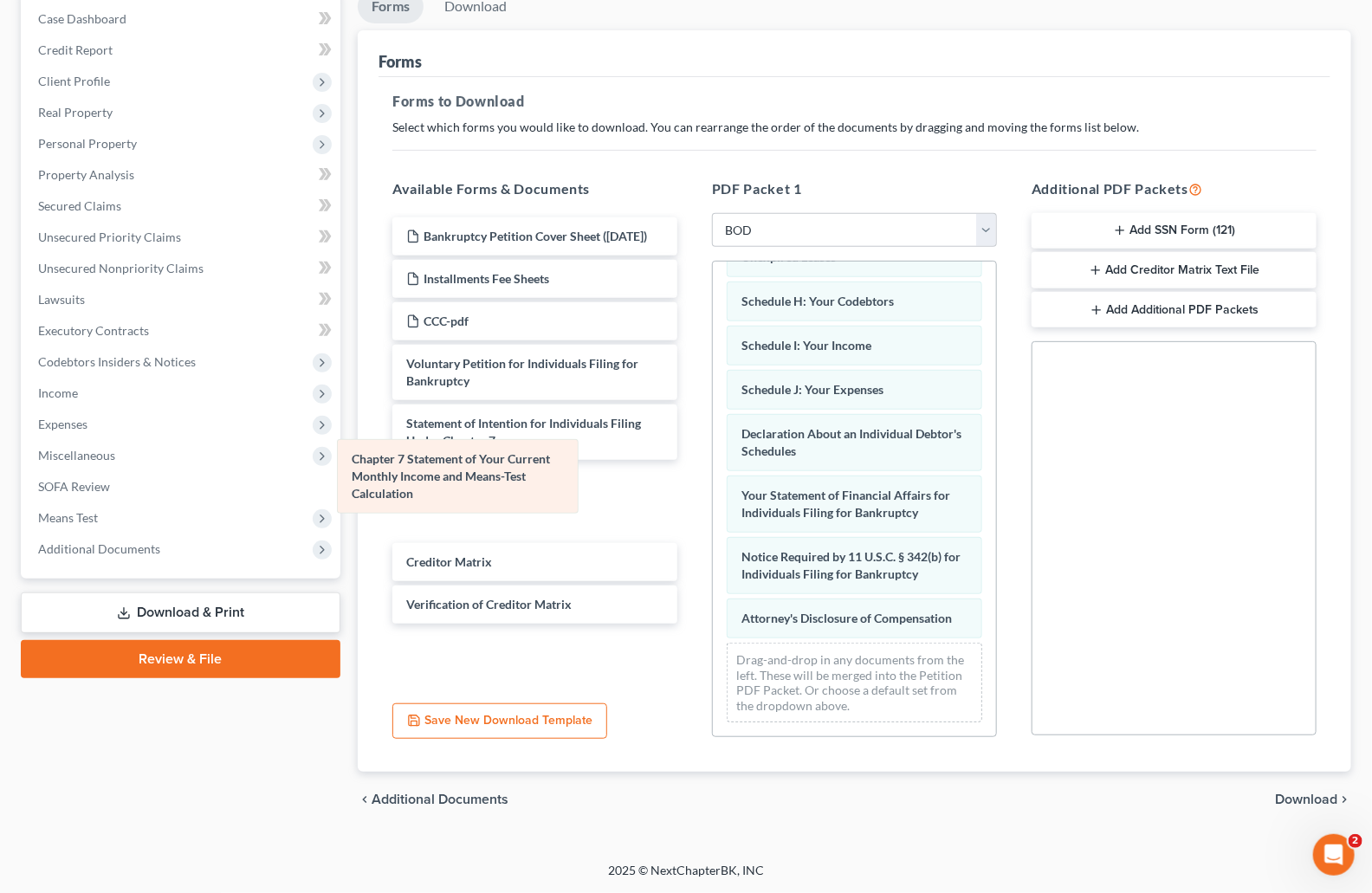
drag, startPoint x: 773, startPoint y: 462, endPoint x: 500, endPoint y: 501, distance: 275.8
click at [713, 465] on div "Chapter 7 Statement of Your Current Monthly Income and Means-Test Calculation S…" at bounding box center [855, 334] width 283 height 803
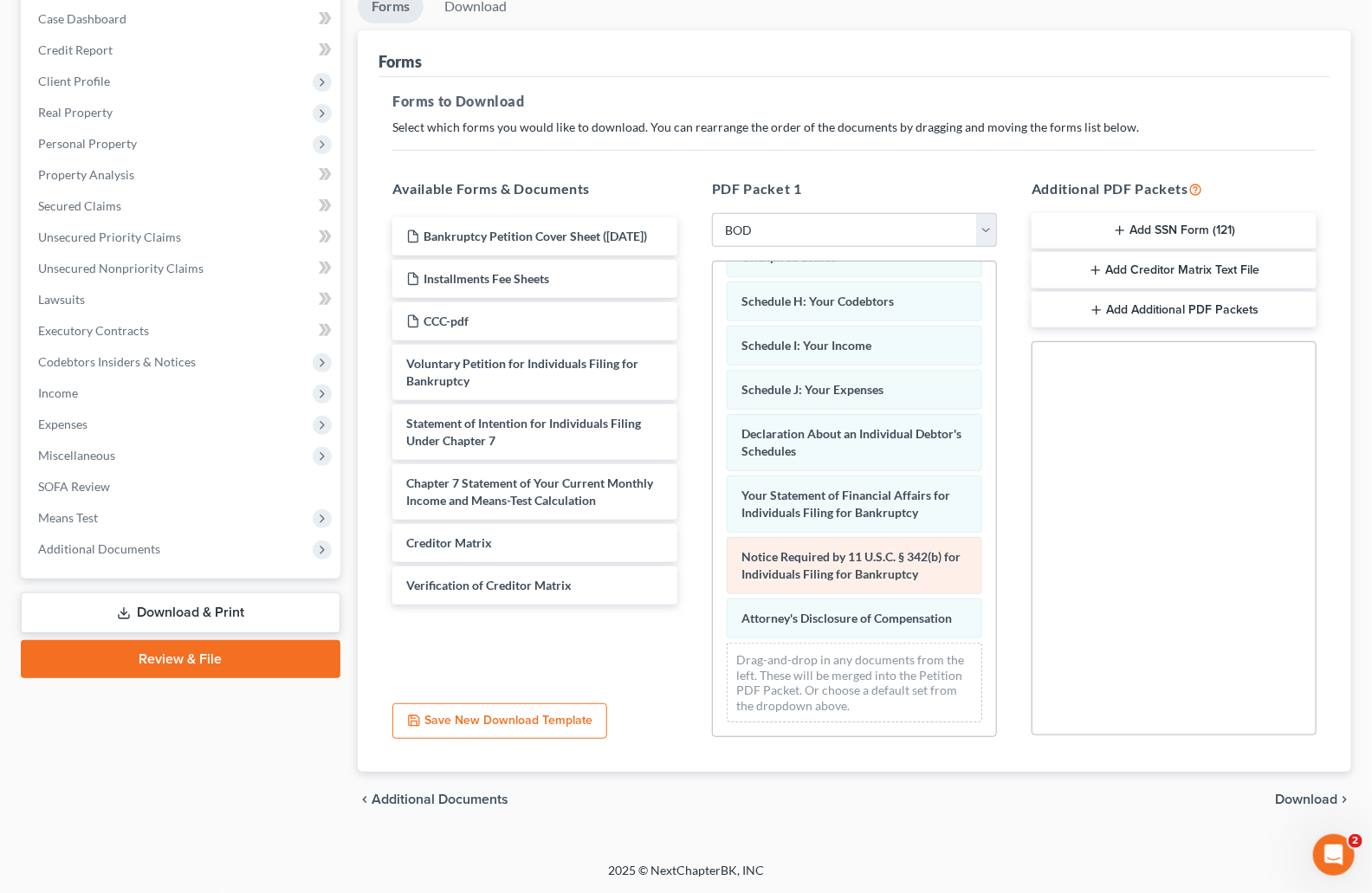
scroll to position [287, 0]
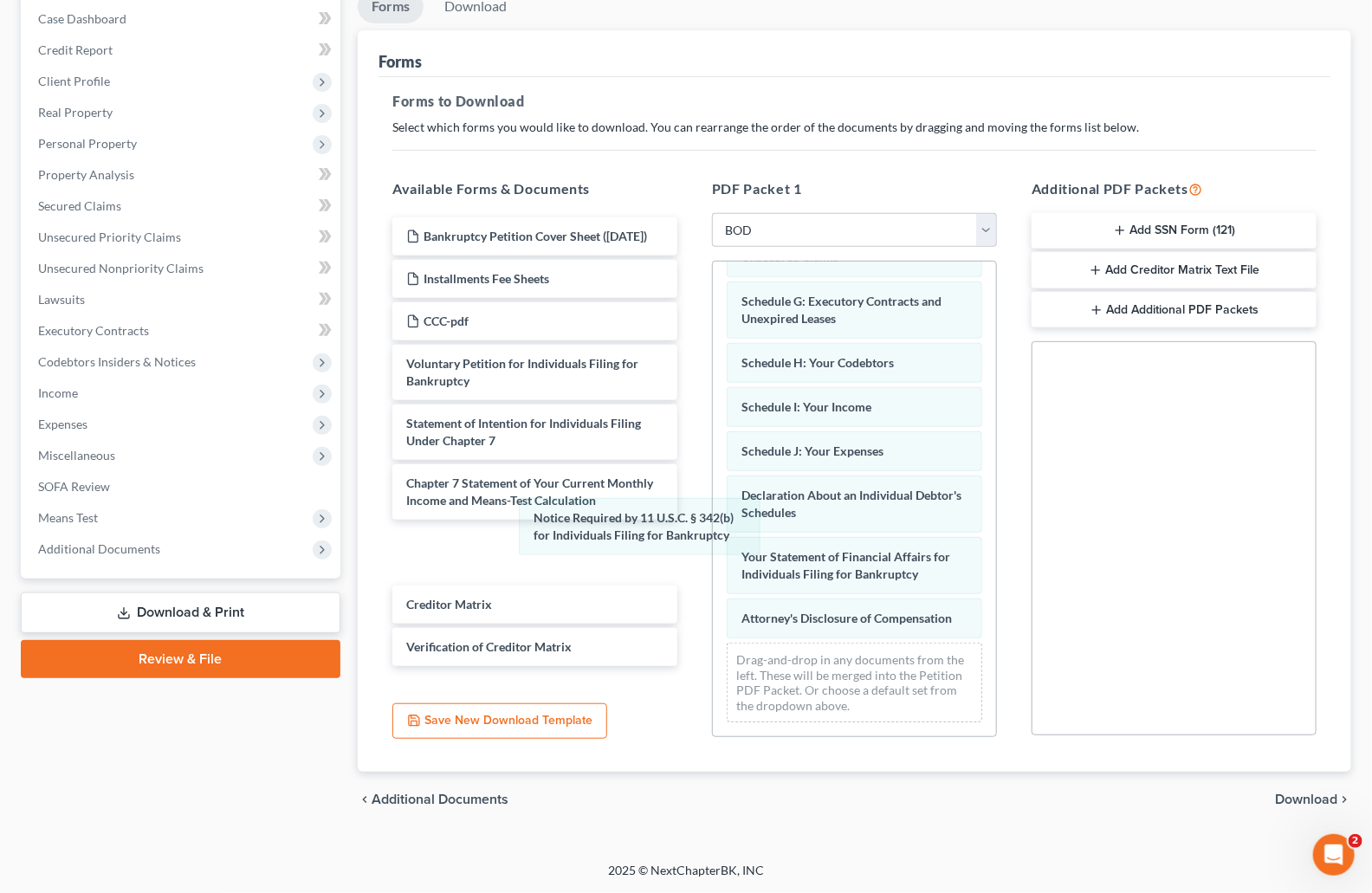
click at [713, 521] on div "Notice Required by 11 U.S.C. § 342(b) for Individuals Filing for Bankruptcy Sum…" at bounding box center [855, 365] width 283 height 742
click at [1308, 798] on span "Download" at bounding box center [1306, 800] width 62 height 14
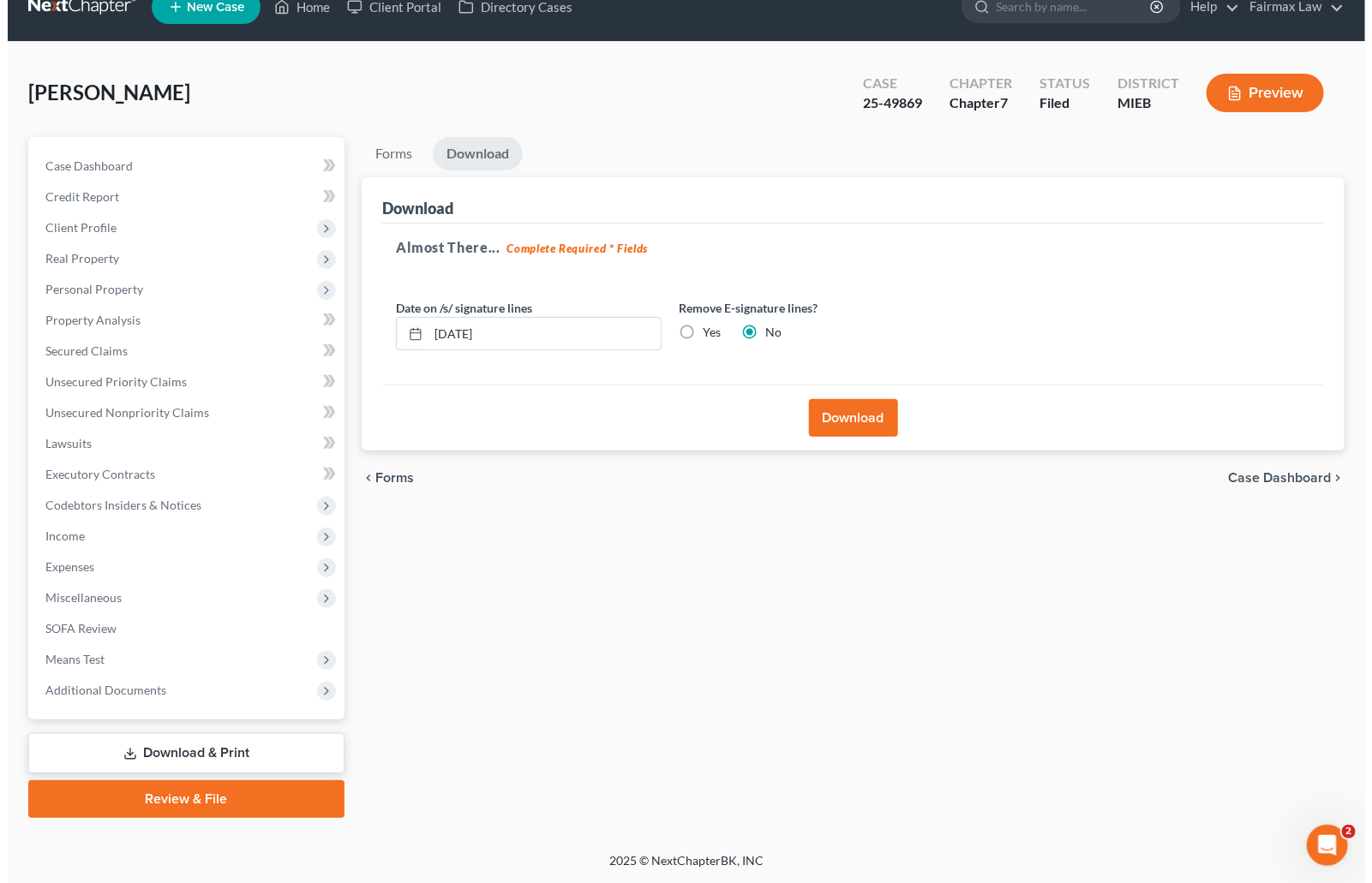
scroll to position [26, 0]
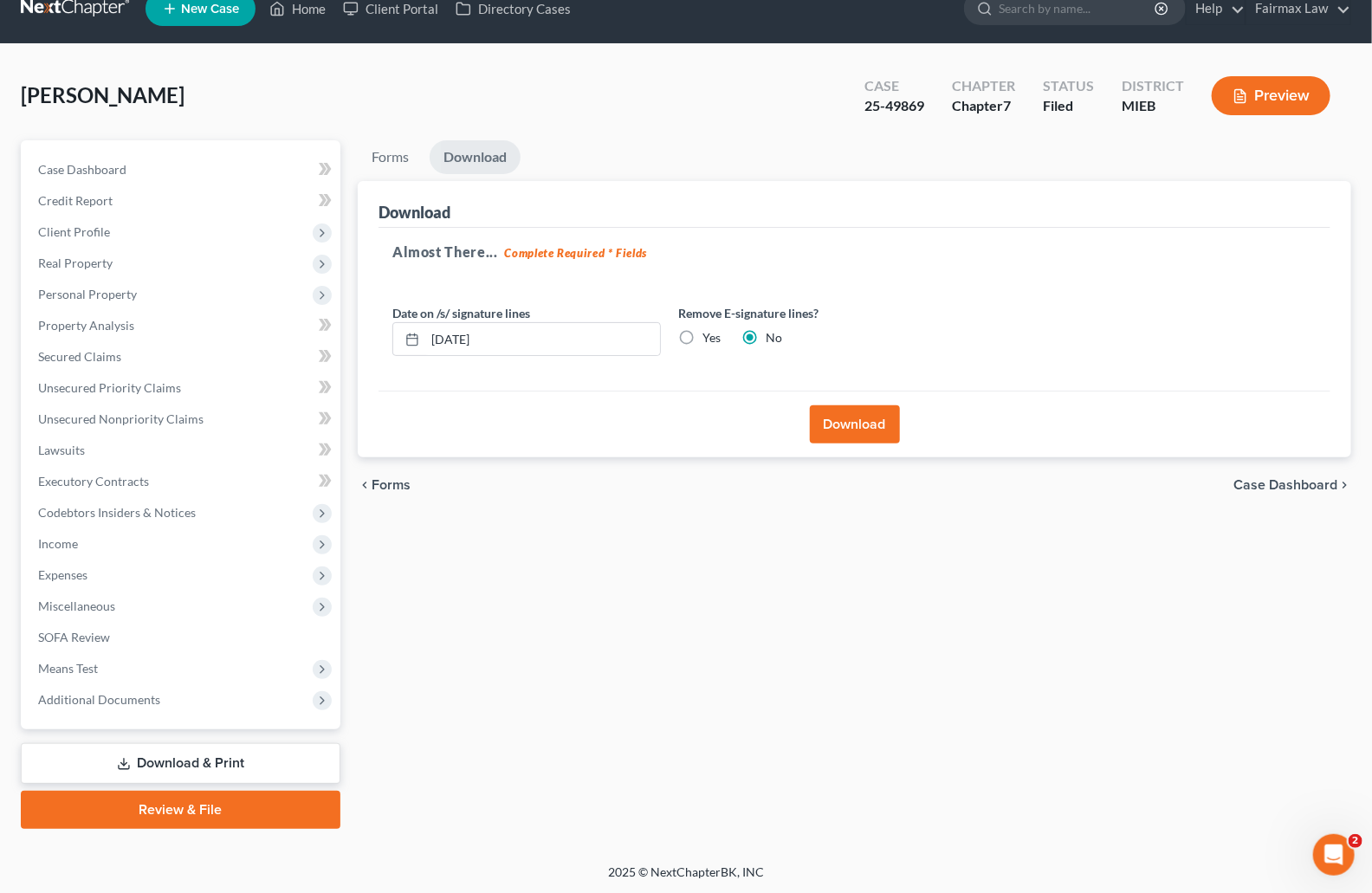
click at [837, 421] on button "Download" at bounding box center [855, 424] width 90 height 38
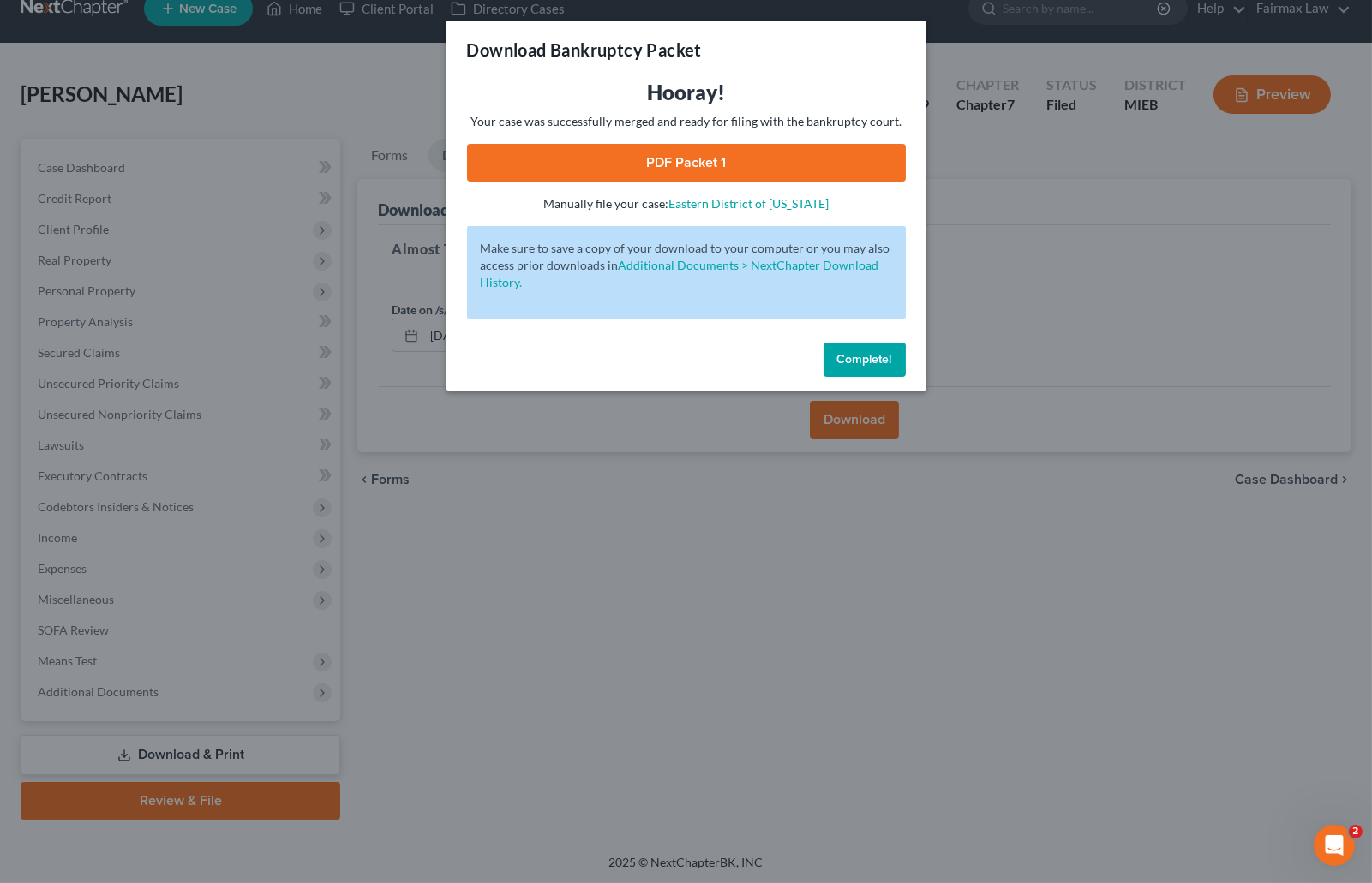
click at [726, 160] on link "PDF Packet 1" at bounding box center [686, 162] width 438 height 37
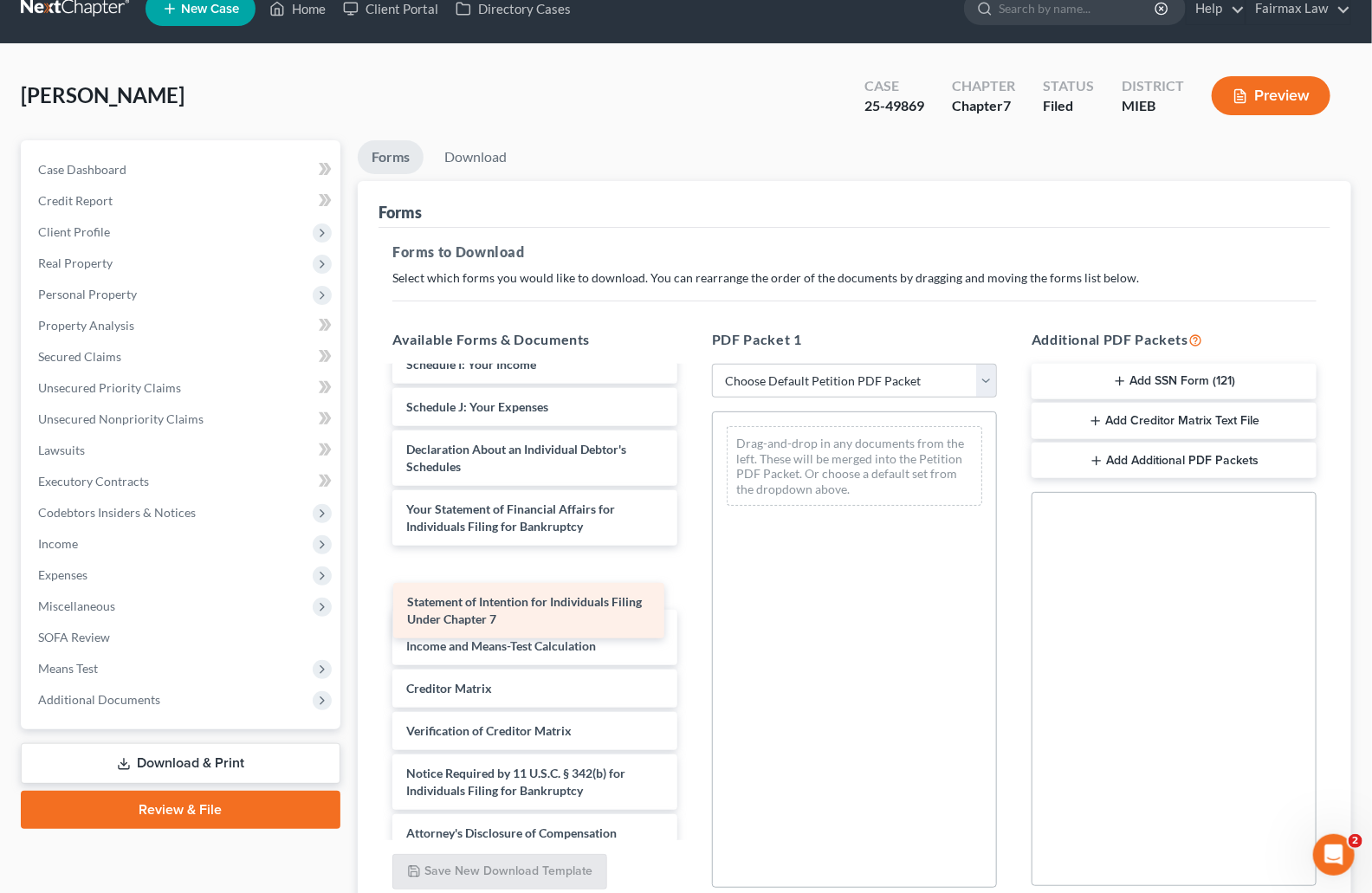
scroll to position [549, 0]
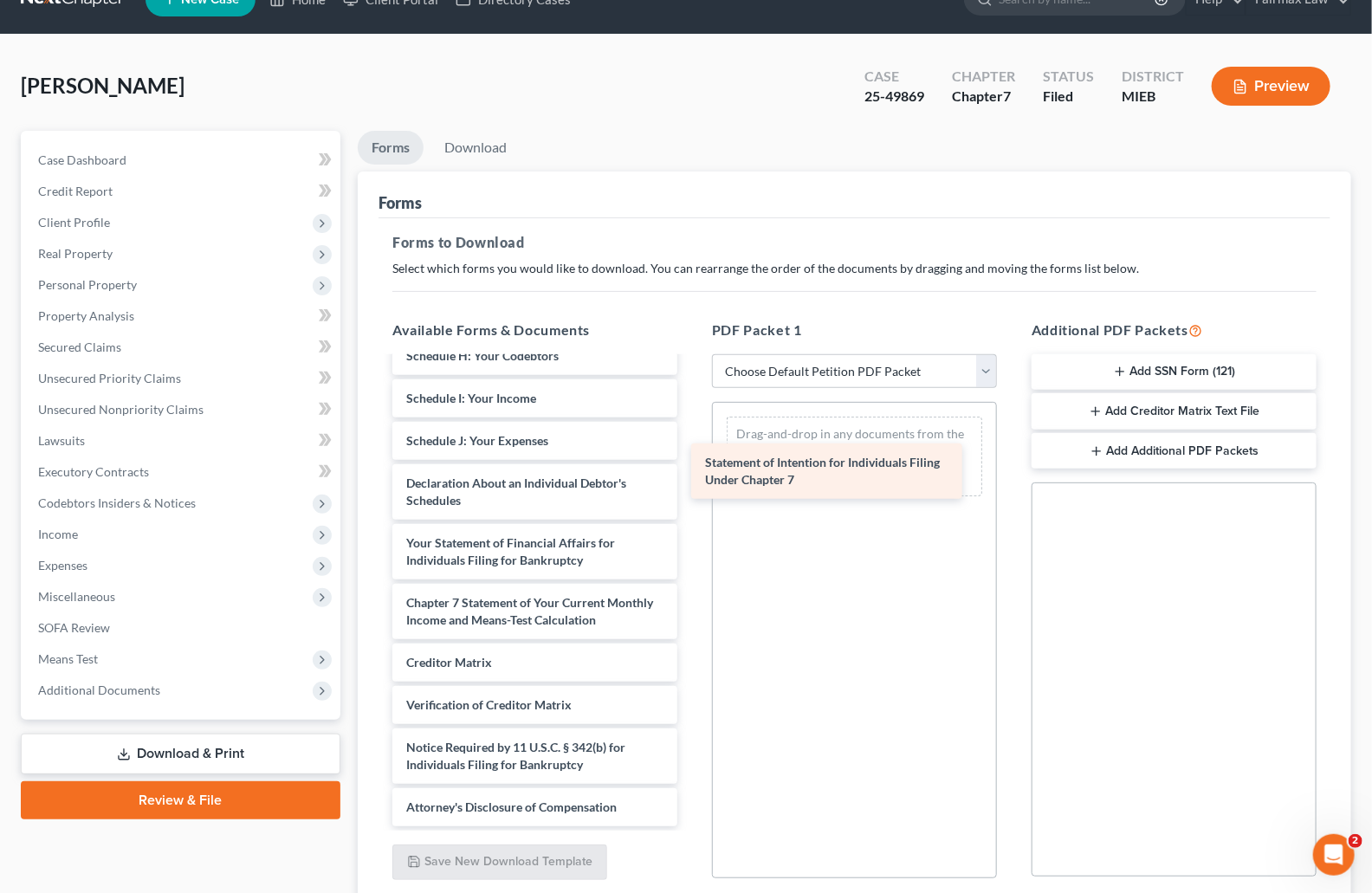
drag, startPoint x: 524, startPoint y: 618, endPoint x: 824, endPoint y: 478, distance: 331.1
click at [691, 478] on div "Statement of Intention for Individuals Filing Under Chapter 7 Bankruptcy Petiti…" at bounding box center [535, 335] width 313 height 984
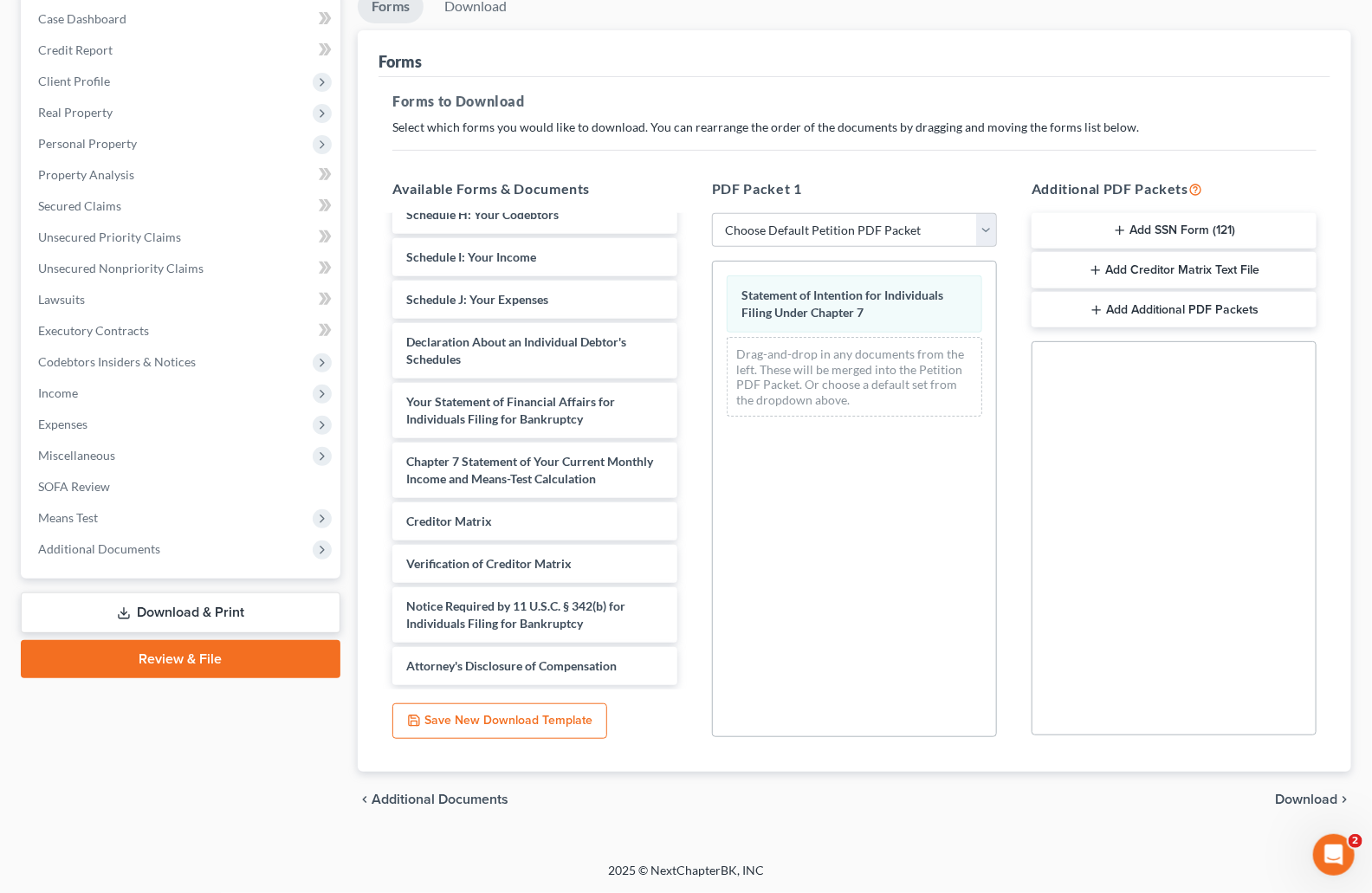
click at [1280, 801] on span "Download" at bounding box center [1306, 800] width 62 height 14
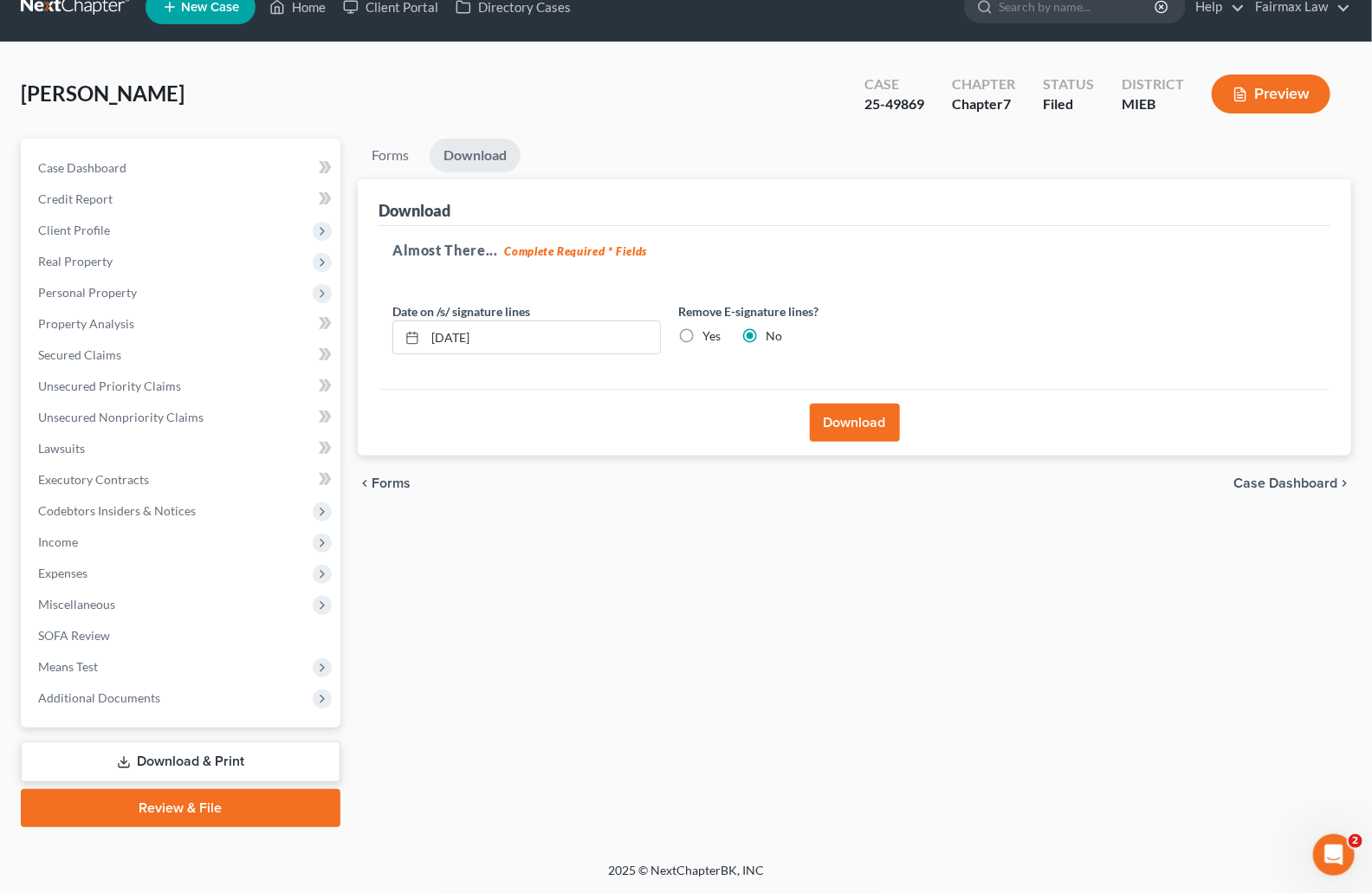
scroll to position [26, 0]
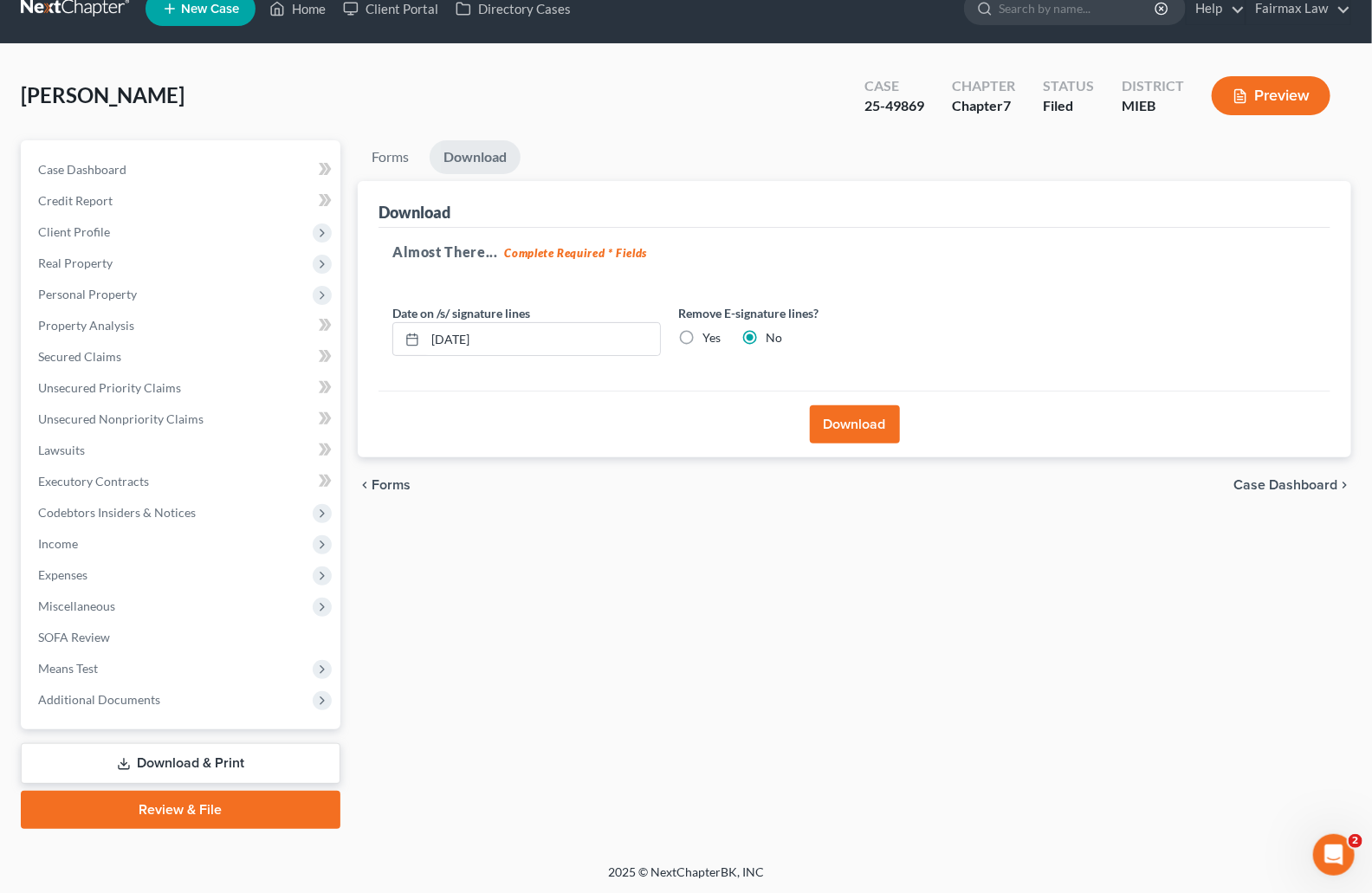
click at [872, 423] on button "Download" at bounding box center [855, 424] width 90 height 38
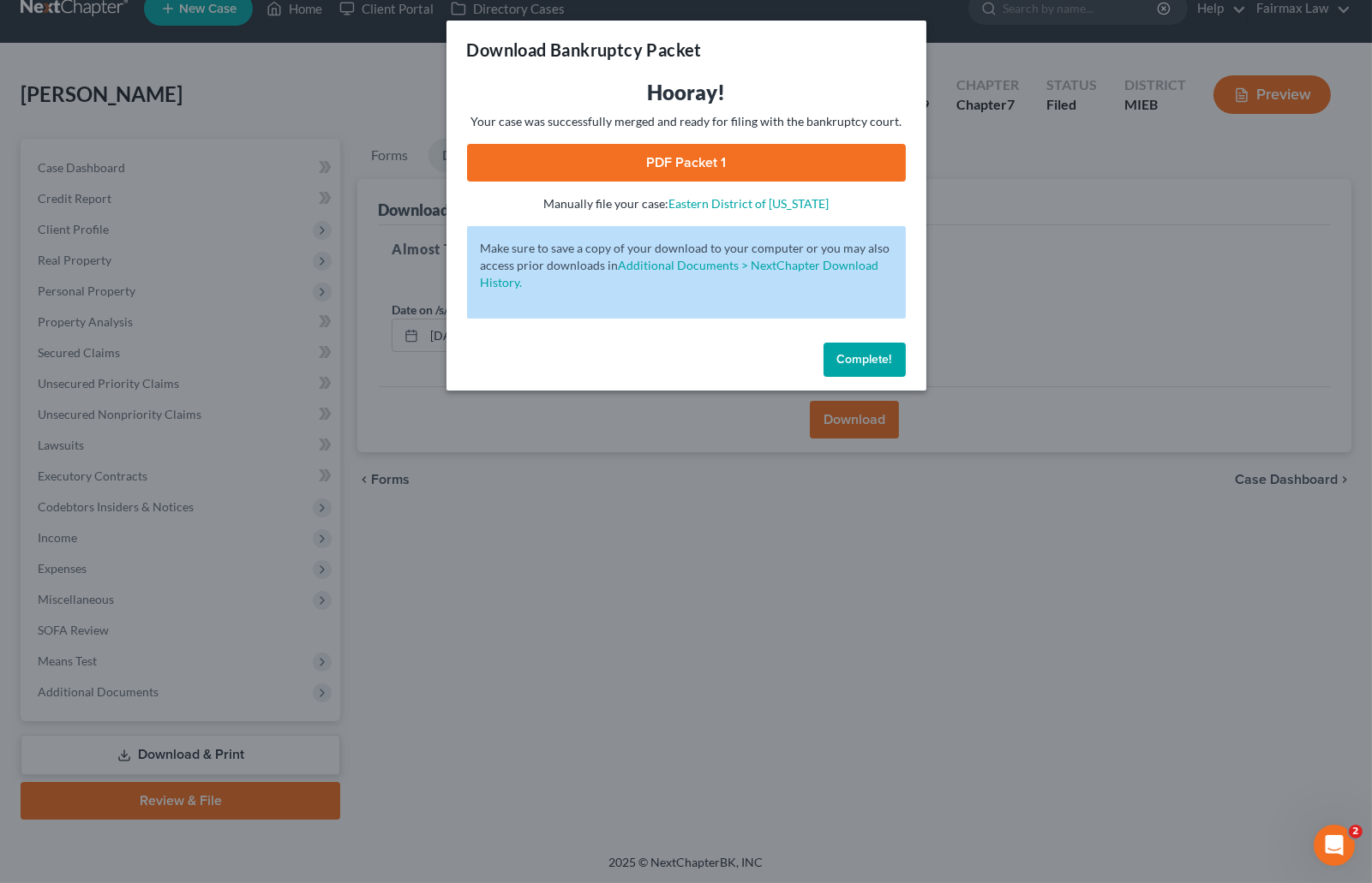
click at [784, 164] on link "PDF Packet 1" at bounding box center [686, 162] width 438 height 37
click at [997, 118] on div "Download Bankruptcy Packet Hooray! Your case was successfully merged and ready …" at bounding box center [686, 441] width 1372 height 883
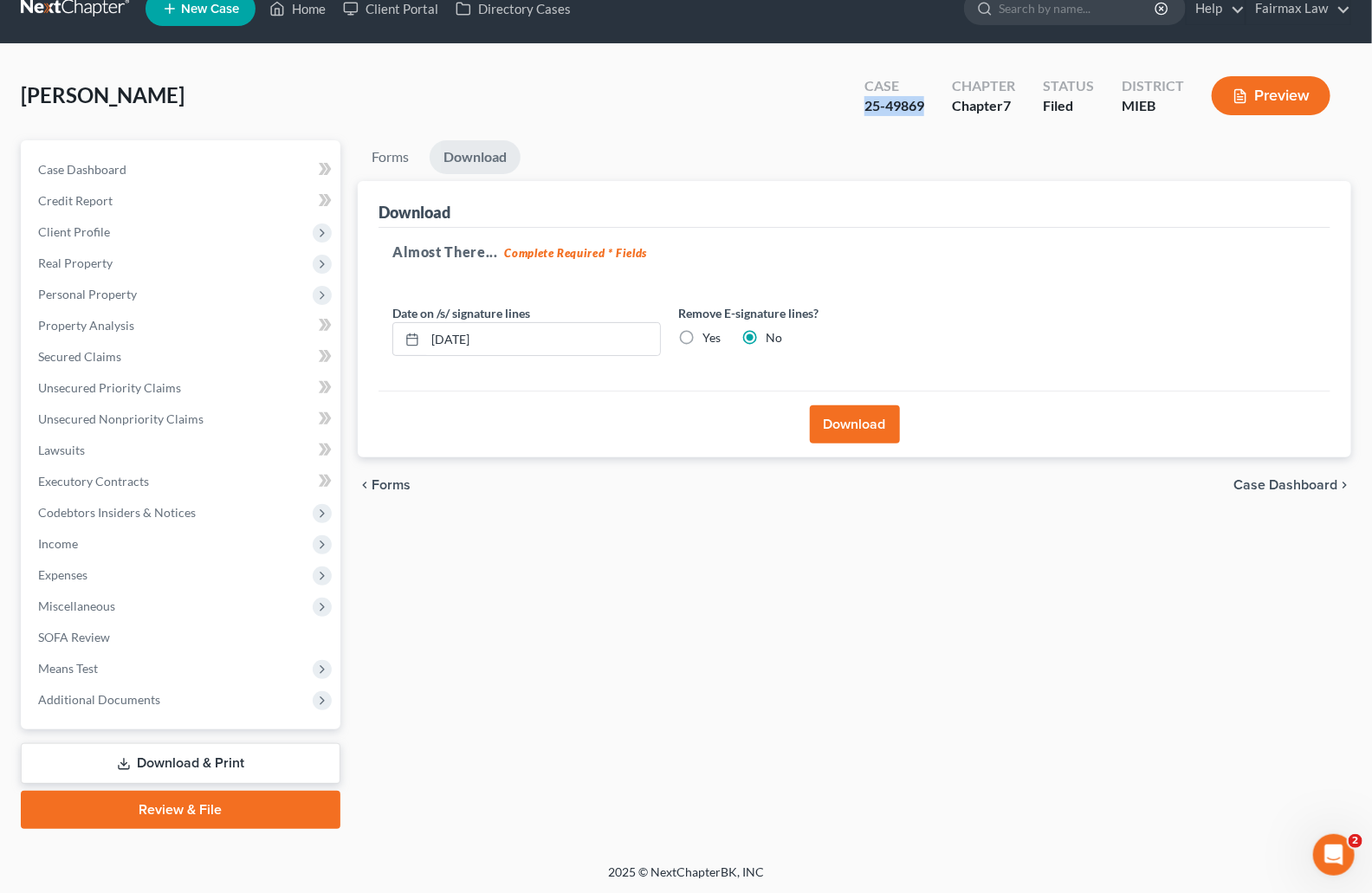
drag, startPoint x: 929, startPoint y: 105, endPoint x: 861, endPoint y: 105, distance: 68.0
click at [861, 105] on div "Case 25-49869" at bounding box center [894, 98] width 87 height 51
copy div "25-49869"
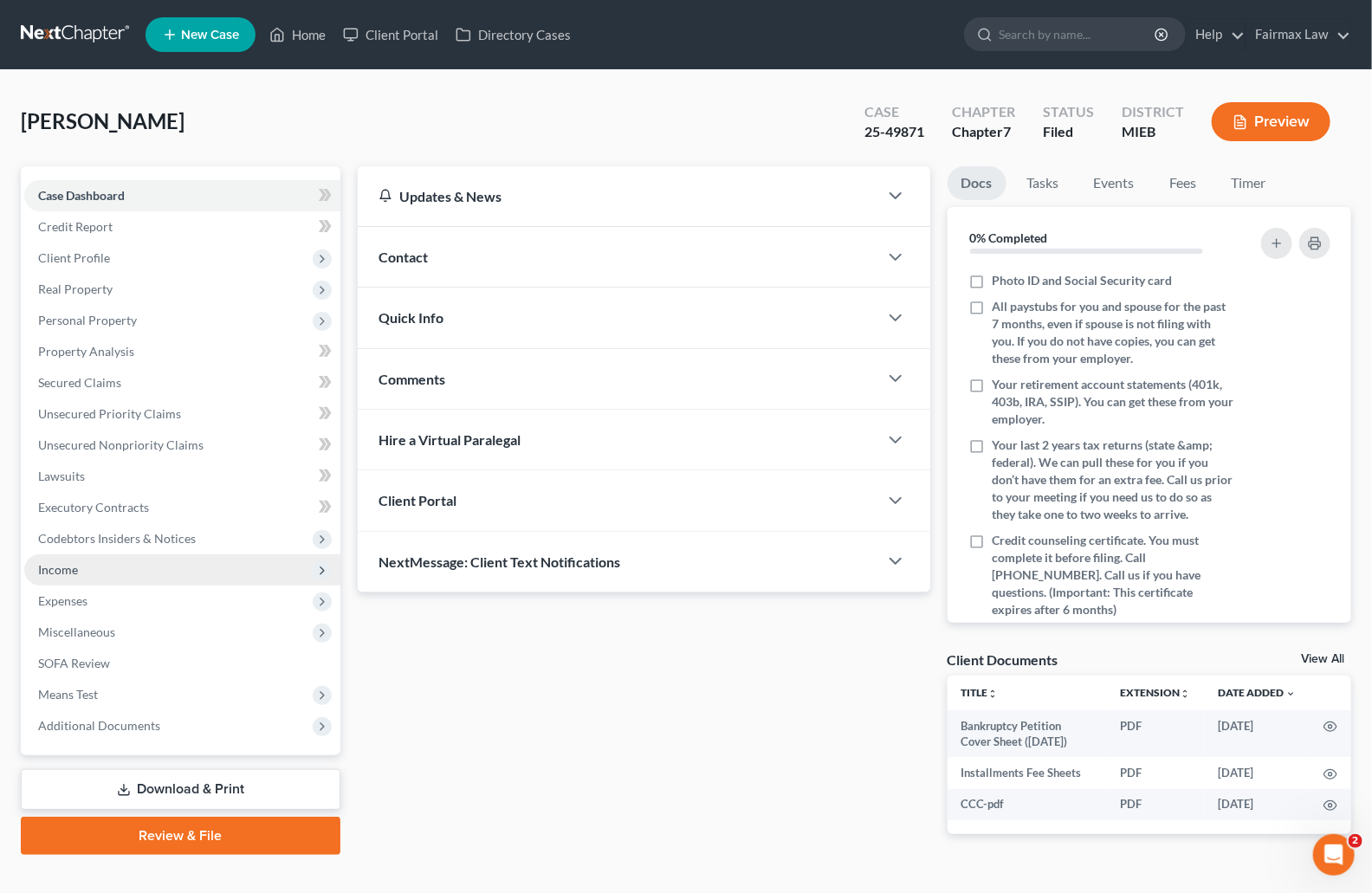
click at [92, 566] on span "Income" at bounding box center [182, 569] width 316 height 31
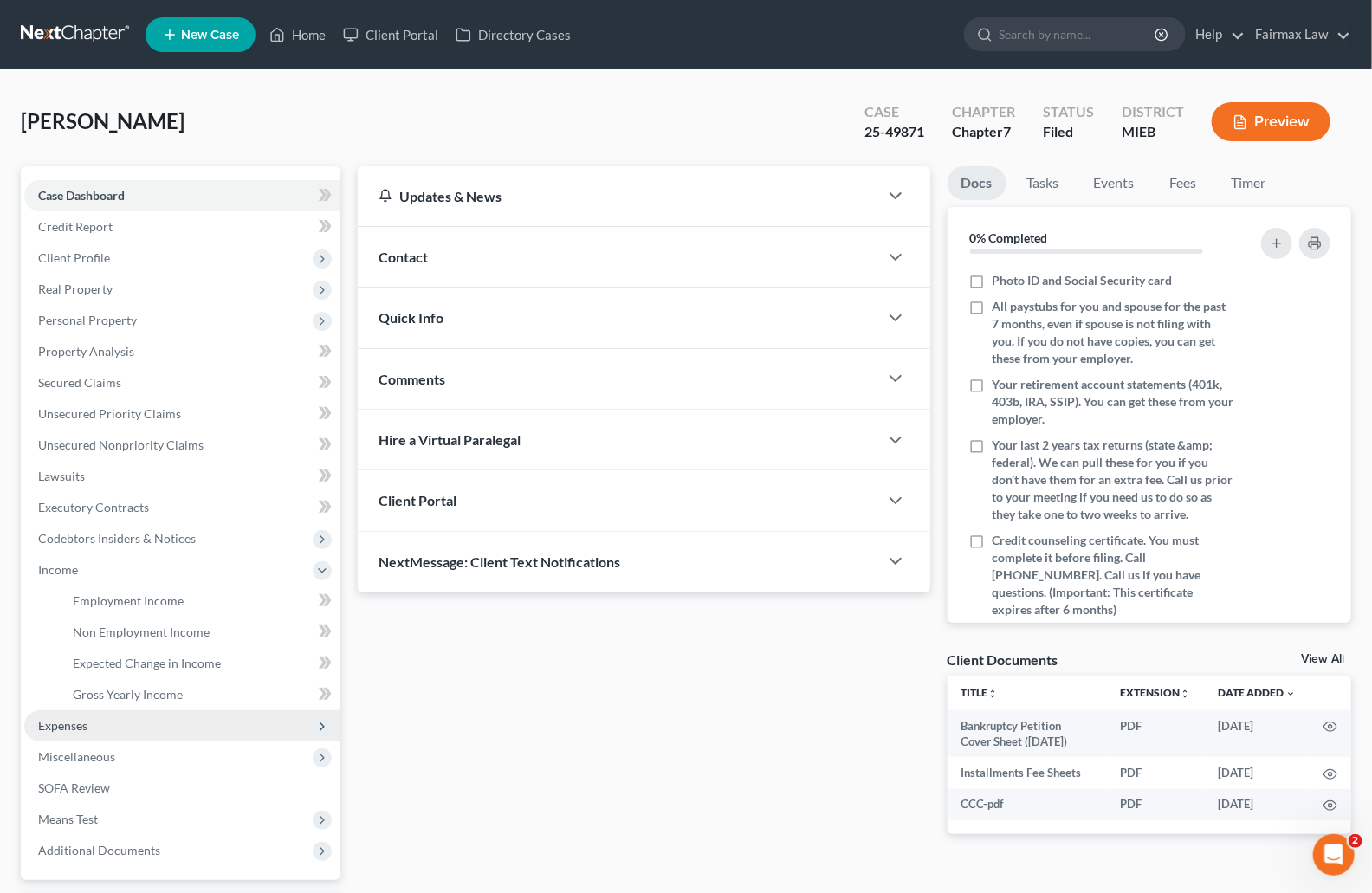
click at [86, 725] on span "Expenses" at bounding box center [62, 725] width 49 height 15
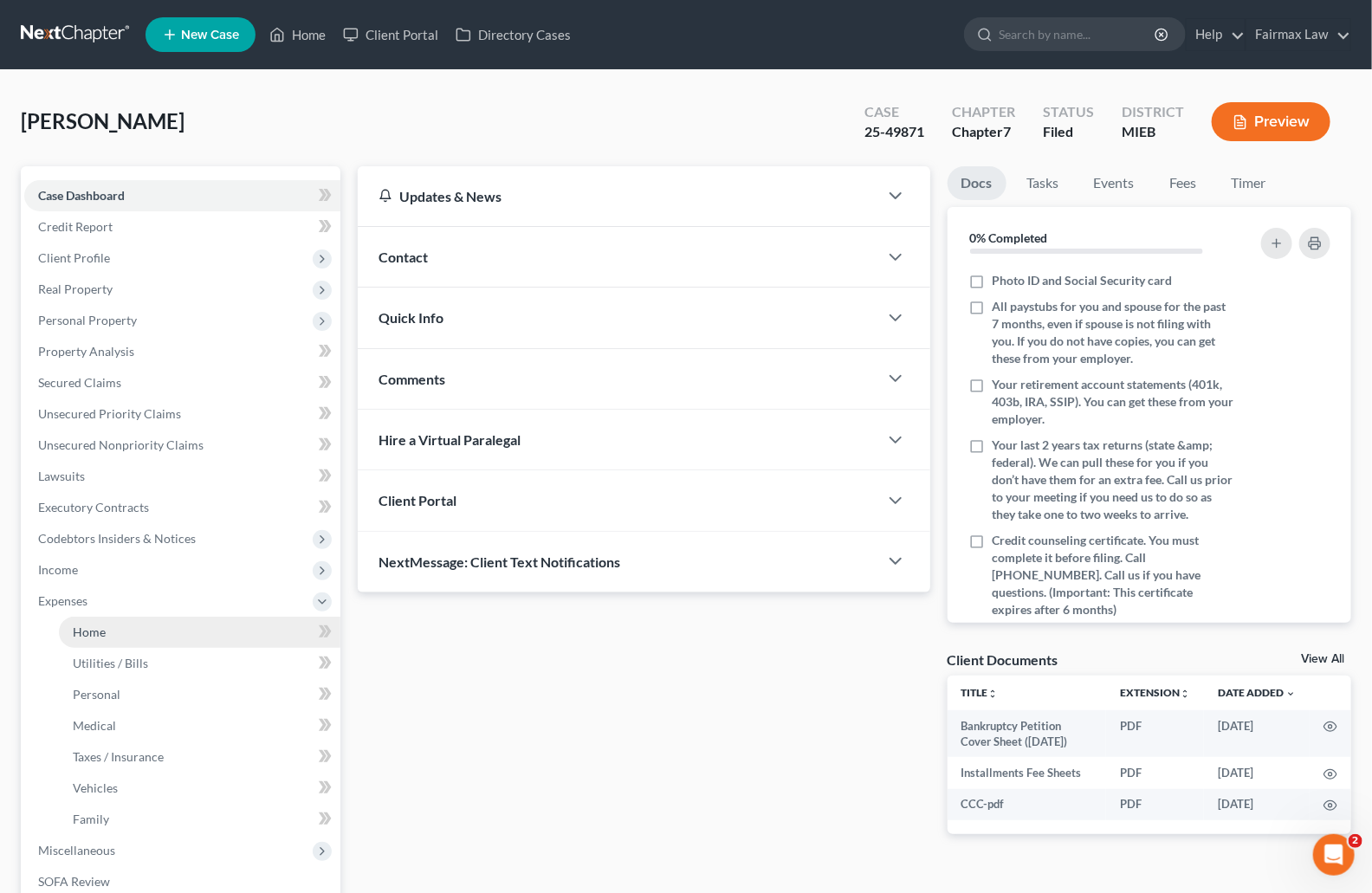
click at [119, 634] on link "Home" at bounding box center [200, 632] width 281 height 31
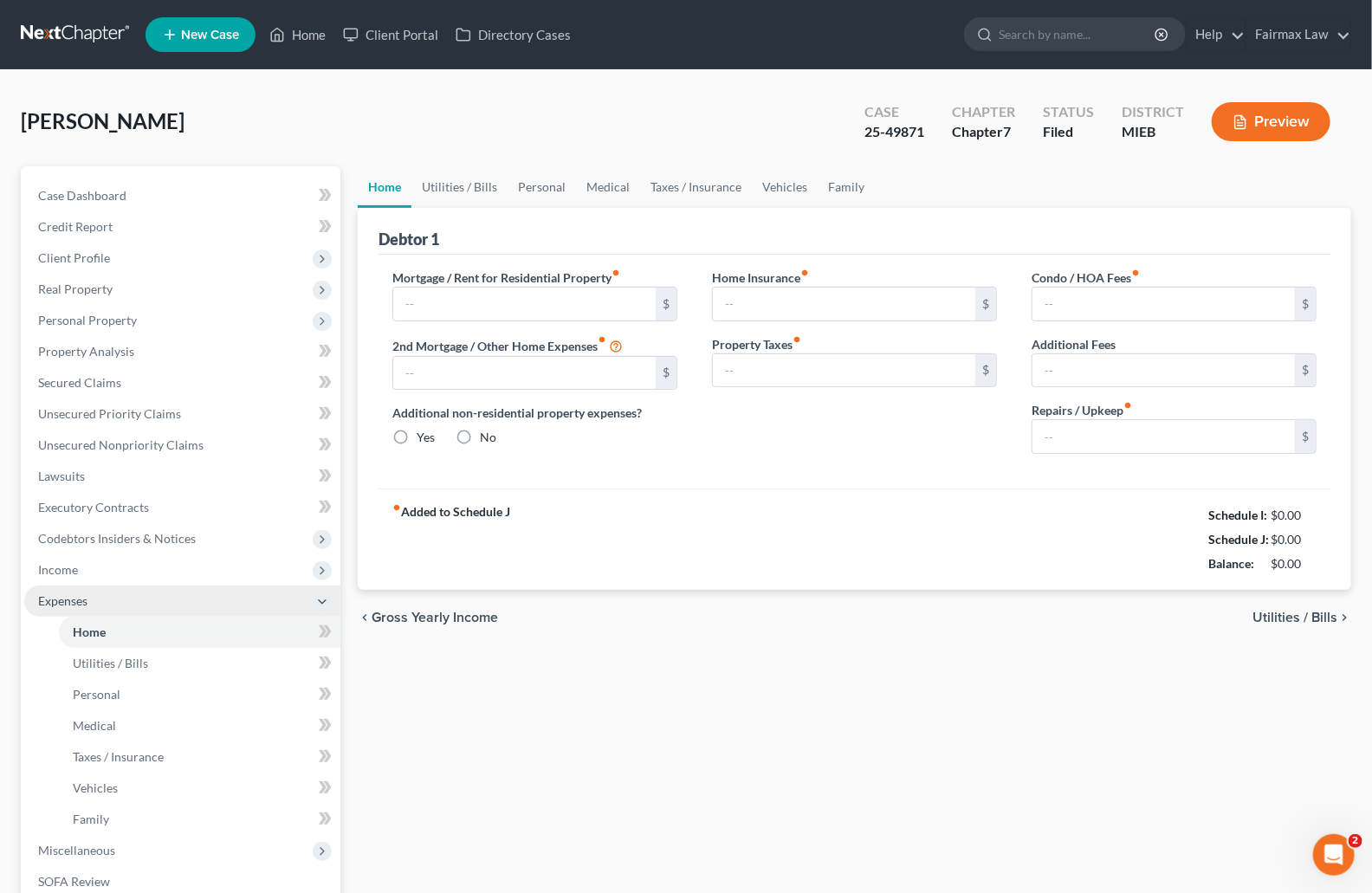
type input "498.00"
type input "0.00"
radio input "true"
type input "0.00"
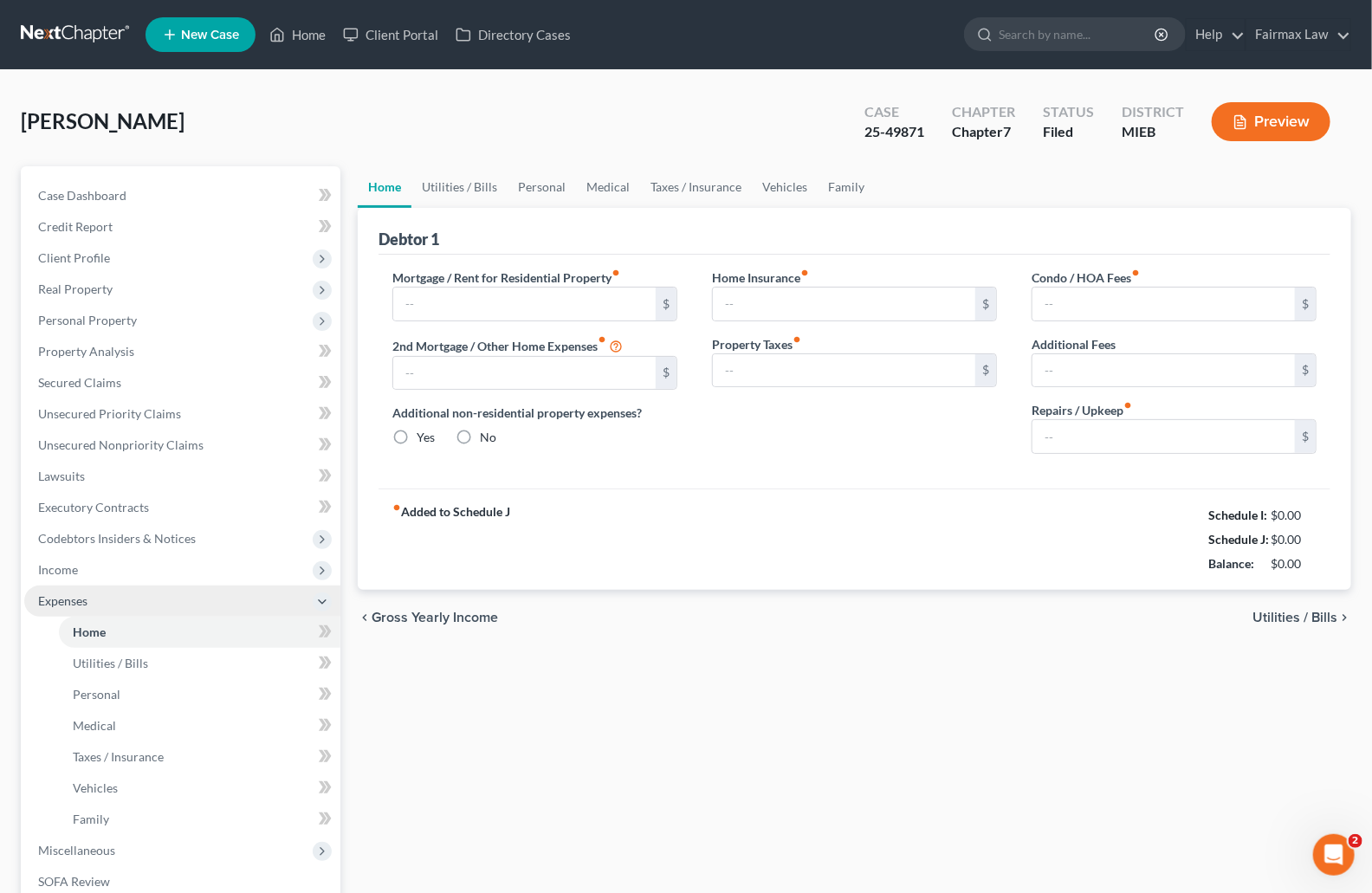
type input "0.00"
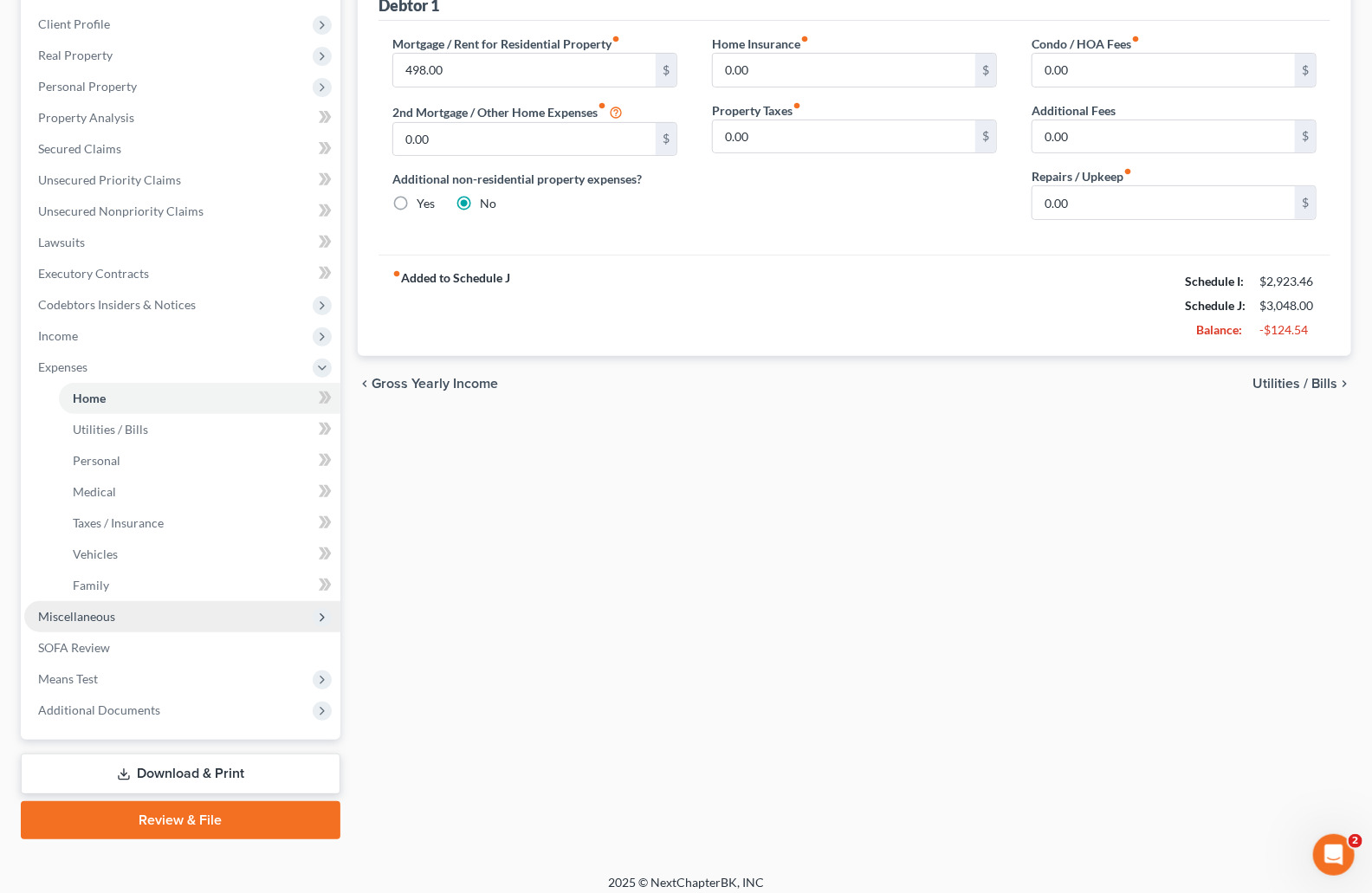
scroll to position [245, 0]
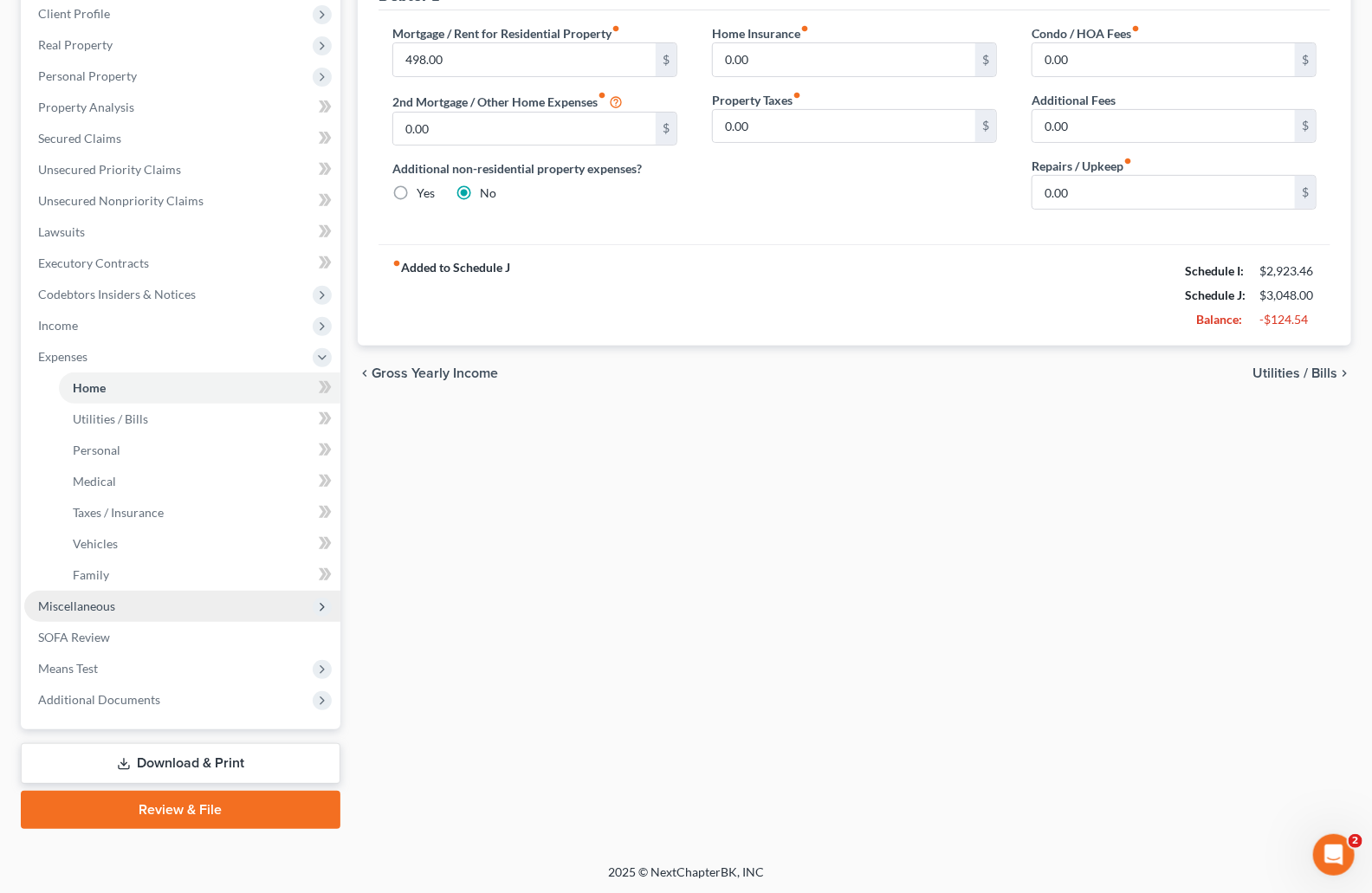
click at [86, 604] on span "Miscellaneous" at bounding box center [77, 606] width 77 height 15
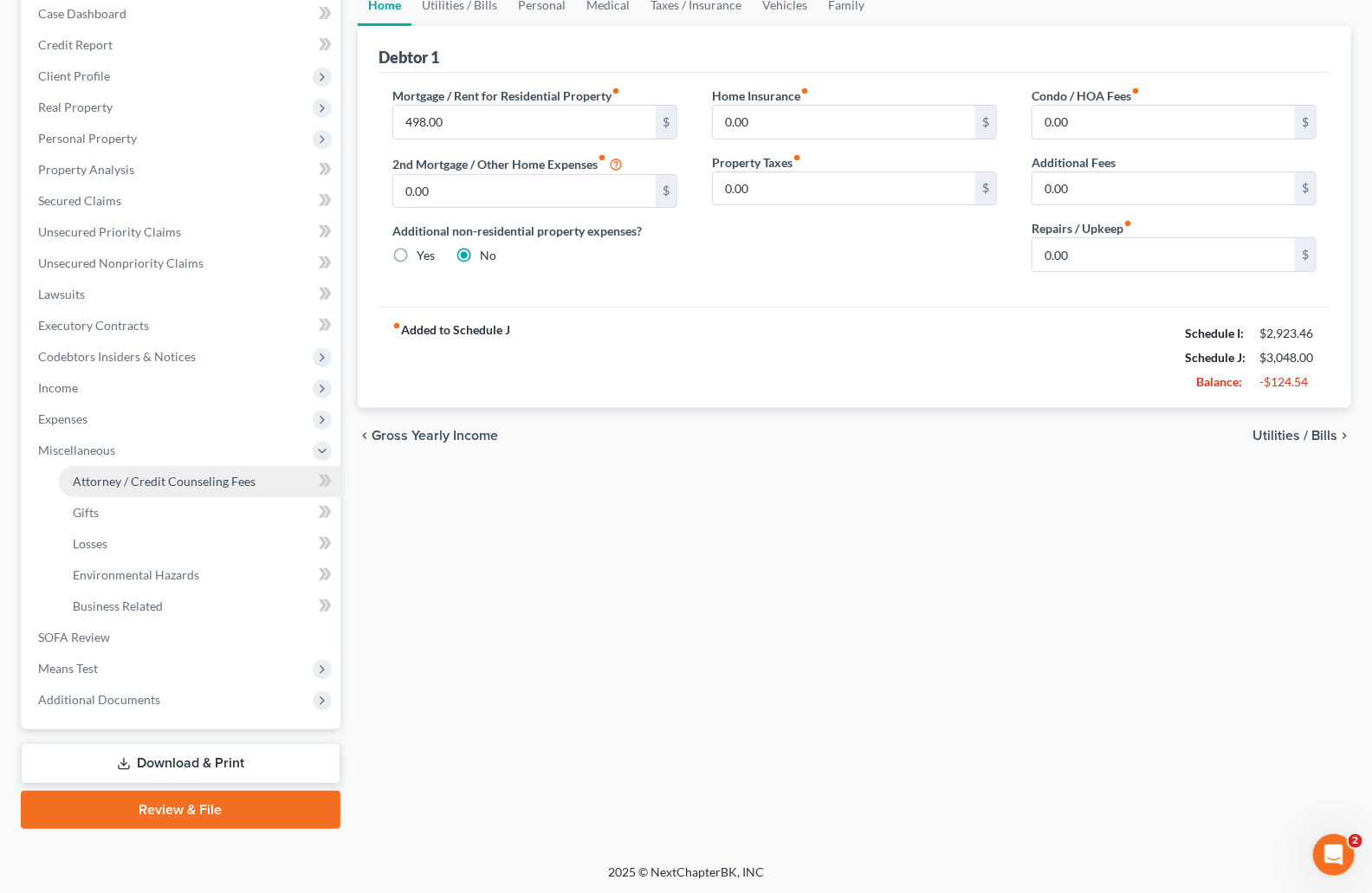
click at [158, 467] on link "Attorney / Credit Counseling Fees" at bounding box center [200, 481] width 281 height 31
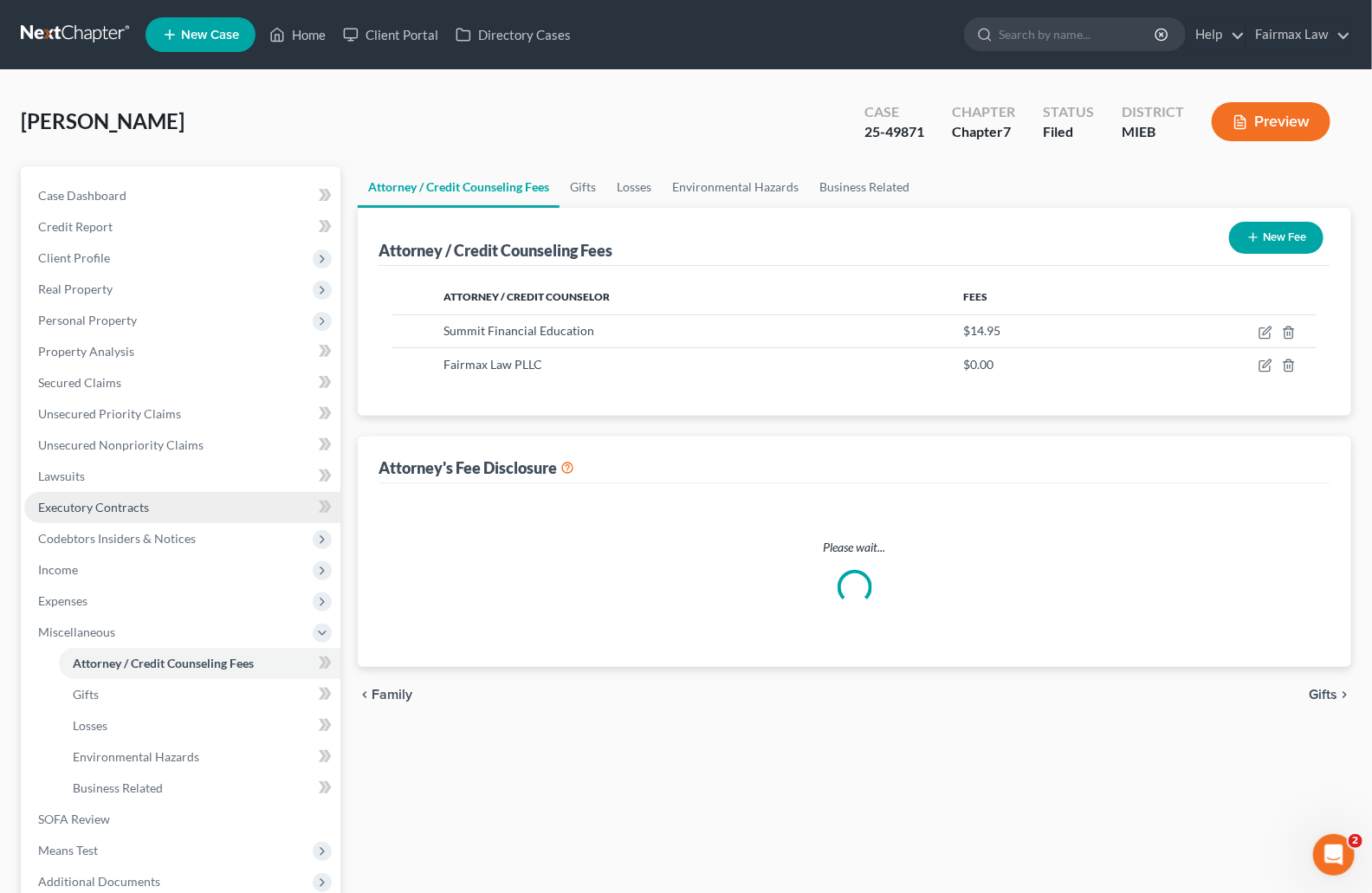
select select "2"
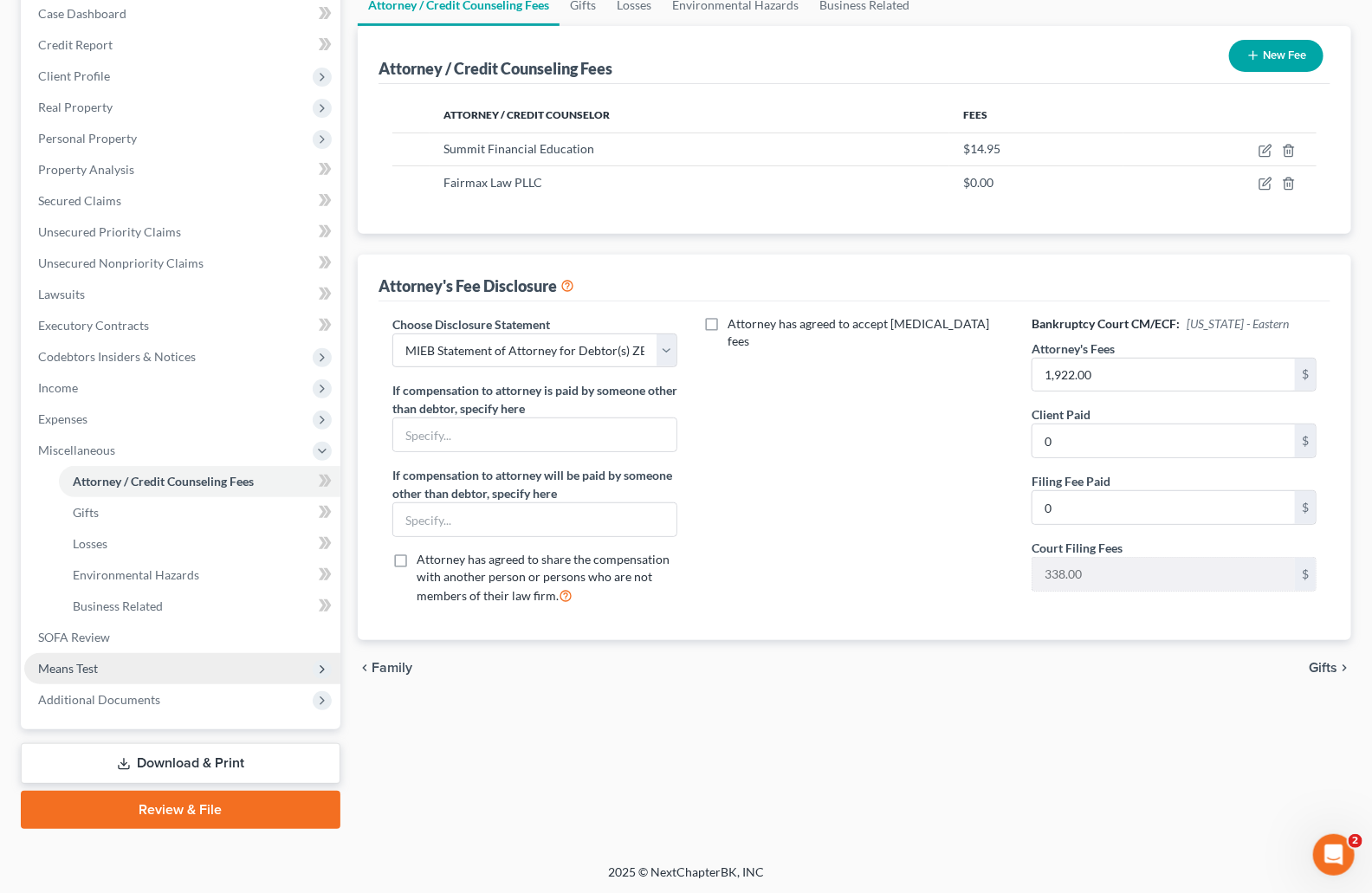
click at [78, 661] on span "Means Test" at bounding box center [68, 668] width 60 height 15
click at [119, 656] on link "Calculation and Presumption" at bounding box center [200, 669] width 281 height 31
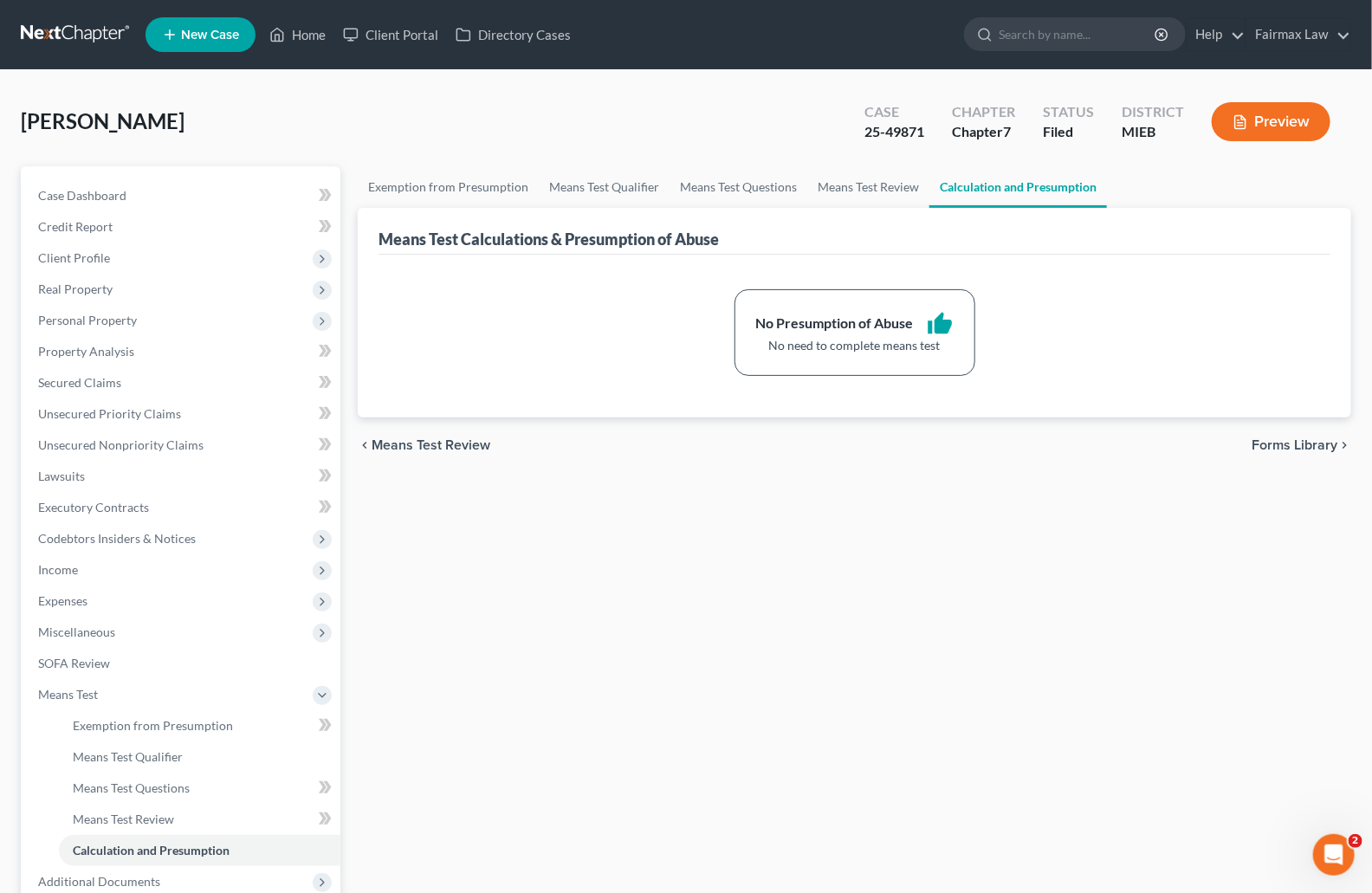
click at [695, 124] on div "Roberson, Brittaini Upgraded Case 25-49871 Chapter Chapter 7 Status Filed Distr…" at bounding box center [686, 128] width 1331 height 76
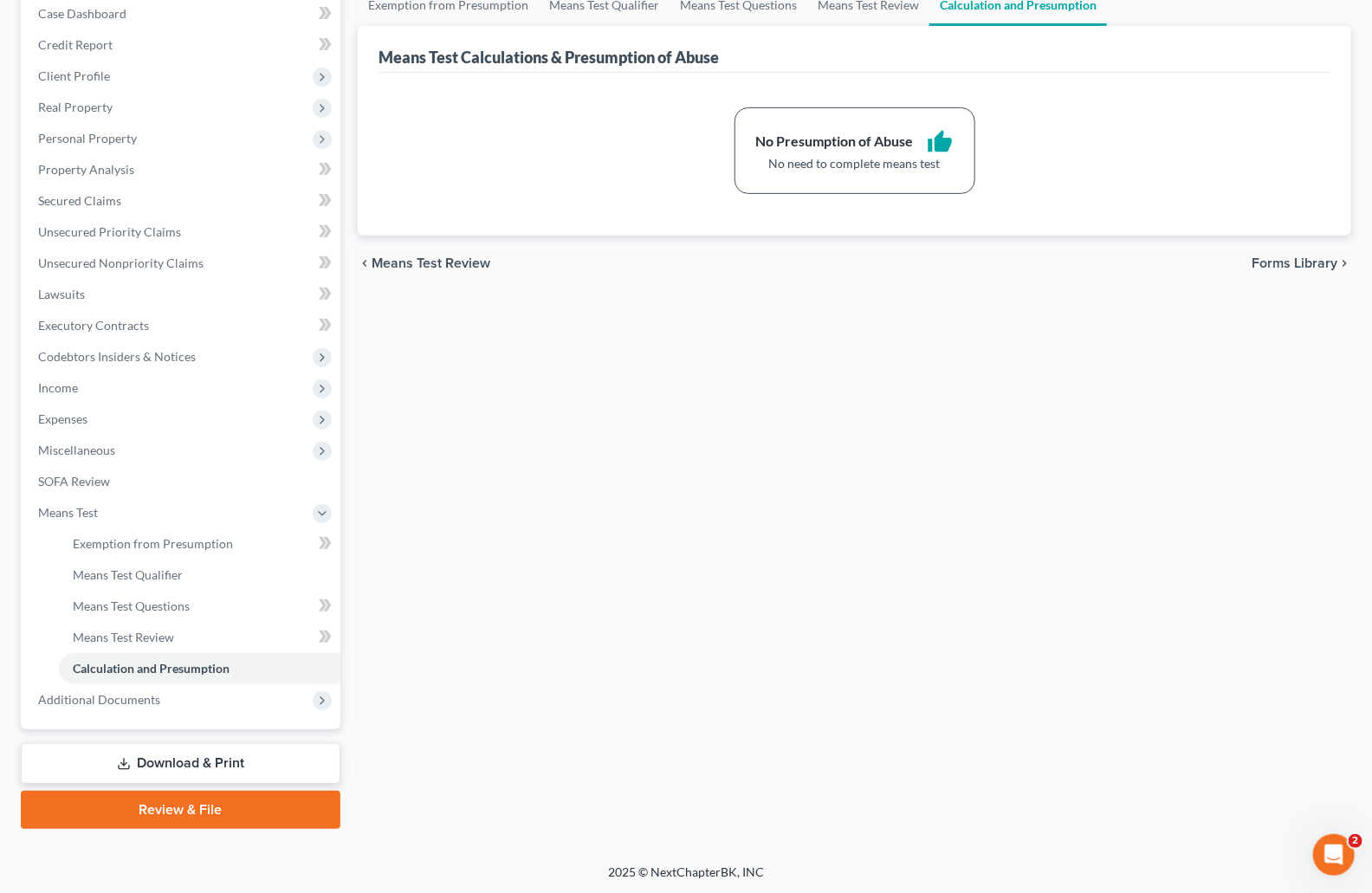
click at [206, 768] on link "Download & Print" at bounding box center [180, 764] width 319 height 40
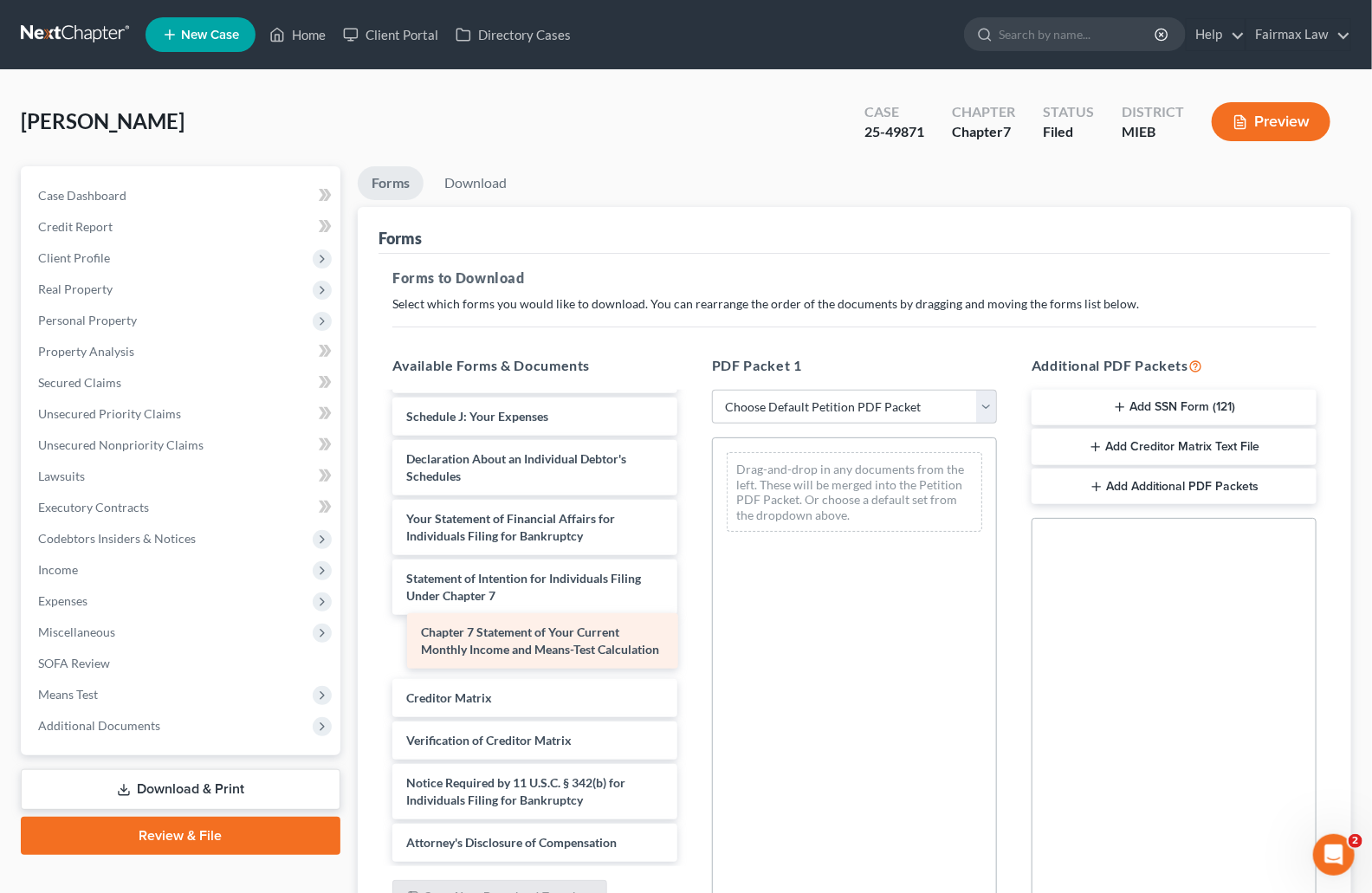
scroll to position [549, 0]
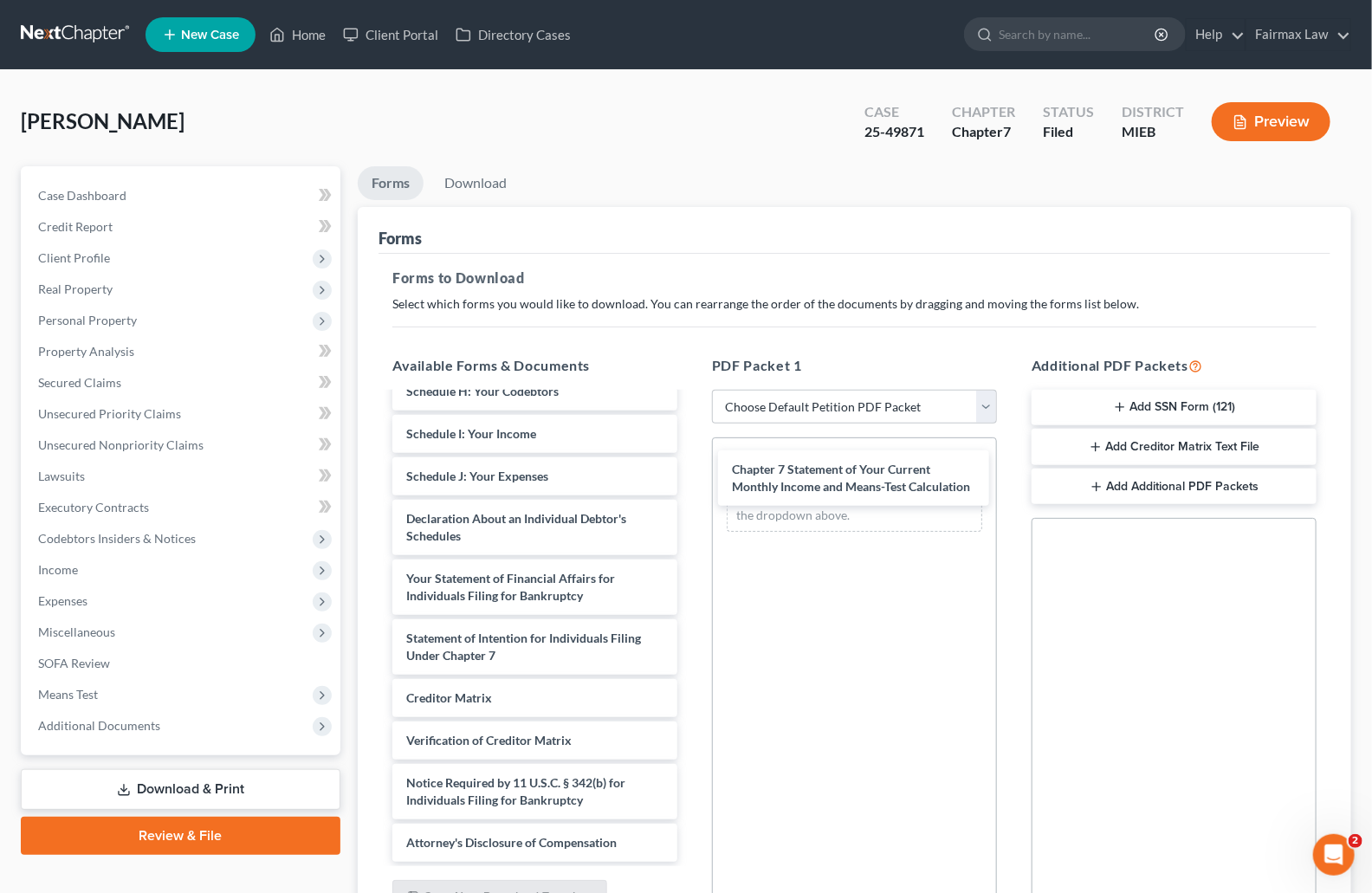
drag, startPoint x: 516, startPoint y: 650, endPoint x: 862, endPoint y: 494, distance: 379.5
click at [691, 481] on div "Chapter 7 Statement of Your Current Monthly Income and Means-Test Calculation B…" at bounding box center [535, 370] width 313 height 984
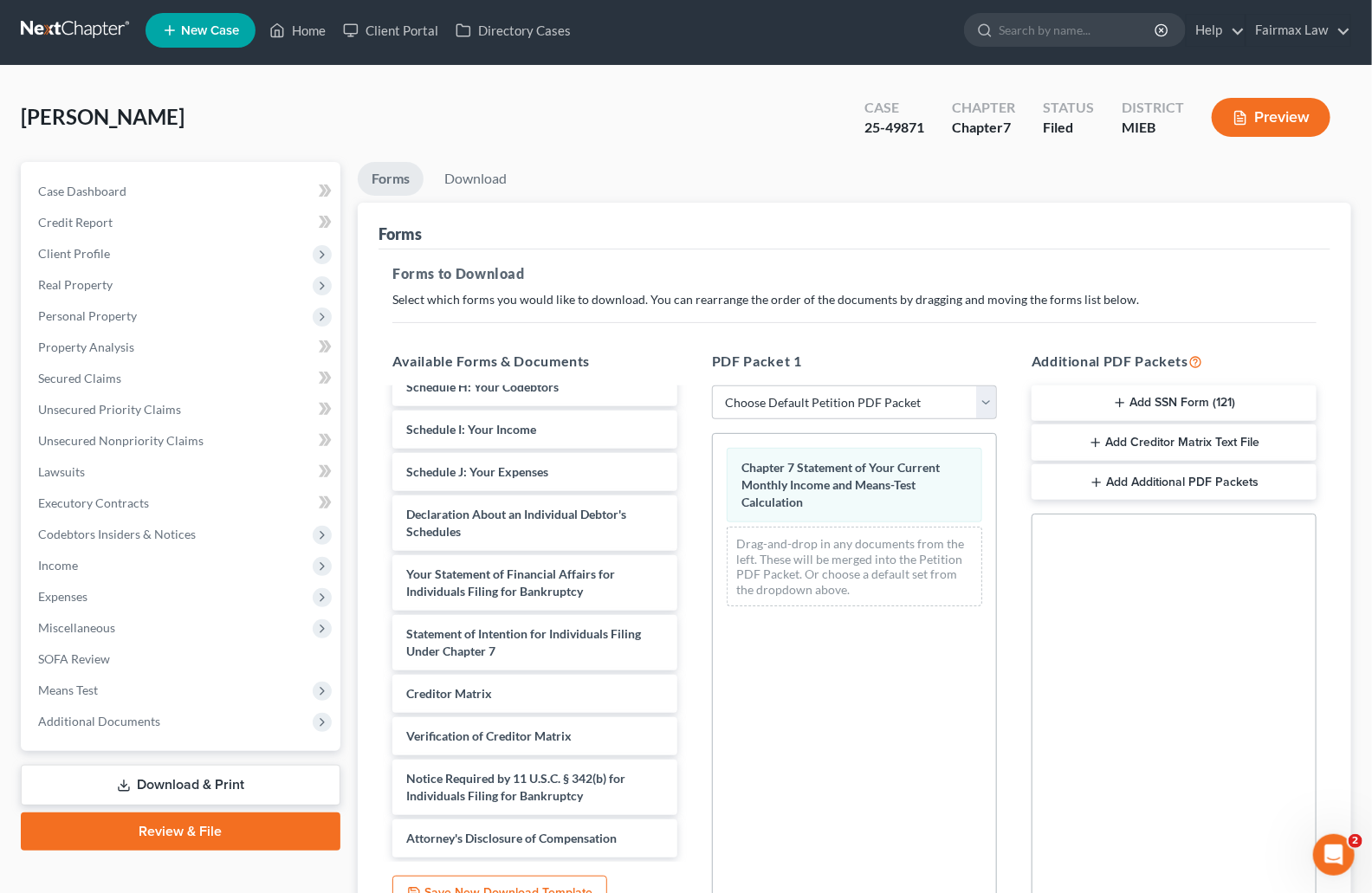
scroll to position [177, 0]
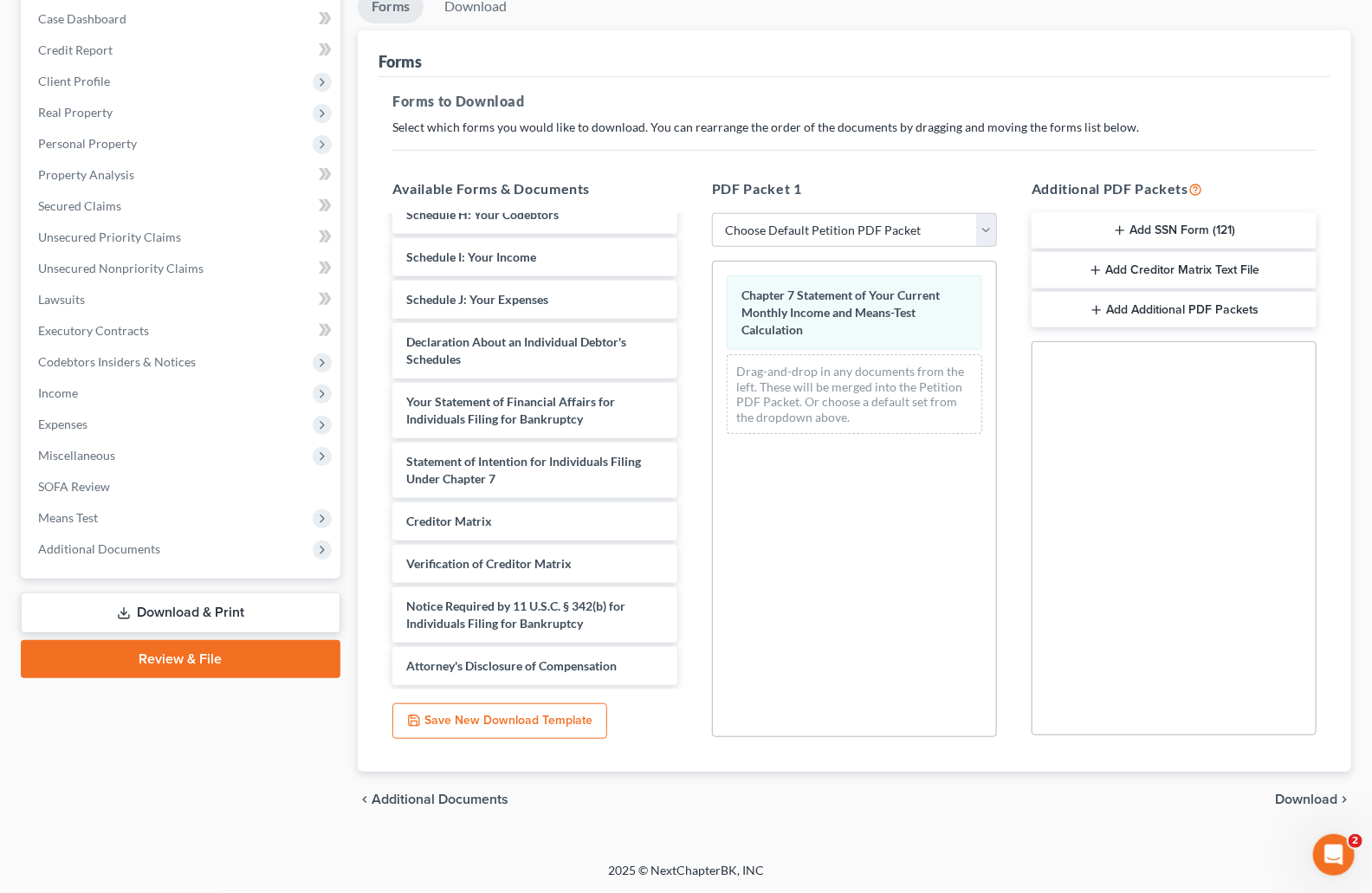
click at [1322, 794] on span "Download" at bounding box center [1306, 800] width 62 height 14
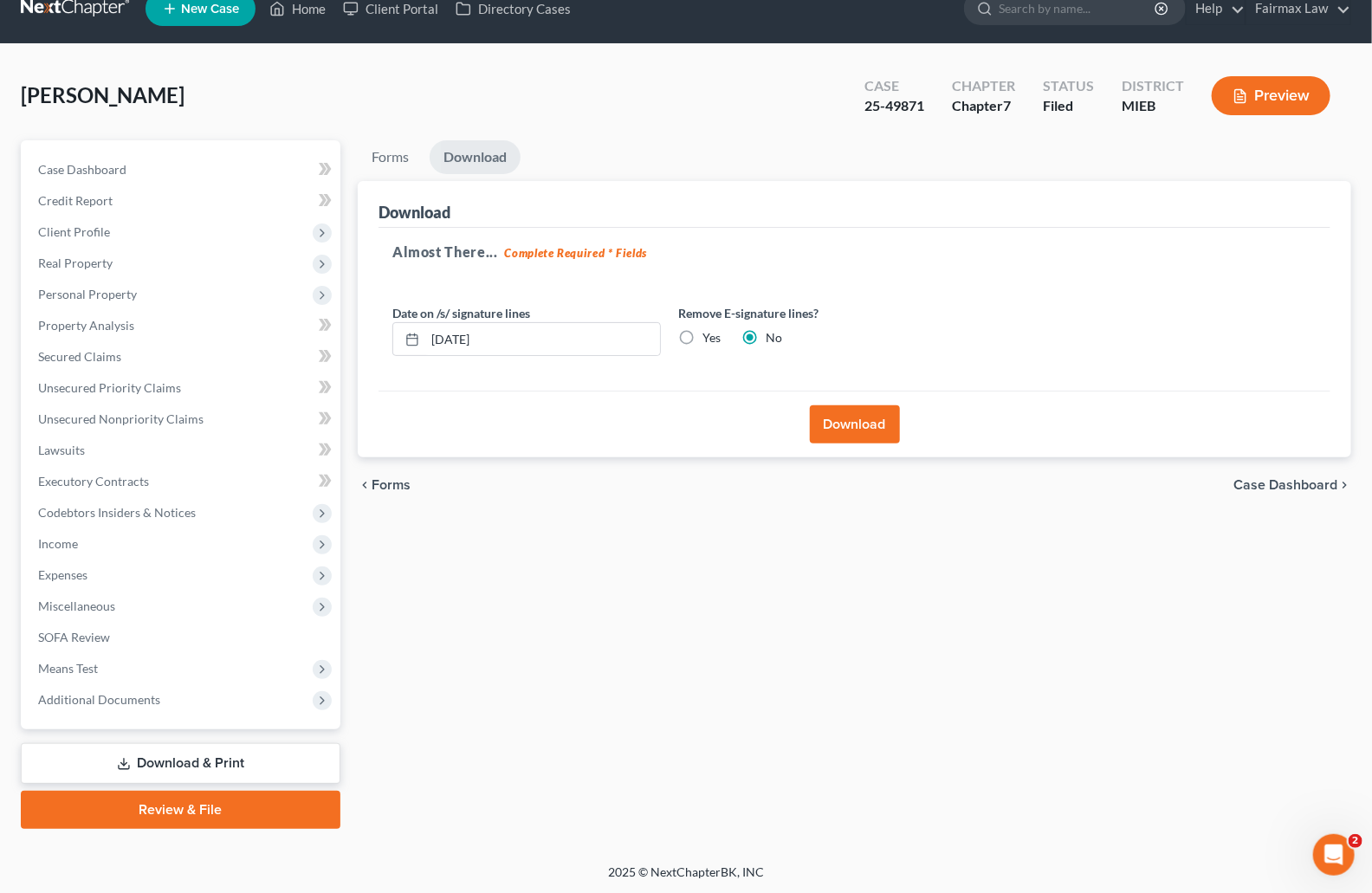
click at [876, 422] on button "Download" at bounding box center [855, 424] width 90 height 38
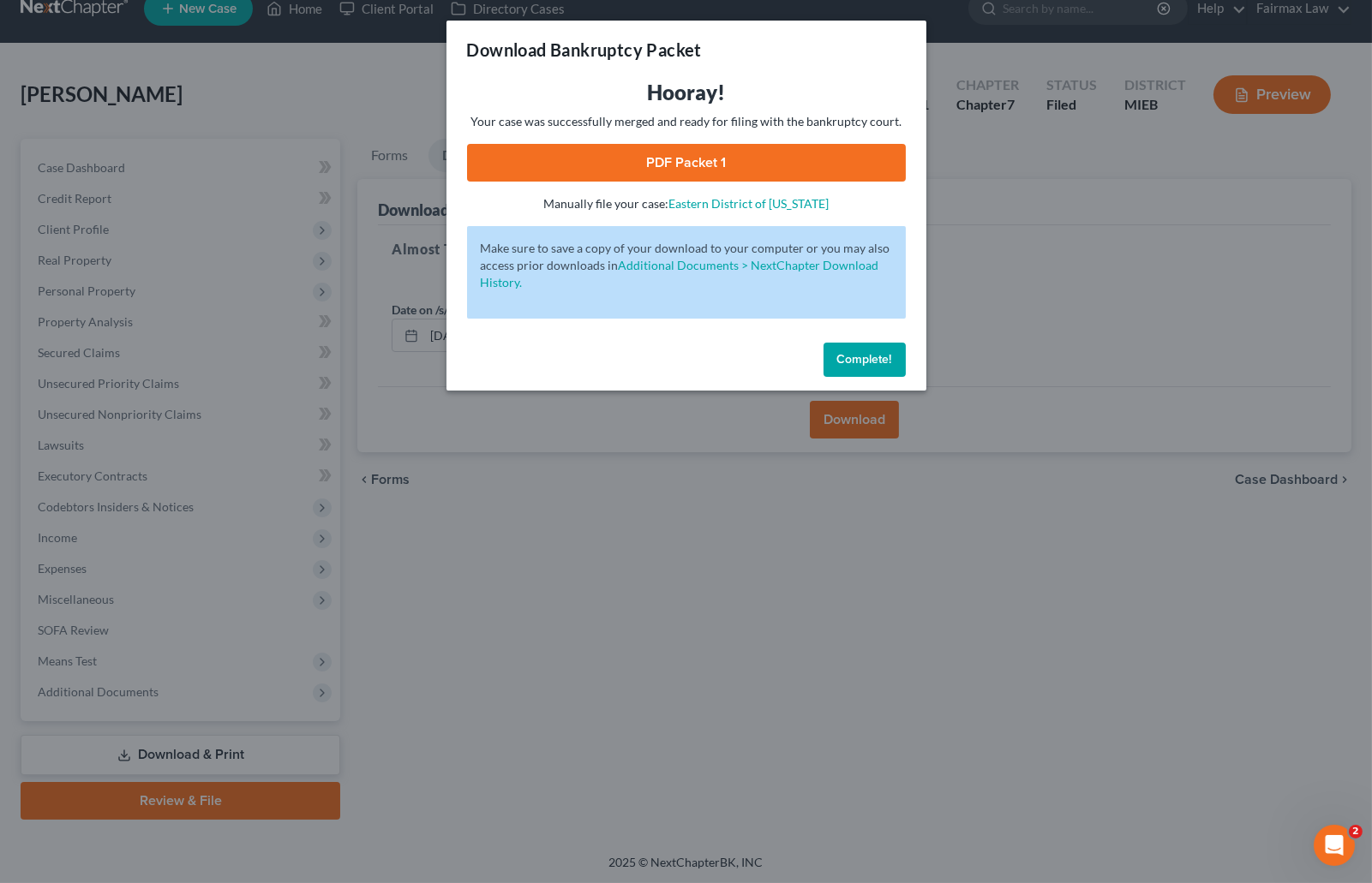
click at [742, 162] on link "PDF Packet 1" at bounding box center [686, 162] width 438 height 37
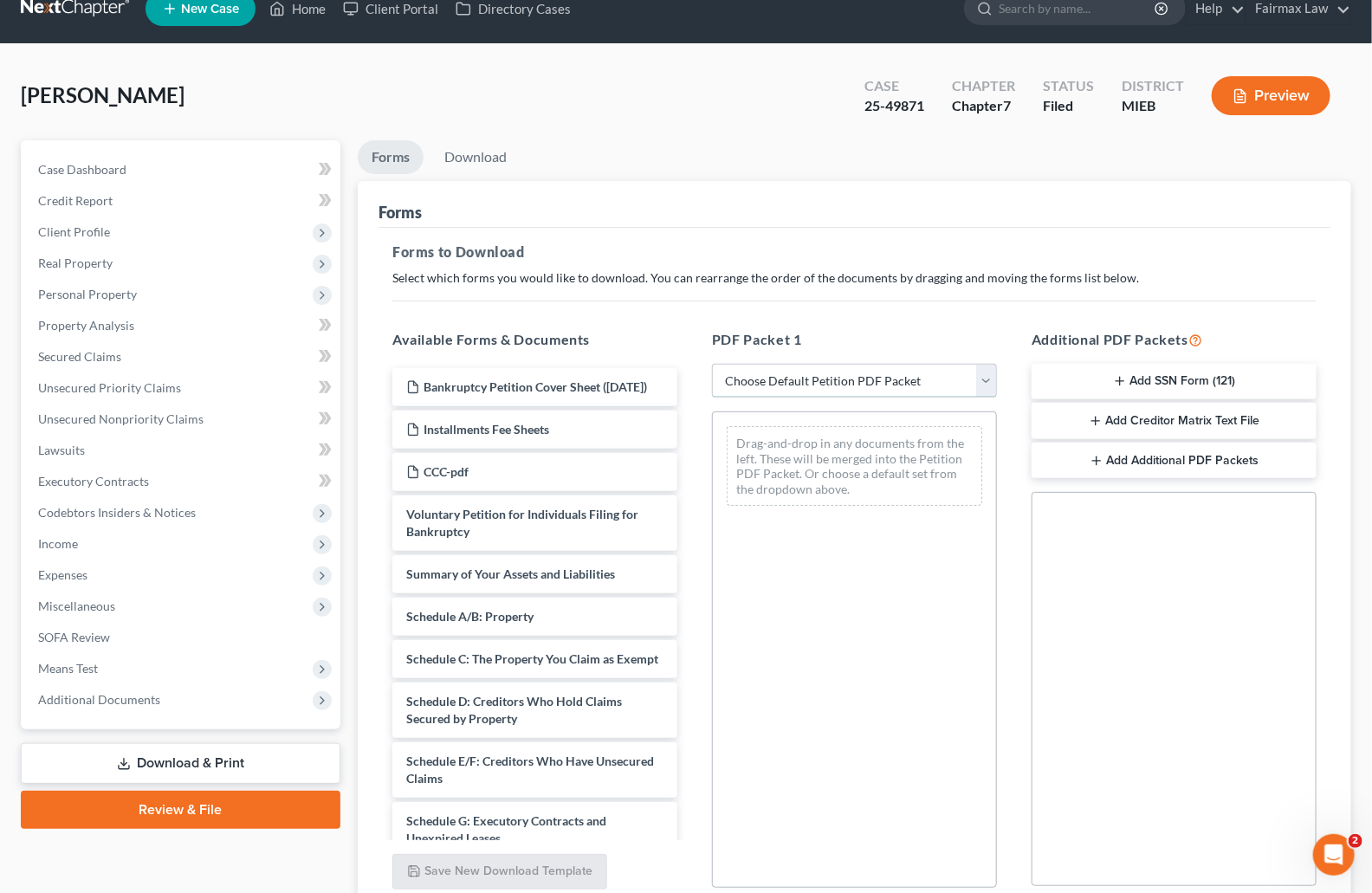
click at [891, 376] on select "Choose Default Petition PDF Packet Complete Bankruptcy Petition (all forms and …" at bounding box center [855, 381] width 285 height 34
select select "8"
click at [712, 364] on select "Choose Default Petition PDF Packet Complete Bankruptcy Petition (all forms and …" at bounding box center [855, 381] width 285 height 34
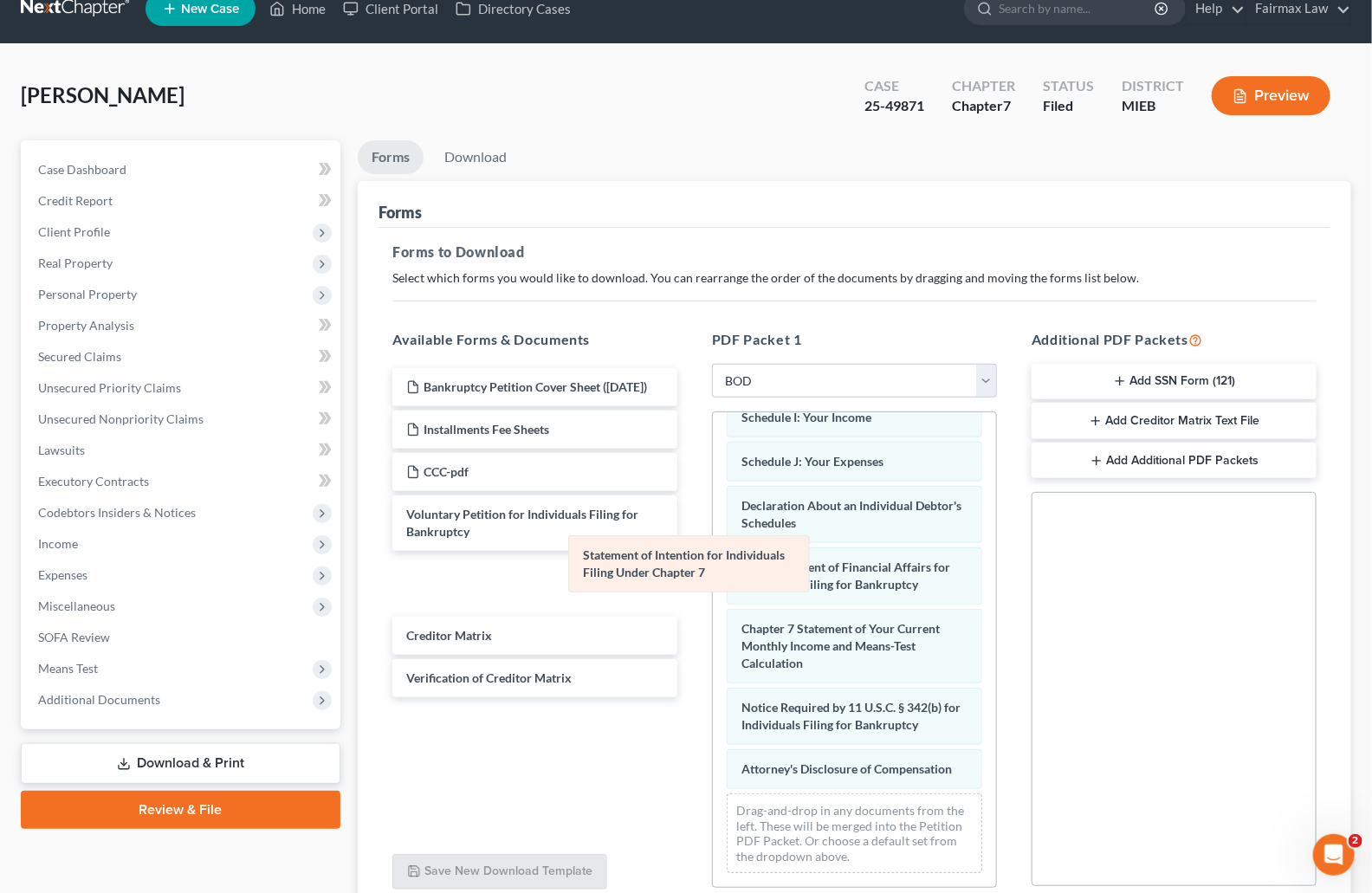
scroll to position [428, 0]
drag, startPoint x: 796, startPoint y: 550, endPoint x: 631, endPoint y: 564, distance: 165.6
click at [713, 561] on div "Statement of Intention for Individuals Filing Under Chapter 7 Summary of Your A…" at bounding box center [855, 446] width 283 height 882
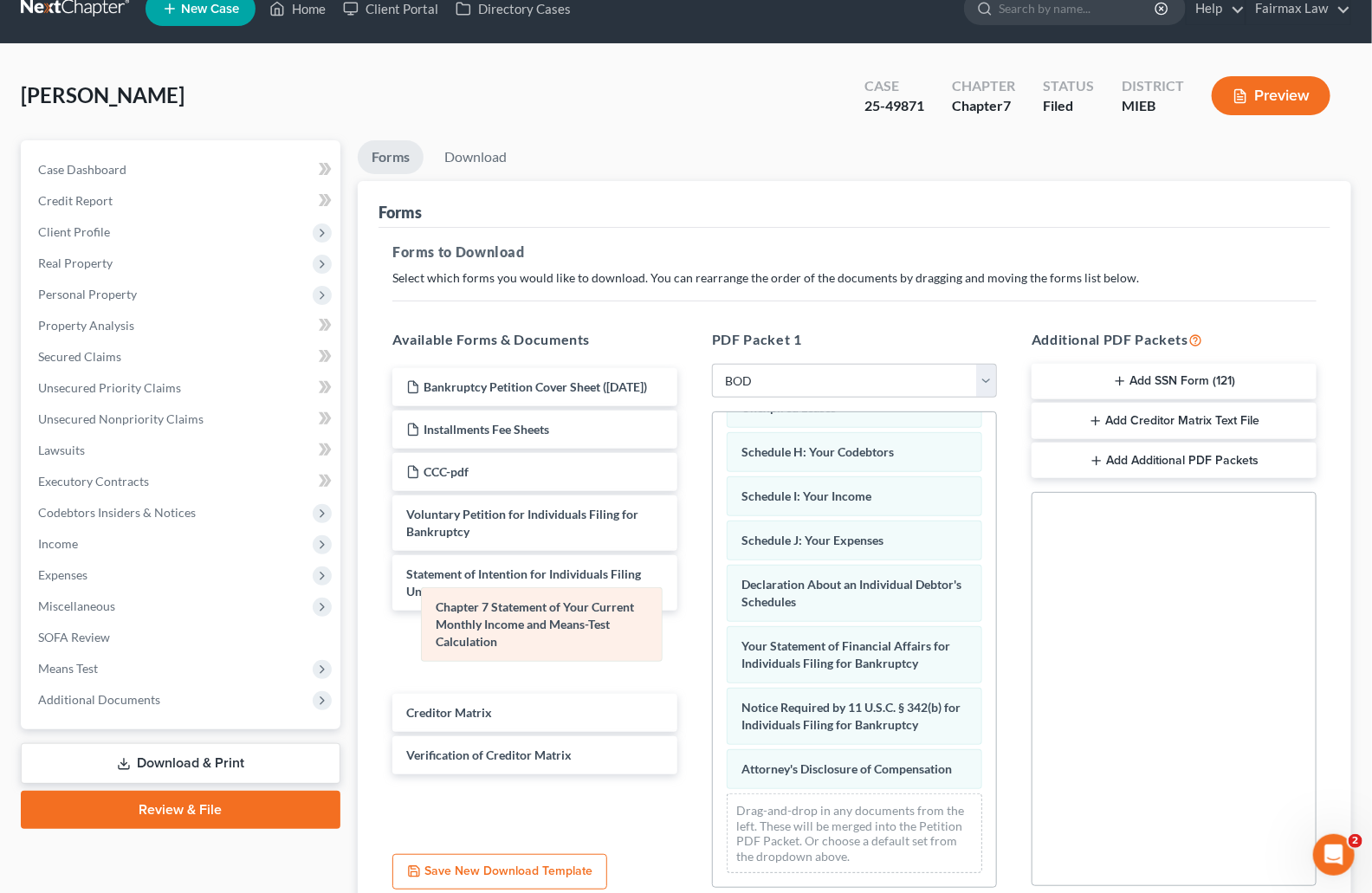
drag, startPoint x: 821, startPoint y: 611, endPoint x: 515, endPoint y: 608, distance: 306.0
click at [713, 608] on div "Chapter 7 Statement of Your Current Monthly Income and Means-Test Calculation S…" at bounding box center [855, 486] width 283 height 803
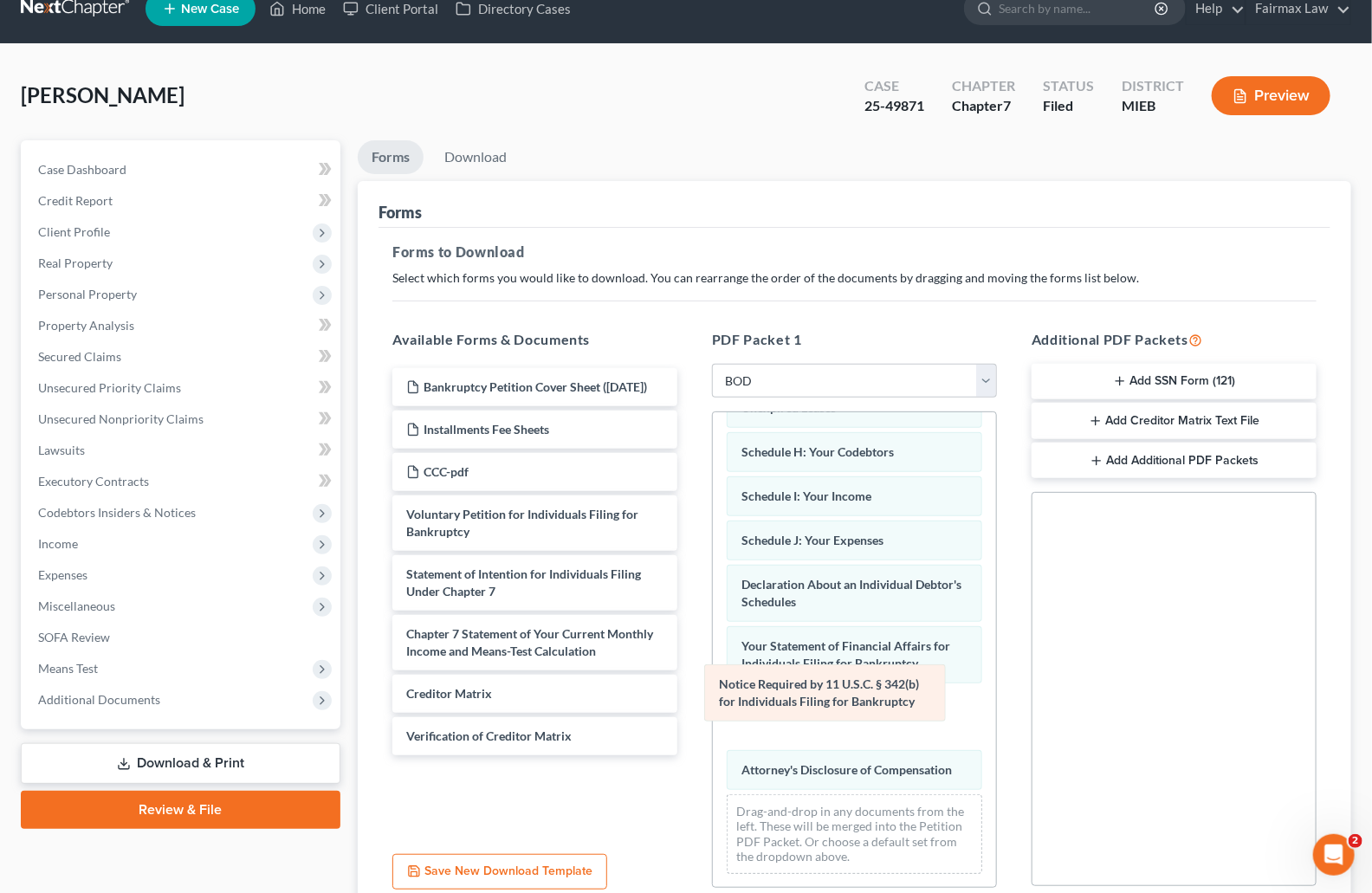
scroll to position [287, 0]
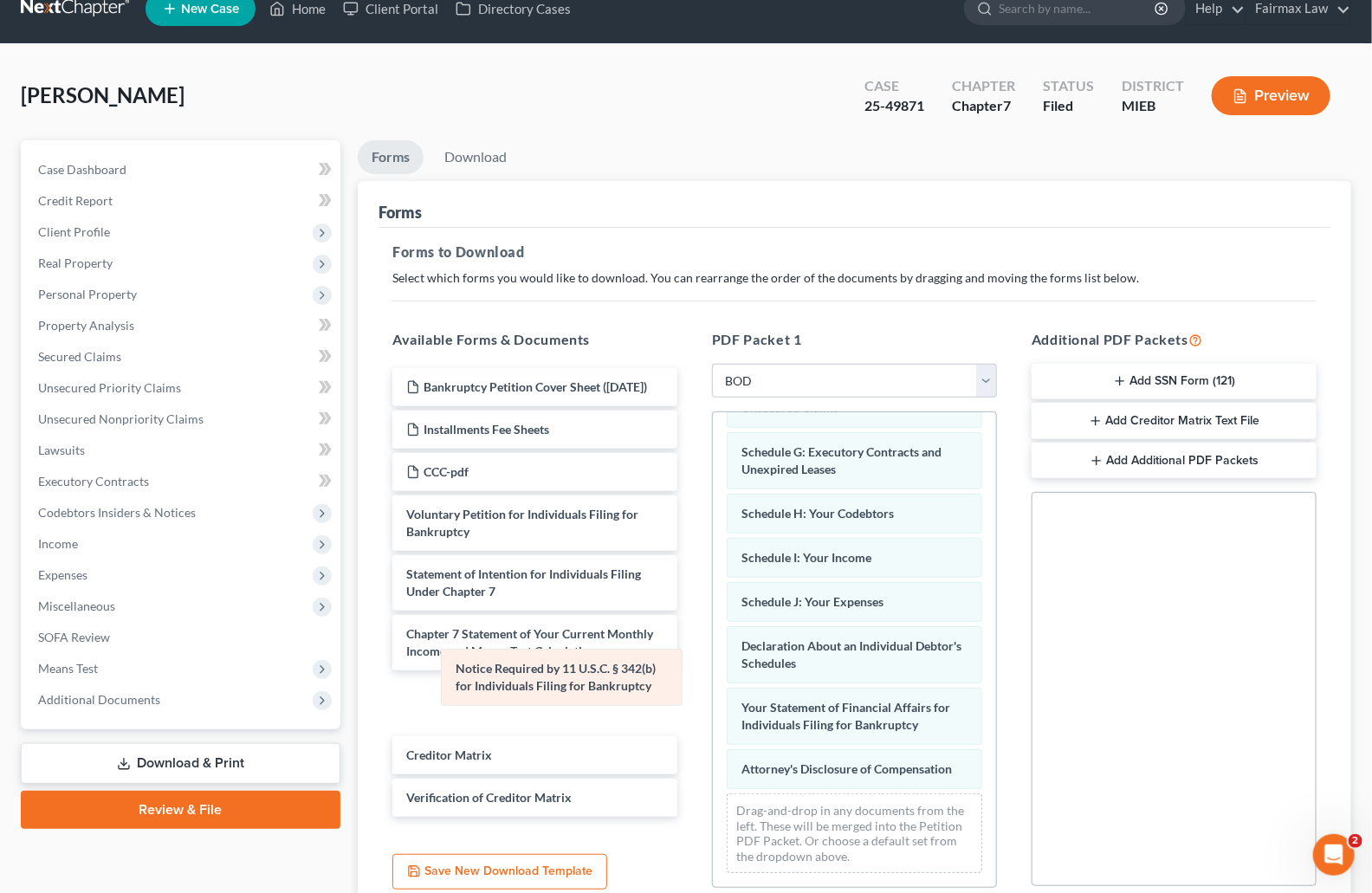
drag, startPoint x: 789, startPoint y: 691, endPoint x: 503, endPoint y: 670, distance: 286.8
click at [713, 670] on div "Notice Required by 11 U.S.C. § 342(b) for Individuals Filing for Bankruptcy Sum…" at bounding box center [855, 516] width 283 height 742
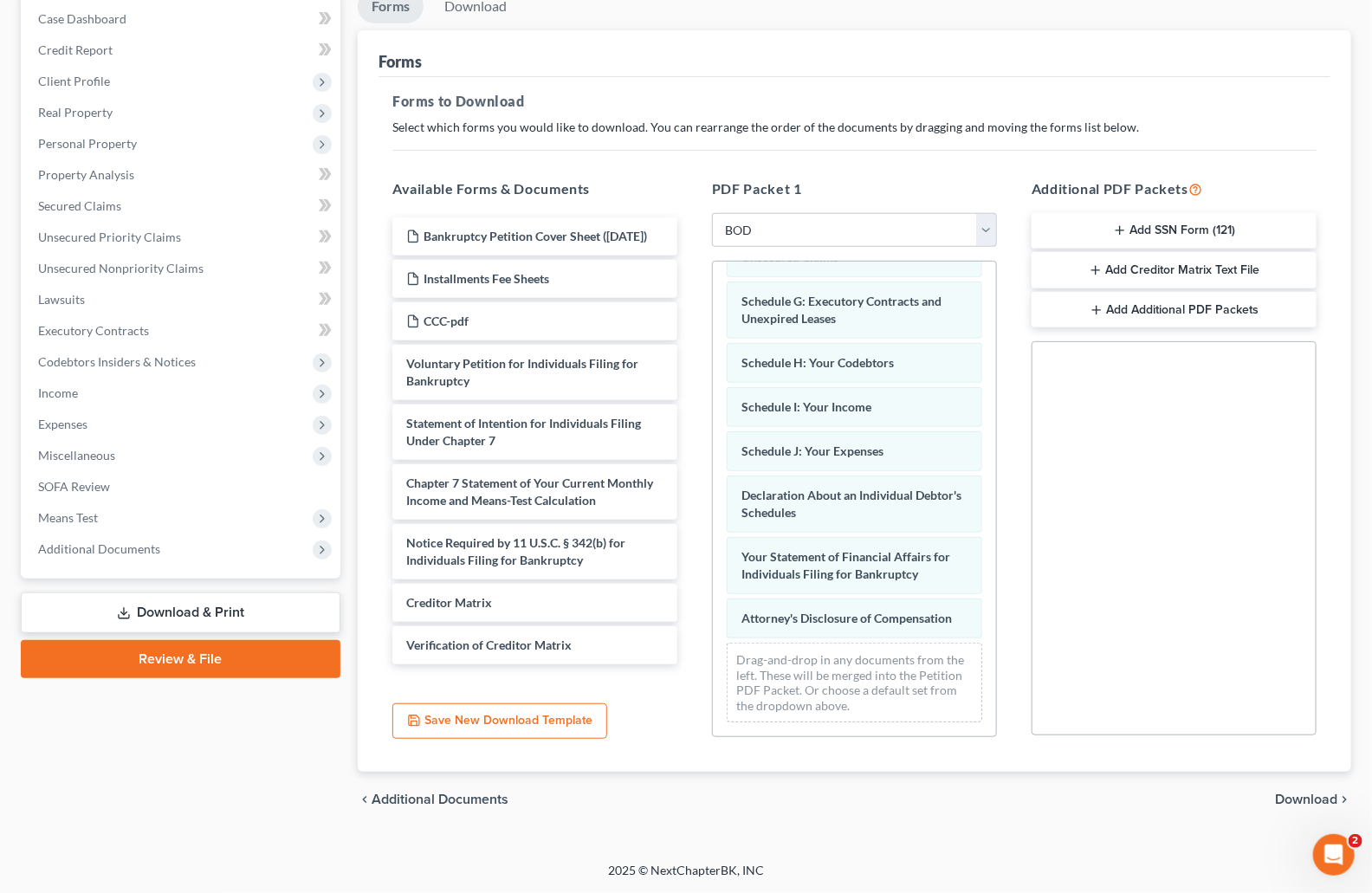
click at [1318, 794] on span "Download" at bounding box center [1306, 800] width 62 height 14
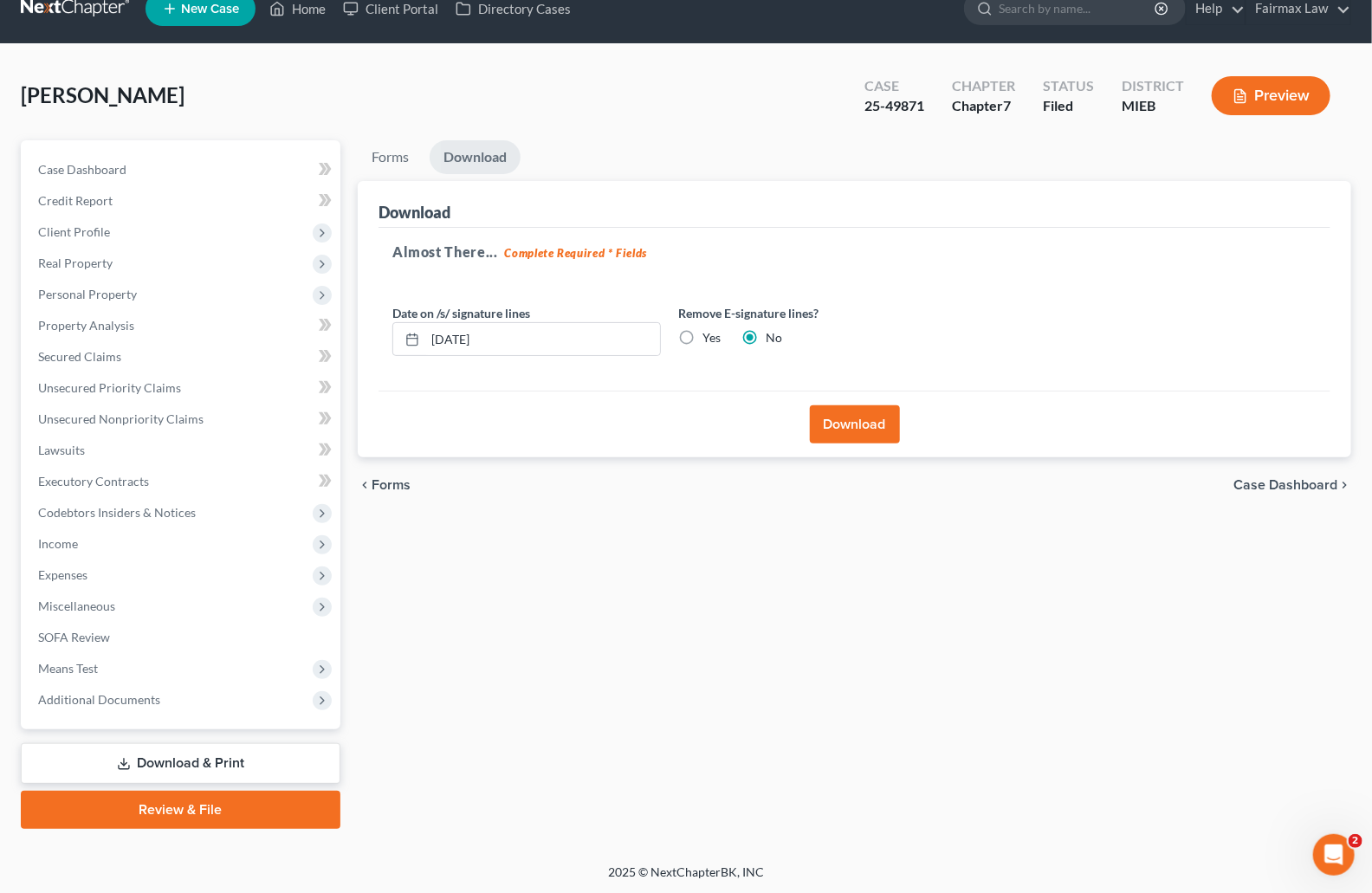
click at [849, 428] on button "Download" at bounding box center [855, 424] width 90 height 38
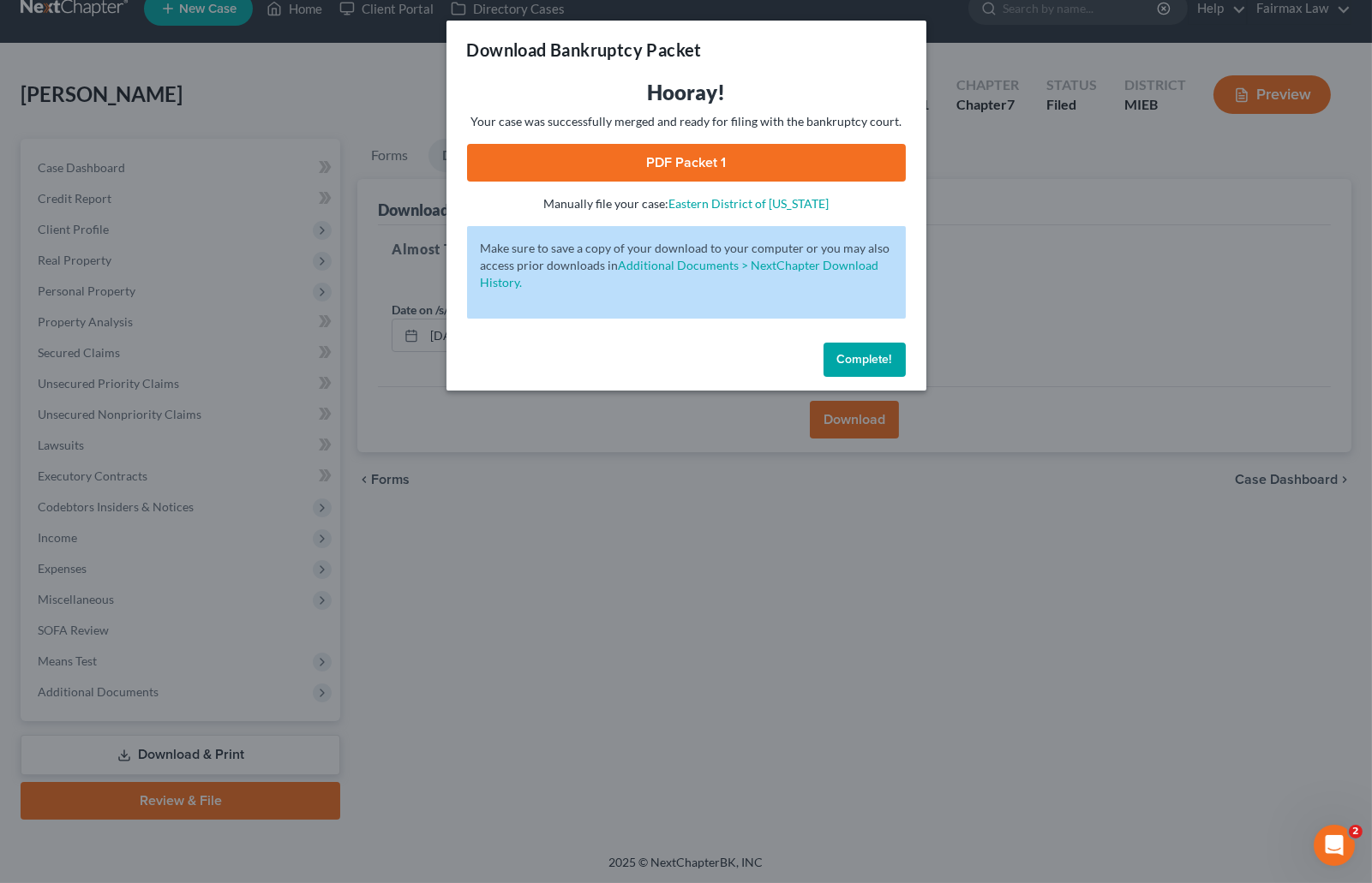
click at [625, 162] on link "PDF Packet 1" at bounding box center [686, 162] width 438 height 37
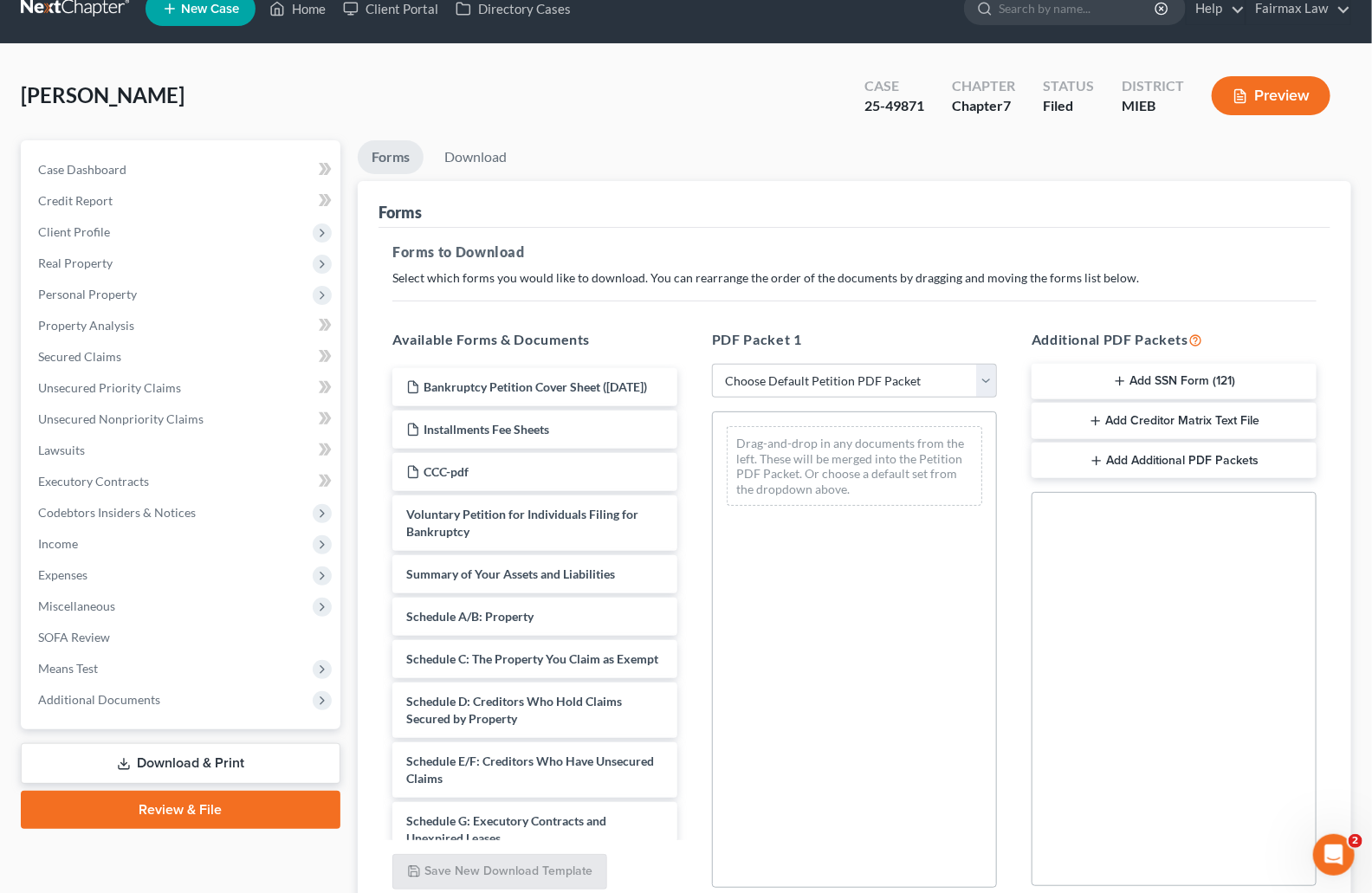
click at [777, 78] on div "[PERSON_NAME] Upgraded Case 25-49871 Chapter Chapter 7 Status Filed District MI…" at bounding box center [686, 103] width 1331 height 76
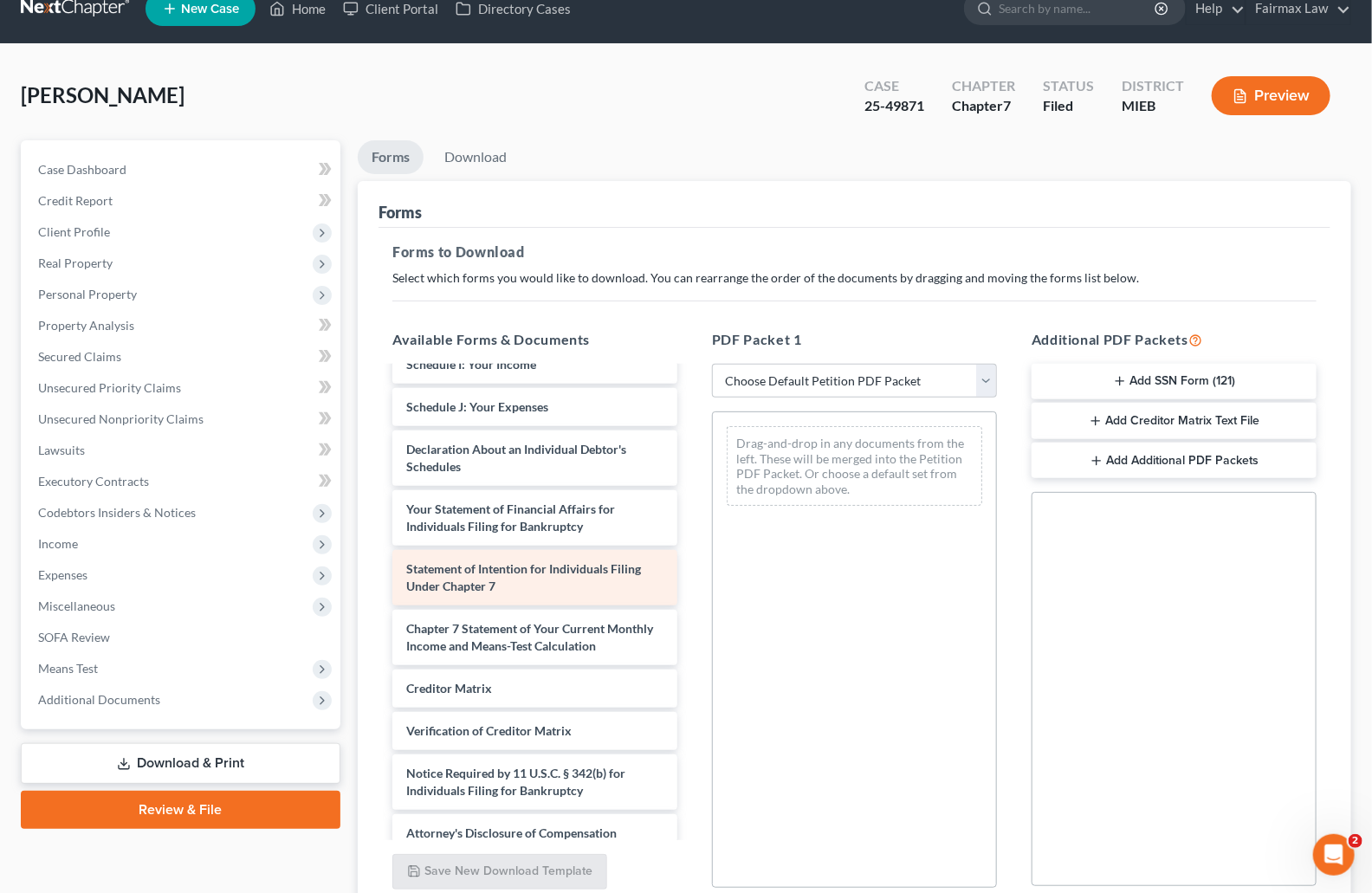
scroll to position [549, 0]
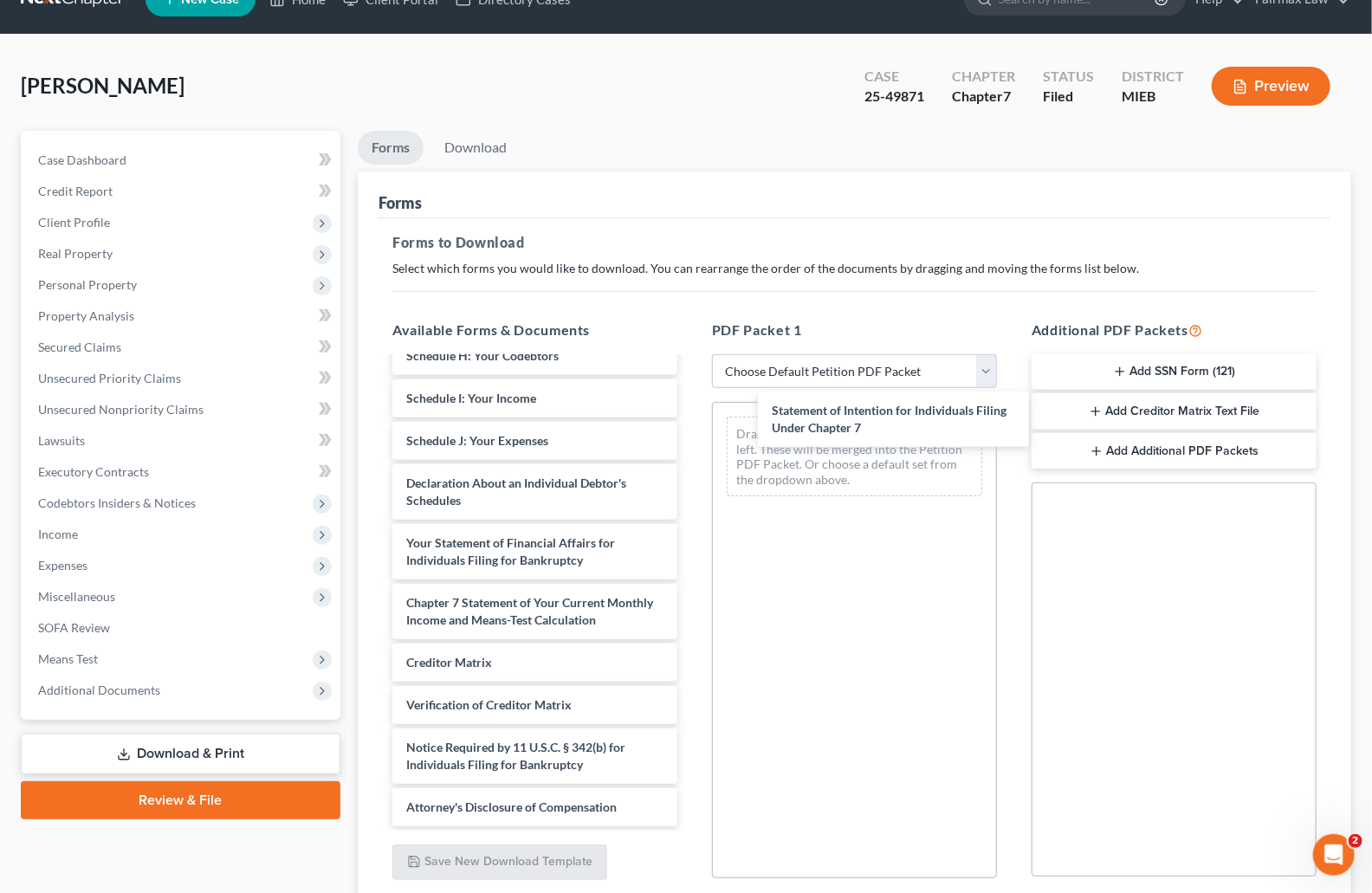
drag, startPoint x: 571, startPoint y: 620, endPoint x: 916, endPoint y: 432, distance: 392.9
click at [691, 425] on div "Statement of Intention for Individuals Filing Under Chapter 7 Bankruptcy Petiti…" at bounding box center [535, 335] width 313 height 984
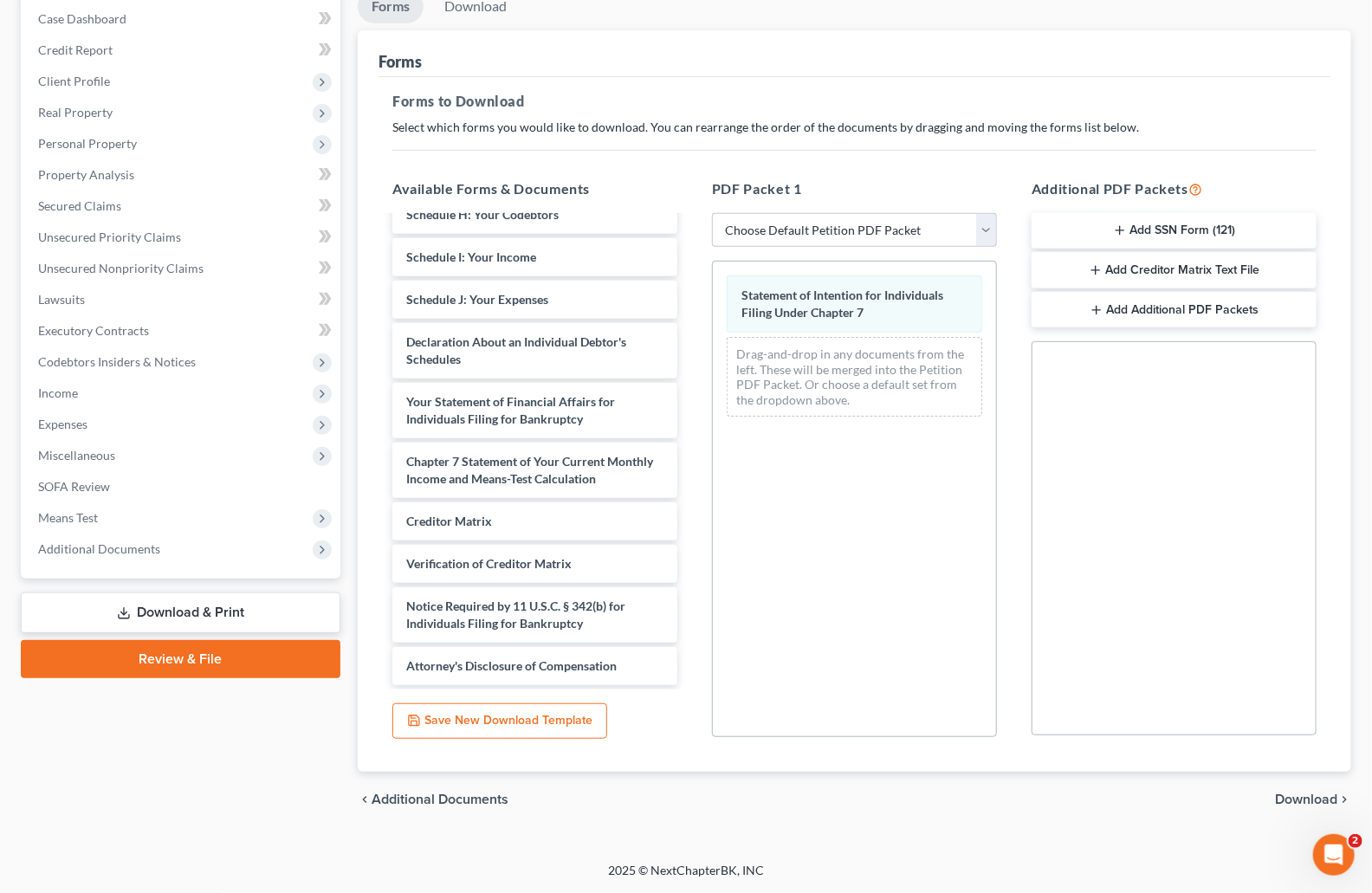
click at [1279, 794] on span "Download" at bounding box center [1306, 800] width 62 height 14
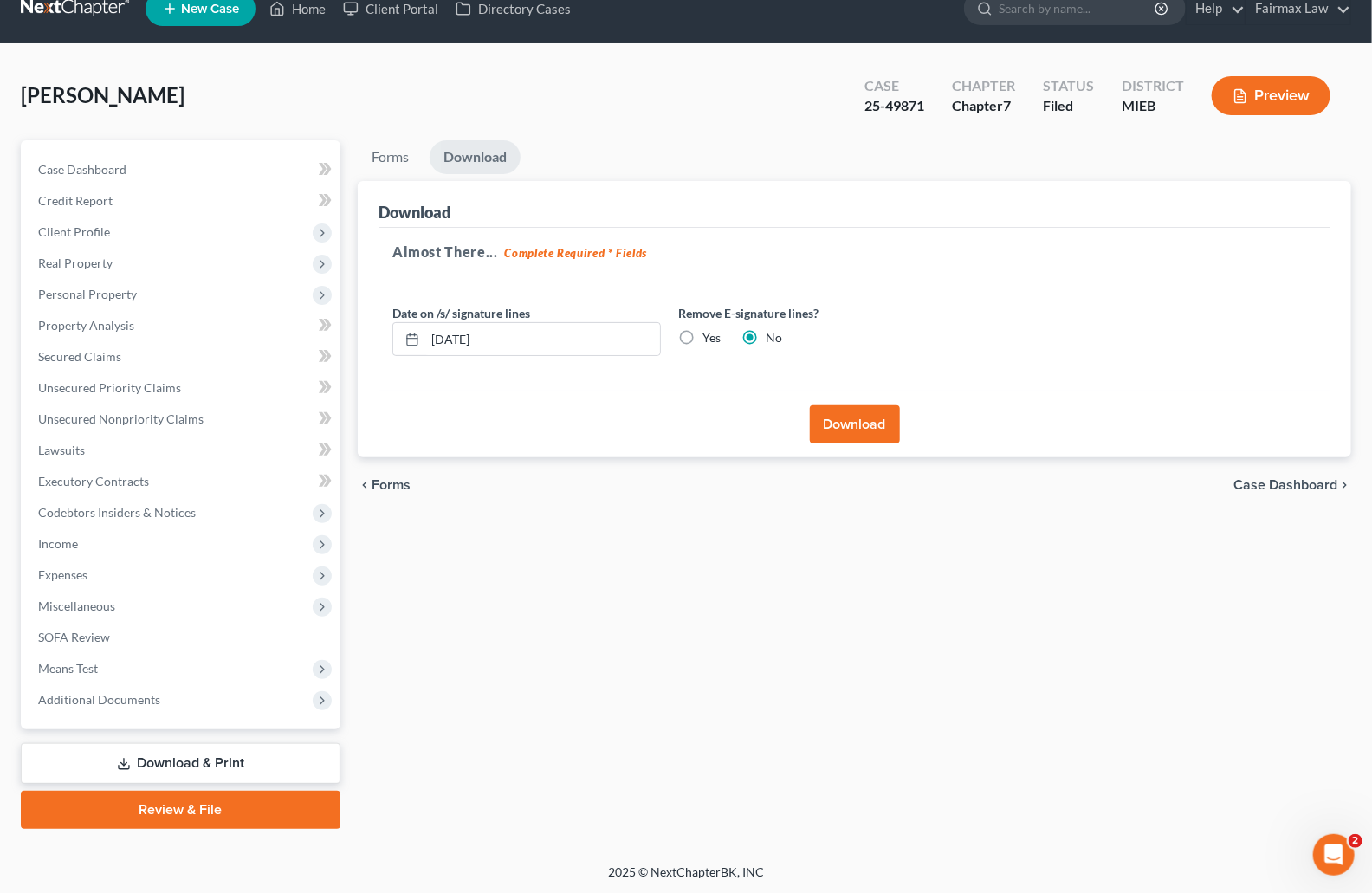
click at [870, 425] on button "Download" at bounding box center [855, 424] width 90 height 38
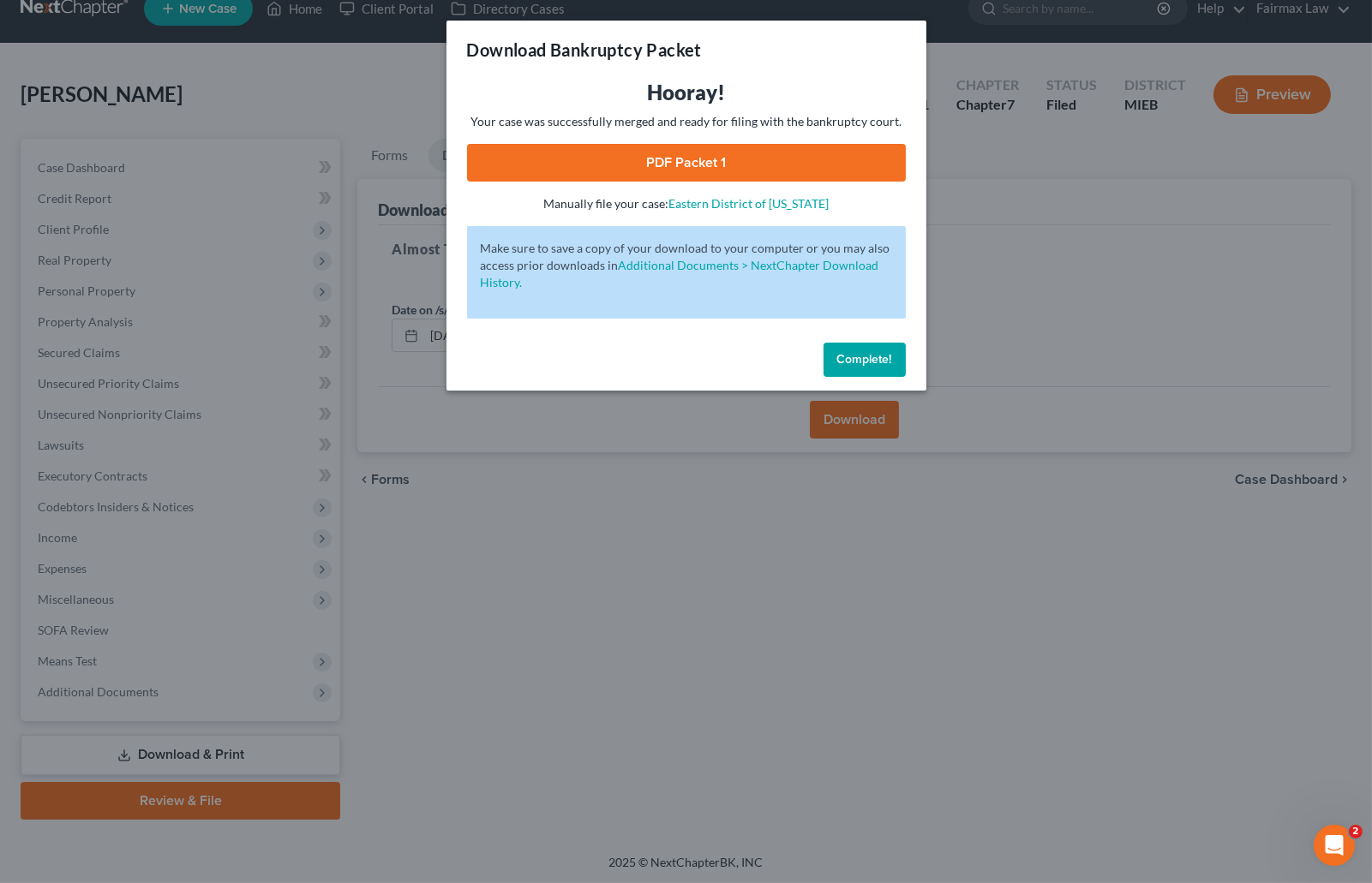
click at [671, 166] on link "PDF Packet 1" at bounding box center [686, 162] width 438 height 37
click at [952, 119] on div "Download Bankruptcy Packet Hooray! Your case was successfully merged and ready …" at bounding box center [686, 441] width 1372 height 883
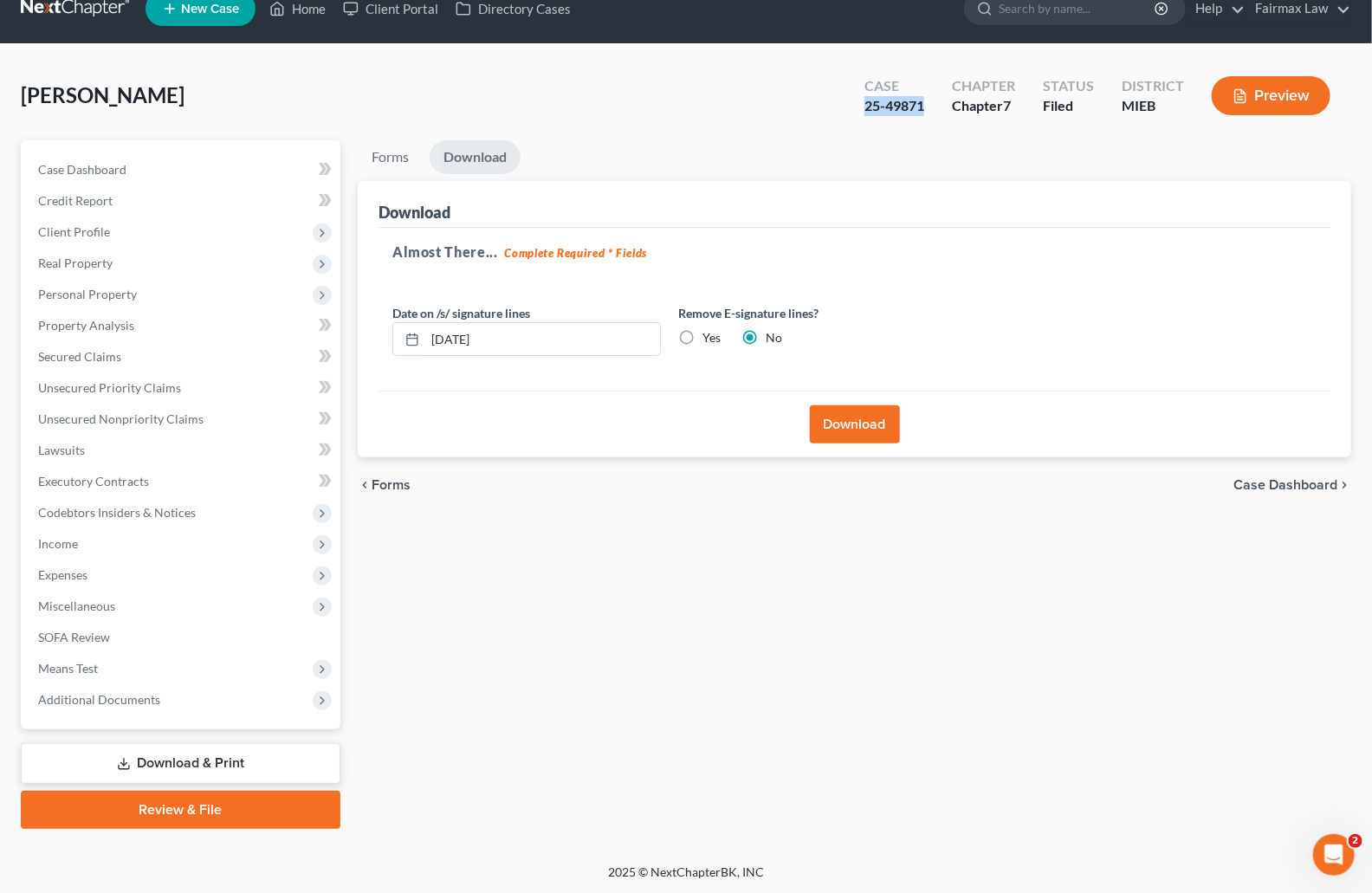
drag, startPoint x: 931, startPoint y: 106, endPoint x: 854, endPoint y: 106, distance: 77.0
click at [854, 106] on div "Case 25-49871" at bounding box center [894, 98] width 87 height 51
copy div "25-49871"
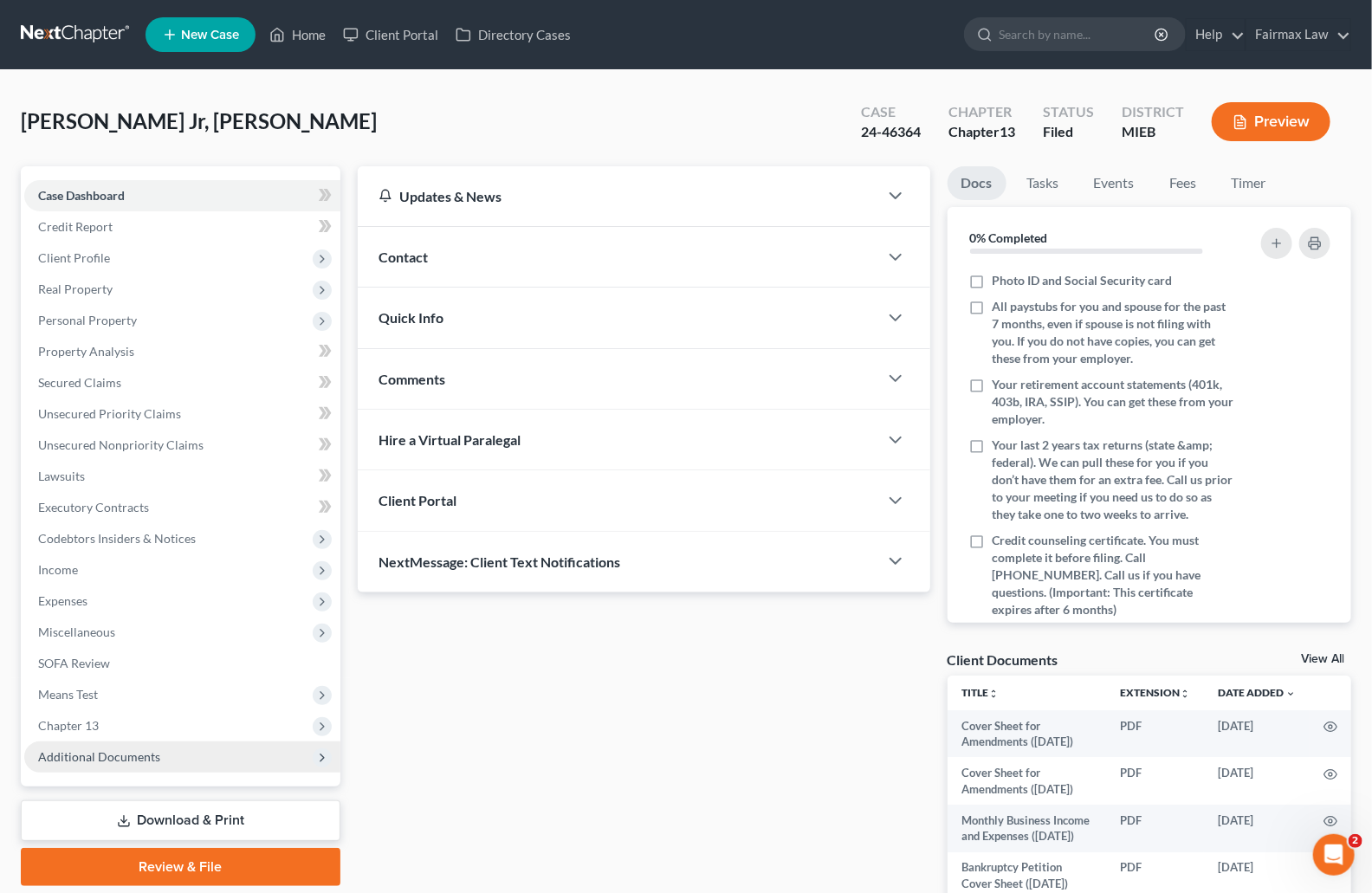
click at [121, 758] on span "Additional Documents" at bounding box center [99, 757] width 122 height 15
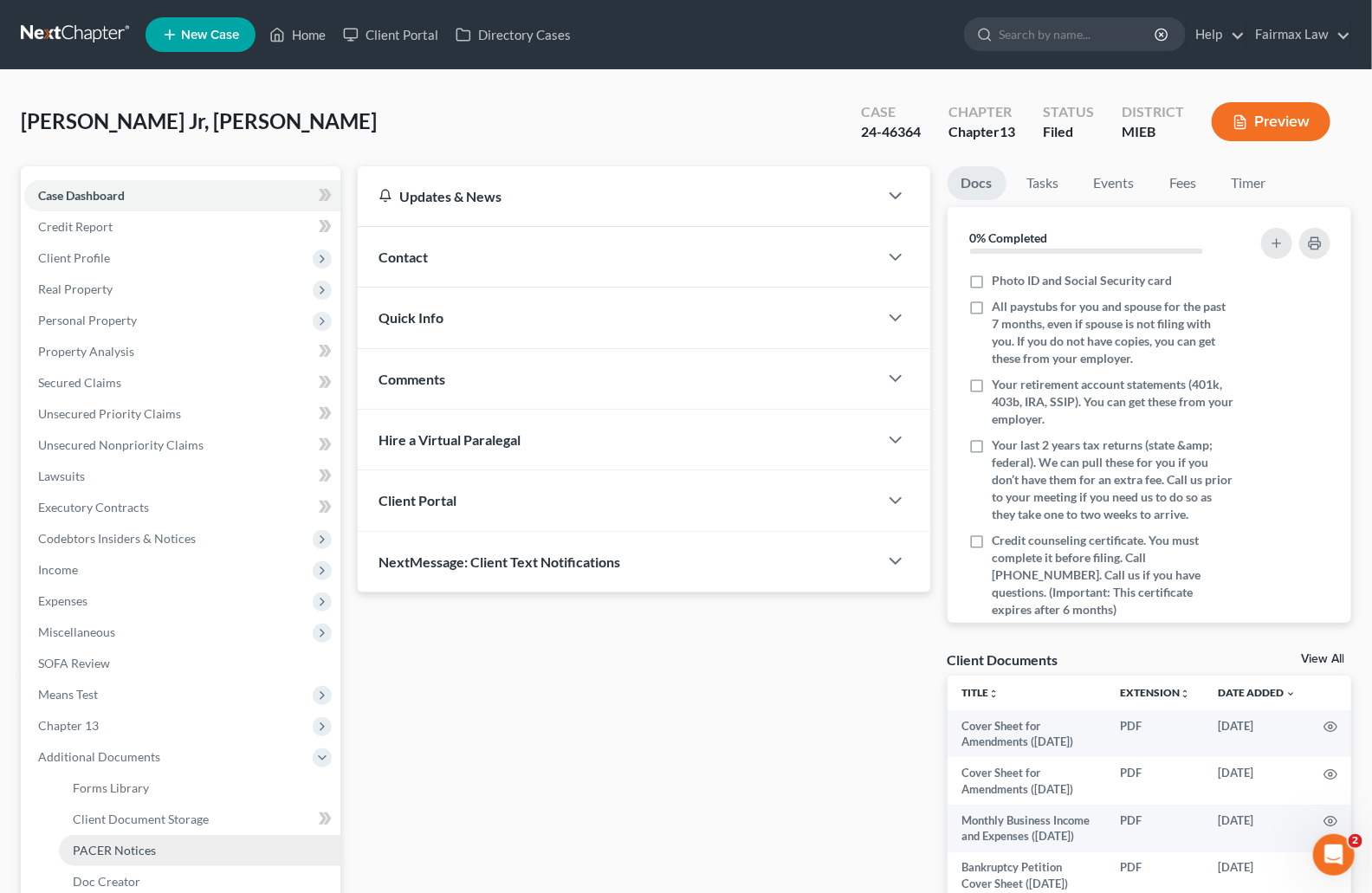
click at [145, 843] on span "PACER Notices" at bounding box center [114, 850] width 84 height 15
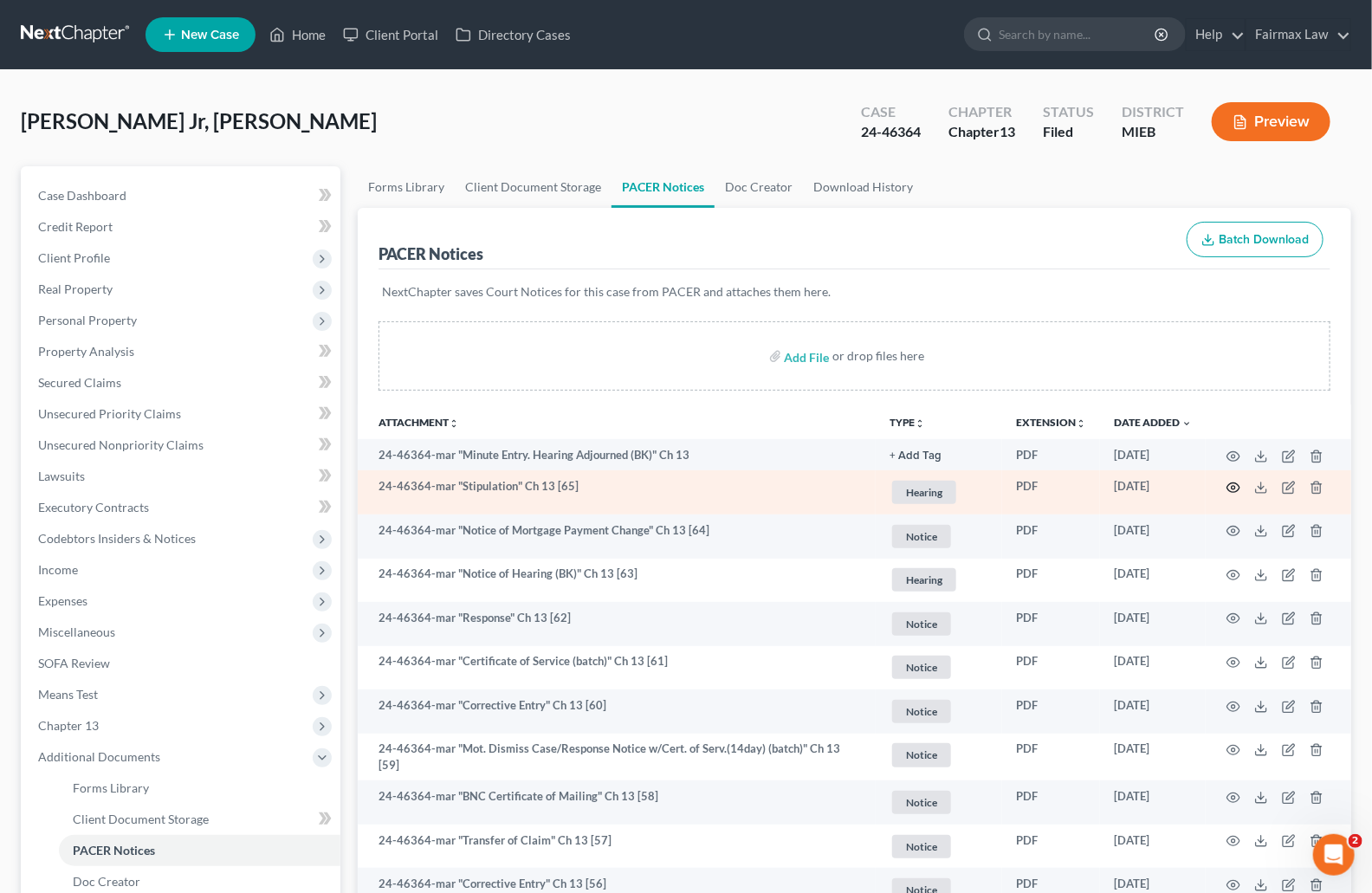
click at [1235, 488] on circle "button" at bounding box center [1233, 488] width 4 height 4
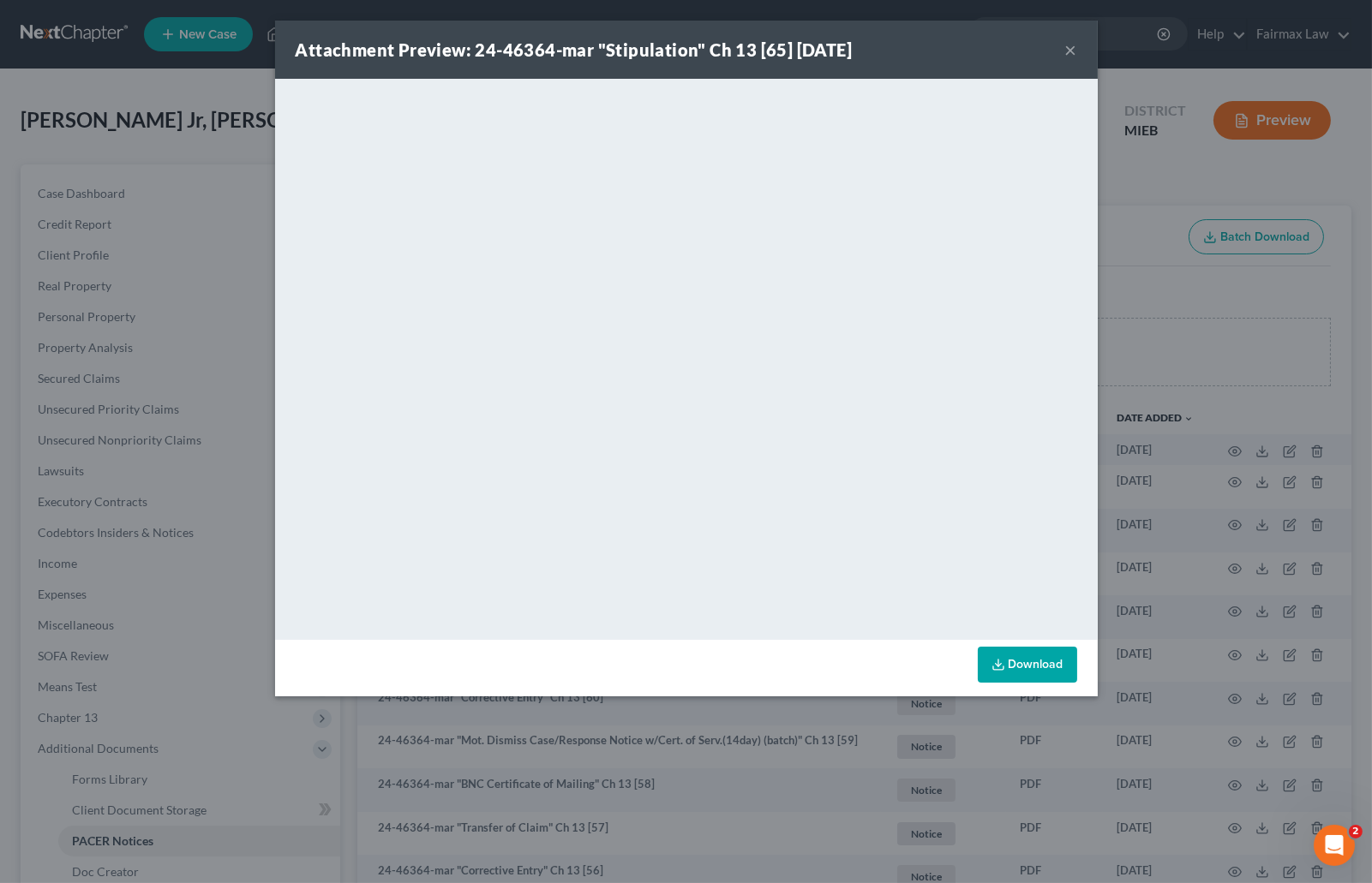
click at [1241, 216] on div "Attachment Preview: 24-46364-mar "Stipulation" Ch 13 [65] 10/15/2025 × <object …" at bounding box center [686, 441] width 1372 height 883
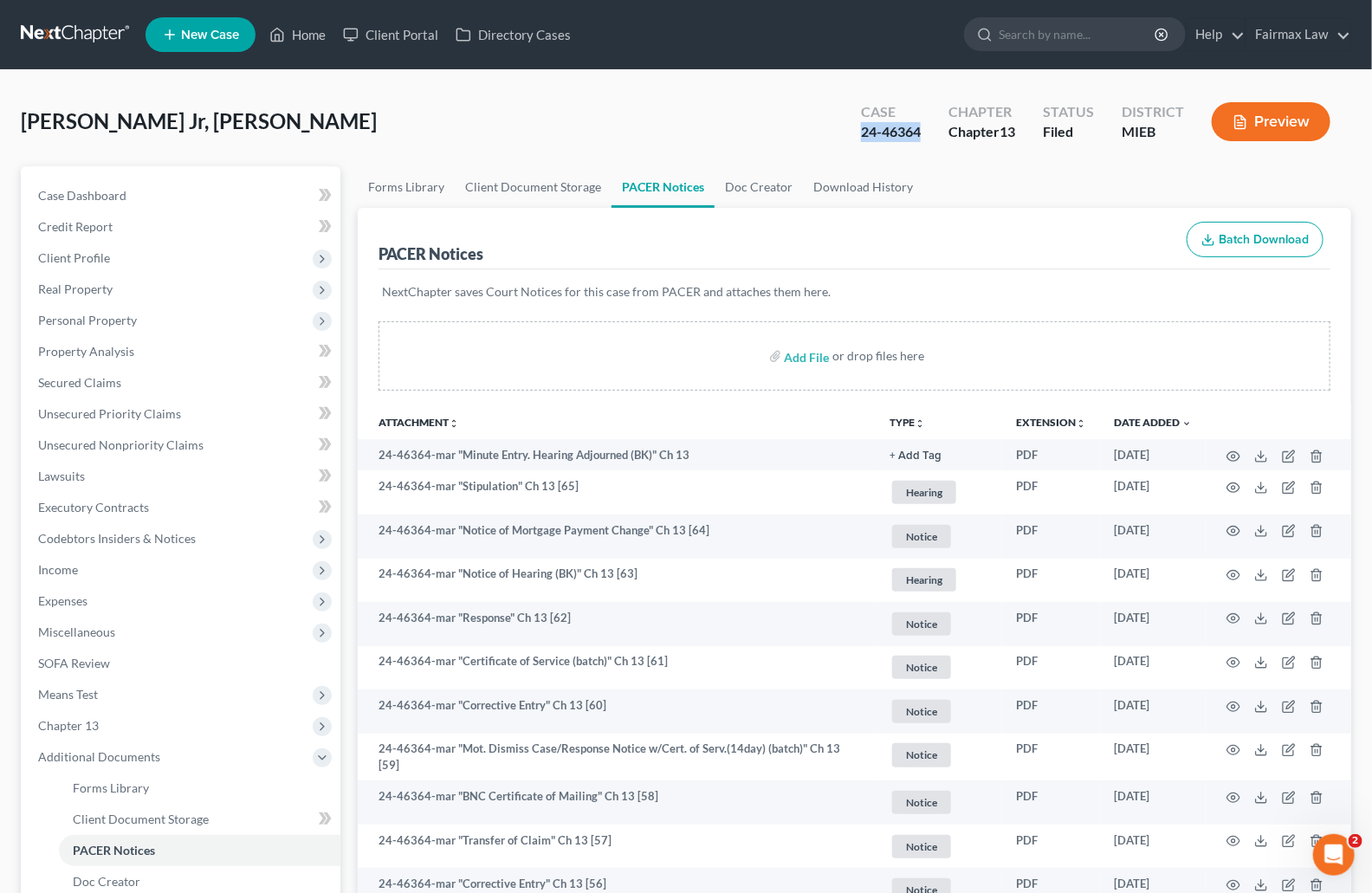
drag, startPoint x: 927, startPoint y: 131, endPoint x: 858, endPoint y: 128, distance: 69.1
click at [858, 128] on div "Case 24-46364" at bounding box center [890, 123] width 87 height 51
copy div "24-46364"
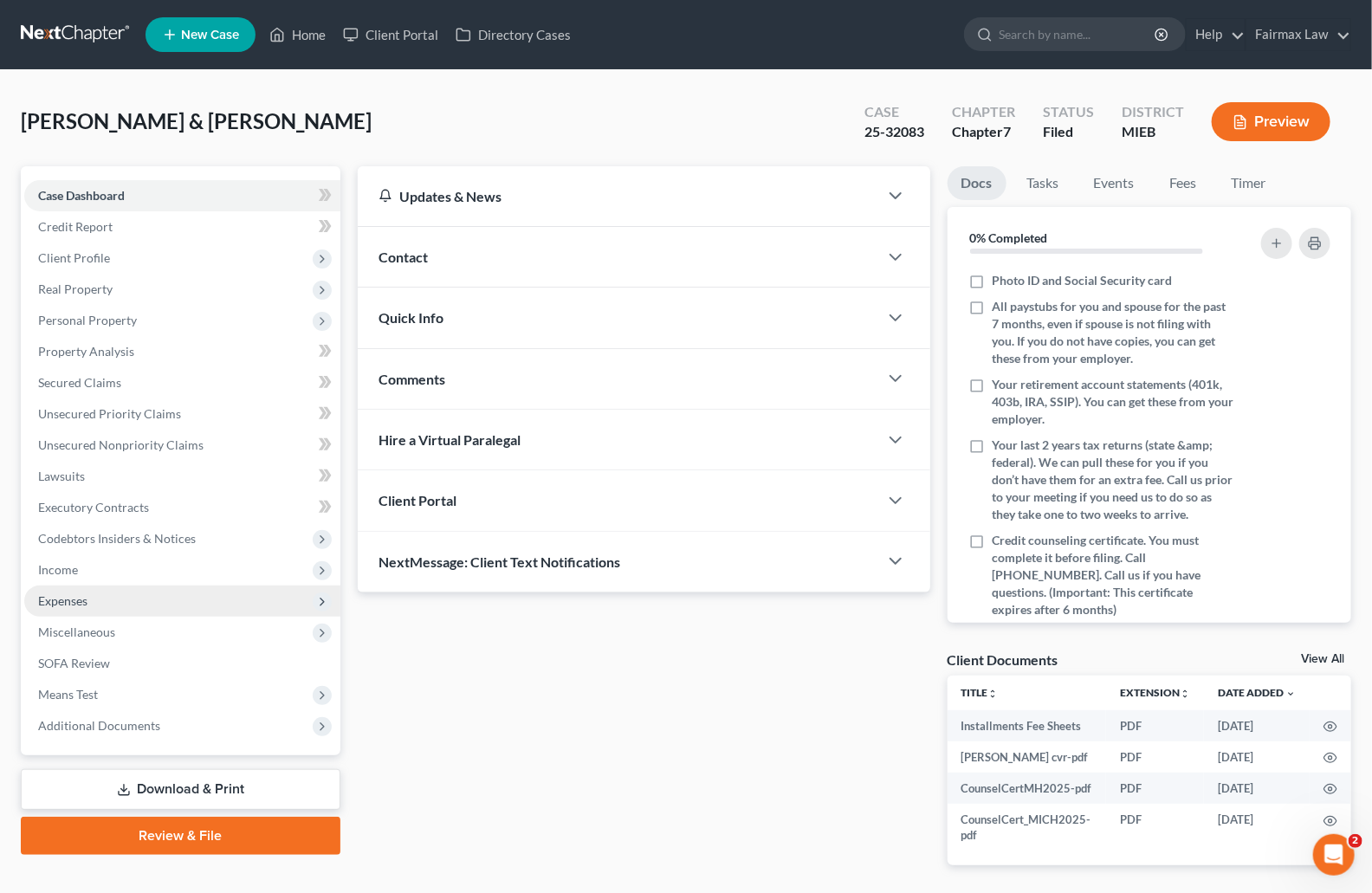
click at [76, 596] on span "Expenses" at bounding box center [62, 601] width 49 height 15
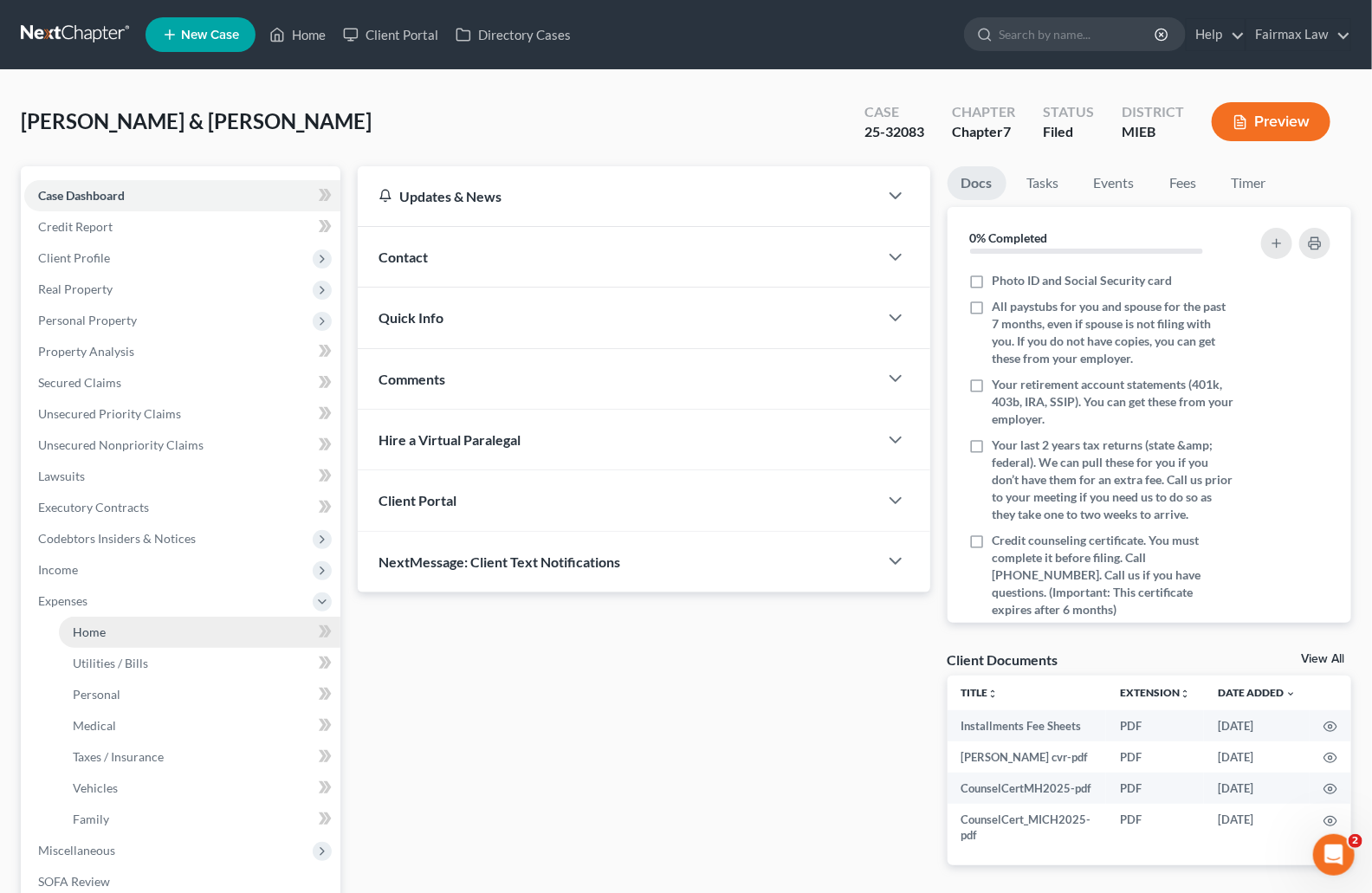
click at [103, 620] on link "Home" at bounding box center [200, 632] width 281 height 31
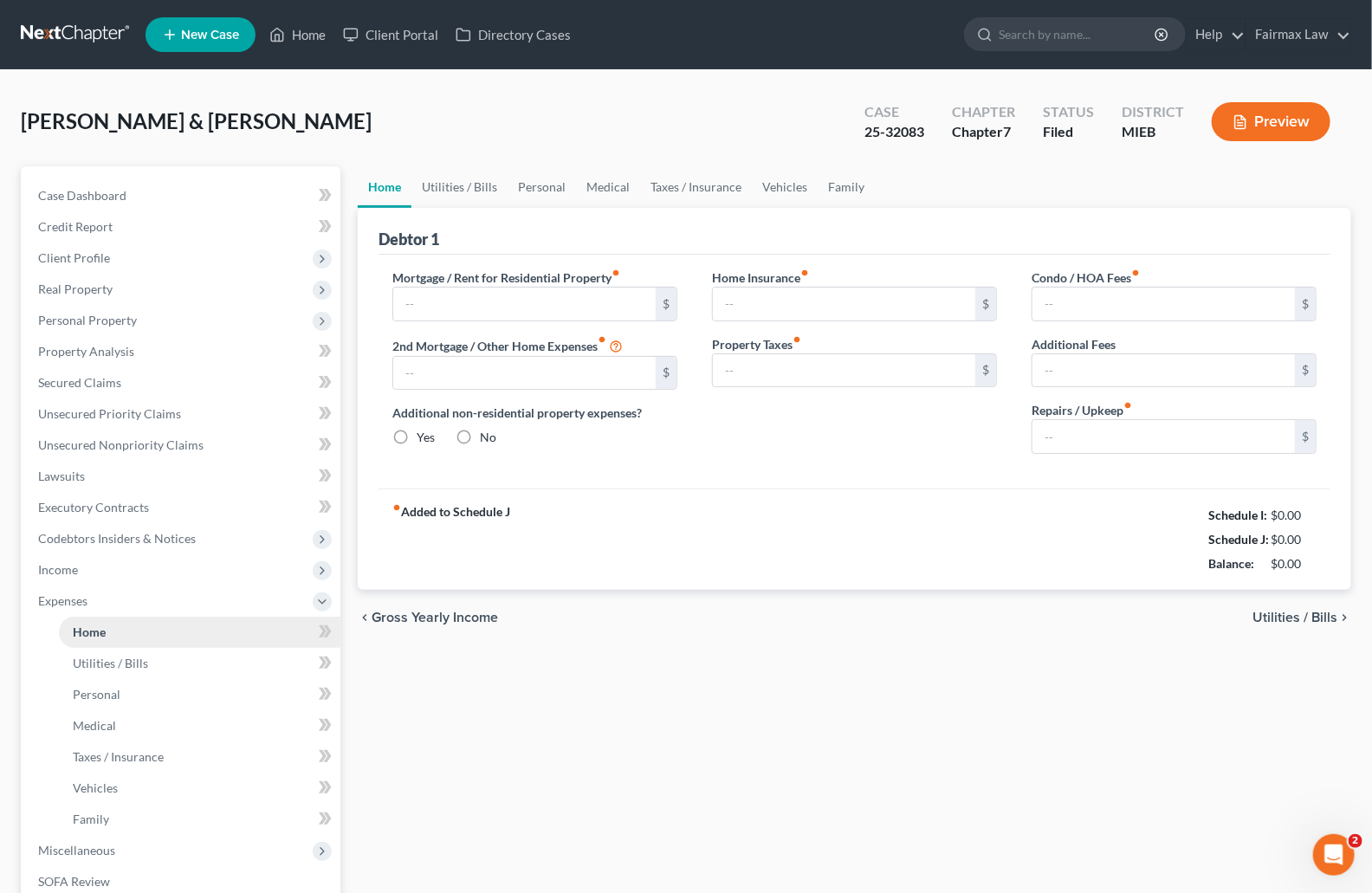
type input "1,225.00"
type input "0.00"
radio input "true"
type input "0.00"
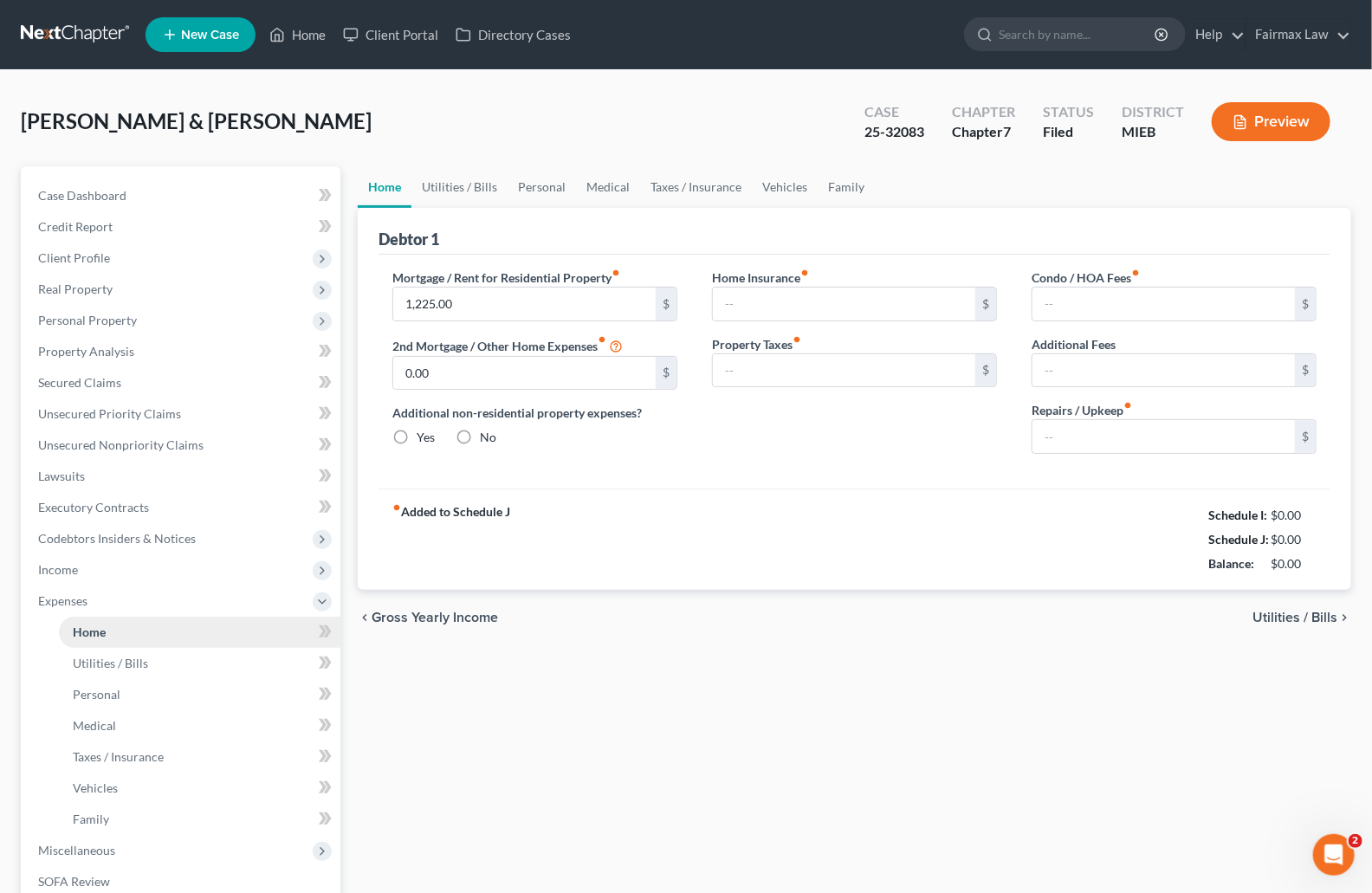
type input "0.00"
type input "50.00"
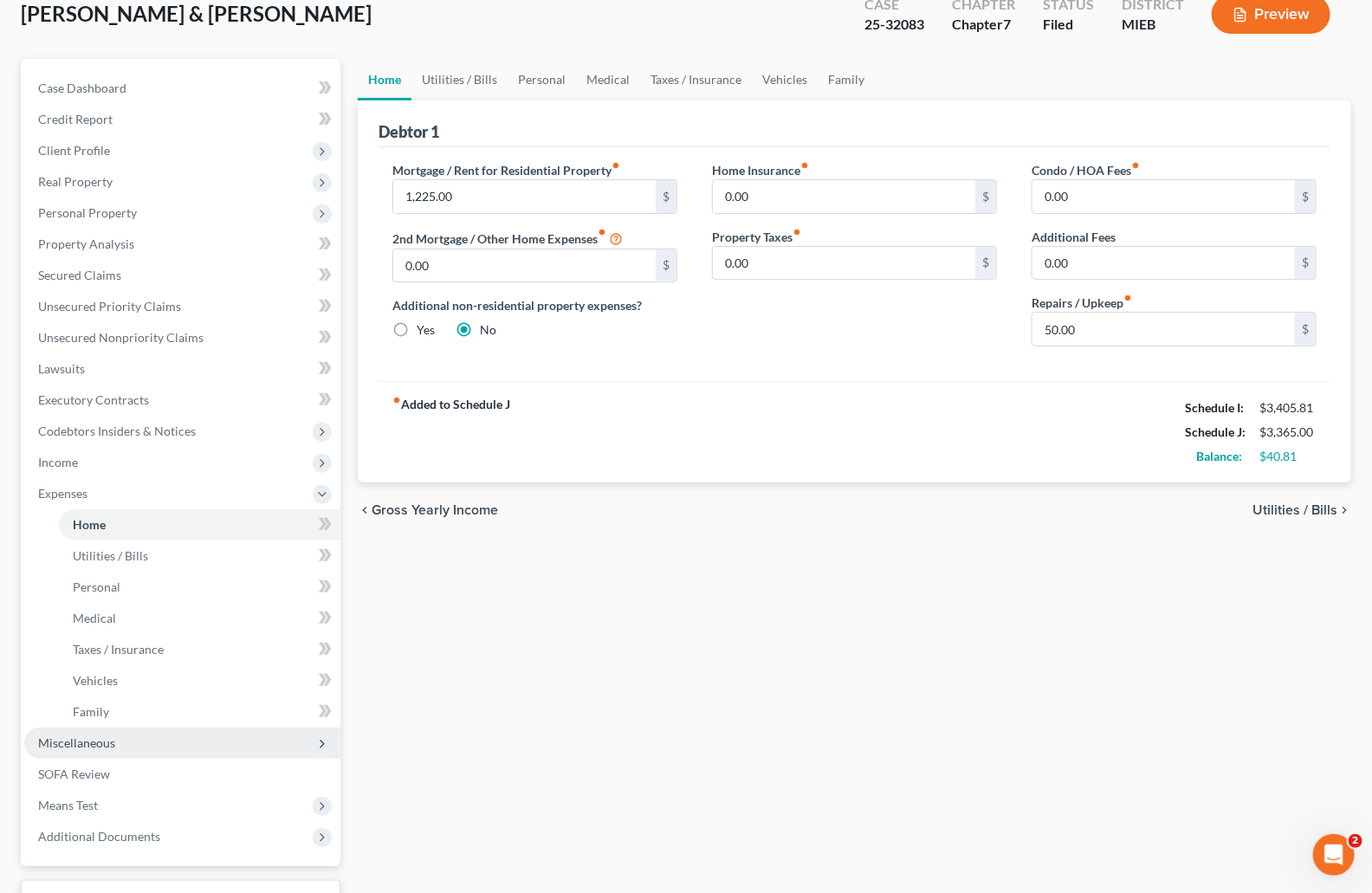
scroll to position [245, 0]
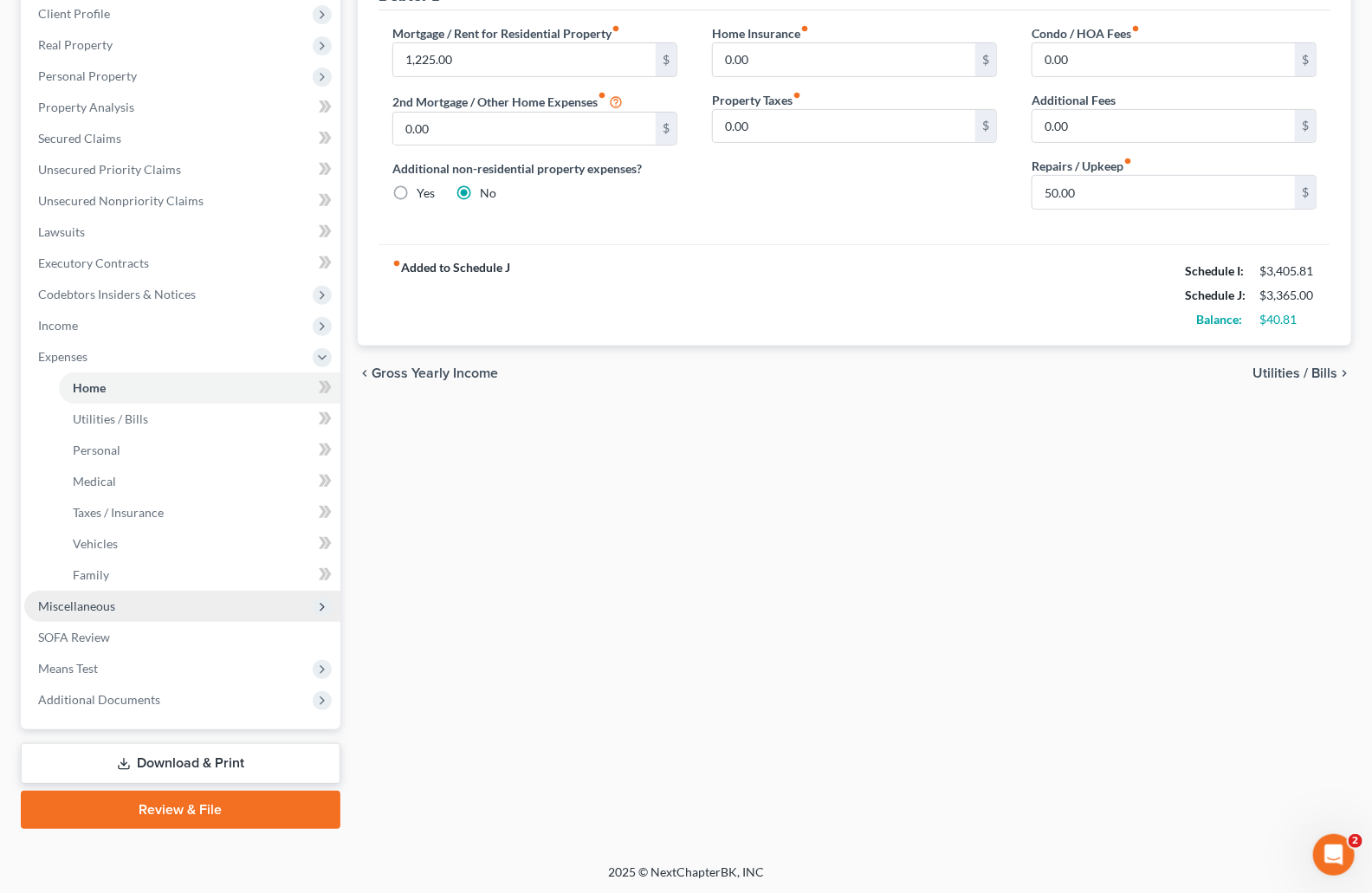
click at [88, 604] on span "Miscellaneous" at bounding box center [77, 606] width 77 height 15
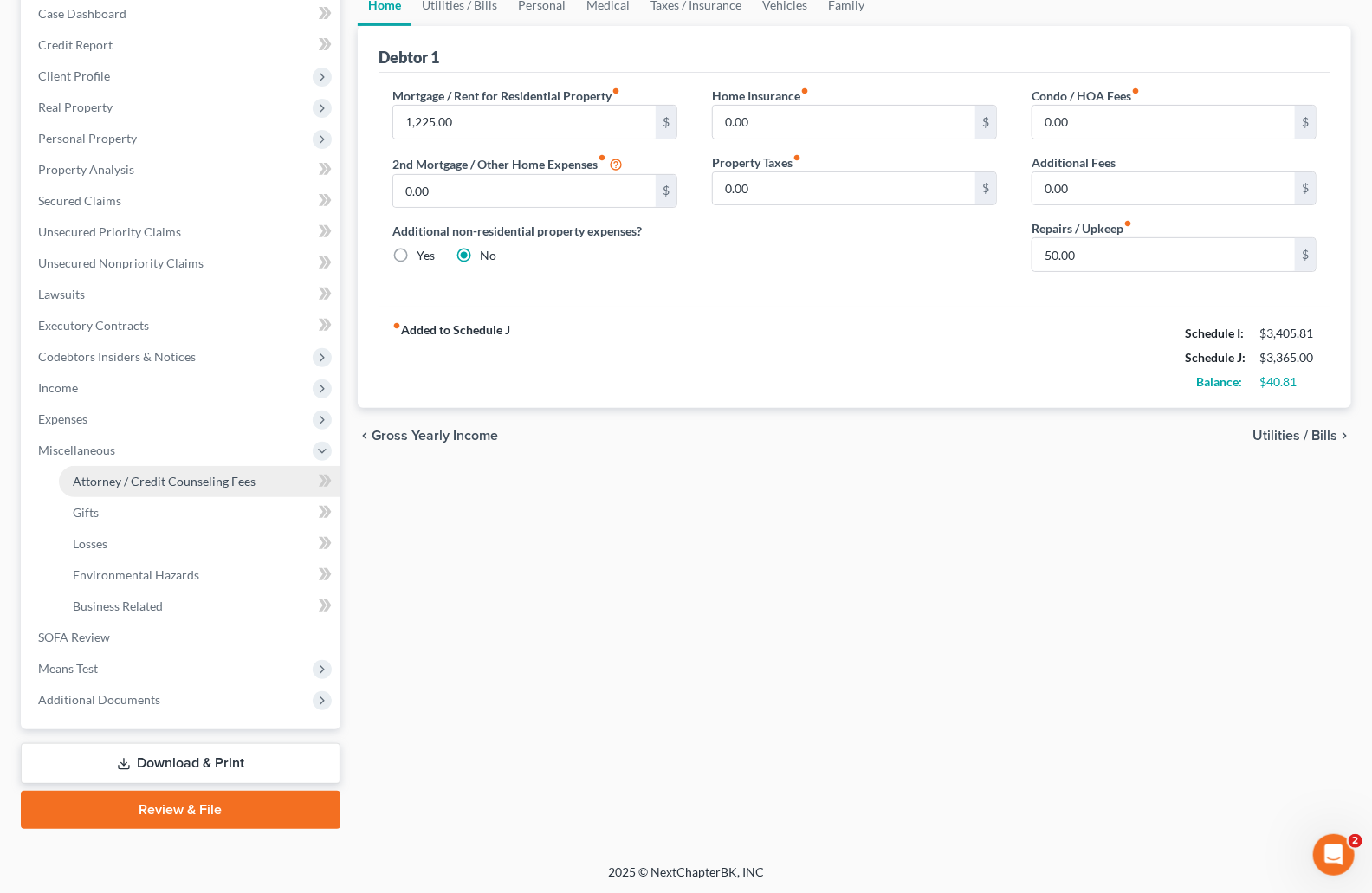
click at [135, 485] on span "Attorney / Credit Counseling Fees" at bounding box center [164, 481] width 183 height 15
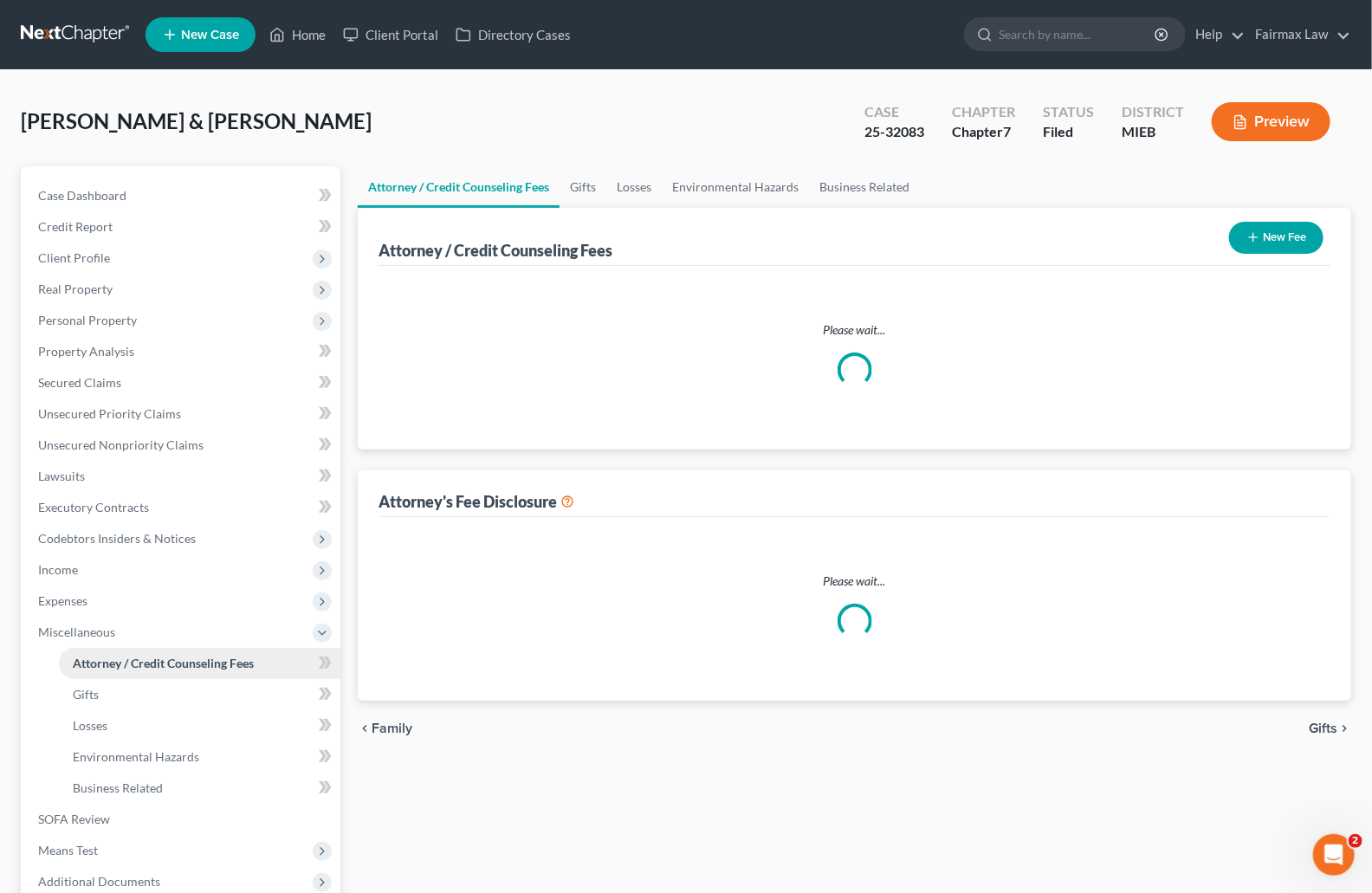
select select "2"
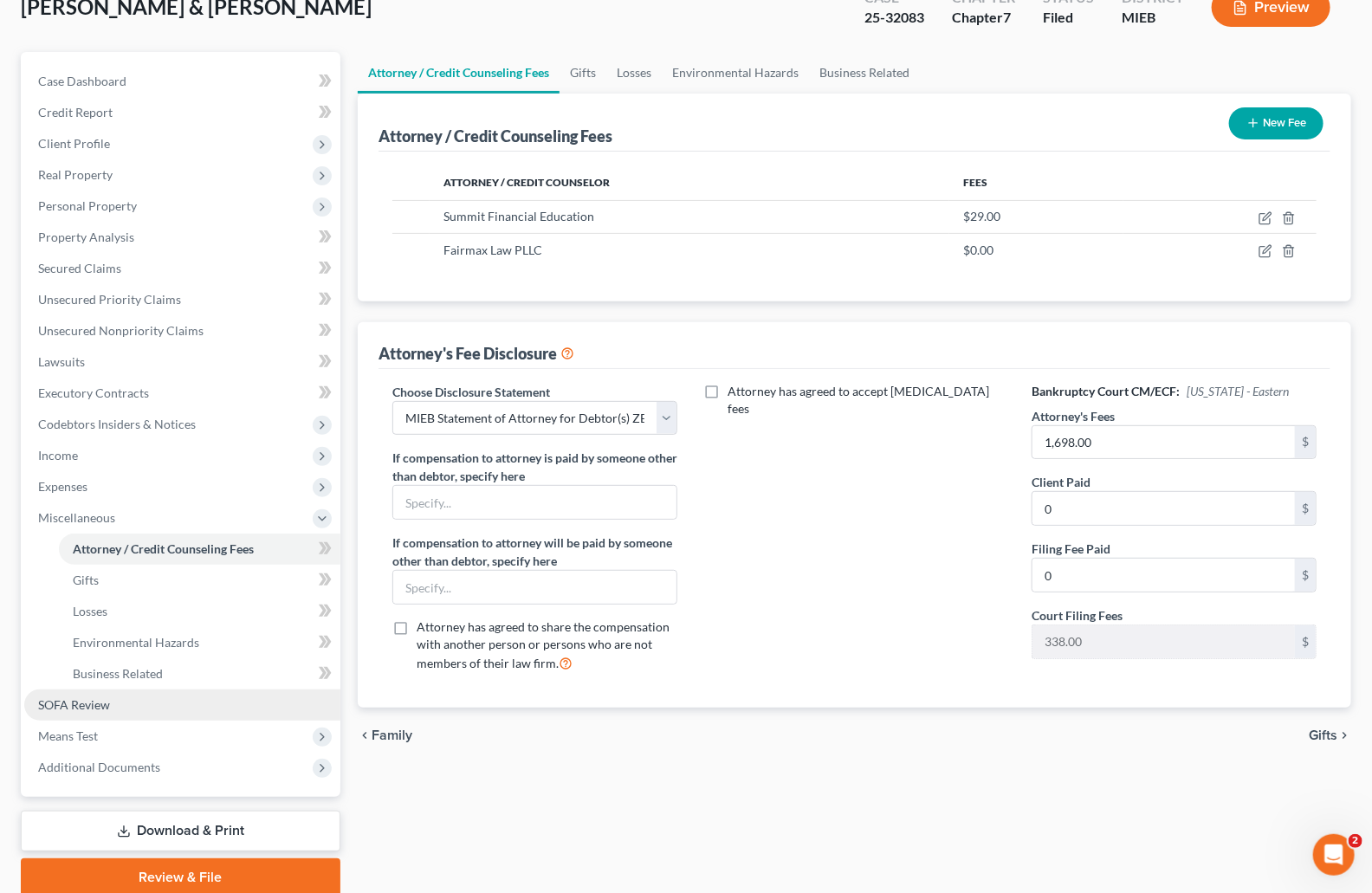
scroll to position [182, 0]
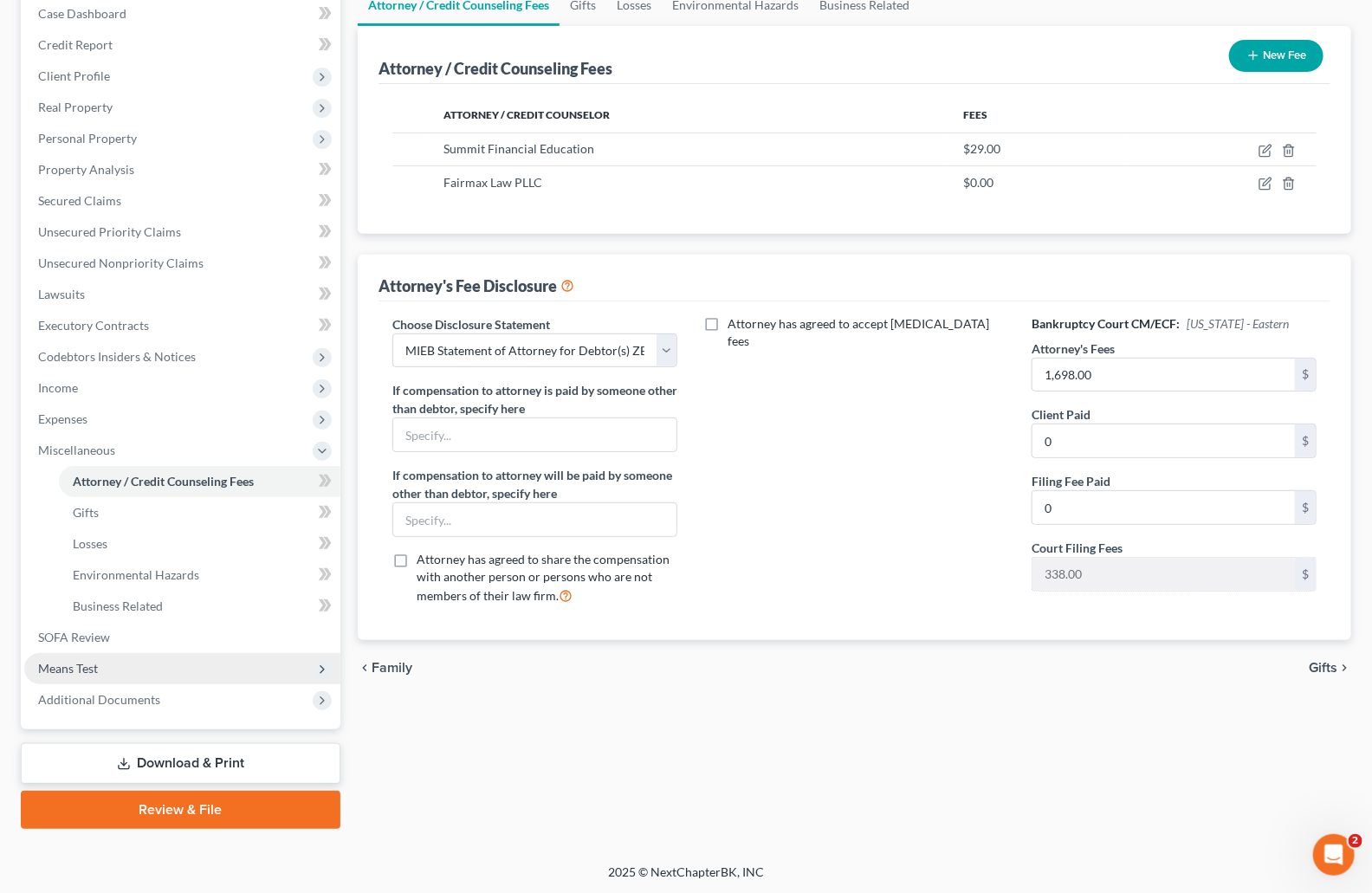
click at [108, 670] on span "Means Test" at bounding box center [182, 669] width 316 height 31
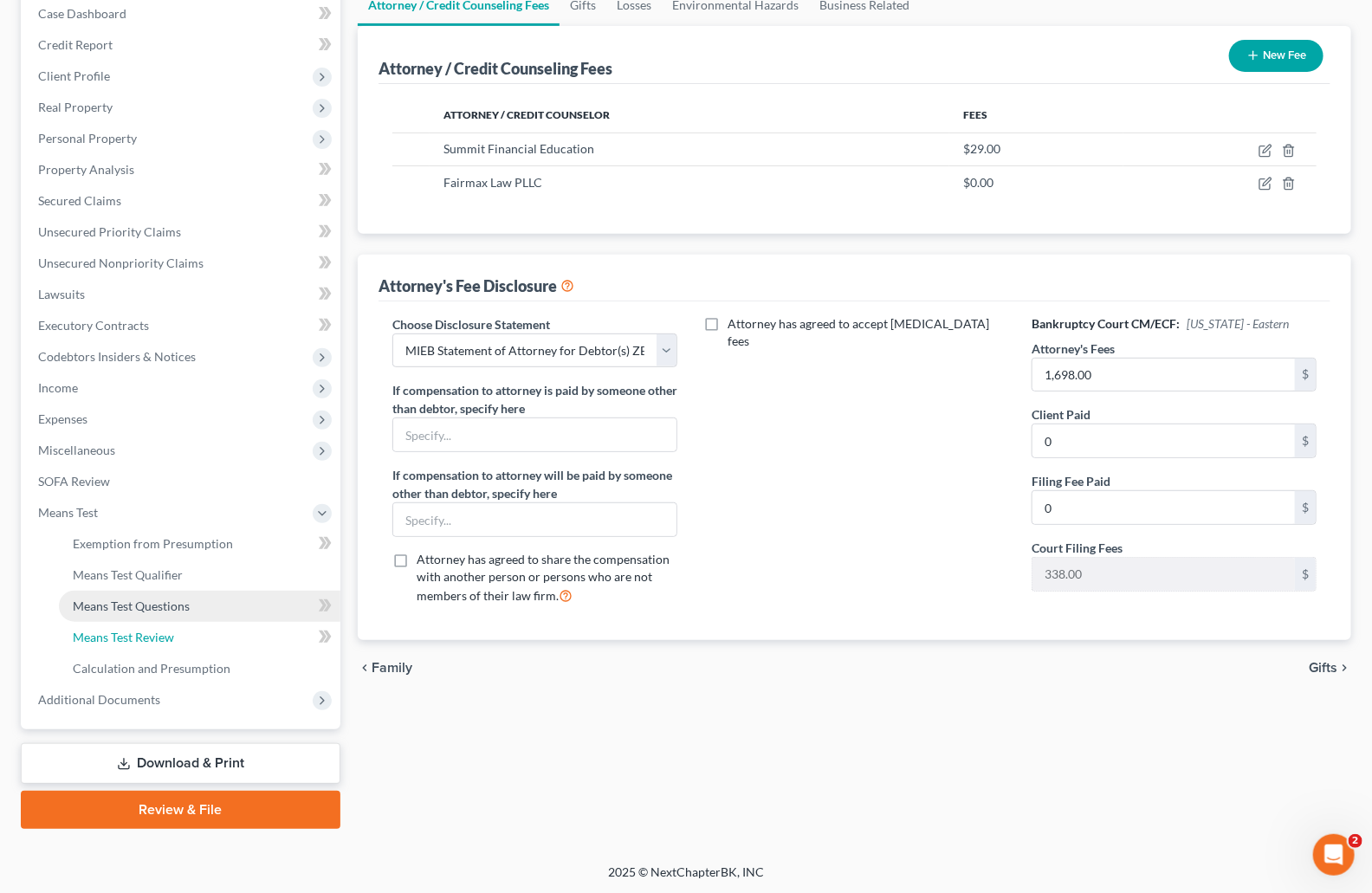
click at [116, 633] on span "Means Test Review" at bounding box center [123, 637] width 101 height 15
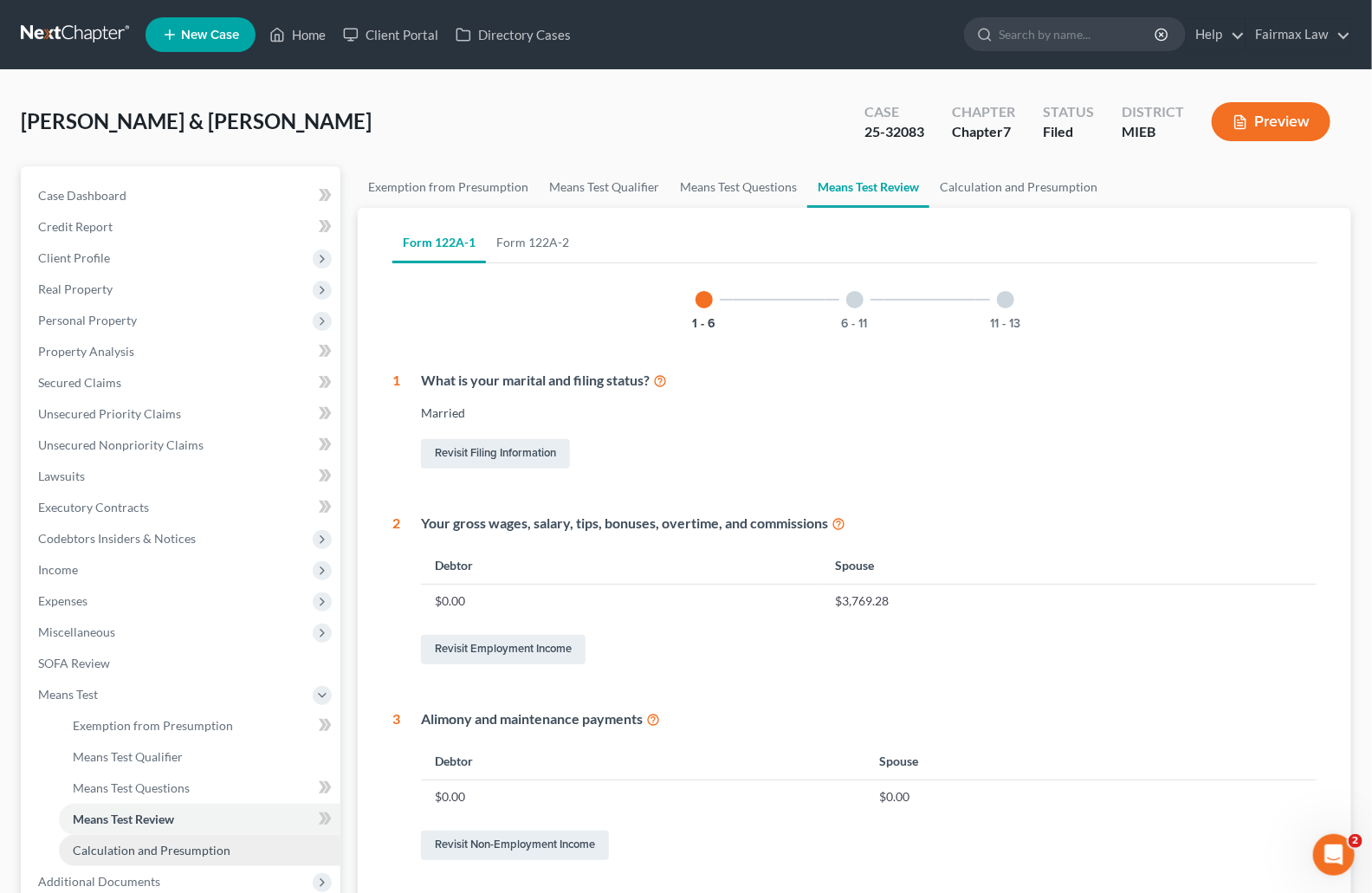
click at [149, 848] on span "Calculation and Presumption" at bounding box center [151, 850] width 157 height 15
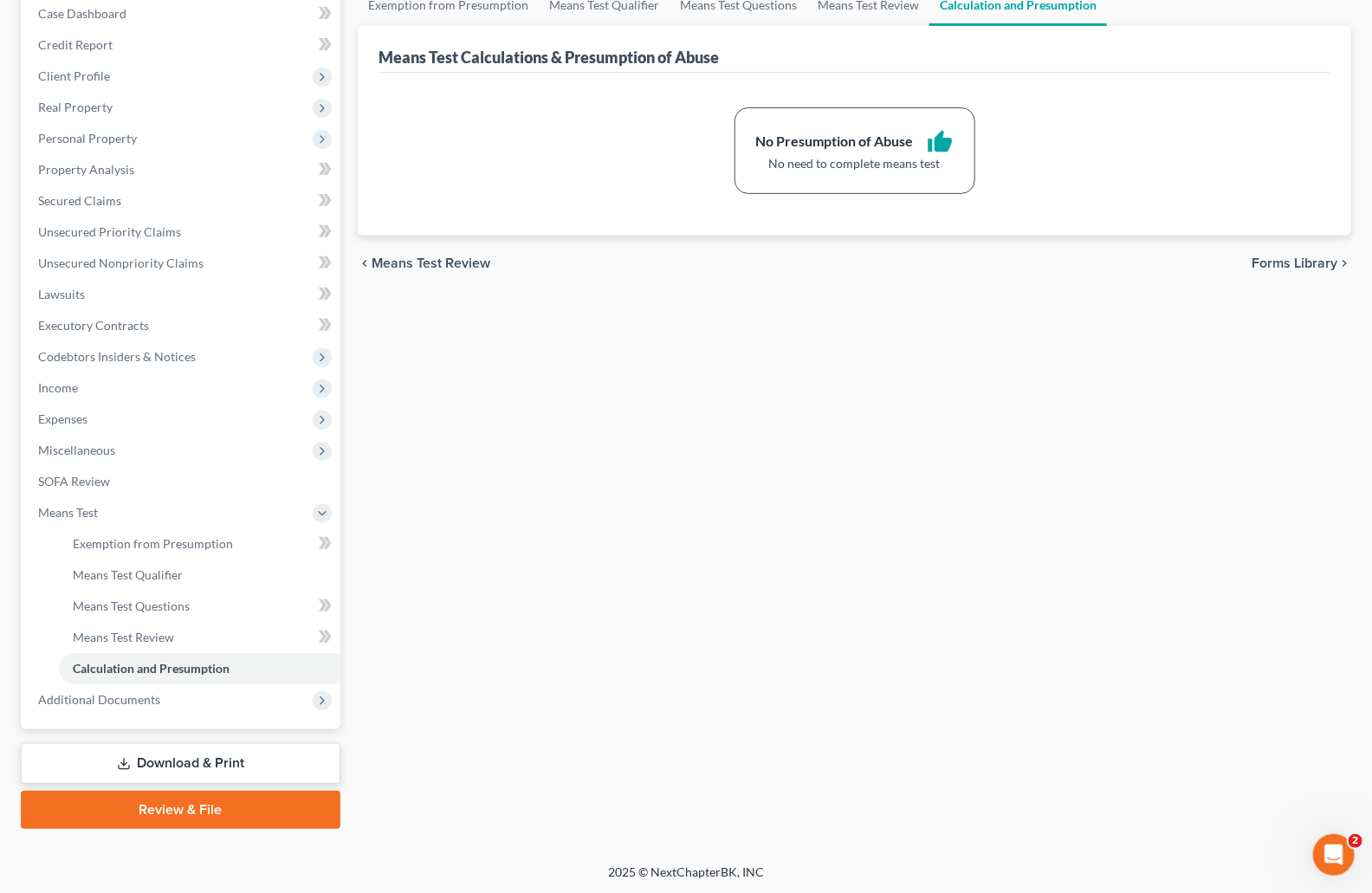
click at [185, 765] on link "Download & Print" at bounding box center [180, 764] width 319 height 40
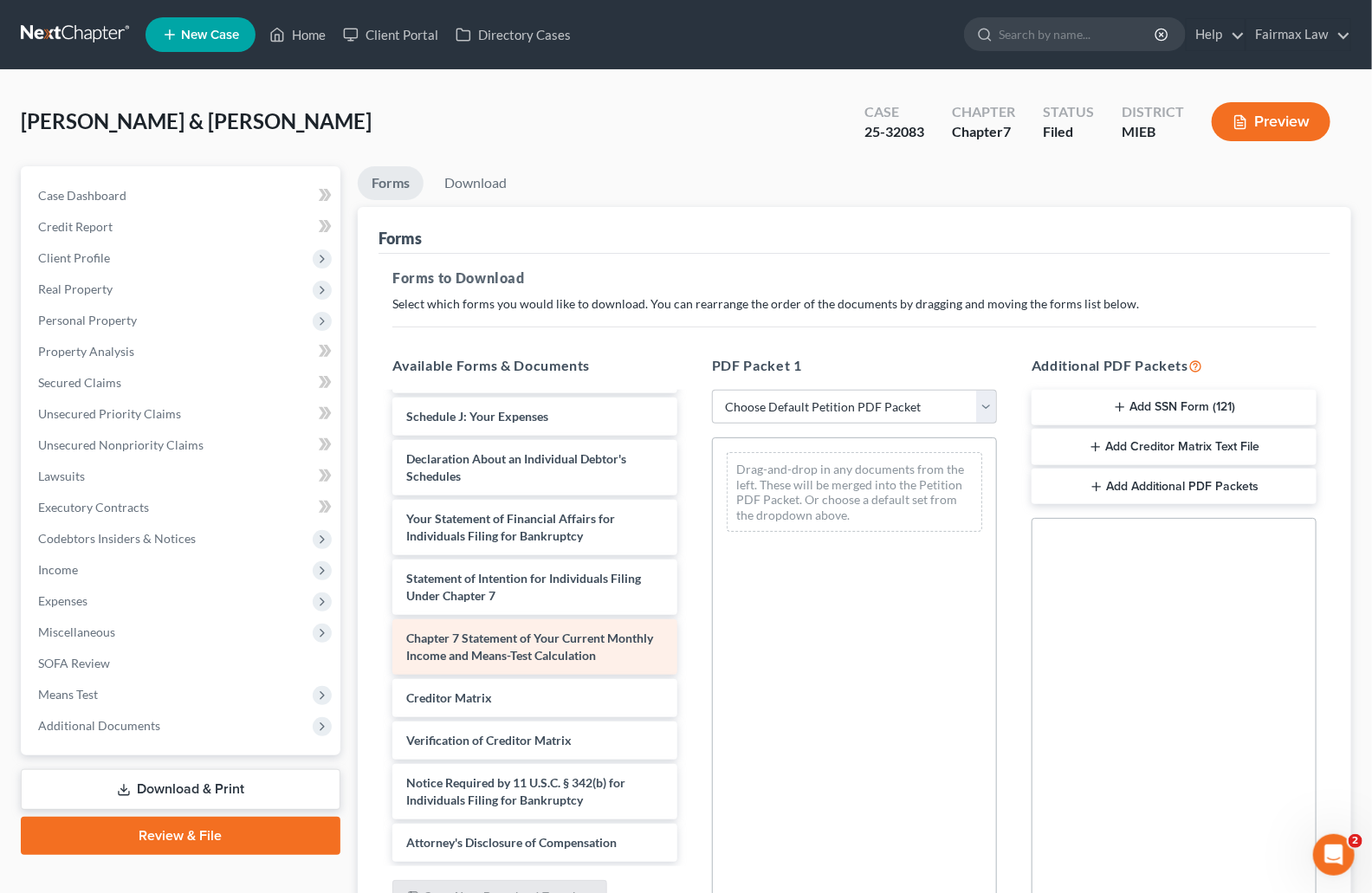
scroll to position [575, 0]
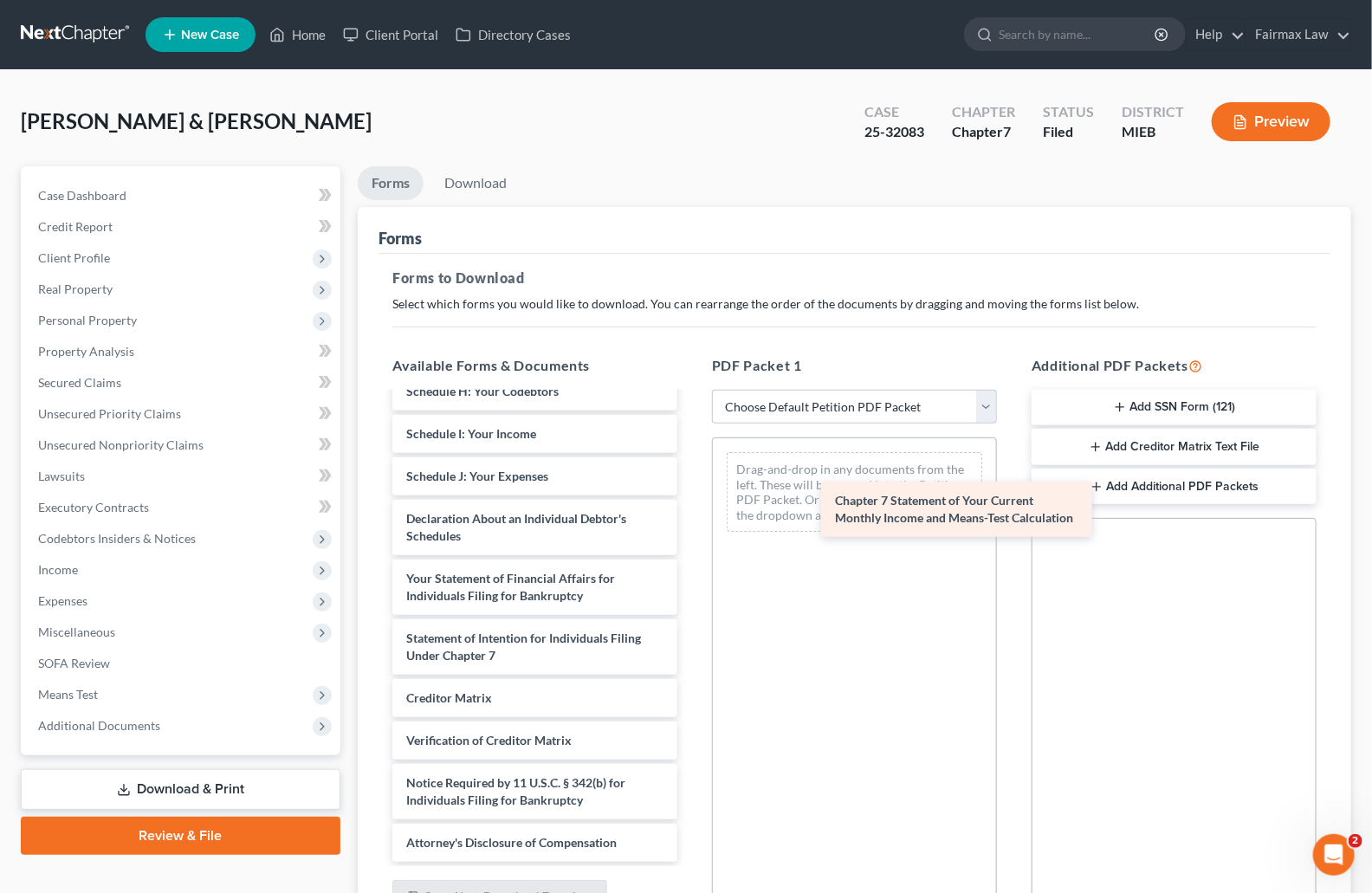
drag, startPoint x: 509, startPoint y: 649, endPoint x: 940, endPoint y: 511, distance: 452.6
click at [691, 511] on div "Chapter 7 Statement of Your Current Monthly Income and Means-Test Calculation I…" at bounding box center [535, 349] width 313 height 1026
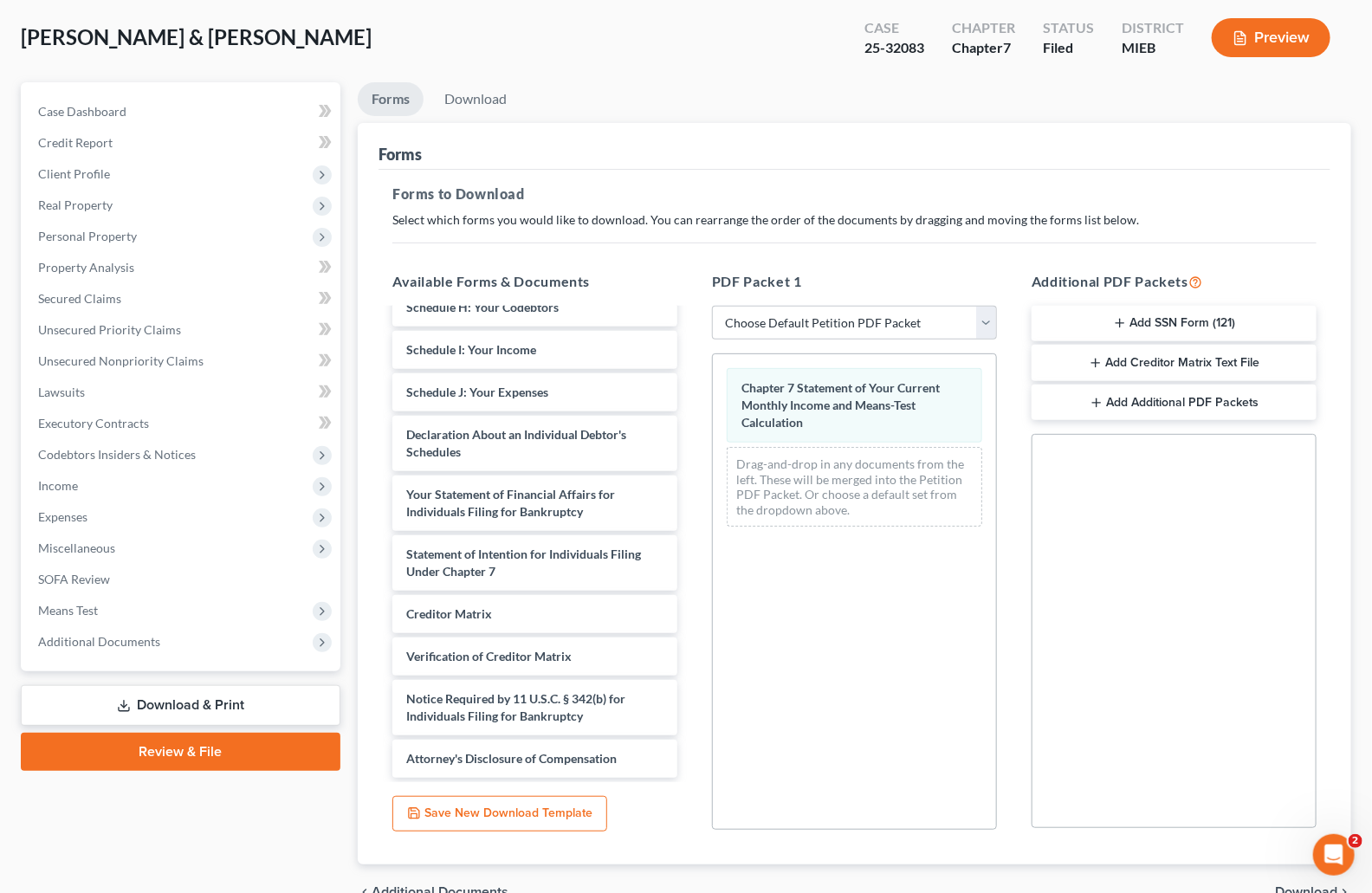
scroll to position [177, 0]
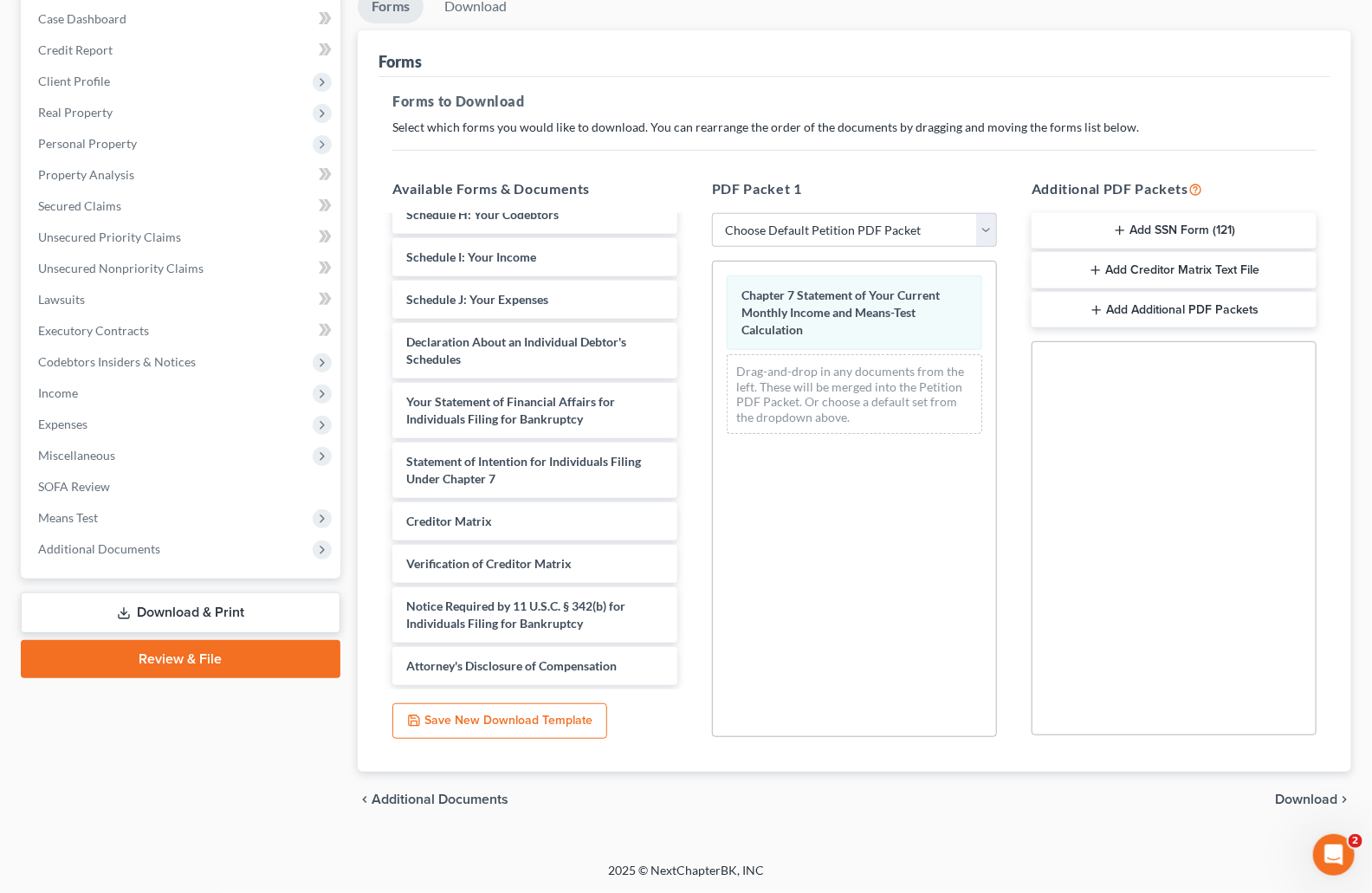
click at [1295, 802] on span "Download" at bounding box center [1306, 800] width 62 height 14
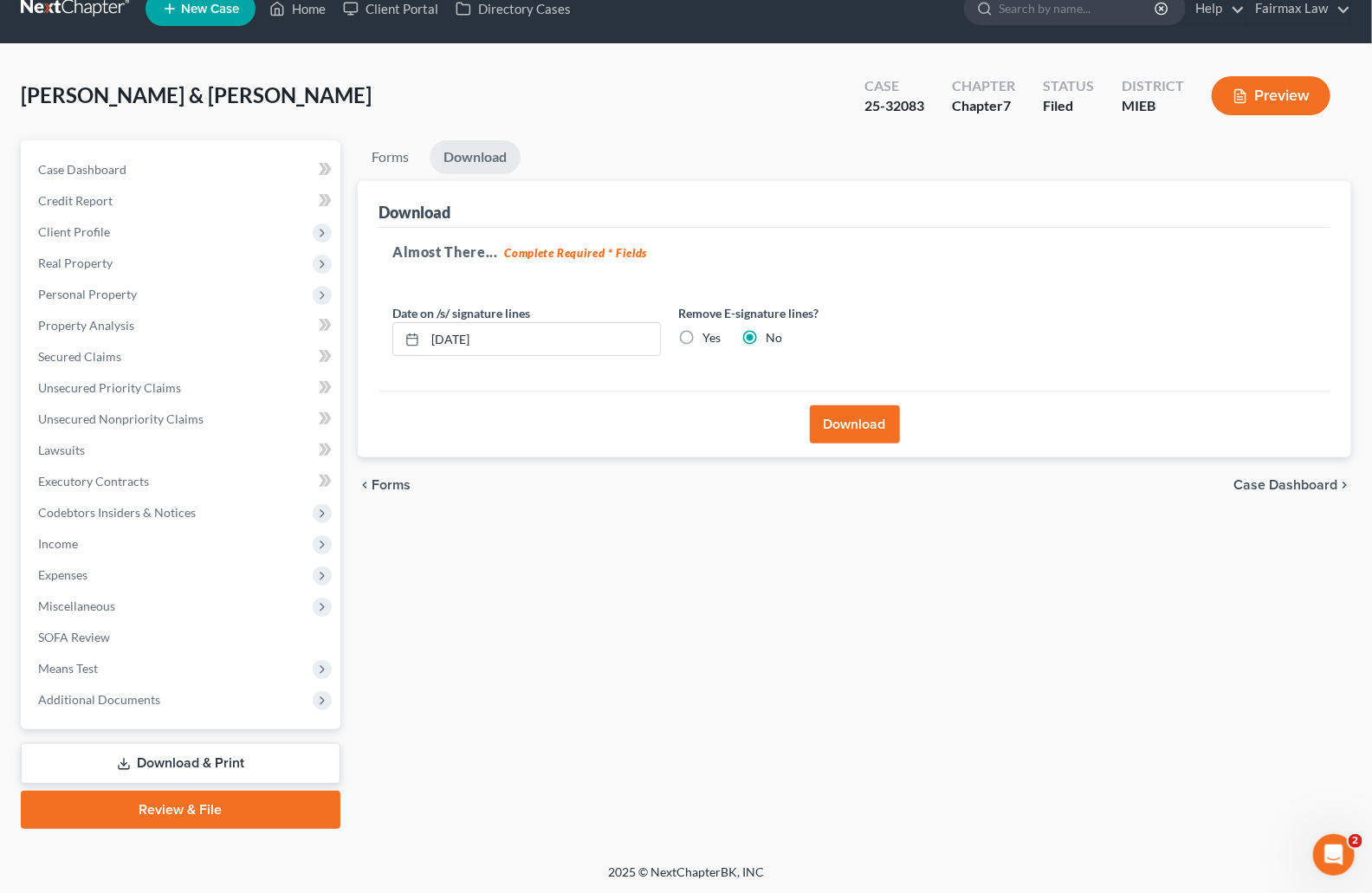
click at [871, 415] on button "Download" at bounding box center [855, 424] width 90 height 38
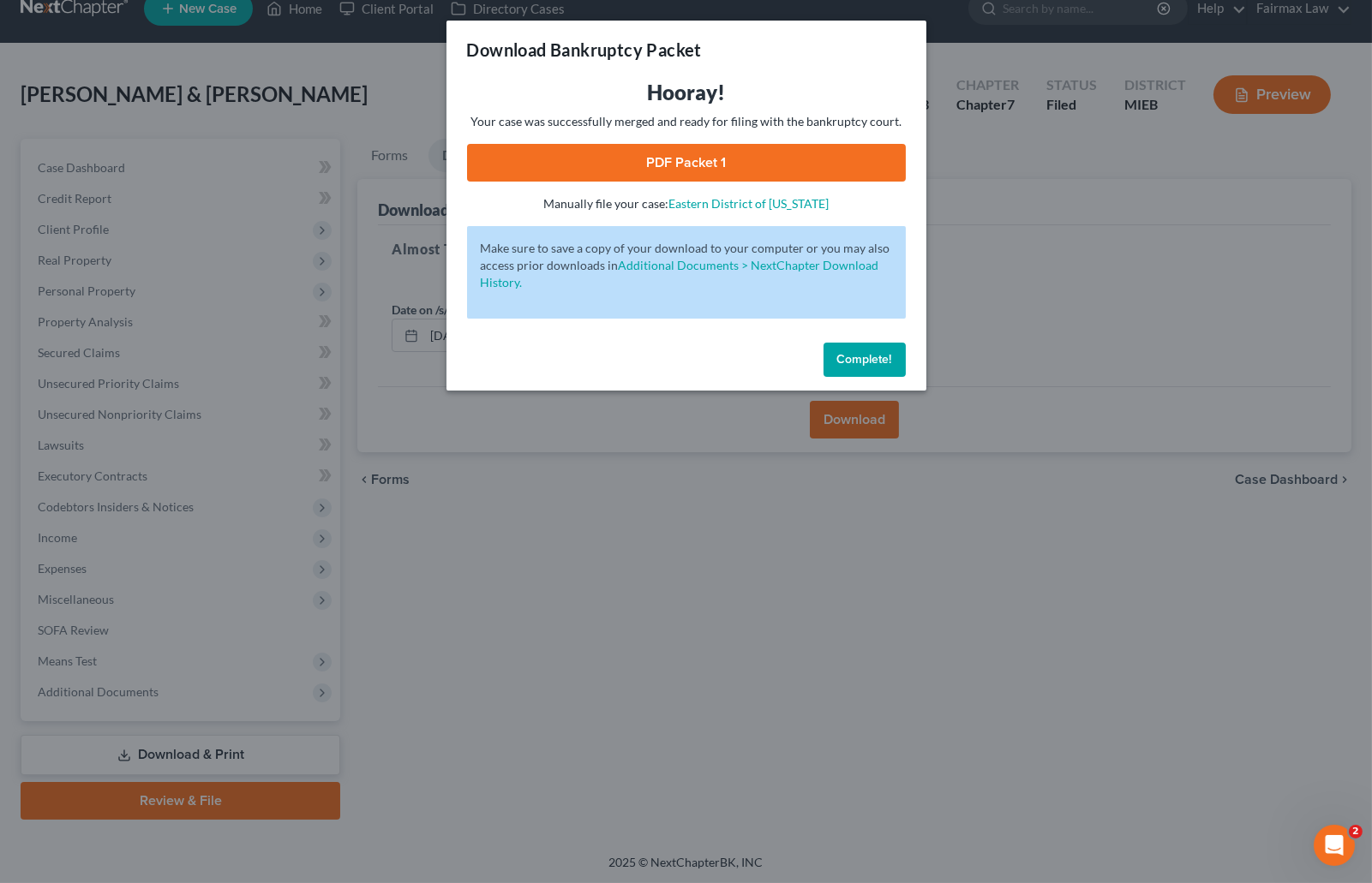
click at [679, 163] on link "PDF Packet 1" at bounding box center [686, 162] width 438 height 37
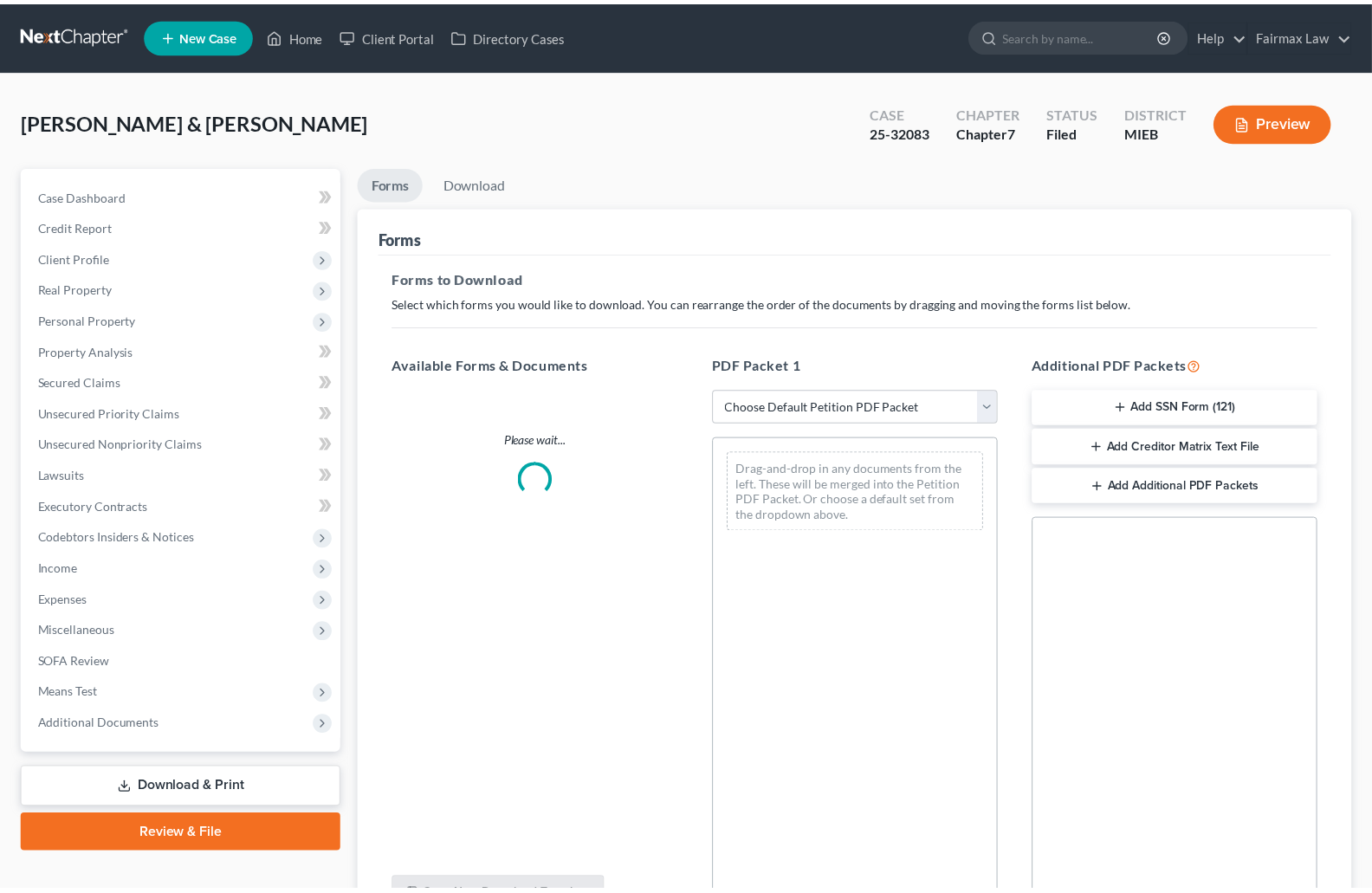
scroll to position [26, 0]
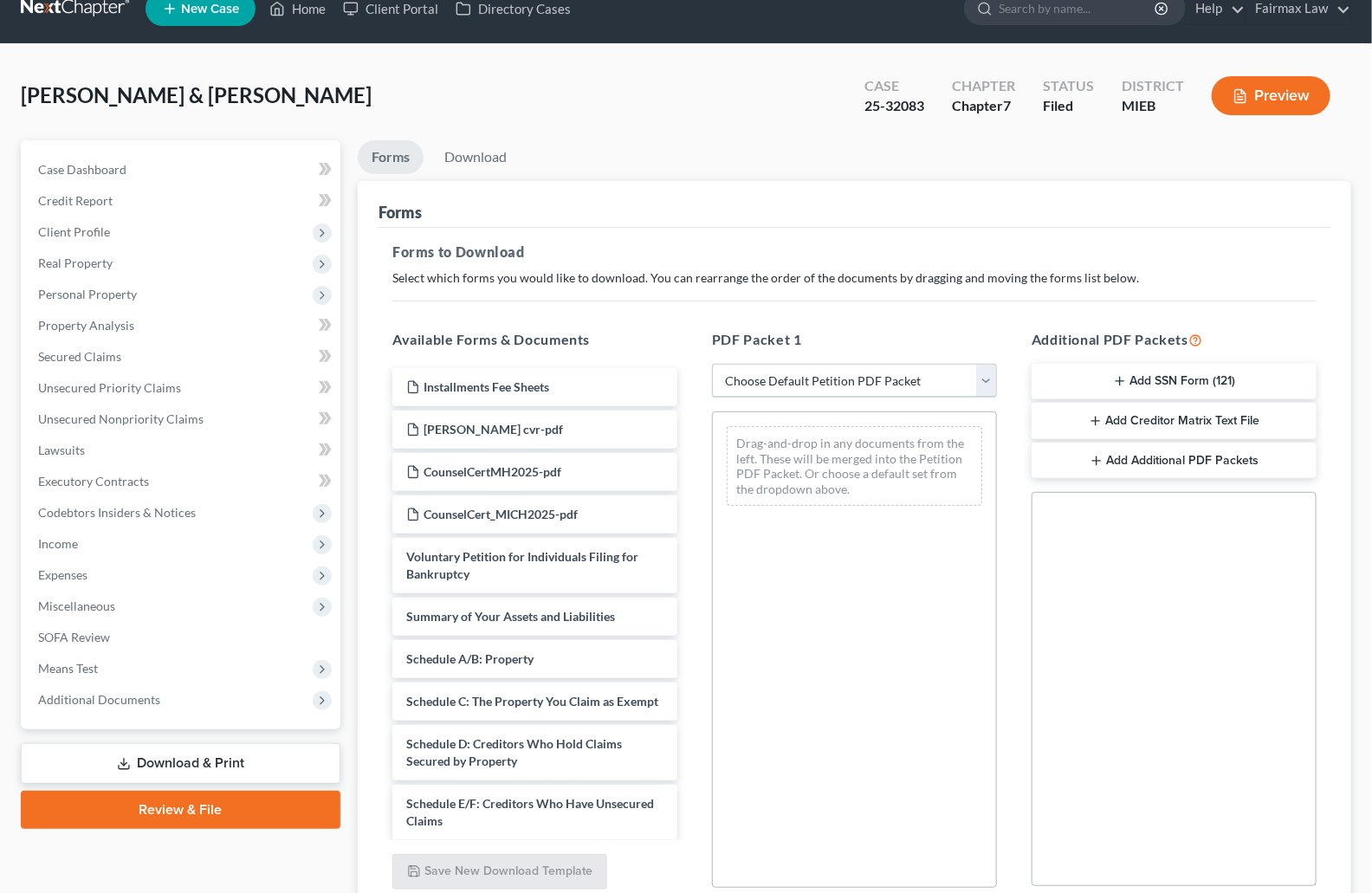
click at [753, 380] on select "Choose Default Petition PDF Packet Complete Bankruptcy Petition (all forms and …" at bounding box center [855, 381] width 285 height 34
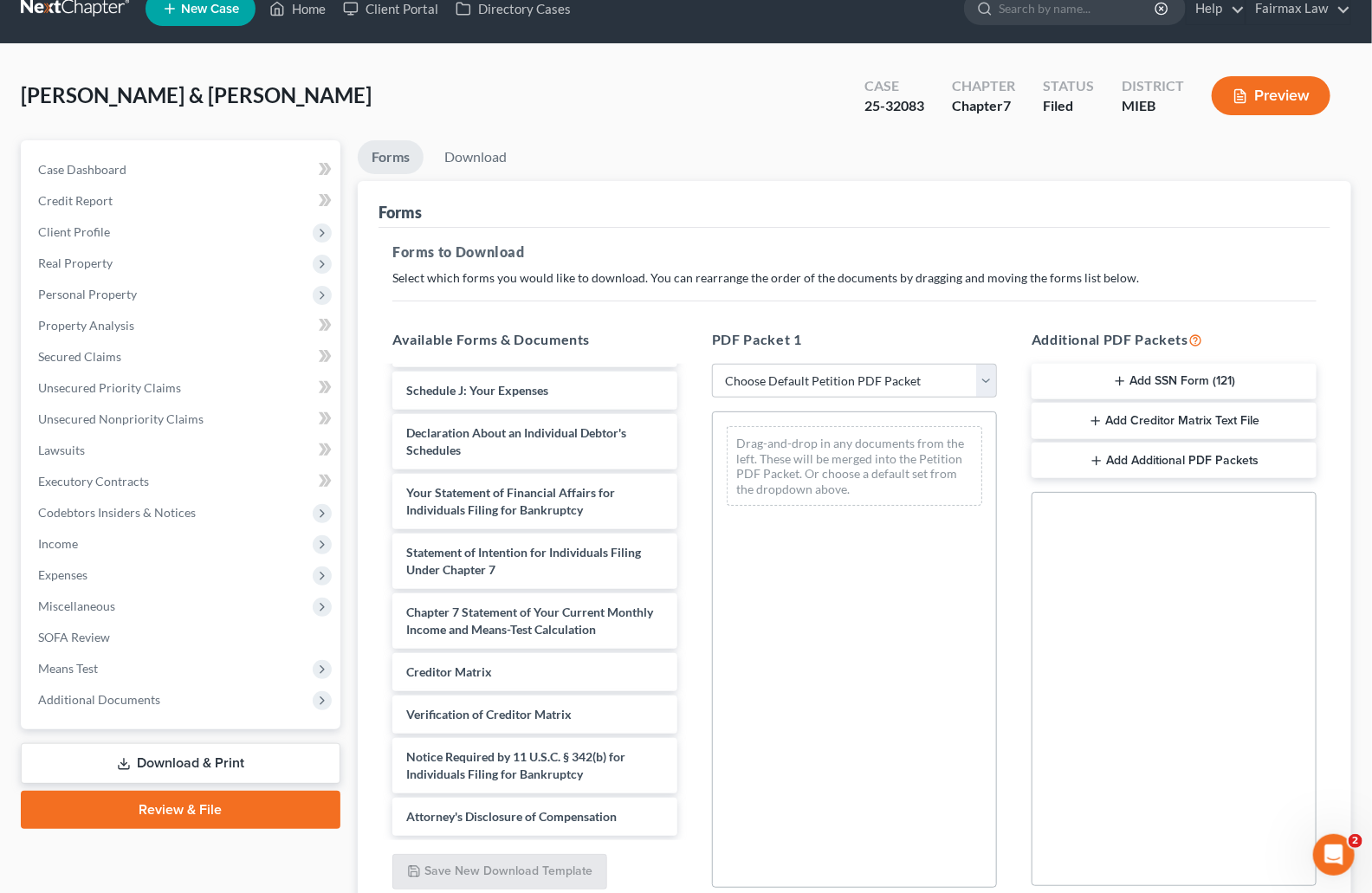
scroll to position [0, 0]
click at [803, 388] on select "Choose Default Petition PDF Packet Complete Bankruptcy Petition (all forms and …" at bounding box center [855, 381] width 285 height 34
select select "8"
click at [712, 364] on select "Choose Default Petition PDF Packet Complete Bankruptcy Petition (all forms and …" at bounding box center [855, 381] width 285 height 34
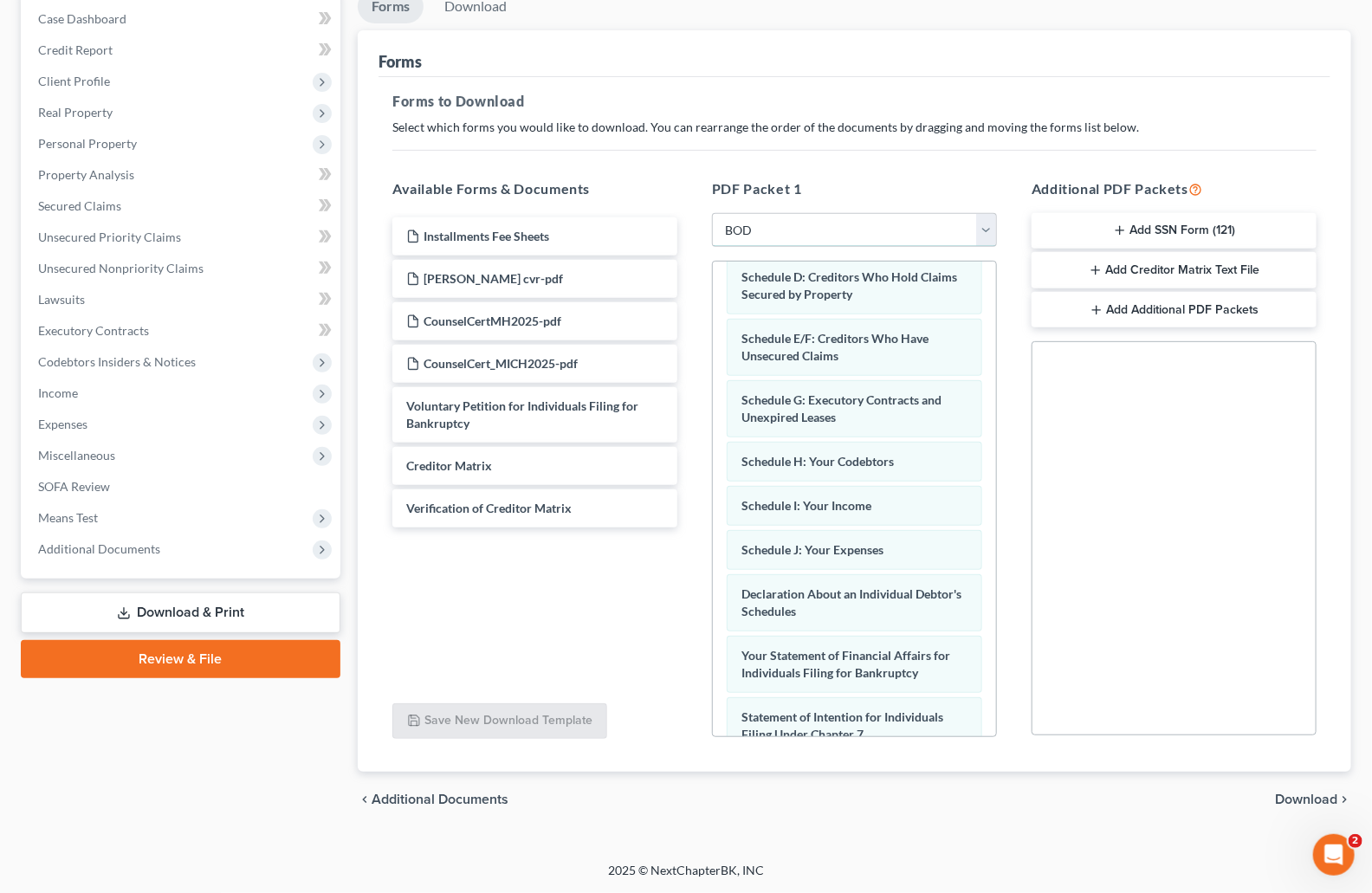
scroll to position [487, 0]
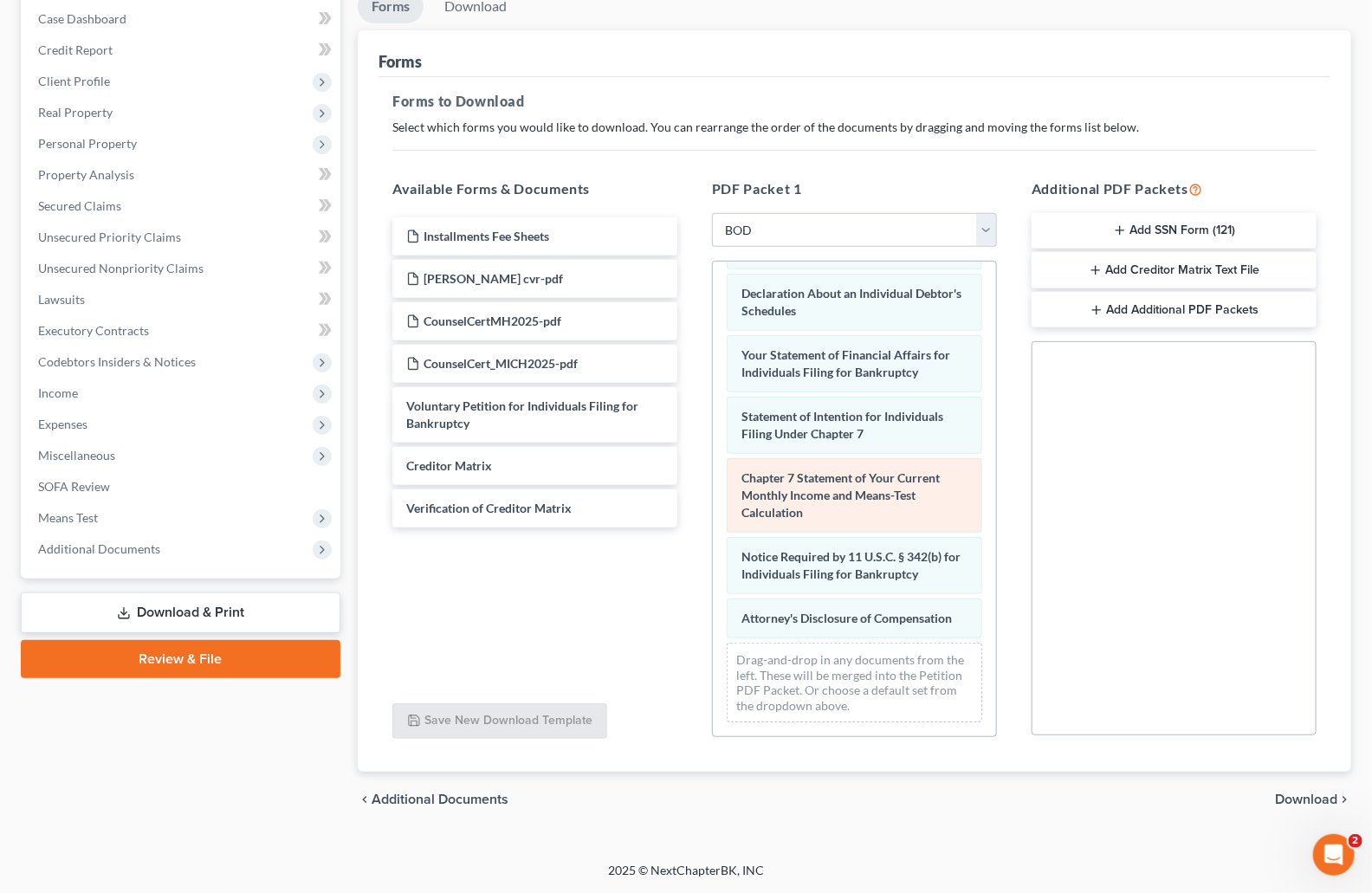
click at [806, 473] on span "Chapter 7 Statement of Your Current Monthly Income and Means-Test Calculation" at bounding box center [841, 495] width 199 height 49
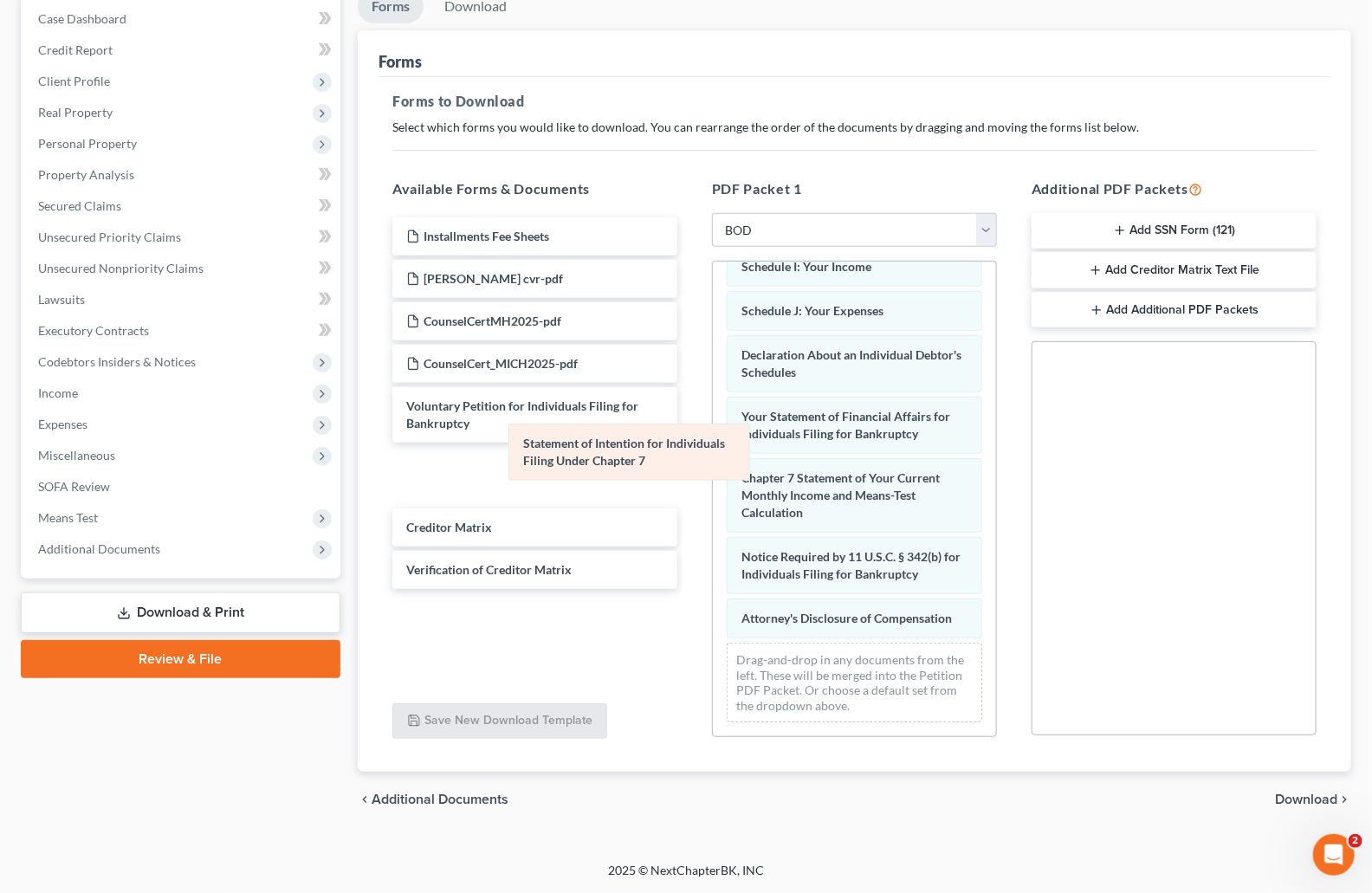
drag, startPoint x: 818, startPoint y: 408, endPoint x: 549, endPoint y: 464, distance: 274.8
click at [713, 464] on div "Statement of Intention for Individuals Filing Under Chapter 7 Summary of Your A…" at bounding box center [855, 296] width 283 height 882
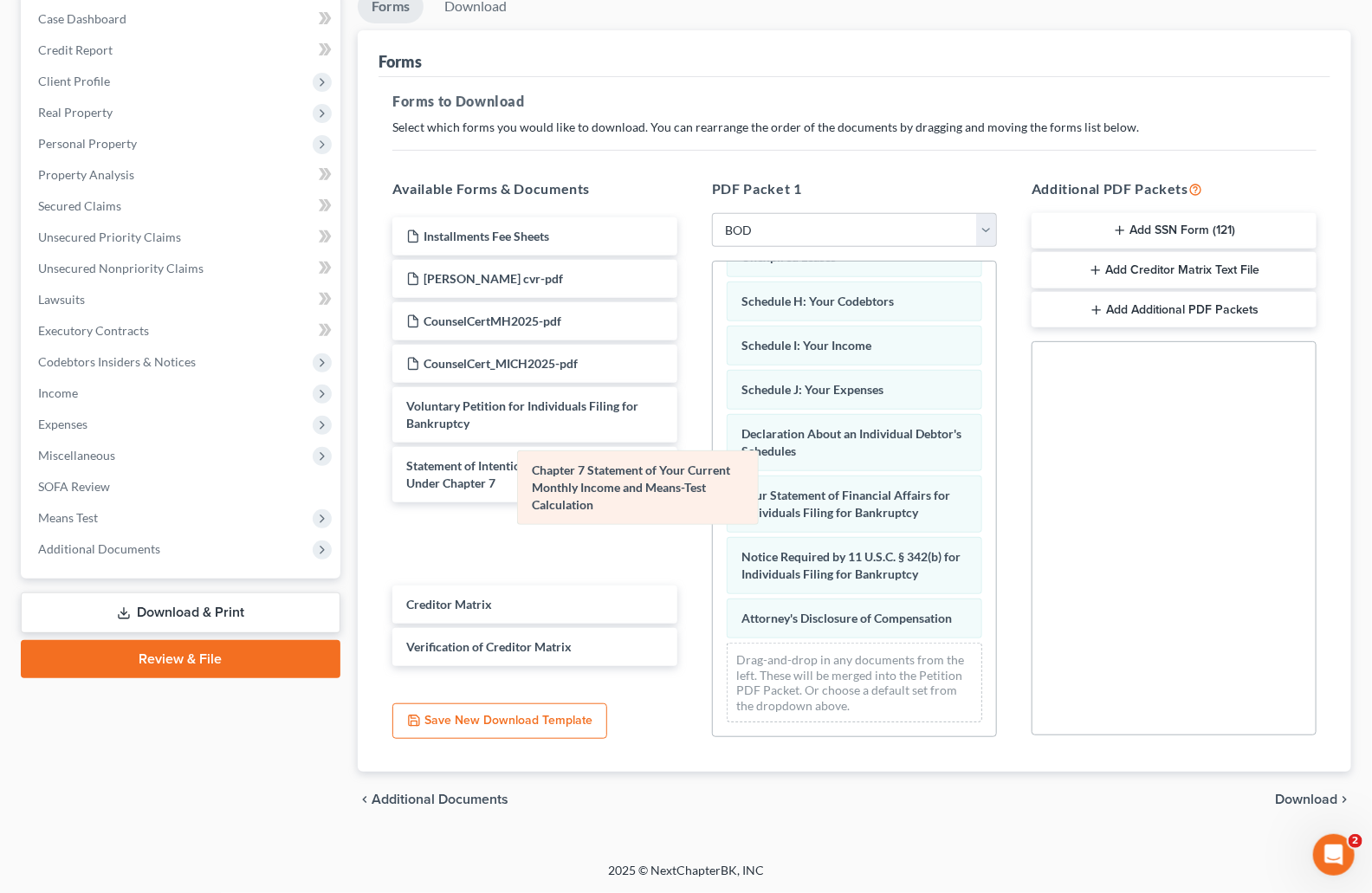
drag, startPoint x: 800, startPoint y: 479, endPoint x: 645, endPoint y: 509, distance: 157.9
click at [713, 491] on div "Chapter 7 Statement of Your Current Monthly Income and Means-Test Calculation S…" at bounding box center [855, 334] width 283 height 803
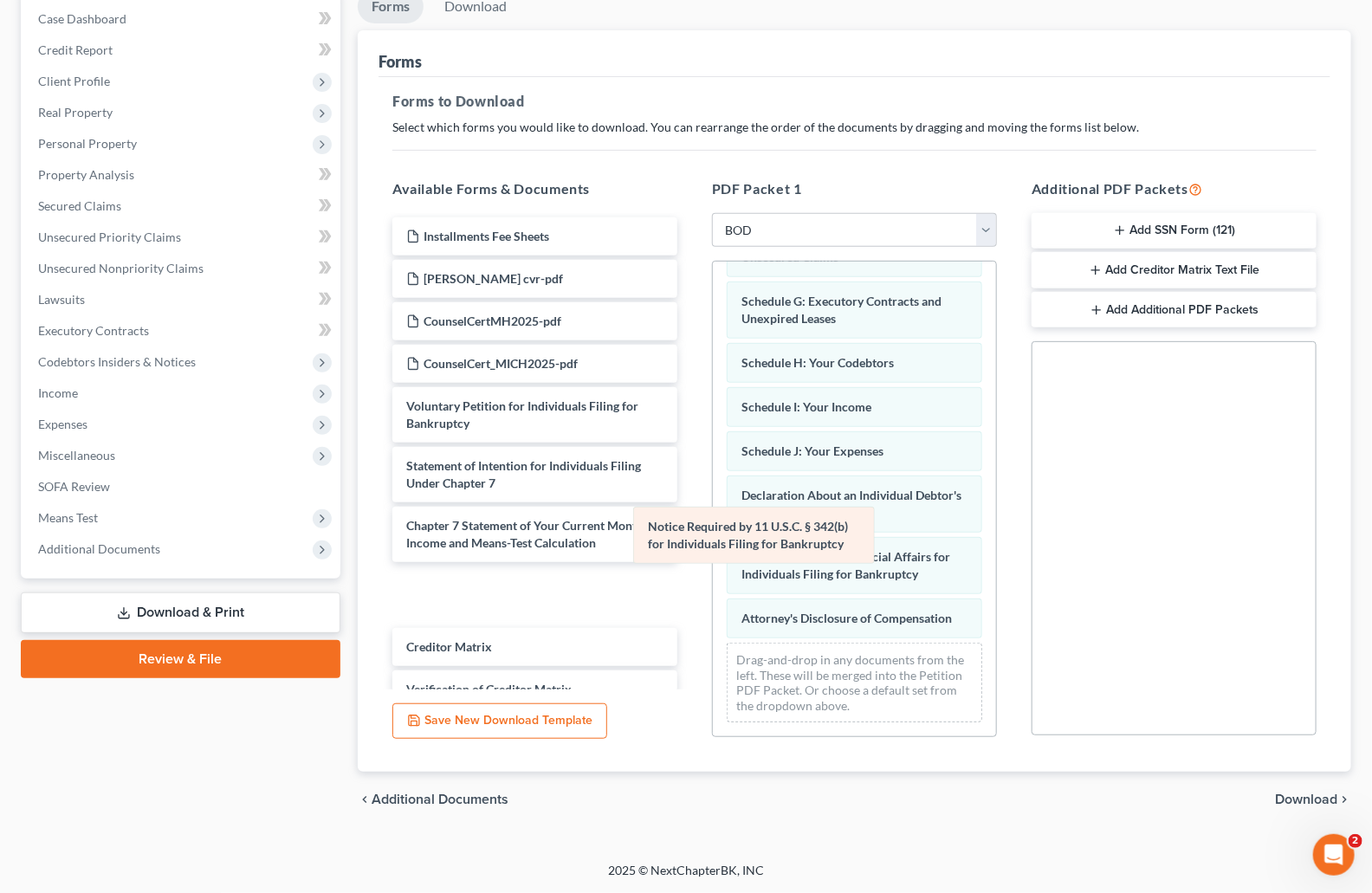
scroll to position [287, 0]
drag, startPoint x: 762, startPoint y: 545, endPoint x: 572, endPoint y: 534, distance: 190.3
click at [713, 533] on div "Notice Required by 11 U.S.C. § 342(b) for Individuals Filing for Bankruptcy Sum…" at bounding box center [855, 365] width 283 height 742
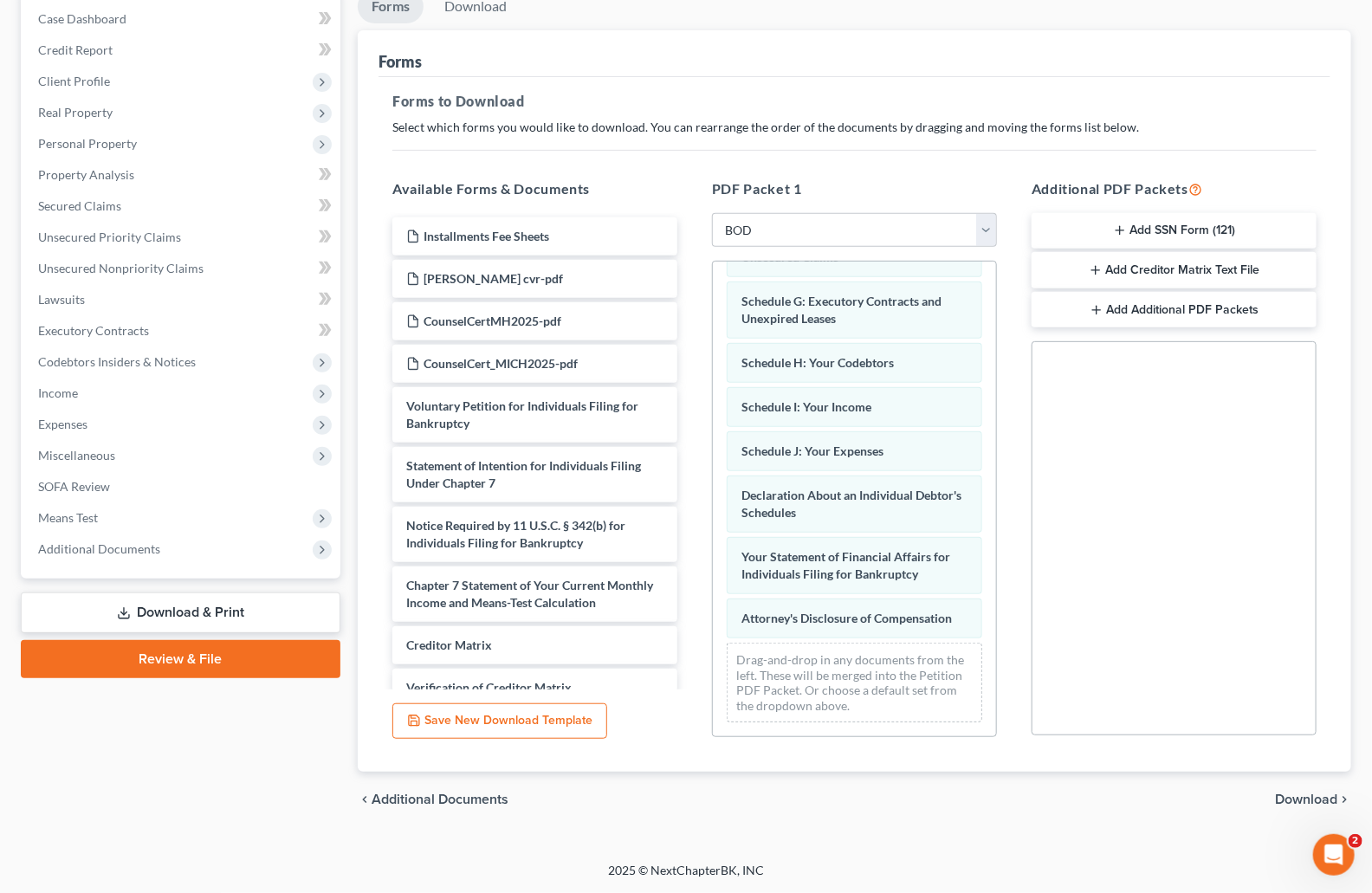
click at [1318, 795] on span "Download" at bounding box center [1306, 800] width 62 height 14
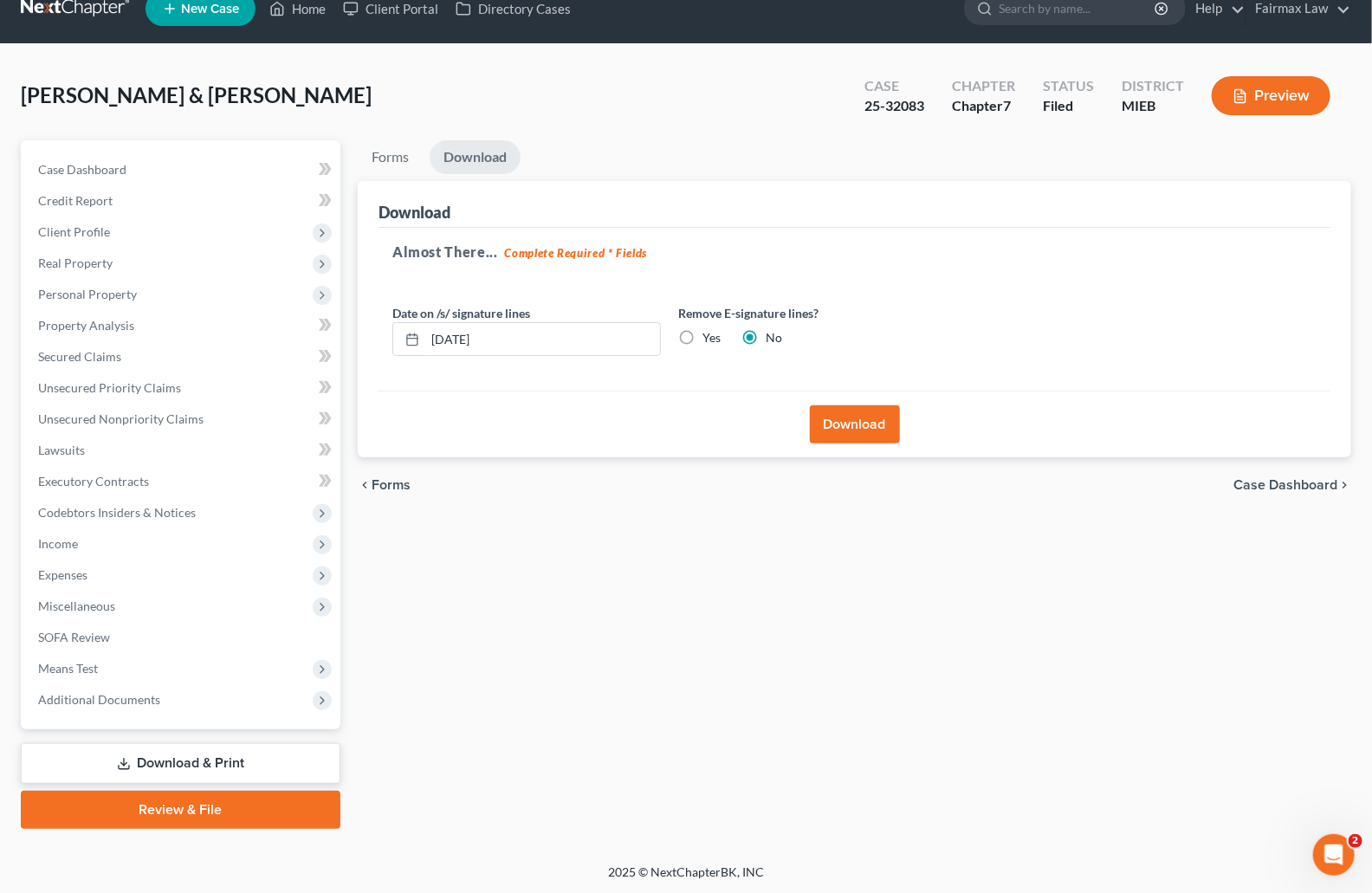
click at [863, 431] on button "Download" at bounding box center [855, 424] width 90 height 38
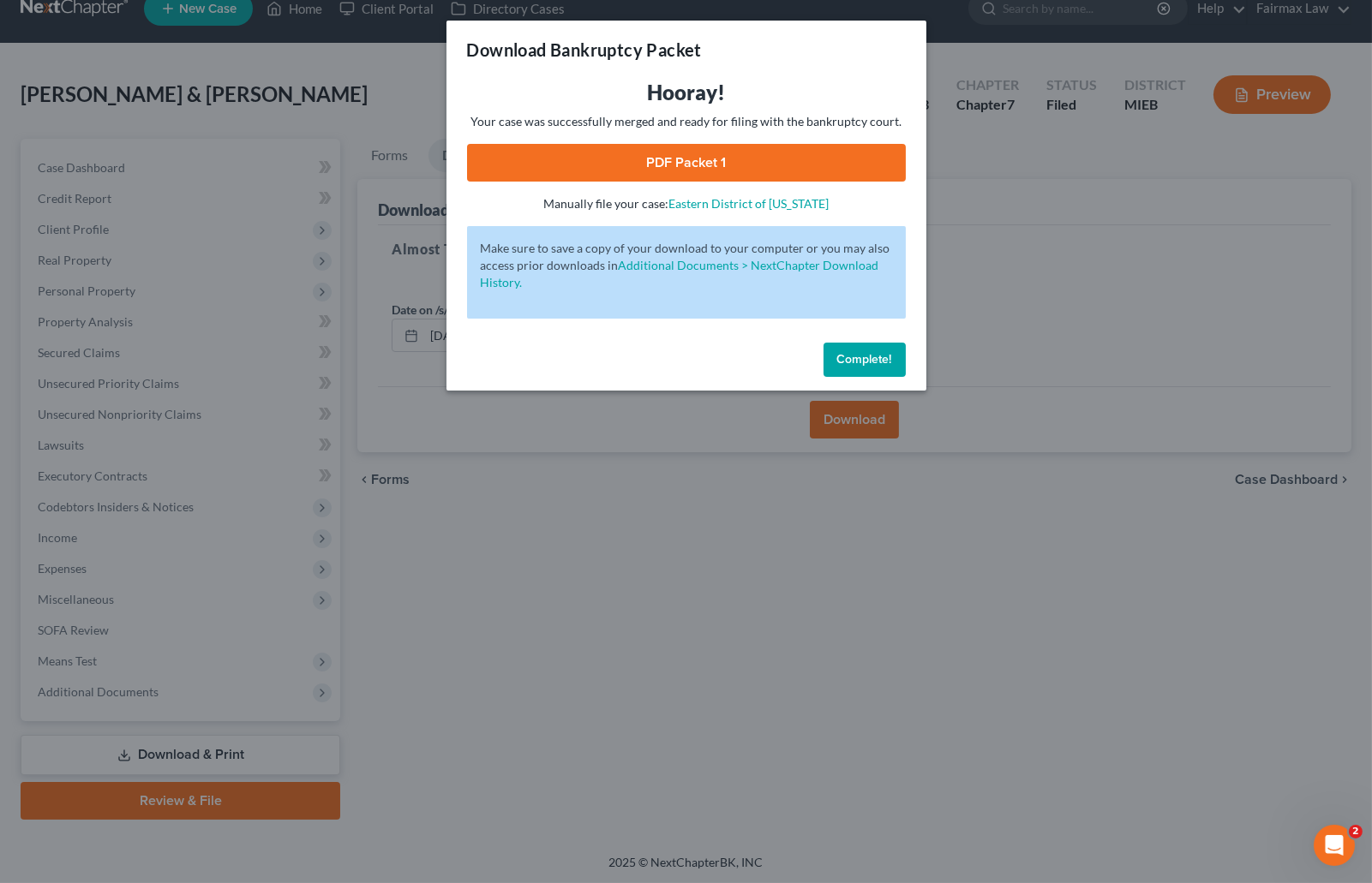
click at [701, 172] on link "PDF Packet 1" at bounding box center [686, 162] width 438 height 37
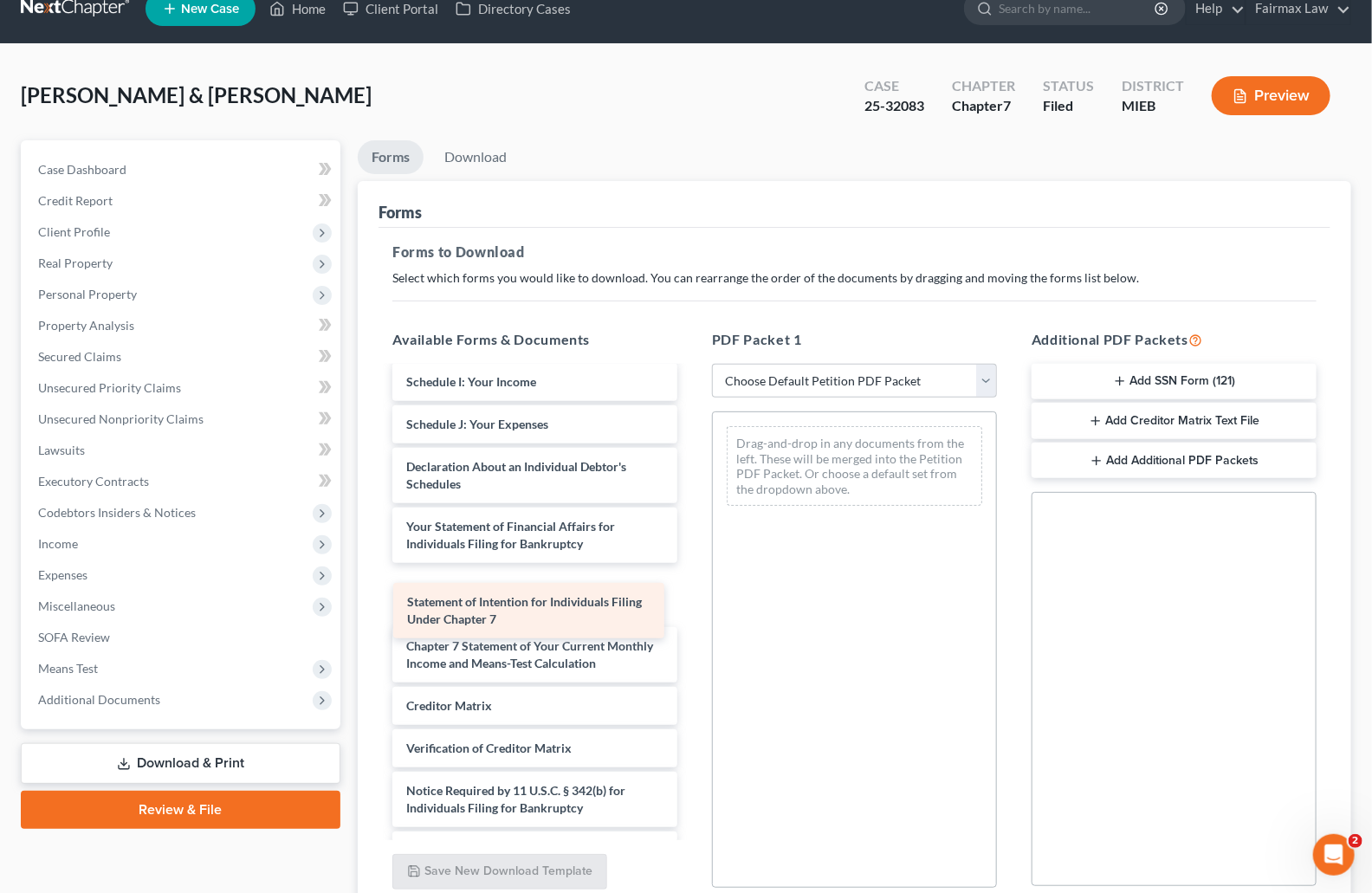
scroll to position [575, 0]
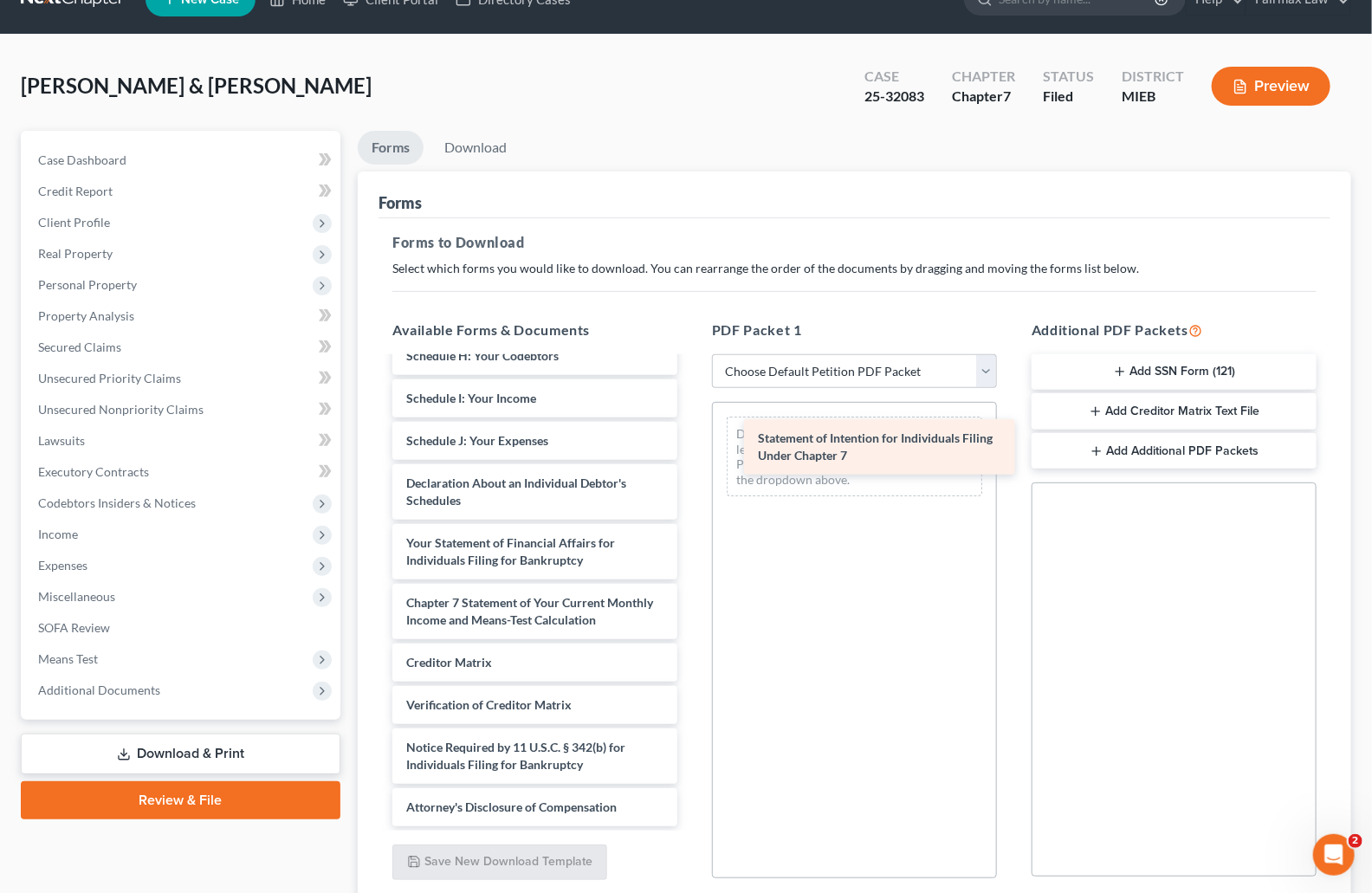
drag, startPoint x: 462, startPoint y: 611, endPoint x: 813, endPoint y: 447, distance: 387.4
click at [691, 447] on div "Statement of Intention for Individuals Filing Under Chapter 7 Installments Fee …" at bounding box center [535, 313] width 313 height 1026
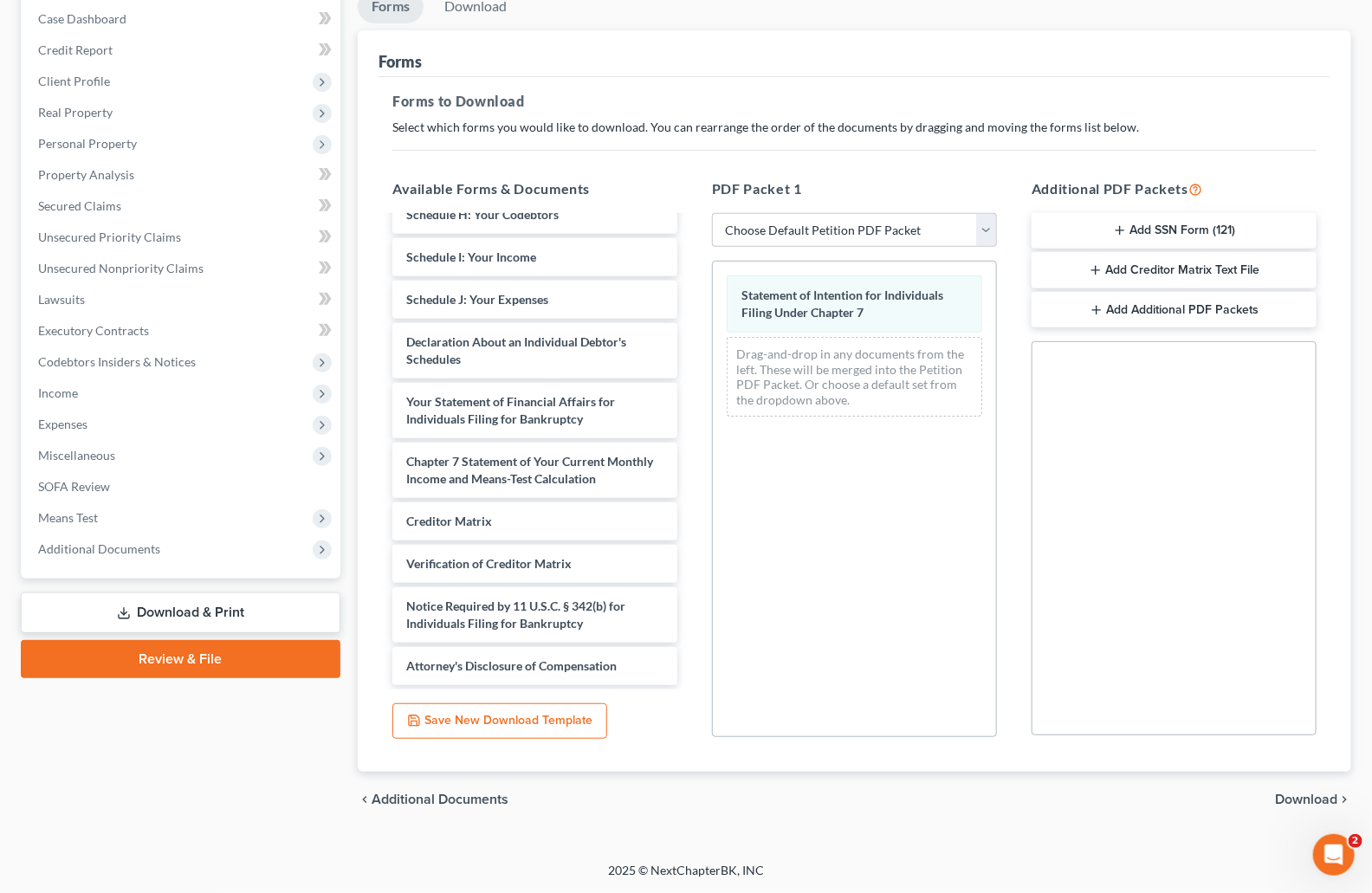
click at [1293, 802] on span "Download" at bounding box center [1306, 800] width 62 height 14
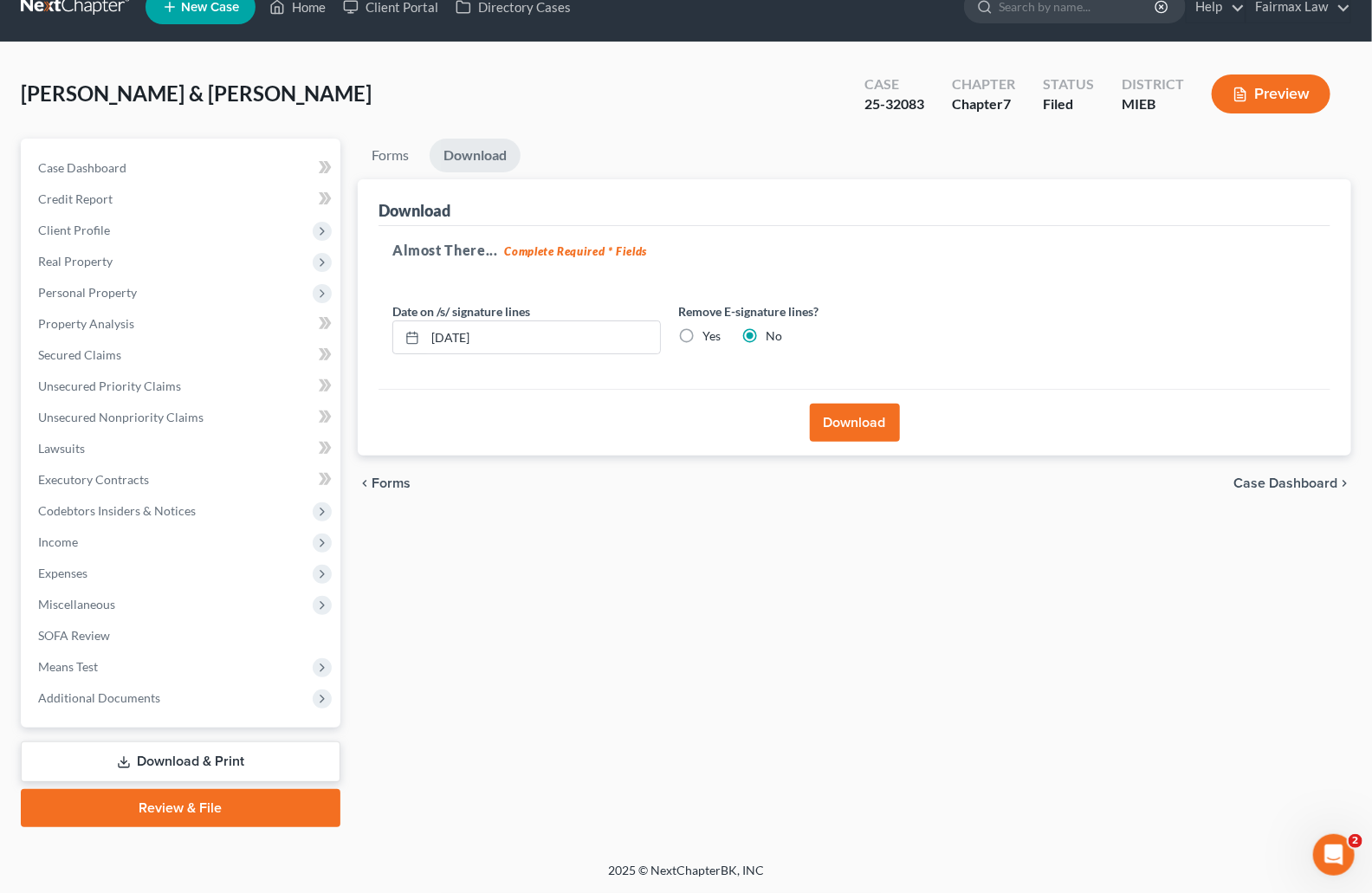
scroll to position [26, 0]
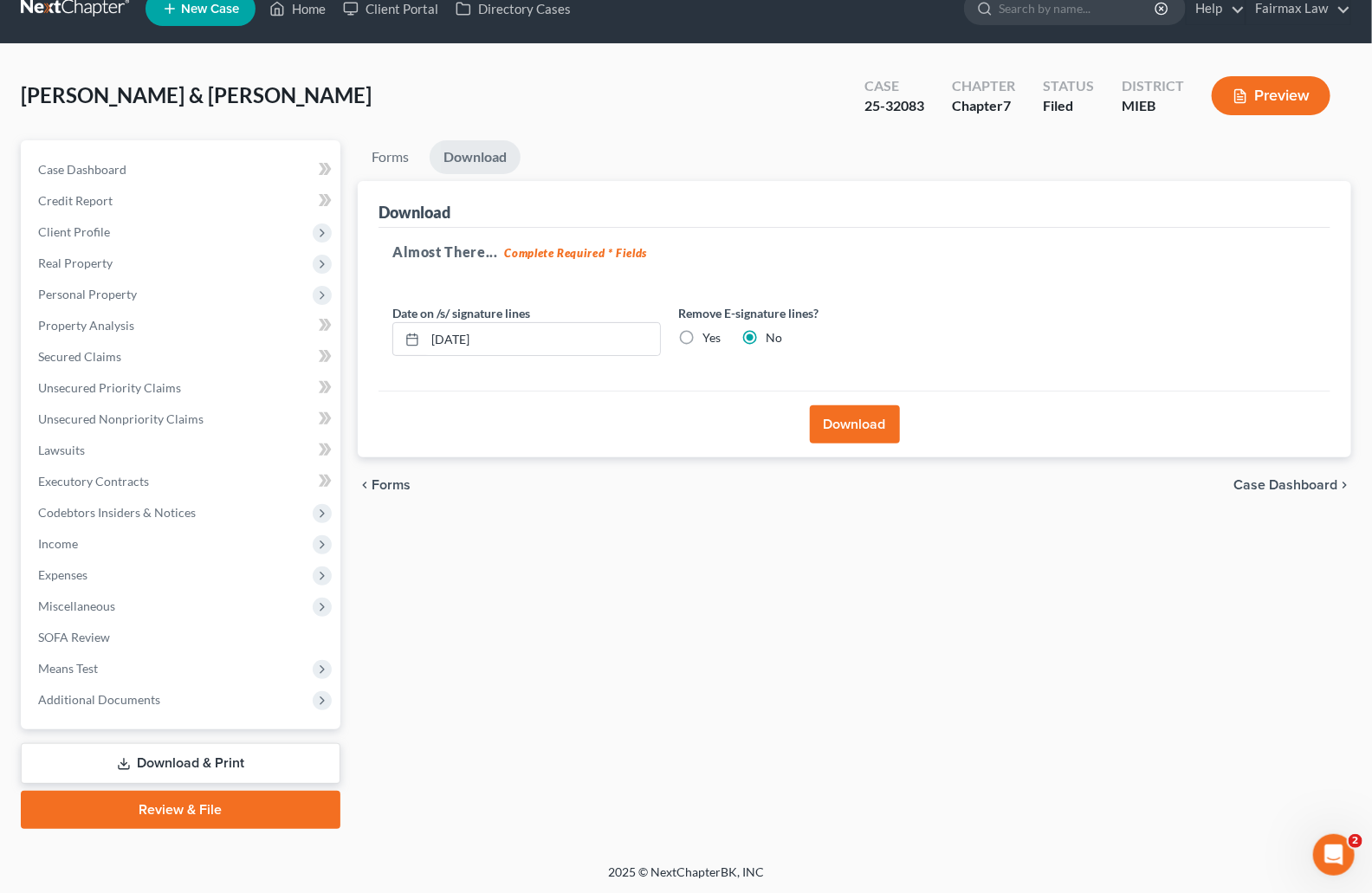
click at [841, 416] on button "Download" at bounding box center [855, 424] width 90 height 38
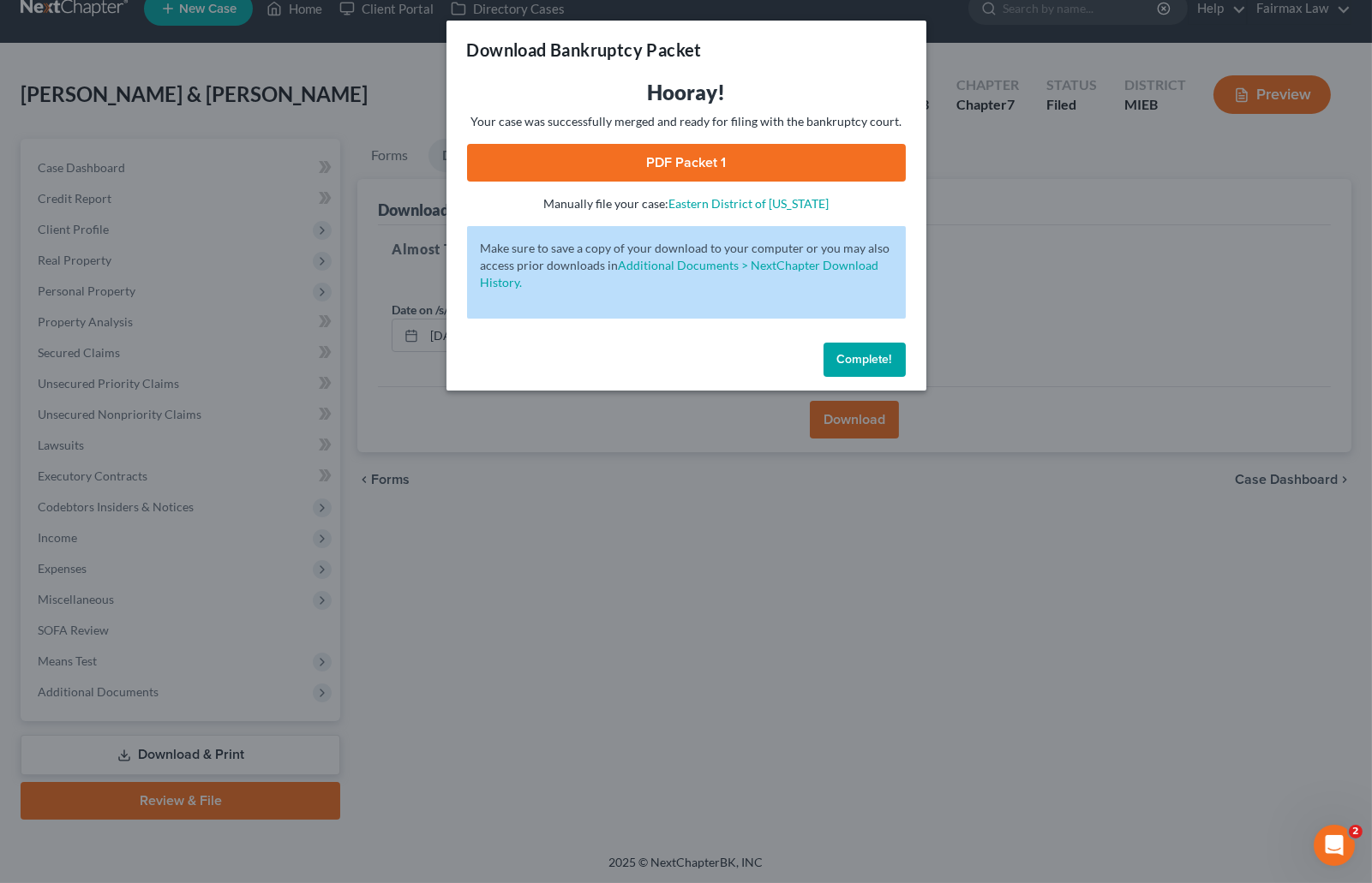
click at [679, 159] on link "PDF Packet 1" at bounding box center [686, 162] width 438 height 37
click at [865, 361] on span "Complete!" at bounding box center [864, 359] width 55 height 15
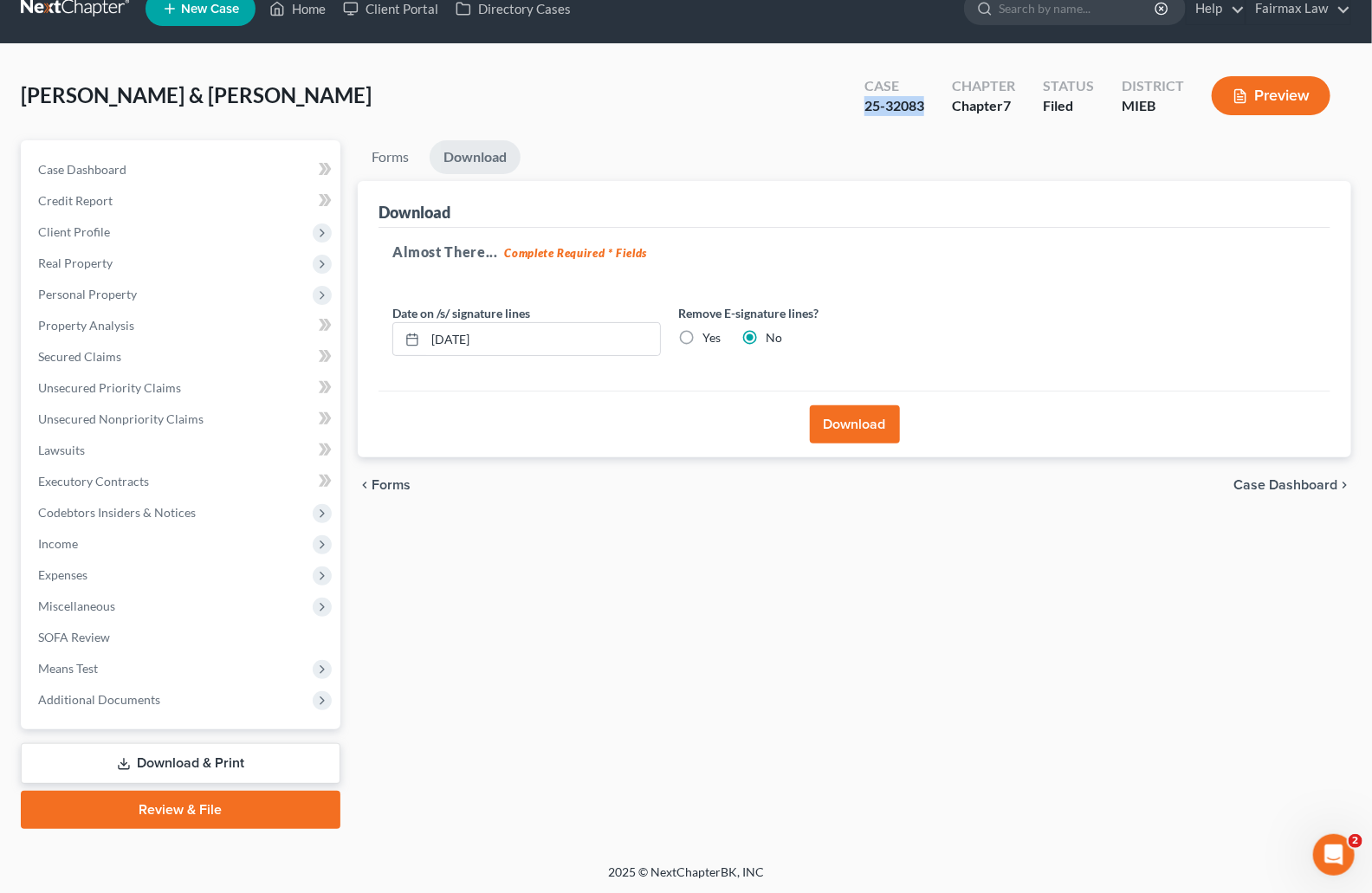
drag, startPoint x: 926, startPoint y: 102, endPoint x: 871, endPoint y: 103, distance: 55.0
click at [871, 103] on div "25-32083" at bounding box center [894, 106] width 60 height 20
copy div "25-32083"
